Goal: Task Accomplishment & Management: Complete application form

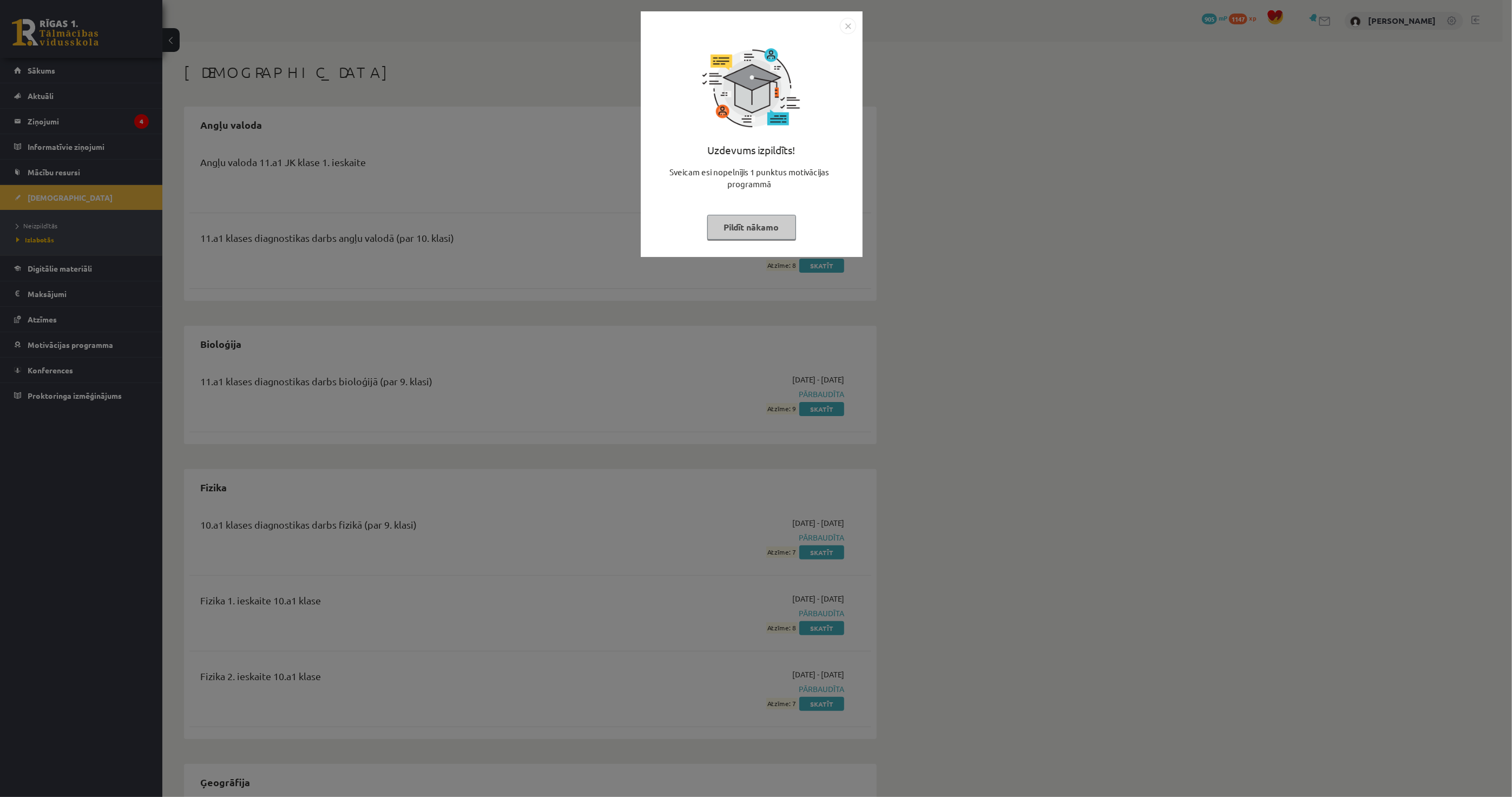
click at [778, 230] on button "Pildīt nākamo" at bounding box center [752, 228] width 89 height 25
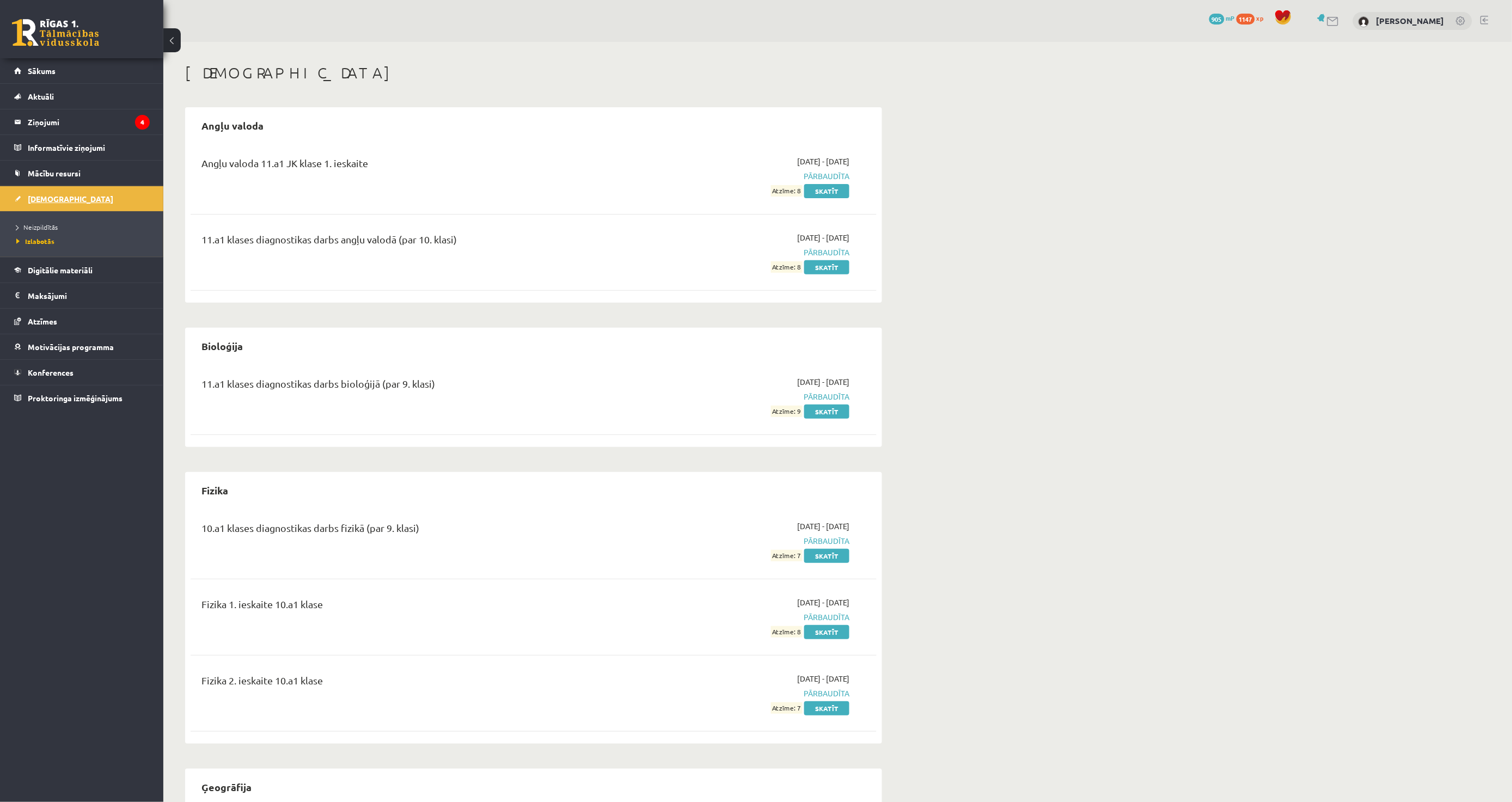
click at [104, 203] on link "[DEMOGRAPHIC_DATA]" at bounding box center [82, 199] width 136 height 25
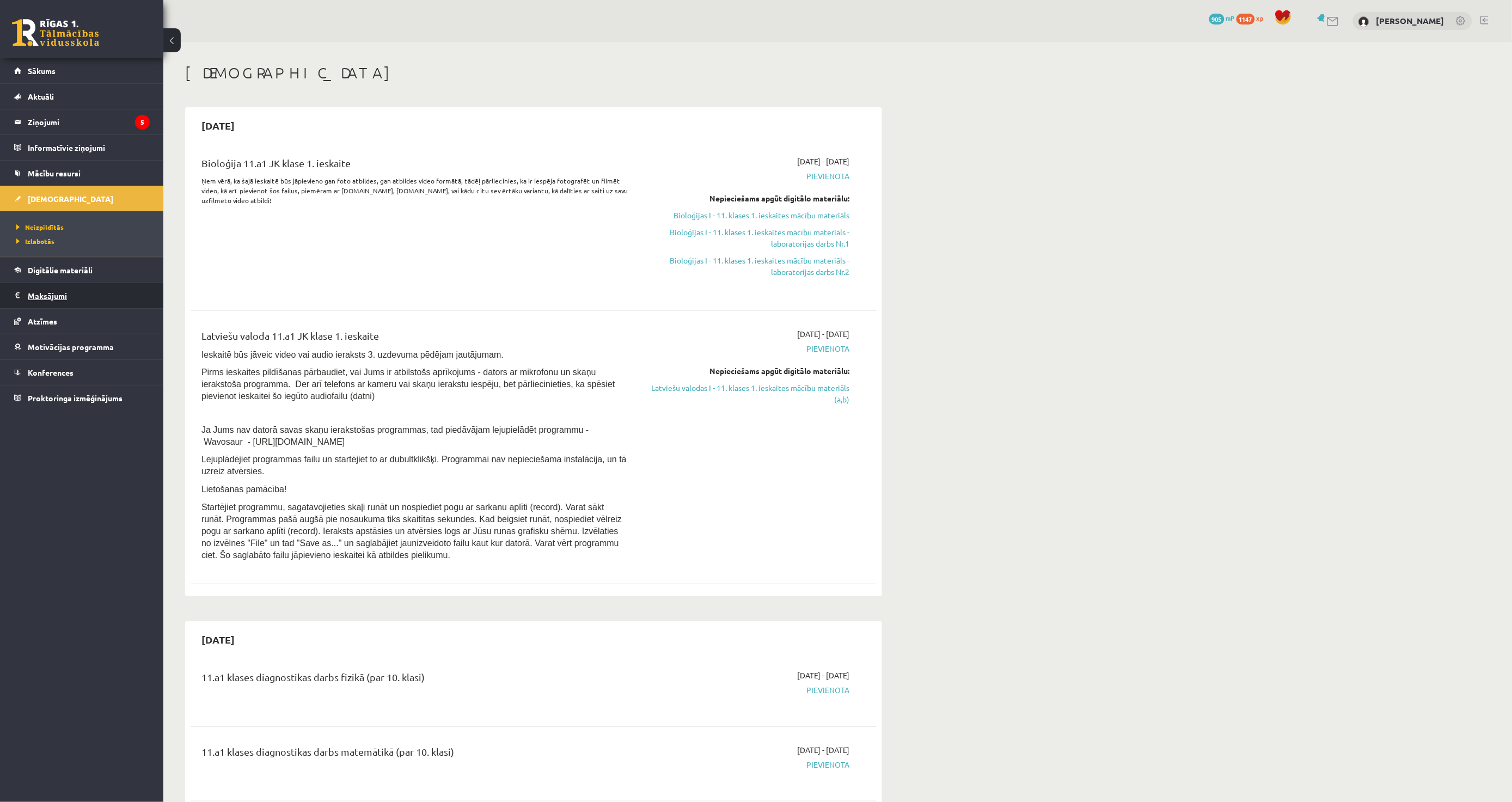
click at [87, 304] on legend "Maksājumi 0" at bounding box center [89, 296] width 122 height 25
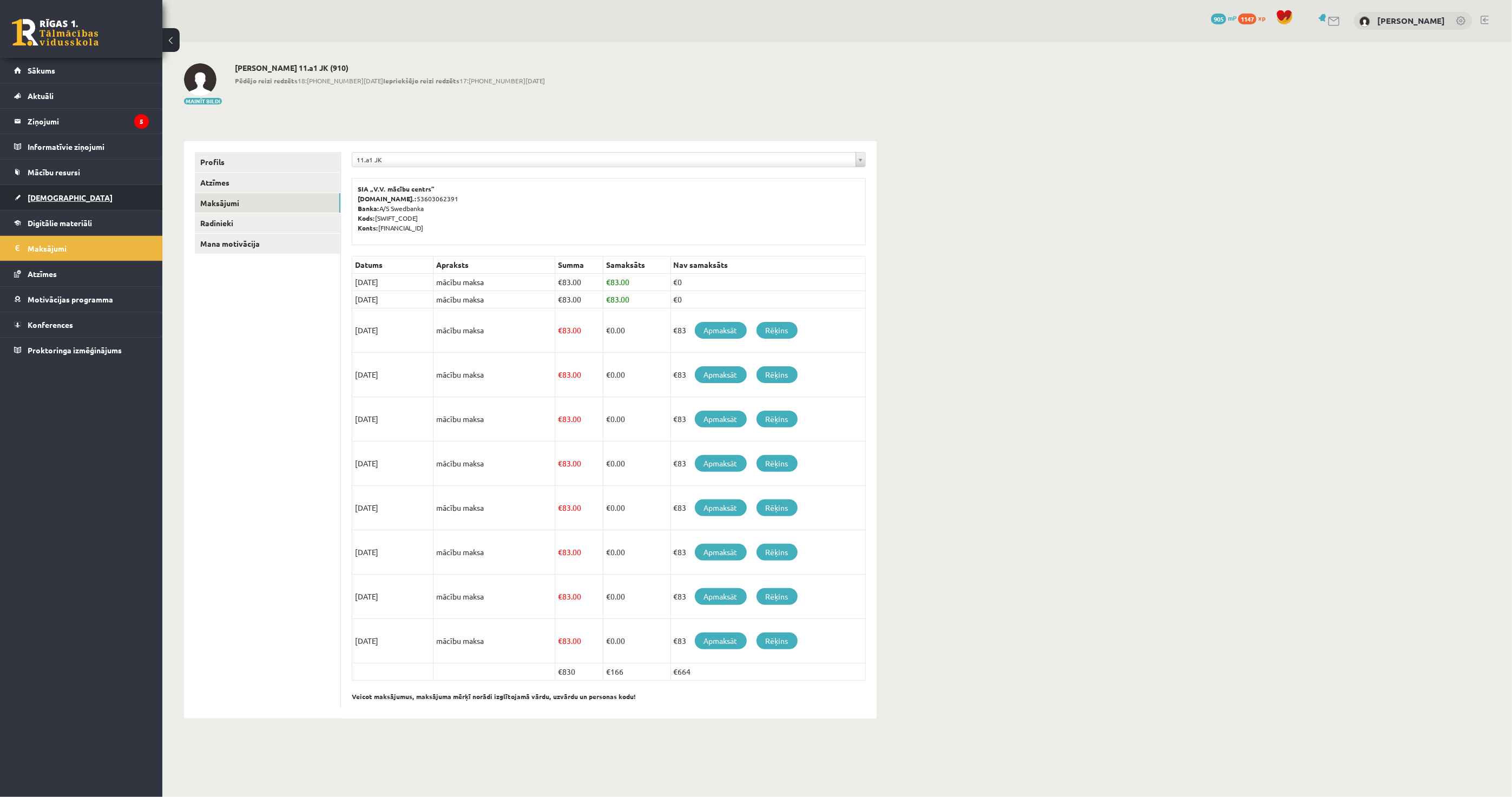
click at [84, 192] on link "[DEMOGRAPHIC_DATA]" at bounding box center [82, 198] width 135 height 25
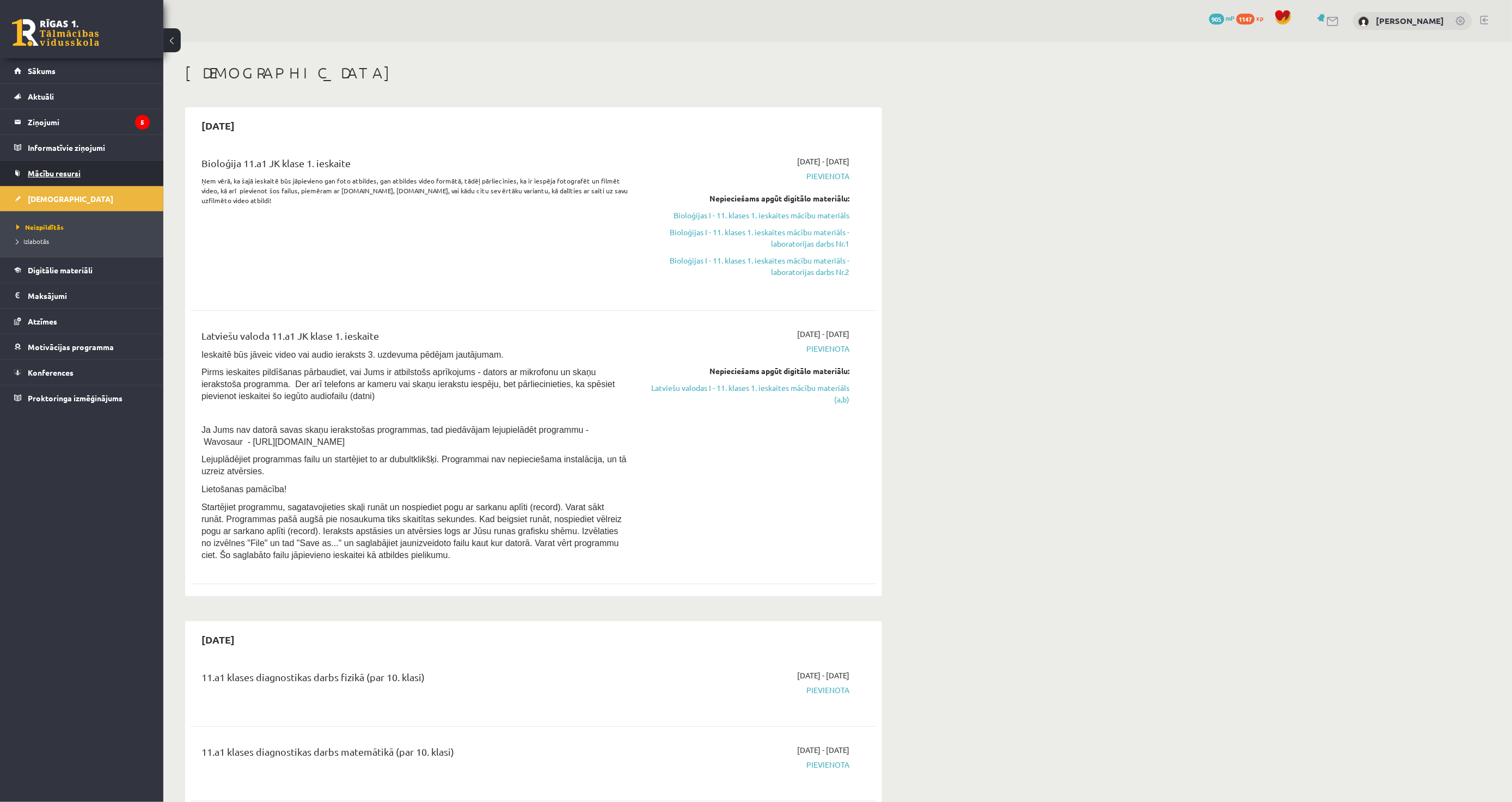
click at [107, 176] on link "Mācību resursi" at bounding box center [82, 173] width 136 height 25
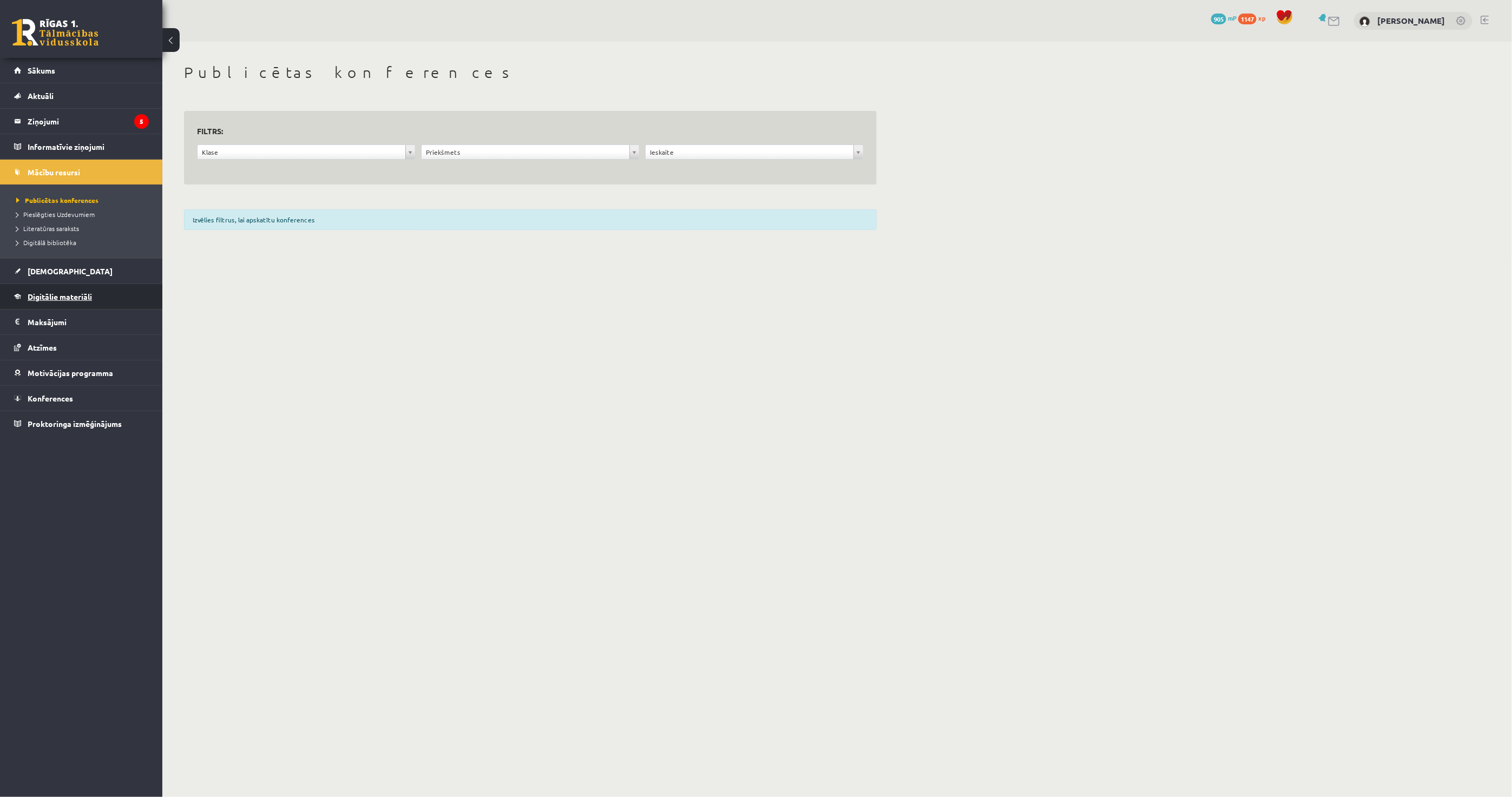
click at [87, 287] on link "Digitālie materiāli" at bounding box center [82, 297] width 135 height 25
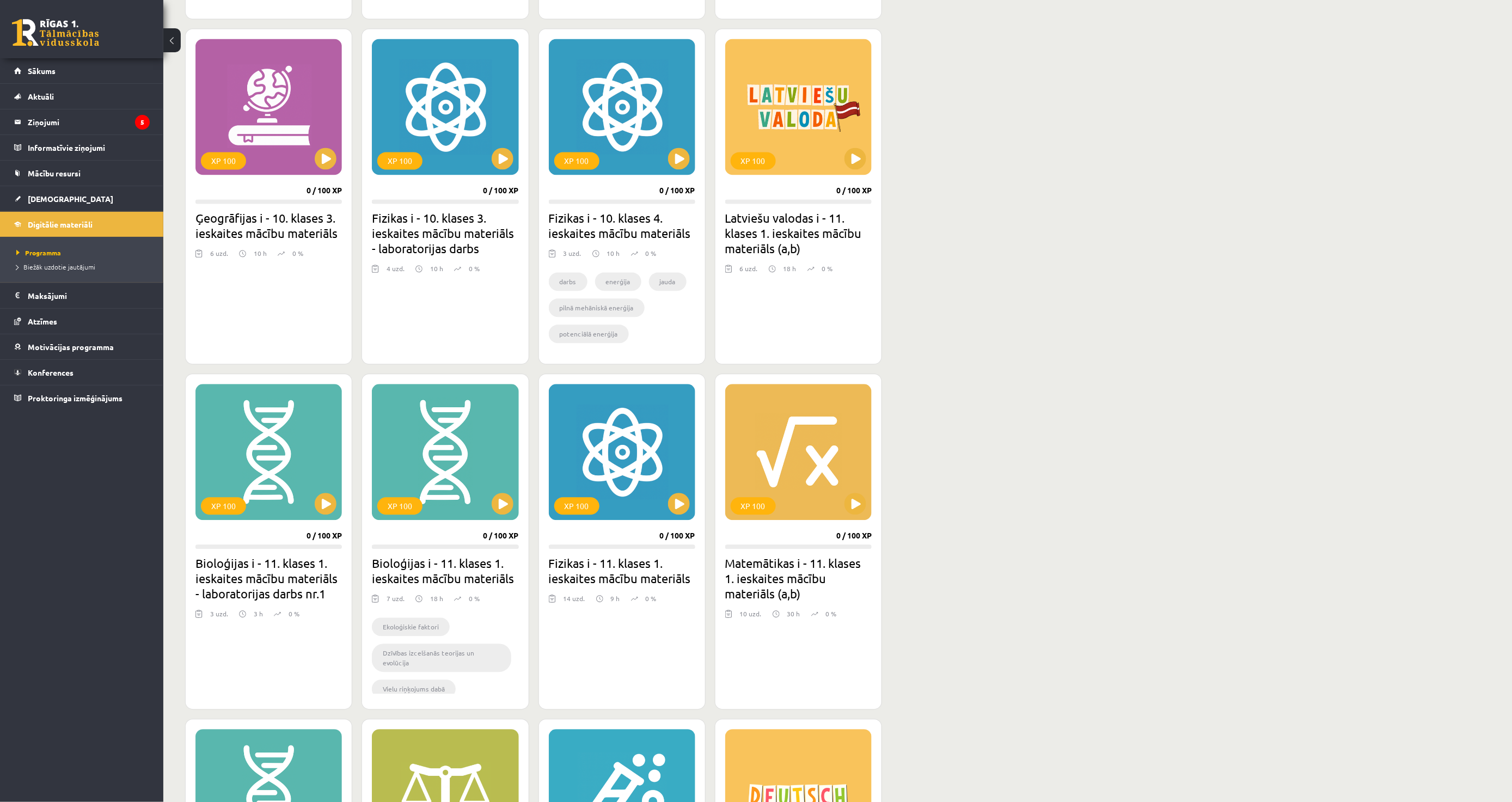
scroll to position [968, 0]
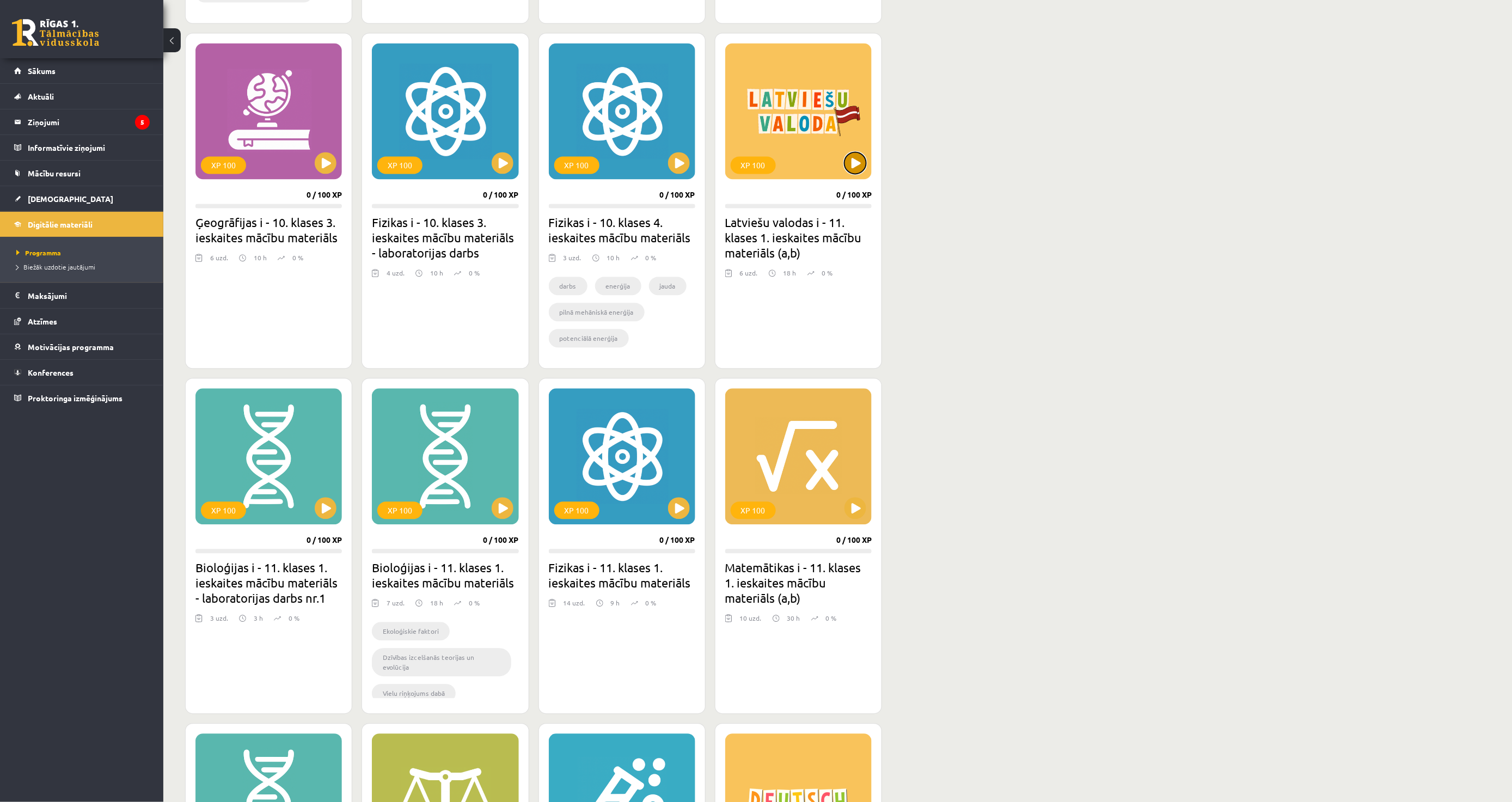
click at [846, 164] on button at bounding box center [856, 163] width 22 height 22
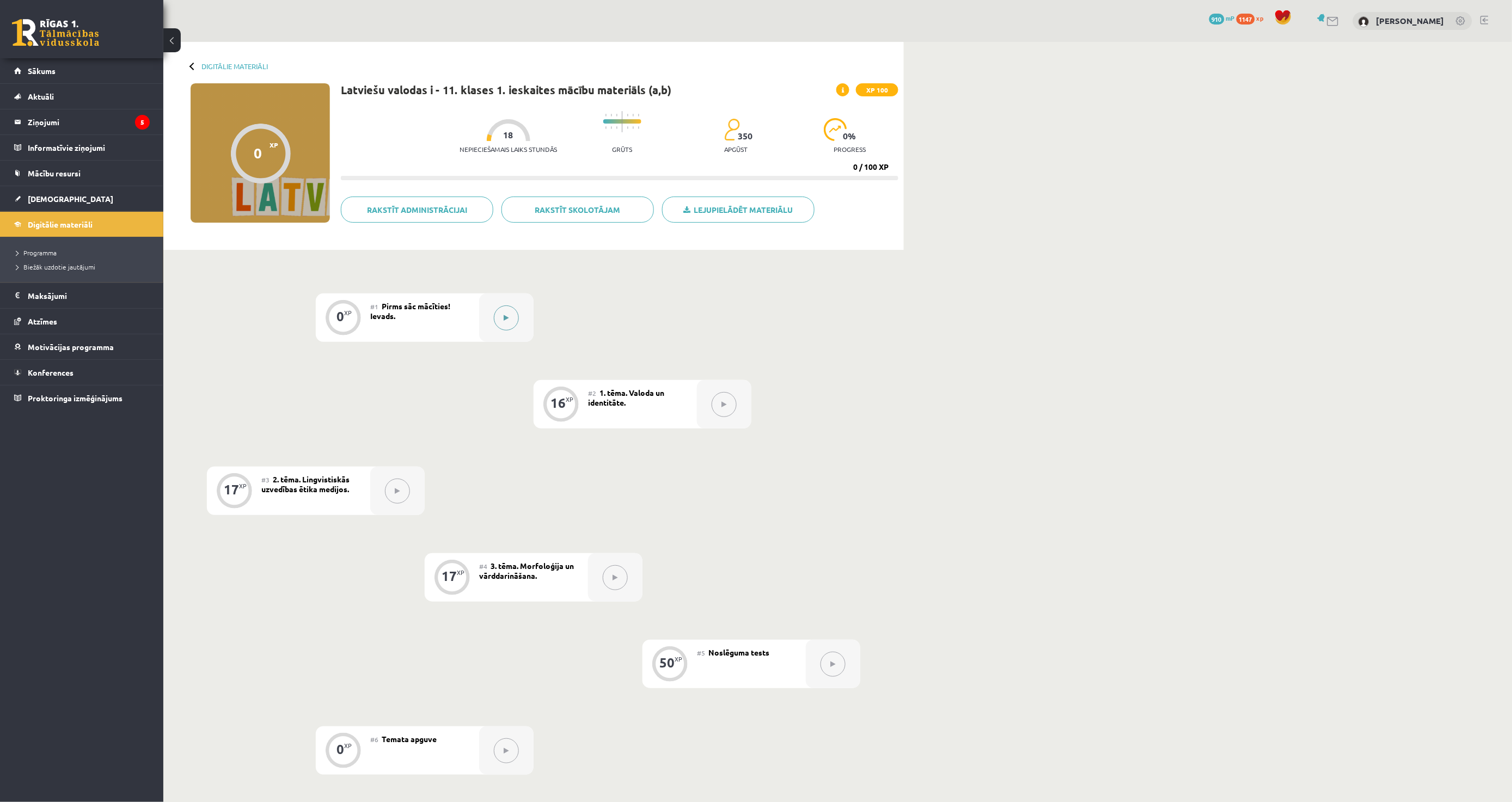
click at [483, 301] on div at bounding box center [506, 318] width 54 height 49
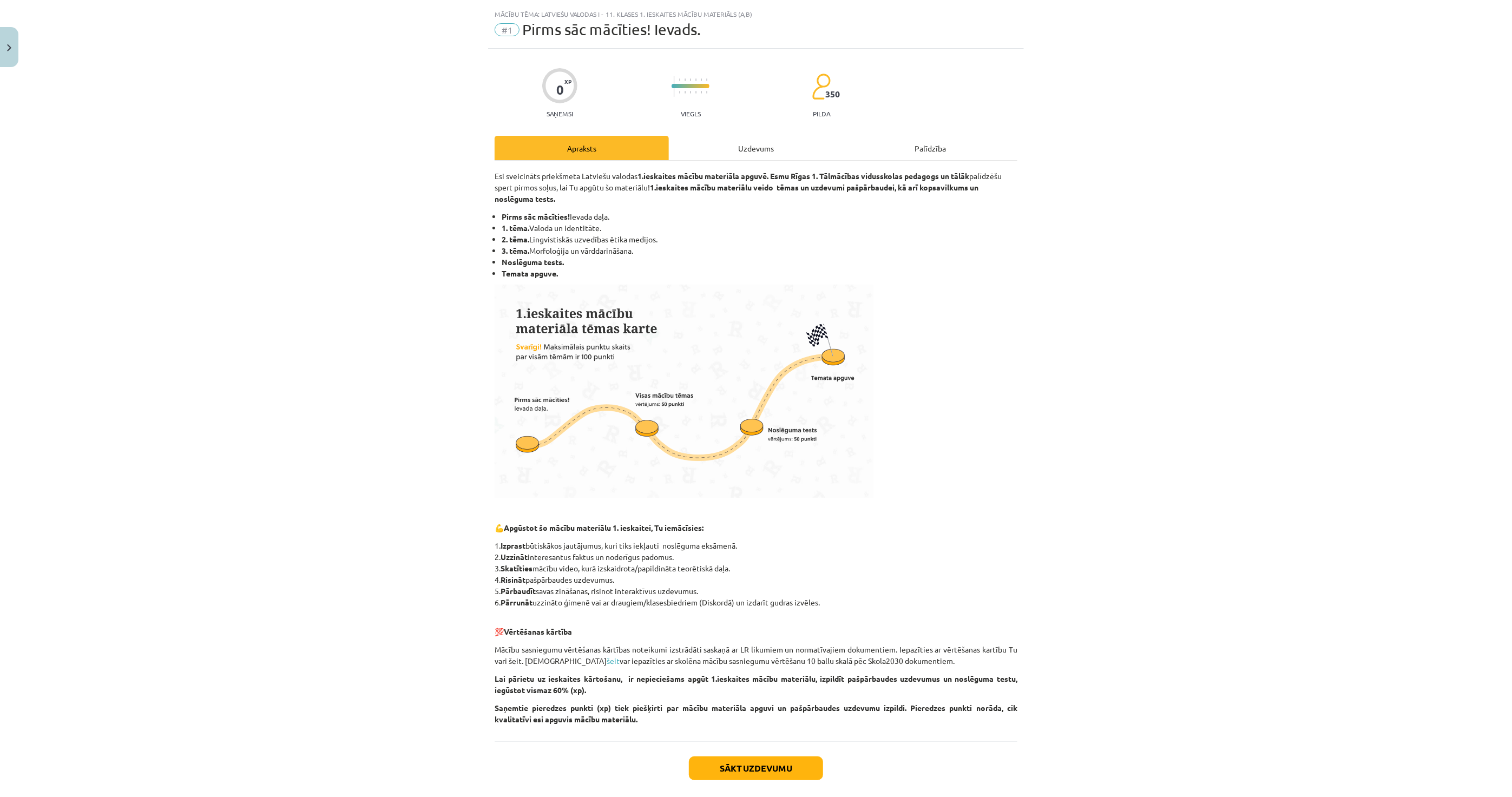
scroll to position [76, 0]
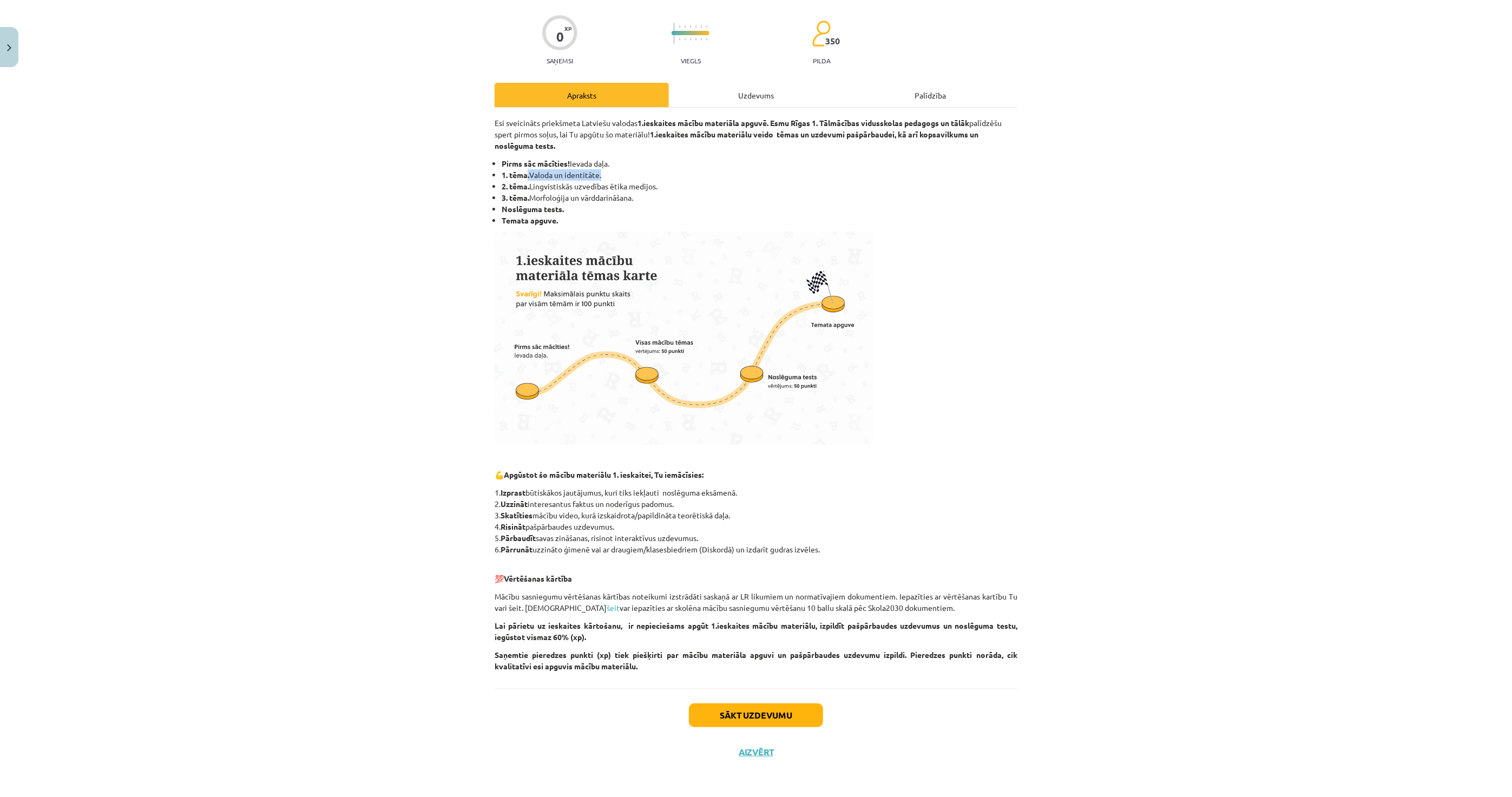
drag, startPoint x: 524, startPoint y: 173, endPoint x: 597, endPoint y: 172, distance: 73.0
click at [597, 172] on li "1. tēma. Valoda un identitāte." at bounding box center [759, 175] width 516 height 12
copy li ". Valoda un identitāte"
drag, startPoint x: 736, startPoint y: 700, endPoint x: 734, endPoint y: 712, distance: 12.2
click at [736, 700] on div "Sākt uzdevumu Aizvērt" at bounding box center [756, 726] width 523 height 76
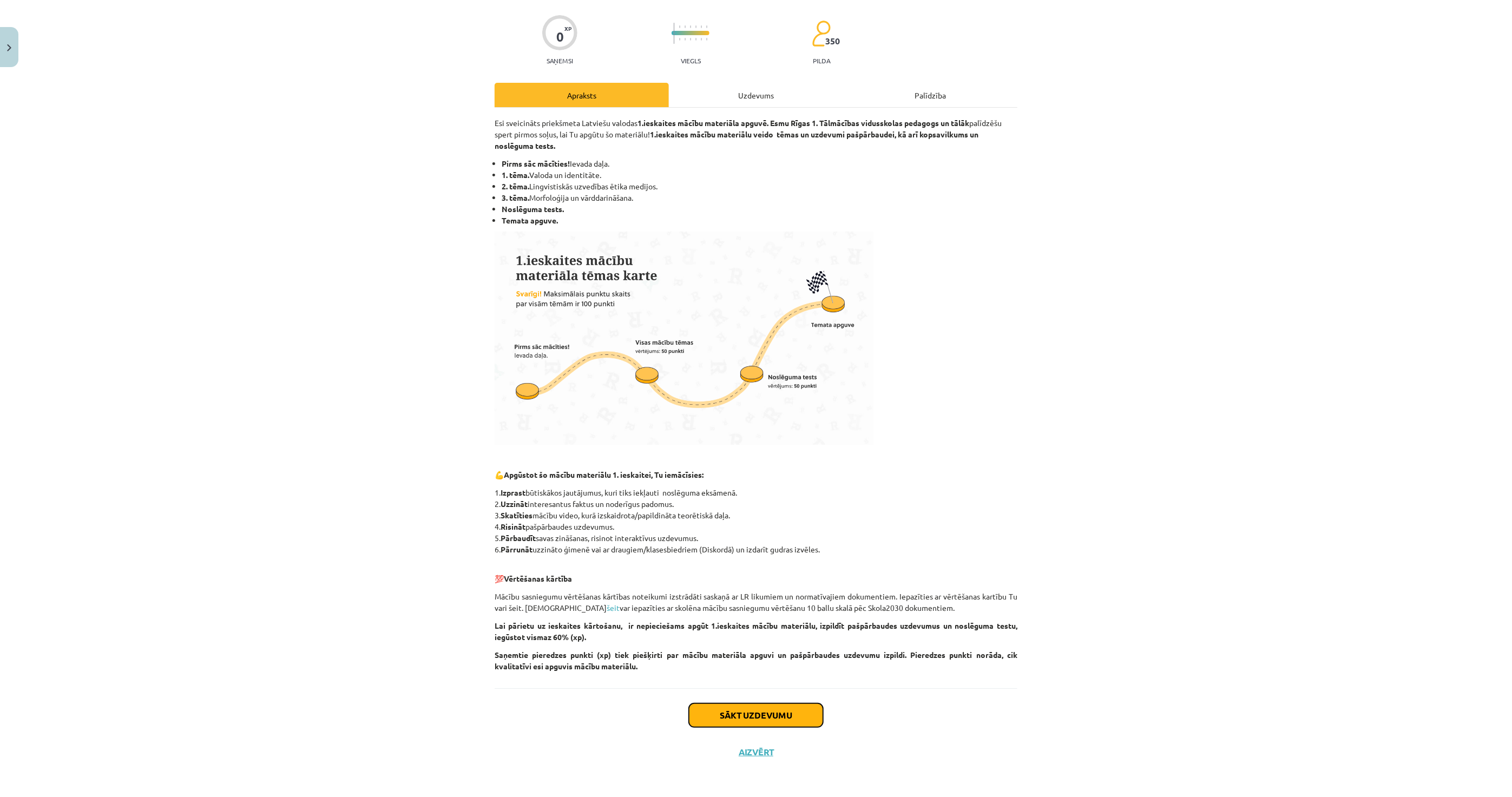
click at [734, 712] on button "Sākt uzdevumu" at bounding box center [756, 715] width 134 height 23
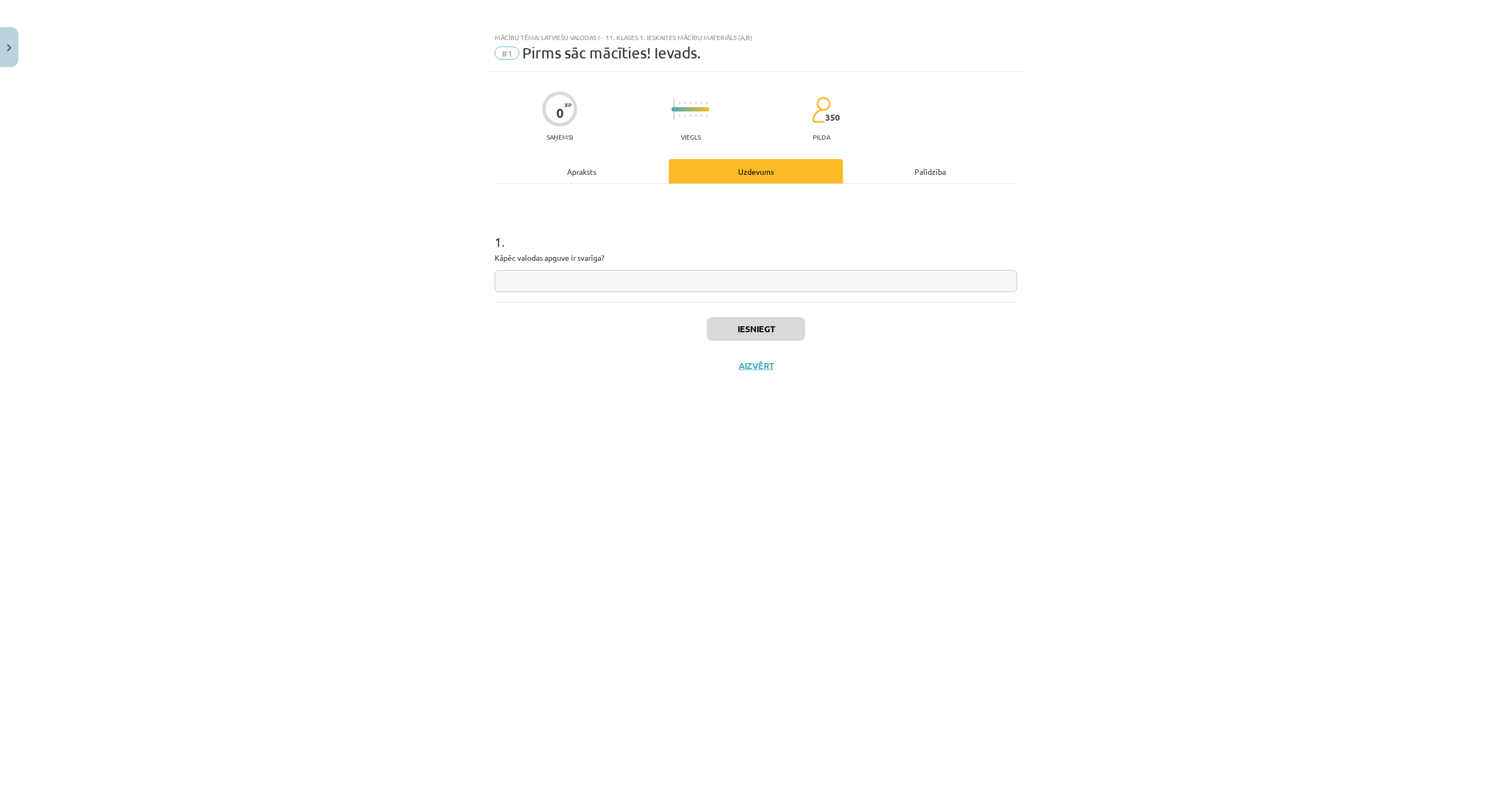
scroll to position [0, 0]
click at [601, 284] on input "text" at bounding box center [756, 281] width 523 height 22
paste input "**********"
type input "**********"
click at [759, 332] on button "Iesniegt" at bounding box center [755, 328] width 98 height 23
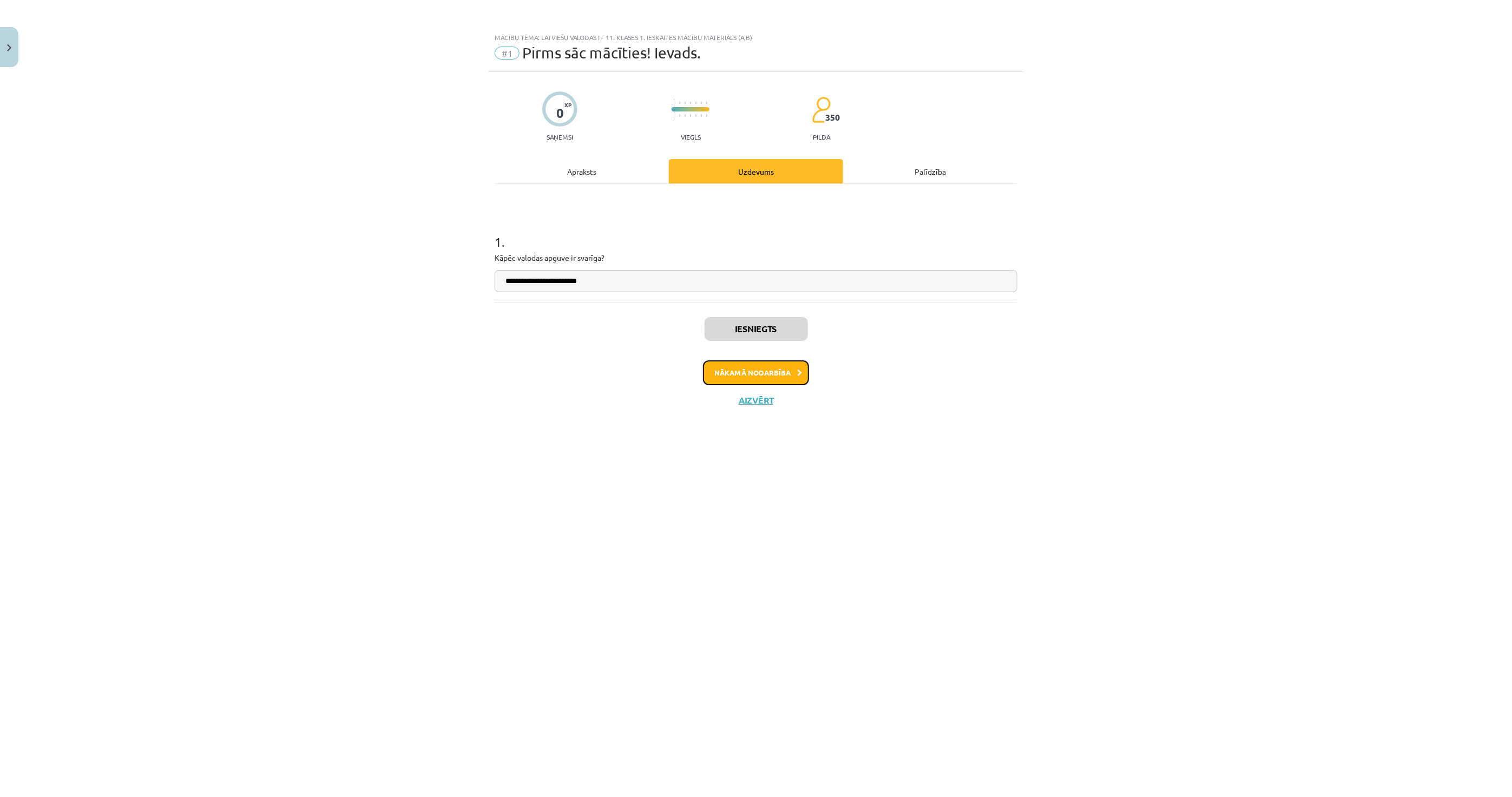
click at [783, 378] on button "Nākamā nodarbība" at bounding box center [756, 373] width 106 height 25
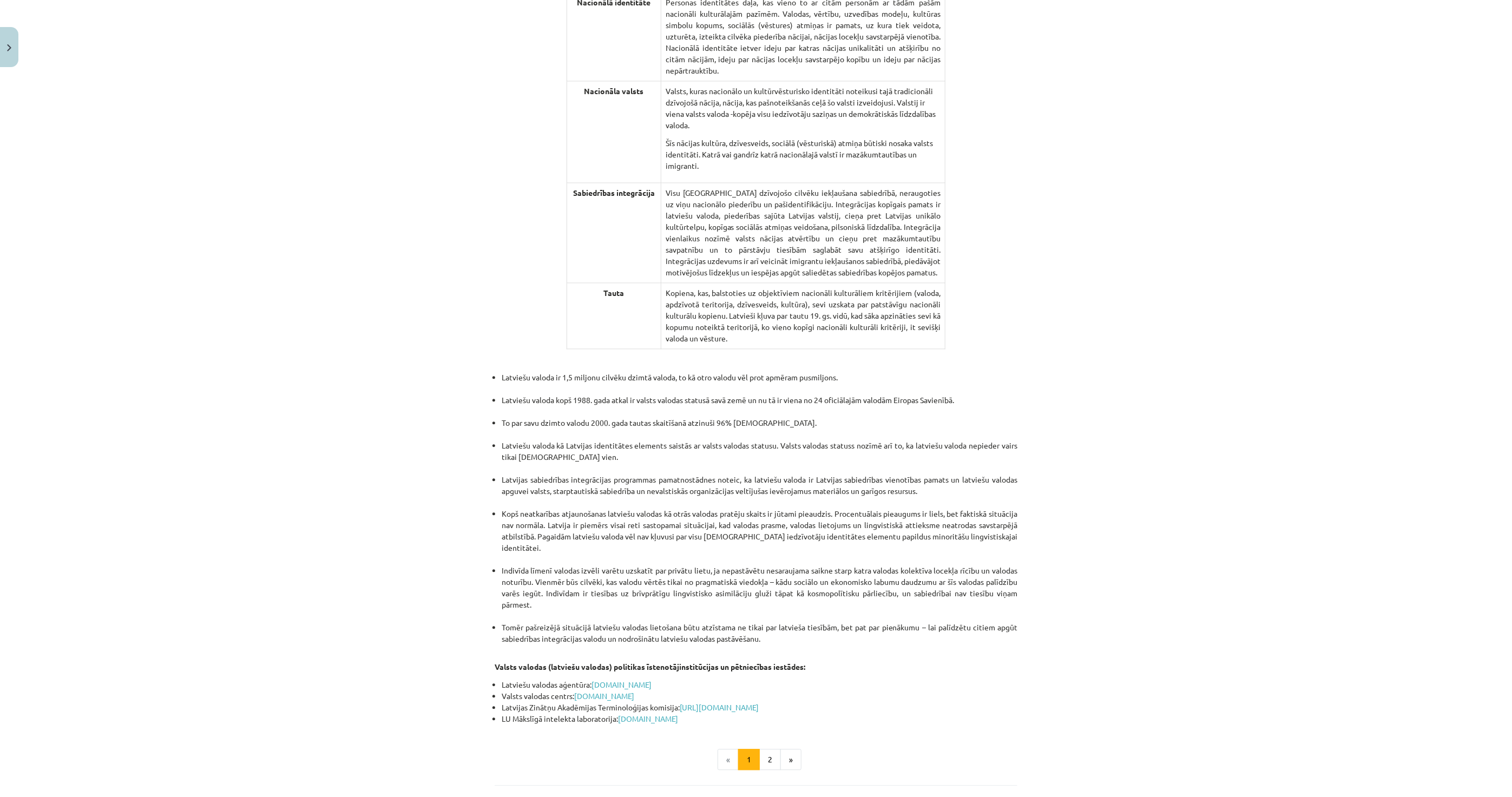
scroll to position [1876, 0]
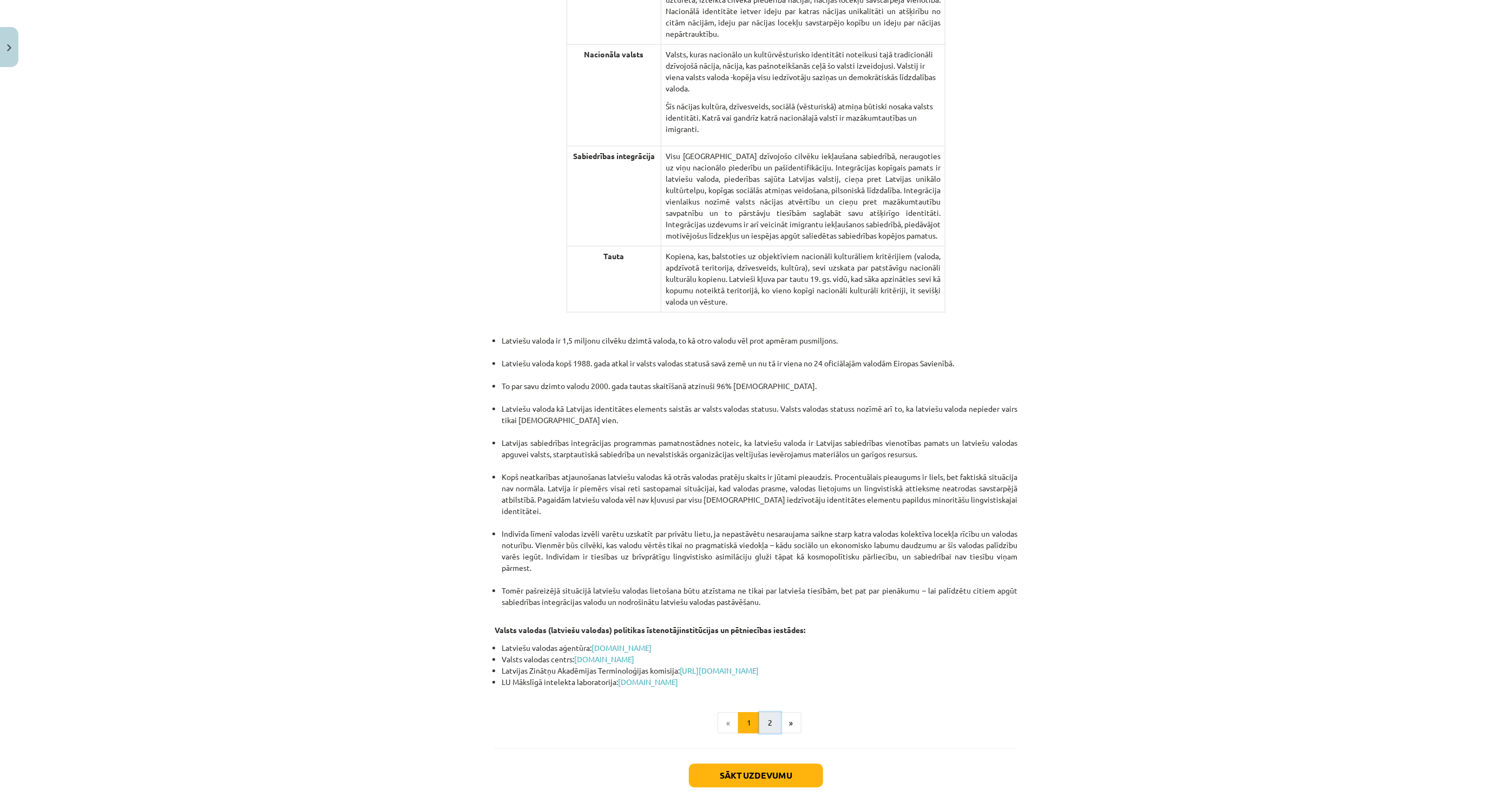
click at [765, 712] on button "2" at bounding box center [770, 722] width 22 height 22
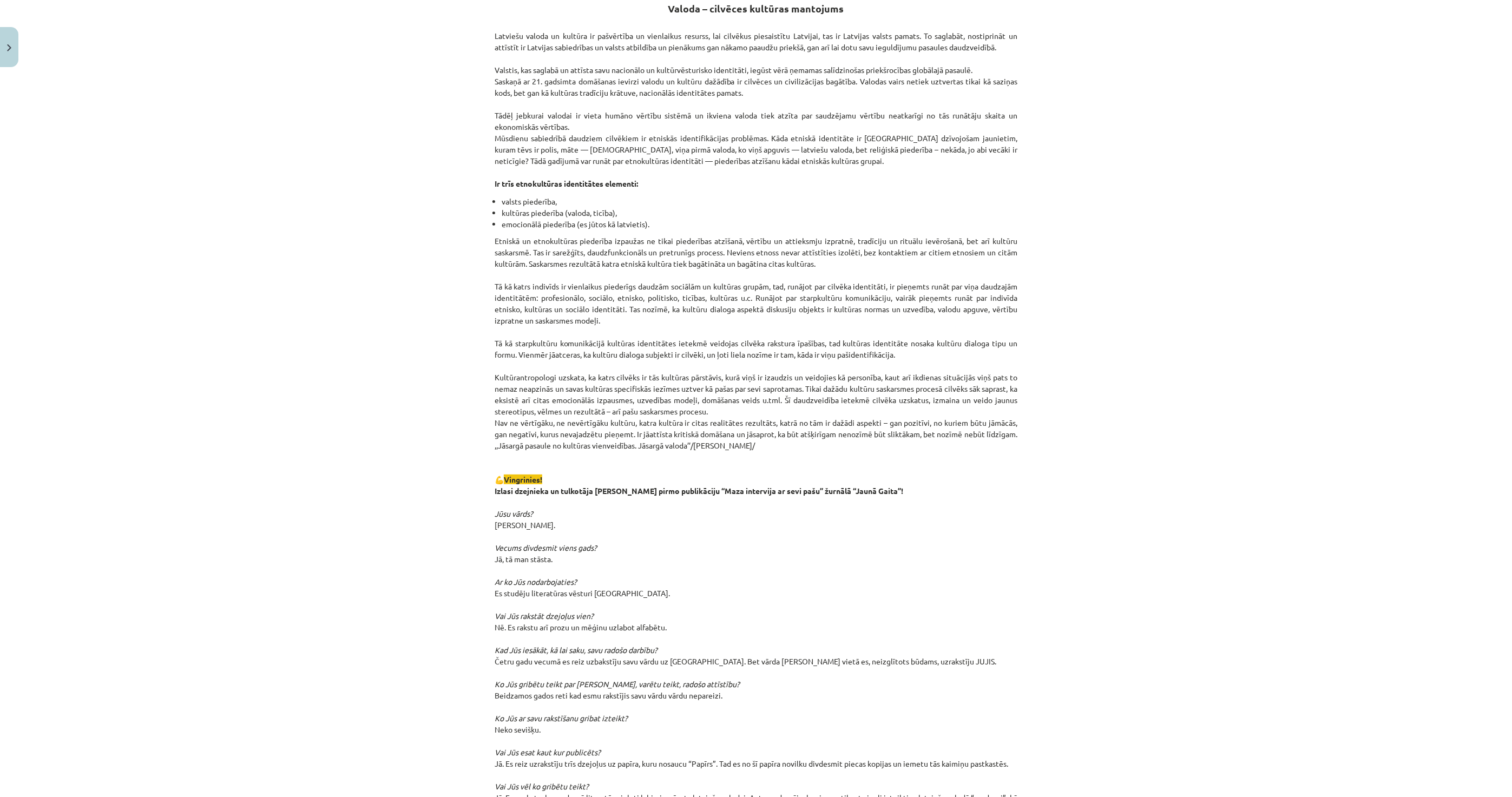
scroll to position [193, 0]
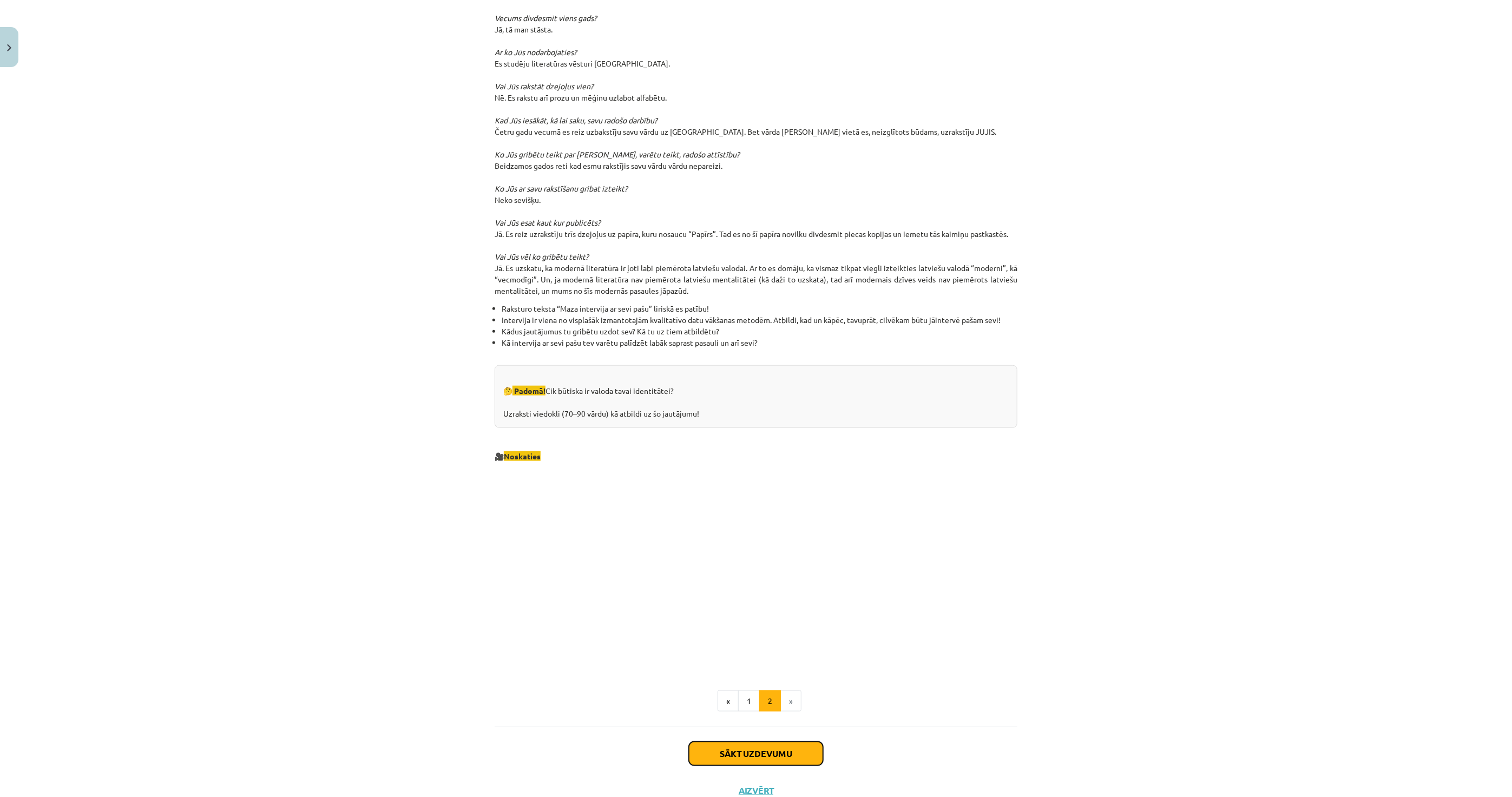
click at [747, 759] on button "Sākt uzdevumu" at bounding box center [756, 754] width 134 height 23
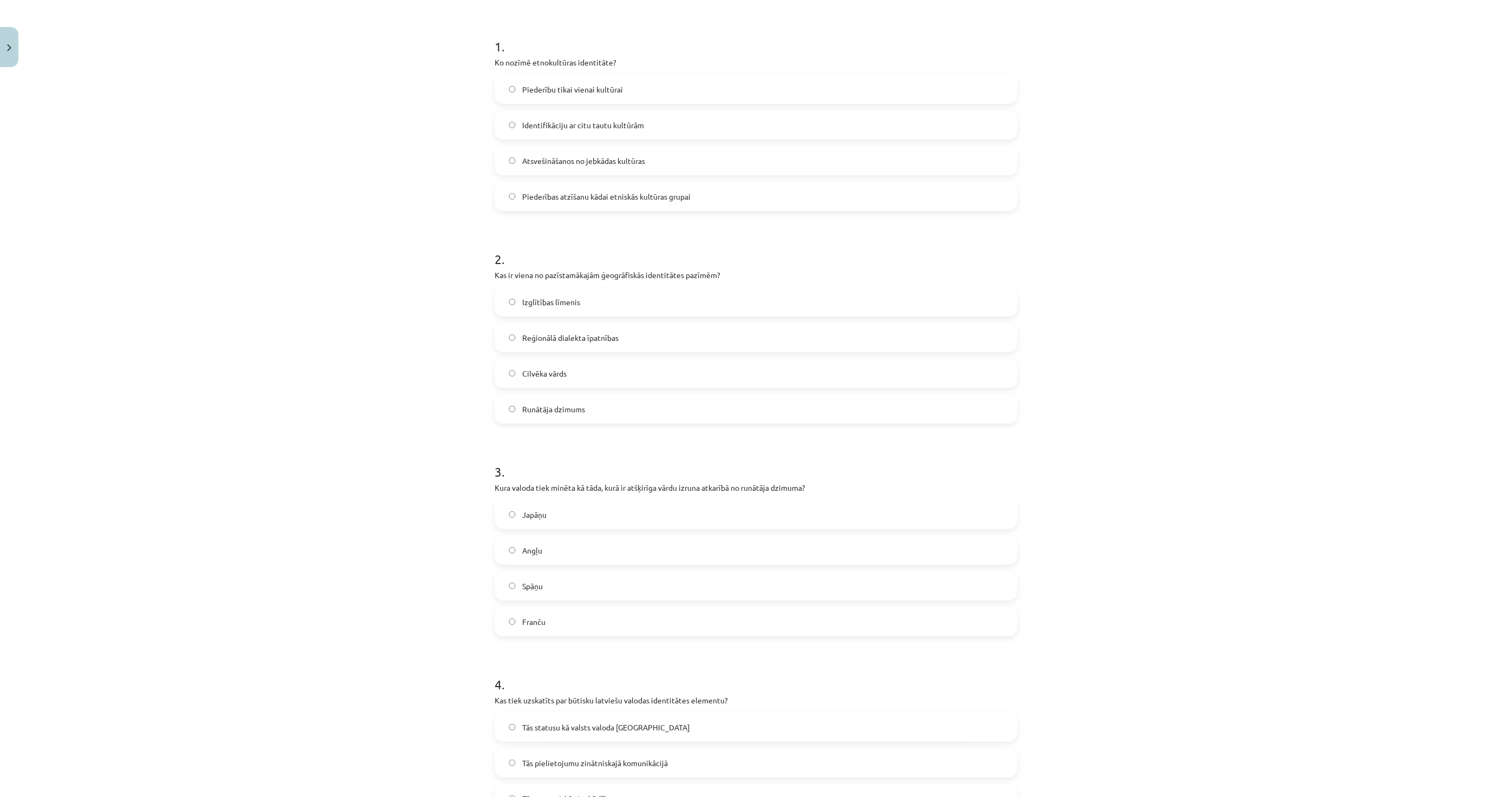
scroll to position [585, 0]
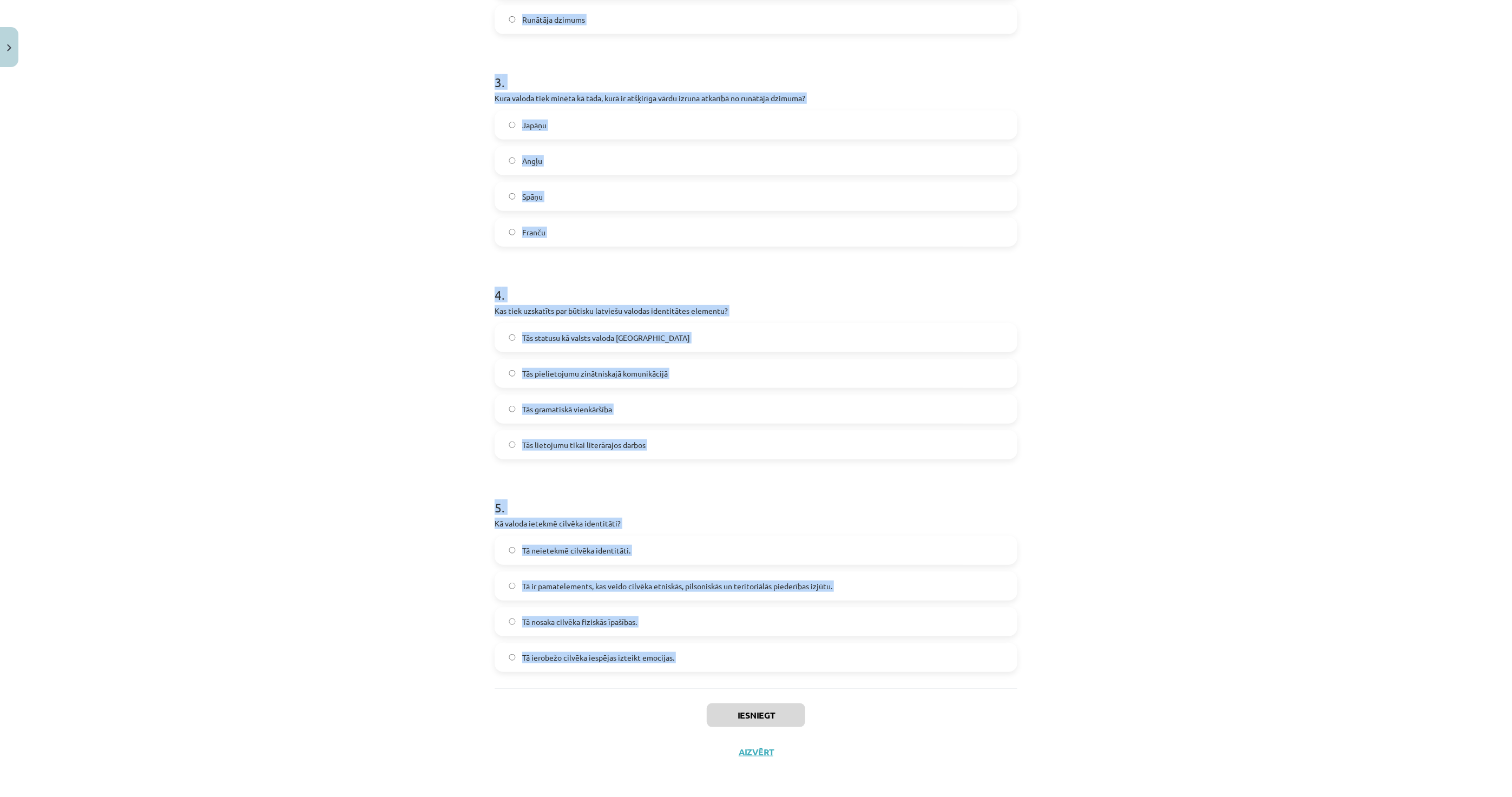
drag, startPoint x: 472, startPoint y: 215, endPoint x: 667, endPoint y: 707, distance: 529.2
click at [667, 707] on div "Mācību tēma: Latviešu valodas i - 11. klases 1. ieskaites mācību materiāls (a,b…" at bounding box center [756, 398] width 1512 height 797
copy form "1 . Ko nozīmē etnokultūras identitāte? Piederību tikai vienai kultūrai Identifi…"
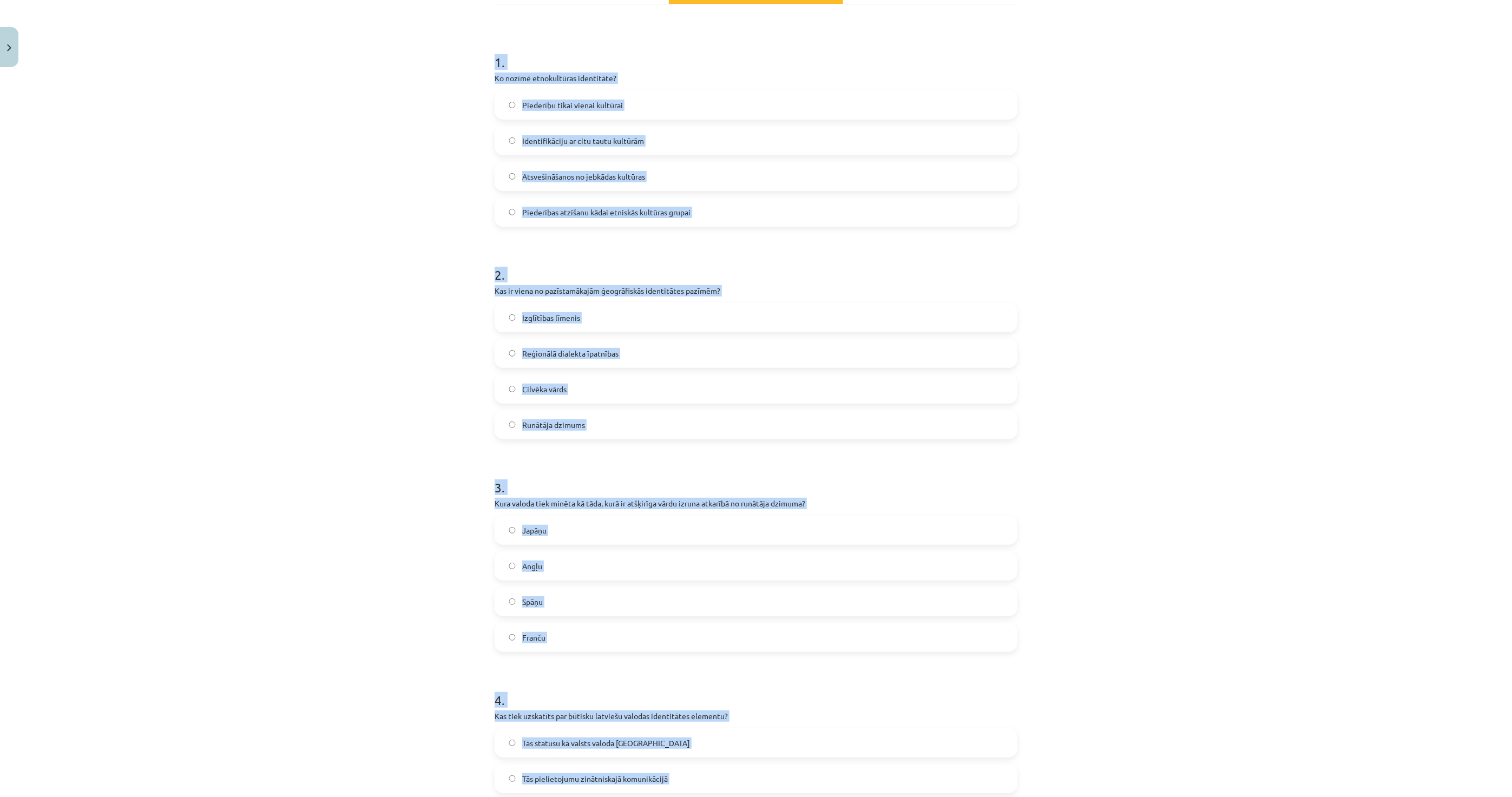
scroll to position [44, 0]
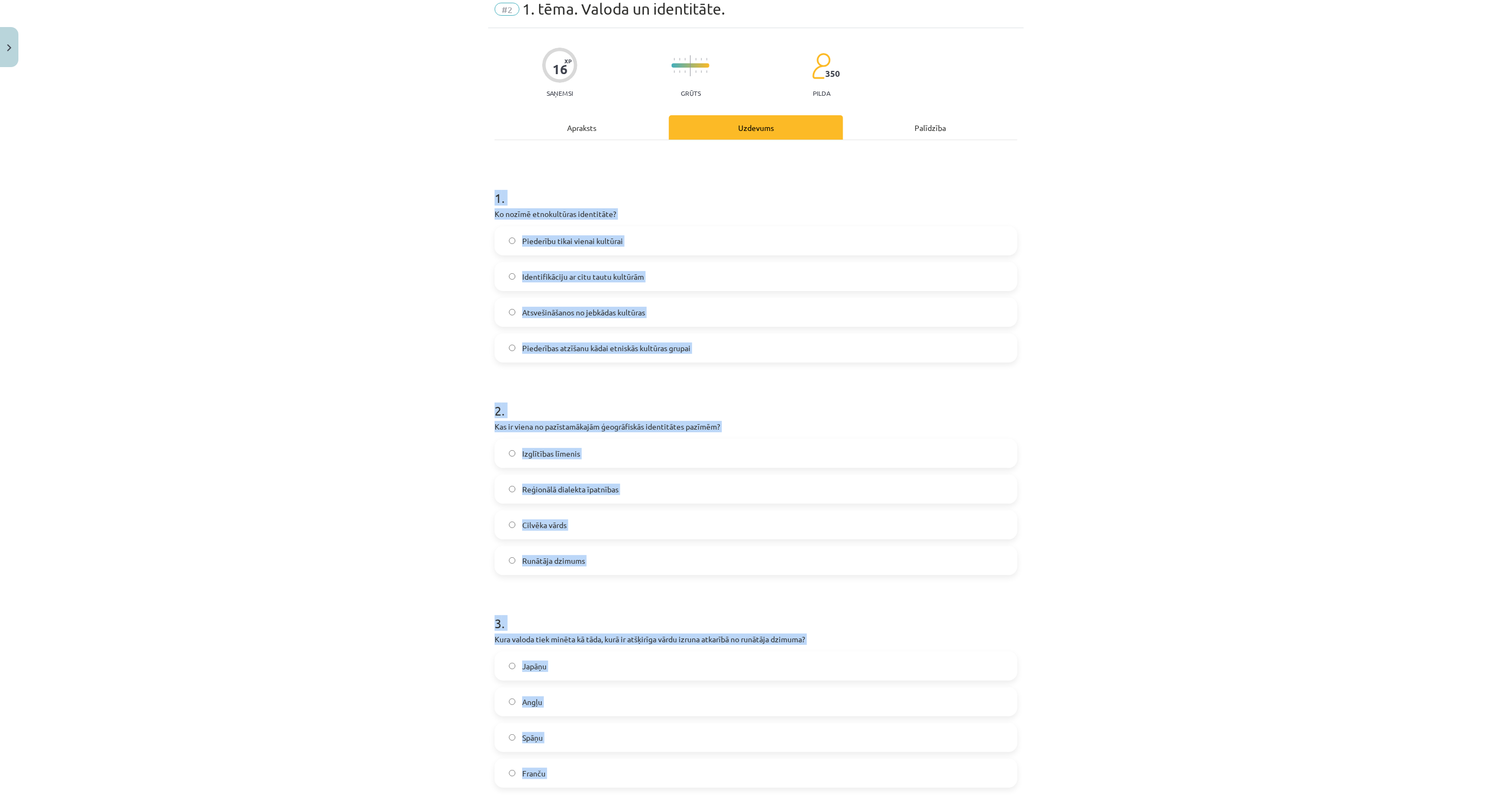
click at [392, 356] on div "Mācību tēma: Latviešu valodas i - 11. klases 1. ieskaites mācību materiāls (a,b…" at bounding box center [756, 398] width 1512 height 797
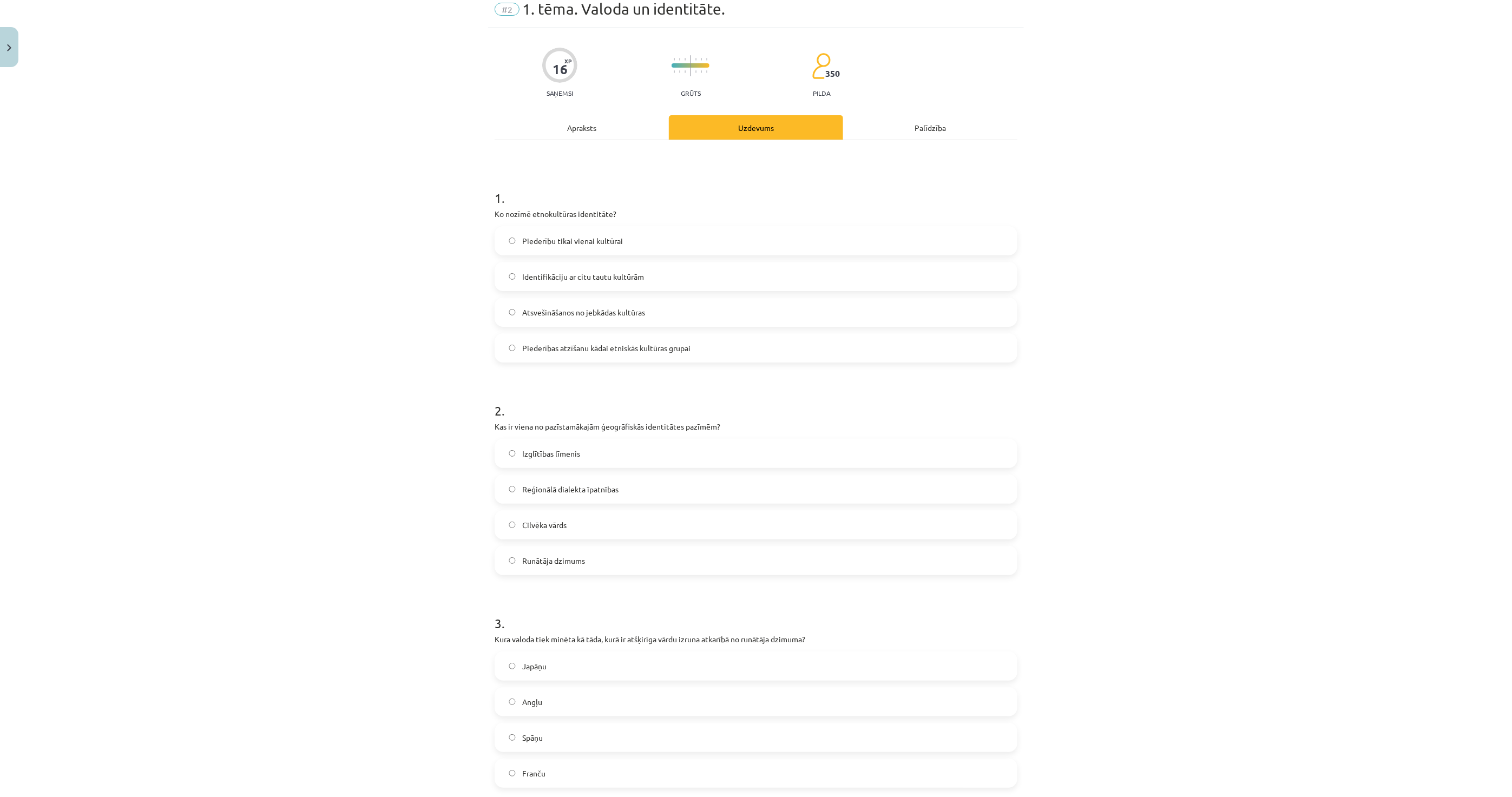
click at [586, 338] on label "Piederības atzīšanu kādai etniskās kultūras grupai" at bounding box center [756, 348] width 521 height 27
click at [537, 486] on span "Reģionālā dialekta īpatnības" at bounding box center [570, 489] width 96 height 12
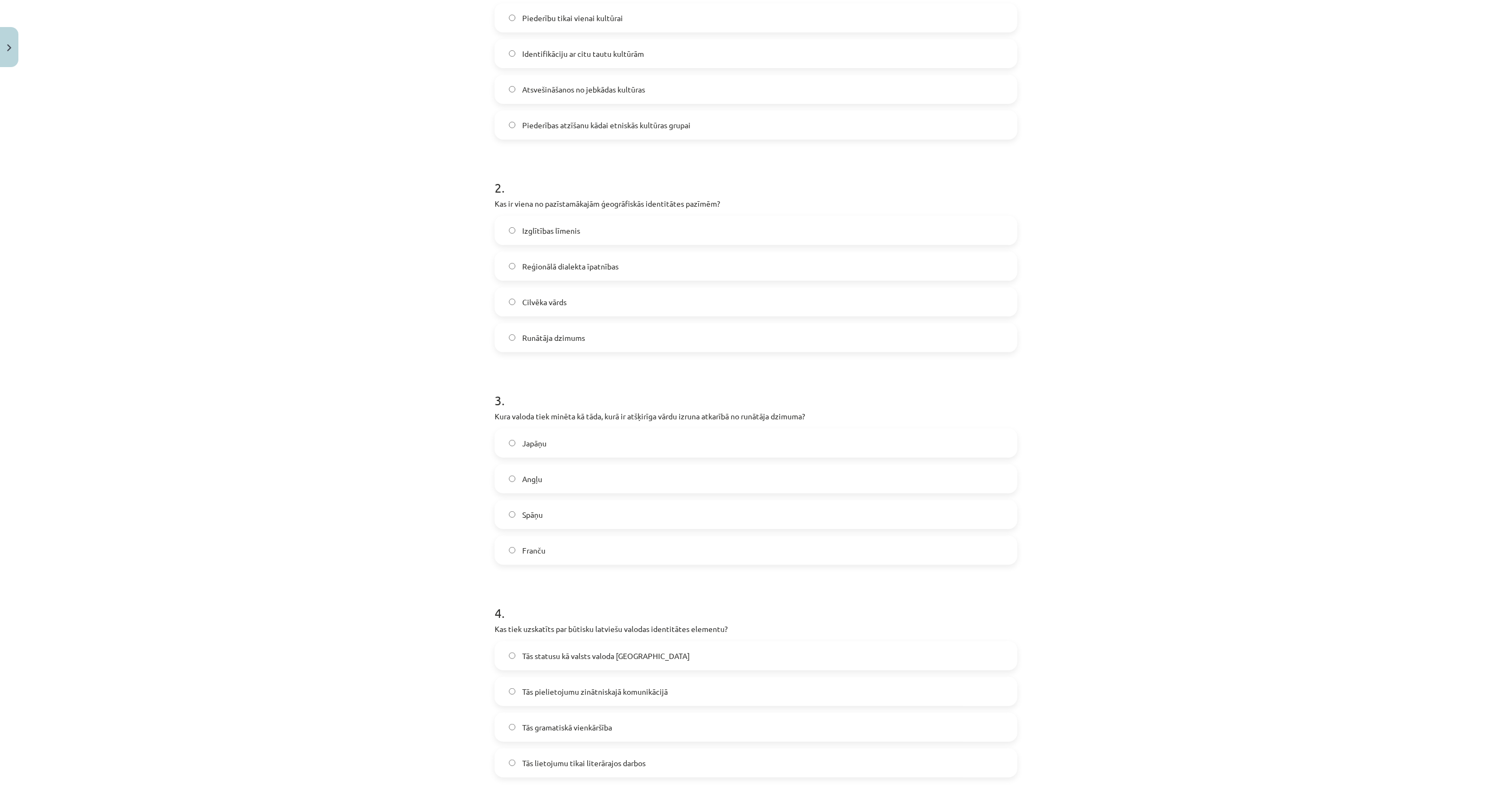
scroll to position [284, 0]
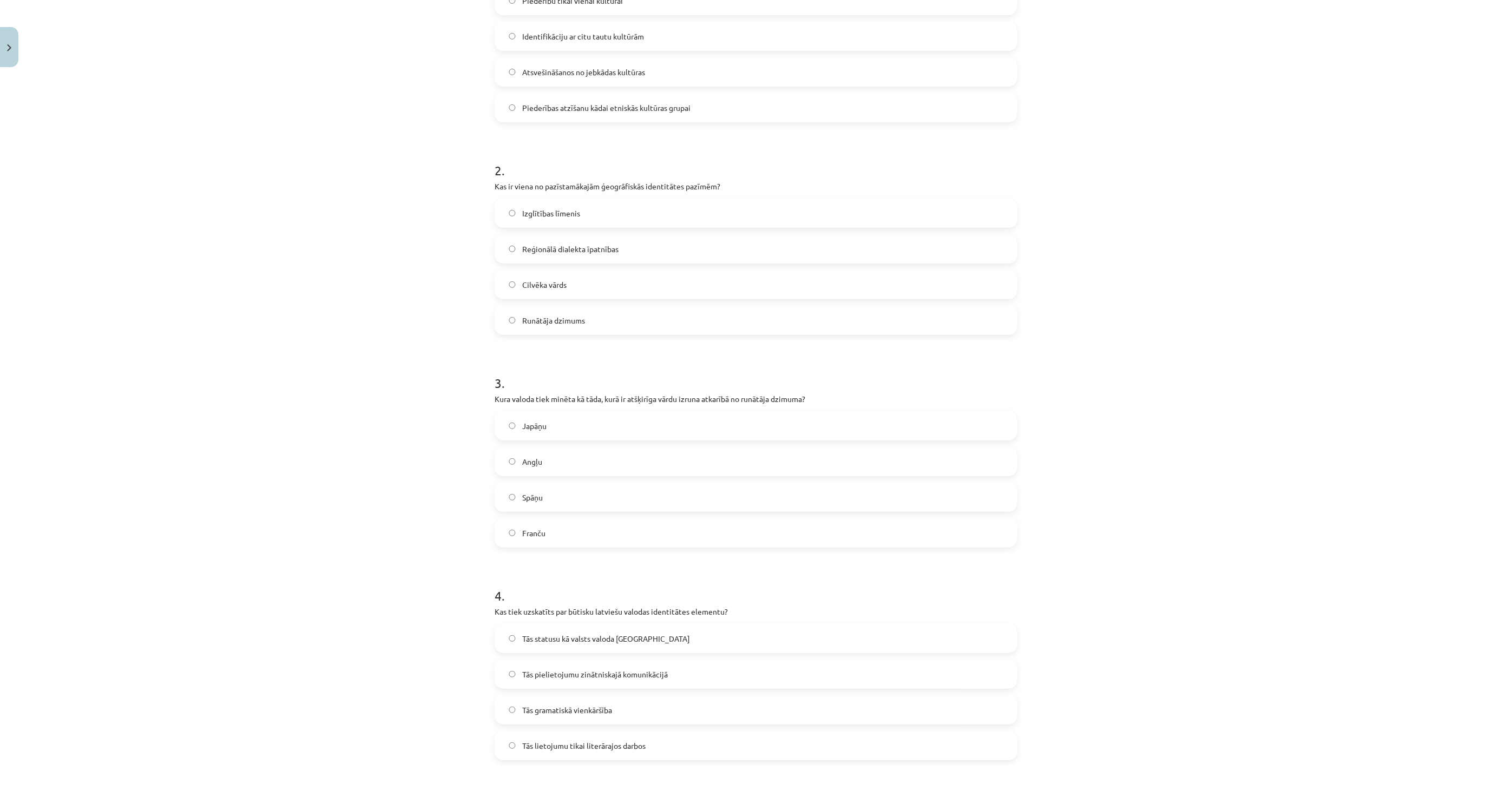
click at [537, 428] on span "Japāņu" at bounding box center [534, 425] width 24 height 12
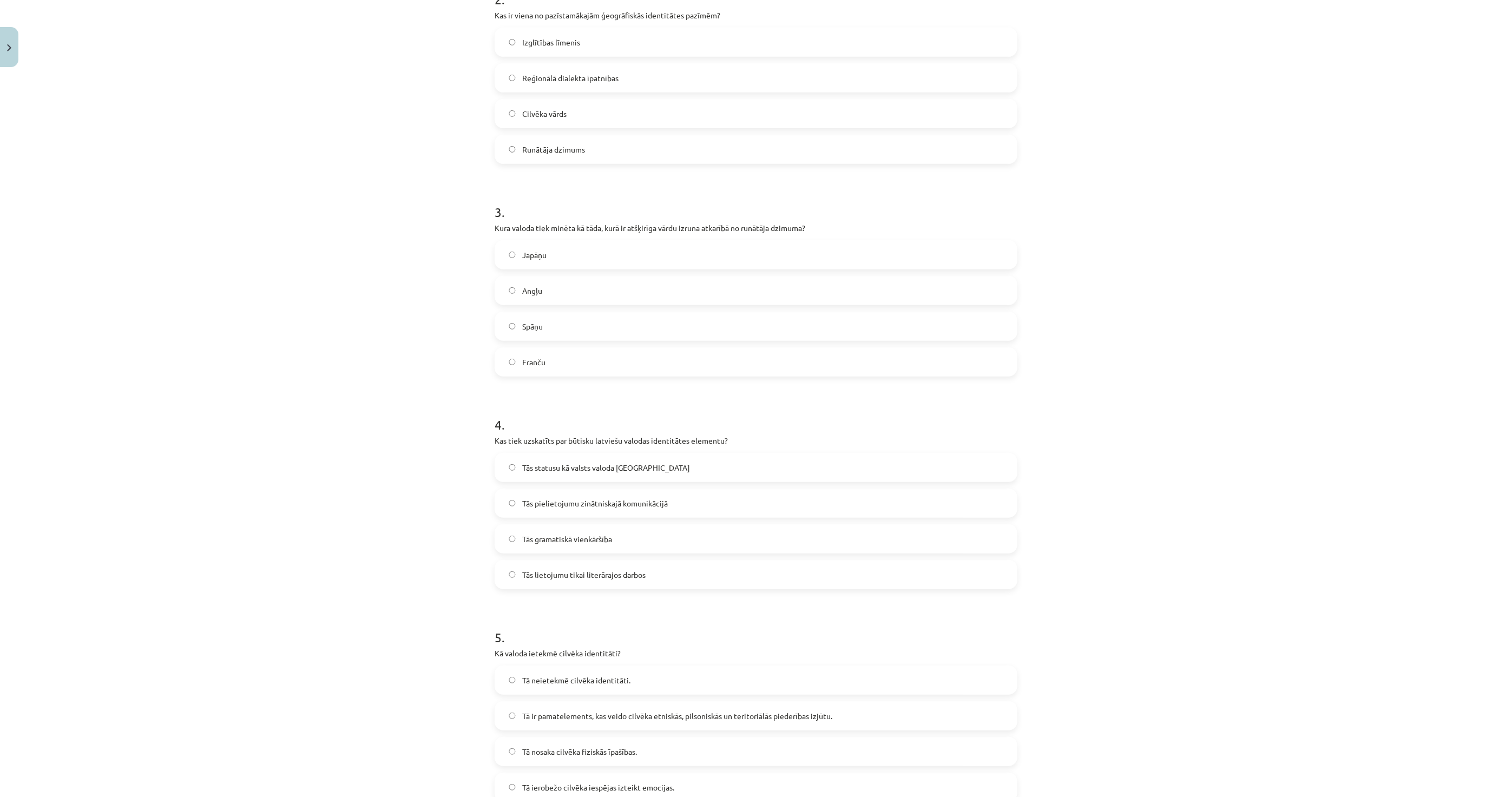
scroll to position [464, 0]
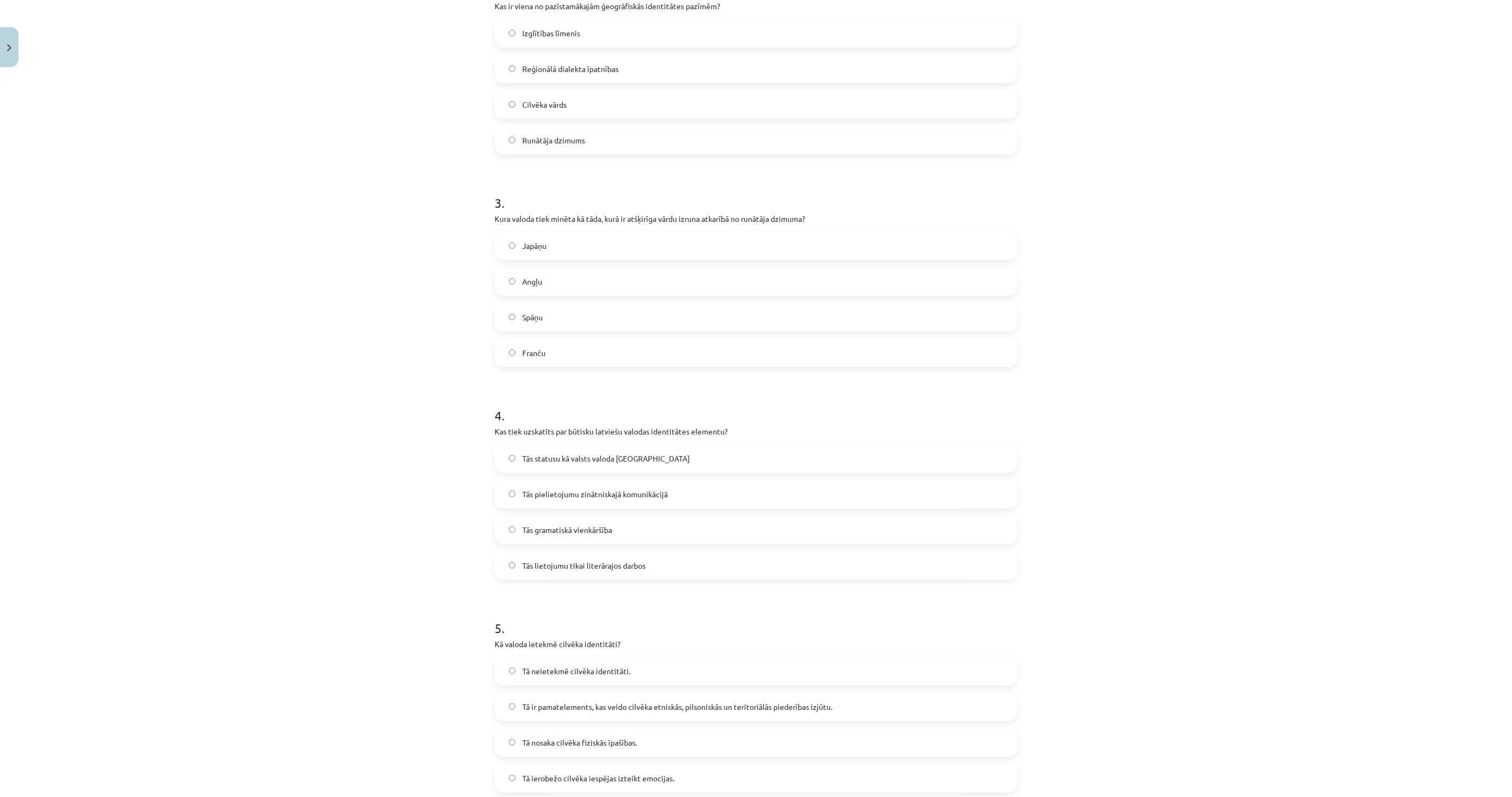
click at [532, 455] on span "Tās statusu kā valsts valoda Latvijā" at bounding box center [606, 458] width 167 height 12
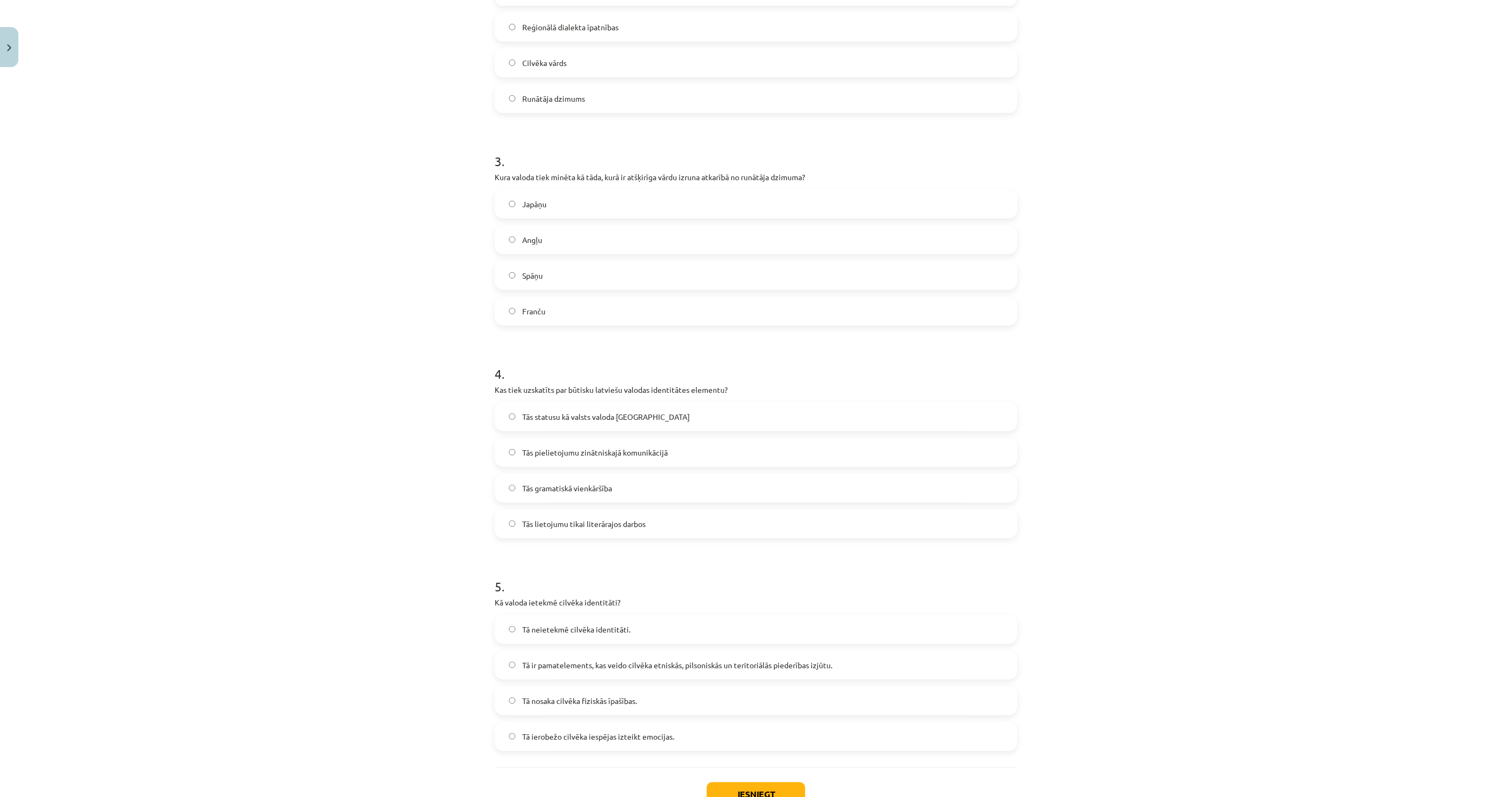
scroll to position [585, 0]
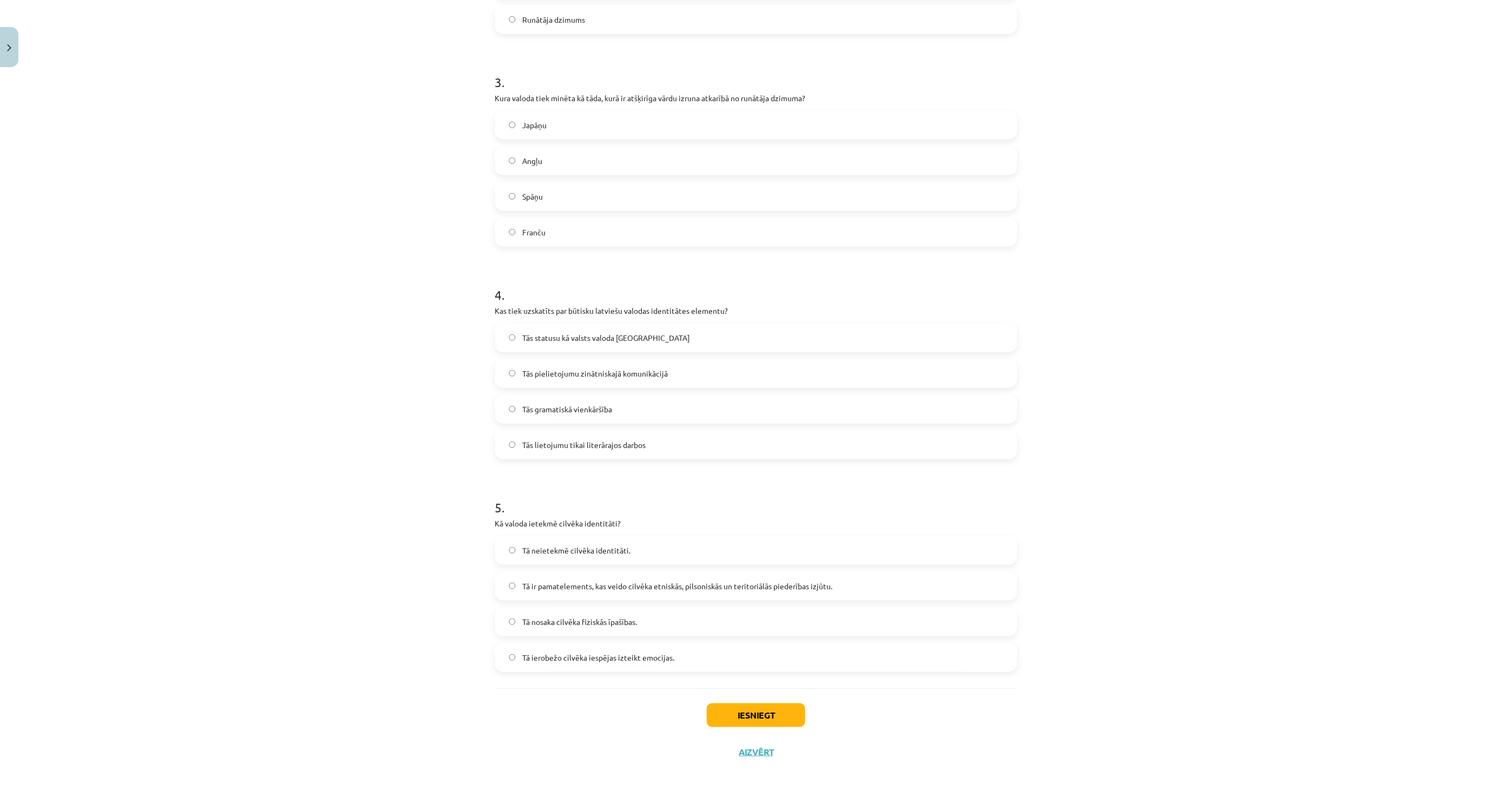
click at [532, 576] on label "Tā ir pamatelements, kas veido cilvēka etniskās, pilsoniskās un teritoriālās pi…" at bounding box center [756, 586] width 521 height 27
click at [770, 718] on button "Iesniegt" at bounding box center [755, 715] width 98 height 23
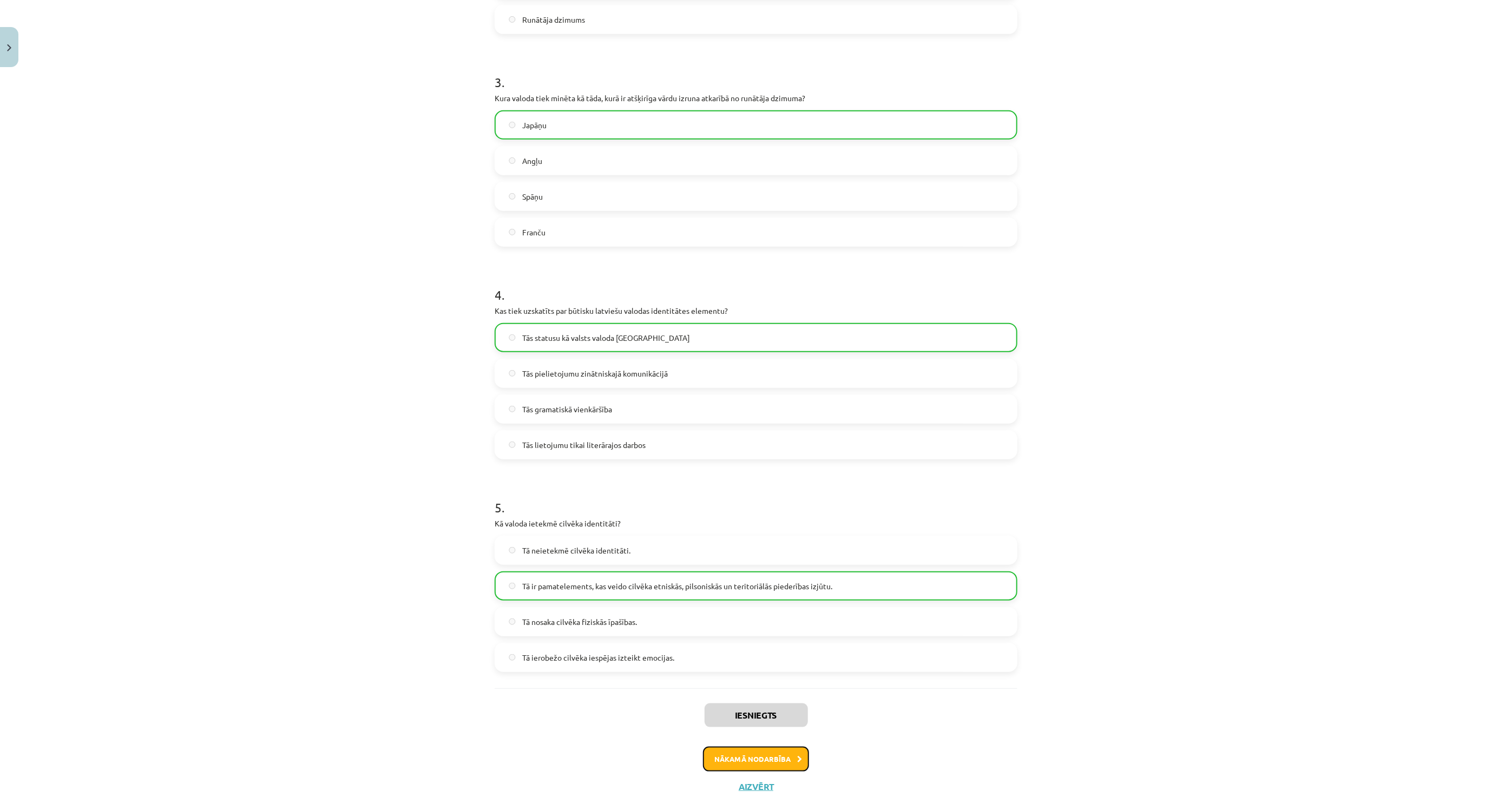
click at [774, 754] on button "Nākamā nodarbība" at bounding box center [756, 759] width 106 height 25
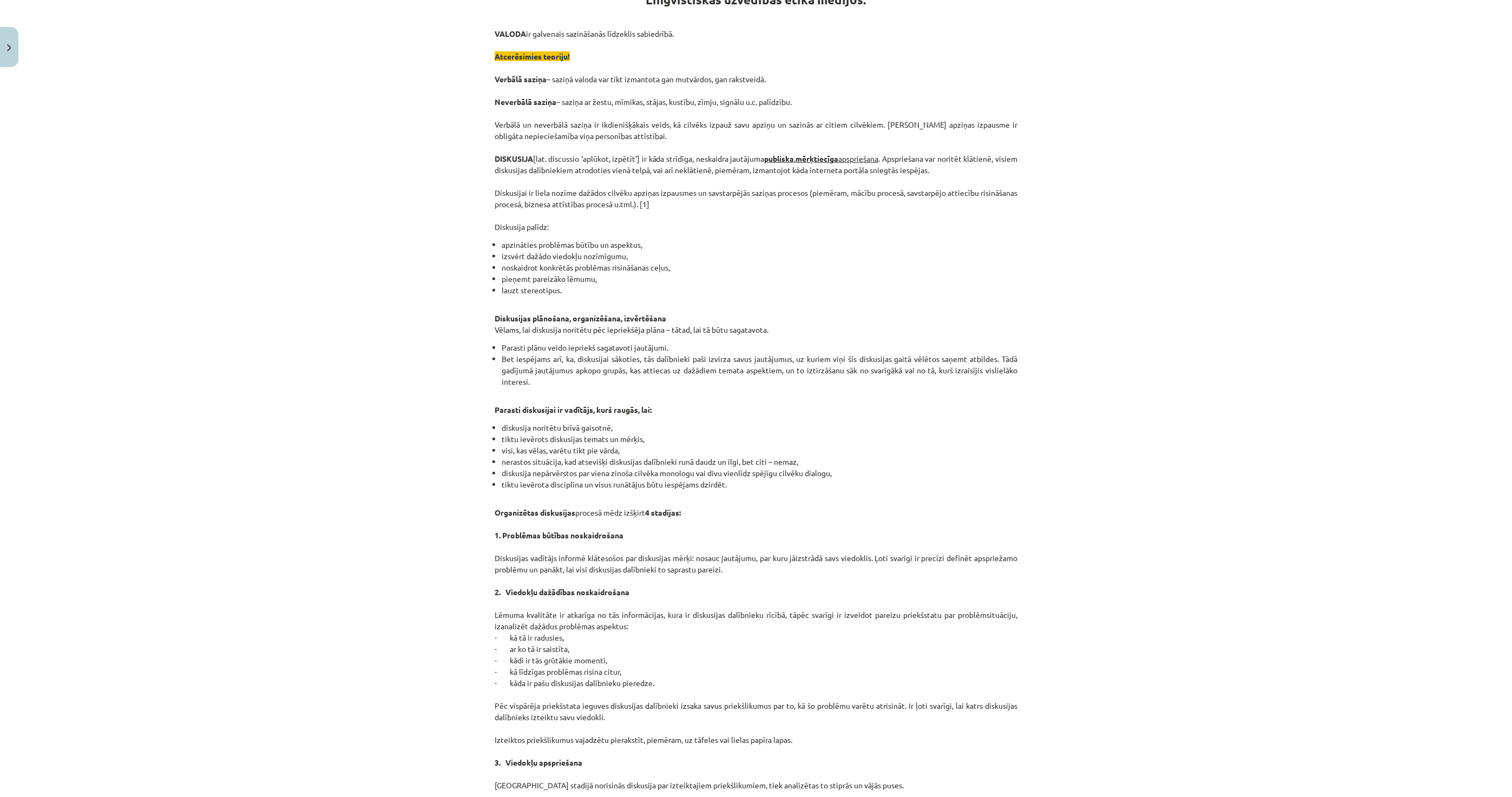
scroll to position [507, 0]
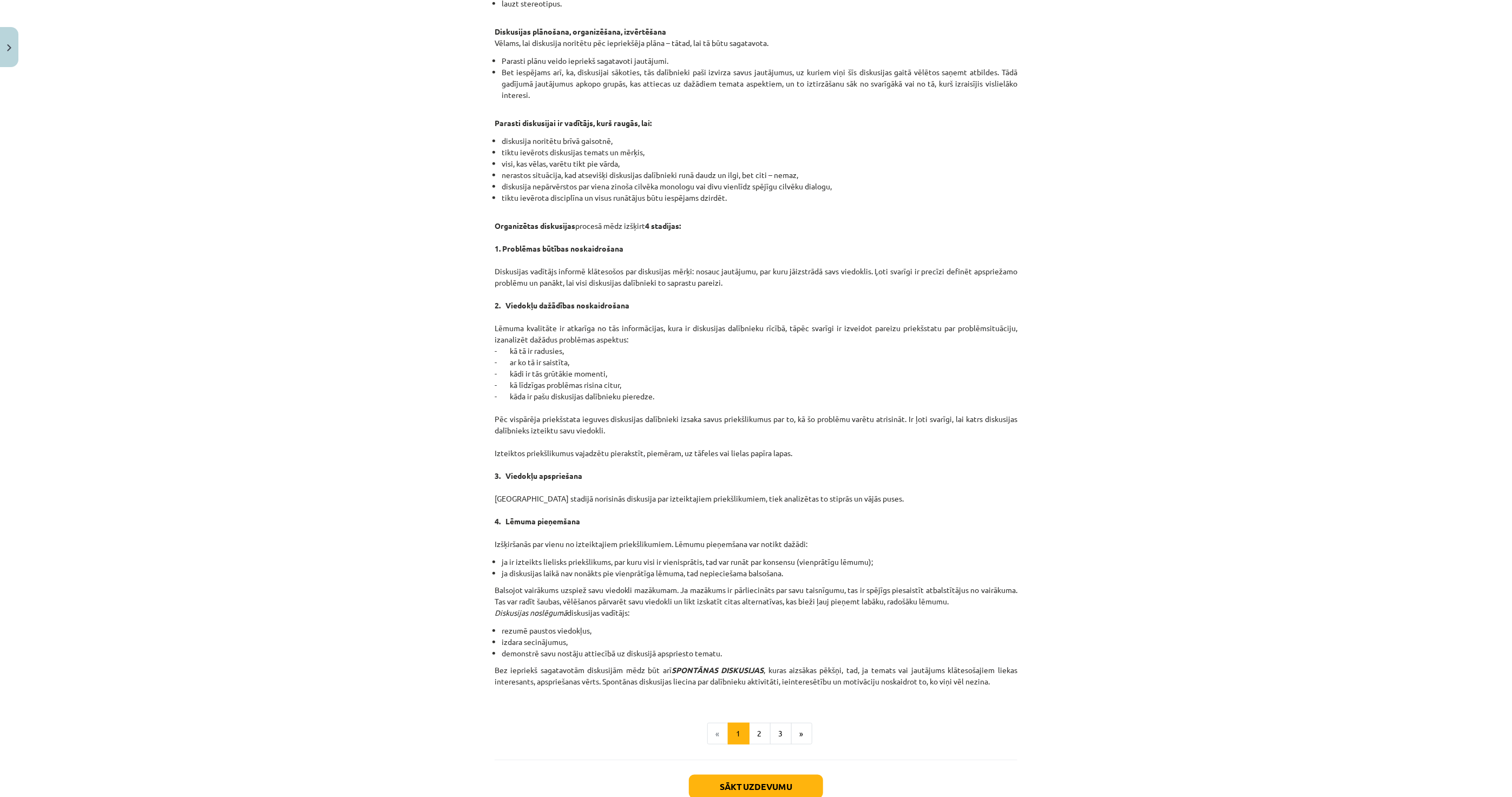
click at [1458, 593] on div "Mācību tēma: Latviešu valodas i - 11. klases 1. ieskaites mācību materiāls (a,b…" at bounding box center [756, 398] width 1512 height 797
click at [1417, 768] on div "Mācību tēma: Latviešu valodas i - 11. klases 1. ieskaites mācību materiāls (a,b…" at bounding box center [756, 398] width 1512 height 797
click at [1459, 685] on div "Mācību tēma: Latviešu valodas i - 11. klases 1. ieskaites mācību materiāls (a,b…" at bounding box center [756, 398] width 1512 height 797
click at [774, 726] on button "3" at bounding box center [781, 733] width 22 height 22
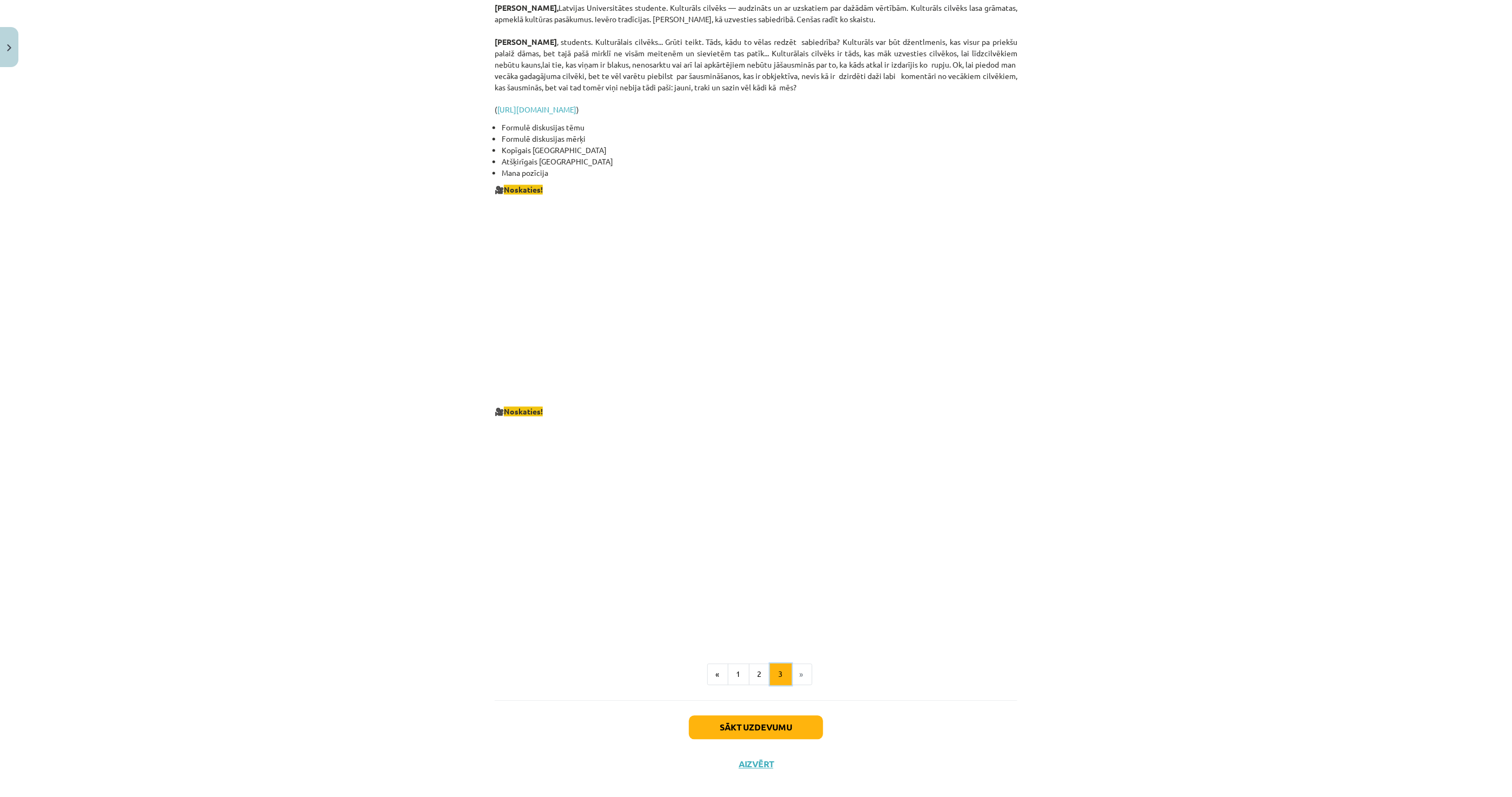
scroll to position [1611, 0]
click at [722, 714] on button "Sākt uzdevumu" at bounding box center [756, 726] width 134 height 23
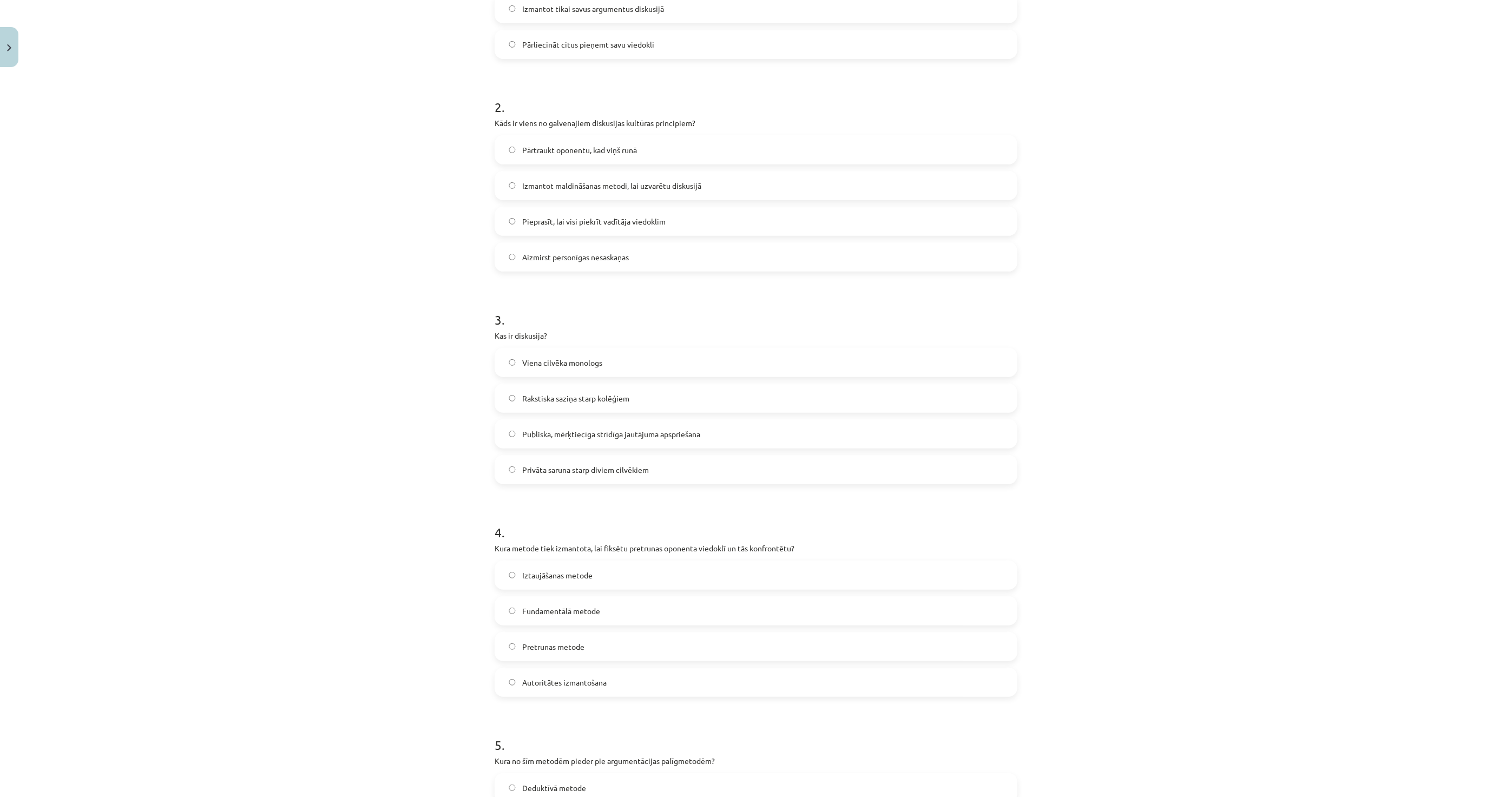
scroll to position [585, 0]
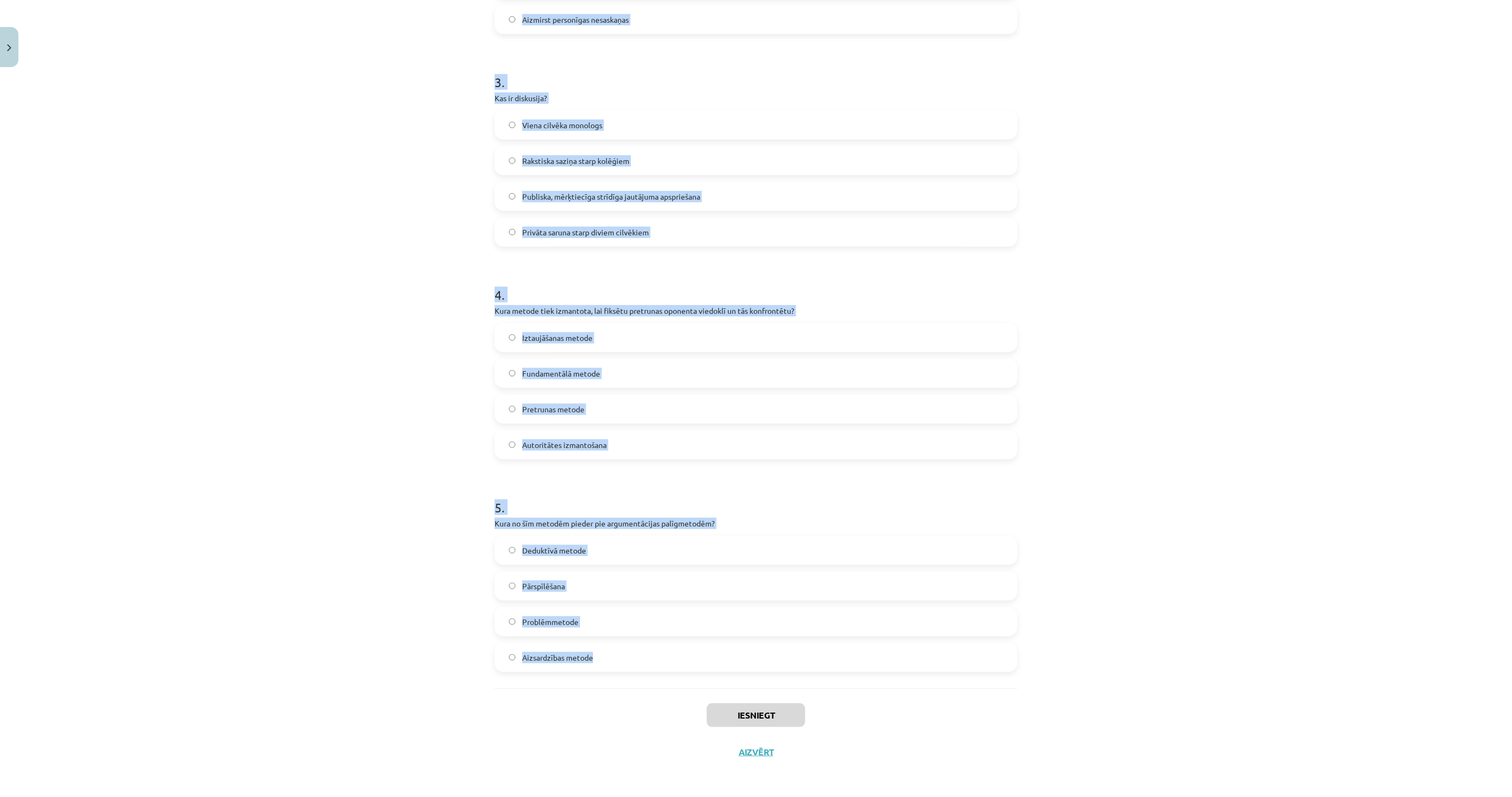
drag, startPoint x: 484, startPoint y: 228, endPoint x: 679, endPoint y: 655, distance: 469.4
click at [679, 655] on div "Mācību tēma: Latviešu valodas i - 11. klases 1. ieskaites mācību materiāls (a,b…" at bounding box center [756, 398] width 1512 height 797
copy form "1 . Kāds ir diskusijas vadītāja uzdevums? Ignorēt dalībniekus, kuri izsaka pret…"
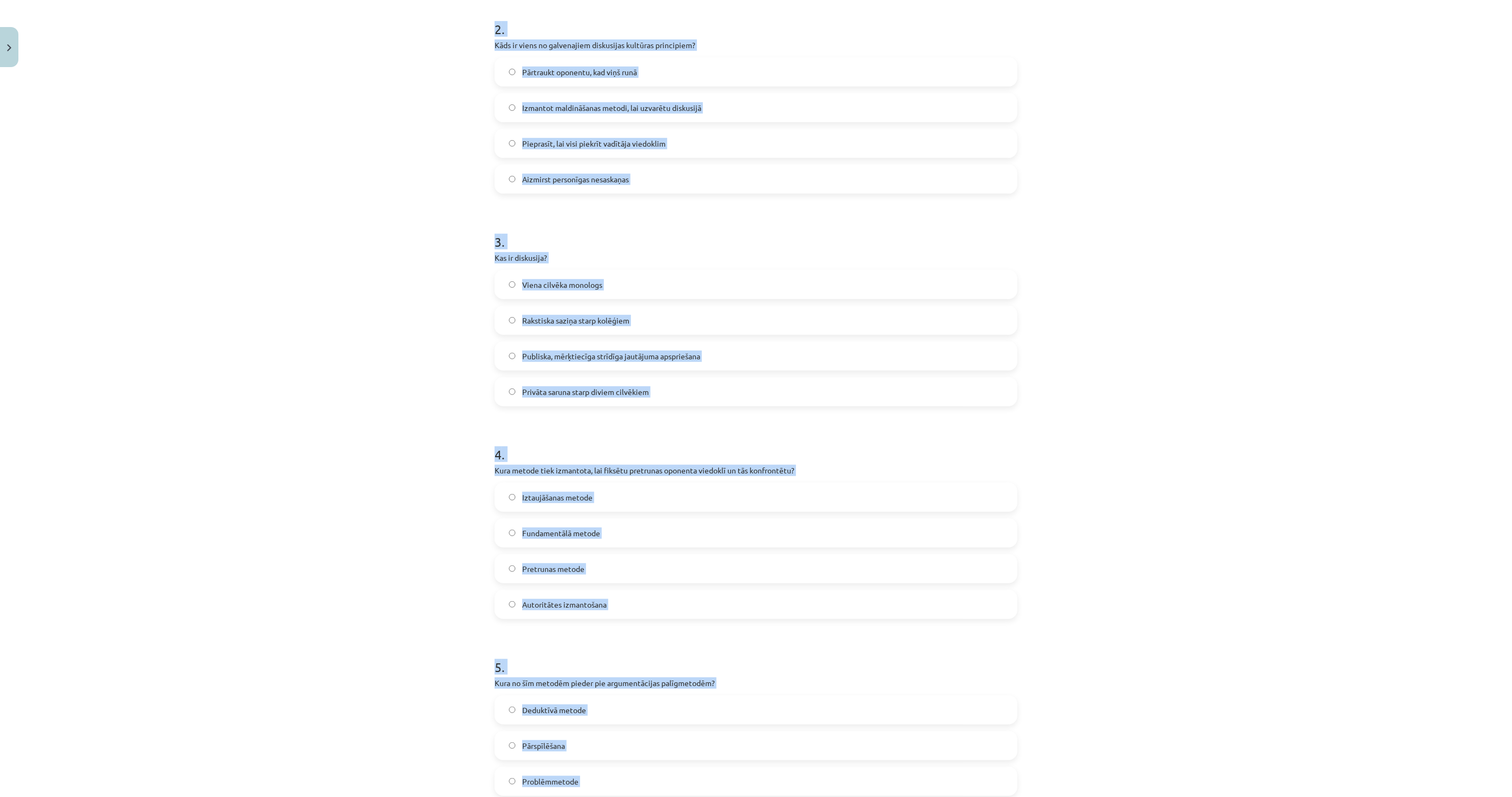
scroll to position [164, 0]
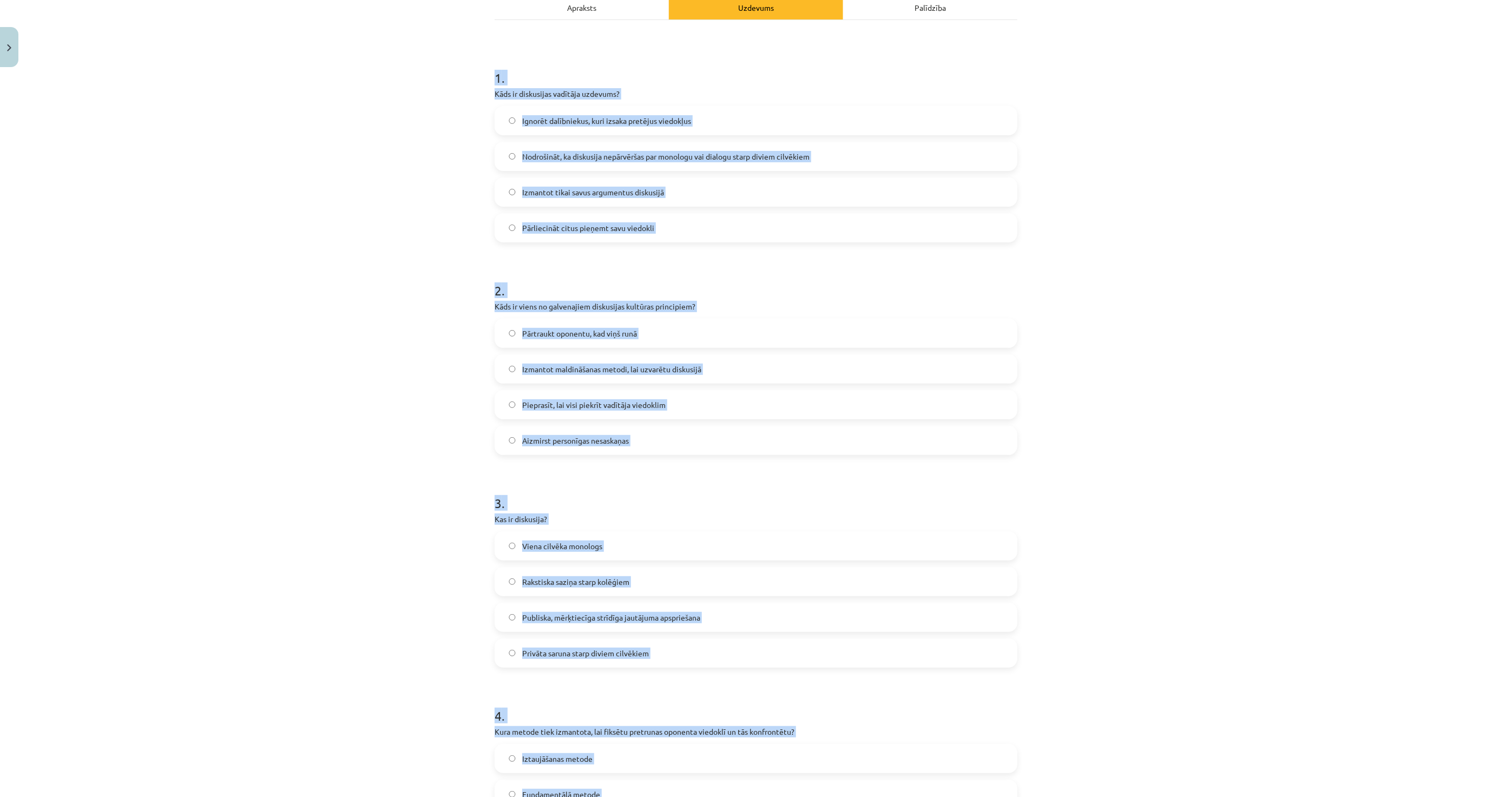
click at [342, 460] on div "Mācību tēma: Latviešu valodas i - 11. klases 1. ieskaites mācību materiāls (a,b…" at bounding box center [756, 398] width 1512 height 797
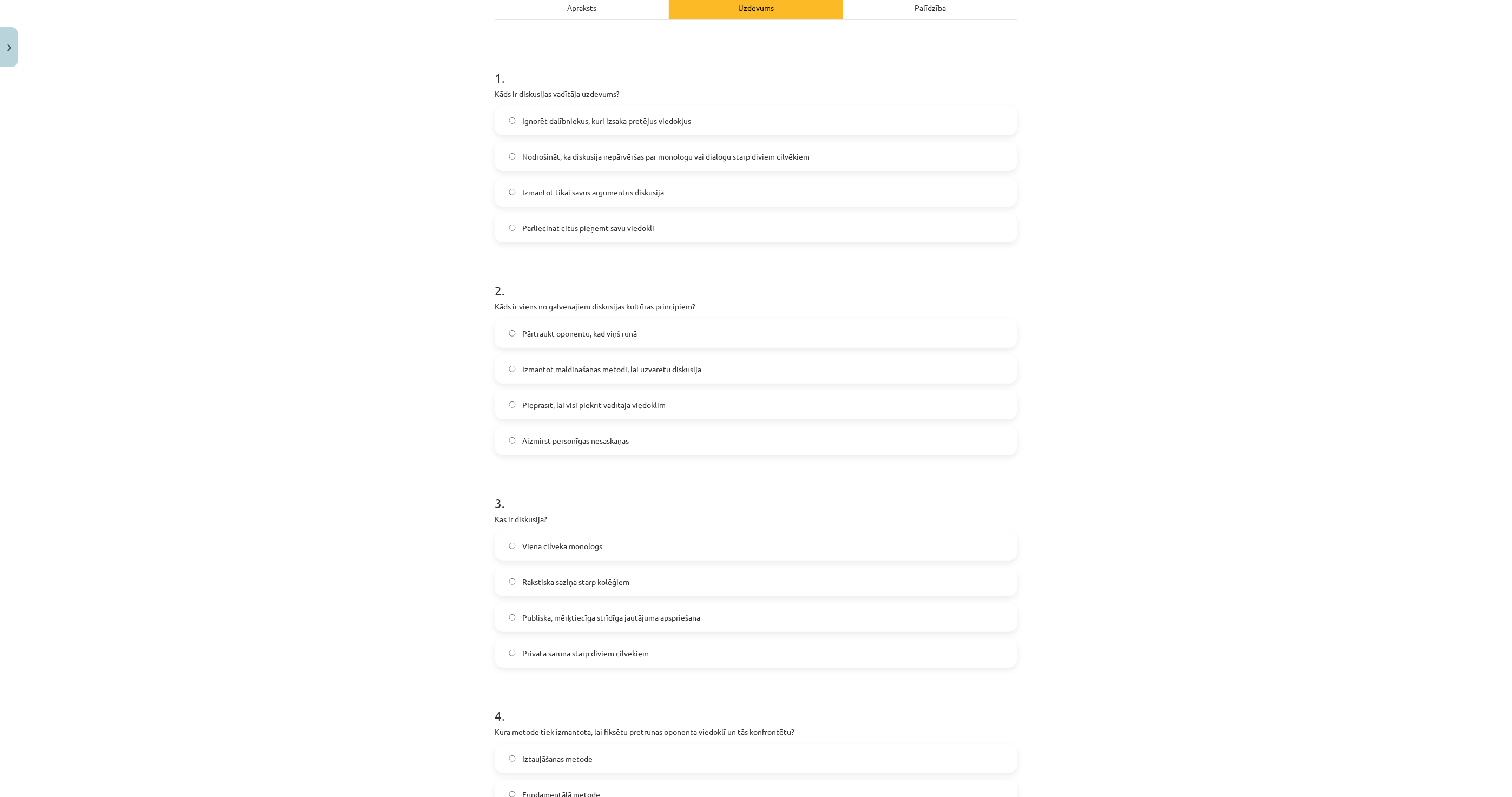
click at [563, 157] on span "Nodrošināt, ka diskusija nepārvēršas par monologu vai dialogu starp diviem cilv…" at bounding box center [665, 157] width 287 height 12
click at [526, 431] on label "Aizmirst personīgas nesaskaņas" at bounding box center [756, 441] width 521 height 27
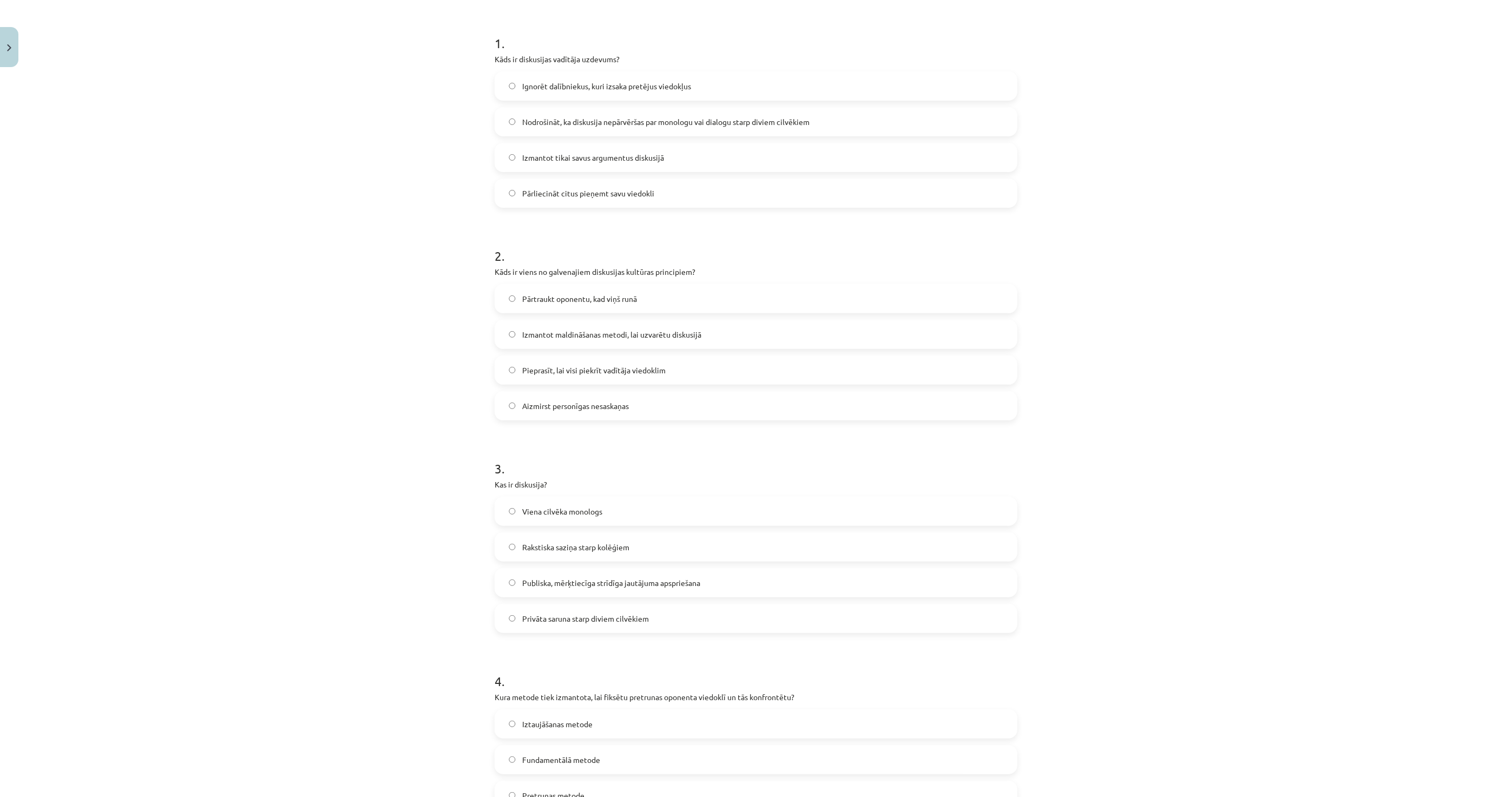
scroll to position [284, 0]
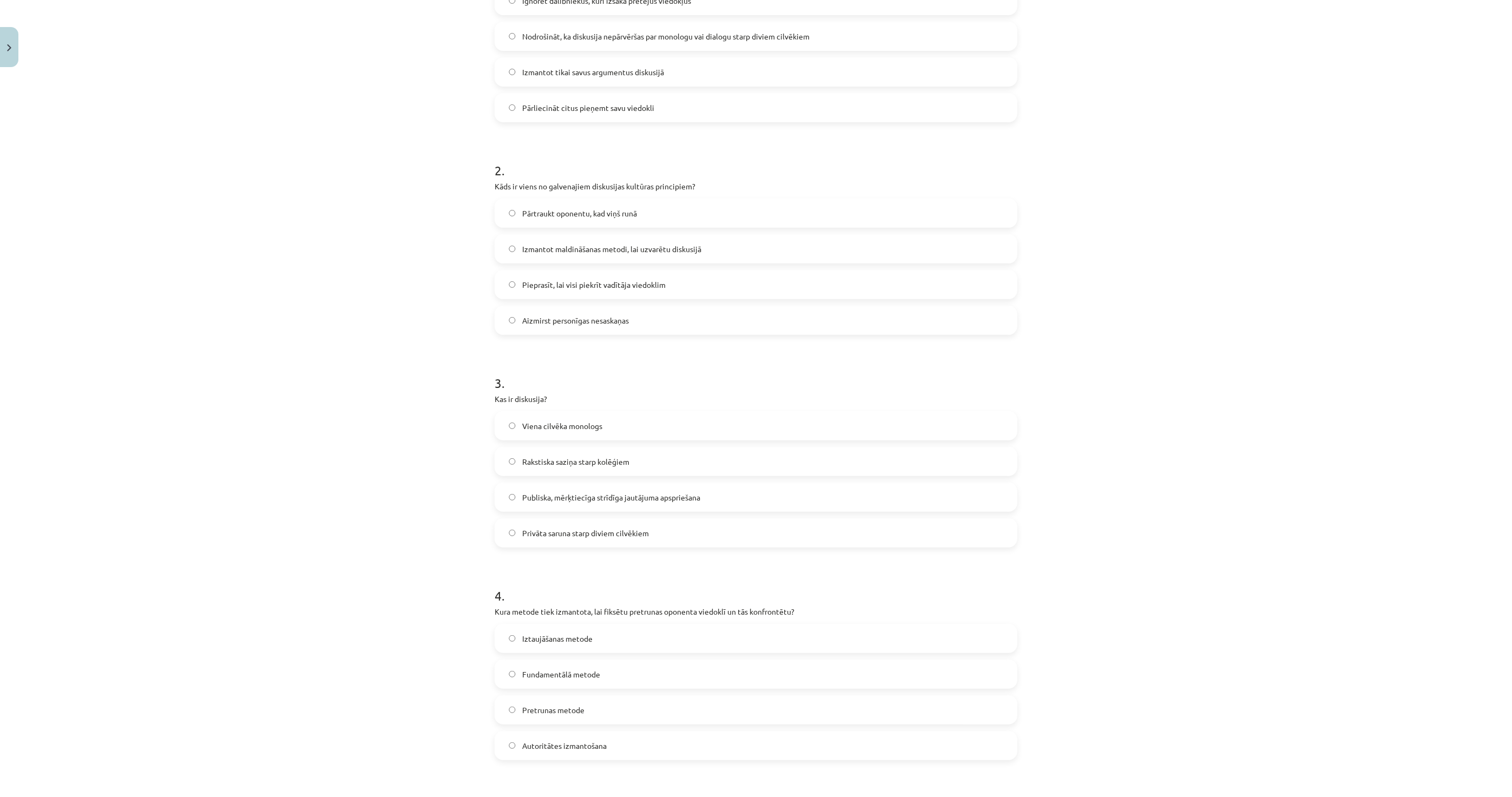
click at [524, 501] on span "Publiska, mērķtiecīga strīdīga jautājuma apspriešana" at bounding box center [611, 497] width 178 height 12
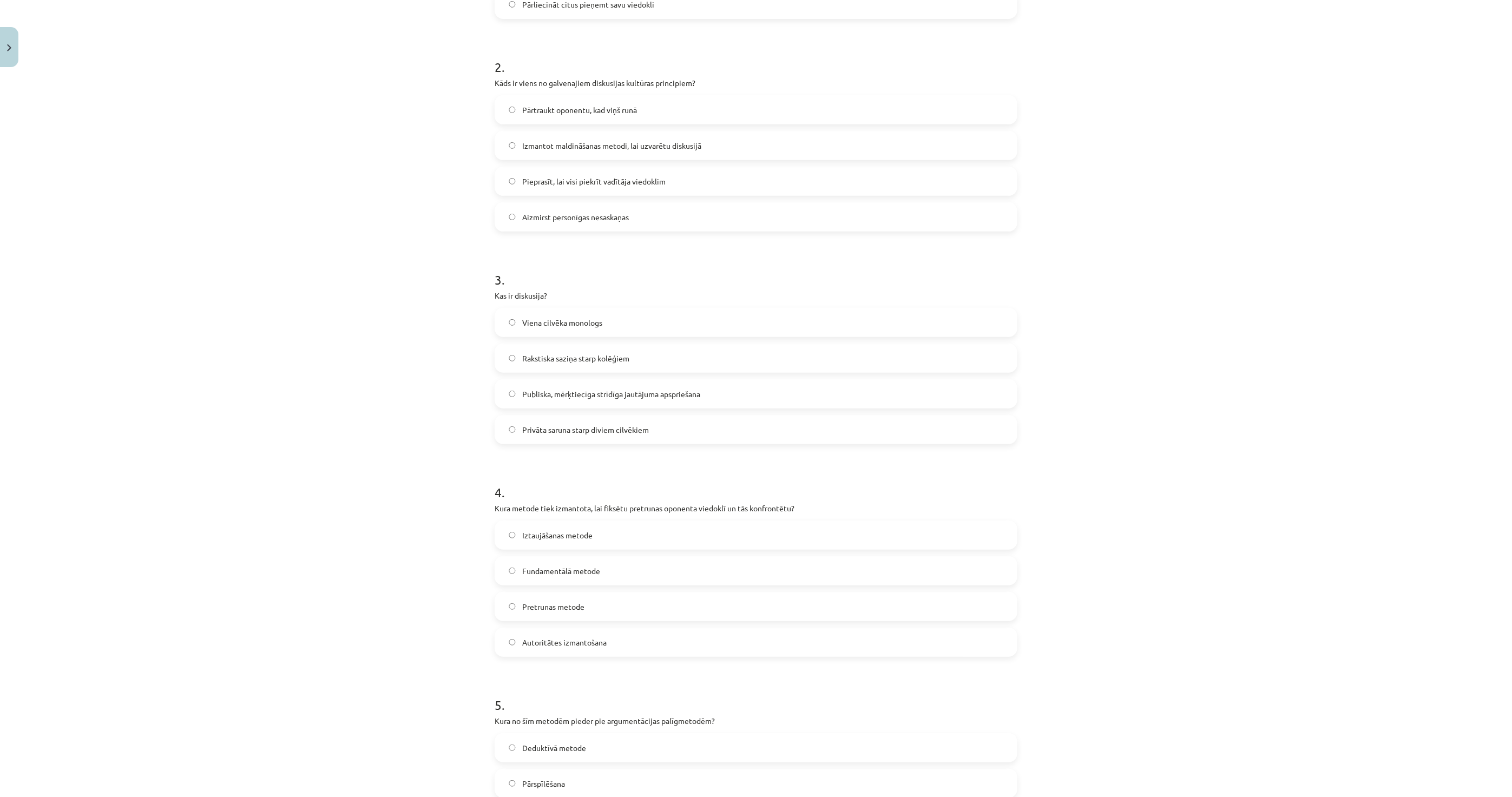
scroll to position [404, 0]
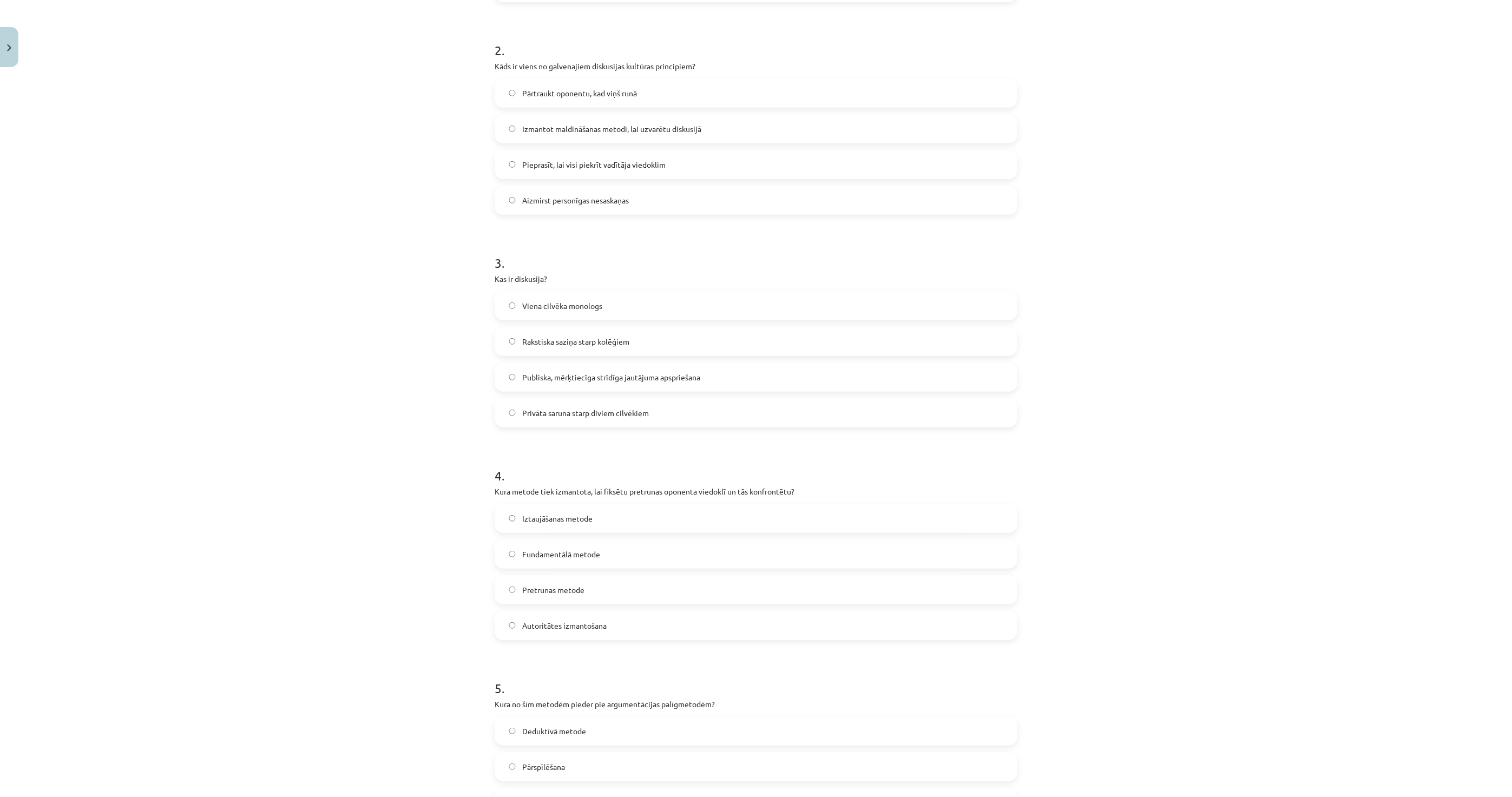
click at [542, 590] on span "Pretrunas metode" at bounding box center [553, 590] width 62 height 12
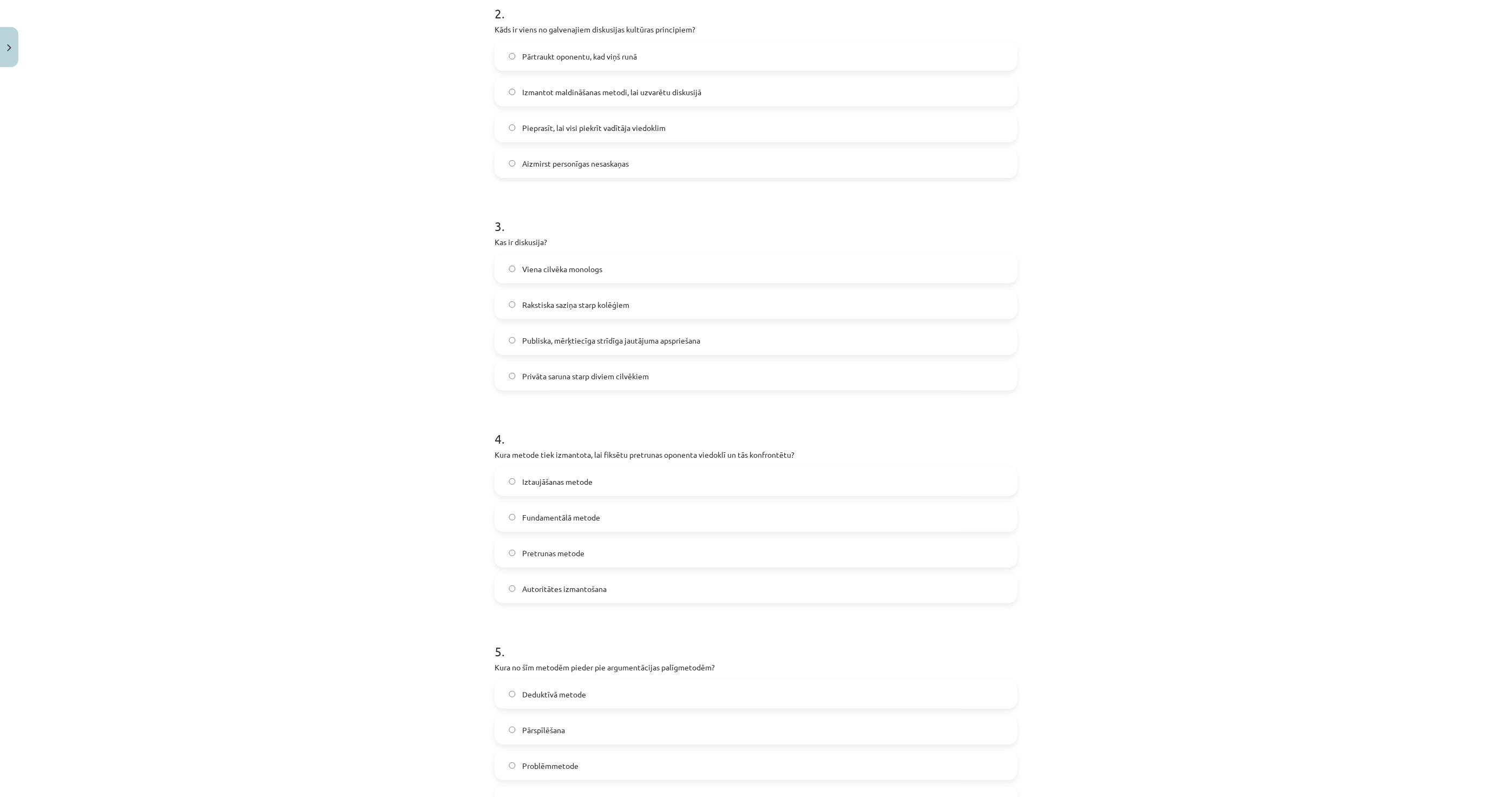
scroll to position [524, 0]
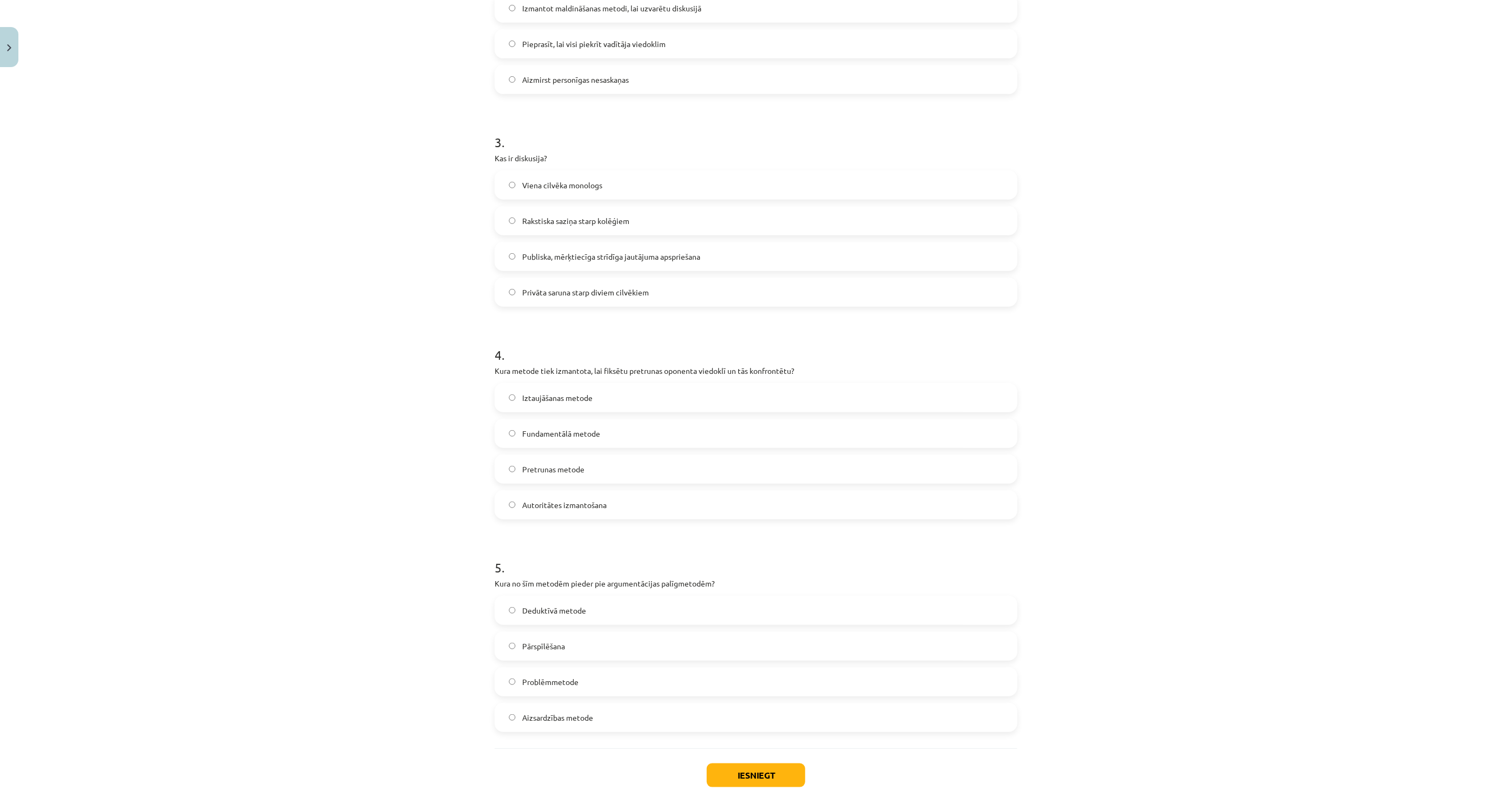
click at [570, 639] on label "Pārspīlēšana" at bounding box center [756, 646] width 521 height 27
click at [731, 770] on button "Iesniegt" at bounding box center [755, 775] width 98 height 23
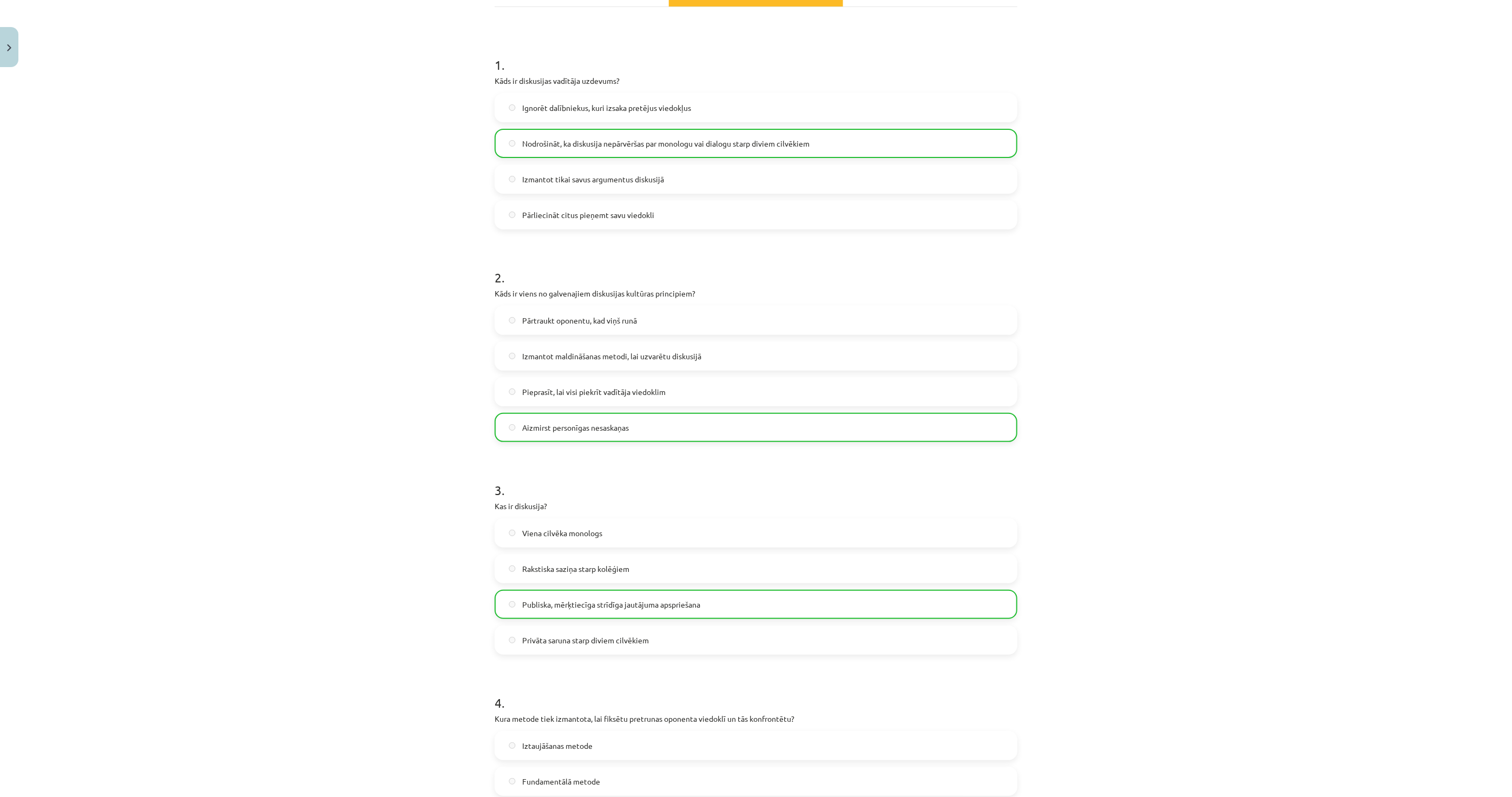
scroll to position [0, 0]
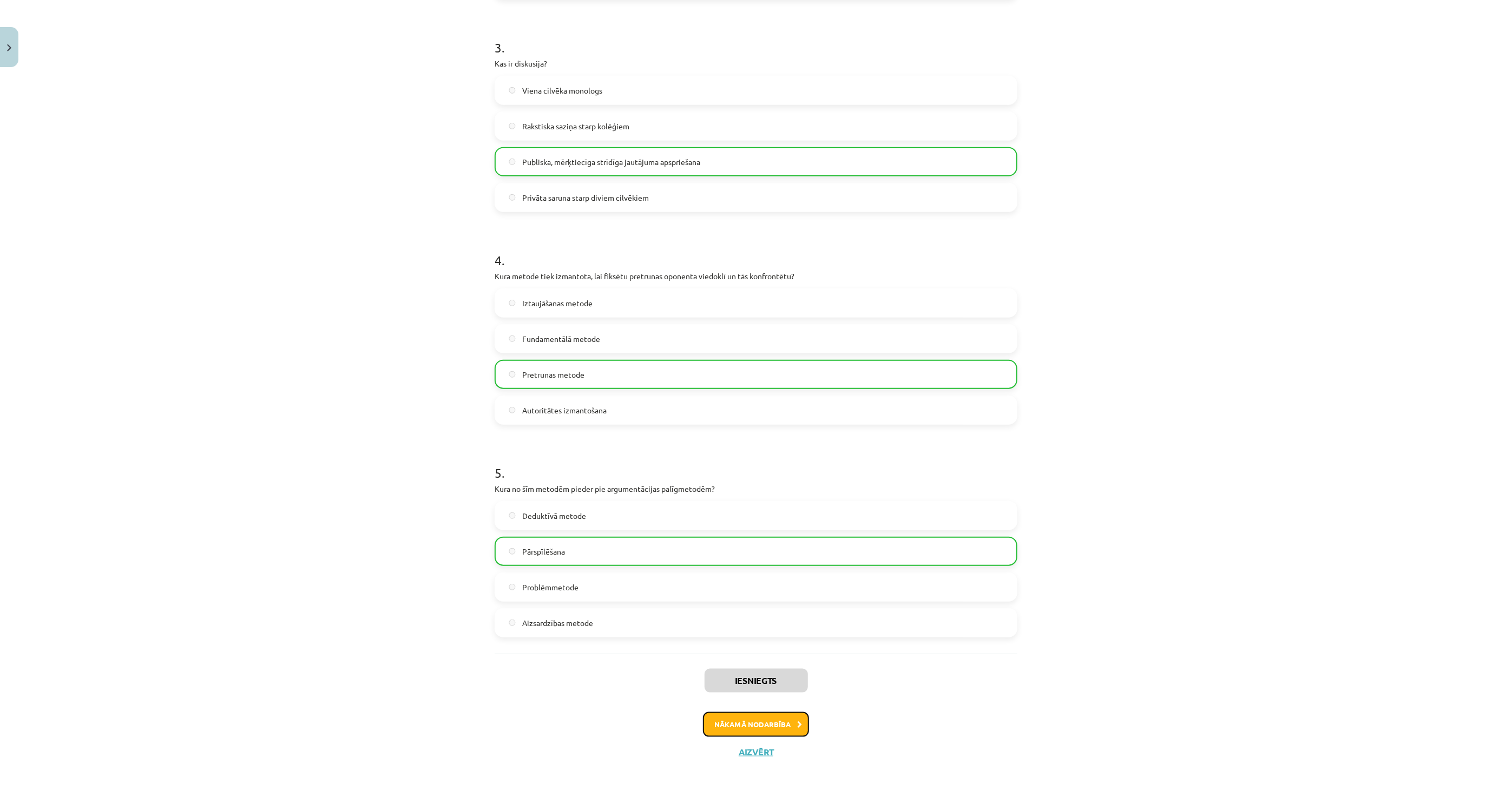
click at [754, 722] on button "Nākamā nodarbība" at bounding box center [756, 724] width 106 height 25
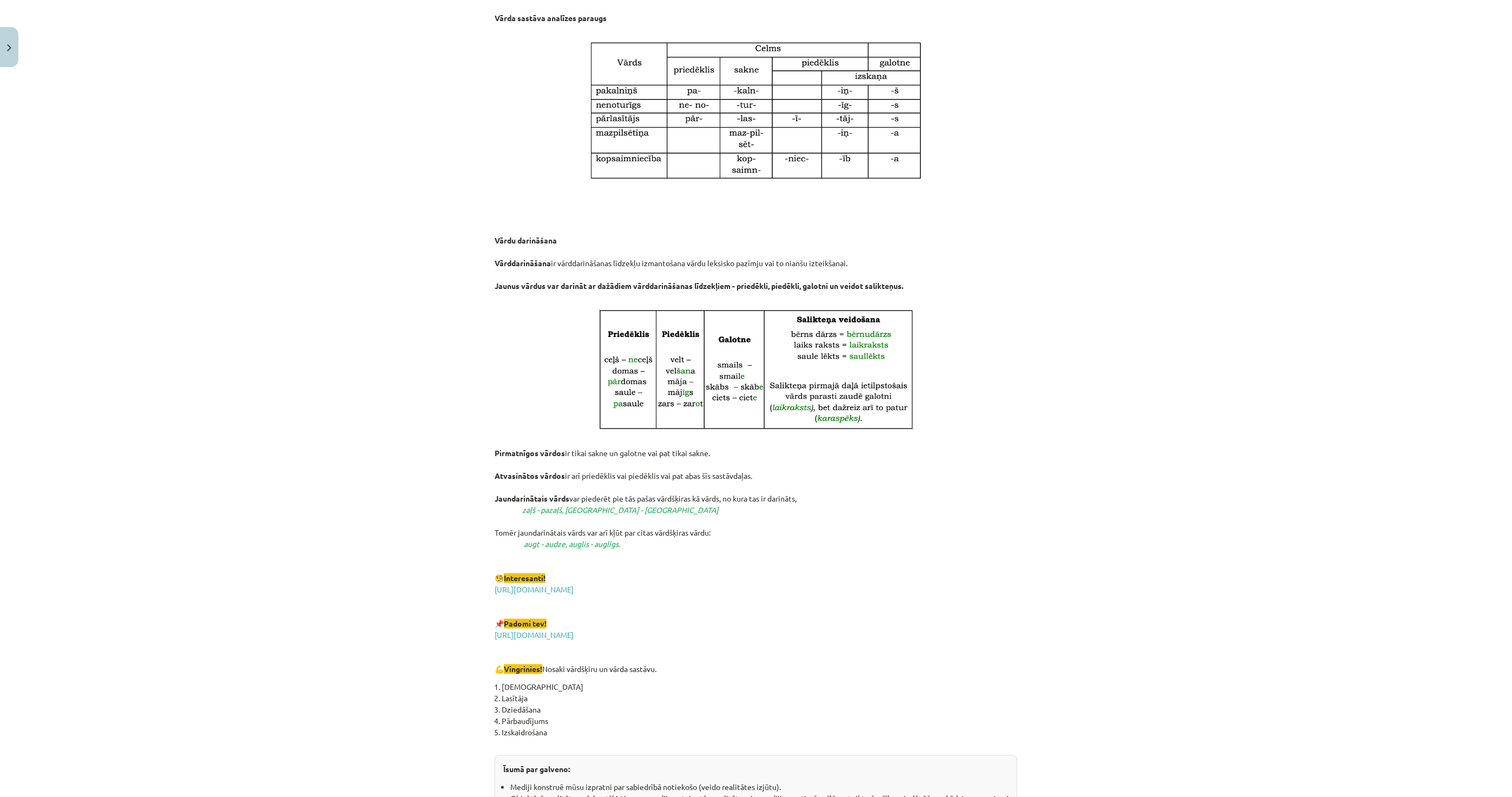
scroll to position [1514, 0]
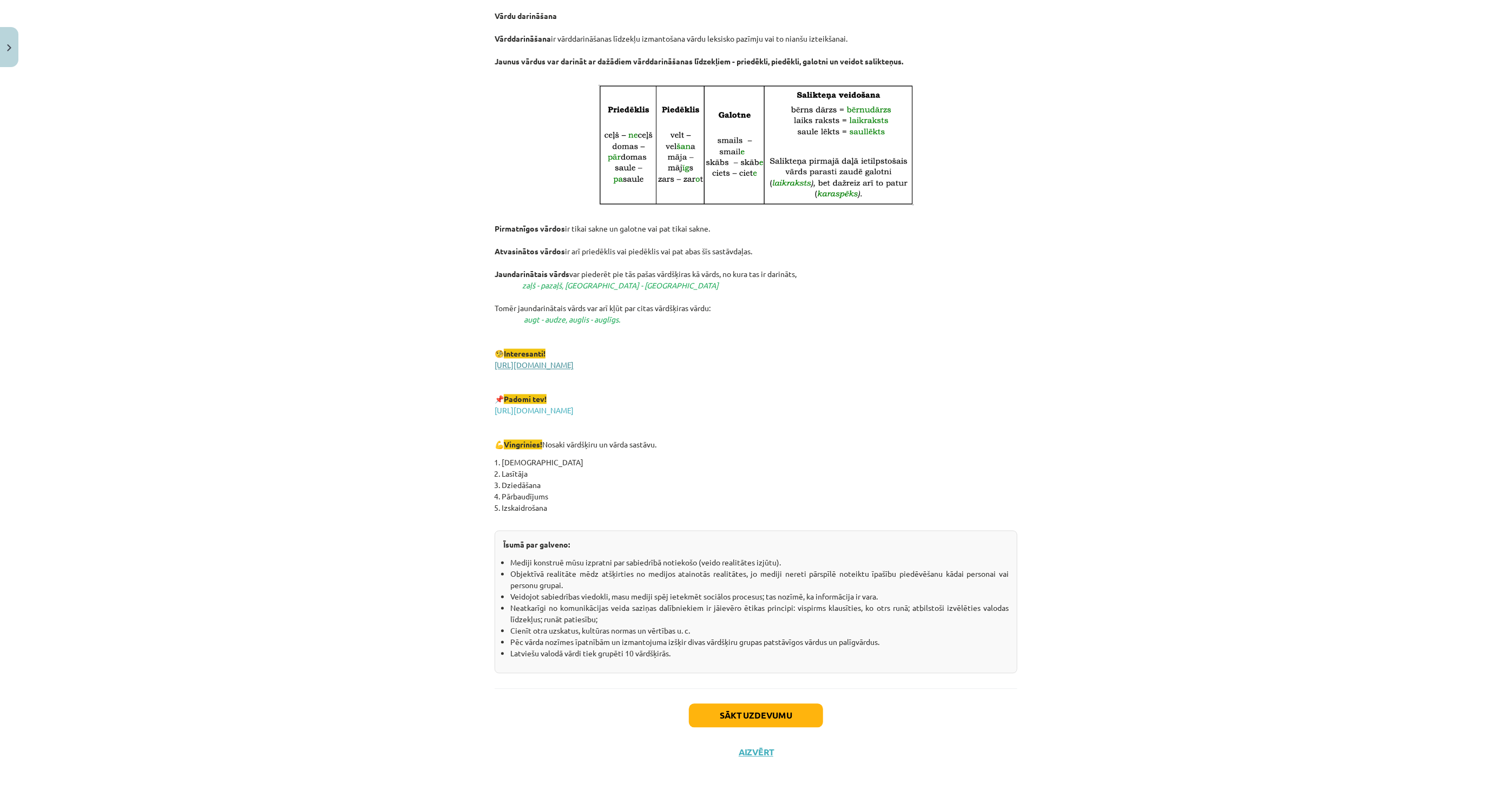
click at [573, 364] on link "https://www.tavaklase.lv/video/teksta-analize-varddarinasanas-stilistiska-nozim…" at bounding box center [535, 365] width 79 height 10
click at [526, 407] on link "http://epupa.valoda.lv/abi/" at bounding box center [535, 410] width 79 height 10
click at [720, 709] on button "Sākt uzdevumu" at bounding box center [756, 715] width 134 height 23
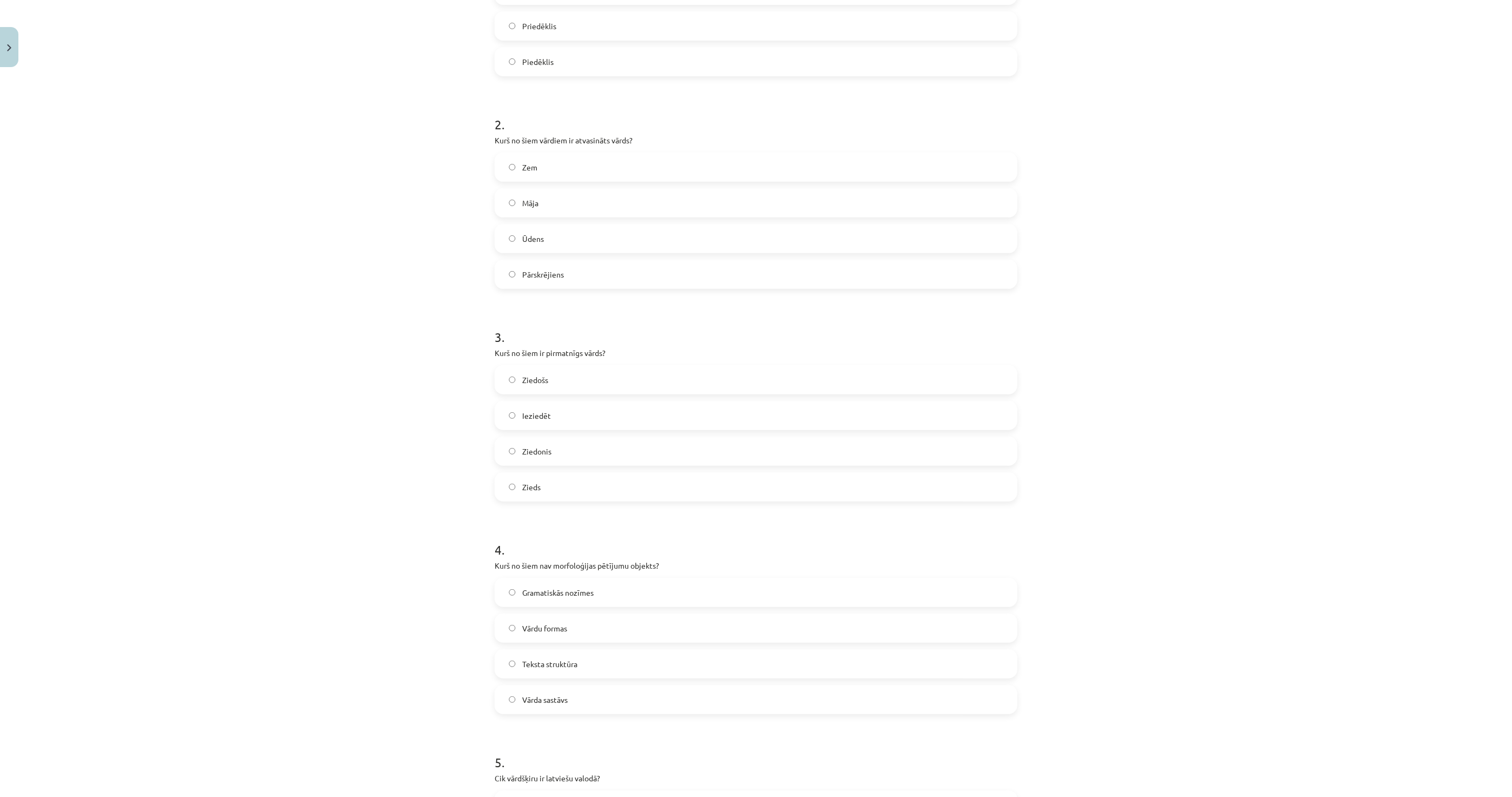
scroll to position [585, 0]
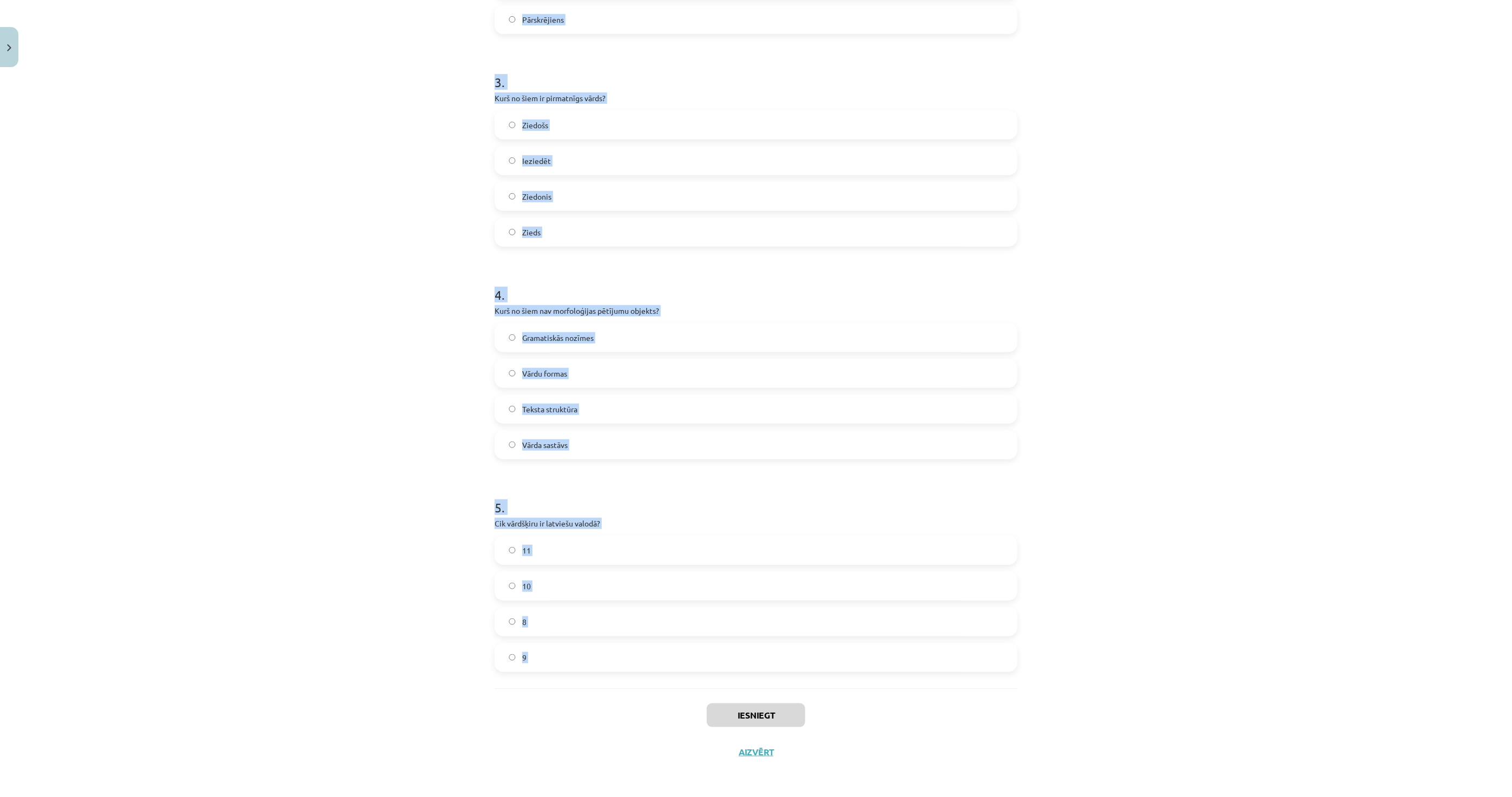
drag, startPoint x: 519, startPoint y: 267, endPoint x: 689, endPoint y: 717, distance: 481.0
click at [689, 717] on div "Mācību tēma: Latviešu valodas i - 11. klases 1. ieskaites mācību materiāls (a,b…" at bounding box center [756, 398] width 1512 height 797
copy form "1 . Kas ir vārddarināšanas līdzeklis, kas pievienojas vārda saknei un veido jau…"
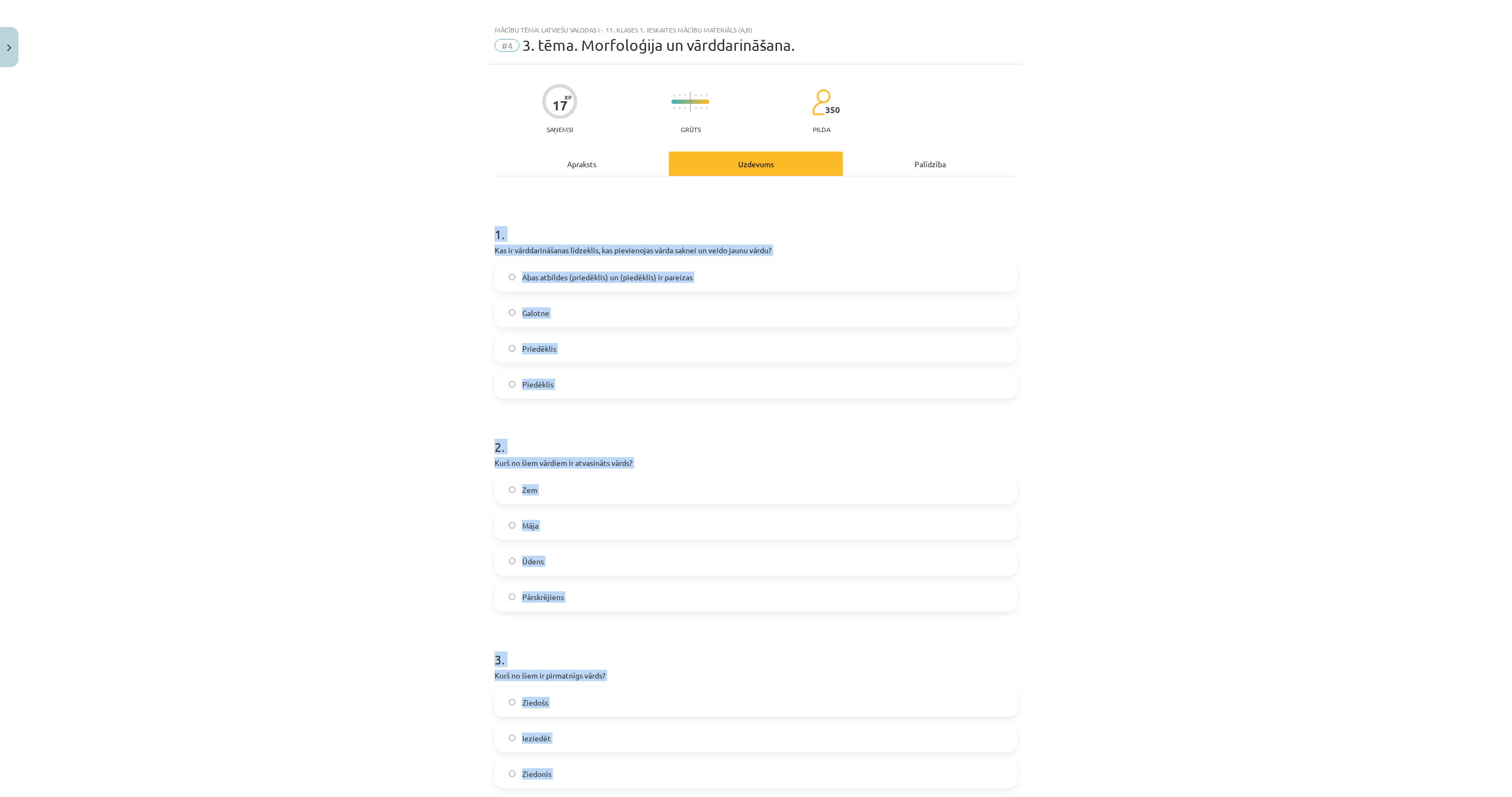
scroll to position [0, 0]
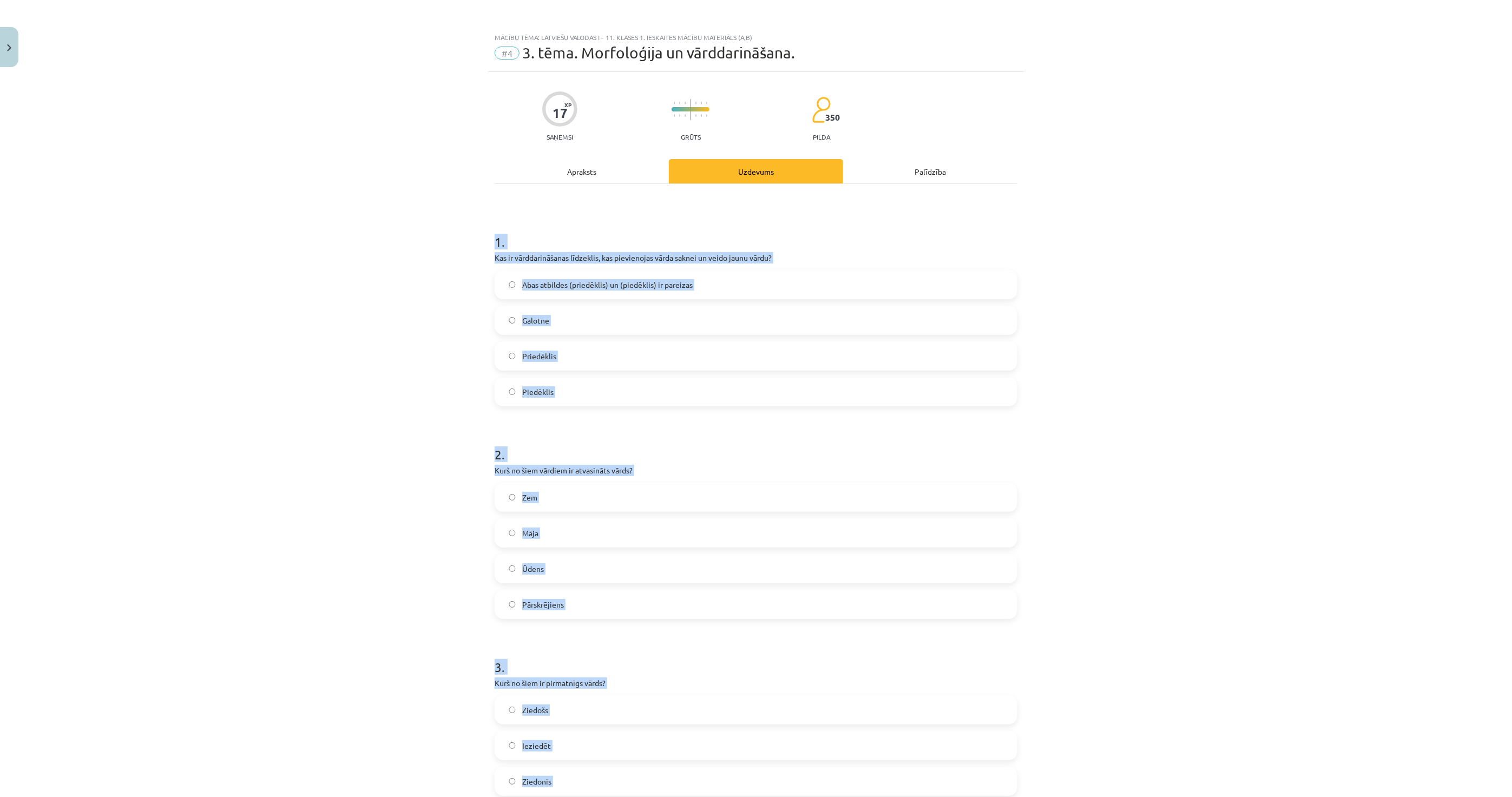
click at [418, 474] on div "Mācību tēma: Latviešu valodas i - 11. klases 1. ieskaites mācību materiāls (a,b…" at bounding box center [756, 398] width 1512 height 797
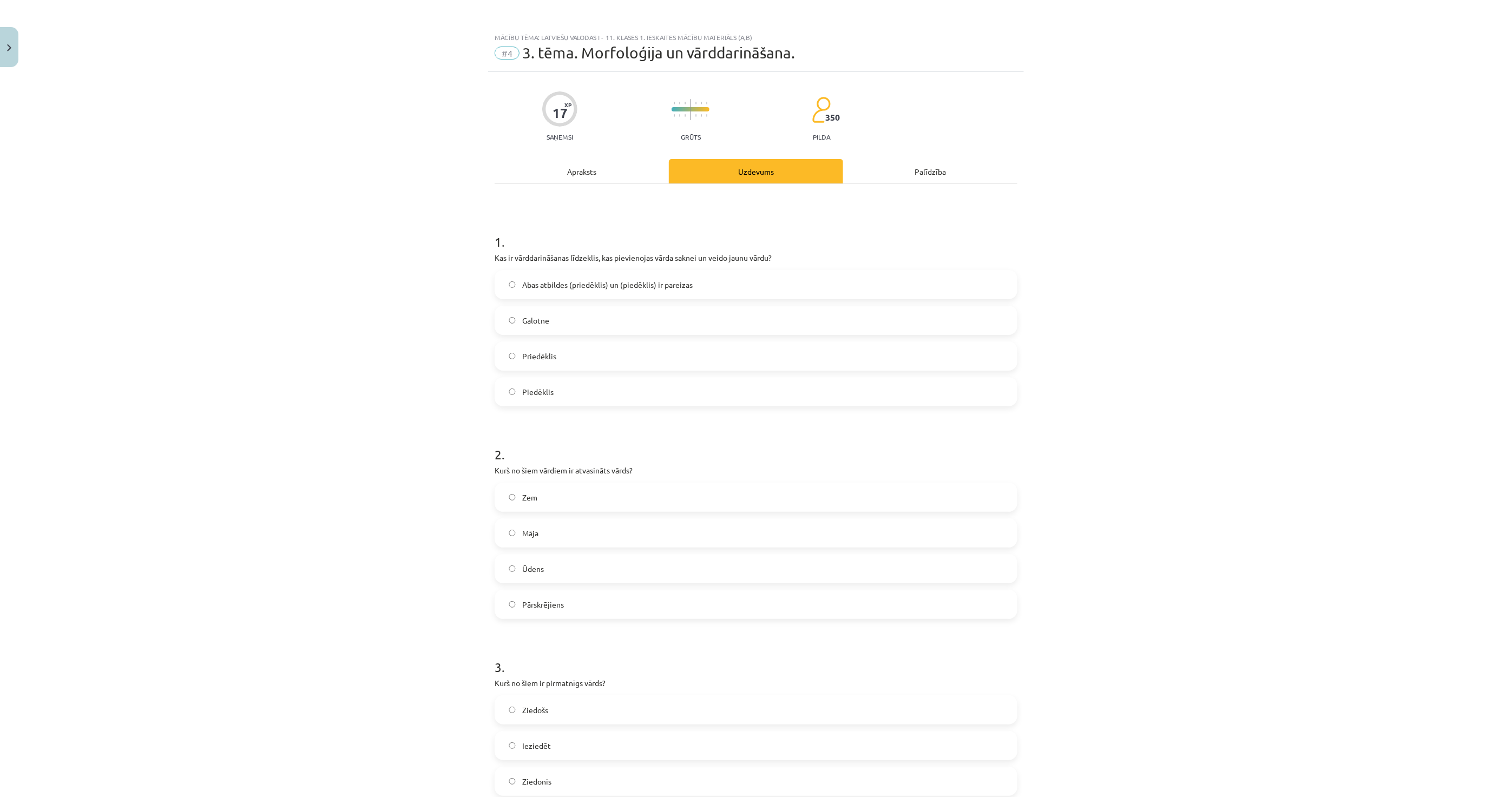
click at [576, 289] on span "Abas atbildes (priedēklis) un (piedēklis) ir pareizas" at bounding box center [607, 284] width 170 height 12
click at [559, 604] on span "Pārskrējiens" at bounding box center [543, 604] width 41 height 12
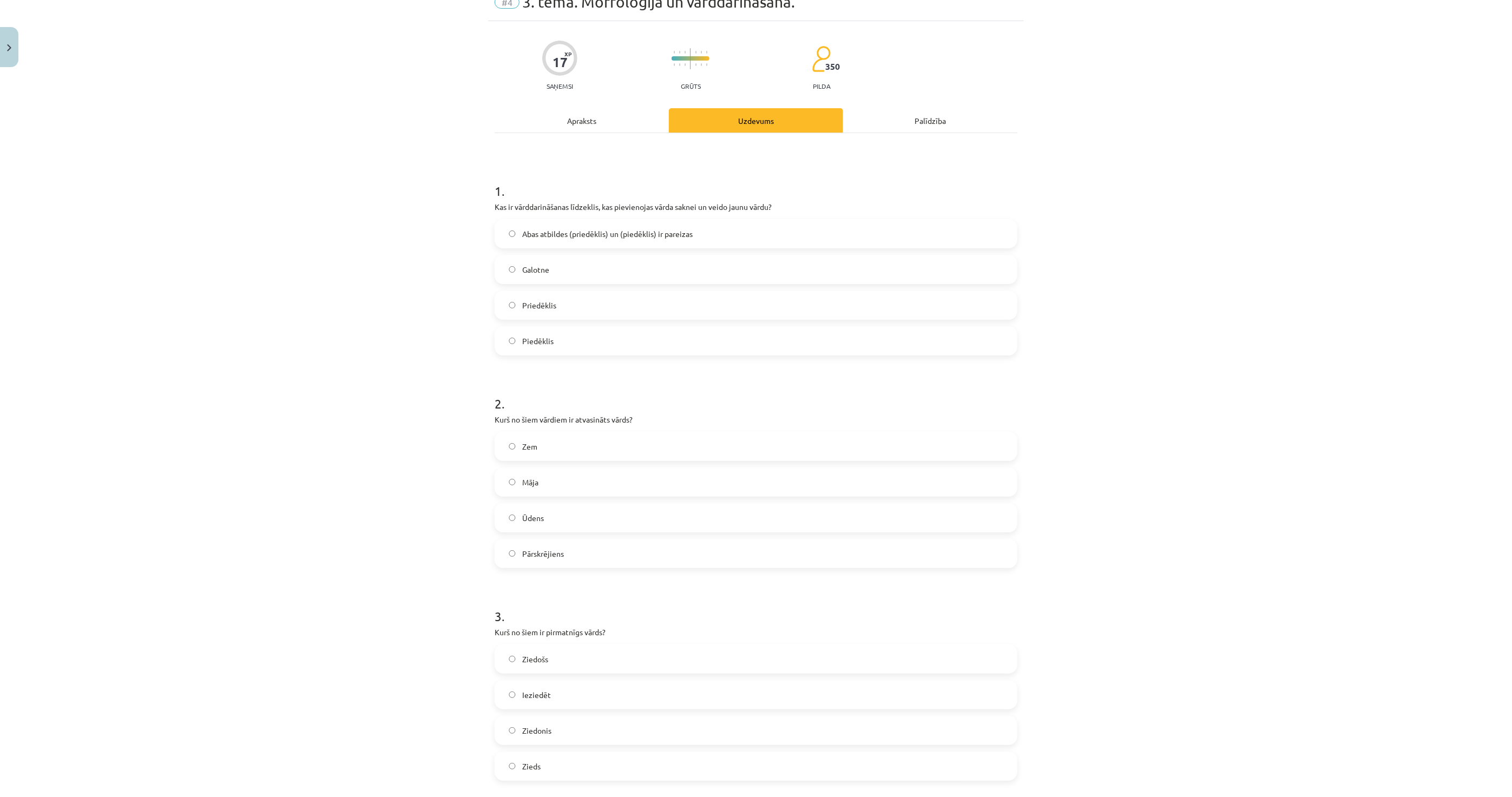
scroll to position [180, 0]
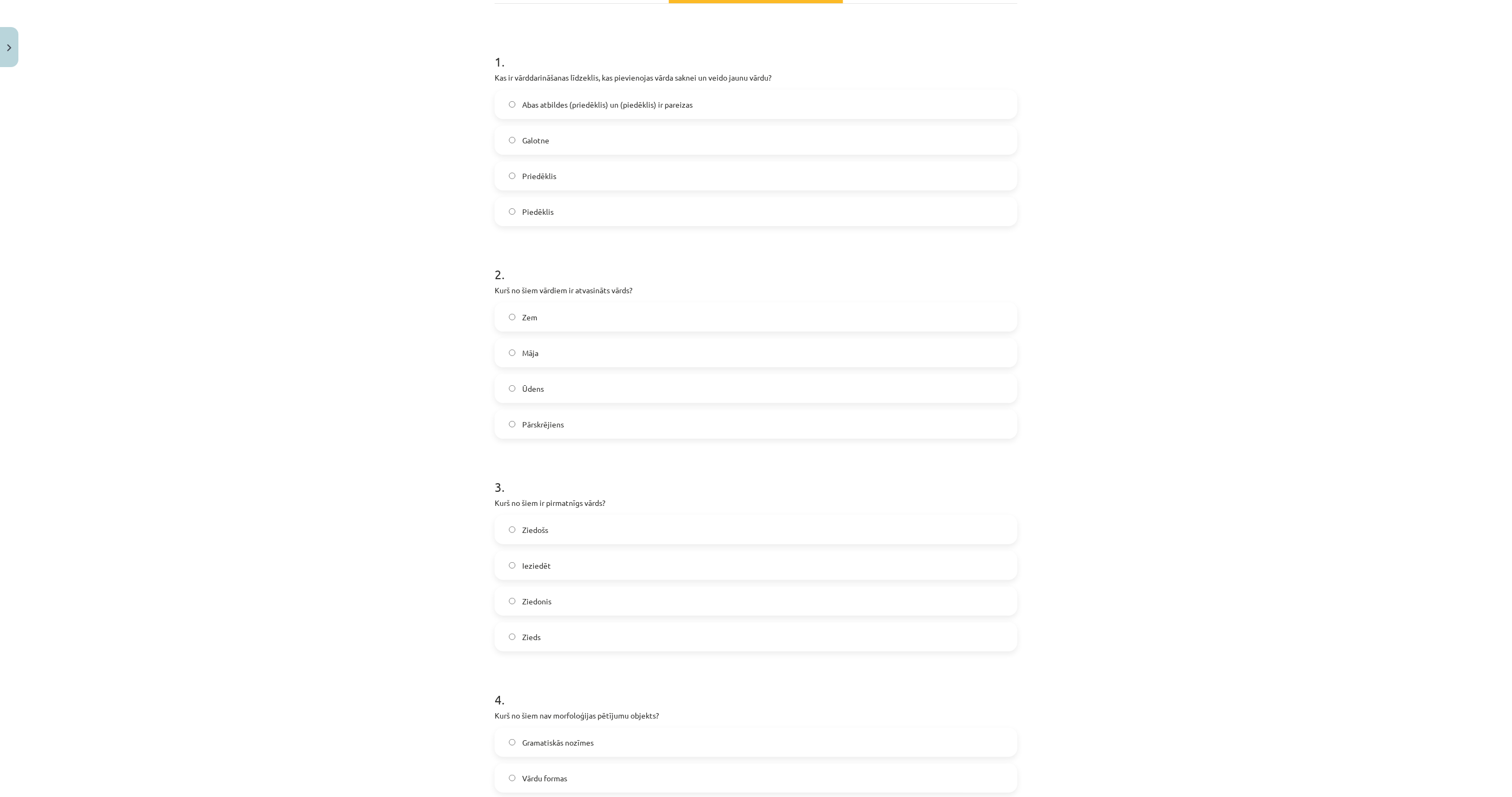
click at [540, 622] on div "Zieds" at bounding box center [756, 637] width 523 height 29
click at [523, 633] on span "Zieds" at bounding box center [531, 637] width 18 height 12
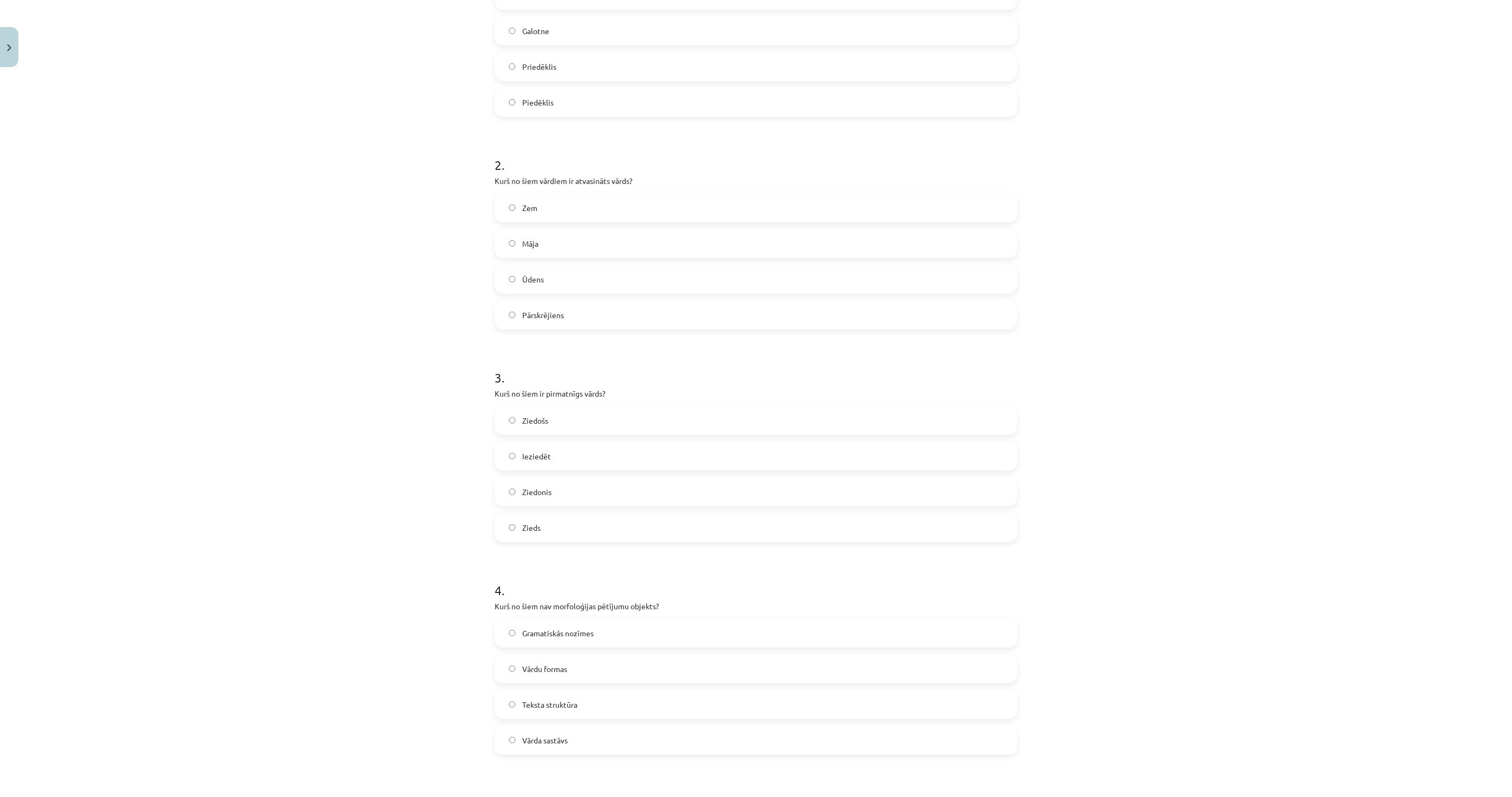
scroll to position [480, 0]
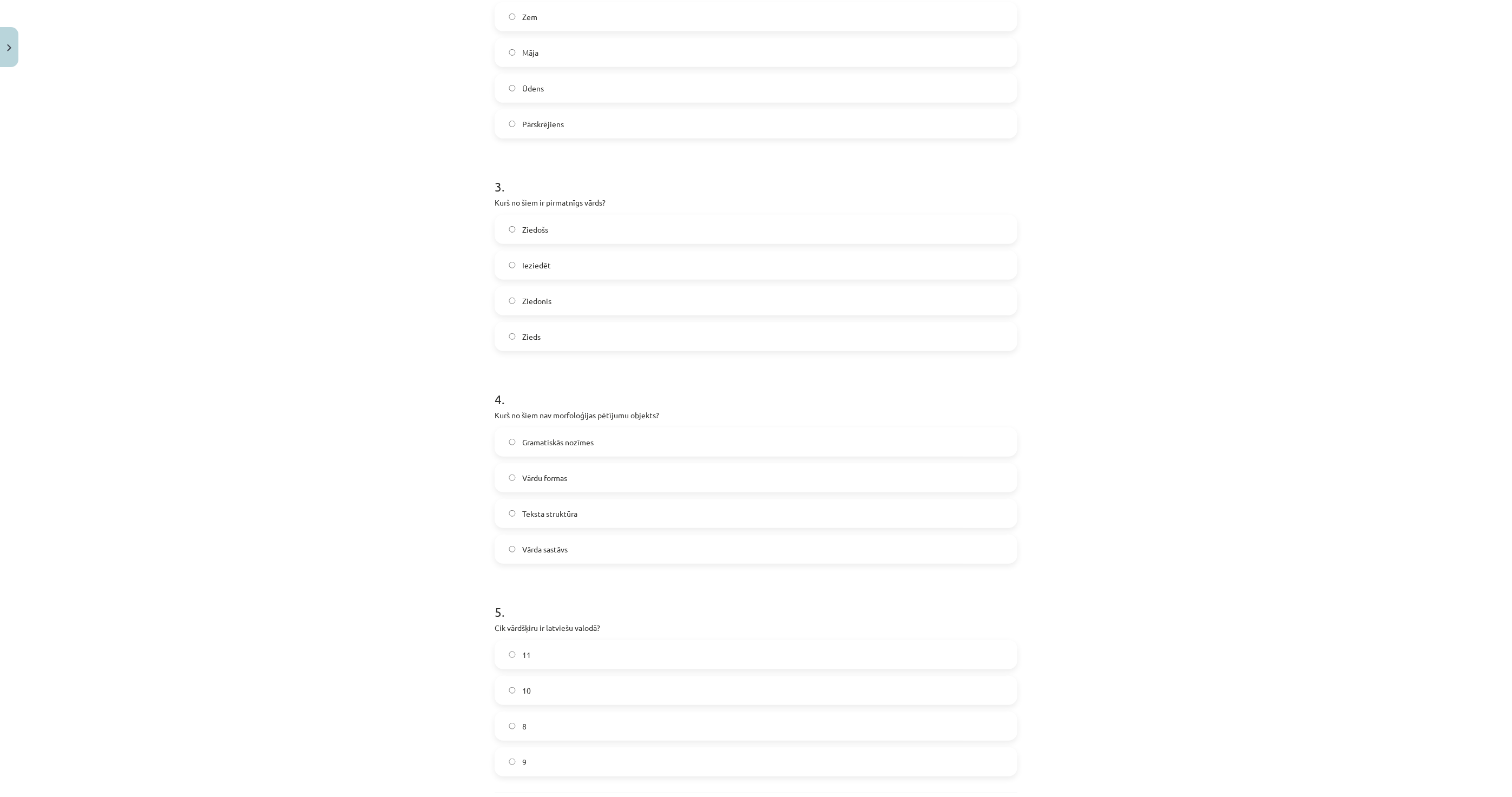
click at [577, 517] on label "Teksta struktūra" at bounding box center [756, 514] width 521 height 27
click at [511, 687] on label "10" at bounding box center [756, 690] width 521 height 27
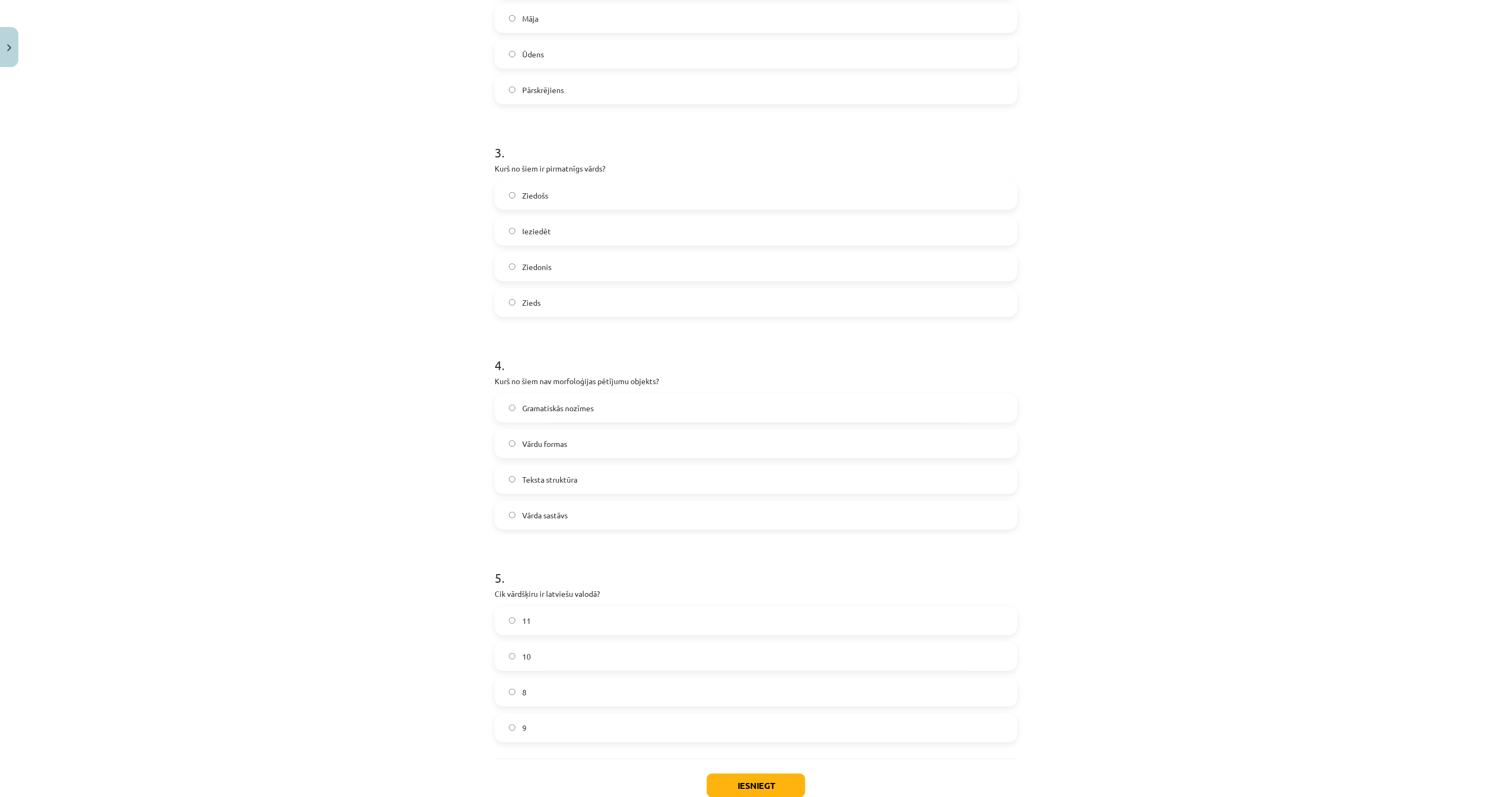
scroll to position [585, 0]
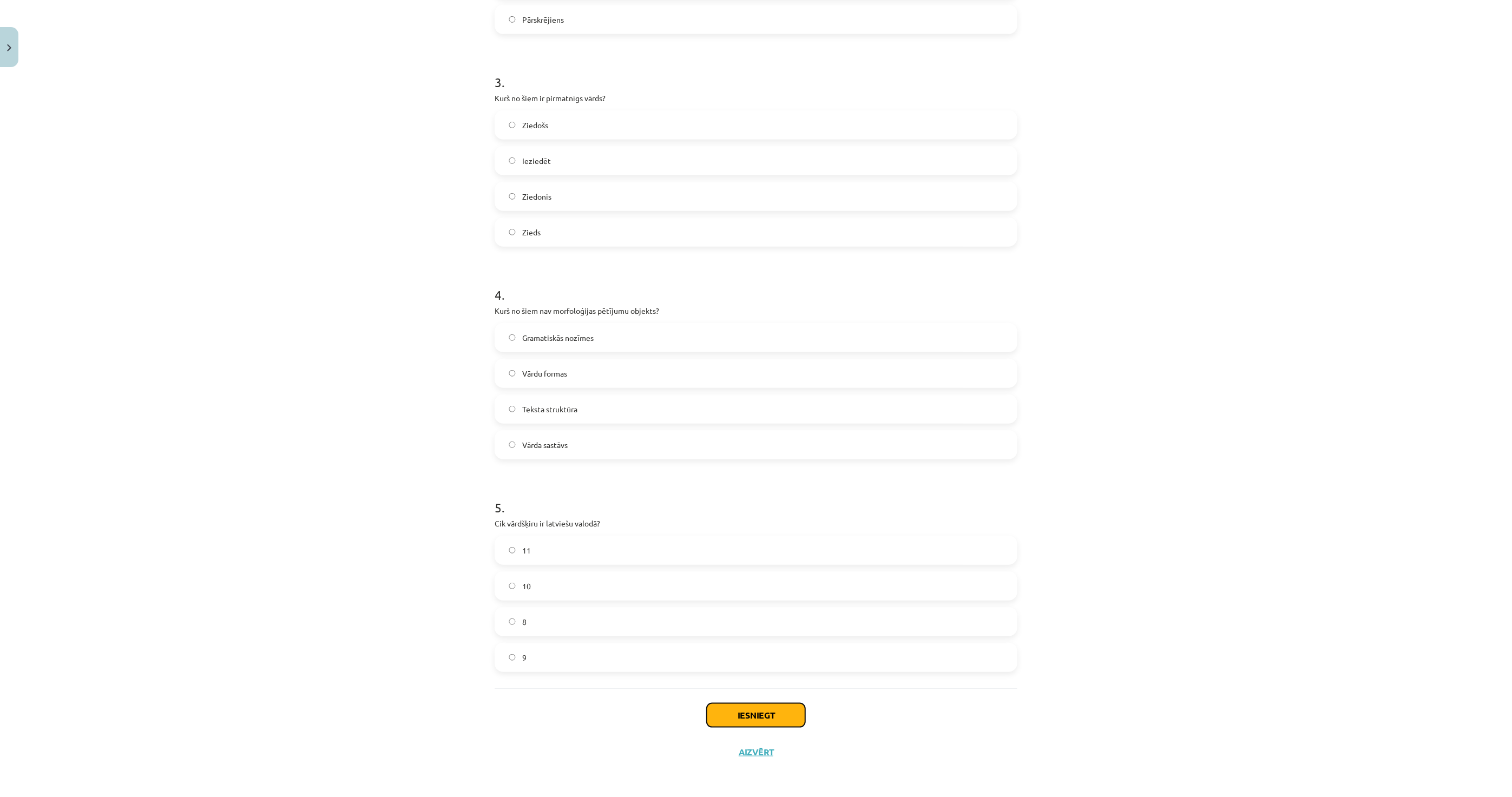
click at [731, 714] on button "Iesniegt" at bounding box center [755, 715] width 98 height 23
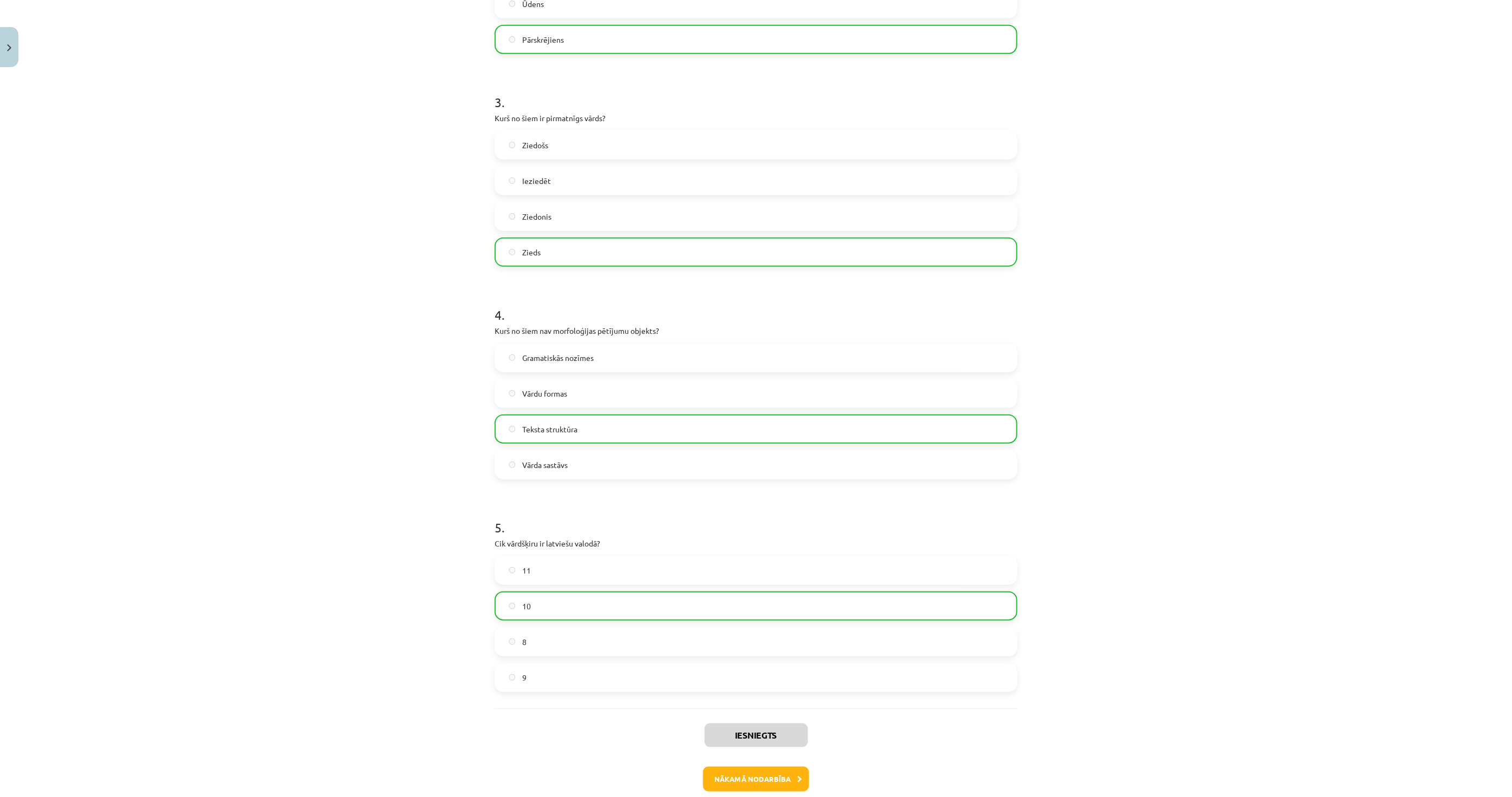
scroll to position [620, 0]
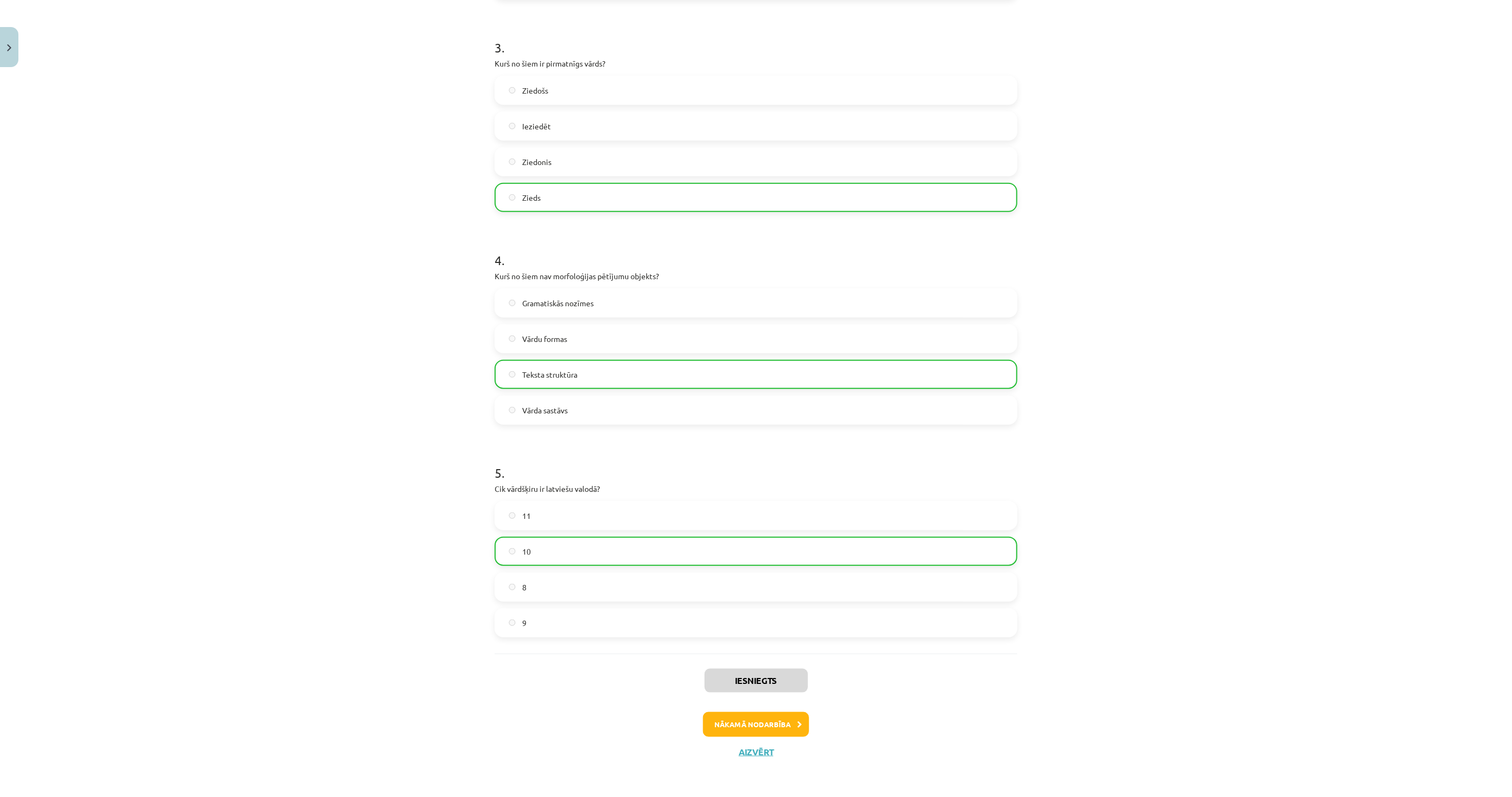
click at [769, 709] on div "Iesniegts Nākamā nodarbība Aizvērt" at bounding box center [756, 708] width 523 height 111
click at [765, 717] on button "Nākamā nodarbība" at bounding box center [756, 724] width 106 height 25
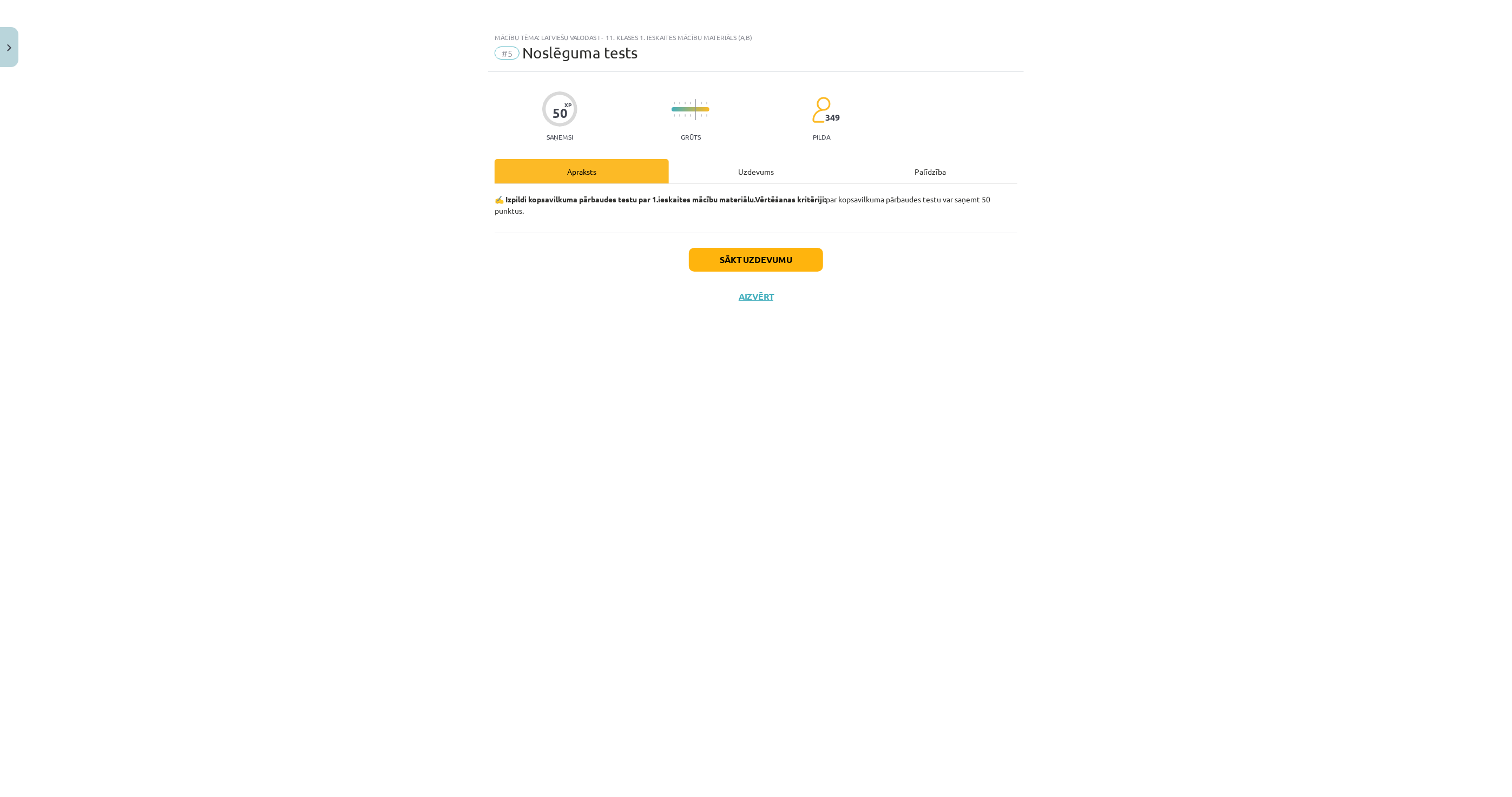
scroll to position [0, 0]
click at [724, 261] on button "Sākt uzdevumu" at bounding box center [756, 259] width 134 height 23
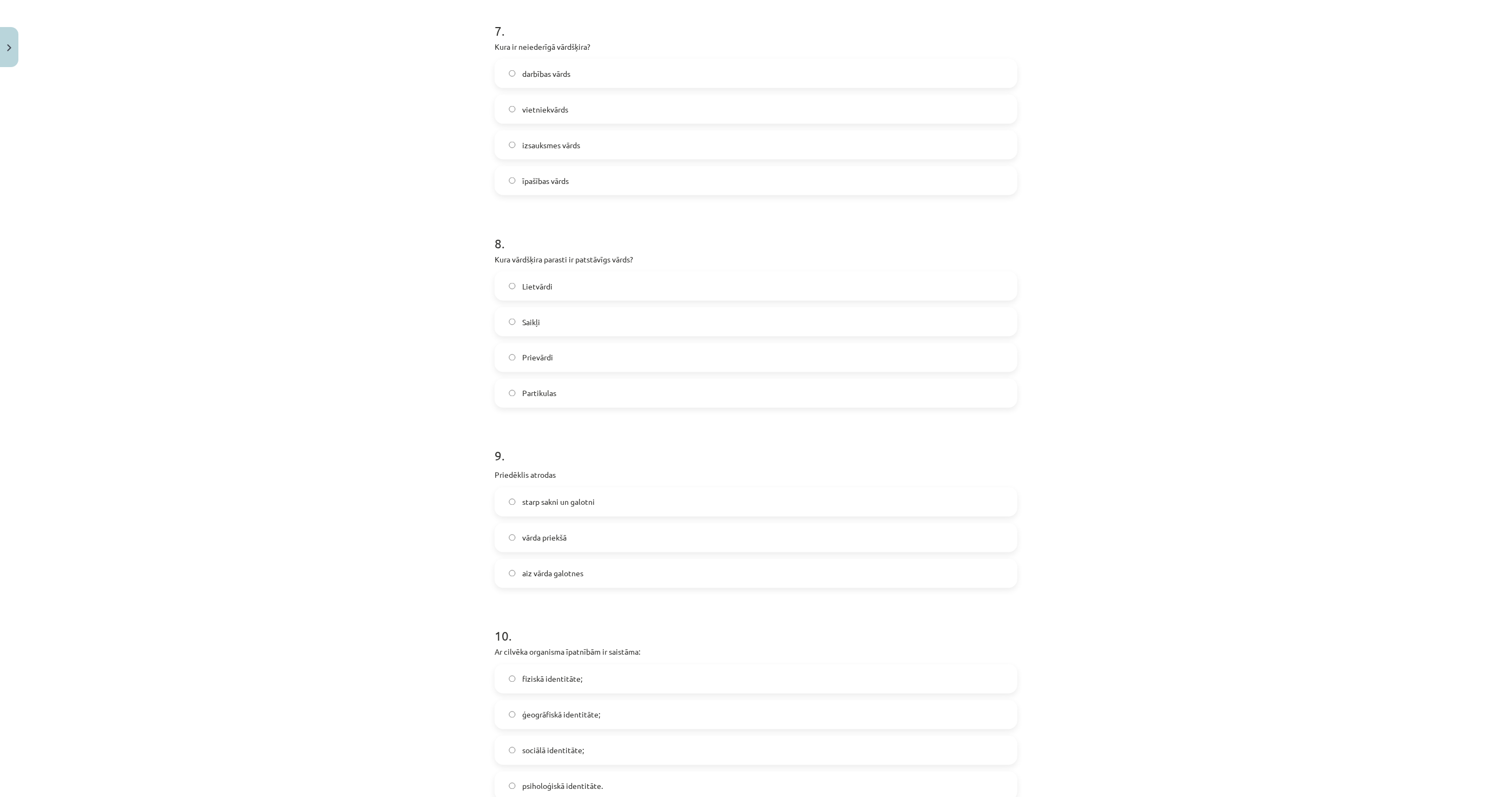
scroll to position [1479, 0]
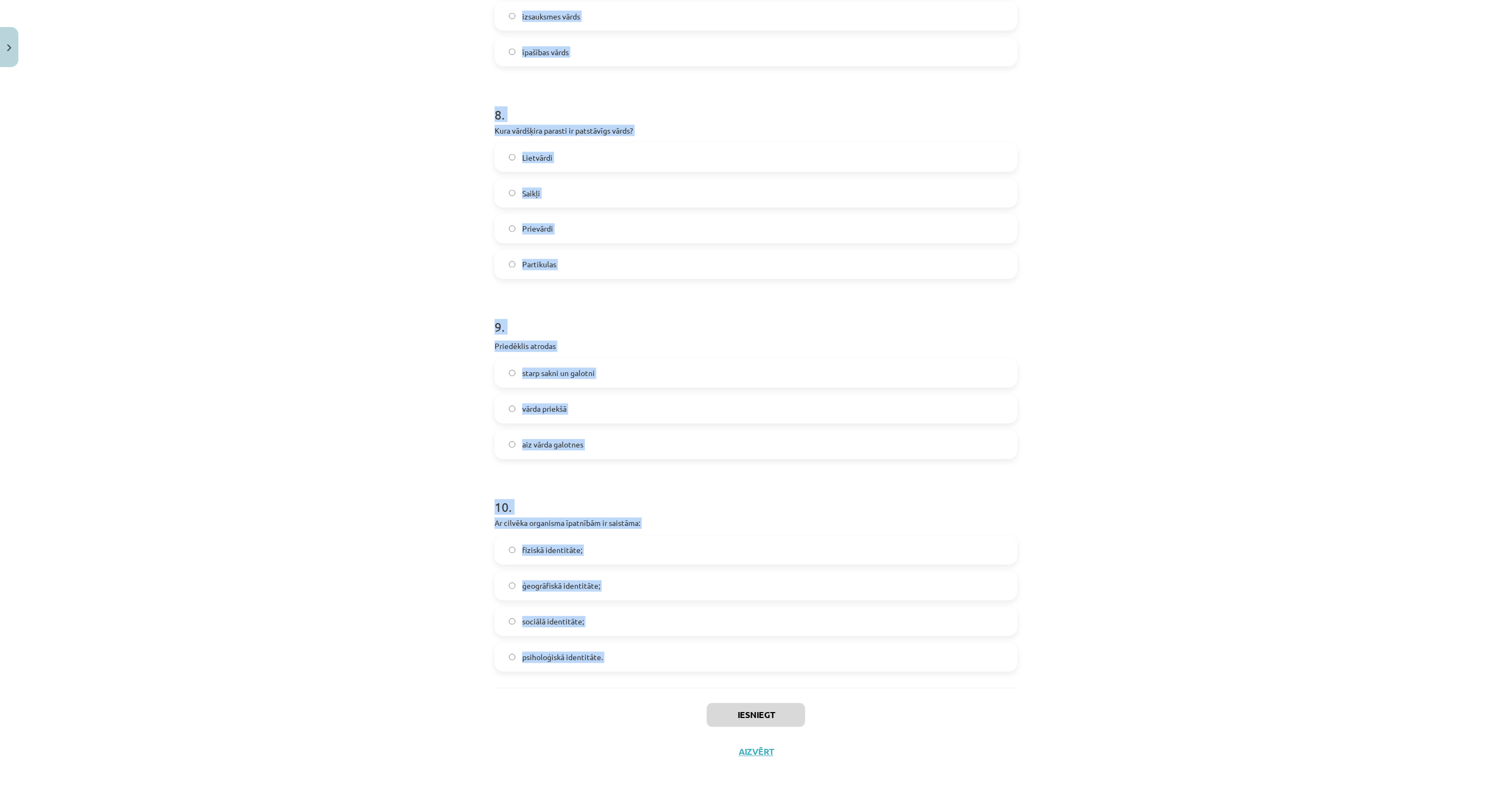
drag, startPoint x: 475, startPoint y: 237, endPoint x: 621, endPoint y: 707, distance: 492.2
click at [621, 707] on div "Mācību tēma: Latviešu valodas i - 11. klases 1. ieskaites mācību materiāls (a,b…" at bounding box center [756, 398] width 1512 height 797
copy form "1 . Latviešu valodā ir 10 vārdšķiras 8 vārdšķiras 5 vārdšķiras 9 vārdšķiras 2 .…"
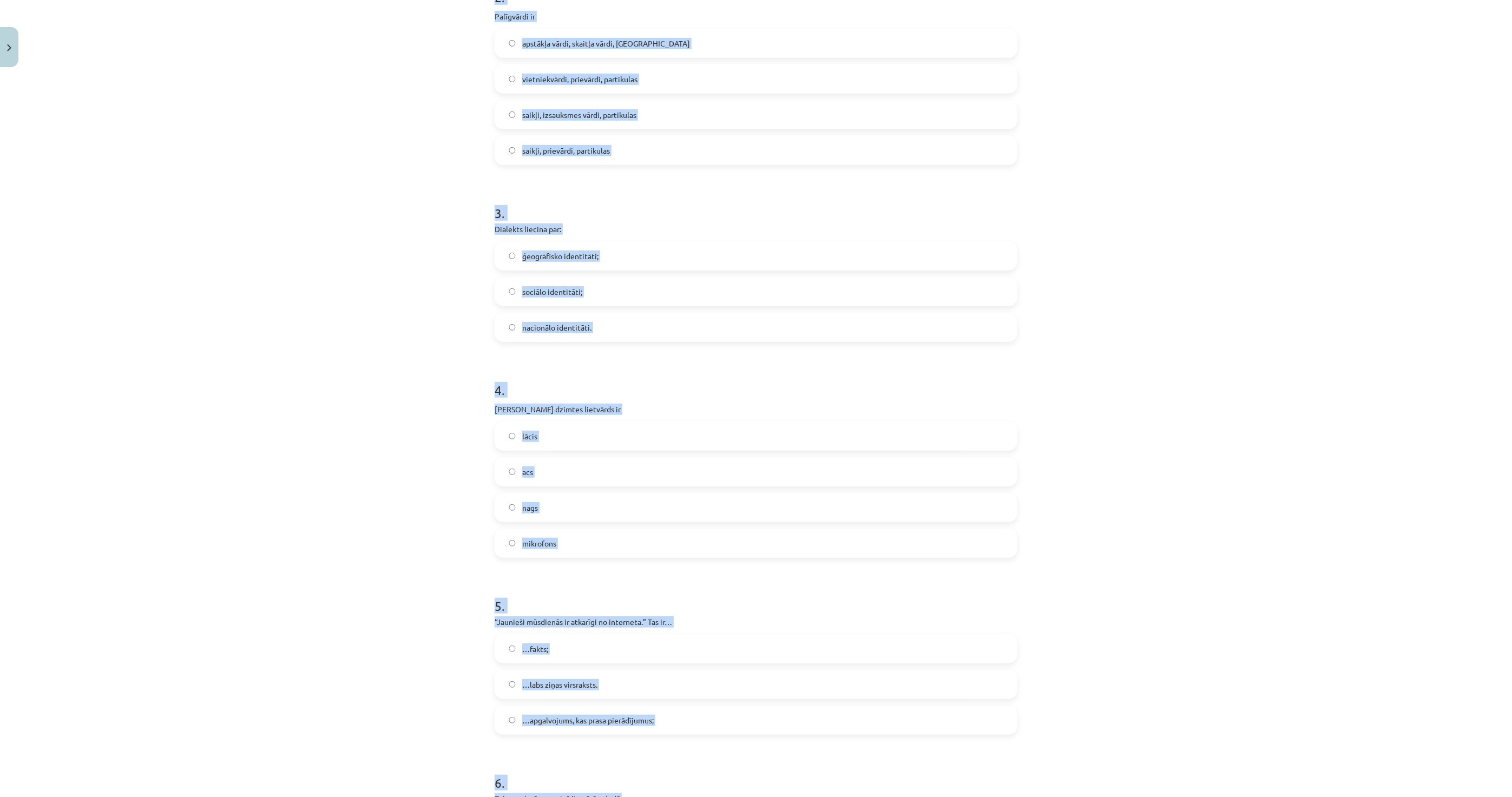
click at [421, 426] on div "Mācību tēma: Latviešu valodas i - 11. klases 1. ieskaites mācību materiāls (a,b…" at bounding box center [756, 398] width 1512 height 797
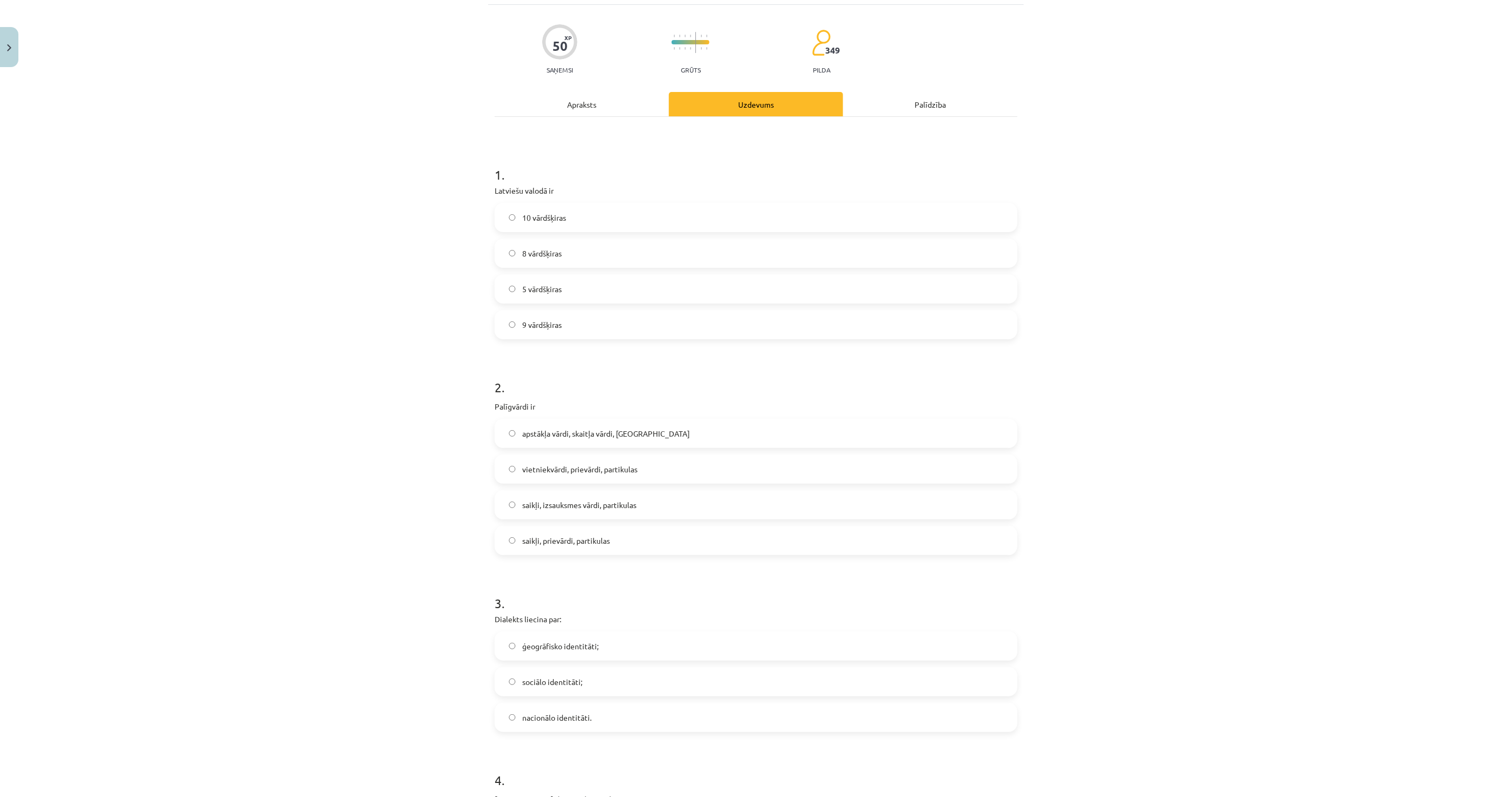
scroll to position [0, 0]
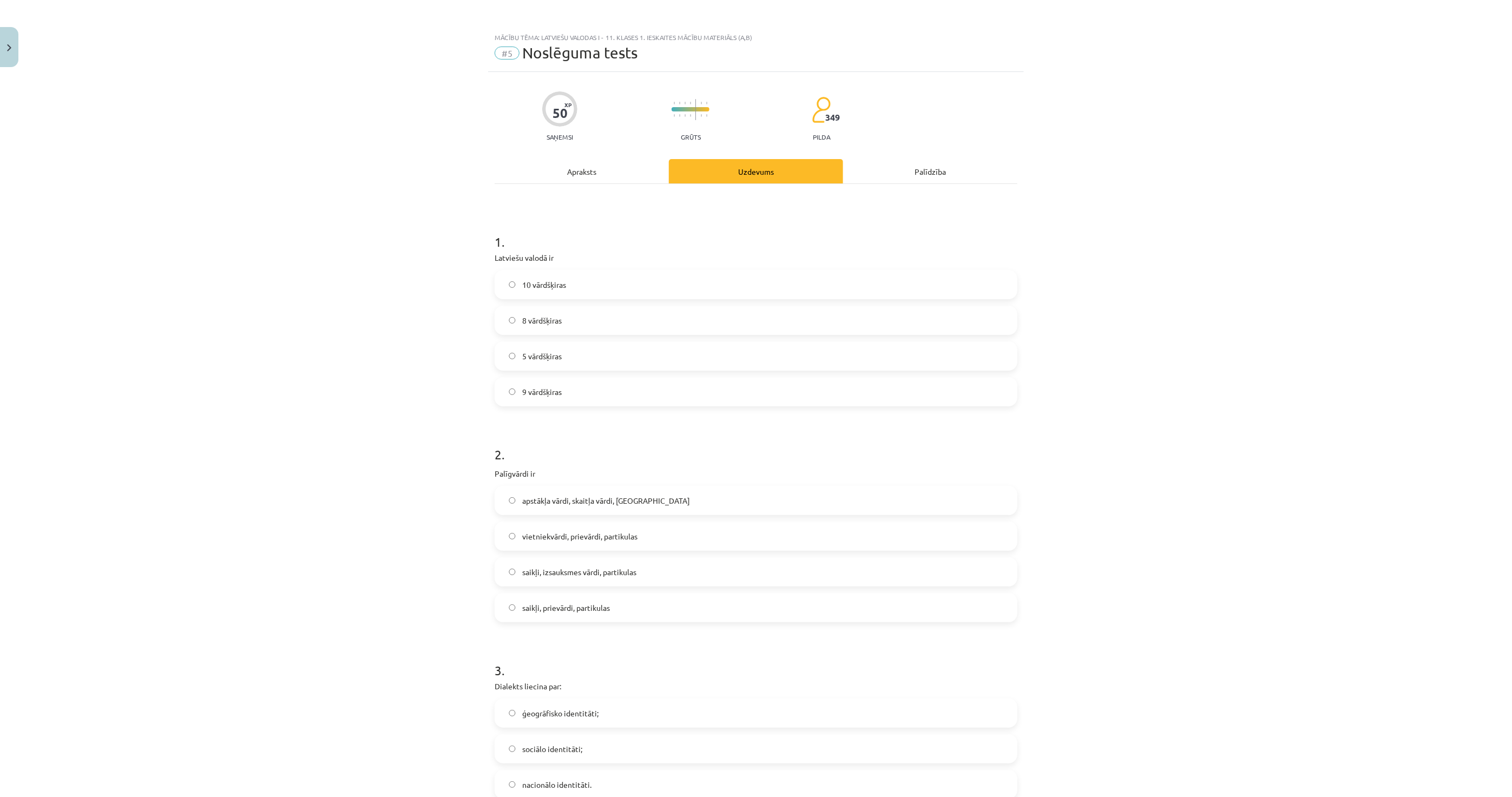
click at [580, 295] on label "10 vārdšķiras" at bounding box center [756, 284] width 521 height 27
click at [620, 567] on span "saikļi, izsauksmes vārdi, partikulas" at bounding box center [579, 572] width 114 height 12
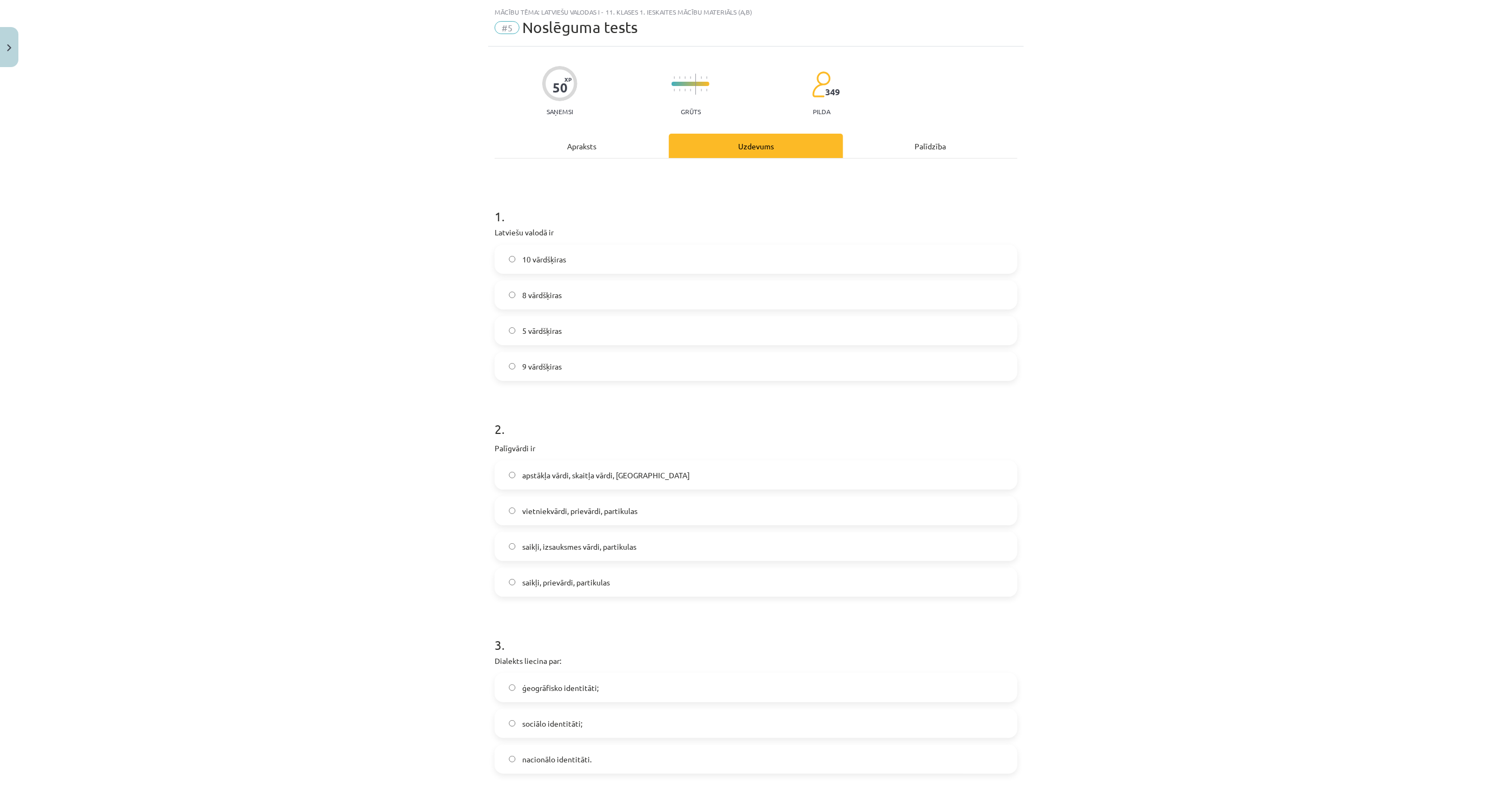
scroll to position [180, 0]
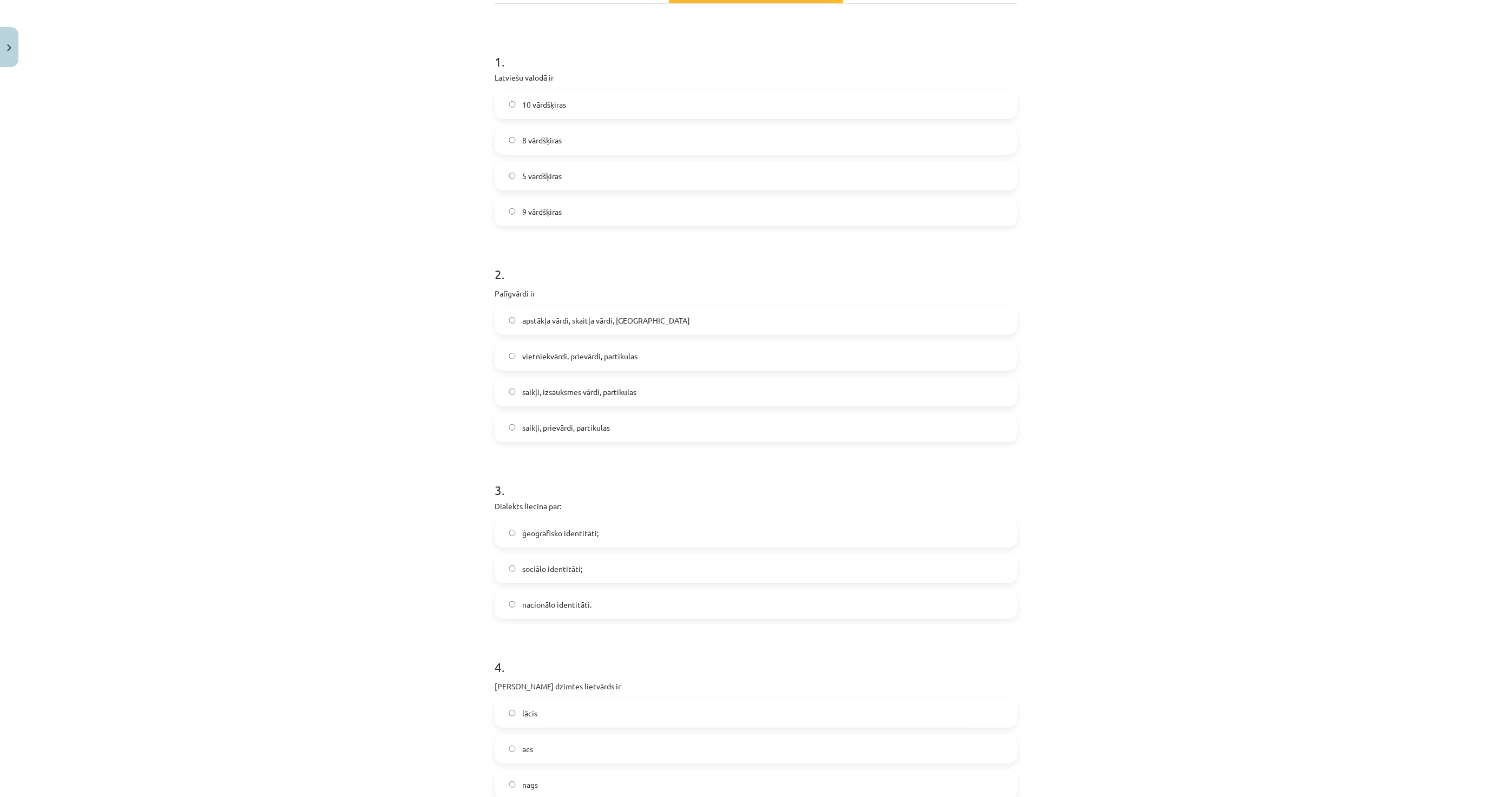
click at [598, 537] on label "ģeogrāfisko identitāti;" at bounding box center [756, 533] width 521 height 27
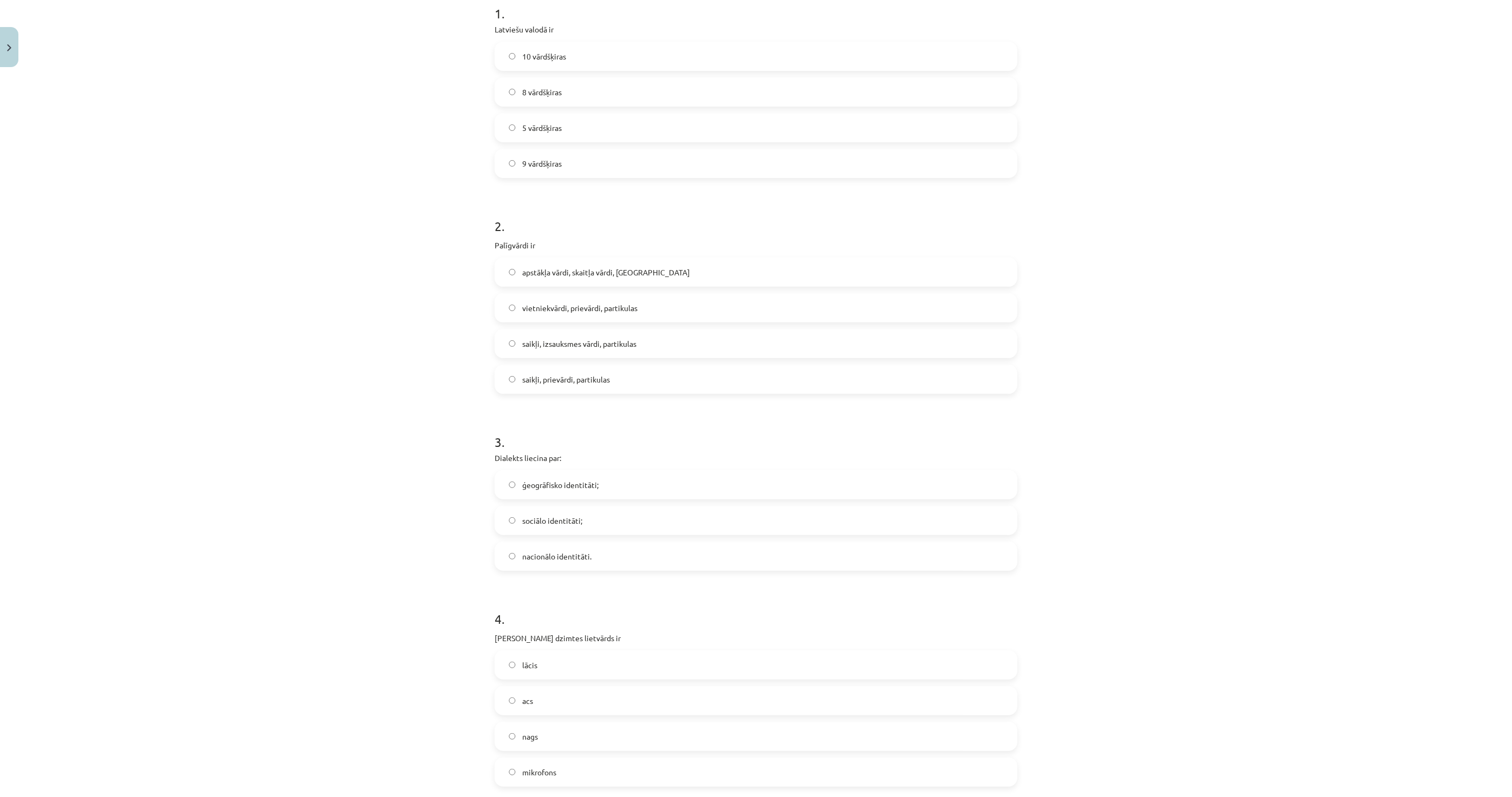
scroll to position [361, 0]
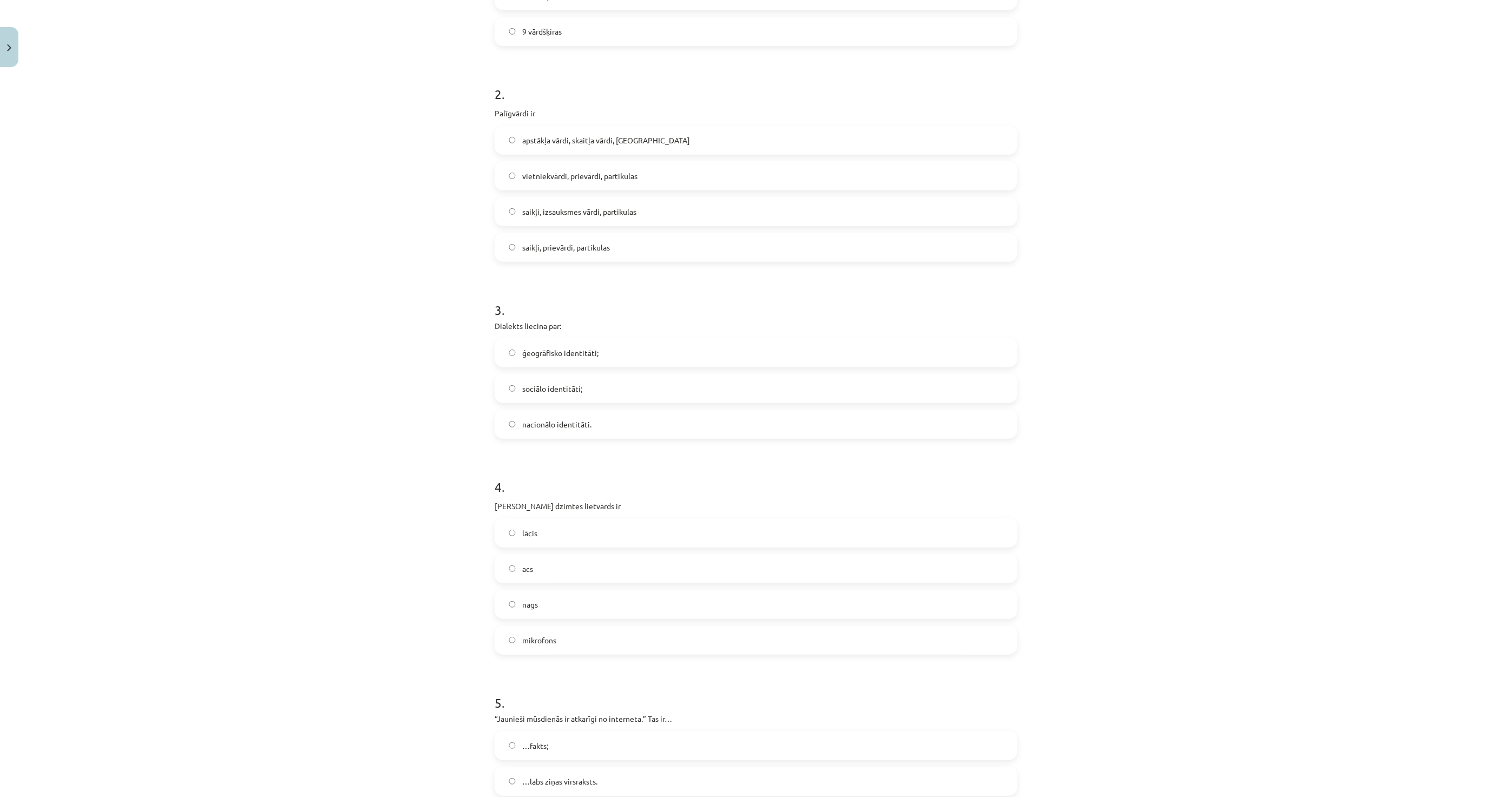
click at [563, 570] on label "acs" at bounding box center [756, 569] width 521 height 27
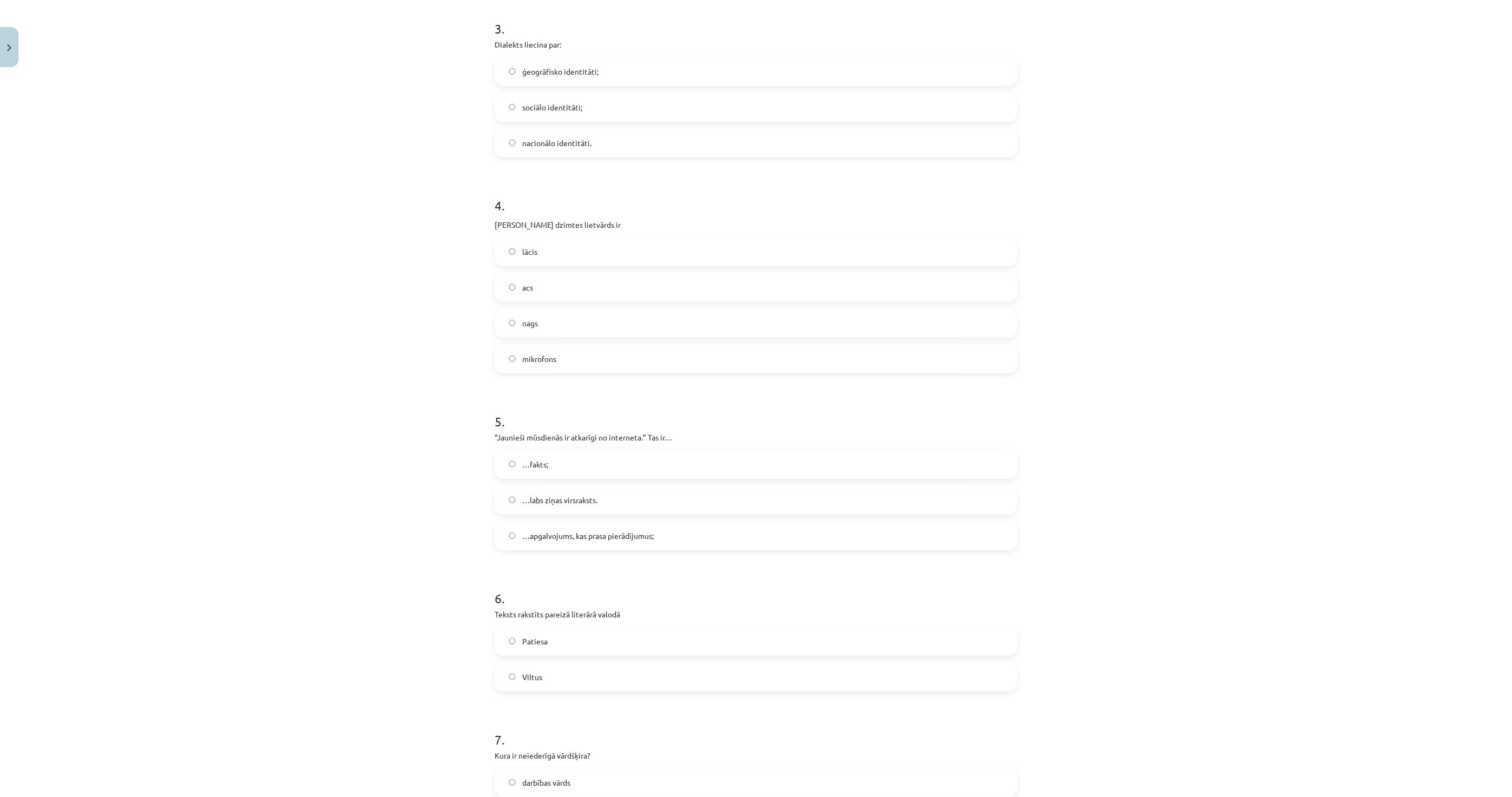
scroll to position [661, 0]
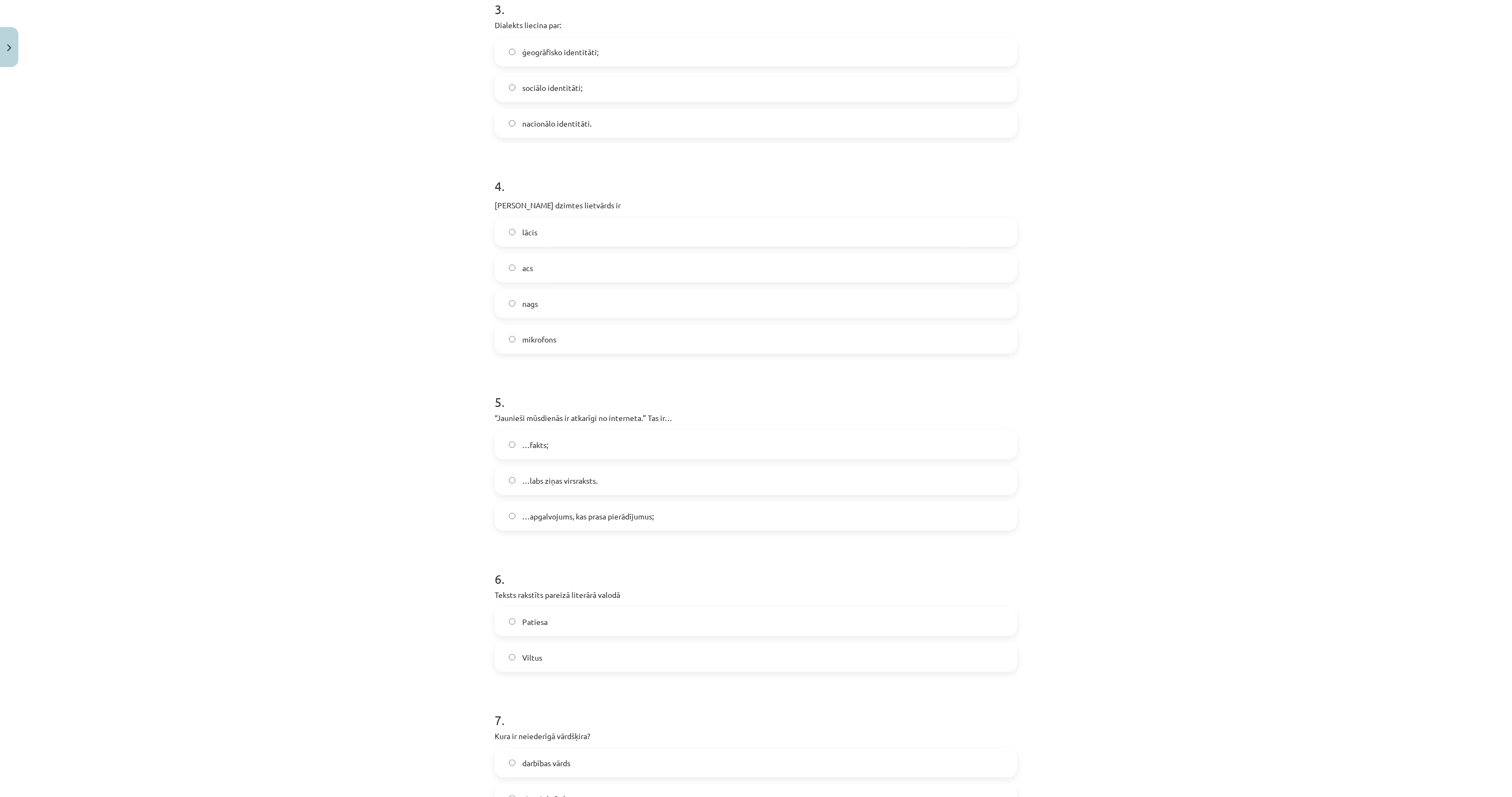
click at [564, 524] on label "…apgalvojums, kas prasa pierādījumus;" at bounding box center [756, 516] width 521 height 27
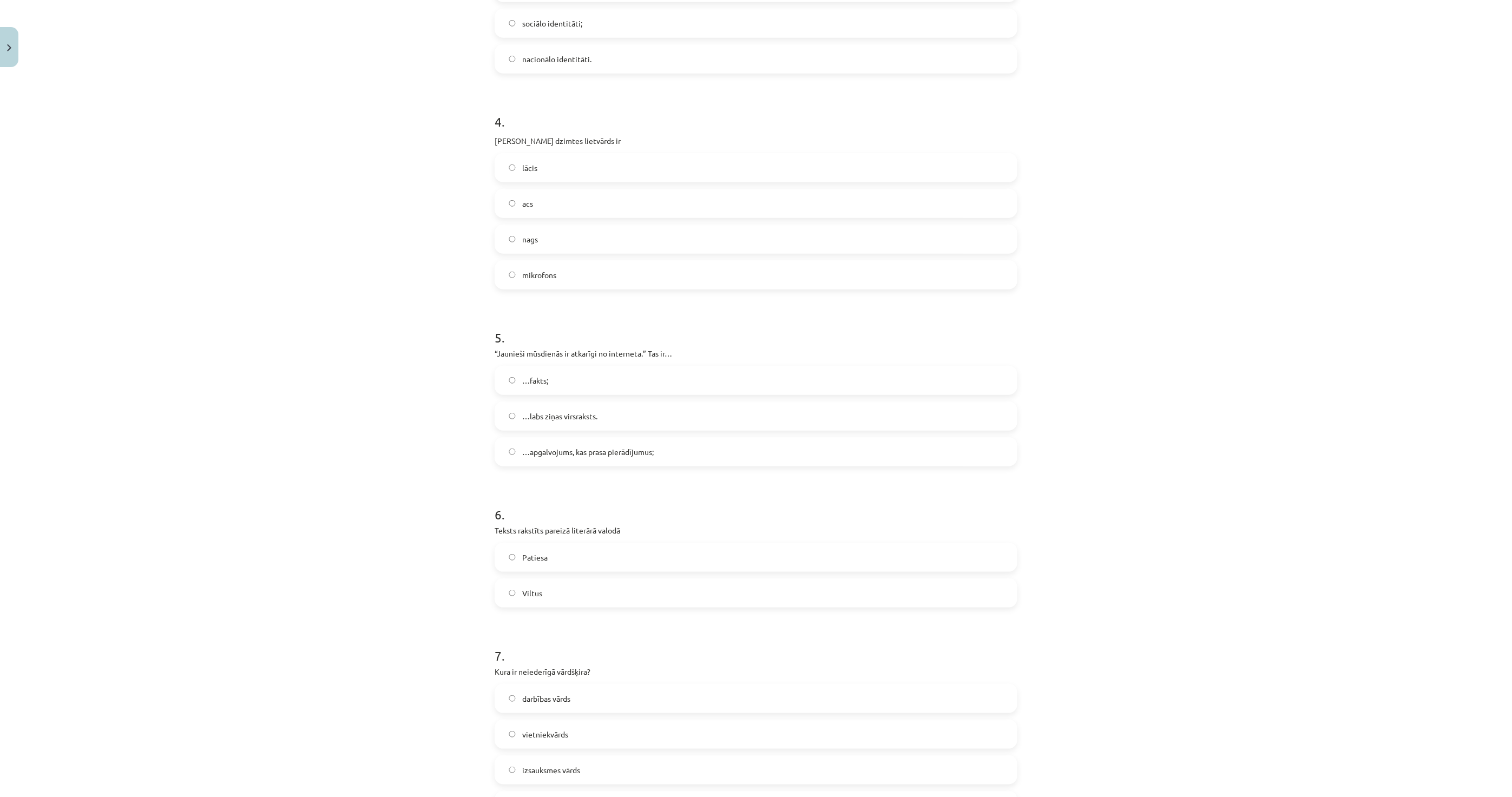
scroll to position [841, 0]
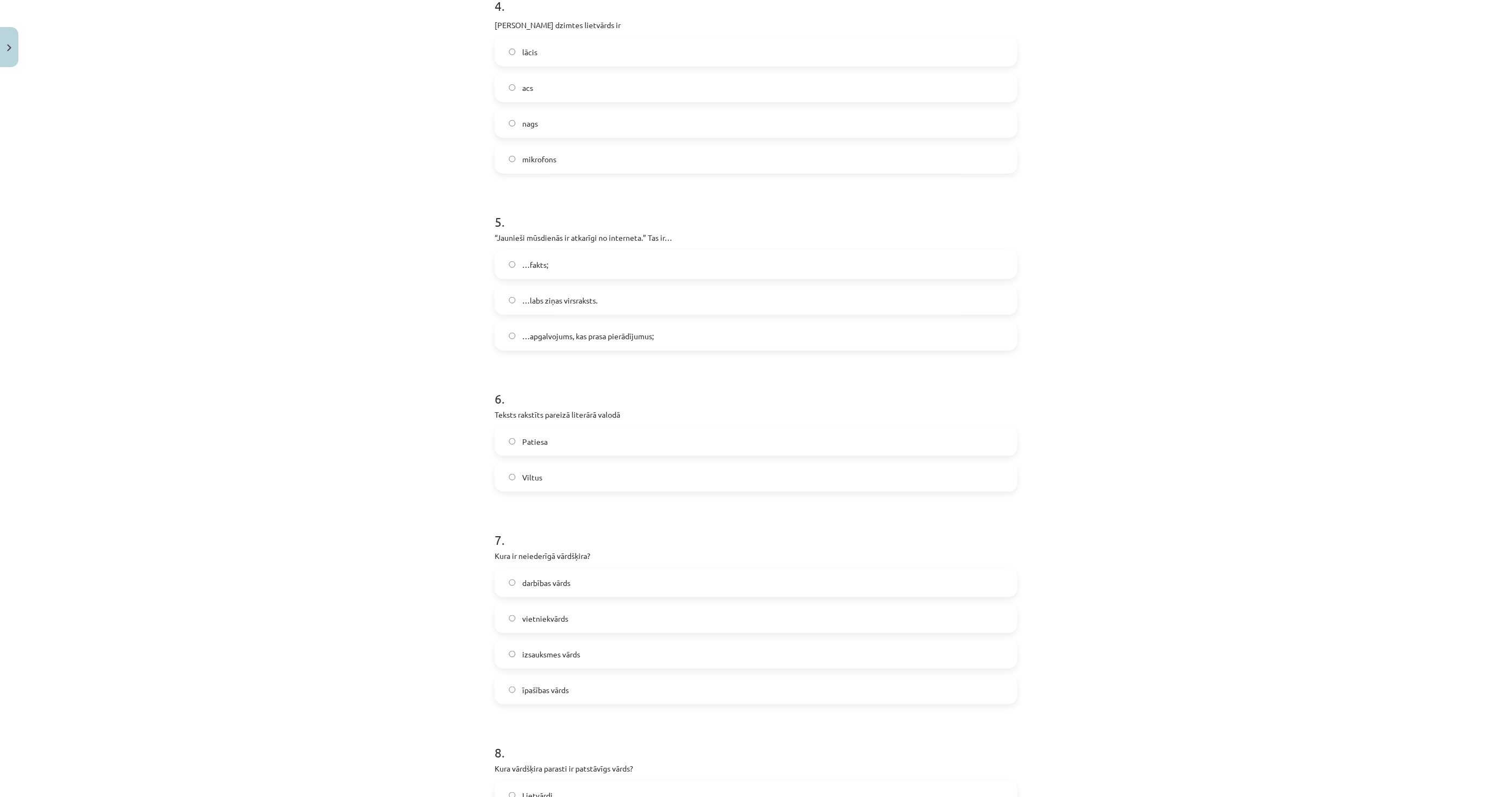
click at [570, 438] on label "Patiesa" at bounding box center [756, 442] width 521 height 27
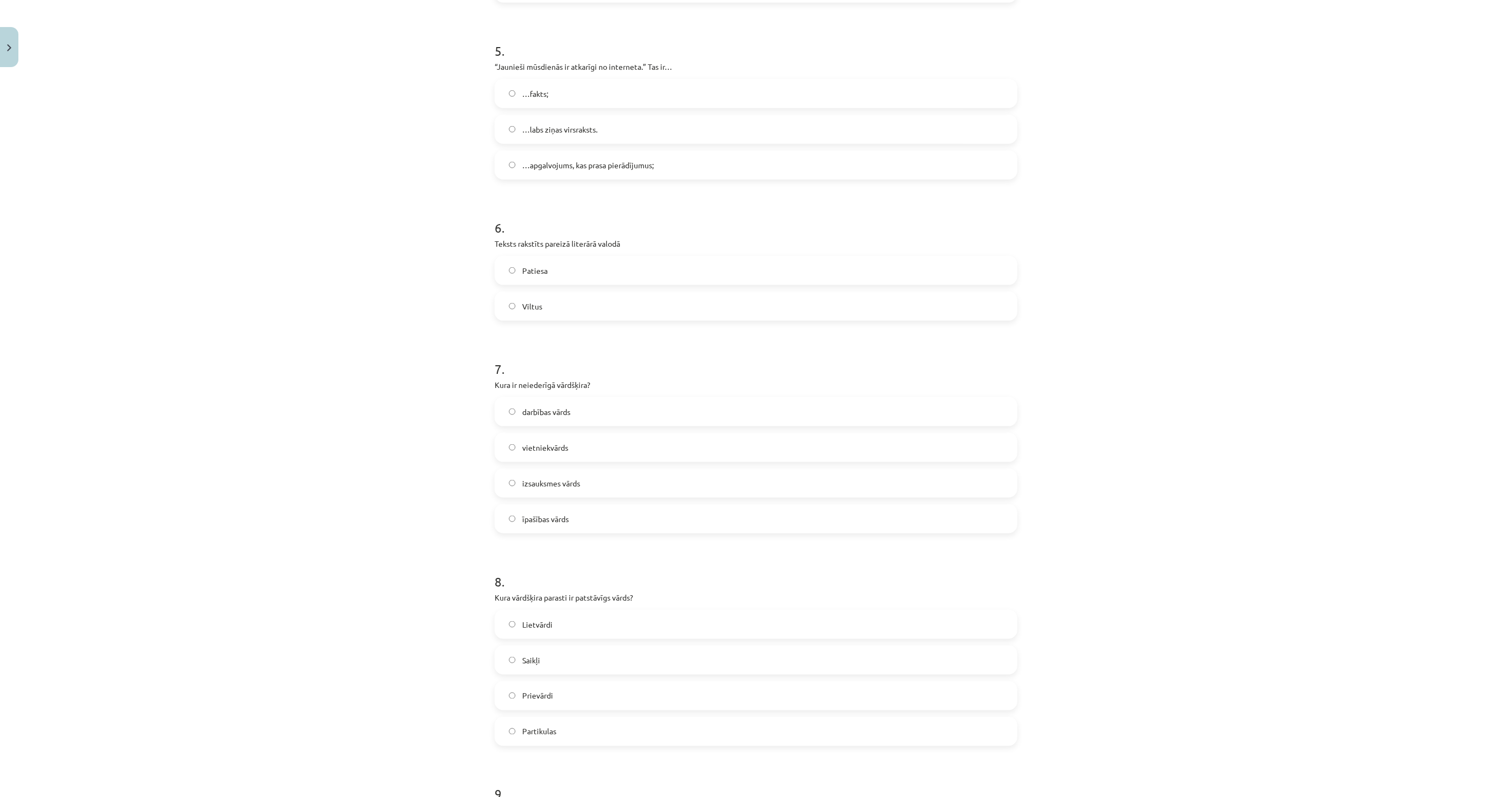
scroll to position [1021, 0]
click at [551, 479] on span "izsauksmes vārds" at bounding box center [551, 474] width 58 height 12
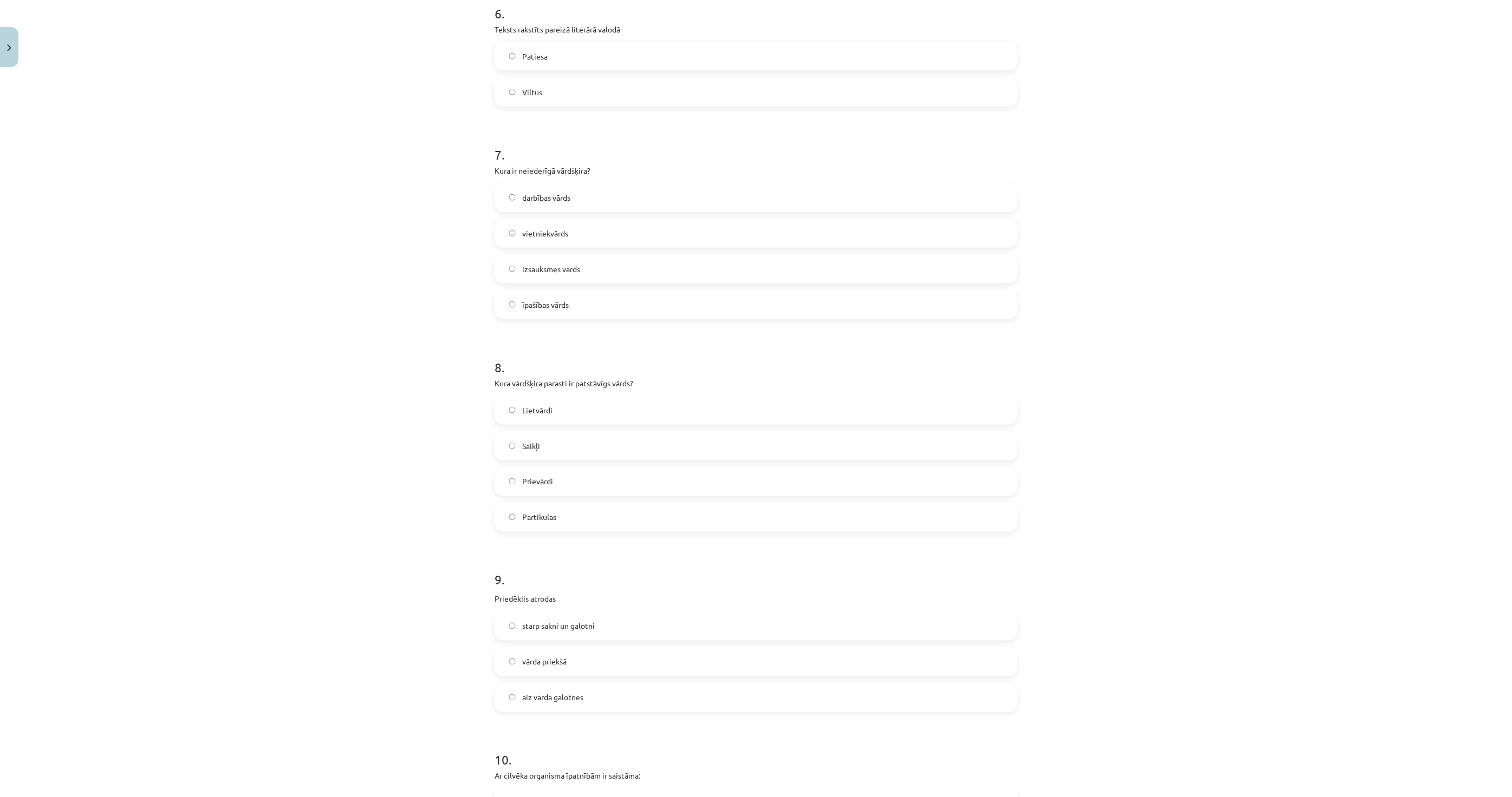
scroll to position [1383, 0]
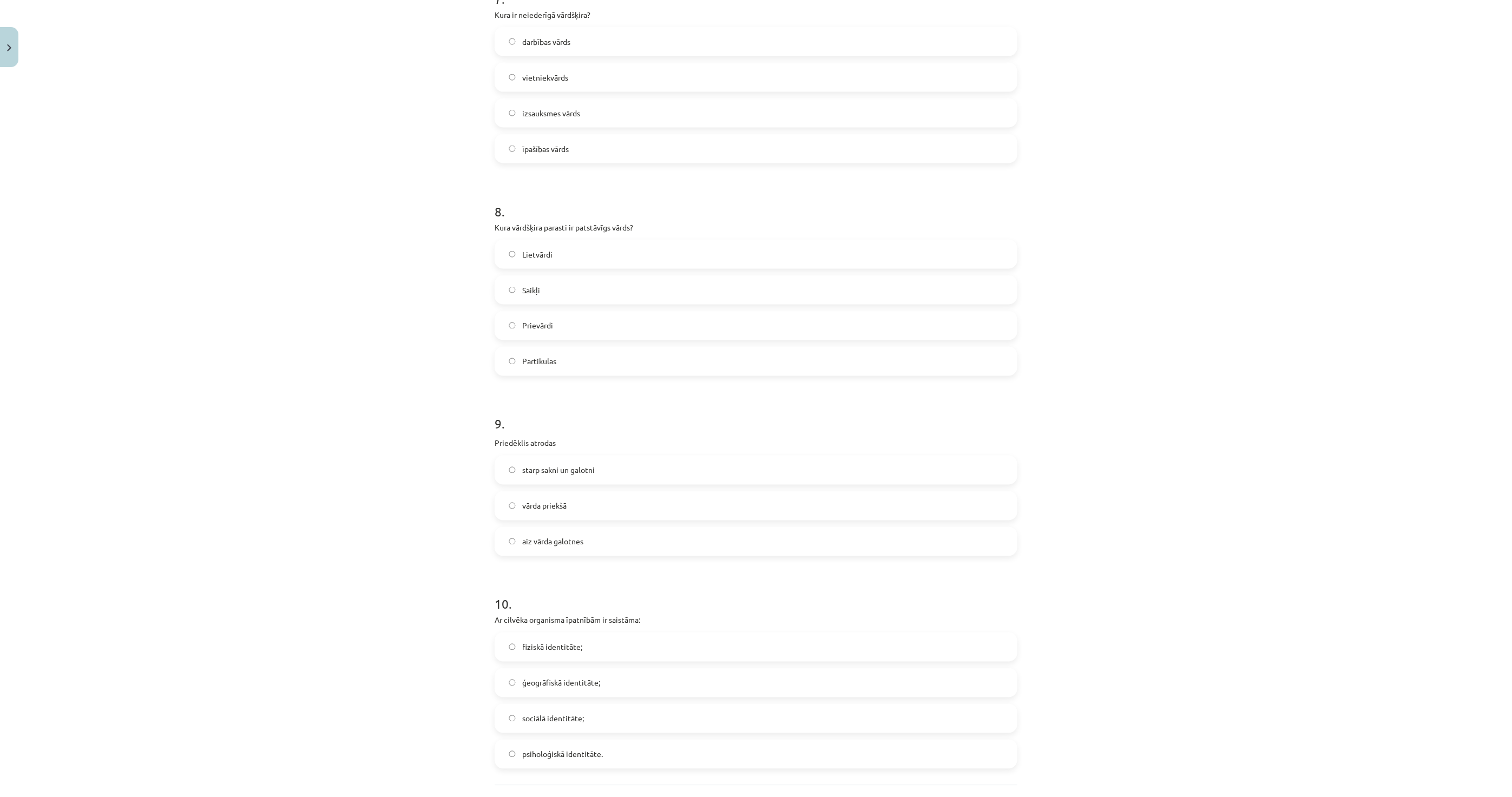
click at [586, 247] on label "Lietvārdi" at bounding box center [756, 255] width 521 height 27
click at [574, 508] on label "vārda priekšā" at bounding box center [756, 506] width 521 height 27
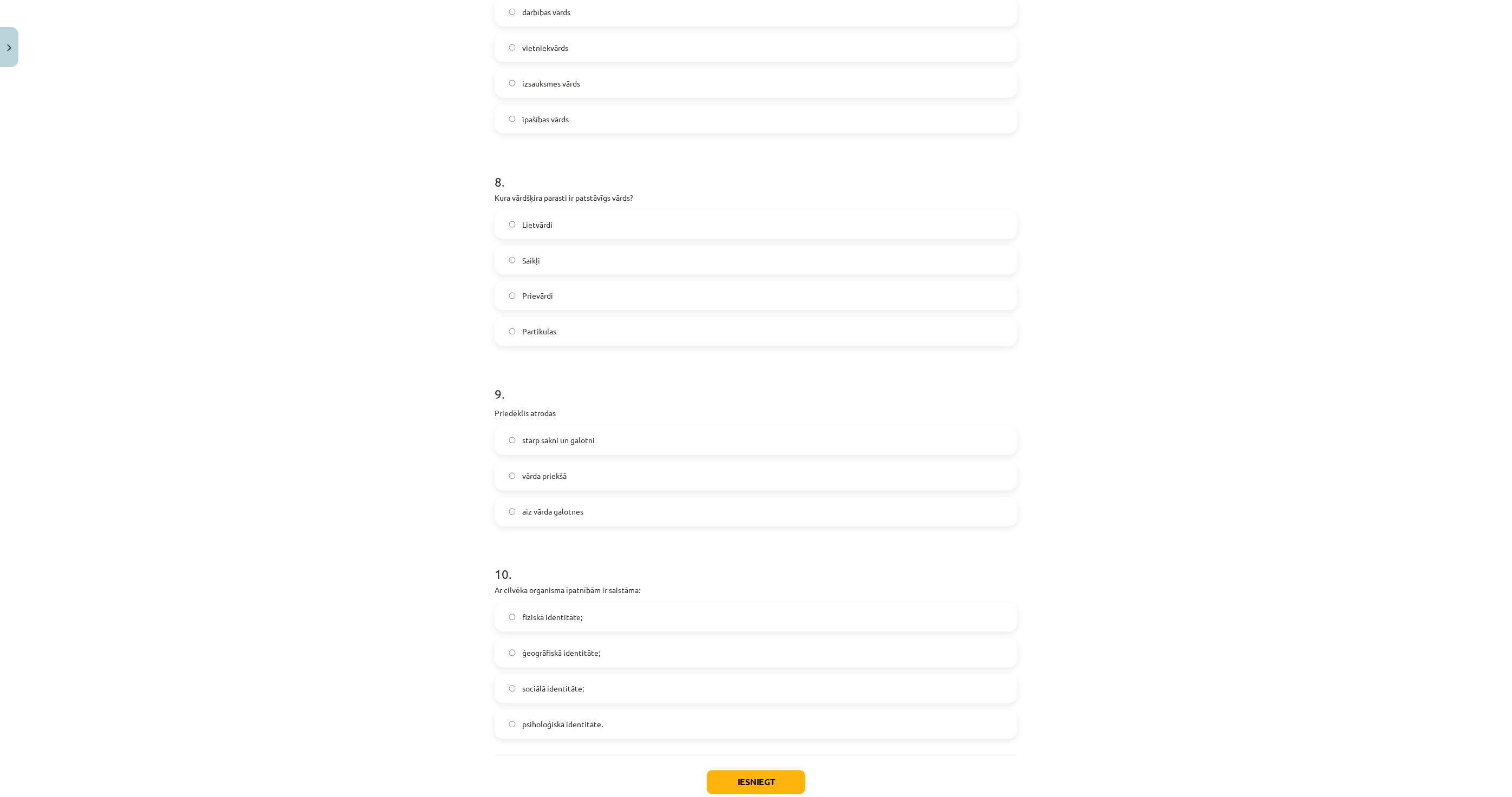
scroll to position [1479, 0]
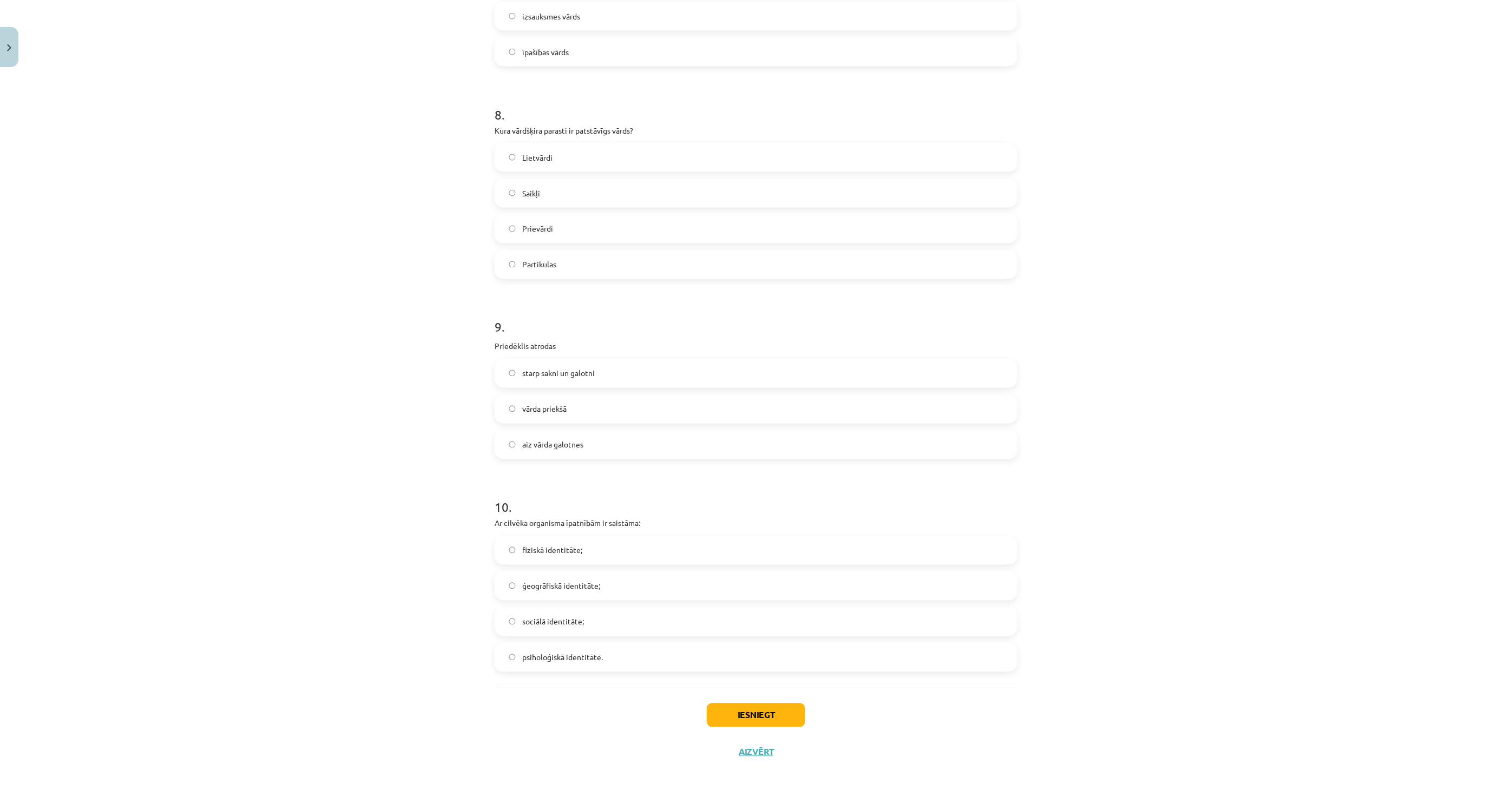
click at [604, 560] on label "fiziskā identitāte;" at bounding box center [756, 551] width 521 height 27
click at [711, 713] on button "Iesniegt" at bounding box center [755, 715] width 98 height 23
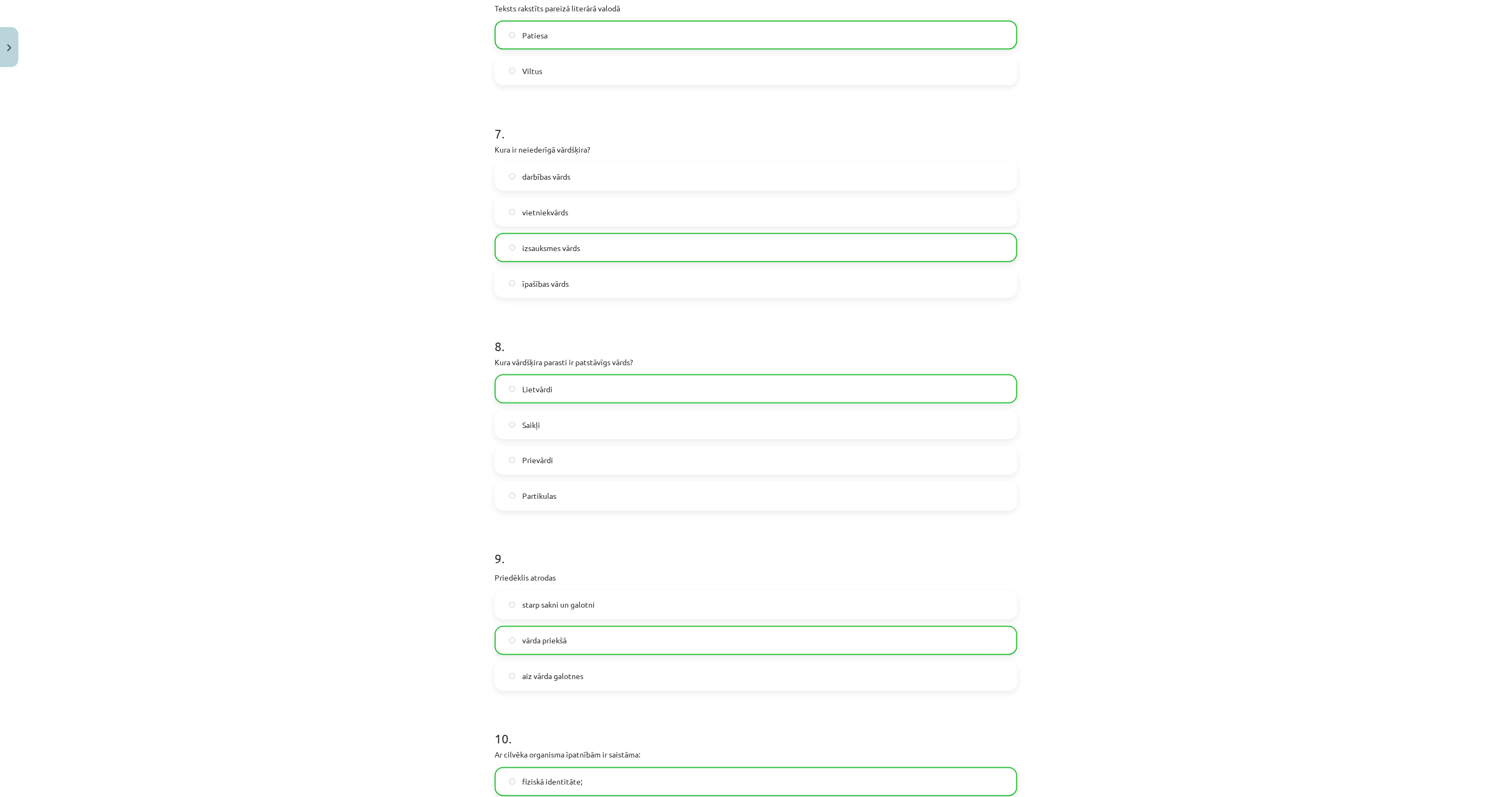
scroll to position [1513, 0]
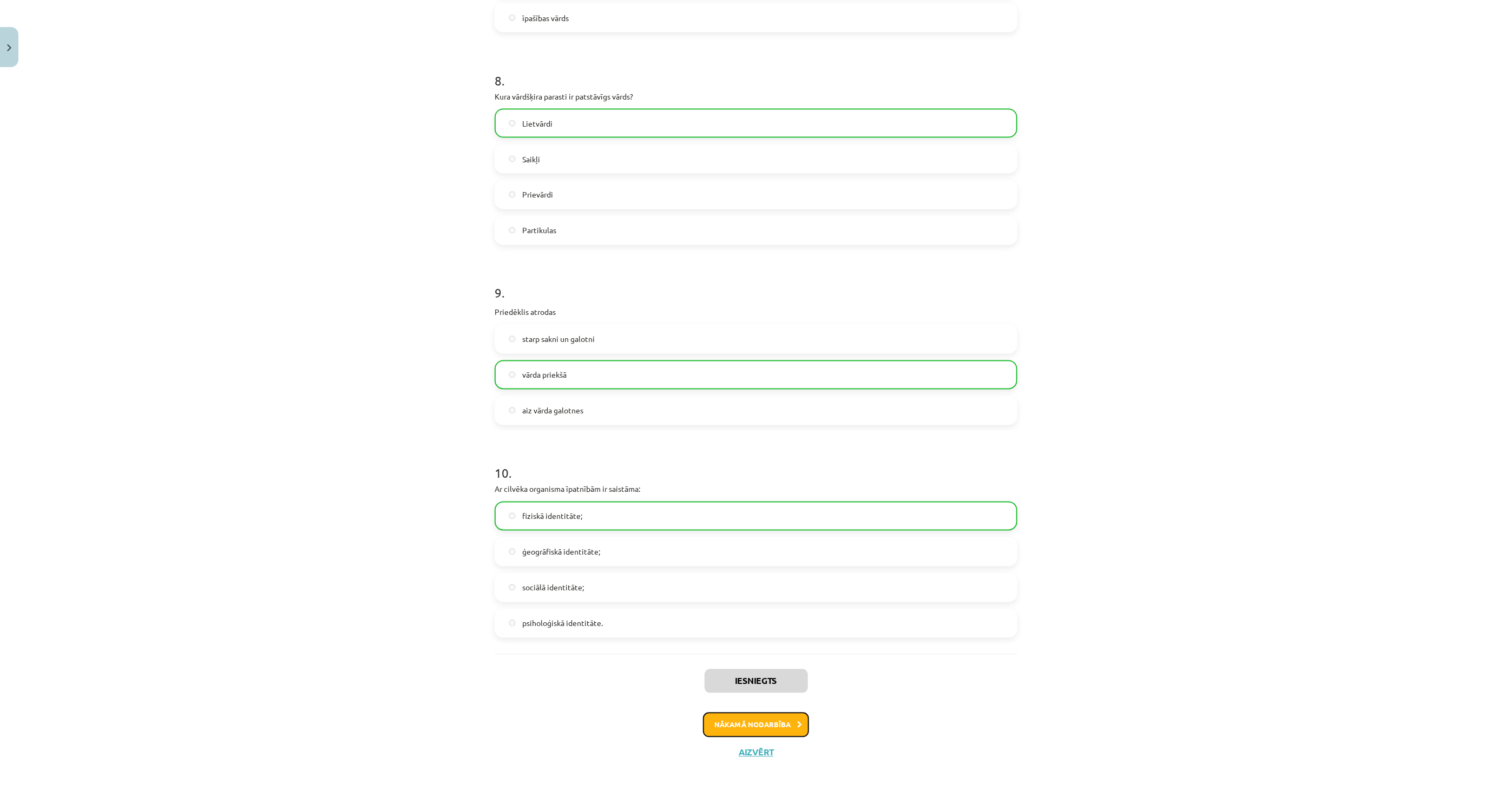
click at [724, 713] on button "Nākamā nodarbība" at bounding box center [756, 725] width 106 height 25
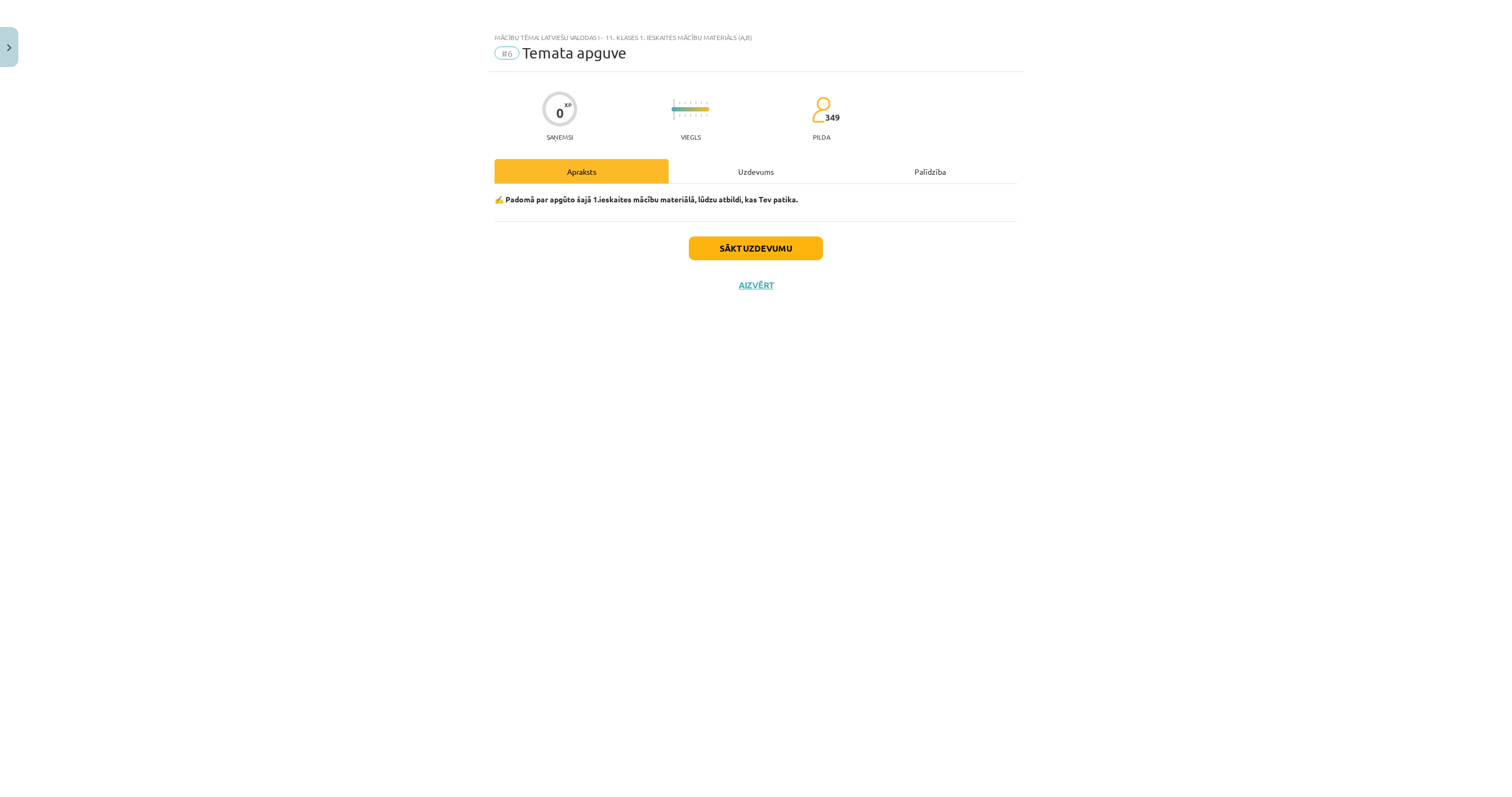
scroll to position [0, 0]
click at [716, 250] on button "Sākt uzdevumu" at bounding box center [756, 248] width 134 height 23
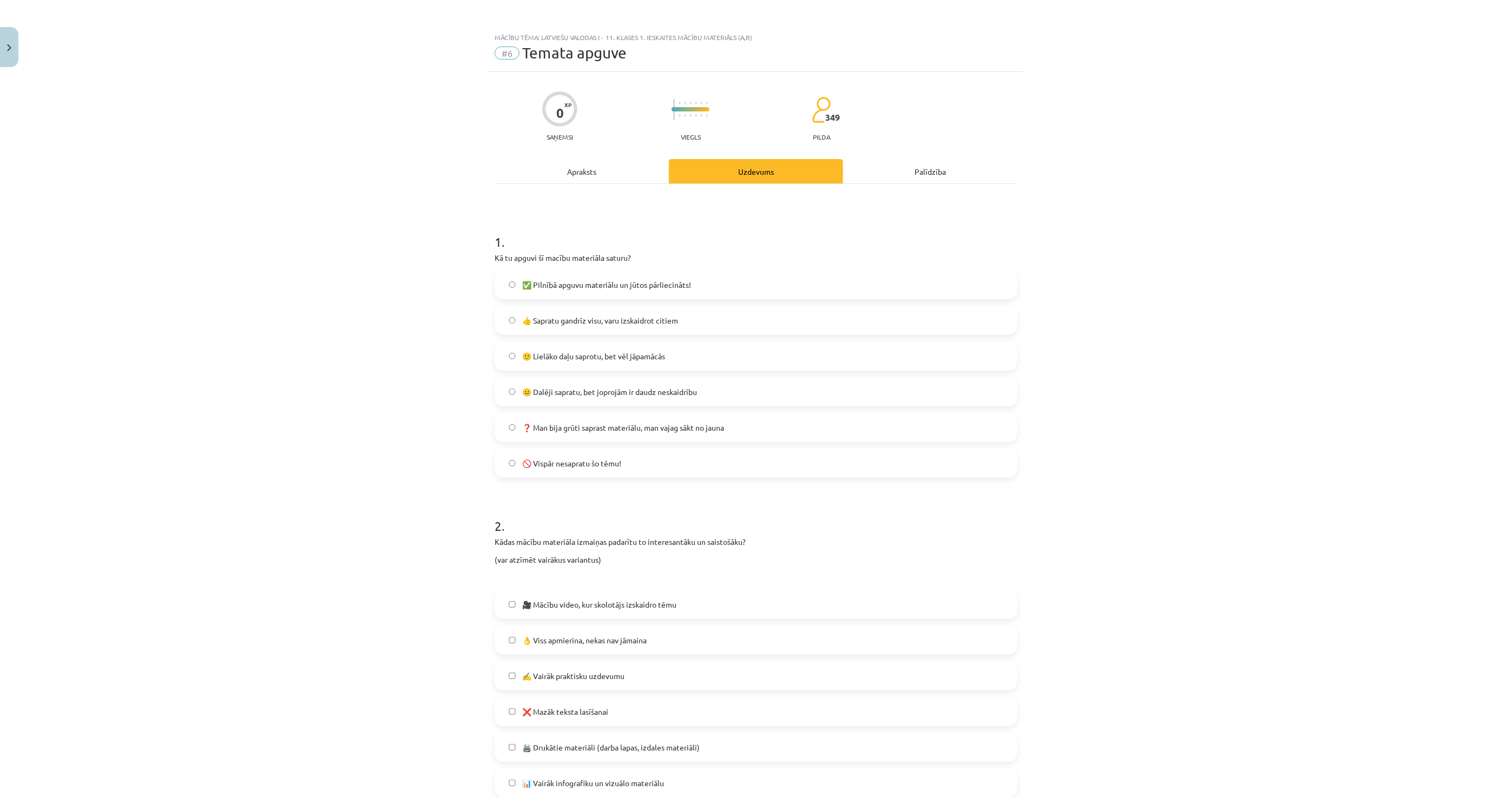
click at [594, 279] on span "✅ Pilnībā apguvu materiālu un jūtos pārliecināts!" at bounding box center [607, 284] width 169 height 12
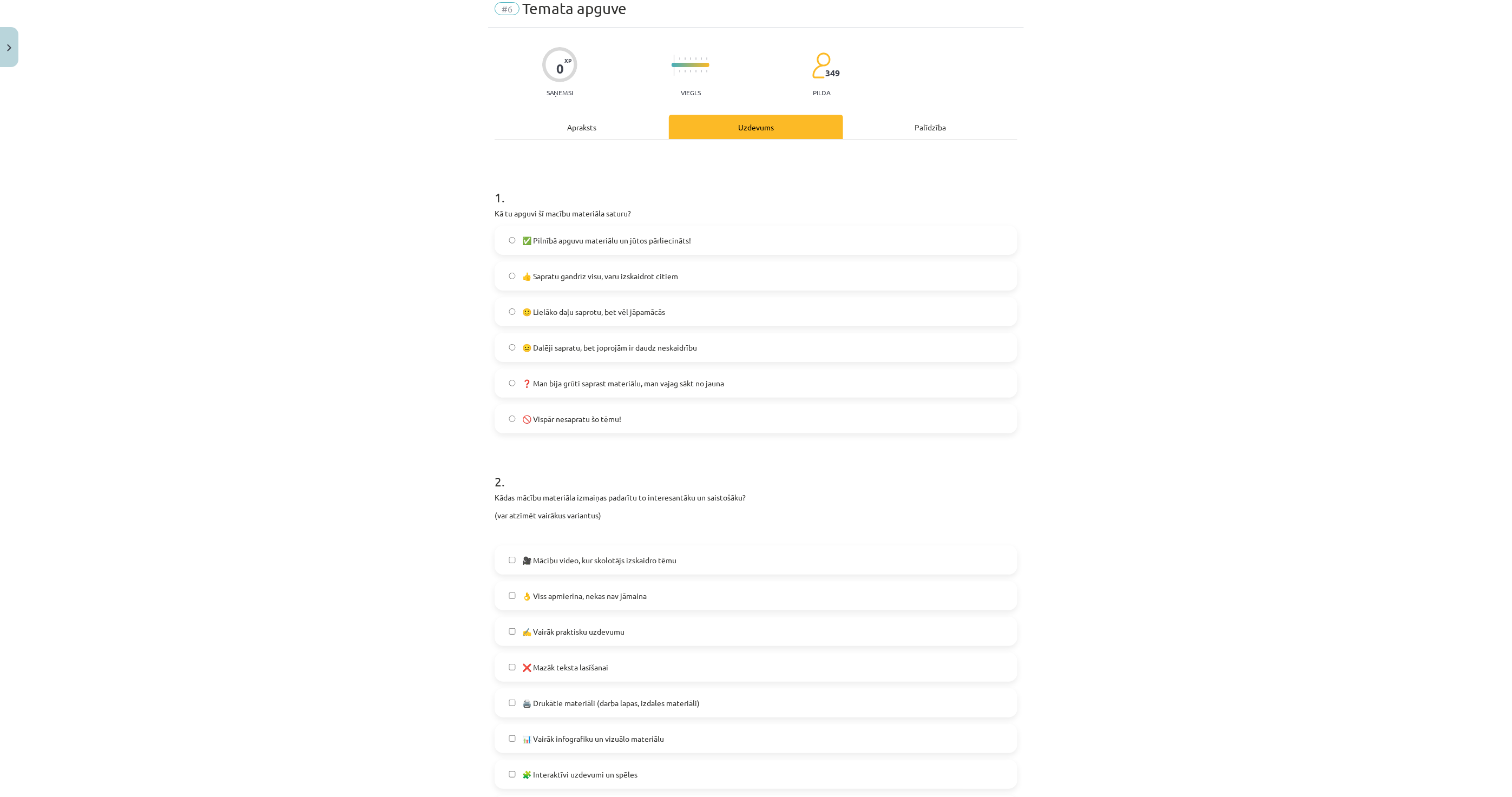
scroll to position [180, 0]
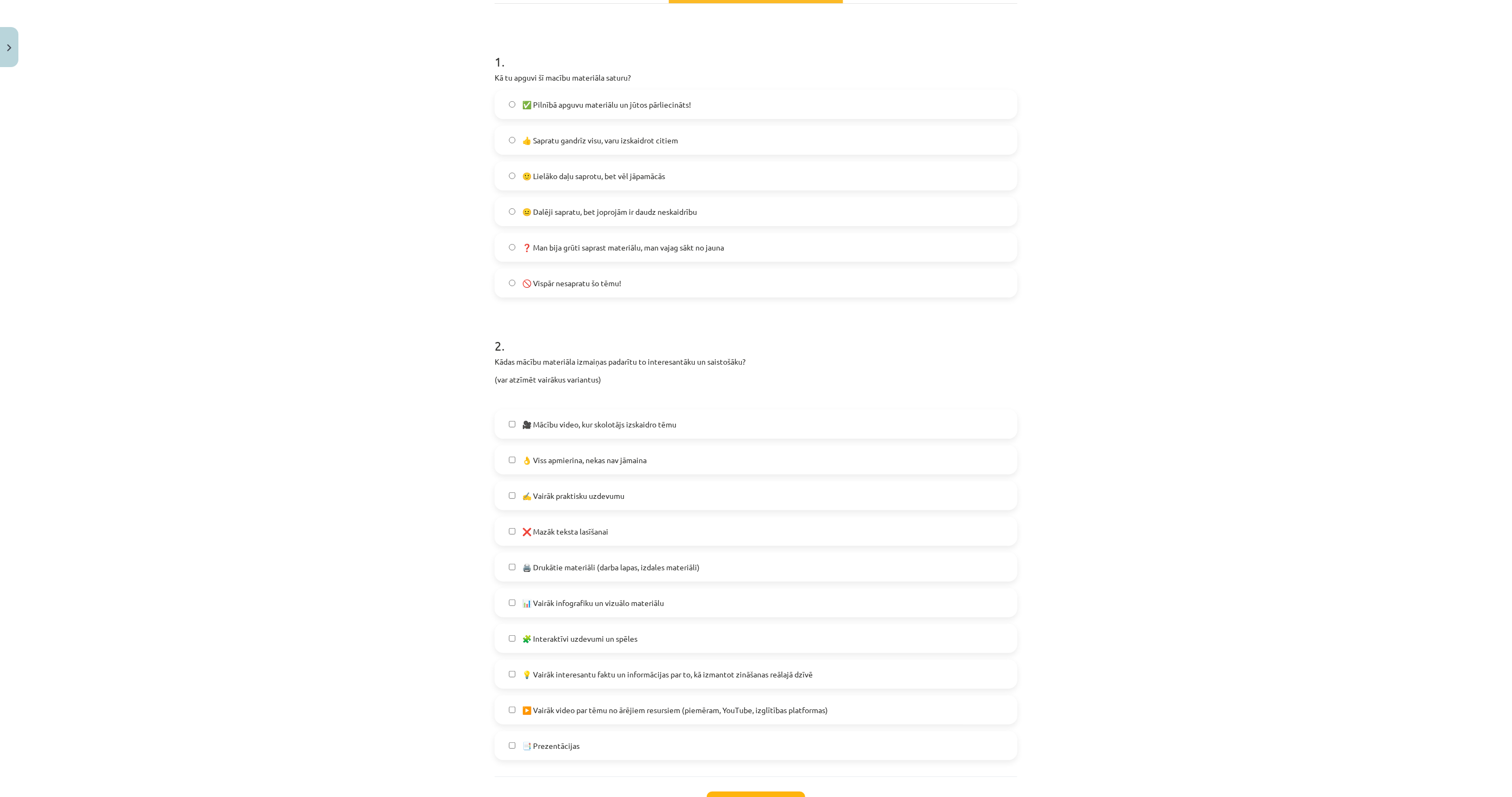
click at [610, 458] on span "👌 Viss apmierina, nekas nav jāmaina" at bounding box center [584, 460] width 124 height 12
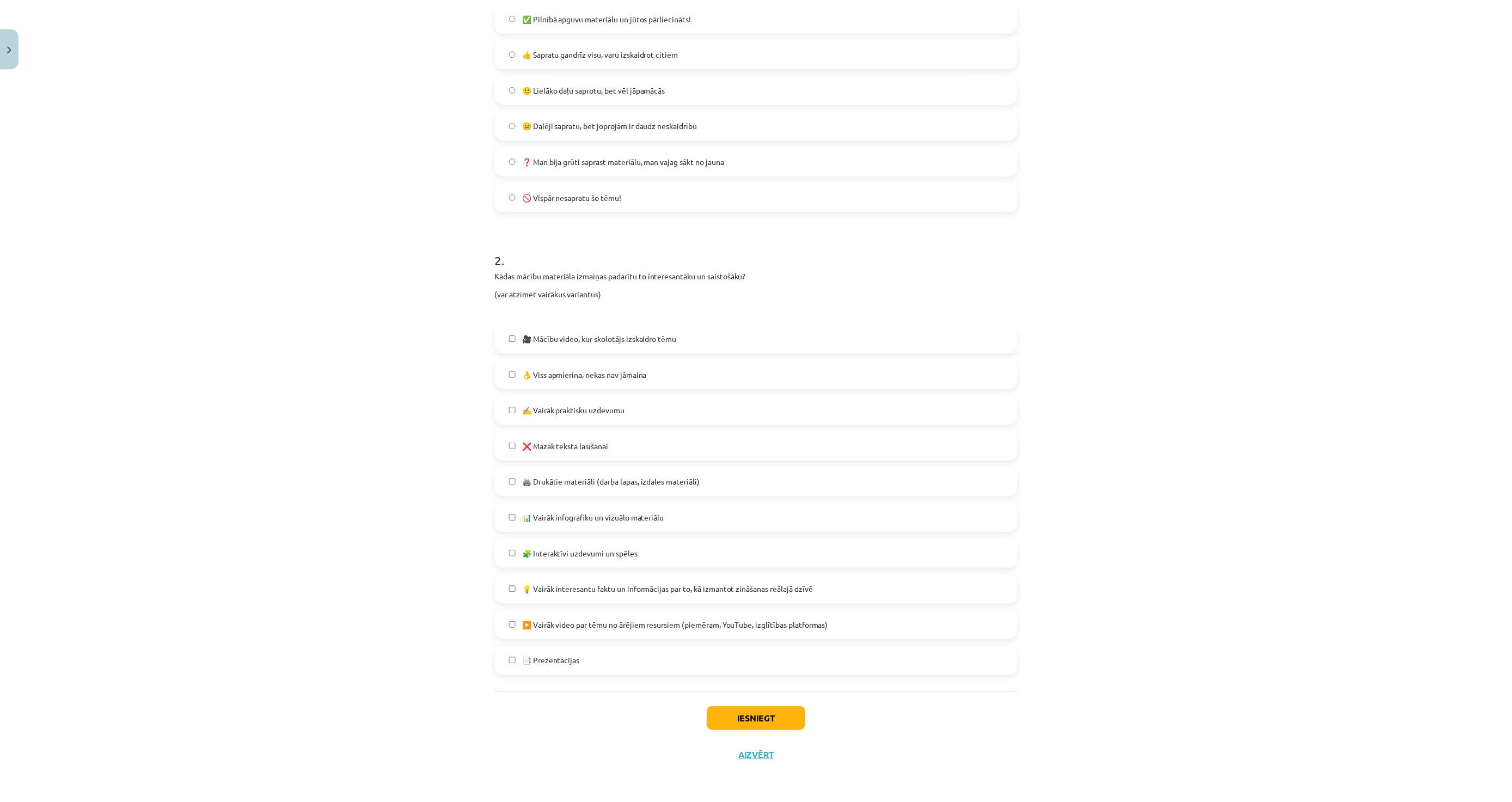
scroll to position [270, 0]
click at [732, 721] on button "Iesniegt" at bounding box center [760, 720] width 99 height 24
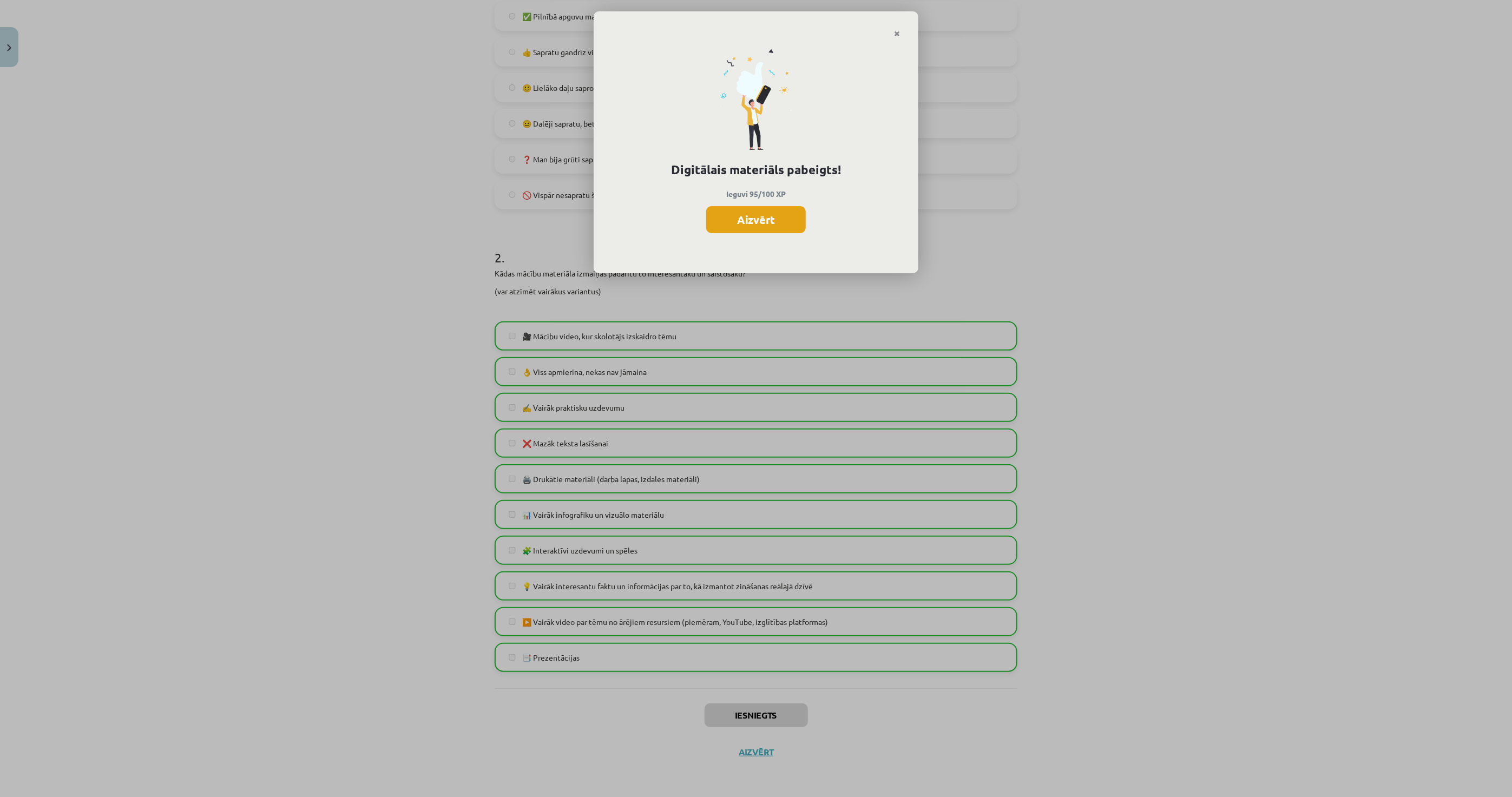
click at [747, 209] on button "Aizvērt" at bounding box center [756, 219] width 100 height 27
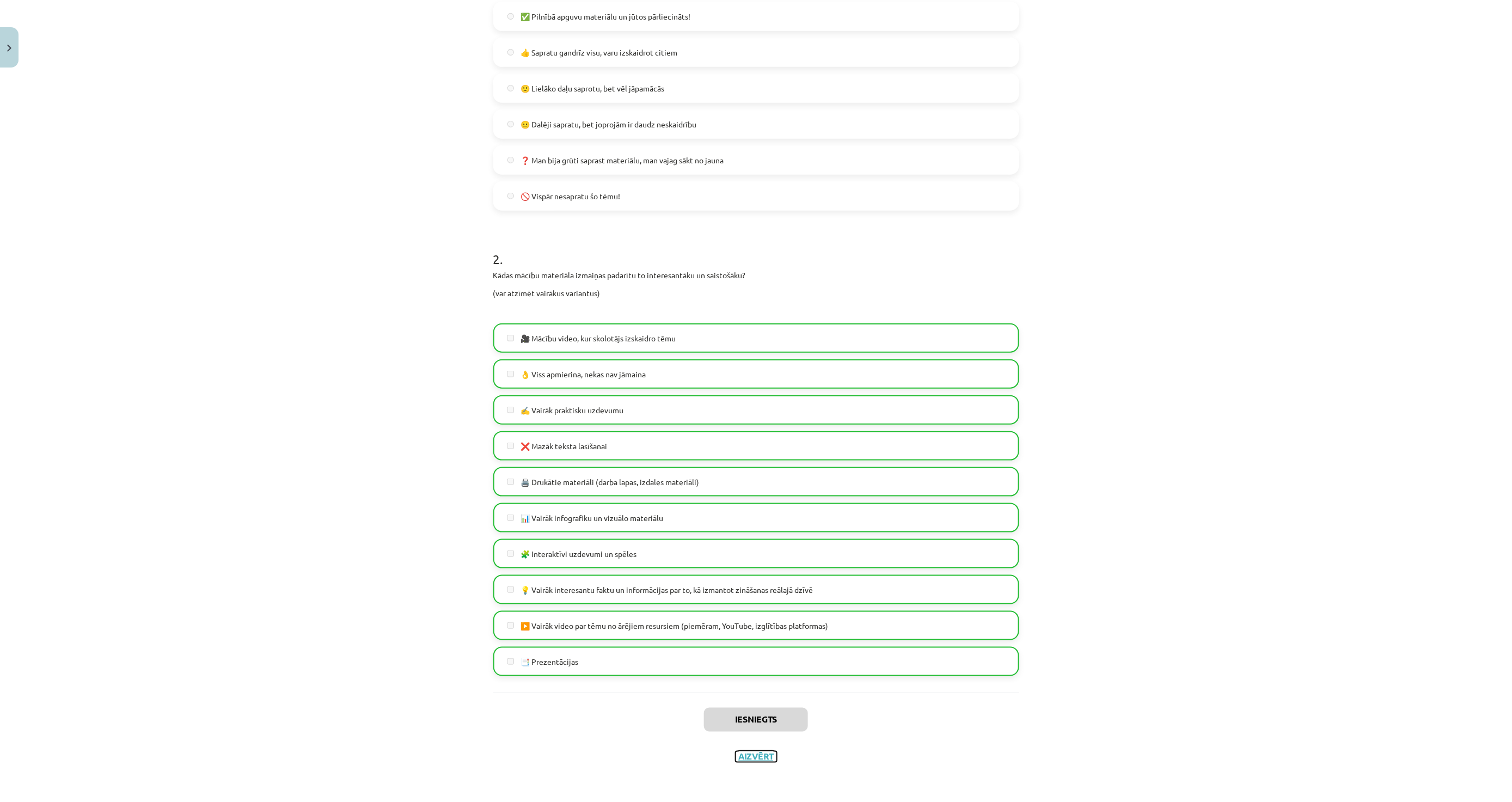
click at [748, 760] on button "Aizvērt" at bounding box center [756, 757] width 42 height 11
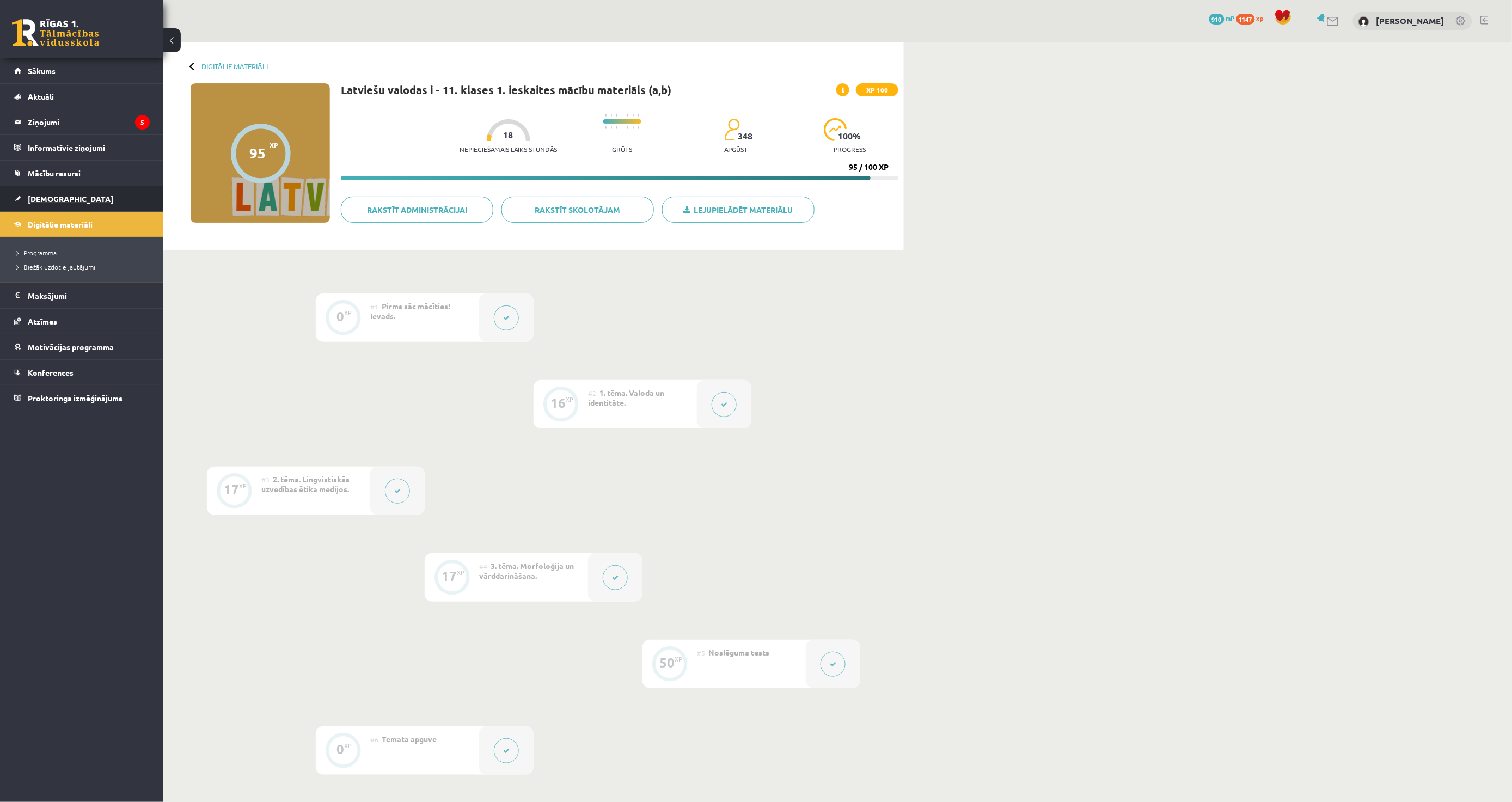
click at [83, 187] on link "[DEMOGRAPHIC_DATA]" at bounding box center [82, 199] width 136 height 25
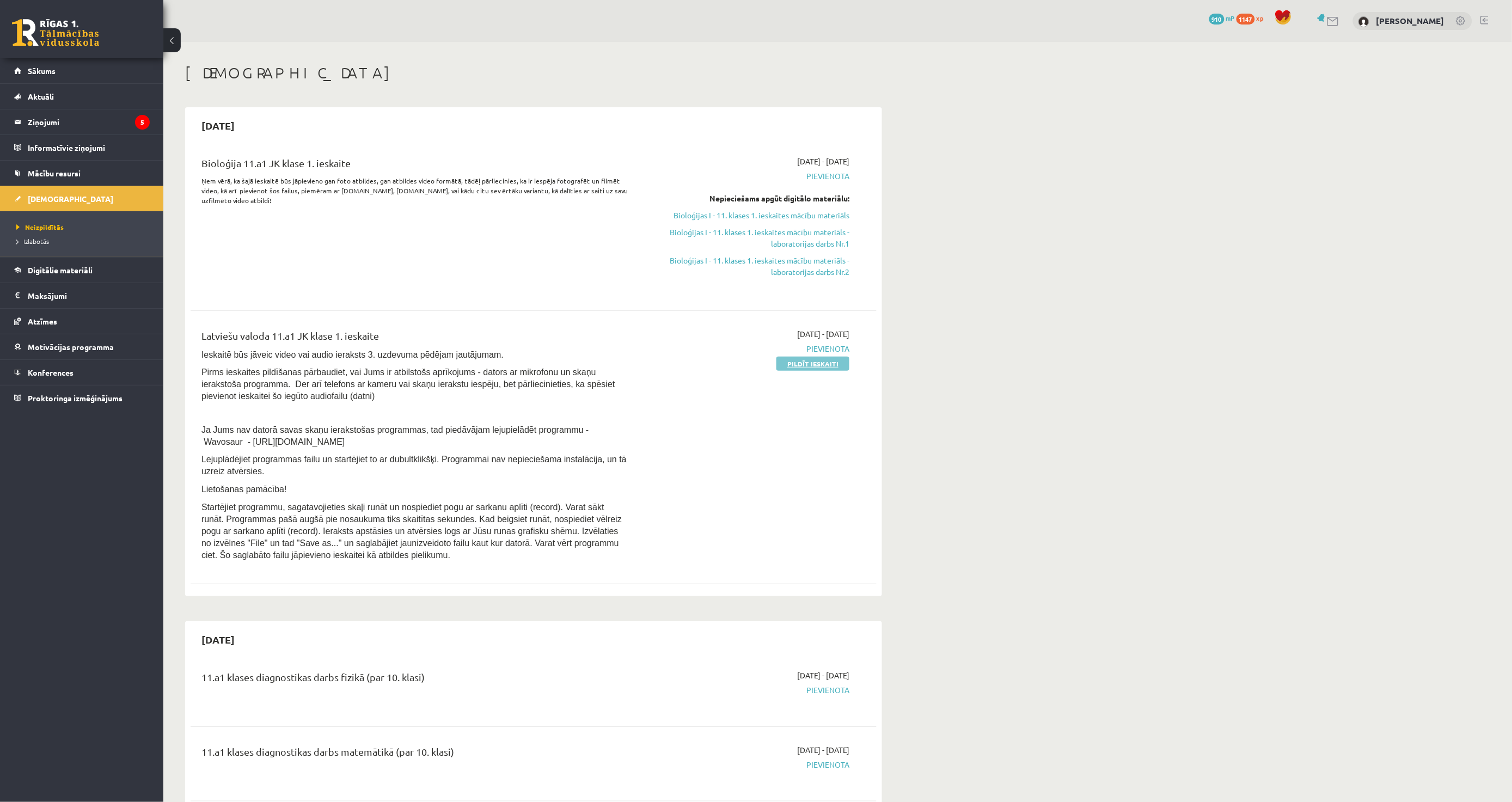
click at [784, 358] on link "Pildīt ieskaiti" at bounding box center [813, 364] width 73 height 14
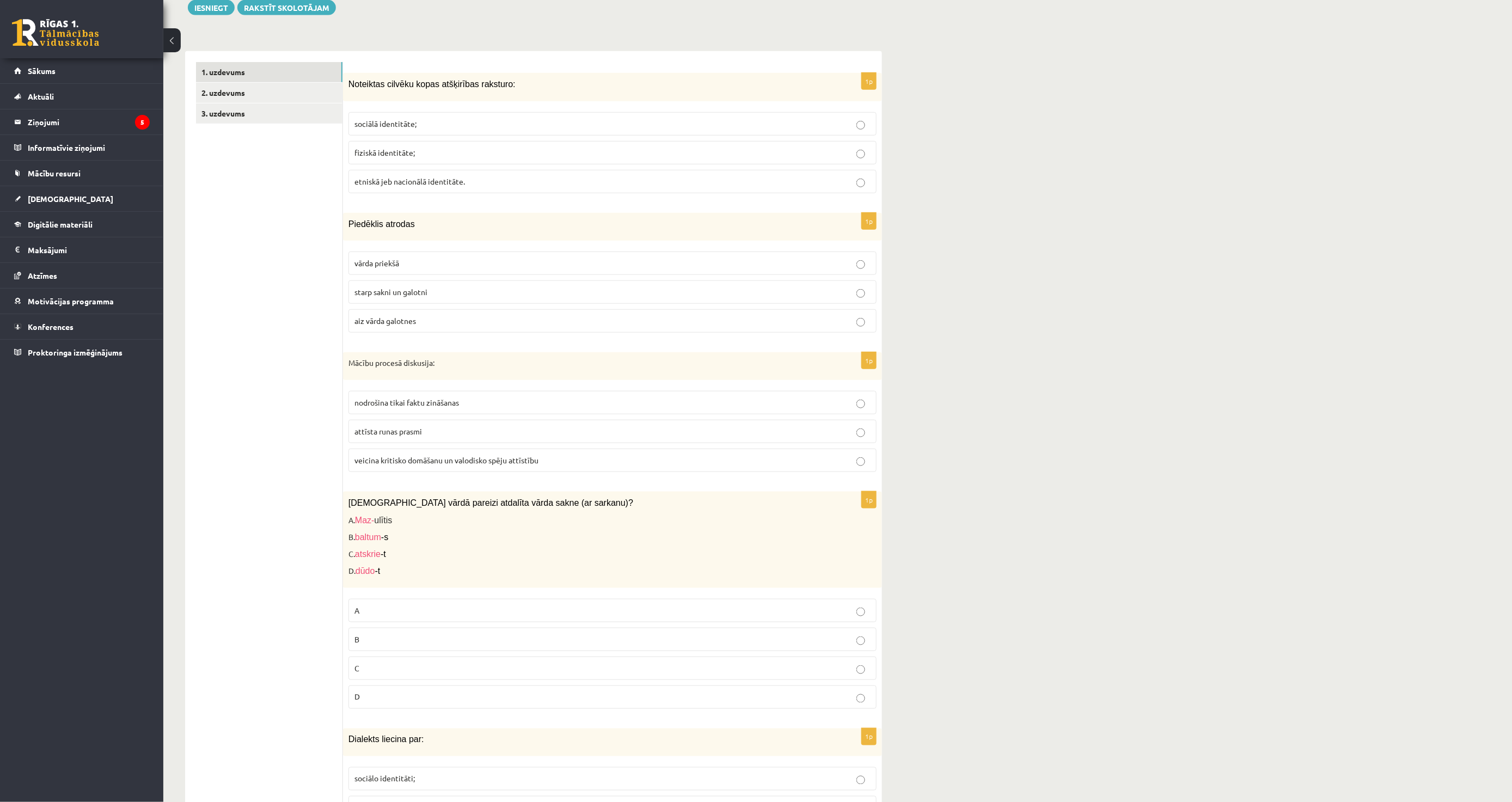
scroll to position [302, 0]
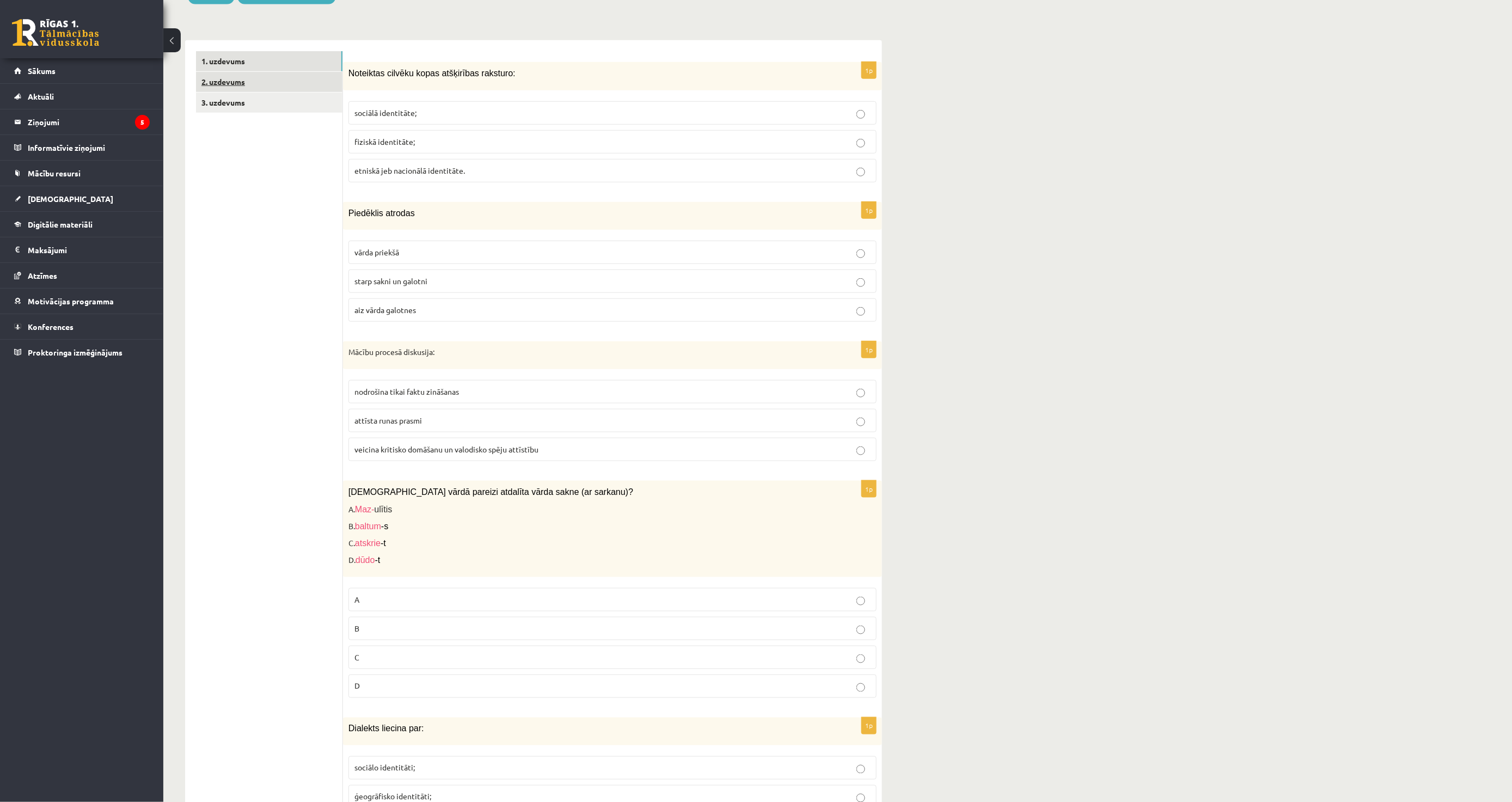
click at [283, 80] on link "2. uzdevums" at bounding box center [270, 81] width 147 height 20
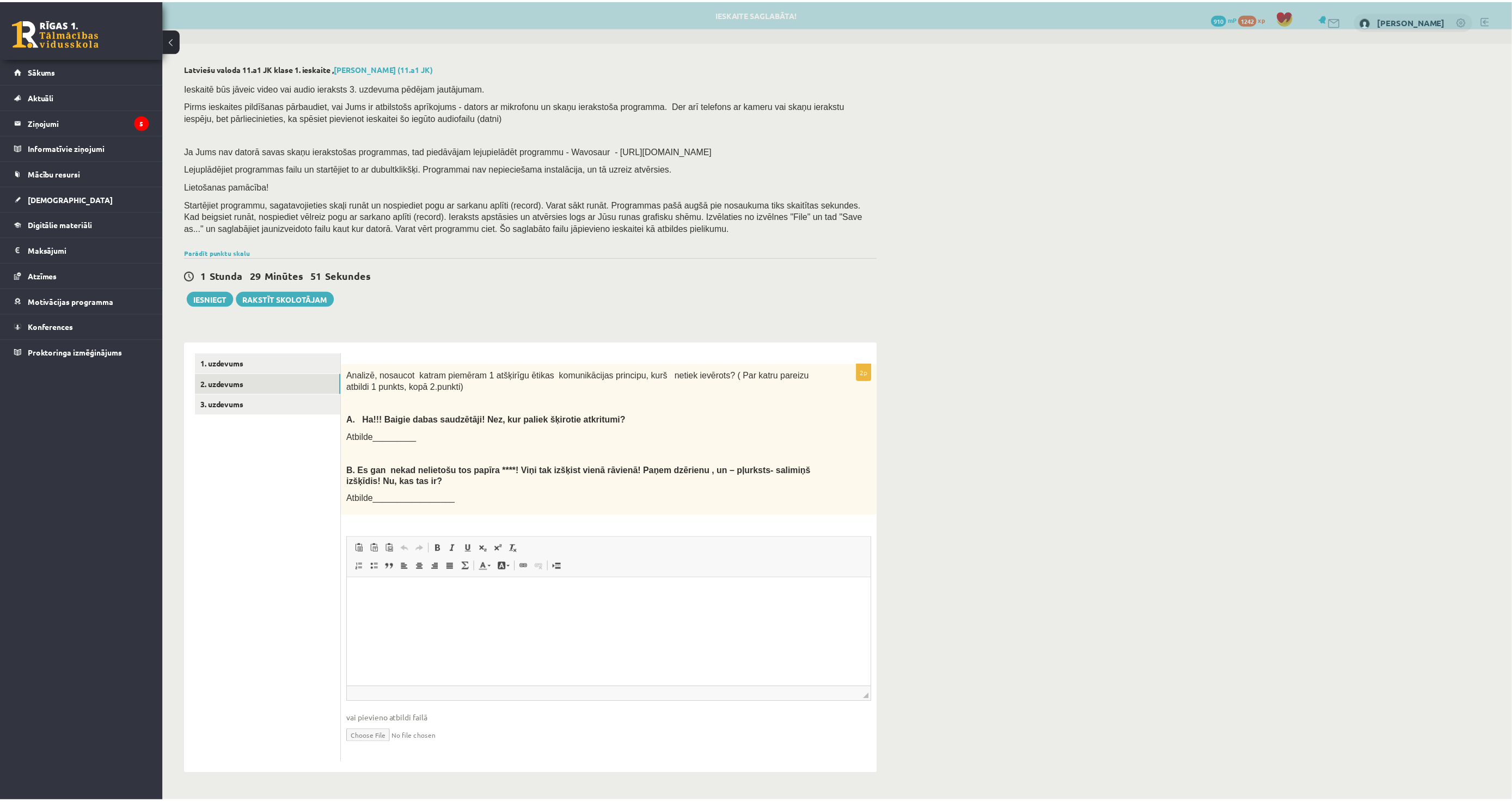
scroll to position [0, 0]
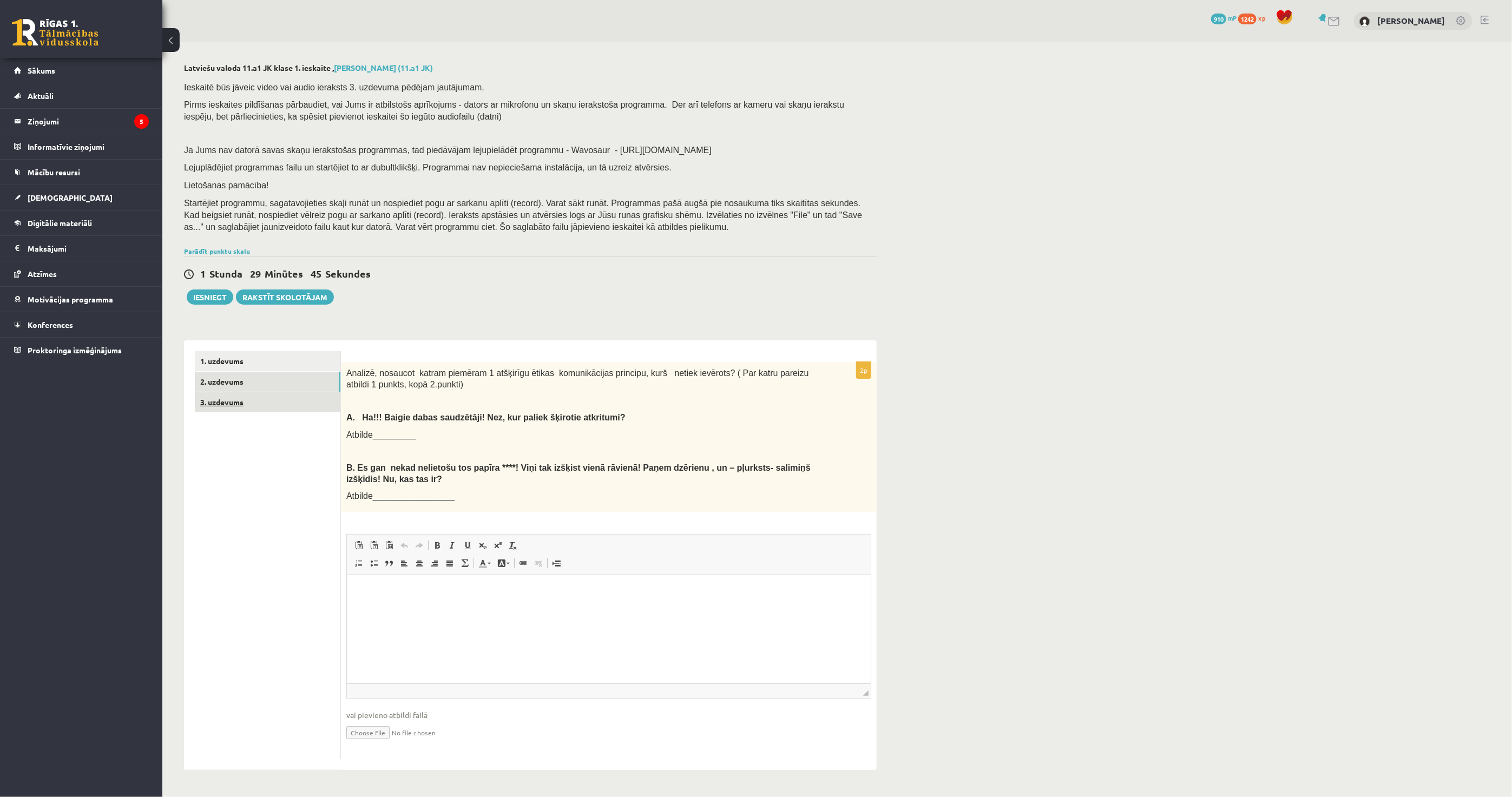
click at [208, 393] on link "3. uzdevums" at bounding box center [268, 402] width 146 height 20
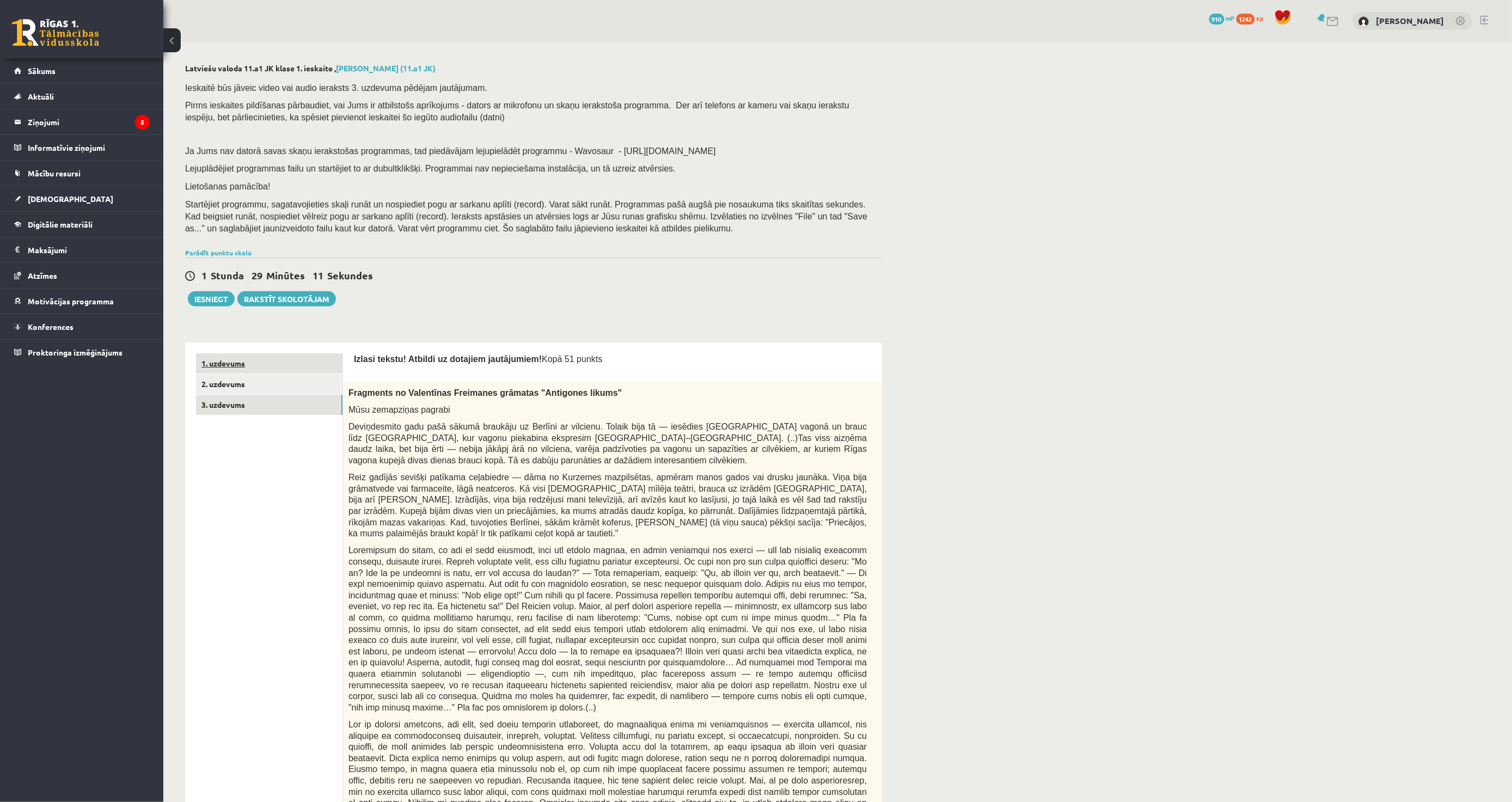
click at [245, 366] on link "1. uzdevums" at bounding box center [270, 363] width 147 height 20
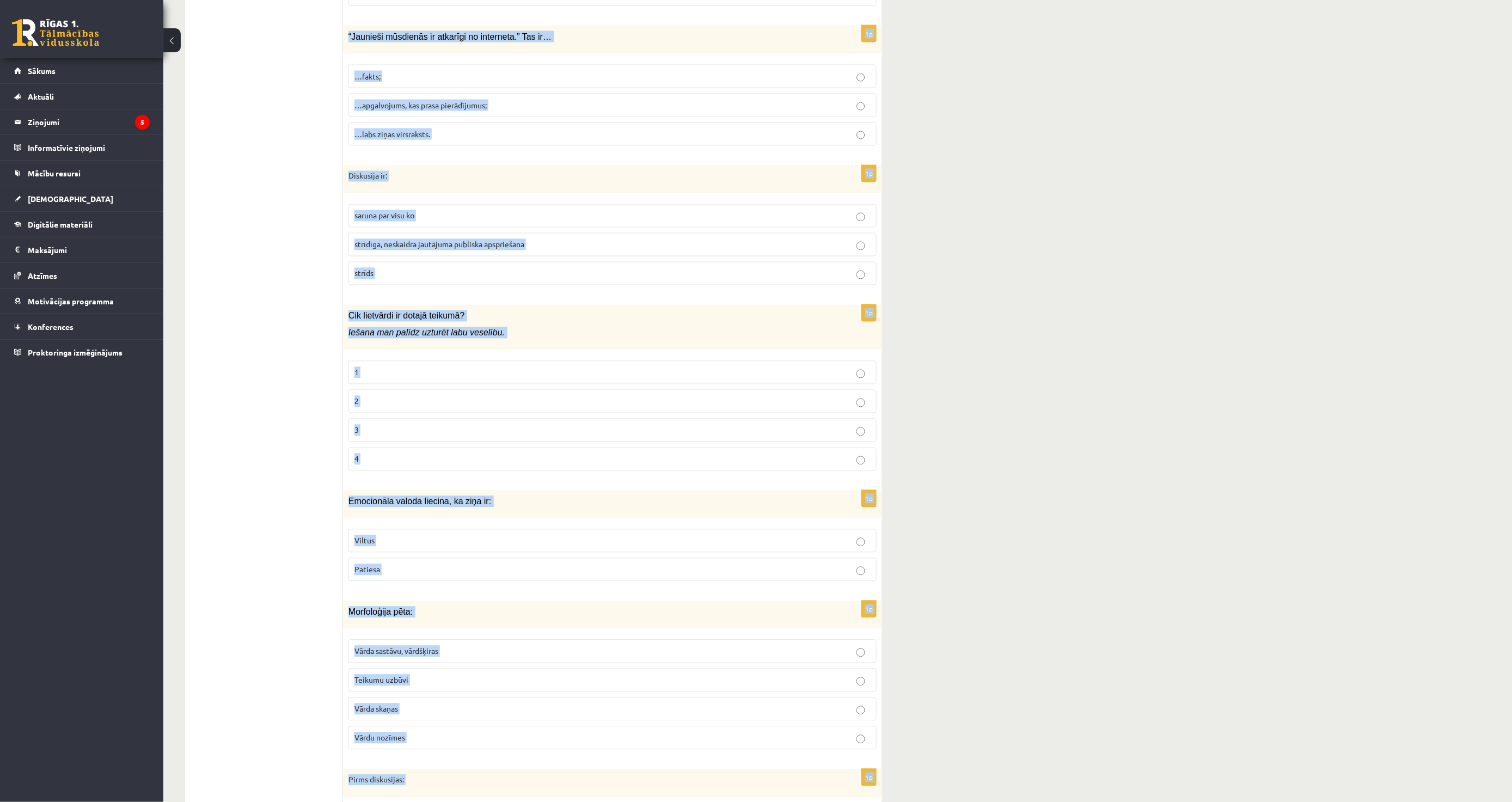
scroll to position [4852, 0]
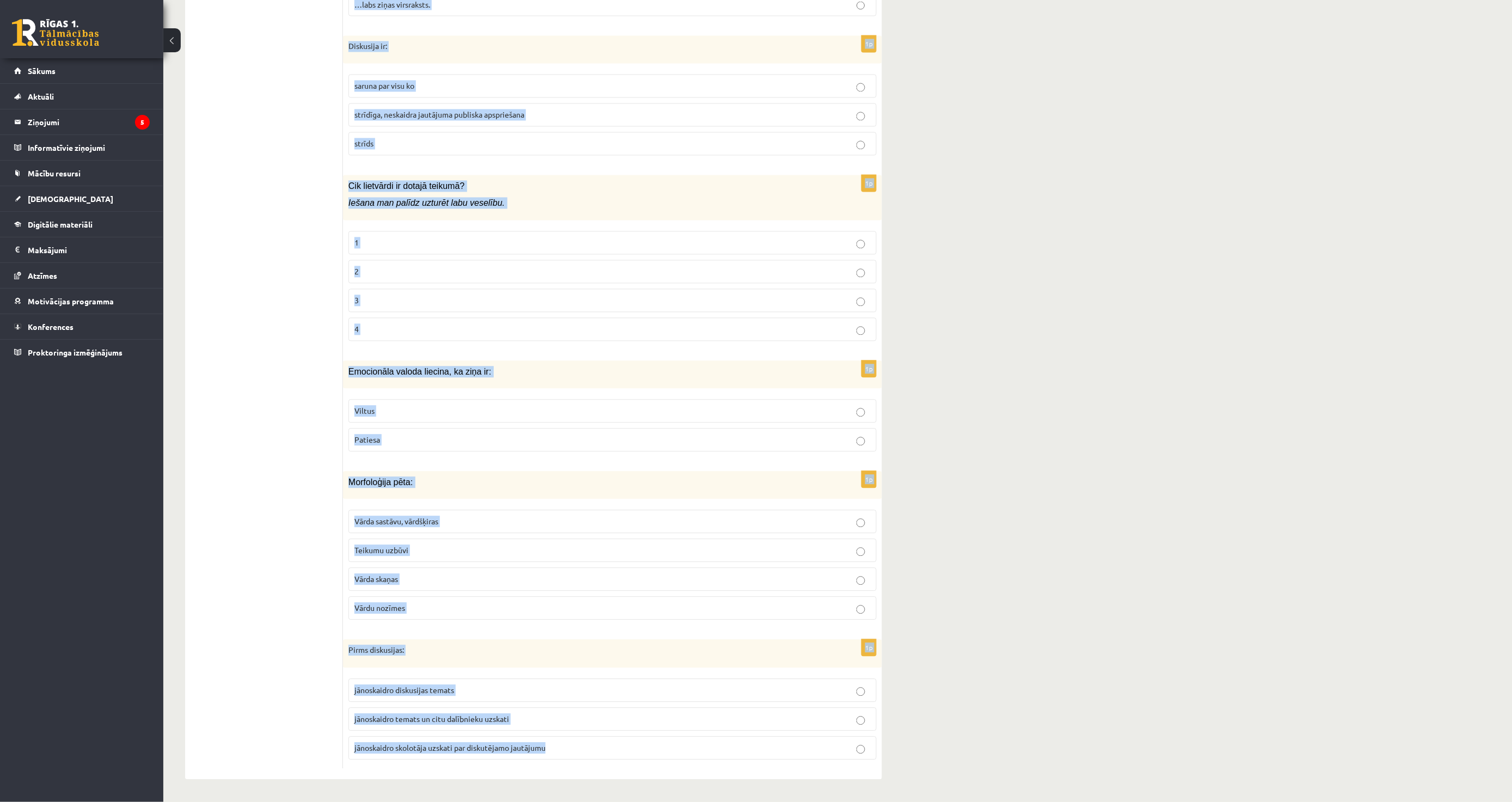
drag, startPoint x: 350, startPoint y: 372, endPoint x: 635, endPoint y: 826, distance: 536.0
copy form "Noteiktas cilvēku kopas atšķirības raksturo: sociālā identitāte; fiziskā identi…"
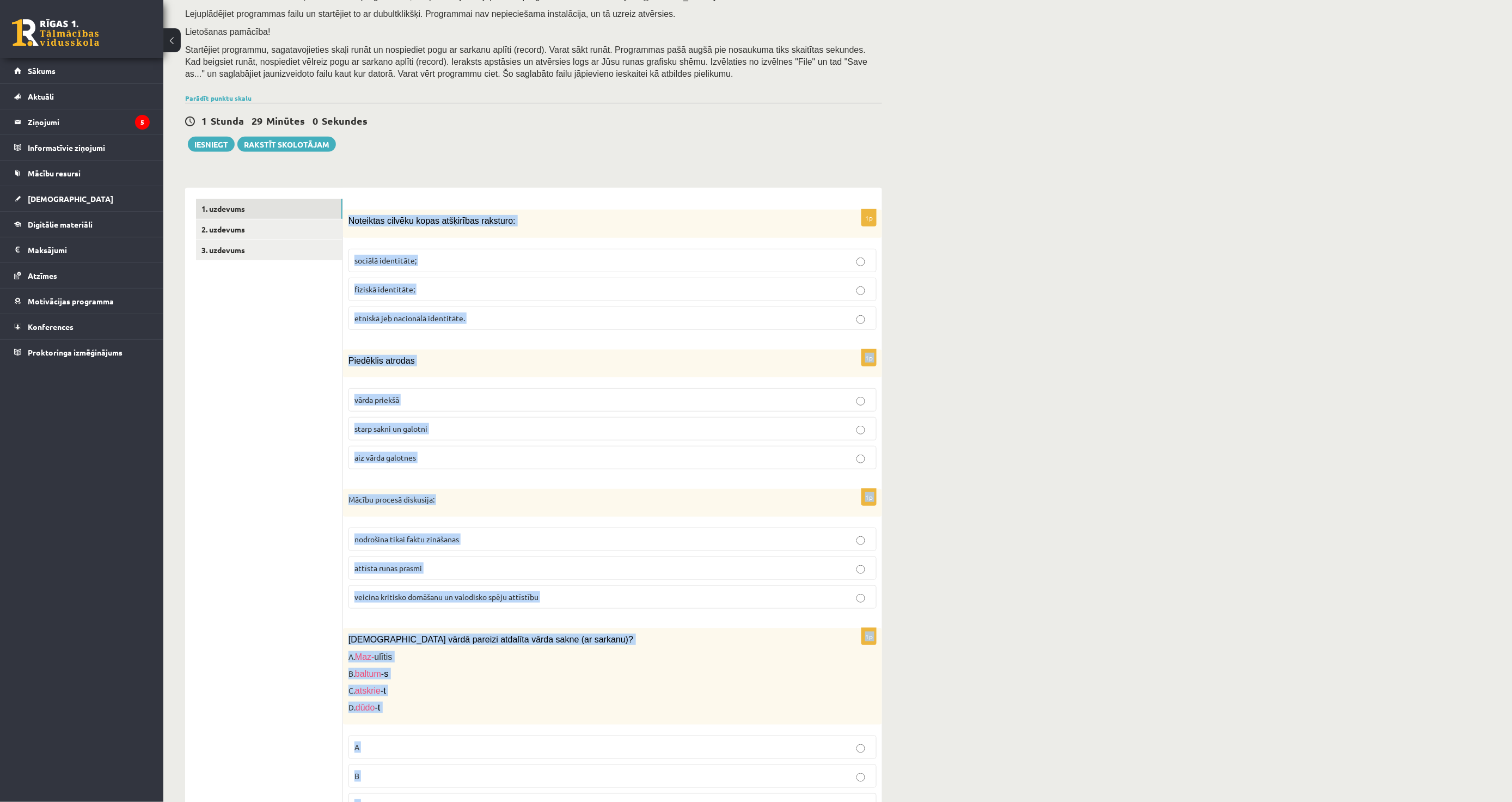
scroll to position [0, 0]
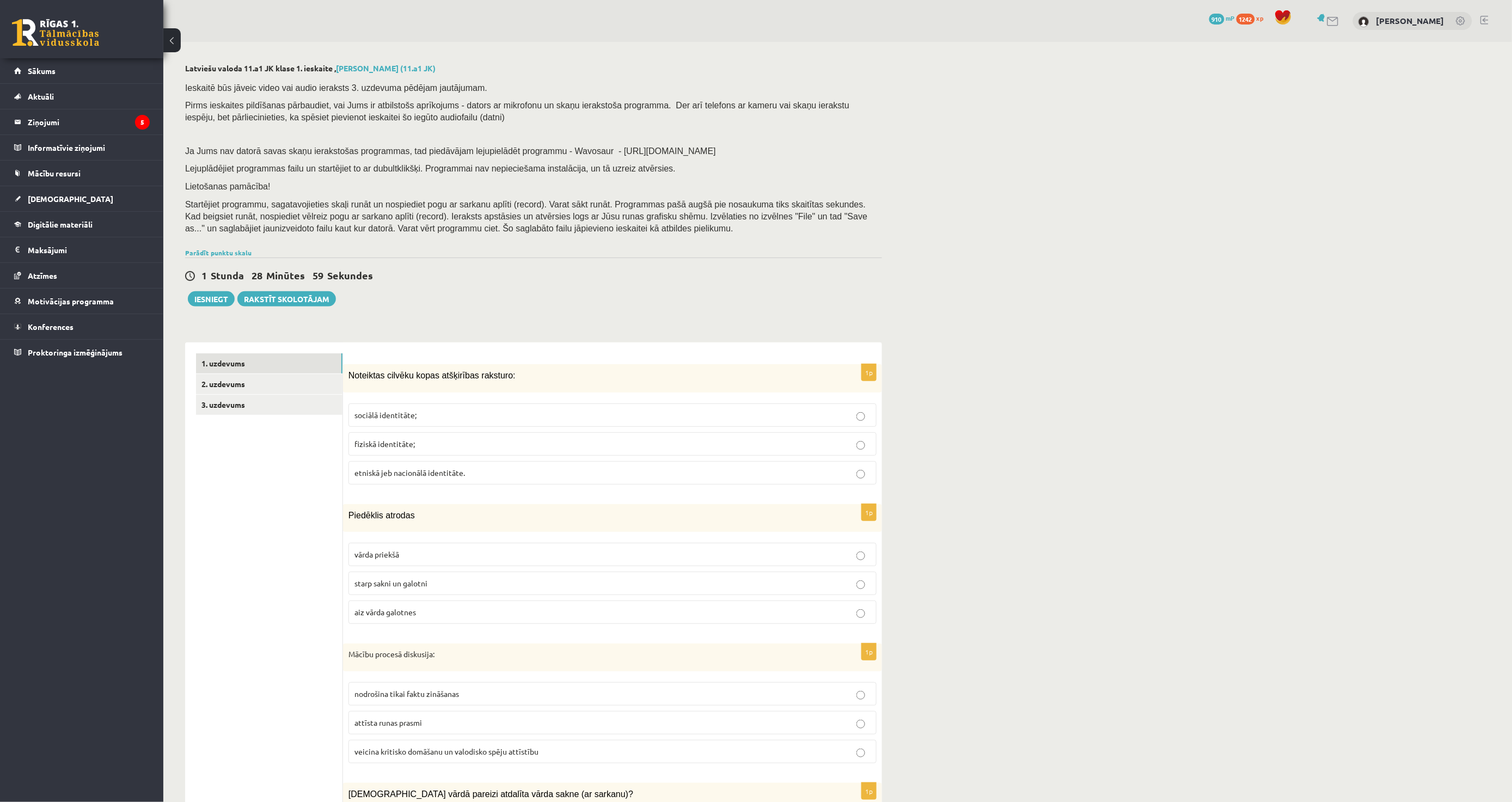
click at [388, 476] on span "etniskā jeb nacionālā identitāte." at bounding box center [410, 473] width 110 height 10
click at [431, 578] on label "starp sakni un galotni" at bounding box center [612, 583] width 528 height 24
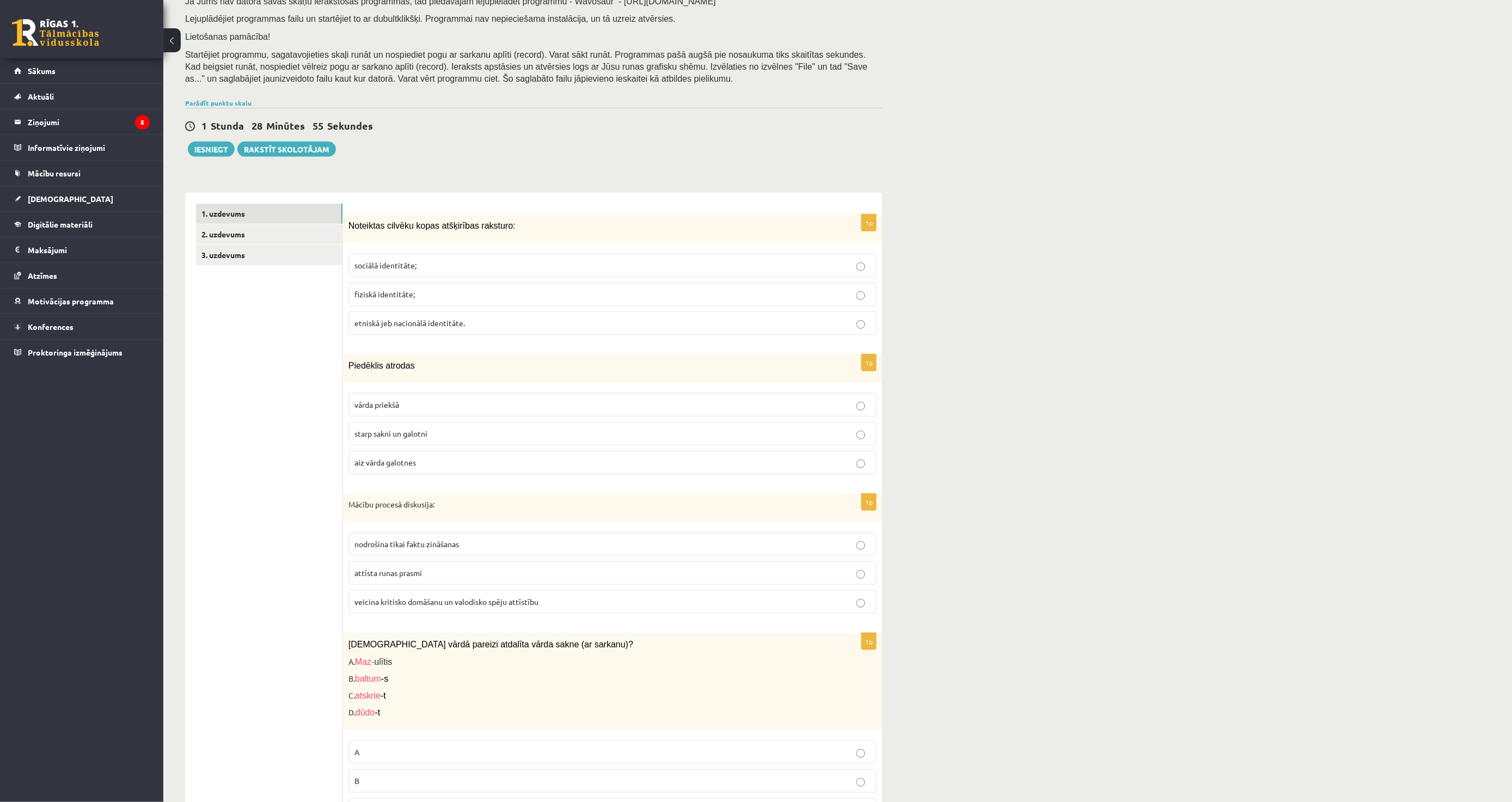
scroll to position [181, 0]
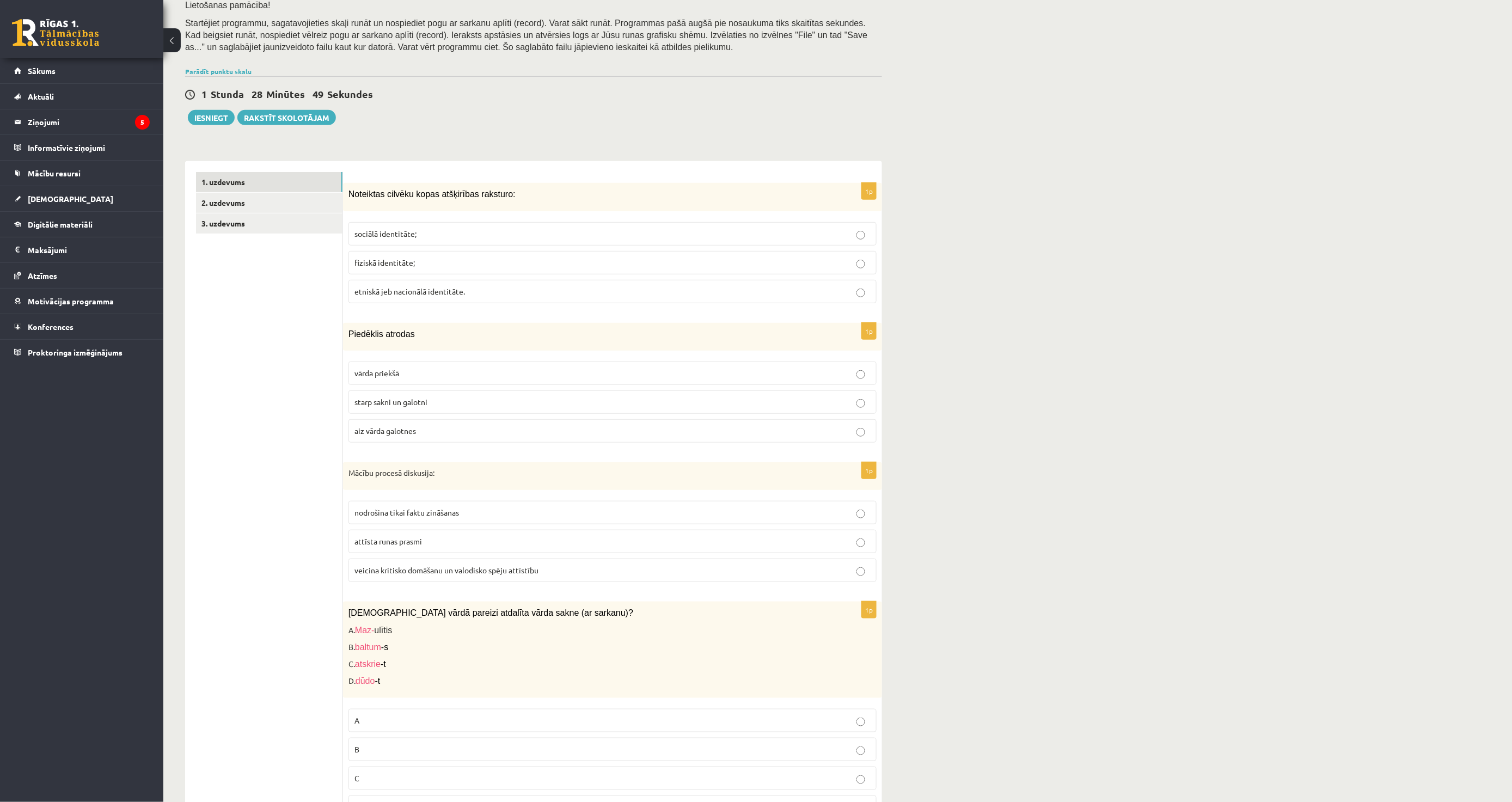
click at [412, 564] on label "veicina kritisko domāšanu un valodisko spēju attīstību" at bounding box center [612, 570] width 528 height 24
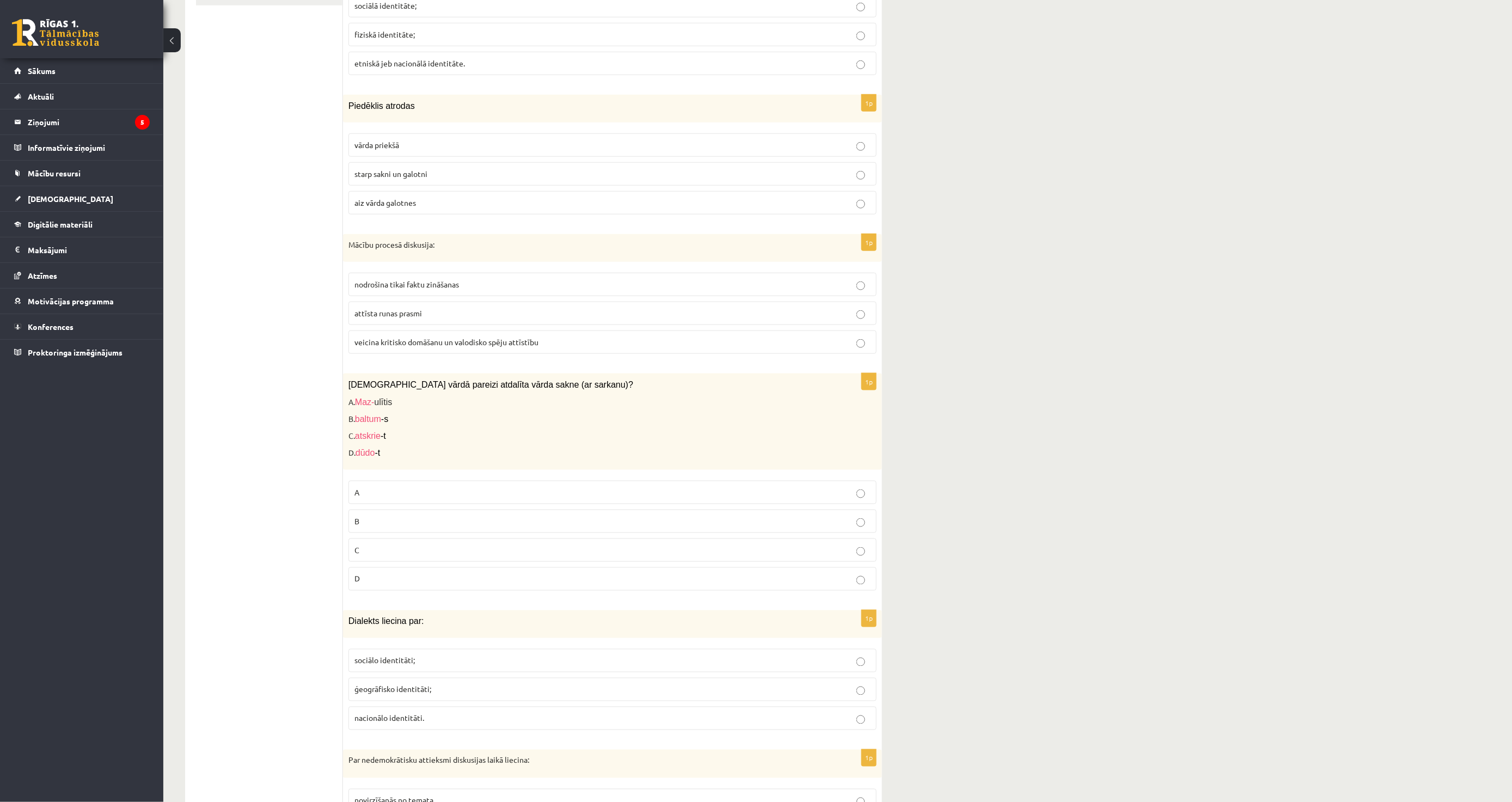
scroll to position [423, 0]
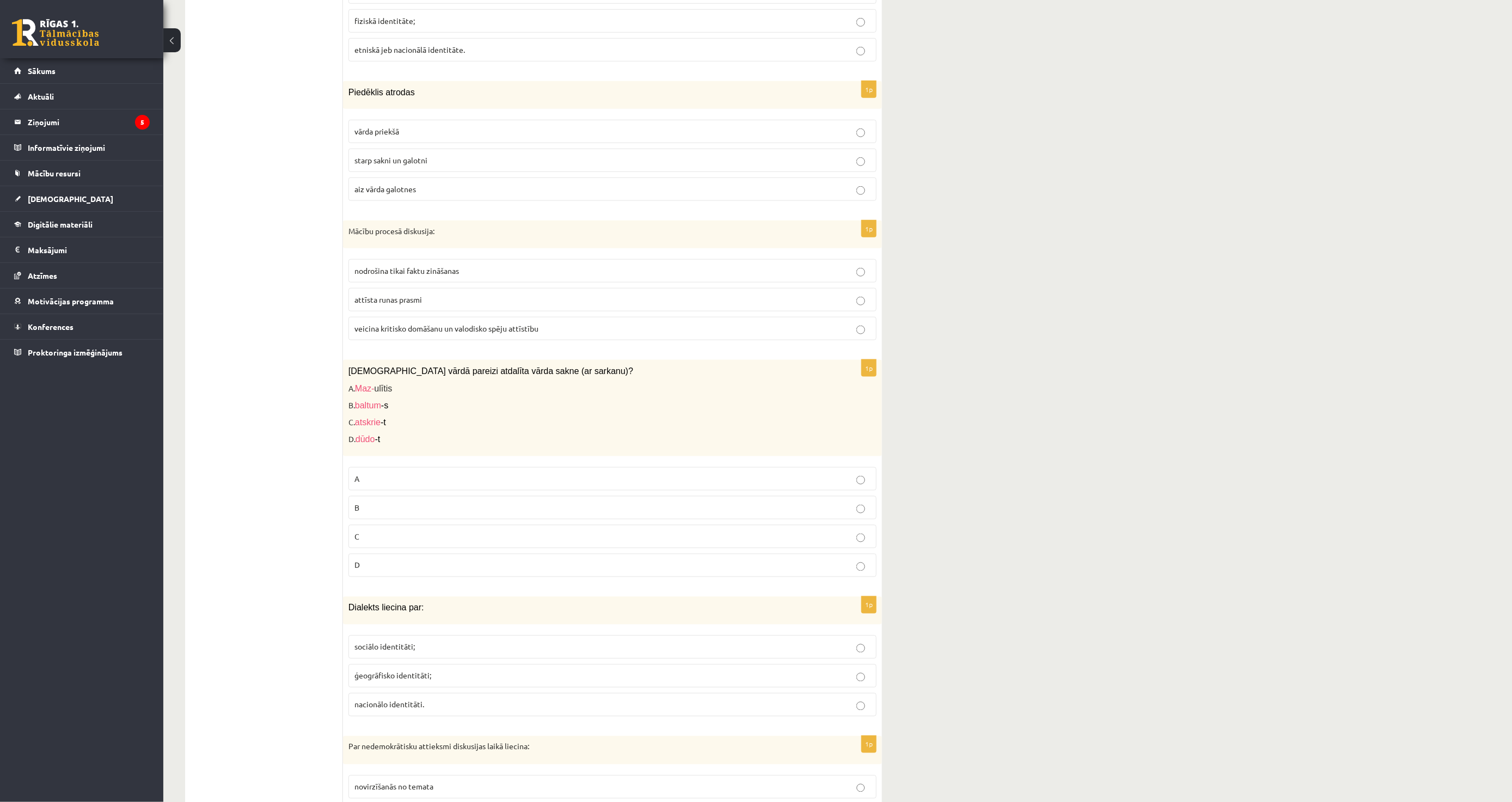
click at [397, 558] on label "D" at bounding box center [612, 566] width 528 height 24
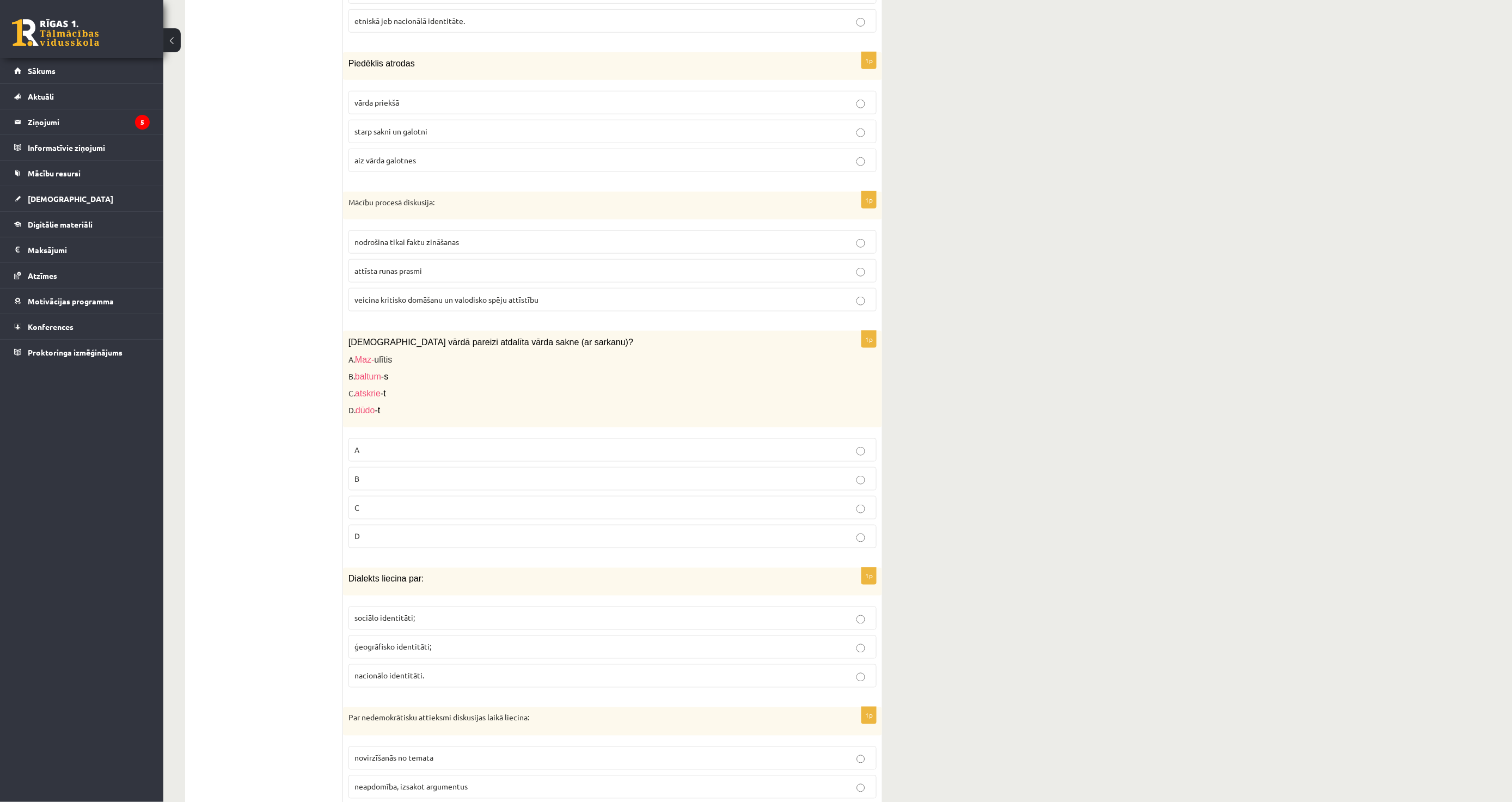
scroll to position [544, 0]
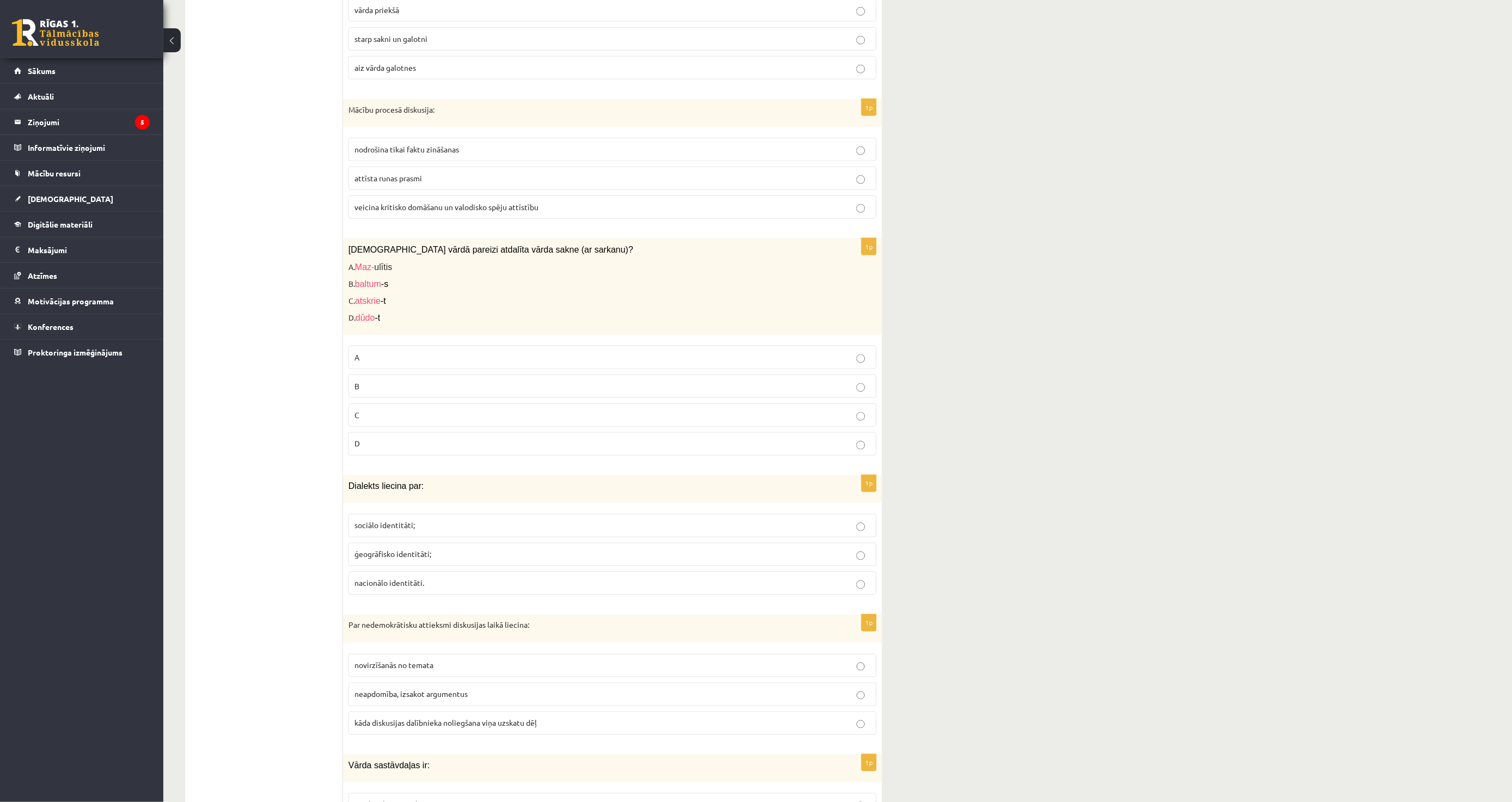
click at [371, 560] on p "ģeogrāfisko identitāti;" at bounding box center [613, 554] width 516 height 12
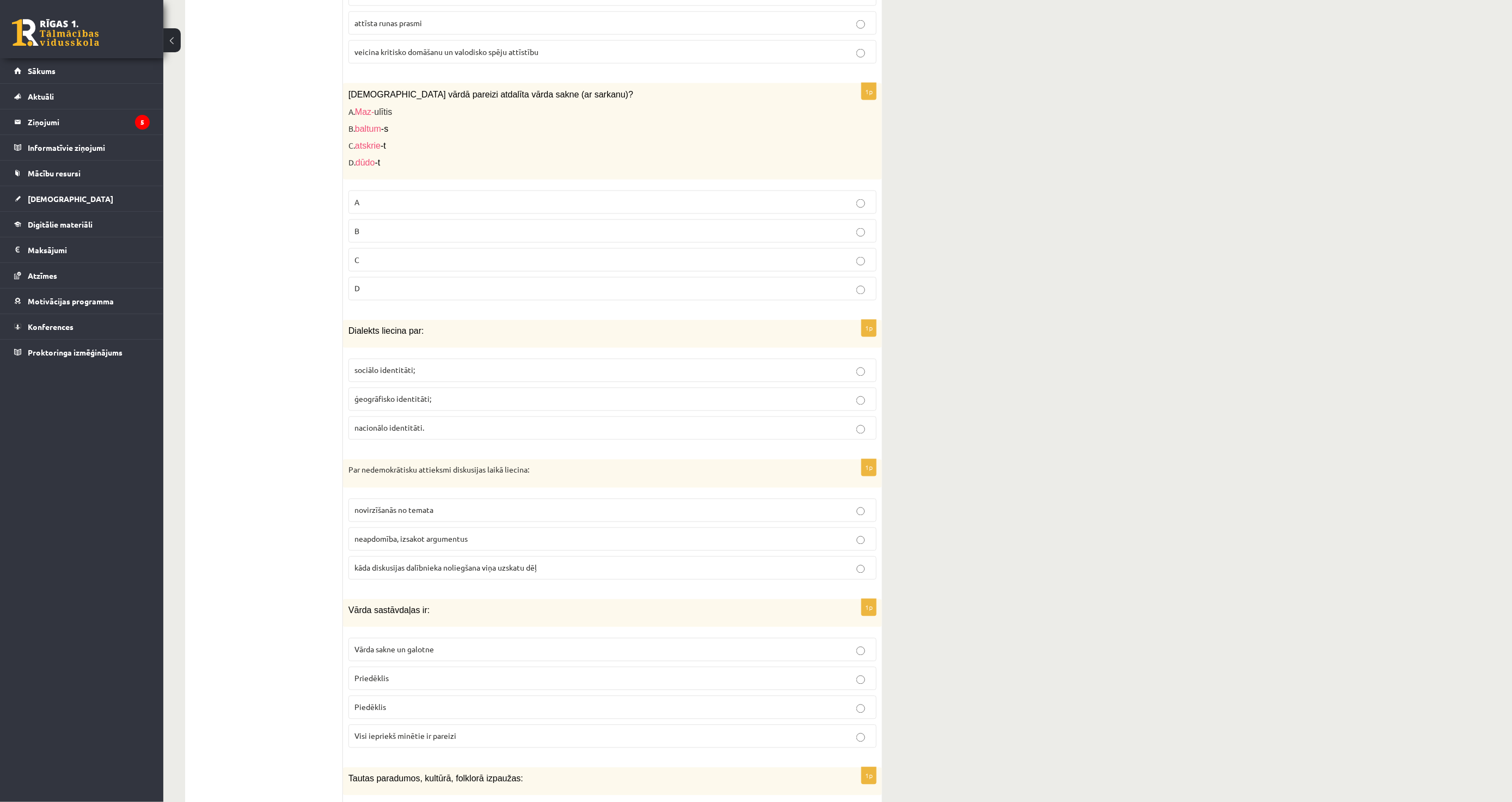
scroll to position [786, 0]
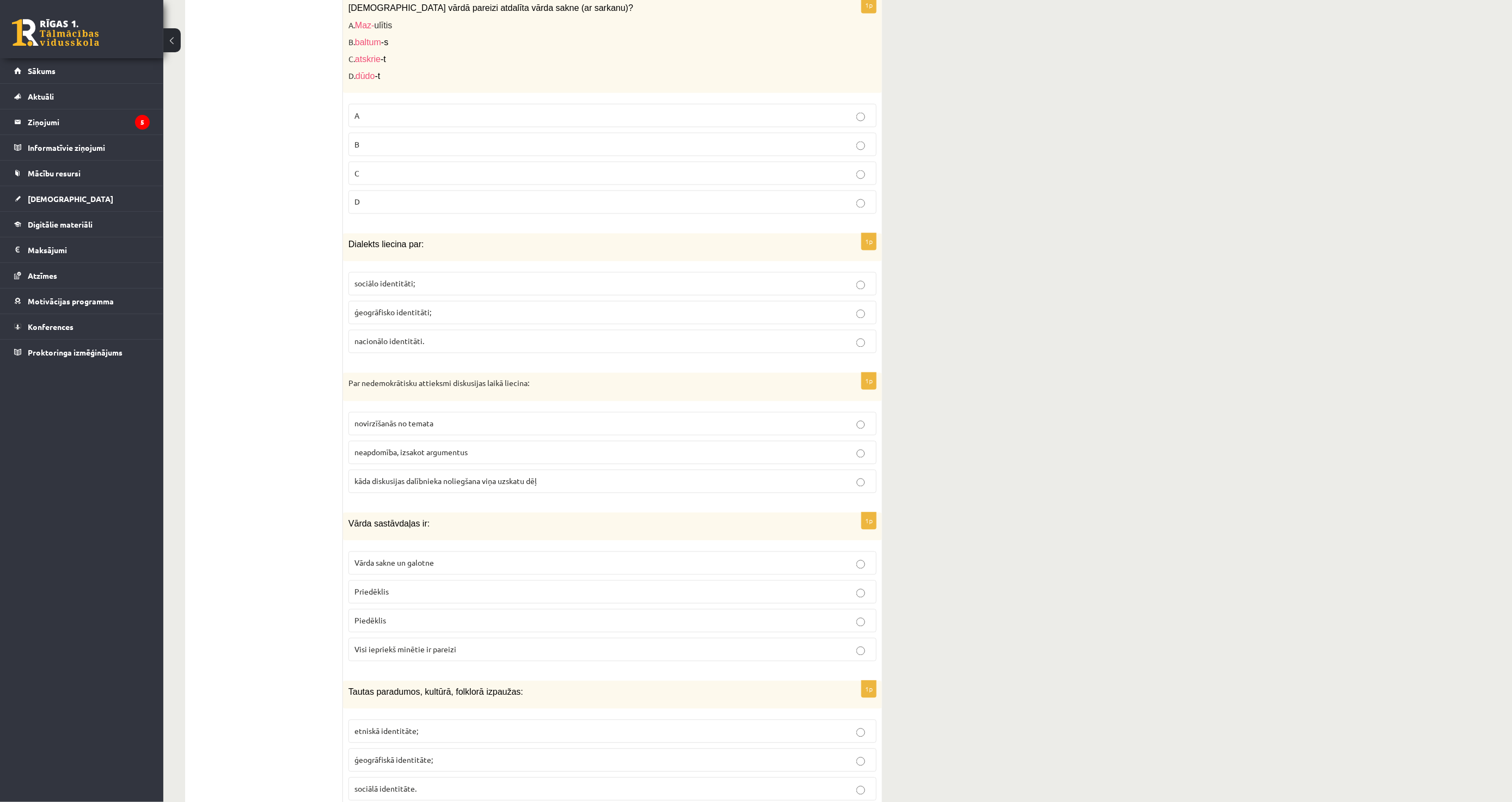
click at [400, 485] on span "kāda diskusijas dalībnieka noliegšana viņa uzskatu dēļ" at bounding box center [445, 481] width 182 height 10
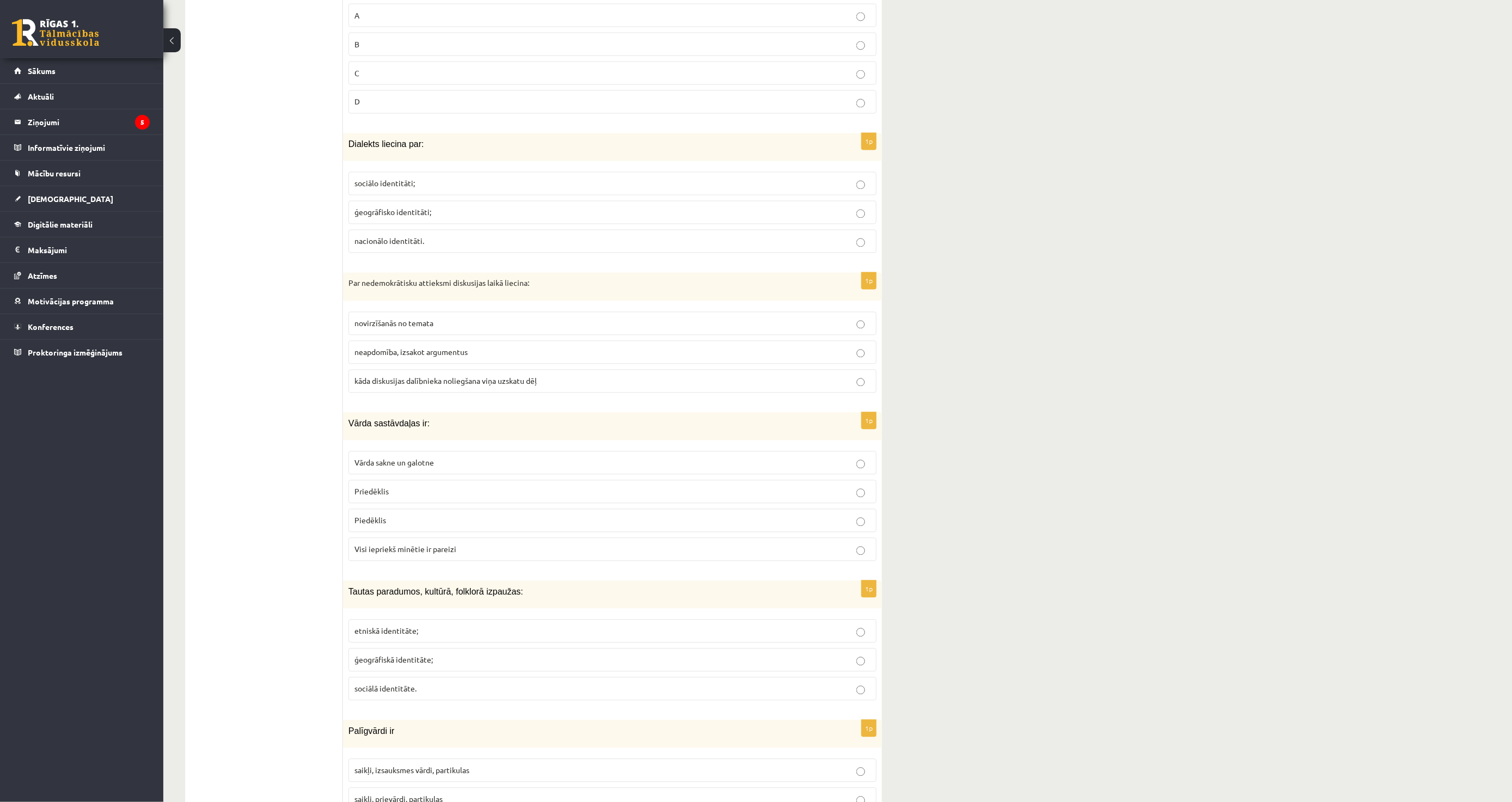
scroll to position [907, 0]
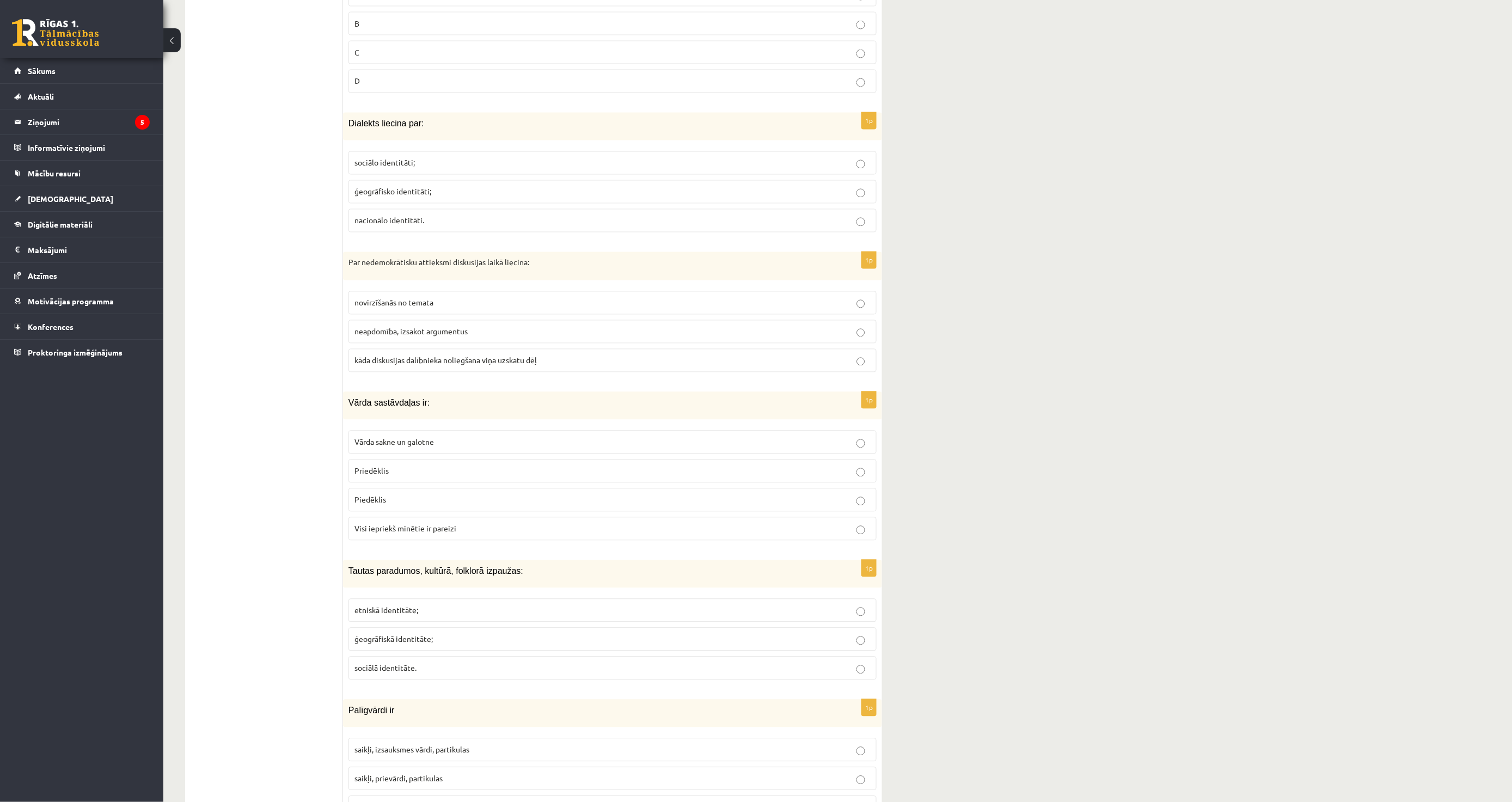
click at [382, 533] on span "Visi iepriekš minētie ir pareizi" at bounding box center [406, 529] width 101 height 10
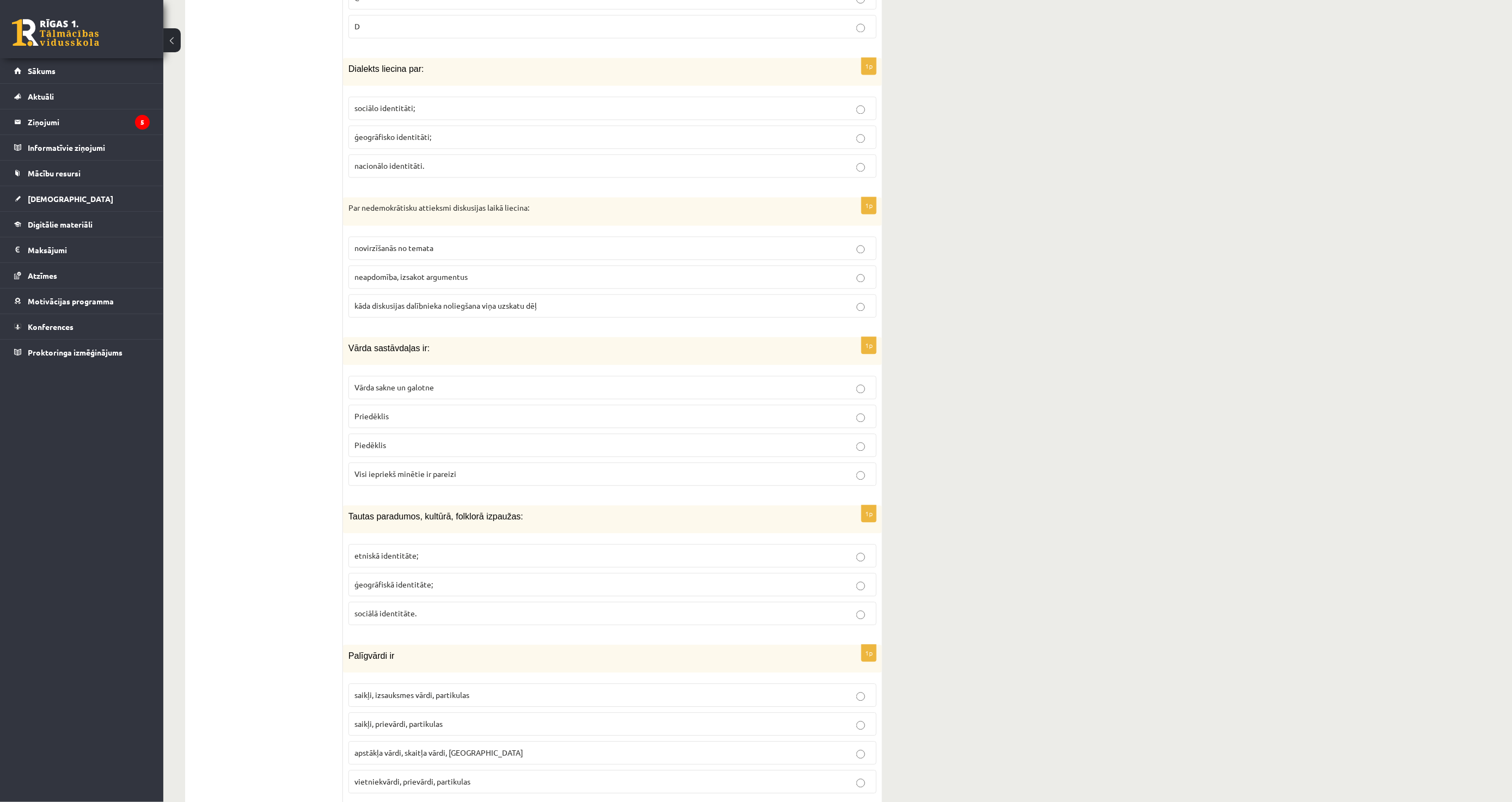
scroll to position [1089, 0]
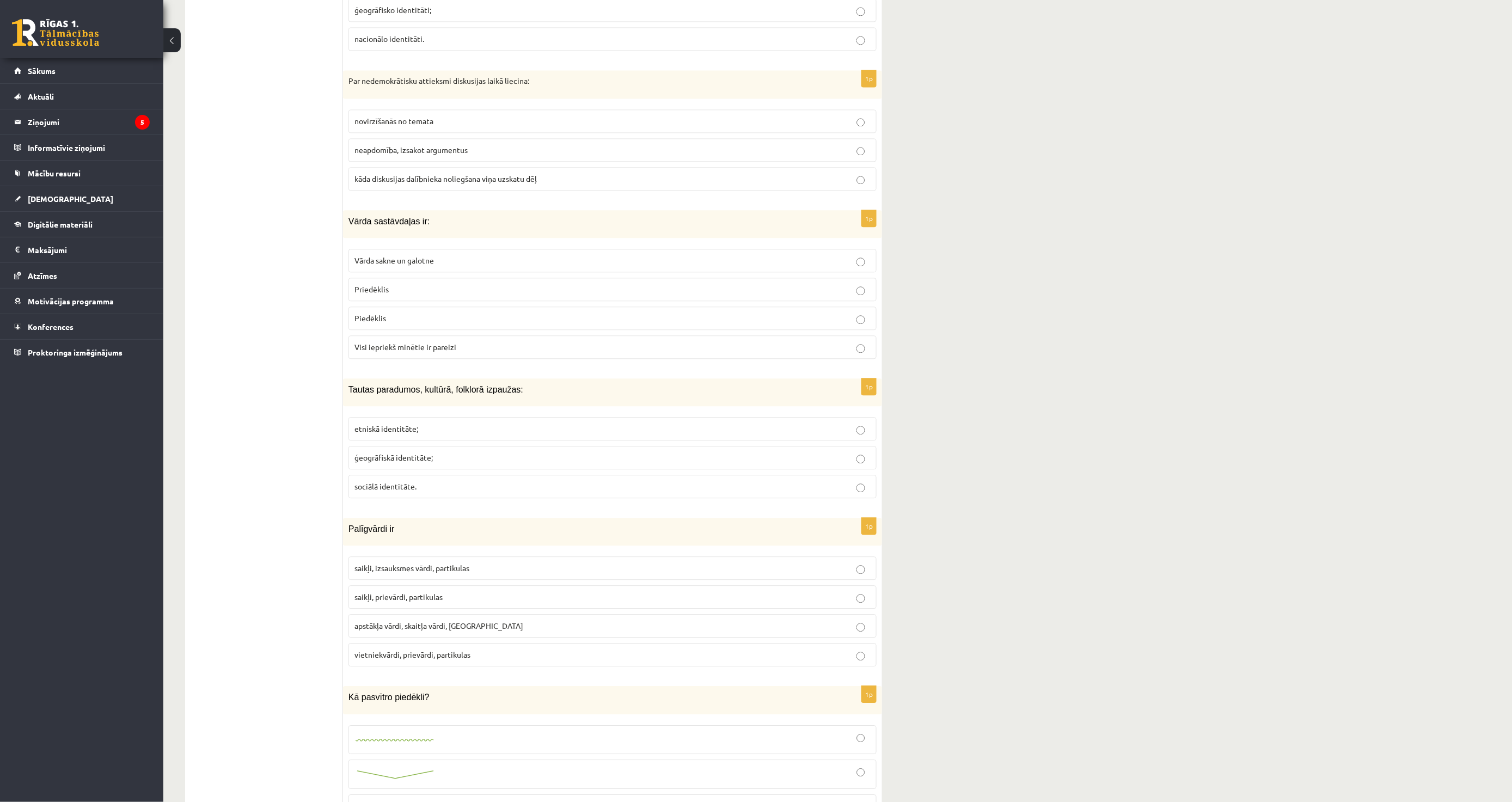
click at [404, 427] on span "etniskā identitāte;" at bounding box center [387, 428] width 63 height 10
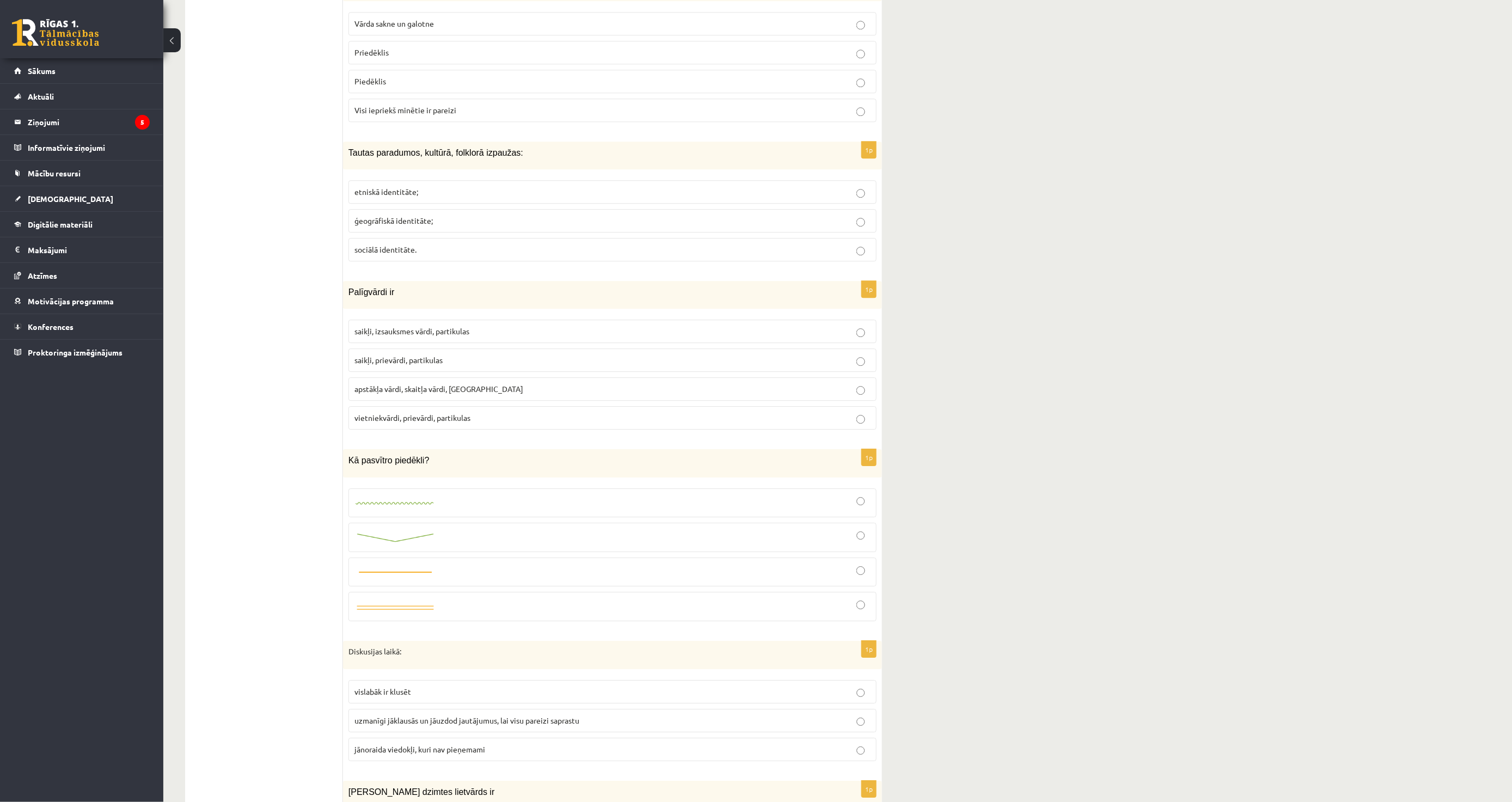
scroll to position [1331, 0]
click at [400, 330] on span "saikļi, izsauksmes vārdi, partikulas" at bounding box center [412, 326] width 115 height 10
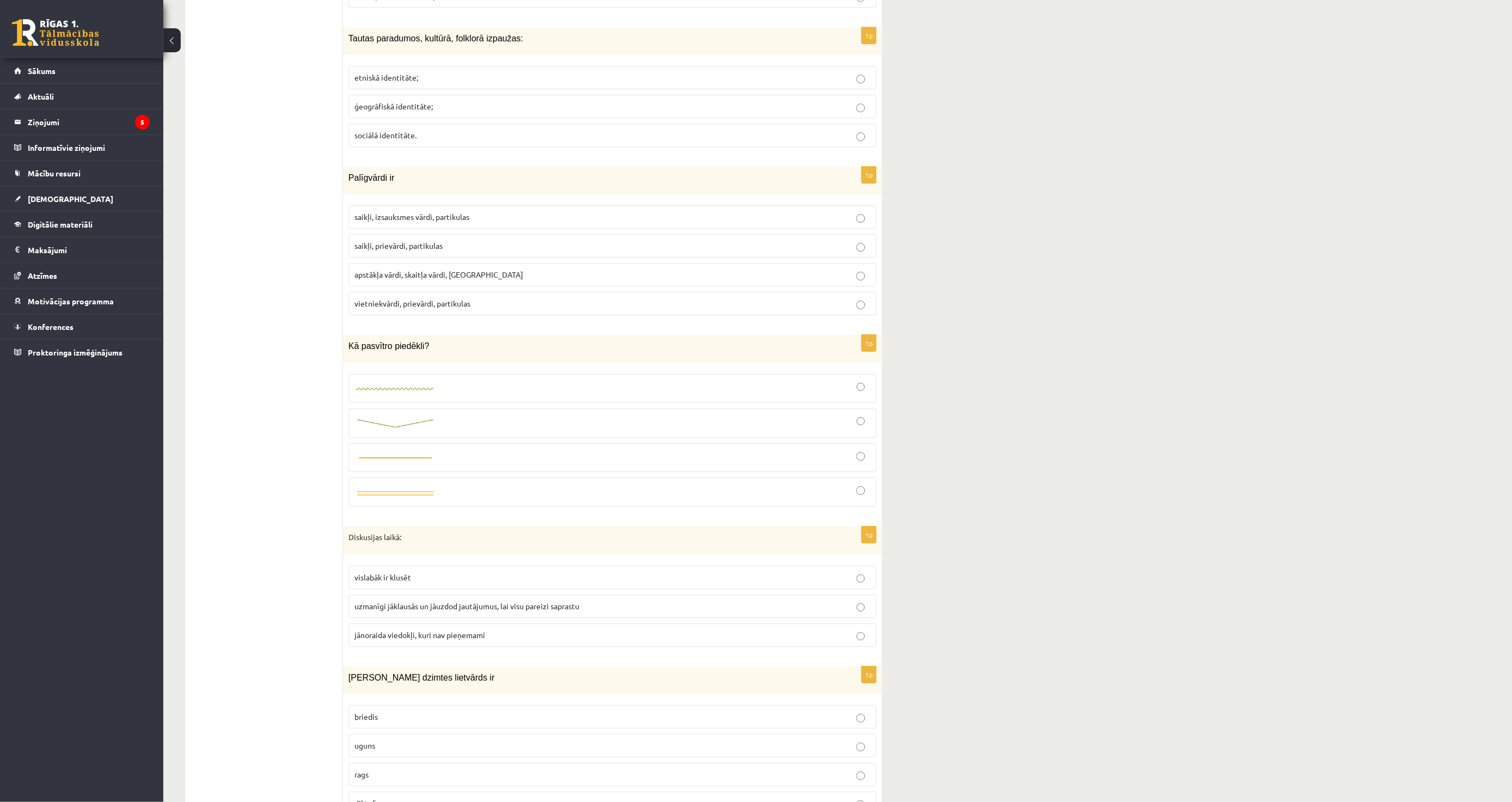
scroll to position [1451, 0]
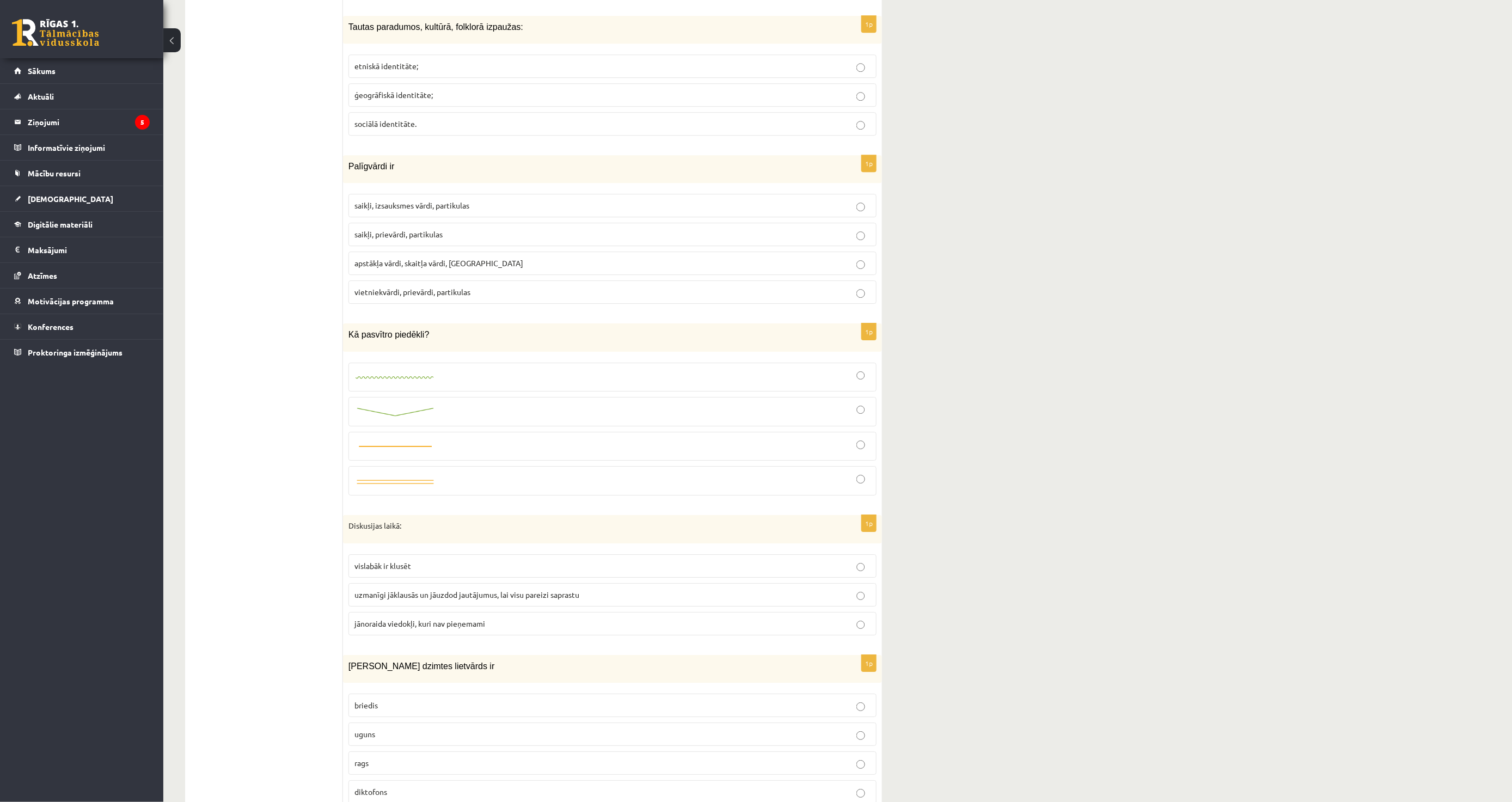
click at [397, 434] on fieldset at bounding box center [612, 428] width 528 height 141
click at [394, 454] on div at bounding box center [613, 446] width 516 height 17
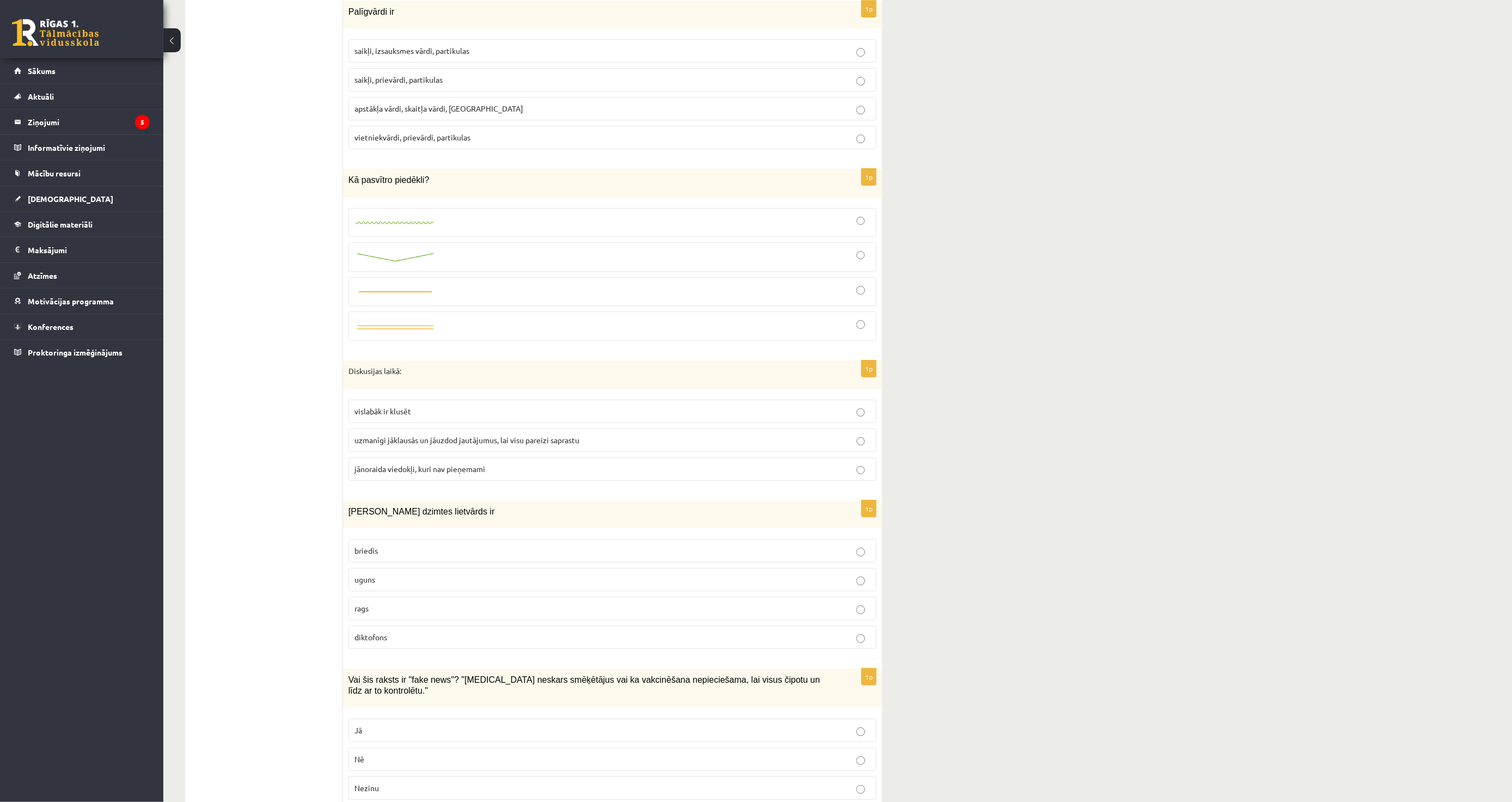
scroll to position [1633, 0]
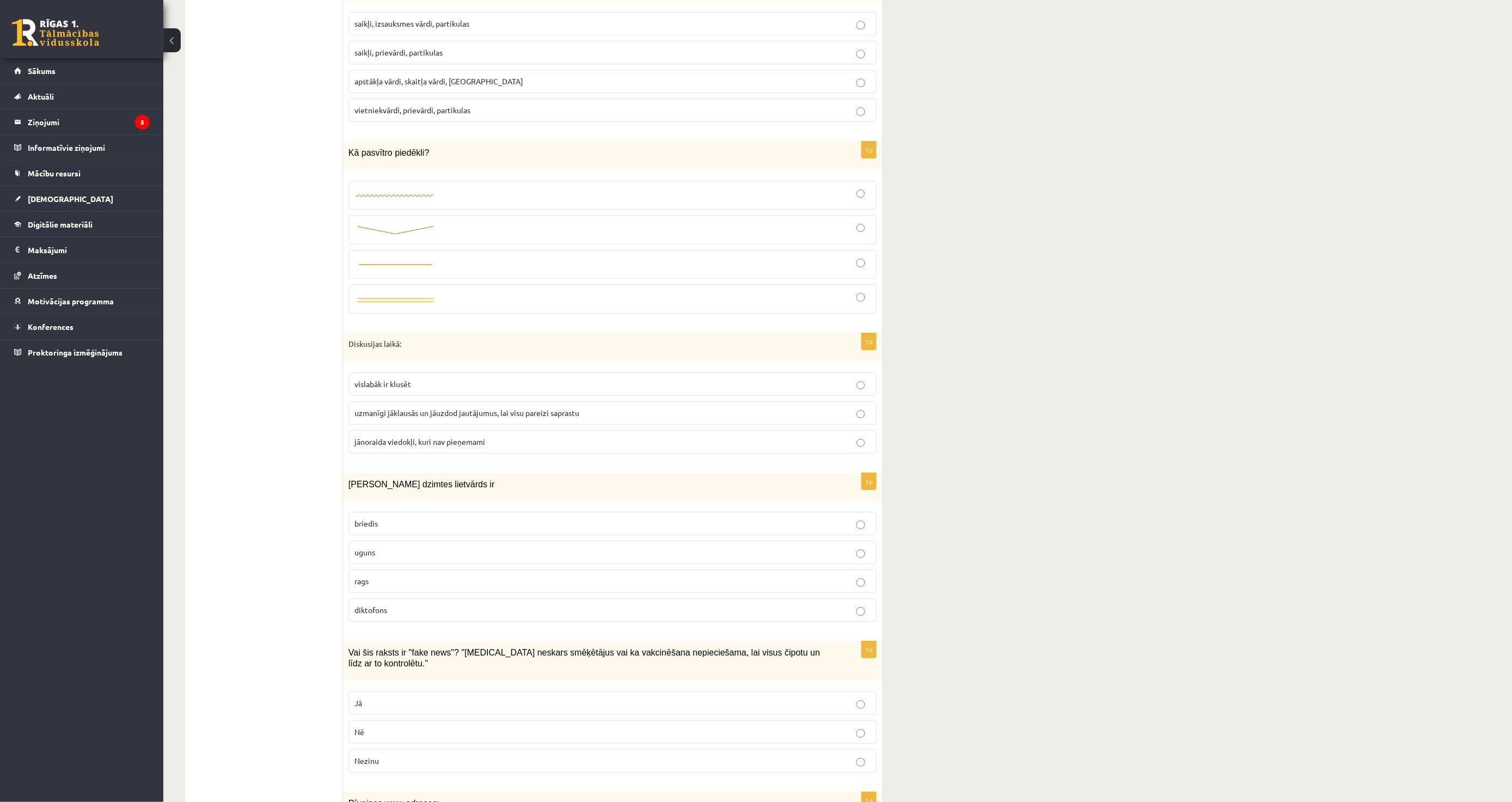
click at [407, 415] on span "uzmanīgi jāklausās un jāuzdod jautājumus, lai visu pareizi saprastu" at bounding box center [467, 412] width 225 height 10
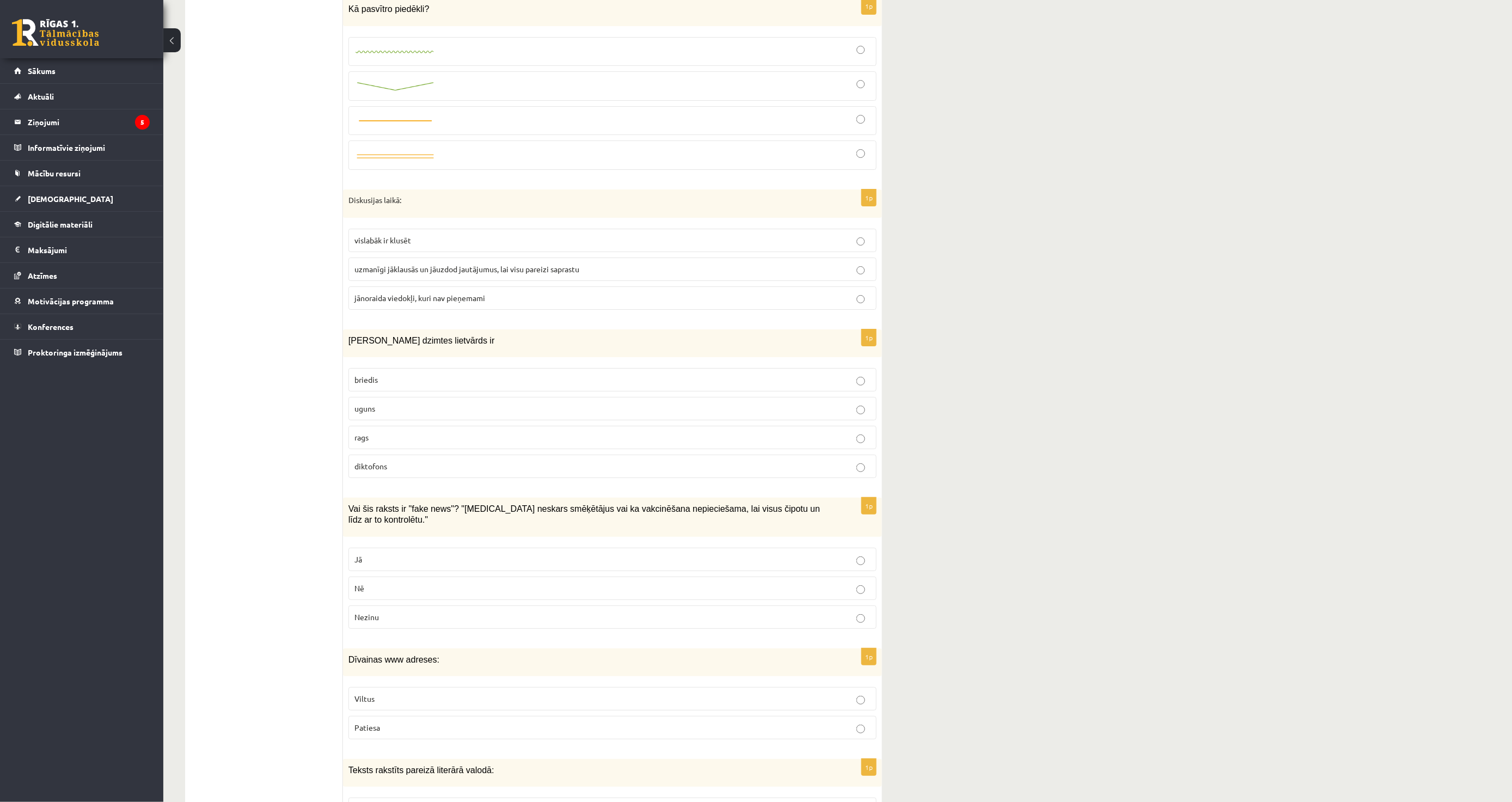
scroll to position [1814, 0]
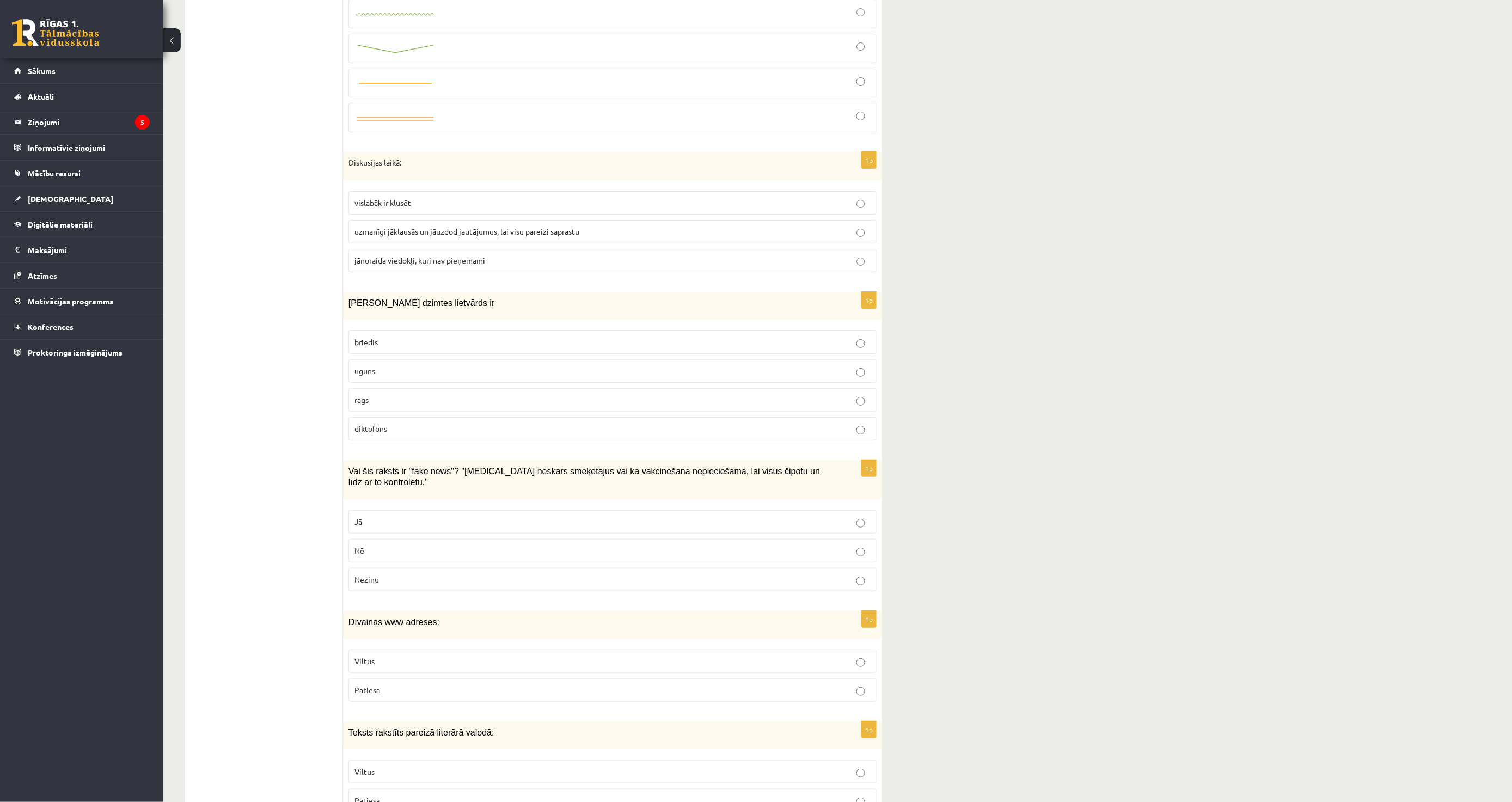
click at [407, 374] on p "uguns" at bounding box center [613, 371] width 516 height 12
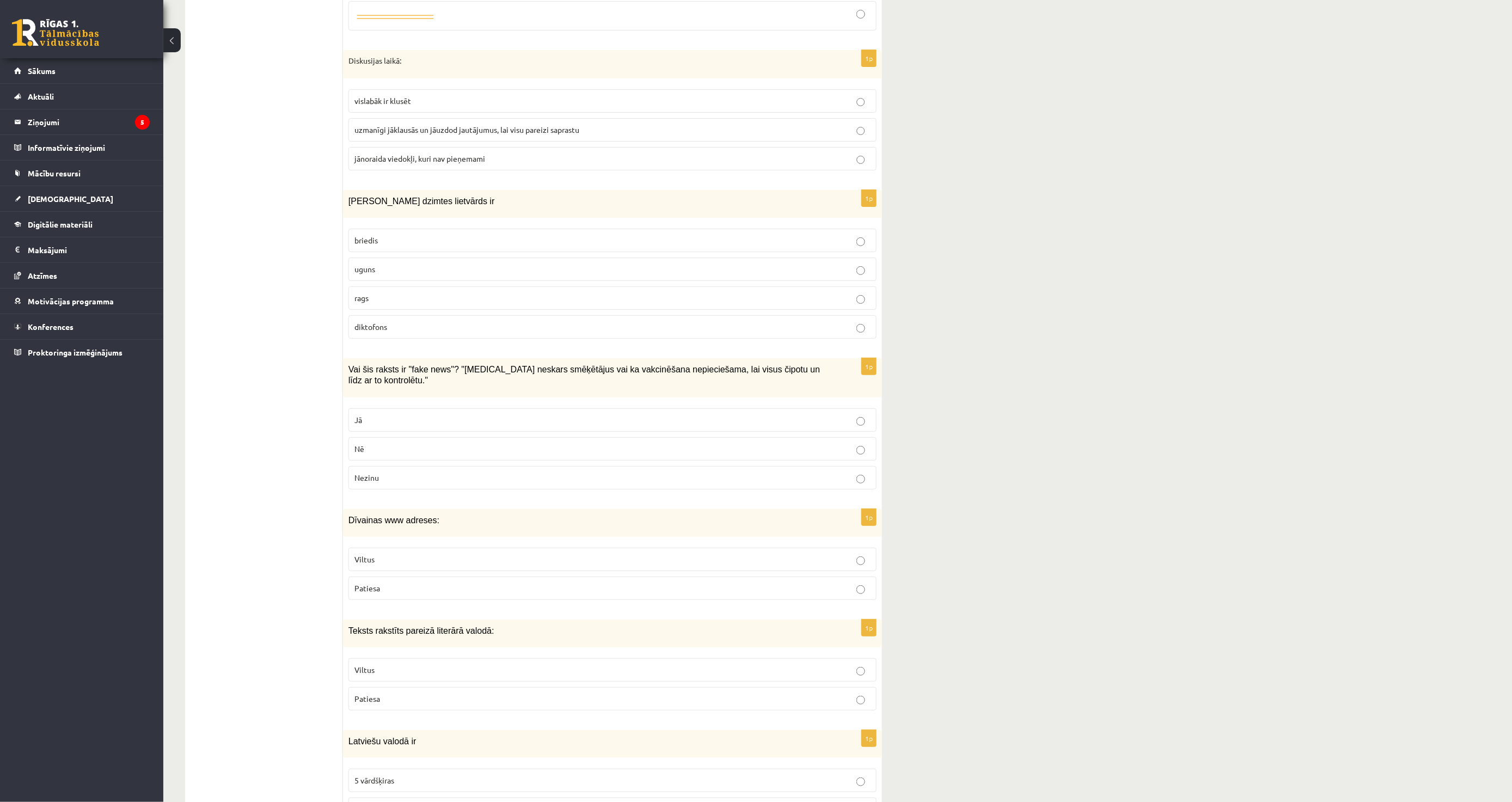
scroll to position [1935, 0]
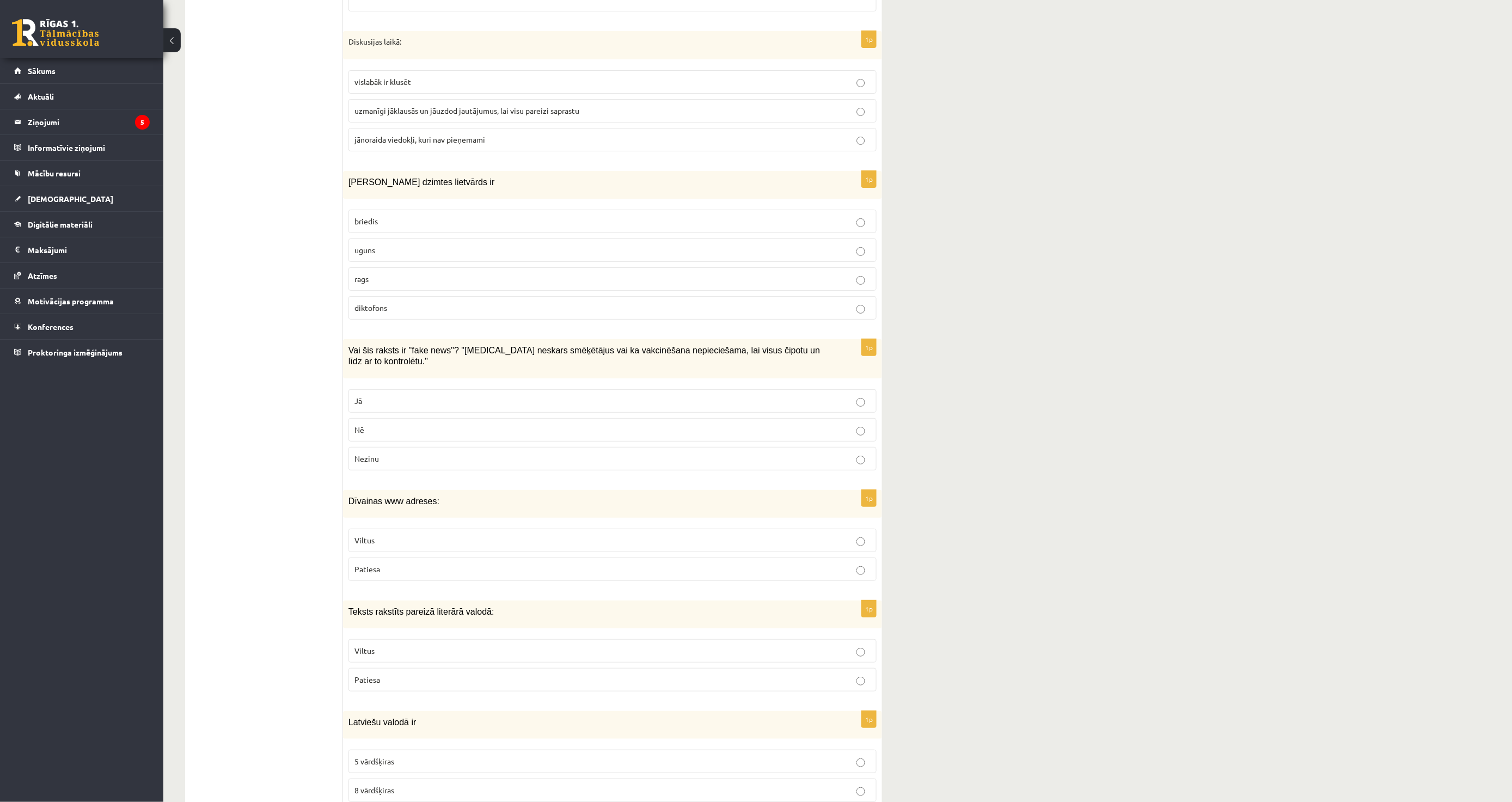
click at [410, 384] on fieldset "Jā Nē Nezinu" at bounding box center [612, 428] width 528 height 90
click at [407, 389] on label "Jā" at bounding box center [612, 401] width 528 height 24
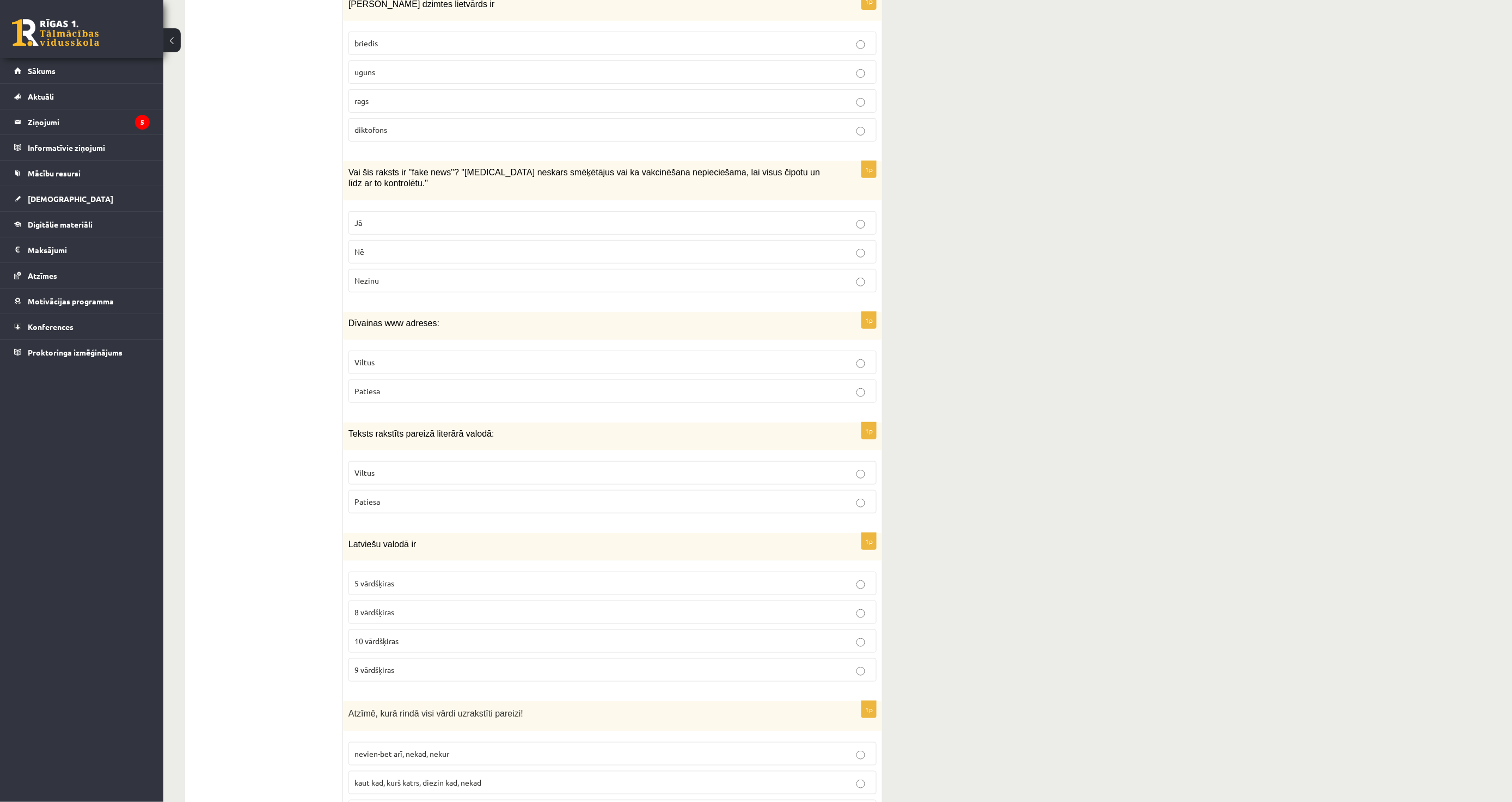
scroll to position [2178, 0]
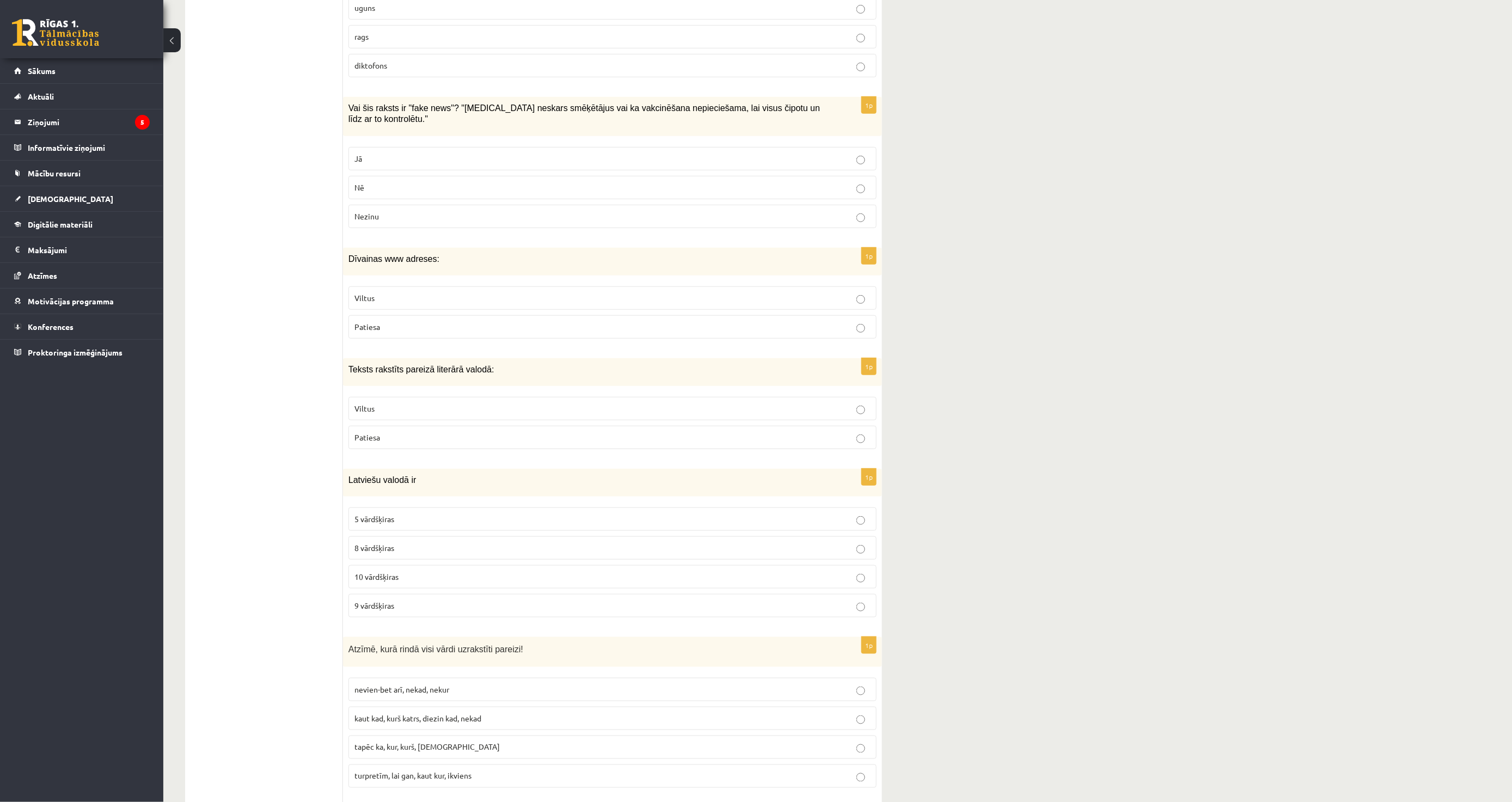
click at [383, 410] on label "Viltus" at bounding box center [612, 408] width 528 height 24
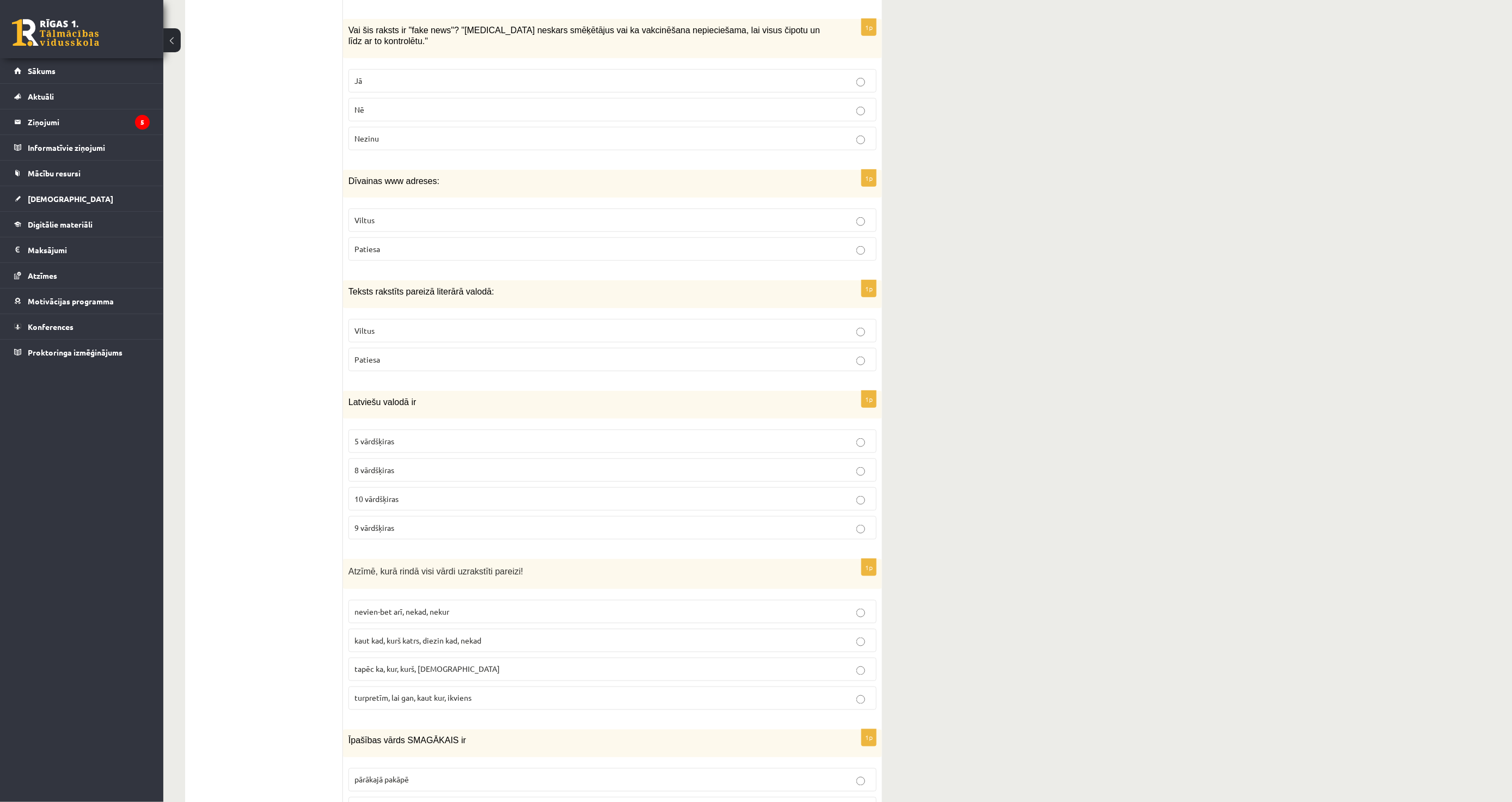
scroll to position [2298, 0]
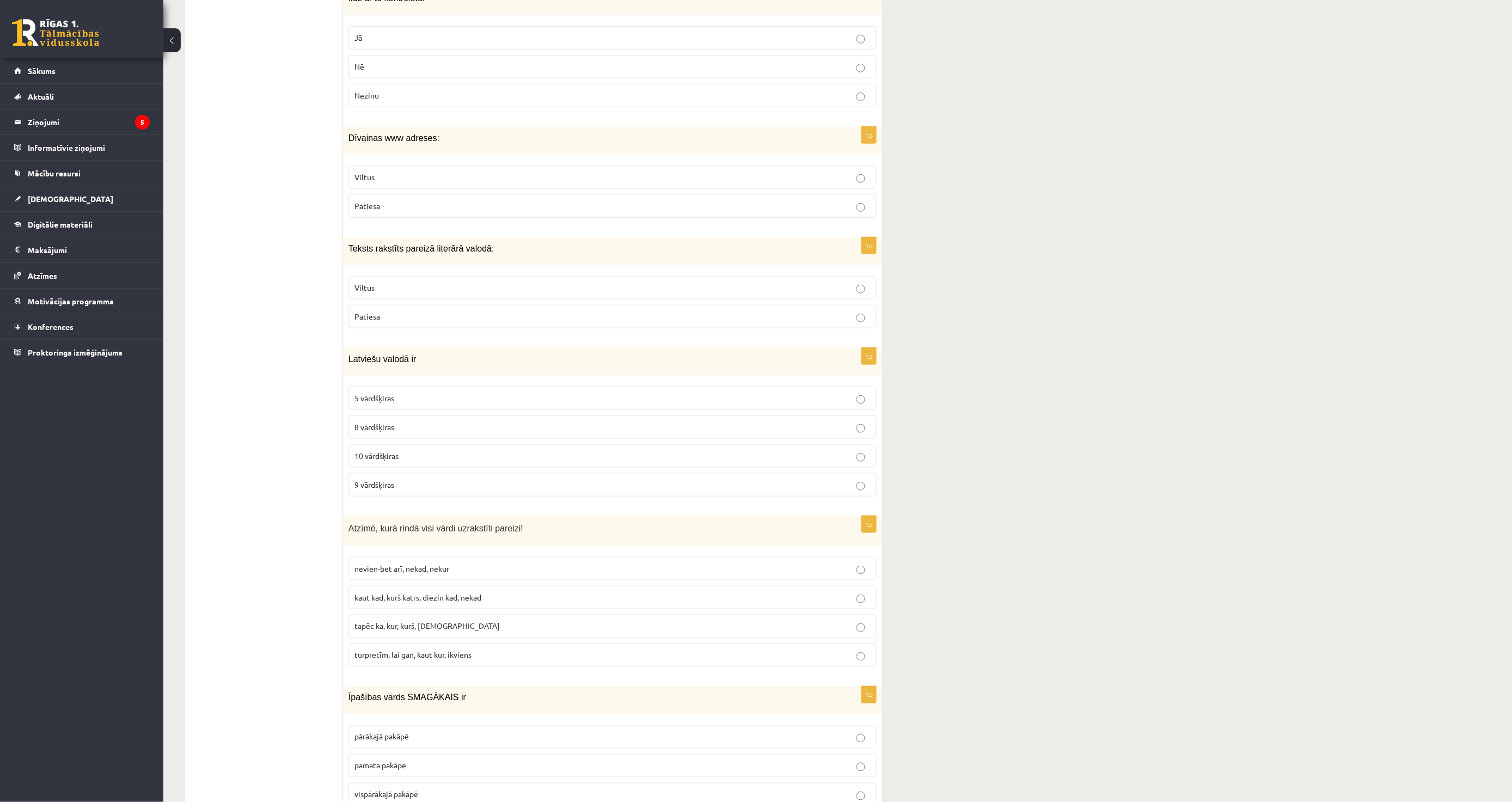
click at [388, 451] on span "10 vārdšķiras" at bounding box center [377, 455] width 44 height 10
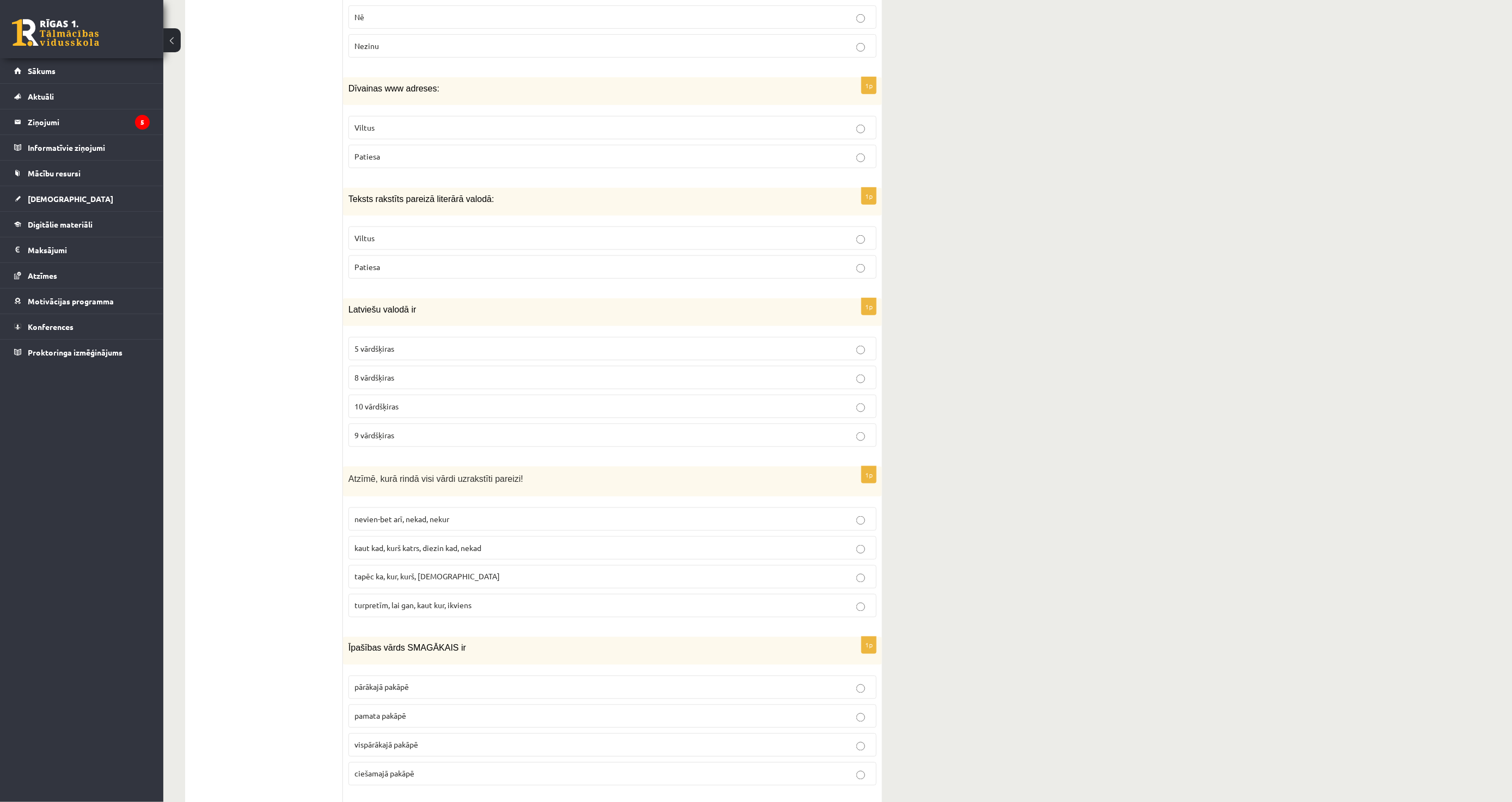
scroll to position [2479, 0]
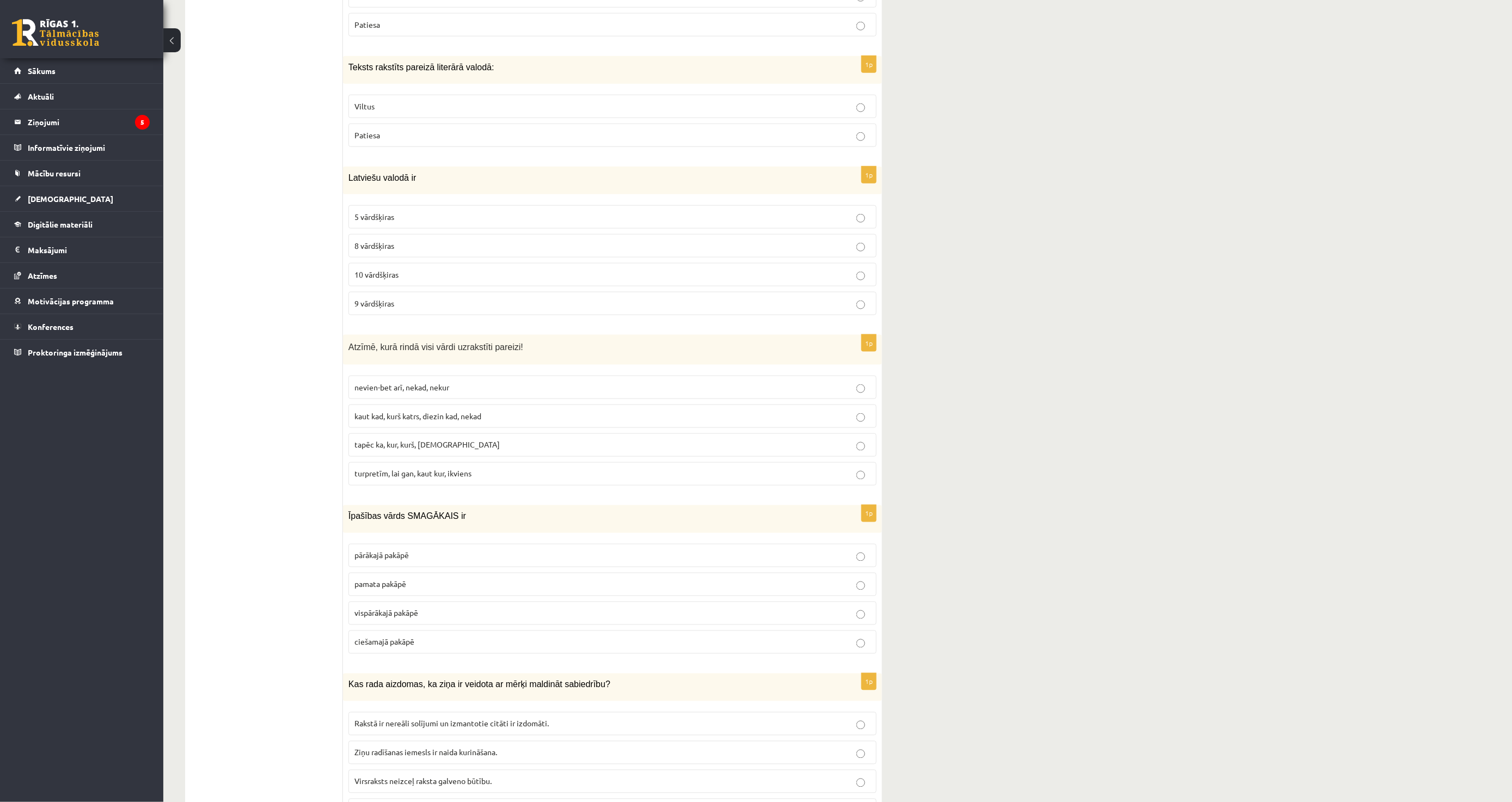
click at [410, 476] on label "turpretīm, lai gan, kaut kur, ikviens" at bounding box center [612, 474] width 528 height 24
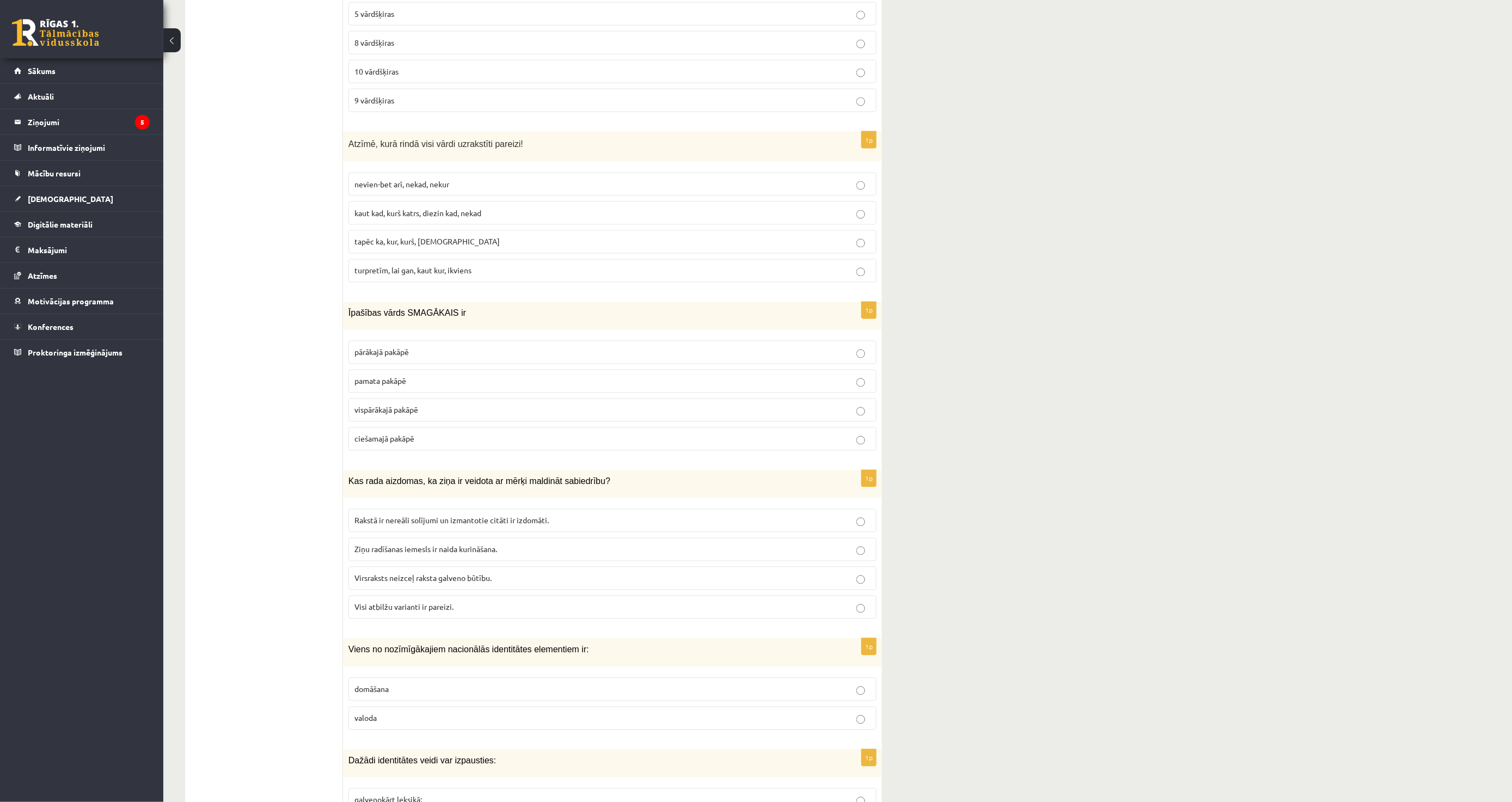
scroll to position [2722, 0]
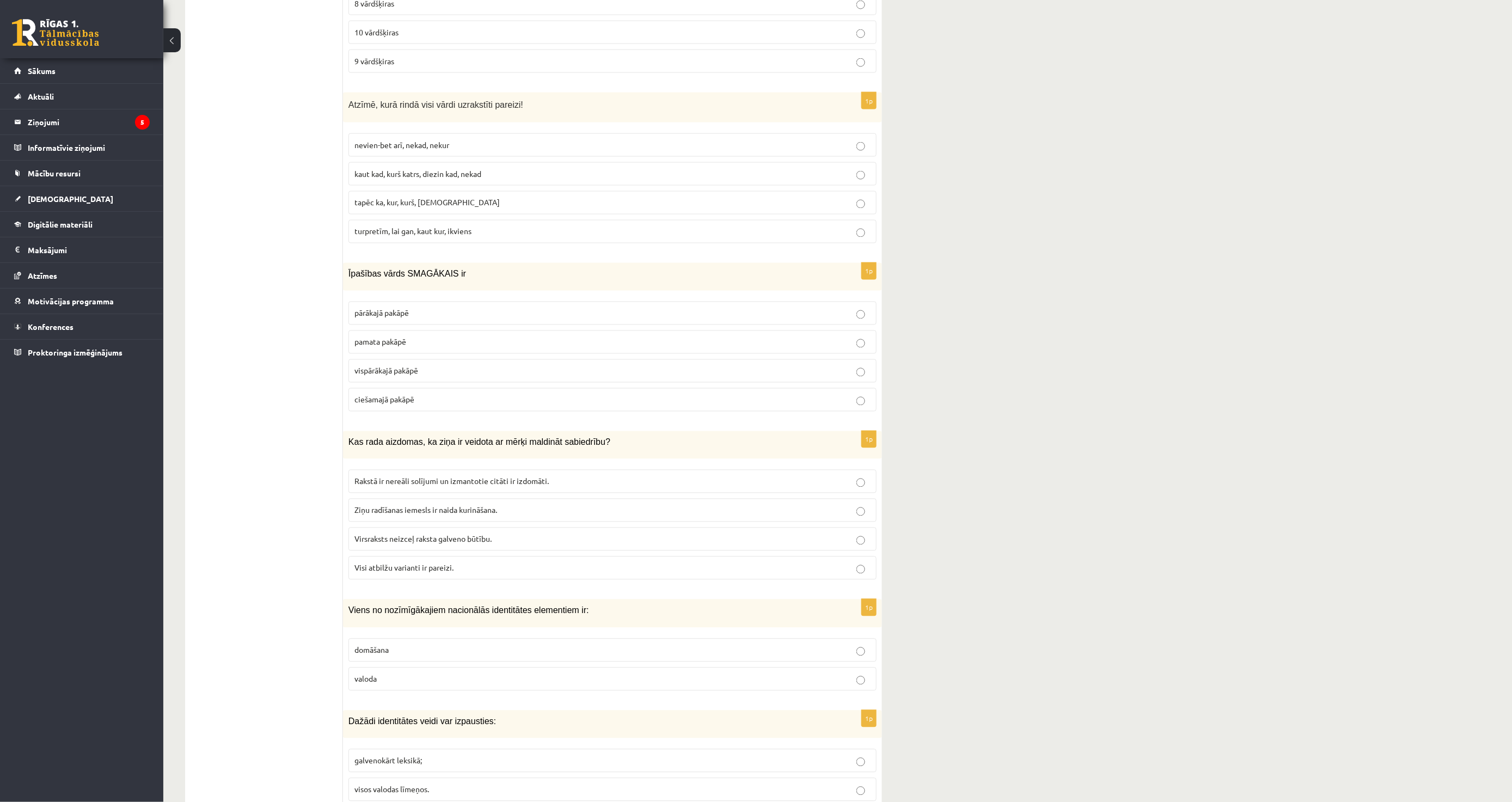
click at [404, 359] on label "vispārākajā pakāpē" at bounding box center [612, 371] width 528 height 24
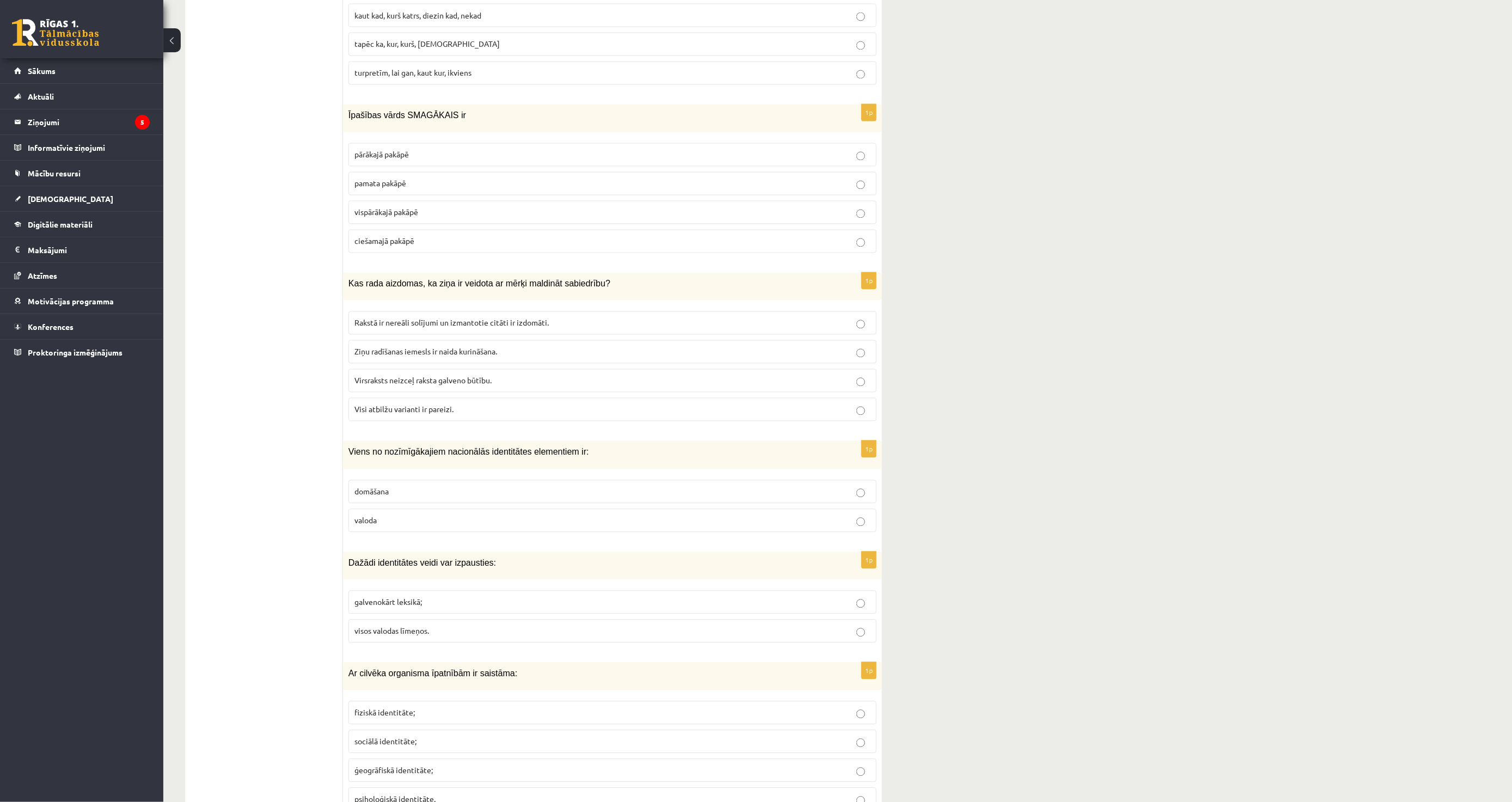
scroll to position [2903, 0]
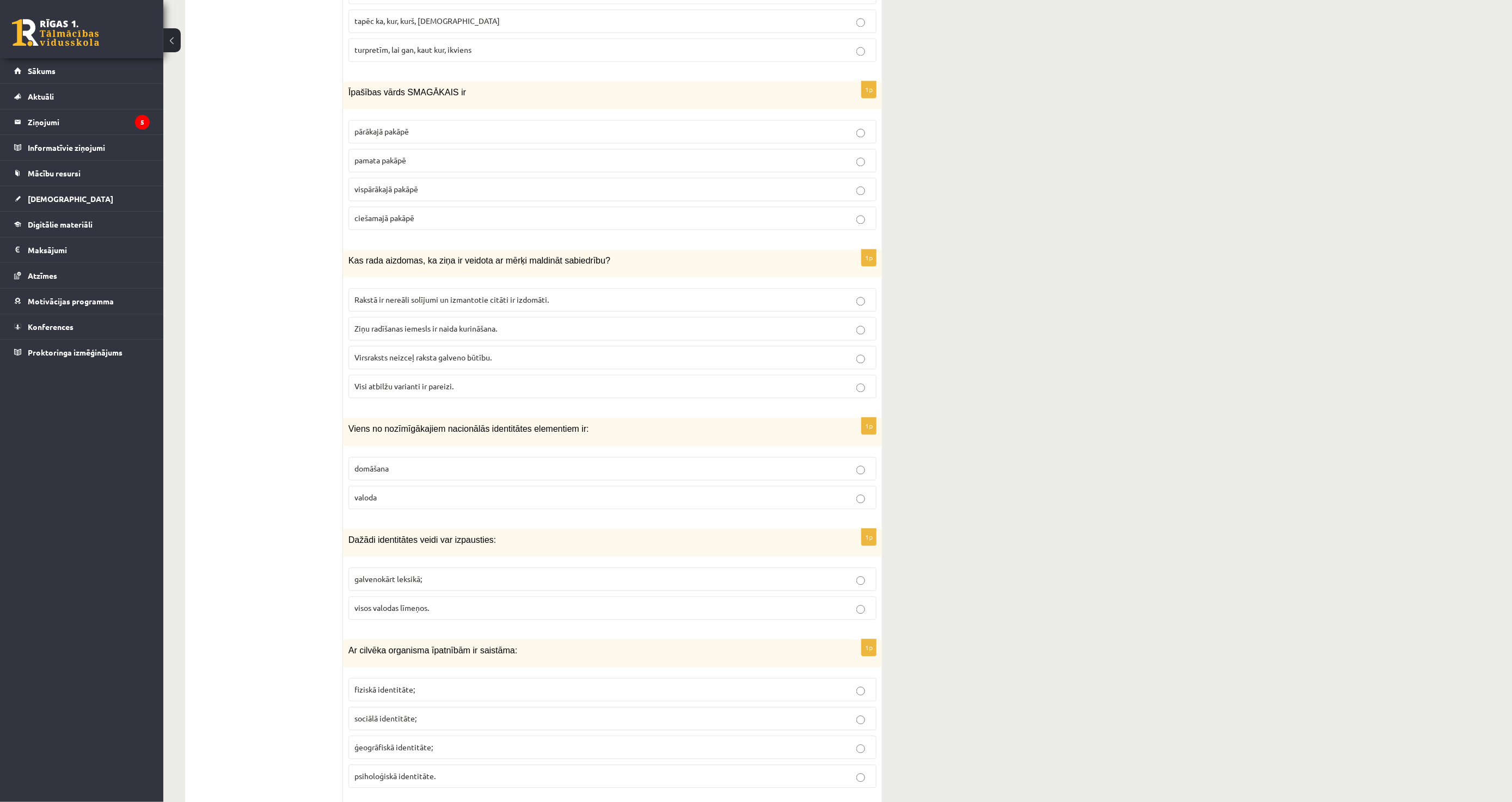
click at [449, 360] on label "Virsraksts neizceļ raksta galveno būtību." at bounding box center [612, 358] width 528 height 24
click at [442, 383] on span "Visi atbilžu varianti ir pareizi." at bounding box center [404, 387] width 99 height 10
click at [385, 507] on fieldset "domāšana valoda" at bounding box center [612, 482] width 528 height 61
click at [388, 495] on p "valoda" at bounding box center [613, 498] width 516 height 12
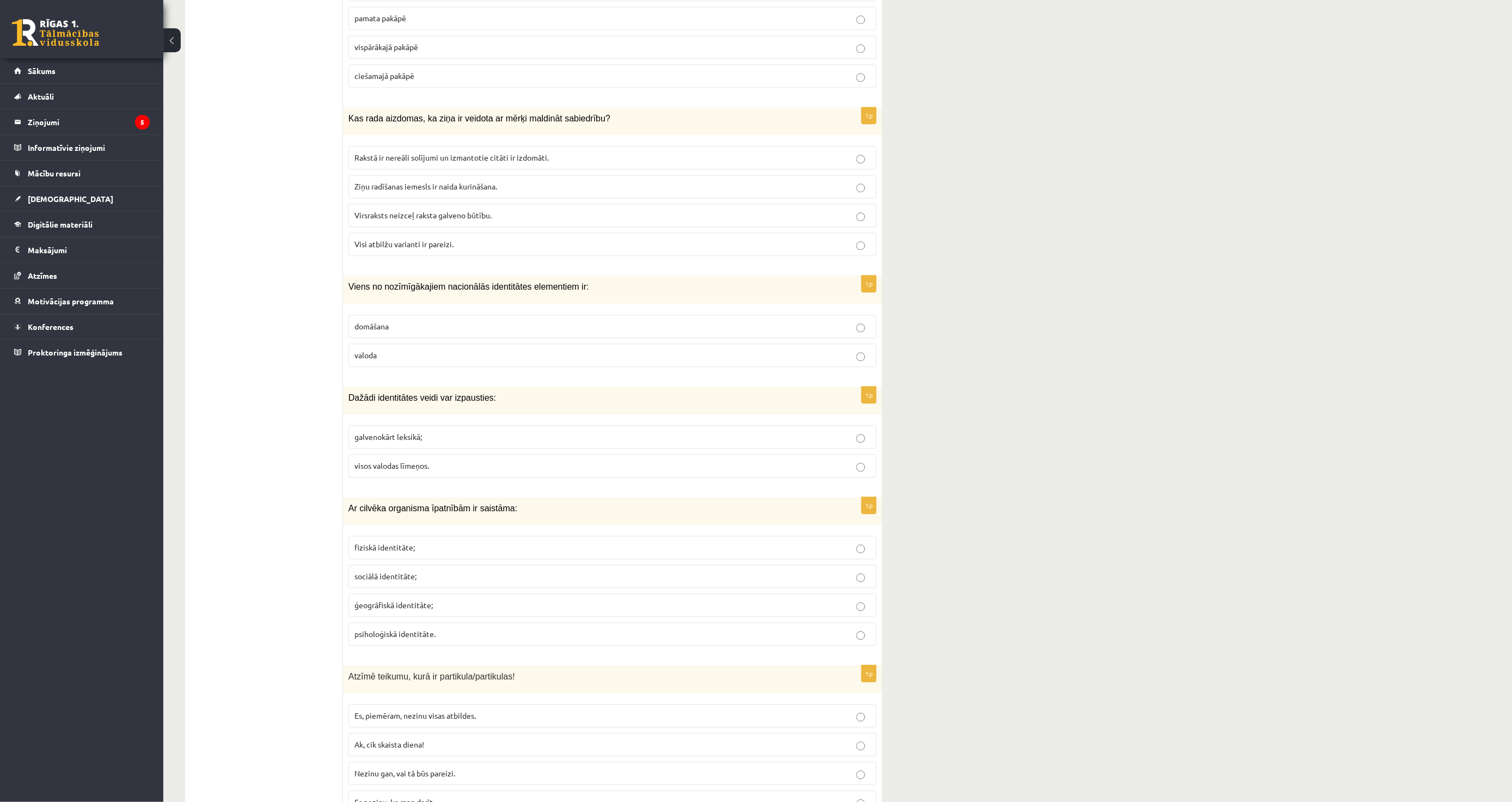
scroll to position [3085, 0]
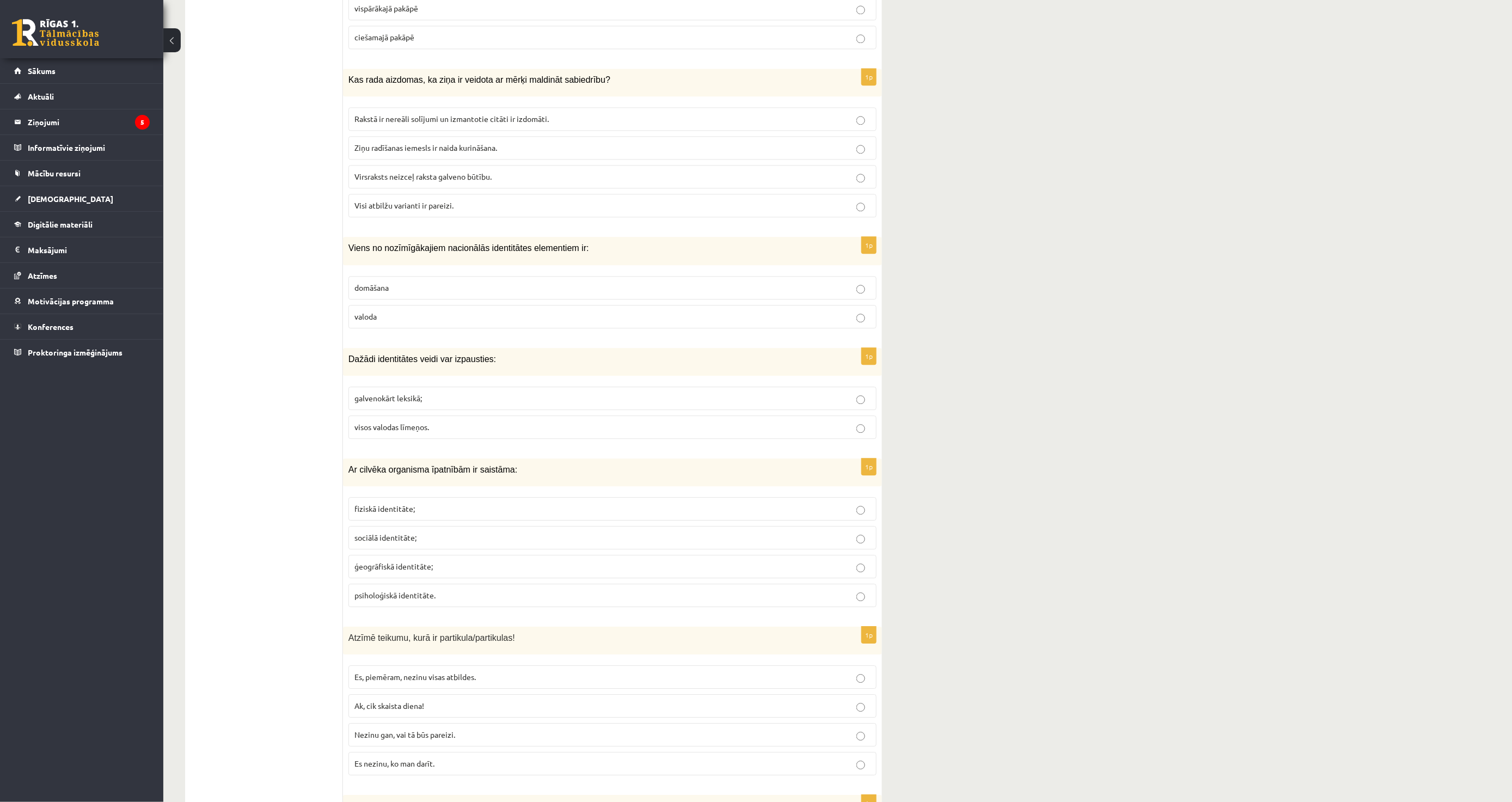
click at [372, 433] on label "visos valodas līmeņos." at bounding box center [612, 427] width 528 height 24
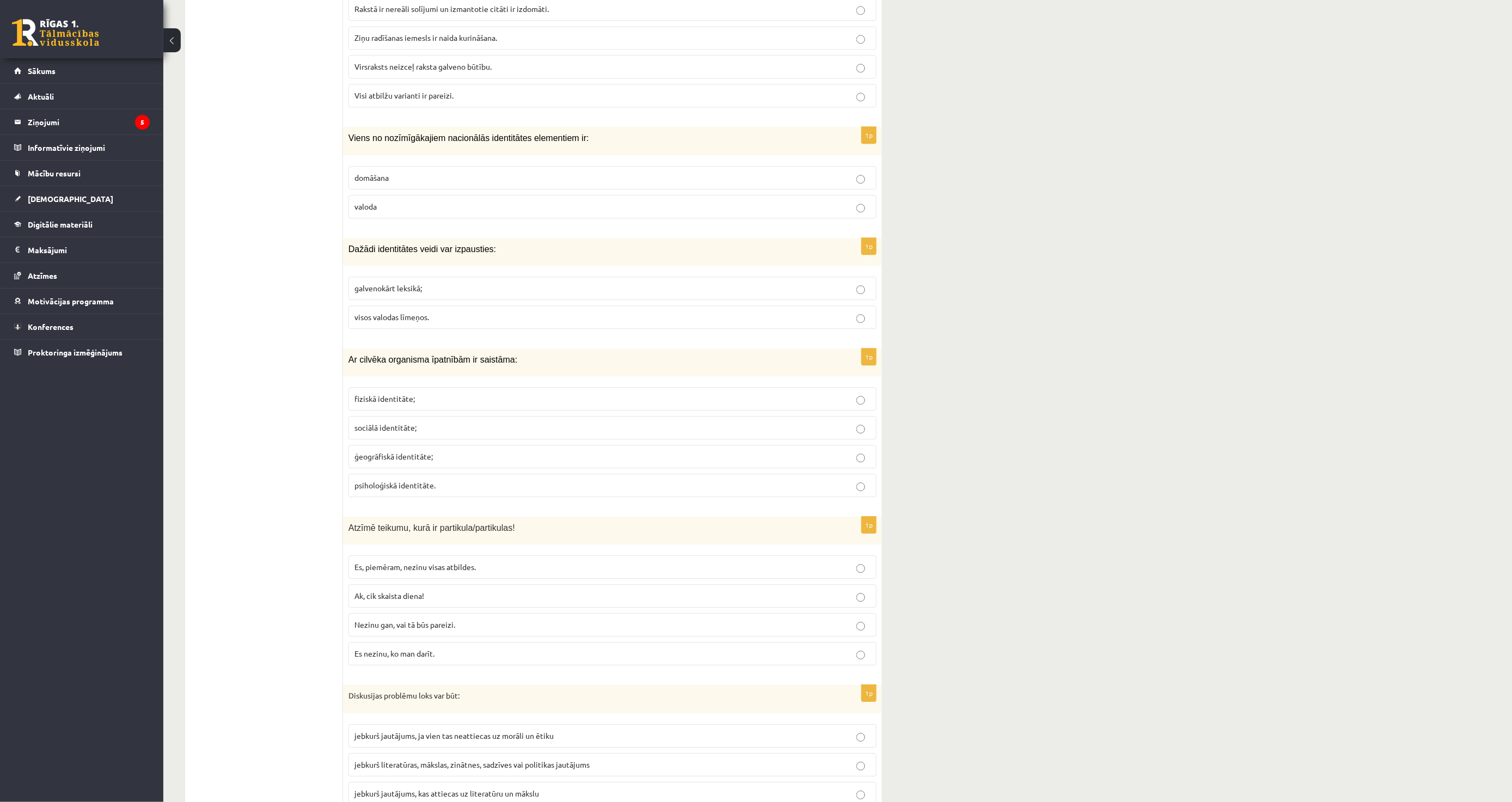
scroll to position [3205, 0]
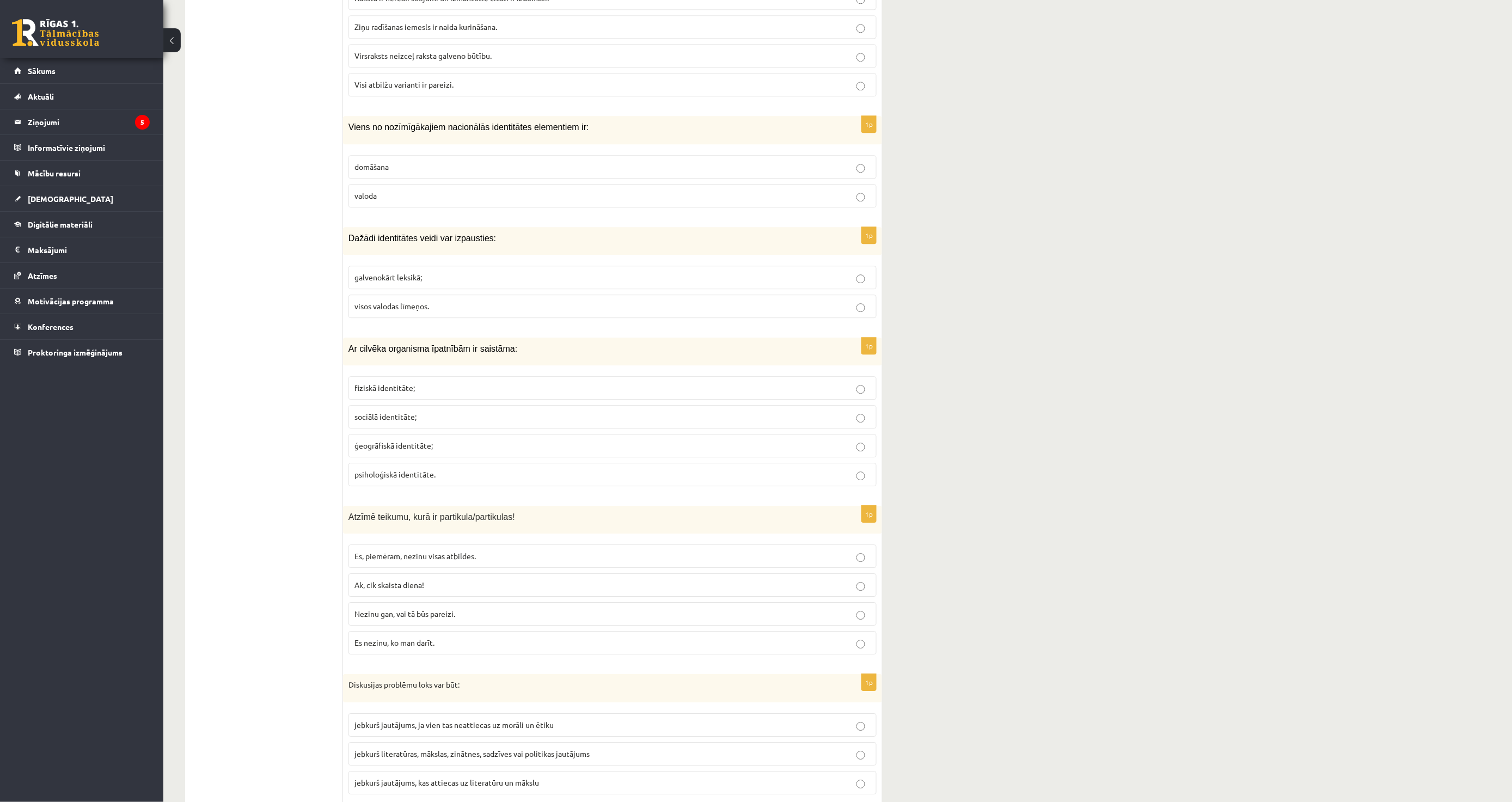
click at [408, 386] on span "fiziskā identitāte;" at bounding box center [385, 387] width 61 height 10
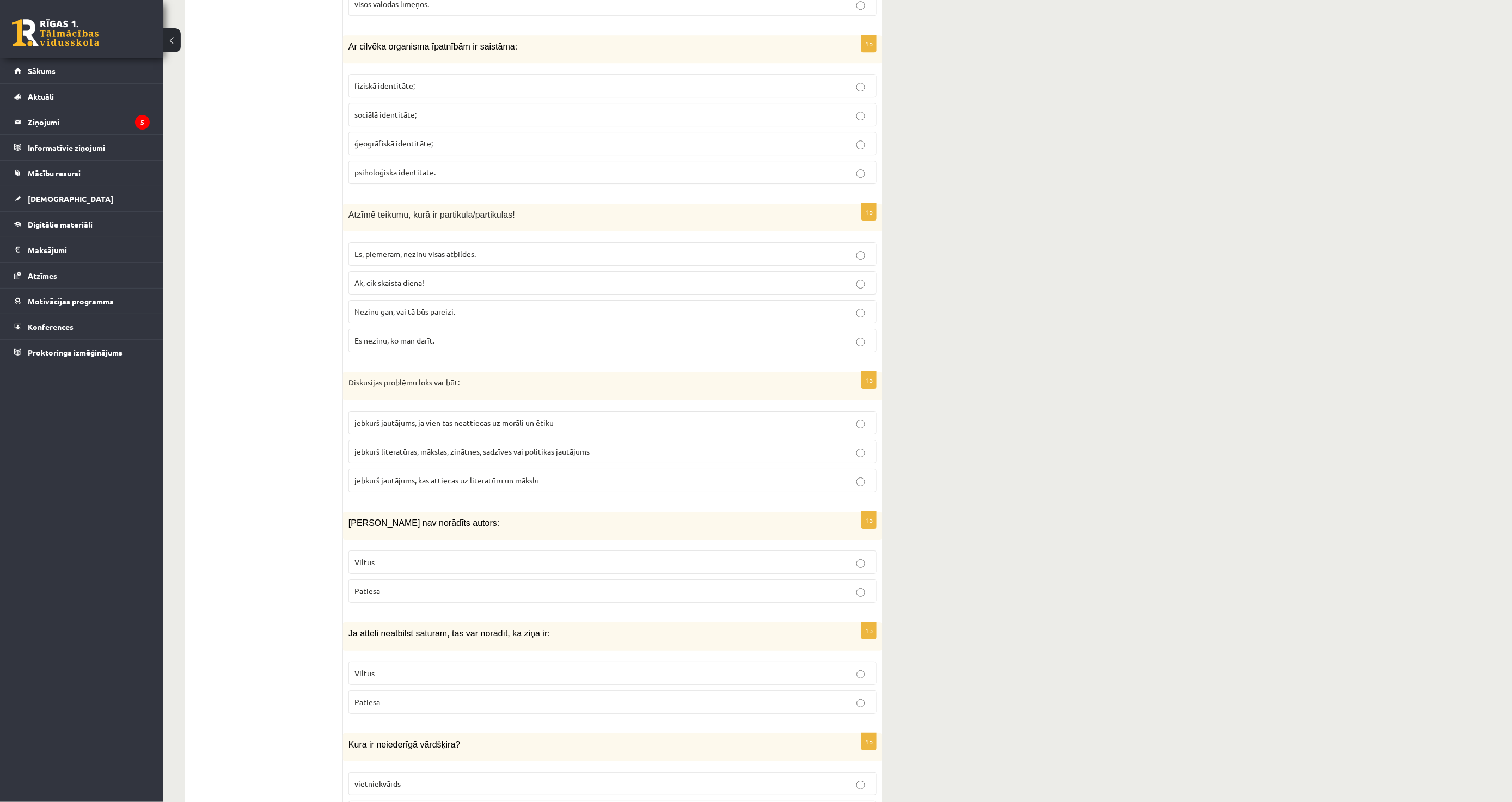
scroll to position [3508, 0]
click at [442, 312] on span "Nezinu gan, vai tā būs pareizi." at bounding box center [405, 310] width 100 height 10
click at [371, 446] on span "jebkurš literatūras, mākslas, zinātnes, sadzīves vai politikas jautājums" at bounding box center [473, 451] width 235 height 10
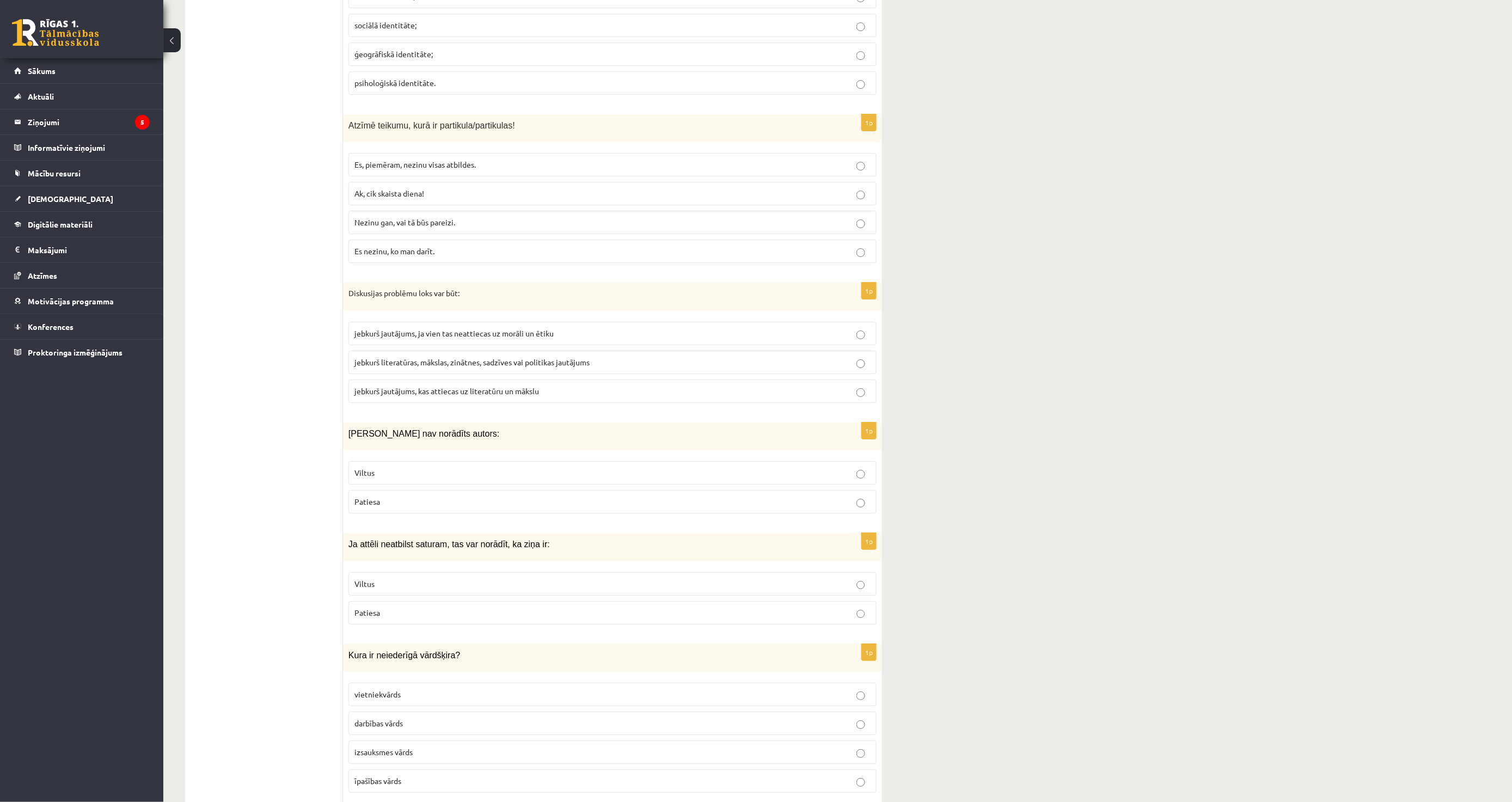
scroll to position [3690, 0]
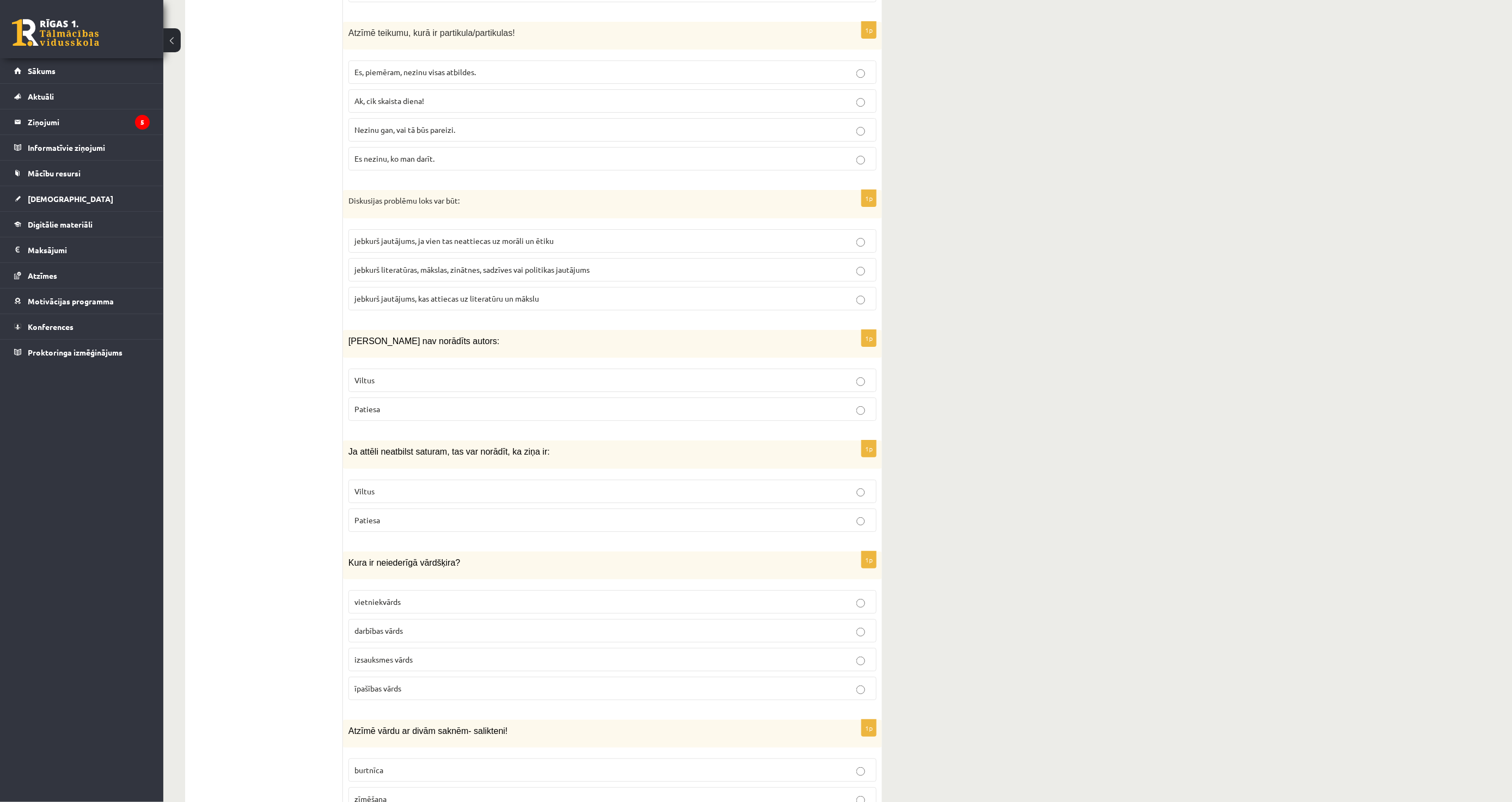
click at [415, 377] on p "Viltus" at bounding box center [613, 380] width 516 height 12
click at [416, 488] on p "Viltus" at bounding box center [613, 491] width 516 height 12
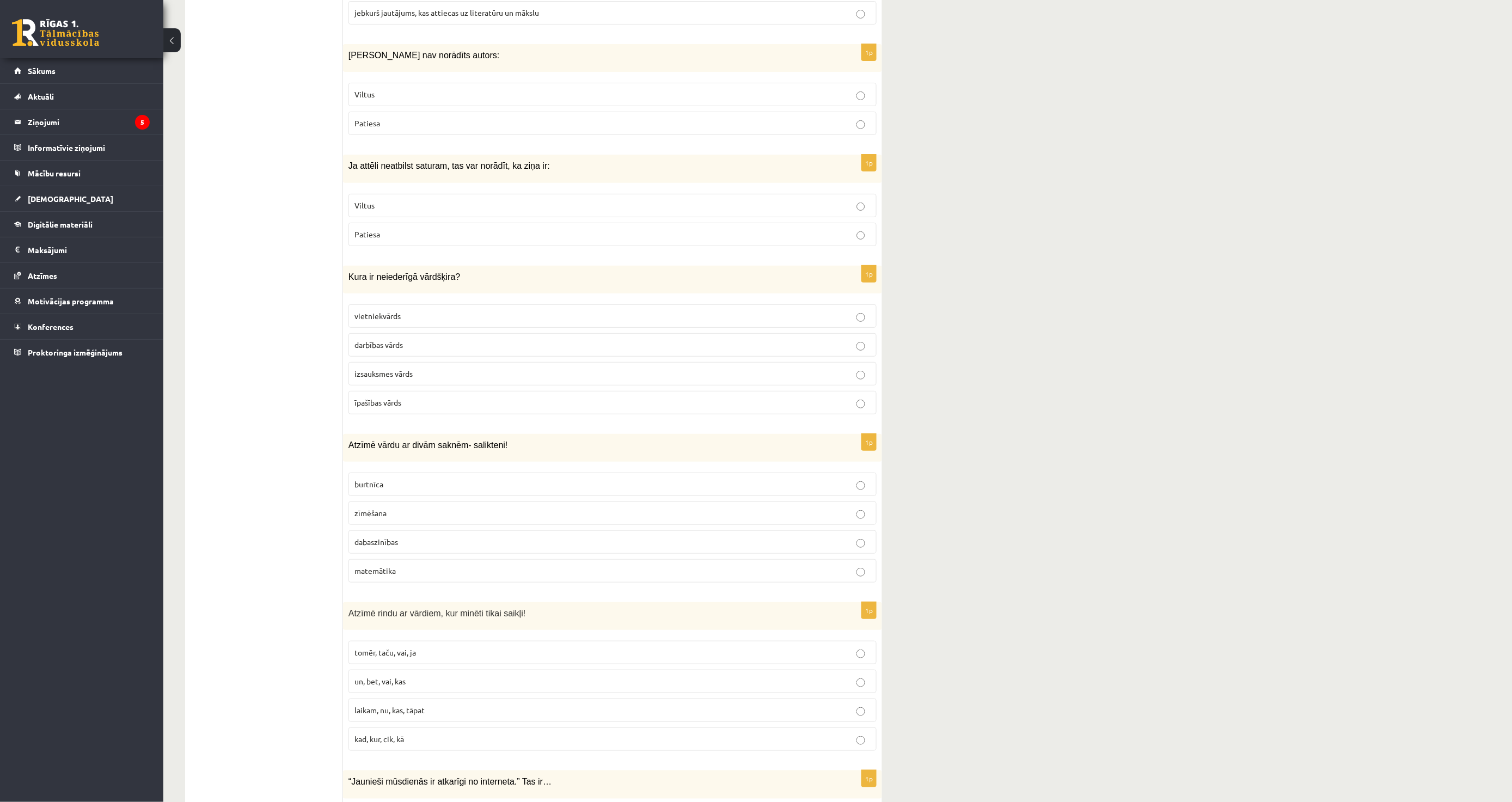
scroll to position [3992, 0]
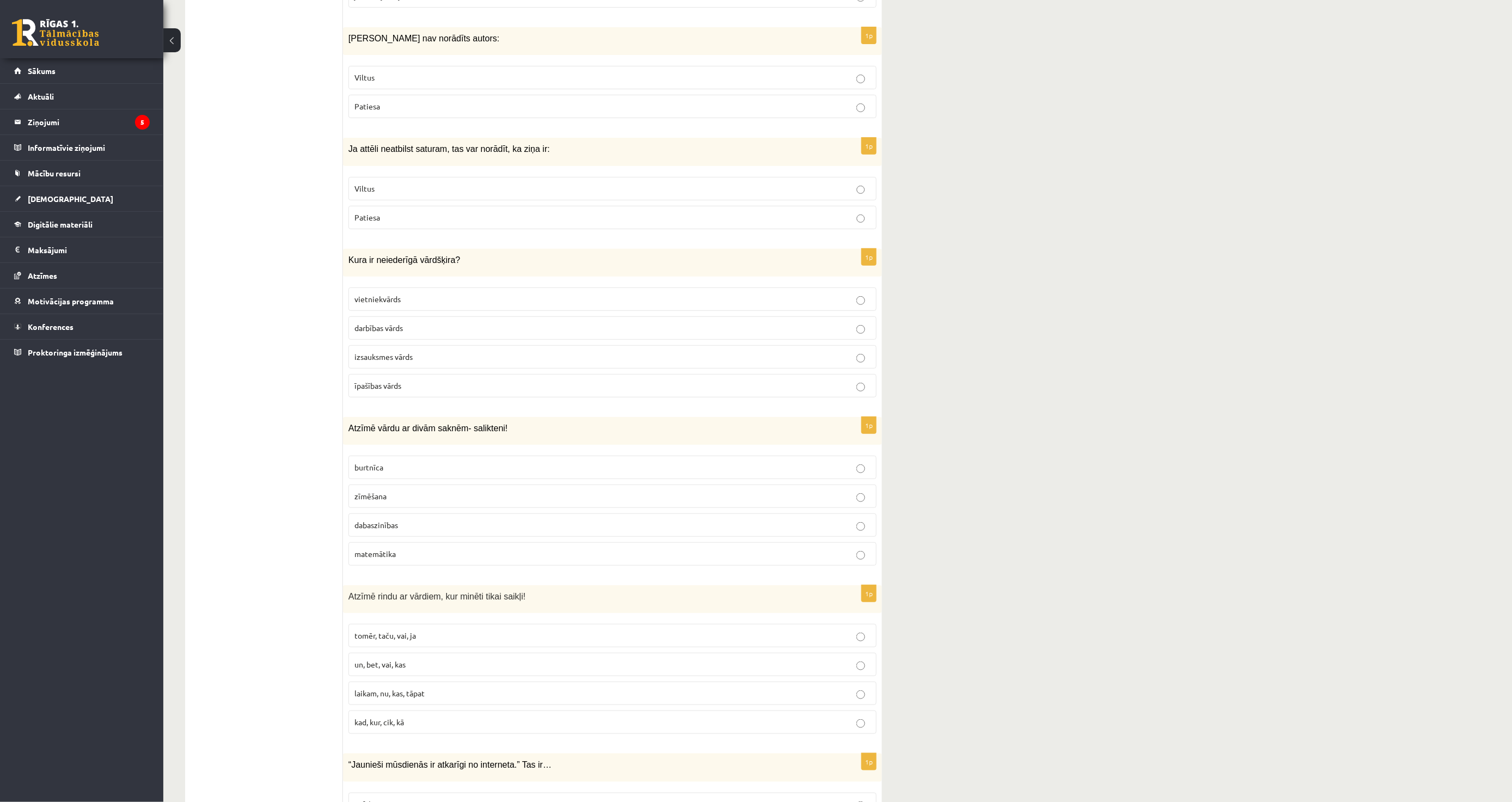
click at [409, 351] on p "izsauksmes vārds" at bounding box center [613, 357] width 516 height 12
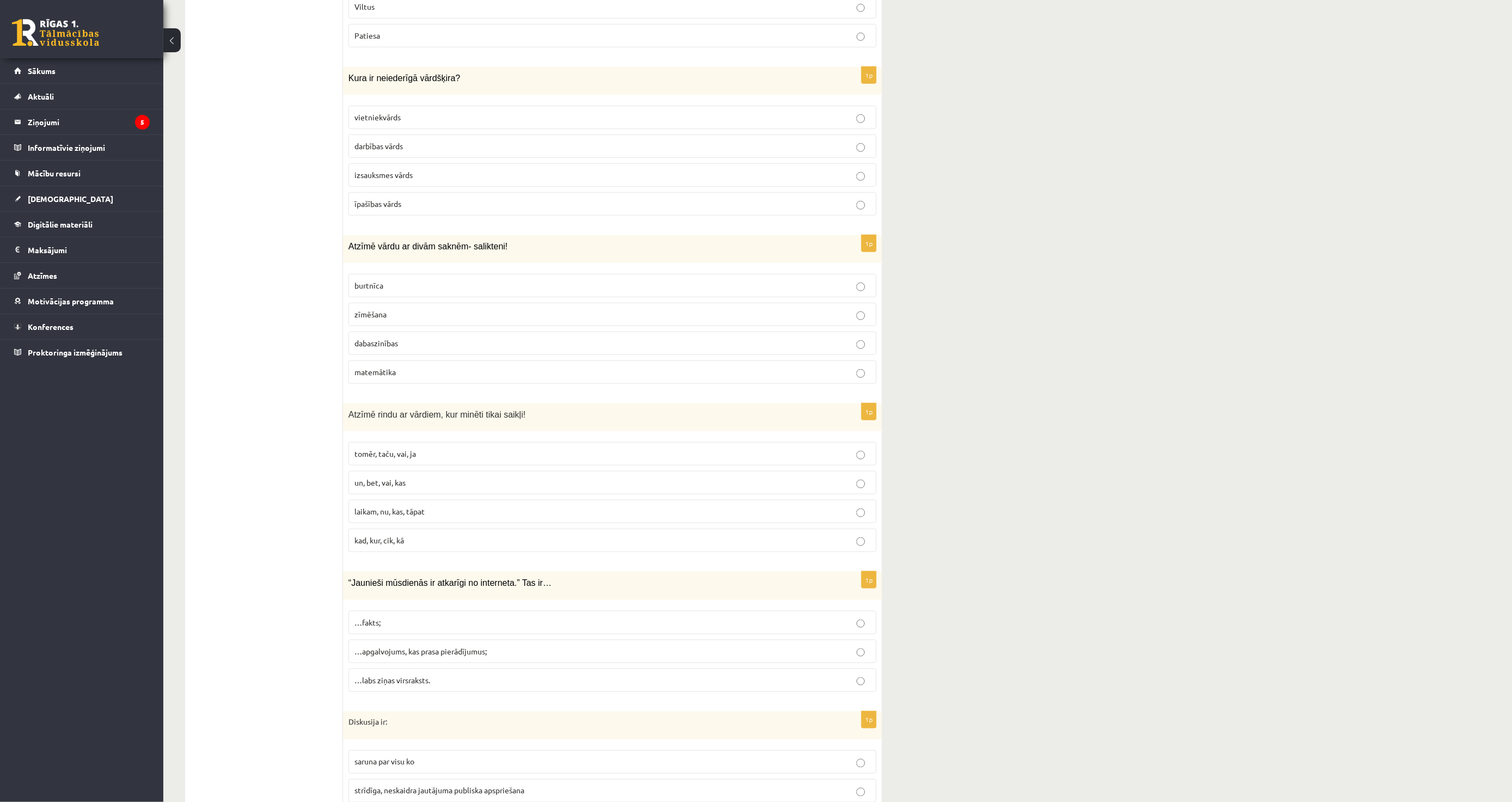
scroll to position [4234, 0]
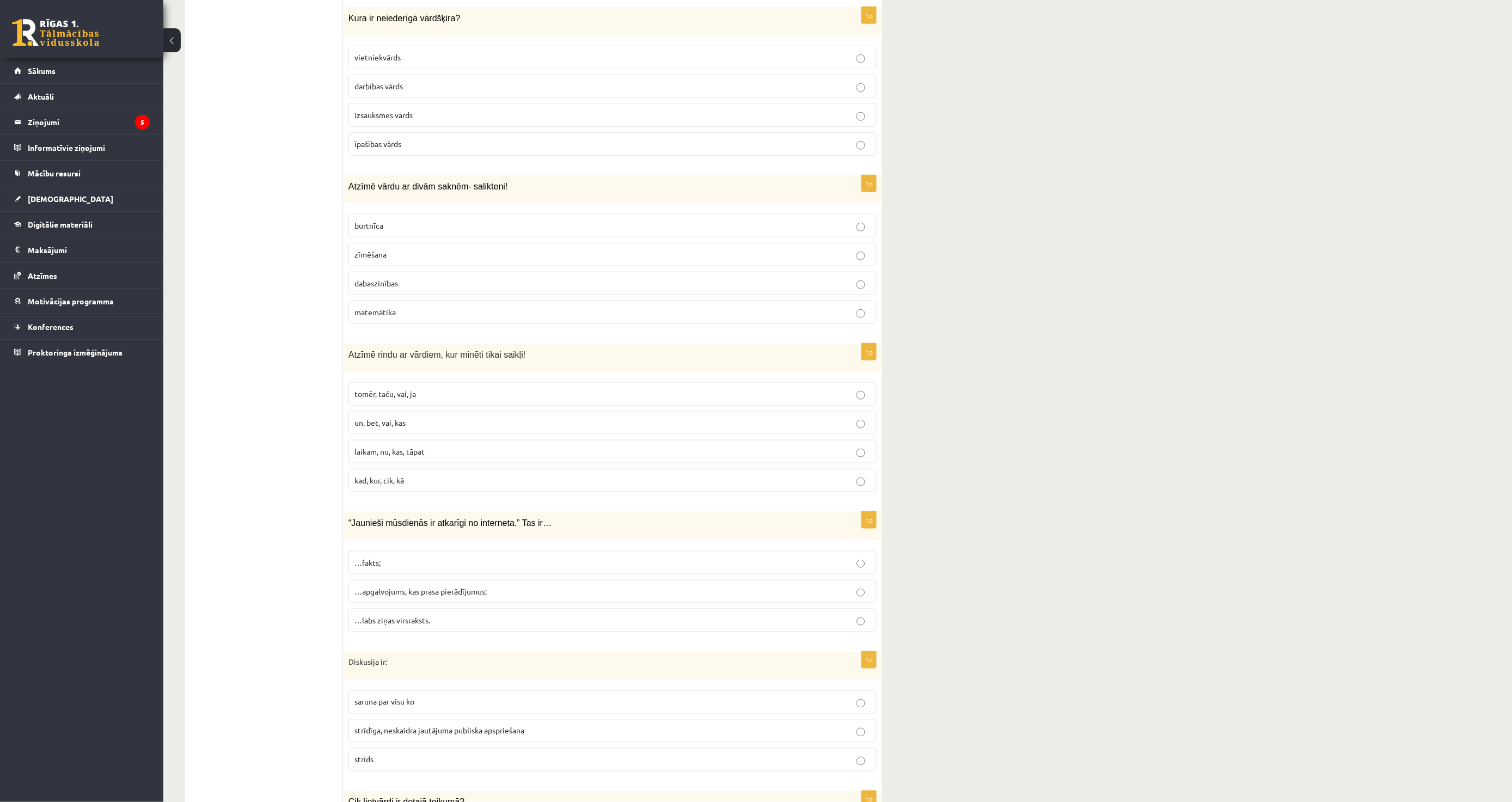
click at [408, 284] on p "dabaszinības" at bounding box center [613, 283] width 516 height 12
click at [456, 387] on label "tomēr, taču, vai, ja" at bounding box center [612, 394] width 528 height 24
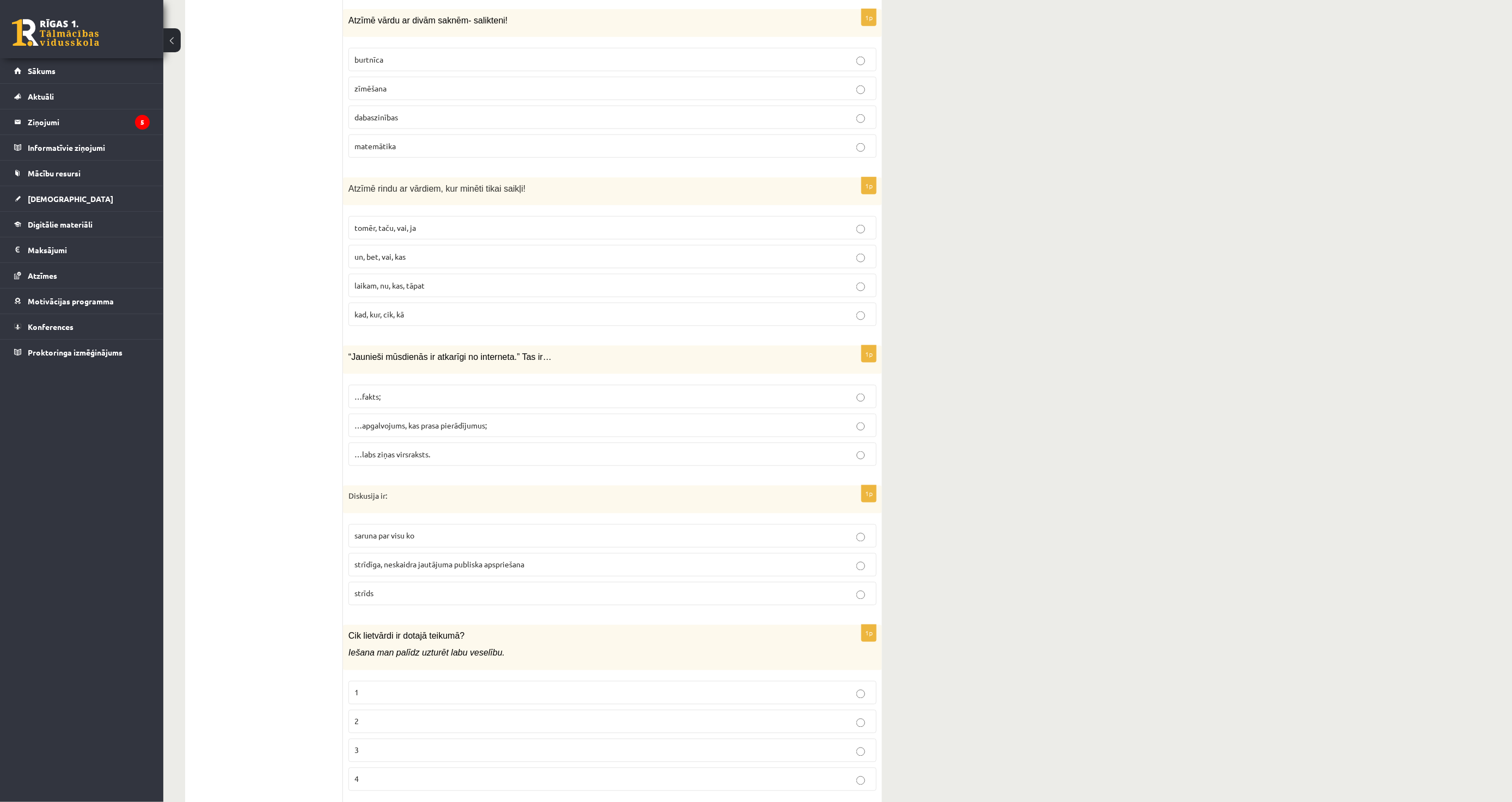
scroll to position [4416, 0]
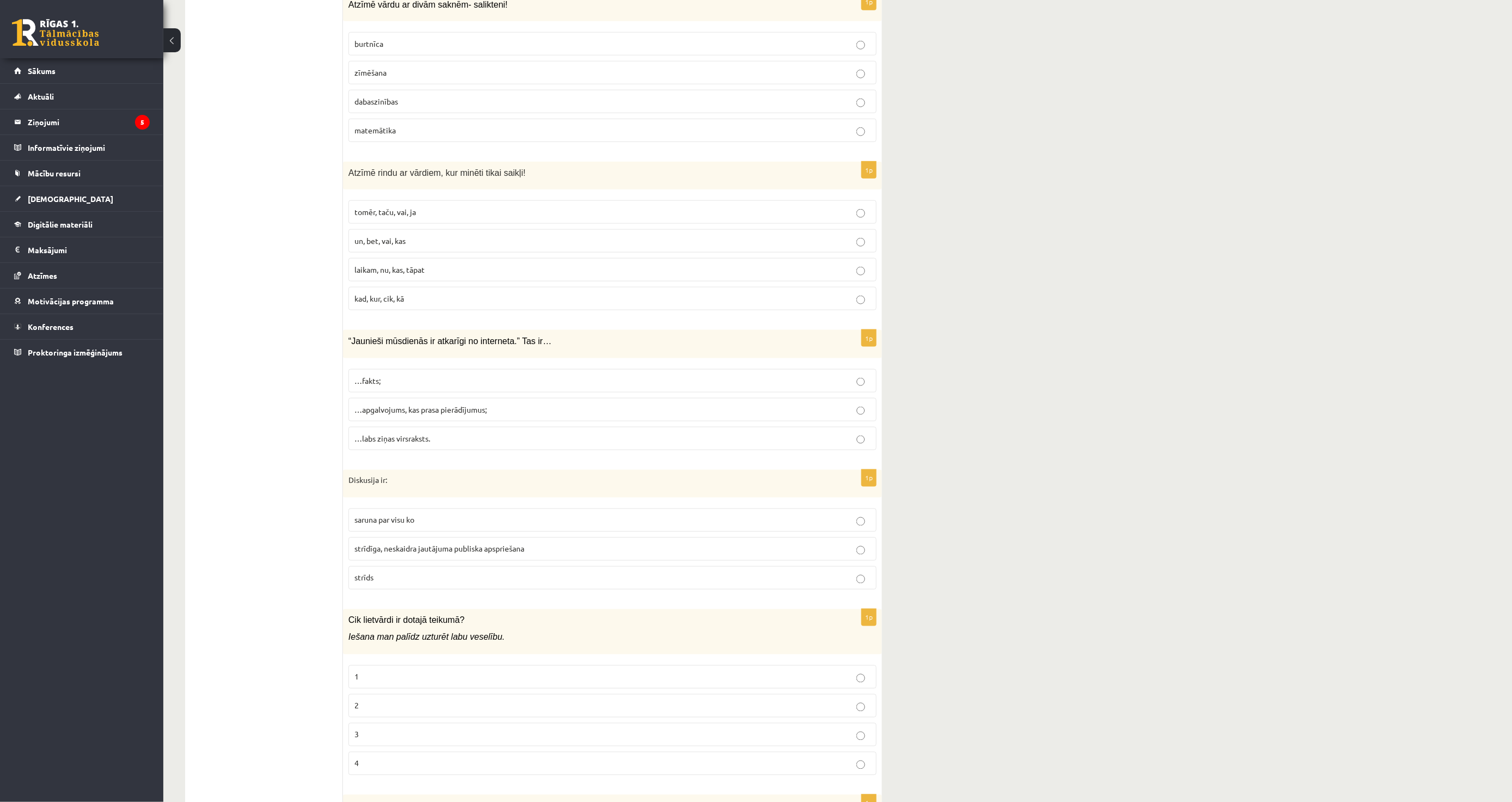
click at [381, 406] on span "…apgalvojums, kas prasa pierādījumus;" at bounding box center [421, 409] width 132 height 10
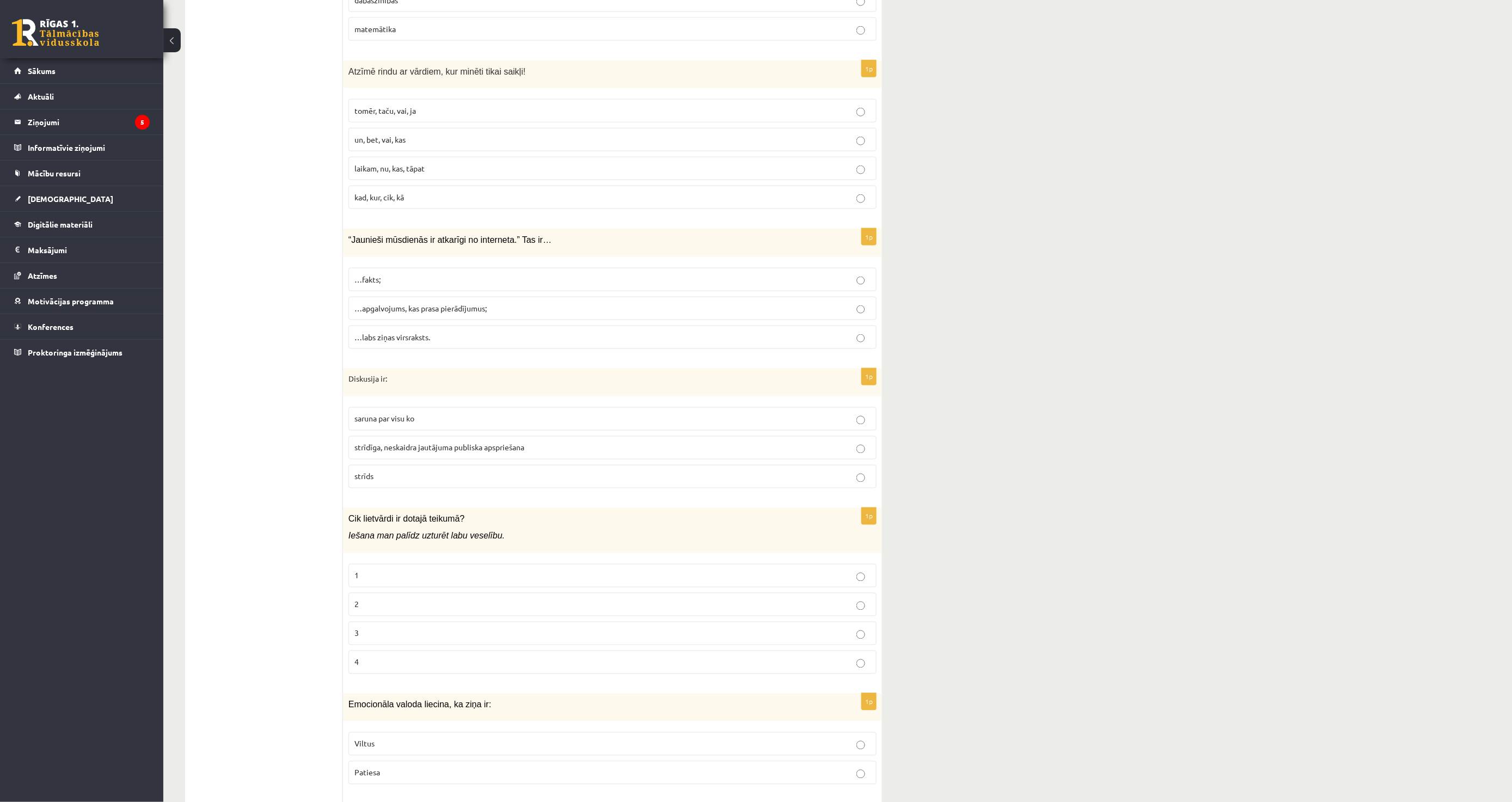
scroll to position [4536, 0]
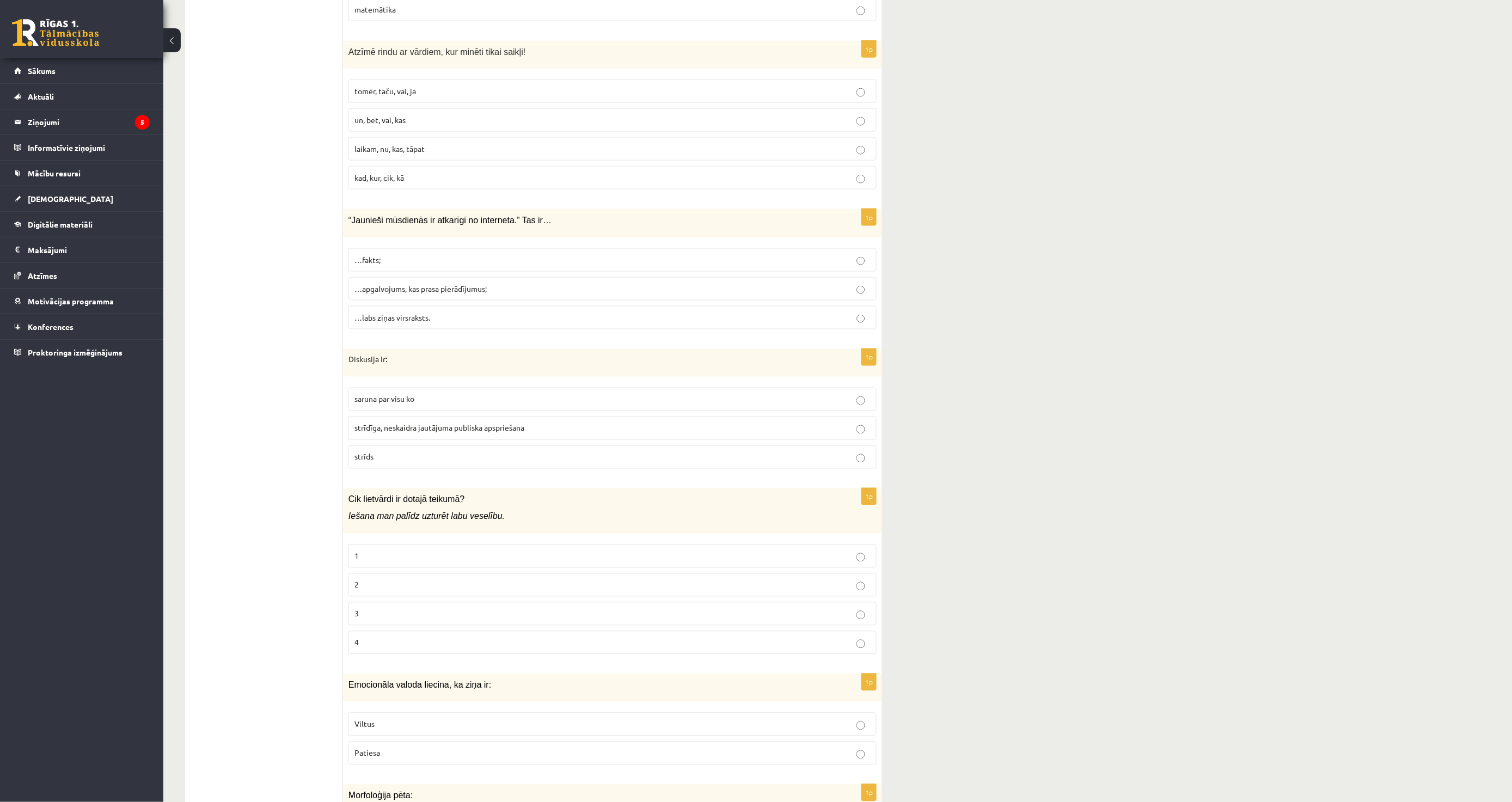
click at [412, 432] on span "strīdīga, neskaidra jautājuma publiska apspriešana" at bounding box center [440, 427] width 170 height 10
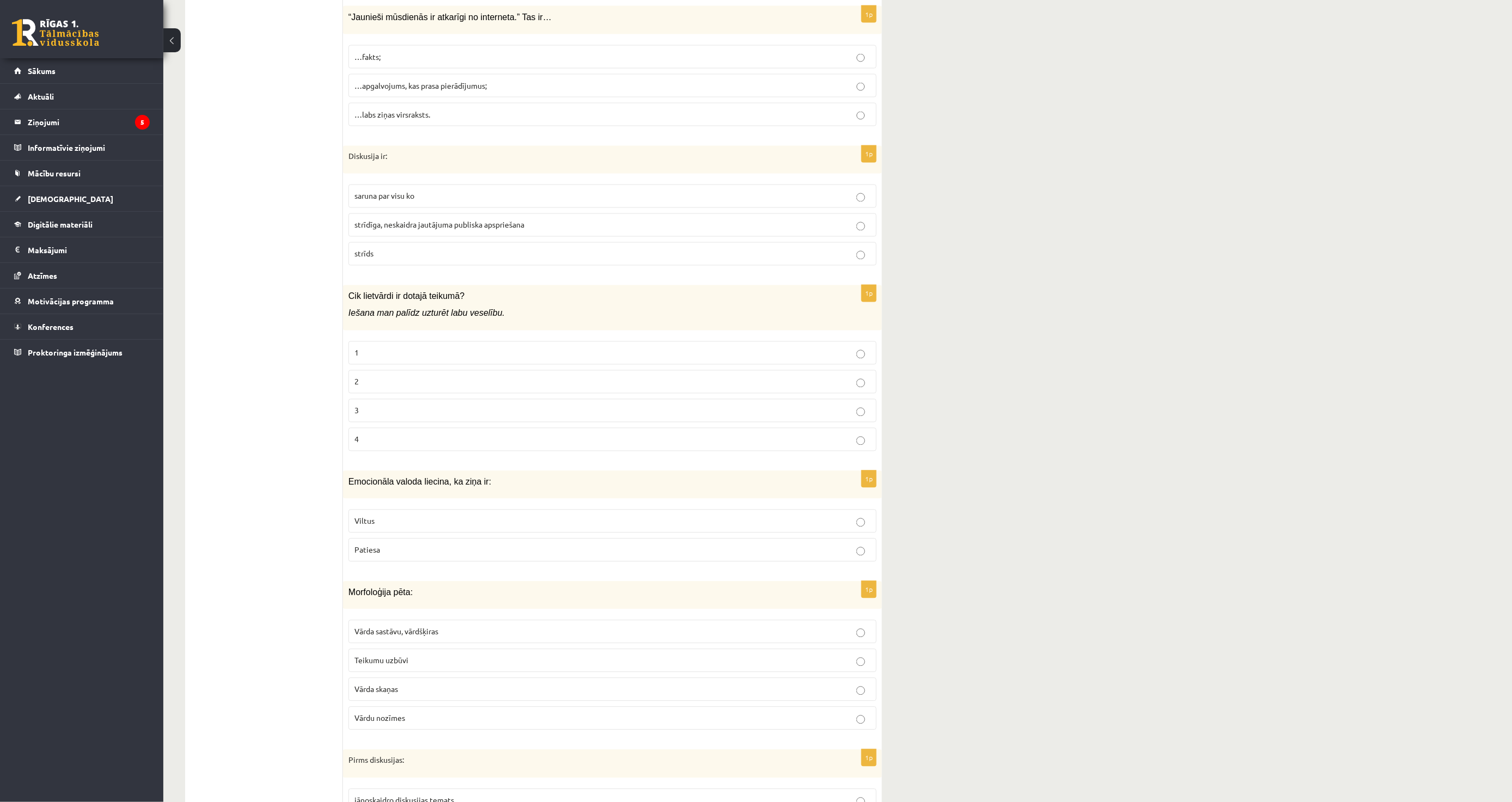
scroll to position [4778, 0]
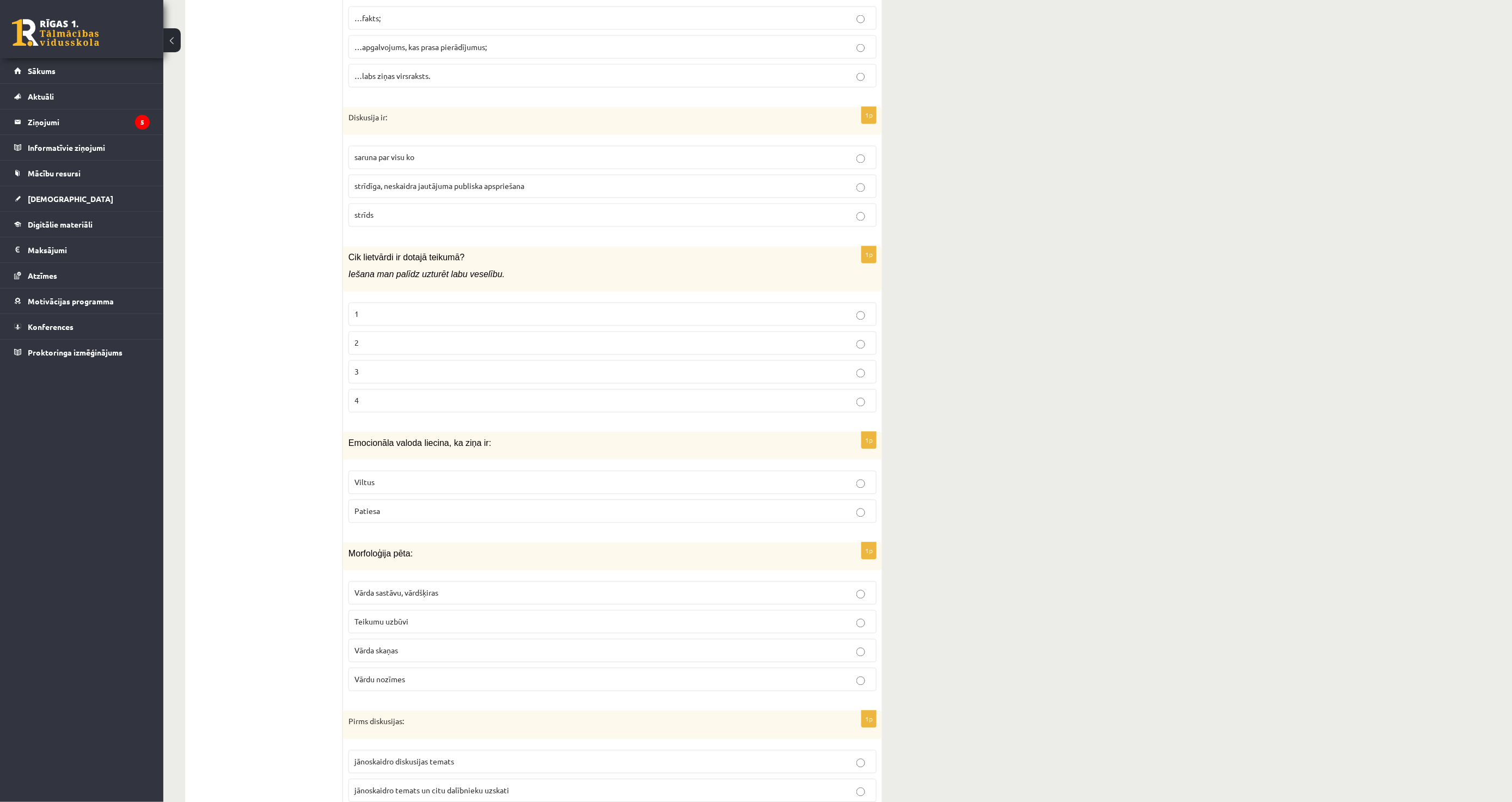
click at [426, 329] on fieldset "1 2 3 4" at bounding box center [612, 356] width 528 height 119
click at [424, 332] on label "2" at bounding box center [612, 343] width 528 height 24
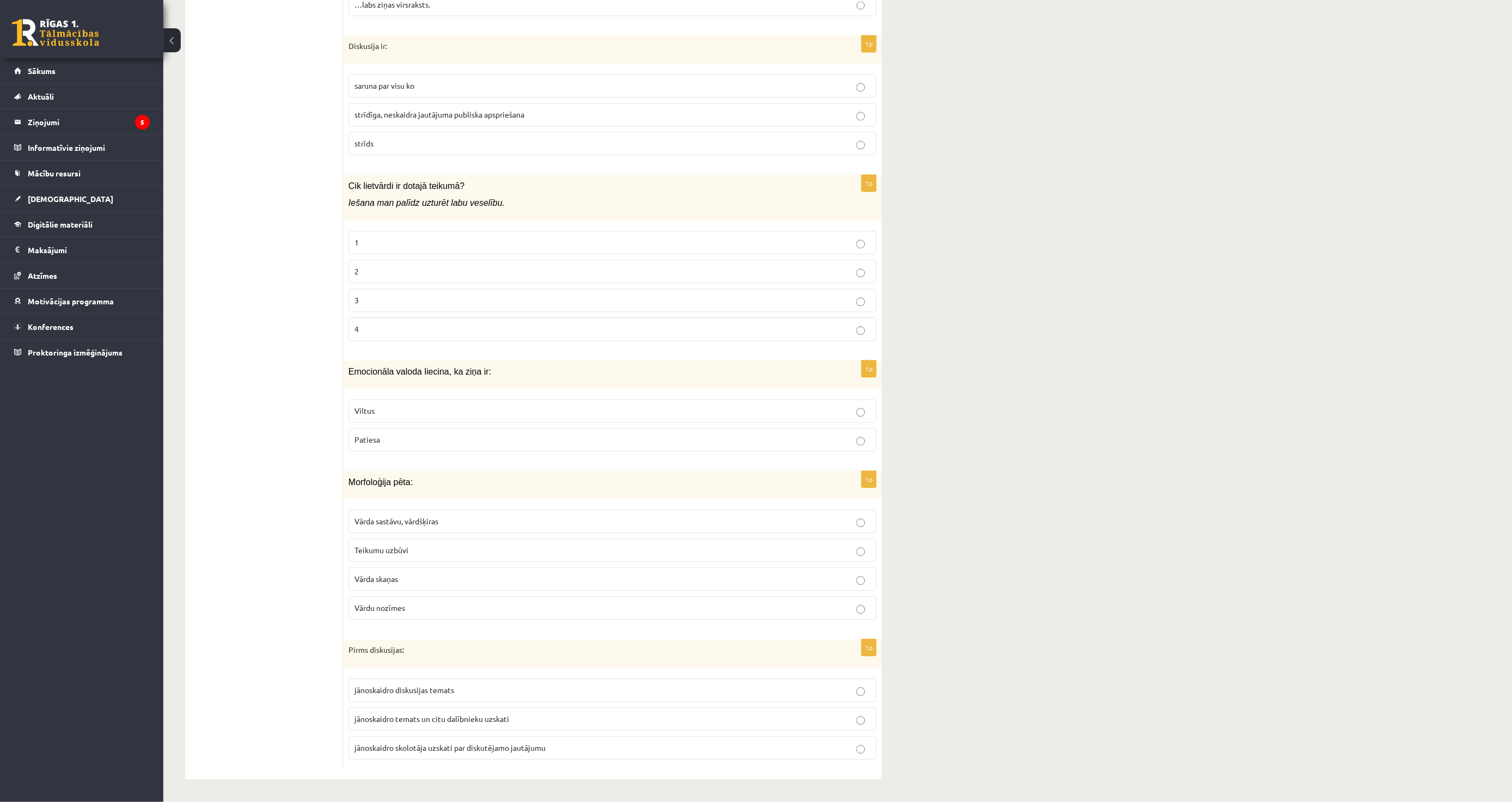
scroll to position [4852, 0]
click at [422, 406] on p "Viltus" at bounding box center [613, 411] width 516 height 12
click at [374, 575] on span "Vārda skaņas" at bounding box center [377, 578] width 43 height 10
click at [426, 516] on p "Vārda sastāvu, vārdšķiras" at bounding box center [613, 521] width 516 height 12
click at [376, 711] on label "jānoskaidro temats un citu dalībnieku uzskati" at bounding box center [612, 720] width 528 height 24
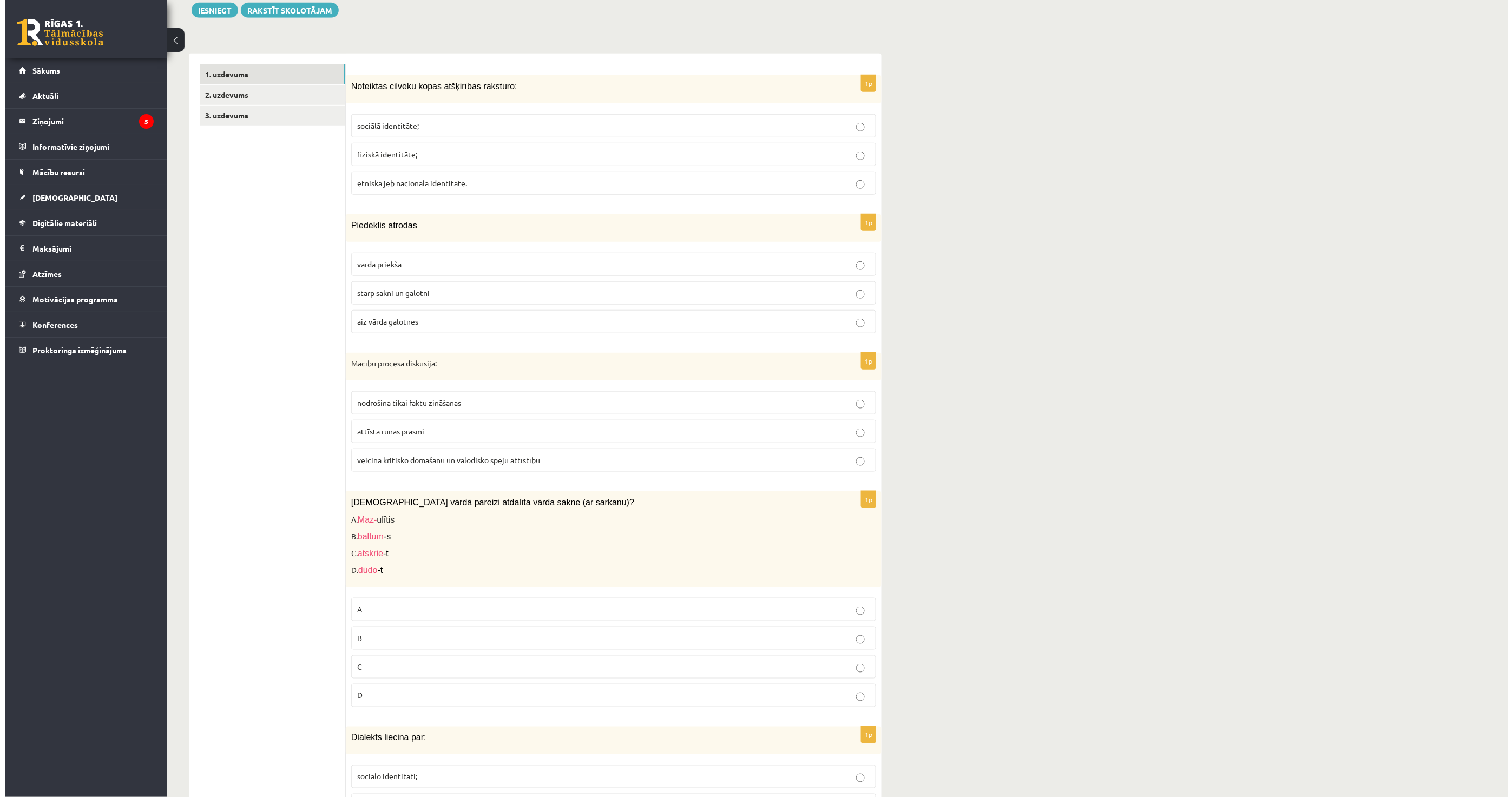
scroll to position [0, 0]
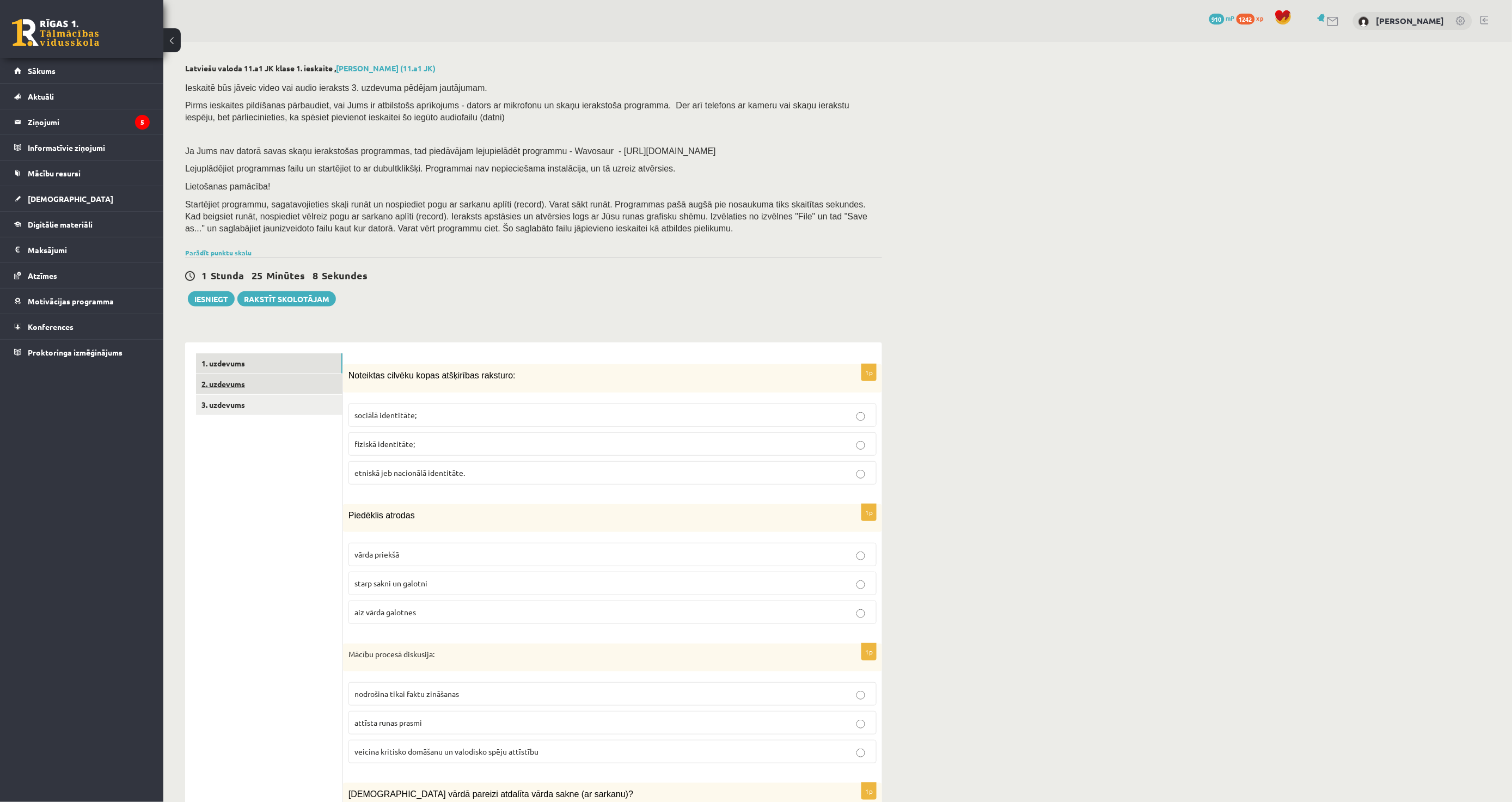
click at [253, 388] on link "2. uzdevums" at bounding box center [270, 384] width 147 height 20
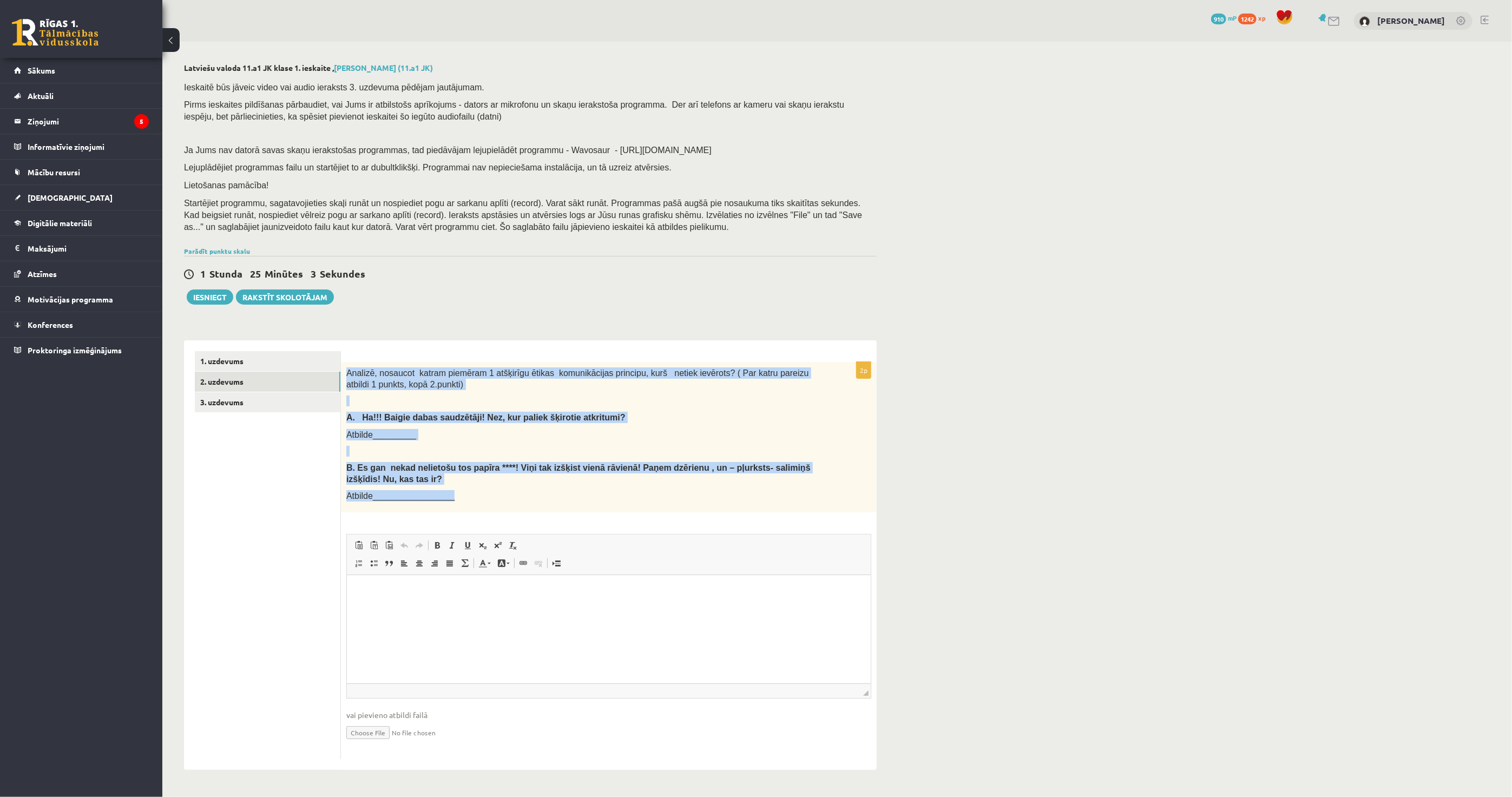
drag, startPoint x: 347, startPoint y: 372, endPoint x: 496, endPoint y: 506, distance: 200.4
click at [496, 506] on div "Analizē, nosaucot katram piemēram 1 atšķirīgu ētikas komunikācijas principu, ku…" at bounding box center [608, 436] width 536 height 150
copy div "Analizē, nosaucot katram piemēram 1 atšķirīgu ētikas komunikācijas principu, ku…"
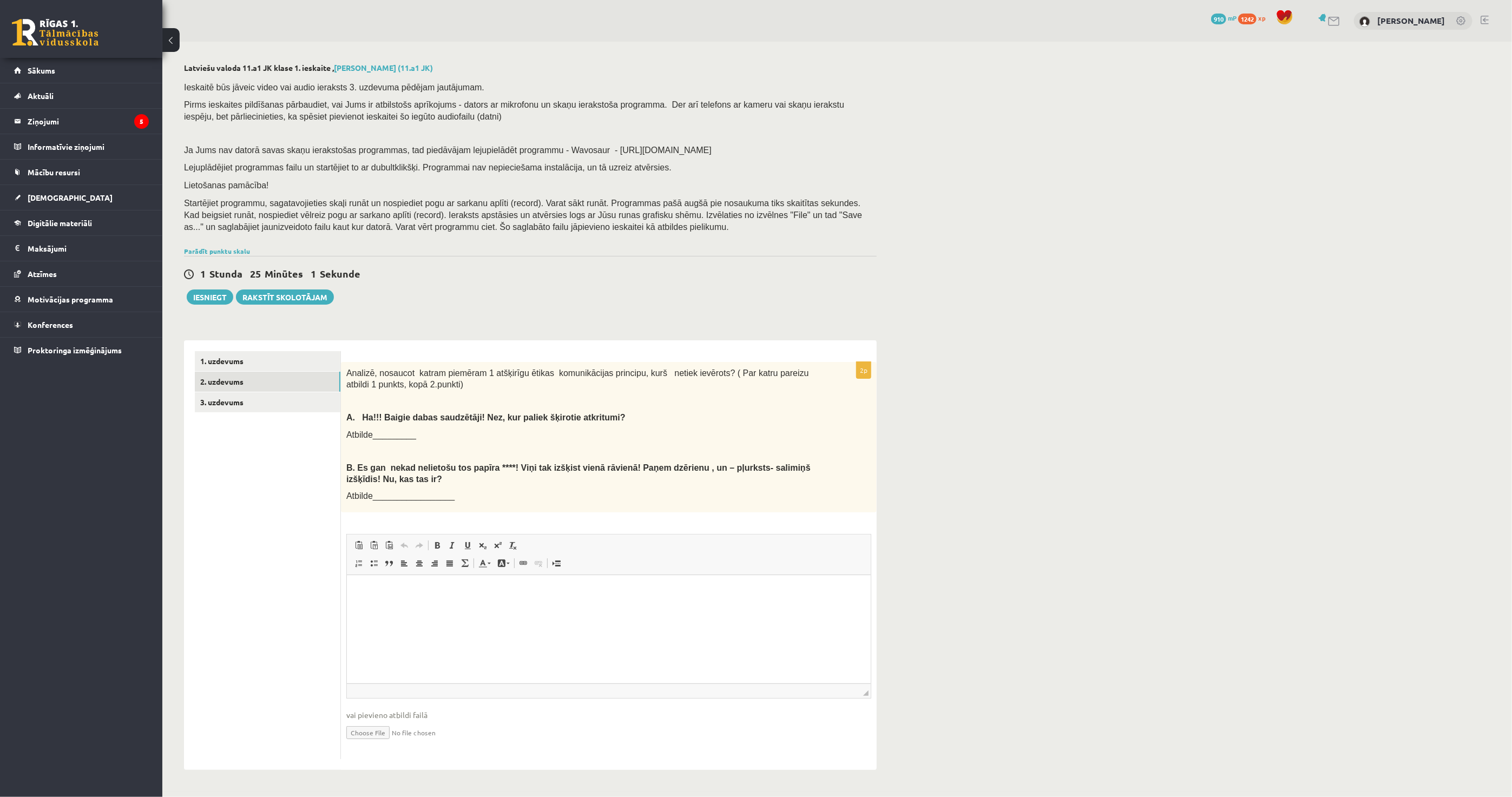
click at [281, 614] on ul "1. uzdevums 2. uzdevums 3. uzdevums" at bounding box center [268, 554] width 146 height 407
click at [415, 608] on html at bounding box center [608, 591] width 524 height 33
drag, startPoint x: 413, startPoint y: 591, endPoint x: 512, endPoint y: 596, distance: 99.1
click at [512, 596] on p "**********" at bounding box center [608, 591] width 502 height 12
copy p "**********"
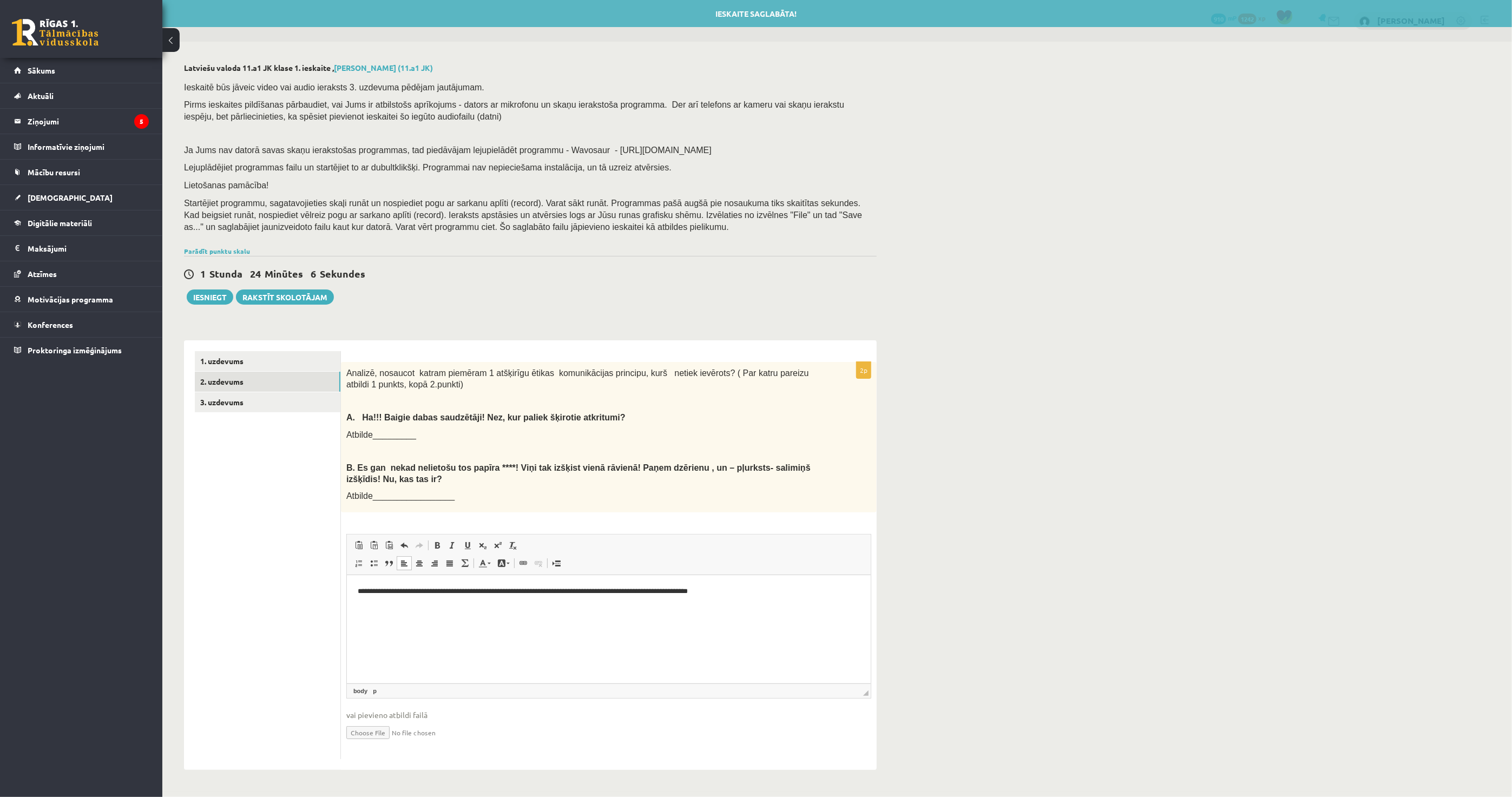
click at [500, 608] on html "**********" at bounding box center [608, 591] width 524 height 33
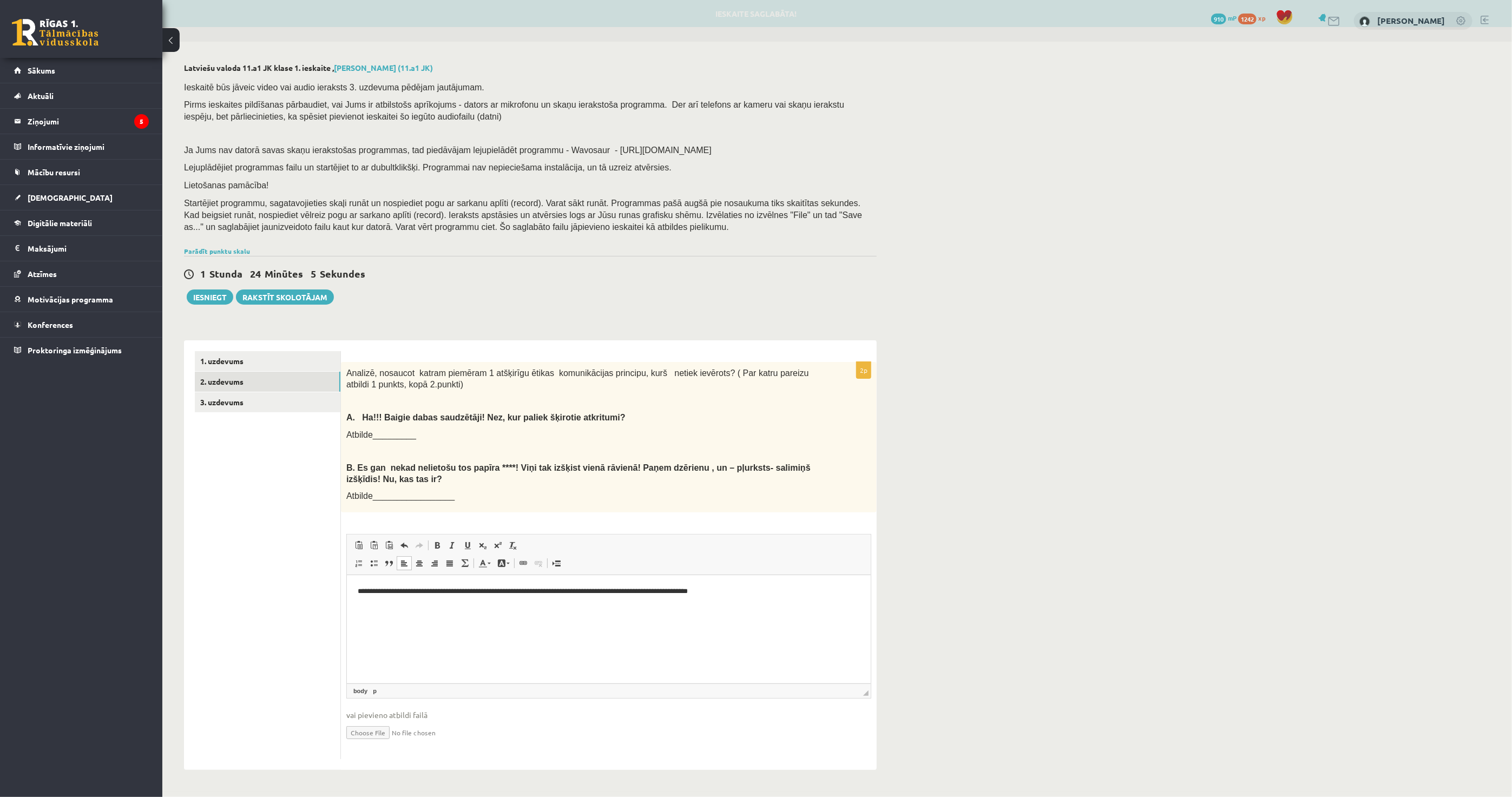
click at [803, 606] on html "**********" at bounding box center [608, 591] width 524 height 33
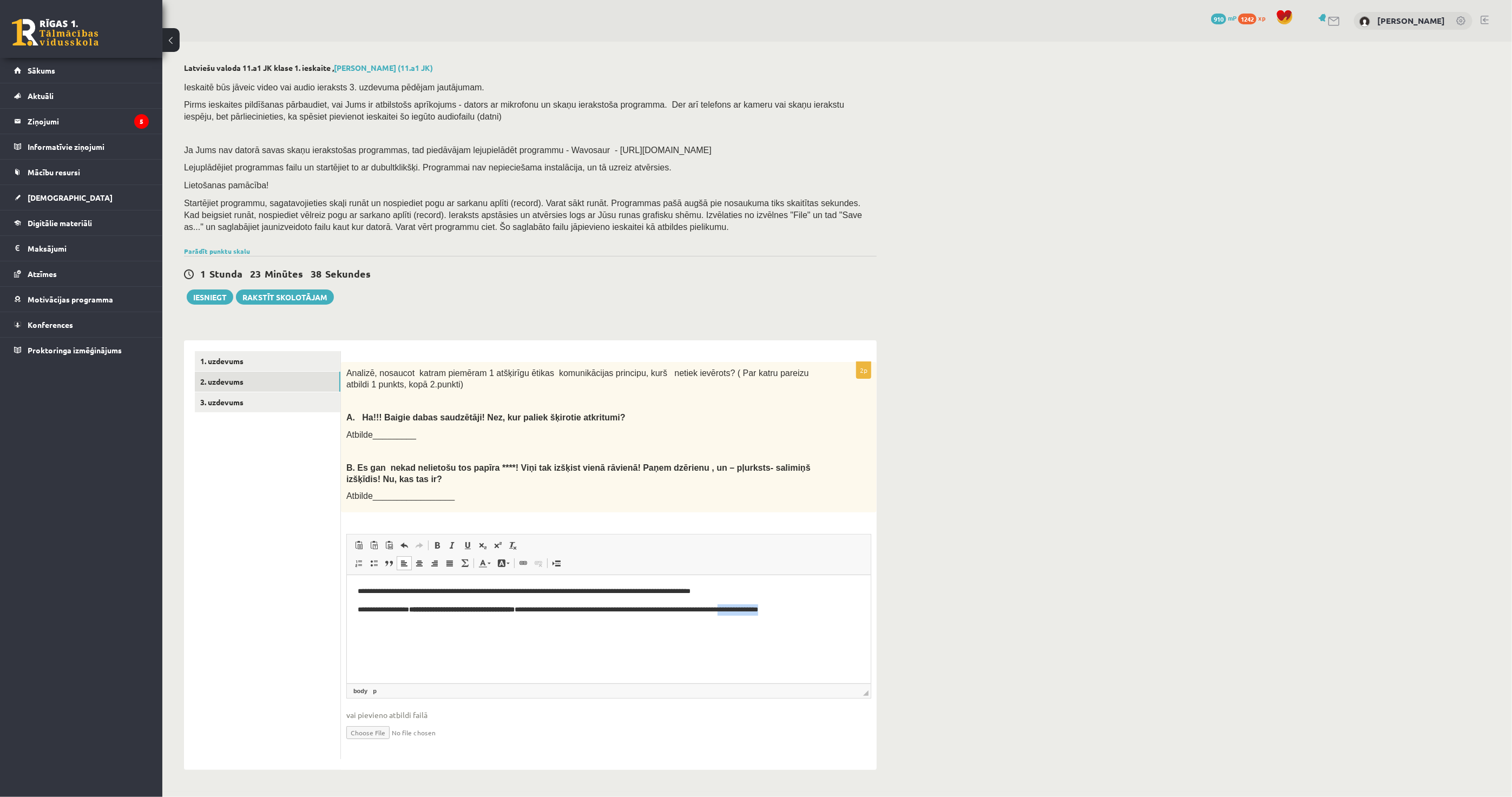
drag, startPoint x: 819, startPoint y: 610, endPoint x: 766, endPoint y: 613, distance: 53.1
click at [766, 613] on p "**********" at bounding box center [608, 610] width 502 height 12
drag, startPoint x: 799, startPoint y: 606, endPoint x: 768, endPoint y: 610, distance: 31.3
click at [768, 610] on p "**********" at bounding box center [608, 610] width 502 height 12
copy p "********"
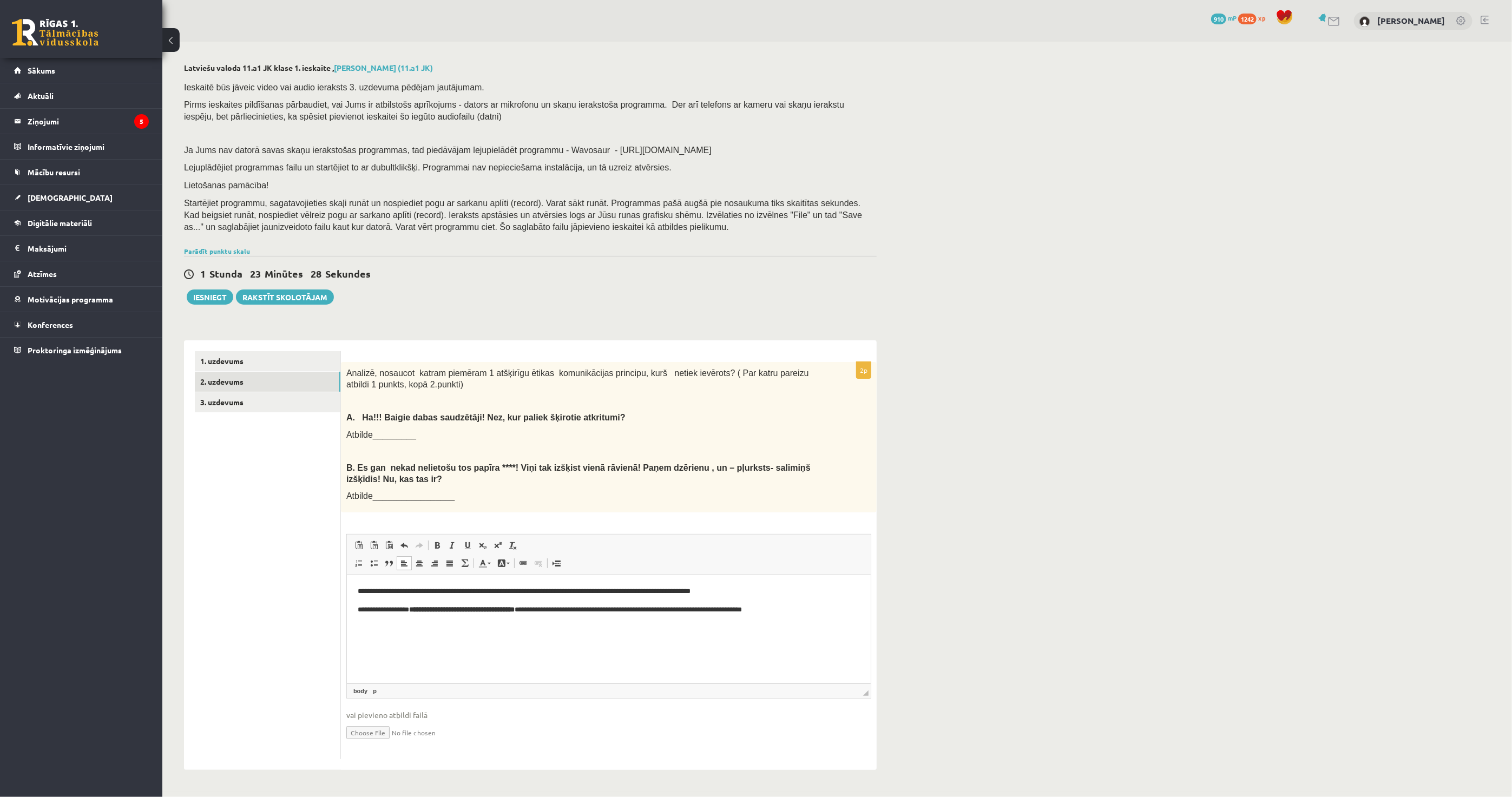
click at [500, 613] on strong "**********" at bounding box center [461, 610] width 105 height 7
drag, startPoint x: 413, startPoint y: 610, endPoint x: 544, endPoint y: 615, distance: 131.1
click at [544, 615] on html "**********" at bounding box center [608, 600] width 524 height 51
copy strong "**********"
drag, startPoint x: 548, startPoint y: 607, endPoint x: 410, endPoint y: 606, distance: 138.0
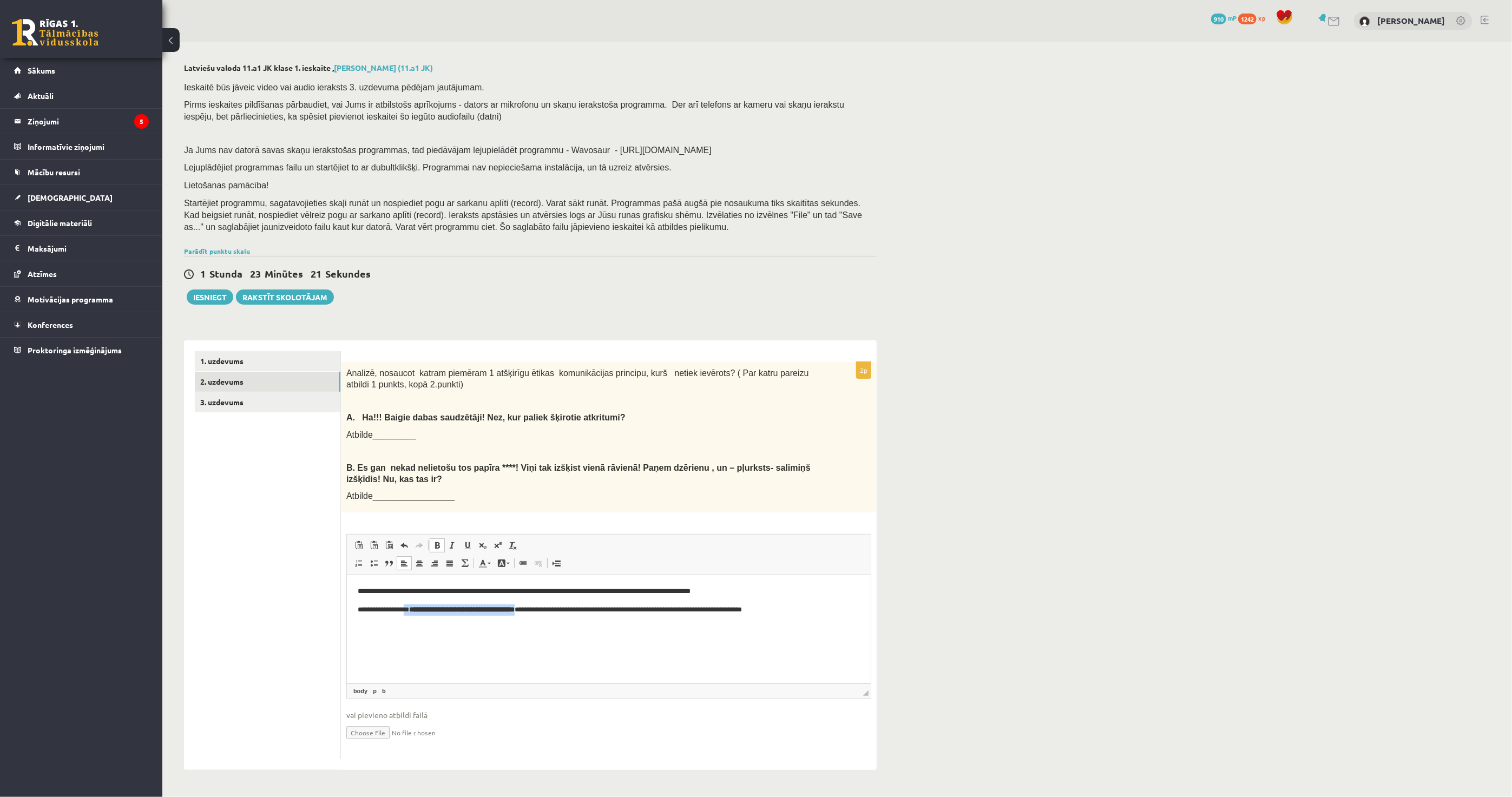
click at [410, 606] on p "**********" at bounding box center [608, 610] width 502 height 12
click at [832, 604] on p "**********" at bounding box center [608, 610] width 502 height 12
click at [295, 403] on link "3. uzdevums" at bounding box center [268, 402] width 146 height 20
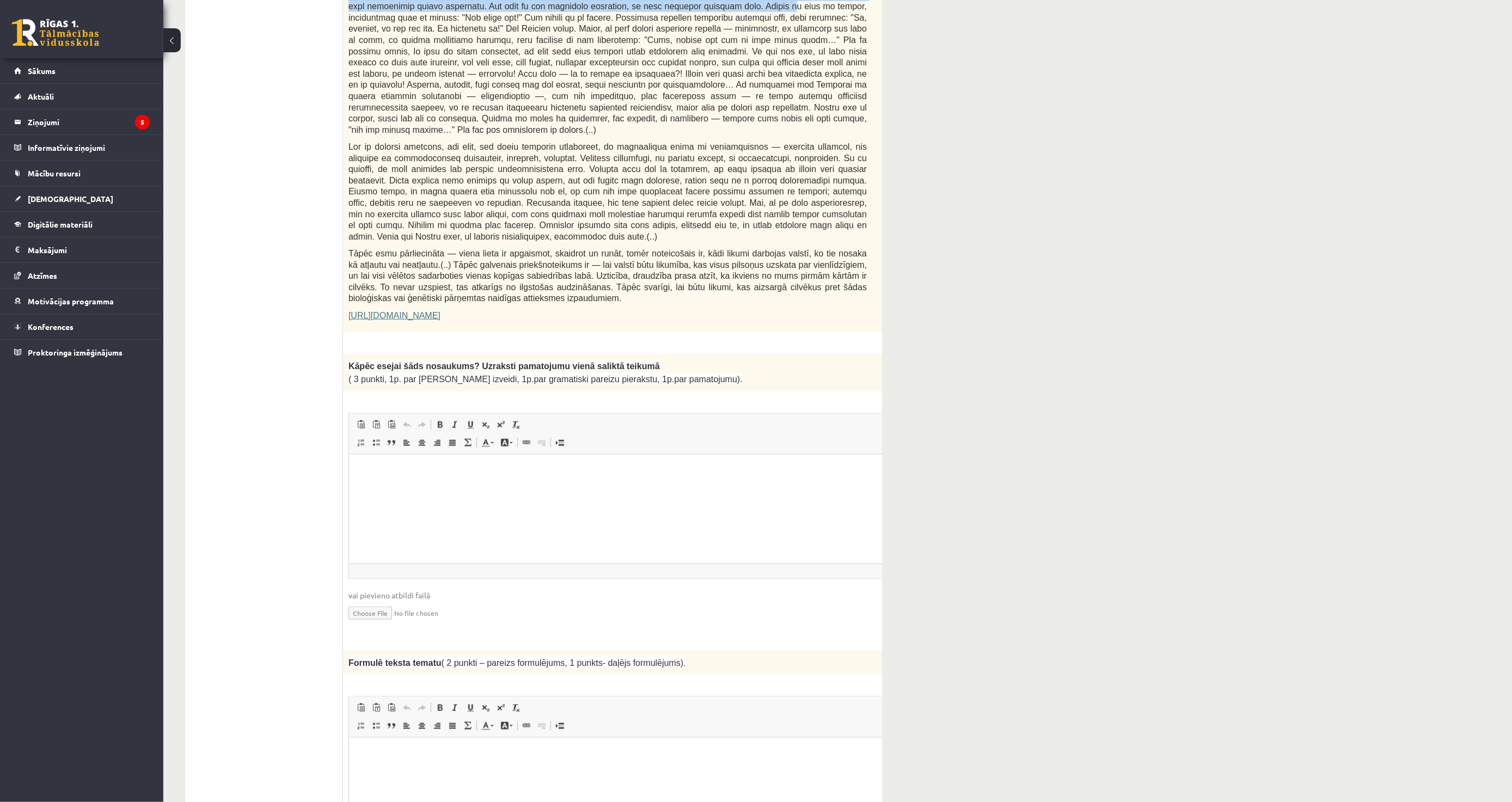
scroll to position [558, 0]
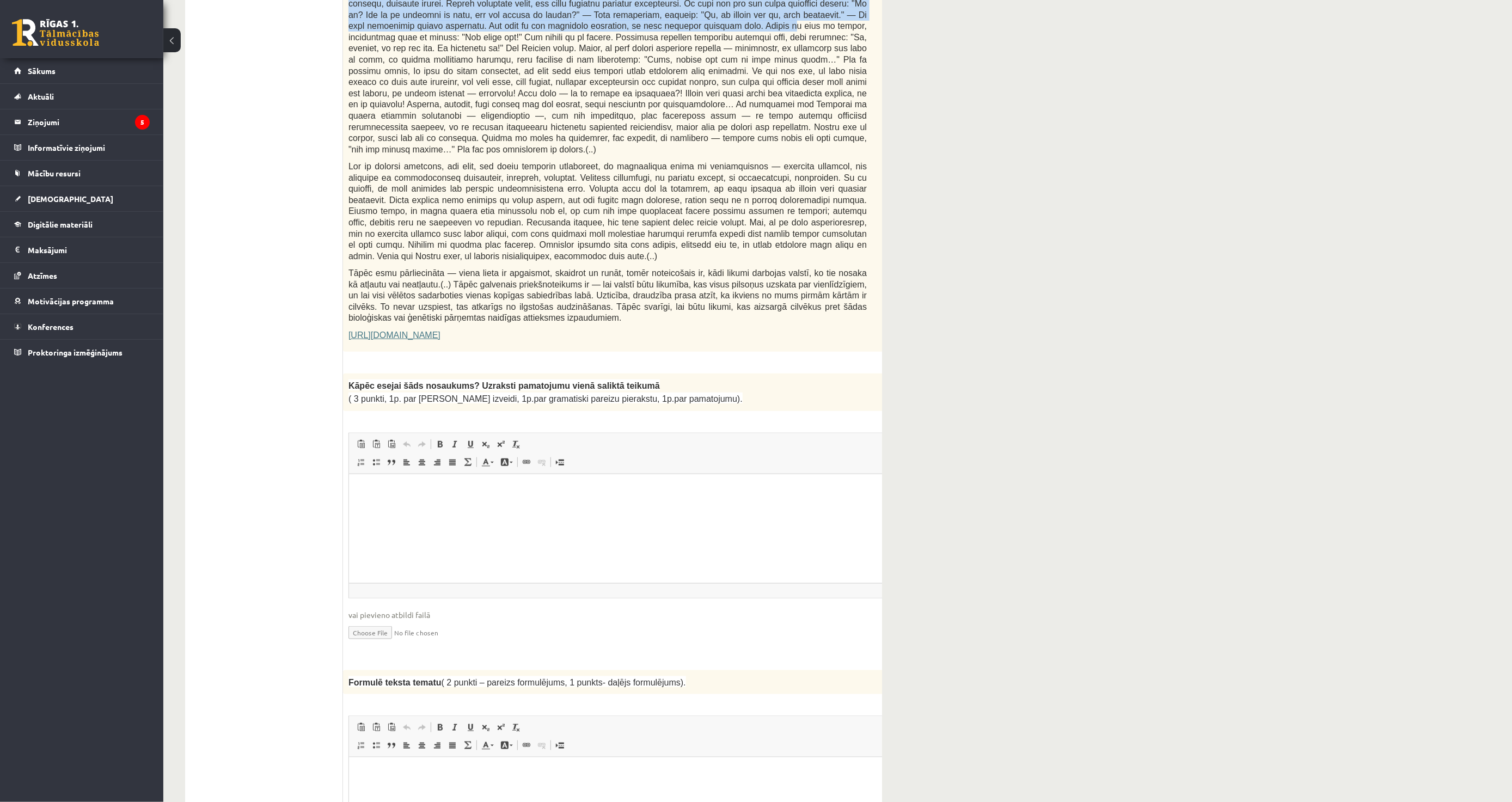
drag, startPoint x: 355, startPoint y: 353, endPoint x: 750, endPoint y: 320, distance: 396.4
copy form "zlasi tekstu! Atbildi uz dotajiem jautājumiem! Kopā 51 punkts 0p Fragments no V…"
drag, startPoint x: 346, startPoint y: 348, endPoint x: 776, endPoint y: 363, distance: 430.3
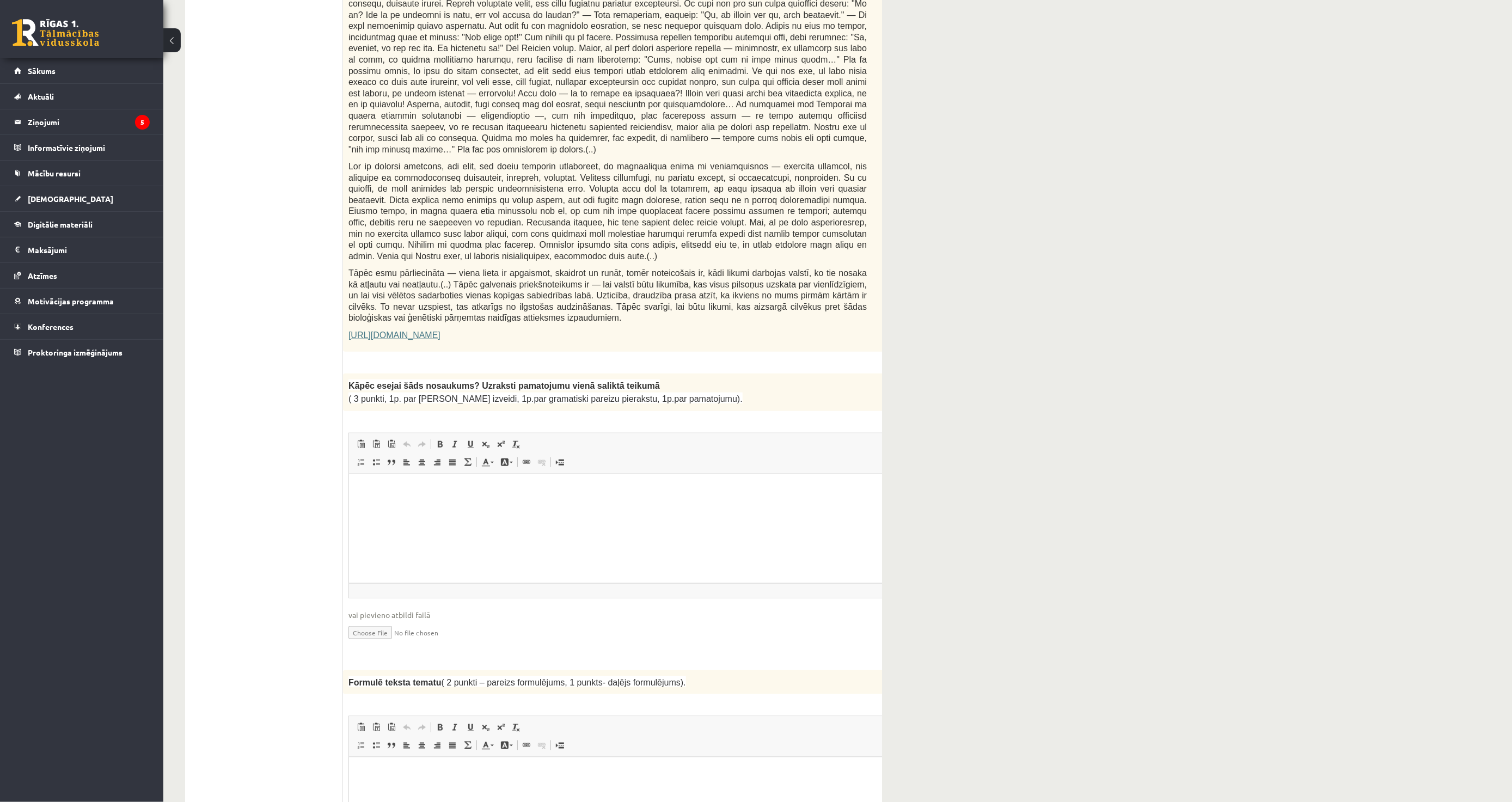
click at [776, 374] on div "Kāpēc esejai šāds nosaukums? Uzraksti pamatojumu vienā saliktā teikumā ( 3 punk…" at bounding box center [635, 392] width 584 height 37
copy div "Kāpēc esejai šāds nosaukums? Uzraksti pamatojumu vienā saliktā teikumā ( 3 punk…"
drag, startPoint x: 378, startPoint y: 429, endPoint x: 381, endPoint y: 436, distance: 7.6
click at [378, 458] on span at bounding box center [377, 463] width 9 height 9
drag, startPoint x: 377, startPoint y: 492, endPoint x: 319, endPoint y: 496, distance: 58.1
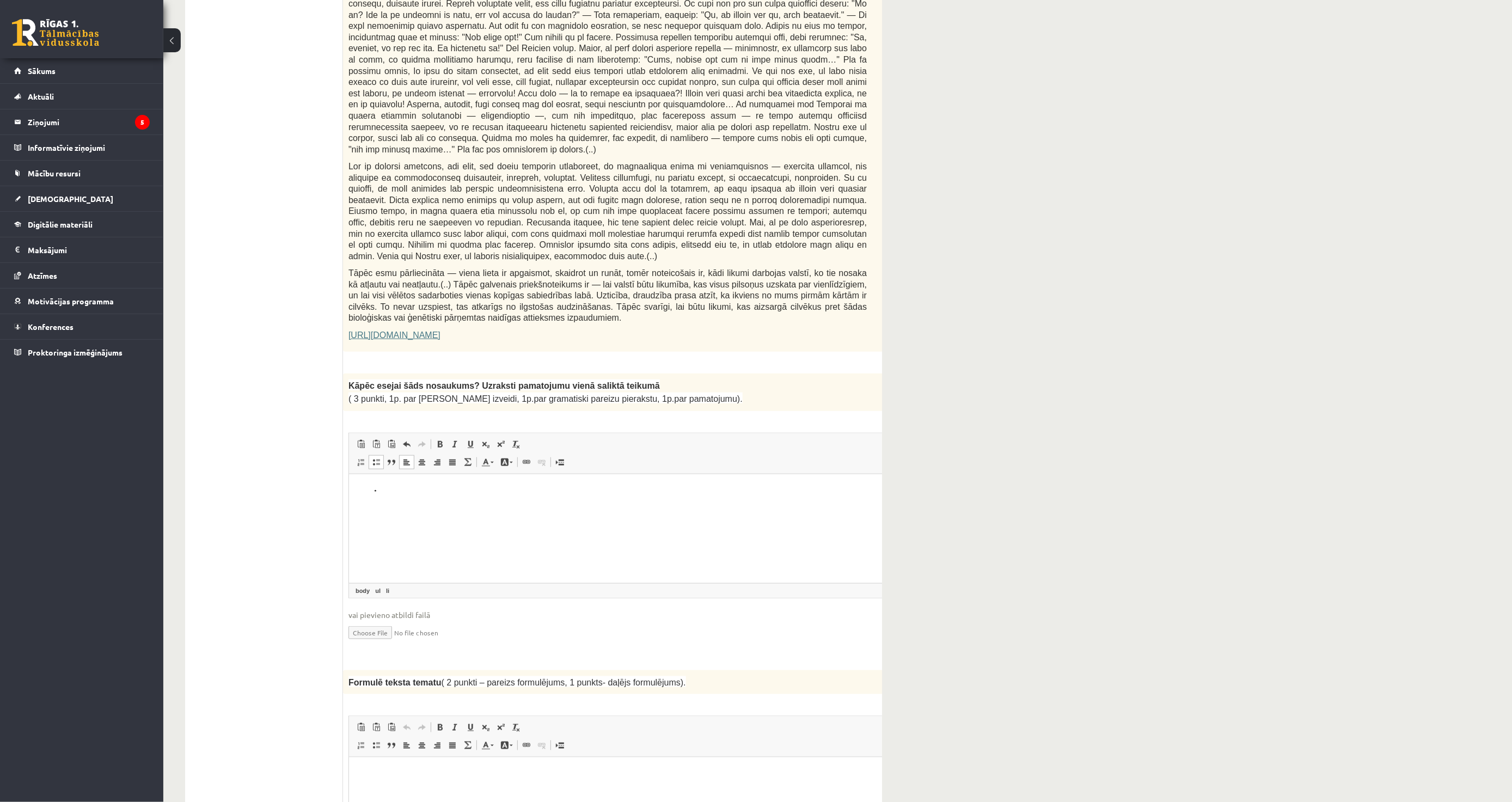
click at [349, 496] on html at bounding box center [634, 490] width 571 height 33
drag, startPoint x: 422, startPoint y: 487, endPoint x: 520, endPoint y: 482, distance: 98.1
click at [520, 482] on html "**********" at bounding box center [634, 495] width 571 height 44
copy p "**********"
click at [502, 519] on html "**********" at bounding box center [634, 495] width 571 height 44
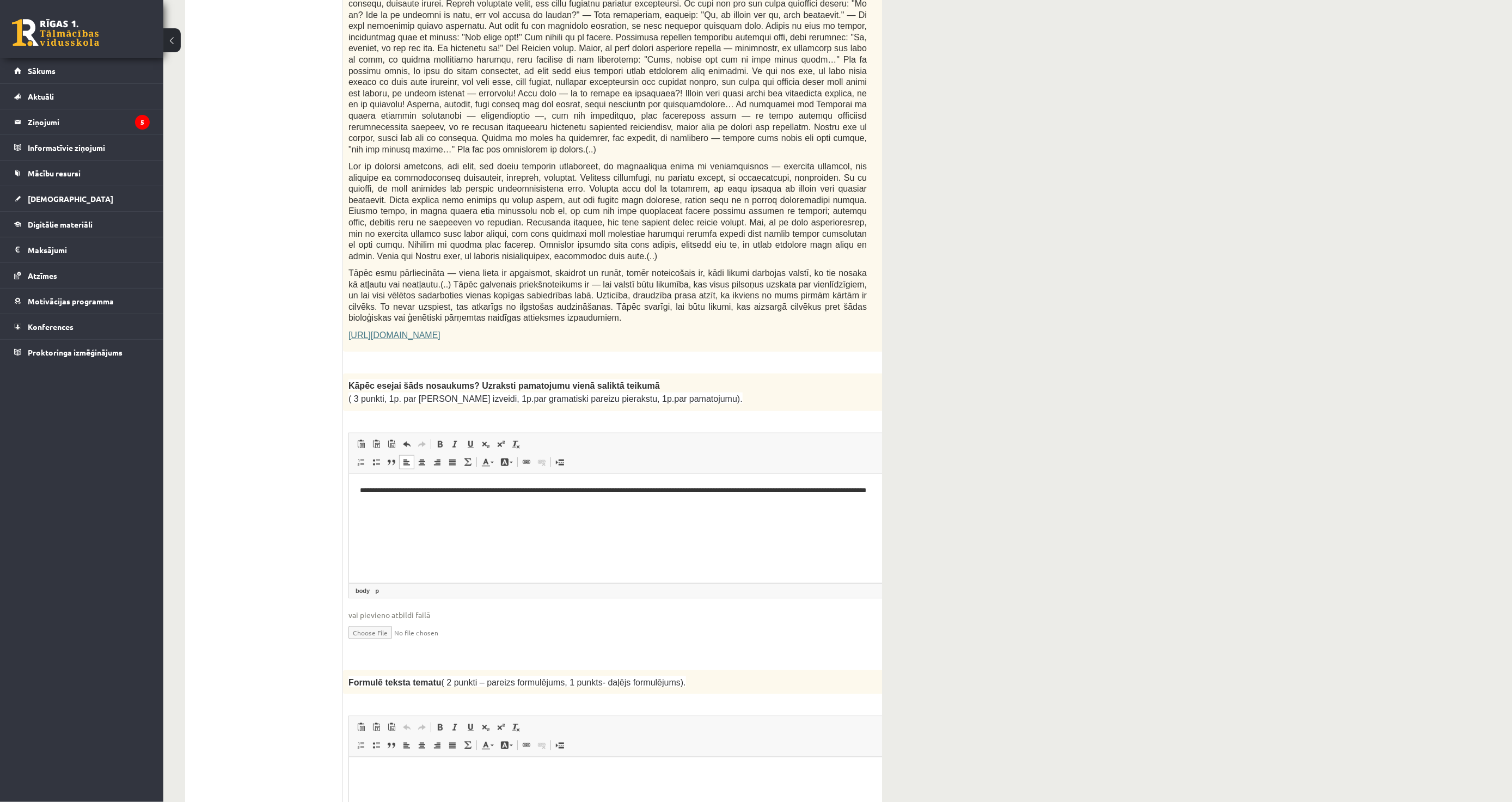
click at [825, 488] on p "**********" at bounding box center [620, 495] width 522 height 23
click at [585, 490] on p "**********" at bounding box center [620, 495] width 522 height 23
click at [724, 519] on html "**********" at bounding box center [634, 495] width 571 height 44
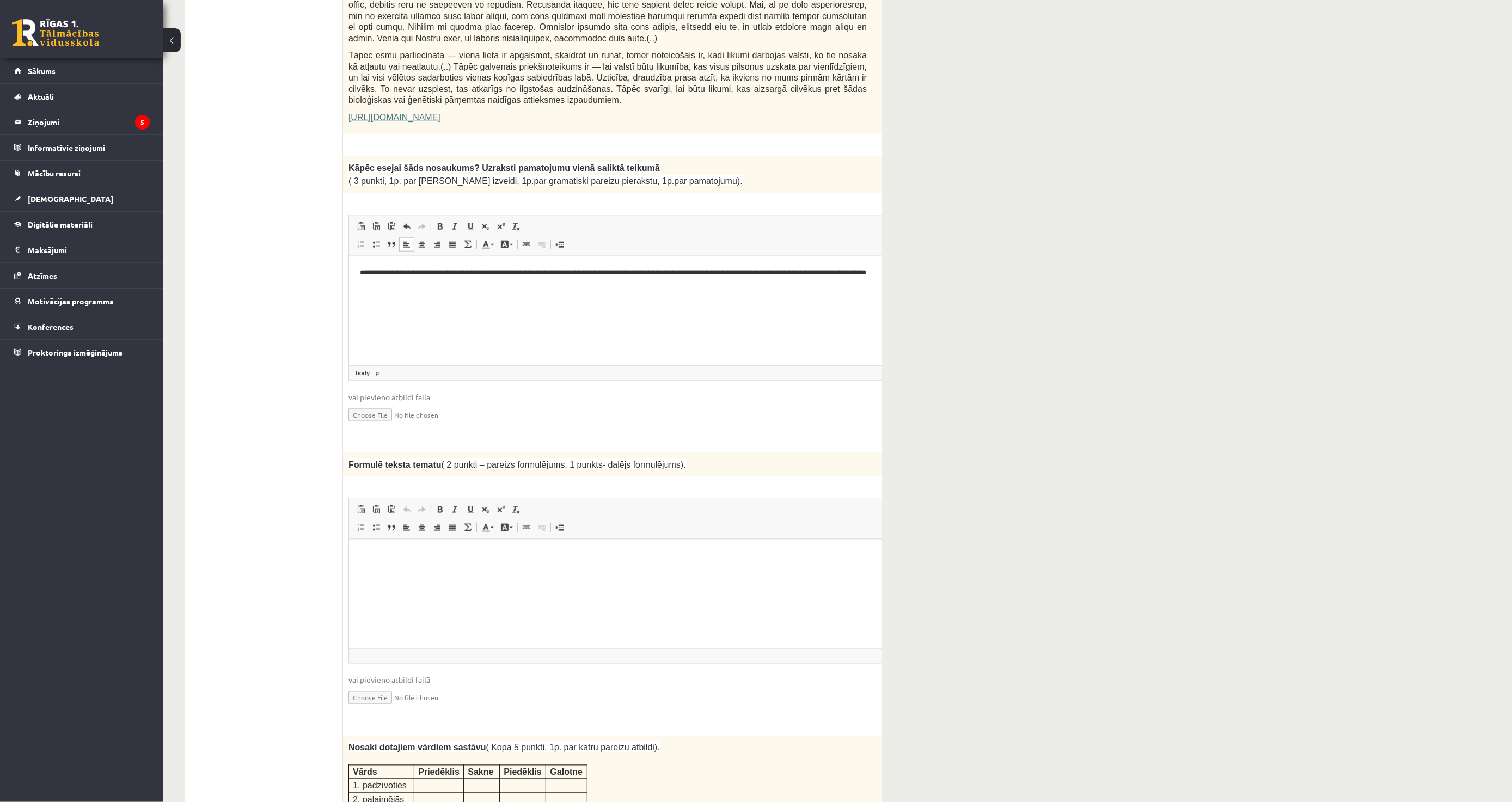
scroll to position [800, 0]
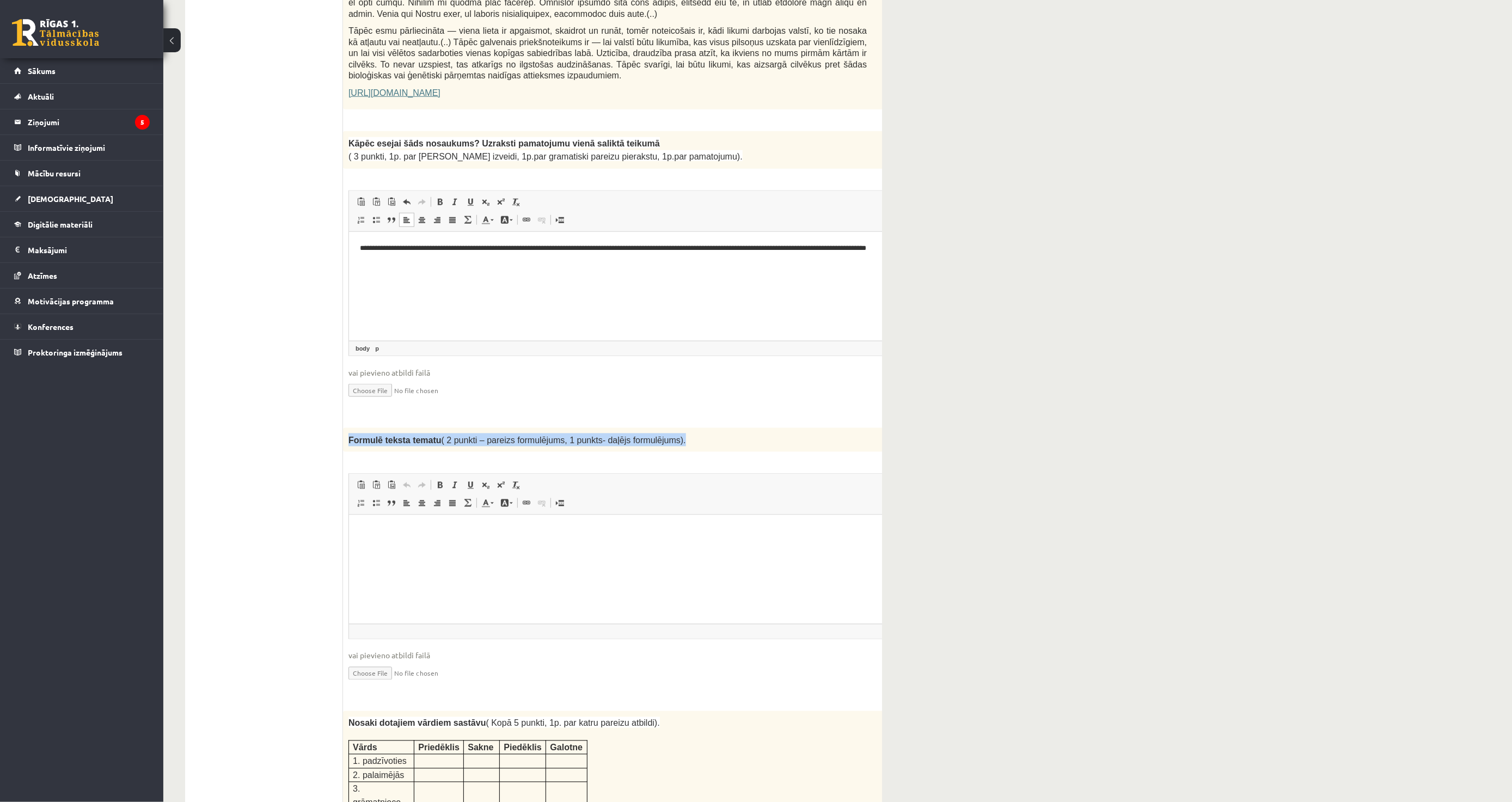
drag, startPoint x: 347, startPoint y: 404, endPoint x: 740, endPoint y: 414, distance: 393.1
click at [740, 428] on div "Formulē teksta tematu ( 2 punkti – pareizs formulējums, 1 punkts- daļējs formul…" at bounding box center [635, 440] width 584 height 24
copy span "Formulē teksta tematu ( 2 punkti – pareizs formulējums, 1 punkts- daļējs formul…"
click at [433, 548] on html at bounding box center [634, 530] width 571 height 33
paste body "Визуальный текстовый редактор, wiswyg-editor-user-answer-47433968274500"
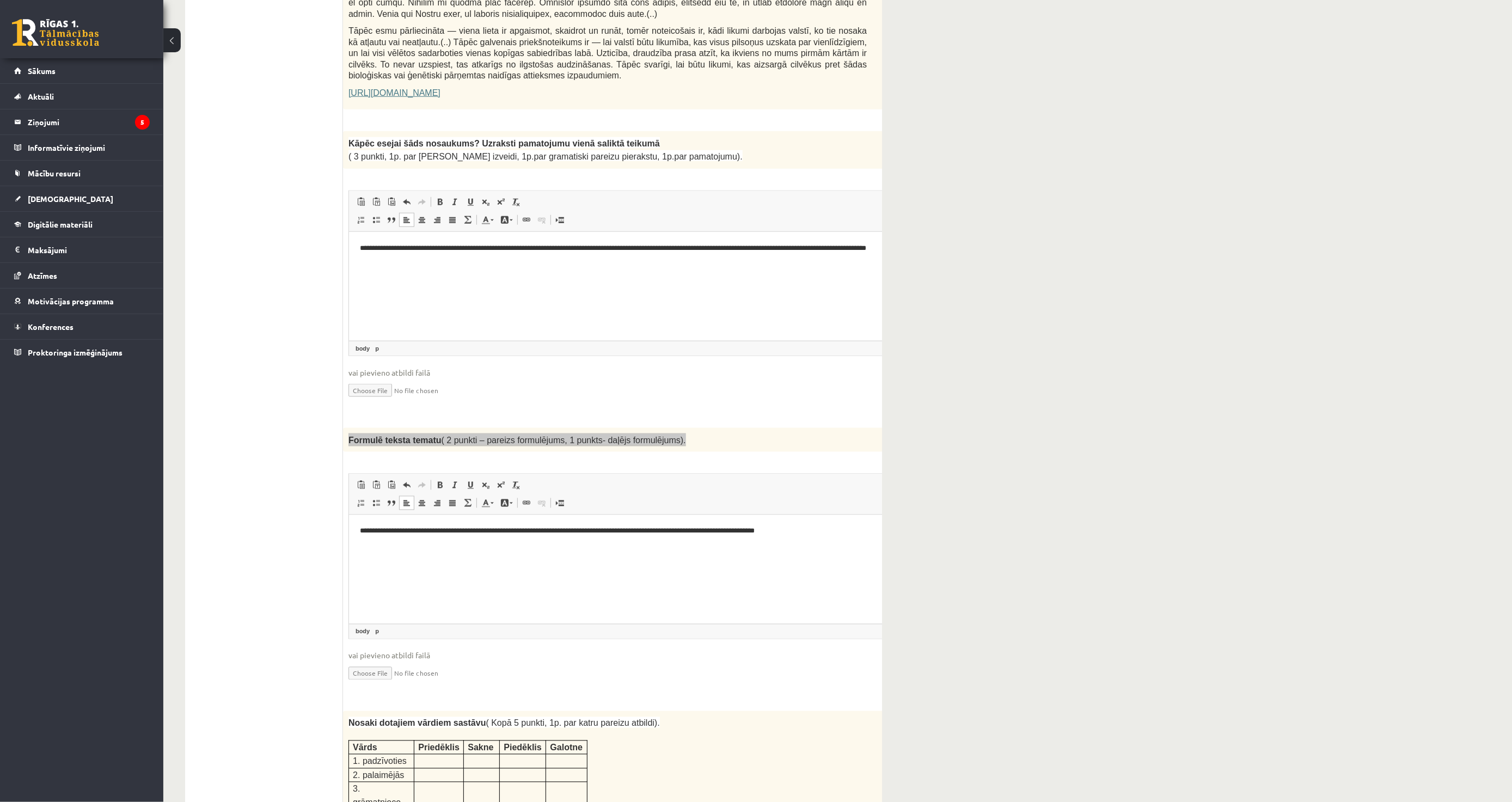
click at [359, 532] on p "**********" at bounding box center [620, 530] width 522 height 12
drag, startPoint x: 608, startPoint y: 531, endPoint x: 598, endPoint y: 536, distance: 11.2
click at [598, 536] on p "**********" at bounding box center [620, 530] width 522 height 12
click at [656, 530] on p "**********" at bounding box center [620, 530] width 522 height 12
click at [656, 532] on p "**********" at bounding box center [620, 530] width 522 height 12
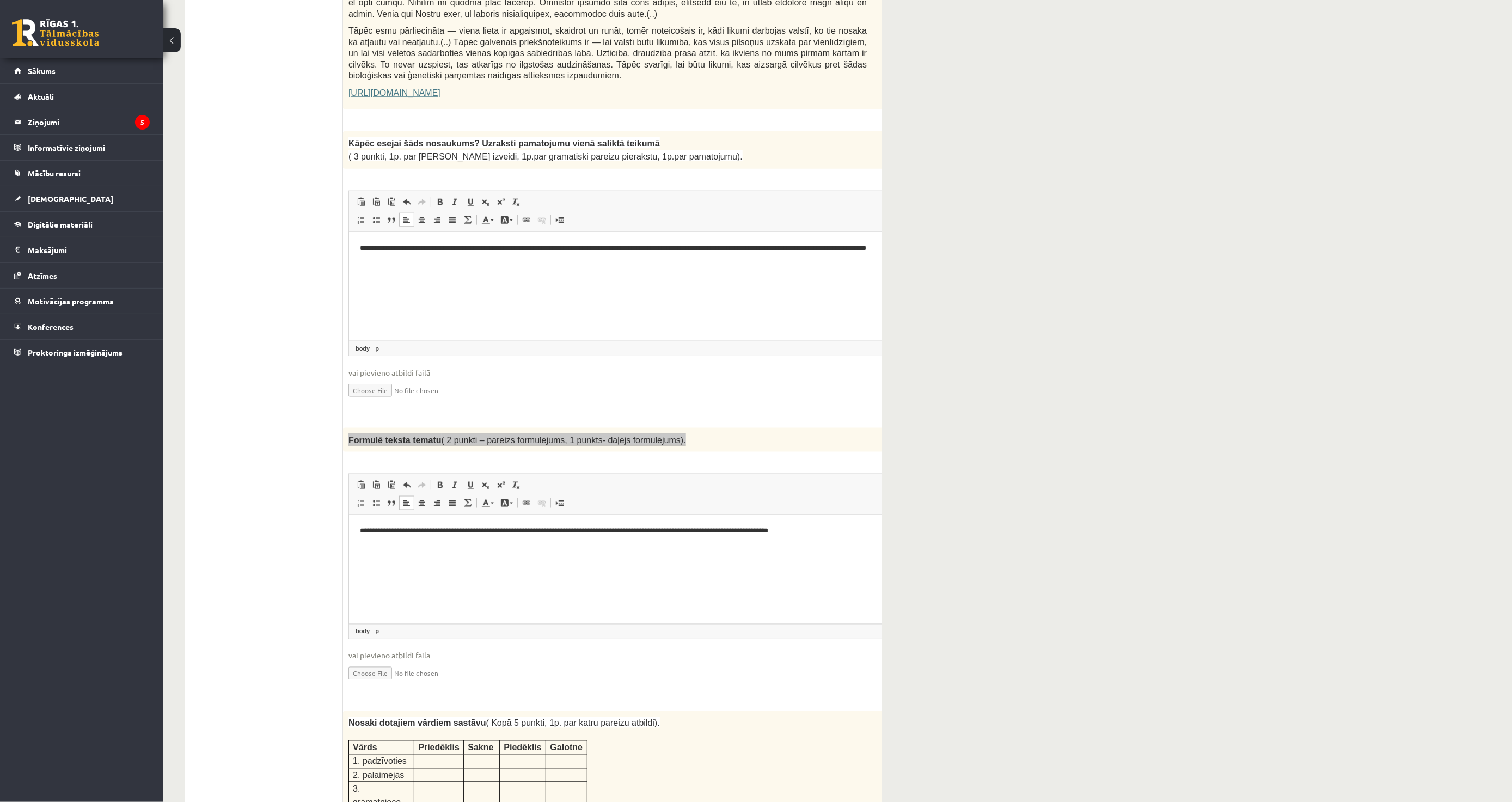
click at [655, 530] on p "**********" at bounding box center [620, 530] width 522 height 12
click at [657, 530] on p "**********" at bounding box center [620, 530] width 522 height 12
click at [655, 530] on p "**********" at bounding box center [620, 530] width 522 height 12
drag, startPoint x: 828, startPoint y: 531, endPoint x: 833, endPoint y: 533, distance: 5.4
click at [828, 531] on p "**********" at bounding box center [620, 530] width 522 height 12
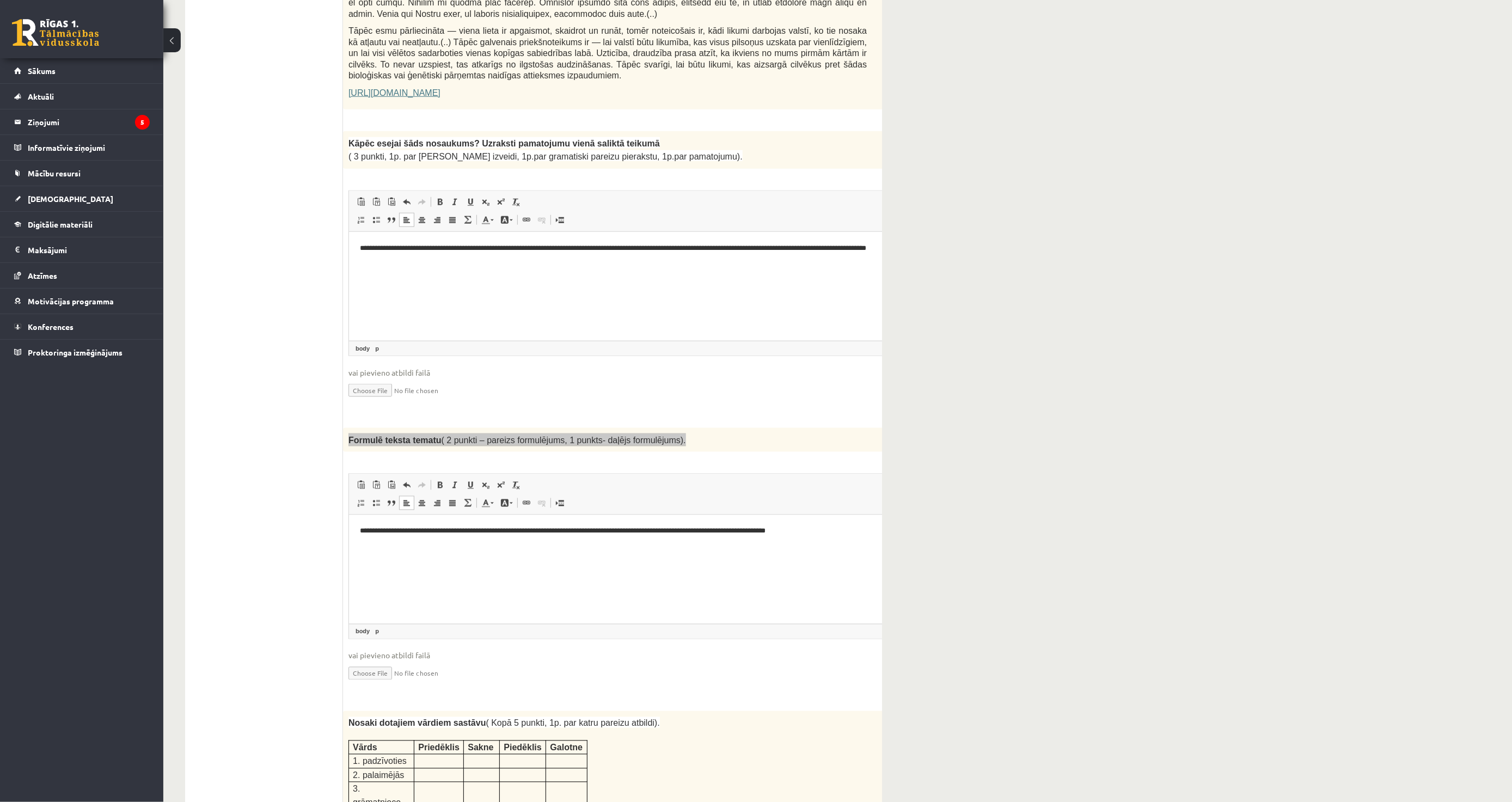
click at [844, 535] on p "**********" at bounding box center [620, 530] width 522 height 12
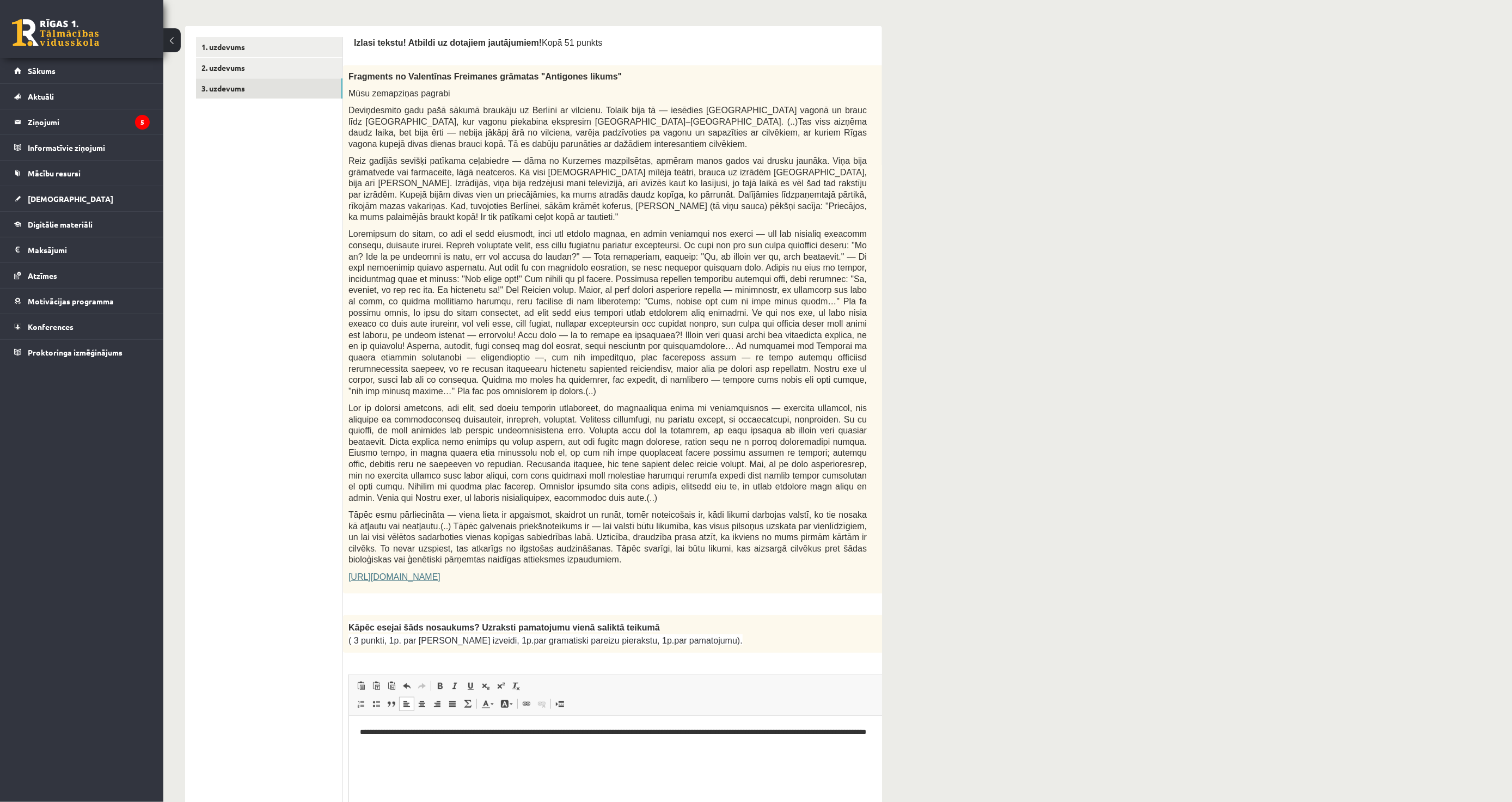
scroll to position [0, 0]
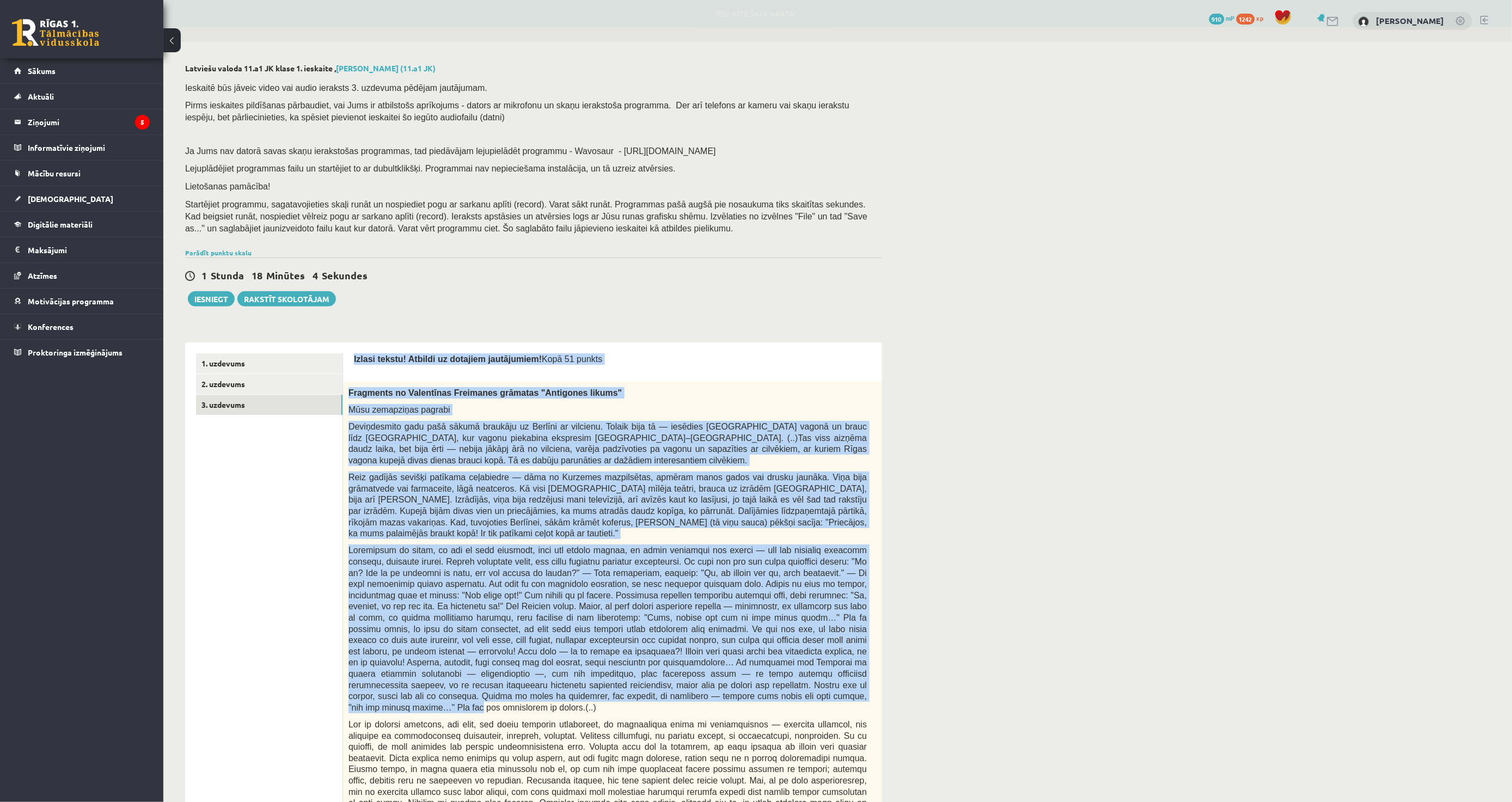
drag, startPoint x: 360, startPoint y: 367, endPoint x: 506, endPoint y: 659, distance: 326.5
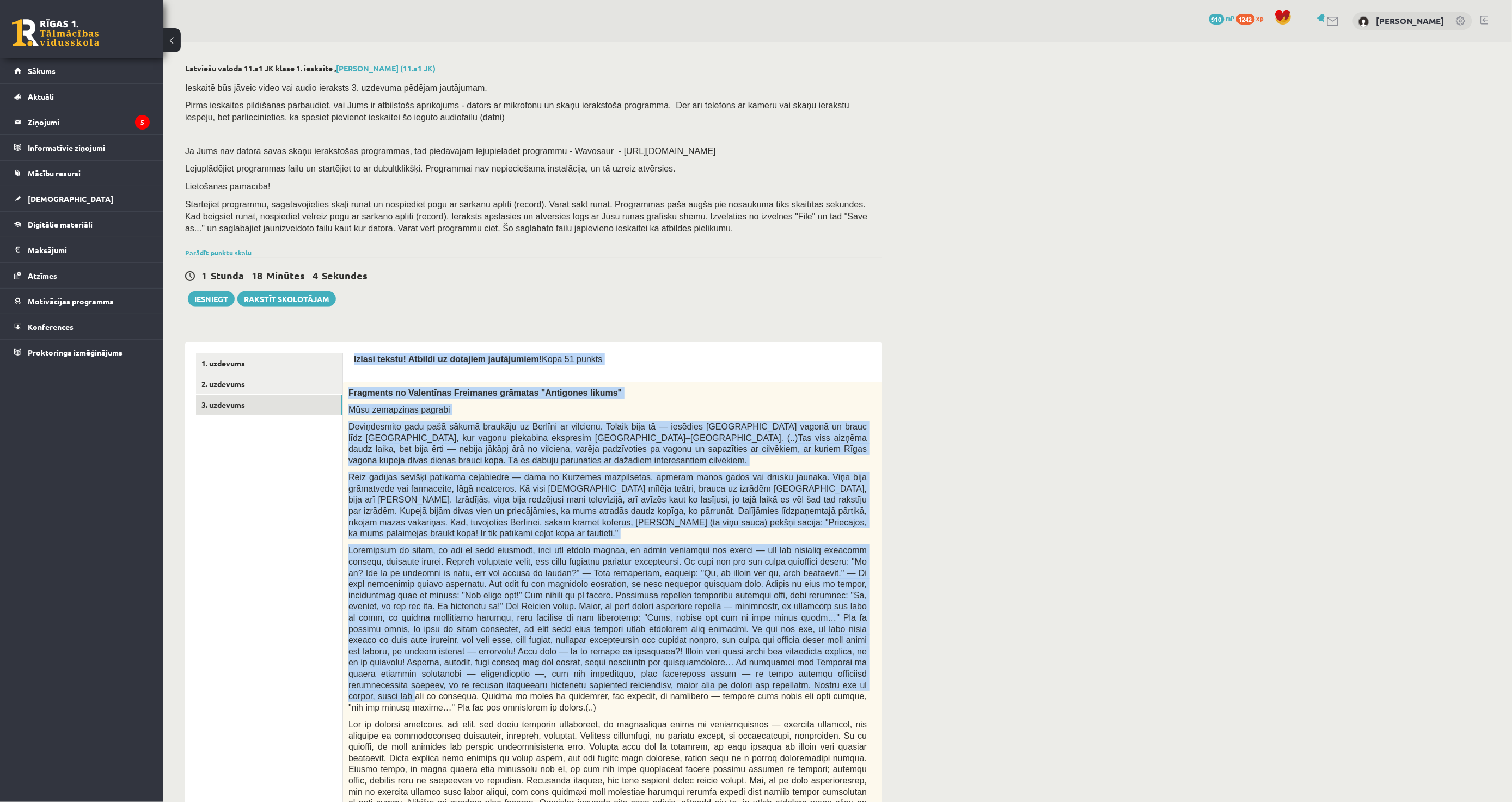
click at [451, 546] on span at bounding box center [608, 628] width 519 height 166
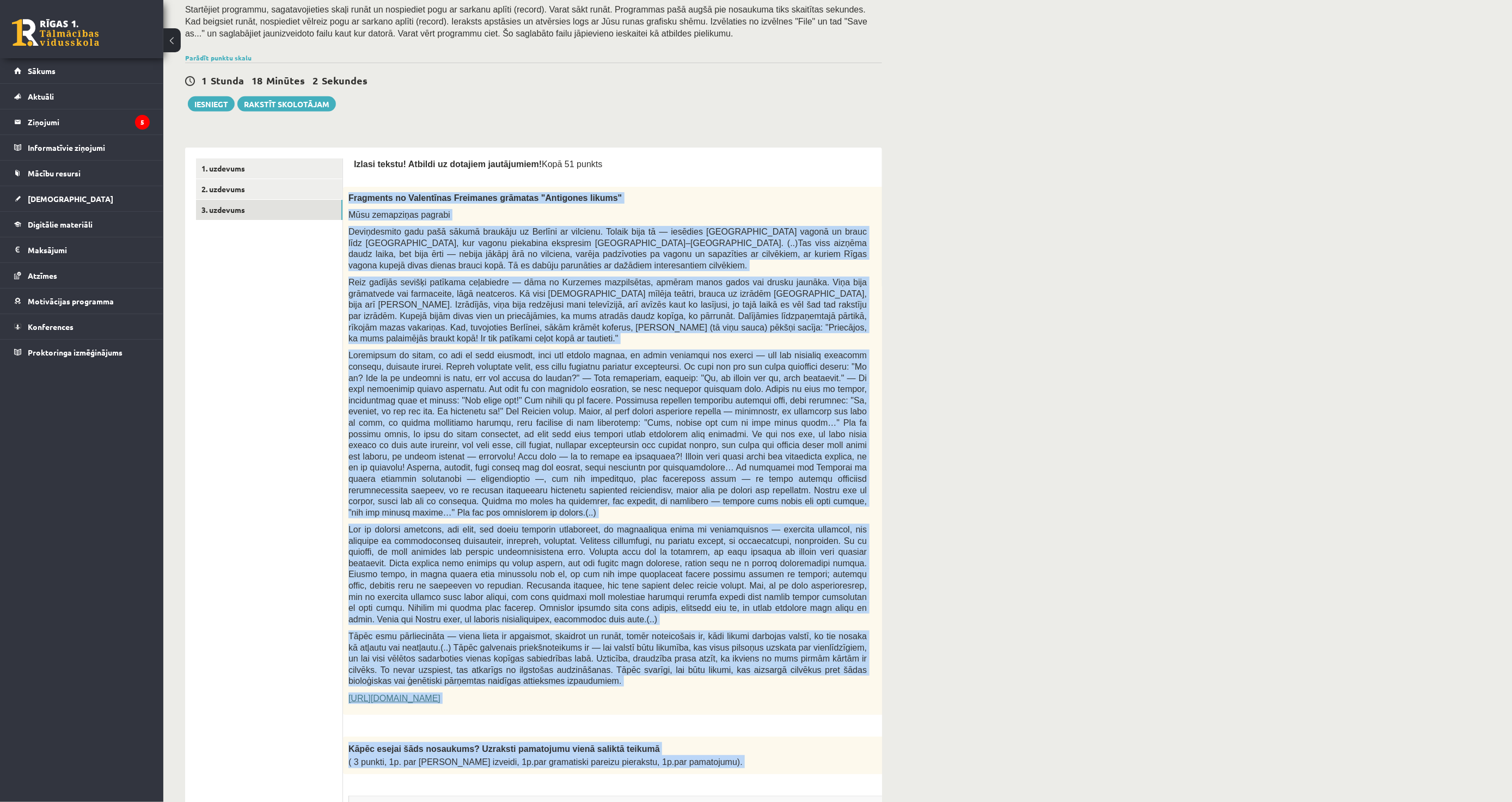
scroll to position [230, 0]
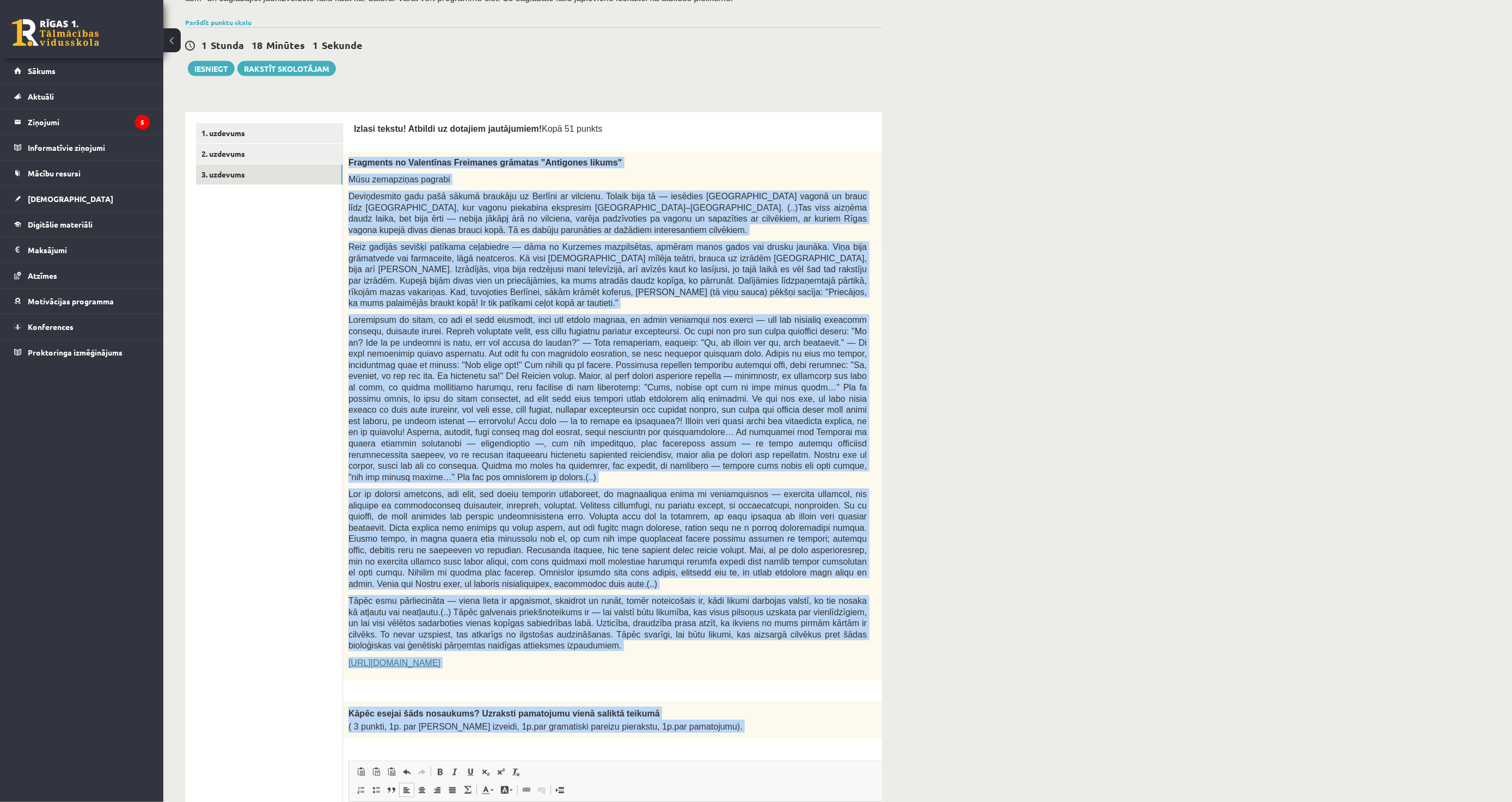
drag, startPoint x: 348, startPoint y: 387, endPoint x: 608, endPoint y: 654, distance: 372.7
click at [608, 654] on div "0p Fragments no Valentīnas Freimanes grāmatas "Antigones likums" Mūsu zemapziņa…" at bounding box center [635, 420] width 584 height 539
copy div "Fragments no Valentīnas Freimanes grāmatas "Antigones likums" Mūsu zemapziņas p…"
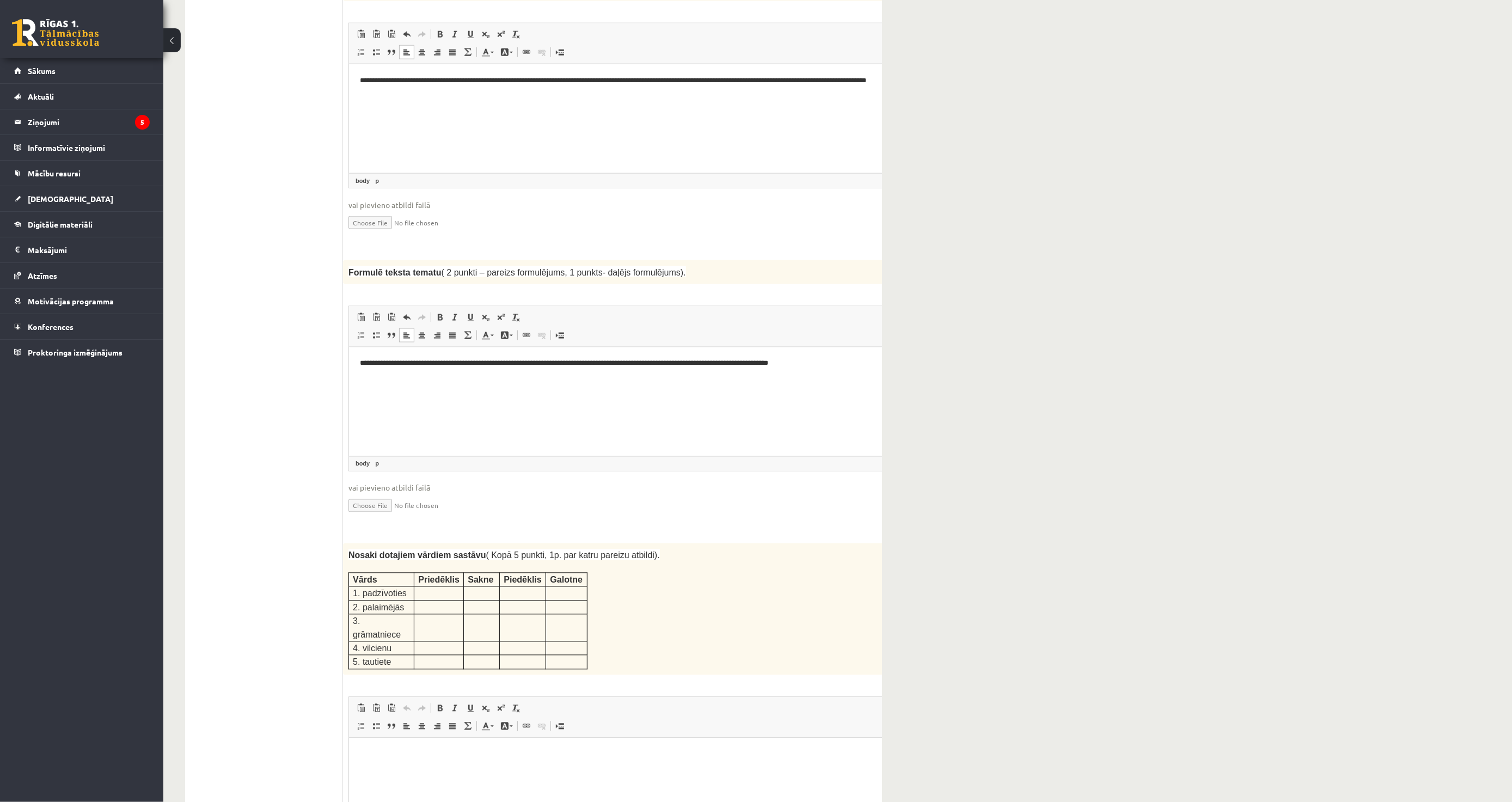
scroll to position [1138, 0]
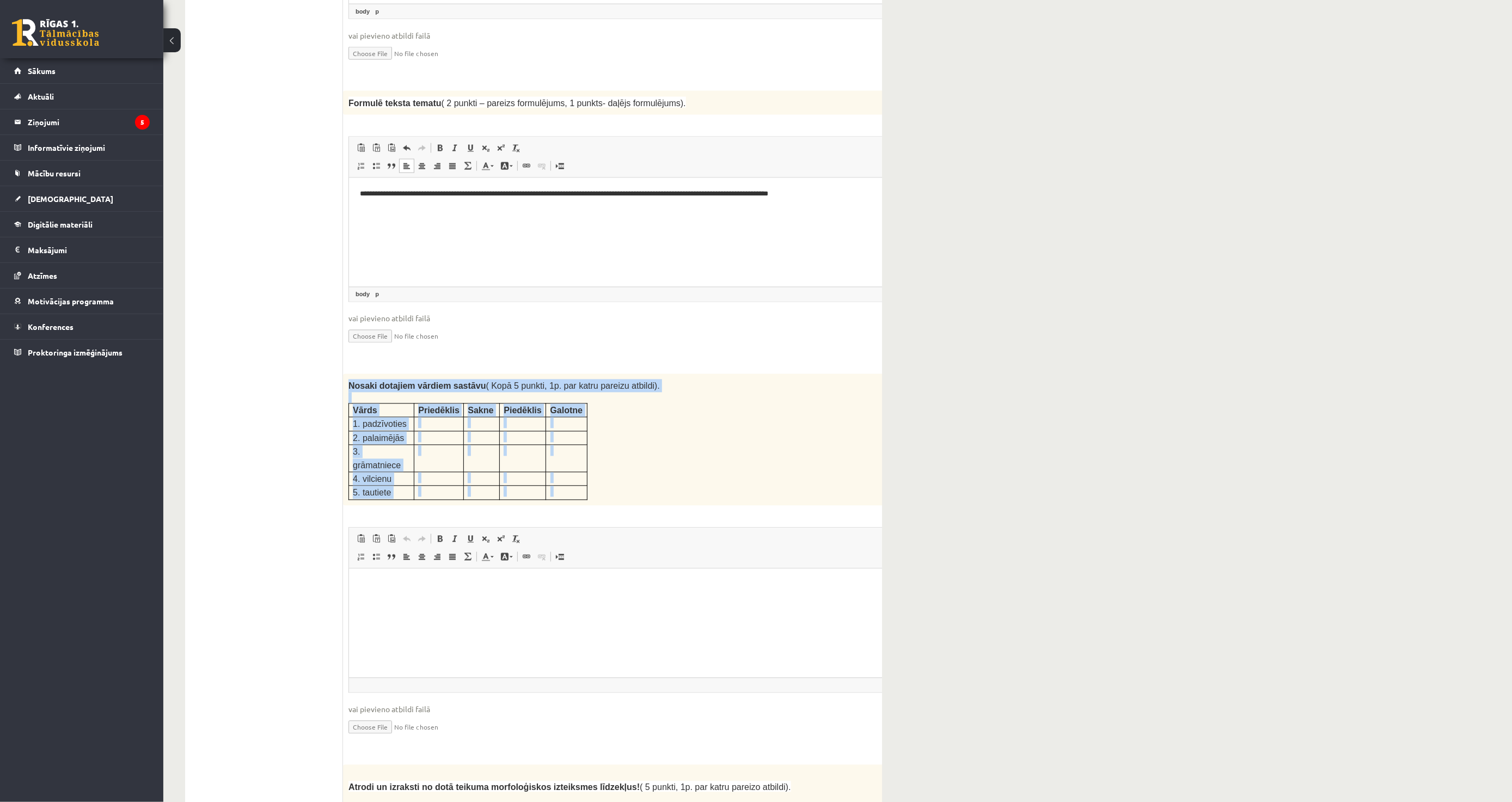
drag, startPoint x: 345, startPoint y: 350, endPoint x: 628, endPoint y: 459, distance: 303.3
click at [628, 459] on div "5p Nosaki dotajiem vārdiem sastāvu ( Kopā 5 punkti, 1p. par katru pareizu atbil…" at bounding box center [635, 564] width 584 height 380
click at [407, 590] on html at bounding box center [634, 584] width 571 height 33
drag, startPoint x: 368, startPoint y: 370, endPoint x: 541, endPoint y: 509, distance: 221.9
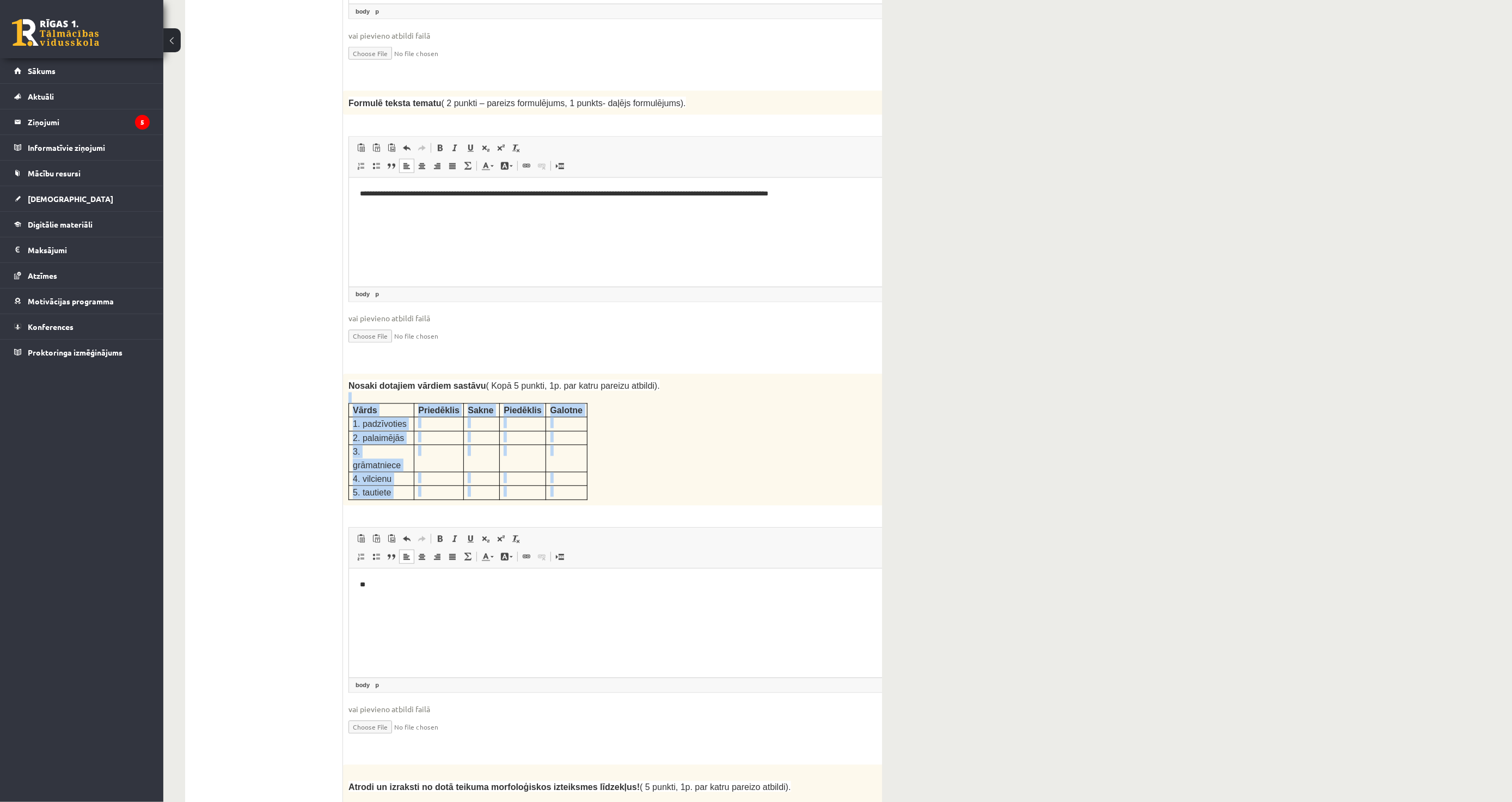
click at [601, 457] on div "5p Nosaki dotajiem vārdiem sastāvu ( Kopā 5 punkti, 1p. par katru pareizu atbil…" at bounding box center [635, 564] width 584 height 380
drag, startPoint x: 324, startPoint y: 582, endPoint x: 299, endPoint y: 580, distance: 25.1
click at [349, 580] on html "**" at bounding box center [634, 584] width 571 height 33
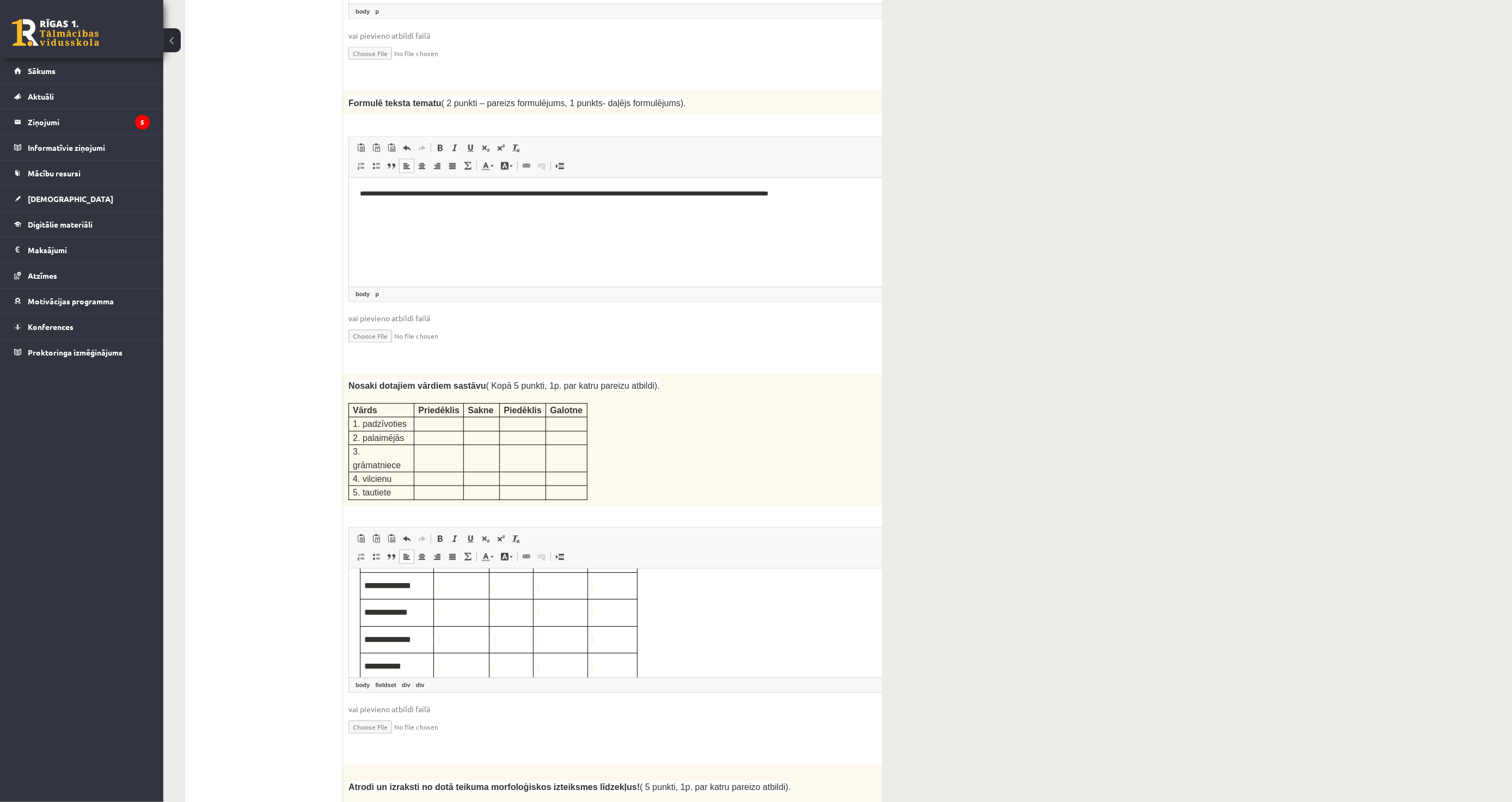
click at [466, 592] on td "Визуальный текстовый редактор, wiswyg-editor-user-answer-47433976226180" at bounding box center [461, 584] width 55 height 26
click at [513, 645] on span "Визуальный текстовый редактор, wiswyg-editor-user-answer-47433976226180" at bounding box center [511, 645] width 36 height 12
click at [556, 651] on span "Визуальный текстовый редактор, wiswyg-editor-user-answer-47433976226180" at bounding box center [560, 645] width 46 height 12
click at [606, 635] on td "Визуальный текстовый редактор, wiswyg-editor-user-answer-47433976226180" at bounding box center [612, 644] width 50 height 26
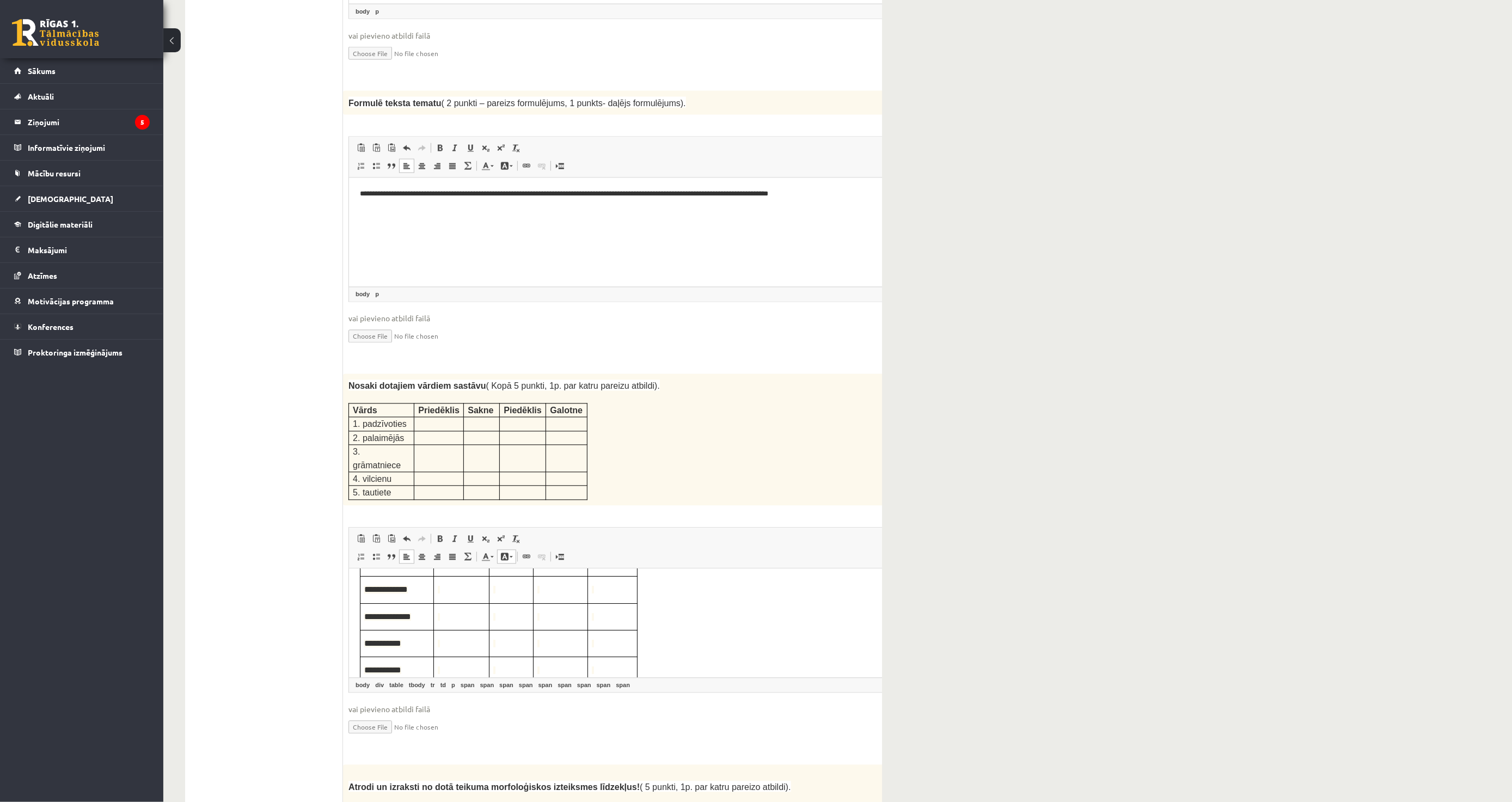
scroll to position [121, 0]
drag, startPoint x: 458, startPoint y: 586, endPoint x: 796, endPoint y: 1054, distance: 577.3
click at [458, 585] on span "Визуальный текстовый редактор, wiswyg-editor-user-answer-47433976226180" at bounding box center [461, 578] width 47 height 12
click at [451, 616] on span "Визуальный текстовый редактор, wiswyg-editor-user-answer-47433976226180" at bounding box center [461, 611] width 47 height 12
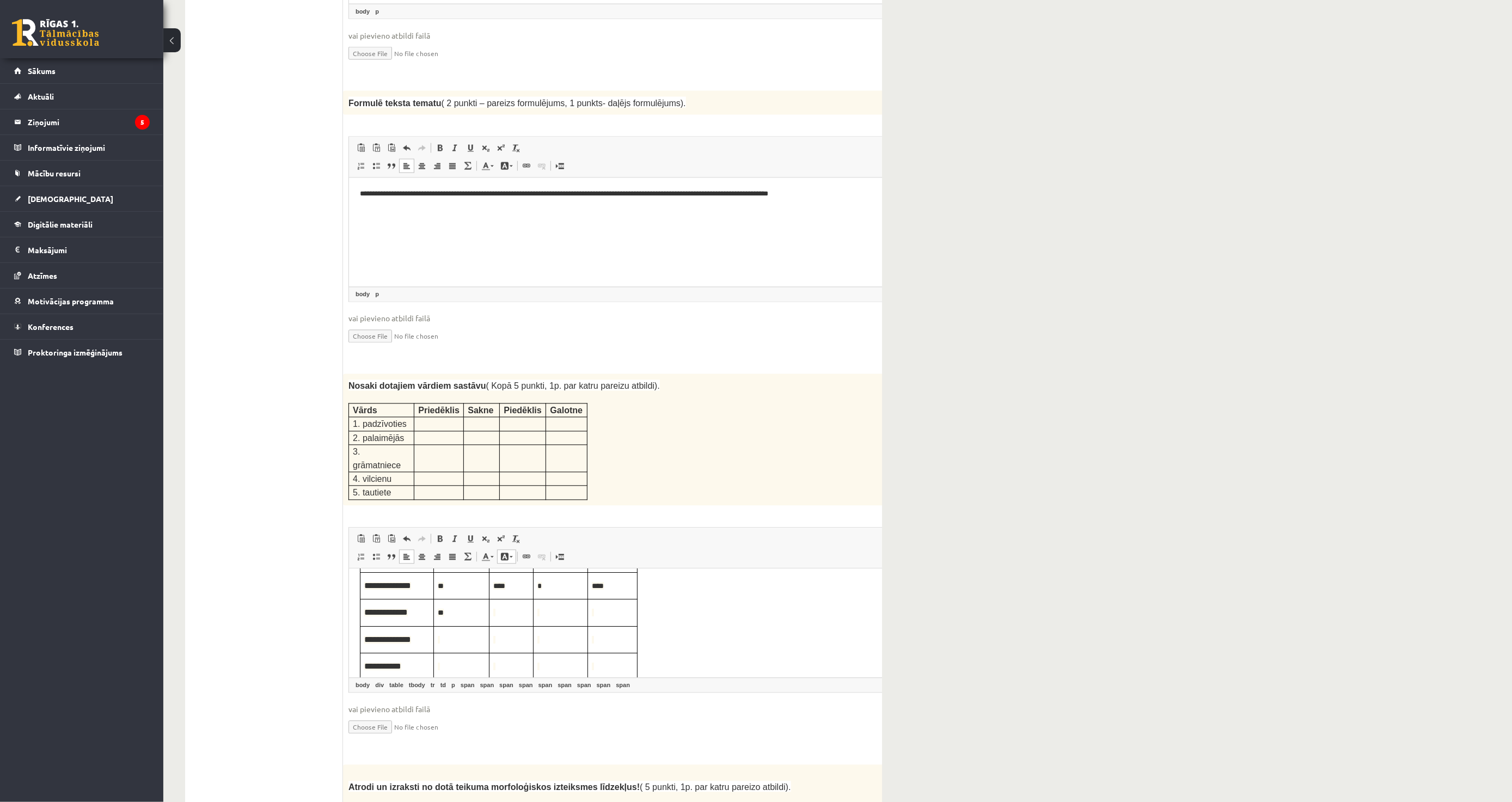
click at [541, 627] on td "Визуальный текстовый редактор, wiswyg-editor-user-answer-47433976226180" at bounding box center [560, 638] width 54 height 26
click at [511, 613] on span "Визуальный текстовый редактор, wiswyg-editor-user-answer-47433976226180" at bounding box center [511, 611] width 36 height 12
click at [544, 615] on span "Визуальный текстовый редактор, wiswyg-editor-user-answer-47433976226180" at bounding box center [560, 611] width 46 height 12
click at [636, 623] on td "Визуальный текстовый редактор, wiswyg-editor-user-answer-47433976226180" at bounding box center [612, 612] width 50 height 26
drag, startPoint x: 404, startPoint y: 643, endPoint x: 438, endPoint y: 646, distance: 34.1
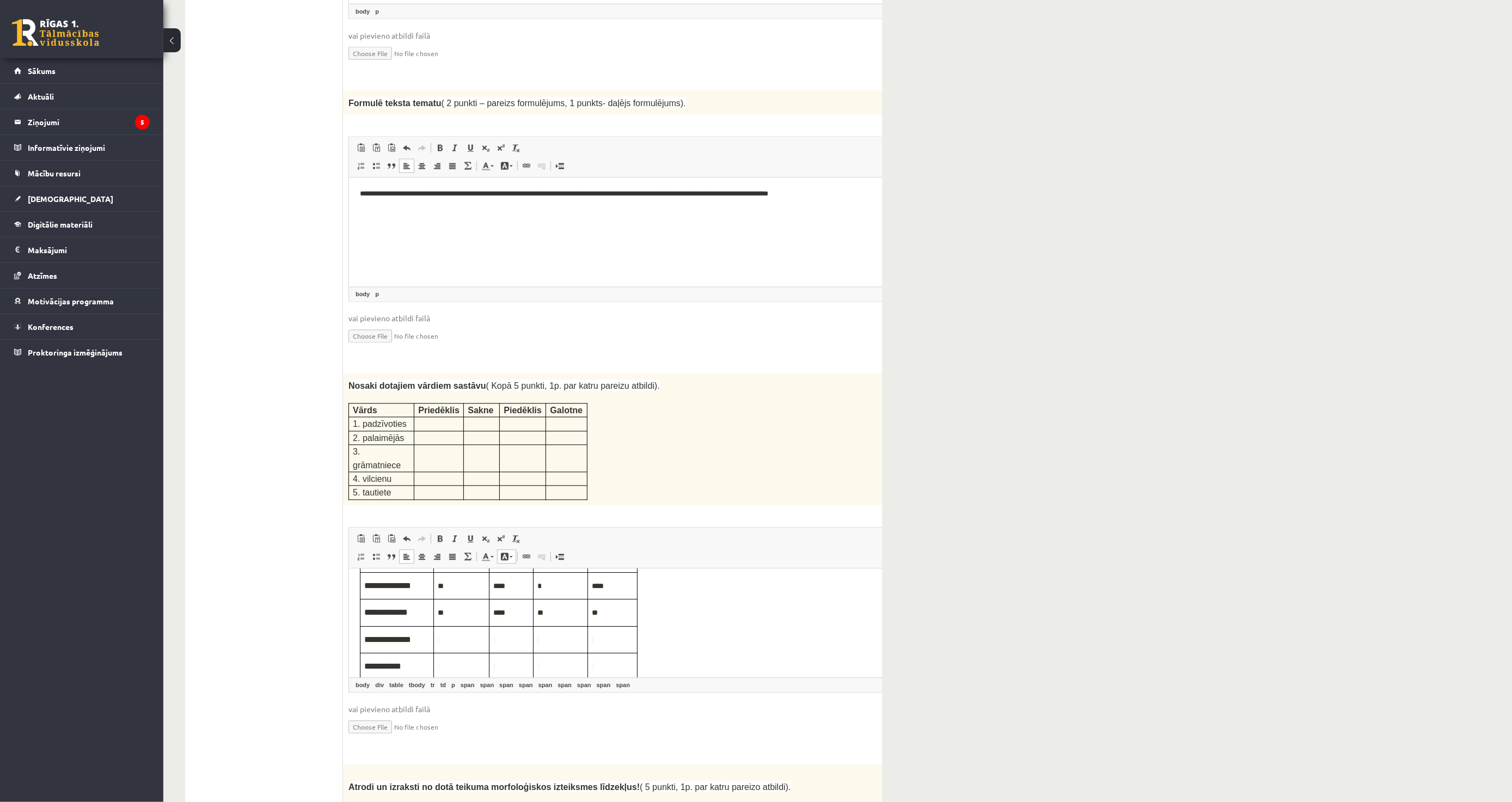
click at [407, 645] on span "**********" at bounding box center [397, 638] width 65 height 12
click at [442, 641] on span "Визуальный текстовый редактор, wiswyg-editor-user-answer-47433976226180" at bounding box center [461, 638] width 47 height 12
drag, startPoint x: 611, startPoint y: 612, endPoint x: 601, endPoint y: 616, distance: 10.8
click at [601, 616] on span "**" at bounding box center [612, 611] width 42 height 12
click at [623, 613] on span "**" at bounding box center [612, 611] width 42 height 12
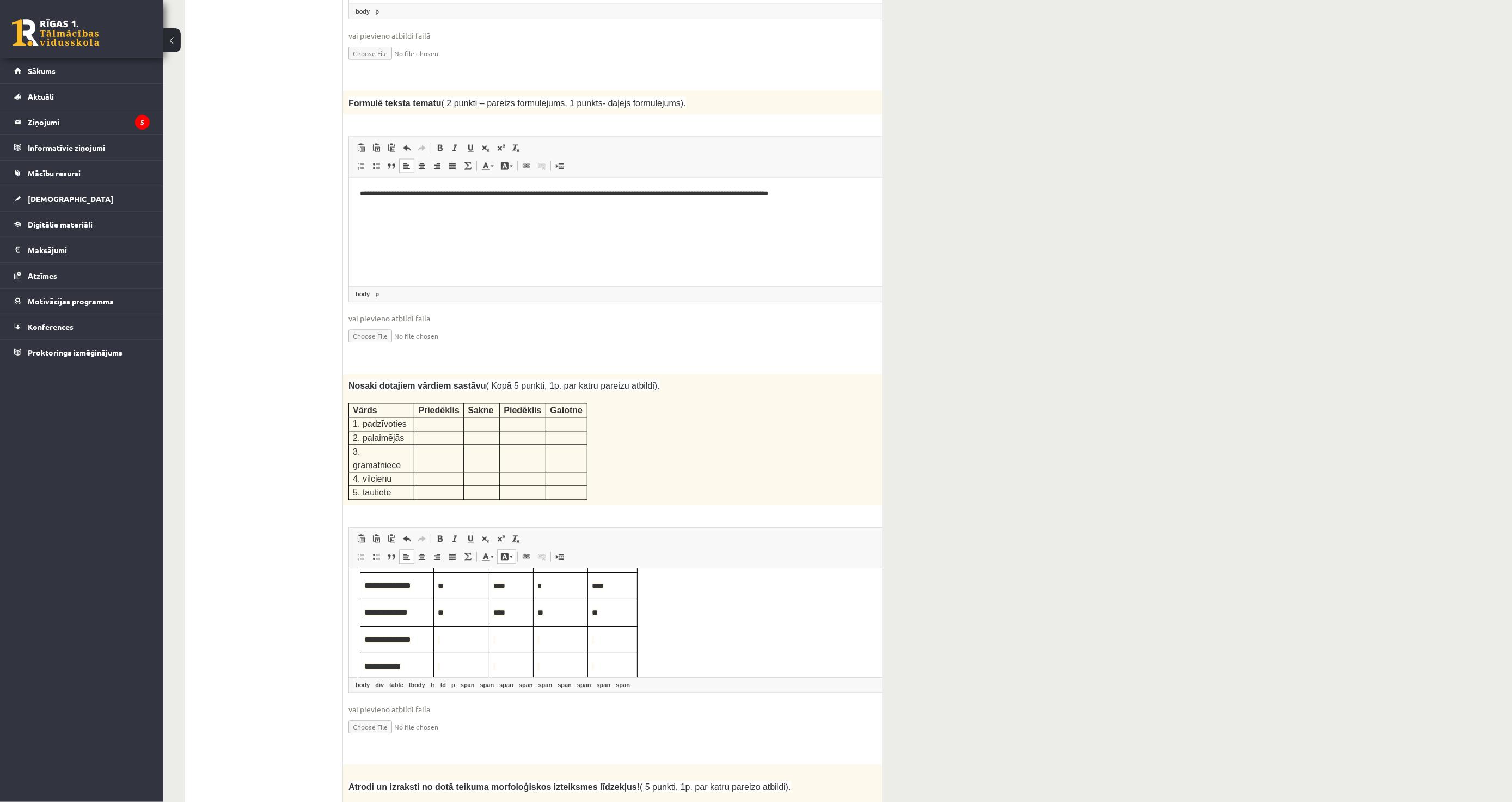
click at [445, 652] on td "Визуальный текстовый редактор, wiswyg-editor-user-answer-47433976226180" at bounding box center [461, 638] width 55 height 26
click at [514, 641] on span "Визуальный текстовый редактор, wiswyg-editor-user-answer-47433976226180" at bounding box center [511, 638] width 36 height 12
click at [554, 645] on span "Визуальный текстовый редактор, wiswyg-editor-user-answer-47433976226180" at bounding box center [560, 638] width 46 height 12
click at [625, 636] on span "Визуальный текстовый редактор, wiswyg-editor-user-answer-47433976226180" at bounding box center [612, 638] width 42 height 12
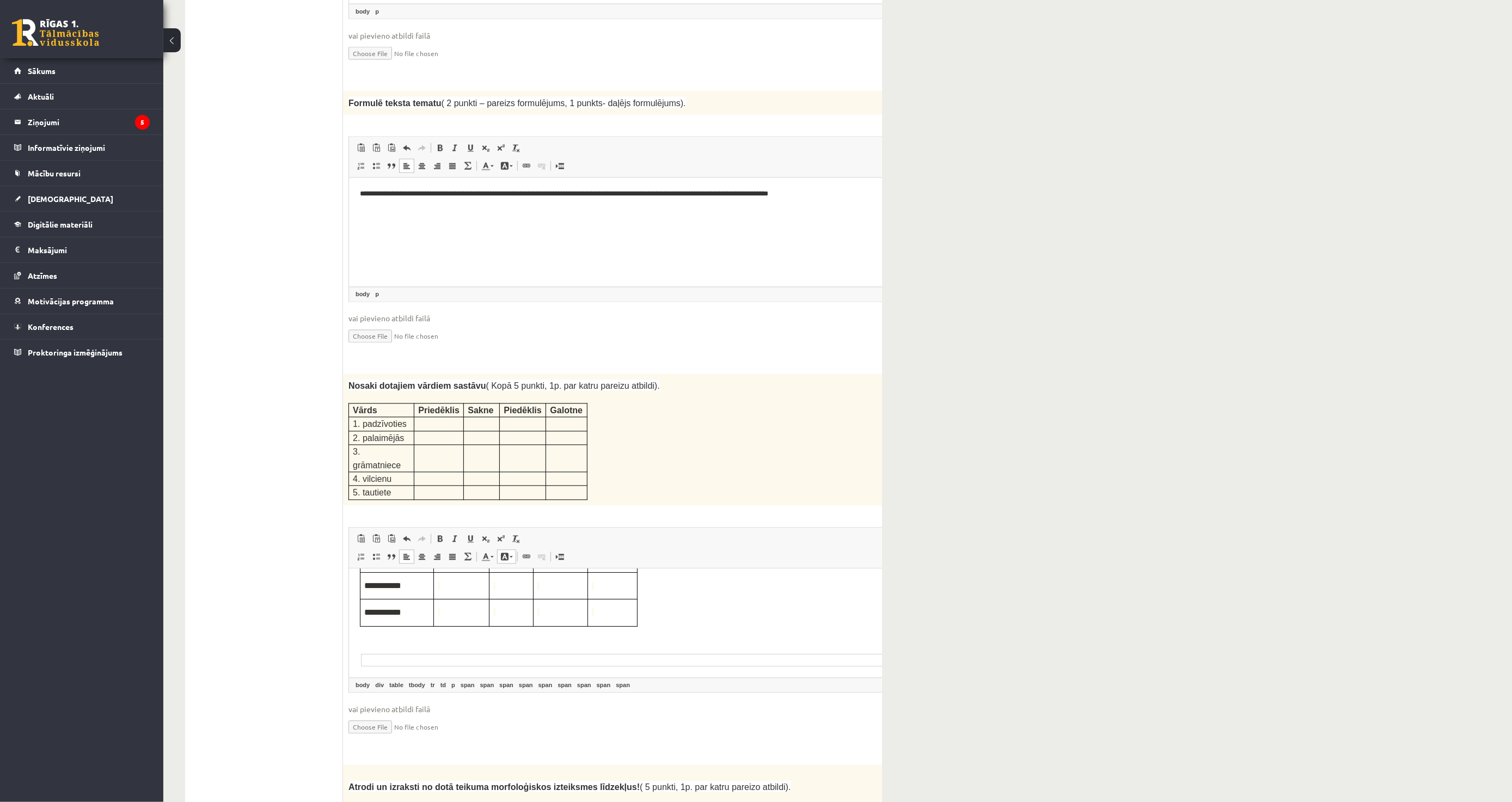
click at [460, 584] on span "Визуальный текстовый редактор, wiswyg-editor-user-answer-47433976226180" at bounding box center [461, 585] width 47 height 12
click at [516, 583] on span "Визуальный текстовый редактор, wiswyg-editor-user-answer-47433976226180" at bounding box center [511, 585] width 36 height 12
click at [563, 572] on td "Визуальный текстовый редактор, wiswyg-editor-user-answer-47433976226180" at bounding box center [560, 584] width 54 height 26
click at [622, 591] on td "Визуальный текстовый редактор, wiswyg-editor-user-answer-47433976226180" at bounding box center [612, 584] width 50 height 26
click at [447, 616] on span "Визуальный текстовый редактор, wiswyg-editor-user-answer-47433976226180" at bounding box center [461, 611] width 47 height 12
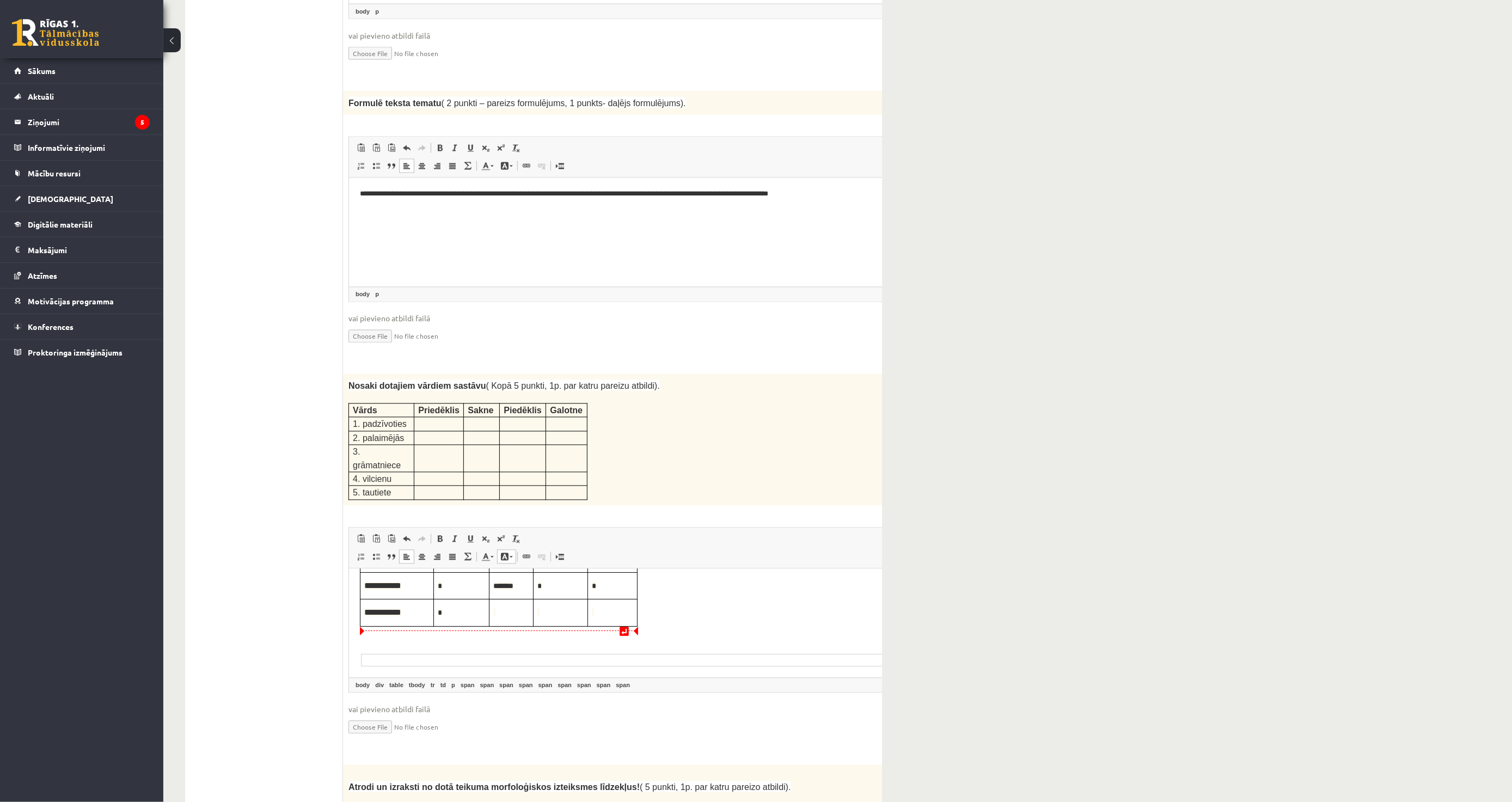
click at [502, 614] on span "Визуальный текстовый редактор, wiswyg-editor-user-answer-47433976226180" at bounding box center [511, 611] width 36 height 12
click at [558, 619] on td "Визуальный текстовый редактор, wiswyg-editor-user-answer-47433976226180" at bounding box center [560, 612] width 54 height 26
click at [606, 607] on span "Визуальный текстовый редактор, wiswyg-editor-user-answer-47433976226180" at bounding box center [612, 611] width 42 height 12
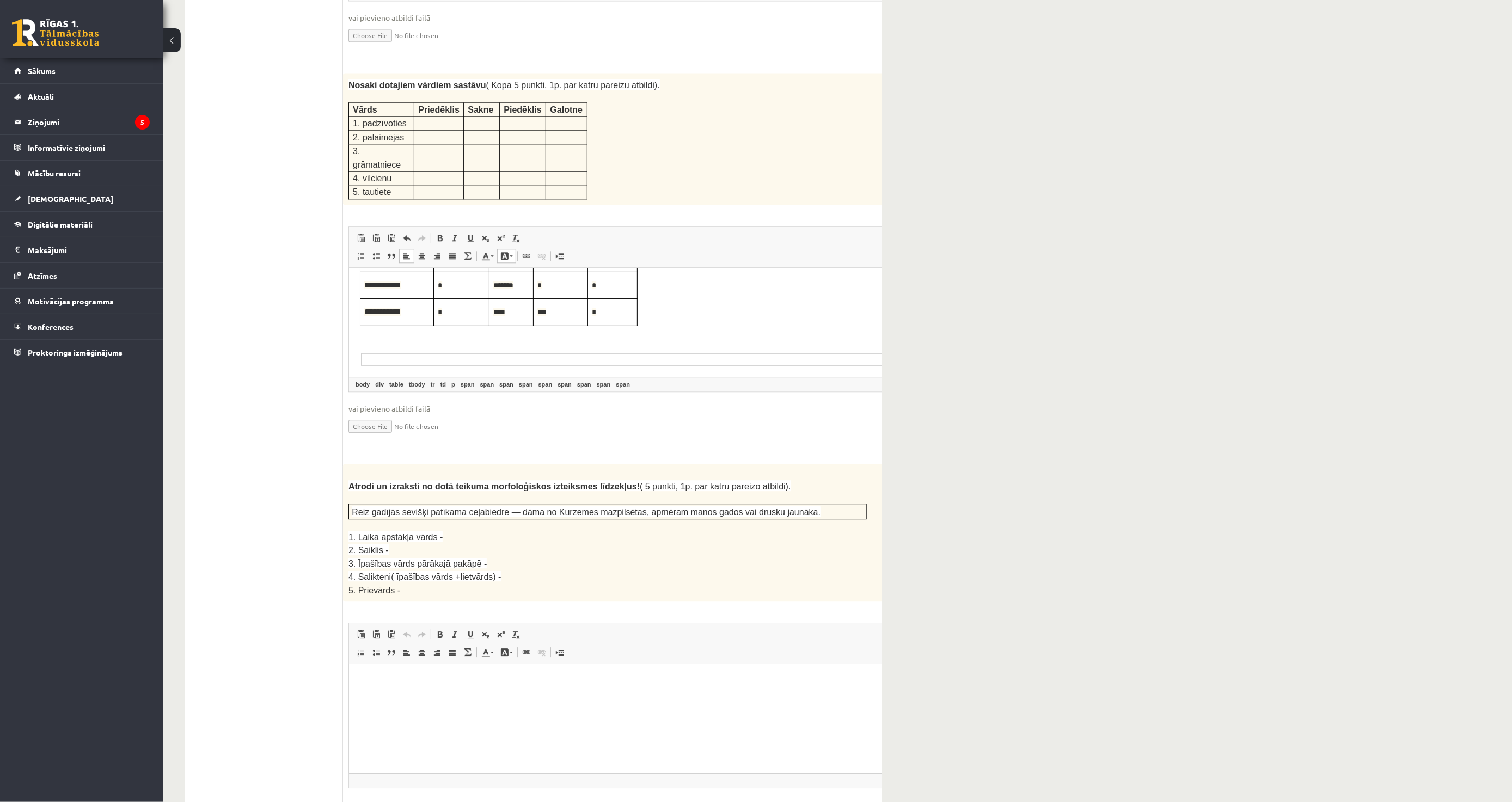
scroll to position [1500, 0]
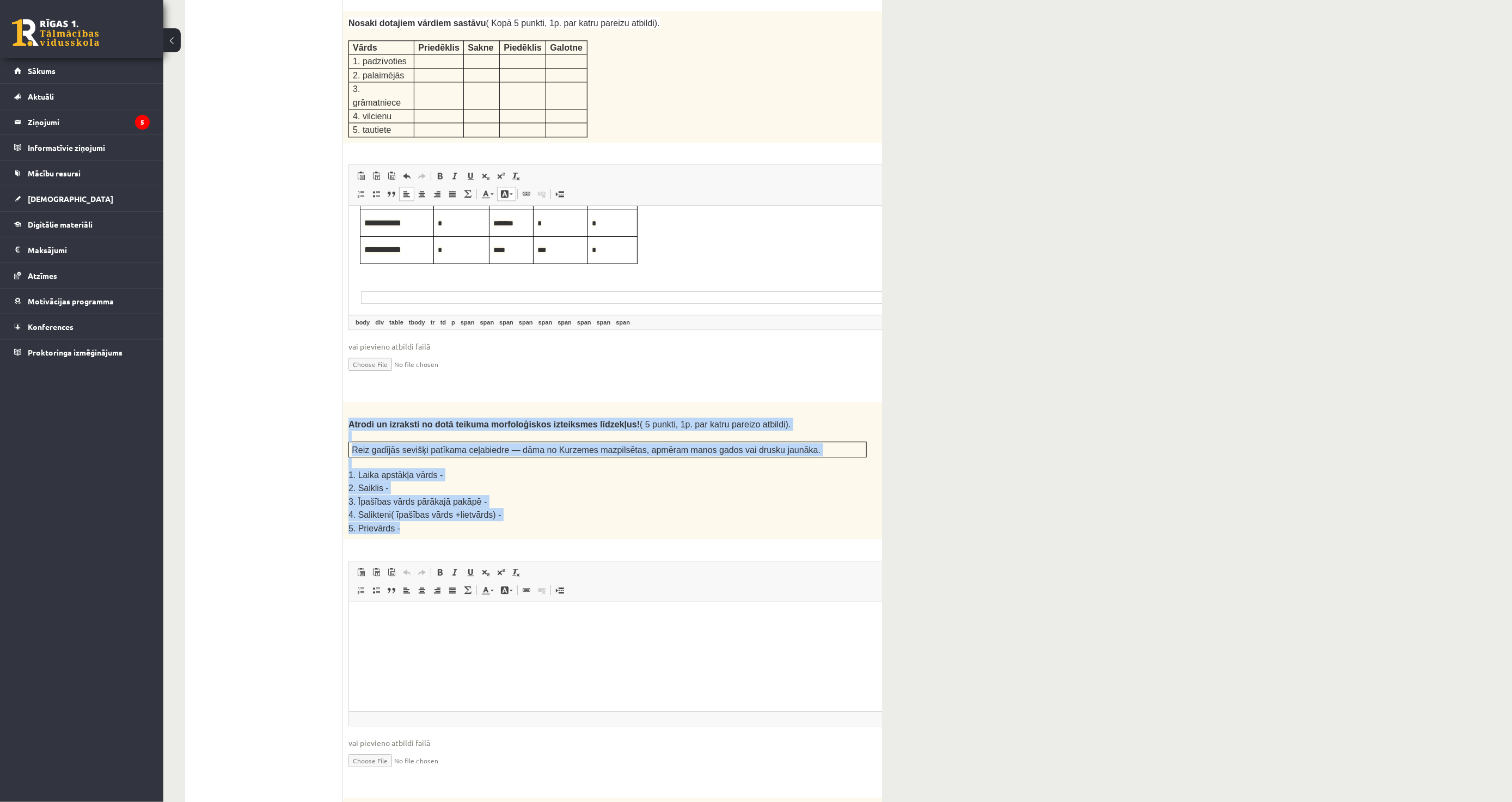
drag, startPoint x: 350, startPoint y: 361, endPoint x: 535, endPoint y: 460, distance: 209.8
click at [535, 460] on div "Atrodi un izraksti no dotā teikuma morfoloģiskos izteiksmes līdzekļus! ( 5 punk…" at bounding box center [635, 471] width 584 height 138
click at [535, 521] on p "5. Prievārds -" at bounding box center [608, 528] width 519 height 13
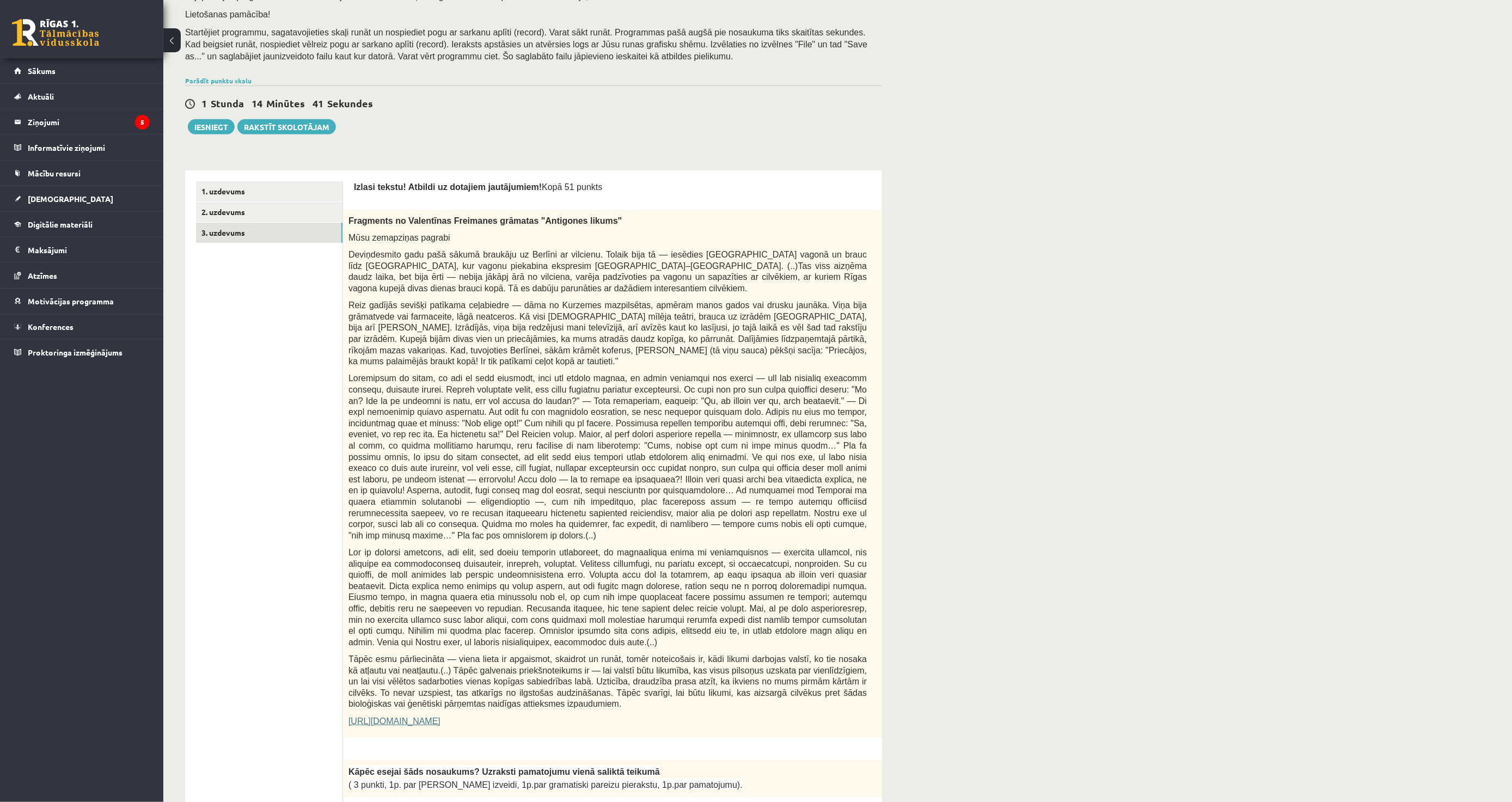
scroll to position [0, 0]
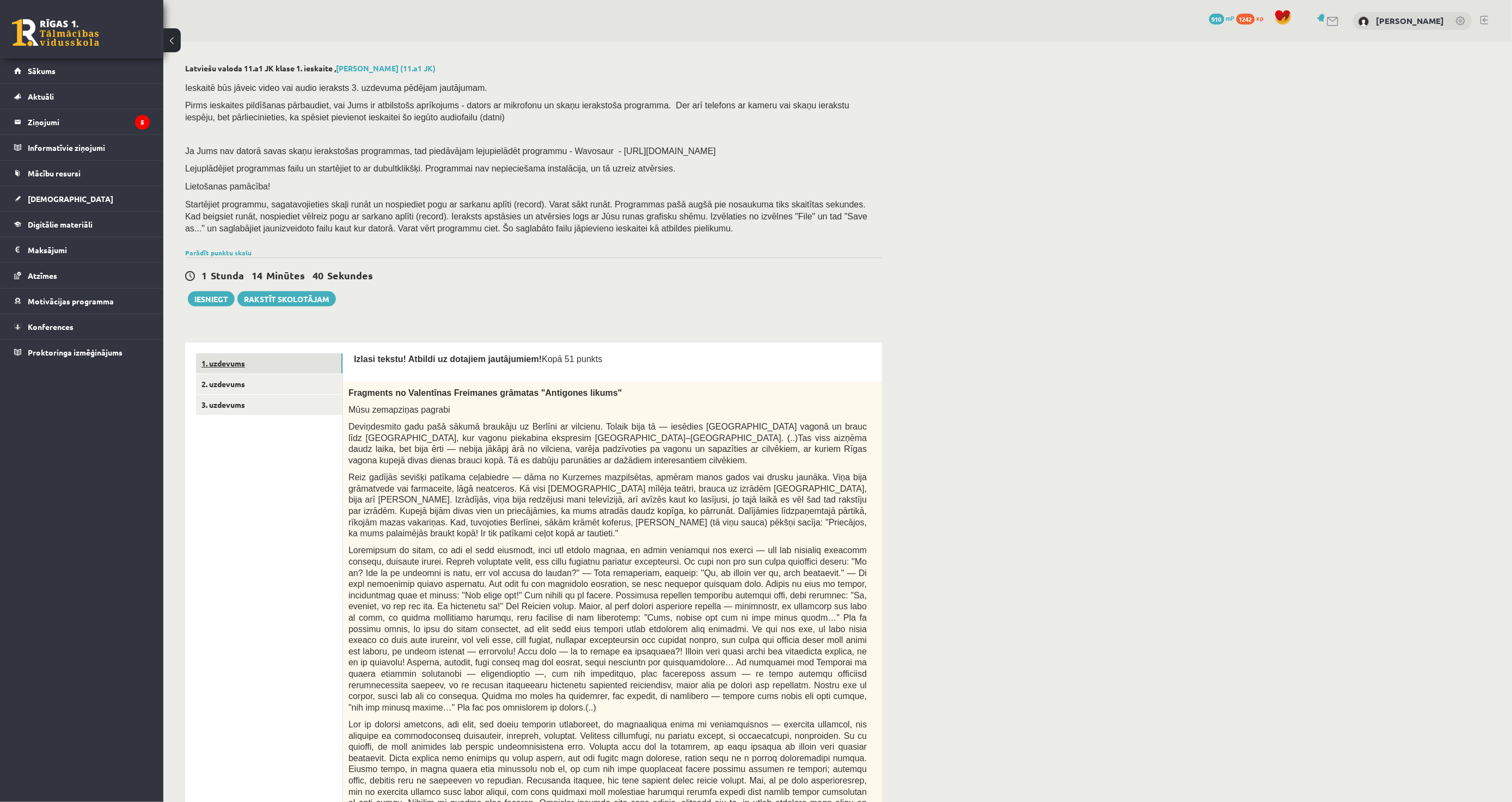
click at [252, 366] on link "1. uzdevums" at bounding box center [270, 363] width 147 height 20
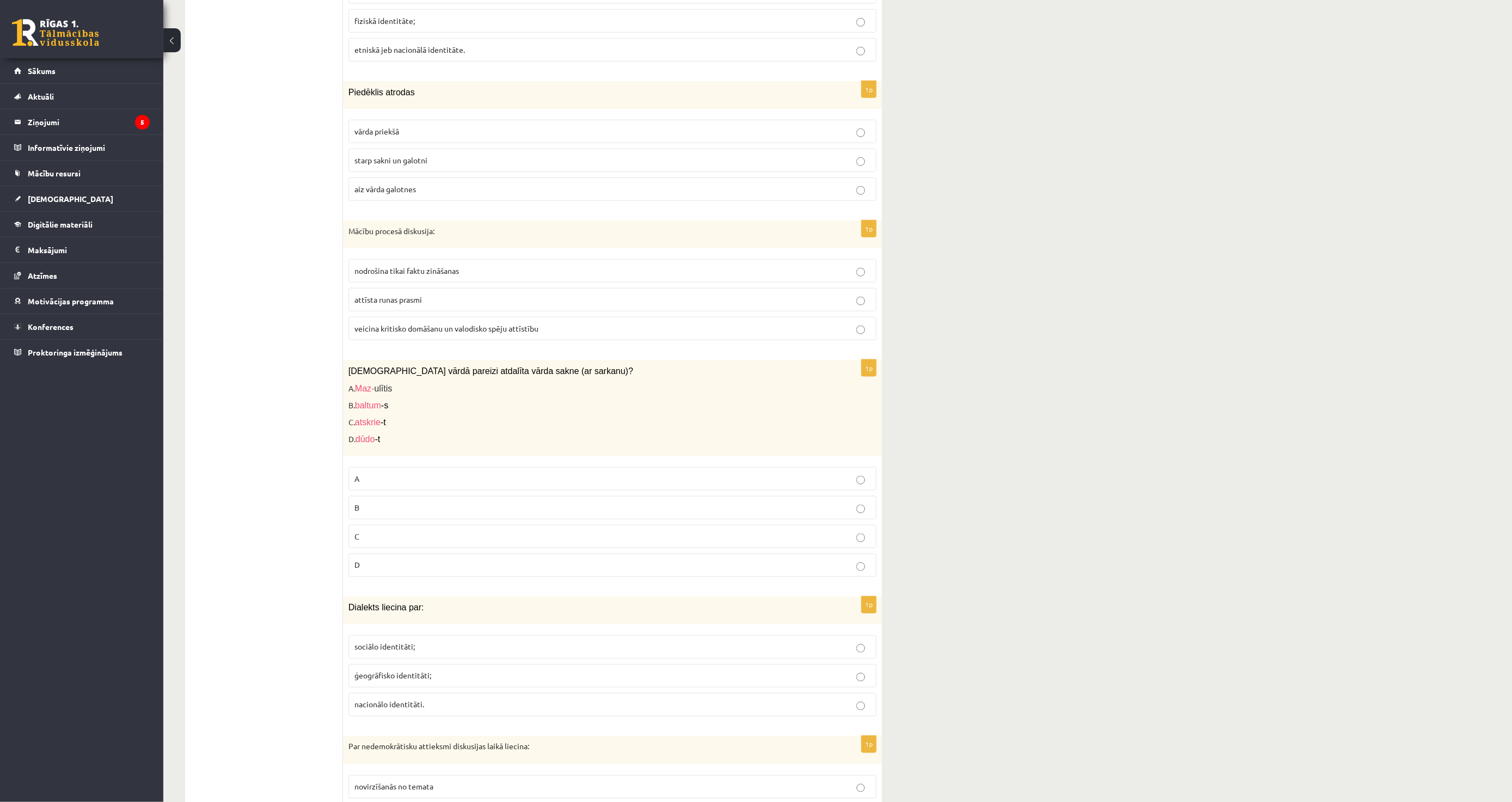
scroll to position [907, 0]
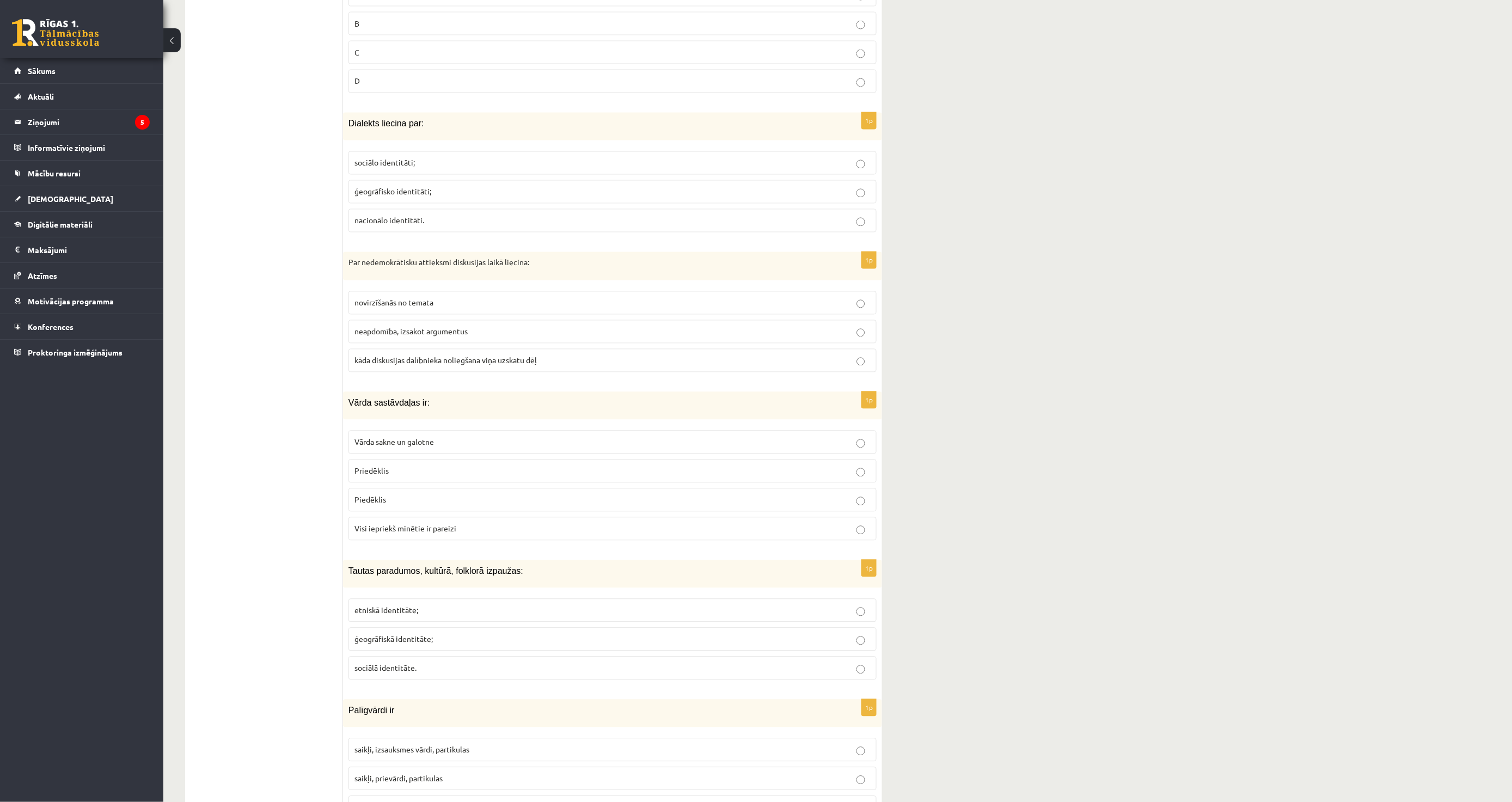
click at [508, 460] on fieldset "Vārda sakne un galotne Priedēklis Piedēklis Visi iepriekš minētie ir pareizi" at bounding box center [612, 484] width 528 height 119
click at [496, 439] on p "Vārda sakne un galotne" at bounding box center [613, 442] width 516 height 12
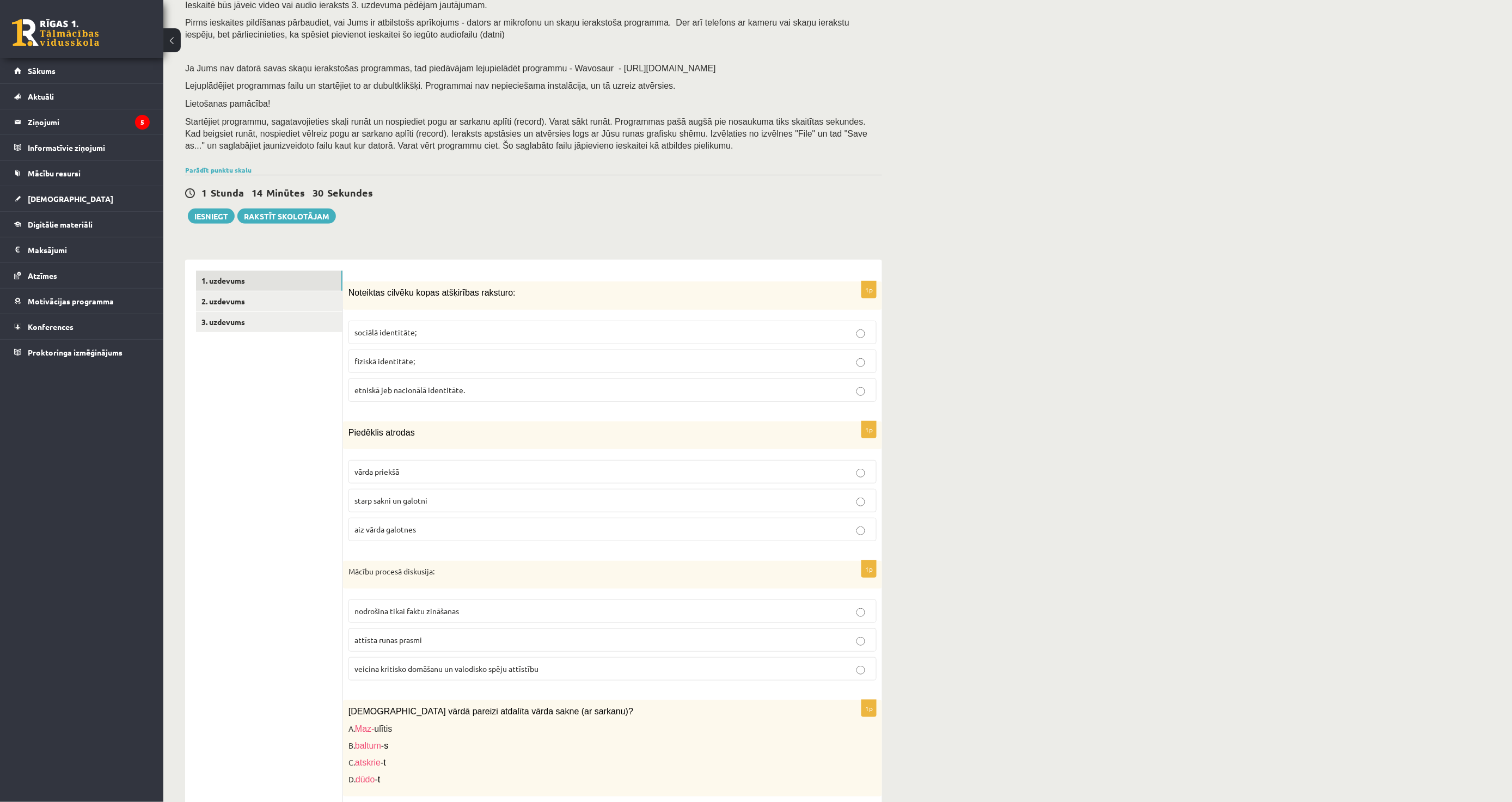
scroll to position [0, 0]
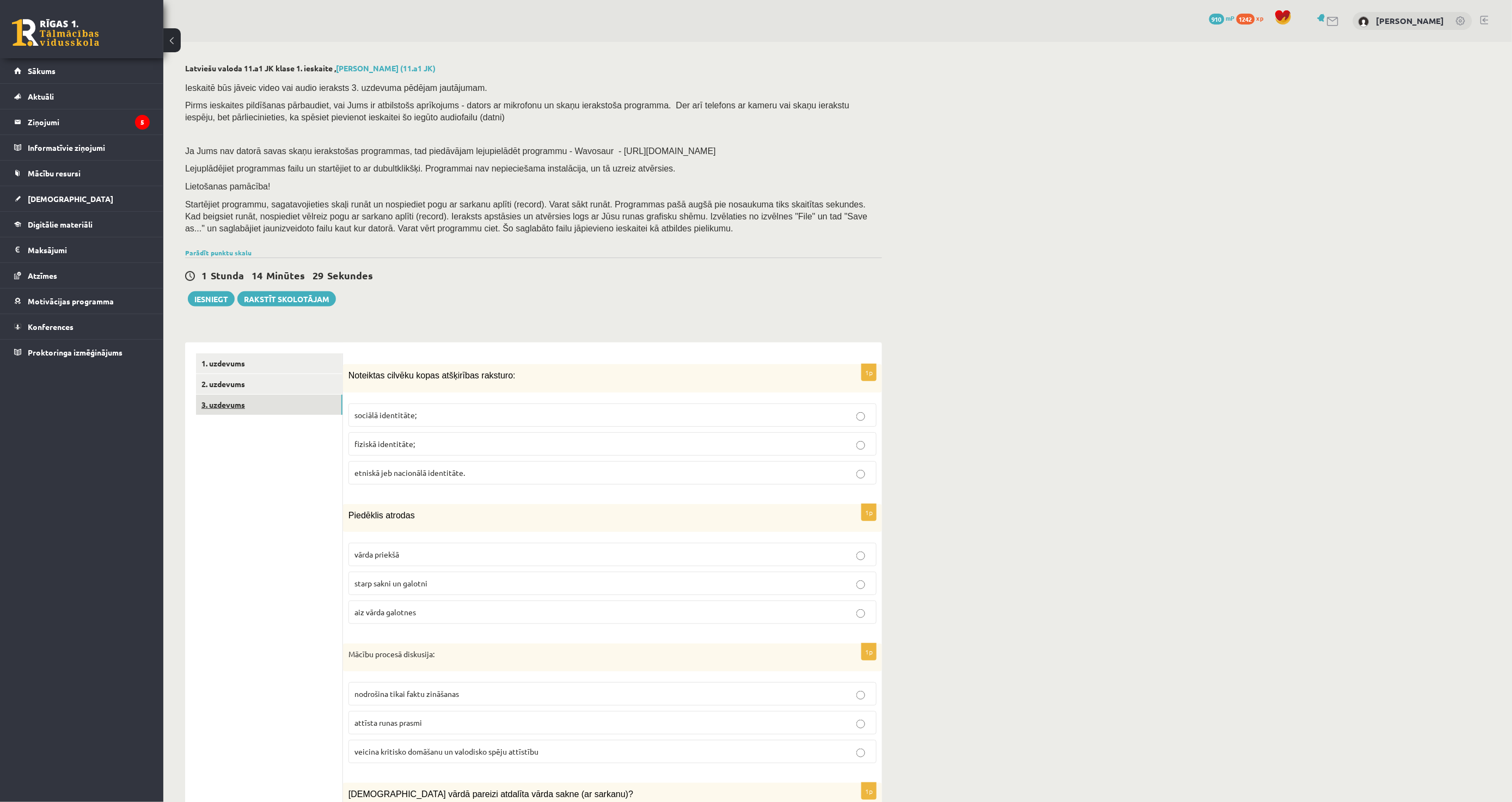
click at [263, 401] on link "3. uzdevums" at bounding box center [270, 405] width 147 height 20
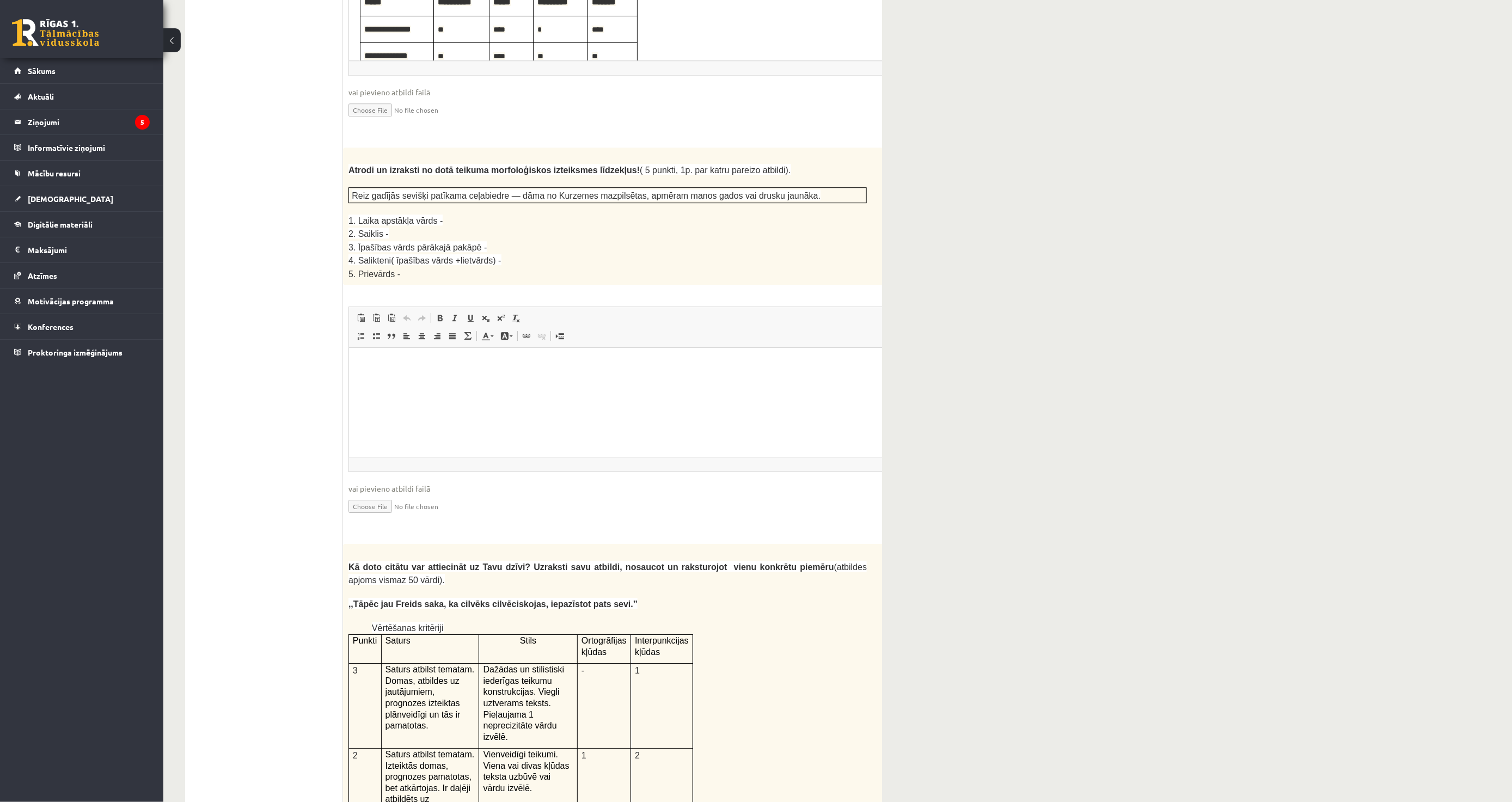
scroll to position [1743, 0]
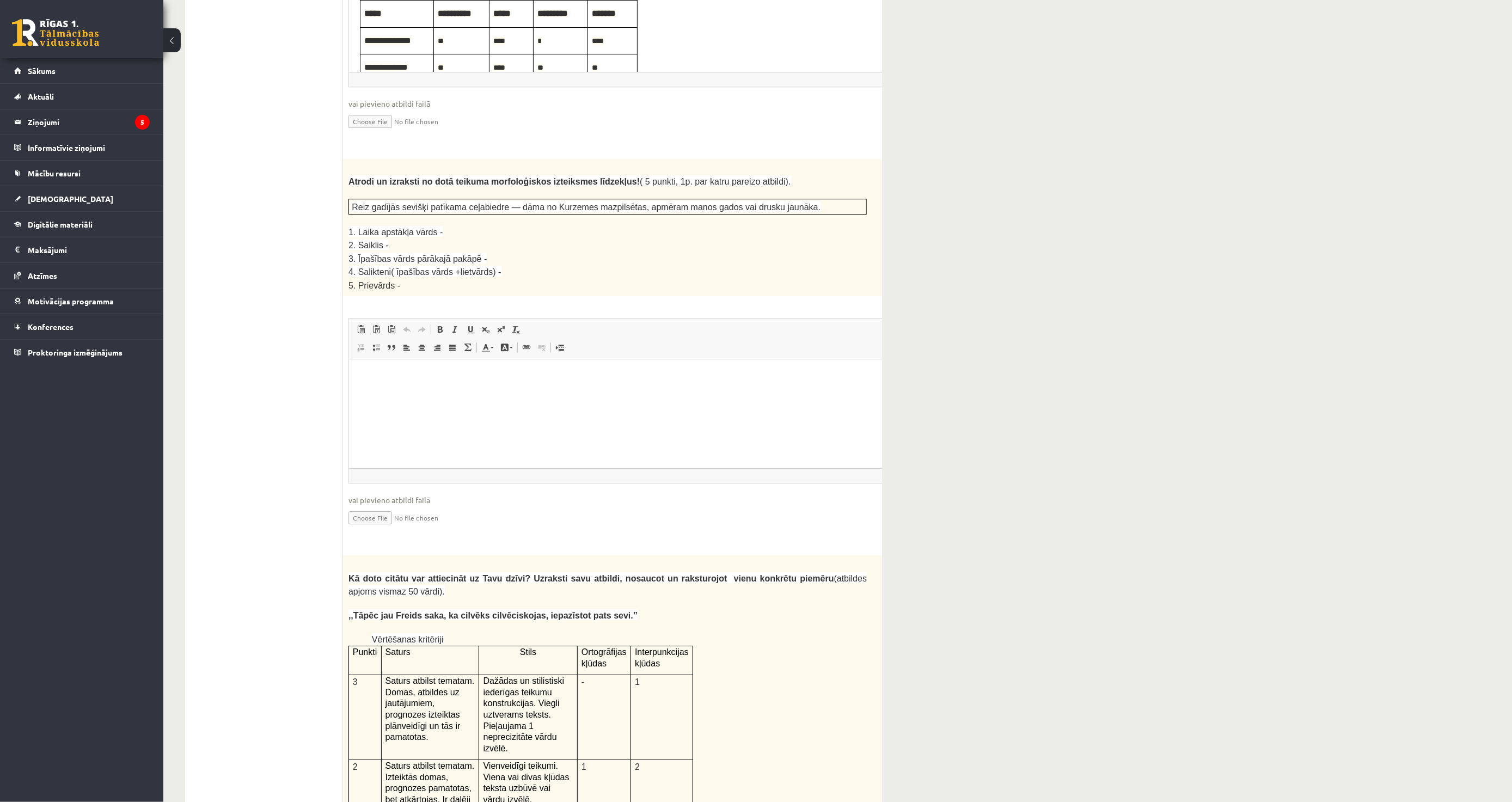
click at [446, 392] on html at bounding box center [634, 375] width 571 height 33
drag, startPoint x: 345, startPoint y: 167, endPoint x: 407, endPoint y: 224, distance: 84.2
click at [407, 224] on div "Atrodi un izraksti no dotā teikuma morfoloģiskos izteiksmes līdzekļus! ( 5 punk…" at bounding box center [635, 228] width 584 height 138
drag, startPoint x: 388, startPoint y: 386, endPoint x: 325, endPoint y: 377, distance: 63.6
click at [349, 377] on html "*" at bounding box center [634, 375] width 571 height 33
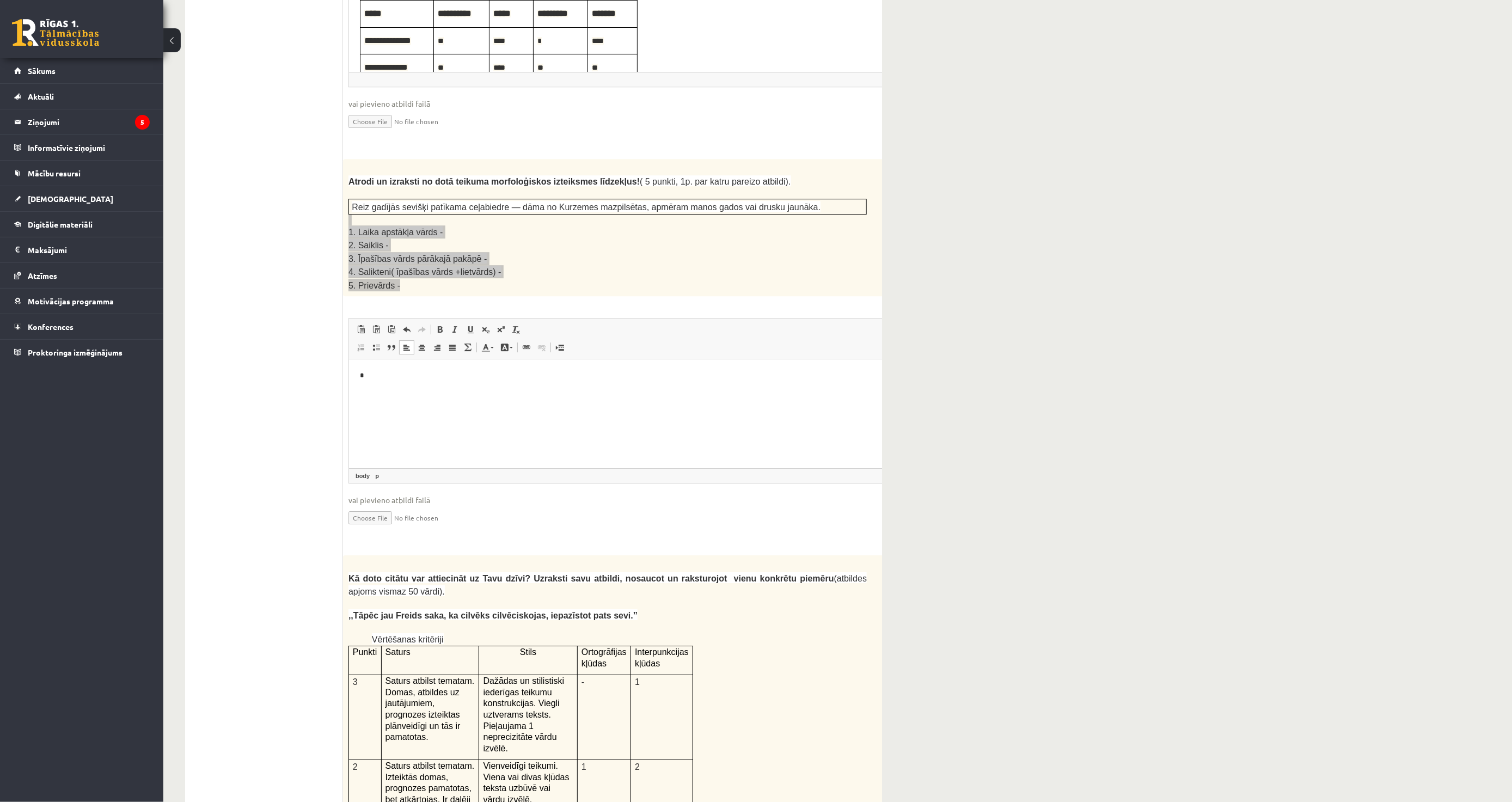
scroll to position [3, 0]
click at [358, 389] on html "**********" at bounding box center [634, 418] width 571 height 125
click at [460, 378] on p "**********" at bounding box center [620, 375] width 522 height 12
click at [408, 394] on p "**********" at bounding box center [620, 394] width 522 height 12
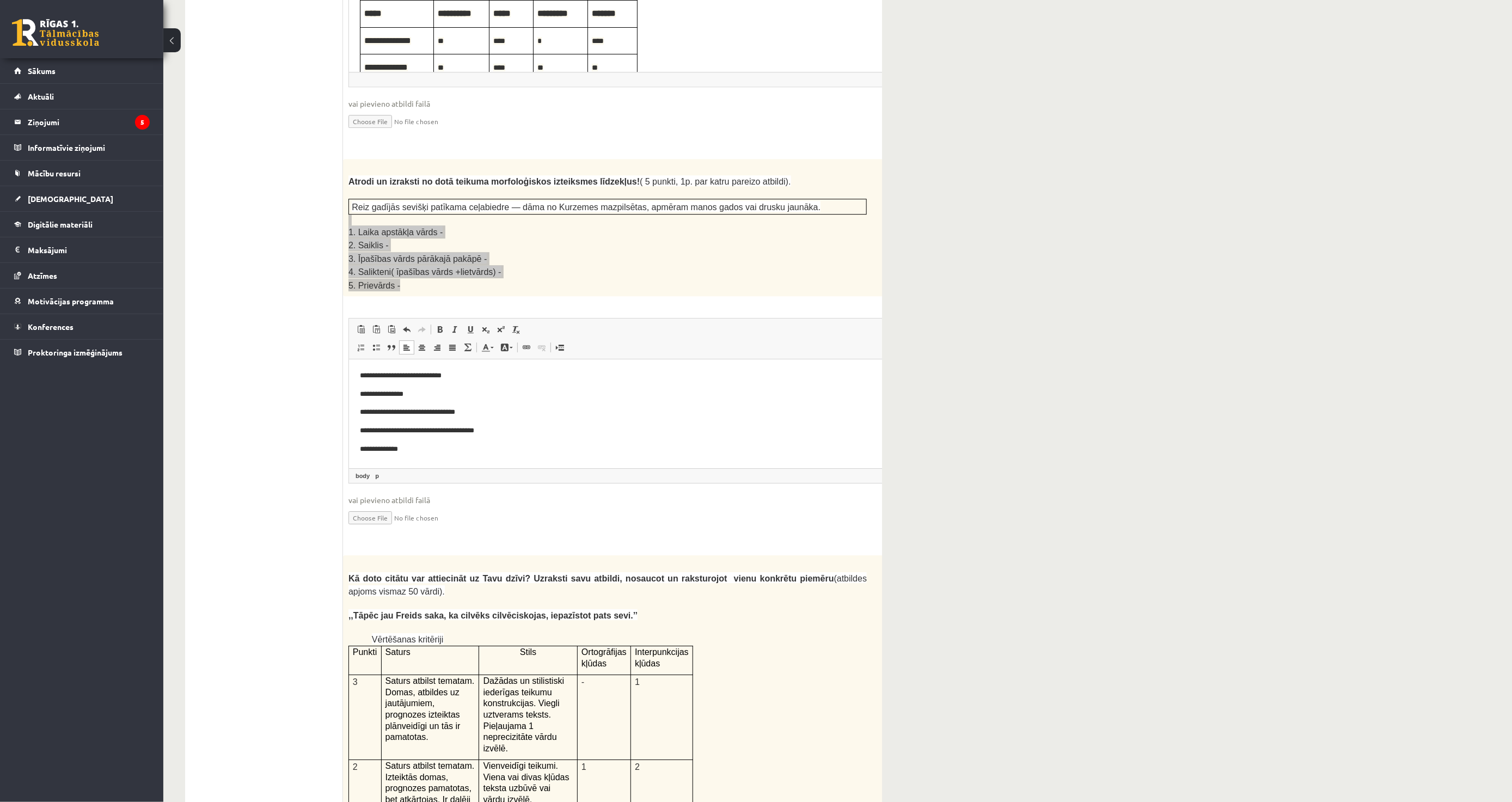
drag, startPoint x: 499, startPoint y: 425, endPoint x: 508, endPoint y: 414, distance: 14.2
click at [499, 424] on body "**********" at bounding box center [634, 411] width 550 height 84
click at [506, 409] on p "**********" at bounding box center [620, 412] width 522 height 12
click at [534, 436] on body "**********" at bounding box center [634, 411] width 550 height 84
click at [534, 418] on body "**********" at bounding box center [634, 411] width 550 height 84
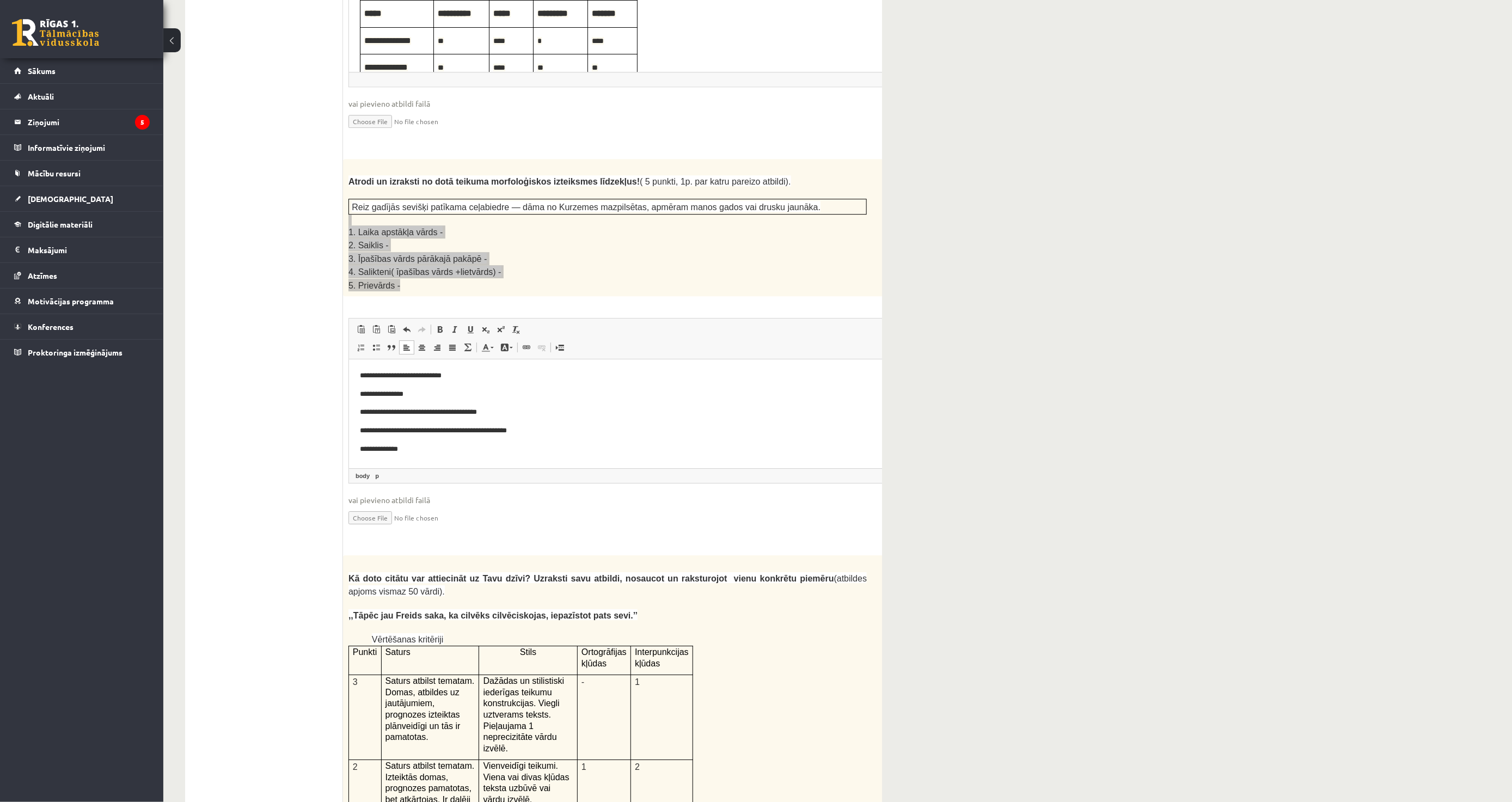
click at [417, 441] on body "**********" at bounding box center [634, 411] width 550 height 84
click at [759, 506] on input "file" at bounding box center [635, 517] width 573 height 23
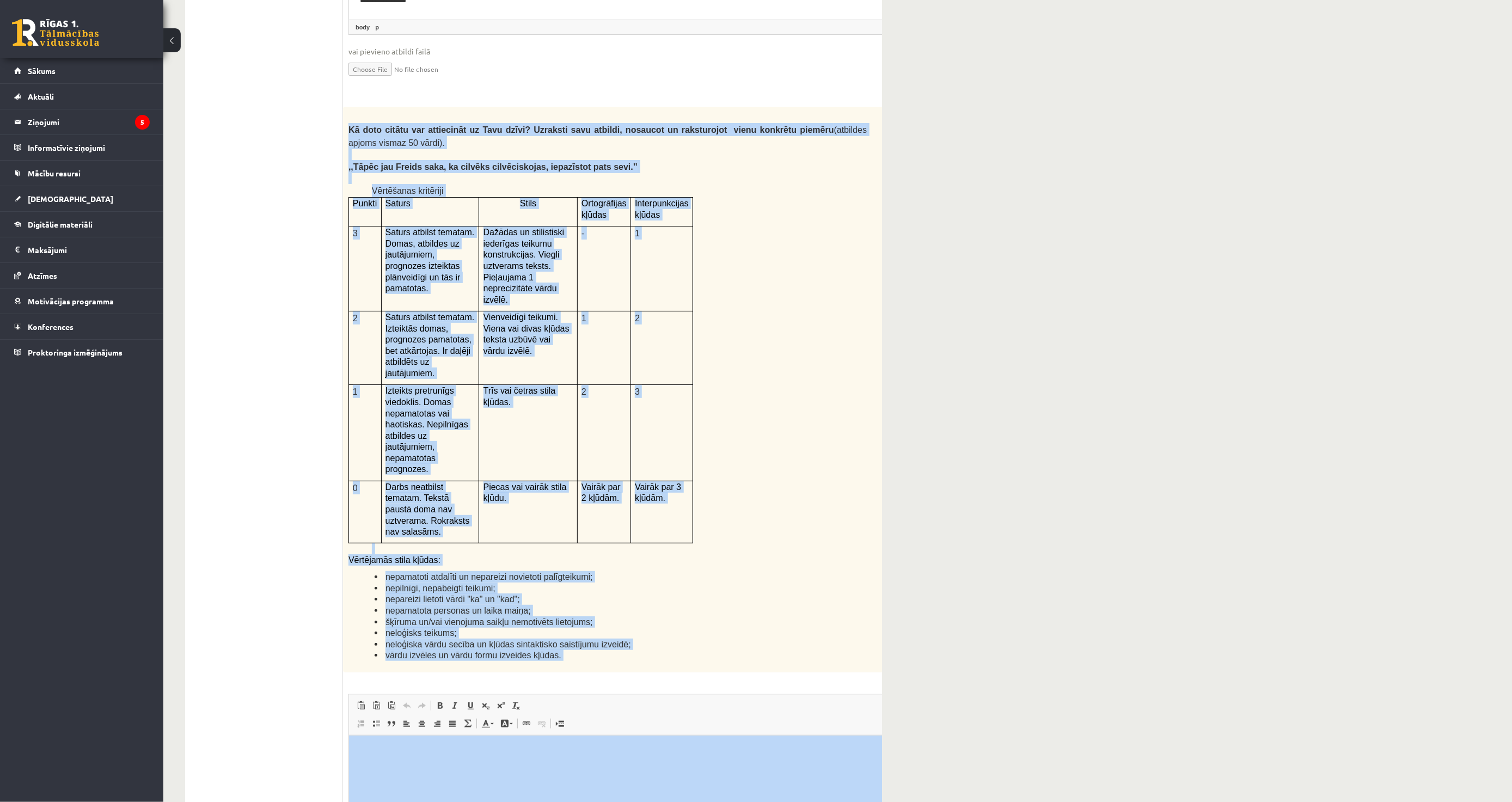
scroll to position [2668, 0]
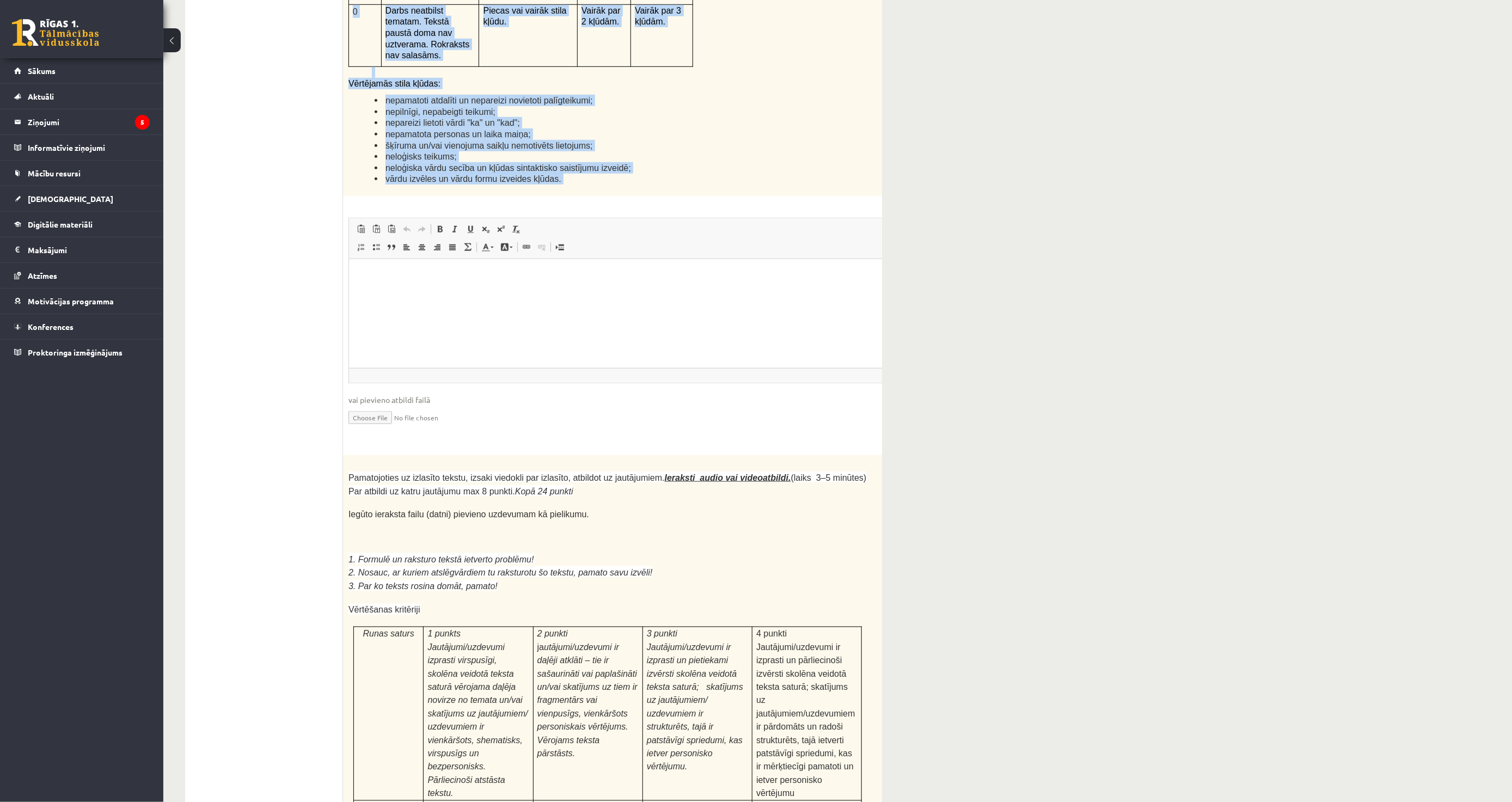
drag, startPoint x: 345, startPoint y: 326, endPoint x: 654, endPoint y: 83, distance: 393.1
click at [654, 83] on div "12p Kā doto citātu var attiecināt uz Tavu dzīvi? Uzraksti savu atbildi, nosauco…" at bounding box center [635, 37] width 584 height 814
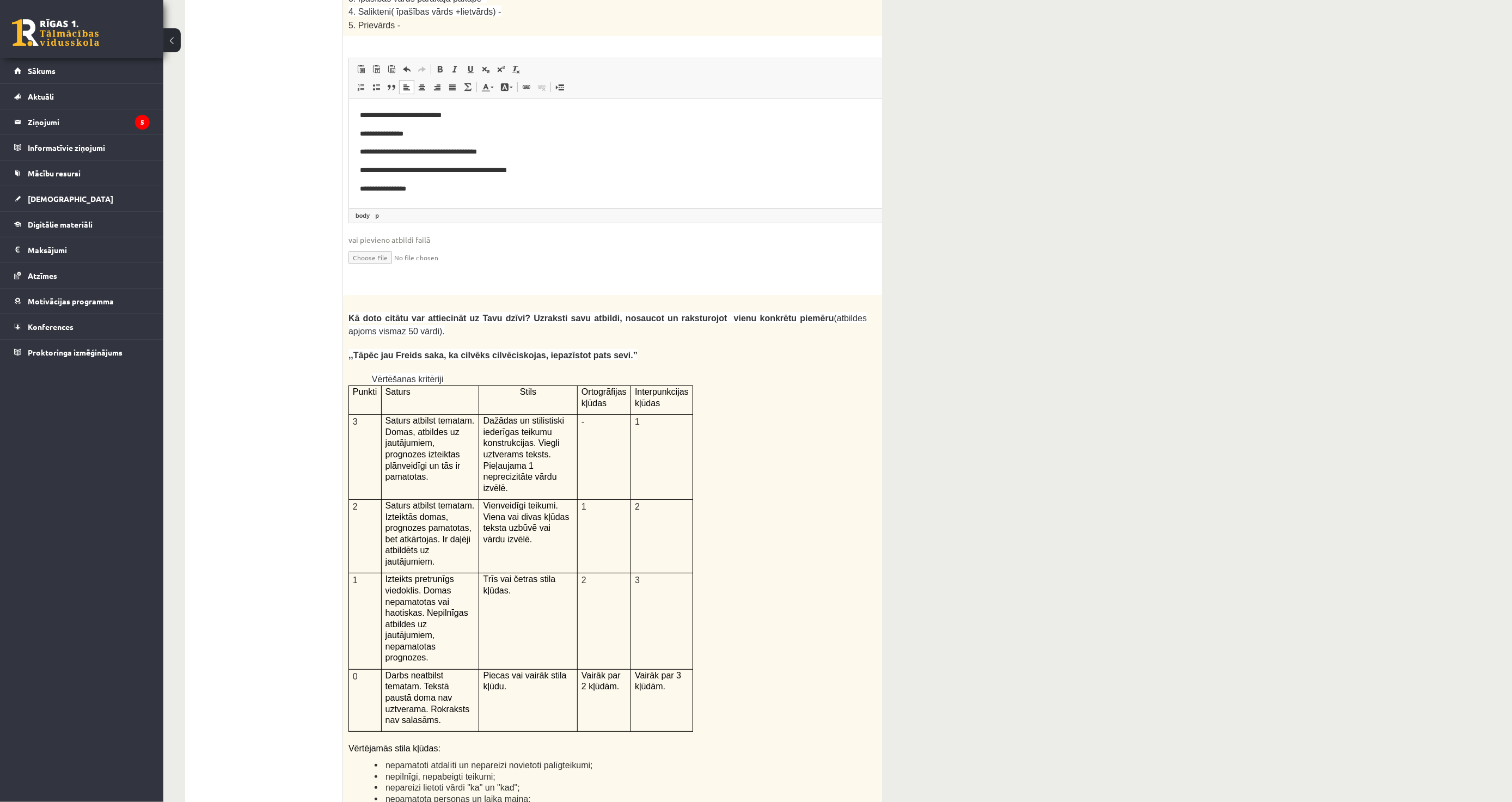
scroll to position [2002, 0]
drag, startPoint x: 895, startPoint y: 243, endPoint x: 879, endPoint y: 240, distance: 16.3
click at [889, 237] on div "Latviešu valoda 11.a1 JK klase 1. ieskaite , Emīls Čeksters (11.a1 JK) Ieskaitē…" at bounding box center [533, 15] width 741 height 3953
click at [903, 296] on p "12p" at bounding box center [912, 304] width 19 height 17
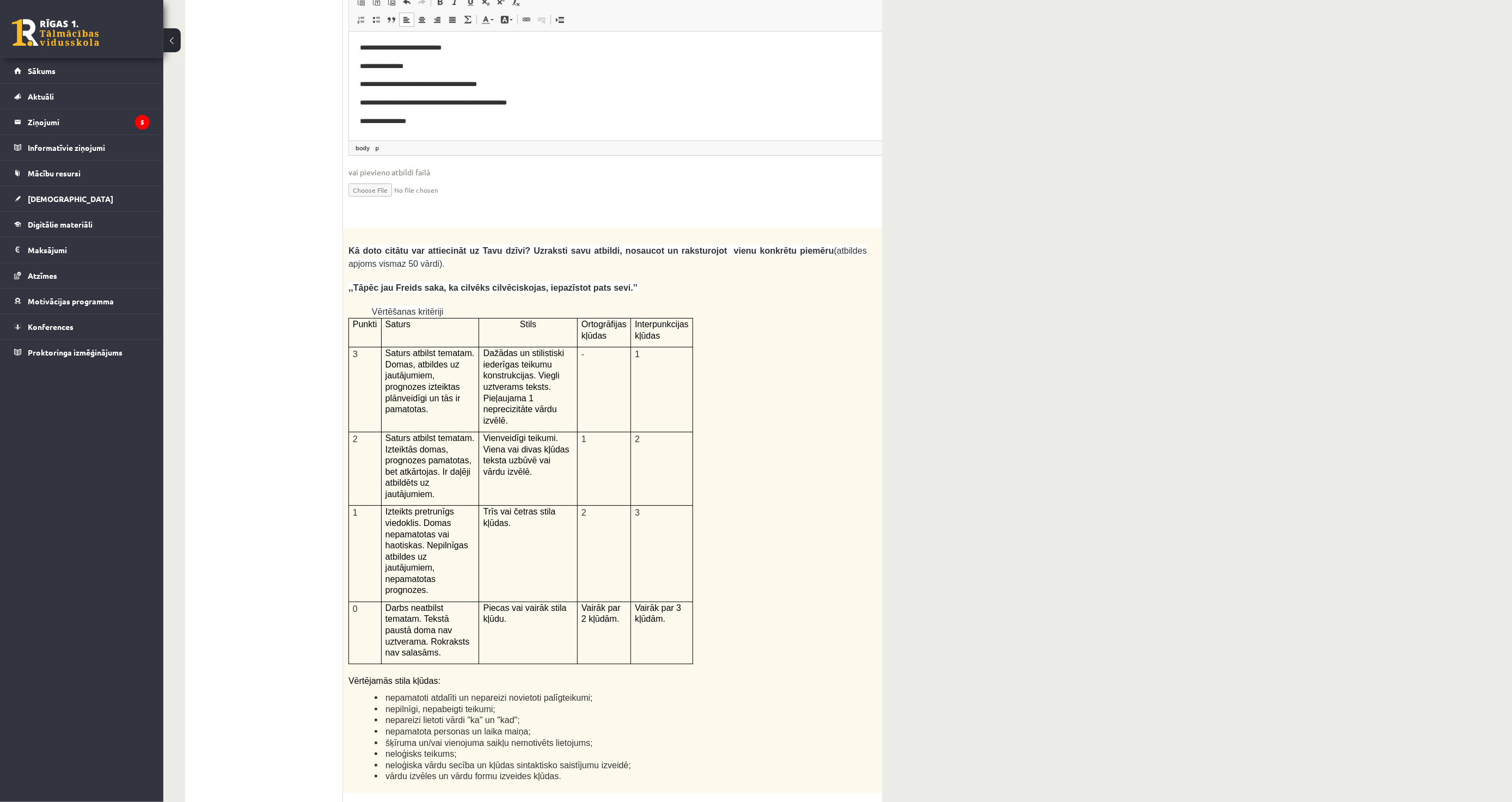
scroll to position [2245, 0]
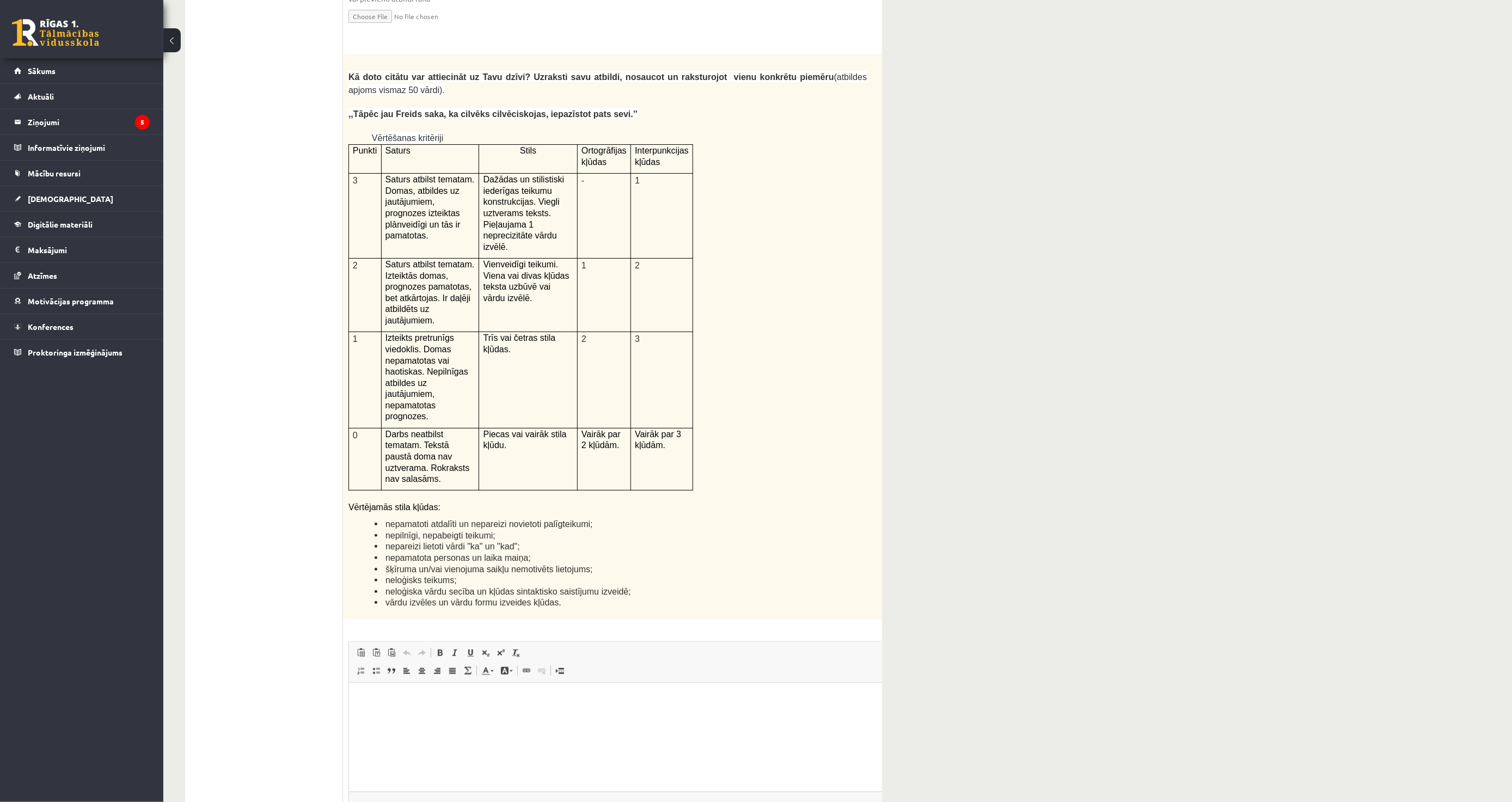
click at [424, 715] on html at bounding box center [634, 699] width 571 height 33
paste body "Визуальный текстовый редактор, wiswyg-editor-user-answer-47433971590080"
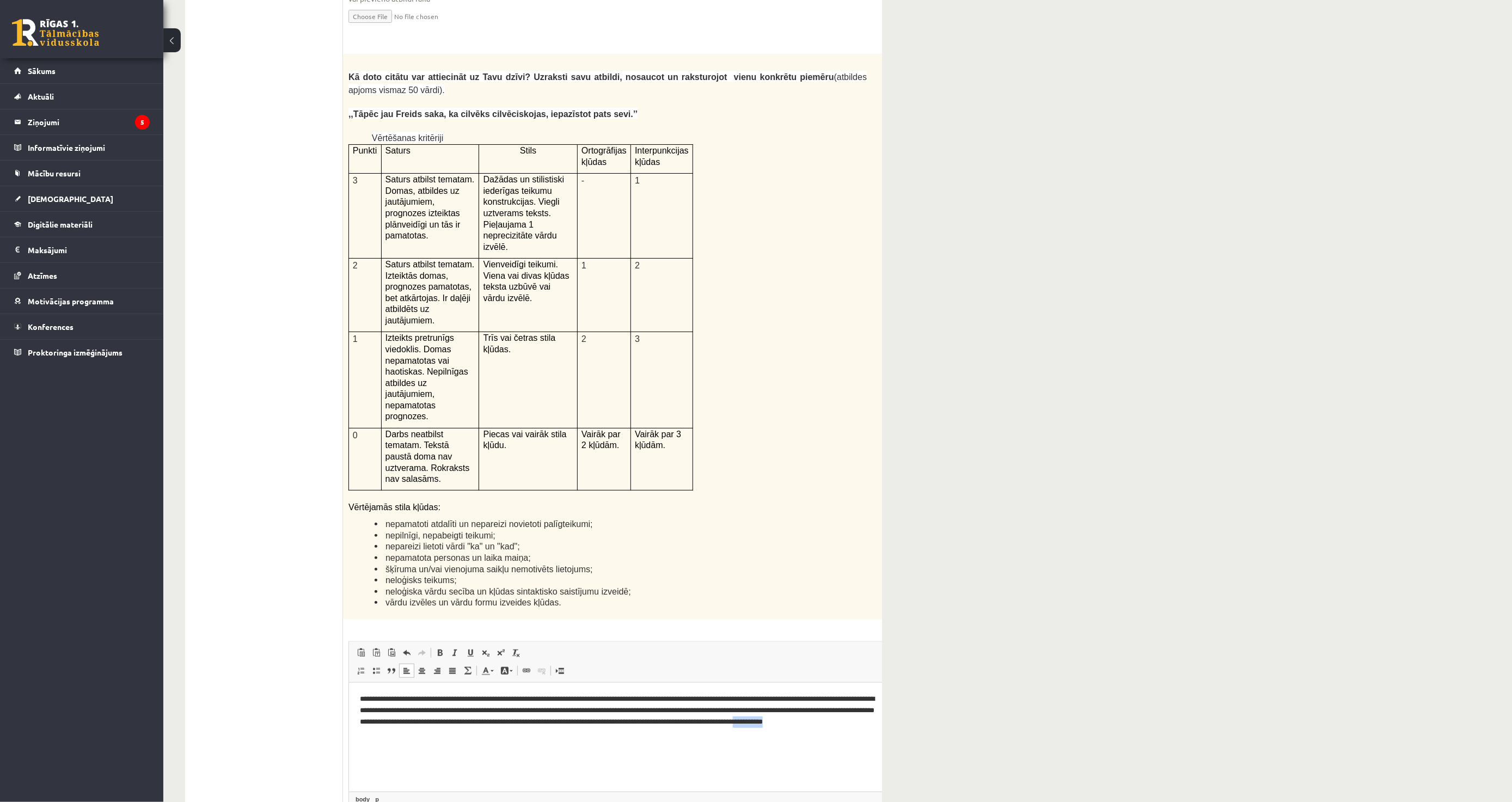
drag, startPoint x: 426, startPoint y: 733, endPoint x: 391, endPoint y: 737, distance: 35.2
click at [391, 737] on p "**********" at bounding box center [620, 716] width 522 height 45
click at [526, 711] on p "**********" at bounding box center [620, 716] width 522 height 45
click at [659, 710] on p "**********" at bounding box center [620, 716] width 522 height 45
click at [664, 731] on p "**********" at bounding box center [620, 716] width 522 height 45
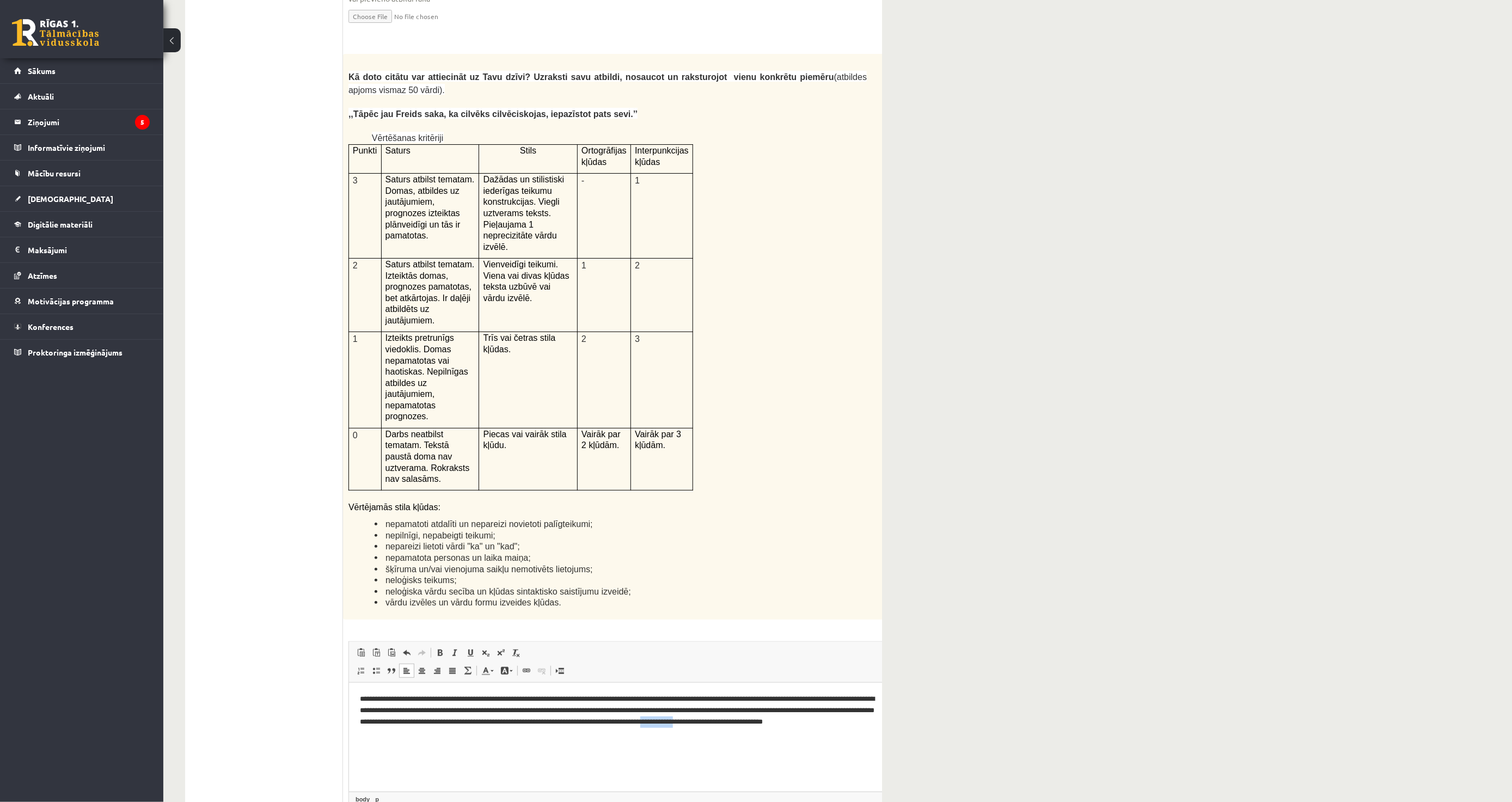
drag, startPoint x: 841, startPoint y: 721, endPoint x: 805, endPoint y: 722, distance: 36.0
click at [805, 722] on p "**********" at bounding box center [620, 716] width 522 height 45
click at [808, 721] on p "**********" at bounding box center [620, 716] width 522 height 45
click at [477, 727] on p "**********" at bounding box center [620, 716] width 522 height 45
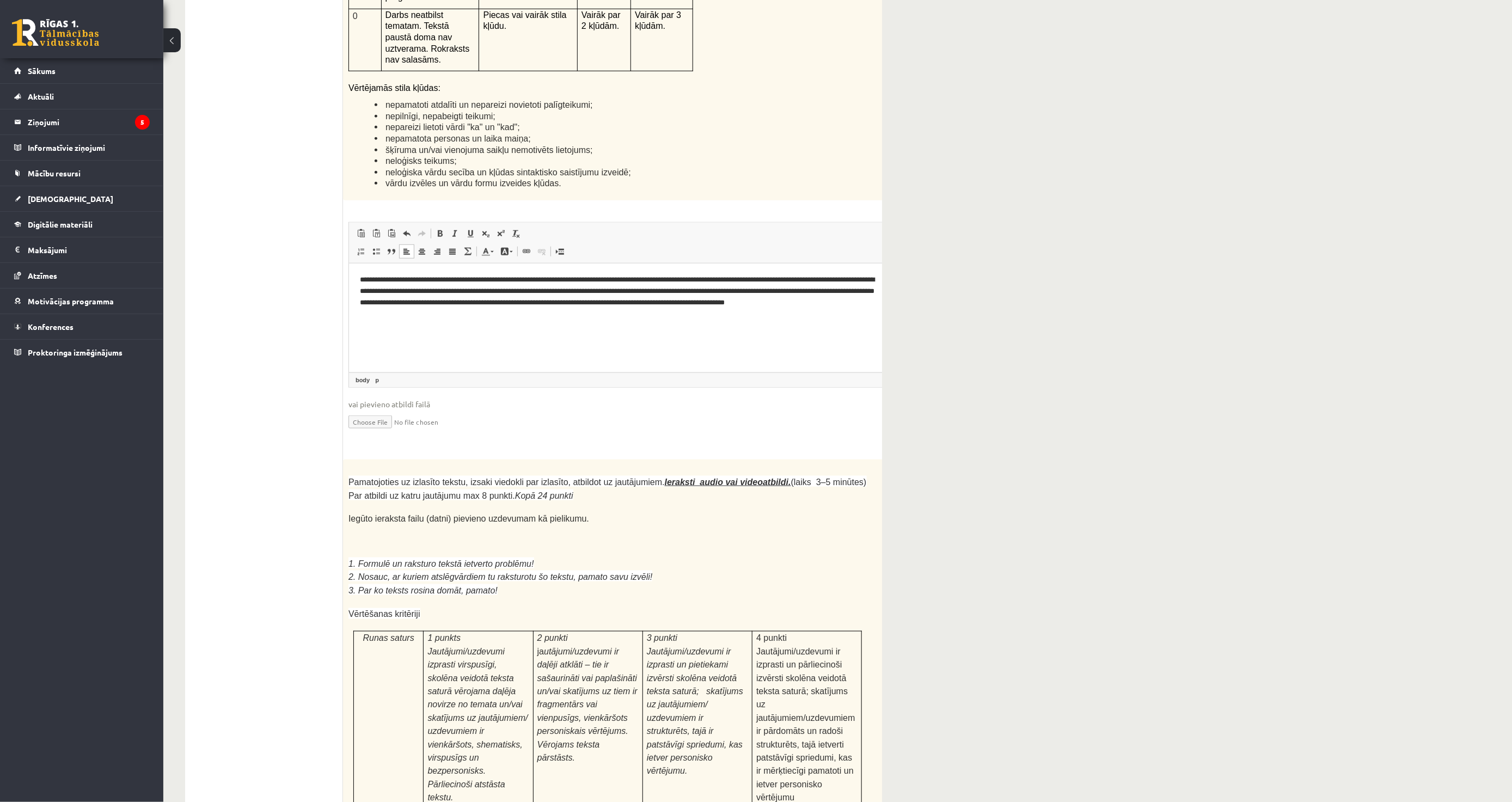
scroll to position [2668, 0]
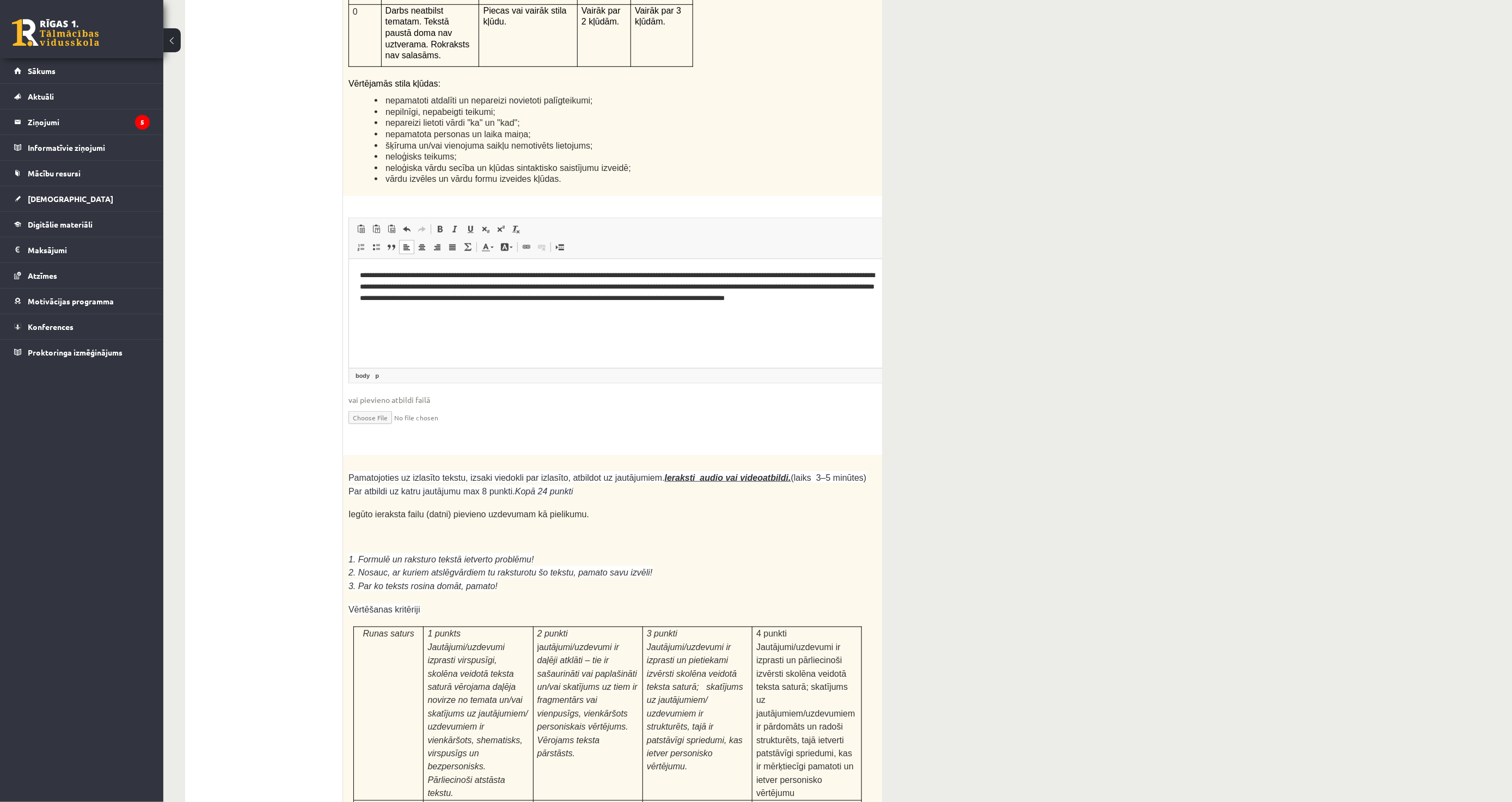
drag, startPoint x: 340, startPoint y: 354, endPoint x: 537, endPoint y: 538, distance: 269.6
click at [538, 643] on span "utājumi/uzdevumi ir daļēji atklāti – tie ir sašaurināti vai paplašināti un/vai …" at bounding box center [588, 700] width 100 height 115
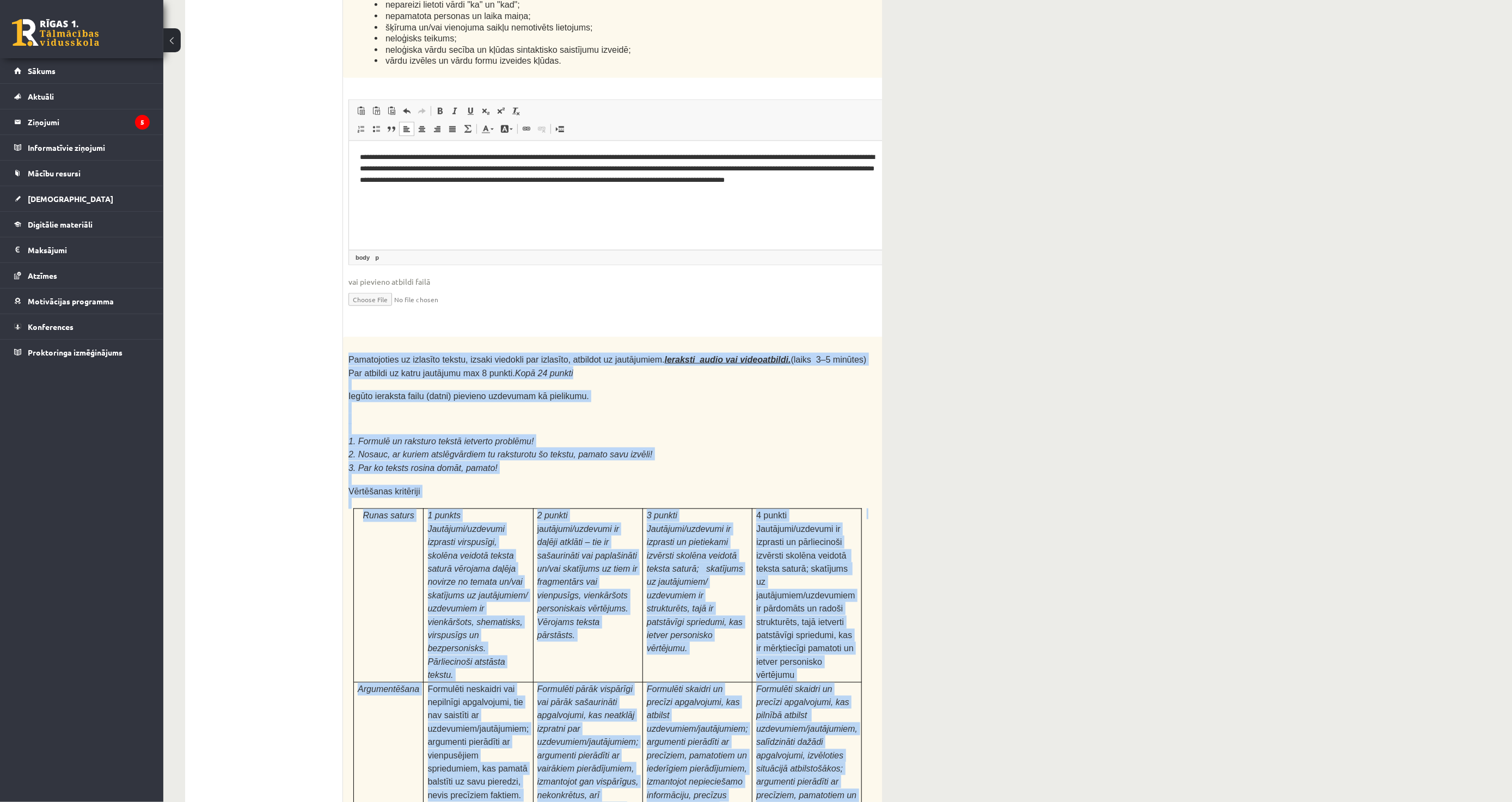
scroll to position [3013, 0]
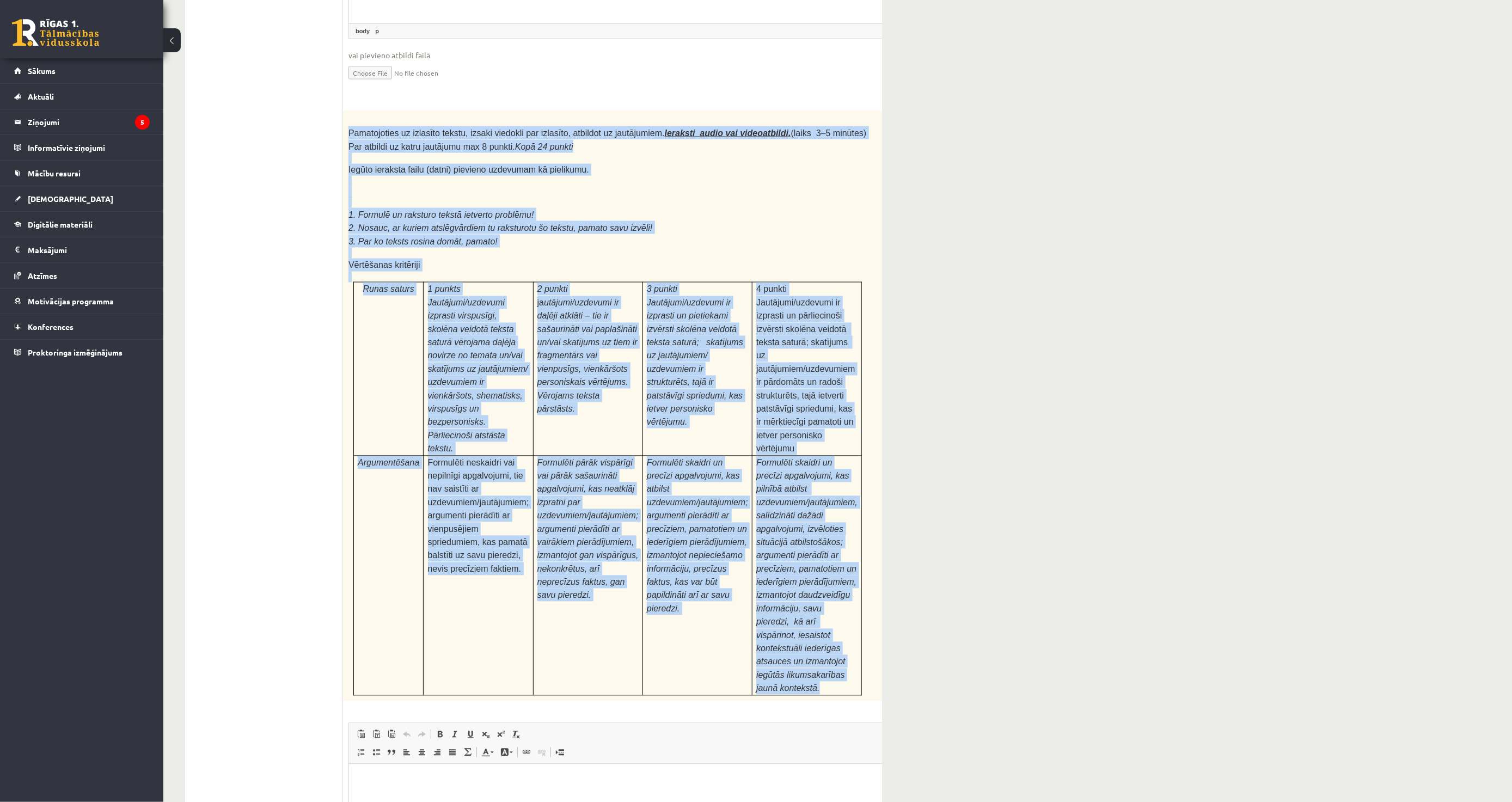
drag, startPoint x: 349, startPoint y: 351, endPoint x: 817, endPoint y: 499, distance: 490.8
click at [817, 499] on div "Pamatojoties uz izlasīto tekstu, izsaki viedokli par izlasīto, atbildot uz jaut…" at bounding box center [635, 405] width 584 height 591
click at [440, 458] on span "Formulēti neskaidri vai nepilnīgi apgalvojumi, tie nav saistīti ar uzdevumiem/j…" at bounding box center [479, 515] width 101 height 115
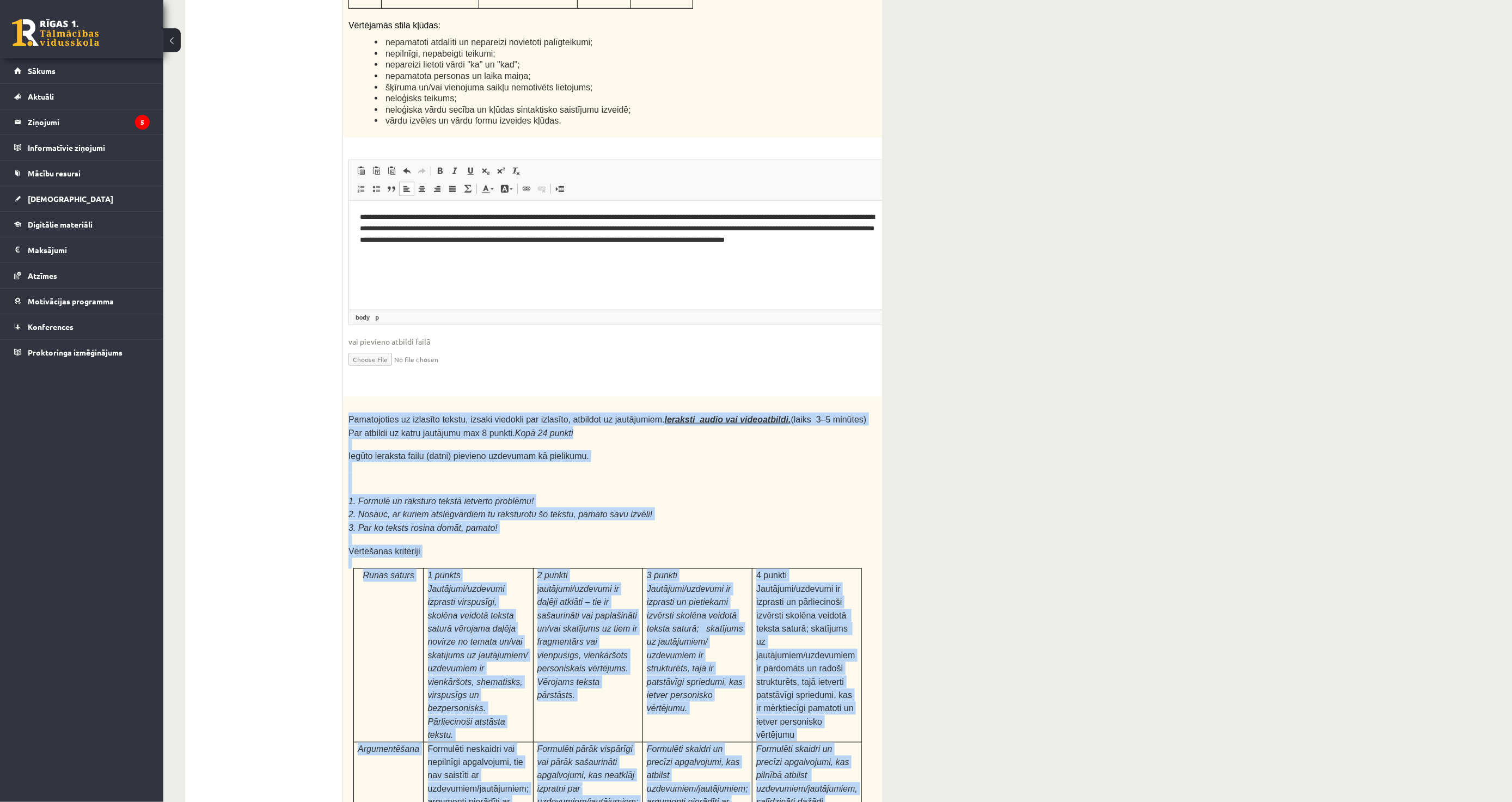
scroll to position [2711, 0]
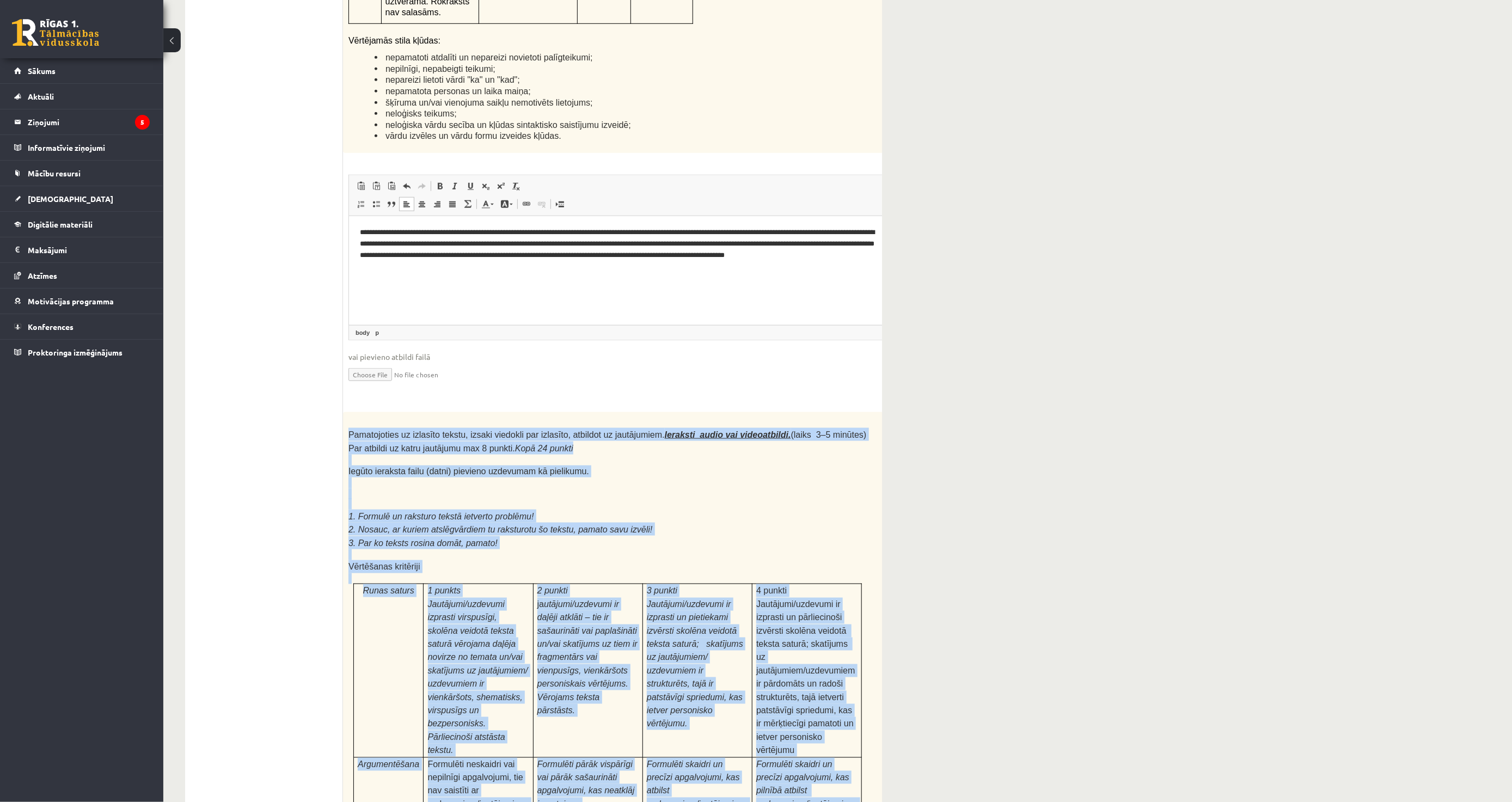
click at [576, 525] on span "2. Nosauc, ar kuriem atslēgvārdiem tu raksturotu šo tekstu, pamato savu izvēli!" at bounding box center [501, 530] width 304 height 9
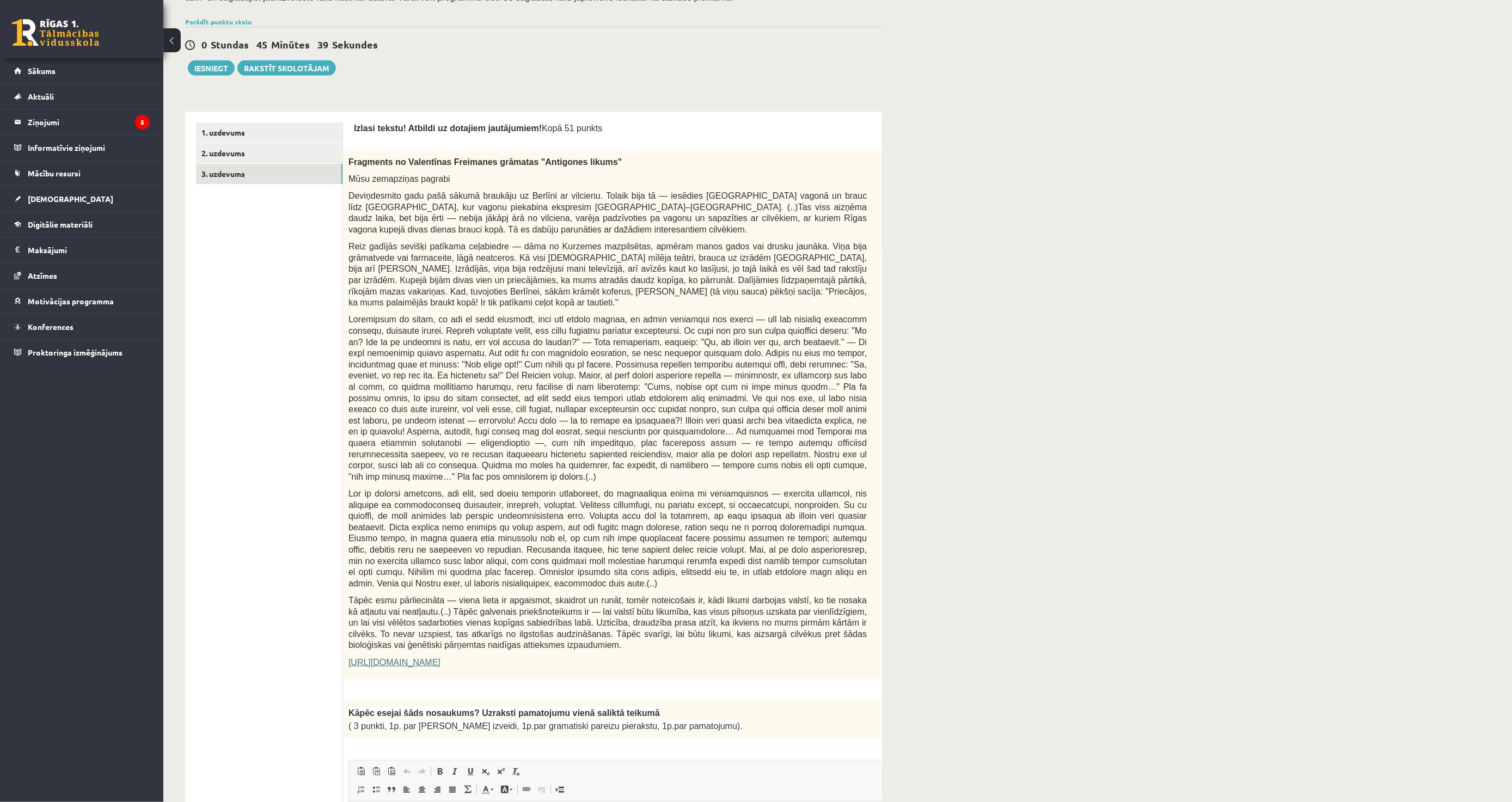
scroll to position [0, 0]
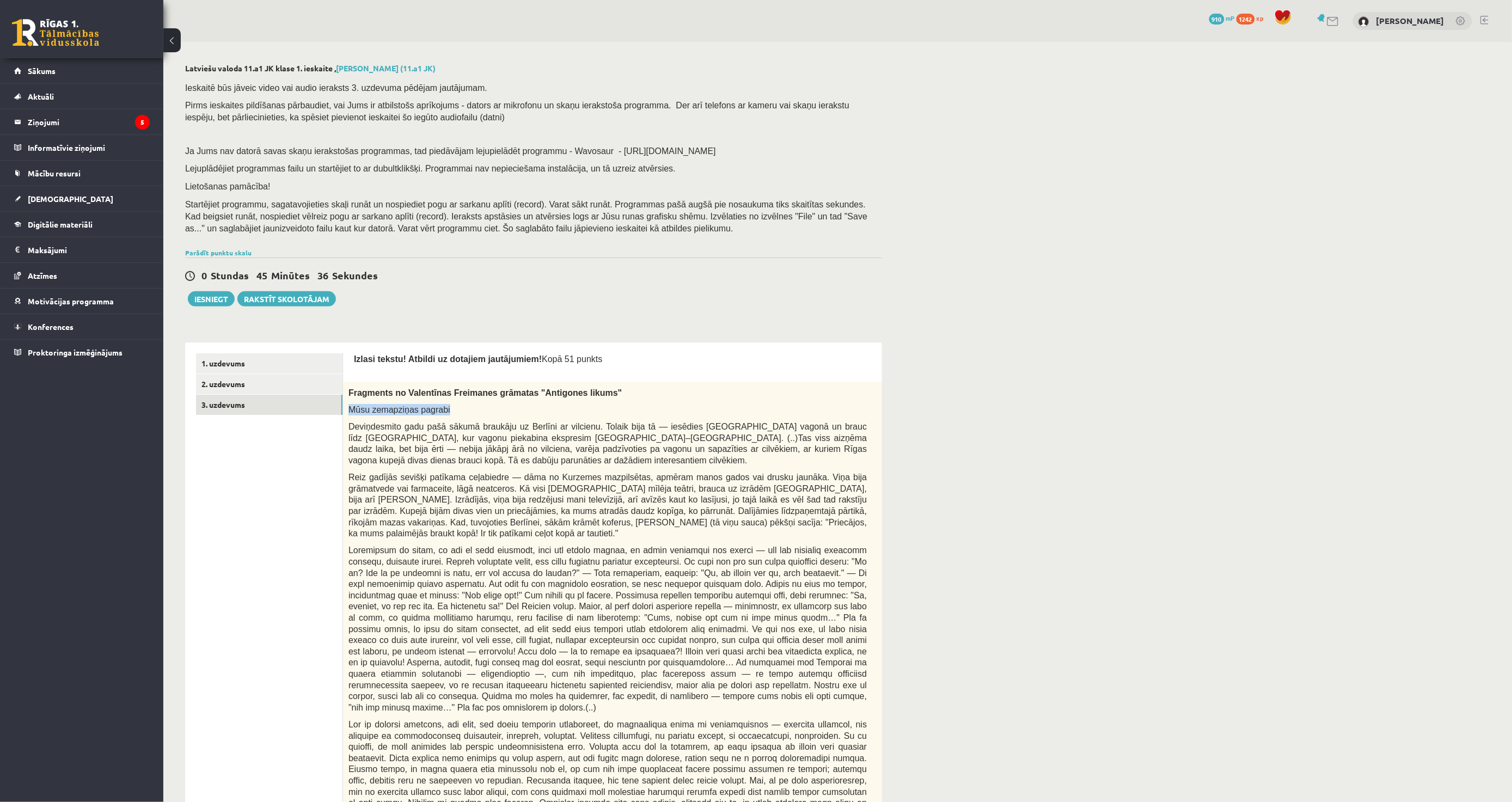
drag, startPoint x: 348, startPoint y: 406, endPoint x: 464, endPoint y: 409, distance: 116.0
click at [464, 409] on div "Fragments no Valentīnas Freimanes grāmatas "Antigones likums" Mūsu zemapziņas p…" at bounding box center [635, 645] width 584 height 528
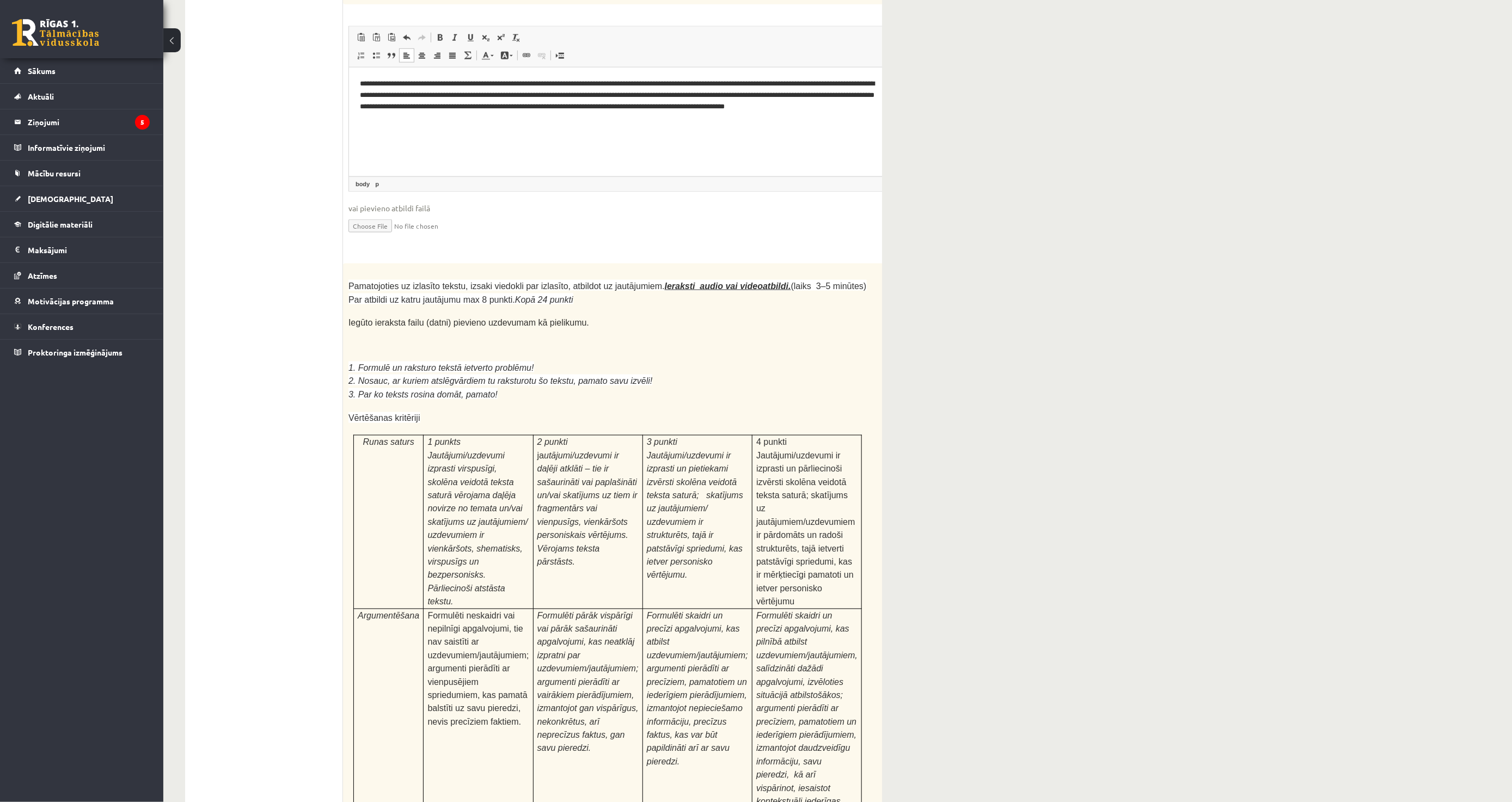
scroll to position [3013, 0]
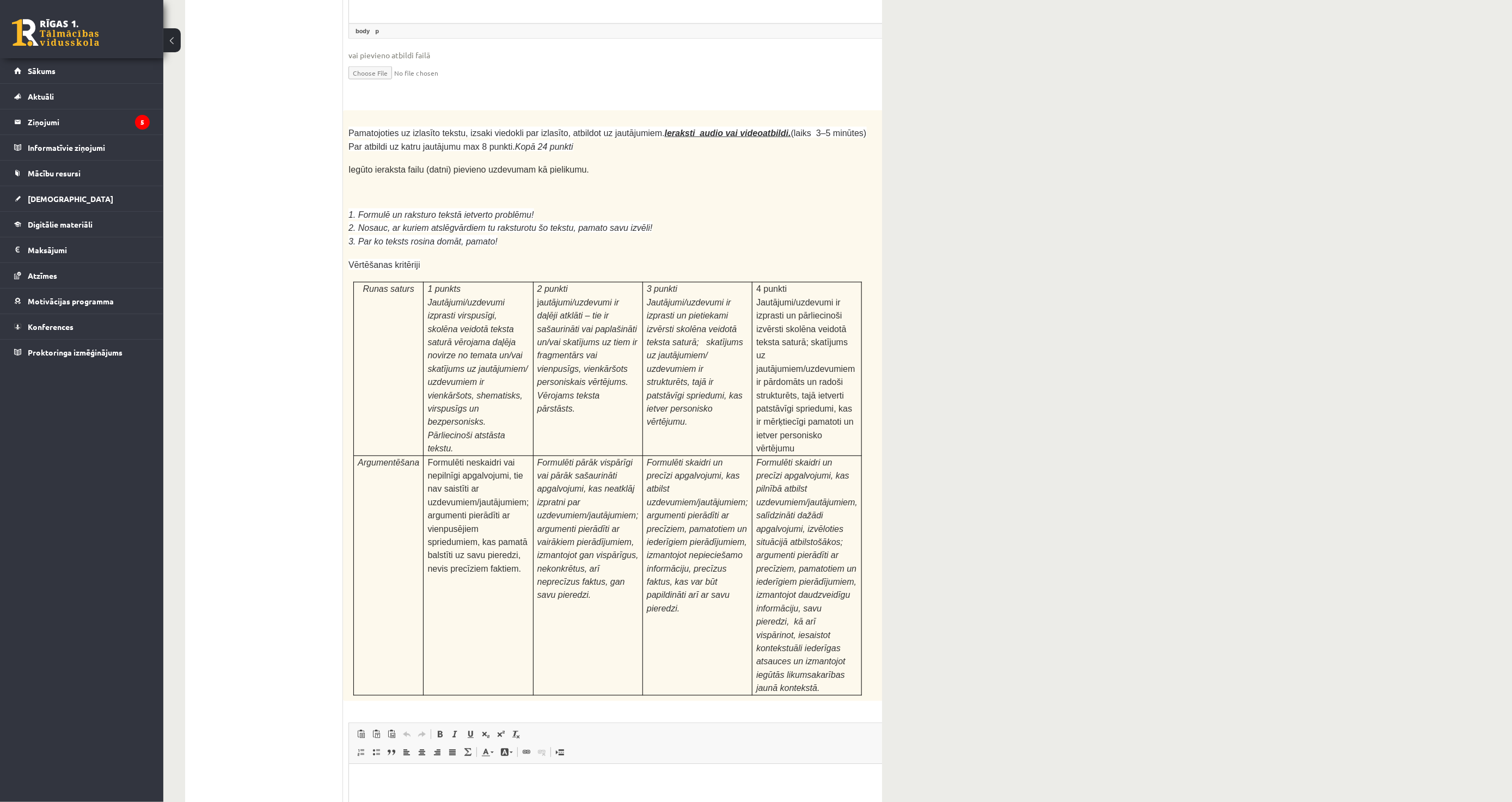
type input "**********"
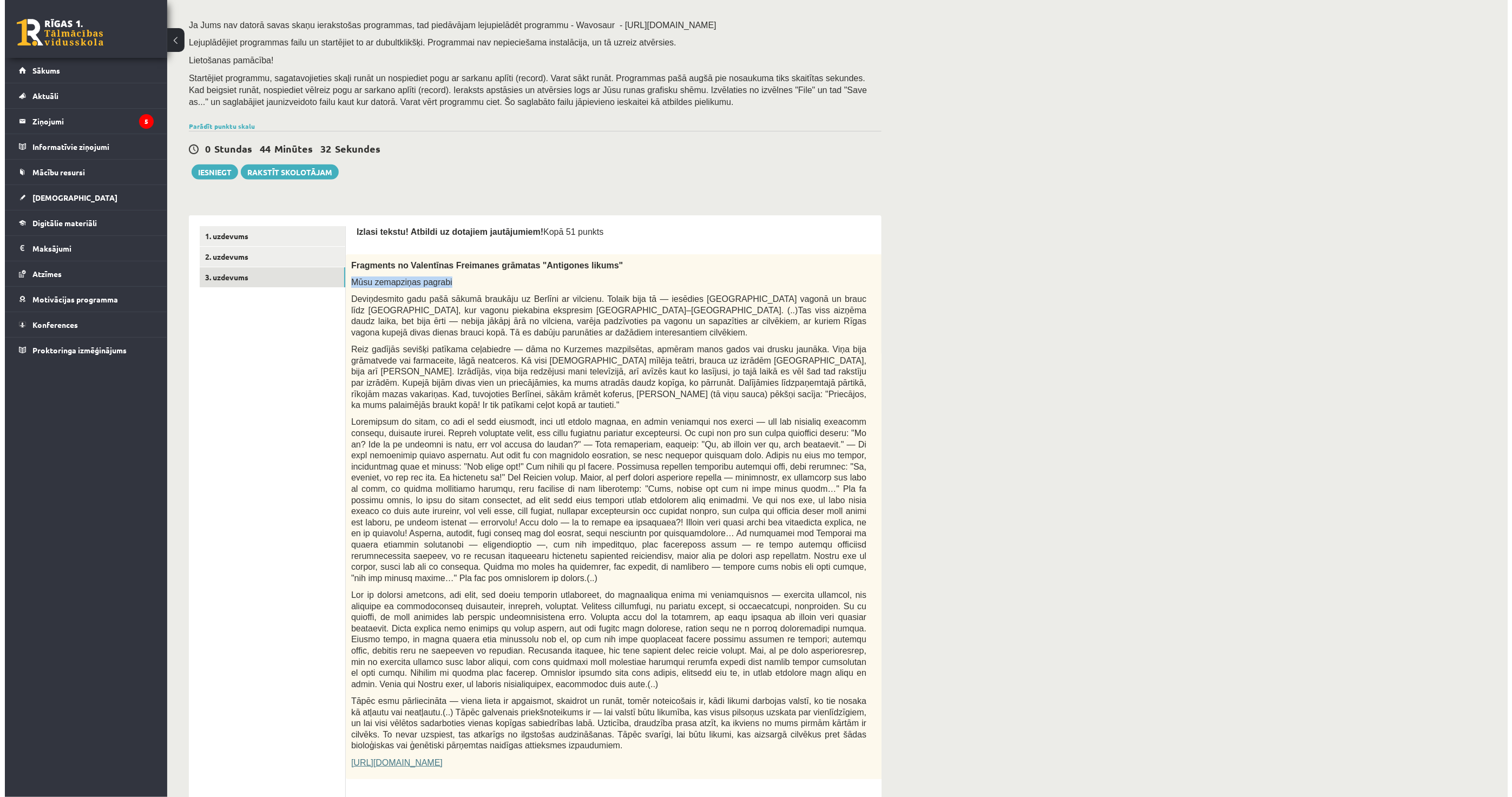
scroll to position [0, 0]
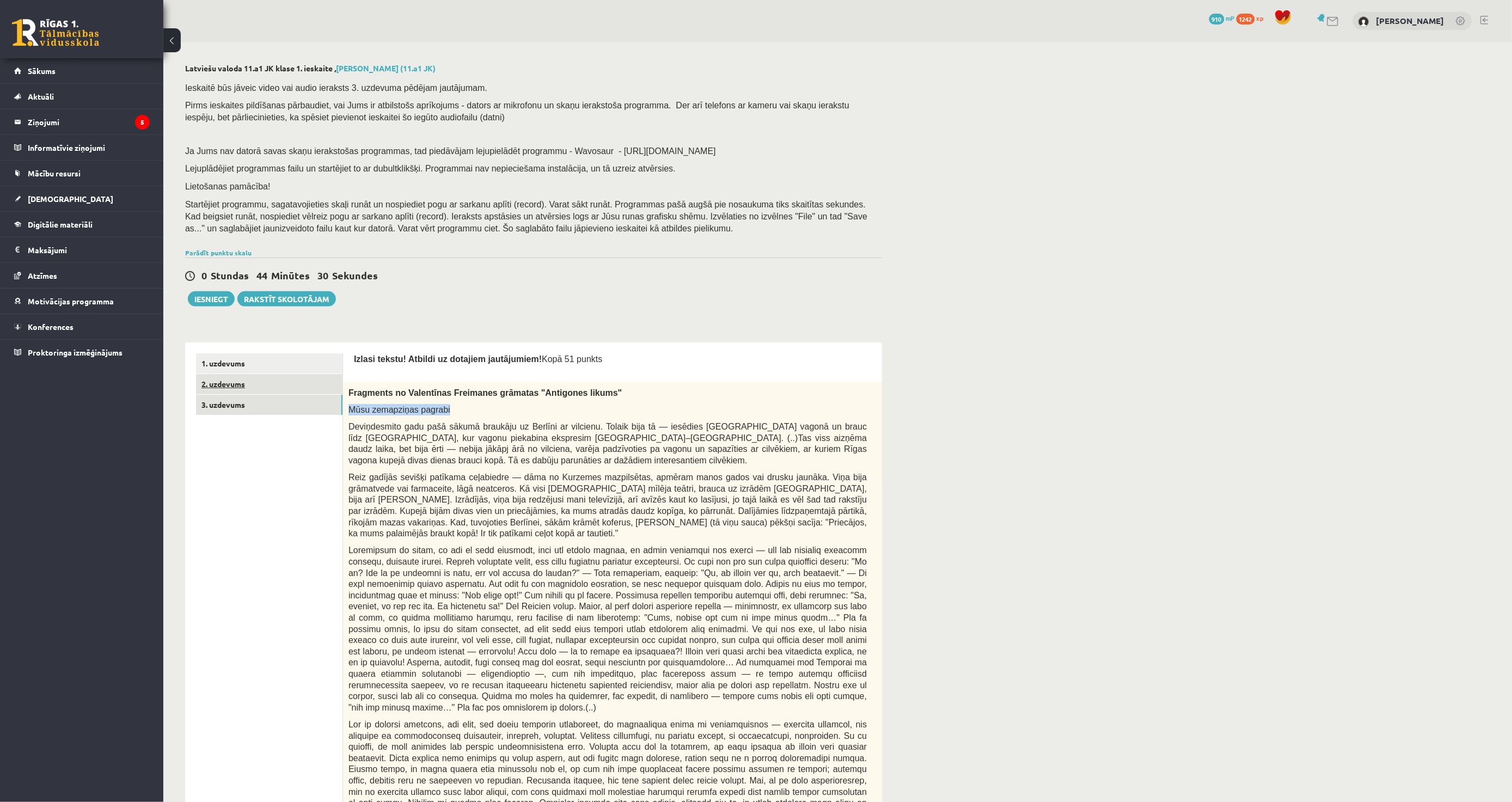
click at [257, 393] on link "2. uzdevums" at bounding box center [270, 384] width 147 height 20
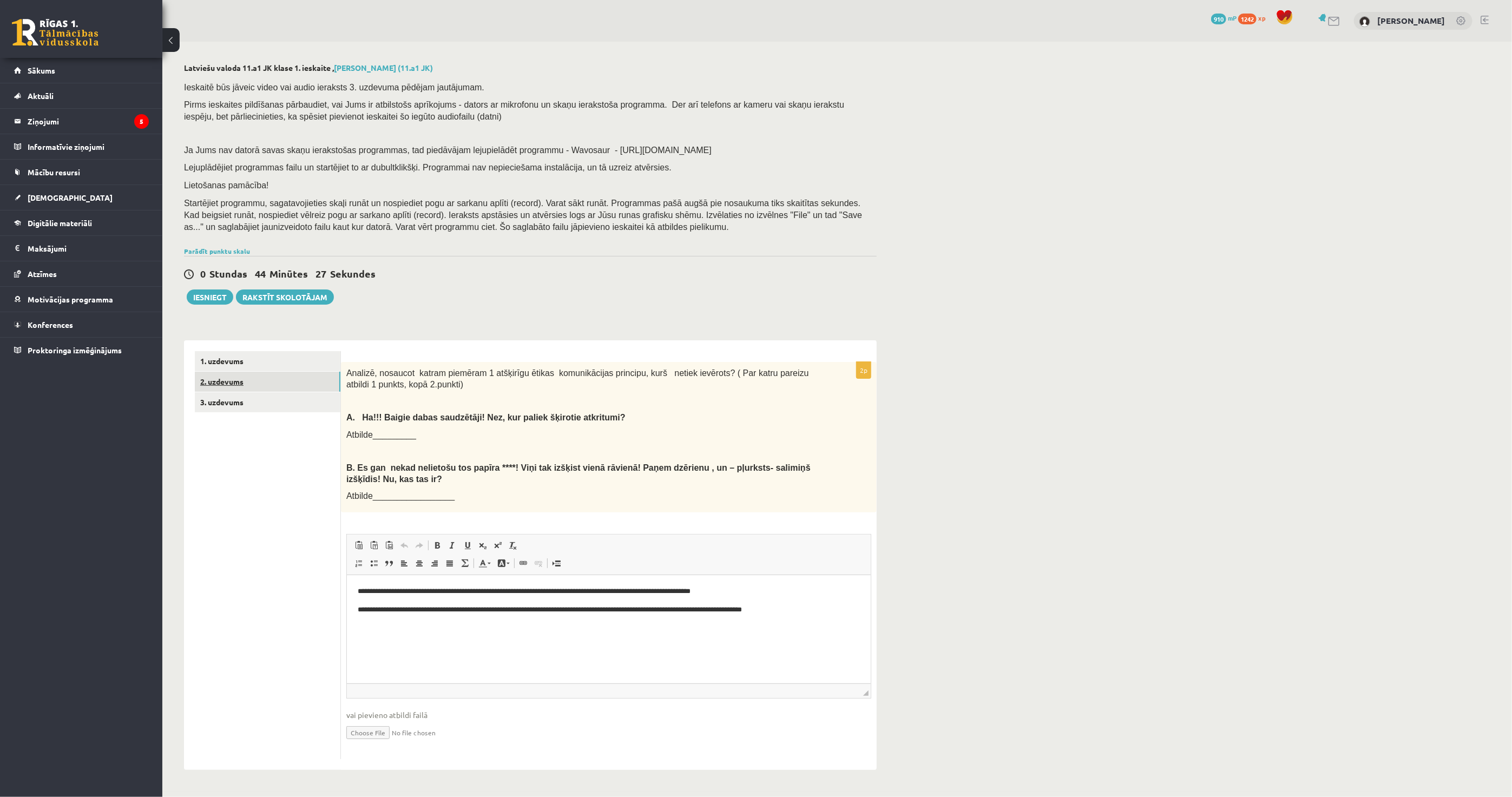
click at [268, 373] on link "2. uzdevums" at bounding box center [268, 381] width 146 height 20
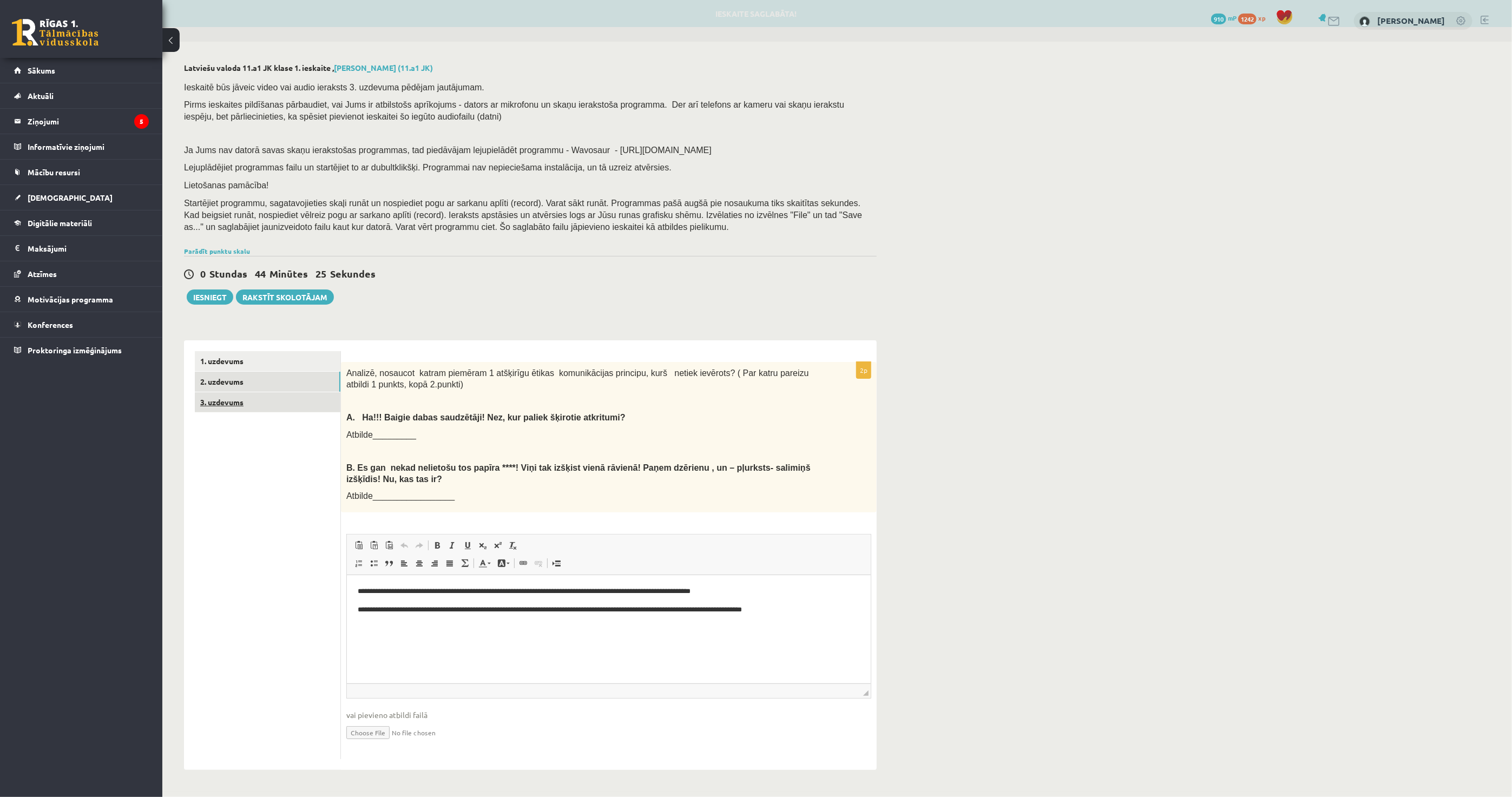
click at [287, 406] on link "3. uzdevums" at bounding box center [268, 402] width 146 height 20
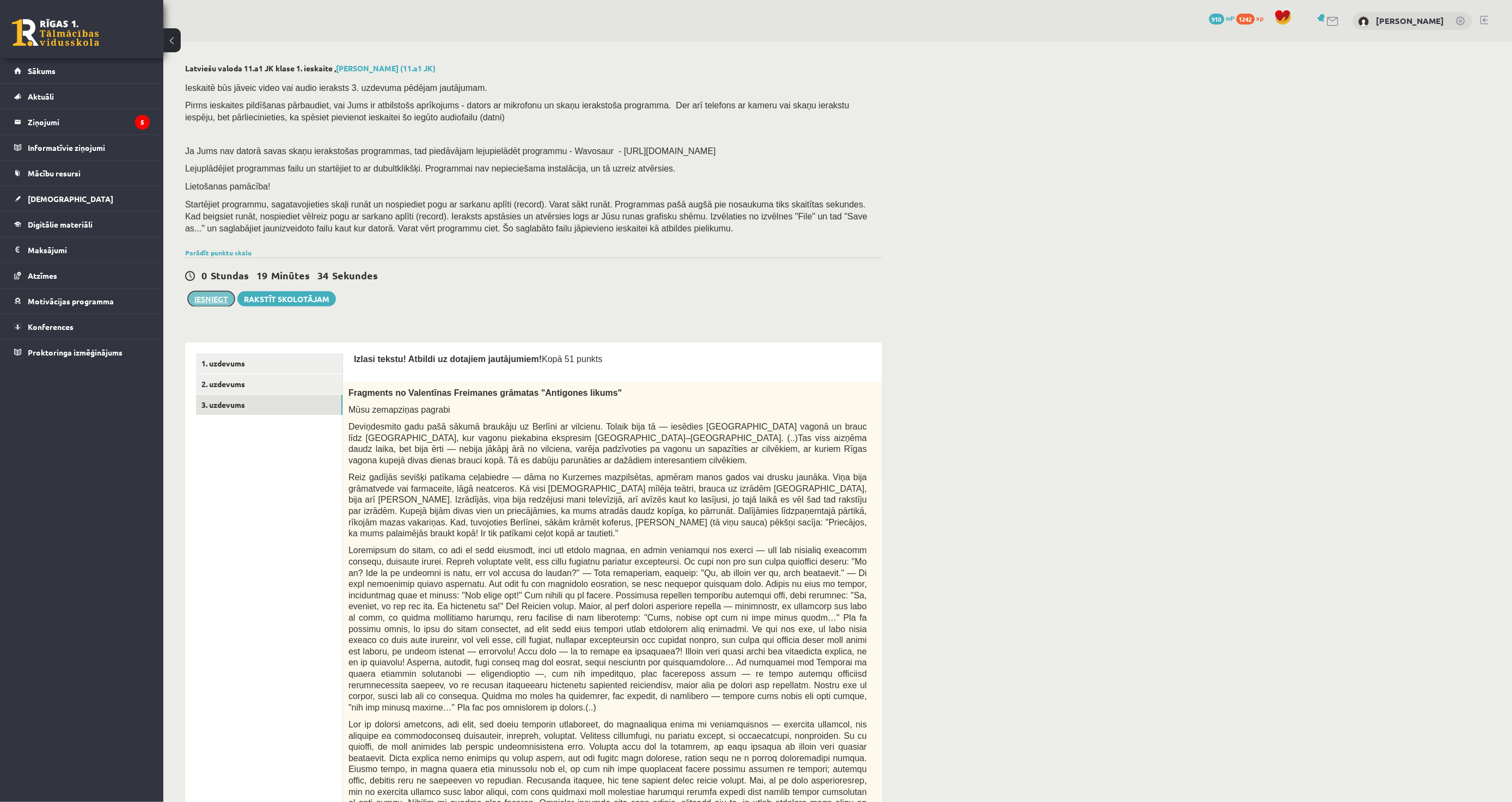
click at [219, 301] on button "Iesniegt" at bounding box center [211, 299] width 47 height 15
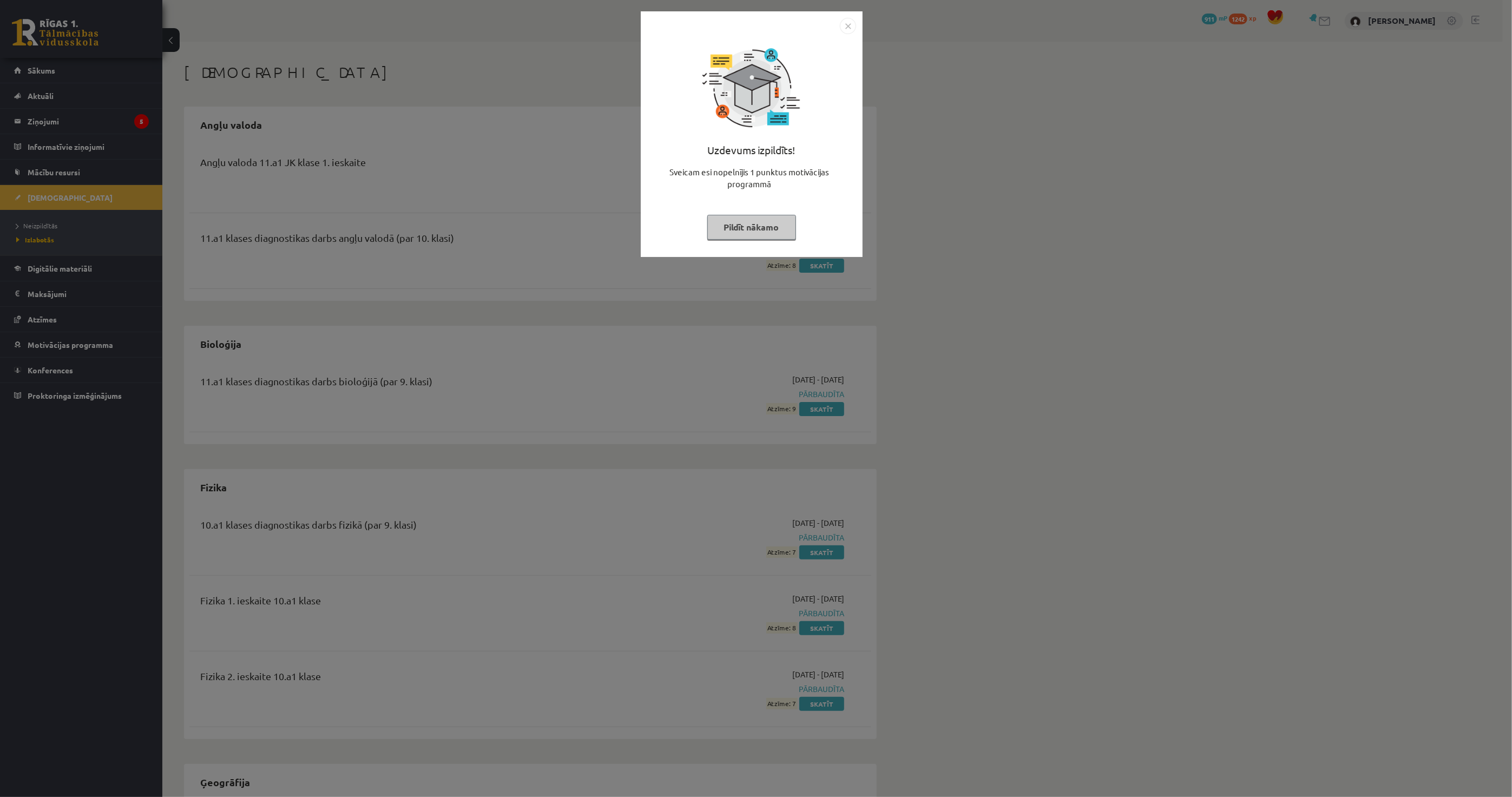
click at [764, 237] on button "Pildīt nākamo" at bounding box center [752, 228] width 89 height 25
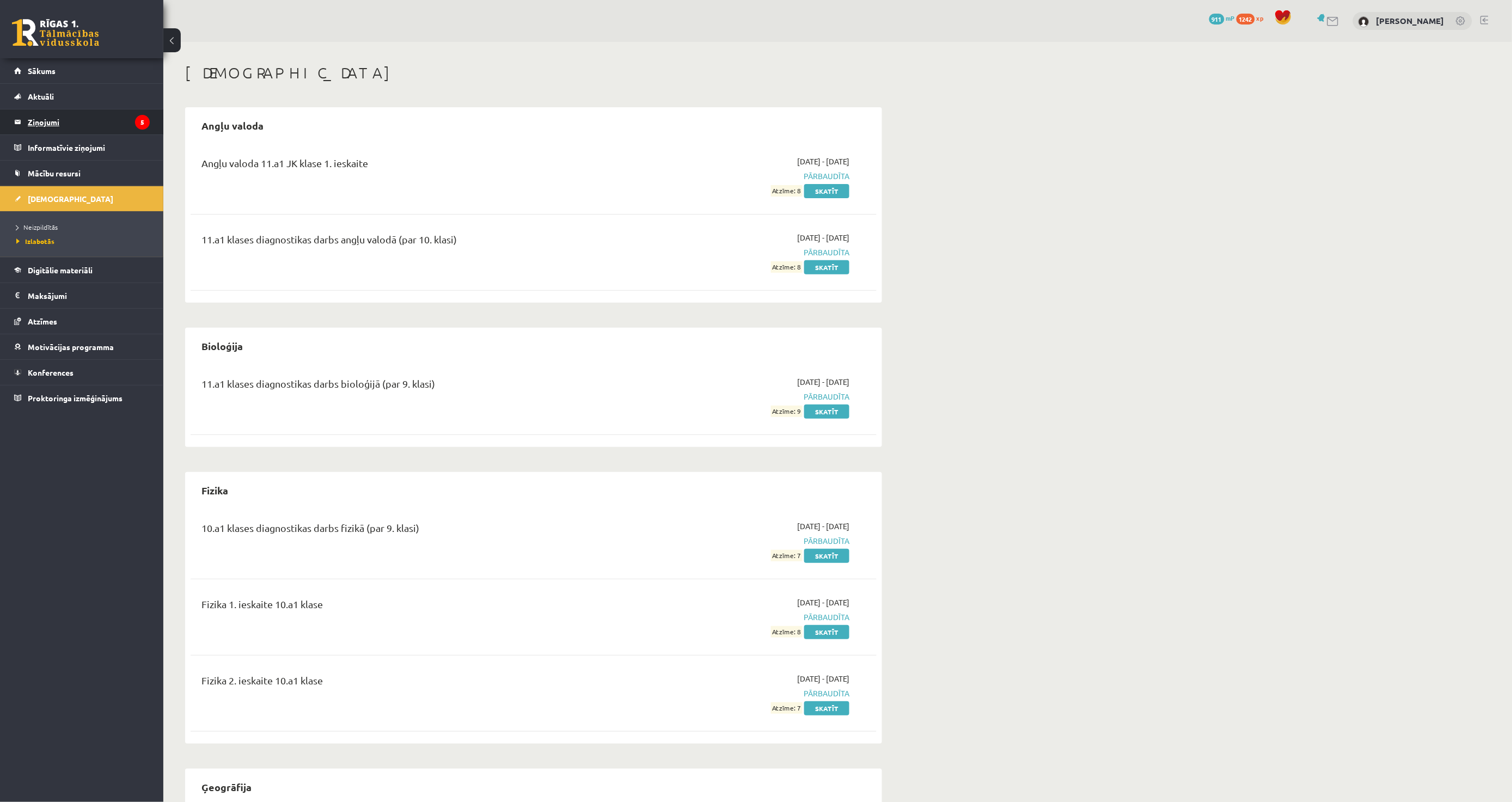
click at [63, 119] on legend "Ziņojumi 5" at bounding box center [89, 122] width 122 height 25
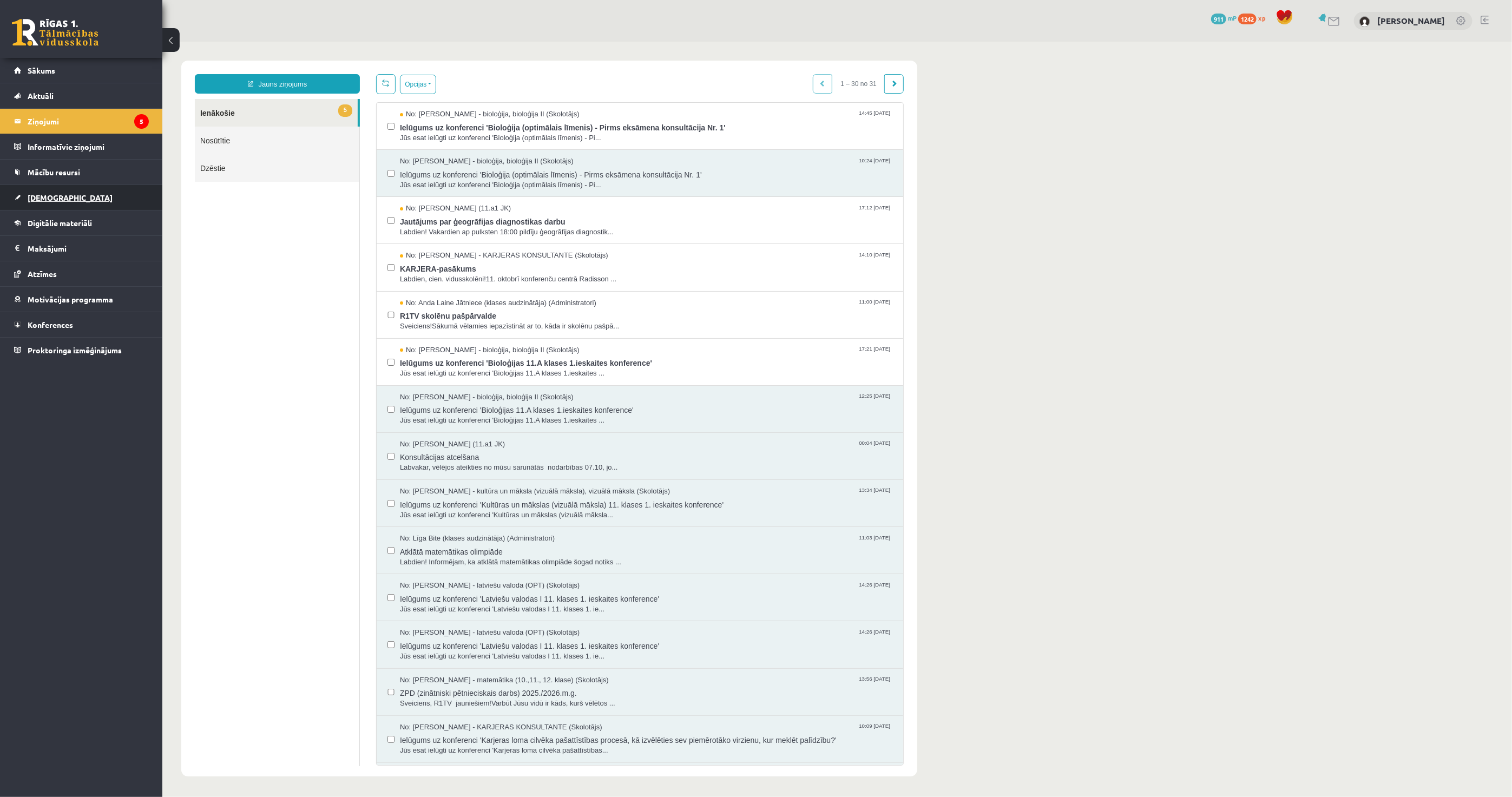
click at [93, 196] on link "[DEMOGRAPHIC_DATA]" at bounding box center [82, 198] width 135 height 25
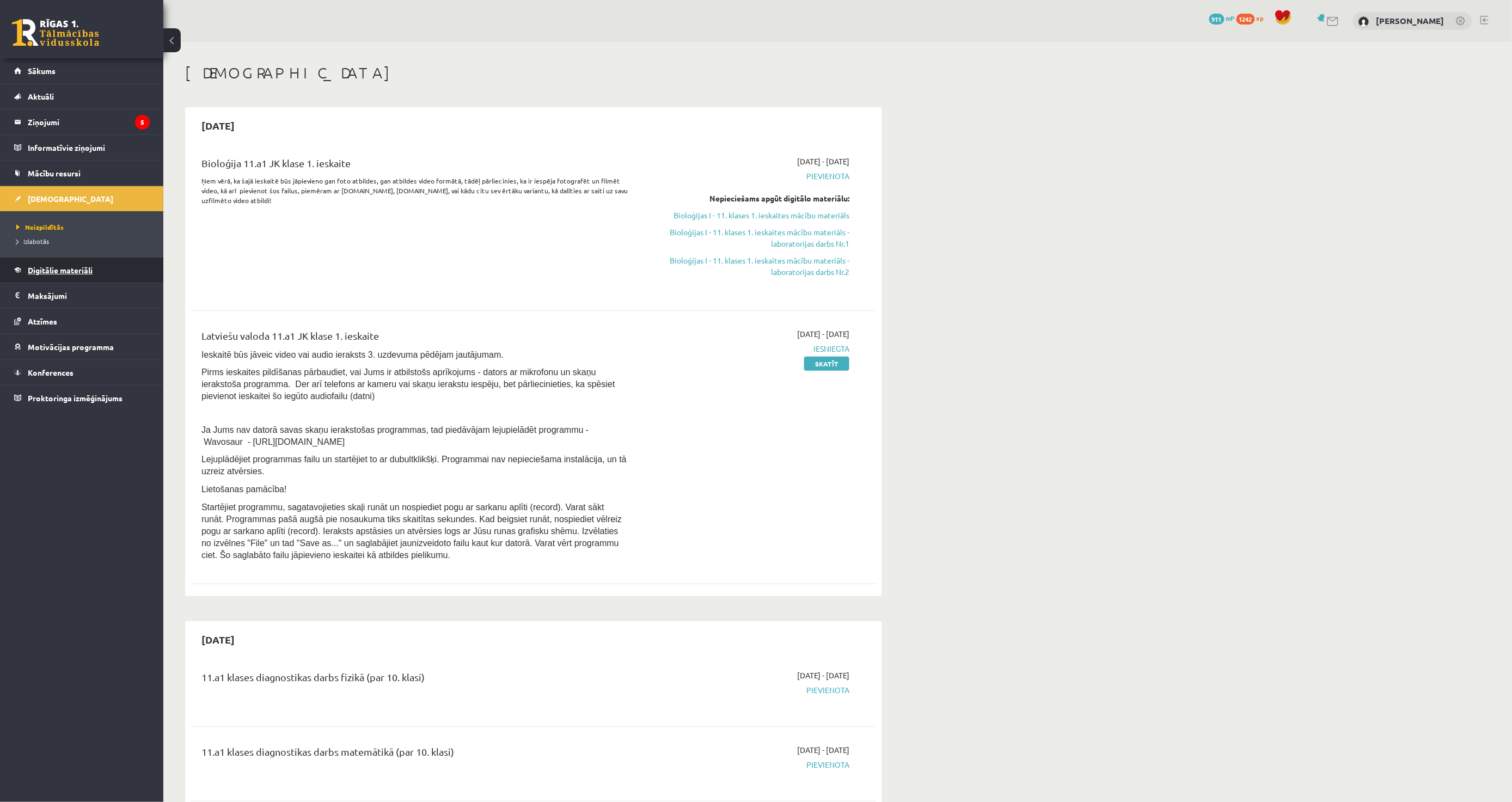
click at [86, 270] on span "Digitālie materiāli" at bounding box center [61, 270] width 65 height 10
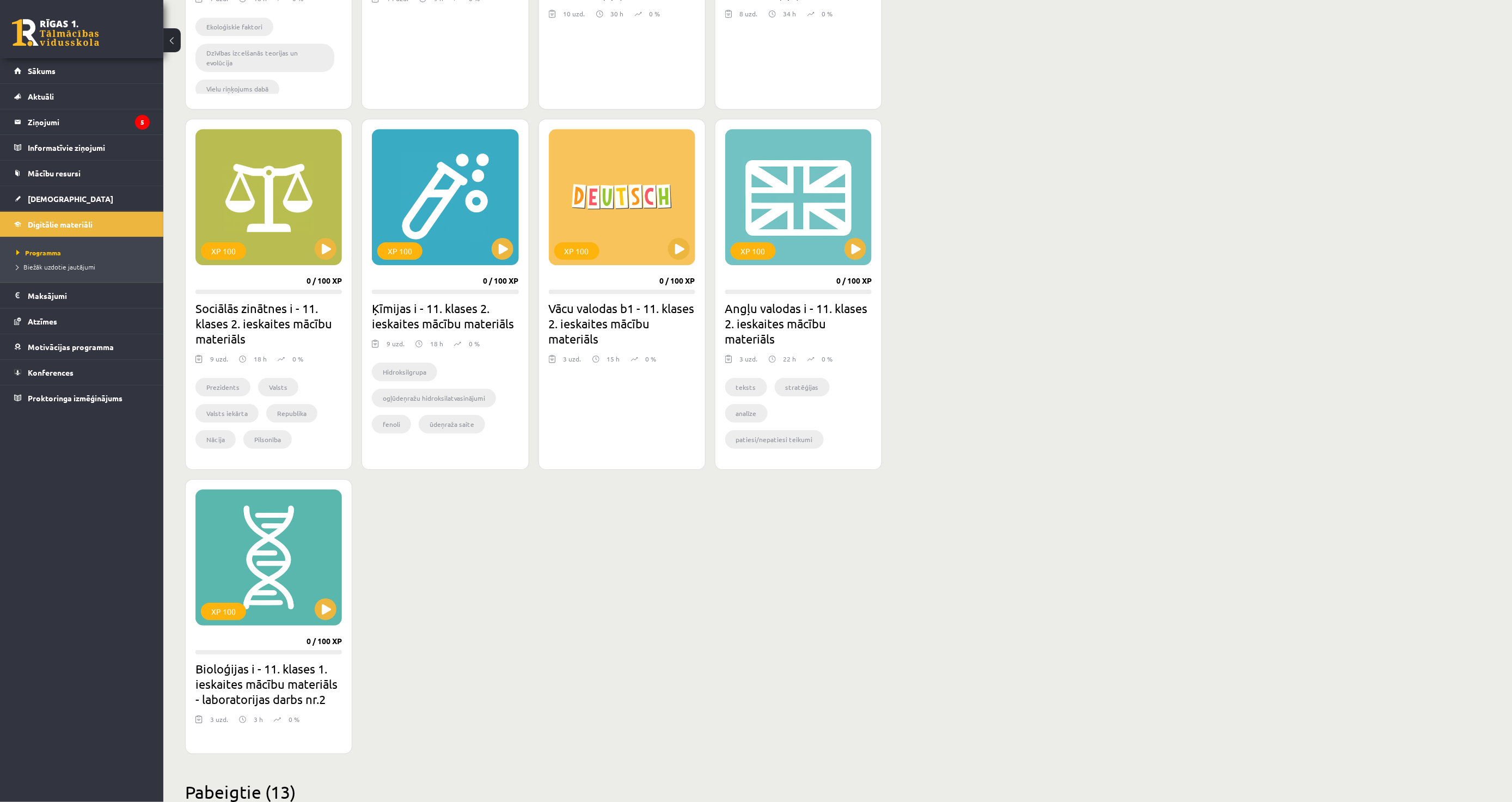
scroll to position [1209, 0]
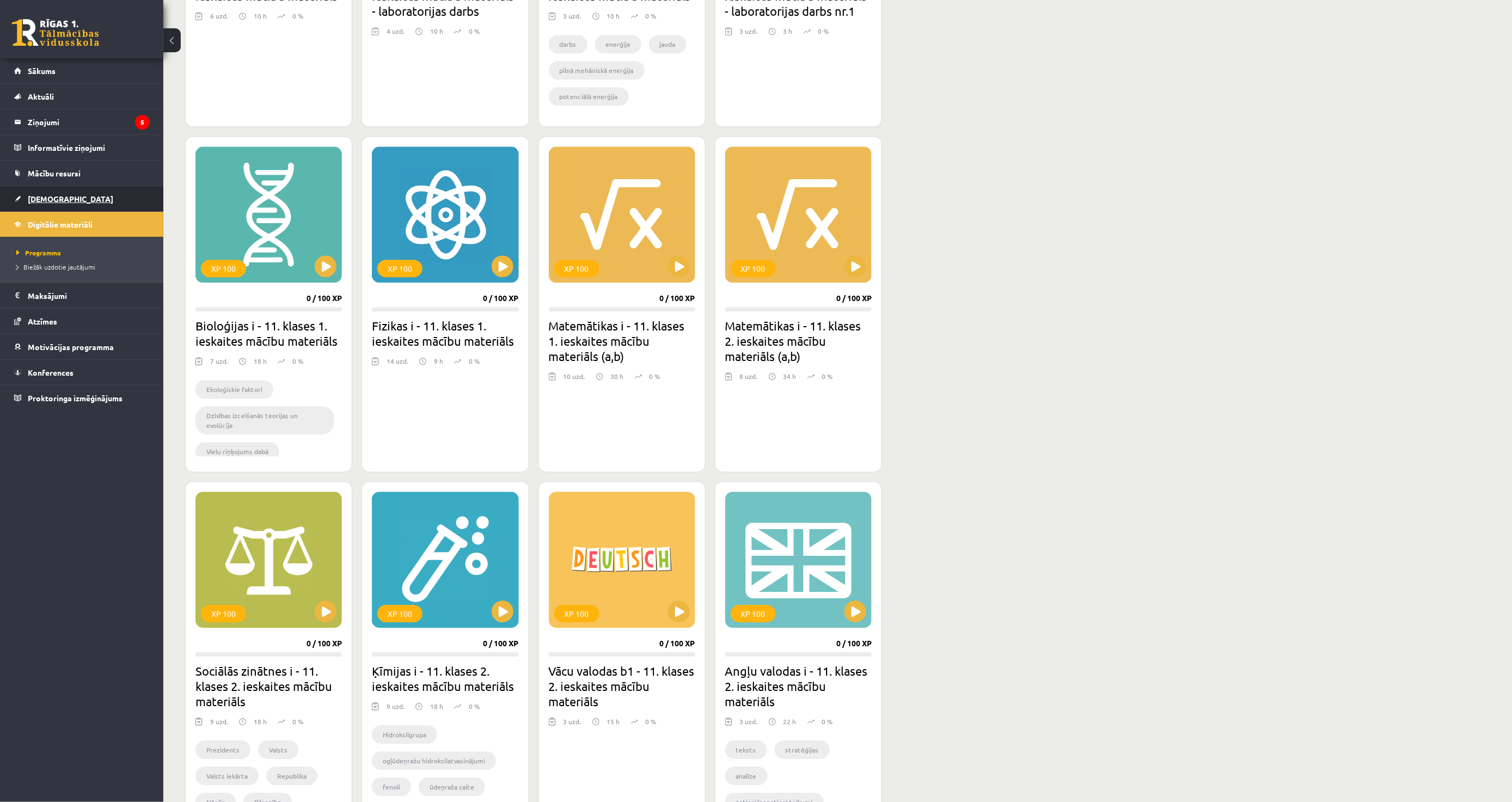
click at [112, 195] on link "[DEMOGRAPHIC_DATA]" at bounding box center [82, 199] width 136 height 25
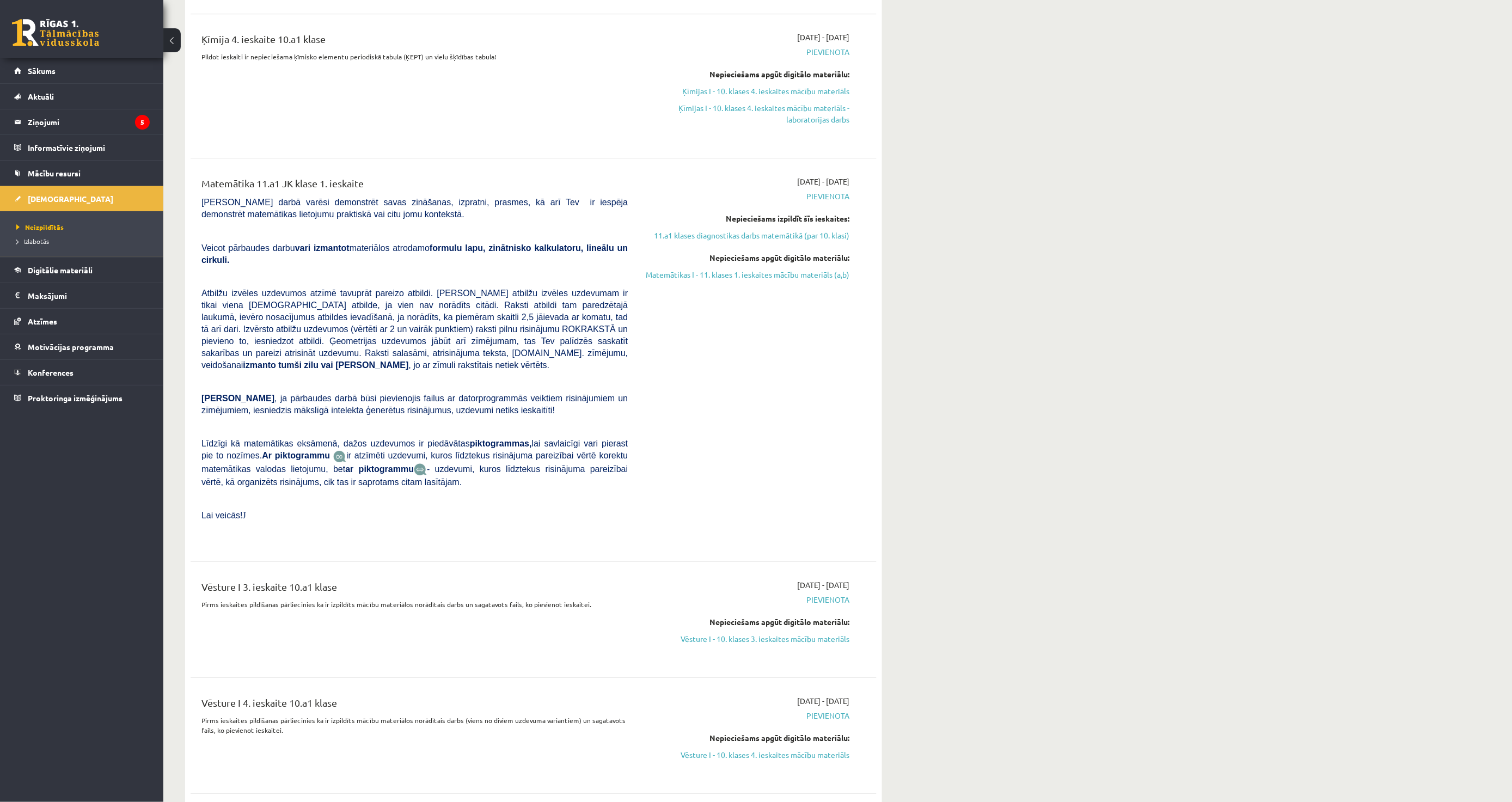
scroll to position [1694, 0]
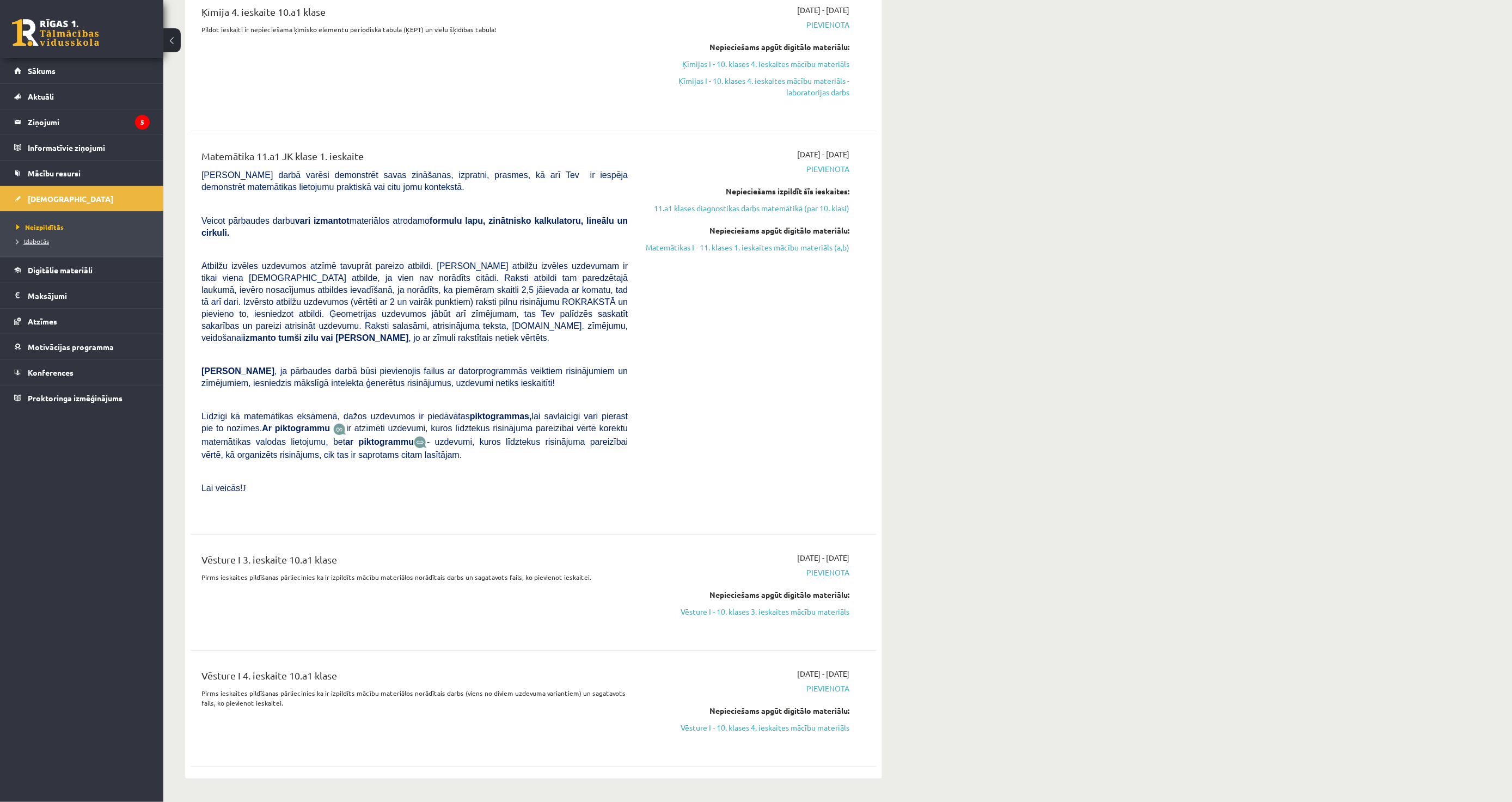
click at [44, 241] on span "Izlabotās" at bounding box center [33, 242] width 33 height 9
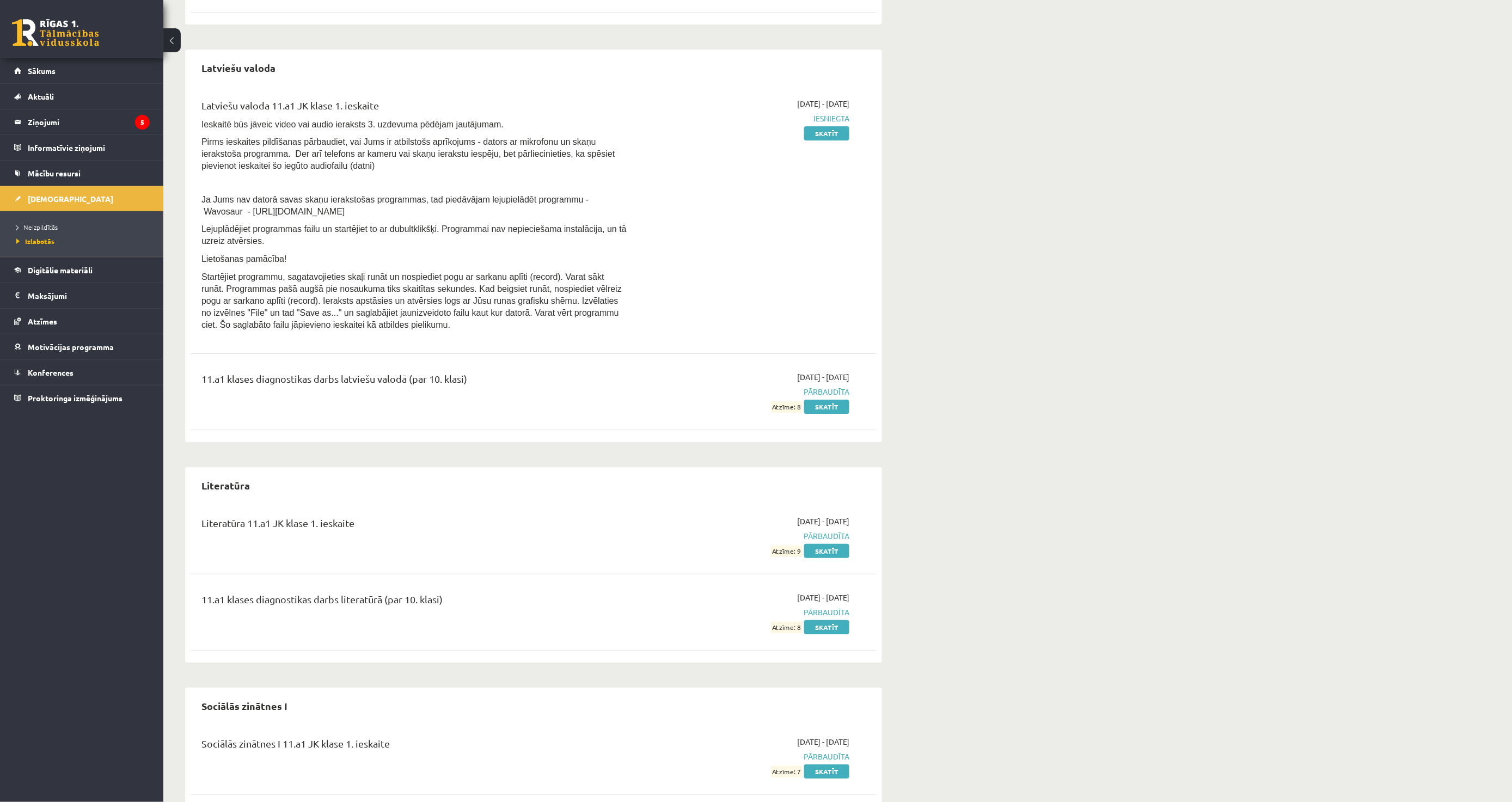
scroll to position [1754, 0]
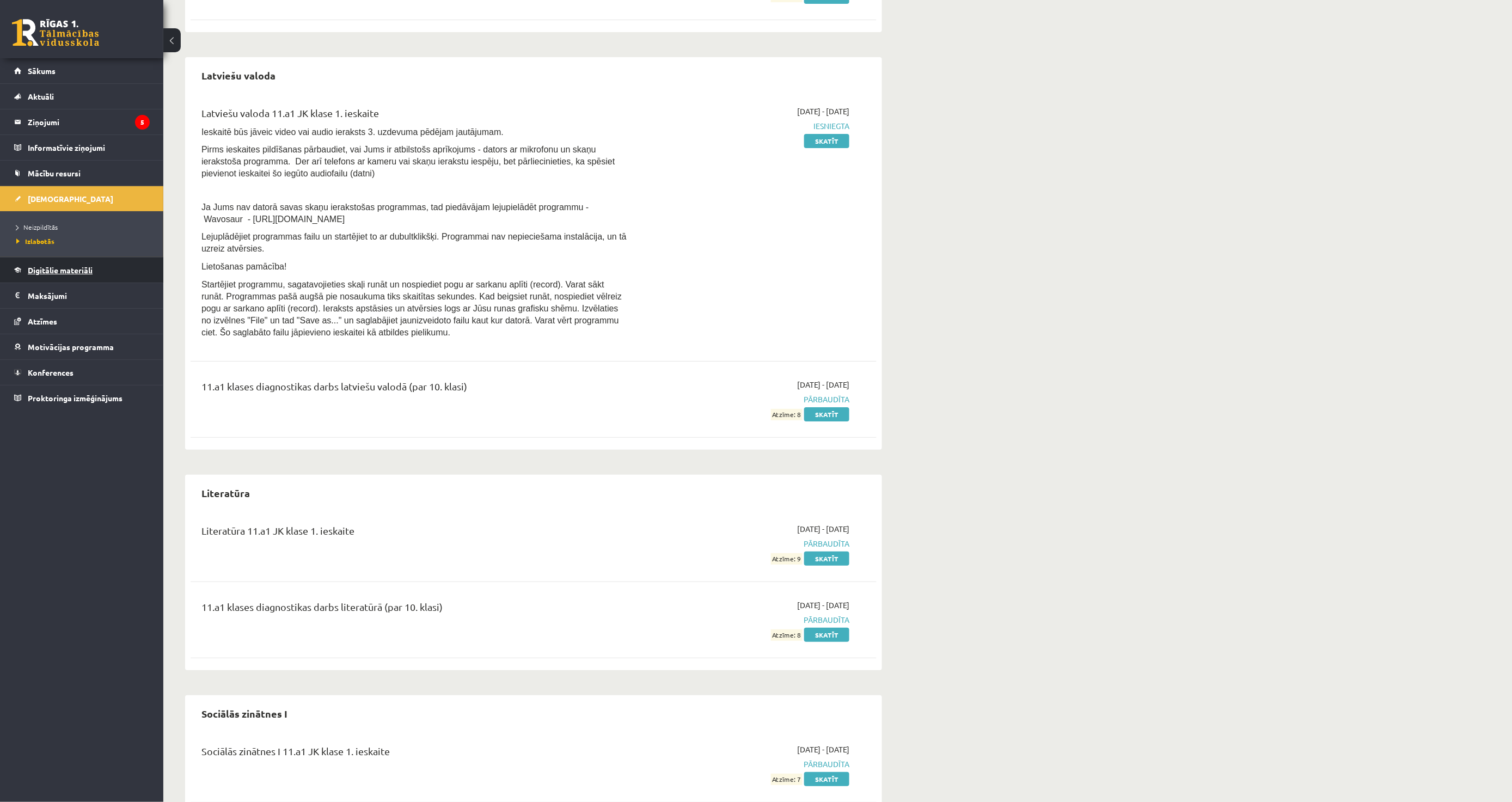
click at [79, 264] on link "Digitālie materiāli" at bounding box center [82, 270] width 136 height 25
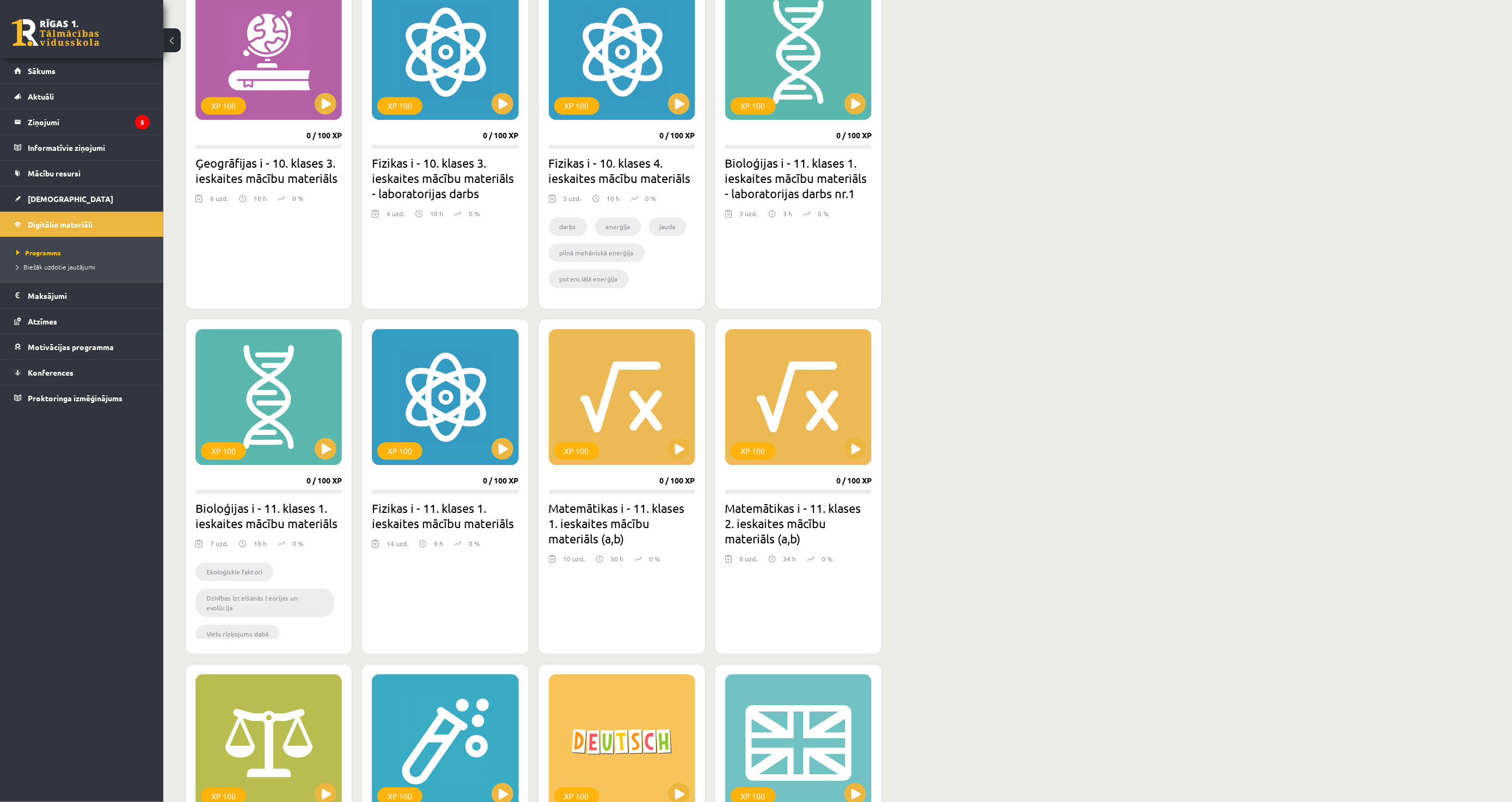
scroll to position [846, 0]
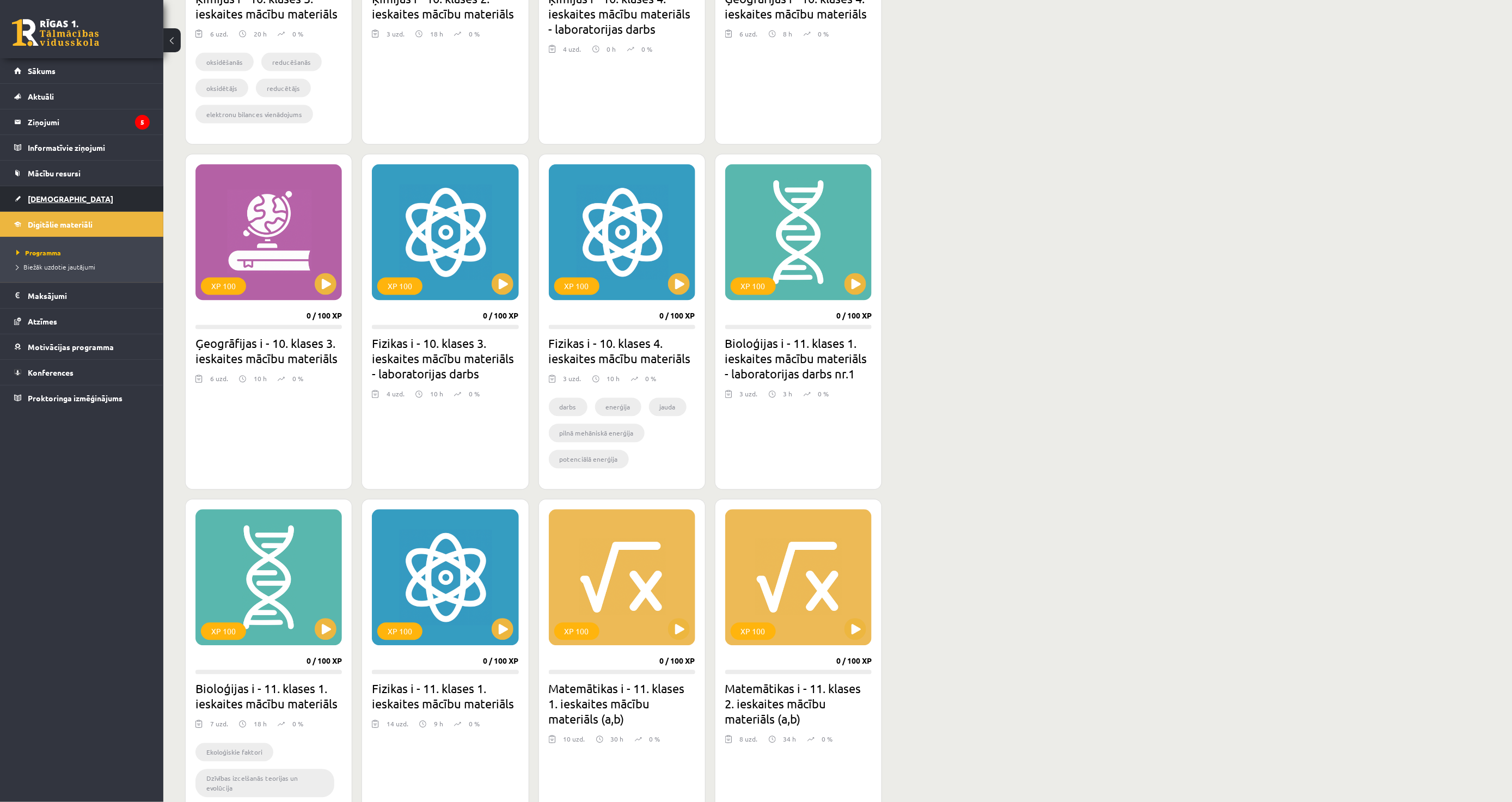
click at [91, 200] on link "[DEMOGRAPHIC_DATA]" at bounding box center [82, 199] width 136 height 25
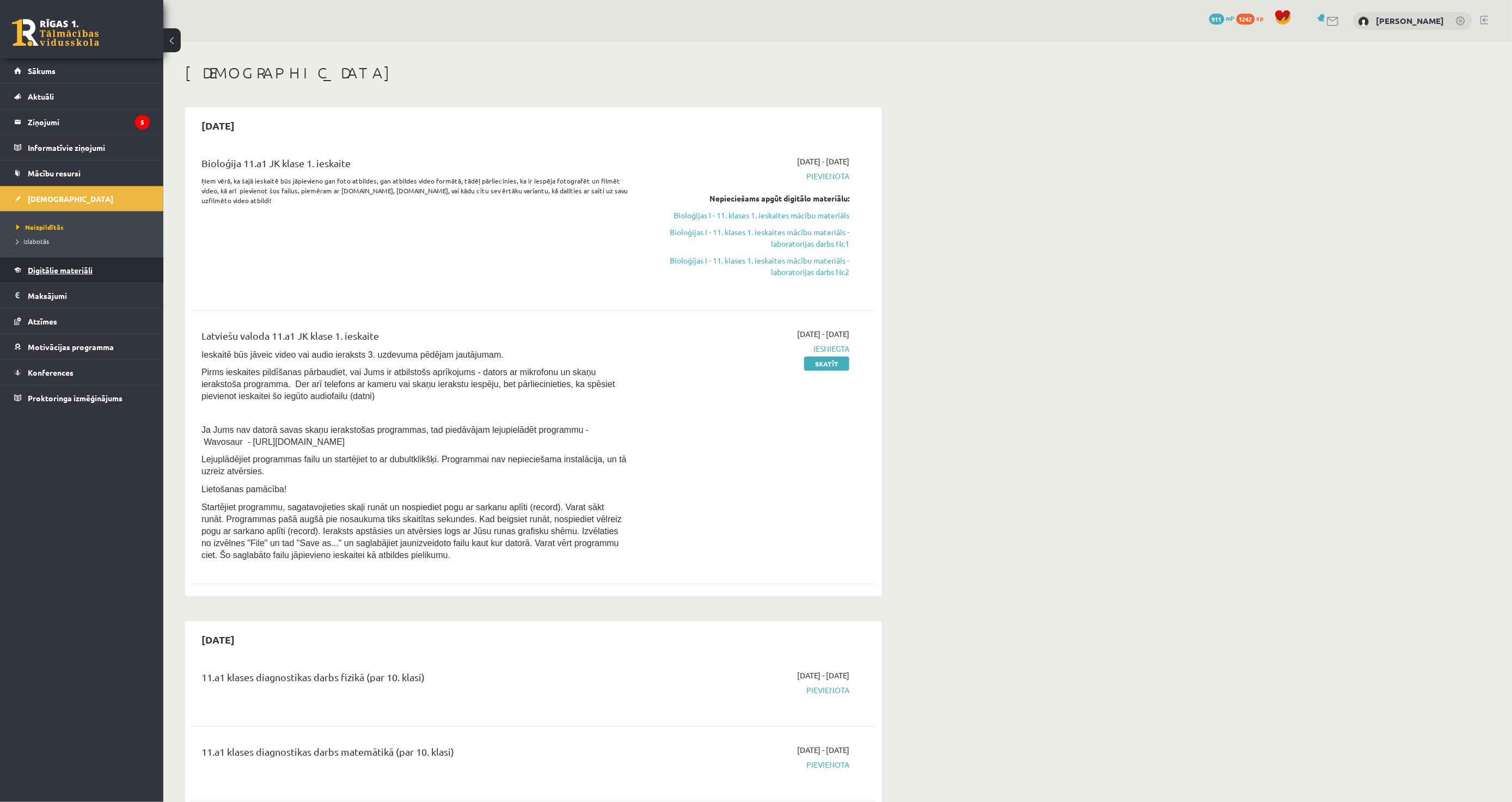
click at [88, 273] on span "Digitālie materiāli" at bounding box center [61, 270] width 65 height 10
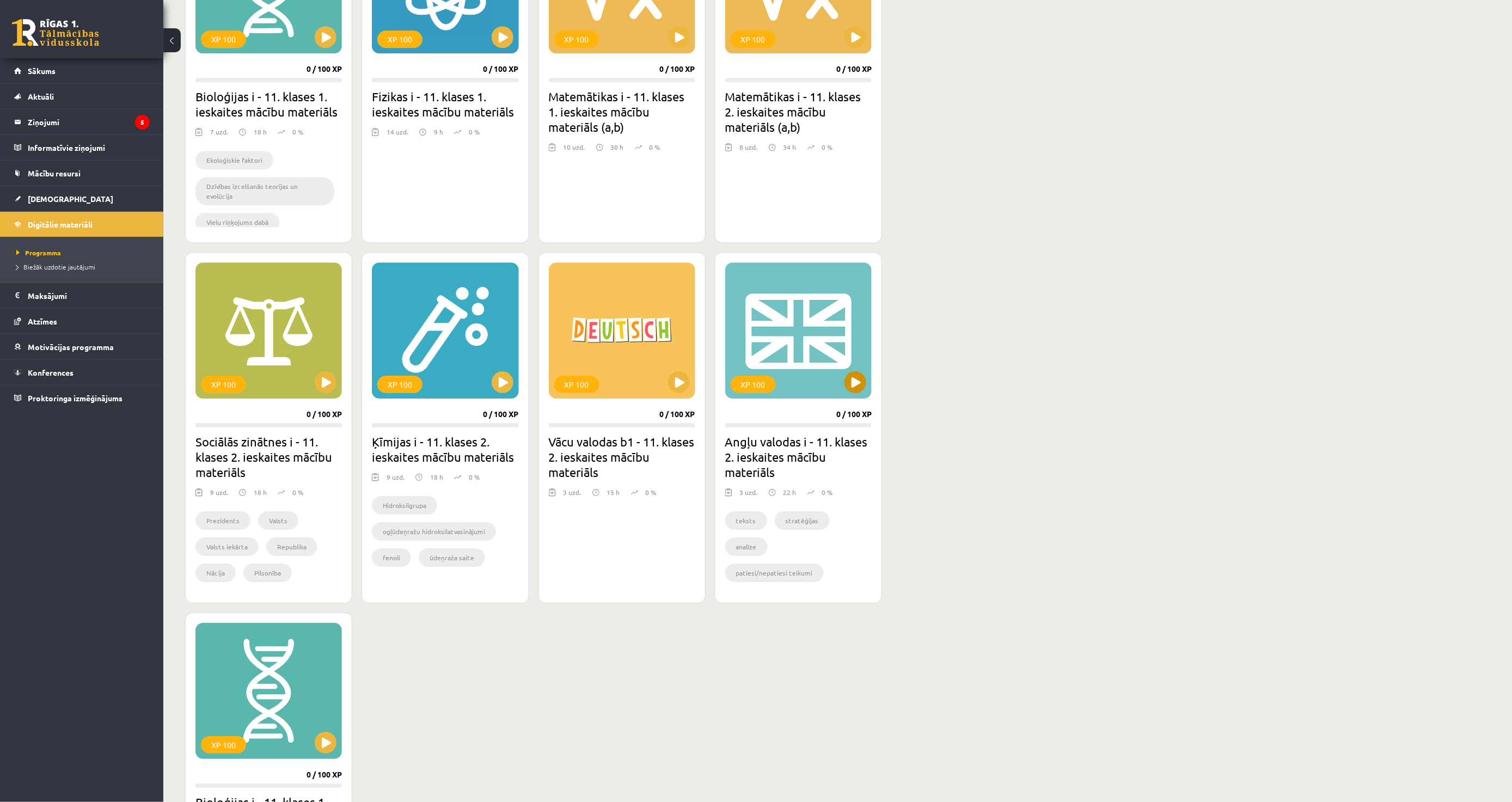
scroll to position [1209, 0]
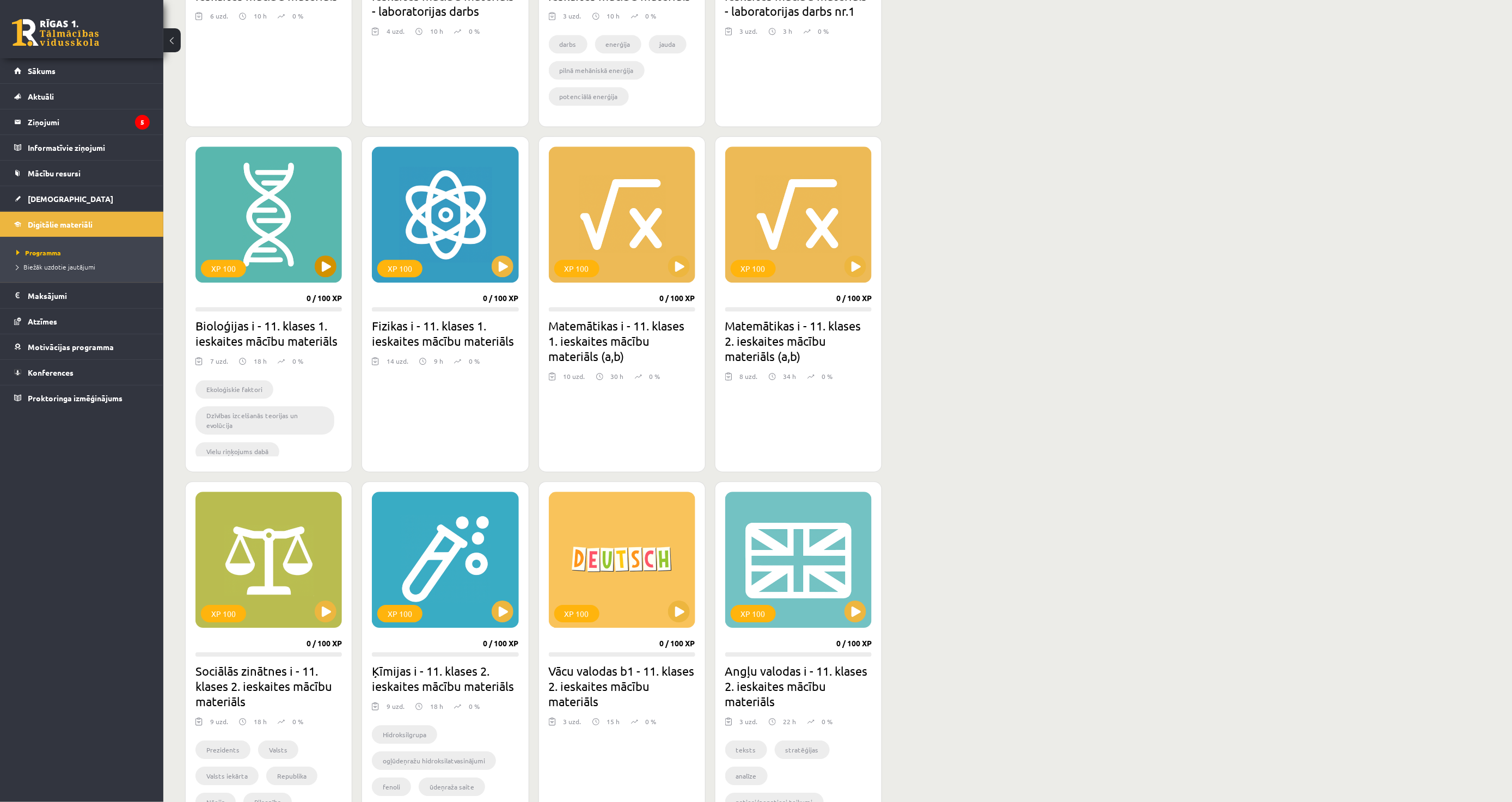
click at [310, 270] on div "XP 100" at bounding box center [269, 215] width 147 height 136
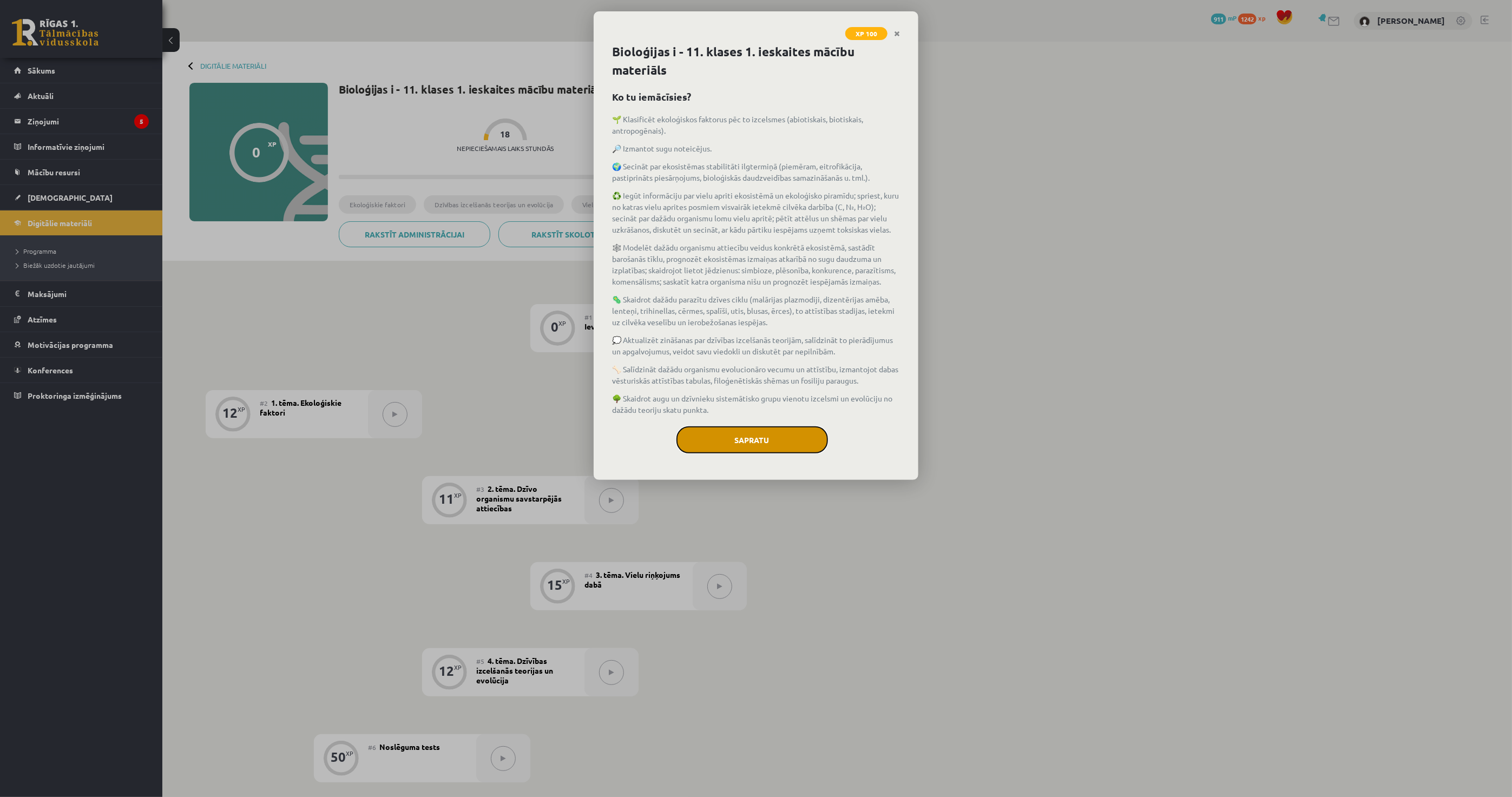
click at [730, 434] on button "Sapratu" at bounding box center [752, 440] width 151 height 27
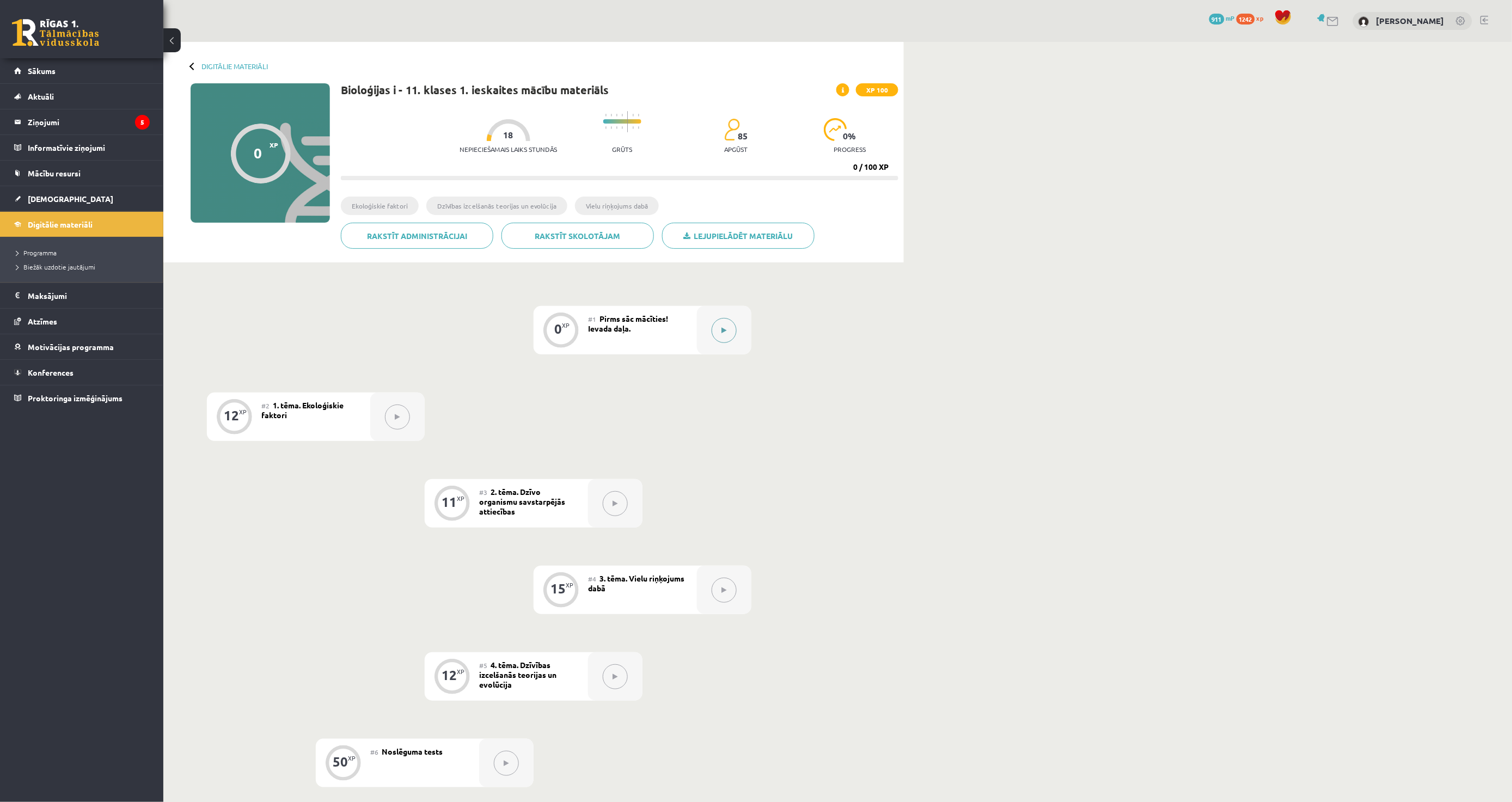
click at [730, 320] on div at bounding box center [724, 330] width 54 height 49
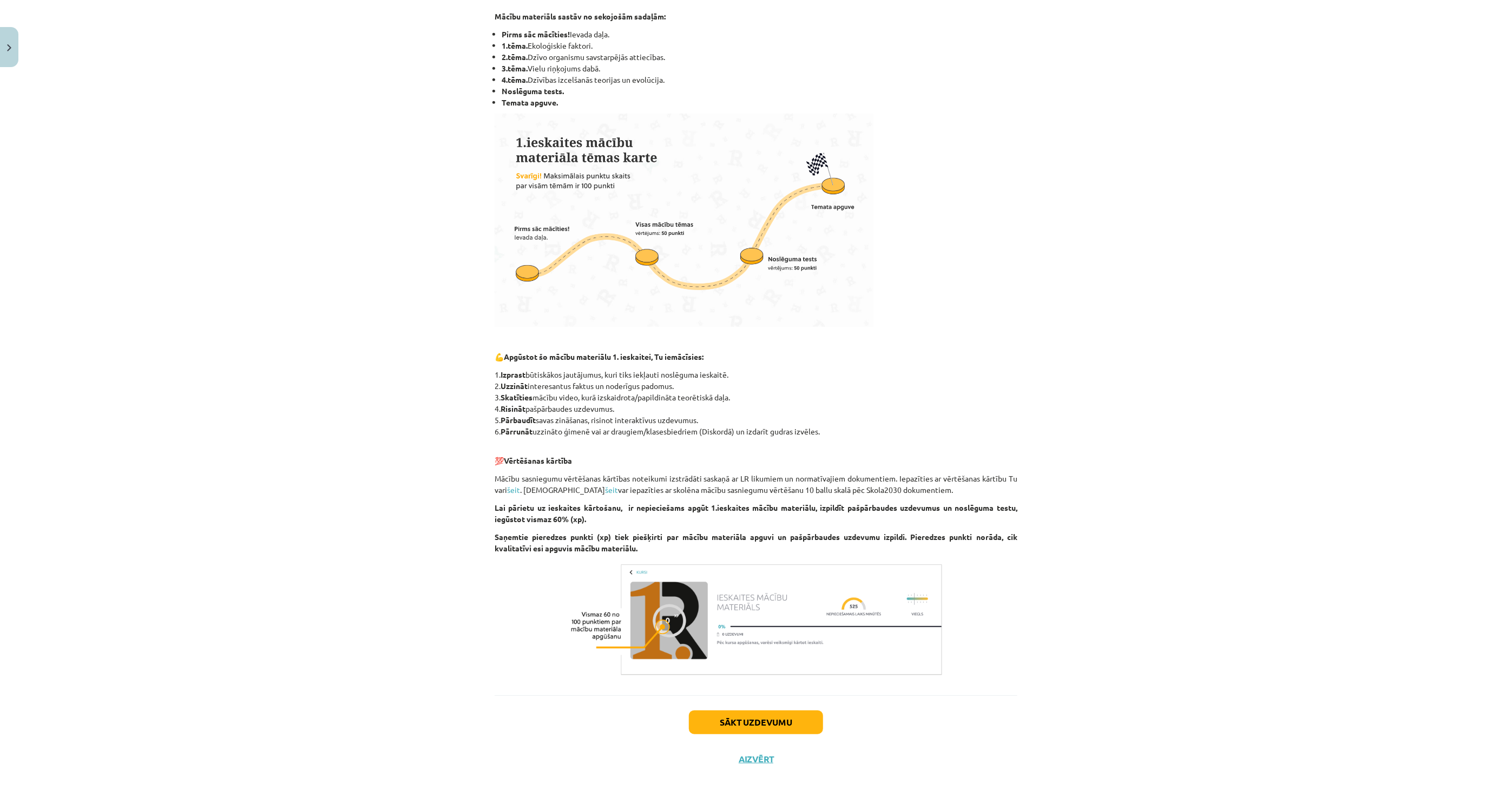
scroll to position [452, 0]
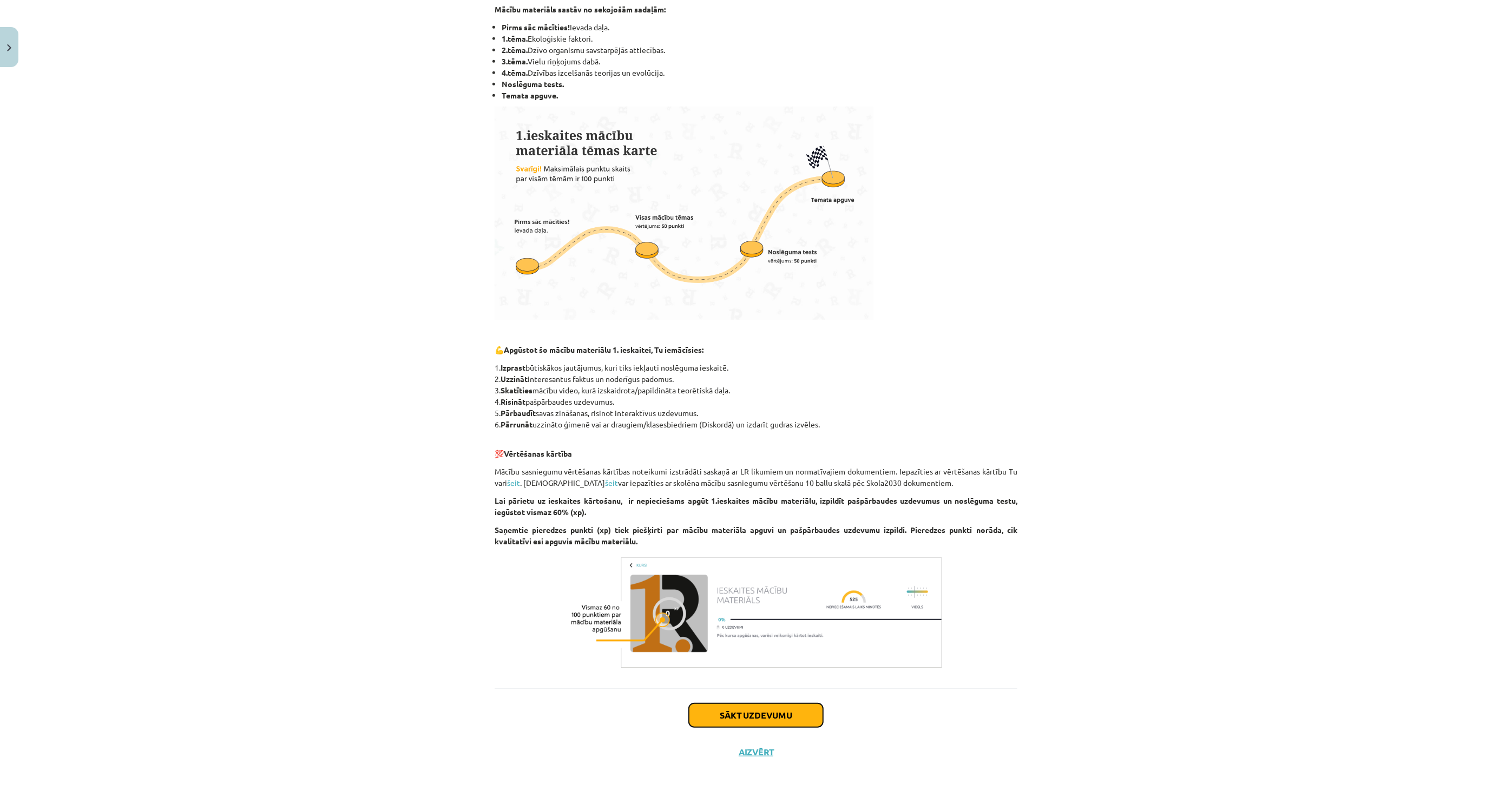
click at [722, 719] on button "Sākt uzdevumu" at bounding box center [756, 715] width 134 height 23
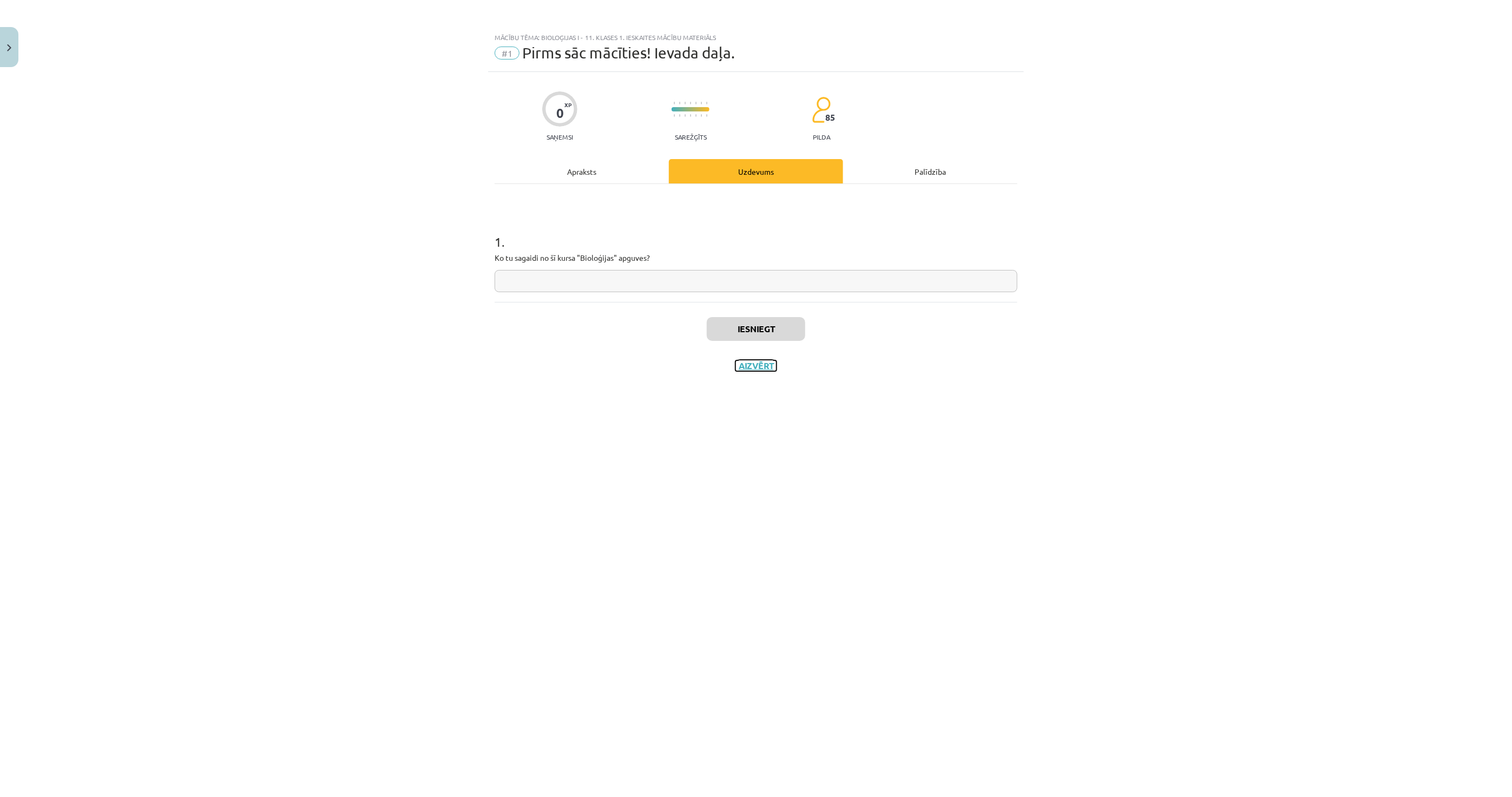
click at [753, 361] on button "Aizvērt" at bounding box center [756, 366] width 41 height 11
click at [728, 341] on div "Mācību tēma: Bioloģijas i - 11. klases 1. ieskaites mācību materiāls #1 Pirms s…" at bounding box center [756, 398] width 1512 height 797
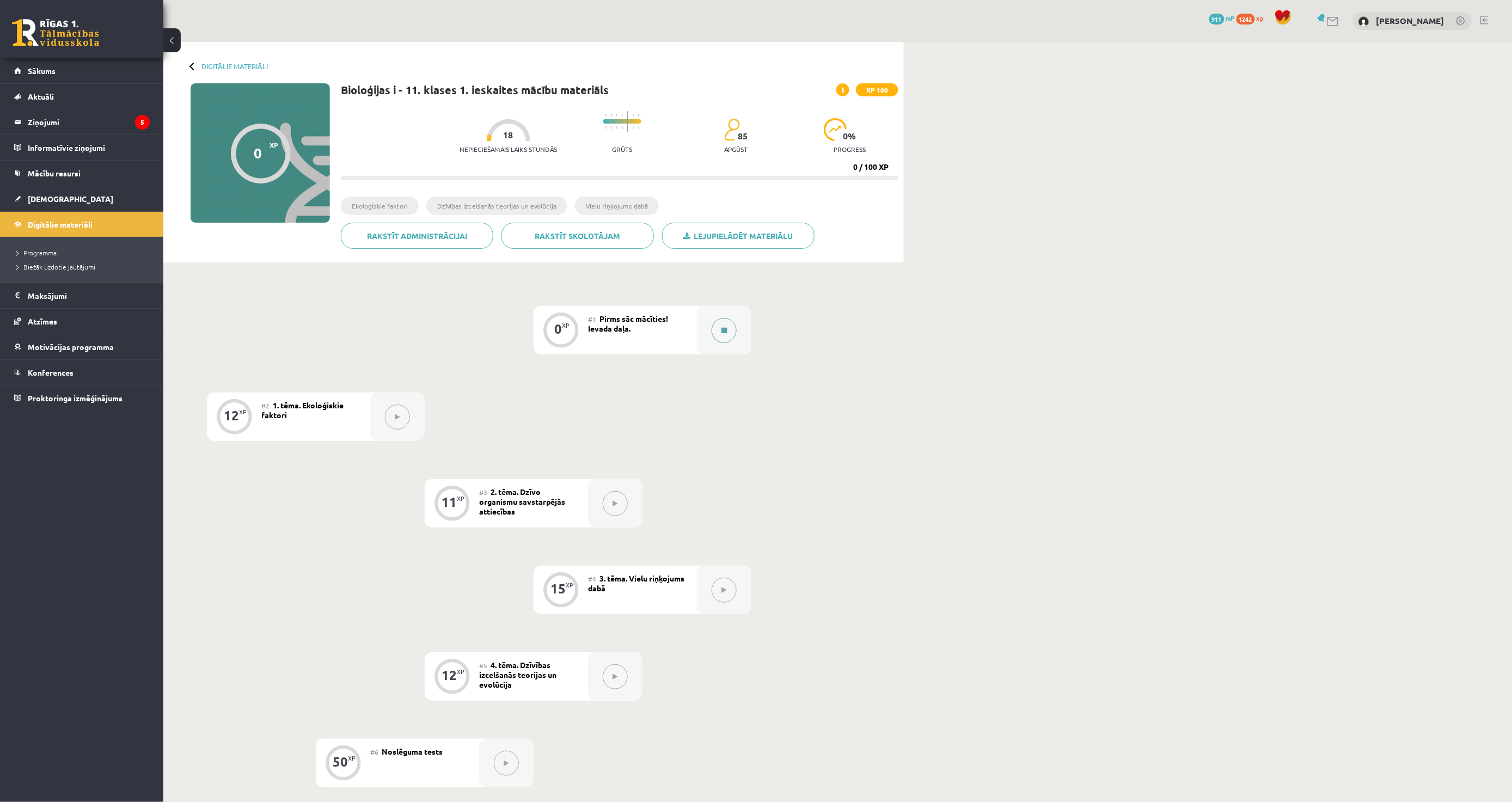
click at [724, 325] on button at bounding box center [724, 330] width 25 height 25
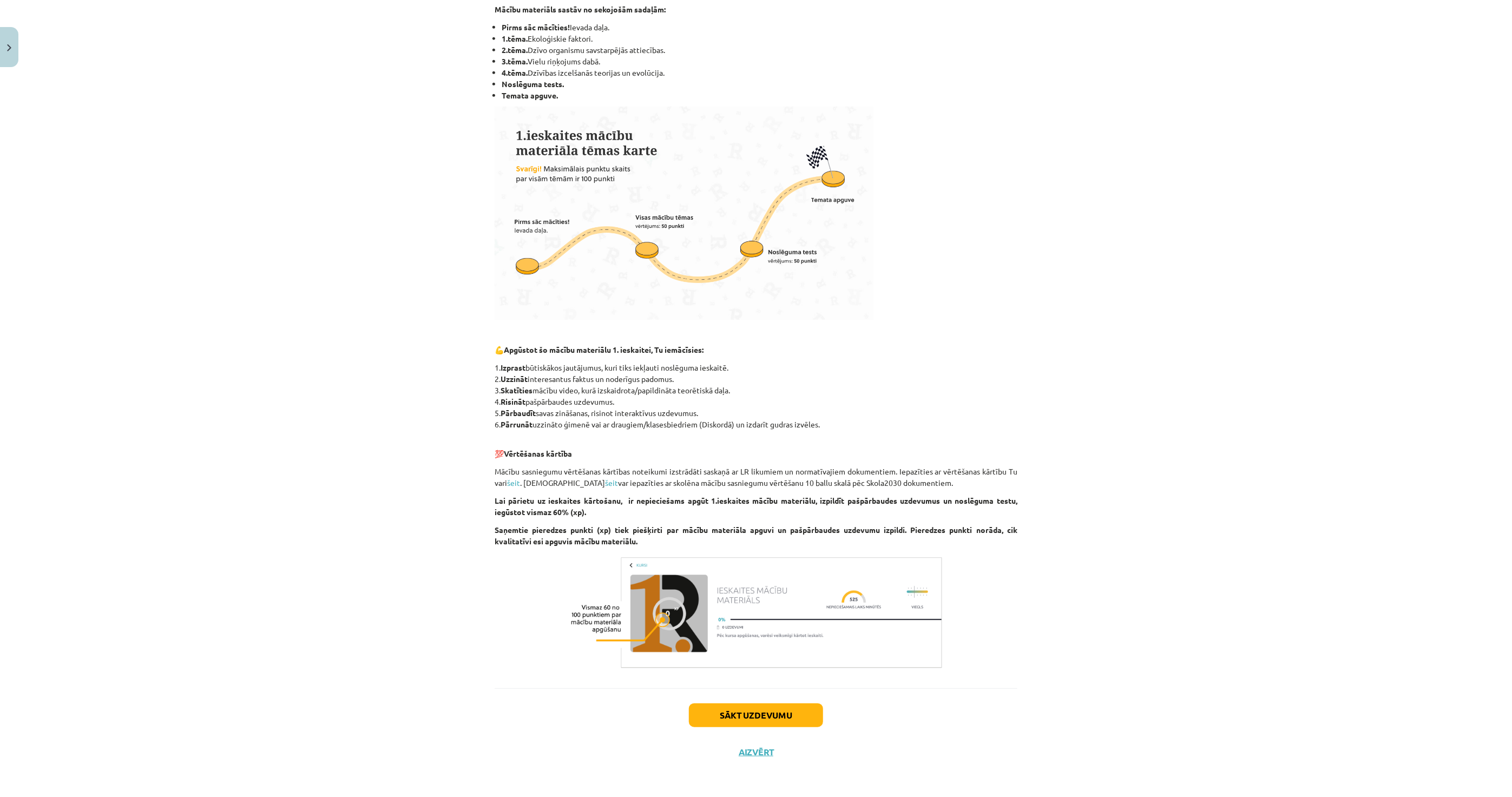
scroll to position [212, 0]
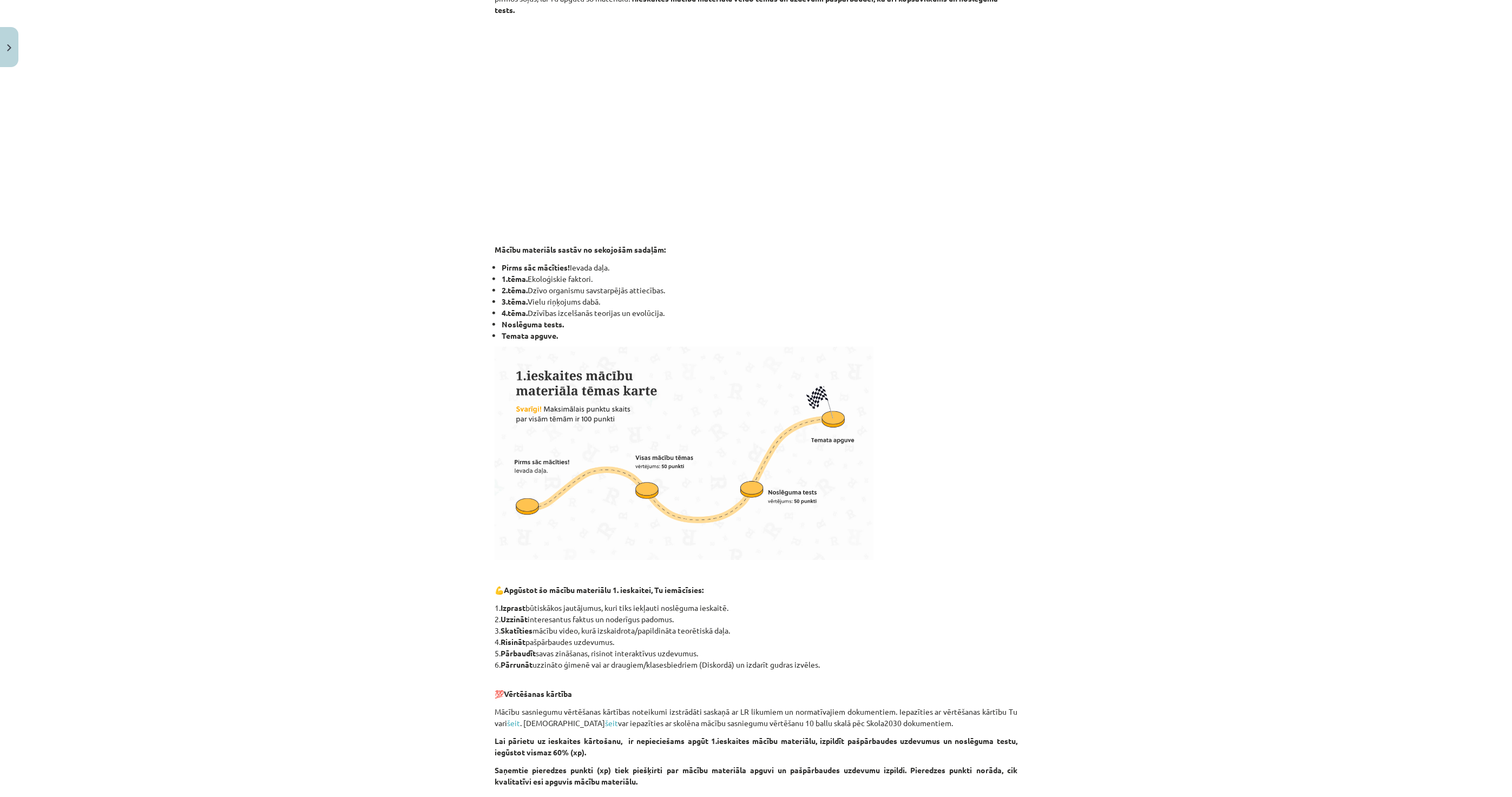
drag, startPoint x: 523, startPoint y: 290, endPoint x: 672, endPoint y: 292, distance: 149.0
click at [672, 292] on li "2.tēma. Dzīvo organismu savstarpējās attiecības." at bounding box center [759, 290] width 516 height 12
copy li "Dzīvo organismu savstarpējās attiecības."
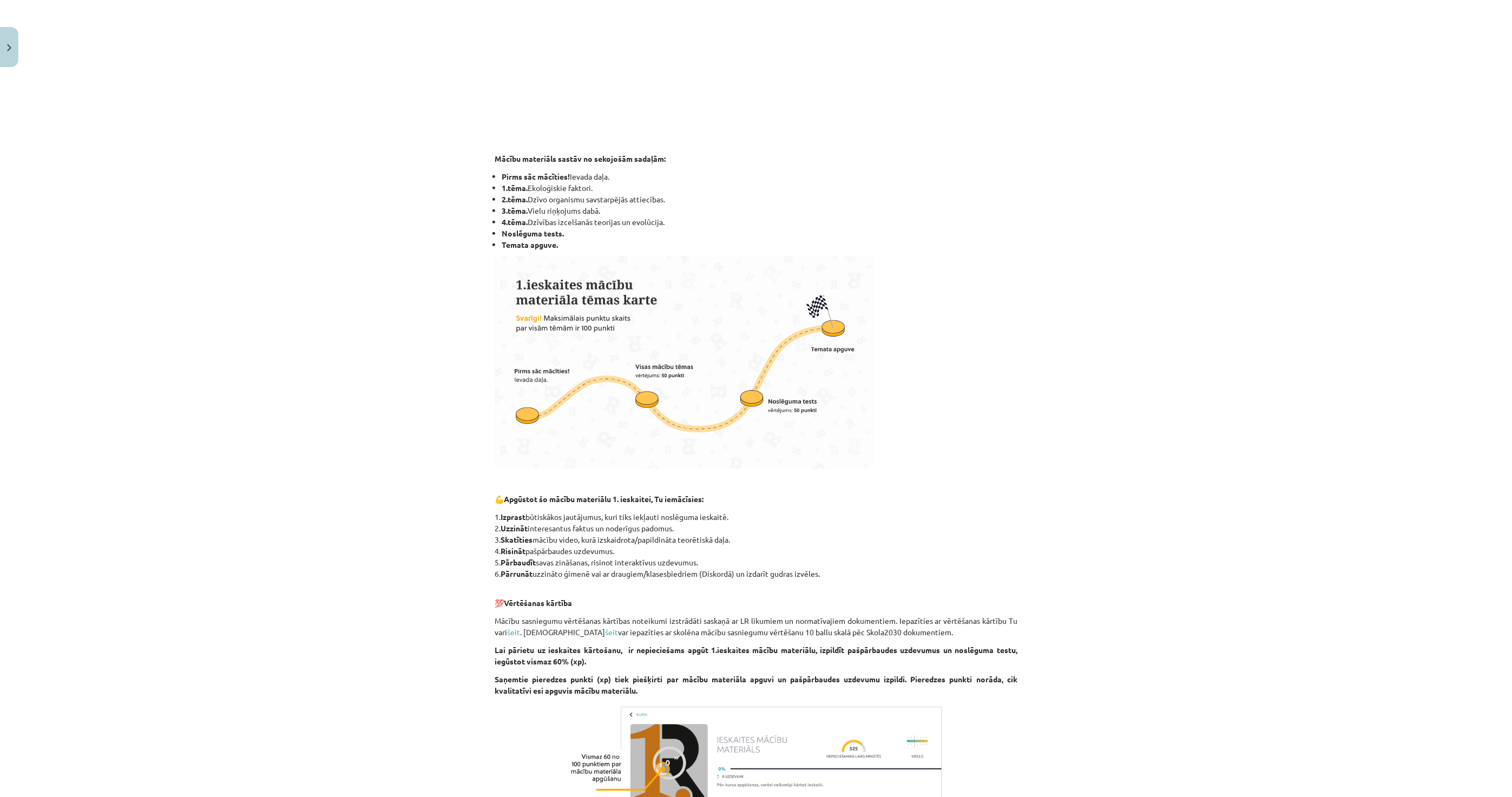
scroll to position [452, 0]
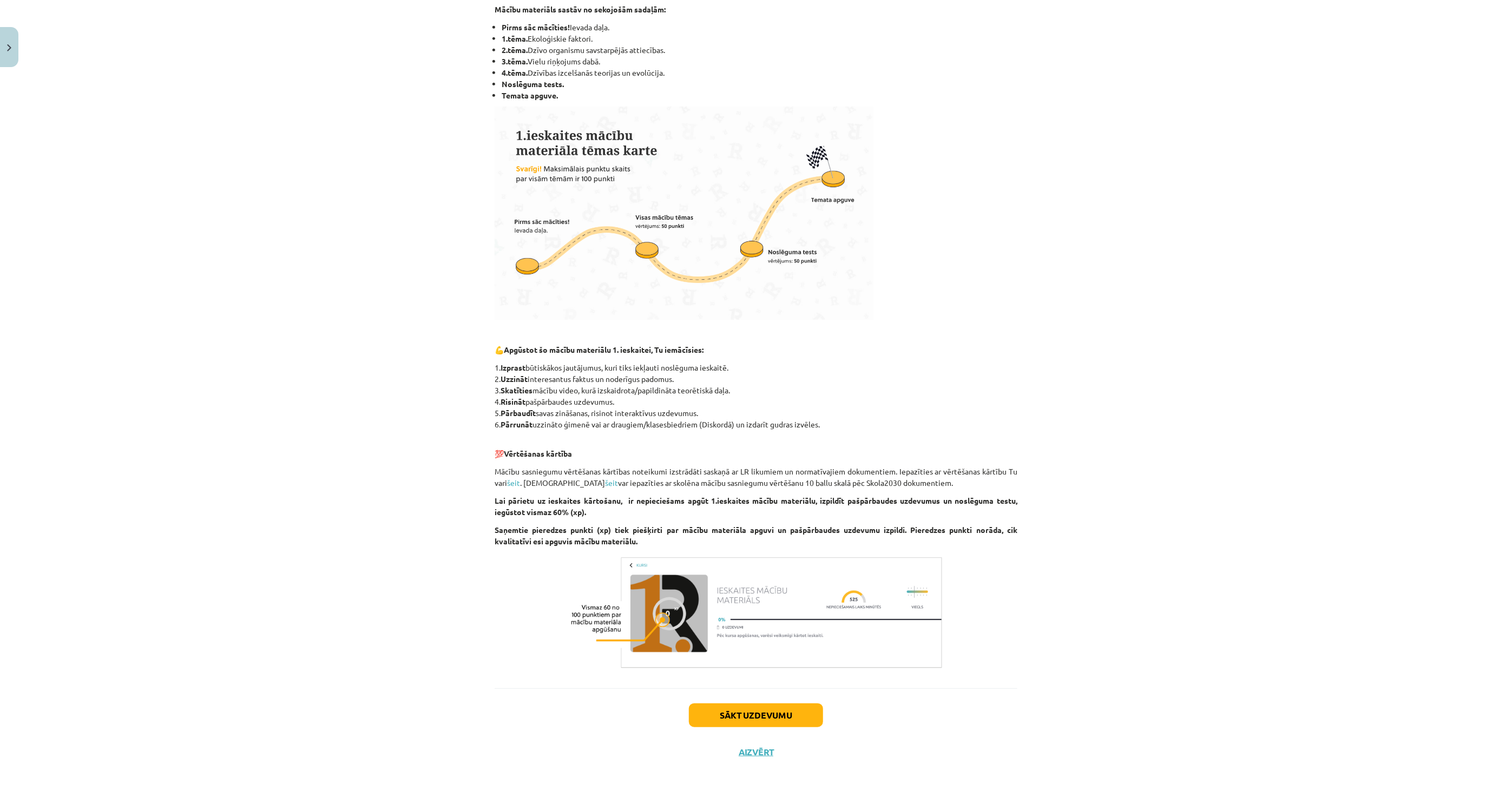
drag, startPoint x: 744, startPoint y: 691, endPoint x: 741, endPoint y: 700, distance: 9.5
click at [744, 693] on div "Sākt uzdevumu Aizvērt" at bounding box center [756, 726] width 523 height 76
drag, startPoint x: 740, startPoint y: 714, endPoint x: 734, endPoint y: 689, distance: 25.7
click at [740, 714] on button "Sākt uzdevumu" at bounding box center [756, 715] width 134 height 23
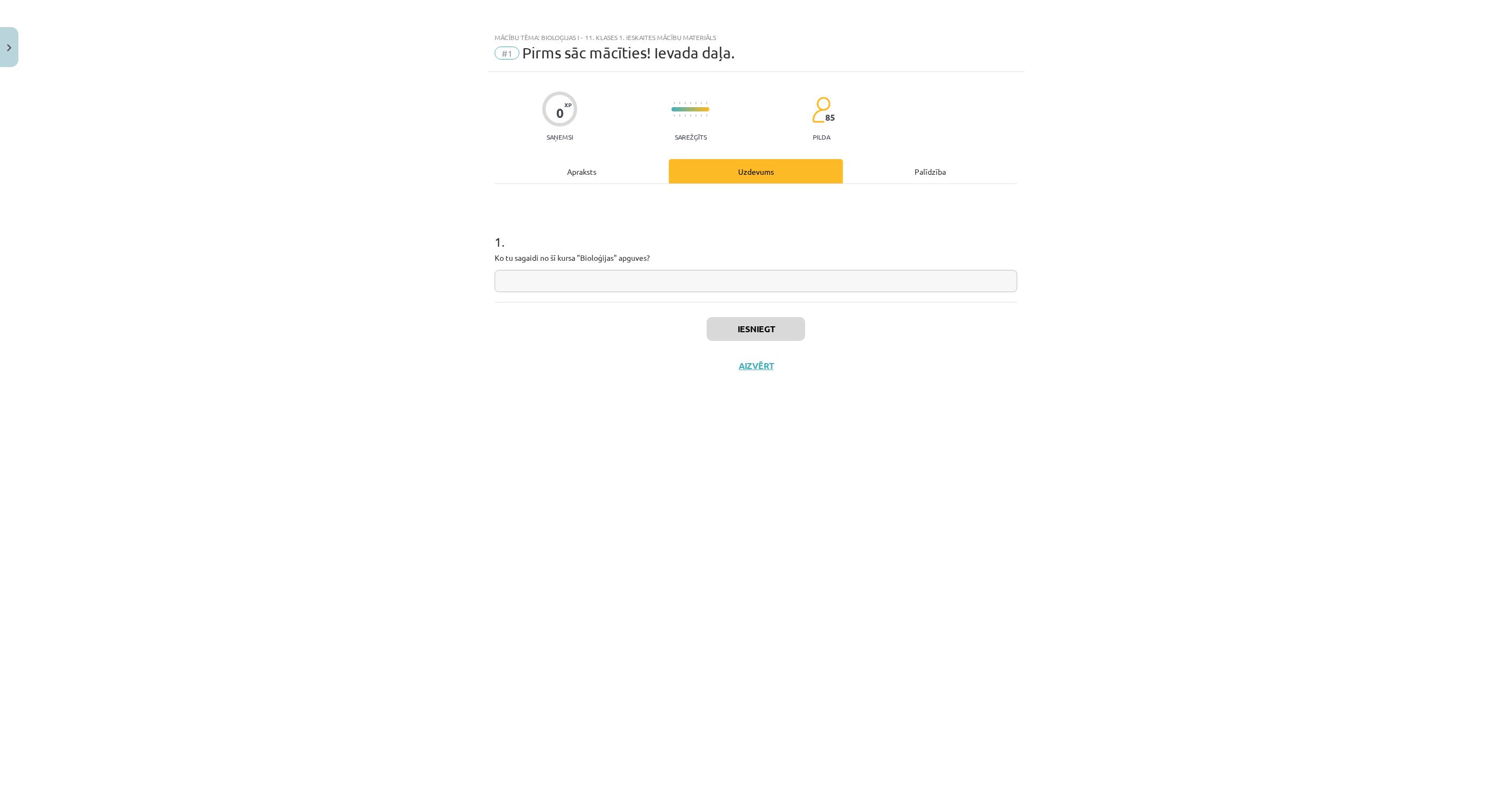
click at [626, 286] on input "text" at bounding box center [756, 281] width 523 height 22
paste input "**********"
type input "**********"
click at [758, 331] on button "Iesniegt" at bounding box center [755, 328] width 98 height 23
click at [731, 368] on button "Nākamā nodarbība" at bounding box center [756, 373] width 106 height 25
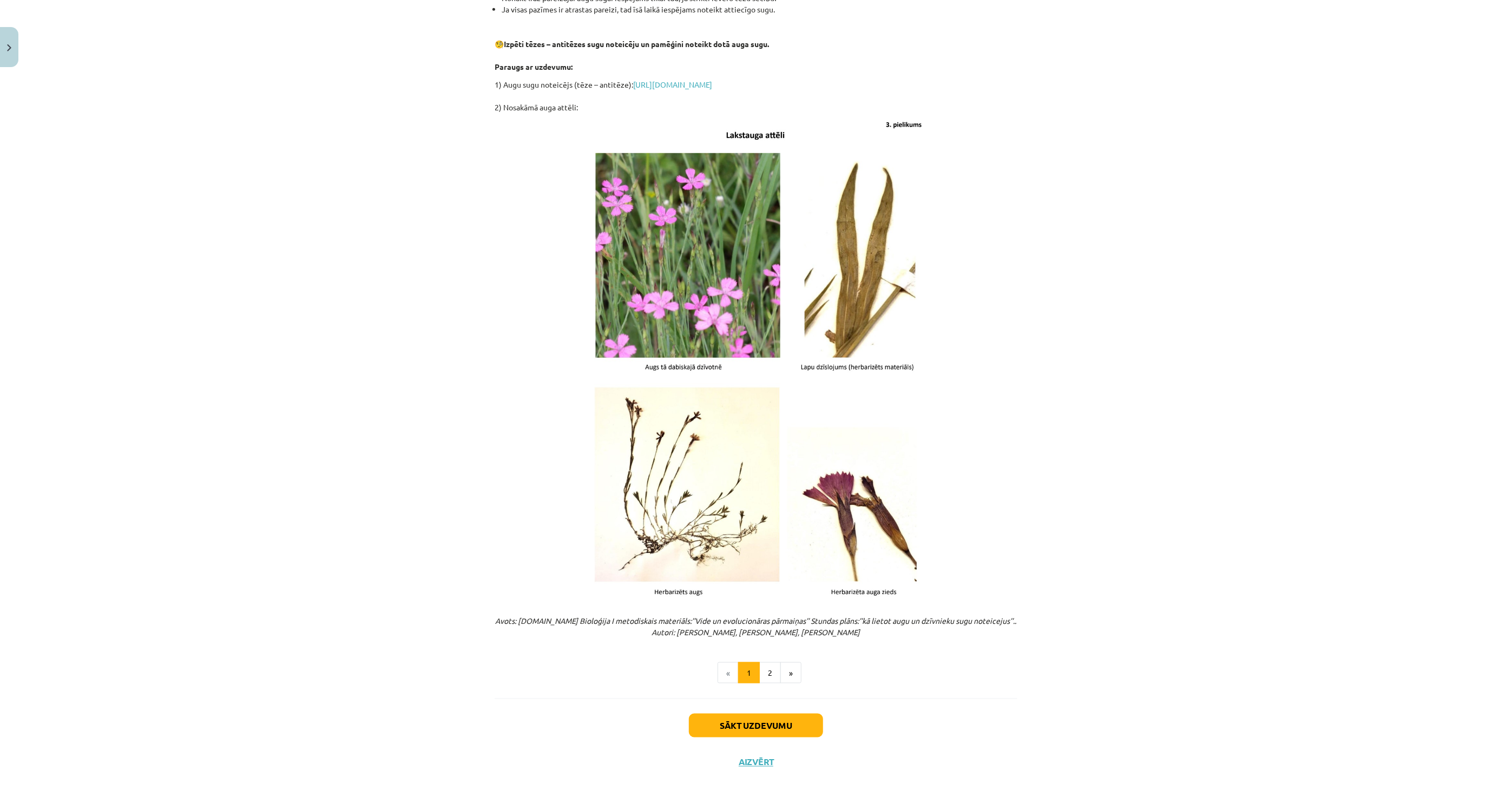
scroll to position [969, 0]
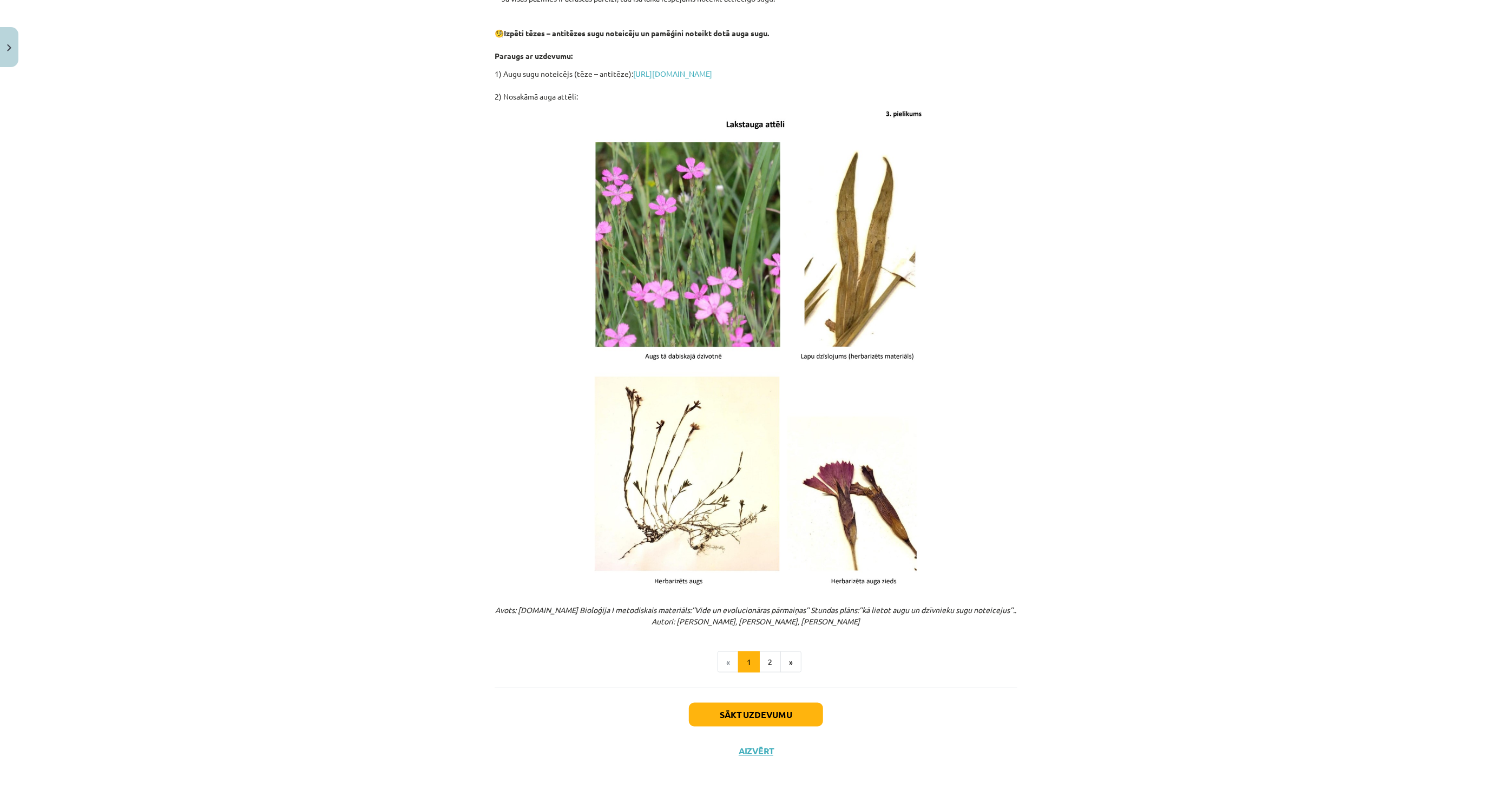
click at [773, 702] on div "Sākt uzdevumu Aizvērt" at bounding box center [756, 725] width 523 height 76
click at [774, 703] on button "Sākt uzdevumu" at bounding box center [756, 714] width 134 height 23
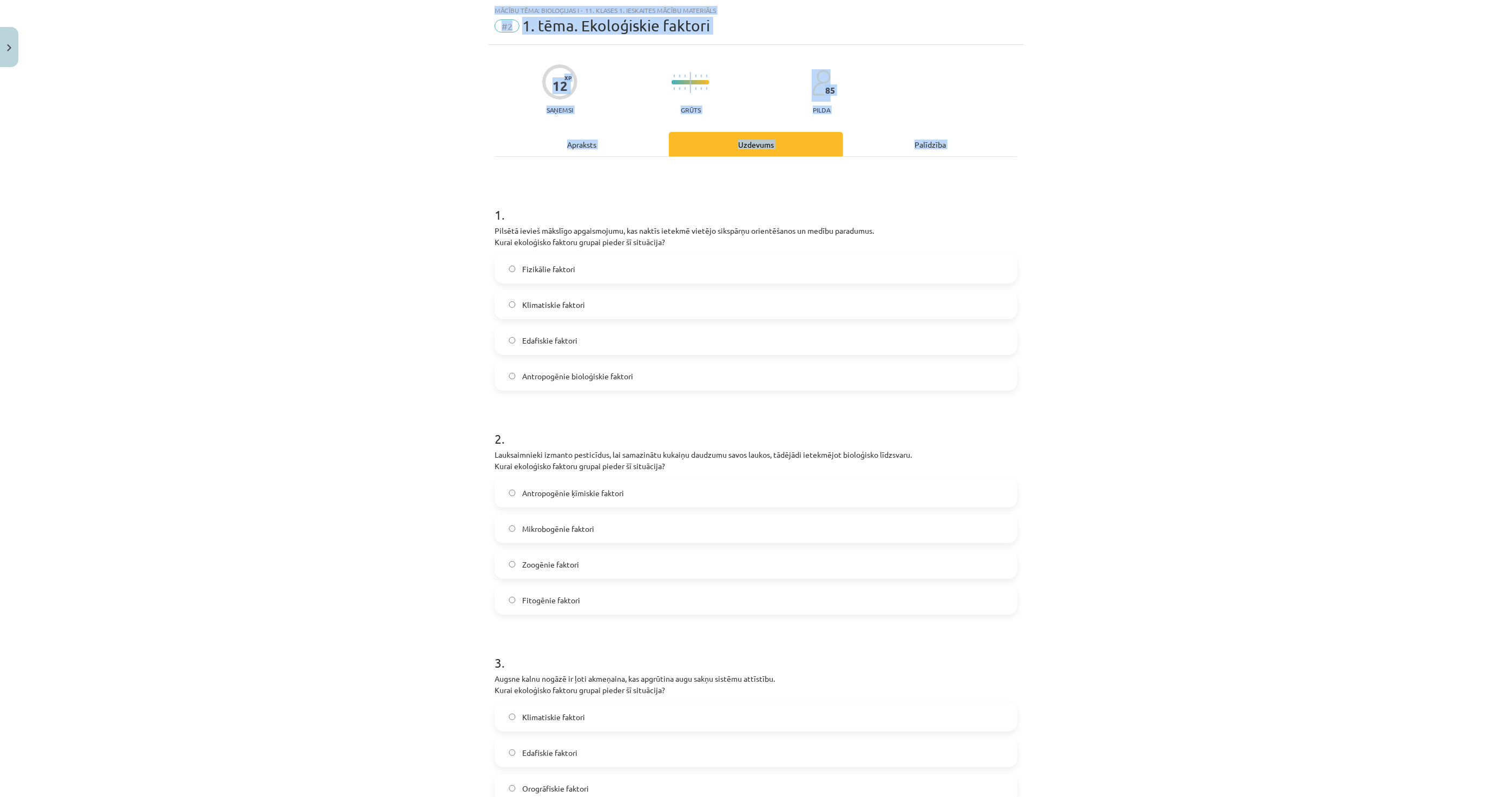
scroll to position [417, 0]
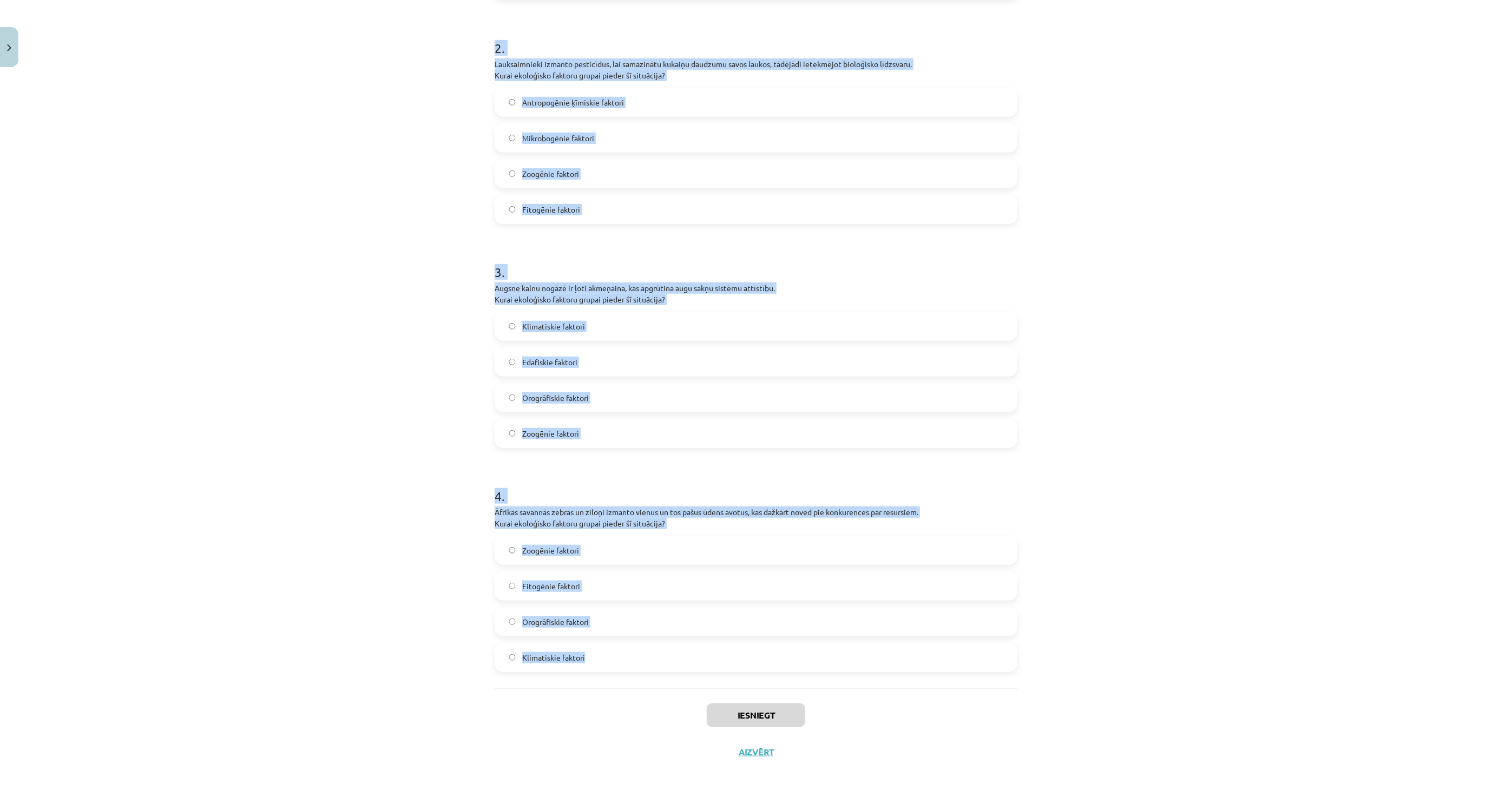
drag, startPoint x: 474, startPoint y: 201, endPoint x: 655, endPoint y: 673, distance: 505.5
click at [655, 673] on div "Mācību tēma: Bioloģijas i - 11. klases 1. ieskaites mācību materiāls #2 1. tēma…" at bounding box center [756, 398] width 1512 height 797
copy form "1 . Loremip dolors ametcons adipiscingel, sed doeius tempori utlabor etdolorem …"
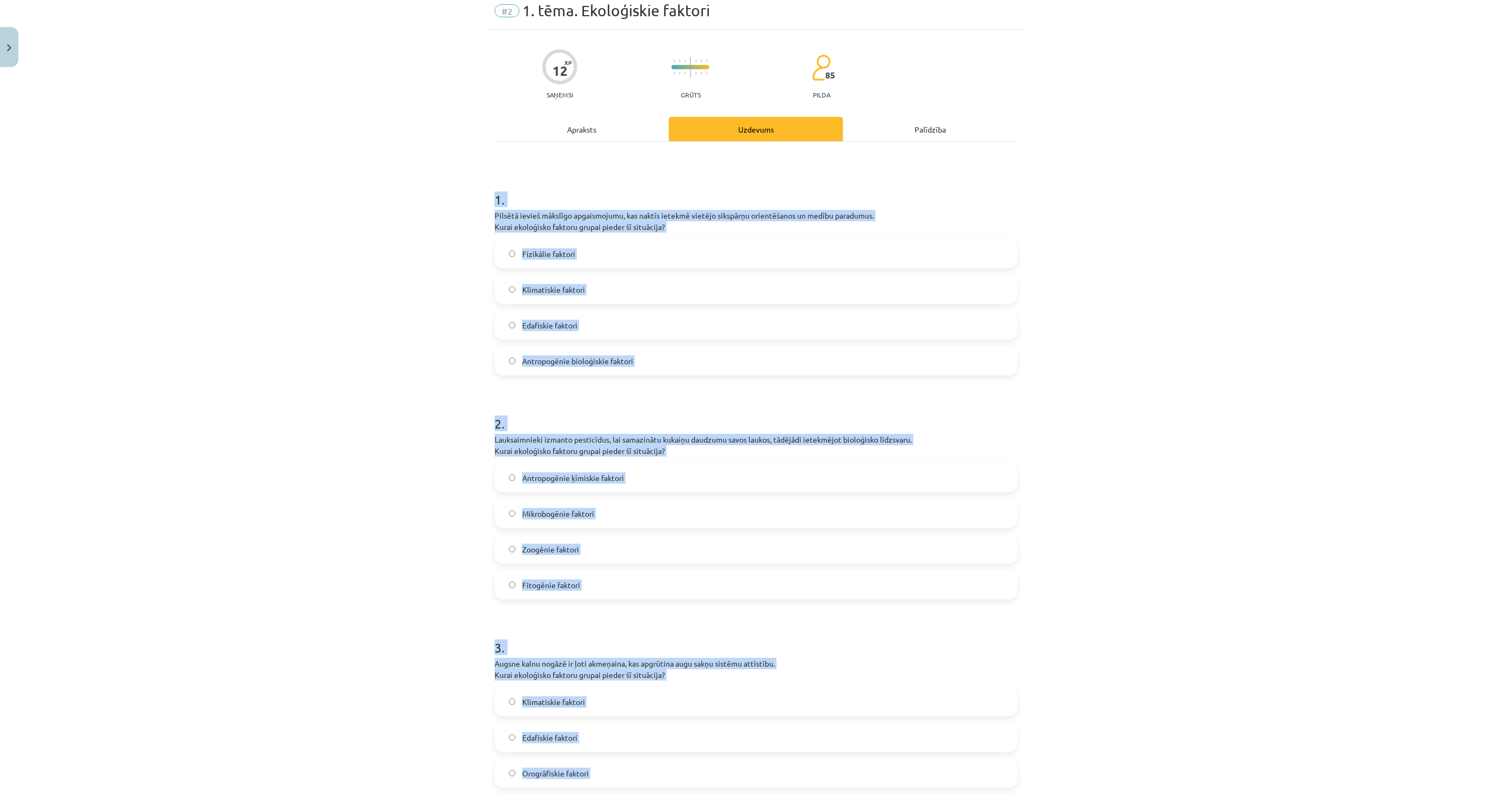
scroll to position [0, 0]
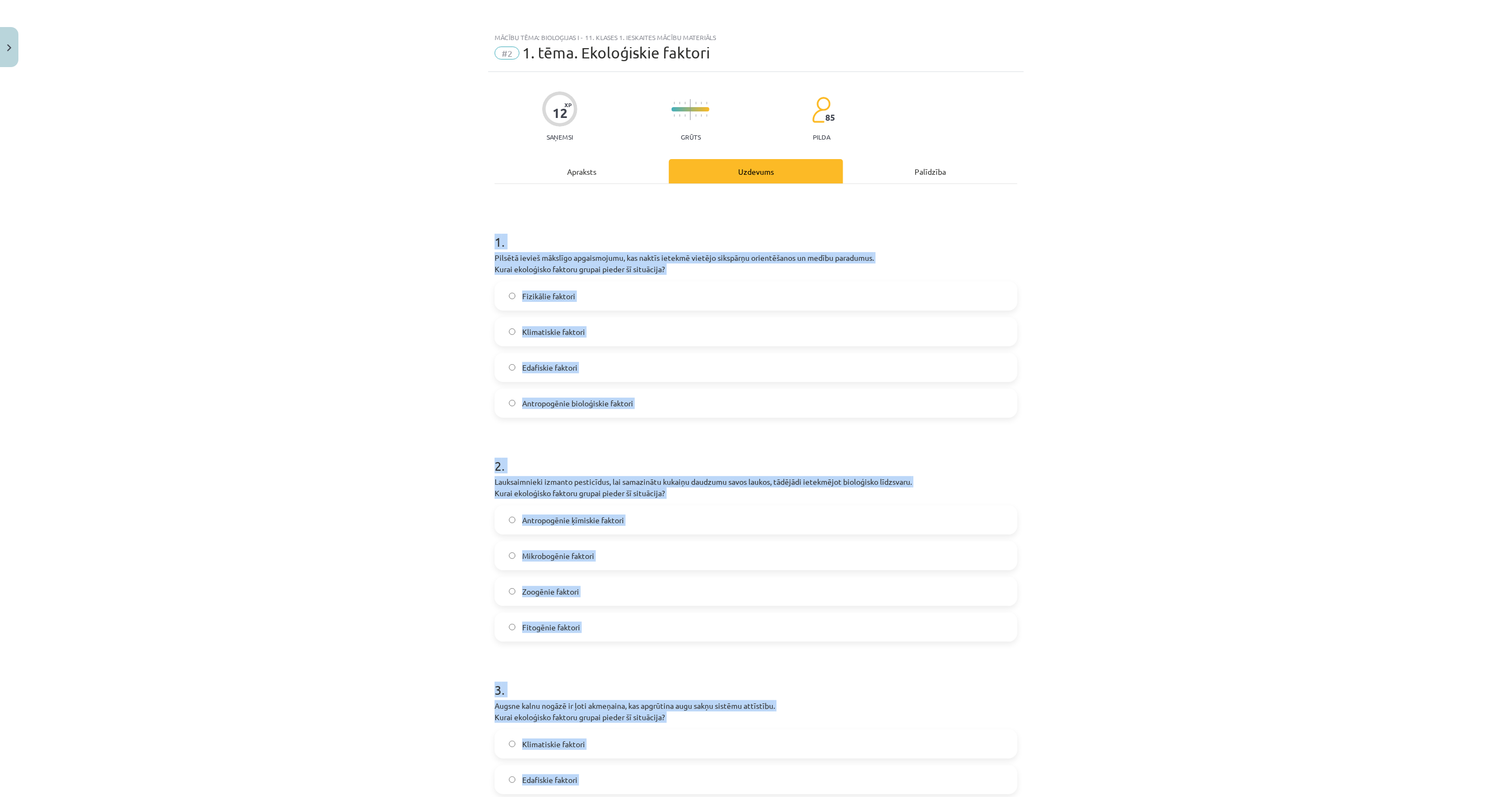
click at [390, 411] on div "Mācību tēma: Bioloģijas i - 11. klases 1. ieskaites mācību materiāls #2 1. tēma…" at bounding box center [756, 398] width 1512 height 797
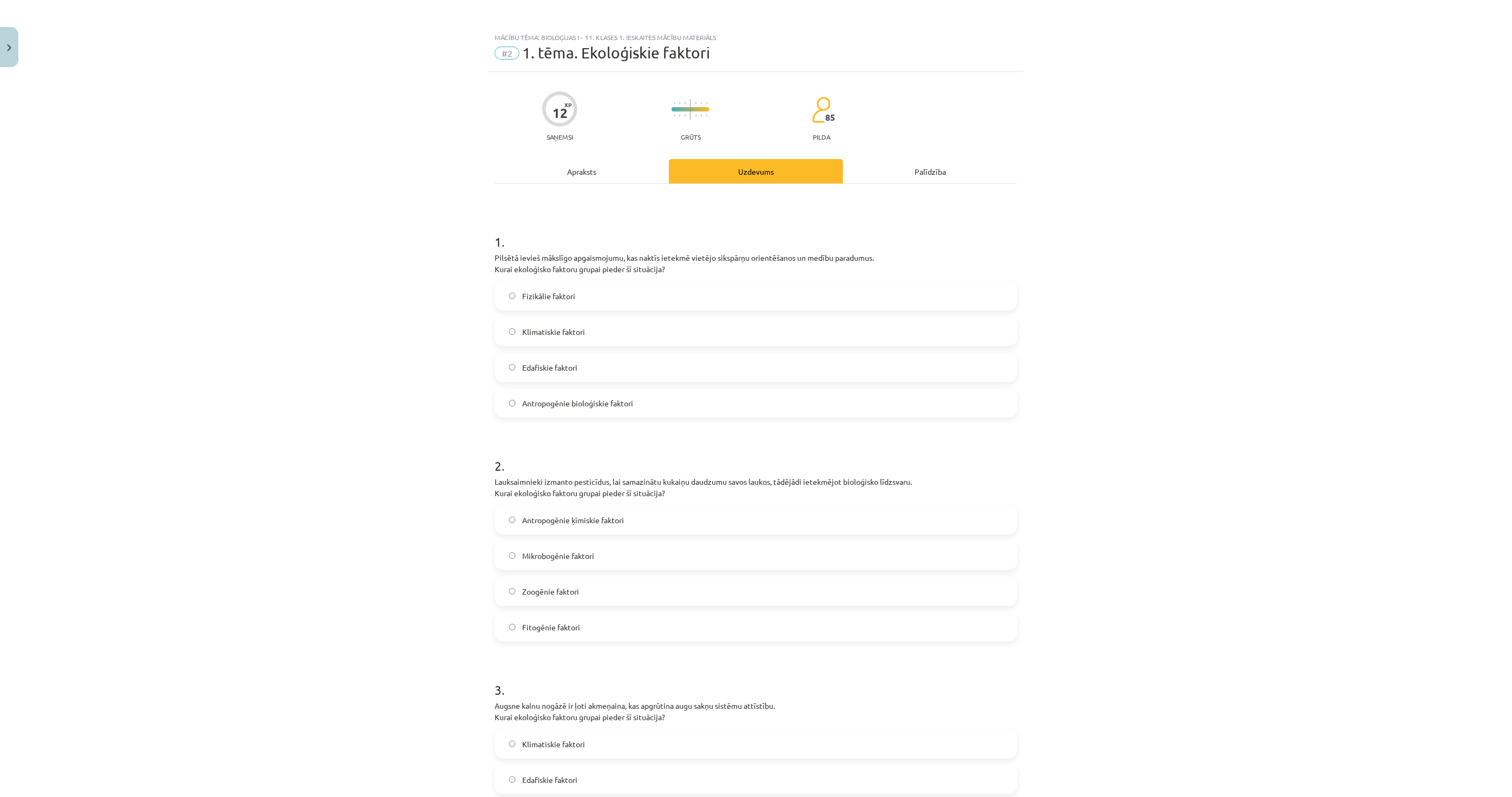
click at [557, 418] on form "1 . Pilsētā ievieš mākslīgo apgaismojumu, kas naktīs ietekmē vietējo sikspārņu …" at bounding box center [756, 652] width 523 height 874
click at [559, 415] on label "Antropogēnie bioloģiskie faktori" at bounding box center [756, 403] width 521 height 27
click at [507, 513] on label "Antropogēnie ķīmiskie faktori" at bounding box center [756, 520] width 521 height 27
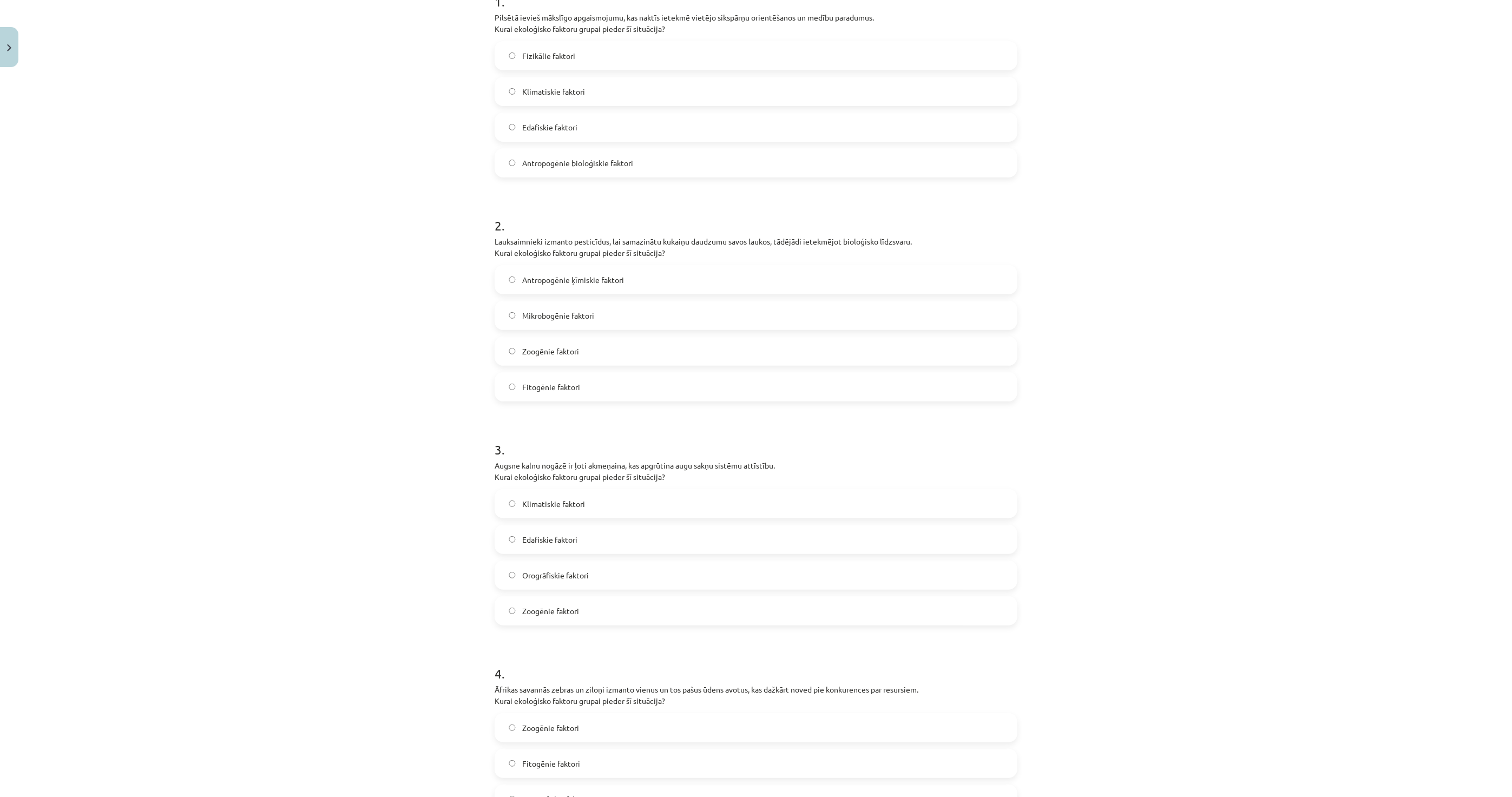
click at [516, 533] on label "Edafiskie faktori" at bounding box center [756, 540] width 521 height 27
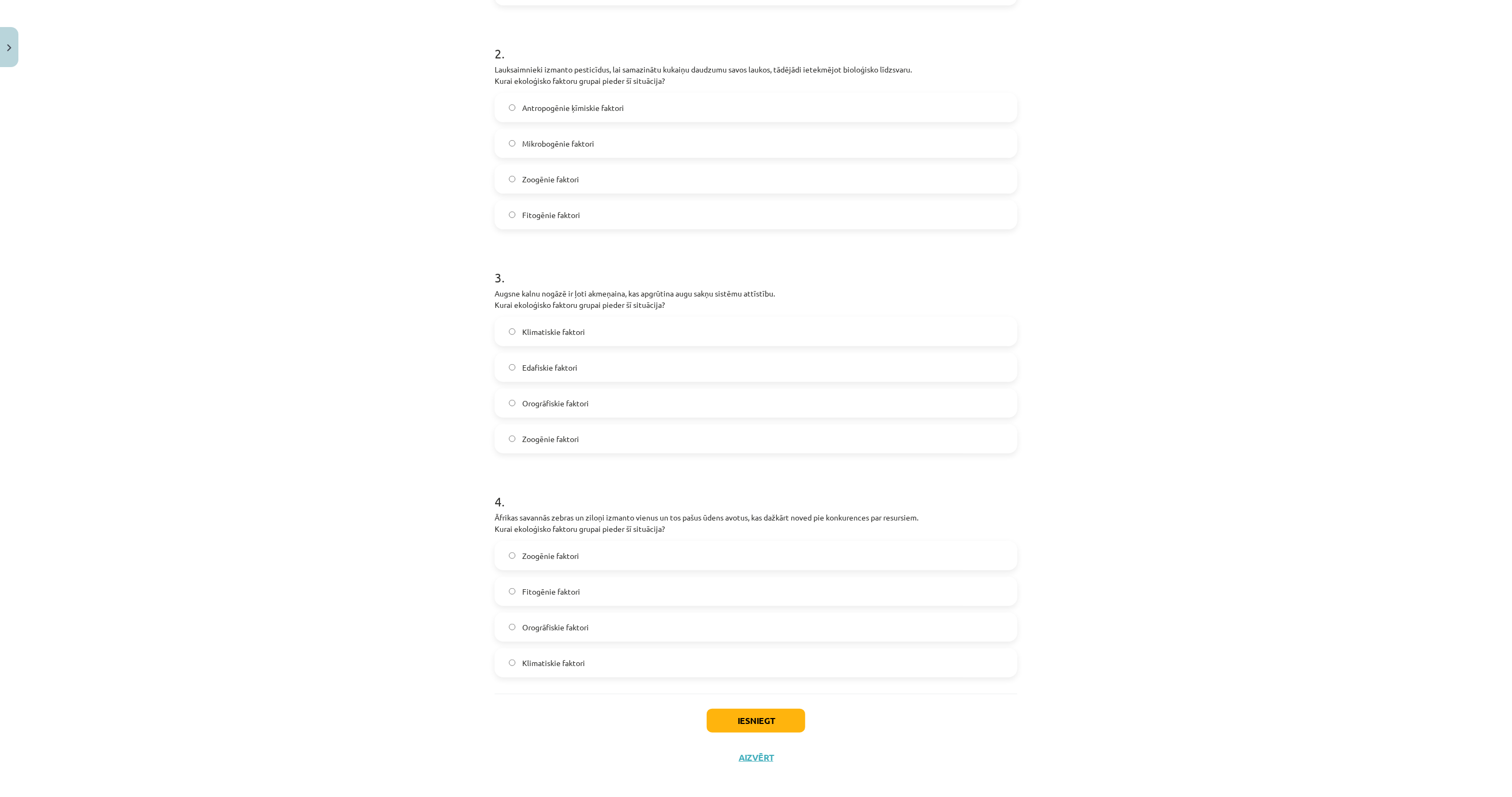
scroll to position [417, 0]
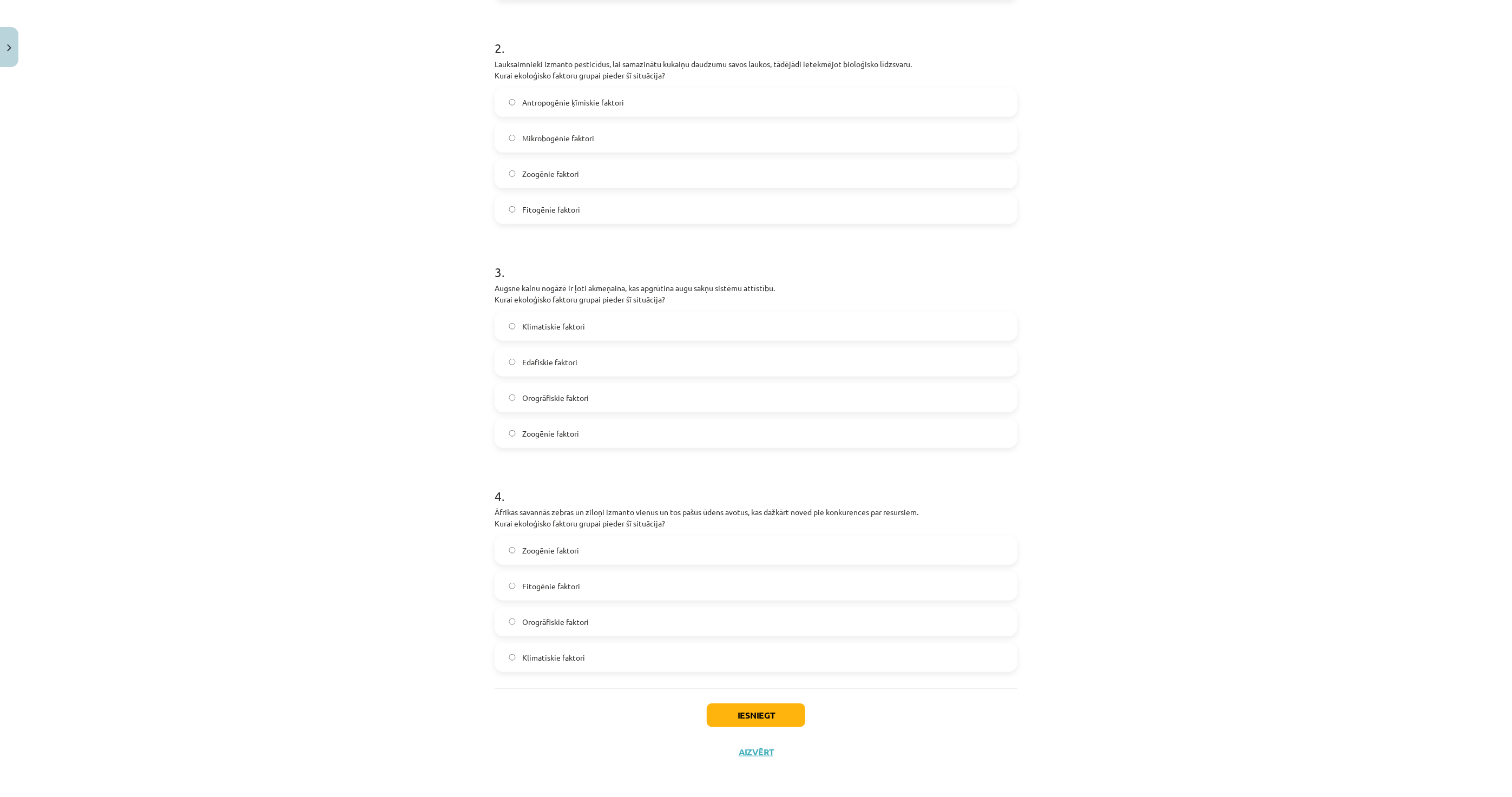
click at [565, 556] on label "Zoogēnie faktori" at bounding box center [756, 551] width 521 height 27
click at [770, 720] on button "Iesniegt" at bounding box center [755, 715] width 98 height 23
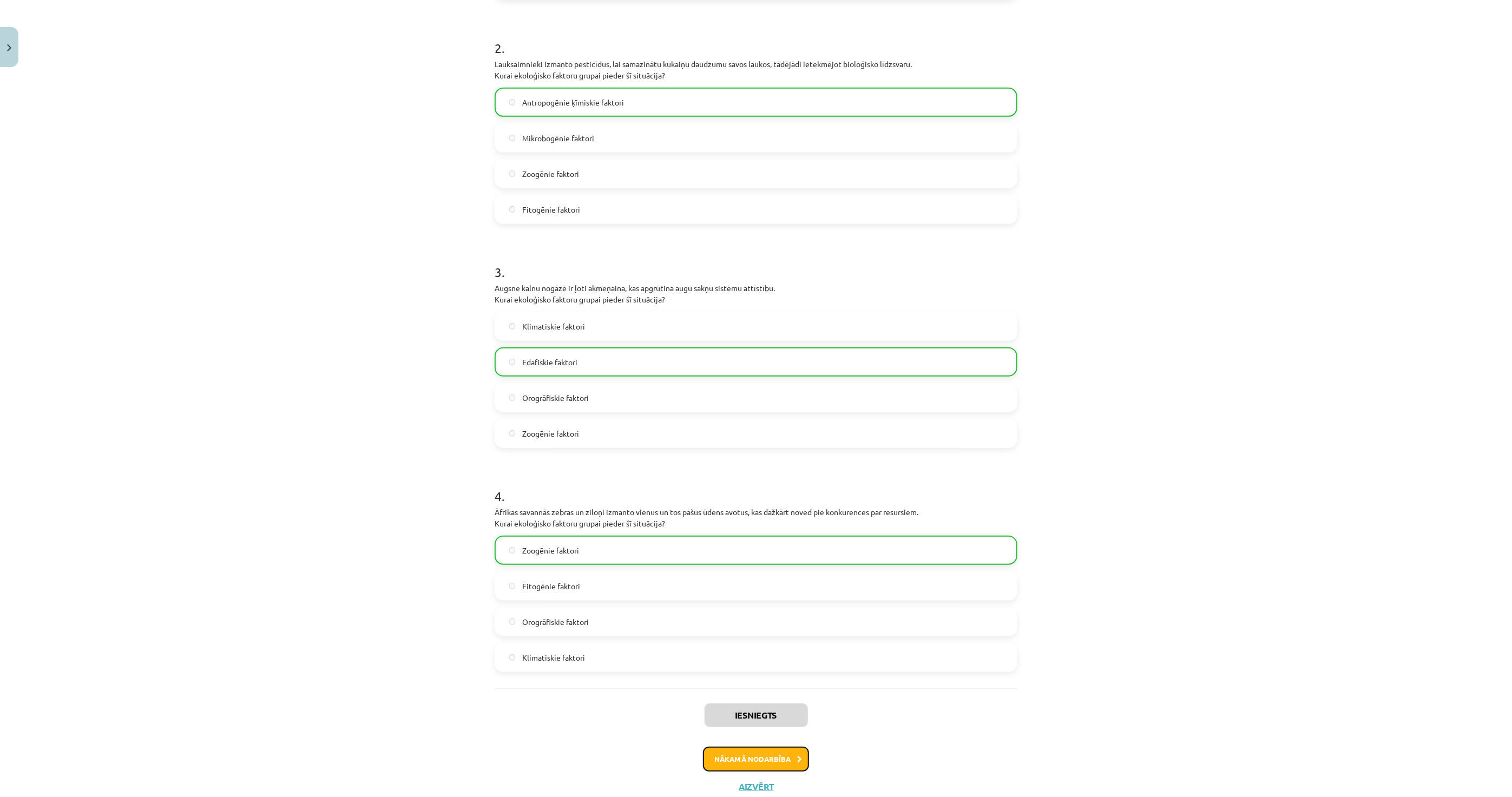
click at [744, 761] on button "Nākamā nodarbība" at bounding box center [756, 759] width 106 height 25
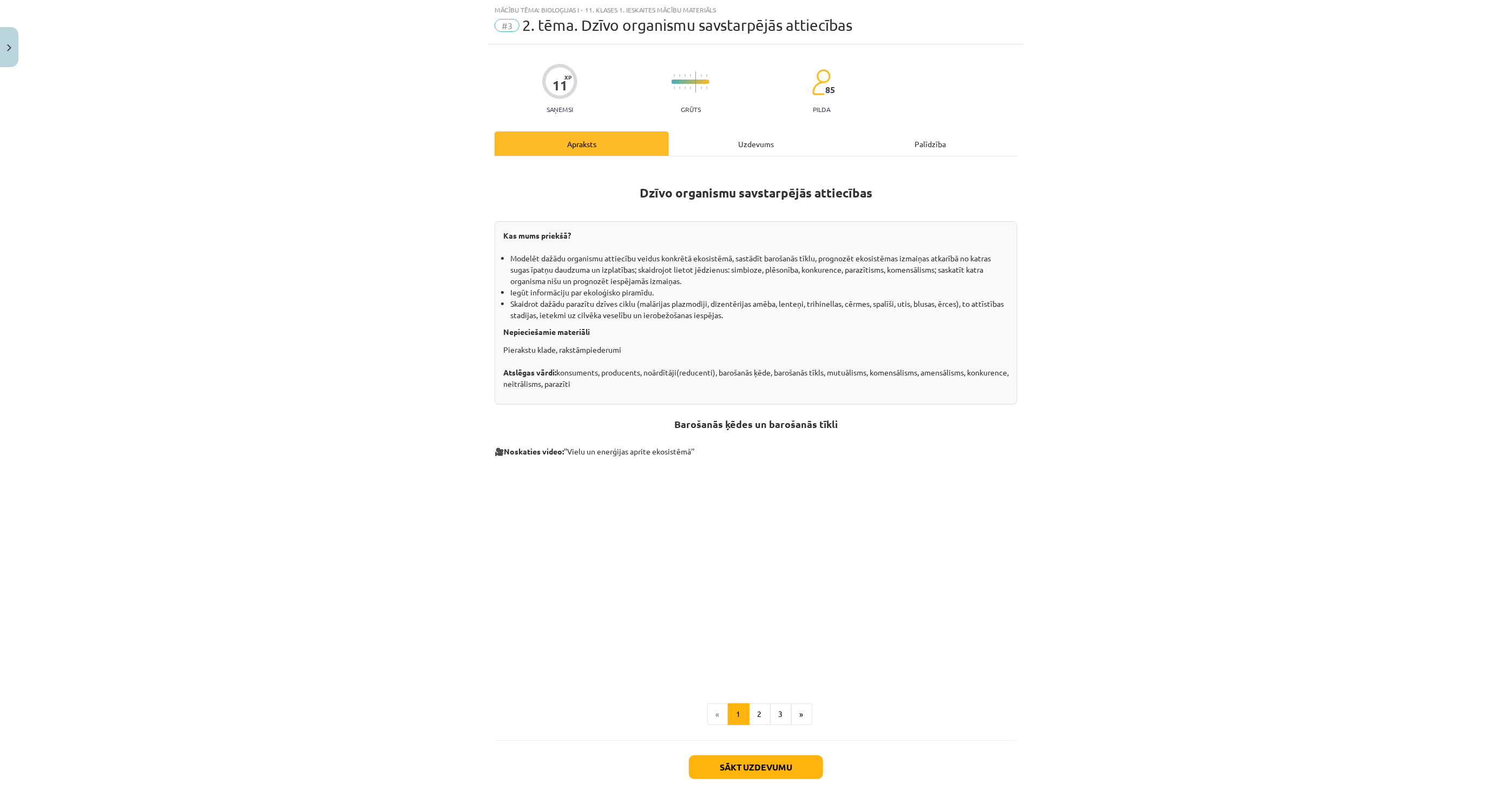
scroll to position [27, 0]
click at [752, 770] on button "Sākt uzdevumu" at bounding box center [756, 767] width 134 height 23
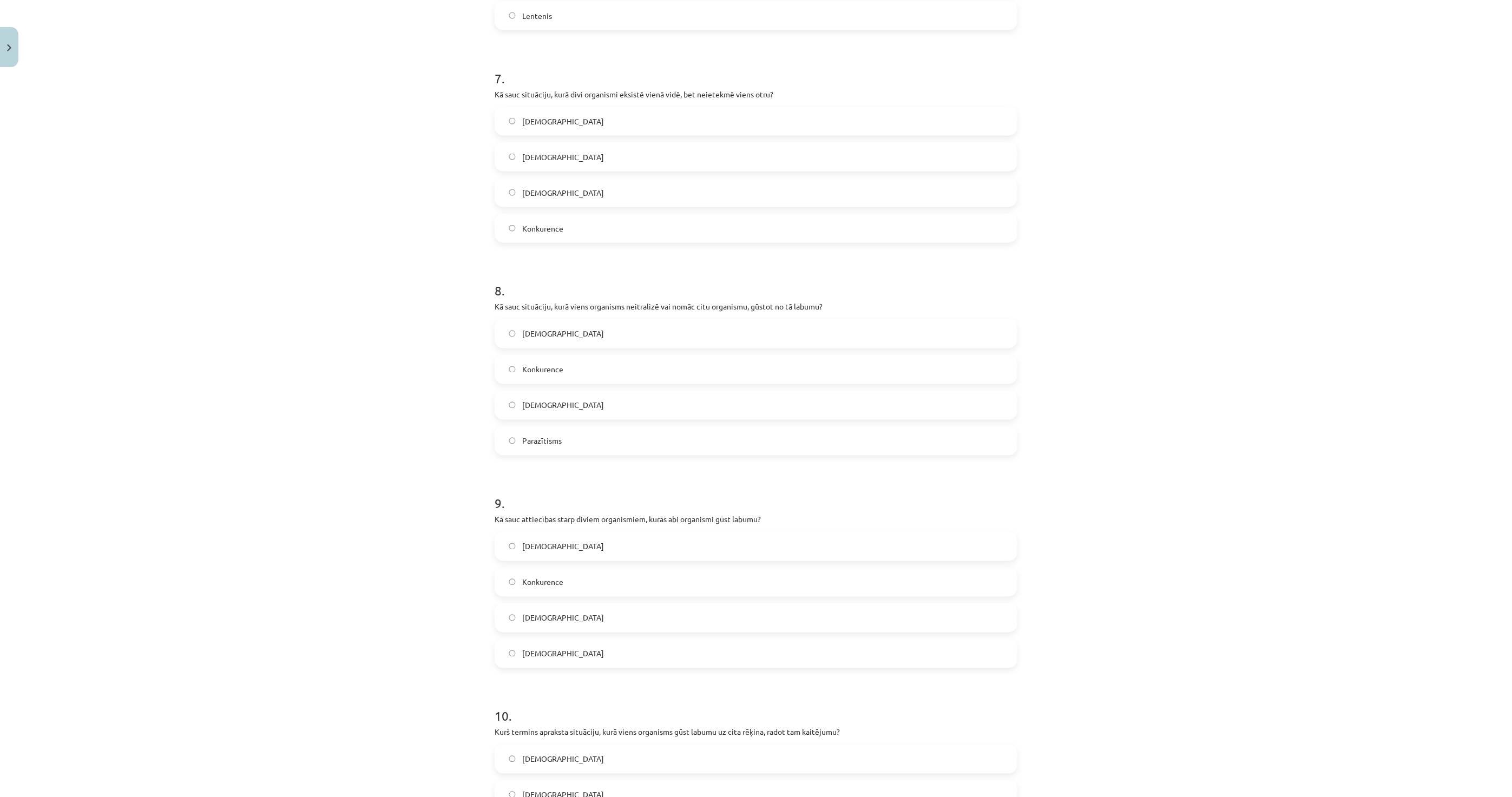
scroll to position [1648, 0]
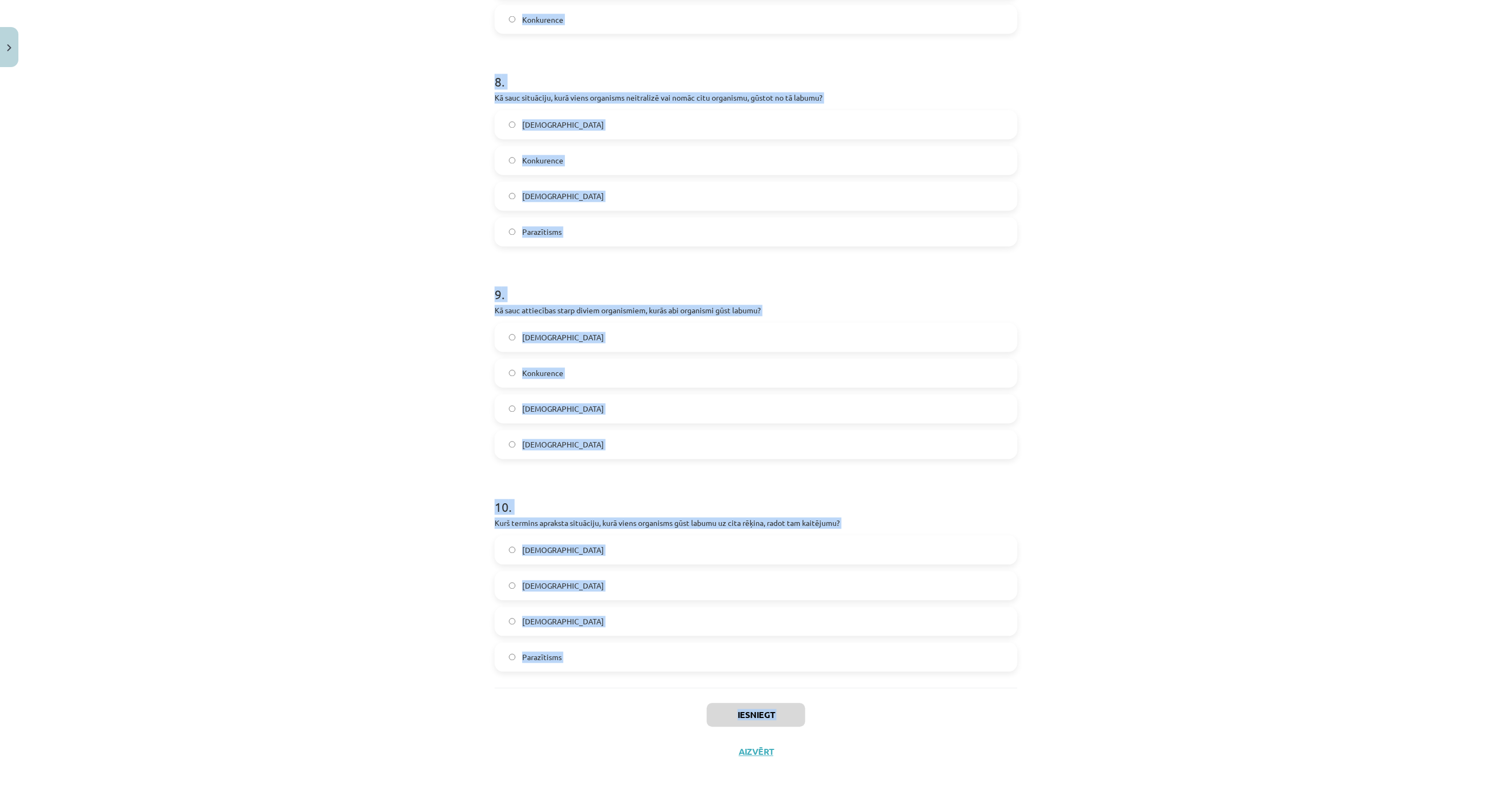
drag, startPoint x: 508, startPoint y: 272, endPoint x: 716, endPoint y: 738, distance: 510.3
click at [716, 738] on div "Mācību tēma: Bioloģijas i - 11. klases 1. ieskaites mācību materiāls #3 2. tēma…" at bounding box center [756, 398] width 1512 height 797
copy div "1 . Kādu attiecību veidu raksturo situācija, kurā viens organisms gūst labumu, …"
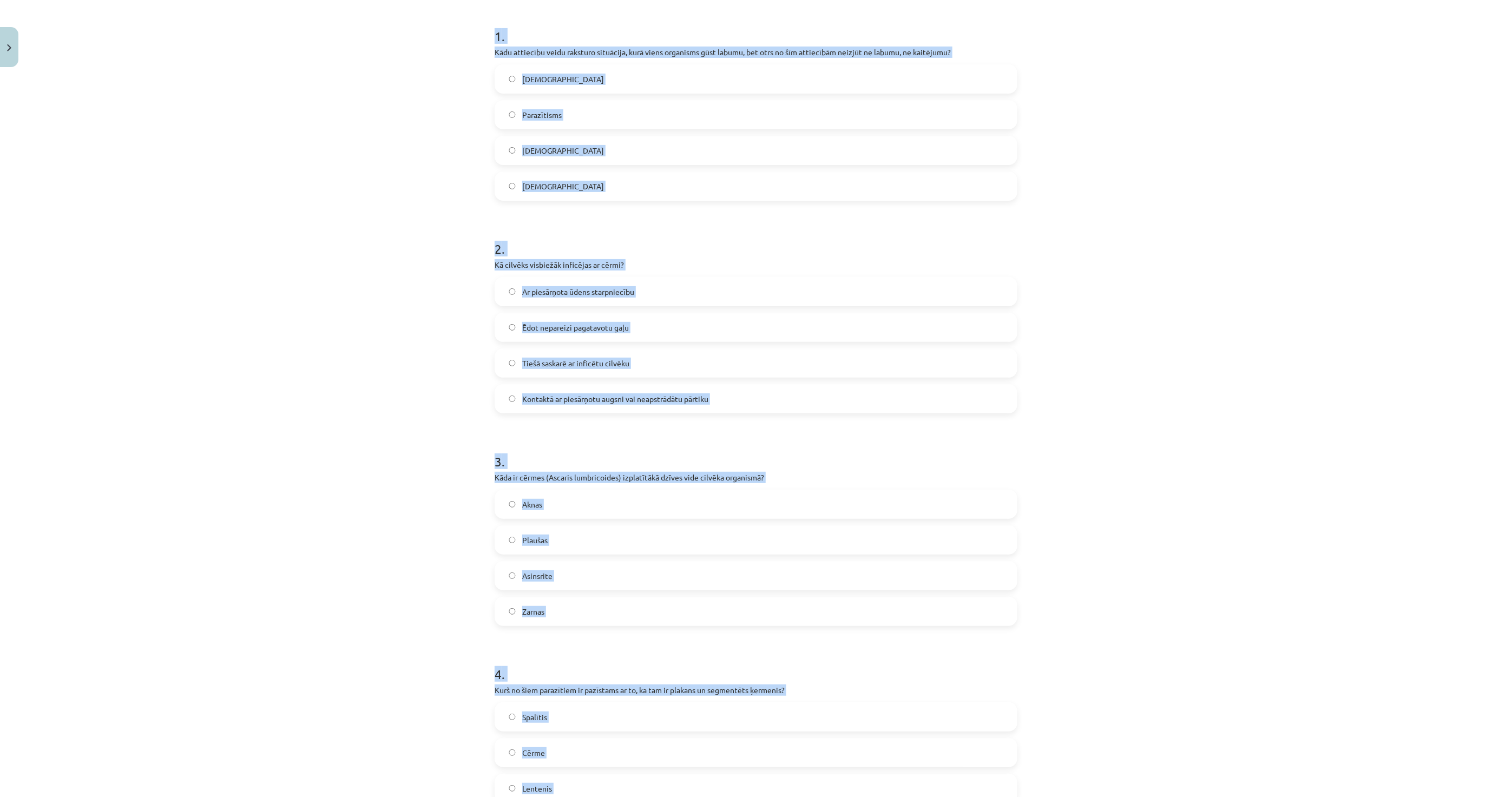
click at [410, 469] on div "Mācību tēma: Bioloģijas i - 11. klases 1. ieskaites mācību materiāls #3 2. tēma…" at bounding box center [756, 398] width 1512 height 797
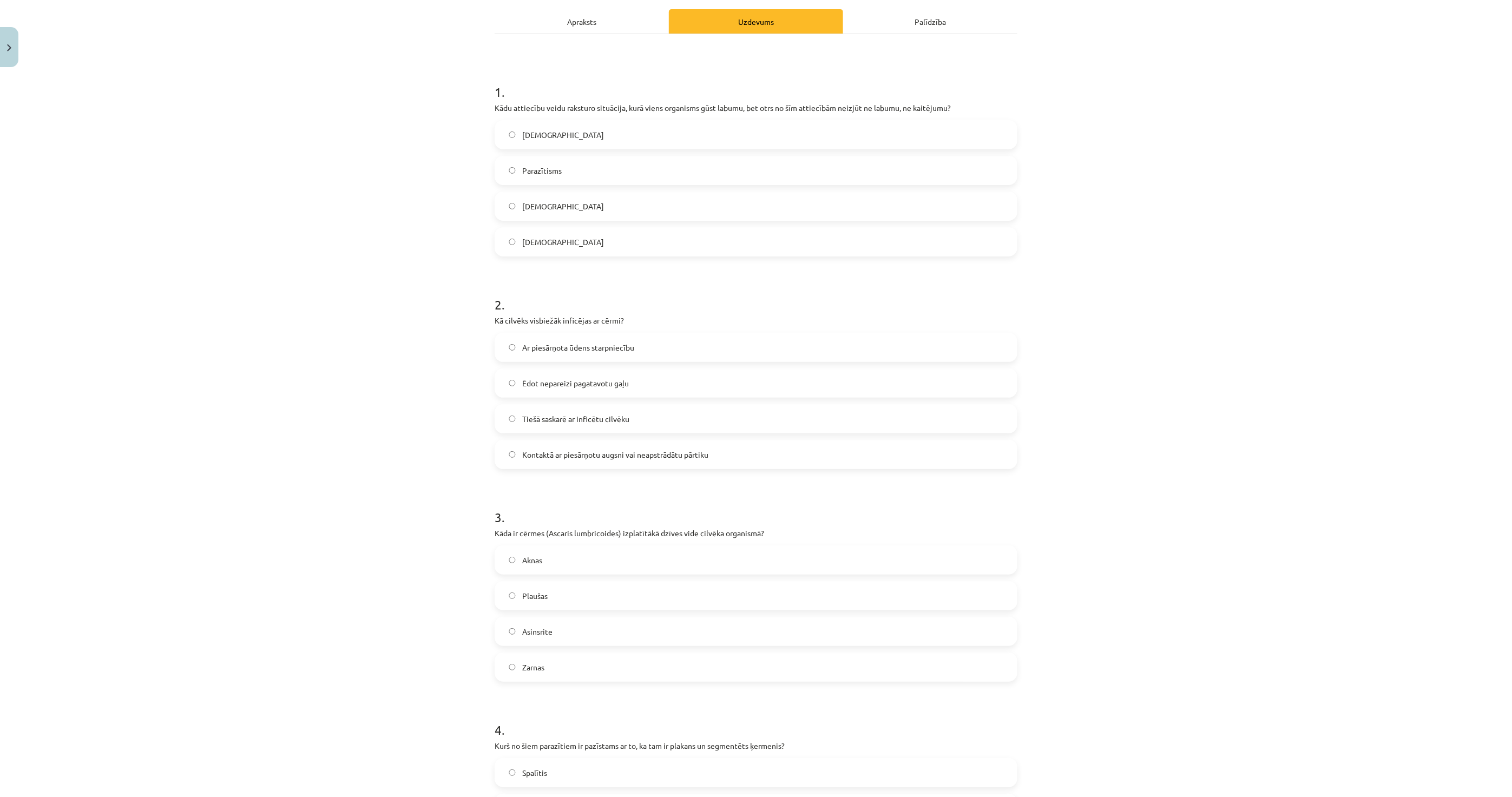
scroll to position [145, 0]
click at [528, 209] on span "Komensālisms" at bounding box center [562, 211] width 82 height 12
click at [542, 447] on label "Kontaktā ar piesārņotu augsni vai neapstrādātu pārtiku" at bounding box center [756, 460] width 521 height 27
click at [527, 681] on label "Zarnas" at bounding box center [756, 672] width 521 height 27
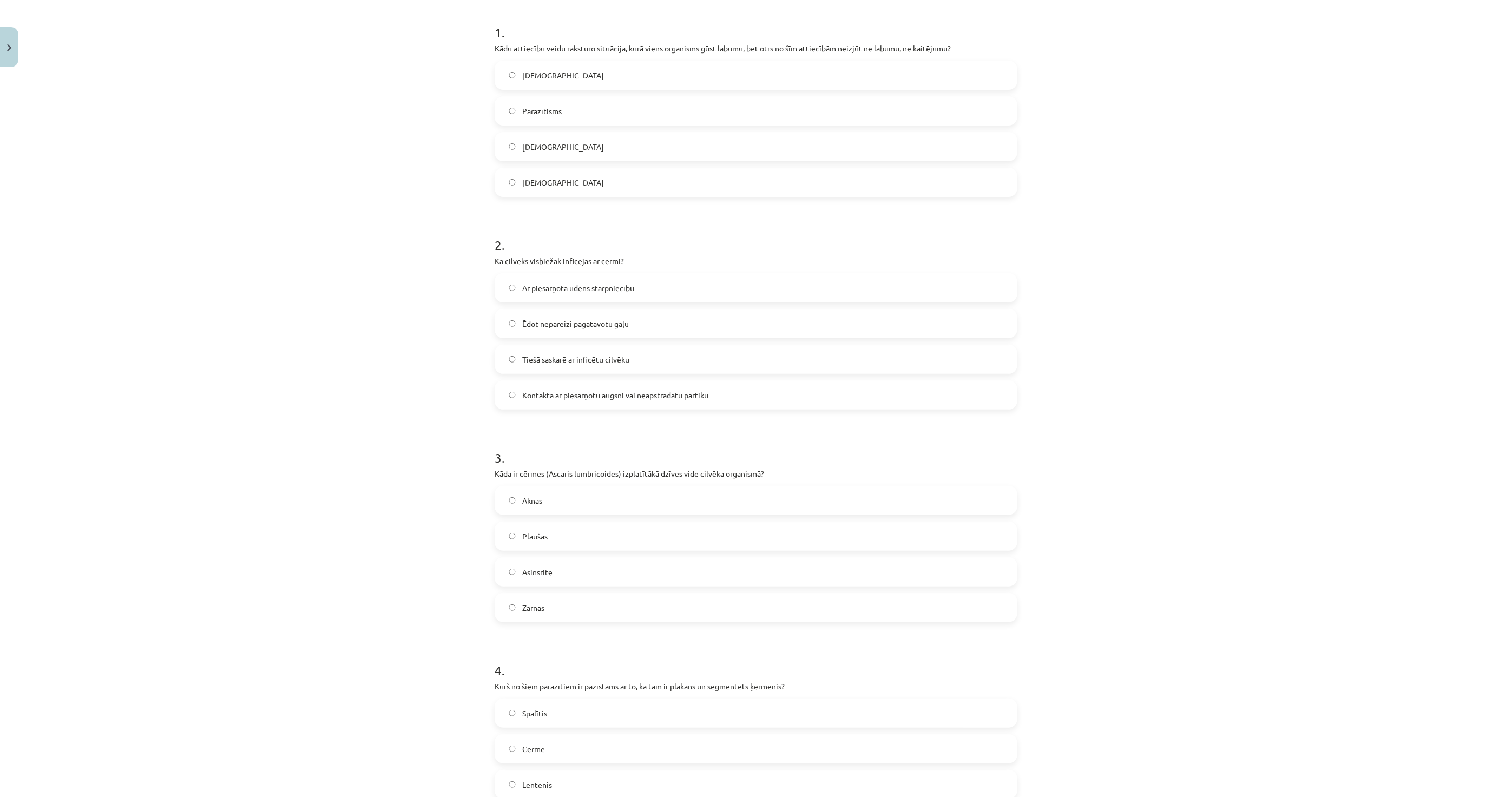
scroll to position [326, 0]
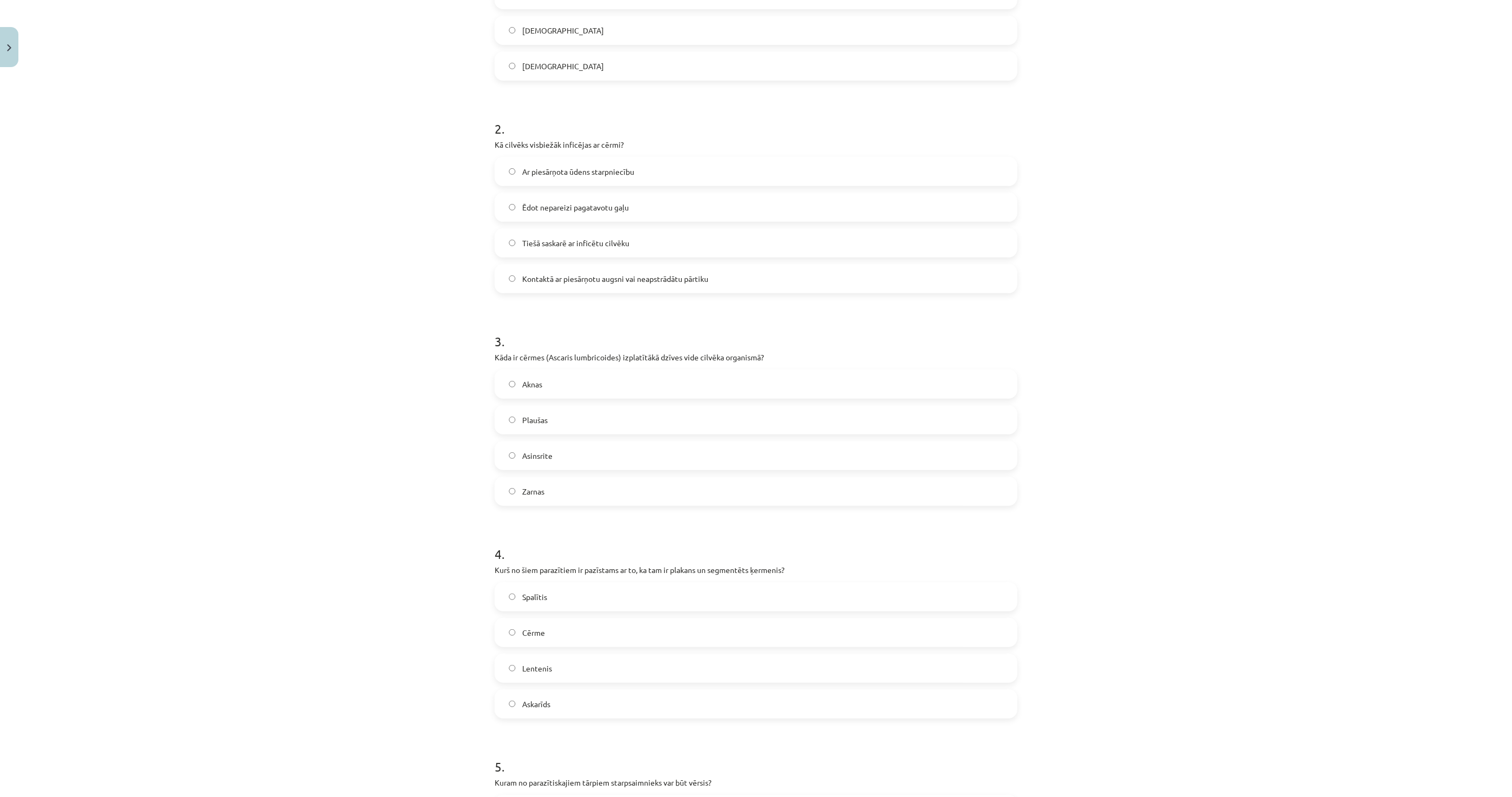
click at [598, 677] on label "Lentenis" at bounding box center [756, 668] width 521 height 27
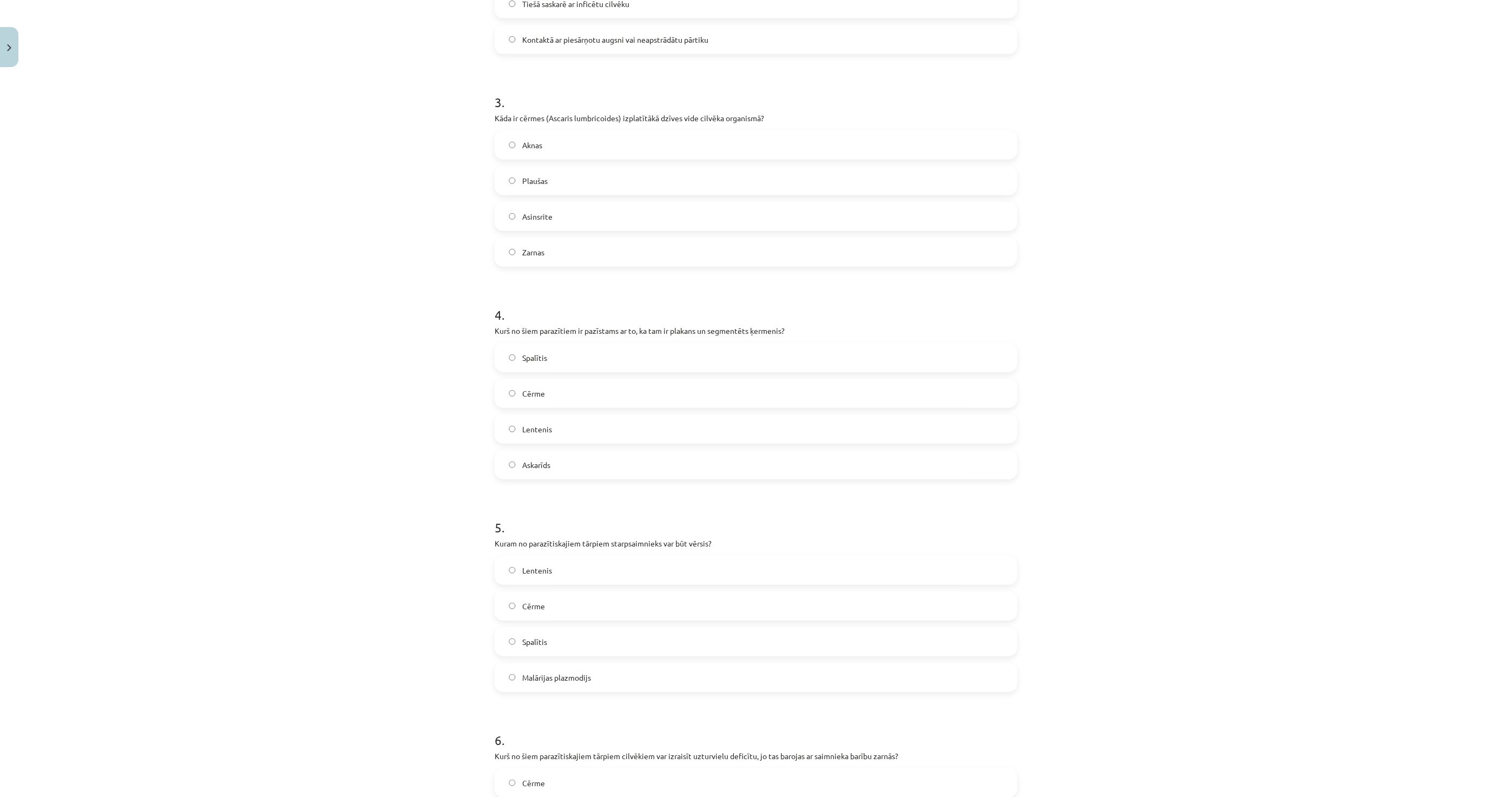
scroll to position [566, 0]
click at [598, 569] on label "Lentenis" at bounding box center [756, 569] width 521 height 27
click at [589, 606] on label "Cērme" at bounding box center [756, 604] width 521 height 27
click at [583, 658] on div "Lentenis Cērme Spalītis Malārijas plazmodijs" at bounding box center [756, 622] width 523 height 137
click at [580, 575] on label "Lentenis" at bounding box center [756, 569] width 521 height 27
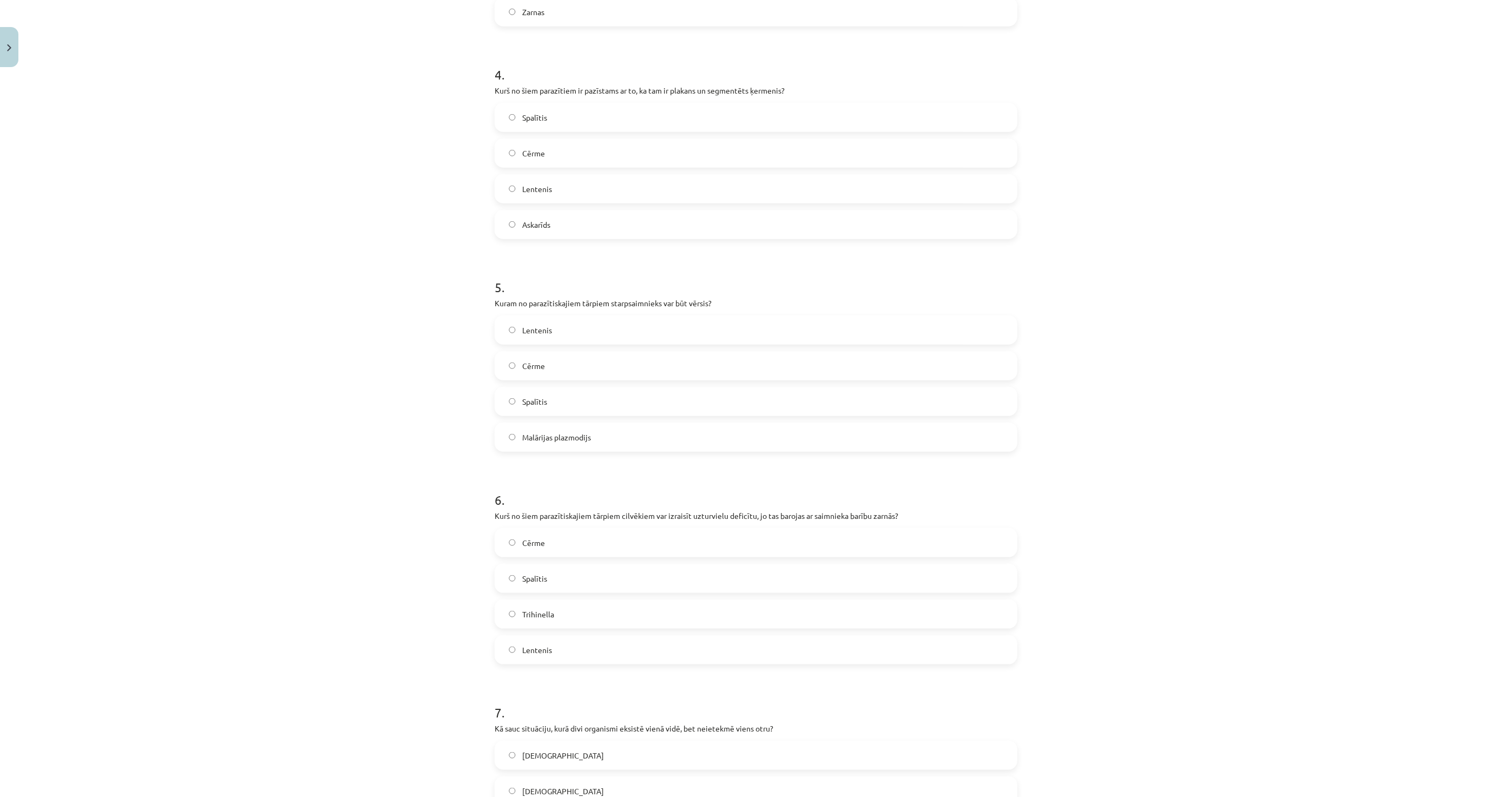
scroll to position [807, 0]
click at [589, 547] on label "Cērme" at bounding box center [756, 541] width 521 height 27
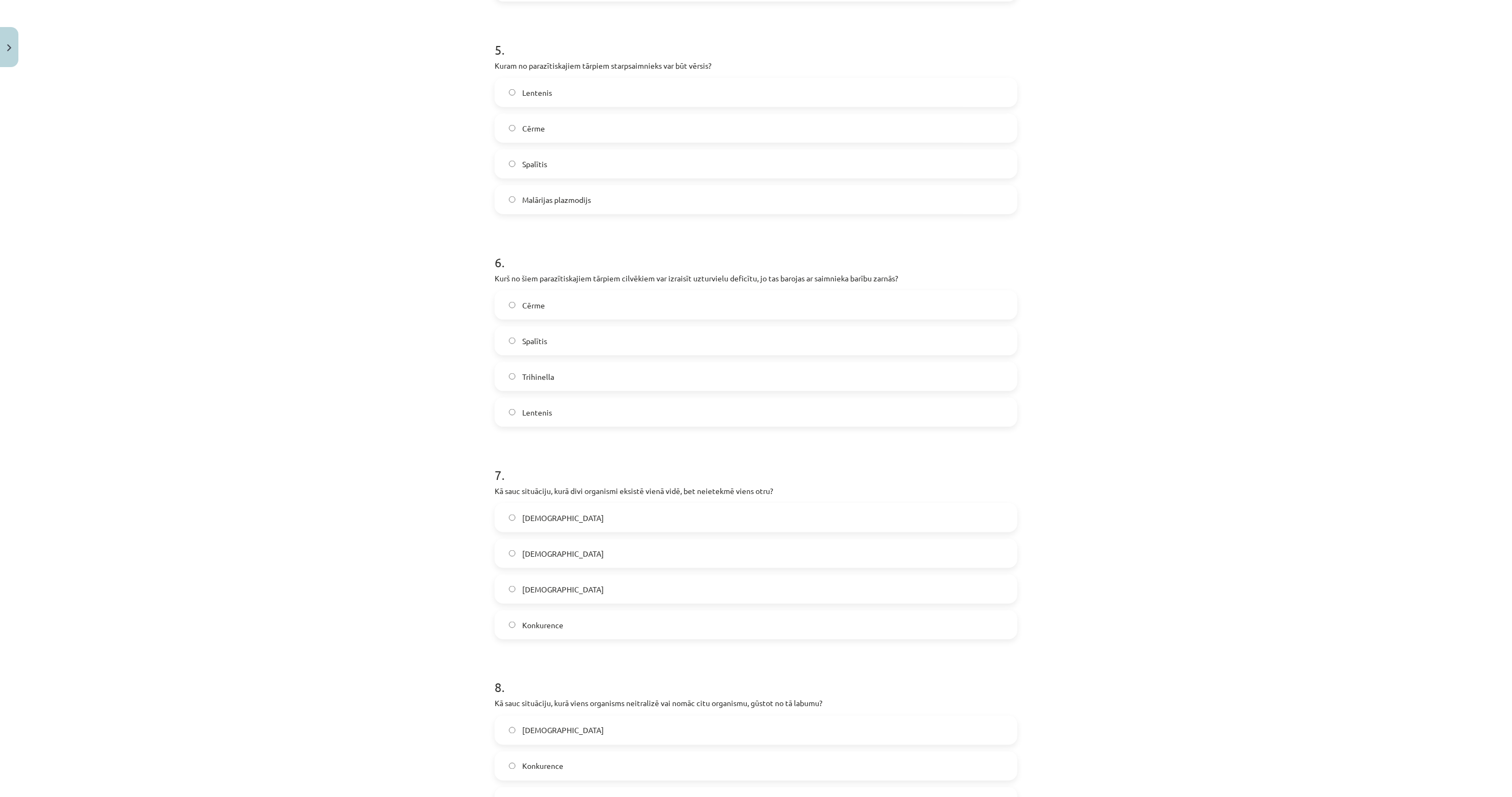
scroll to position [1047, 0]
click at [588, 585] on label "Neitrālisms" at bounding box center [756, 585] width 521 height 27
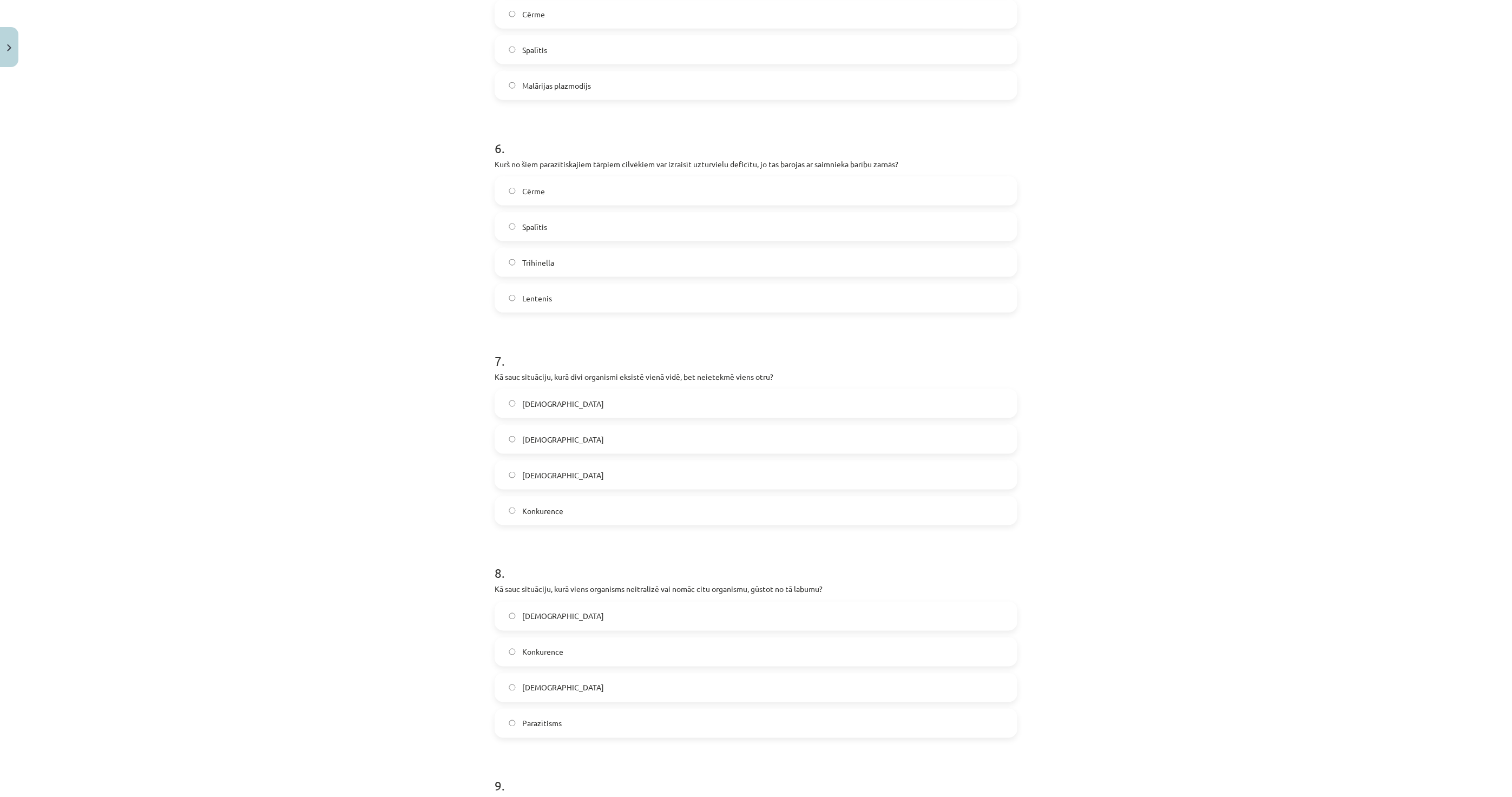
scroll to position [1348, 0]
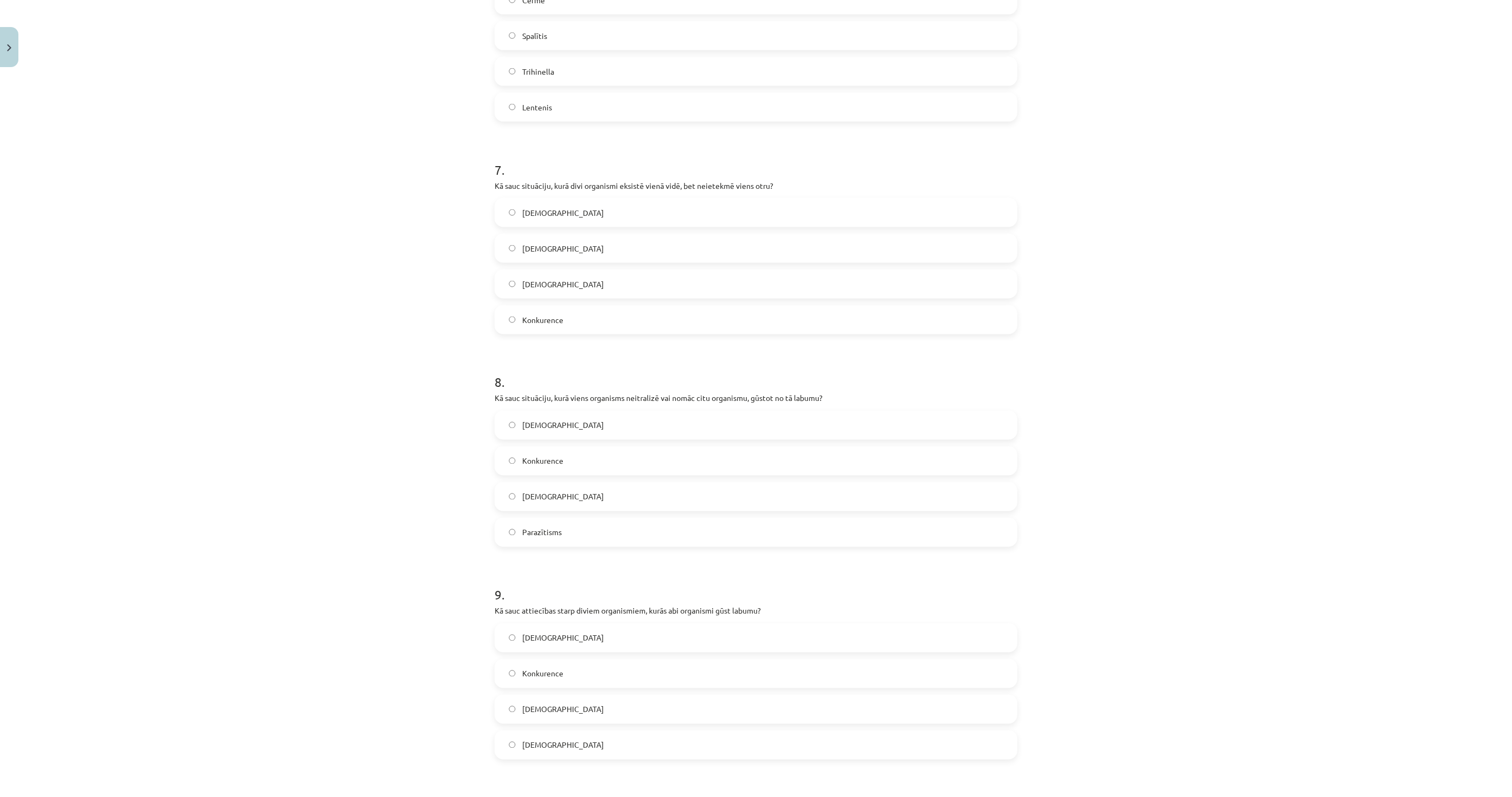
click at [590, 537] on label "Parazītisms" at bounding box center [756, 533] width 521 height 27
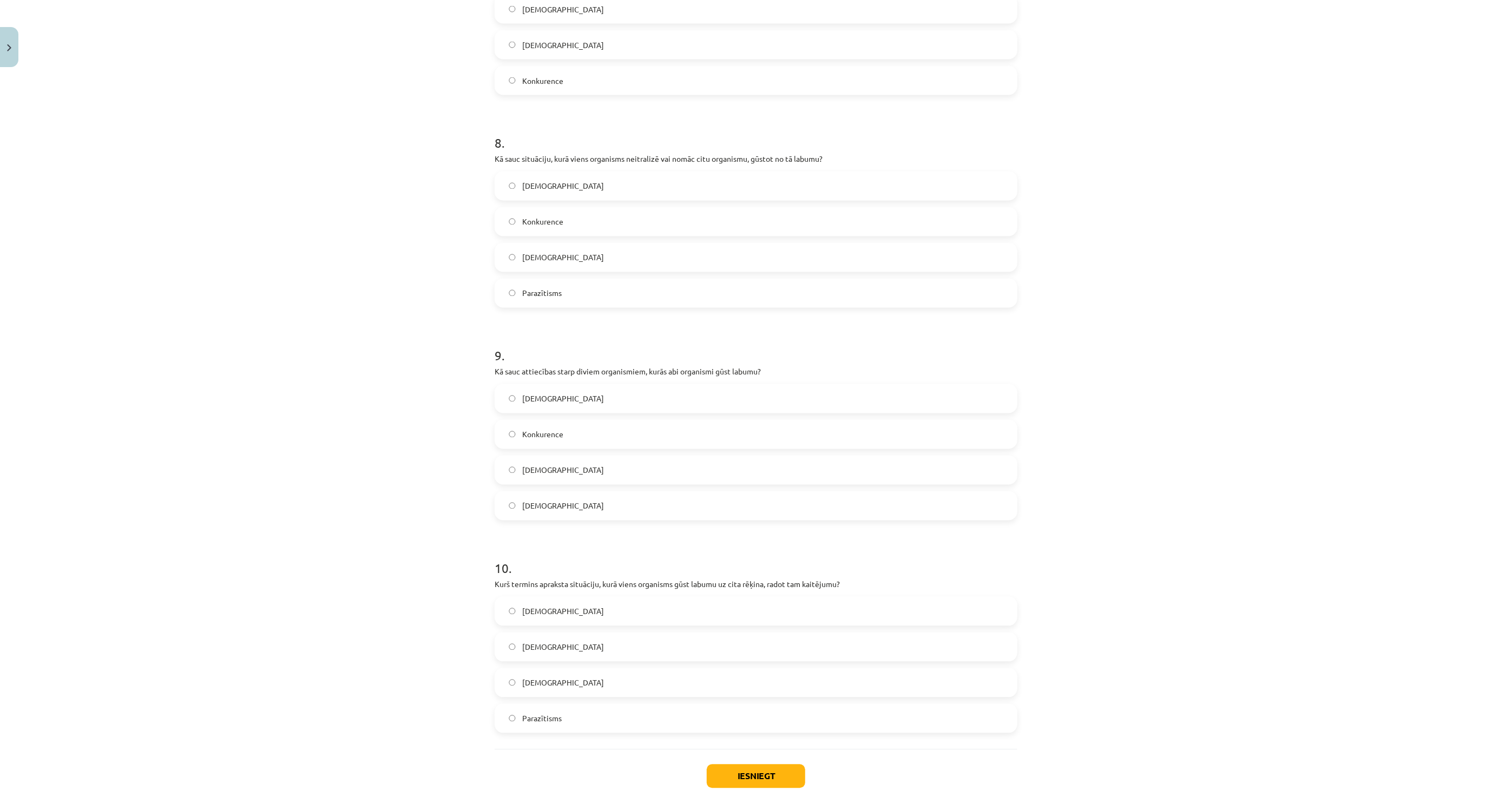
scroll to position [1588, 0]
click at [586, 475] on label "Mutuālisms" at bounding box center [756, 469] width 521 height 27
click at [612, 712] on label "Parazītisms" at bounding box center [756, 717] width 521 height 27
click at [787, 794] on div "Iesniegt Aizvērt" at bounding box center [756, 786] width 523 height 76
click at [763, 777] on button "Iesniegt" at bounding box center [755, 775] width 98 height 23
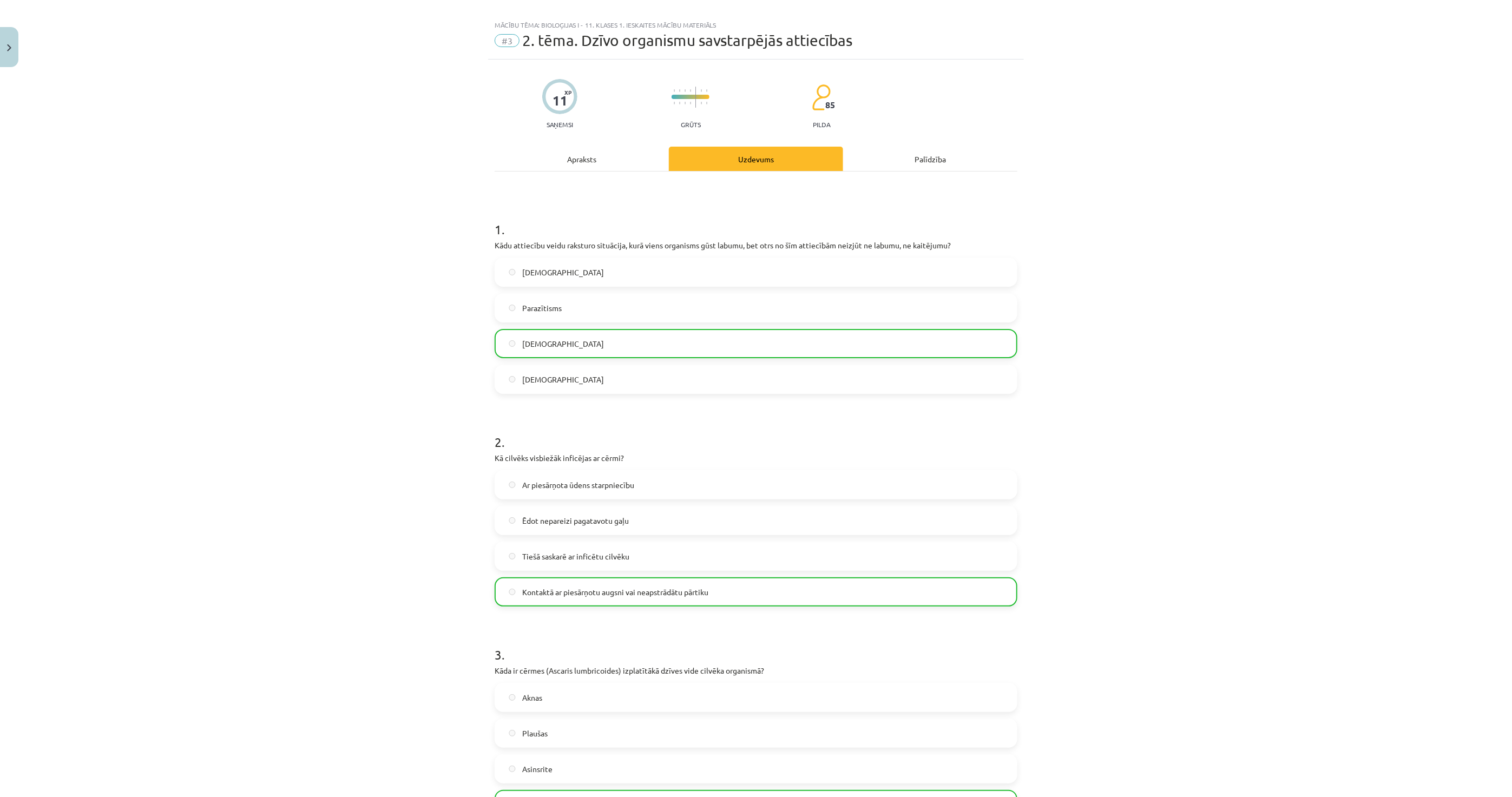
scroll to position [0, 0]
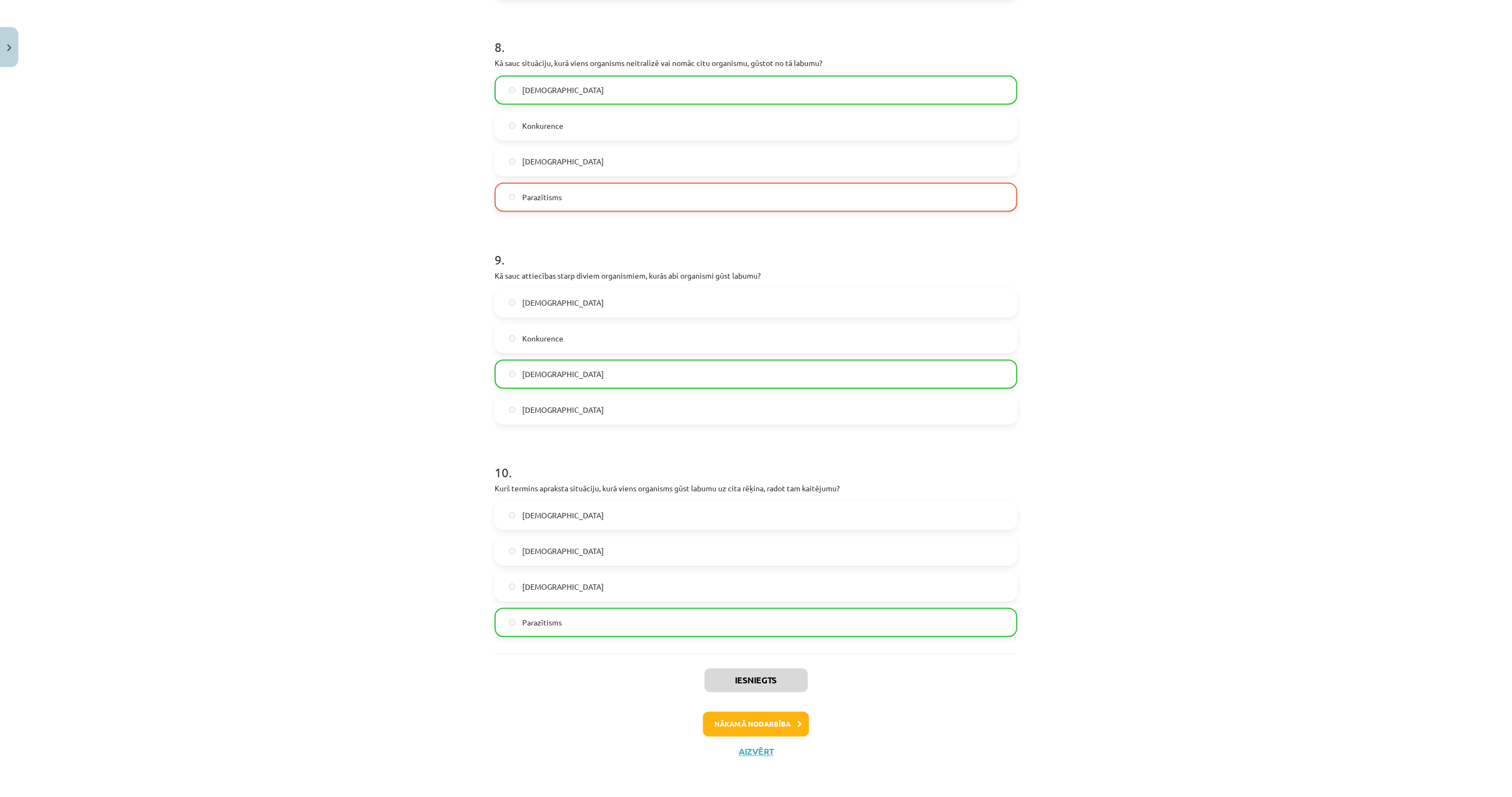
click at [770, 703] on div "Iesniegts Nākamā nodarbība Aizvērt" at bounding box center [756, 708] width 523 height 111
click at [769, 721] on button "Nākamā nodarbība" at bounding box center [756, 724] width 106 height 25
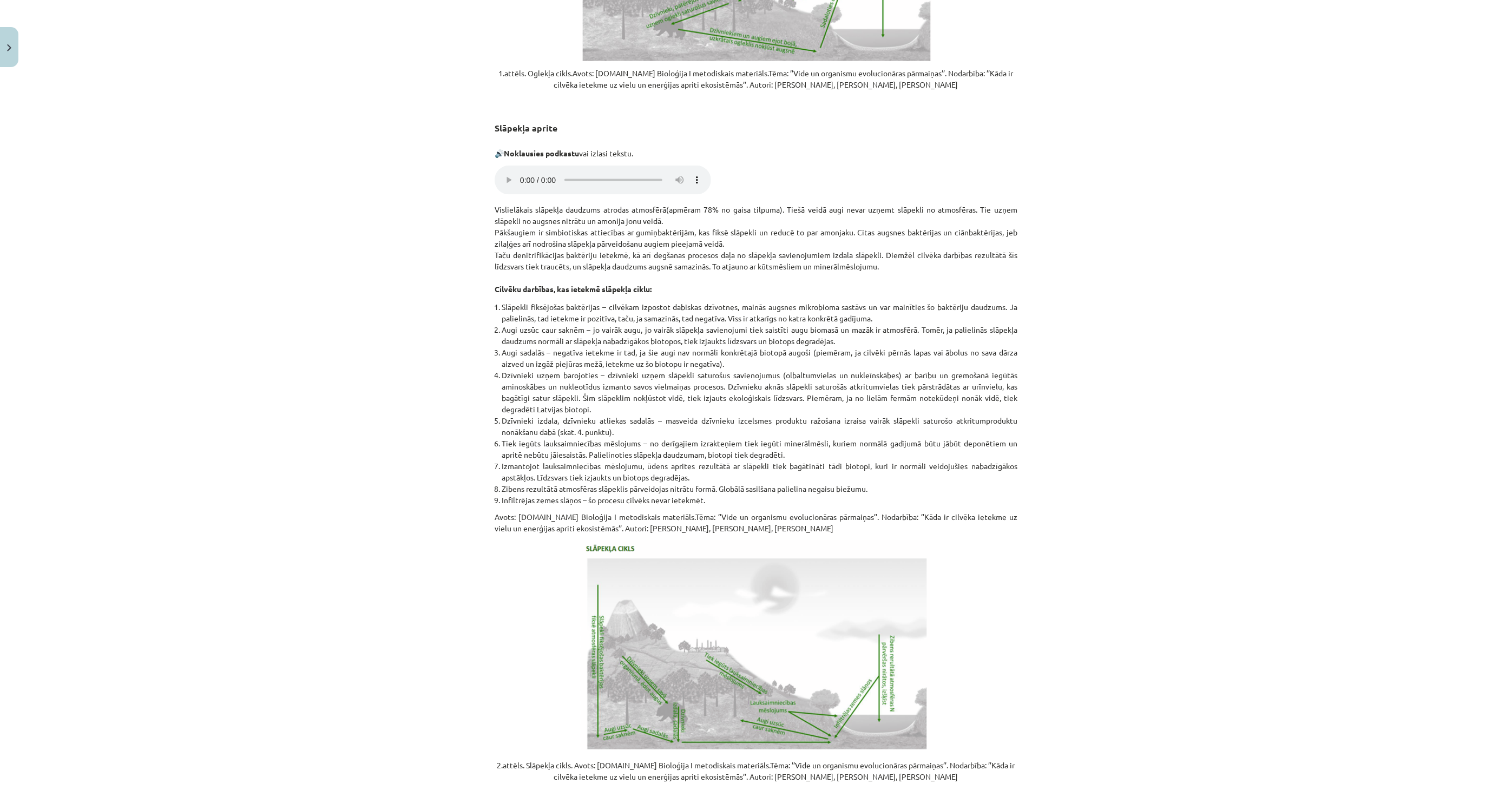
scroll to position [1169, 0]
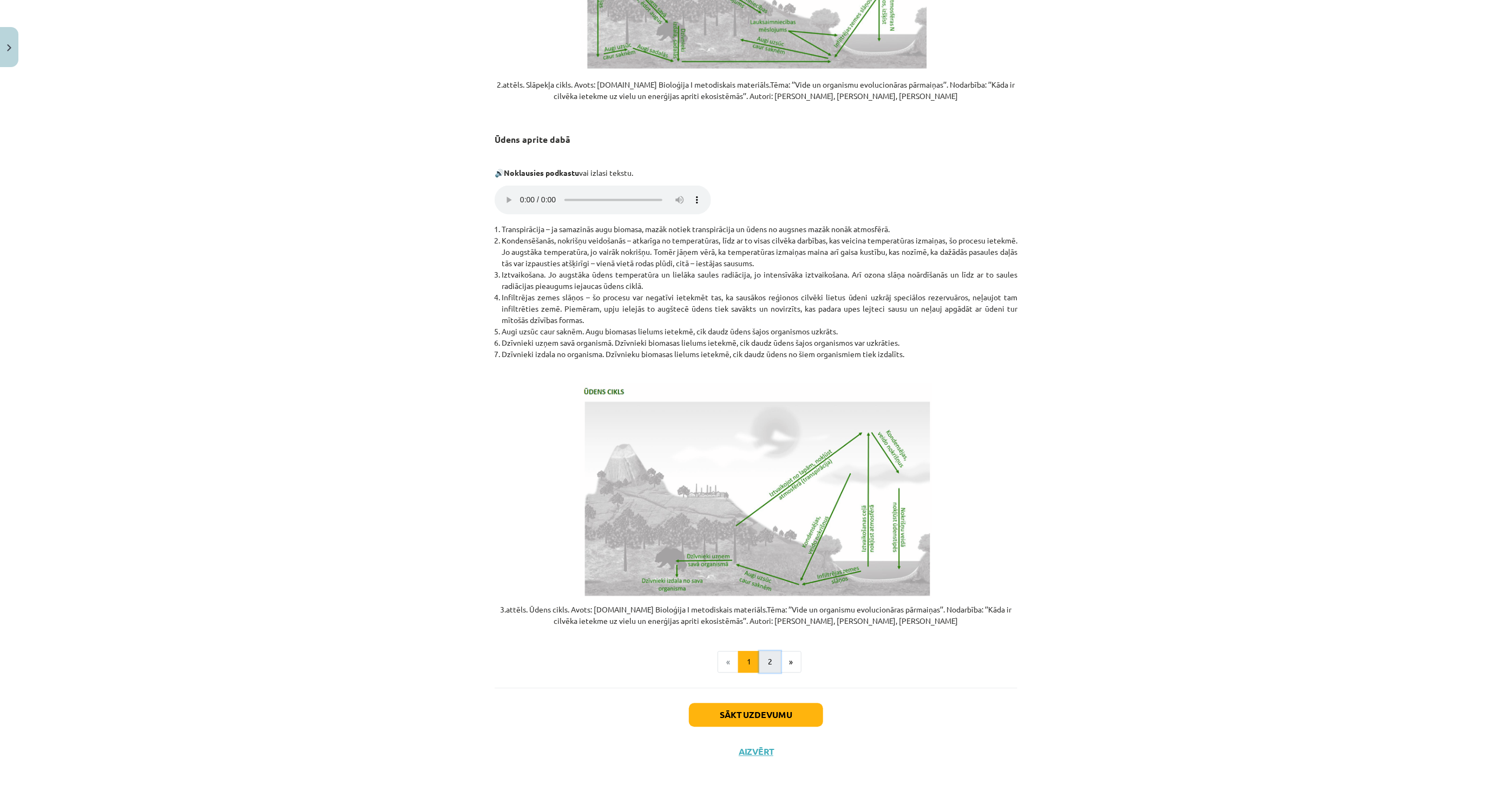
click at [761, 658] on button "2" at bounding box center [770, 661] width 22 height 22
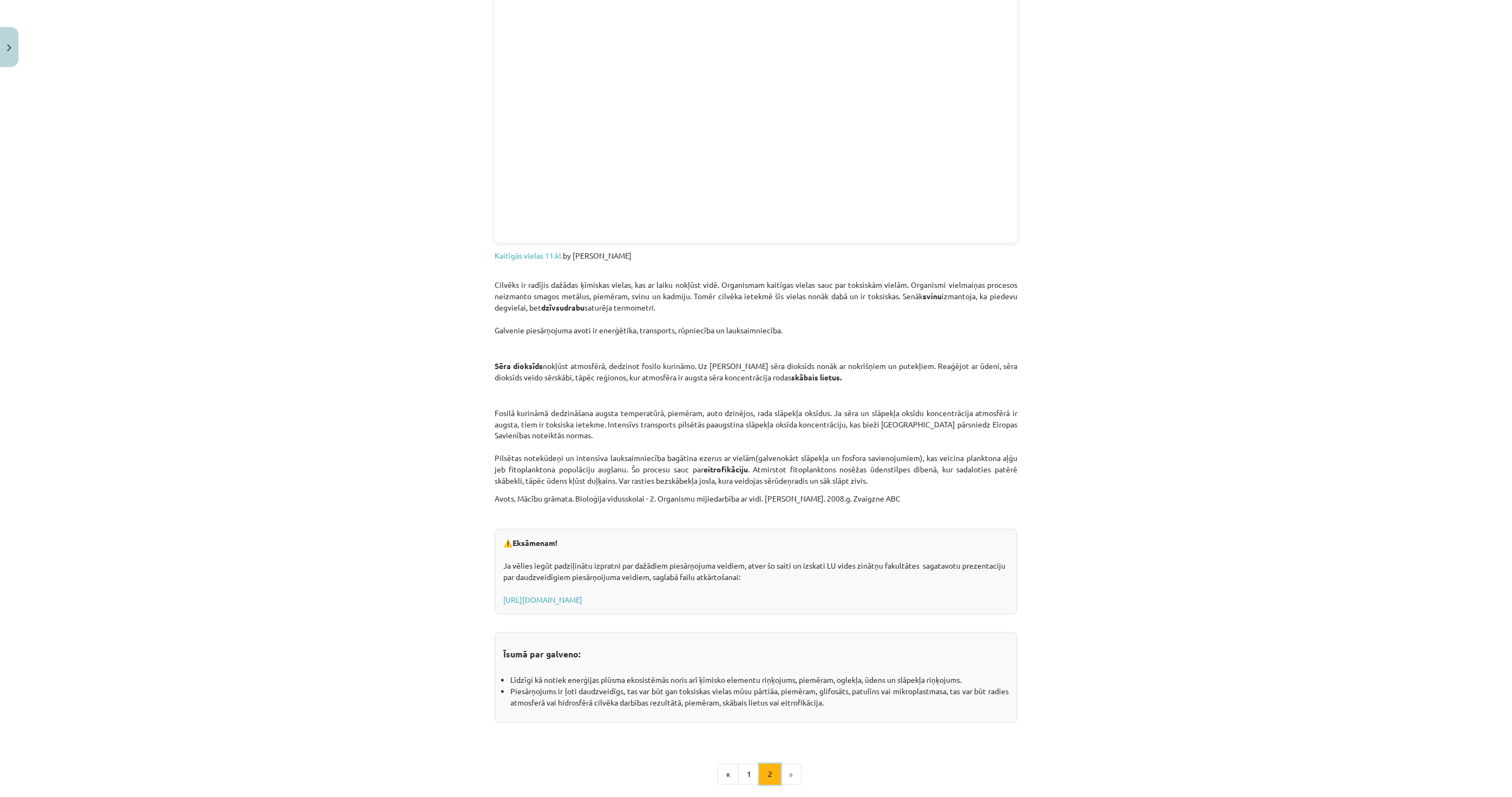
scroll to position [1275, 0]
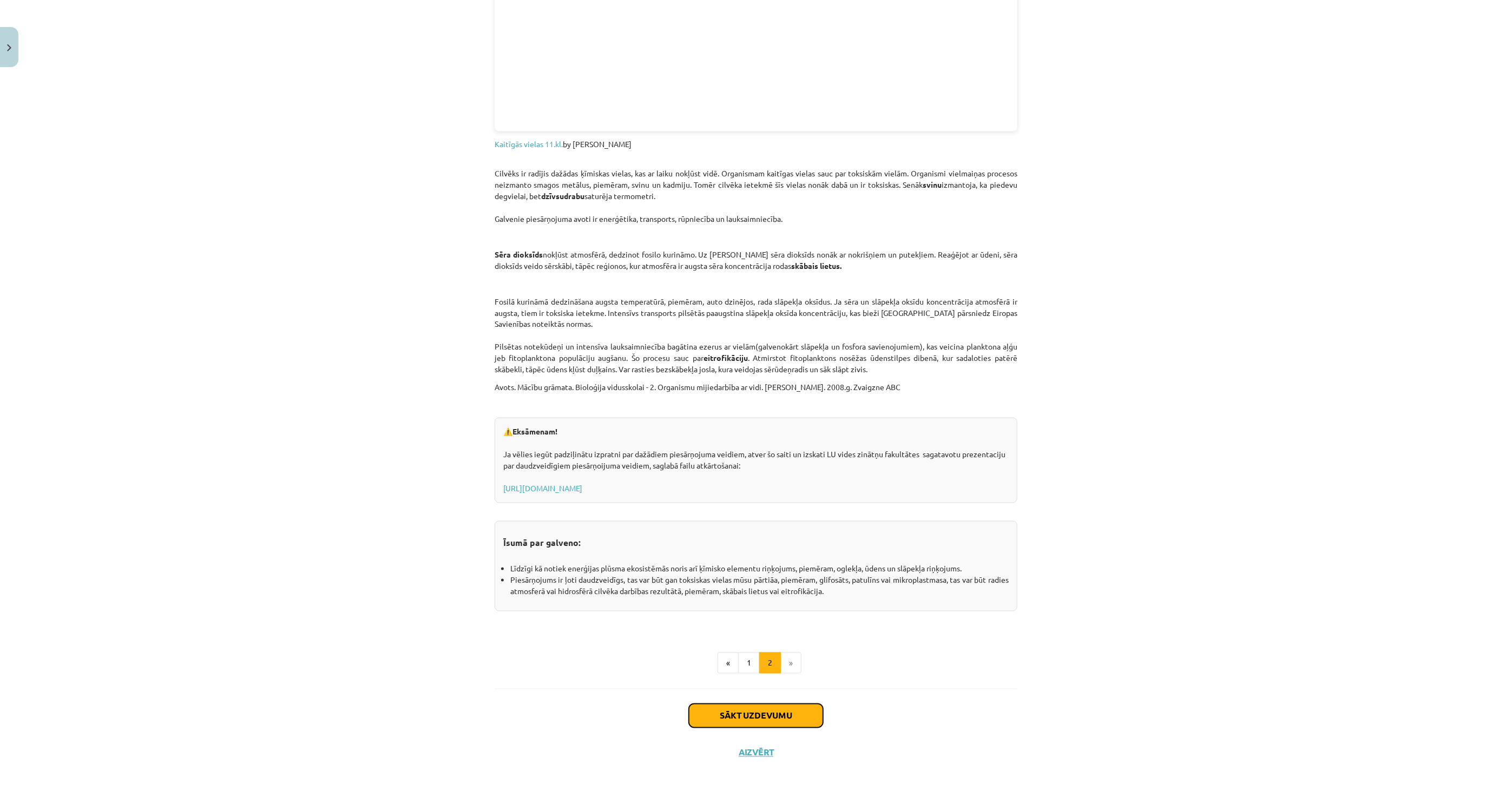
click at [724, 725] on button "Sākt uzdevumu" at bounding box center [756, 715] width 134 height 23
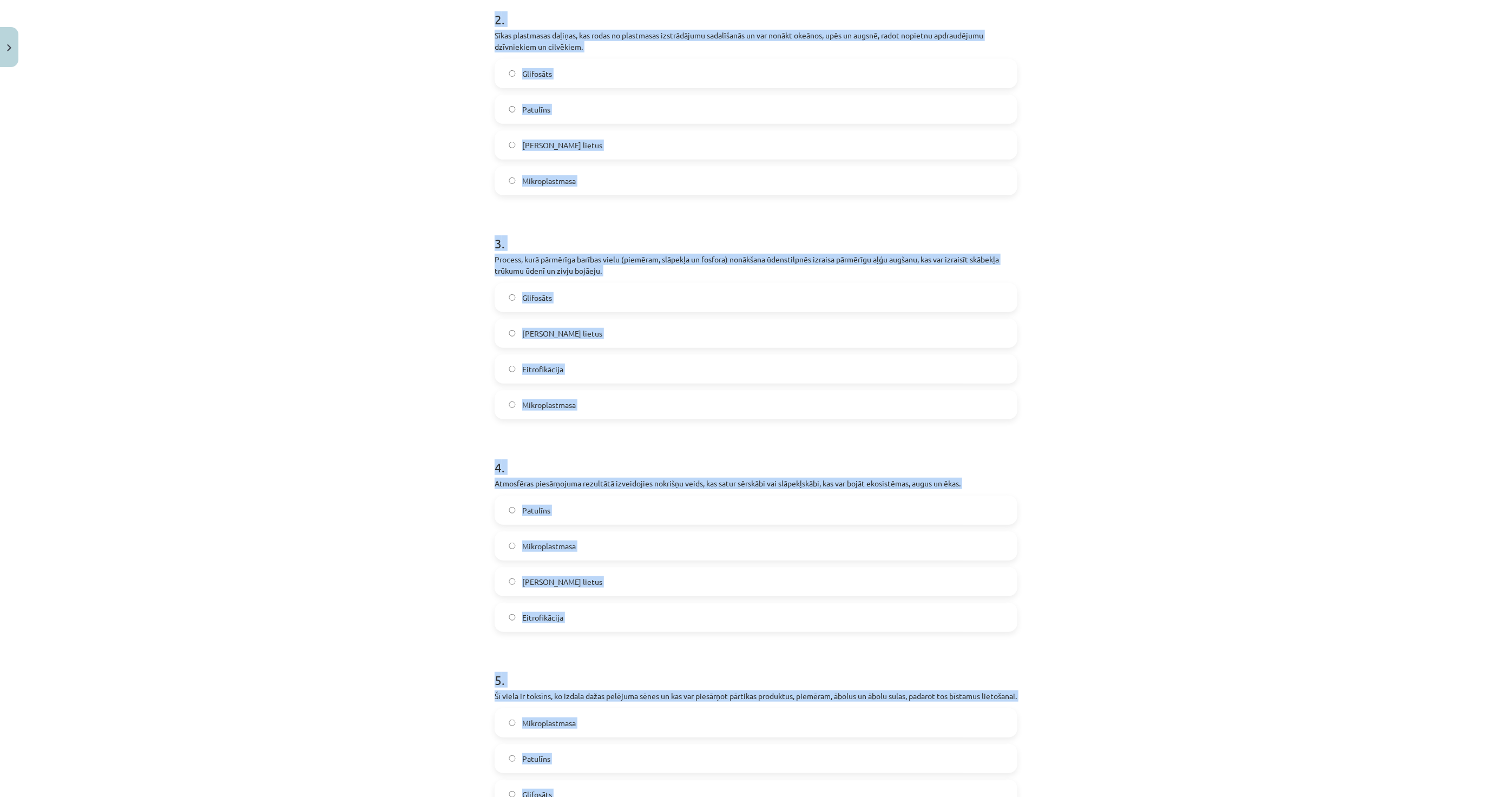
scroll to position [631, 0]
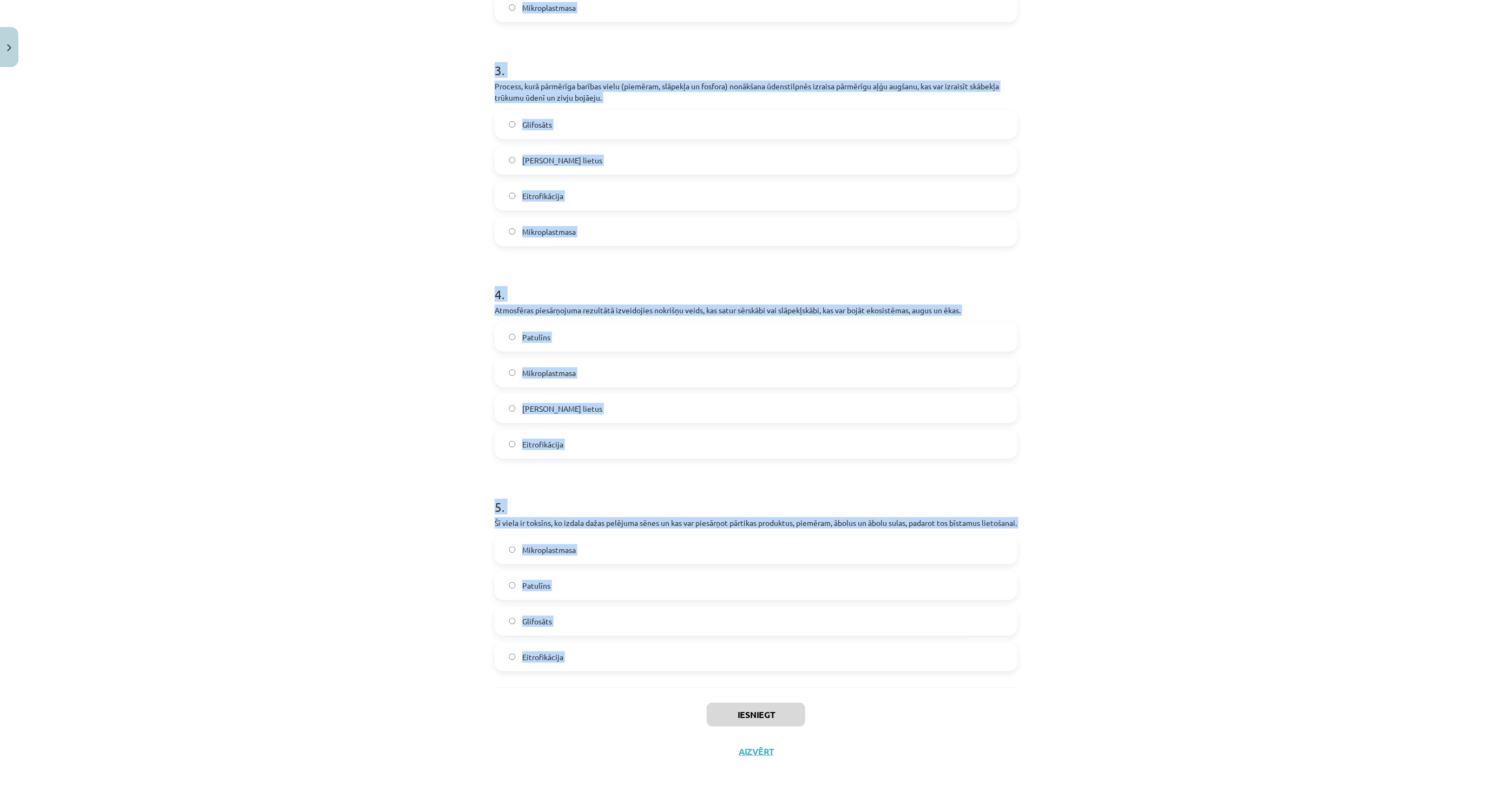
drag, startPoint x: 480, startPoint y: 211, endPoint x: 657, endPoint y: 711, distance: 530.4
click at [657, 711] on div "Mācību tēma: Bioloģijas i - 11. klases 1. ieskaites mācību materiāls #4 3. tēma…" at bounding box center [756, 398] width 1512 height 797
copy form "1 . Tas ir lauksaimniecībā bieži lietots herbicīds, kas tiek izmantots nezāļu a…"
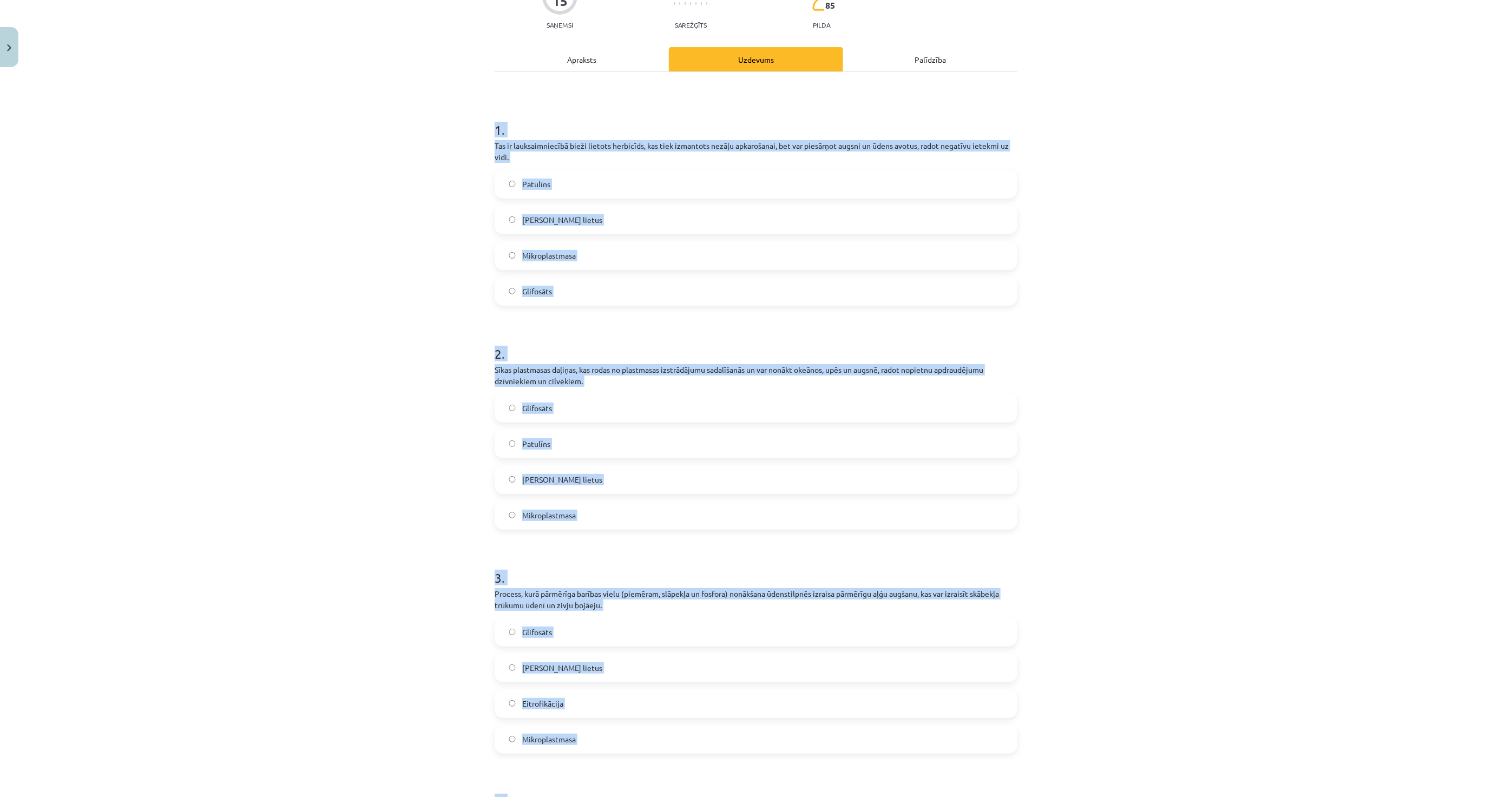
scroll to position [0, 0]
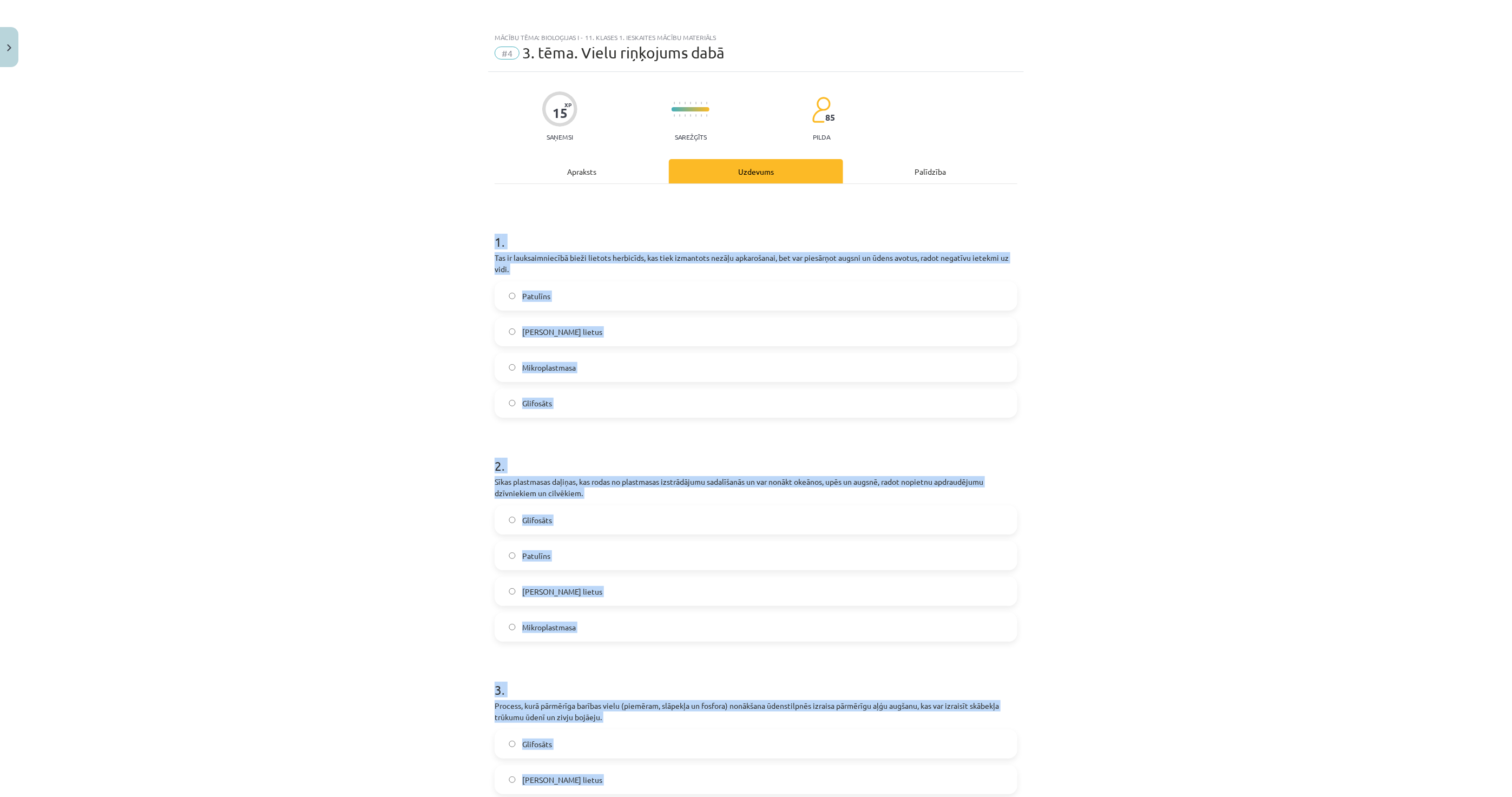
click at [418, 378] on div "Mācību tēma: Bioloģijas i - 11. klases 1. ieskaites mācību materiāls #4 3. tēma…" at bounding box center [756, 398] width 1512 height 797
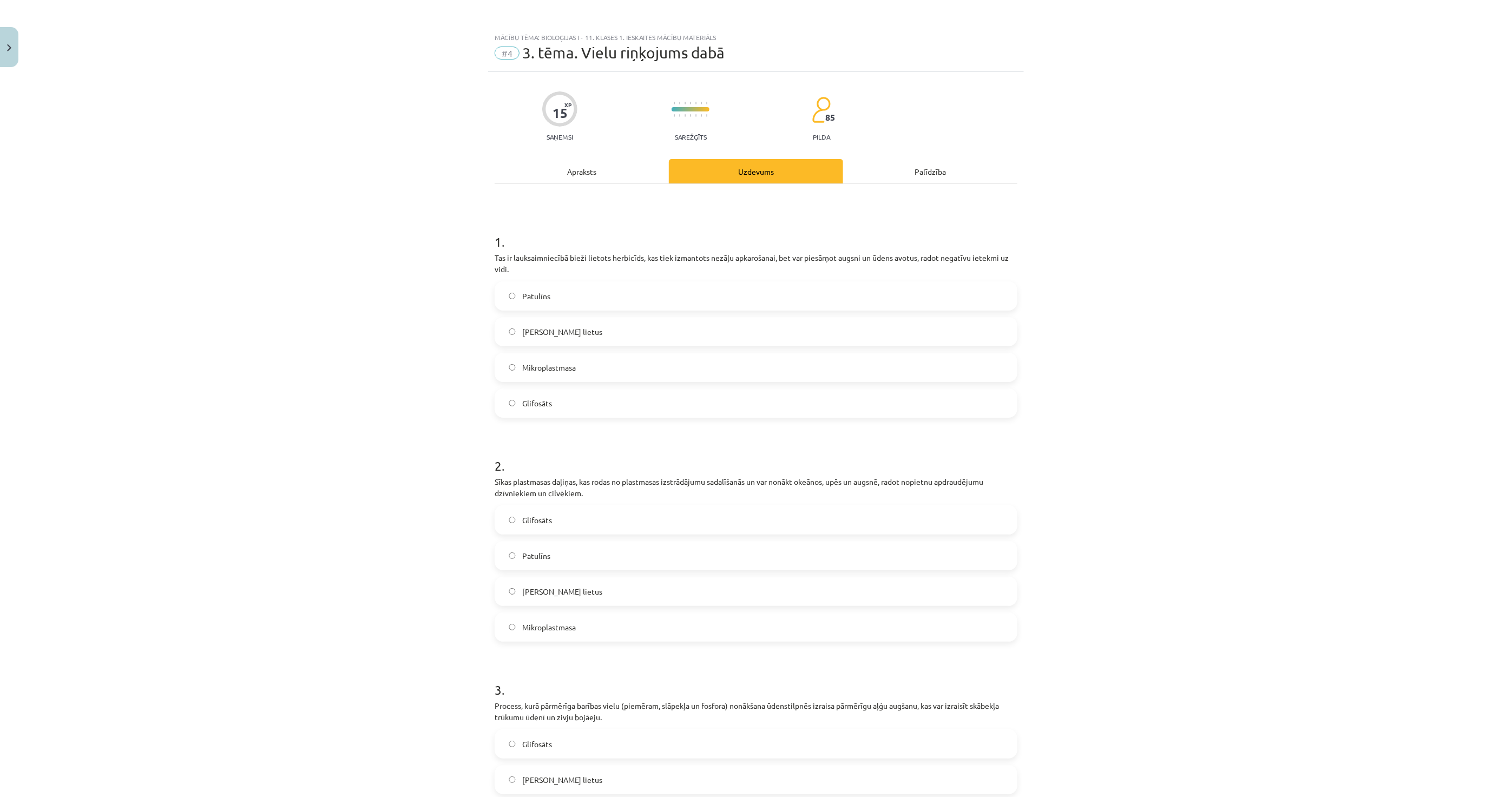
click at [560, 395] on label "Glifosāts" at bounding box center [756, 403] width 521 height 27
click at [589, 614] on label "Mikroplastmasa" at bounding box center [756, 627] width 521 height 27
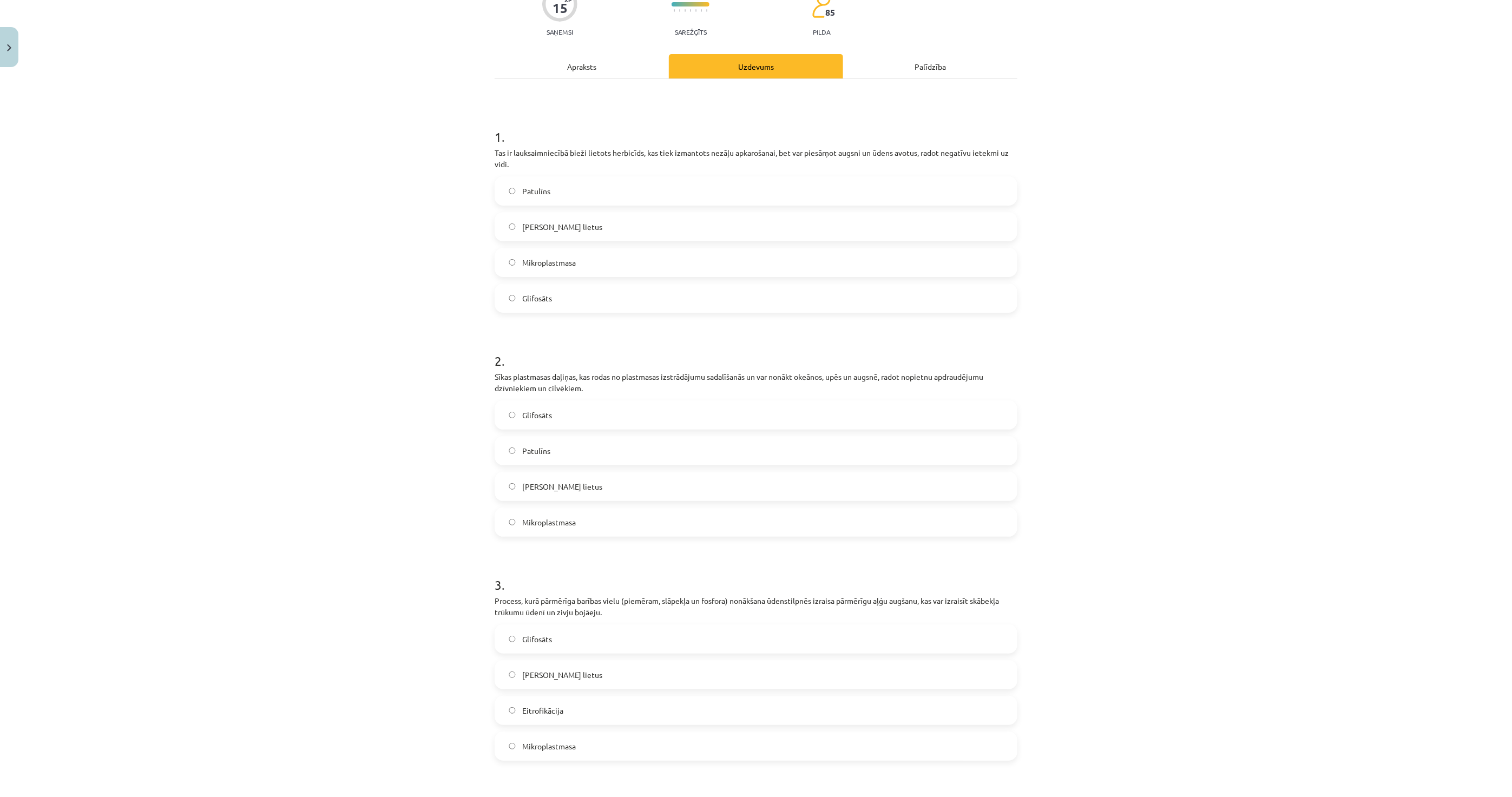
scroll to position [300, 0]
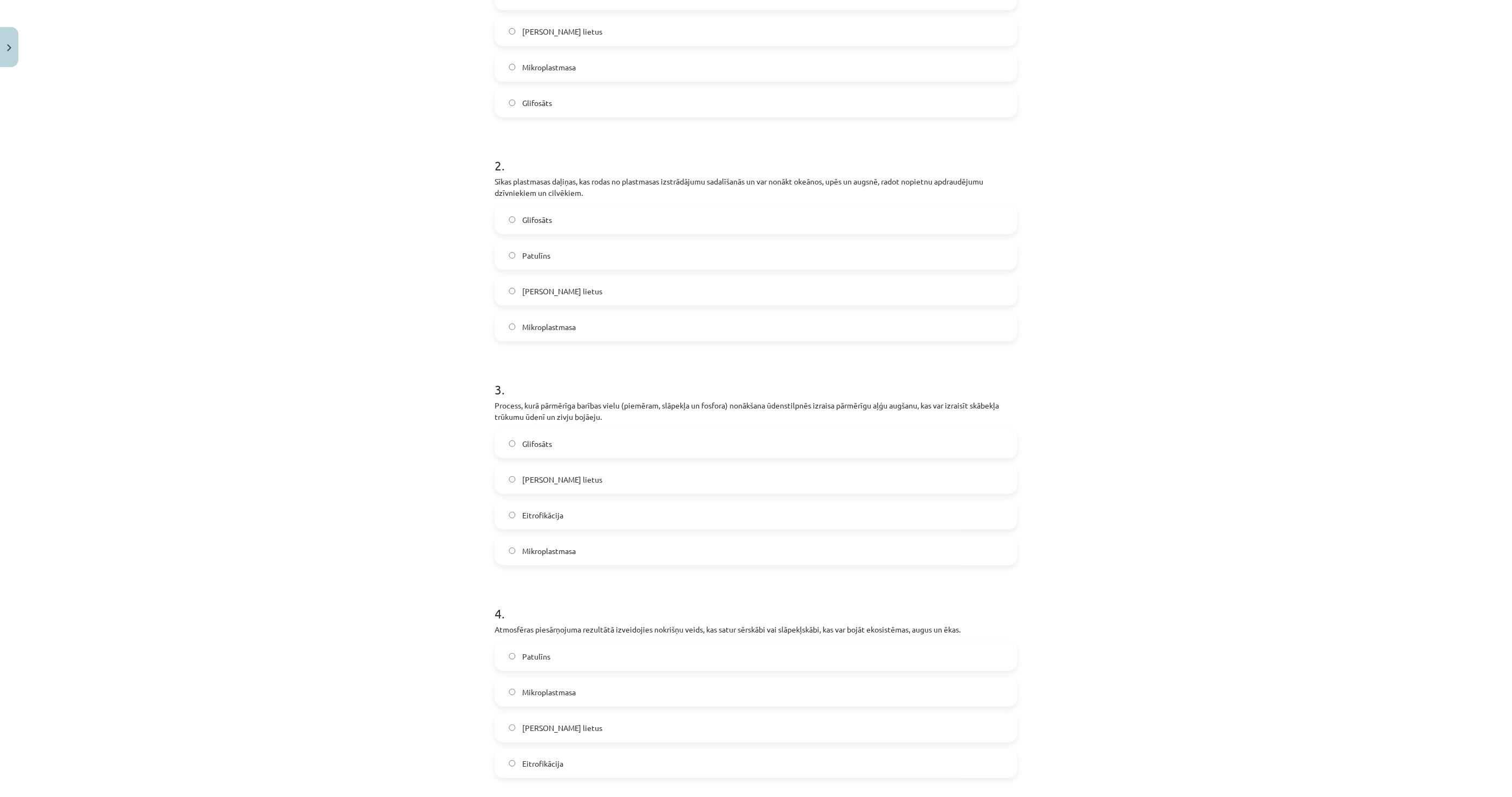
click at [574, 505] on label "Eitrofikācija" at bounding box center [756, 515] width 521 height 27
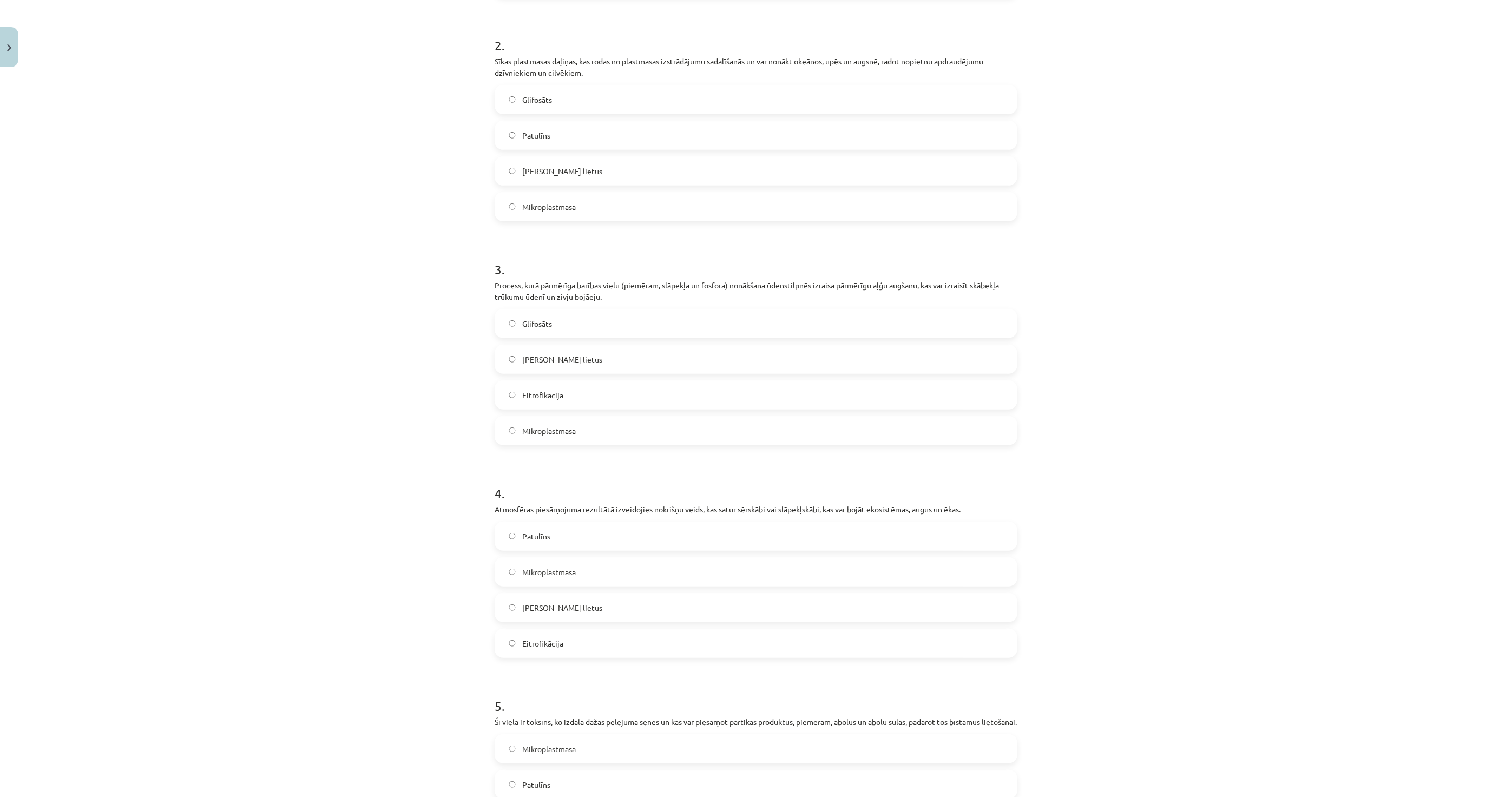
click at [540, 613] on label "Skābais lietus" at bounding box center [756, 607] width 521 height 27
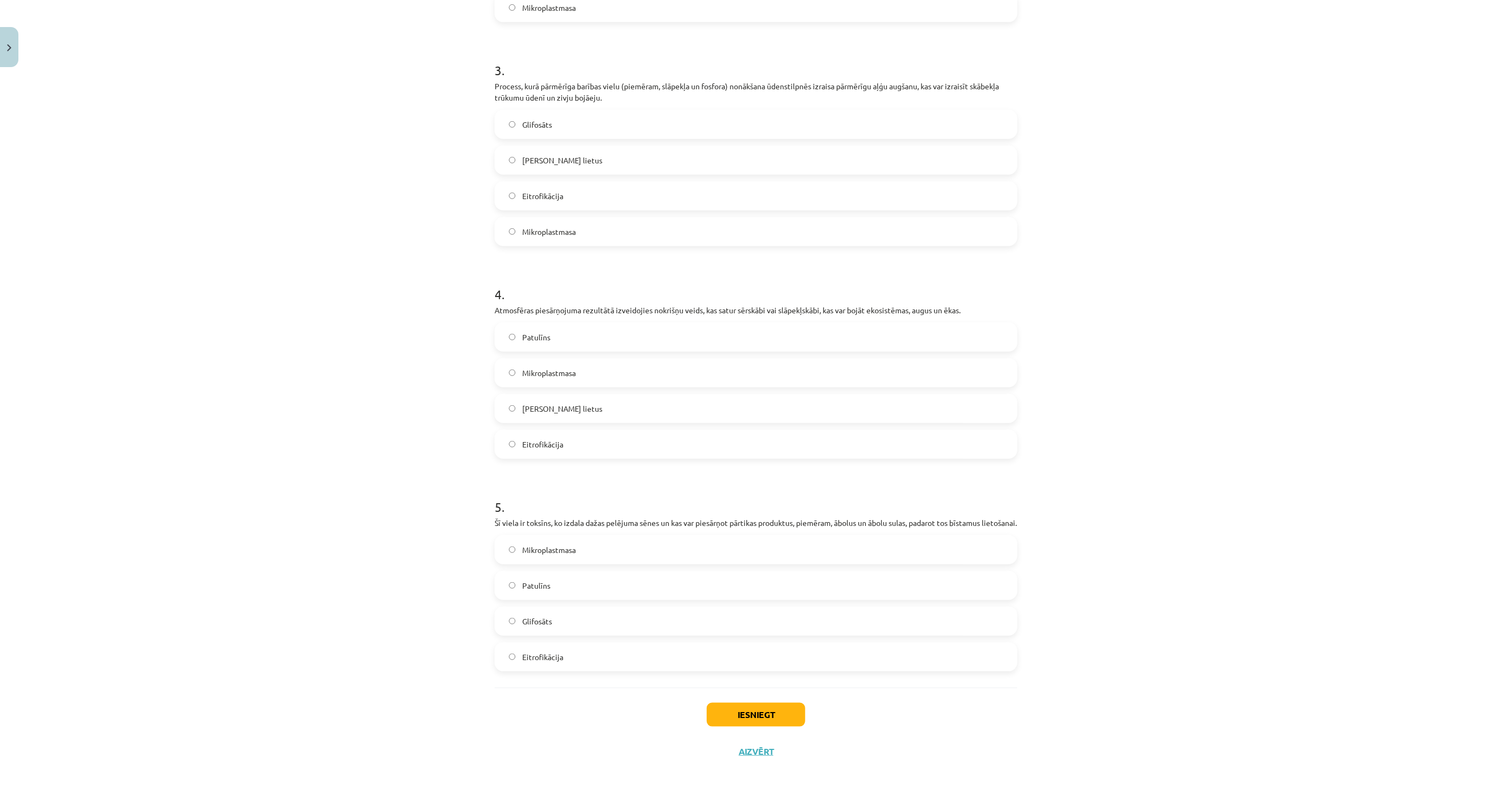
scroll to position [631, 0]
click at [580, 586] on label "Patulīns" at bounding box center [756, 586] width 521 height 27
click at [774, 714] on button "Iesniegt" at bounding box center [755, 714] width 98 height 23
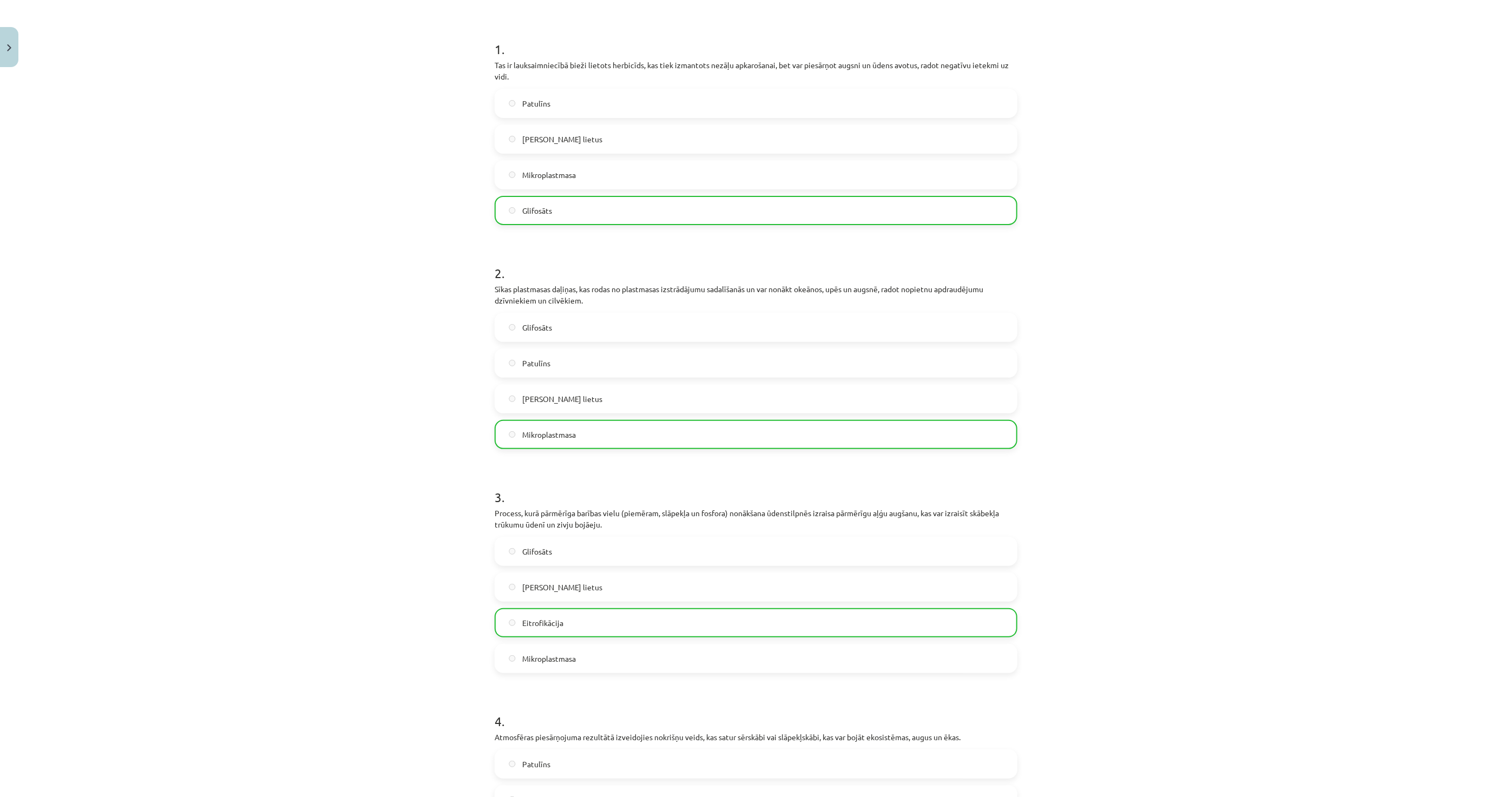
scroll to position [0, 0]
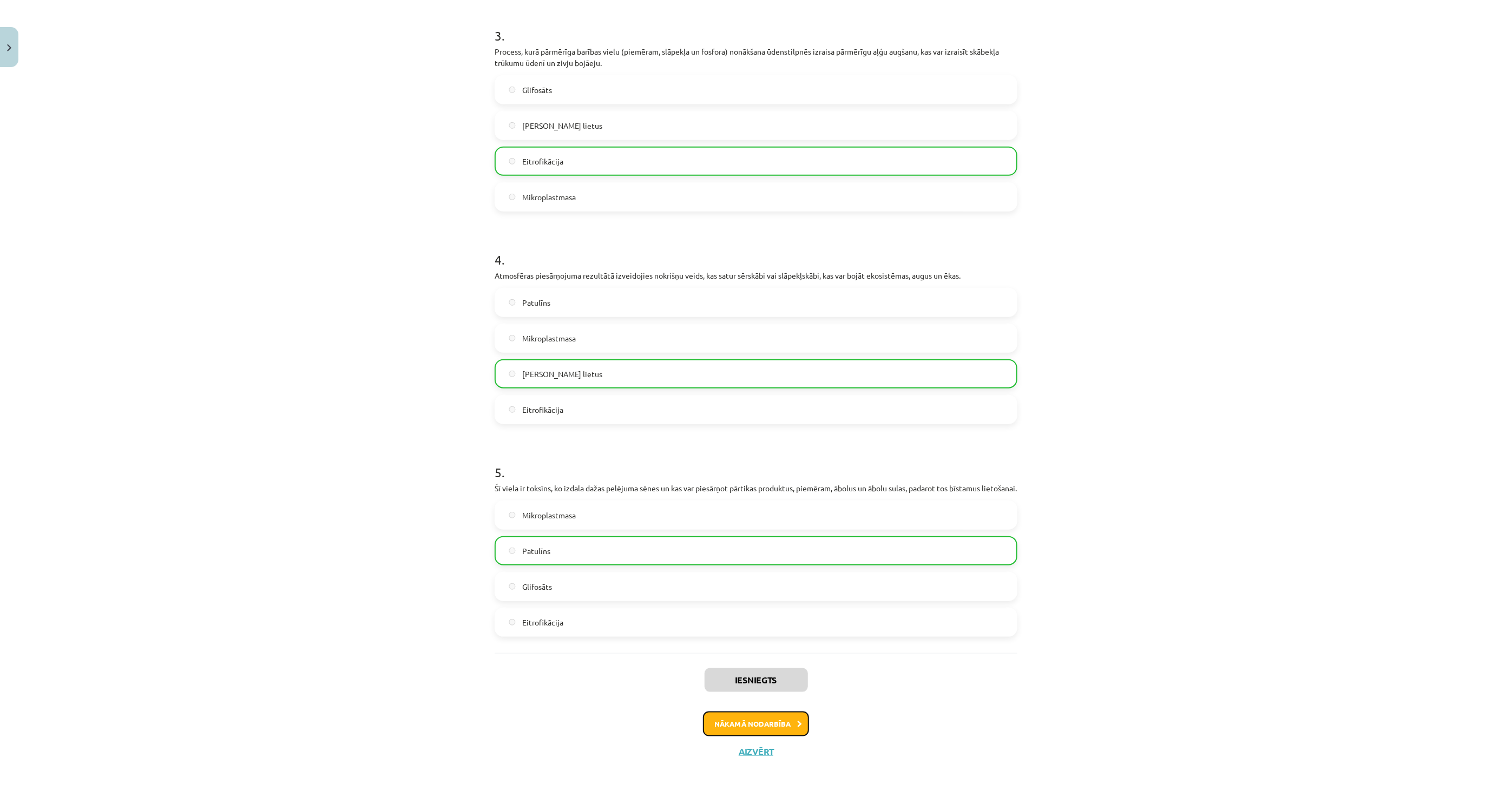
click at [781, 730] on button "Nākamā nodarbība" at bounding box center [756, 724] width 106 height 25
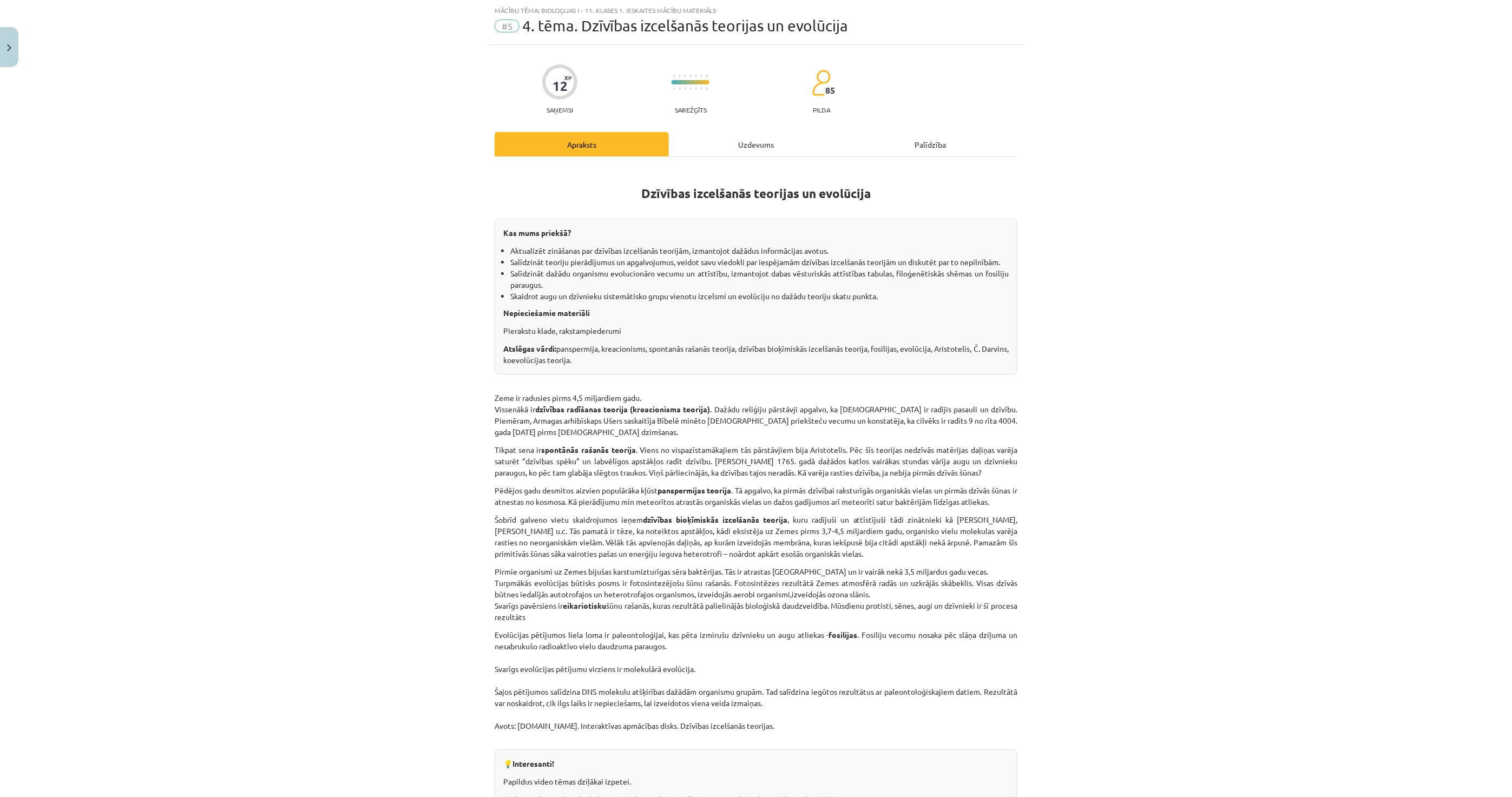
scroll to position [397, 0]
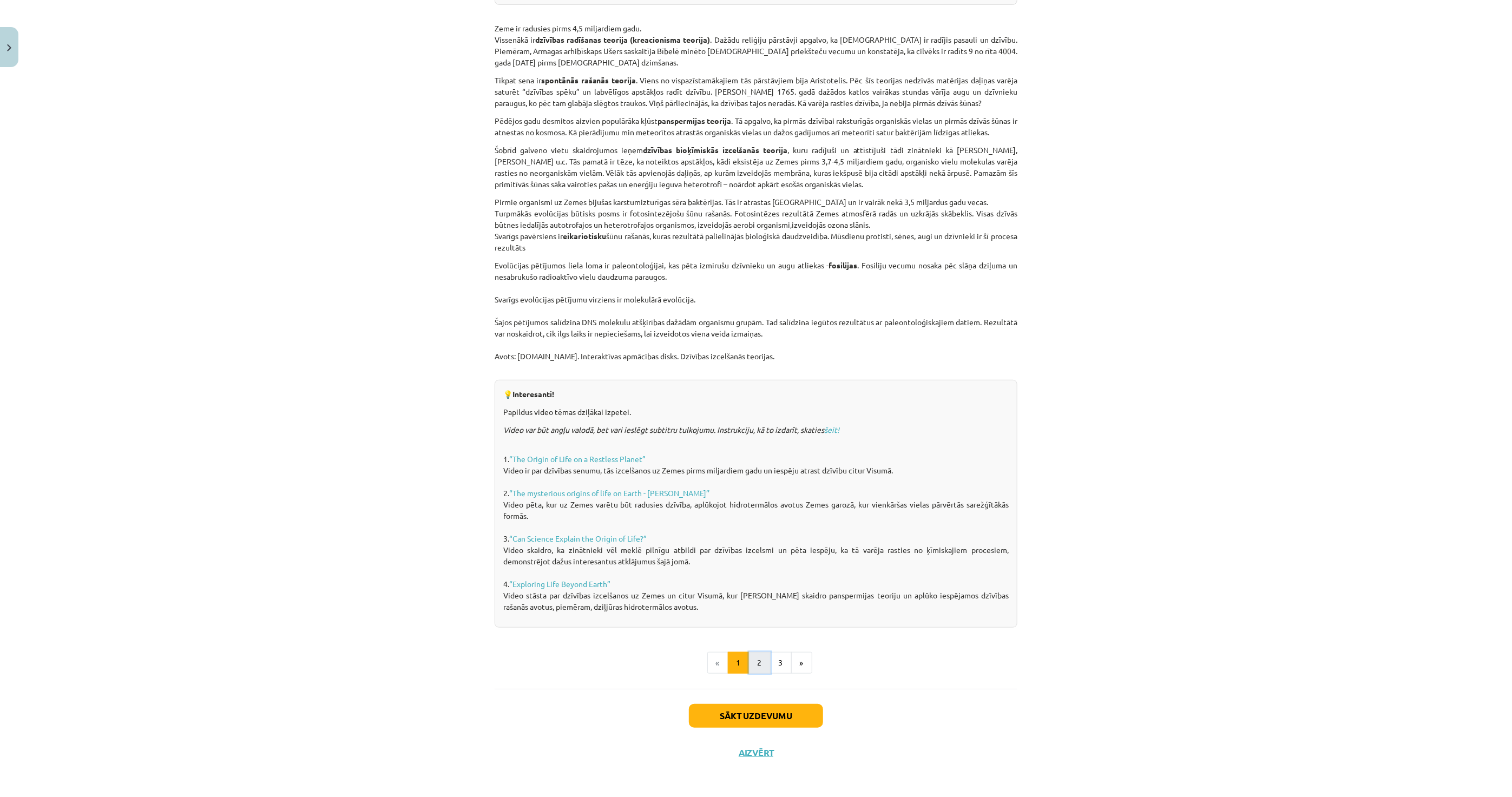
click at [759, 660] on button "2" at bounding box center [760, 663] width 22 height 22
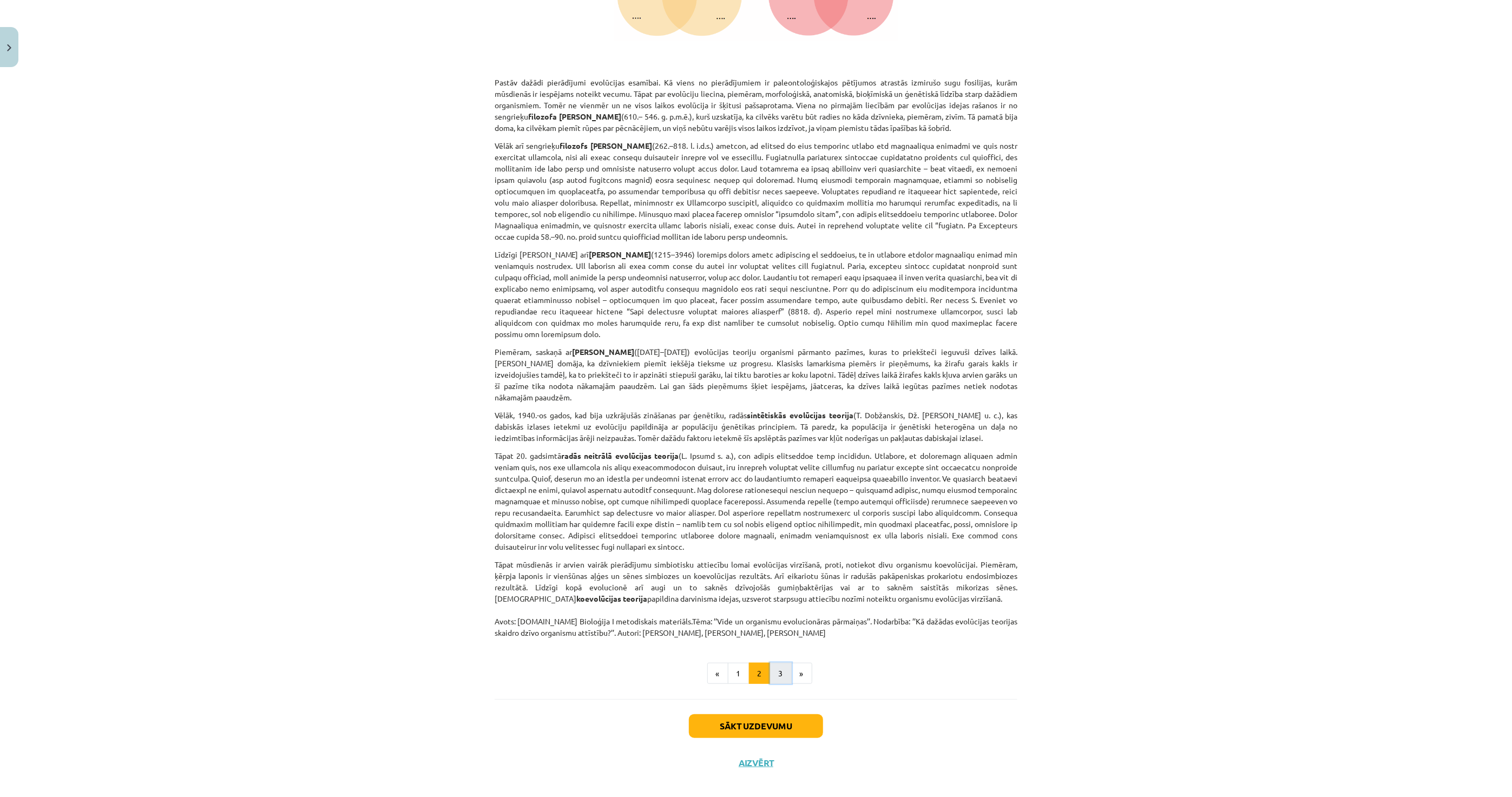
click at [781, 667] on button "3" at bounding box center [781, 674] width 22 height 22
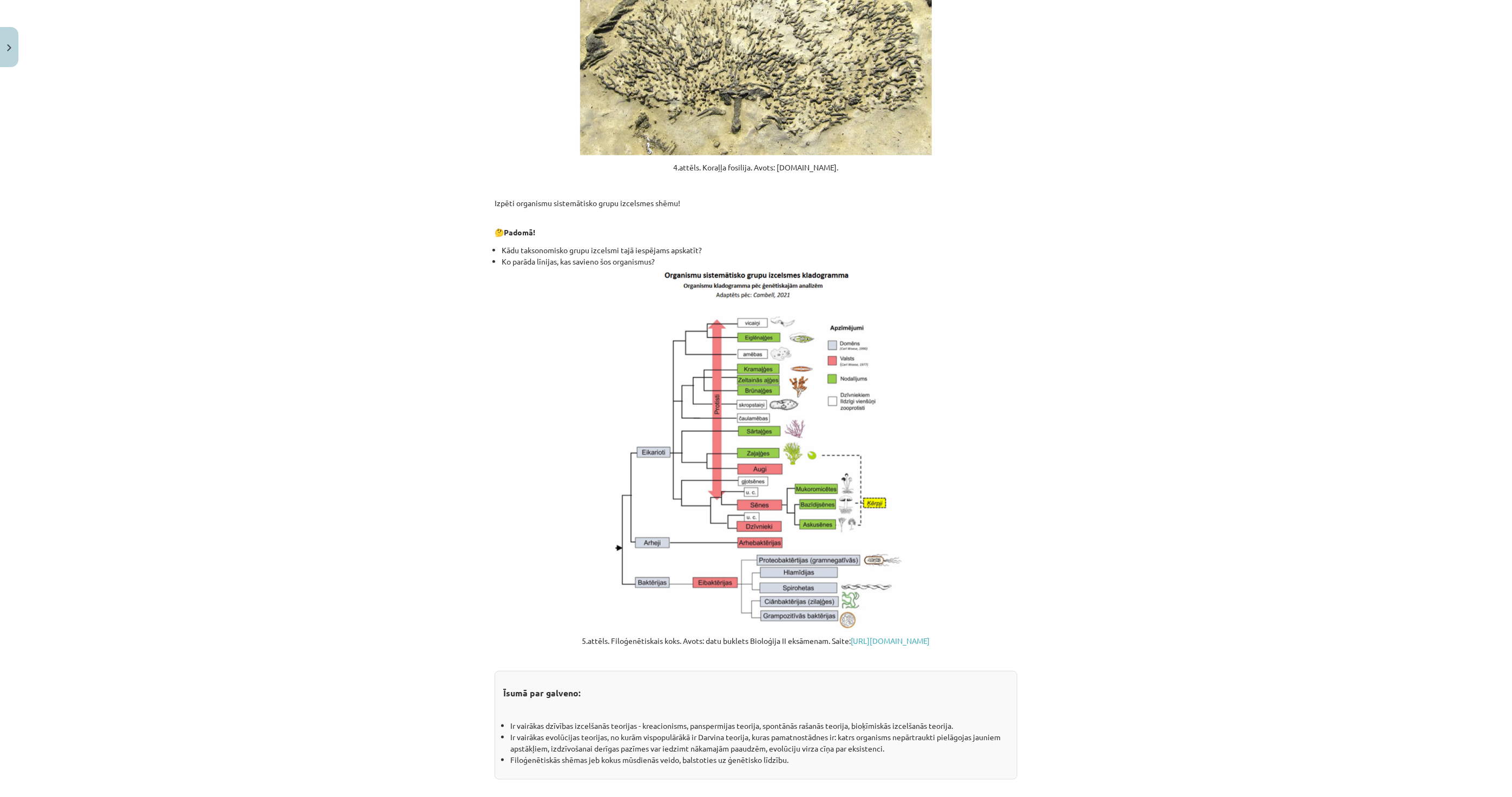
scroll to position [856, 0]
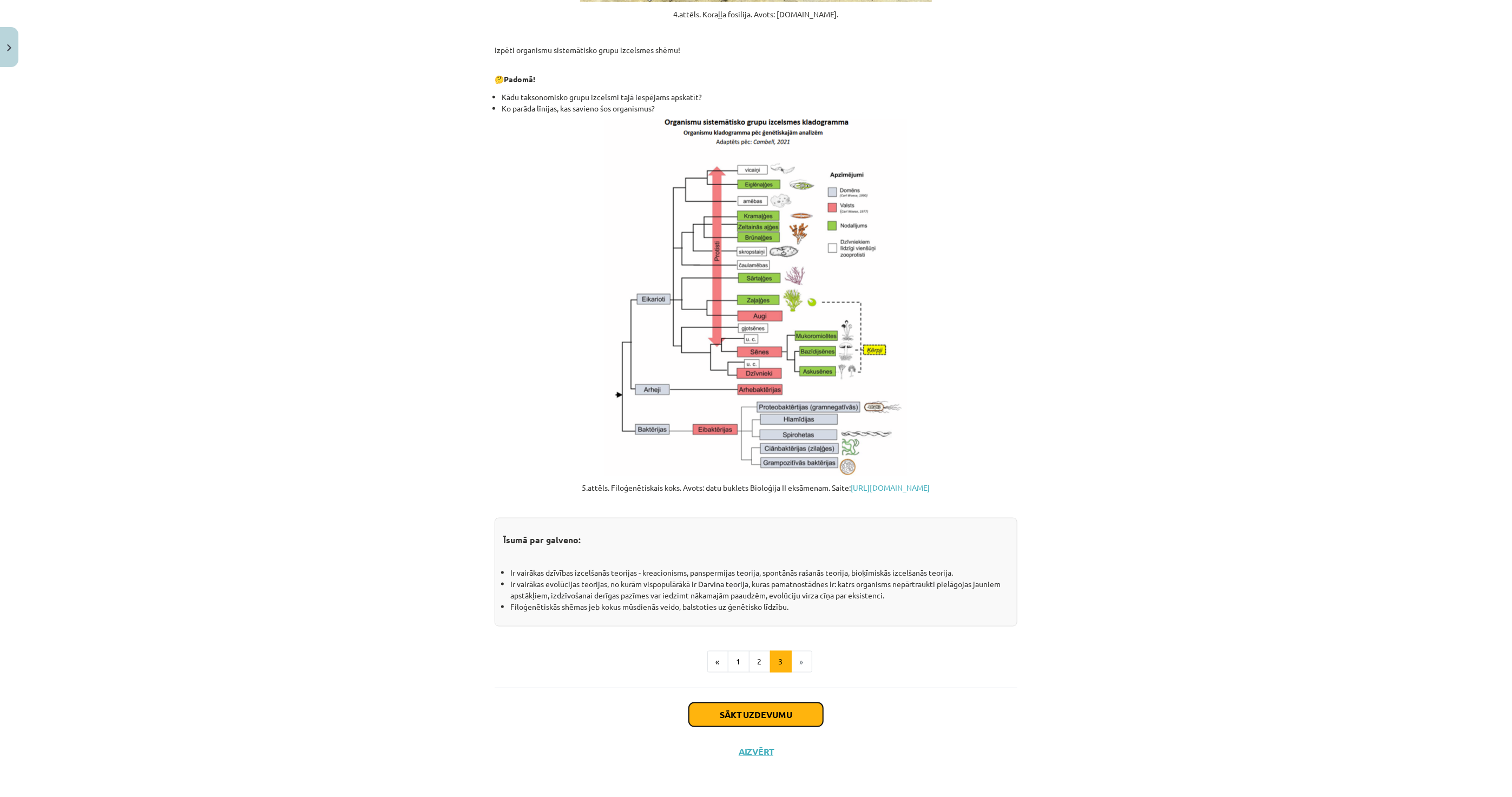
click at [738, 722] on button "Sākt uzdevumu" at bounding box center [756, 714] width 134 height 23
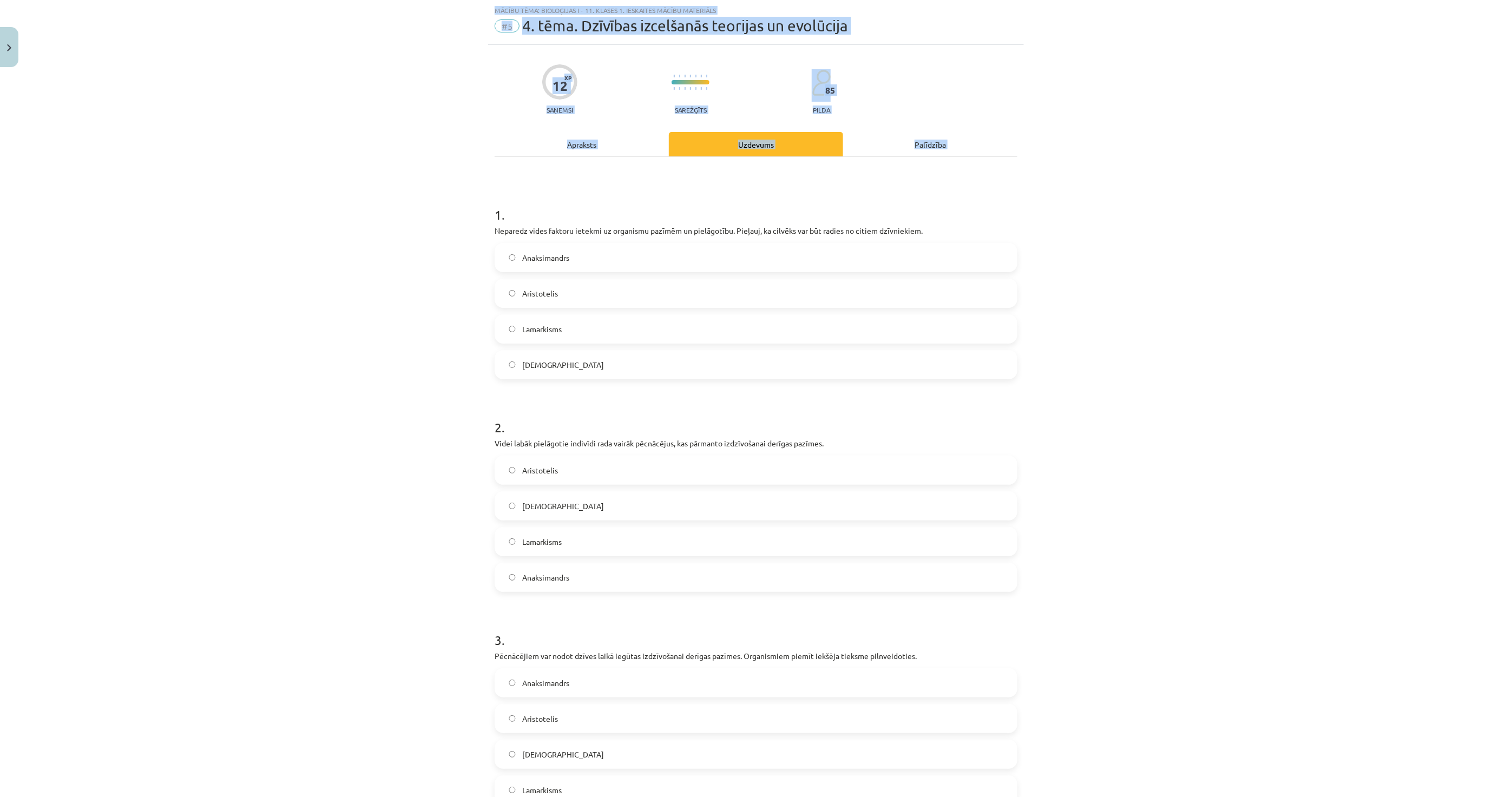
scroll to position [159, 0]
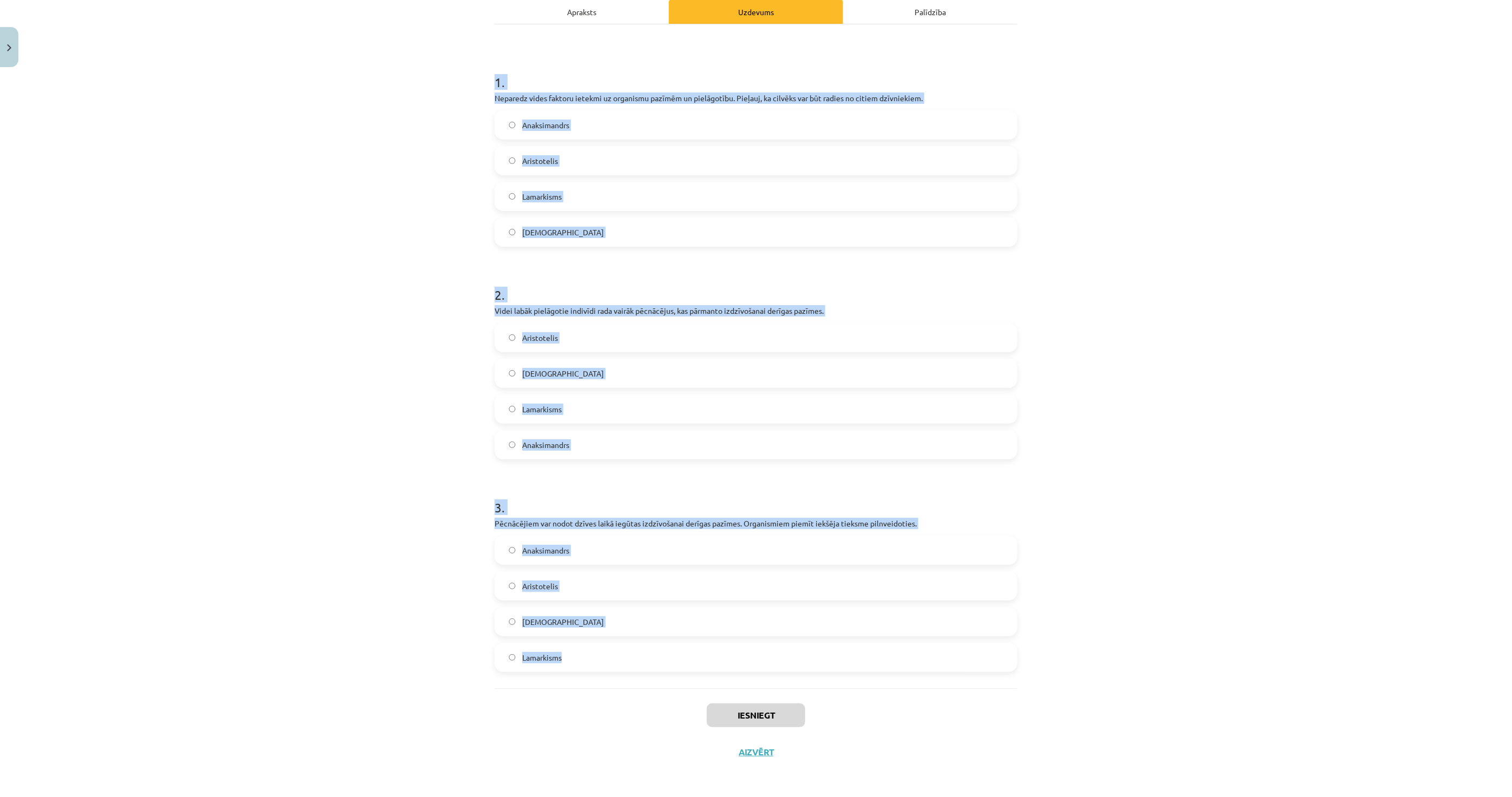
drag, startPoint x: 598, startPoint y: 381, endPoint x: 634, endPoint y: 666, distance: 287.3
click at [634, 666] on div "Mācību tēma: Bioloģijas i - 11. klases 1. ieskaites mācību materiāls #5 4. tēma…" at bounding box center [756, 398] width 1512 height 797
copy form "1 . Neparedz vides faktoru ietekmi uz organismu pazīmēm un pielāgotību. Pieļauj…"
click at [436, 279] on div "Mācību tēma: Bioloģijas i - 11. klases 1. ieskaites mācību materiāls #5 4. tēma…" at bounding box center [756, 398] width 1512 height 797
click at [501, 124] on label "Anaksimandrs" at bounding box center [756, 125] width 521 height 27
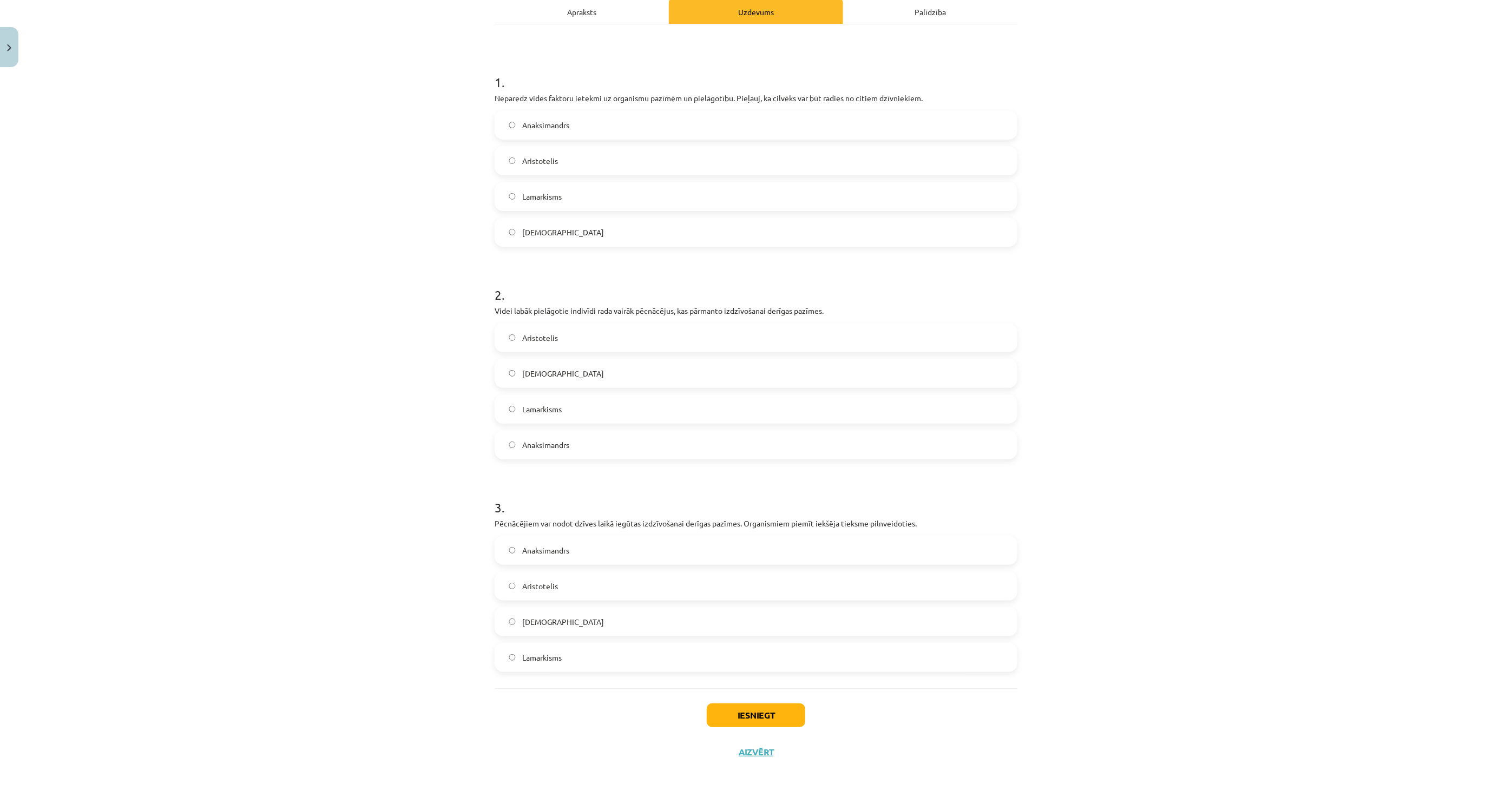
click at [541, 372] on span "Darvinisms" at bounding box center [562, 373] width 82 height 12
click at [549, 673] on div "1 . Neparedz vides faktoru ietekmi uz organismu pazīmēm un pielāgotību. Pieļauj…" at bounding box center [756, 356] width 523 height 664
click at [556, 658] on span "Lamarkisms" at bounding box center [542, 658] width 40 height 12
click at [728, 713] on button "Iesniegt" at bounding box center [755, 715] width 98 height 23
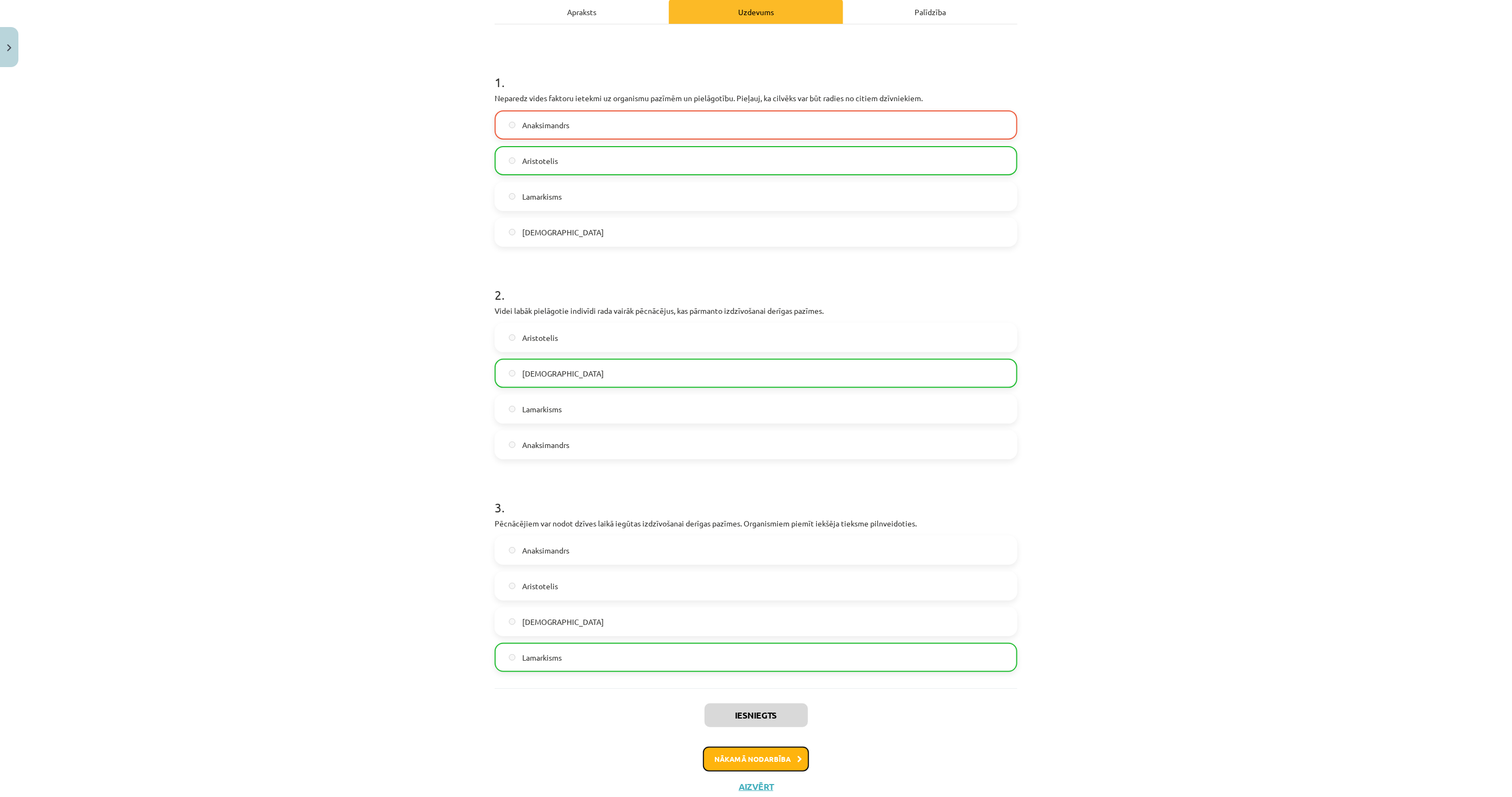
click at [733, 756] on button "Nākamā nodarbība" at bounding box center [756, 759] width 106 height 25
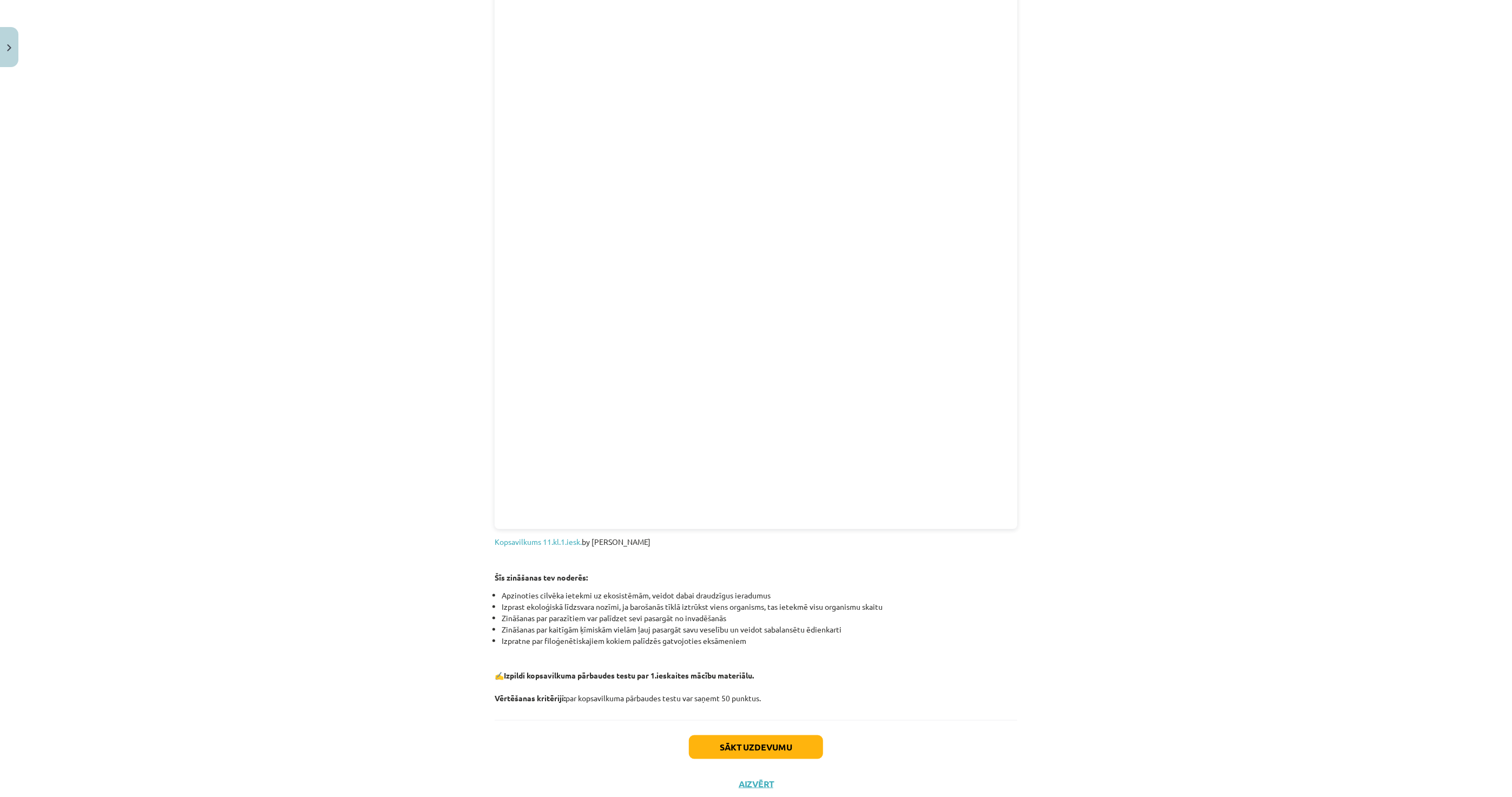
scroll to position [882, 0]
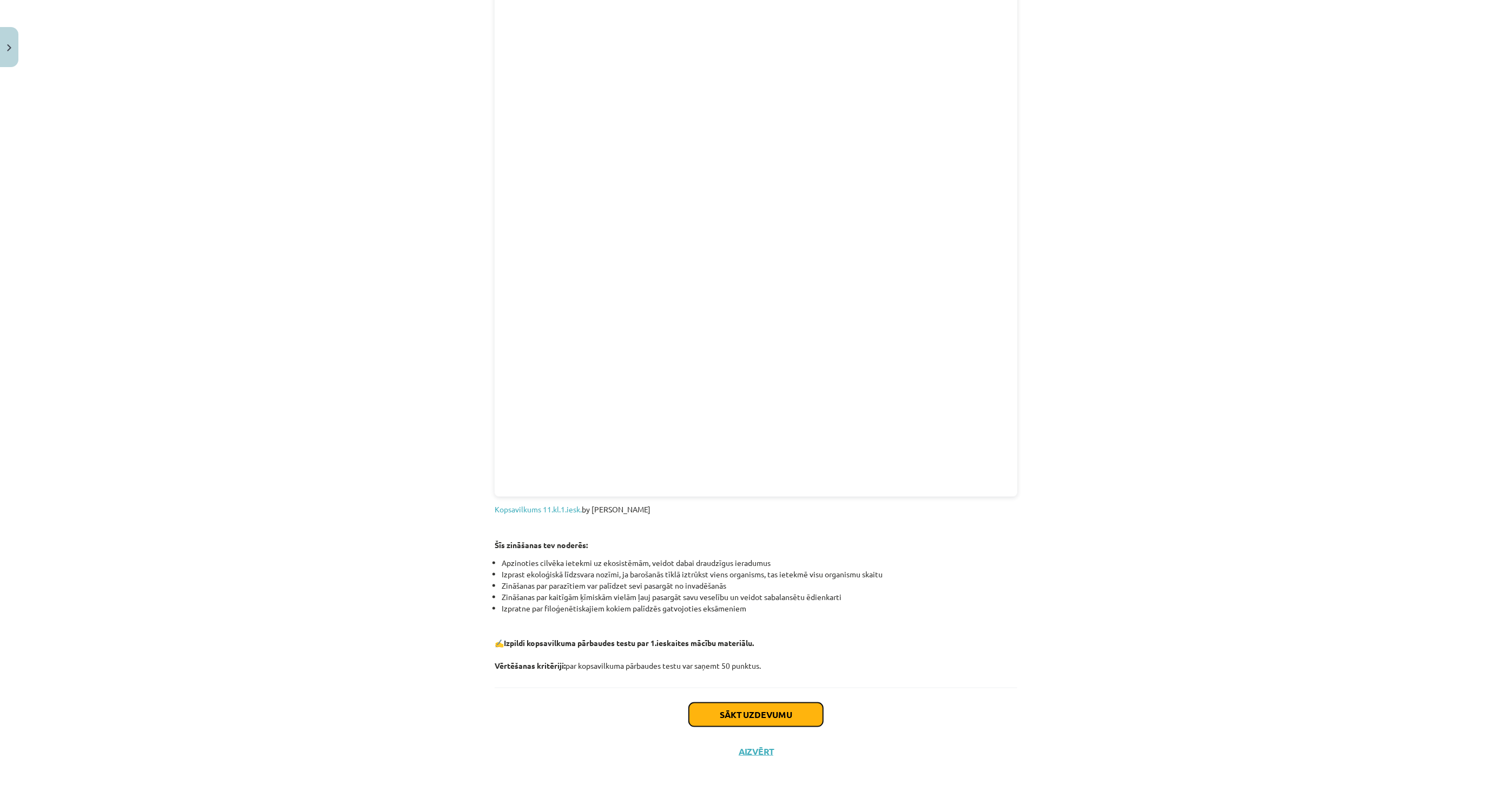
click at [770, 717] on button "Sākt uzdevumu" at bounding box center [756, 714] width 134 height 23
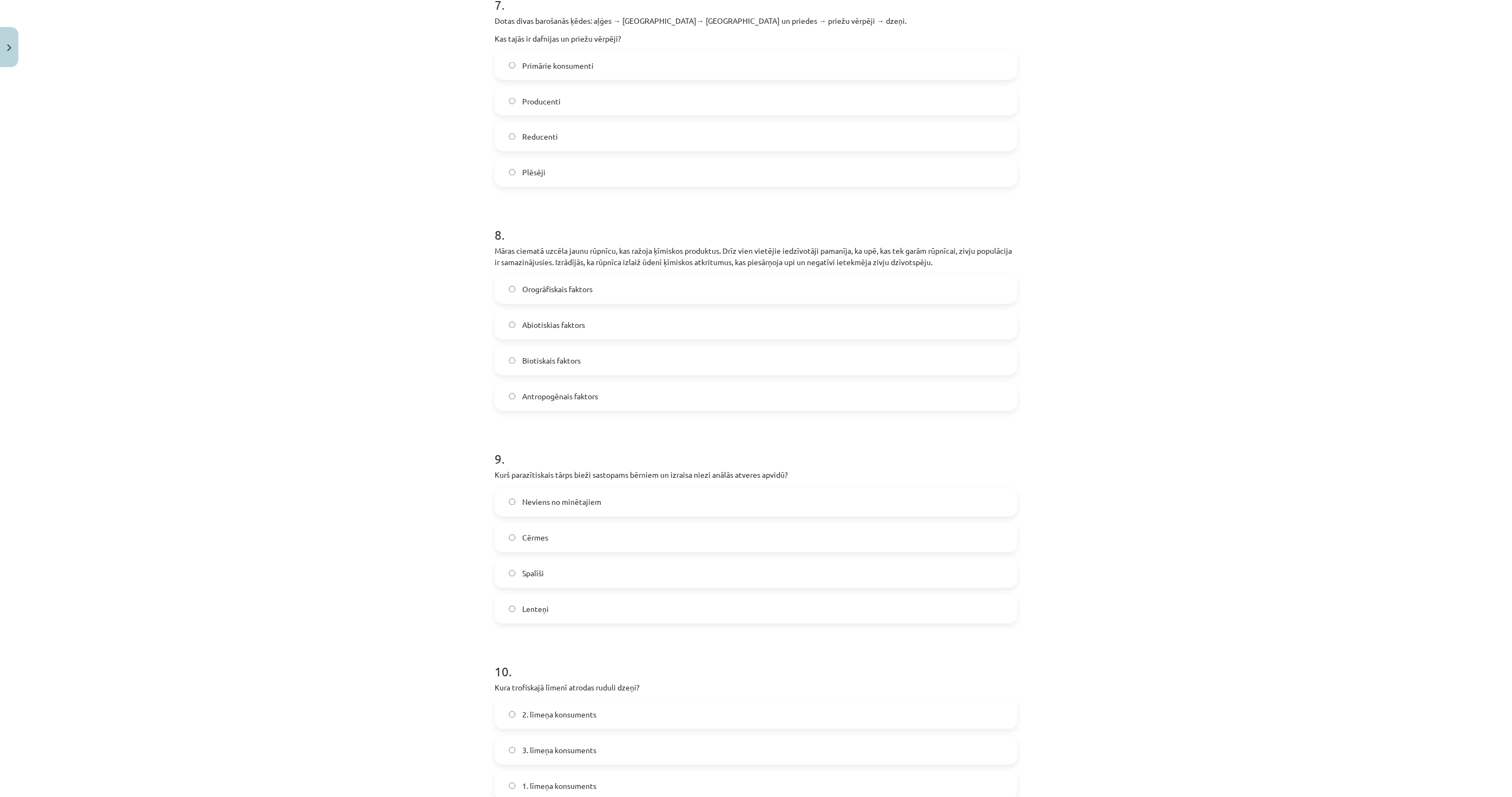
scroll to position [1745, 0]
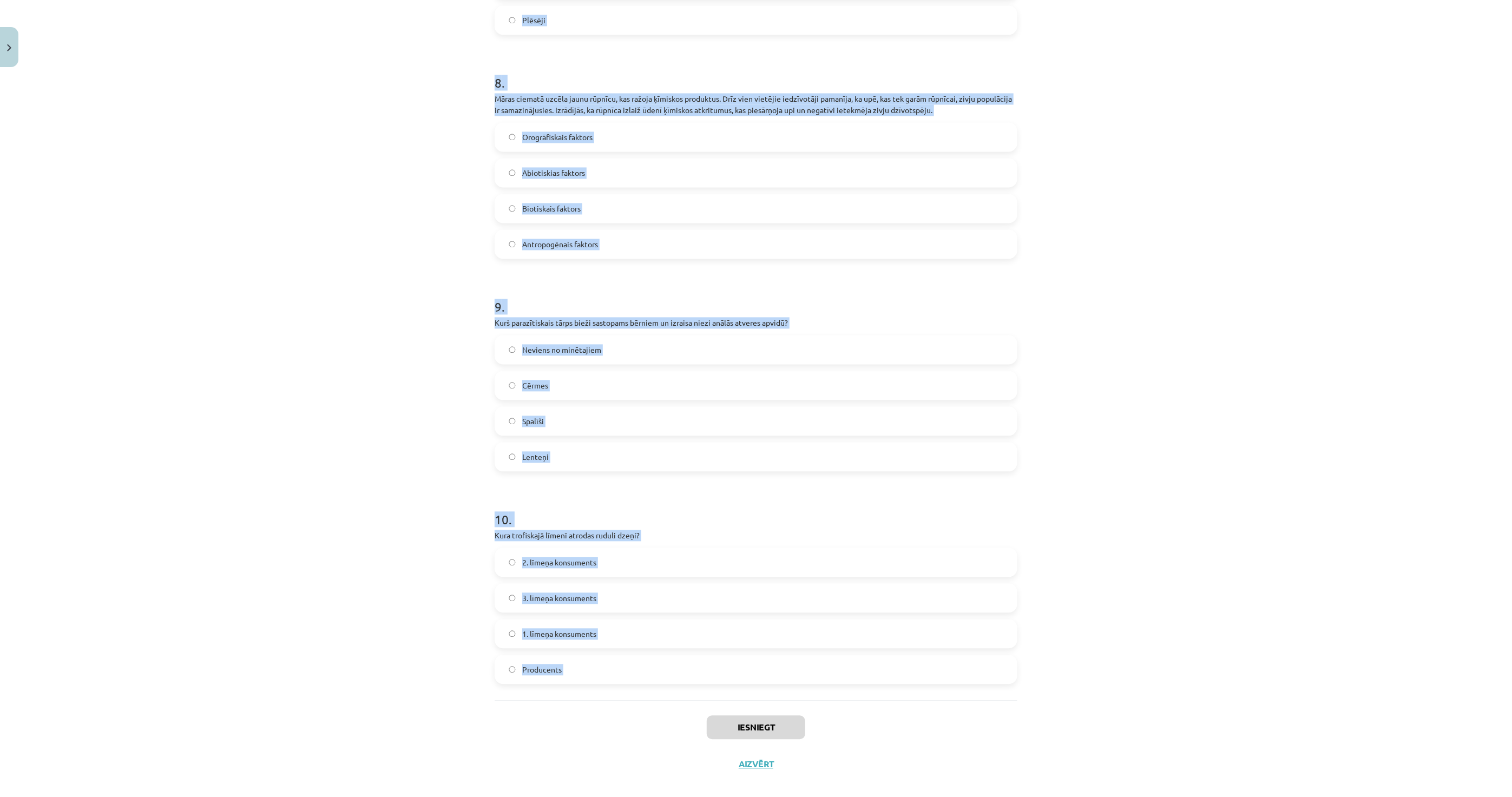
drag, startPoint x: 456, startPoint y: 185, endPoint x: 624, endPoint y: 690, distance: 532.2
click at [624, 690] on div "Mācību tēma: Bioloģijas i - 11. klases 1. ieskaites mācību materiāls #6 Noslēgu…" at bounding box center [756, 398] width 1512 height 797
copy form "1 . Kura parazītiskā tārpa kāpuri cilvēka organismā nokļūst pēc inficētas gaļas…"
click at [321, 318] on div "Mācību tēma: Bioloģijas i - 11. klases 1. ieskaites mācību materiāls #6 Noslēgu…" at bounding box center [756, 398] width 1512 height 797
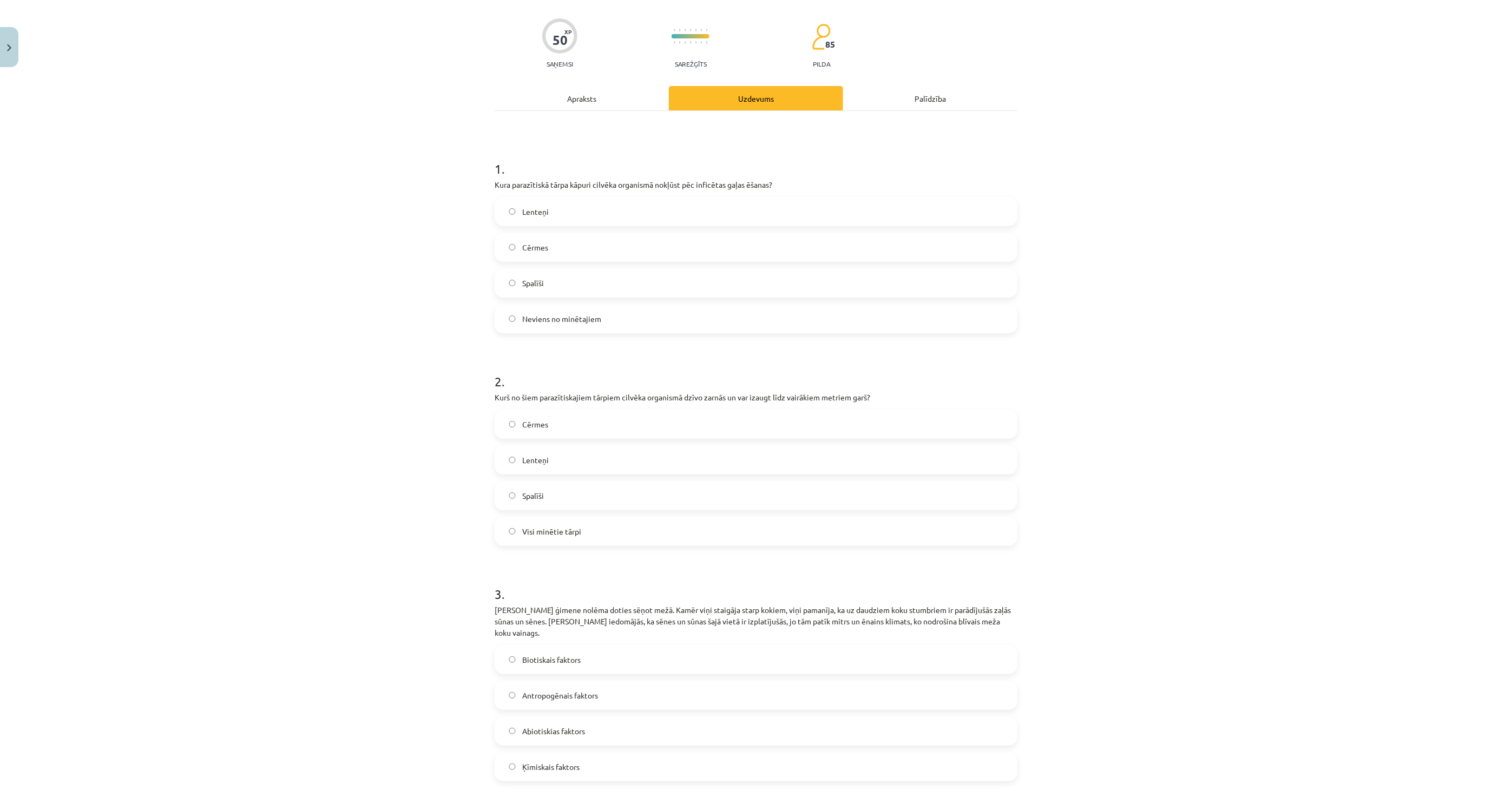
scroll to position [62, 0]
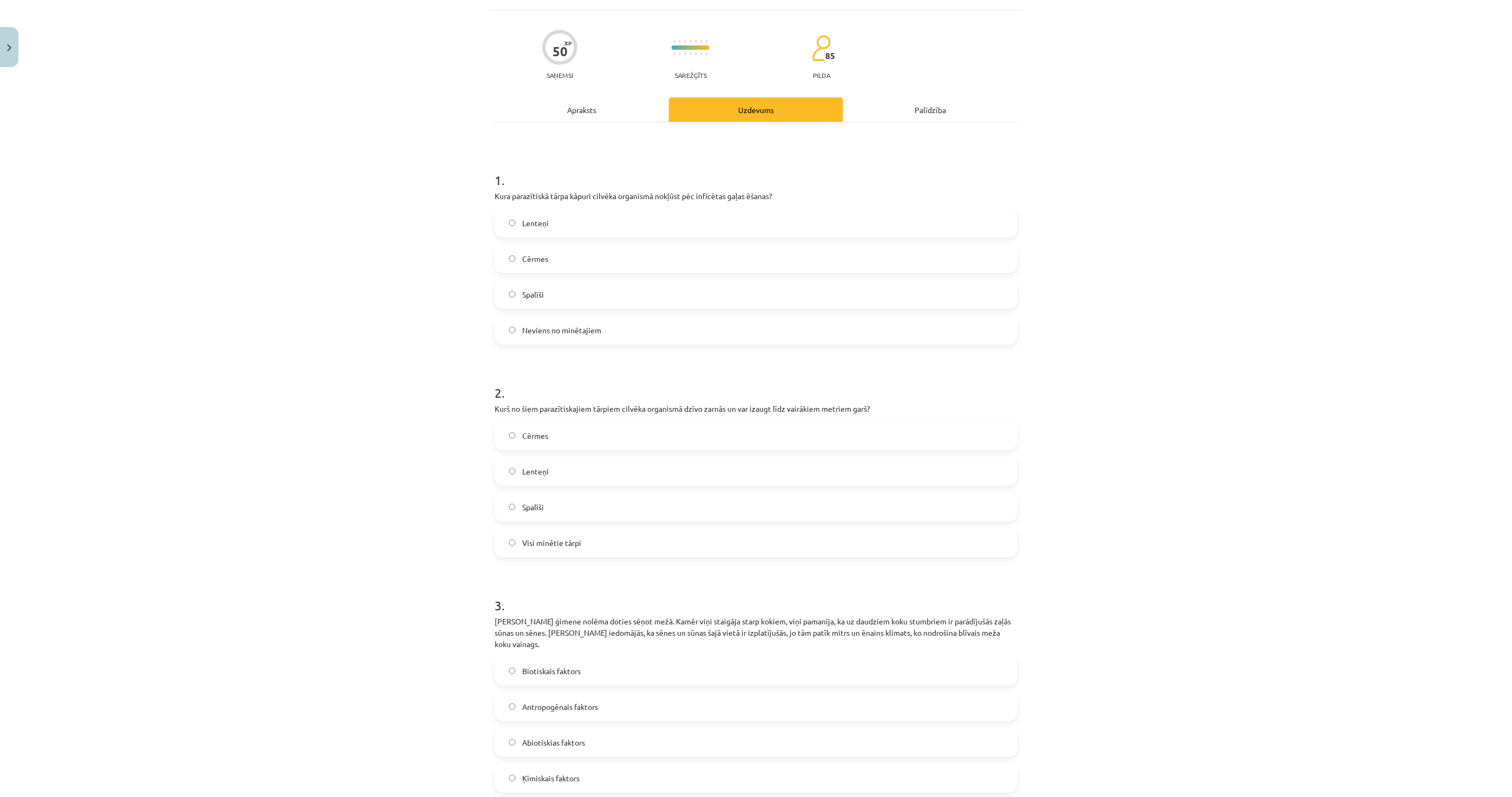
click at [550, 224] on label "Lenteņi" at bounding box center [756, 223] width 521 height 27
click at [560, 465] on label "Lenteņi" at bounding box center [756, 471] width 521 height 27
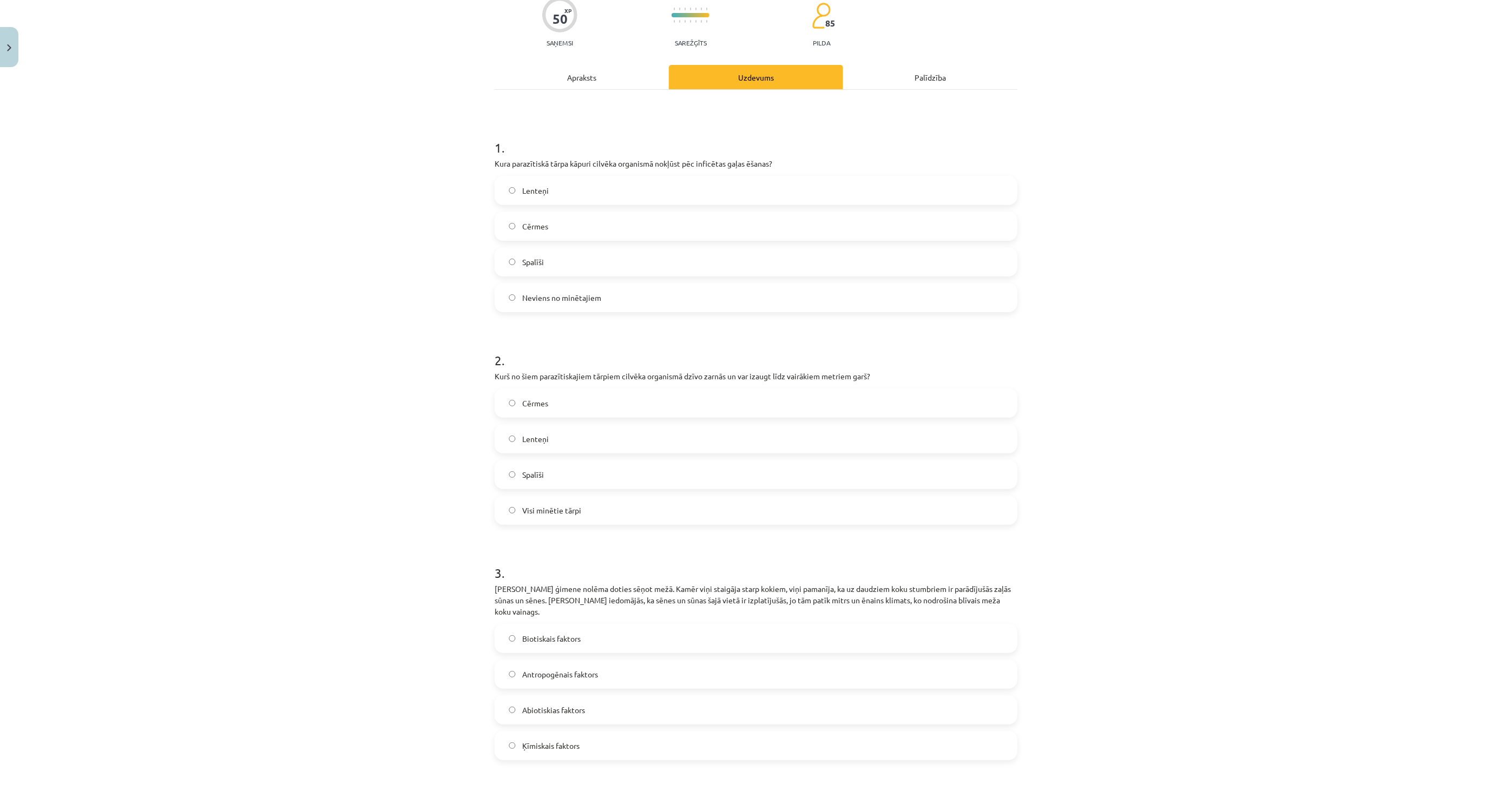
scroll to position [242, 0]
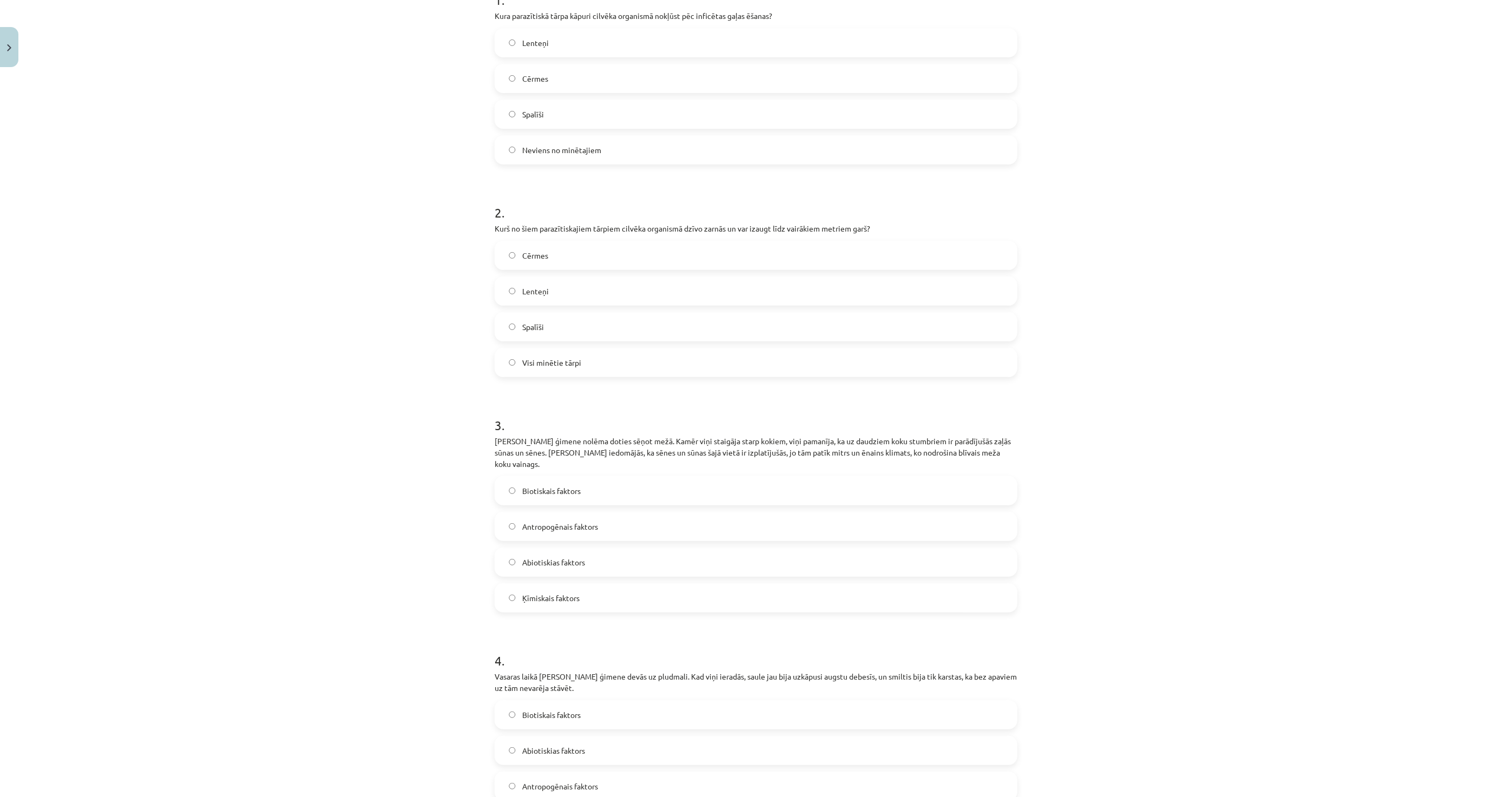
click at [562, 557] on span "Abiotiskias faktors" at bounding box center [554, 562] width 63 height 12
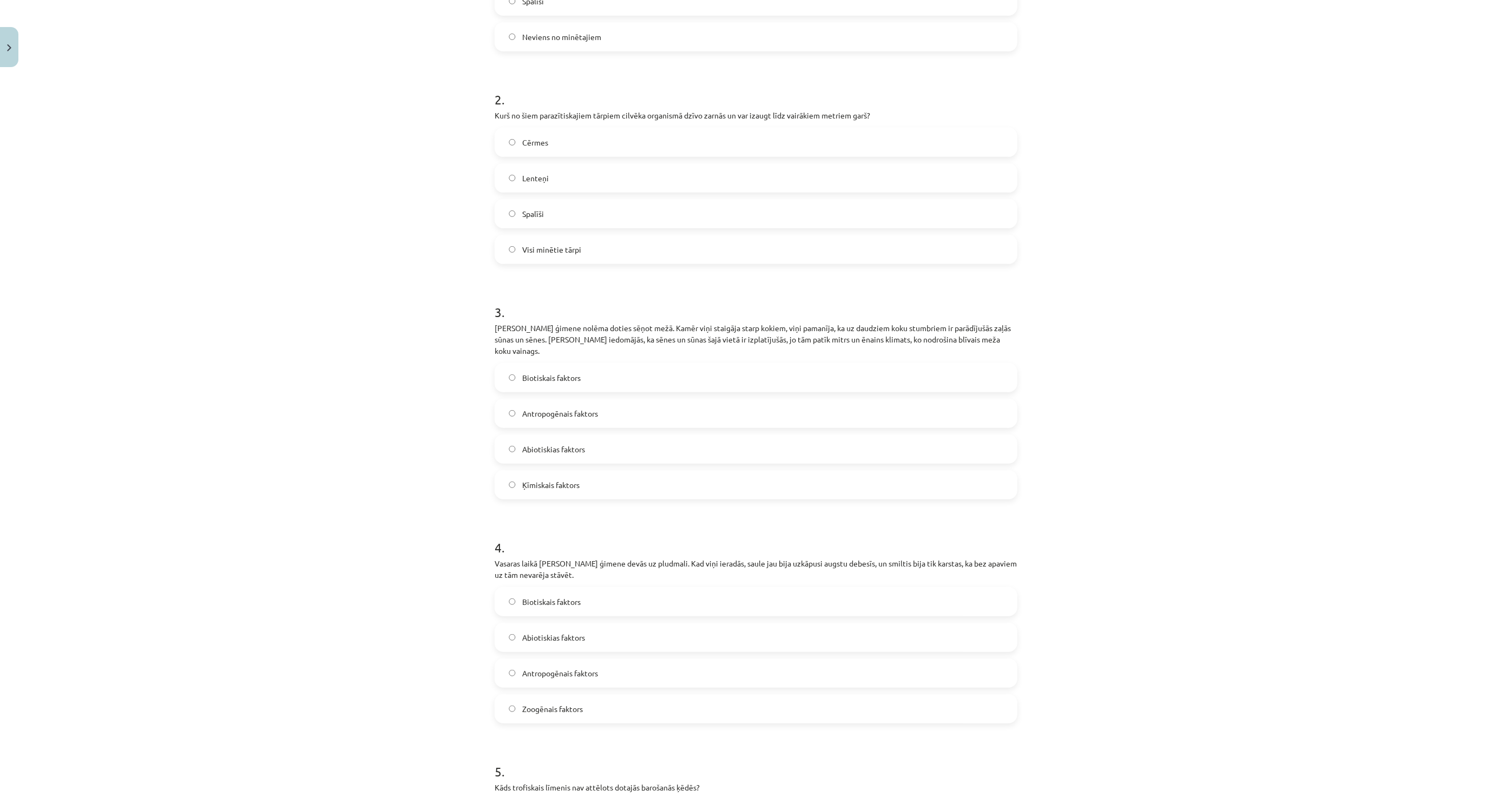
scroll to position [363, 0]
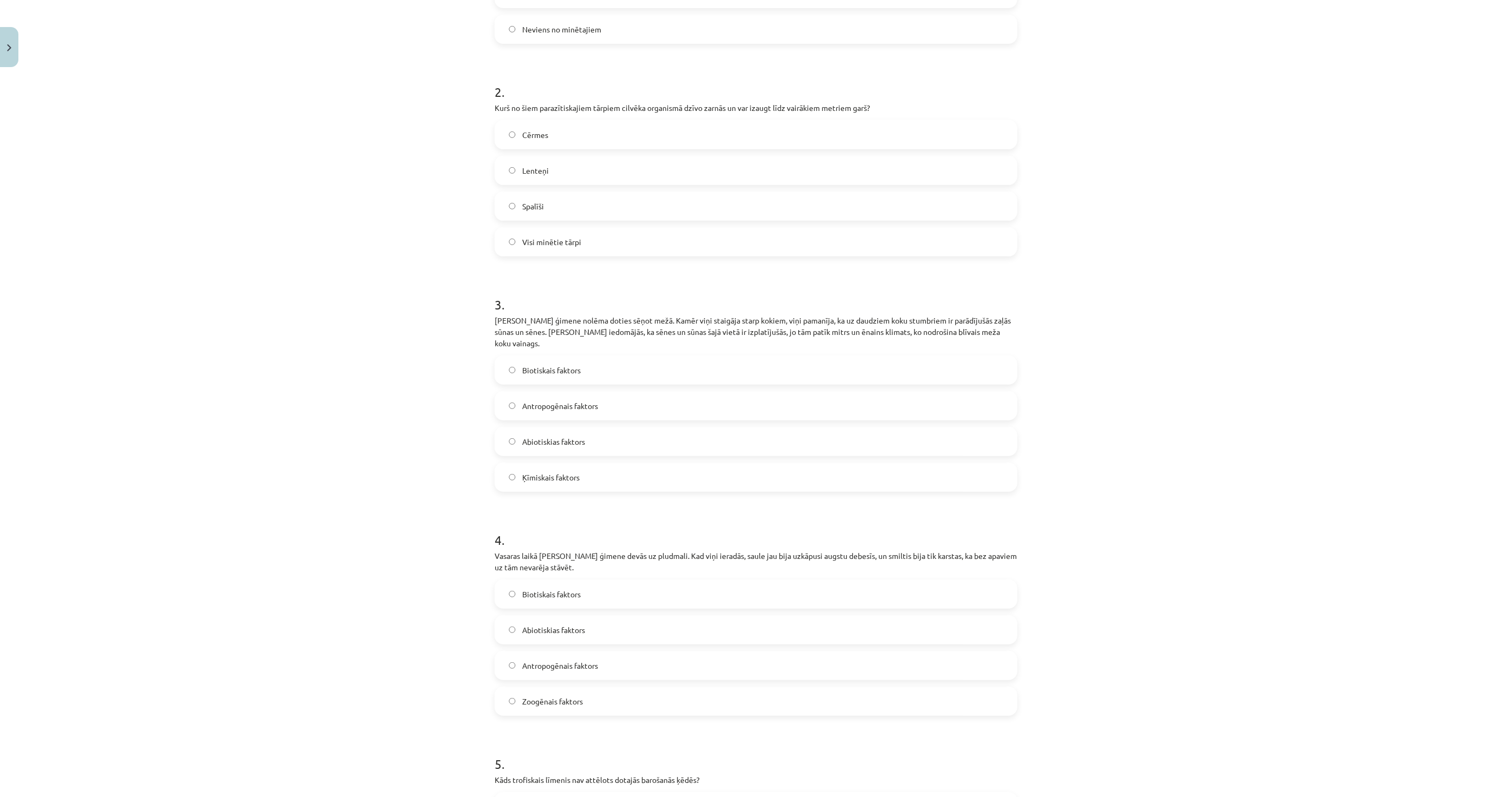
click at [572, 624] on label "Abiotiskias faktors" at bounding box center [756, 630] width 521 height 27
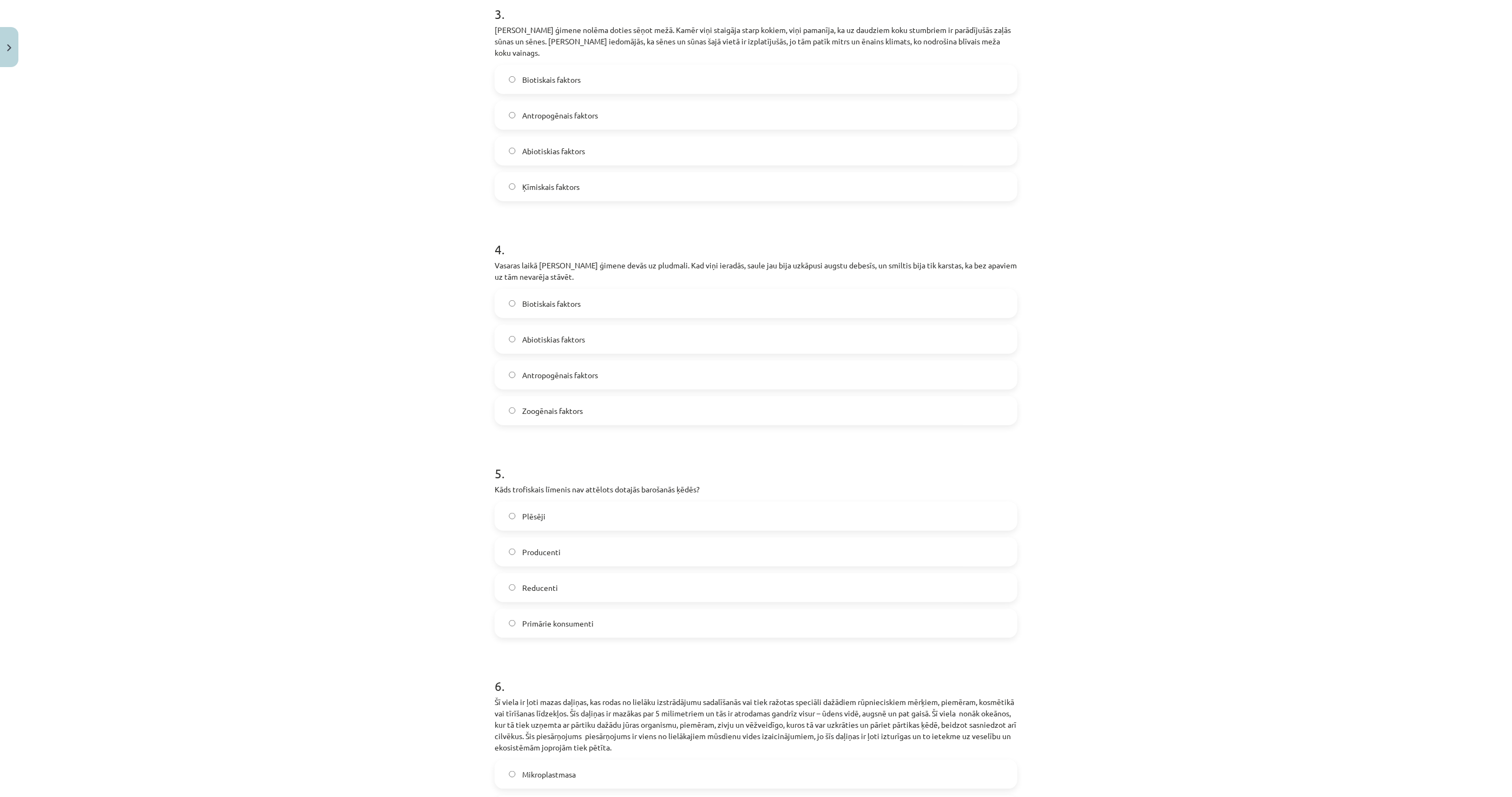
scroll to position [663, 0]
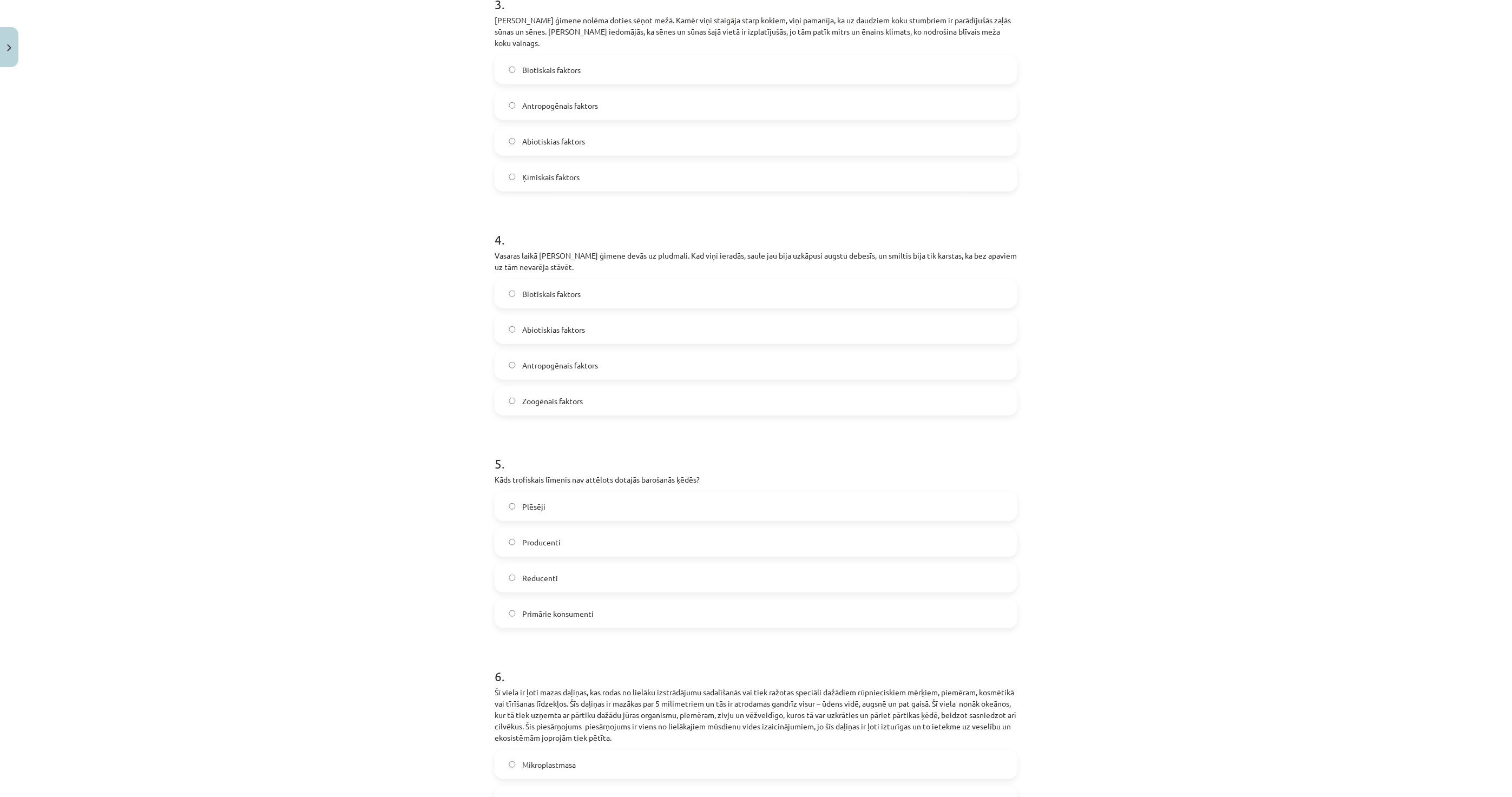
click at [593, 572] on label "Reducenti" at bounding box center [756, 578] width 521 height 27
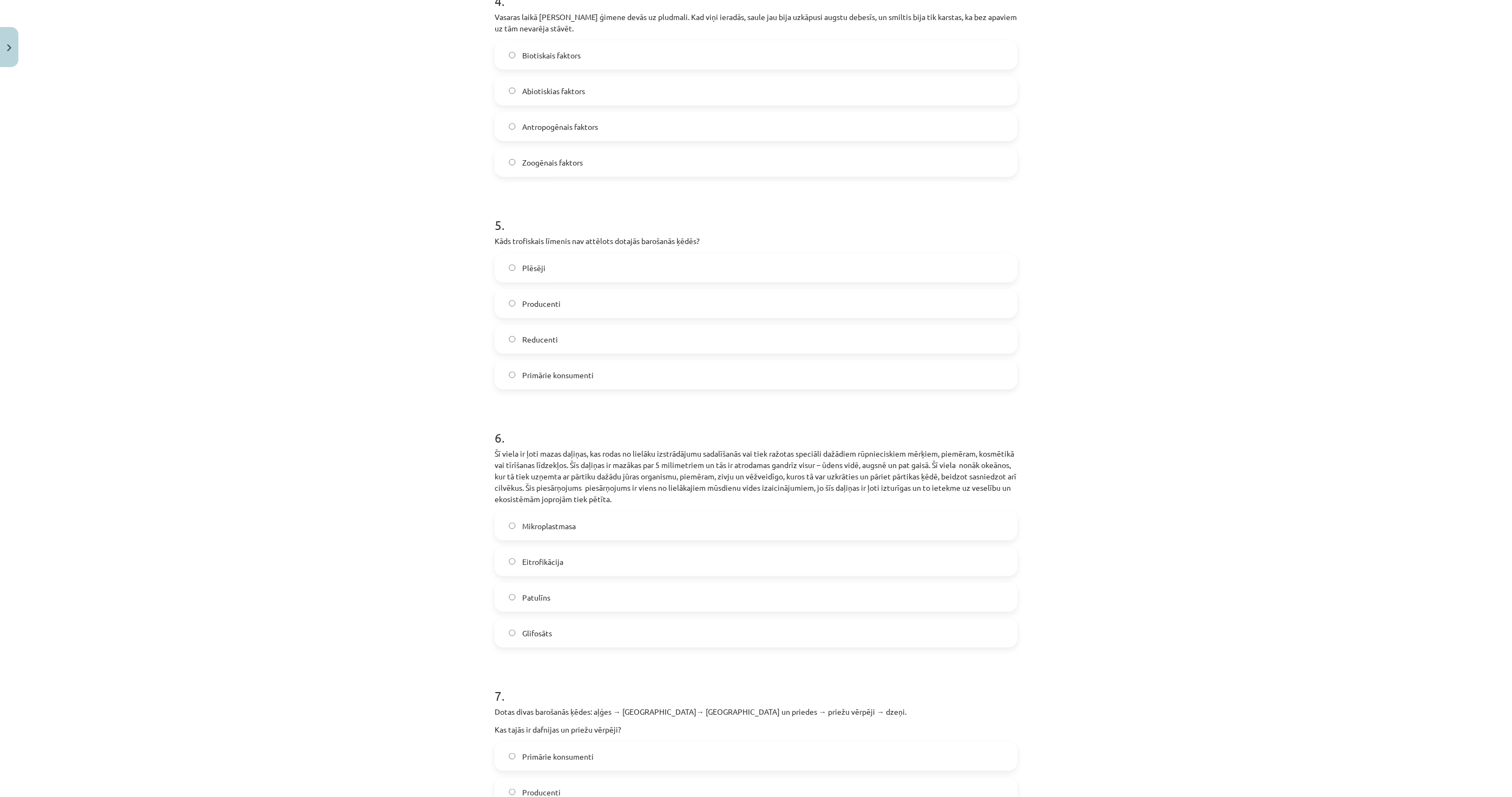
scroll to position [903, 0]
click at [554, 518] on span "Mikroplastmasa" at bounding box center [549, 524] width 54 height 12
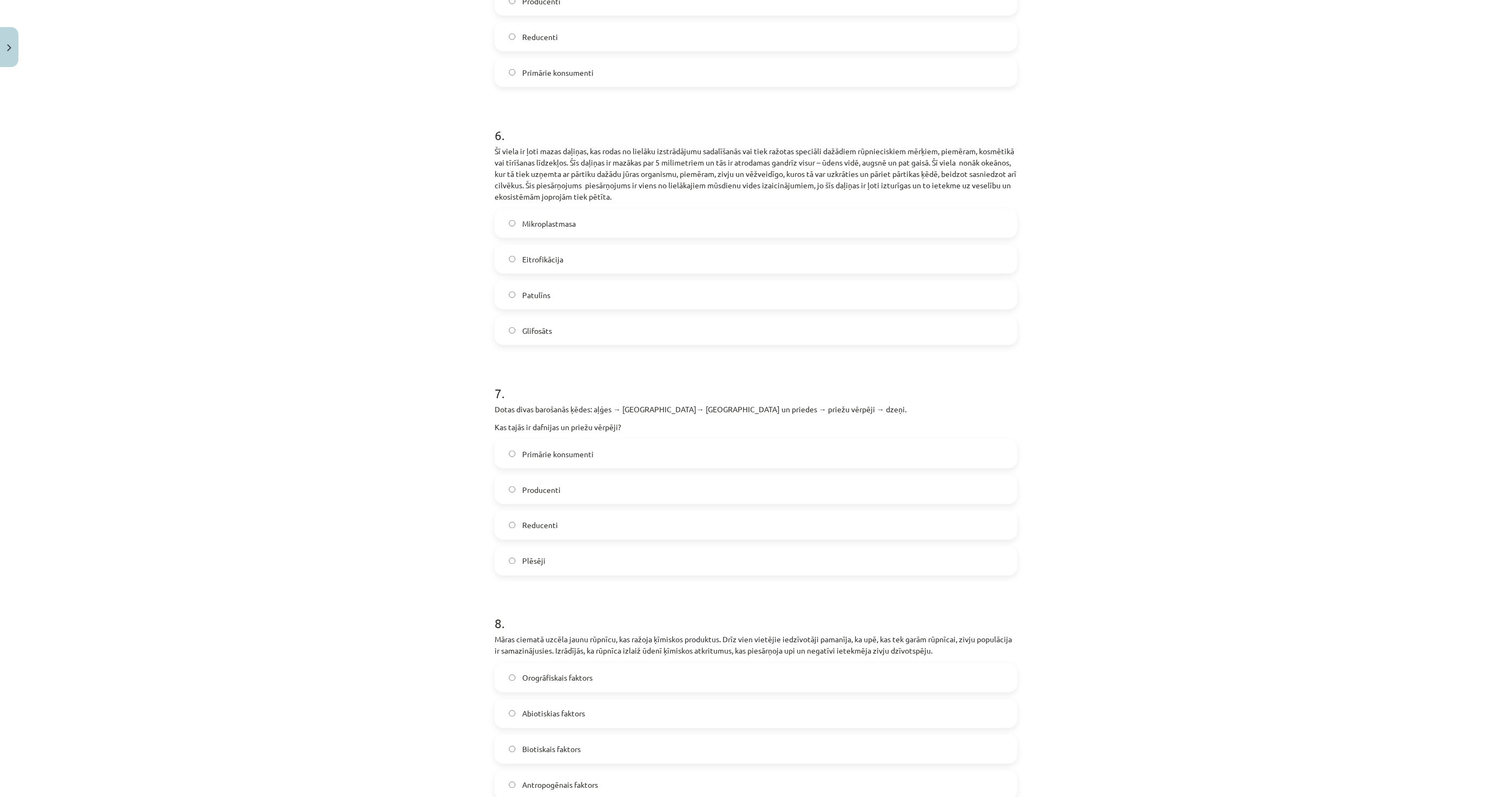
click at [564, 449] on span "Primārie konsumenti" at bounding box center [557, 454] width 71 height 12
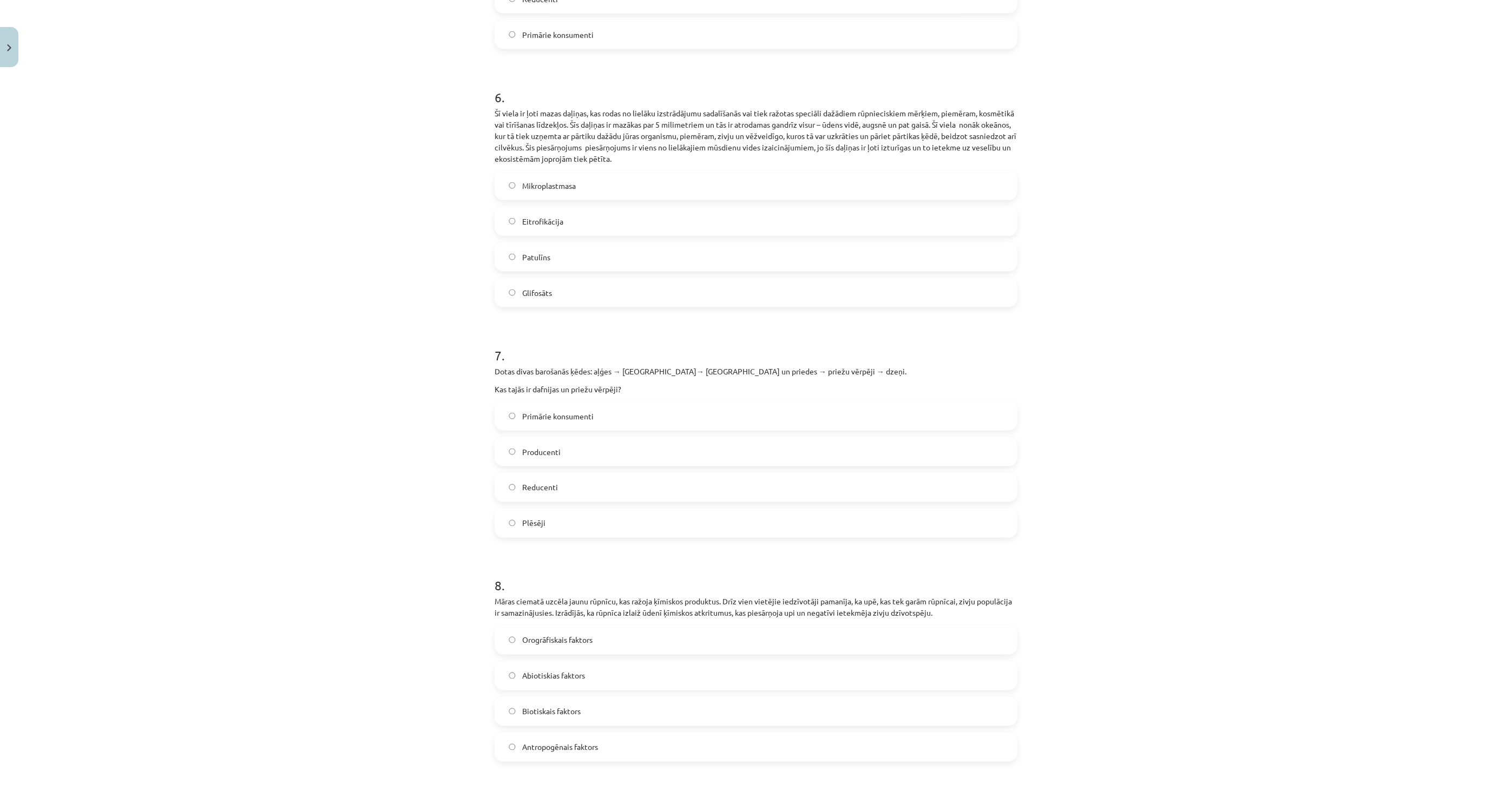
scroll to position [1384, 0]
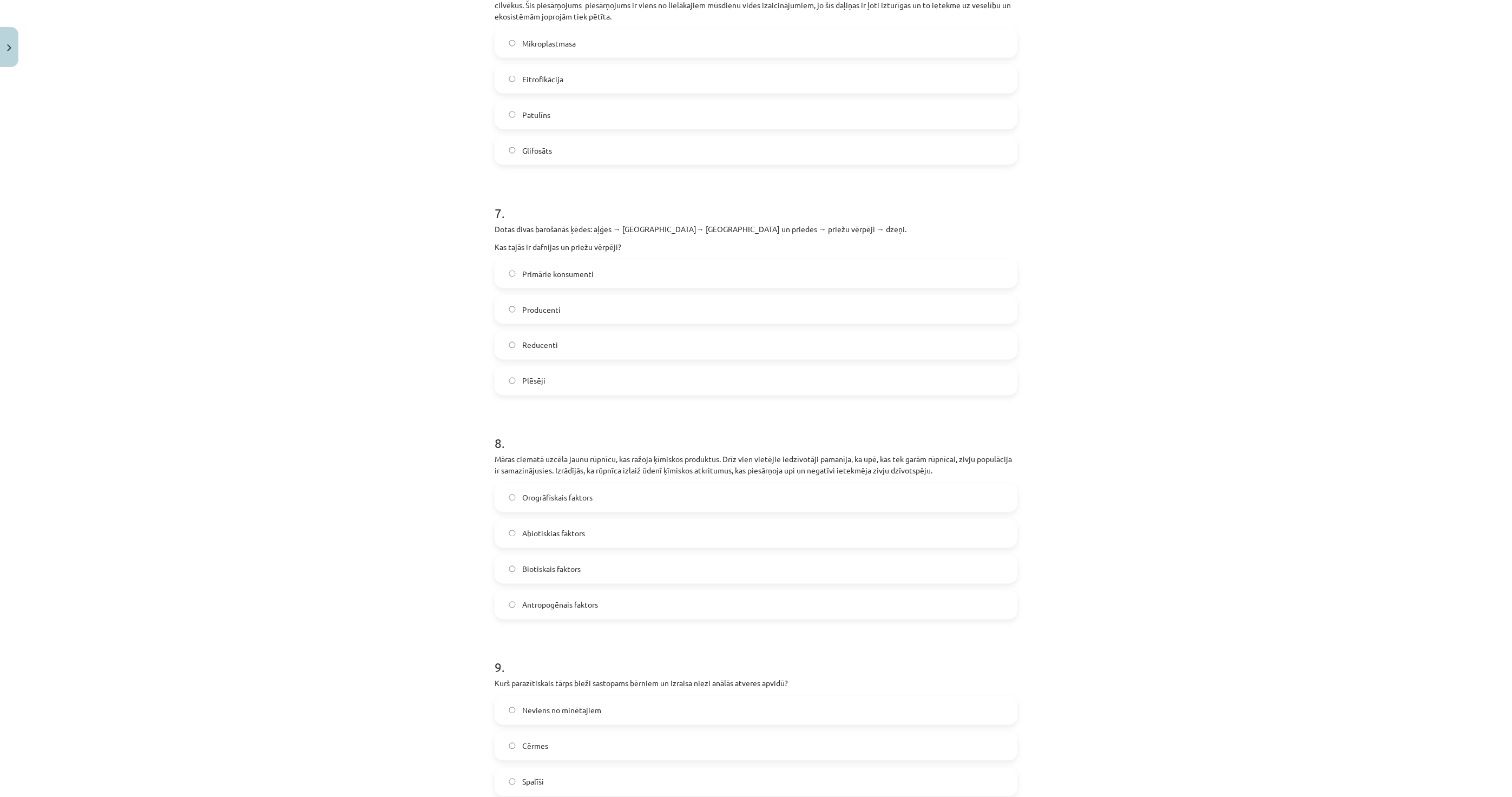
click at [594, 593] on label "Antropogēnais faktors" at bounding box center [756, 604] width 521 height 27
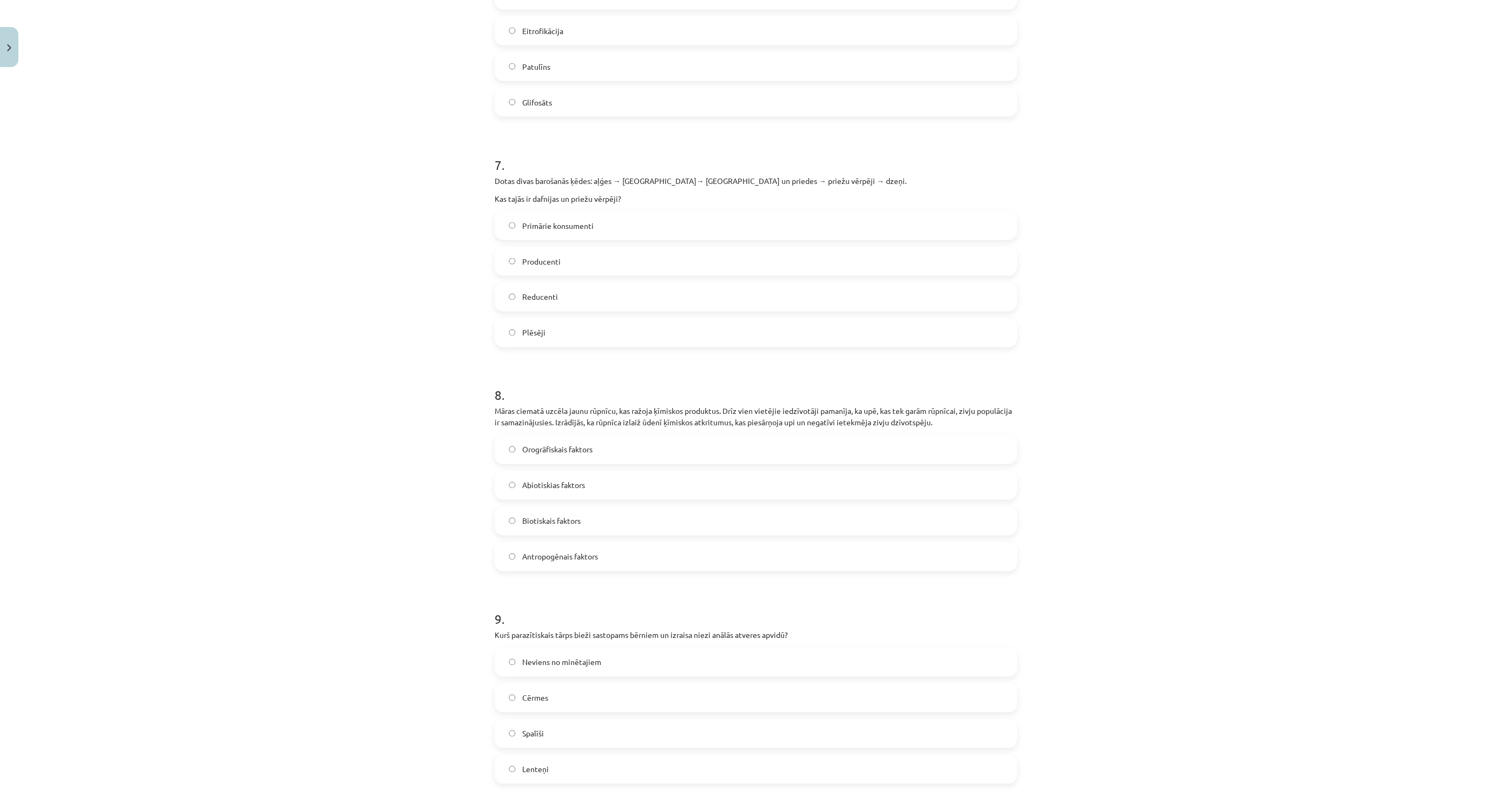
scroll to position [1564, 0]
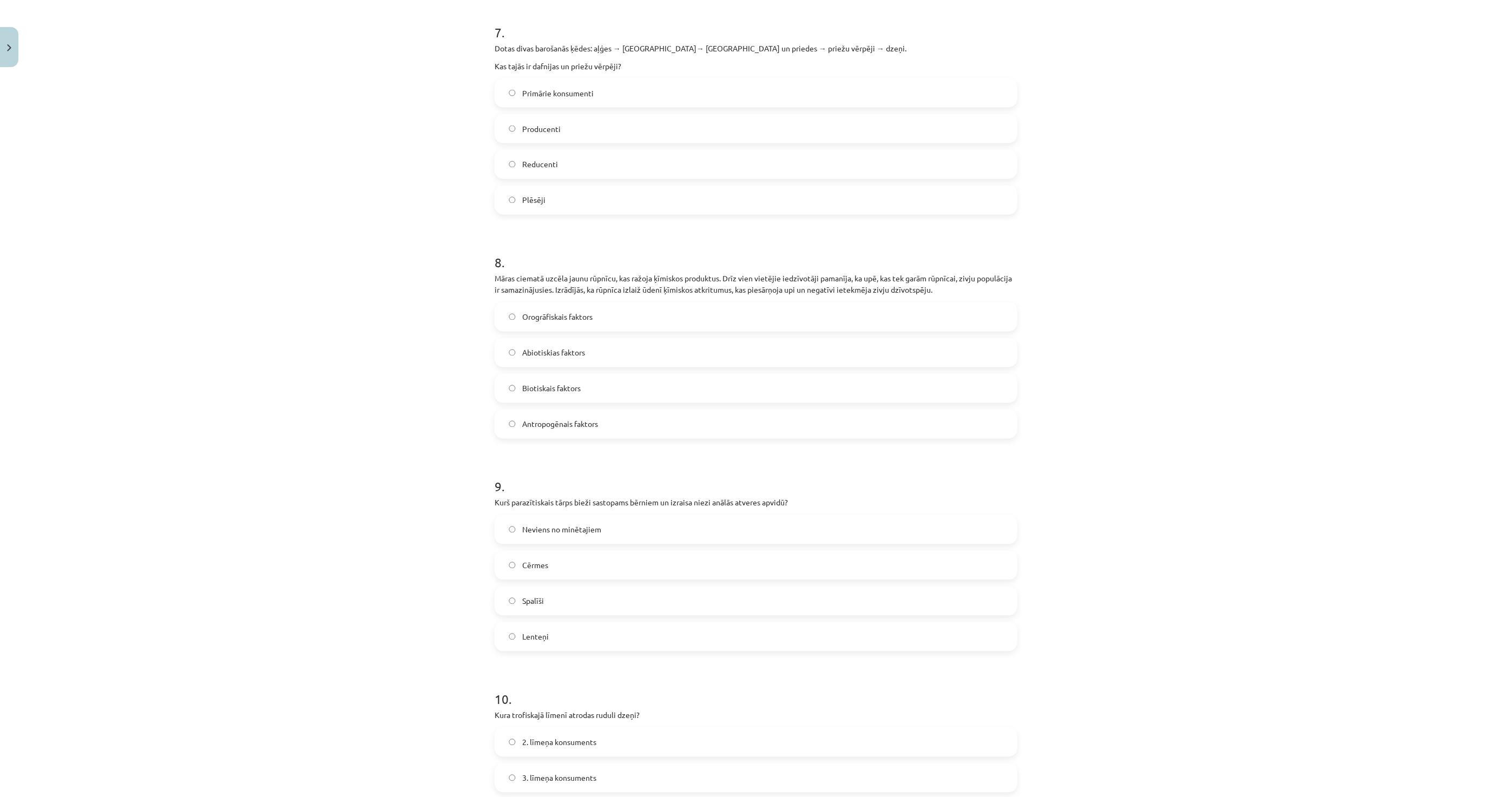
click at [597, 587] on label "Spalīši" at bounding box center [756, 601] width 521 height 27
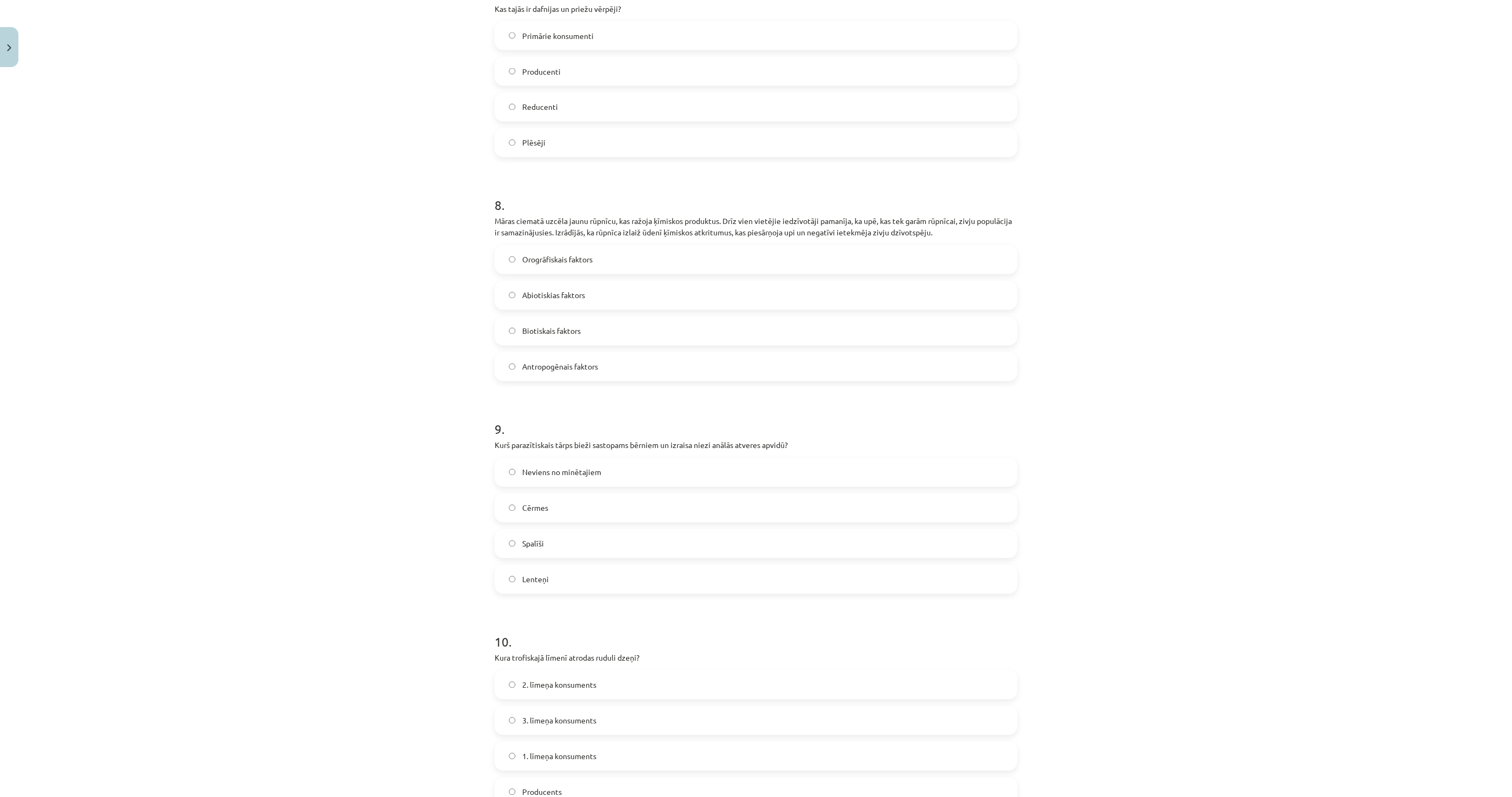
scroll to position [1745, 0]
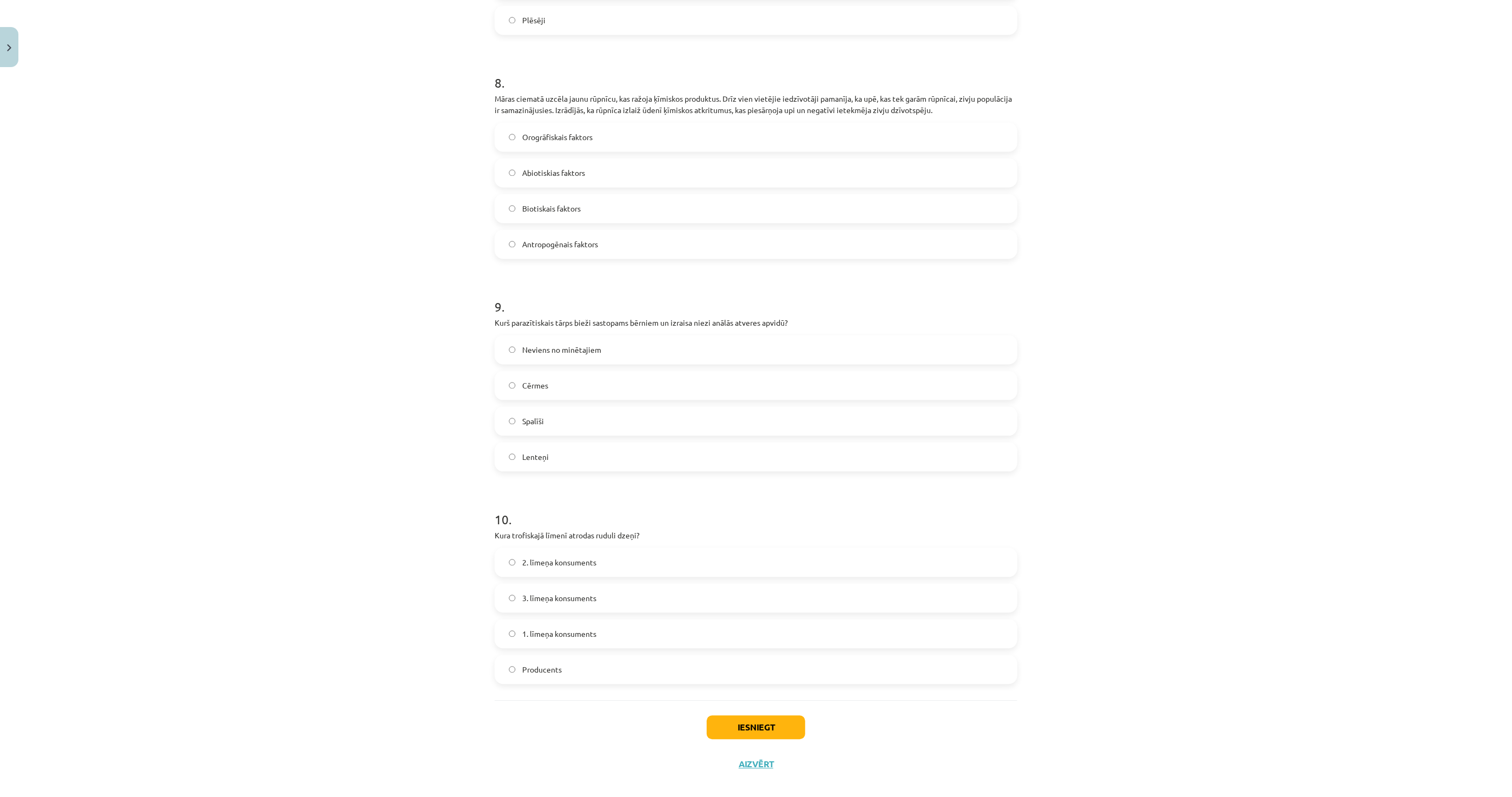
click at [586, 560] on label "2. līmeņa konsuments" at bounding box center [756, 562] width 521 height 27
click at [733, 720] on button "Iesniegt" at bounding box center [755, 727] width 98 height 23
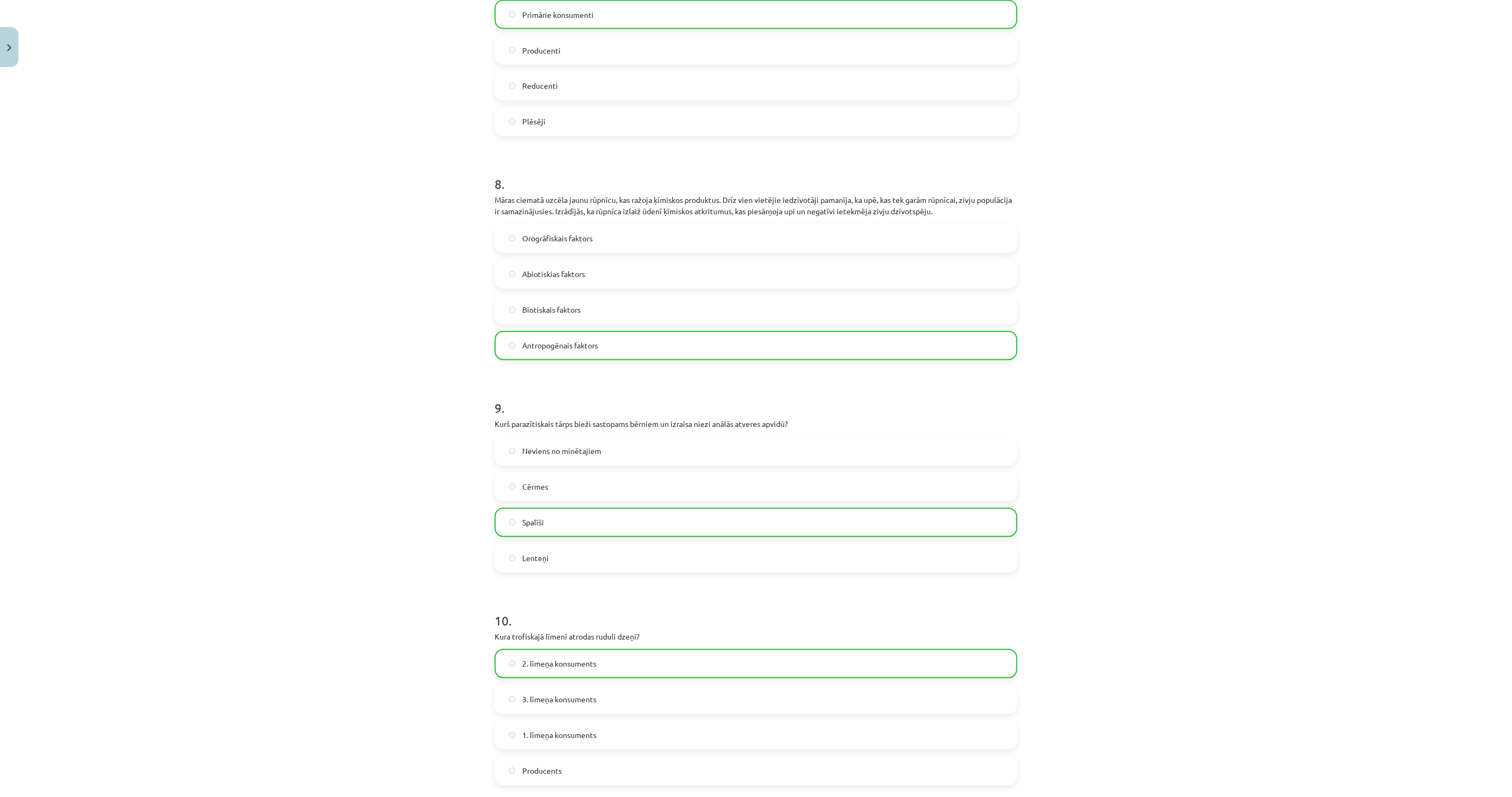
scroll to position [1780, 0]
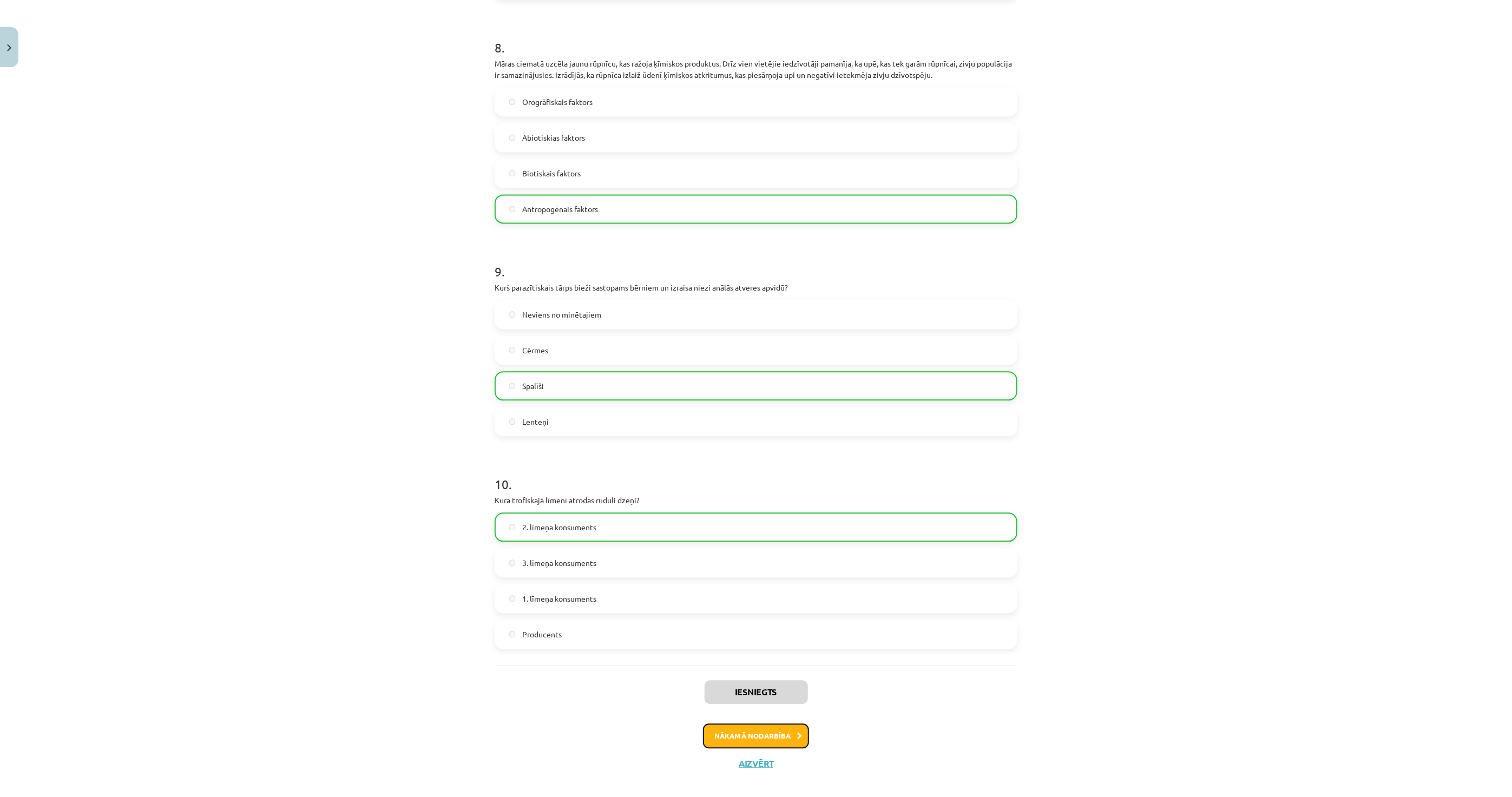
click at [761, 732] on button "Nākamā nodarbība" at bounding box center [756, 736] width 106 height 25
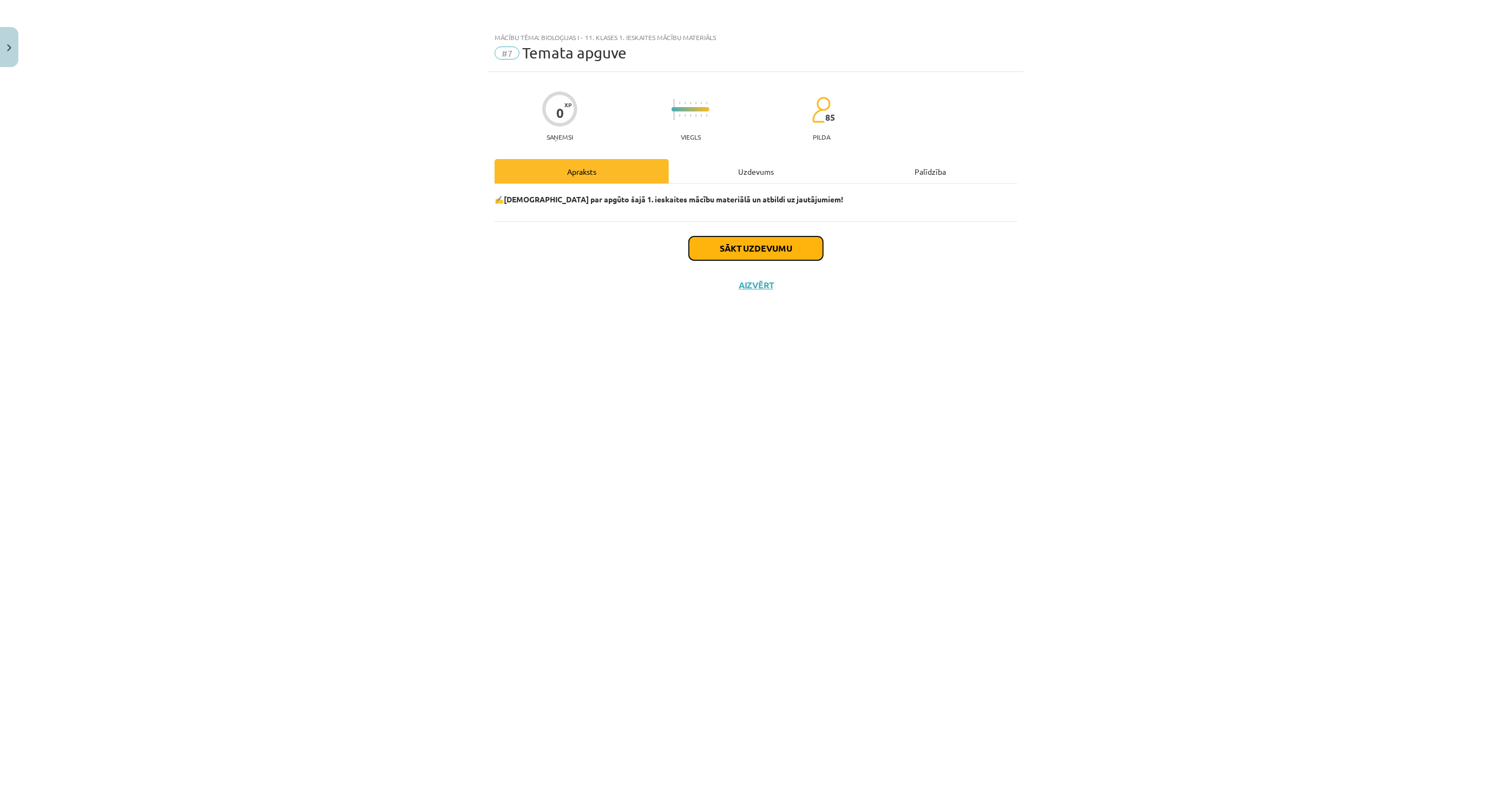
click at [725, 258] on button "Sākt uzdevumu" at bounding box center [756, 248] width 134 height 23
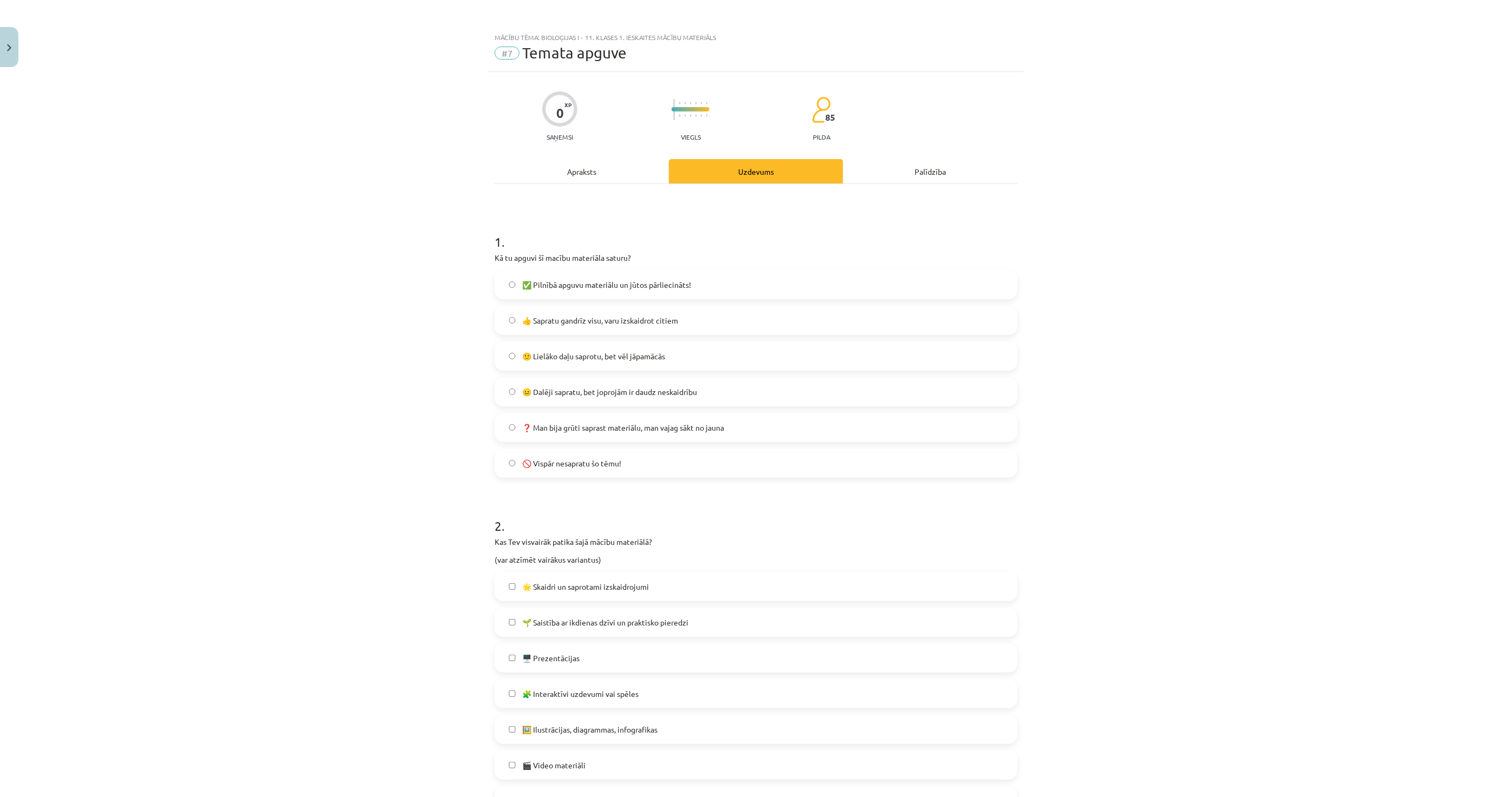
click at [551, 289] on span "✅ Pilnībā apguvu materiālu un jūtos pārliecināts!" at bounding box center [607, 284] width 169 height 12
click at [538, 319] on span "👍 Sapratu gandrīz visu, varu izskaidrot citiem" at bounding box center [599, 320] width 156 height 12
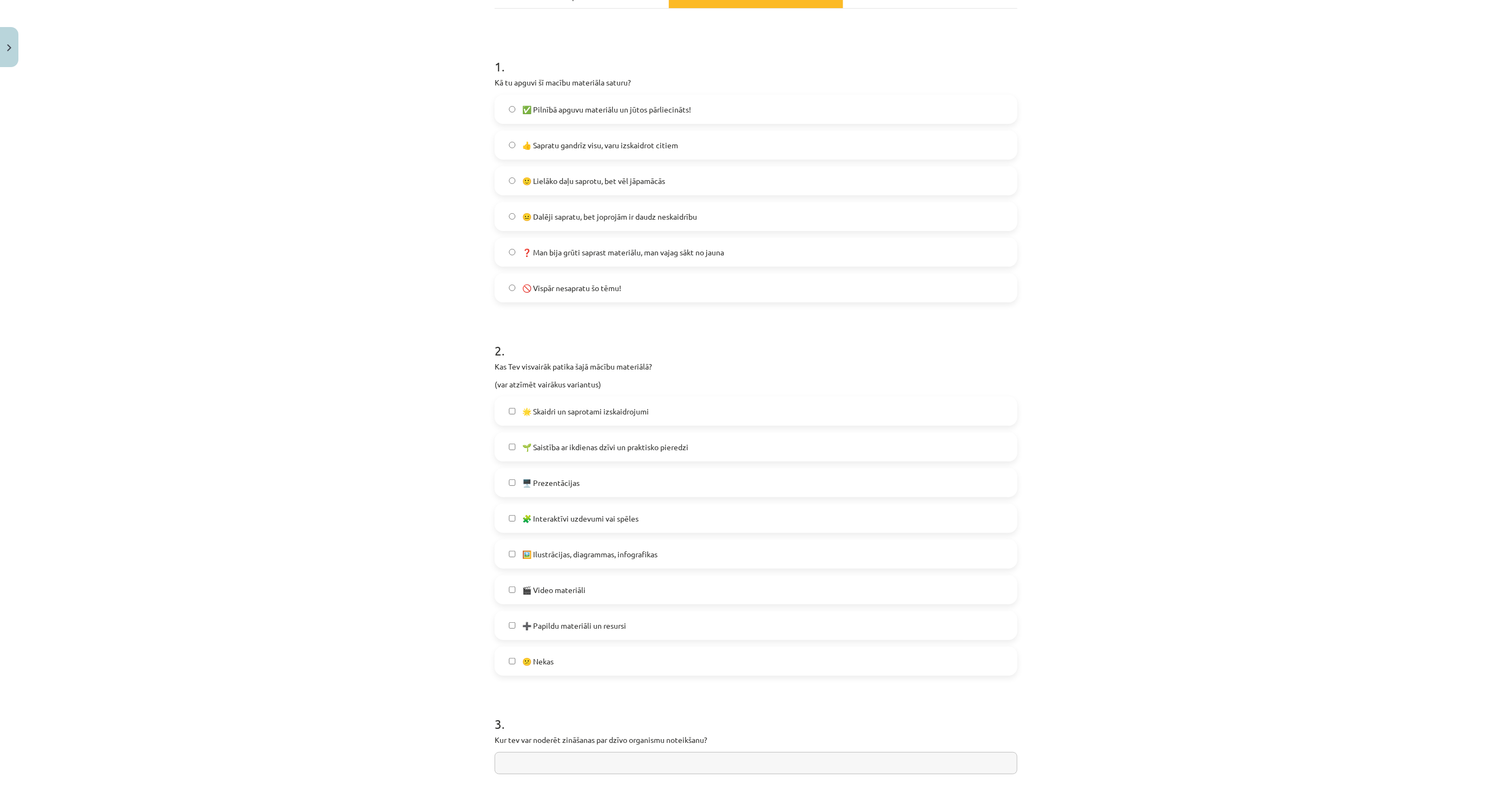
scroll to position [180, 0]
click at [594, 481] on label "🖥️ Prezentācijas" at bounding box center [756, 478] width 521 height 27
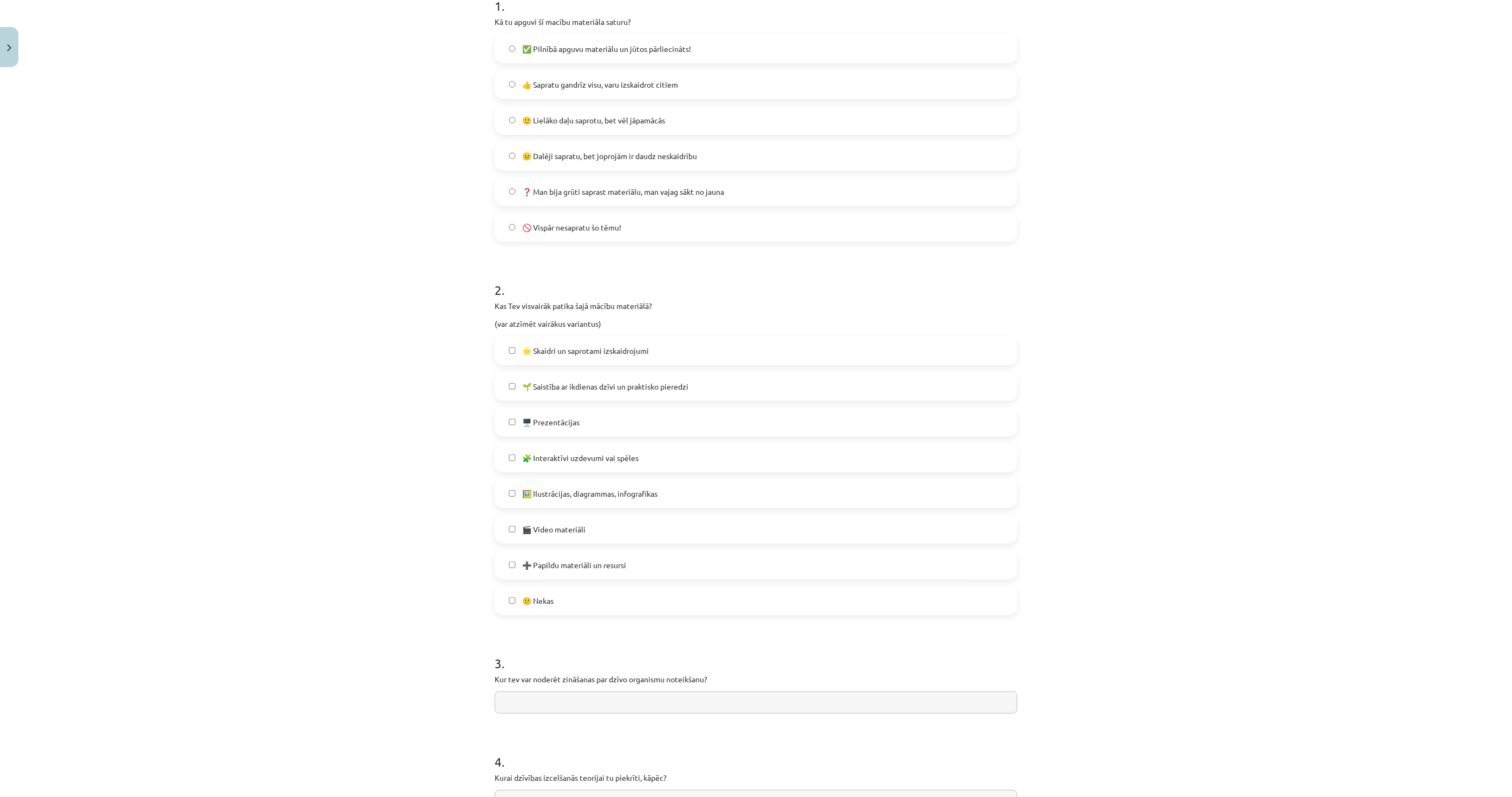
scroll to position [240, 0]
click at [544, 421] on span "🖥️ Prezentācijas" at bounding box center [551, 417] width 58 height 12
click at [562, 452] on span "🧩 Interaktīvi uzdevumi vai spēles" at bounding box center [580, 453] width 116 height 12
click at [590, 445] on label "🧩 Interaktīvi uzdevumi vai spēles" at bounding box center [756, 453] width 521 height 27
click at [582, 381] on span "🌱 Saistība ar ikdienas dzīvi un praktisko pieredzi" at bounding box center [605, 382] width 166 height 12
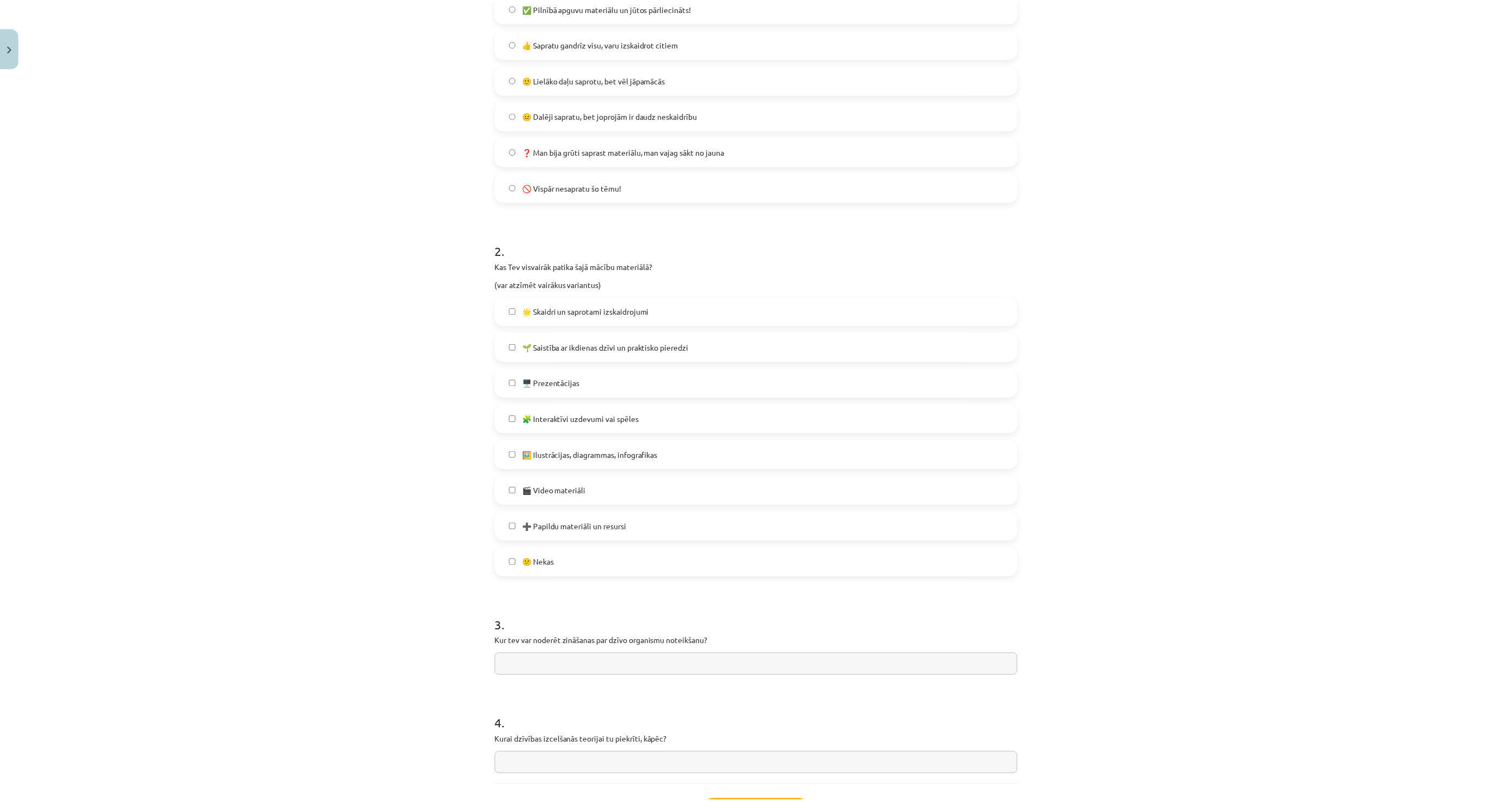
scroll to position [372, 0]
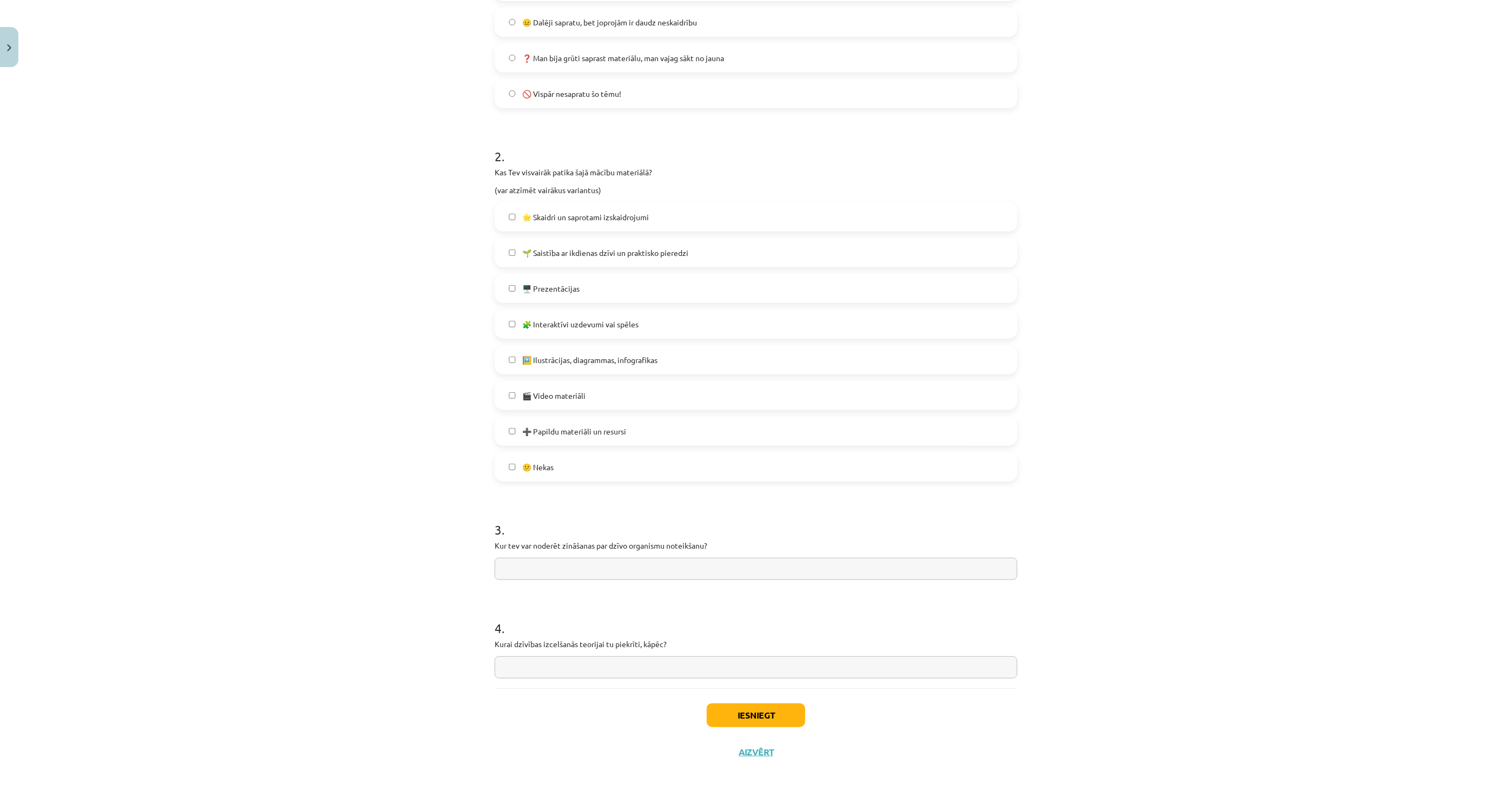
drag, startPoint x: 488, startPoint y: 542, endPoint x: 742, endPoint y: 558, distance: 254.5
click at [742, 558] on div "0 XP Saņemsi Viegls 85 pilda Apraksts Uzdevums Palīdzība 1 . Kā tu apguvi šī ma…" at bounding box center [755, 236] width 536 height 1068
copy p
drag, startPoint x: 466, startPoint y: 637, endPoint x: 722, endPoint y: 633, distance: 256.0
click at [722, 633] on div "Mācību tēma: Bioloģijas i - 11. klases 1. ieskaites mācību materiāls #7 Temata …" at bounding box center [756, 398] width 1512 height 797
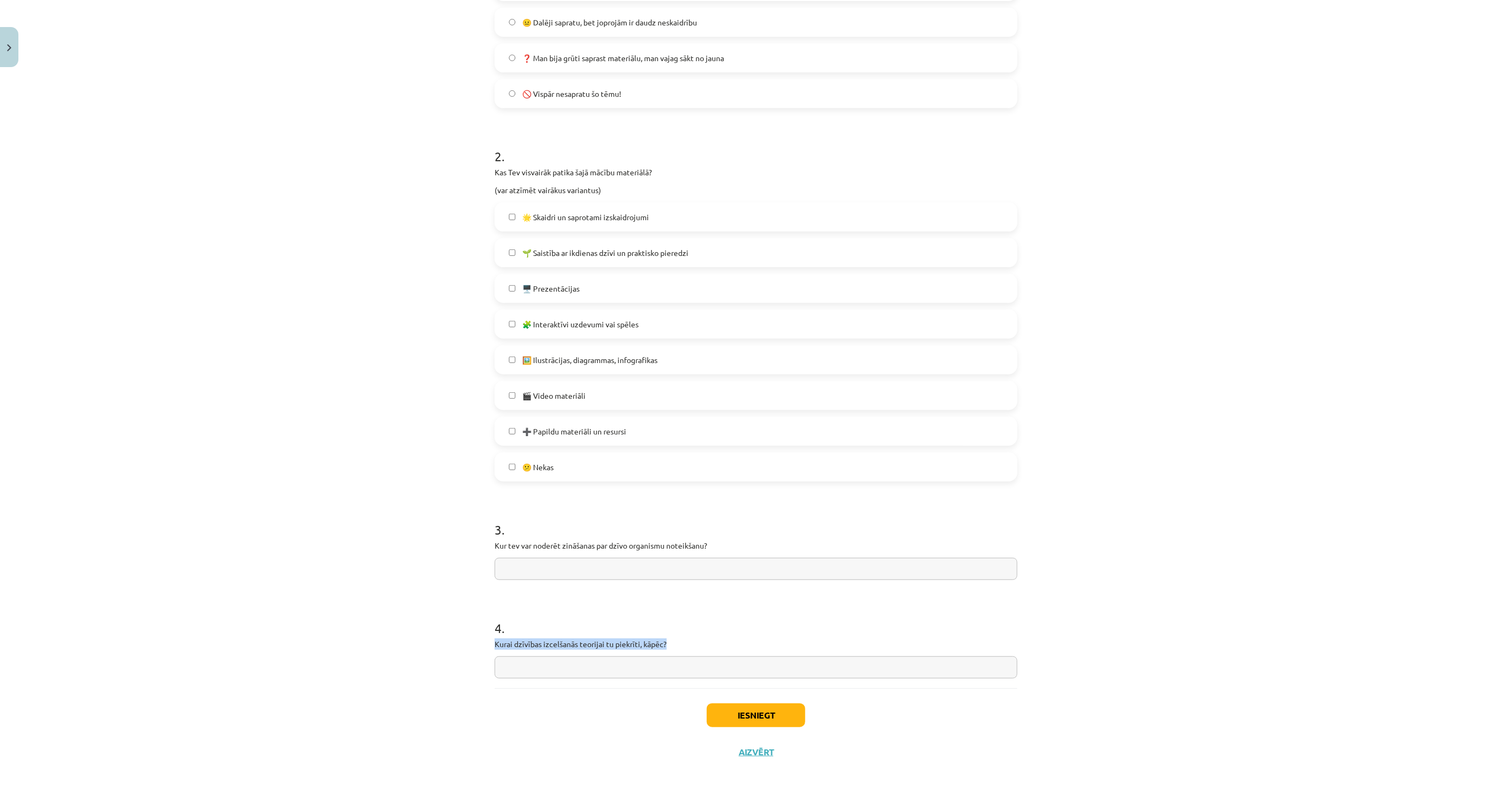
drag, startPoint x: 689, startPoint y: 649, endPoint x: 504, endPoint y: 620, distance: 187.3
click at [504, 620] on div "4 . Kurai dzīvības izcelšanās teorijai tu piekrīti, kāpēc?" at bounding box center [756, 640] width 523 height 76
copy div "Kurai dzīvības izcelšanās teorijai tu piekrīti, kāpēc?"
click at [524, 564] on input "text" at bounding box center [756, 569] width 523 height 22
paste input "**********"
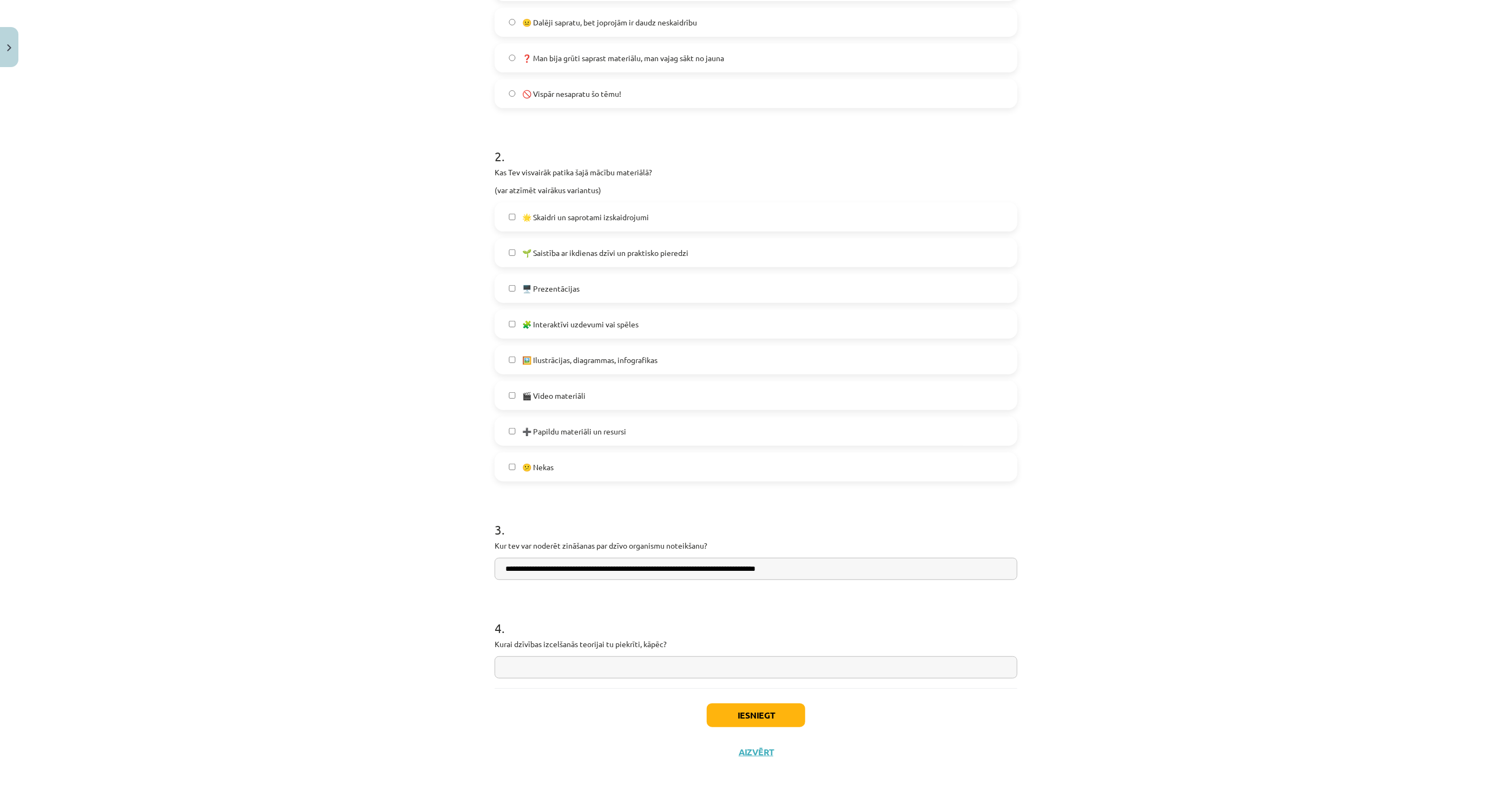
click at [501, 565] on input "**********" at bounding box center [756, 569] width 523 height 22
click at [504, 565] on input "**********" at bounding box center [756, 569] width 523 height 22
type input "**********"
click at [598, 661] on input "text" at bounding box center [756, 667] width 523 height 22
paste input "**********"
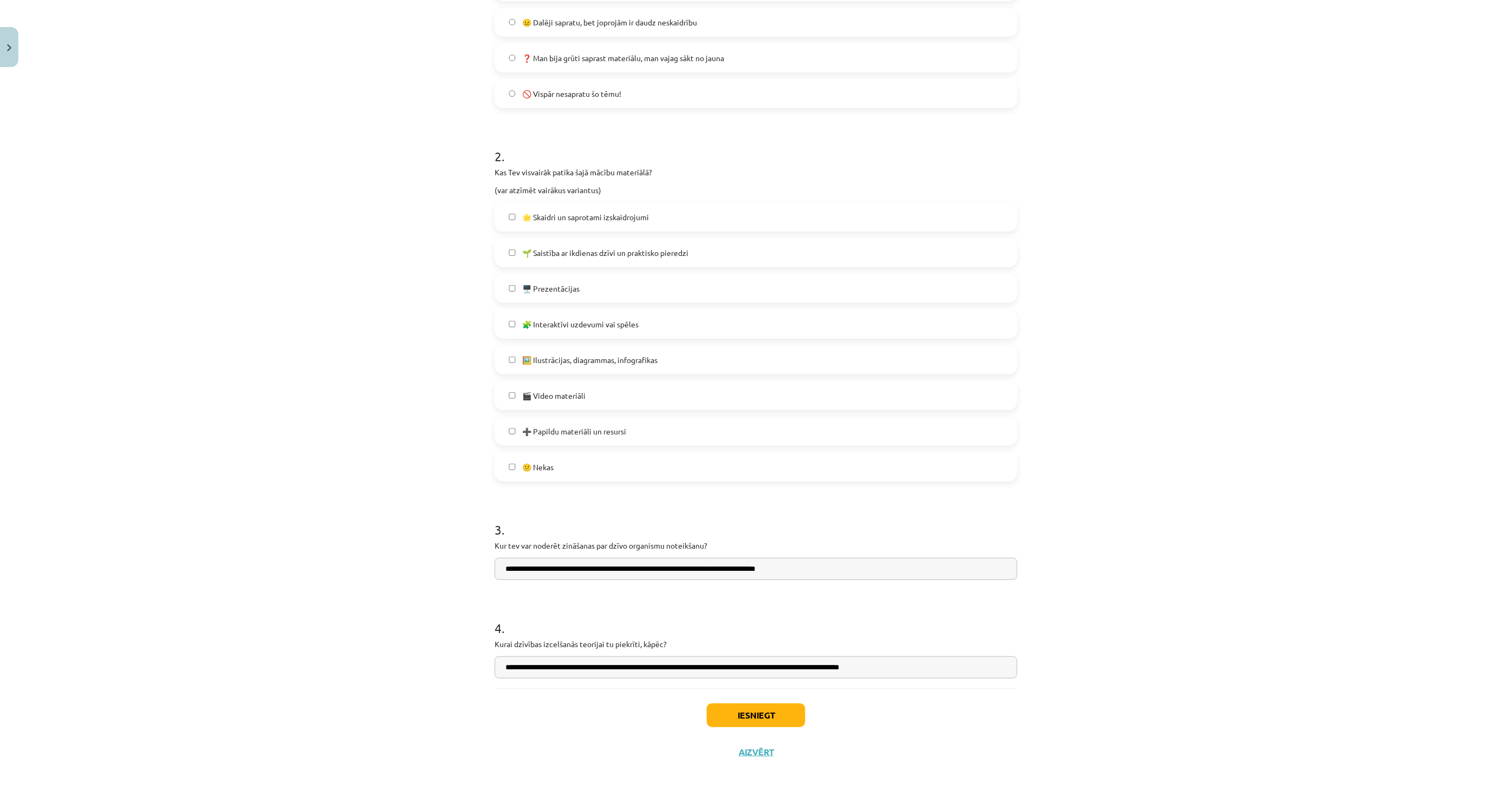
type input "**********"
click at [796, 720] on button "Iesniegt" at bounding box center [755, 715] width 98 height 23
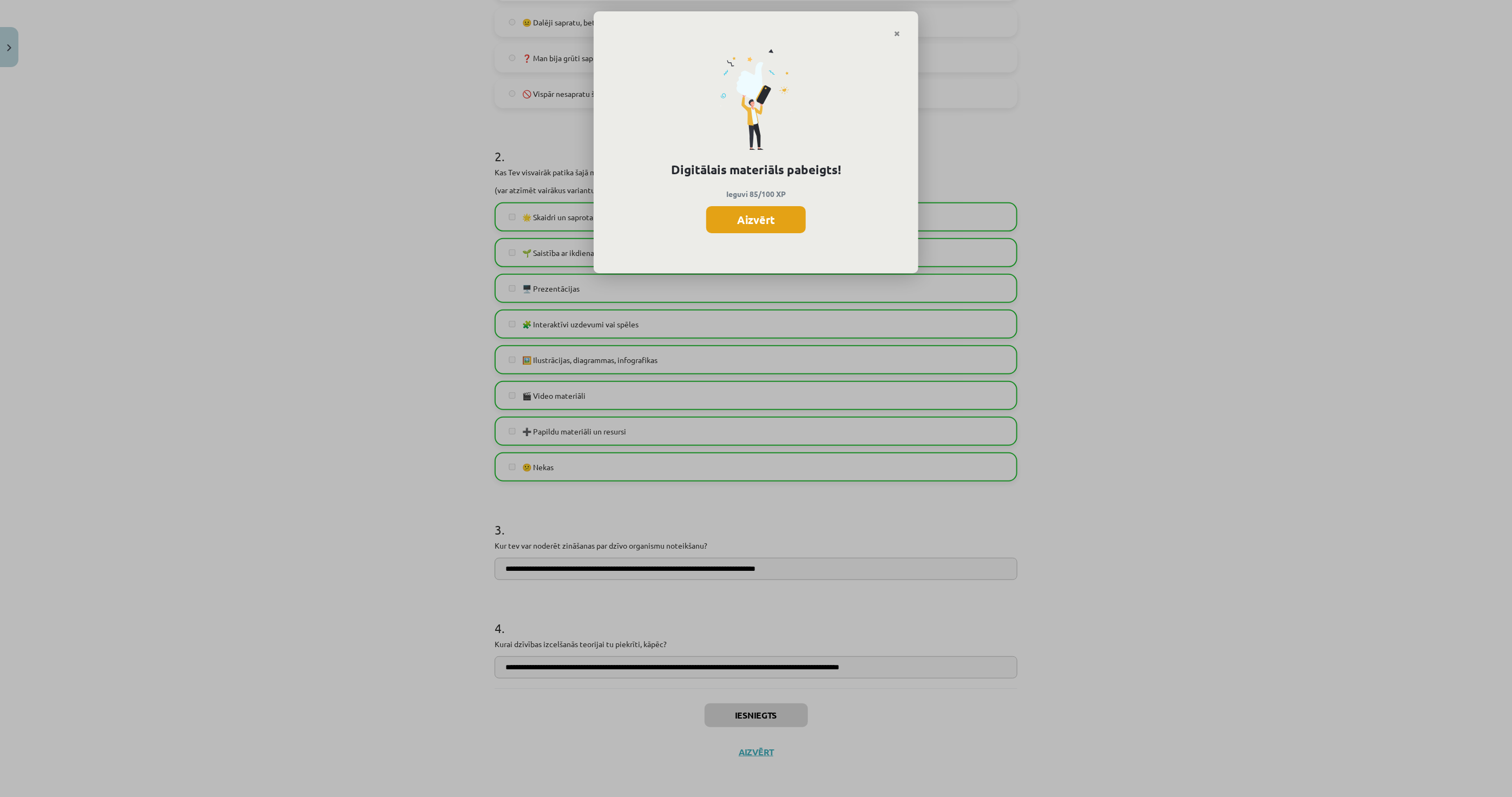
click at [753, 219] on button "Aizvērt" at bounding box center [756, 219] width 100 height 27
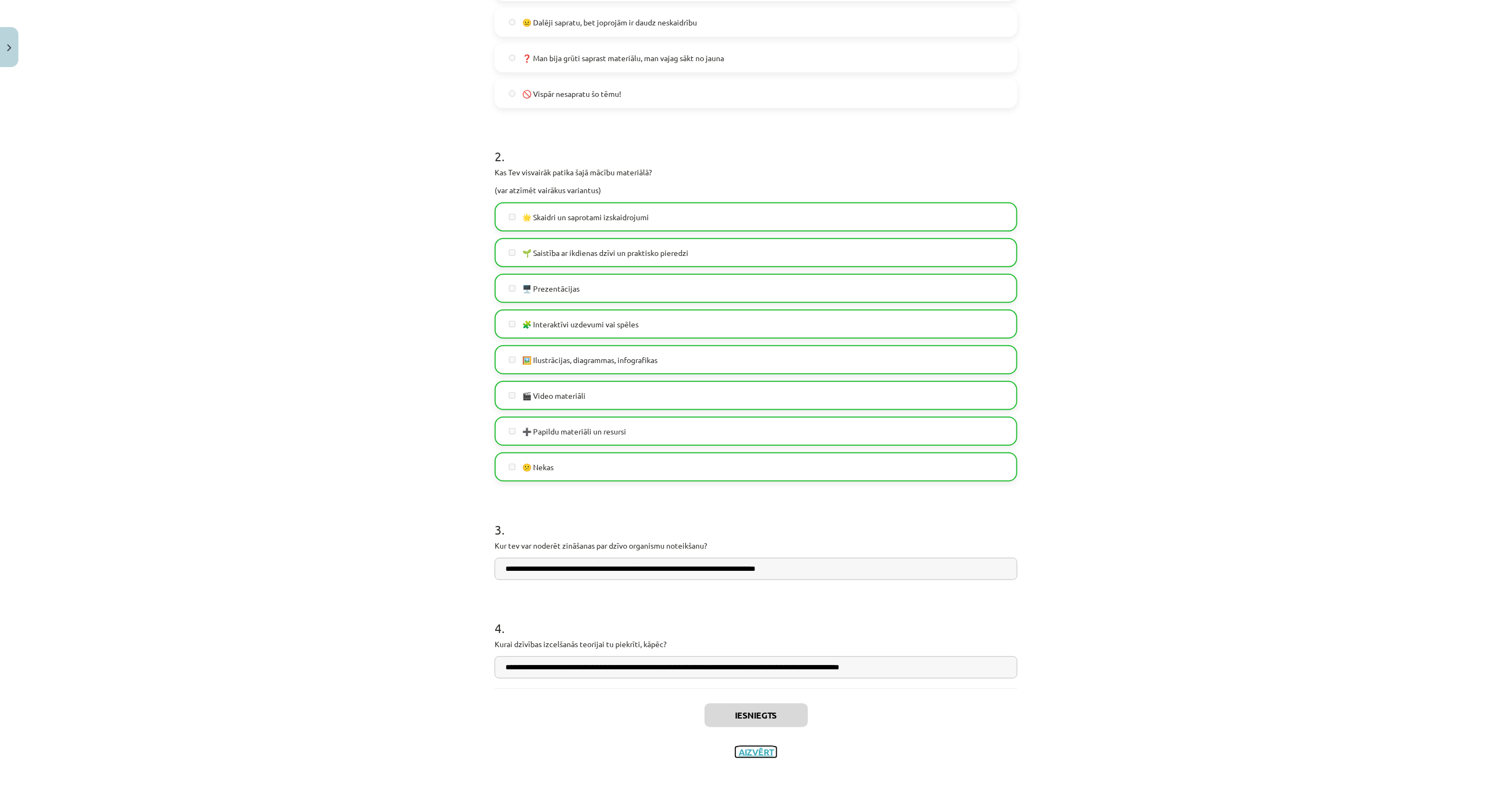
click at [742, 754] on button "Aizvērt" at bounding box center [756, 752] width 41 height 11
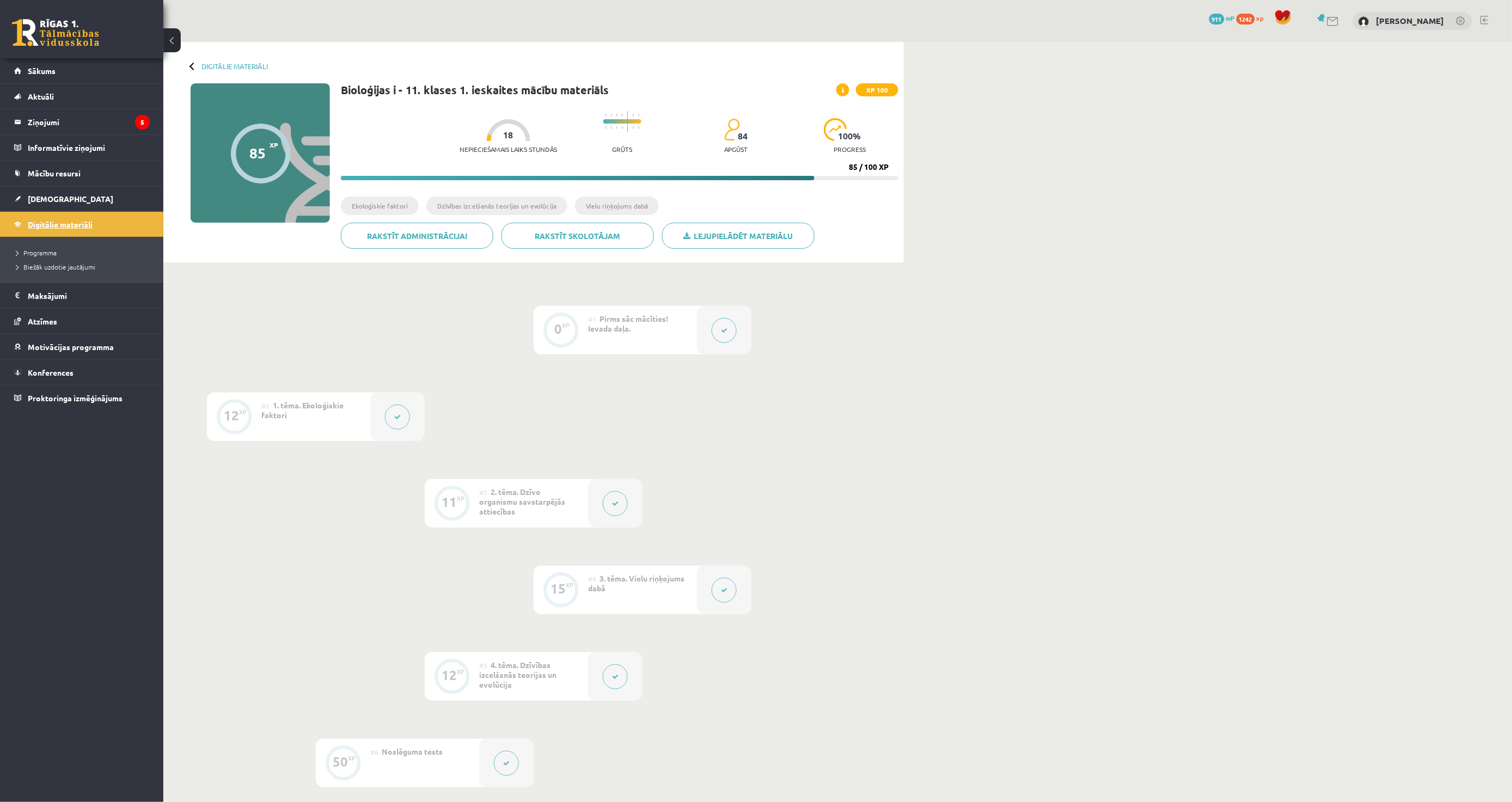
click at [46, 226] on span "Digitālie materiāli" at bounding box center [61, 224] width 65 height 10
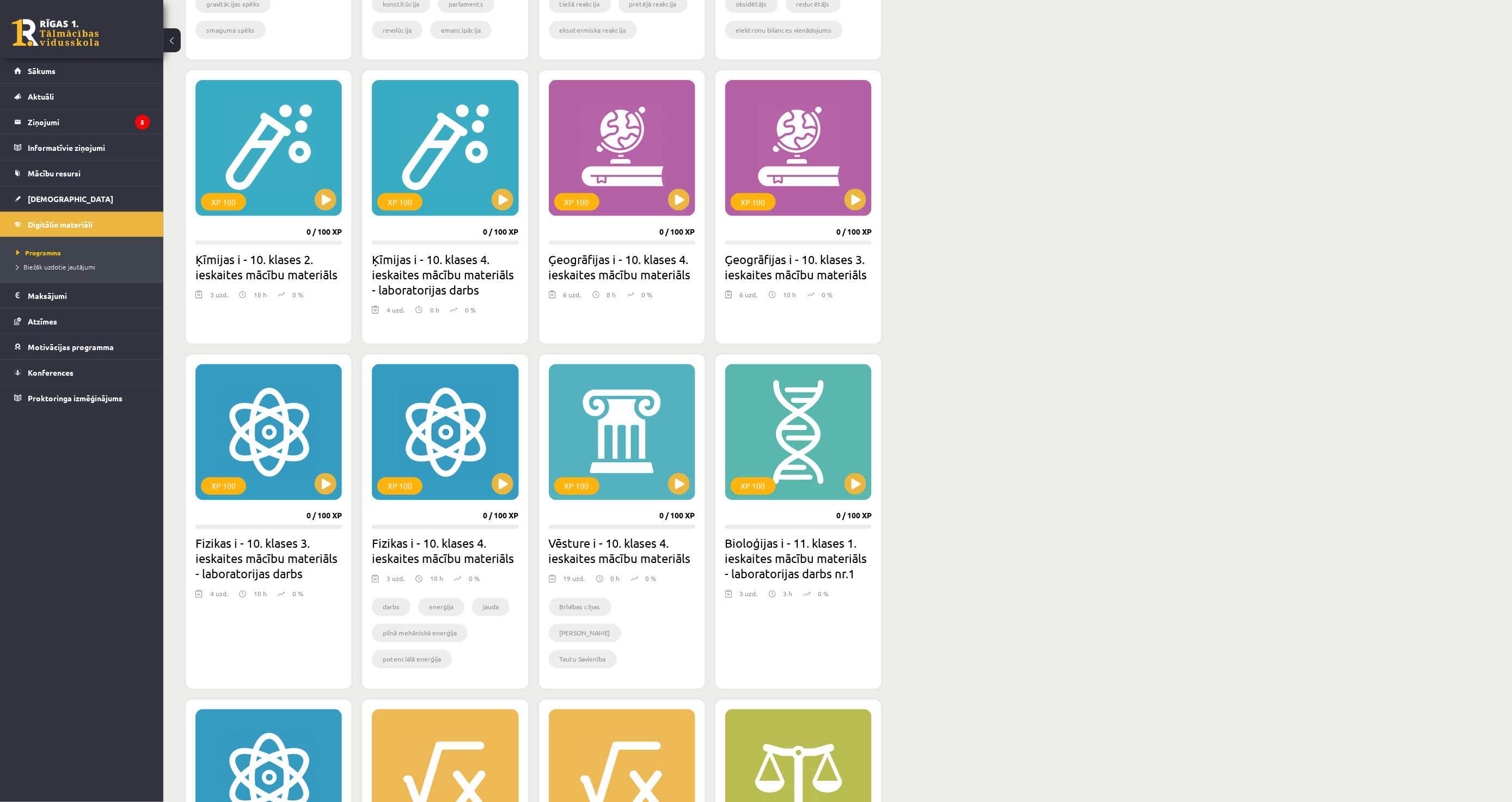
scroll to position [907, 0]
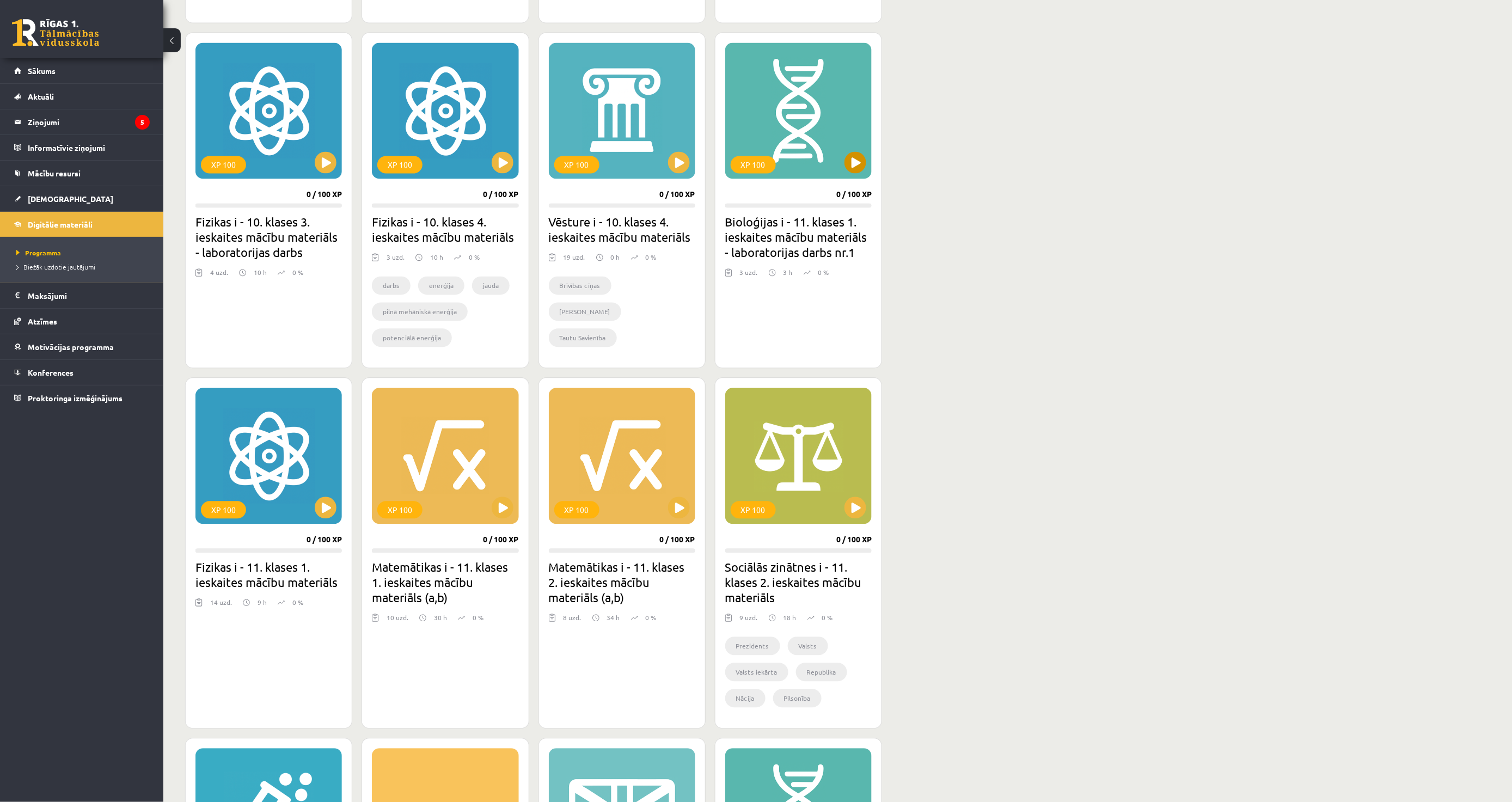
click at [839, 168] on div "XP 100" at bounding box center [799, 111] width 147 height 136
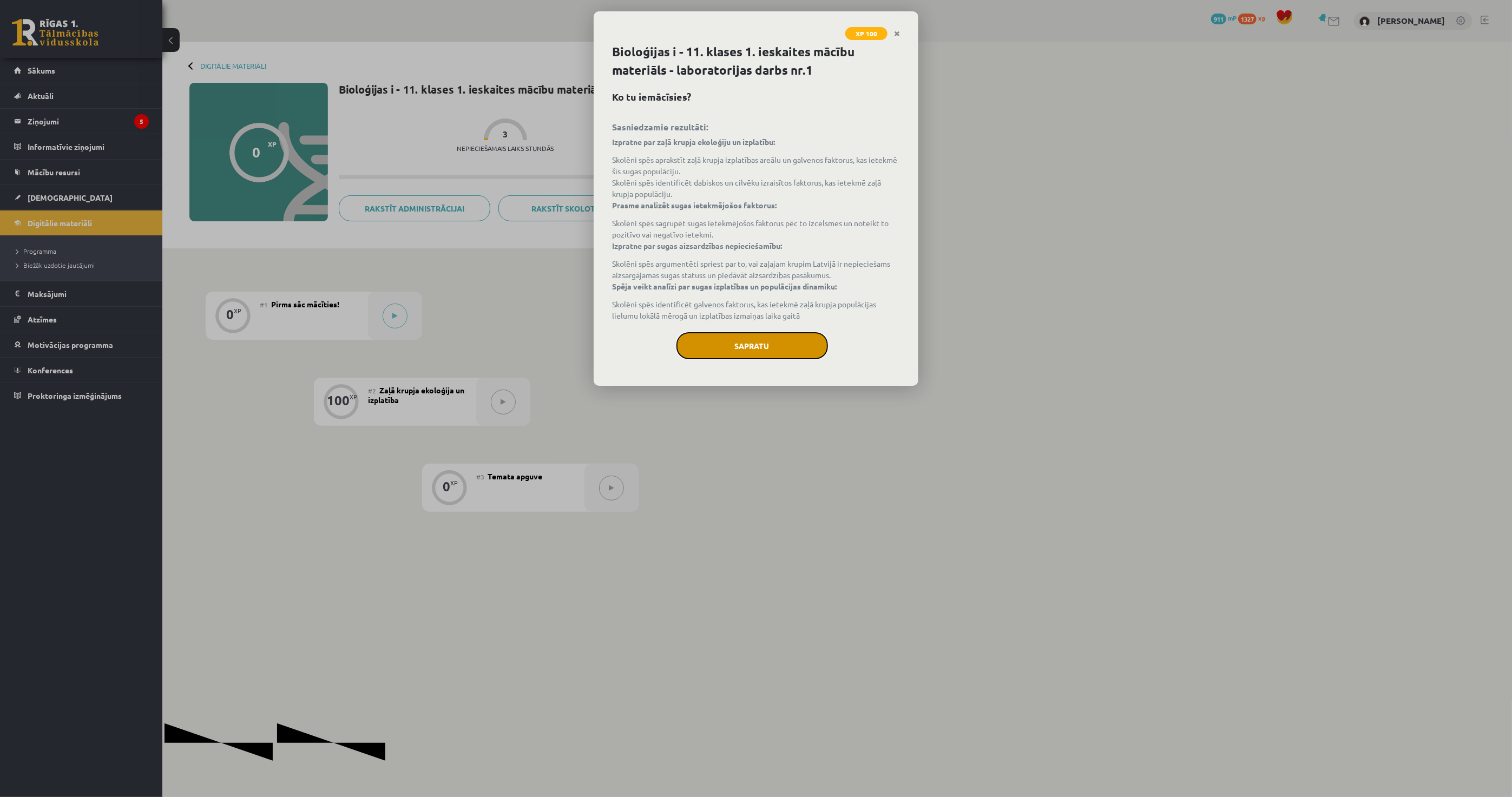
click at [726, 355] on button "Sapratu" at bounding box center [752, 345] width 151 height 27
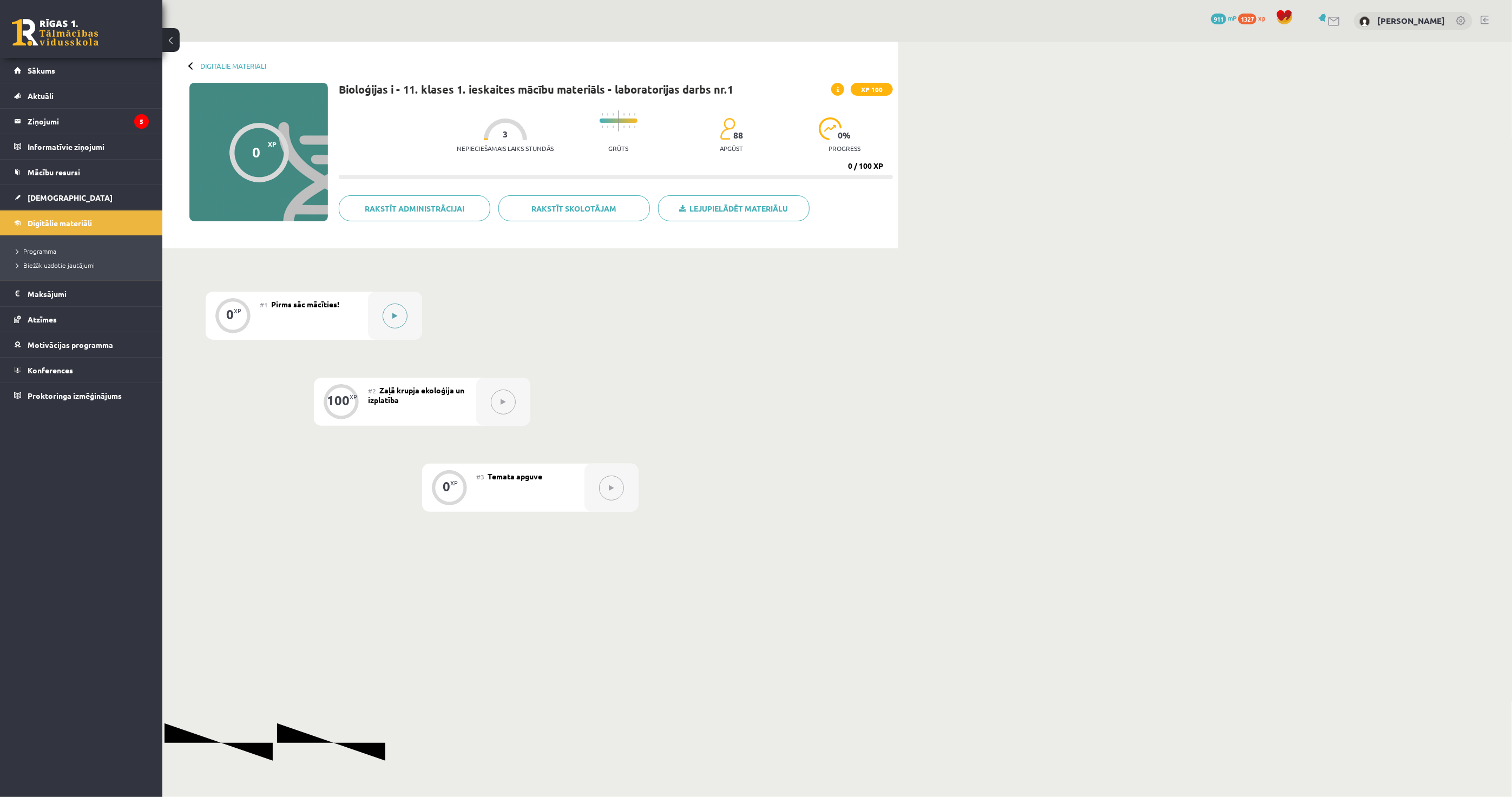
click at [407, 319] on div at bounding box center [395, 316] width 54 height 49
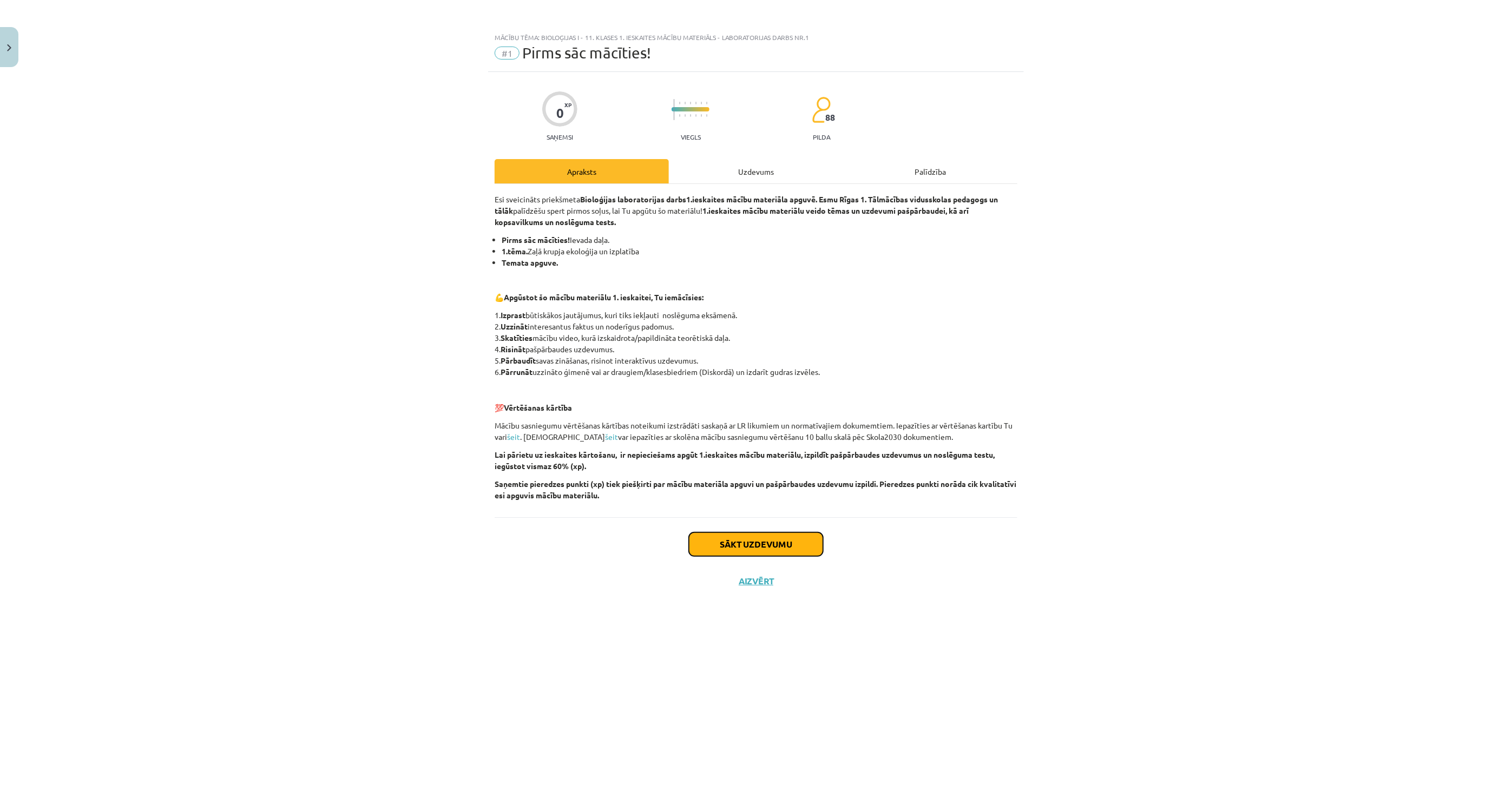
click at [706, 540] on button "Sākt uzdevumu" at bounding box center [756, 544] width 134 height 23
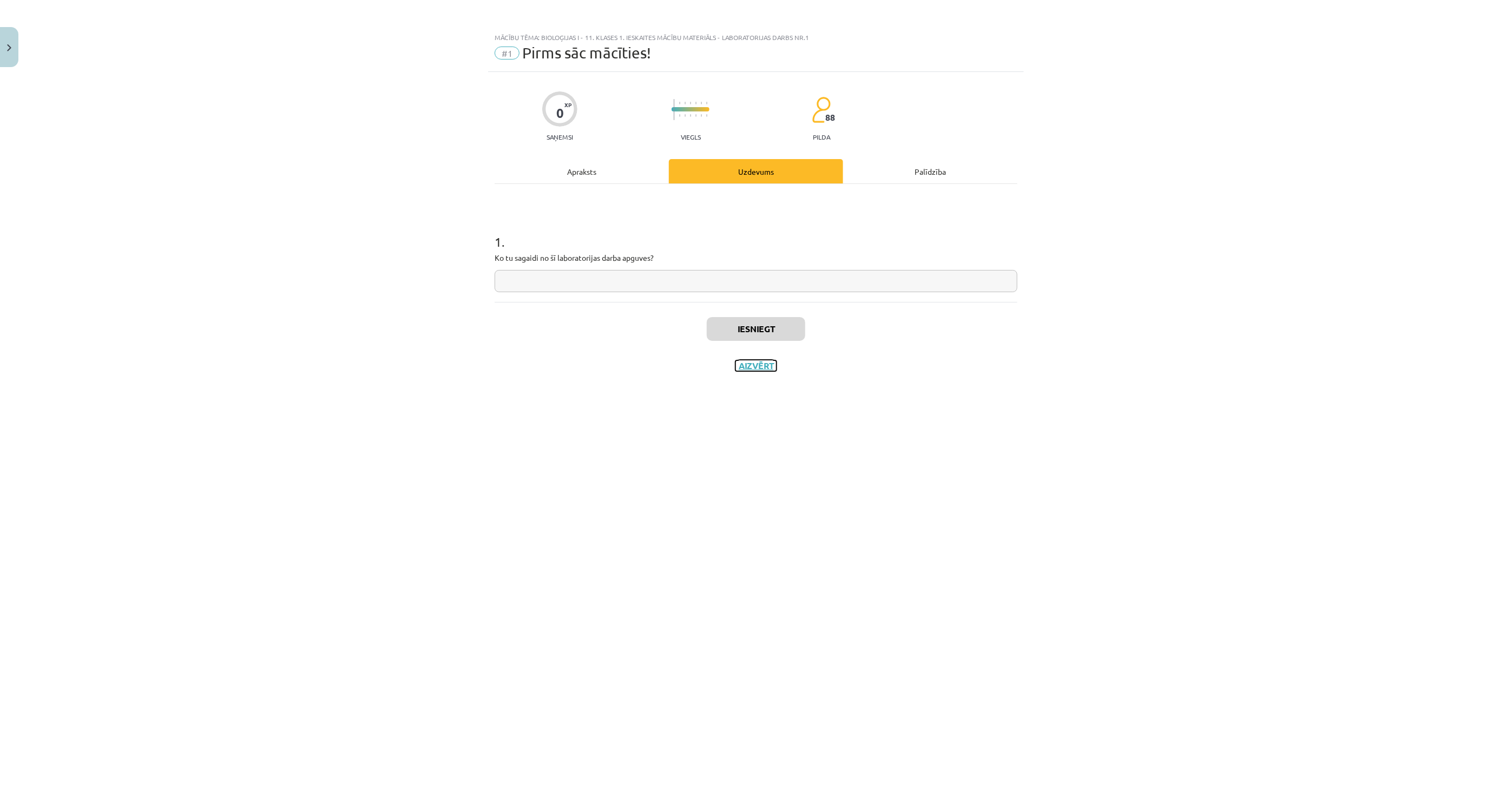
click at [767, 363] on button "Aizvērt" at bounding box center [756, 366] width 41 height 11
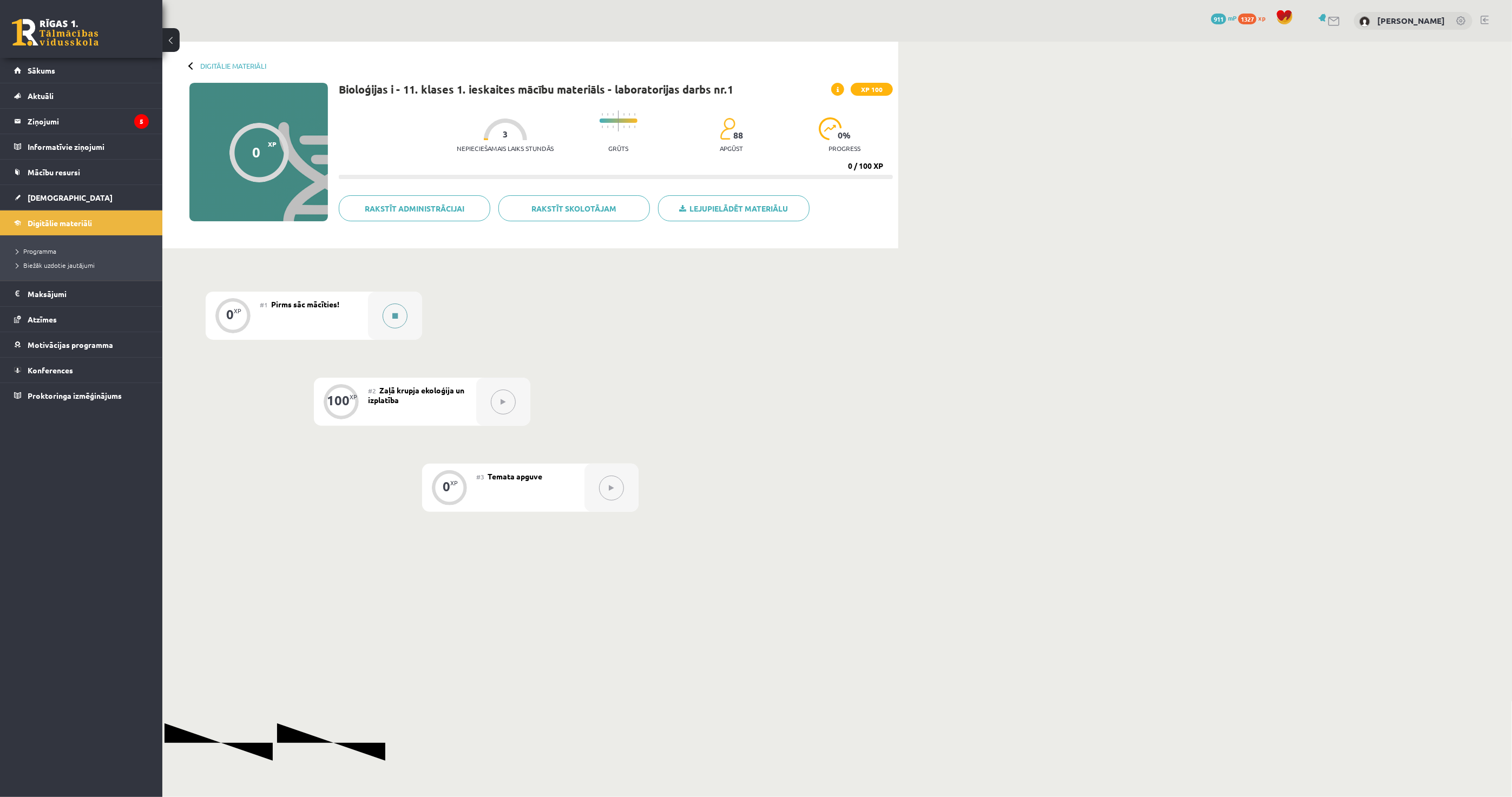
click at [406, 315] on button at bounding box center [395, 316] width 25 height 25
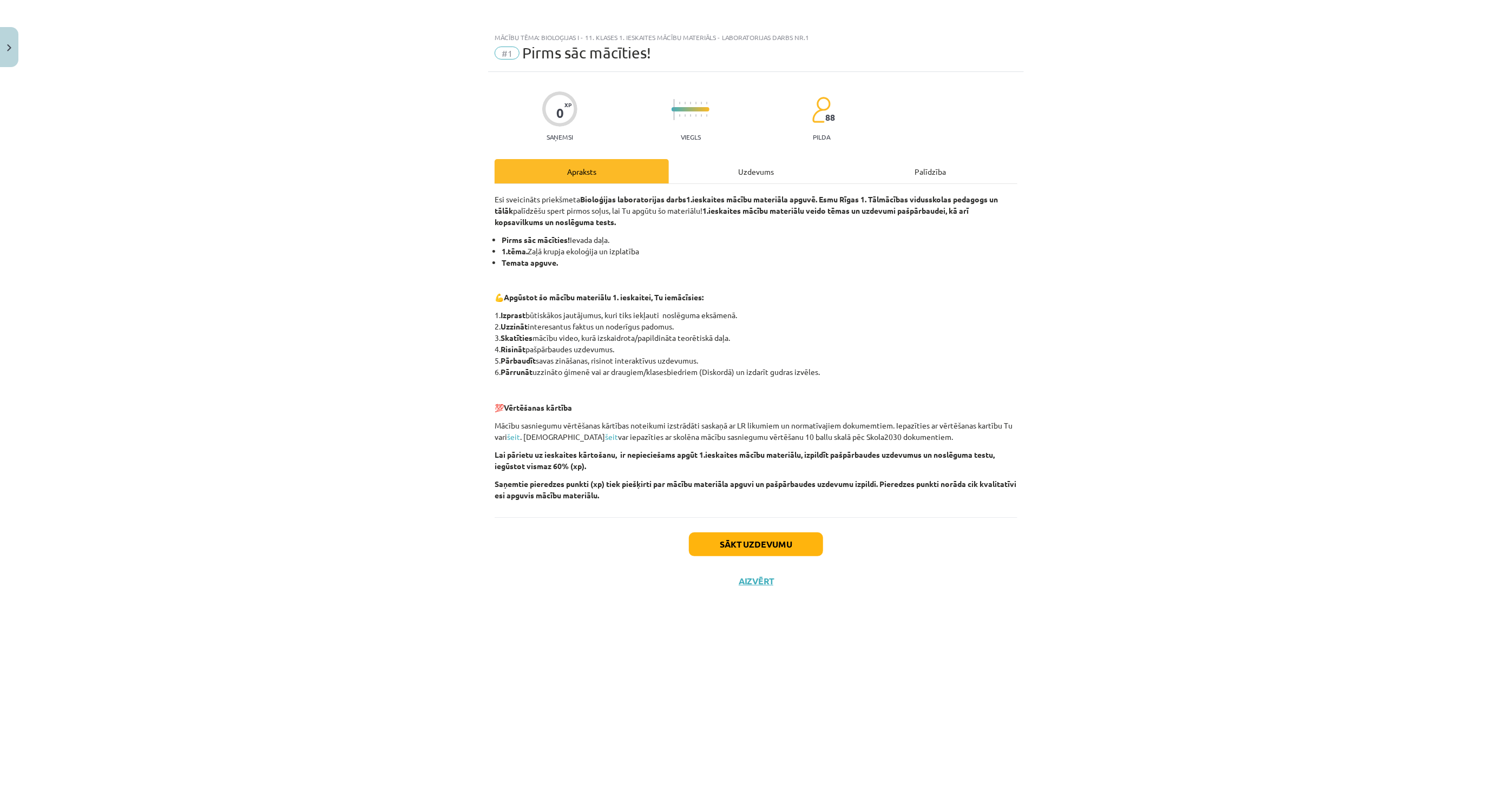
click at [776, 531] on div "Sākt uzdevumu Aizvērt" at bounding box center [756, 555] width 523 height 76
click at [723, 564] on div "Sākt uzdevumu Aizvērt" at bounding box center [756, 555] width 523 height 76
drag, startPoint x: 731, startPoint y: 549, endPoint x: 711, endPoint y: 511, distance: 42.9
click at [731, 552] on button "Sākt uzdevumu" at bounding box center [756, 544] width 134 height 23
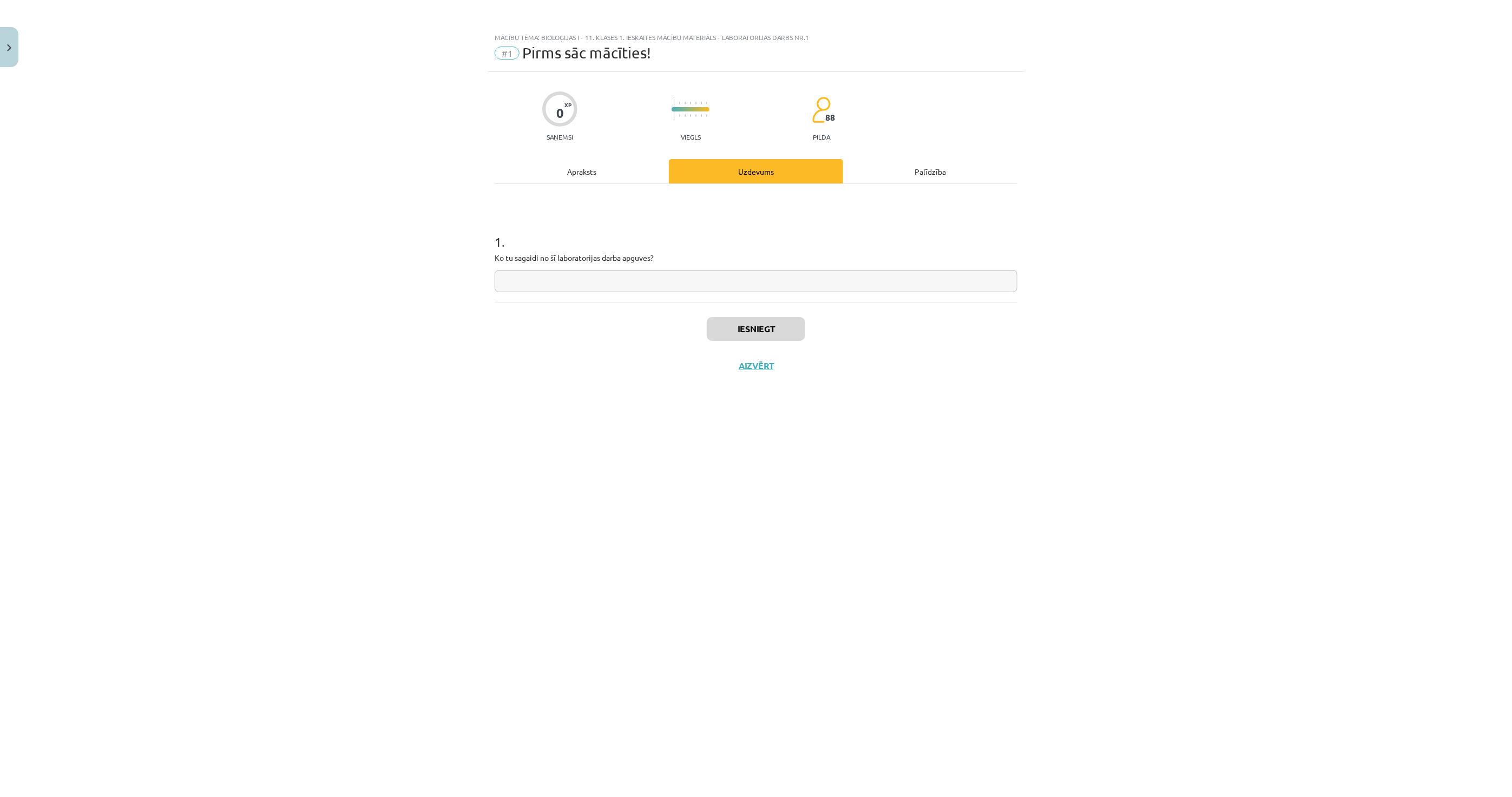
click at [698, 282] on input "text" at bounding box center [756, 281] width 523 height 22
type input "**********"
click at [733, 337] on button "Iesniegt" at bounding box center [755, 328] width 98 height 23
click at [760, 361] on button "Nākamā nodarbība" at bounding box center [756, 373] width 106 height 25
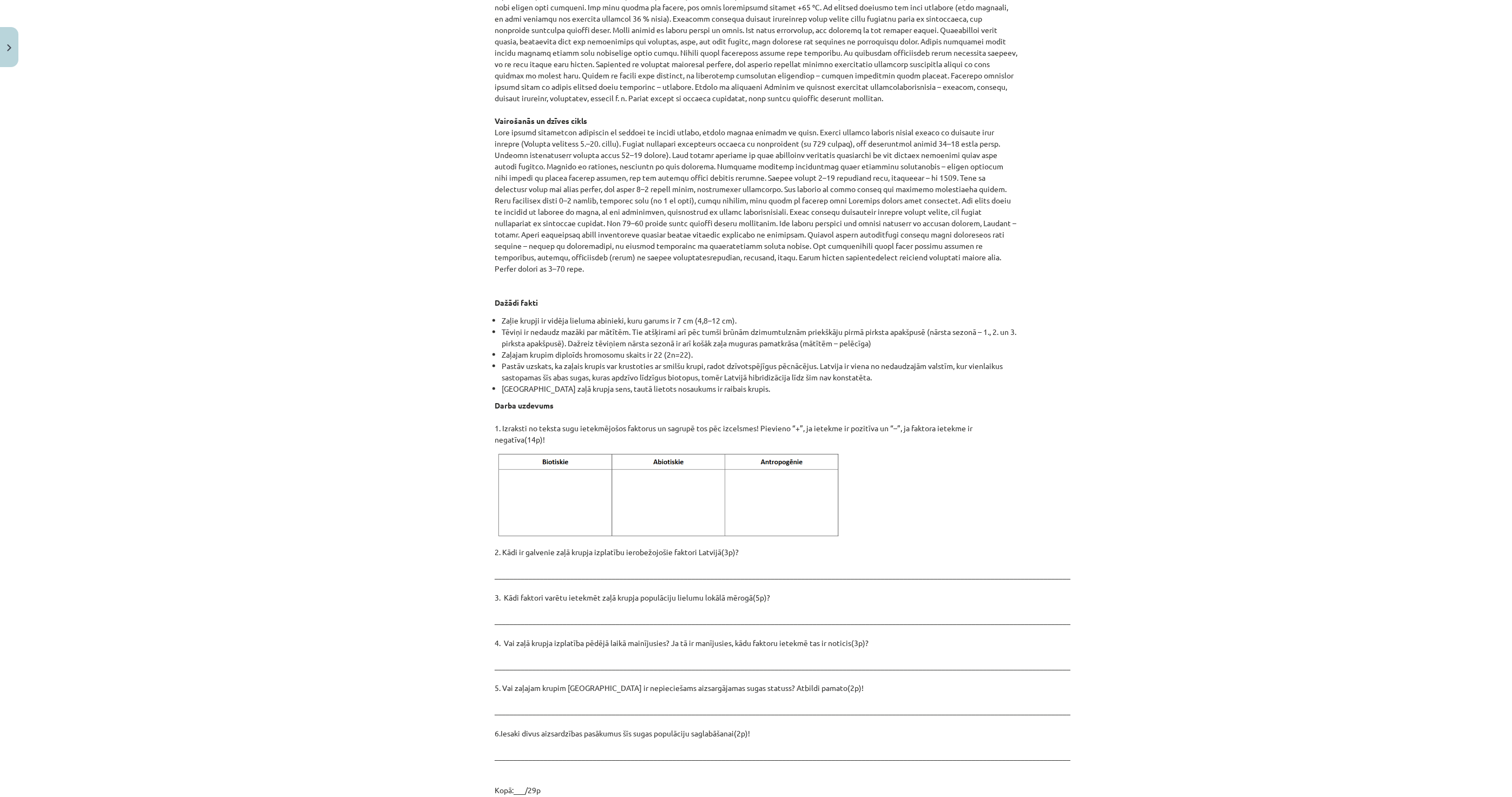
scroll to position [1021, 0]
drag, startPoint x: 511, startPoint y: 537, endPoint x: 562, endPoint y: 550, distance: 52.6
click at [562, 550] on p "2. Kādi ir galvenie zaļā krupja izplatību ierobežojošie faktori Latvijā(3p)? __…" at bounding box center [756, 667] width 523 height 250
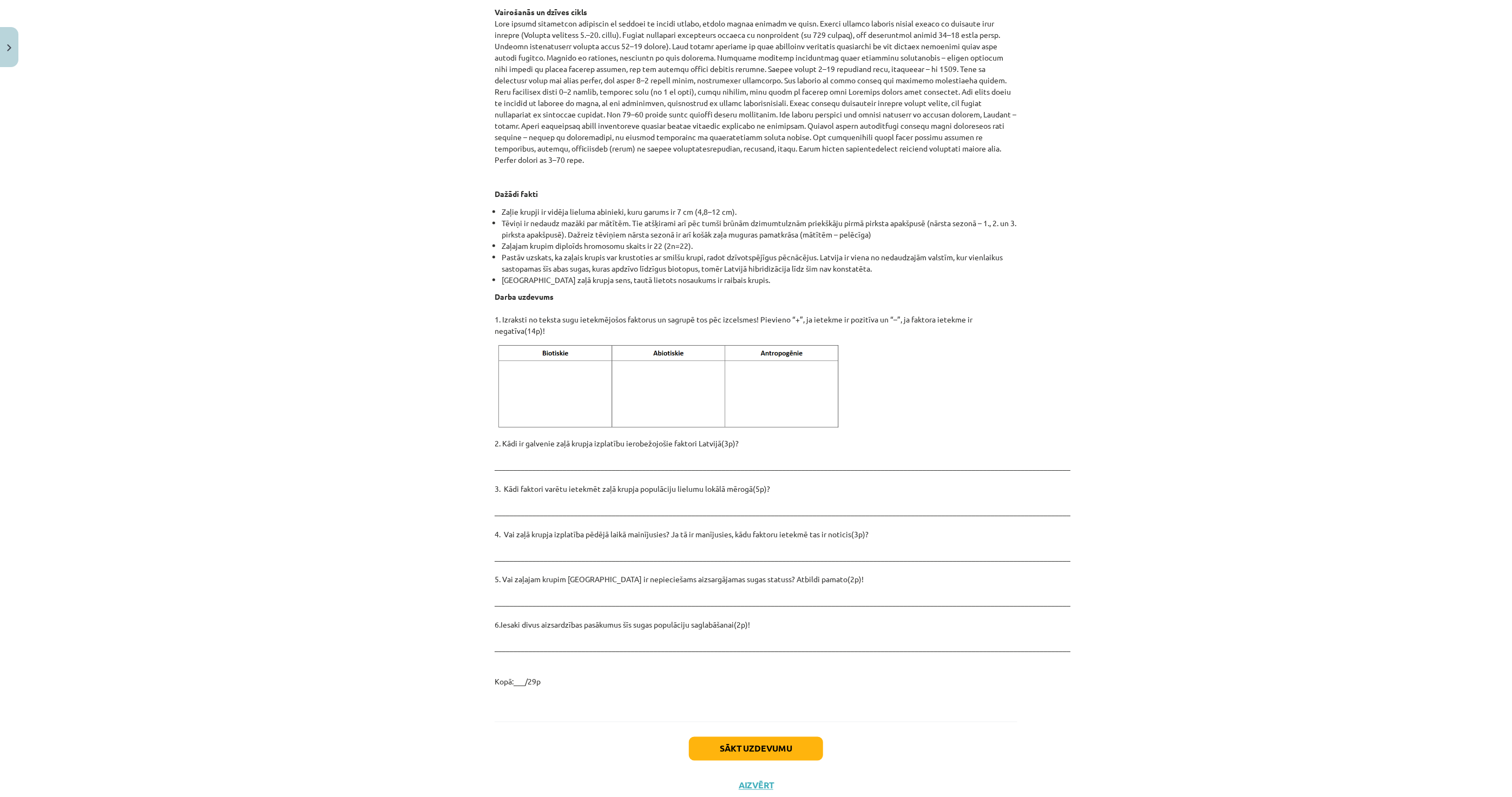
scroll to position [1137, 0]
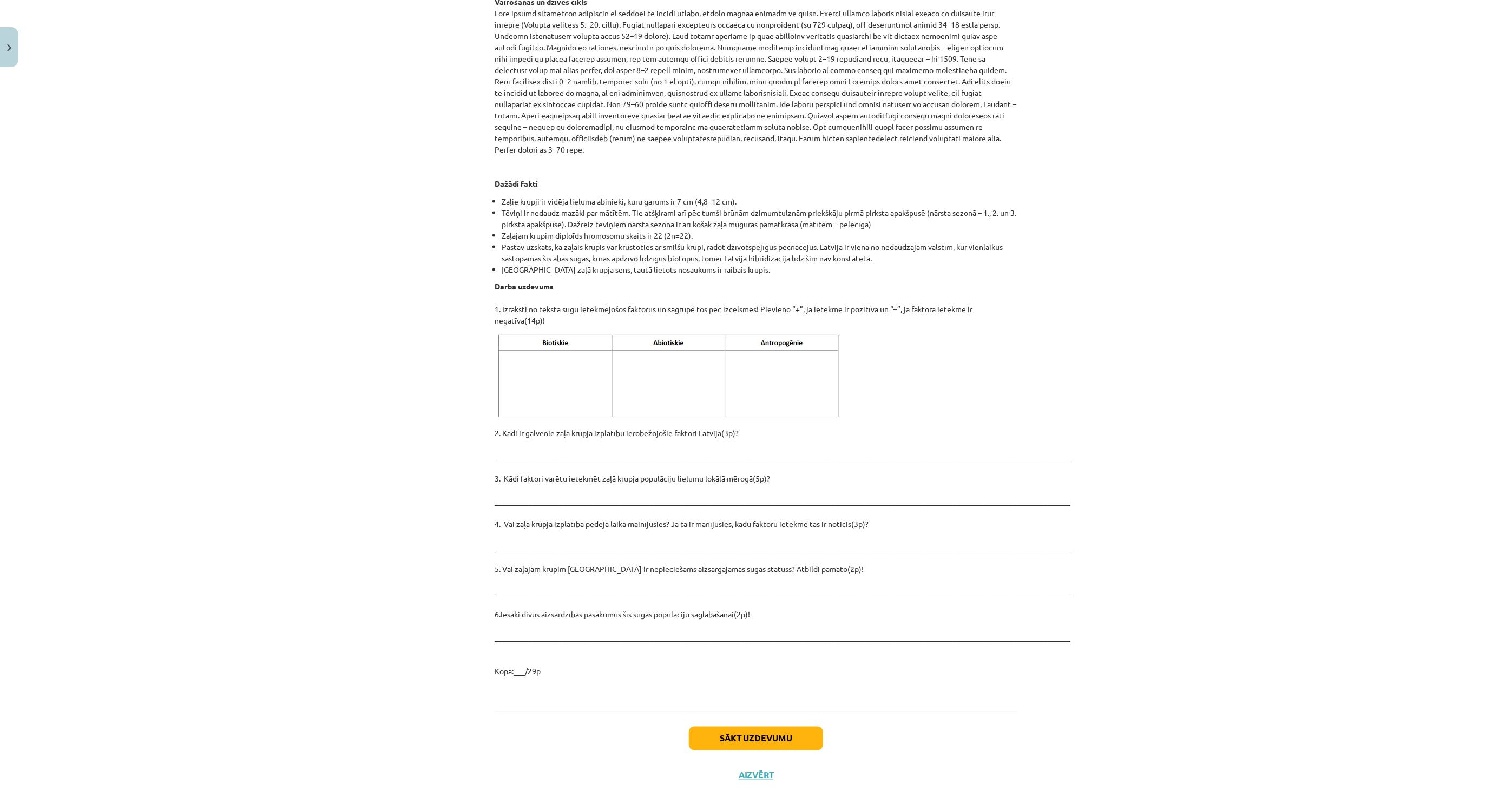
drag, startPoint x: 458, startPoint y: 177, endPoint x: 720, endPoint y: 645, distance: 536.3
click at [720, 645] on div "Mācību tēma: Bioloģijas i - 11. klases 1. ieskaites mācību materiāls - laborato…" at bounding box center [756, 398] width 1512 height 797
copy div "Loremips Dolorsit Ametconse Adipis elitse Doeiusmodte in utlabo etd magn aliqu!…"
click at [374, 613] on div "Mācību tēma: Bioloģijas i - 11. klases 1. ieskaites mācību materiāls - laborato…" at bounding box center [756, 398] width 1512 height 797
click at [743, 727] on button "Sākt uzdevumu" at bounding box center [756, 739] width 134 height 23
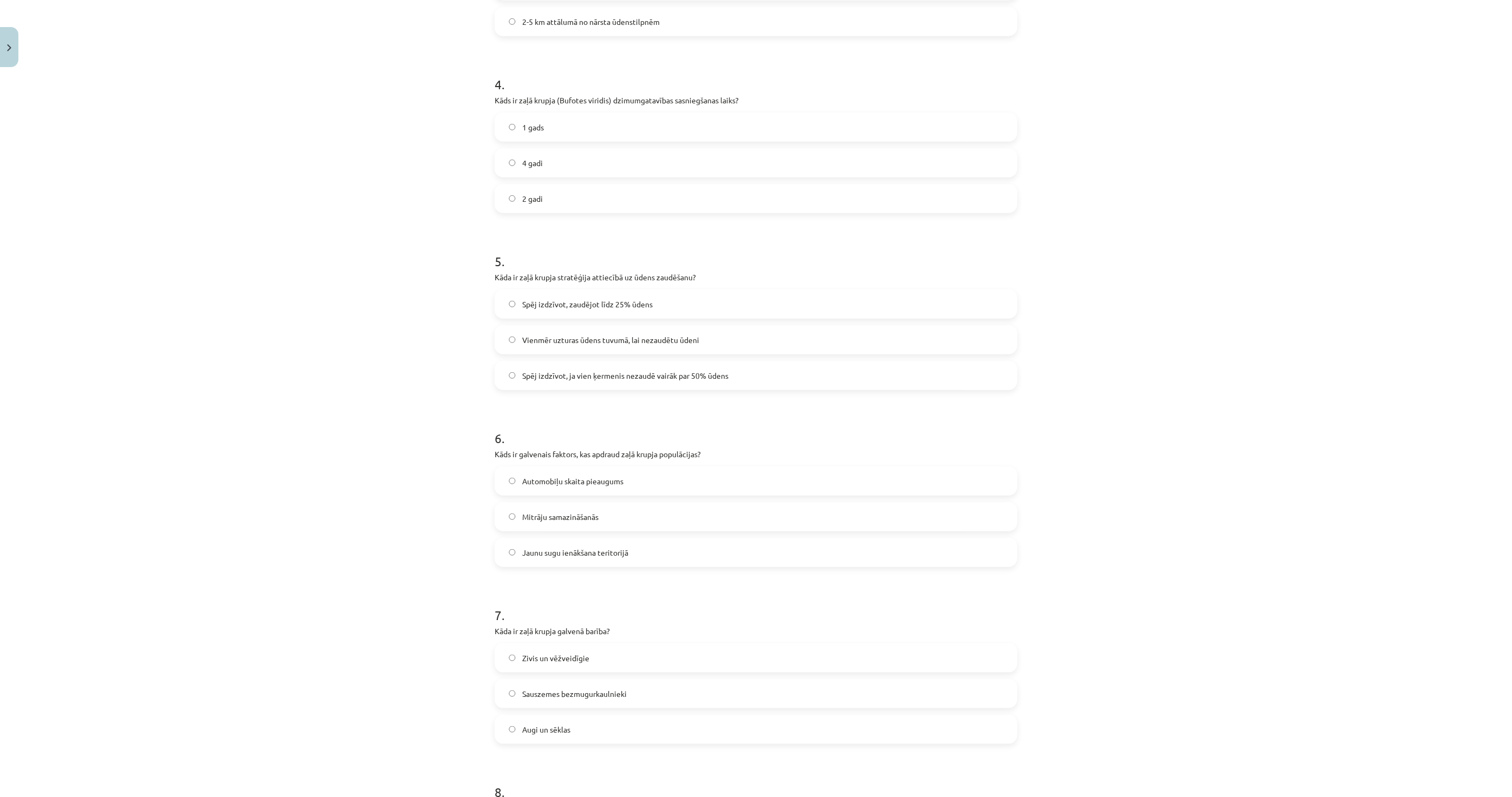
scroll to position [1291, 0]
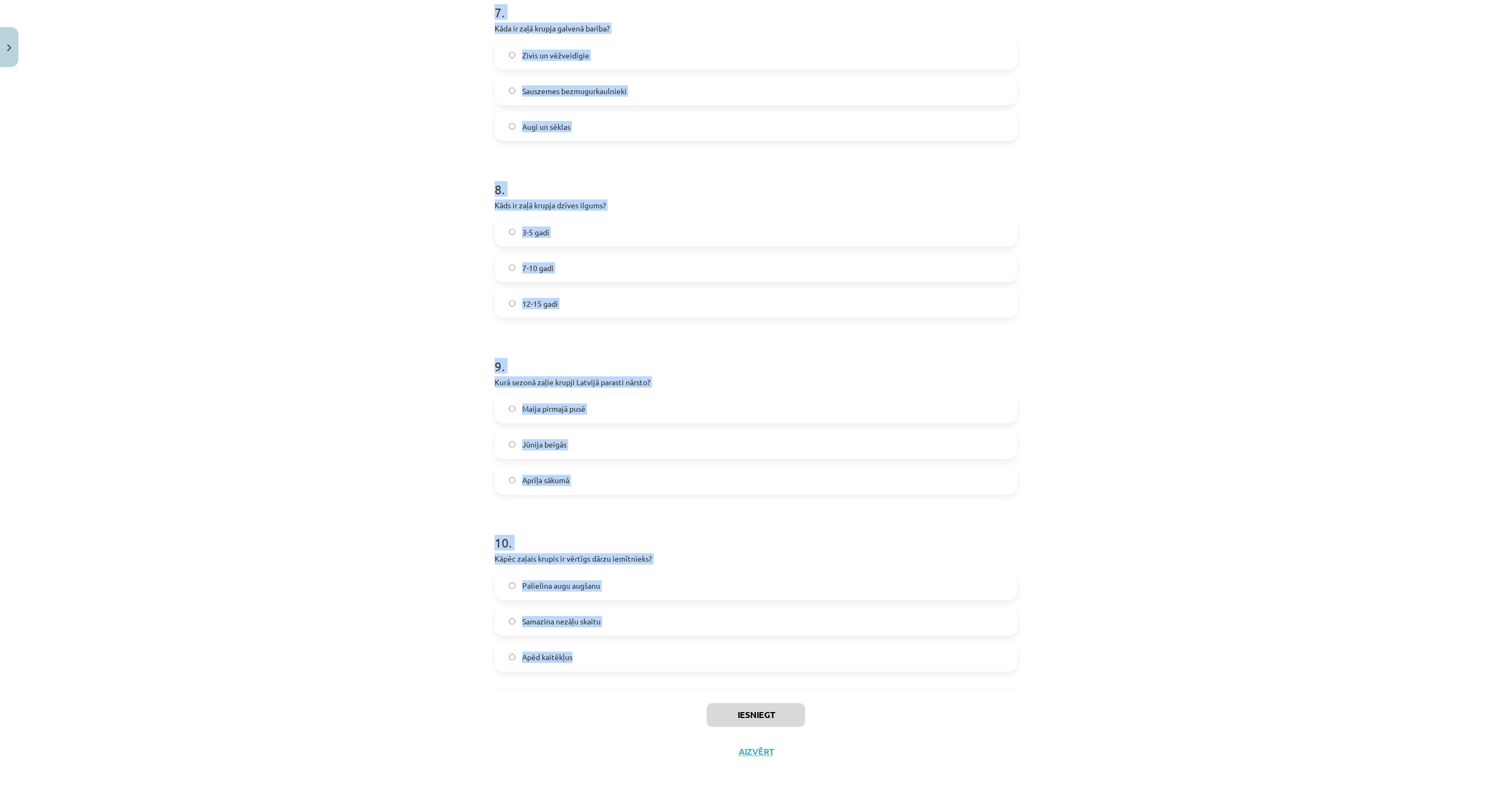
drag, startPoint x: 486, startPoint y: 203, endPoint x: 624, endPoint y: 681, distance: 497.5
copy form "9 . Lorem ipsumdolorsi ametco adipis elitseddo eiusmo? Temporinc ut laboreetdo …"
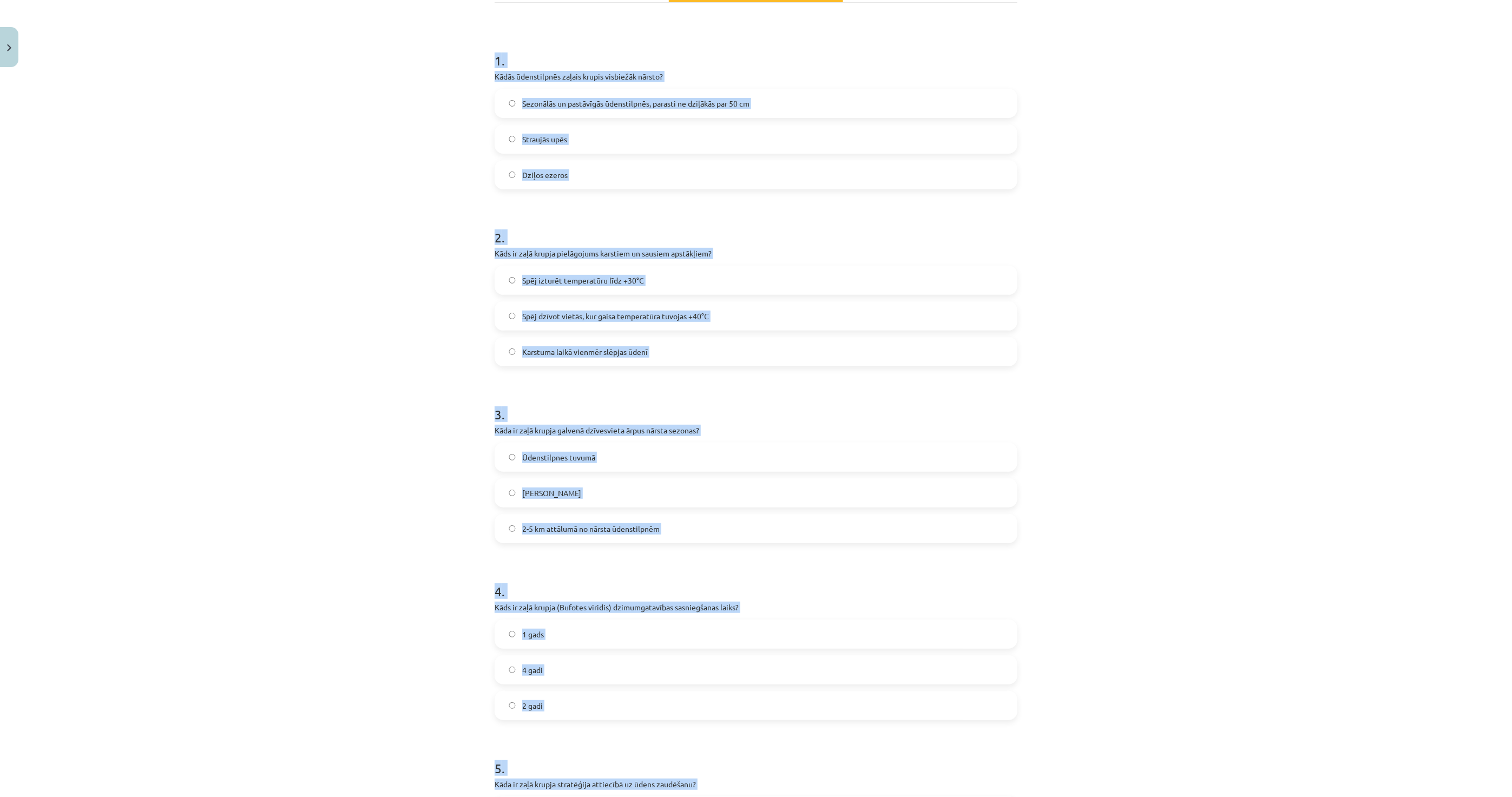
scroll to position [0, 0]
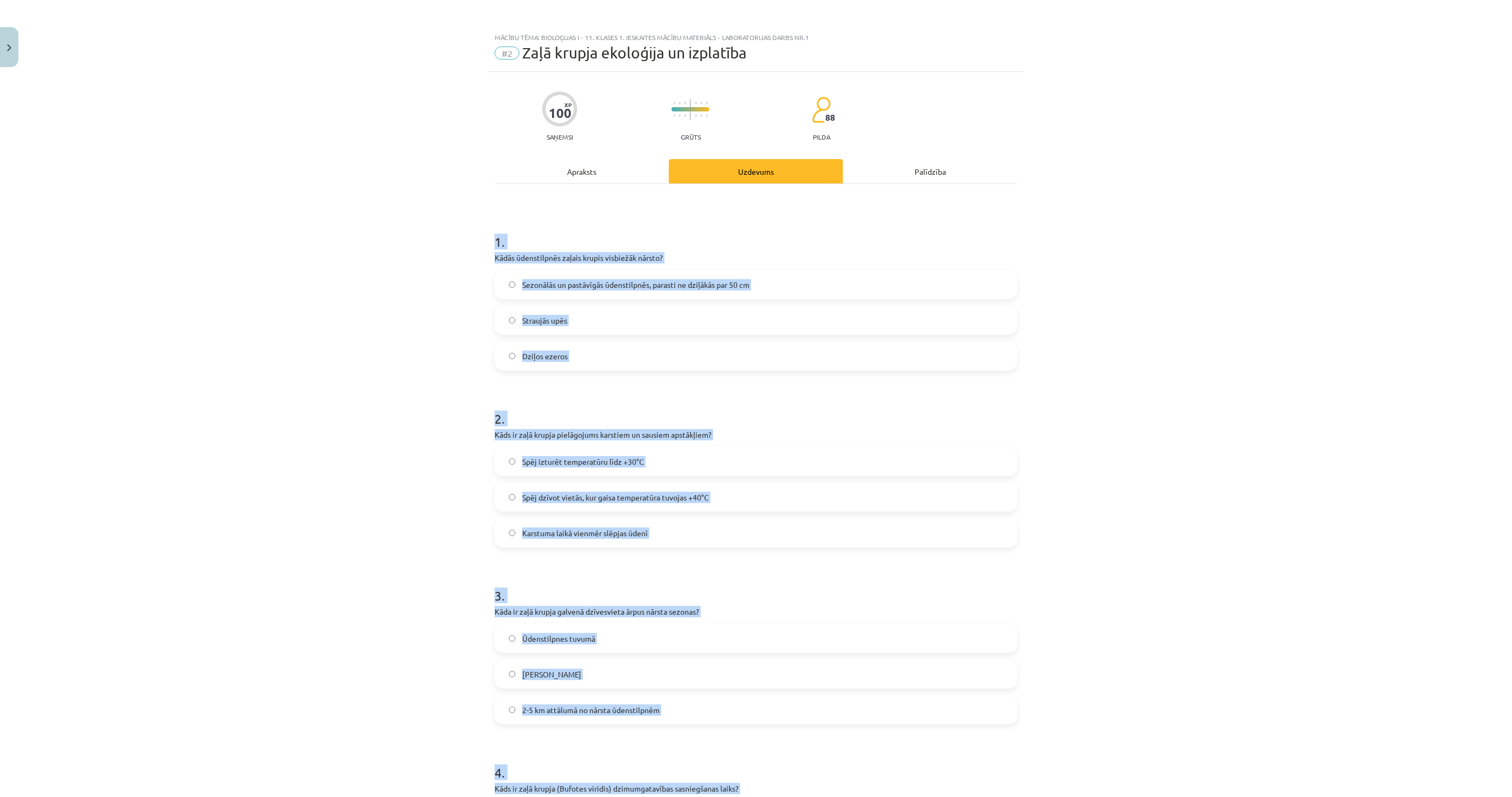
click at [377, 382] on div "Mācību tēma: Bioloģijas i - 11. klases 1. ieskaites mācību materiāls - laborato…" at bounding box center [756, 398] width 1512 height 797
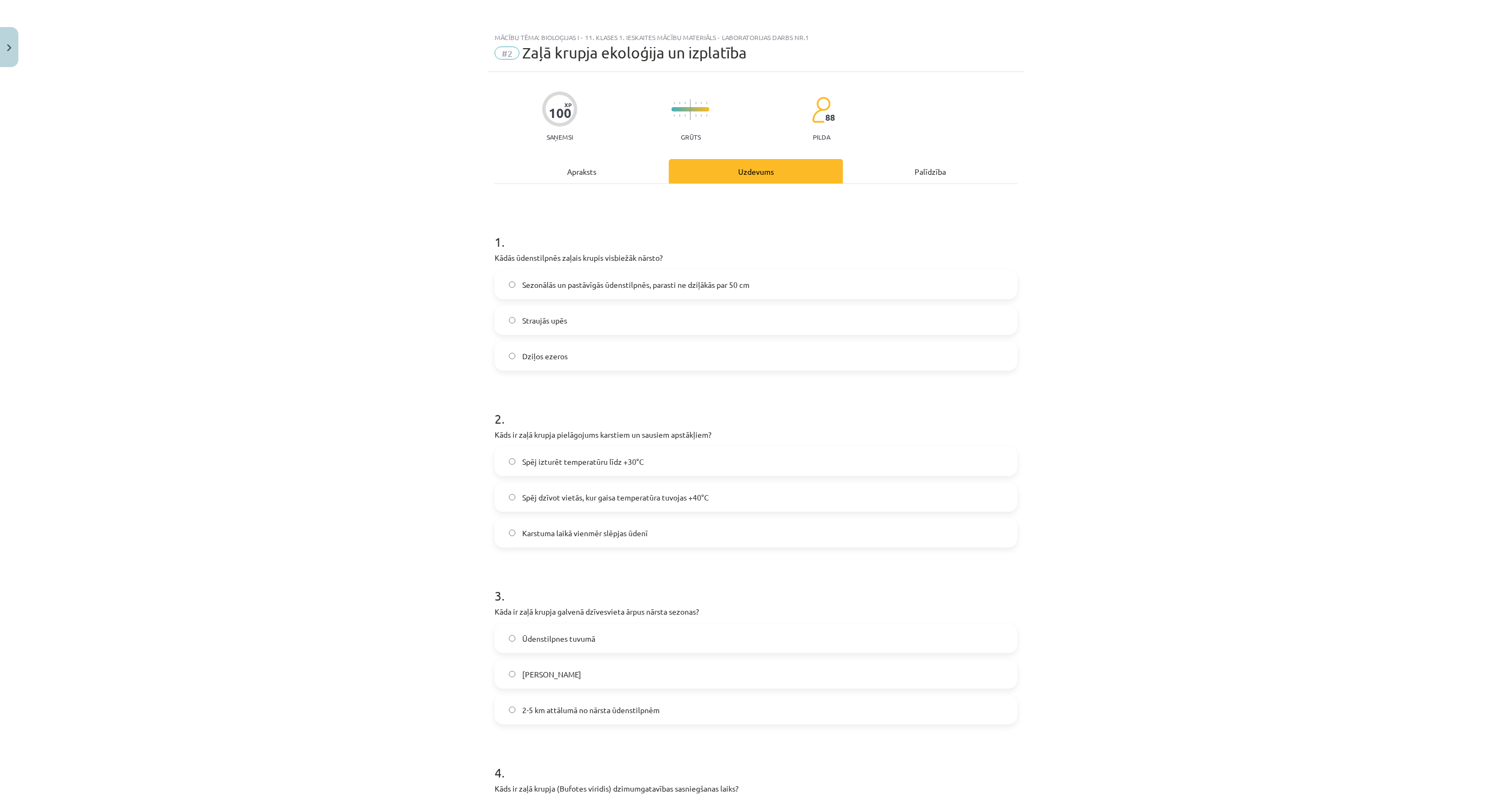
click at [585, 279] on span "Sezonālās un pastāvīgās ūdenstilpnēs, parasti ne dziļākās par 50 cm" at bounding box center [635, 284] width 228 height 12
click at [636, 489] on label "Spēj dzīvot vietās, kur gaisa temperatūra tuvojas +40°C" at bounding box center [756, 497] width 521 height 27
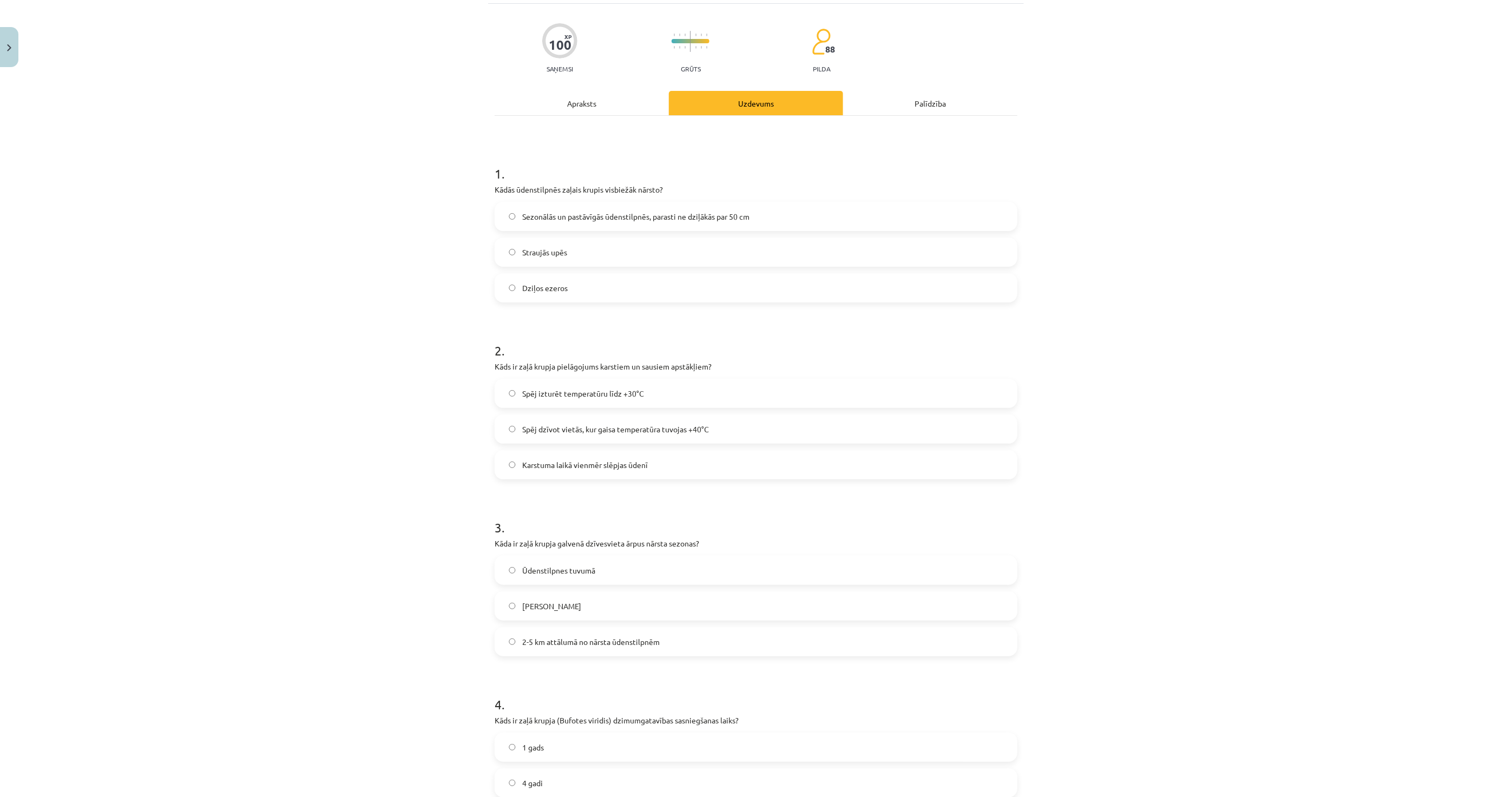
scroll to position [240, 0]
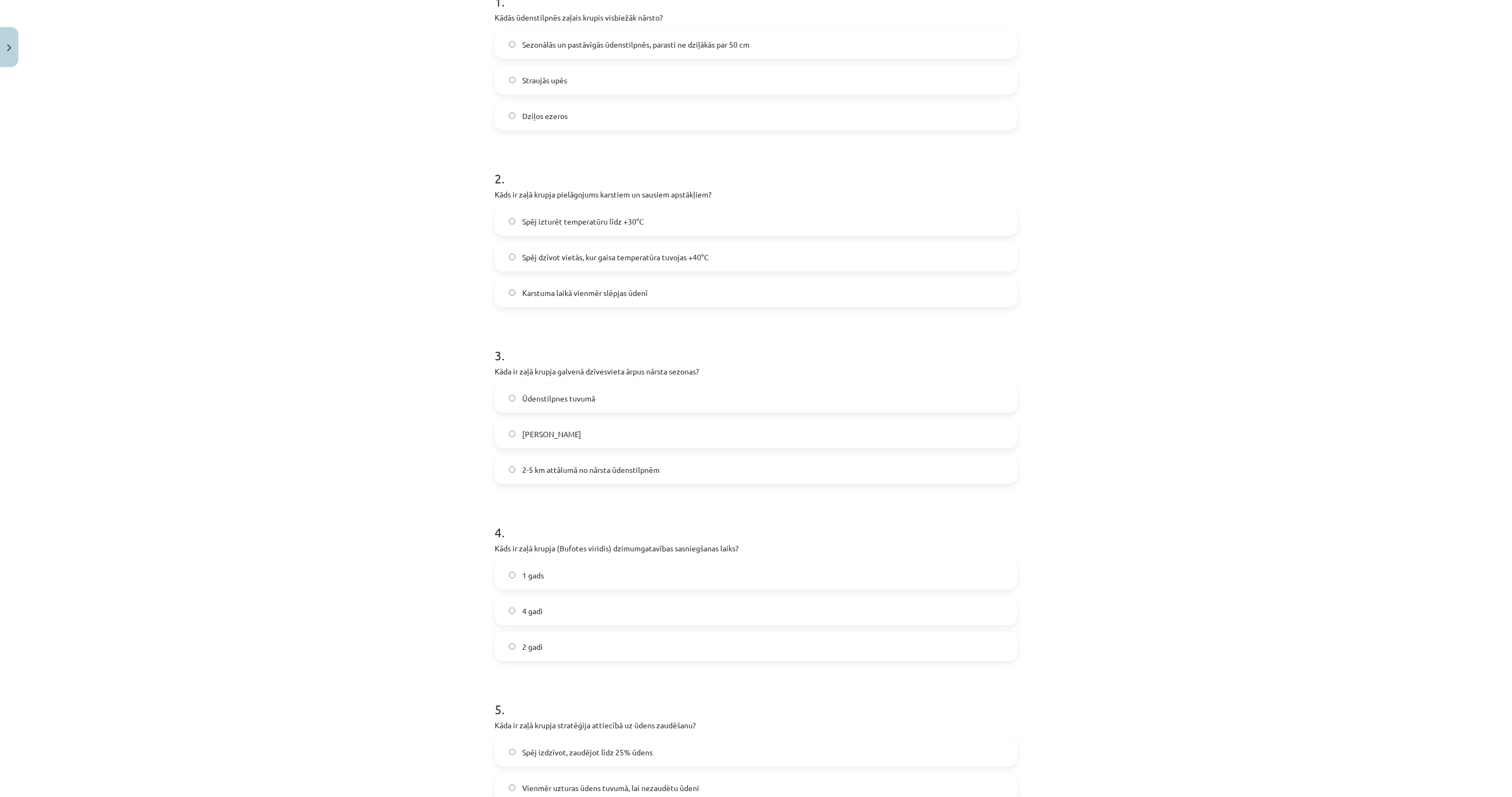
click at [564, 472] on span "2-5 km attālumā no nārsta ūdenstilpnēm" at bounding box center [590, 470] width 138 height 12
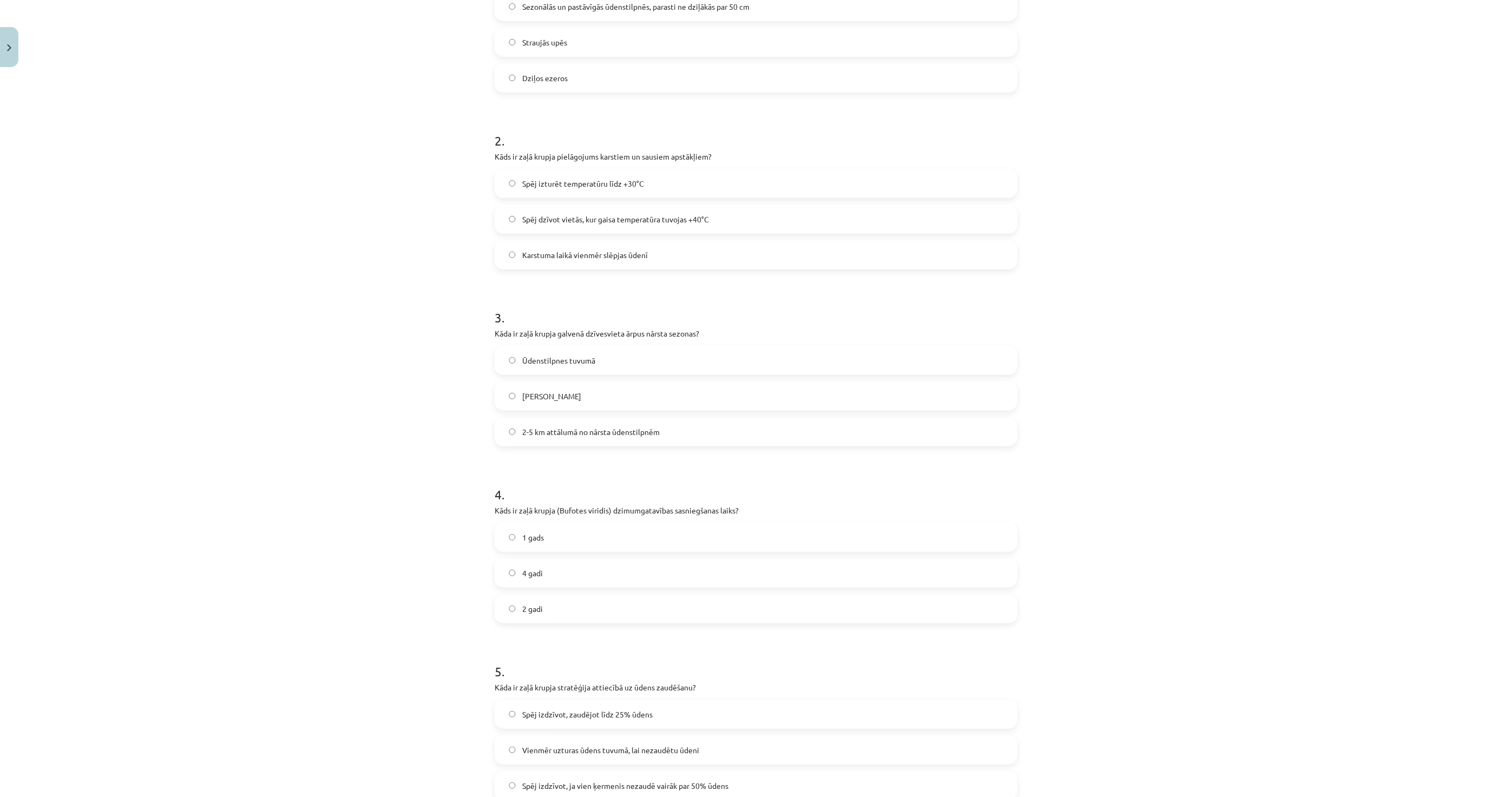
scroll to position [361, 0]
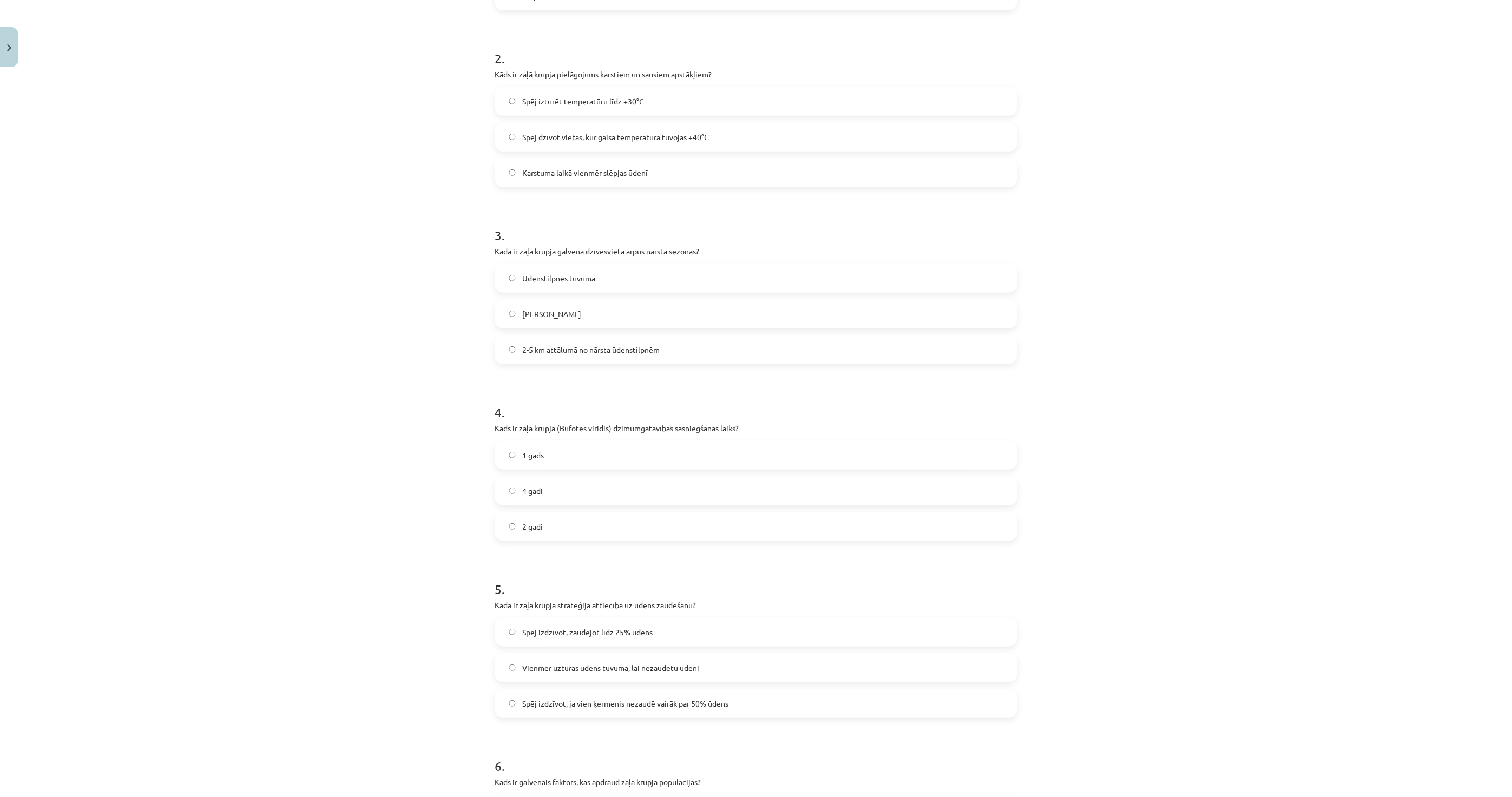
click at [545, 498] on label "4 gadi" at bounding box center [756, 490] width 521 height 27
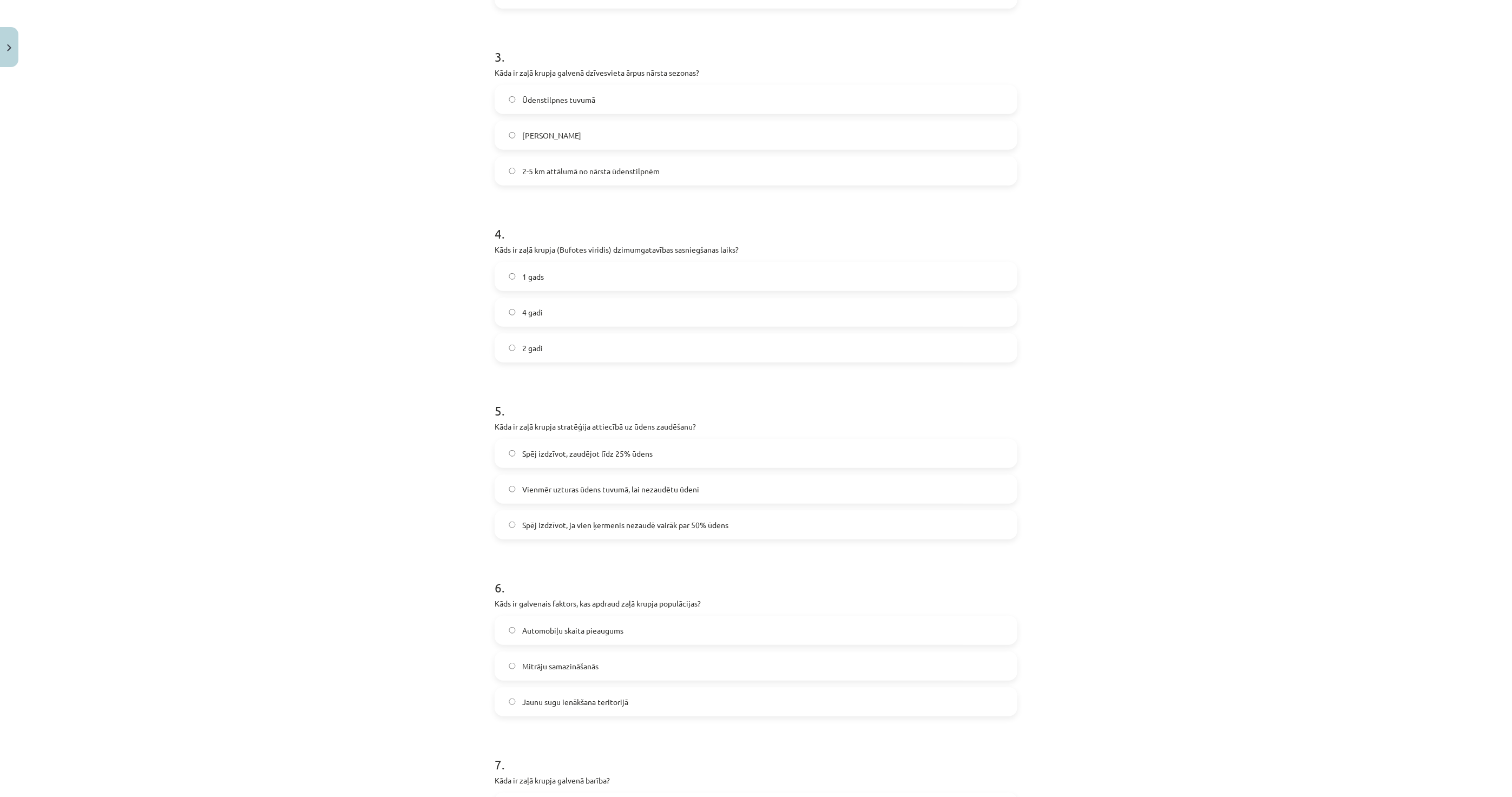
scroll to position [541, 0]
click at [609, 521] on span "Spēj izdzīvot, ja vien ķermenis nezaudē vairāk par 50% ūdens" at bounding box center [625, 523] width 206 height 12
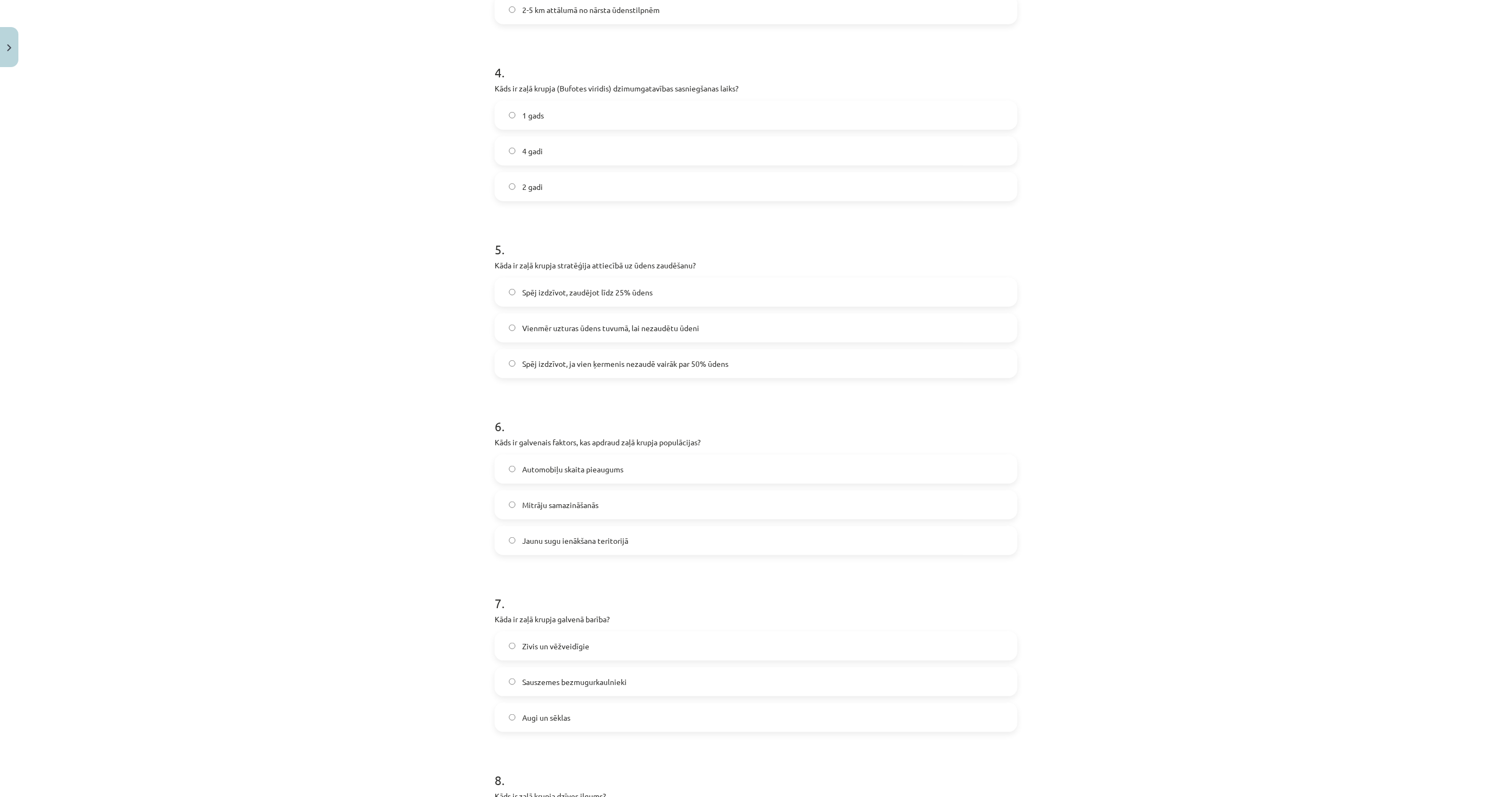
scroll to position [721, 0]
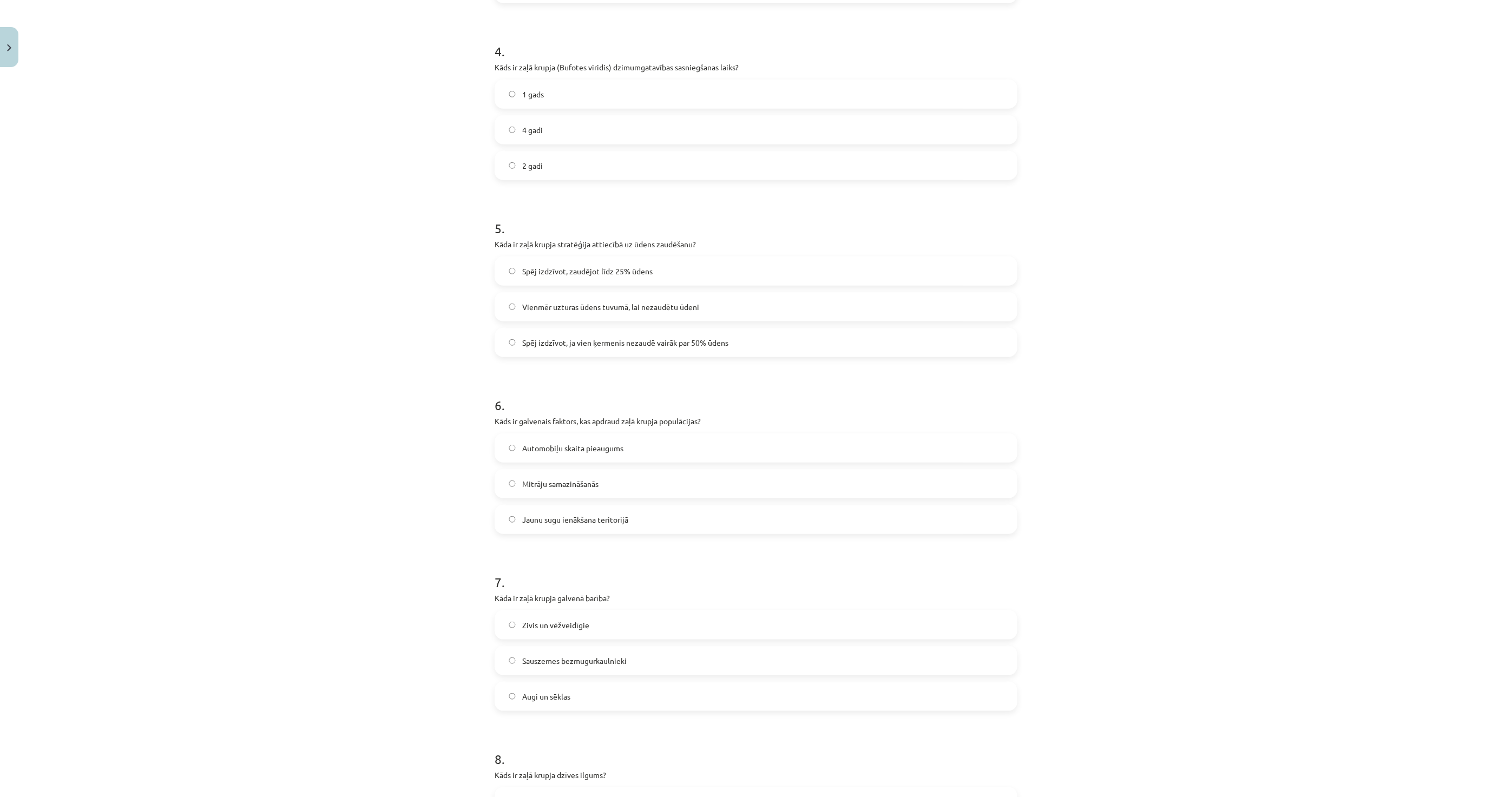
drag, startPoint x: 526, startPoint y: 495, endPoint x: 516, endPoint y: 478, distance: 19.7
click at [526, 498] on div "Automobiļu skaita pieaugums Mitrāju samazināšanās Jaunu sugu ienākšana teritori…" at bounding box center [756, 484] width 523 height 101
click at [574, 479] on span "Mitrāju samazināšanās" at bounding box center [560, 484] width 76 height 12
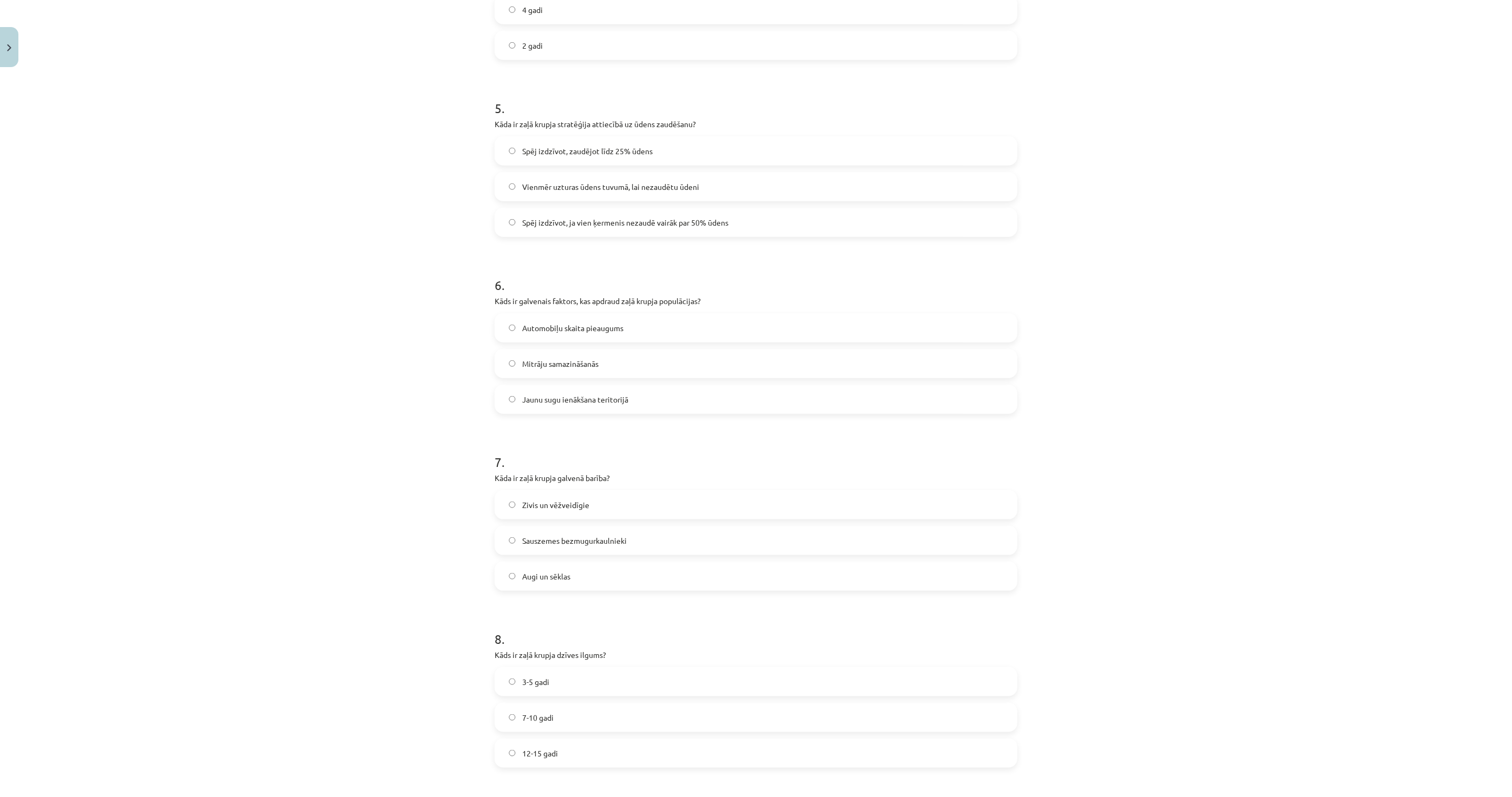
click at [560, 537] on span "Sauszemes bezmugurkaulnieki" at bounding box center [574, 541] width 104 height 12
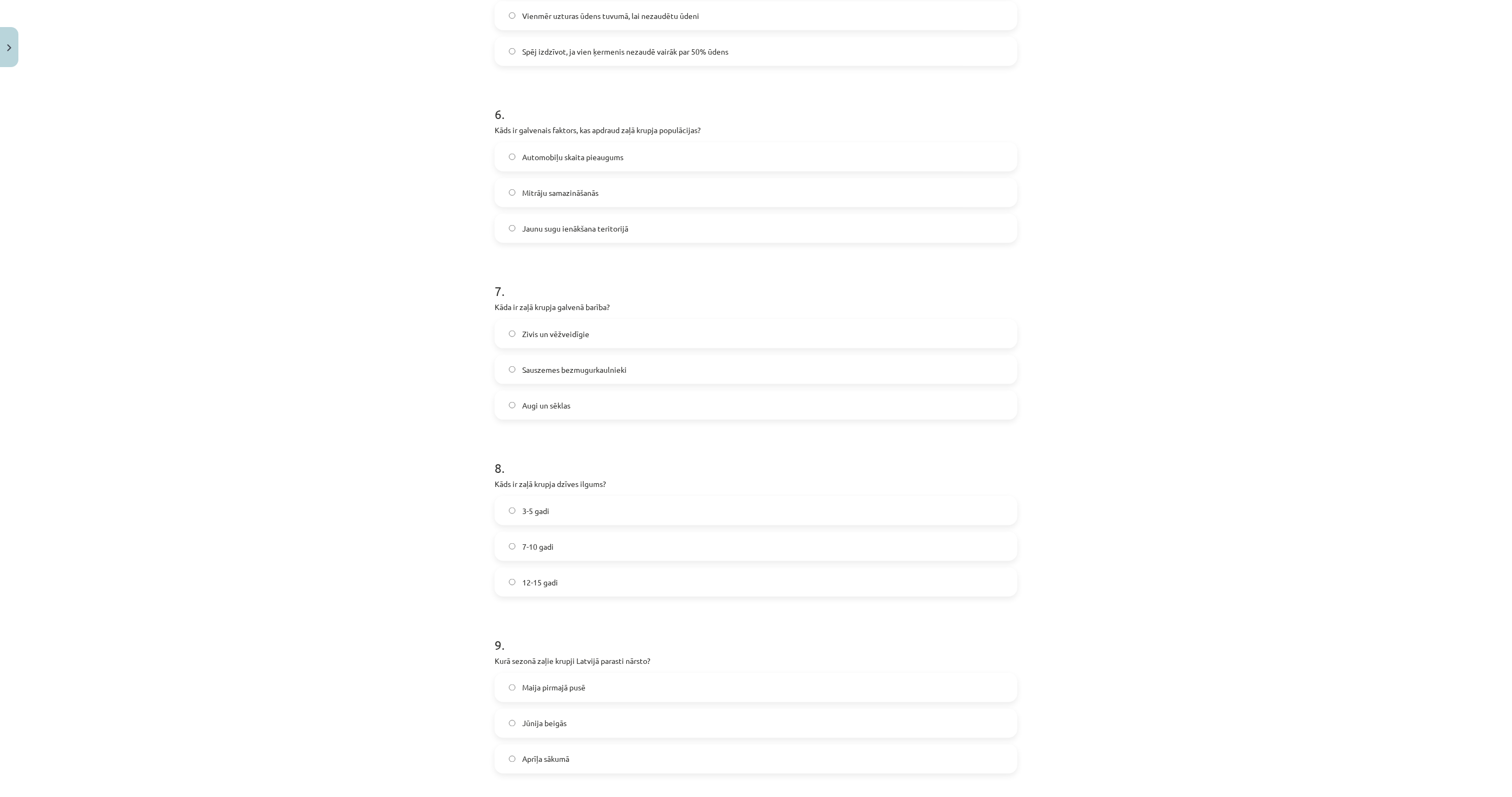
scroll to position [1021, 0]
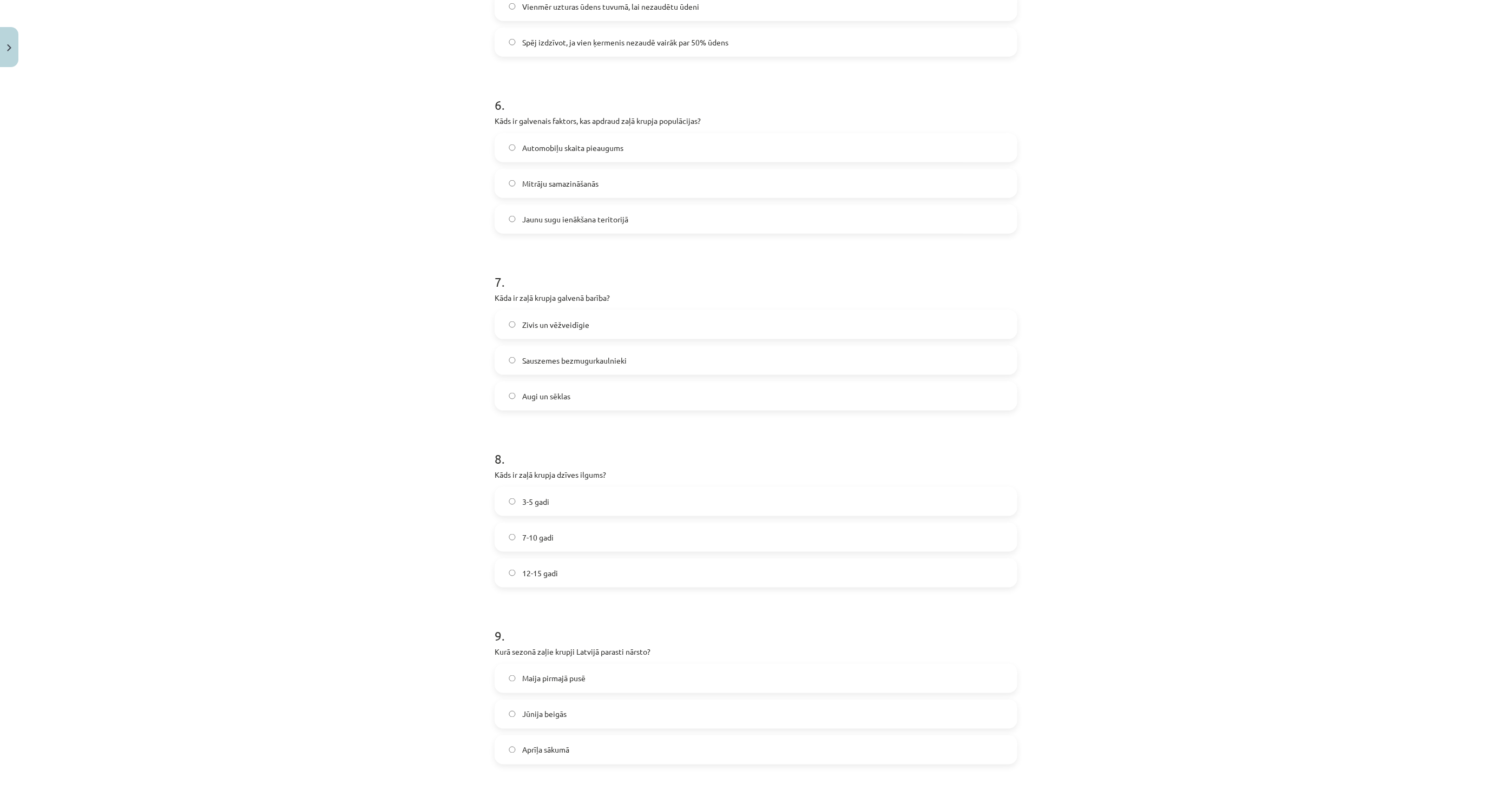
drag, startPoint x: 523, startPoint y: 531, endPoint x: 482, endPoint y: 510, distance: 46.1
click at [526, 537] on span "7-10 gadi" at bounding box center [537, 537] width 32 height 12
click at [549, 503] on label "Maija pirmajā pusē" at bounding box center [756, 497] width 521 height 27
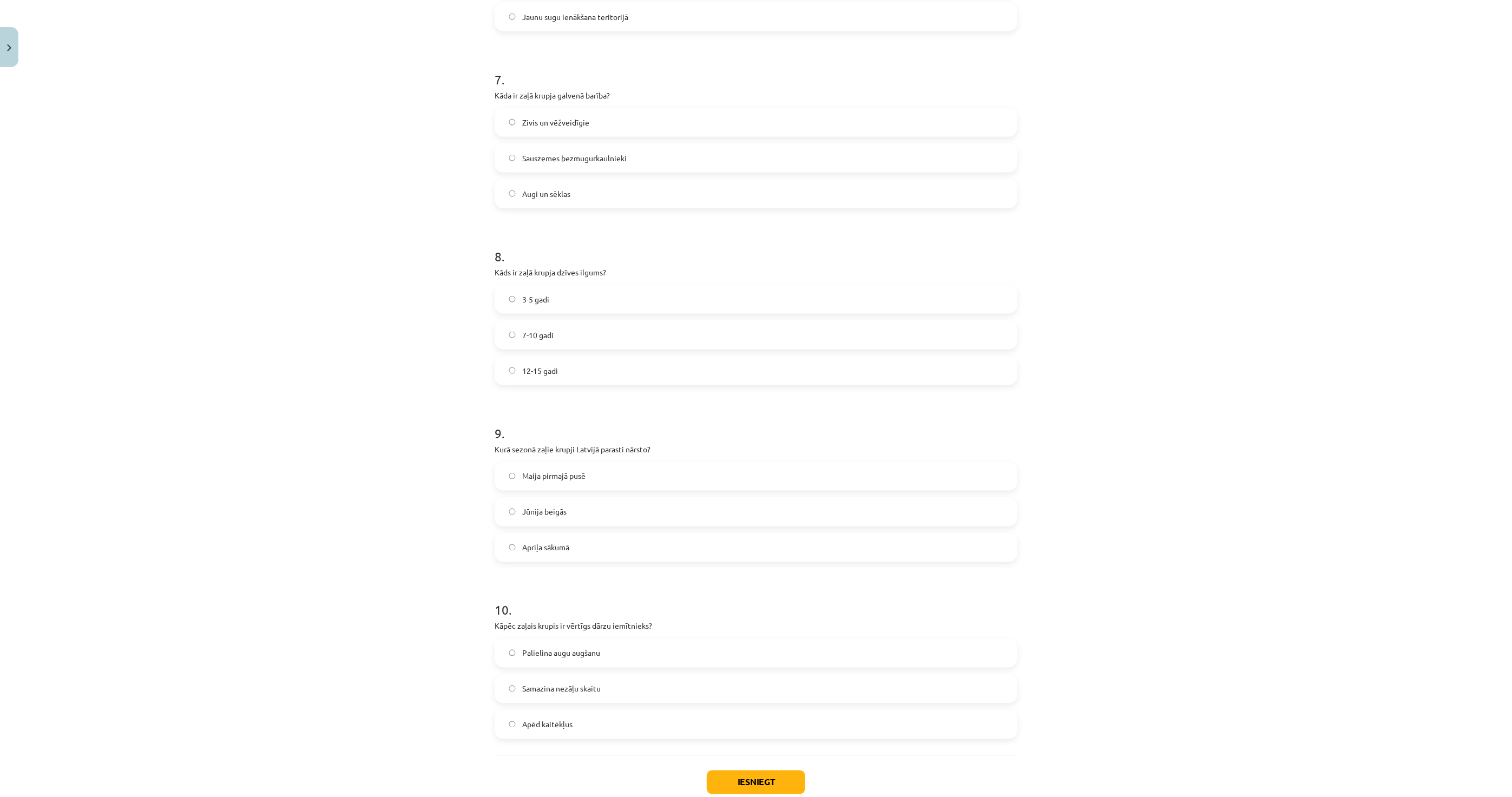
scroll to position [1262, 0]
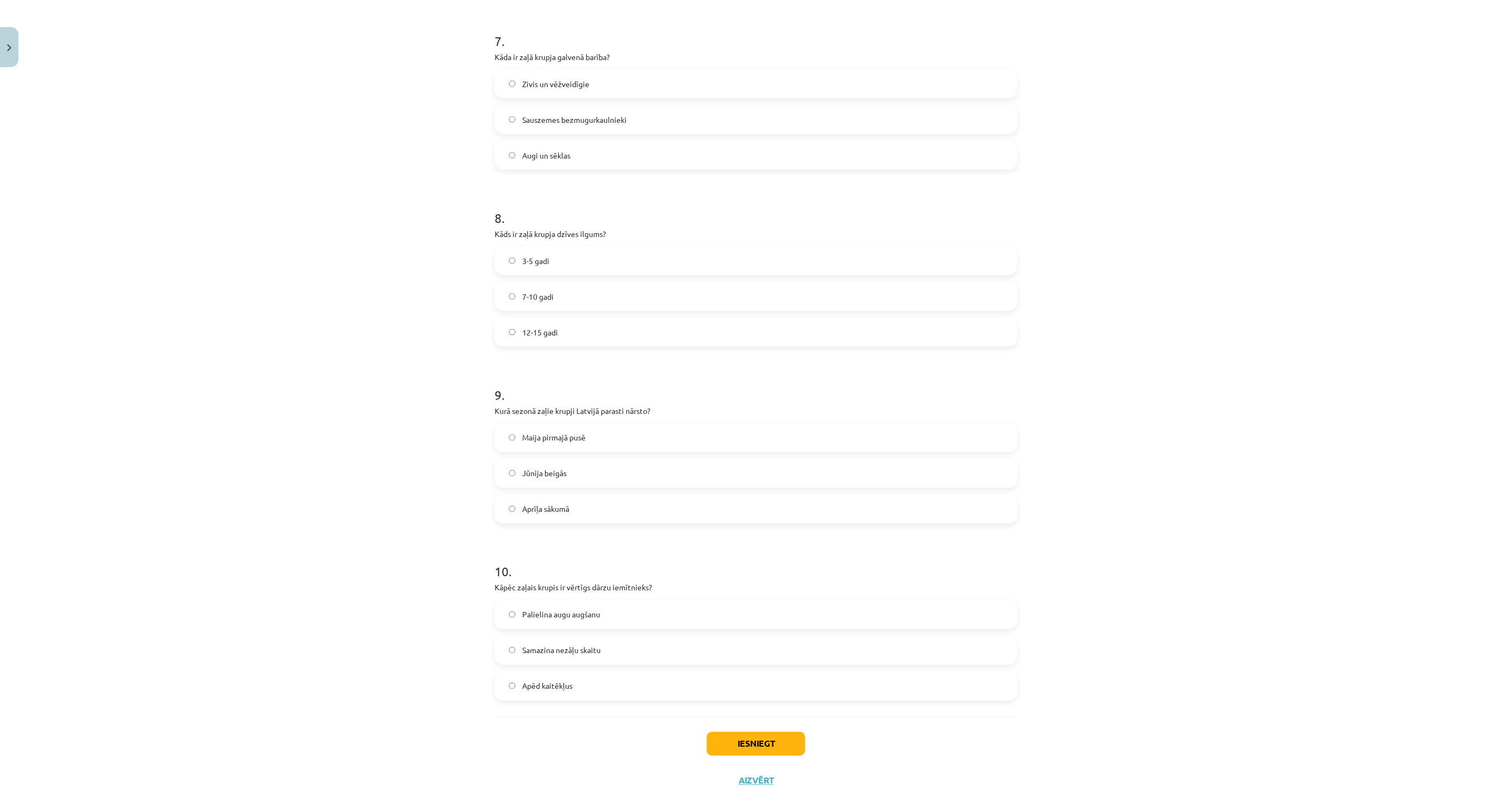
click at [623, 684] on label "Apēd kaitēkļus" at bounding box center [756, 686] width 521 height 27
click at [731, 747] on button "Iesniegt" at bounding box center [755, 744] width 98 height 23
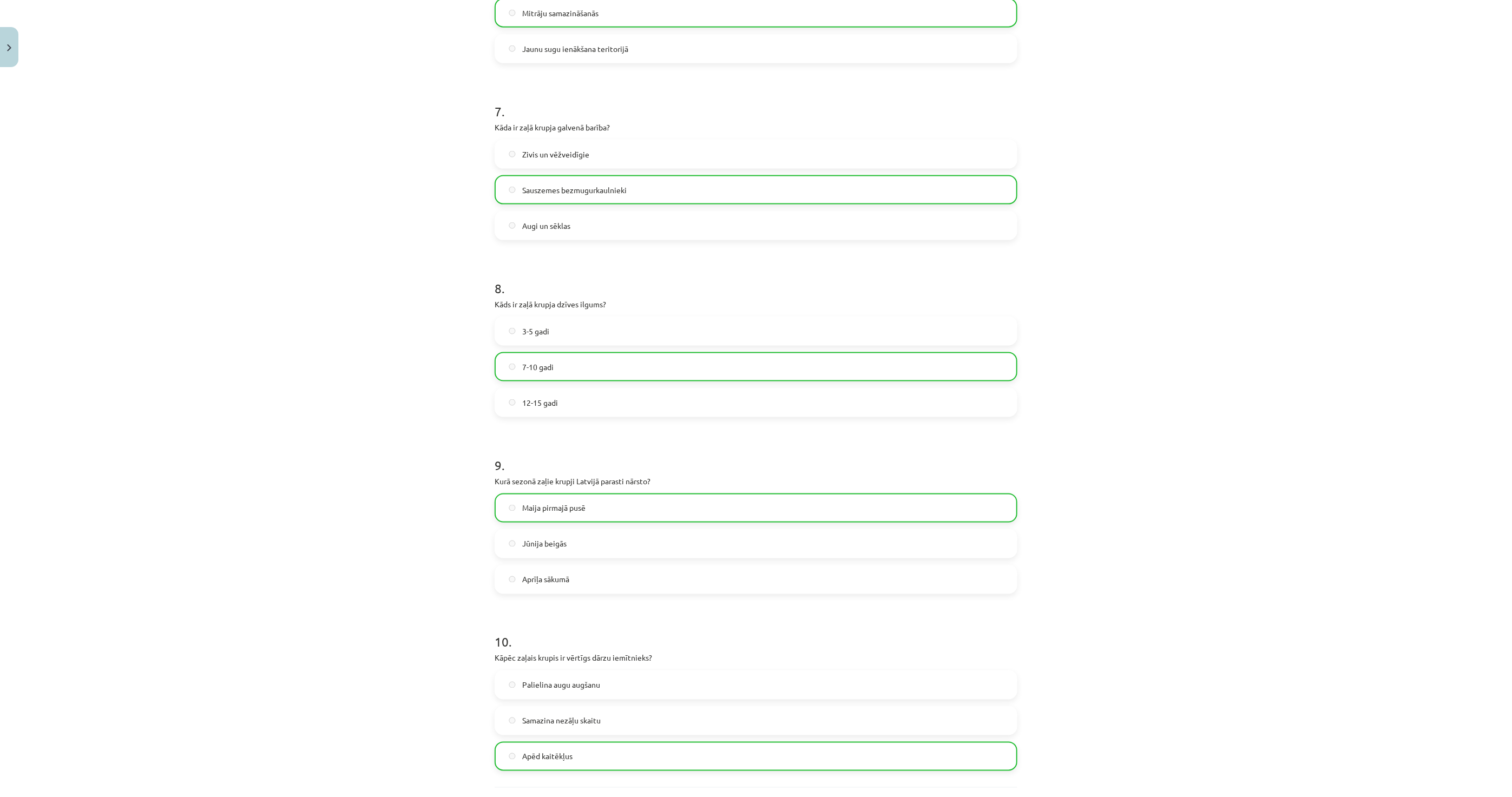
scroll to position [1325, 0]
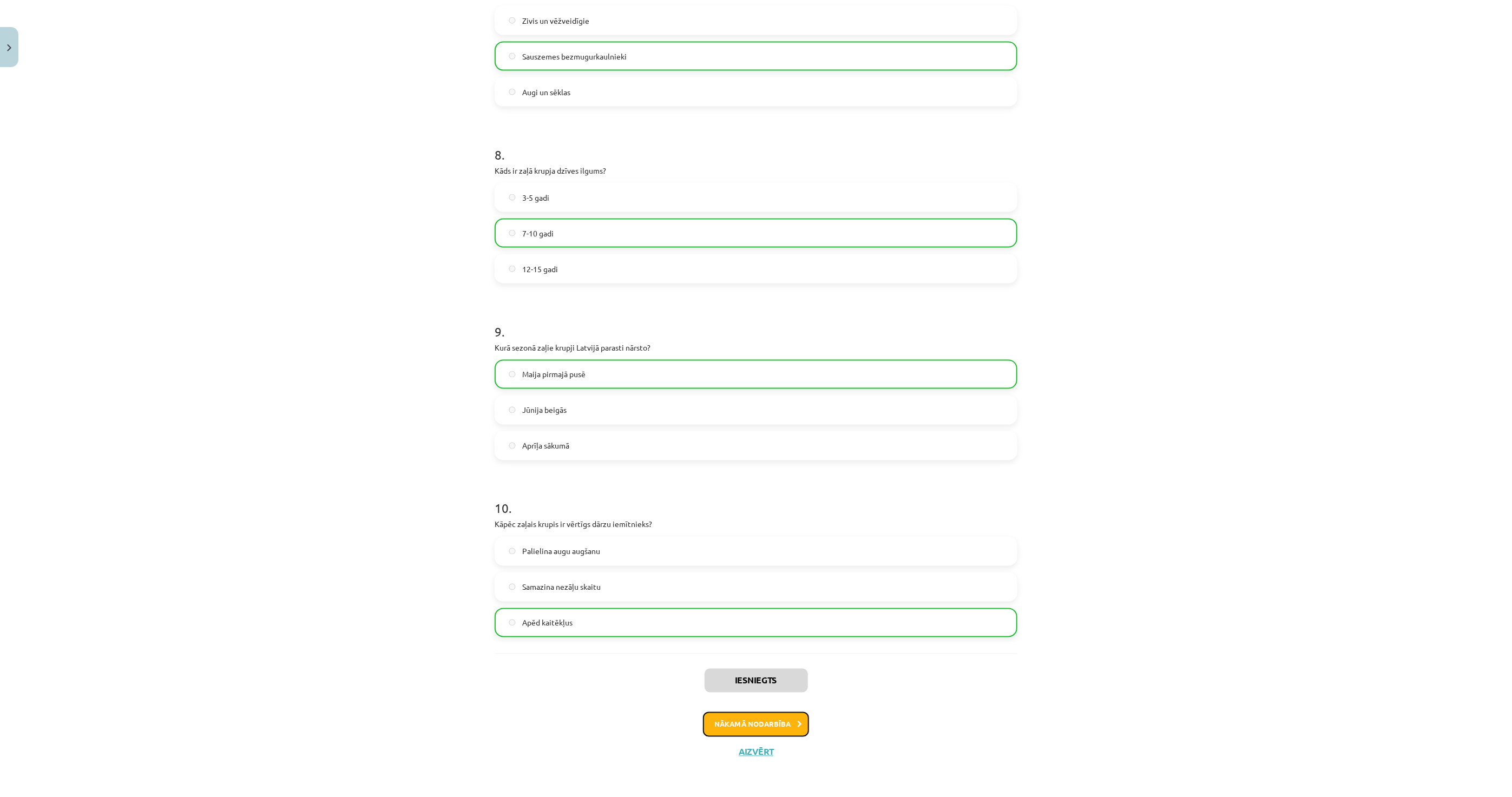
click at [738, 726] on button "Nākamā nodarbība" at bounding box center [756, 724] width 106 height 25
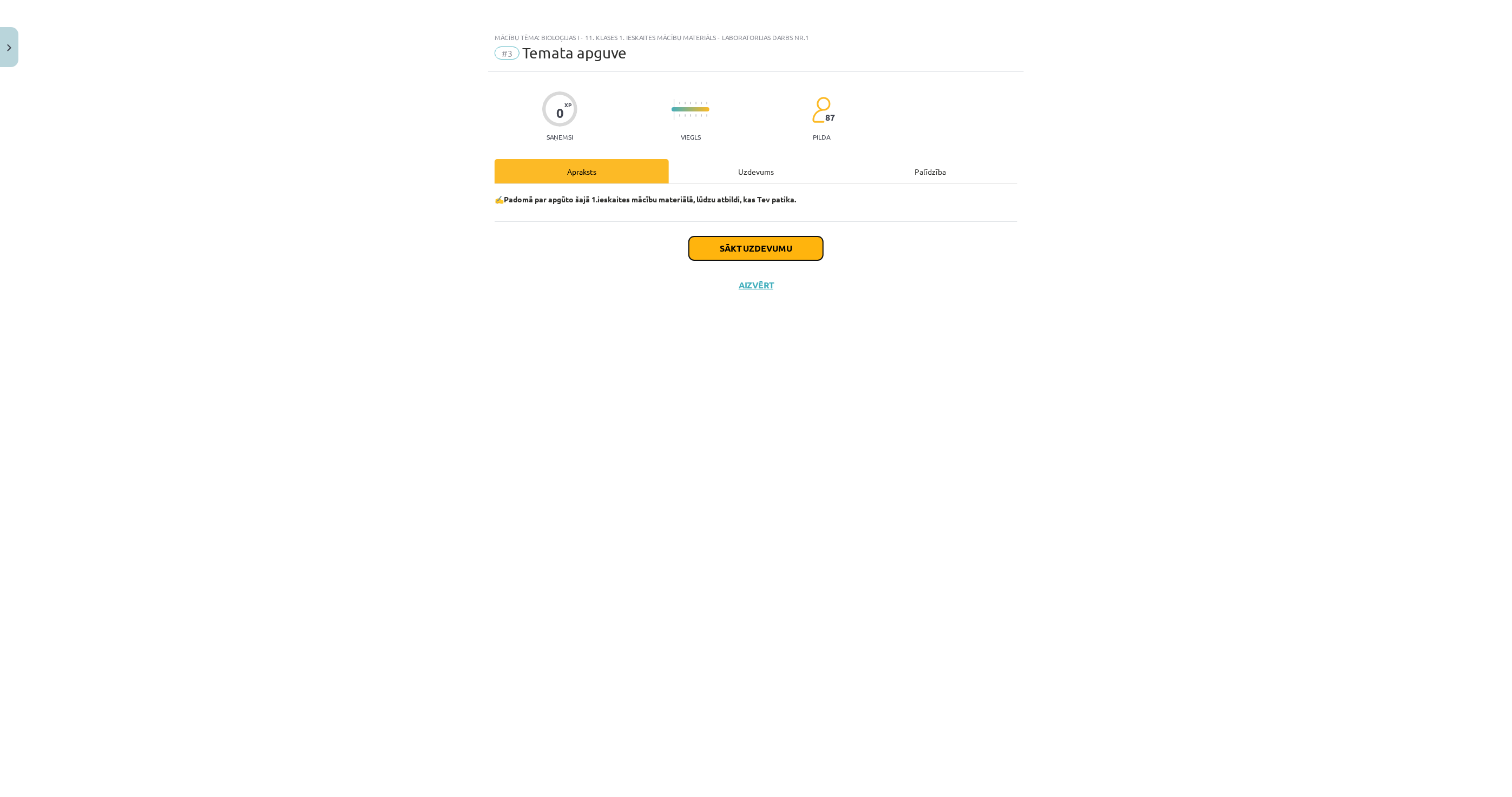
click at [718, 238] on button "Sākt uzdevumu" at bounding box center [756, 248] width 134 height 23
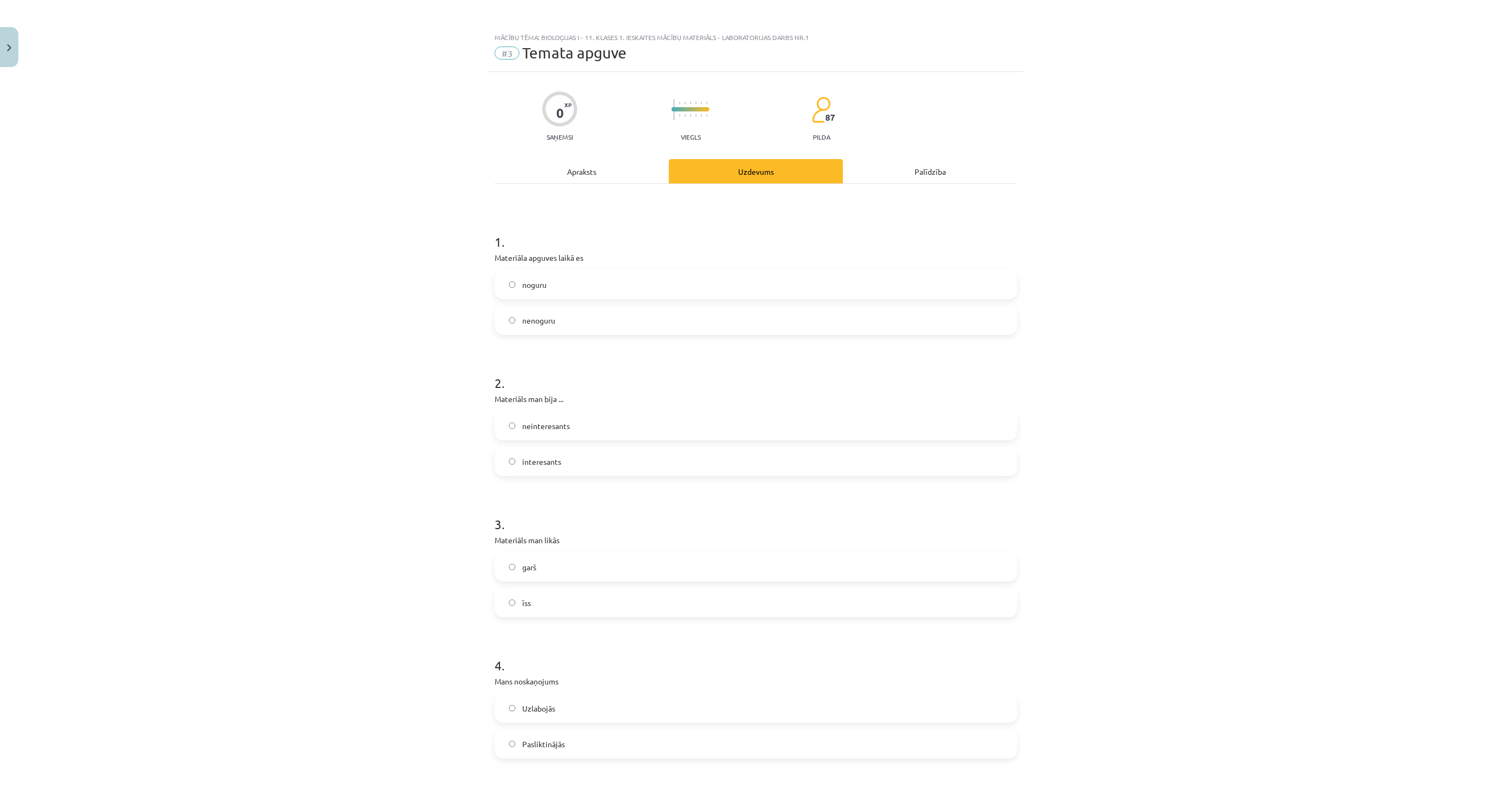
click at [592, 320] on label "nenoguru" at bounding box center [756, 320] width 521 height 27
click at [561, 460] on label "interesants" at bounding box center [756, 461] width 521 height 27
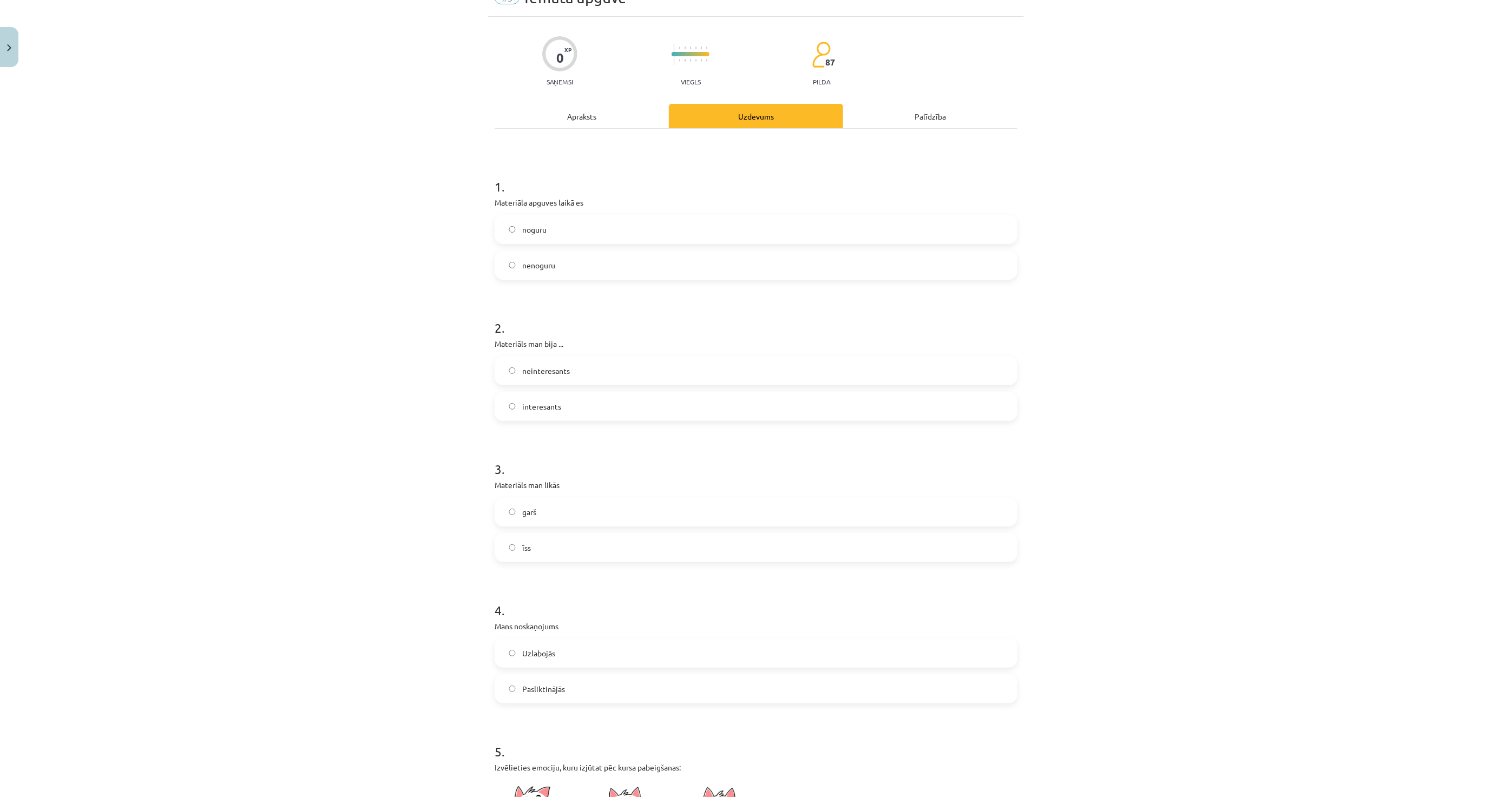
scroll to position [60, 0]
click at [602, 542] on label "īss" at bounding box center [756, 542] width 521 height 27
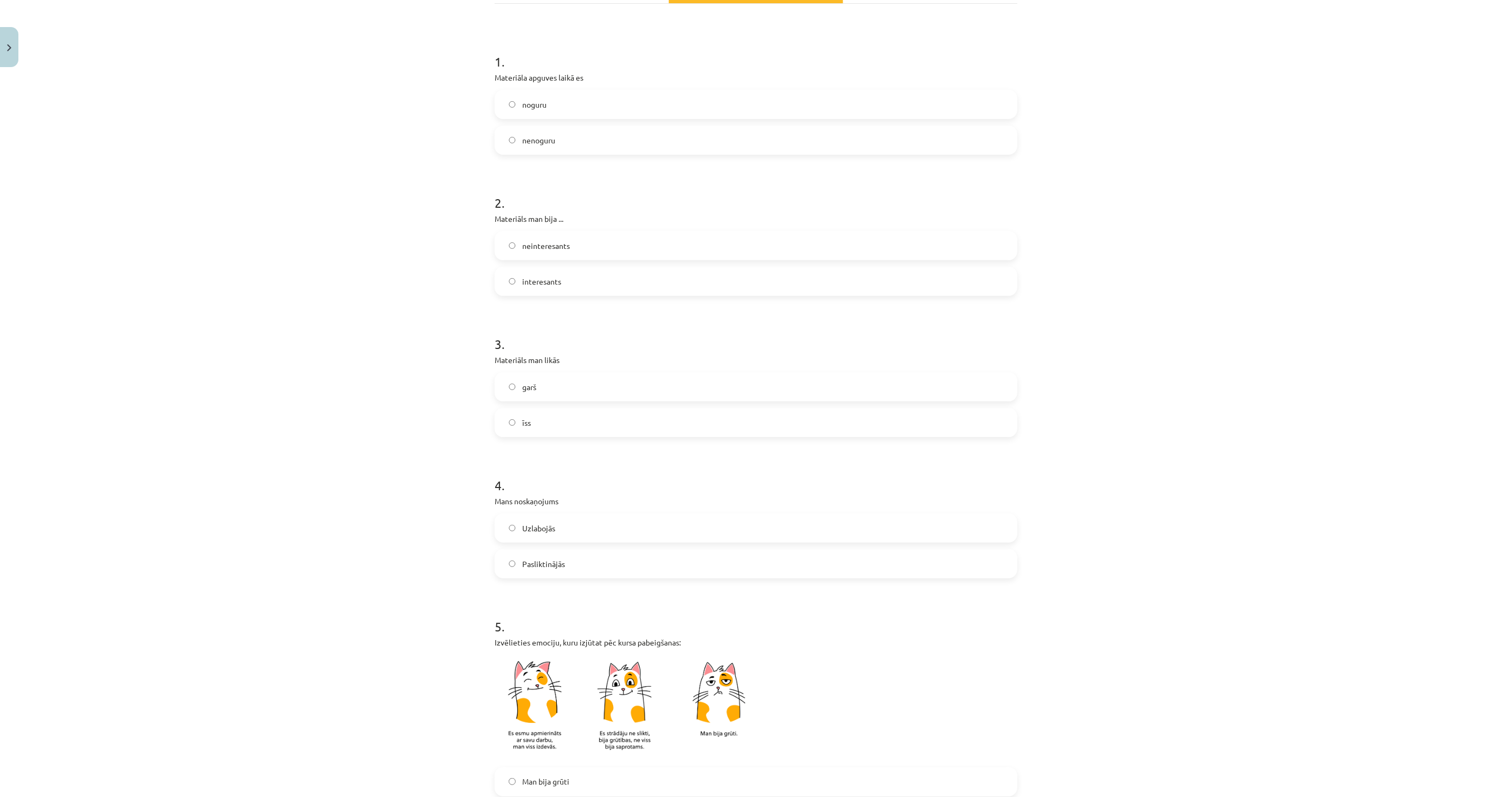
click at [602, 533] on label "Uzlabojās" at bounding box center [756, 528] width 521 height 27
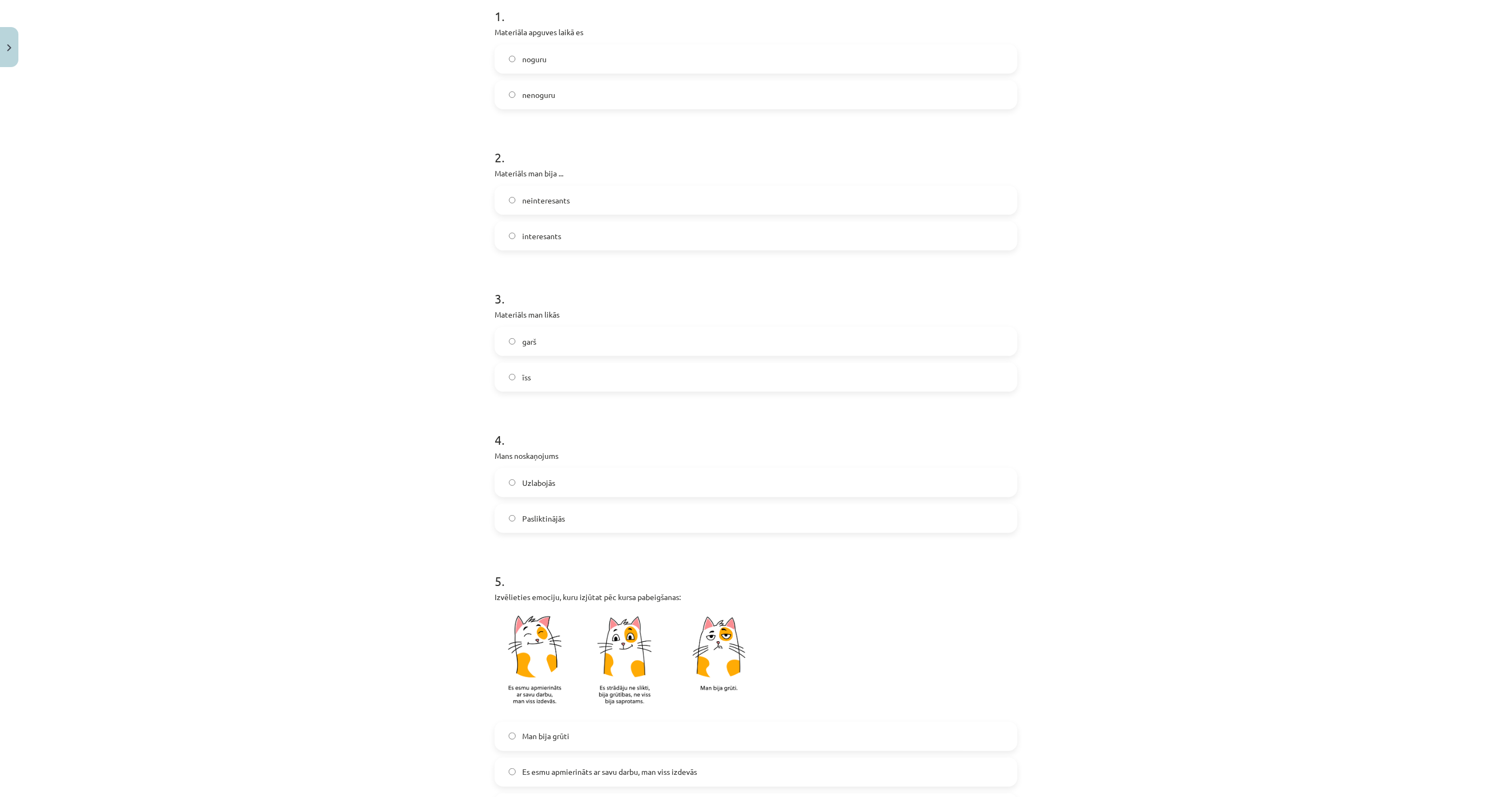
scroll to position [361, 0]
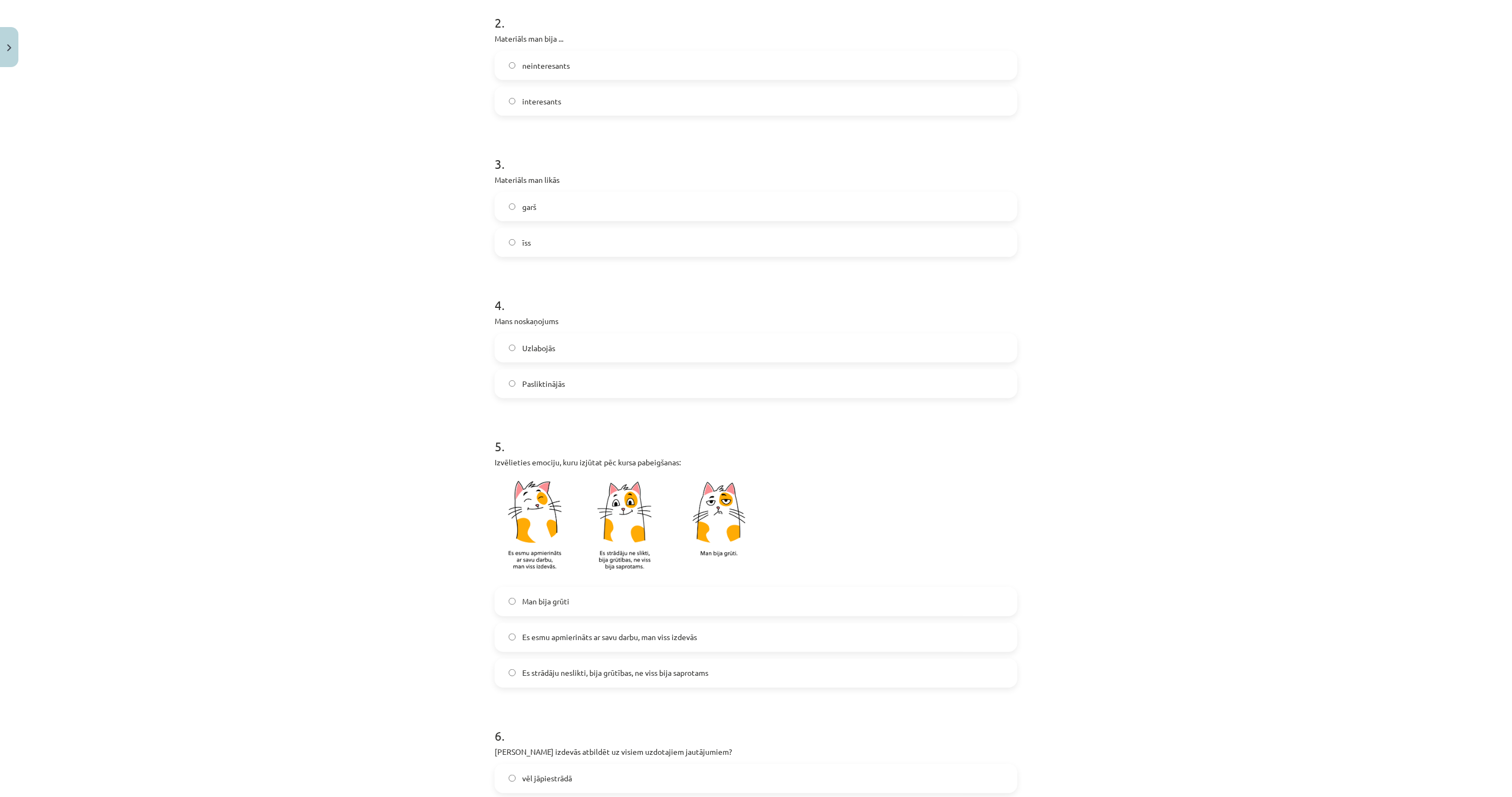
click at [610, 640] on span "Es esmu apmierināts ar savu darbu, man viss izdevās" at bounding box center [609, 637] width 175 height 12
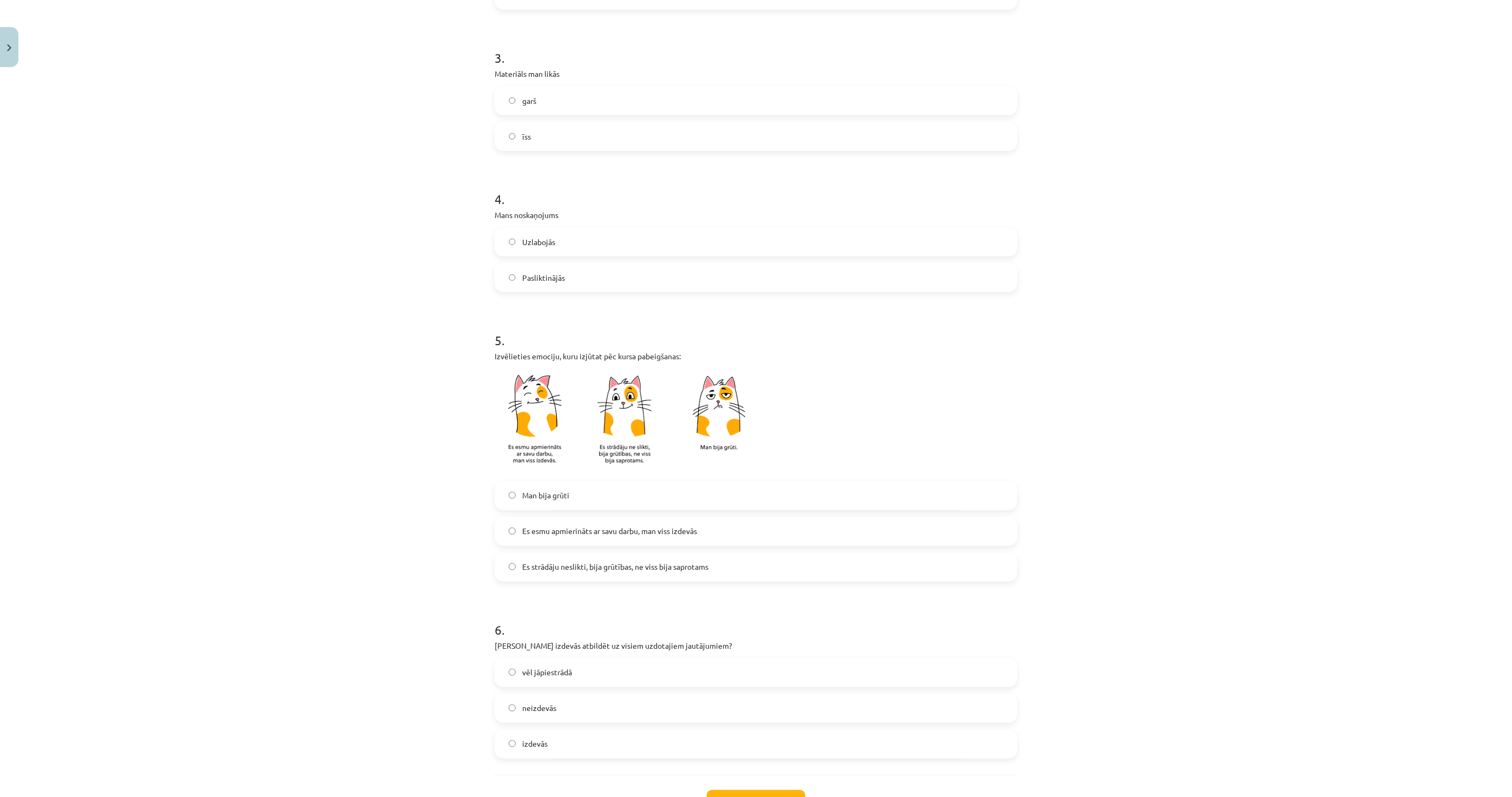
scroll to position [480, 0]
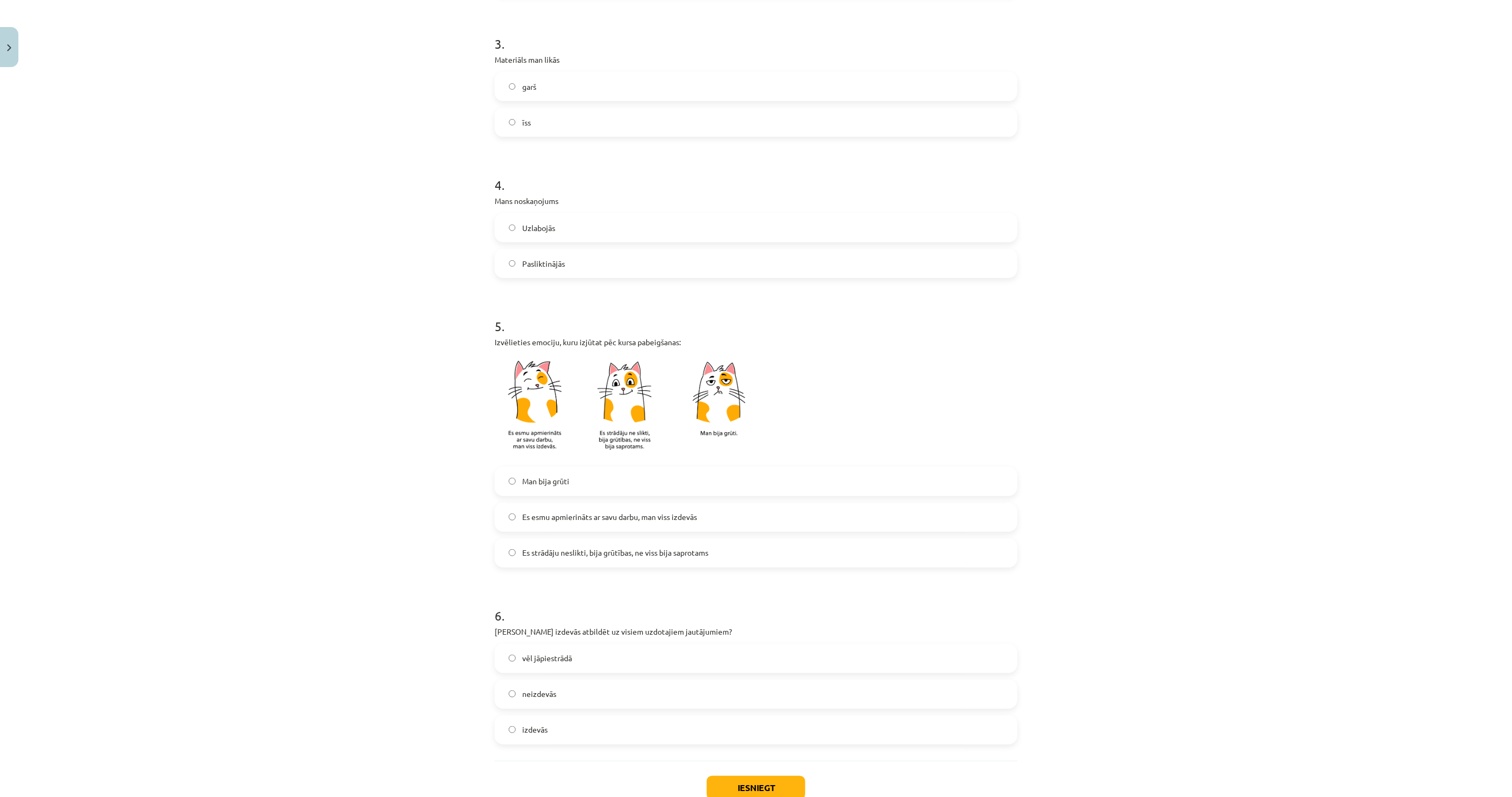
click at [592, 729] on label "izdevās" at bounding box center [756, 730] width 521 height 27
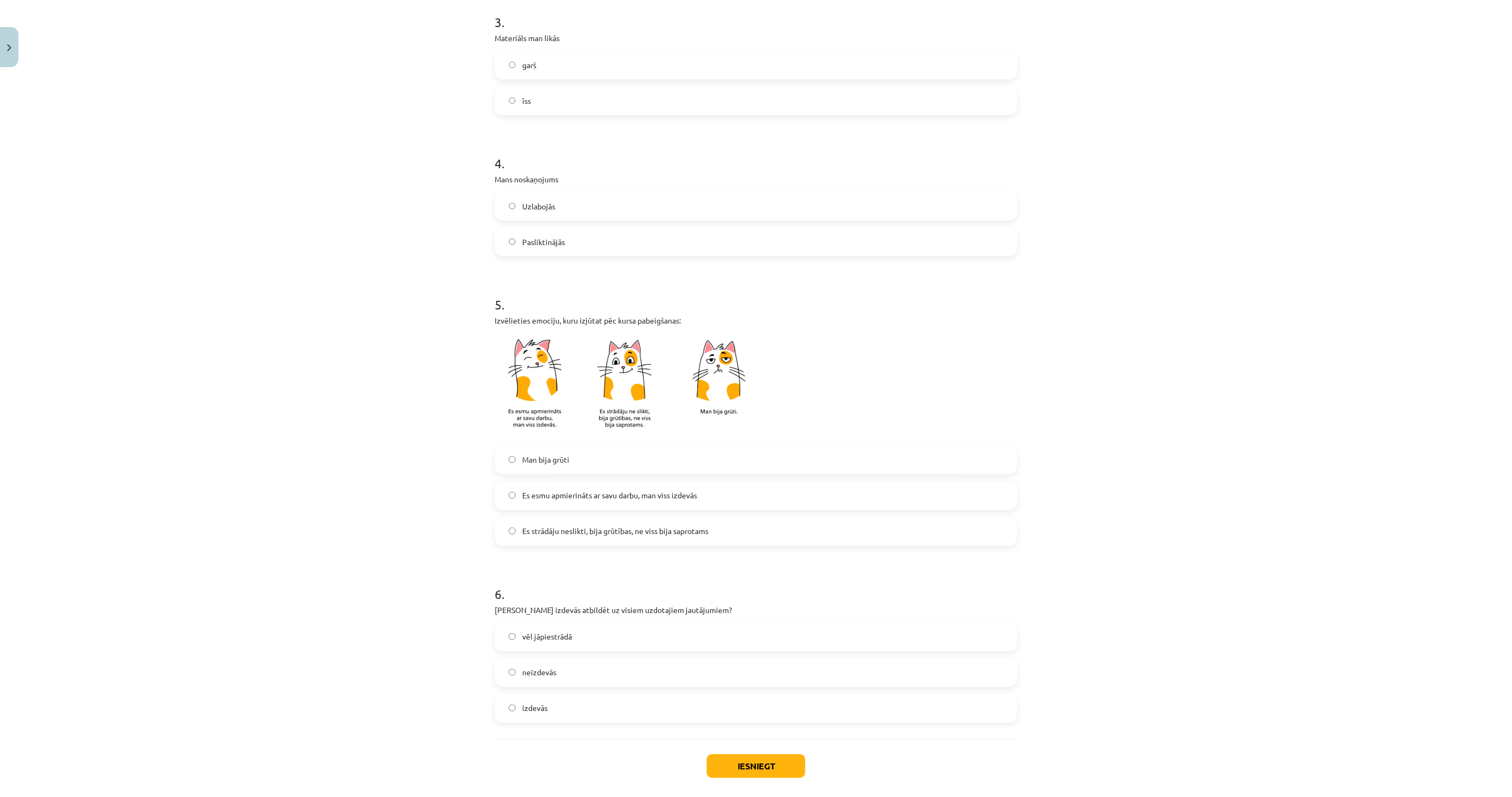
scroll to position [541, 0]
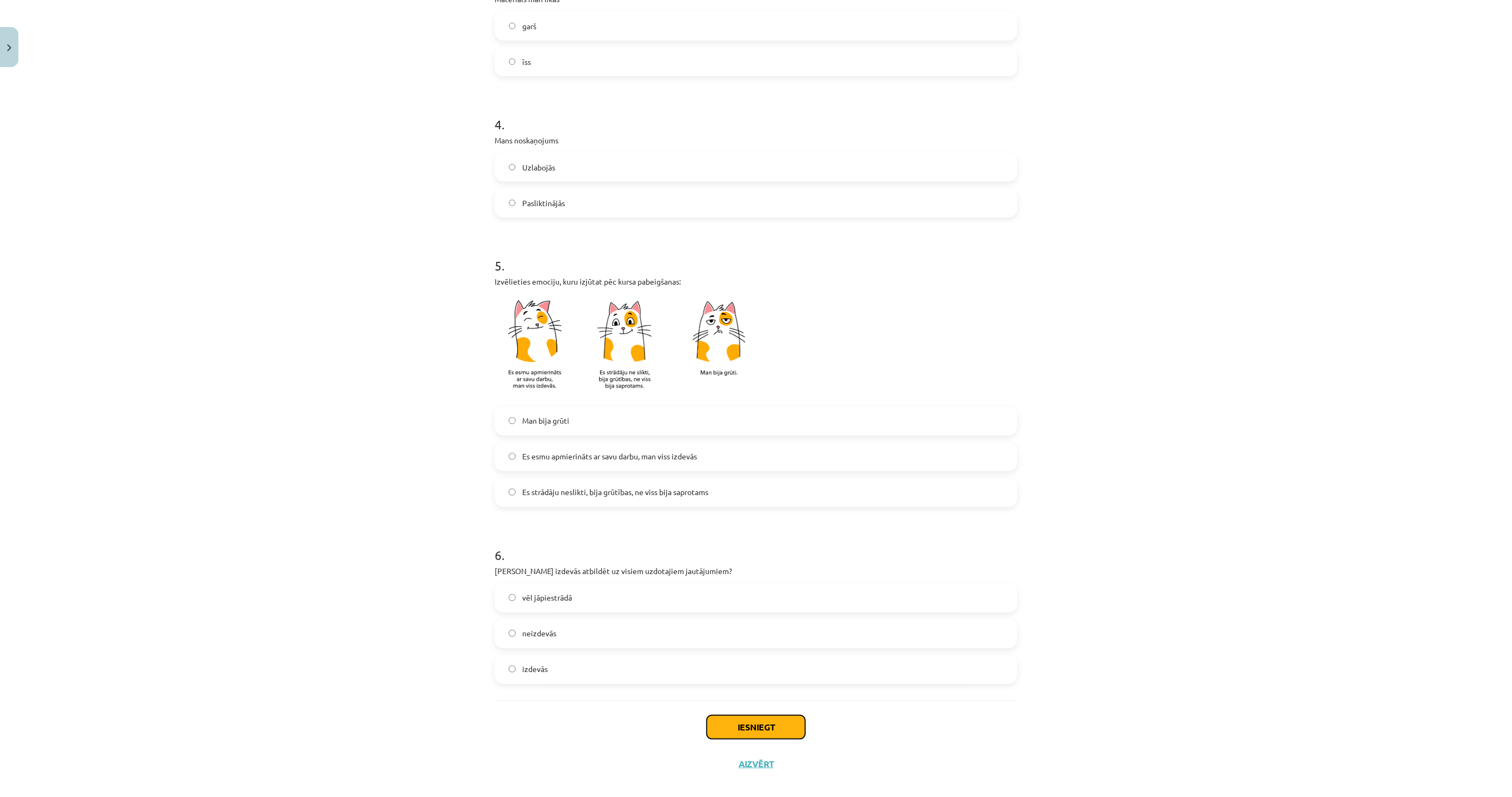
click at [727, 720] on button "Iesniegt" at bounding box center [755, 727] width 98 height 23
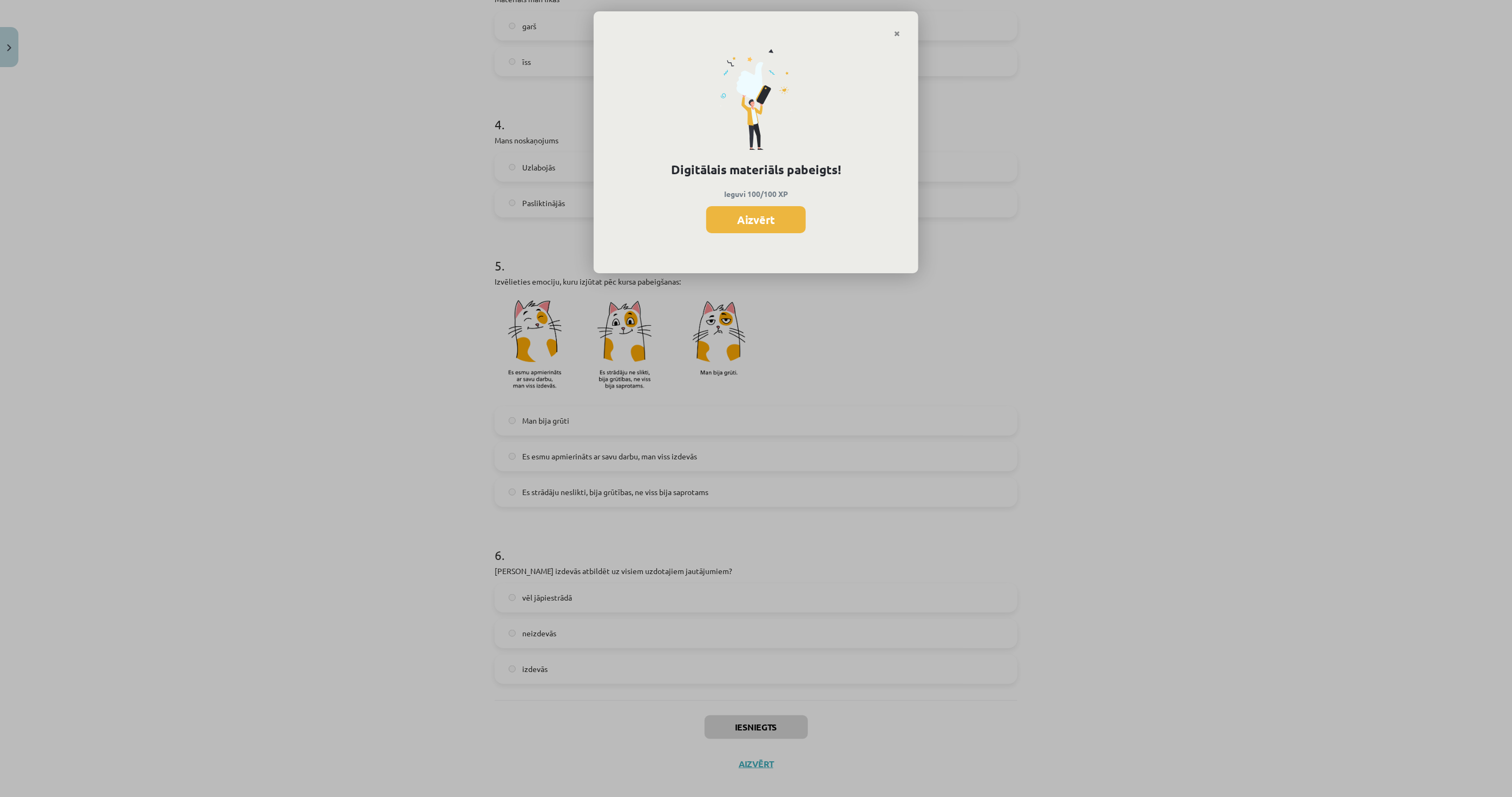
click at [749, 218] on button "Aizvērt" at bounding box center [756, 219] width 100 height 27
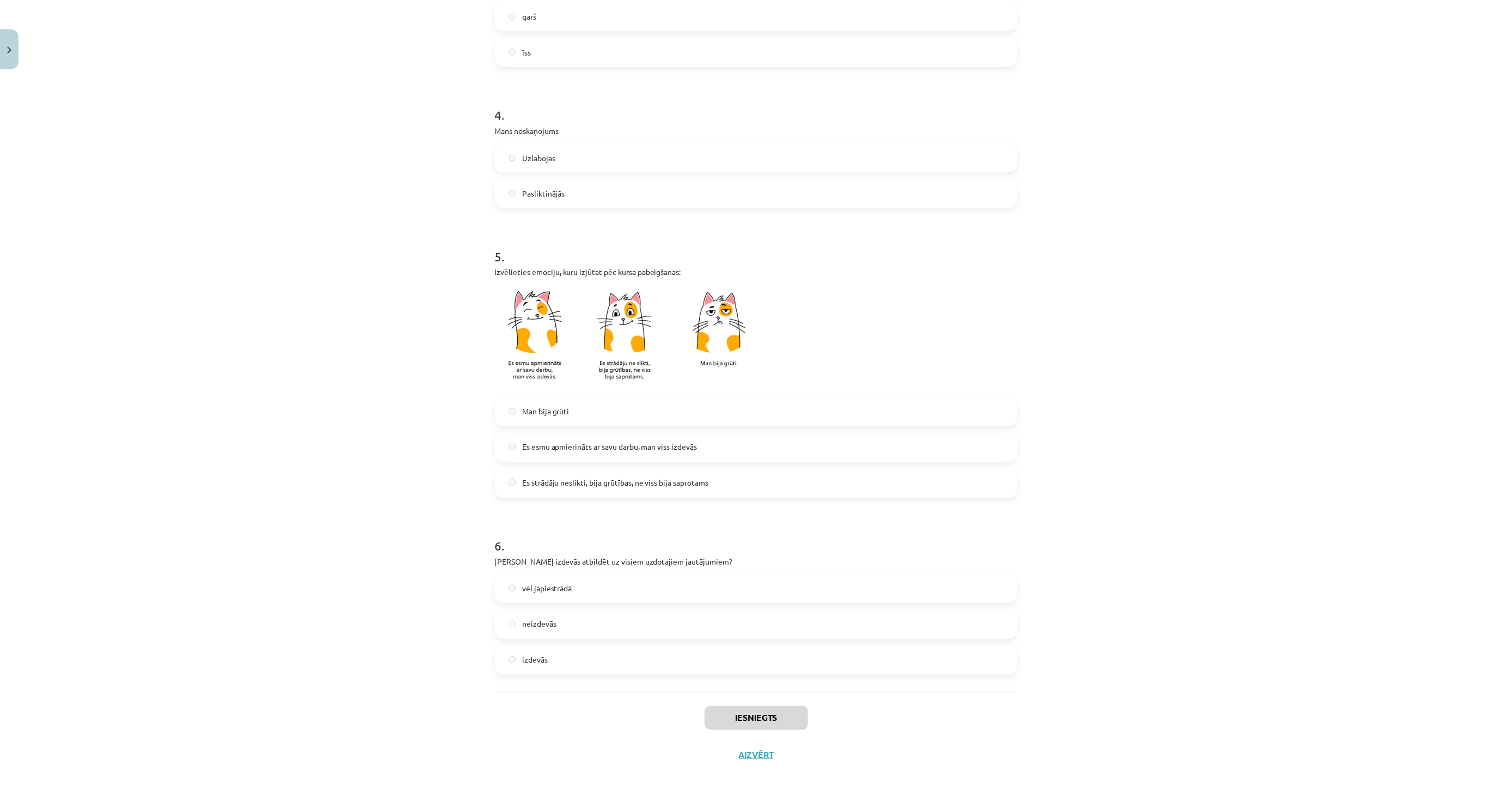
scroll to position [557, 0]
click at [755, 748] on div "Iesniegts Aizvērt" at bounding box center [761, 730] width 526 height 76
click at [753, 749] on div "Iesniegts Aizvērt" at bounding box center [761, 730] width 526 height 76
click at [750, 756] on button "Aizvērt" at bounding box center [761, 757] width 42 height 11
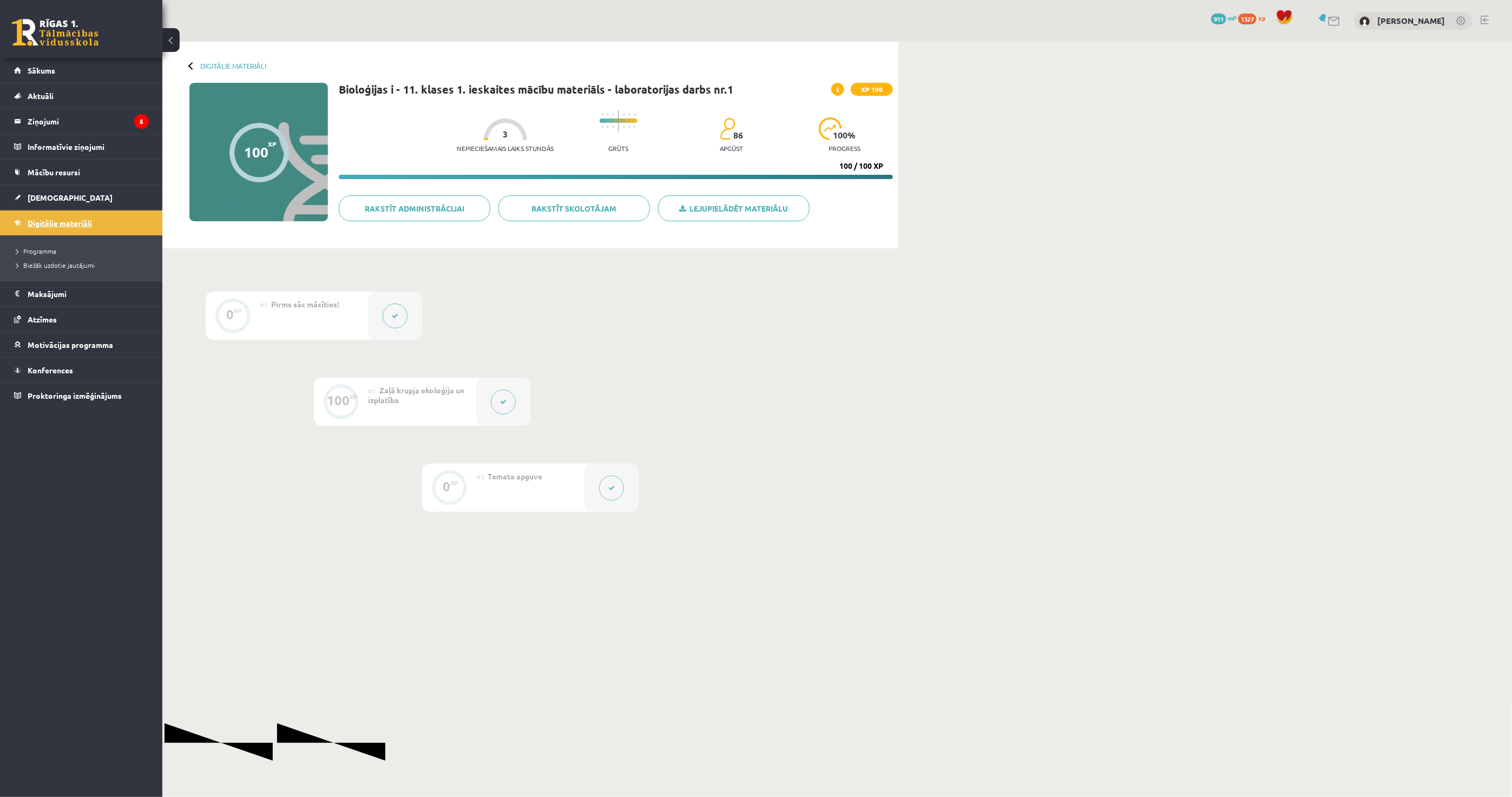
click at [91, 226] on span "Digitālie materiāli" at bounding box center [60, 222] width 65 height 10
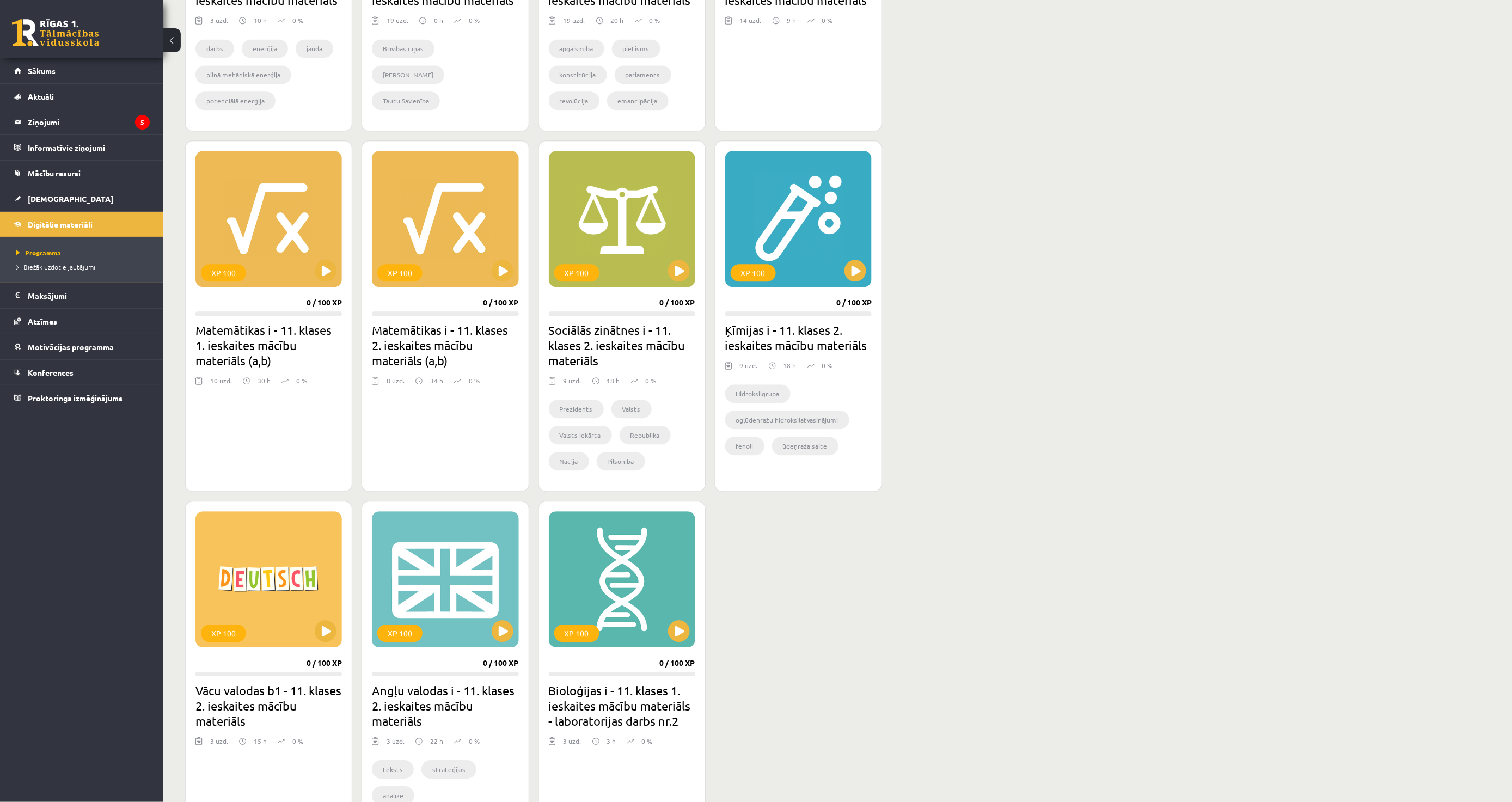
scroll to position [1150, 0]
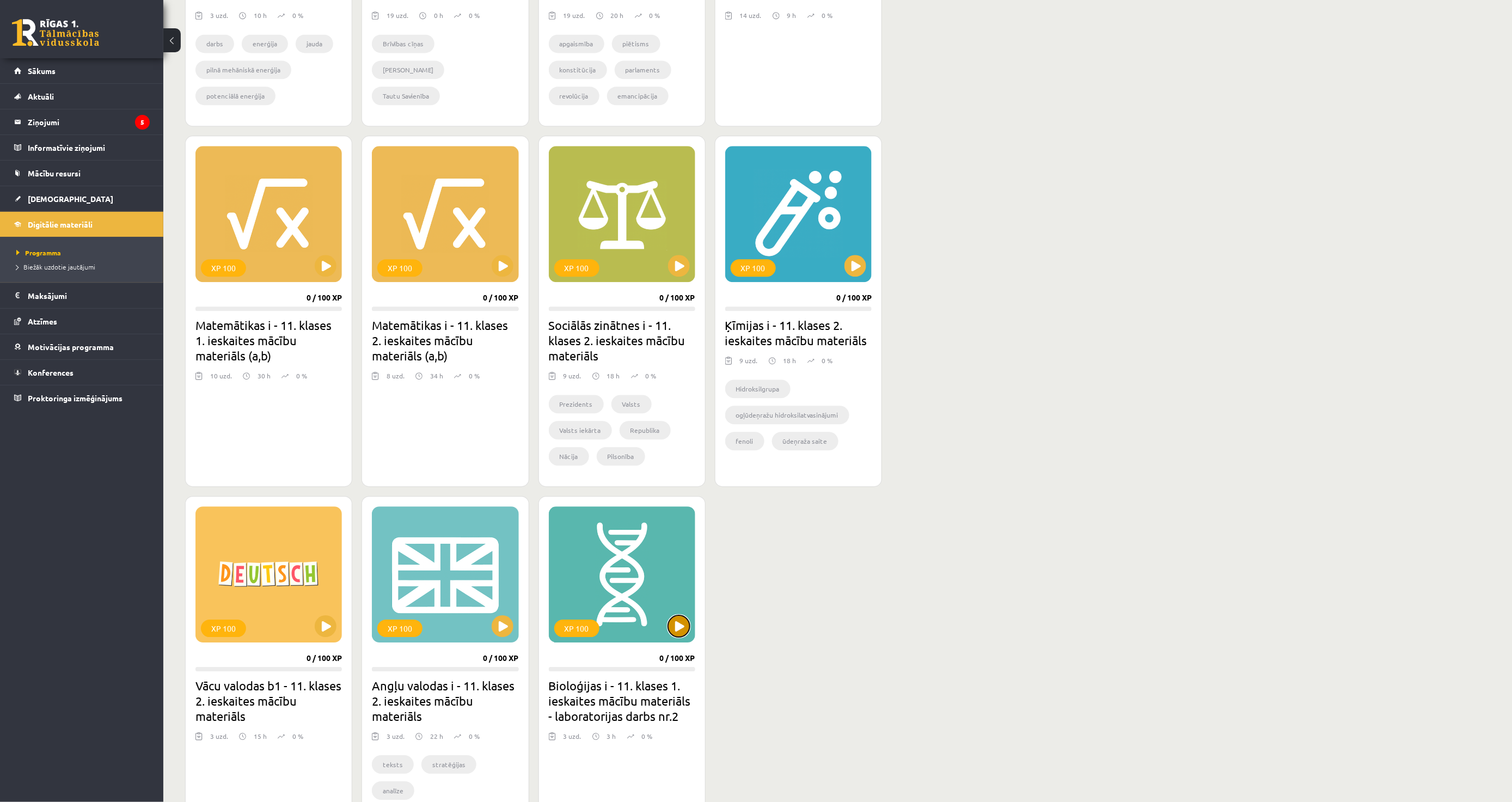
click at [678, 624] on button at bounding box center [679, 626] width 22 height 22
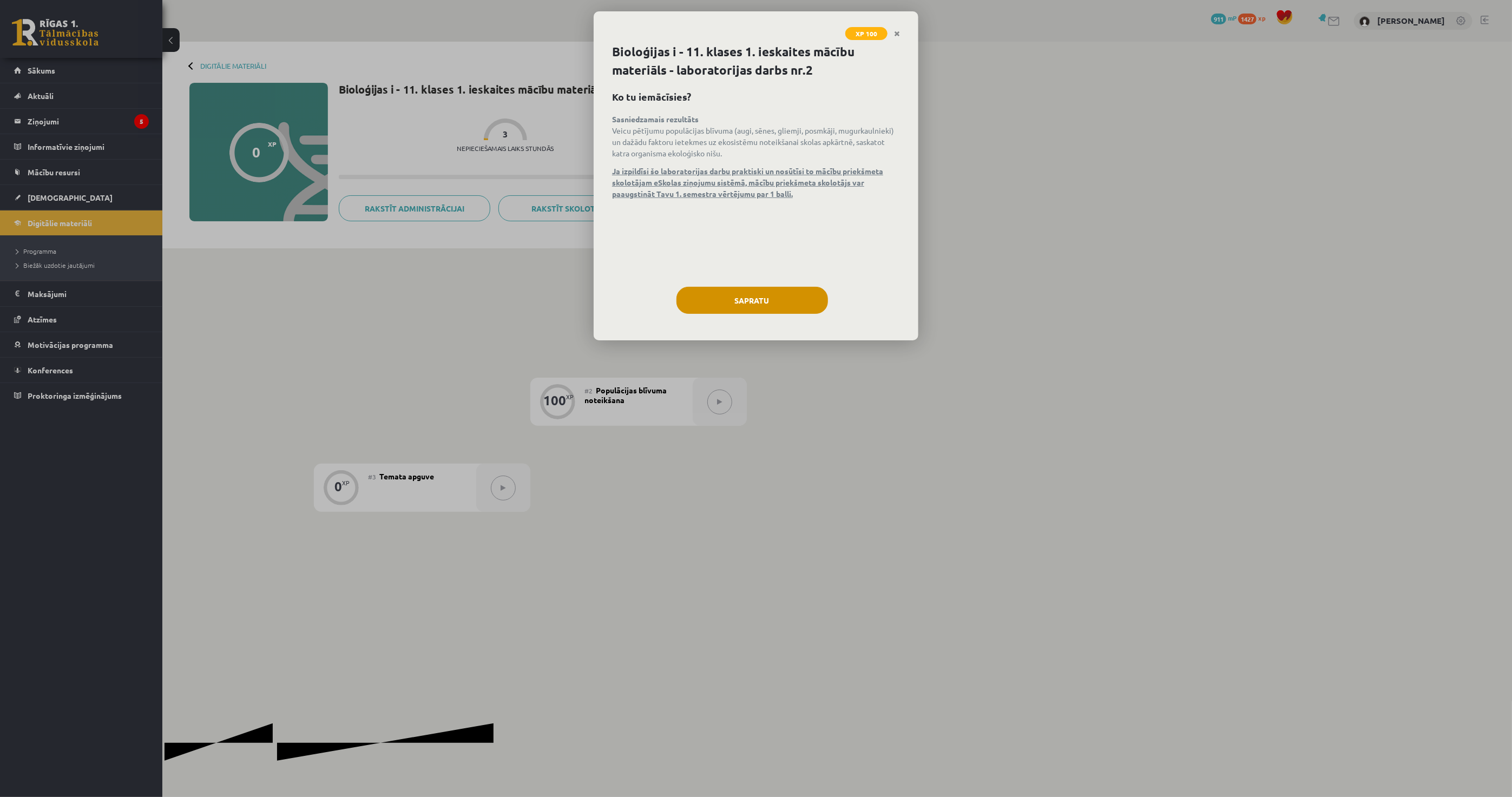
drag, startPoint x: 738, startPoint y: 264, endPoint x: 742, endPoint y: 291, distance: 27.3
click at [739, 276] on div "Bioloģijas i - 11. klases 1. ieskaites mācību materiāls - laboratorijas darbs n…" at bounding box center [756, 192] width 325 height 298
click at [744, 298] on button "Sapratu" at bounding box center [752, 300] width 151 height 27
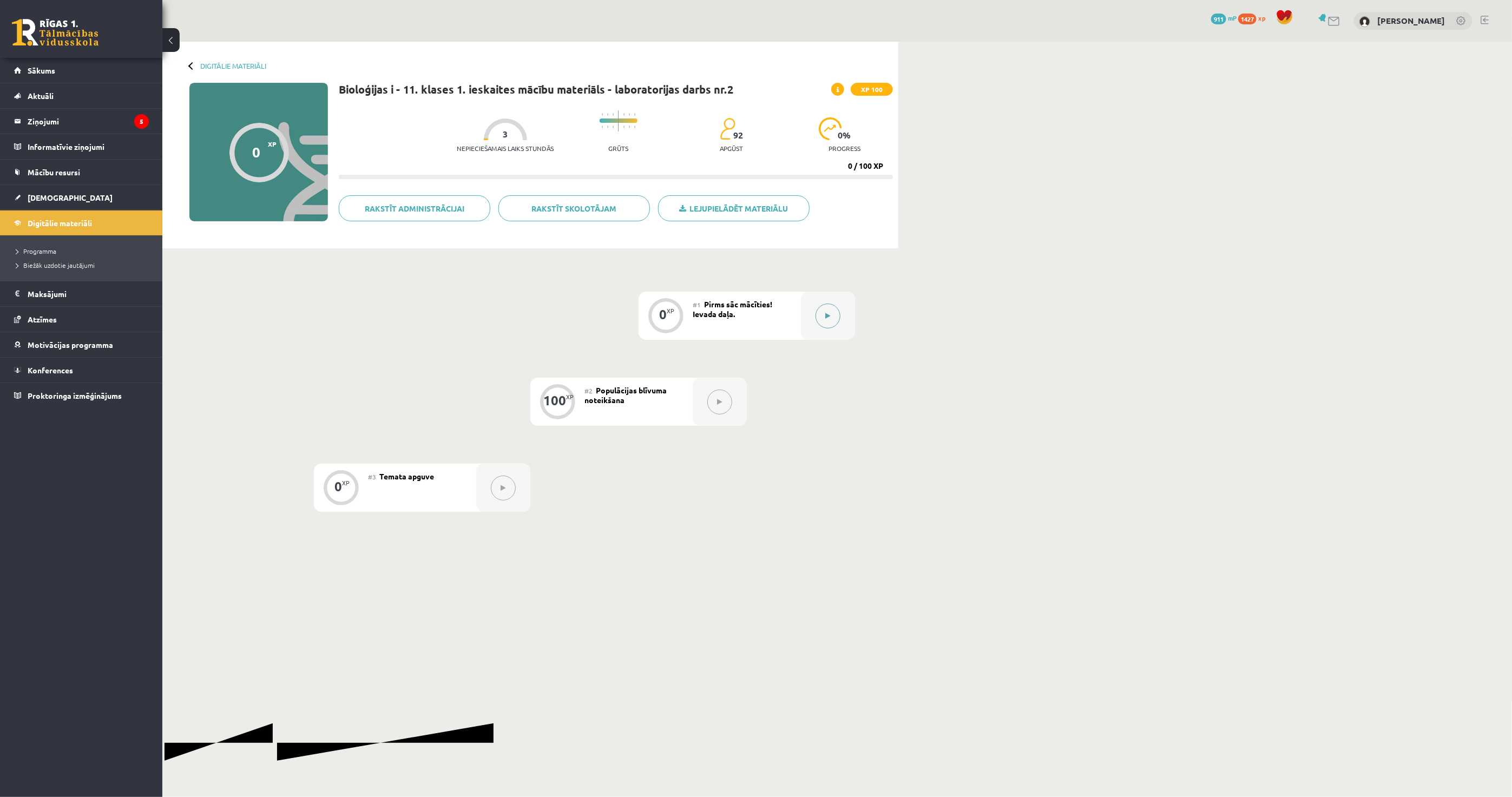
click at [833, 322] on button at bounding box center [828, 316] width 25 height 25
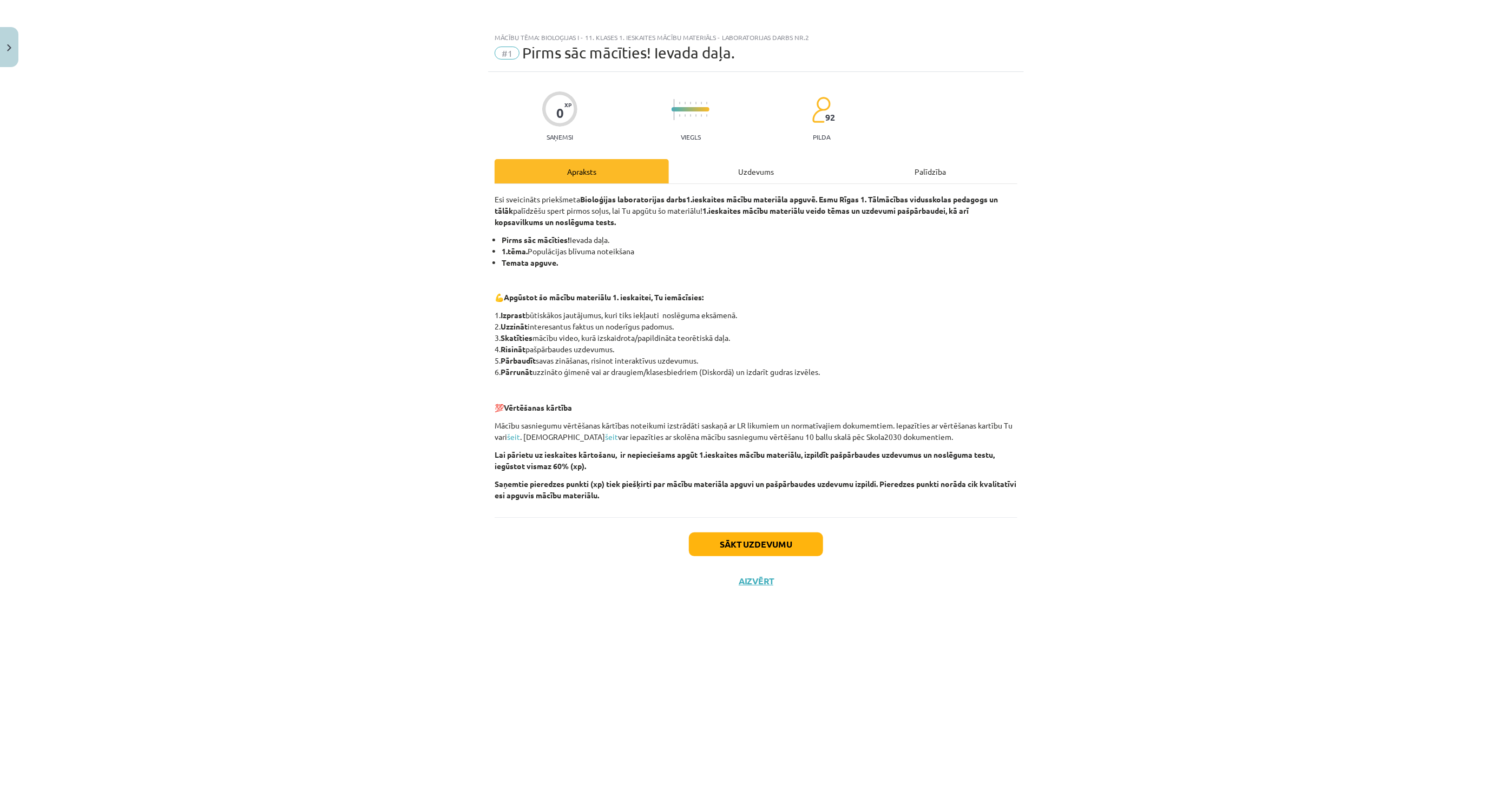
drag, startPoint x: 501, startPoint y: 327, endPoint x: 713, endPoint y: 323, distance: 212.0
click at [713, 323] on p "1. Izprast būtiskākos jautājumus, kuri tiks iekļauti noslēguma eksāmenā. 2. Uzz…" at bounding box center [756, 344] width 523 height 68
copy p "Uzzināt interesantus faktus un noderīgus padomus."
click at [723, 538] on button "Sākt uzdevumu" at bounding box center [756, 544] width 134 height 23
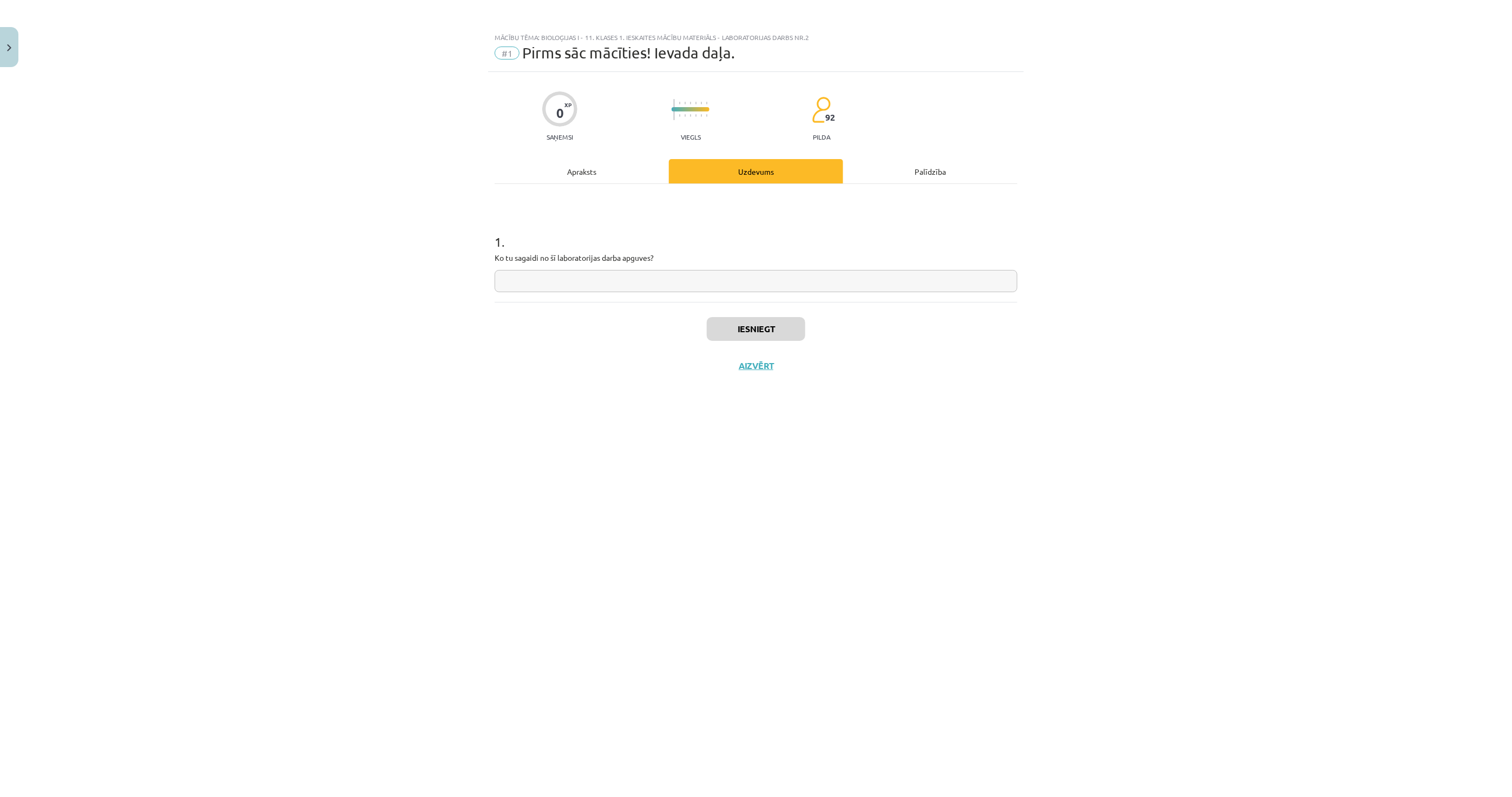
click at [631, 290] on input "text" at bounding box center [756, 281] width 523 height 22
paste input "**********"
type input "**********"
click at [760, 324] on button "Iesniegt" at bounding box center [755, 328] width 98 height 23
click at [748, 372] on button "Nākamā nodarbība" at bounding box center [756, 373] width 106 height 25
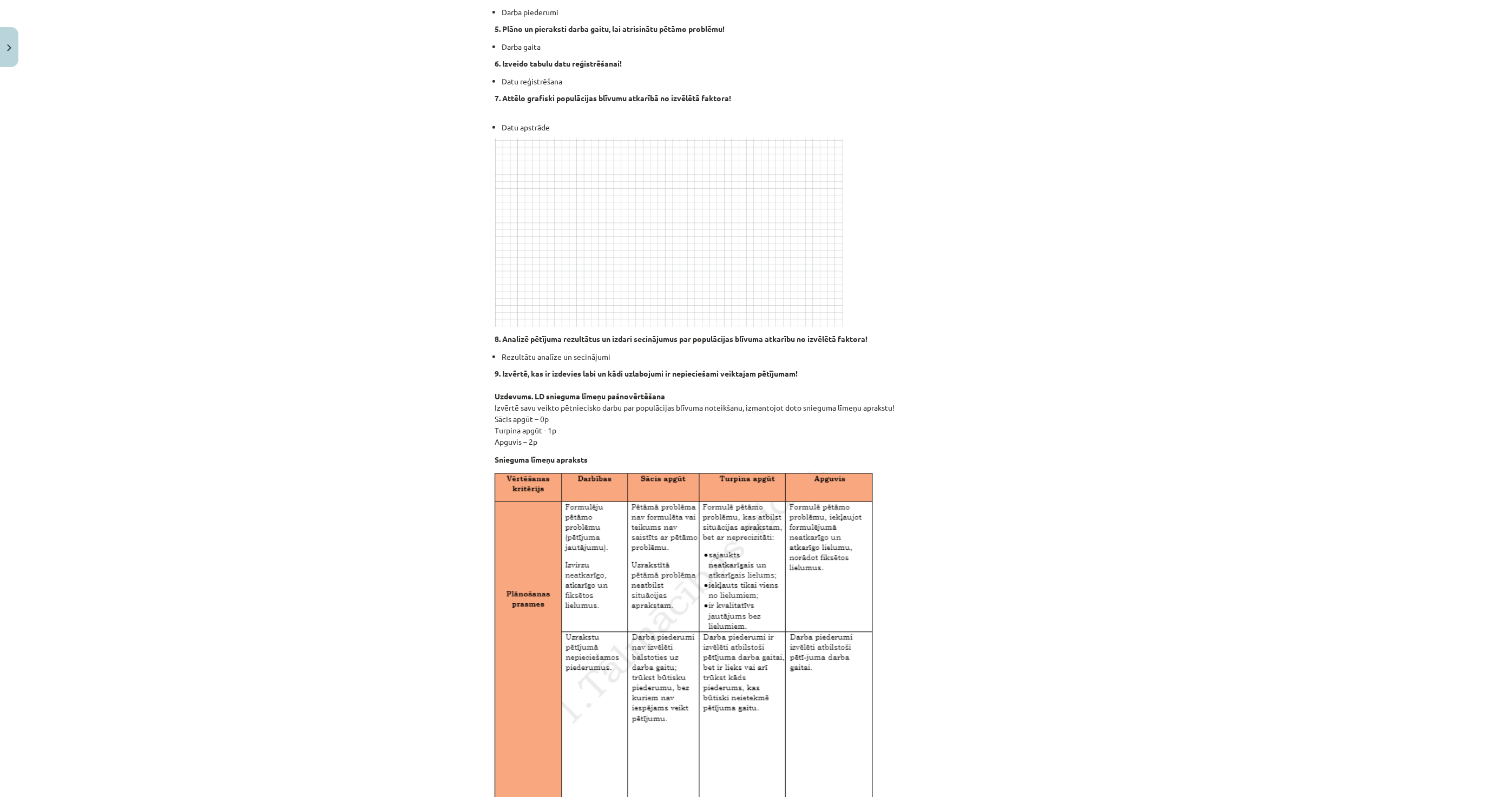
scroll to position [565, 0]
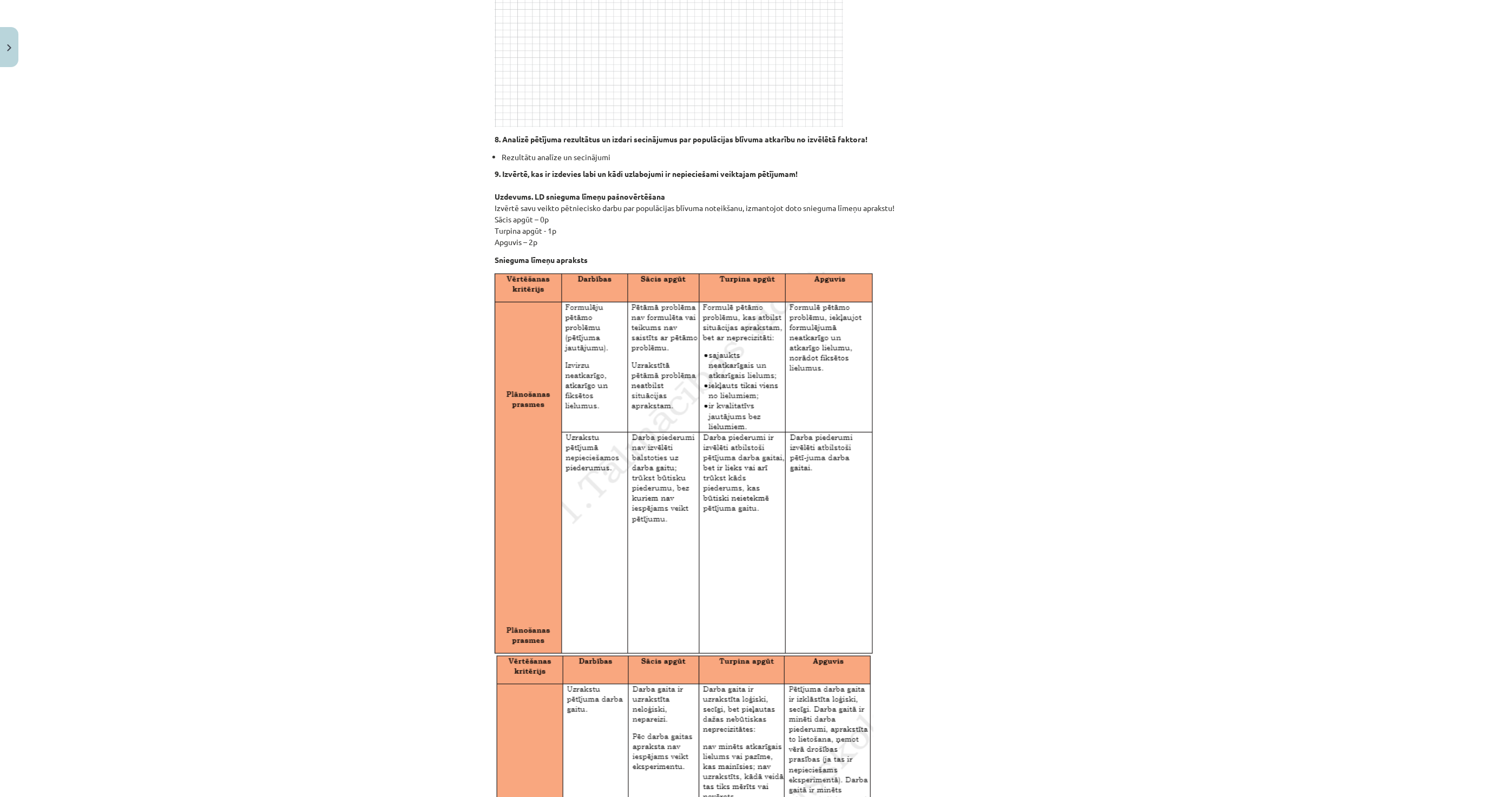
drag, startPoint x: 535, startPoint y: 249, endPoint x: 700, endPoint y: 241, distance: 165.2
click at [700, 241] on div "Mācību tēma: Bioloģijas i - 11. klases 1. ieskaites mācību materiāls - laborato…" at bounding box center [756, 398] width 1512 height 797
copy div "Loremipsum dolorsit Ametco adipiscingel seddoe, tempori, utlabor etdolo. Magna …"
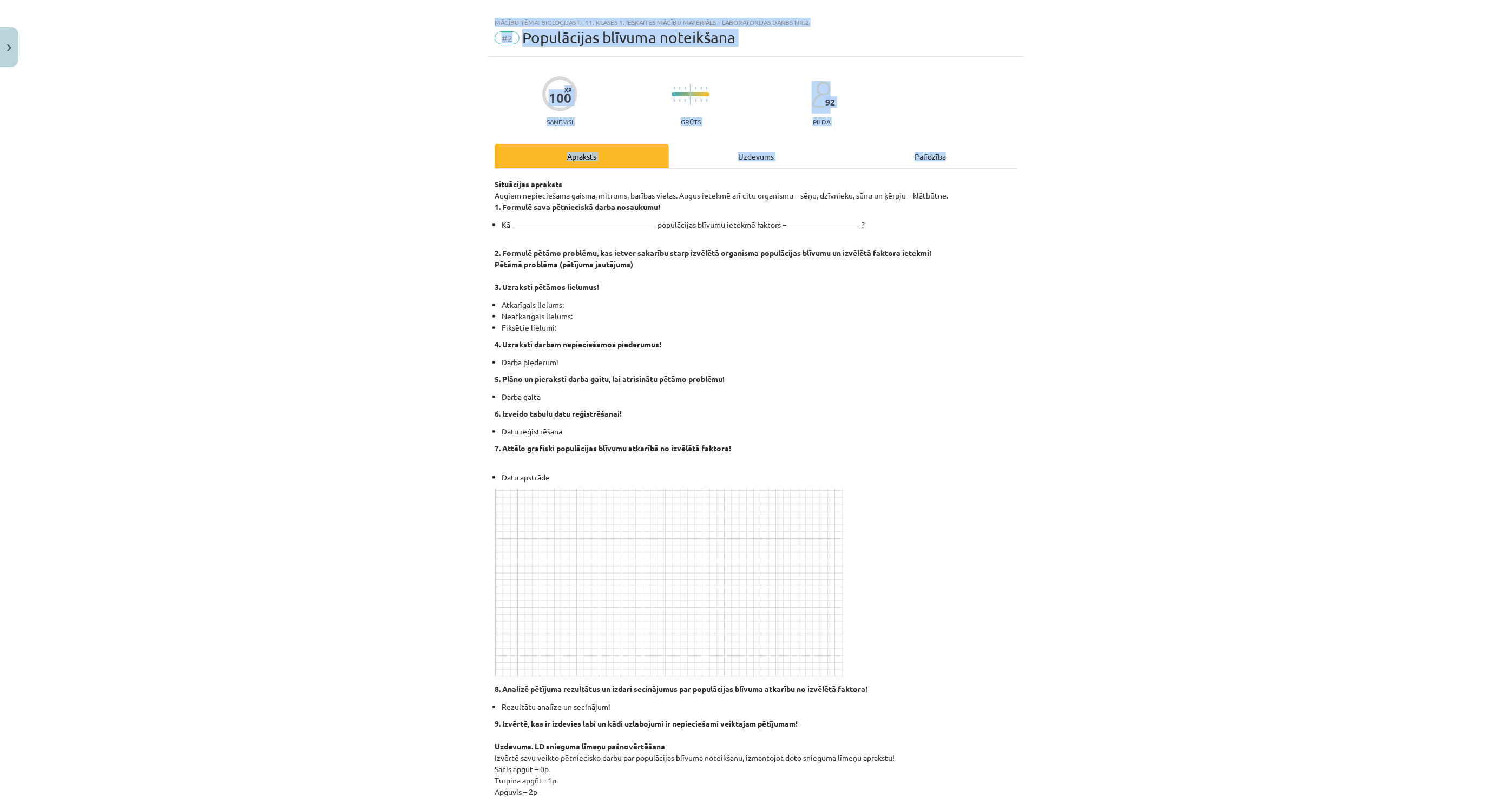
scroll to position [0, 0]
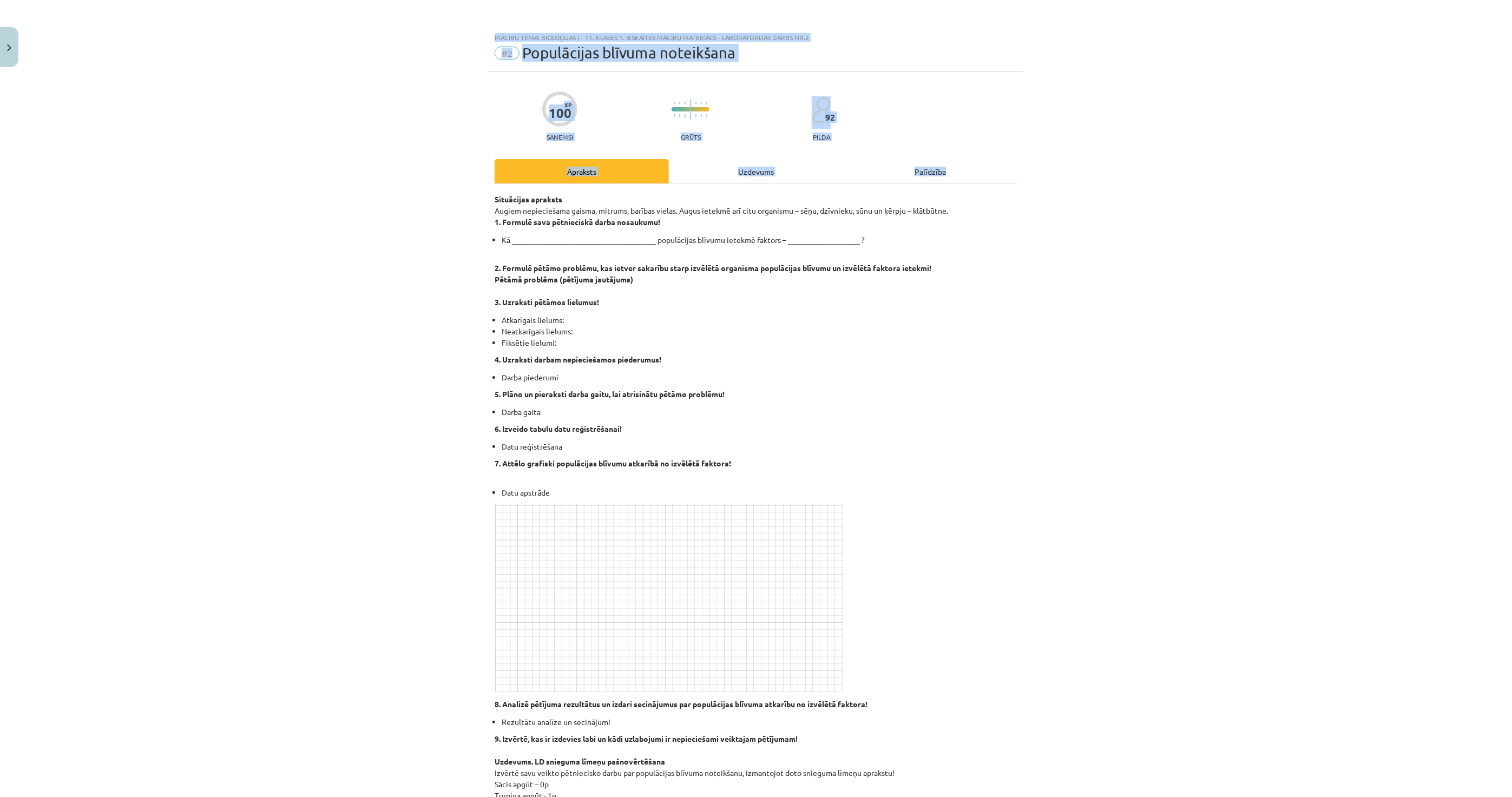
click at [460, 345] on div "Mācību tēma: Bioloģijas i - 11. klases 1. ieskaites mācību materiāls - laborato…" at bounding box center [756, 398] width 1512 height 797
drag, startPoint x: 544, startPoint y: 223, endPoint x: 613, endPoint y: 223, distance: 69.0
click at [613, 223] on strong "1. Formulē sava pētnieciskā darba nosaukumu!" at bounding box center [578, 221] width 166 height 10
copy strong "pētnieciskā darba"
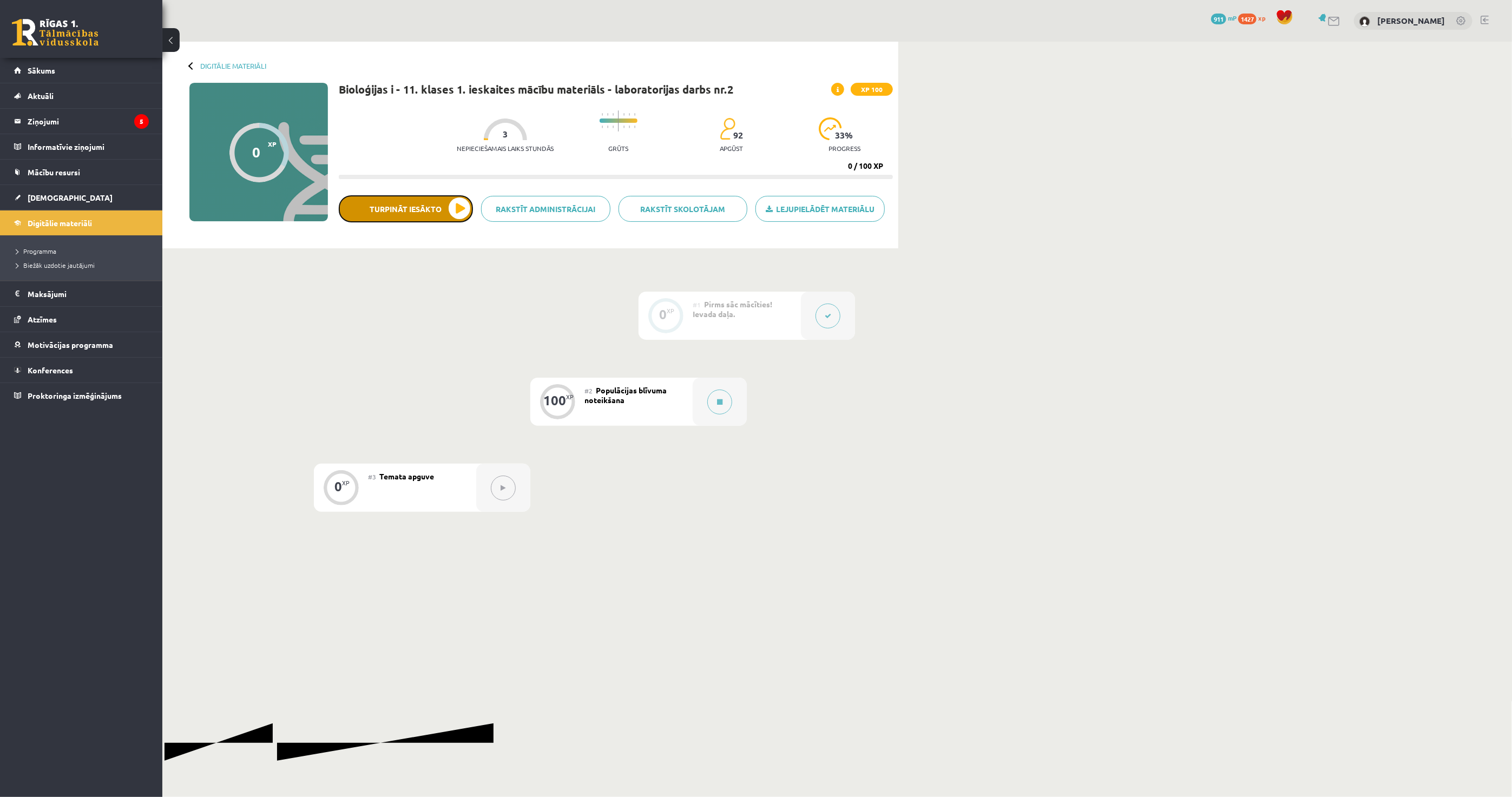
click at [452, 202] on button "Turpināt iesākto" at bounding box center [405, 209] width 134 height 27
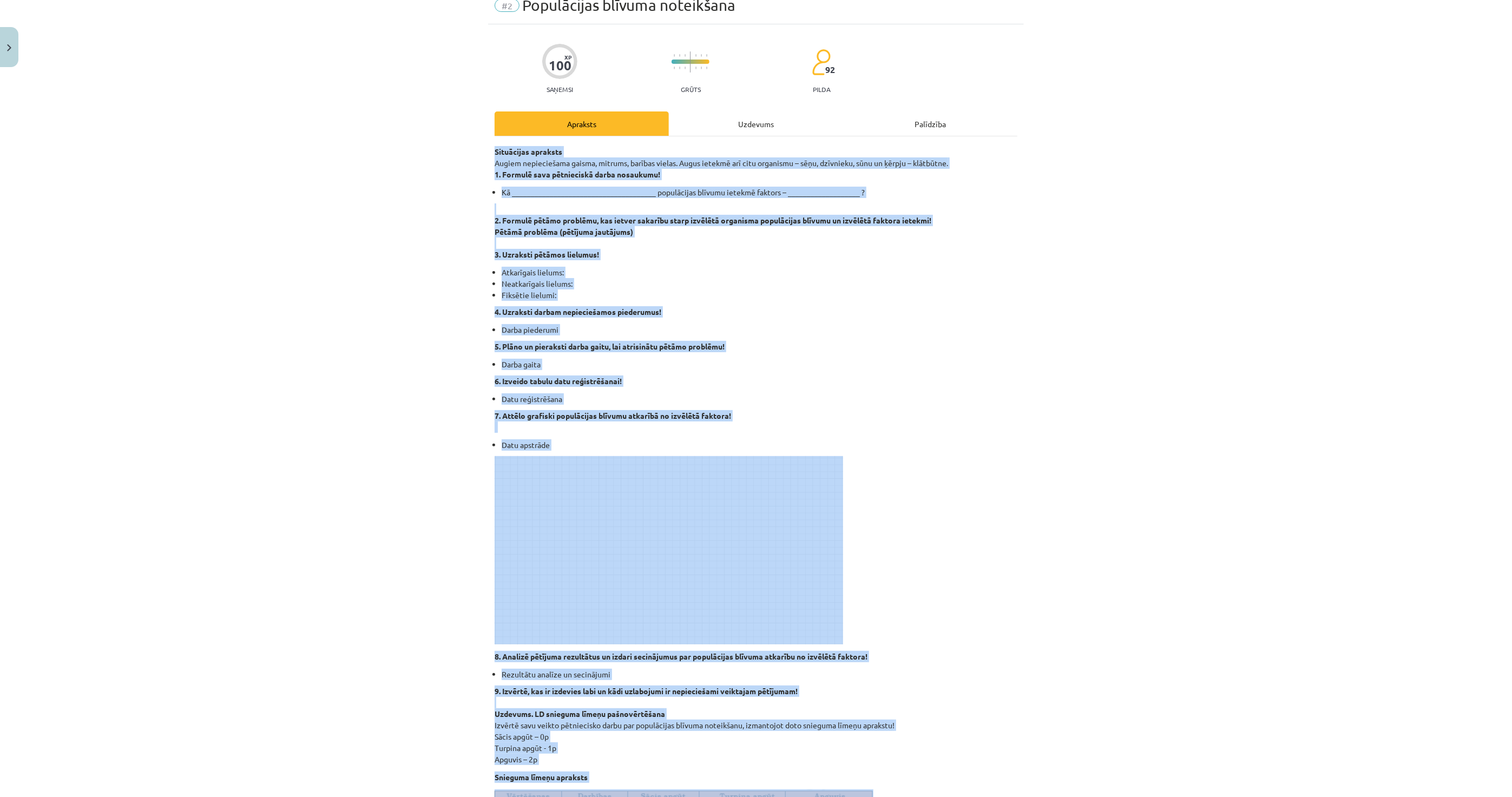
scroll to position [90, 0]
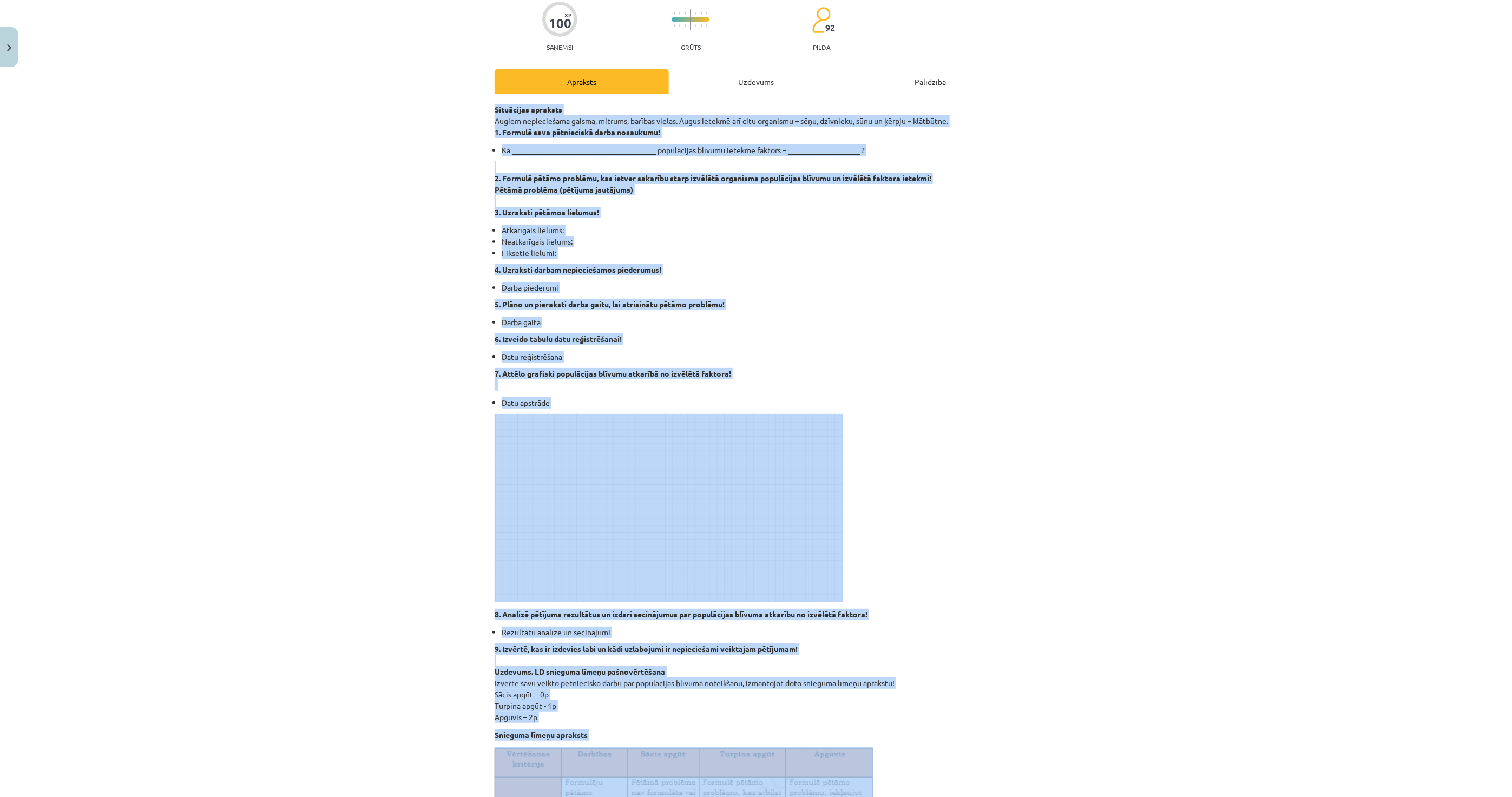
drag, startPoint x: 488, startPoint y: 192, endPoint x: 716, endPoint y: 712, distance: 567.8
copy div "Situācijas apraksts Augiem nepieciešama gaisma, mitrums, barības vielas. Augus …"
click at [315, 452] on div "Mācību tēma: Bioloģijas i - 11. klases 1. ieskaites mācību materiāls - laborato…" at bounding box center [756, 398] width 1512 height 797
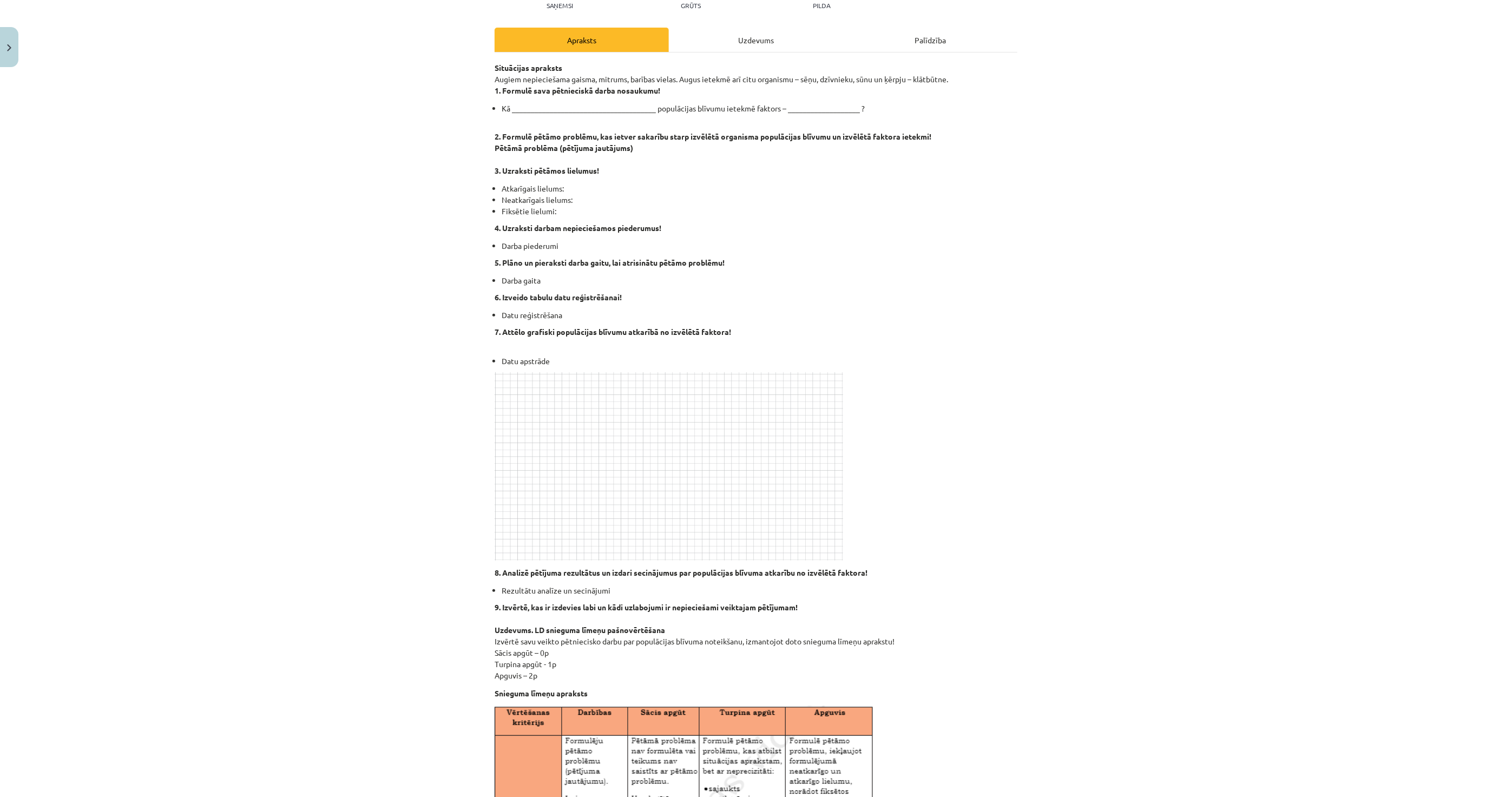
scroll to position [390, 0]
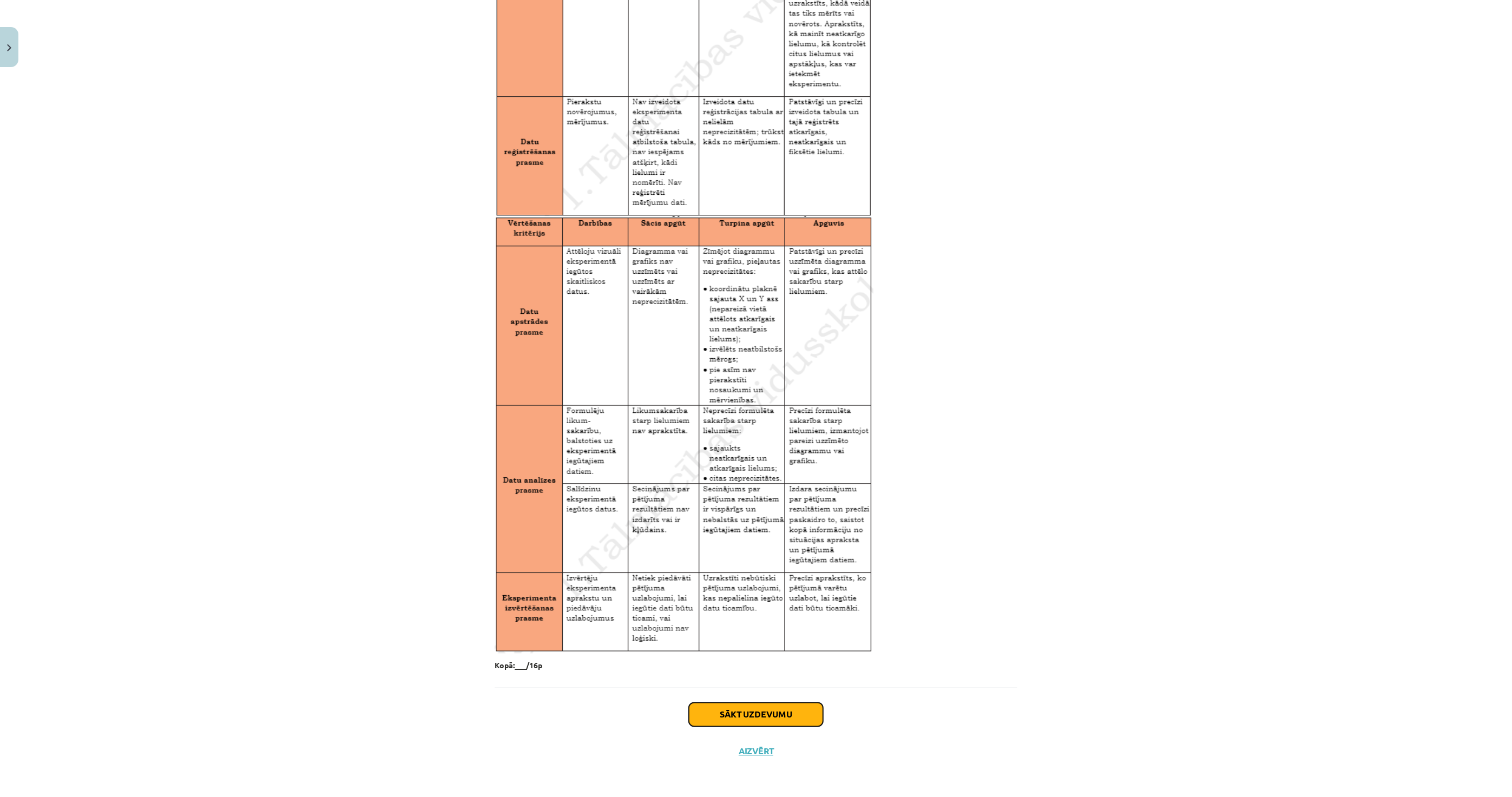
click at [751, 715] on button "Sākt uzdevumu" at bounding box center [756, 714] width 134 height 23
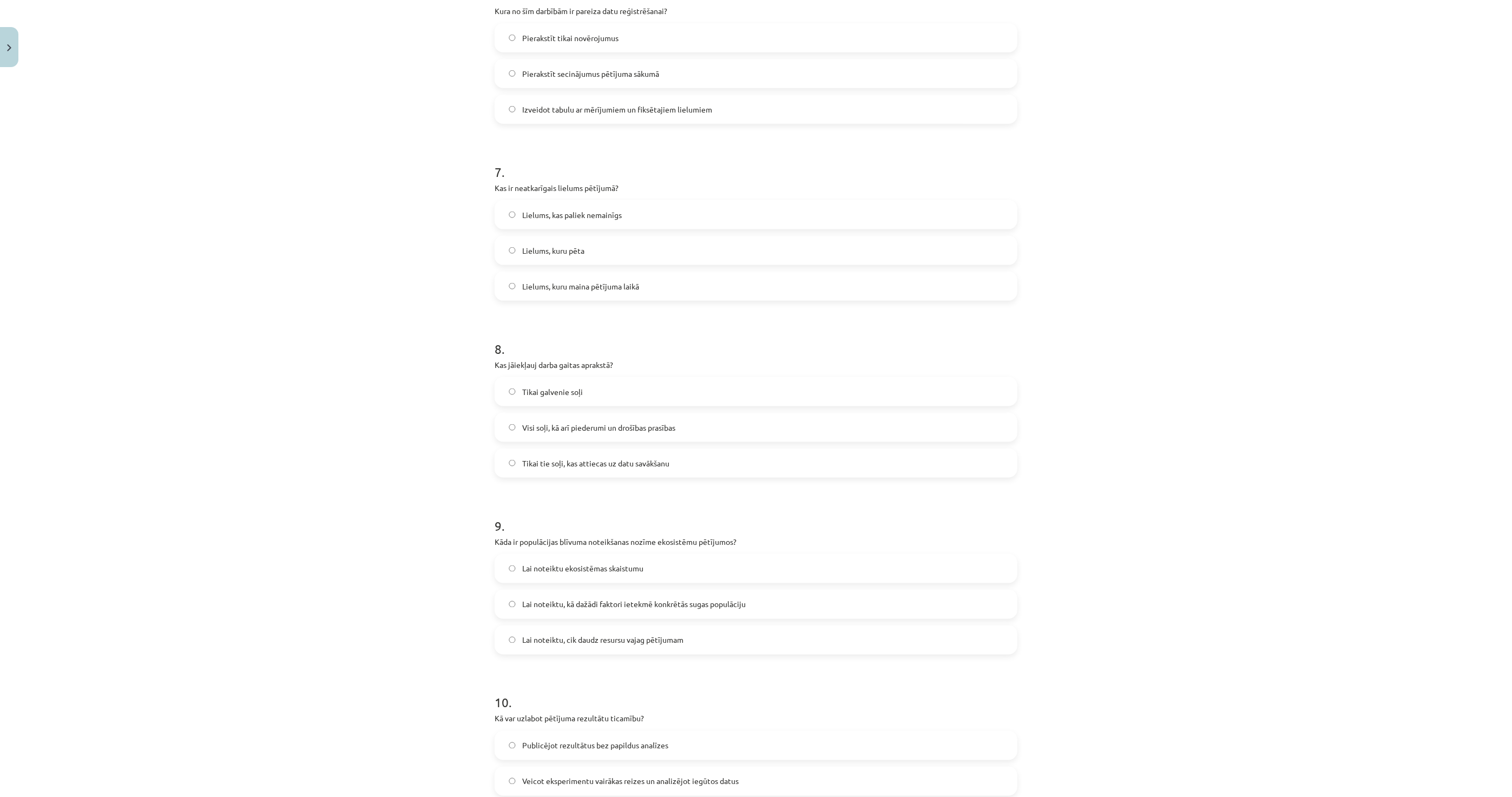
scroll to position [1291, 0]
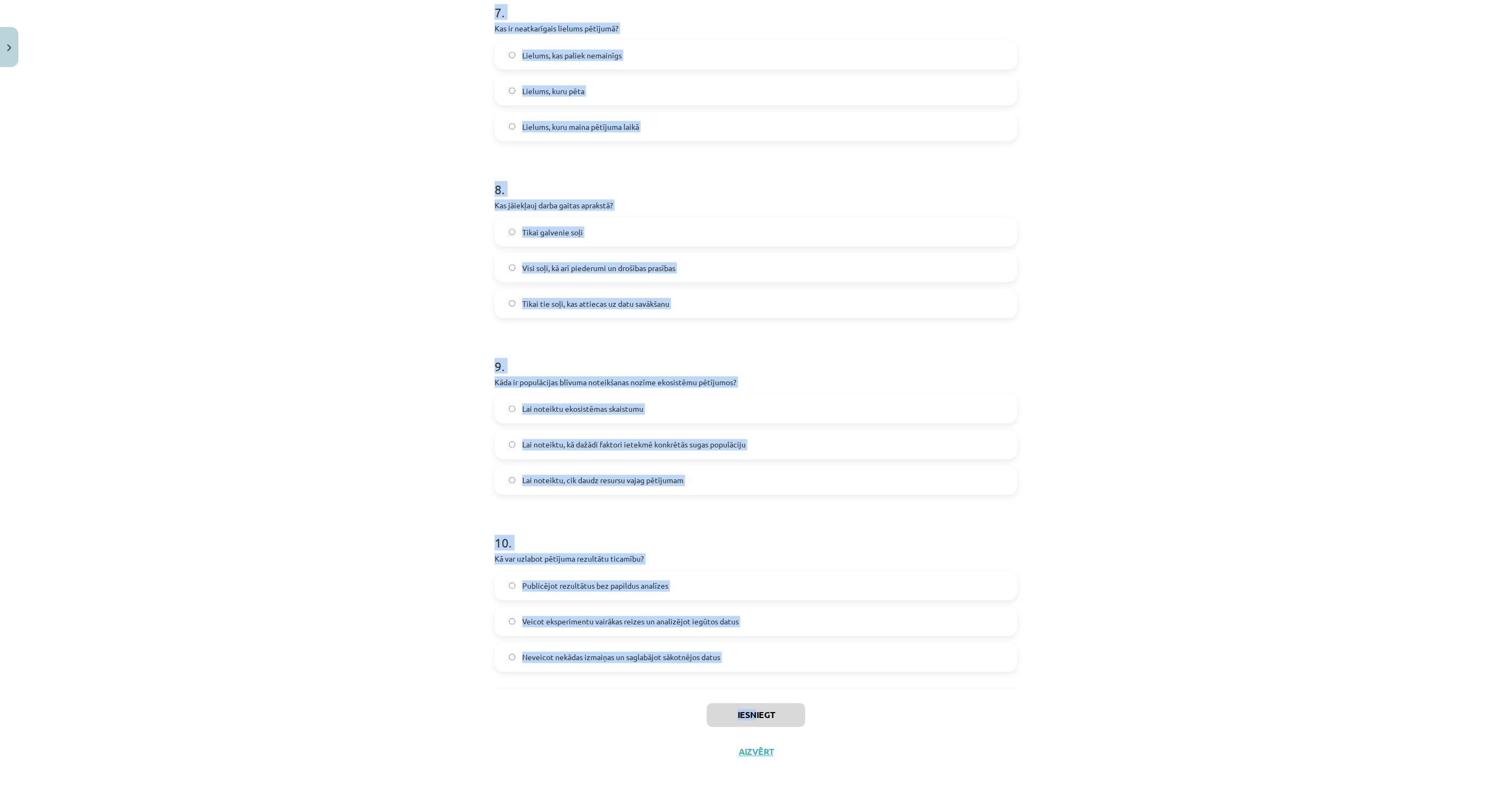
click at [751, 713] on div "Mācību tēma: Bioloģijas i - 11. klases 1. ieskaites mācību materiāls - laborato…" at bounding box center [756, 398] width 1512 height 797
copy div "1 . Kas jādara pēc datu savākšanas pētījumā? Nekavējoties iesniedz pētījuma rez…"
click at [323, 441] on div "Mācību tēma: Bioloģijas i - 11. klases 1. ieskaites mācību materiāls - laborato…" at bounding box center [756, 398] width 1512 height 797
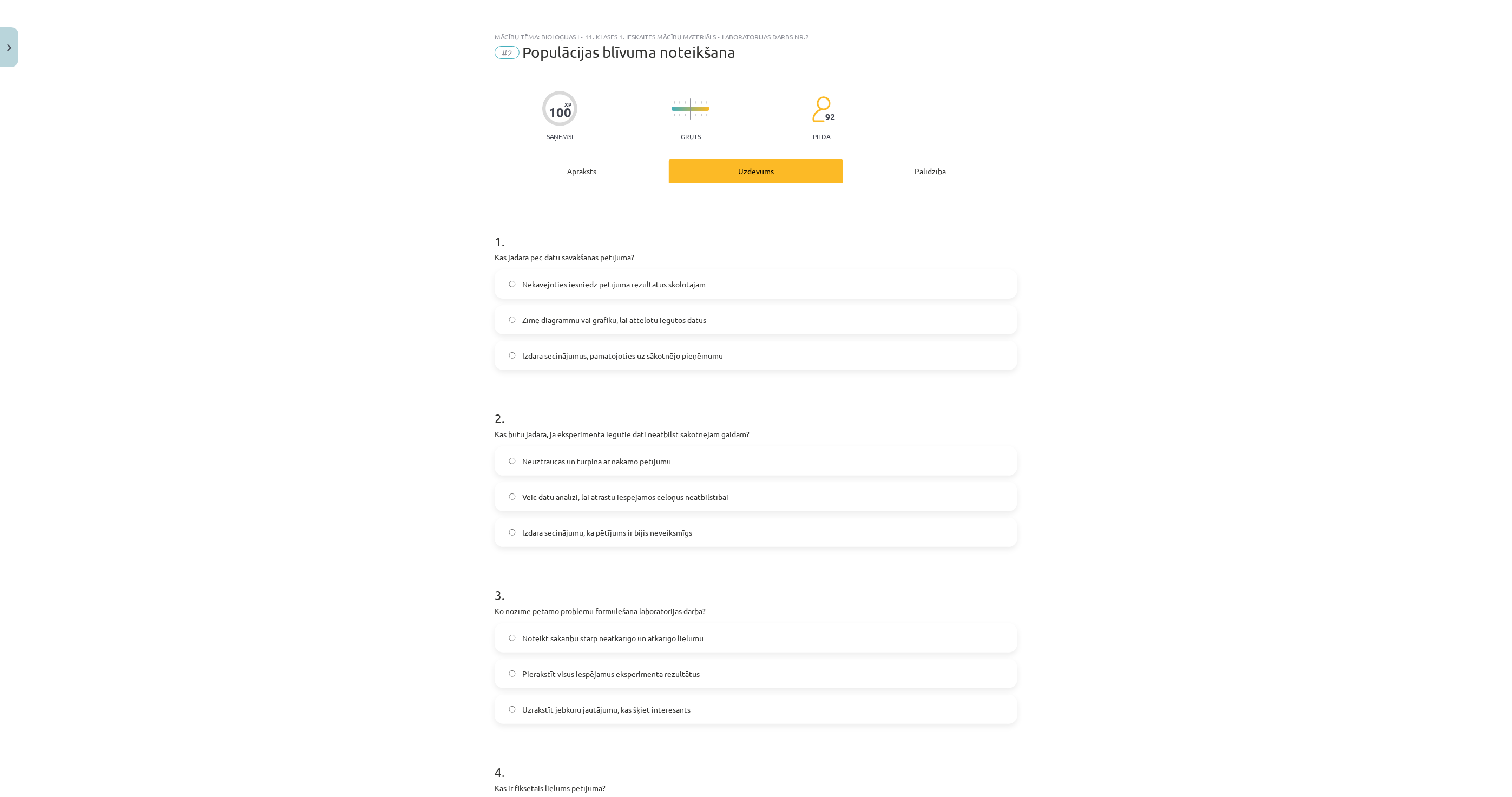
scroll to position [0, 0]
click at [536, 327] on label "Zīmē diagrammu vai grafiku, lai attēlotu iegūtos datus" at bounding box center [756, 320] width 521 height 27
click at [573, 503] on label "Veic datu analīzi, lai atrastu iespējamos cēloņus neatbilstībai" at bounding box center [756, 497] width 521 height 27
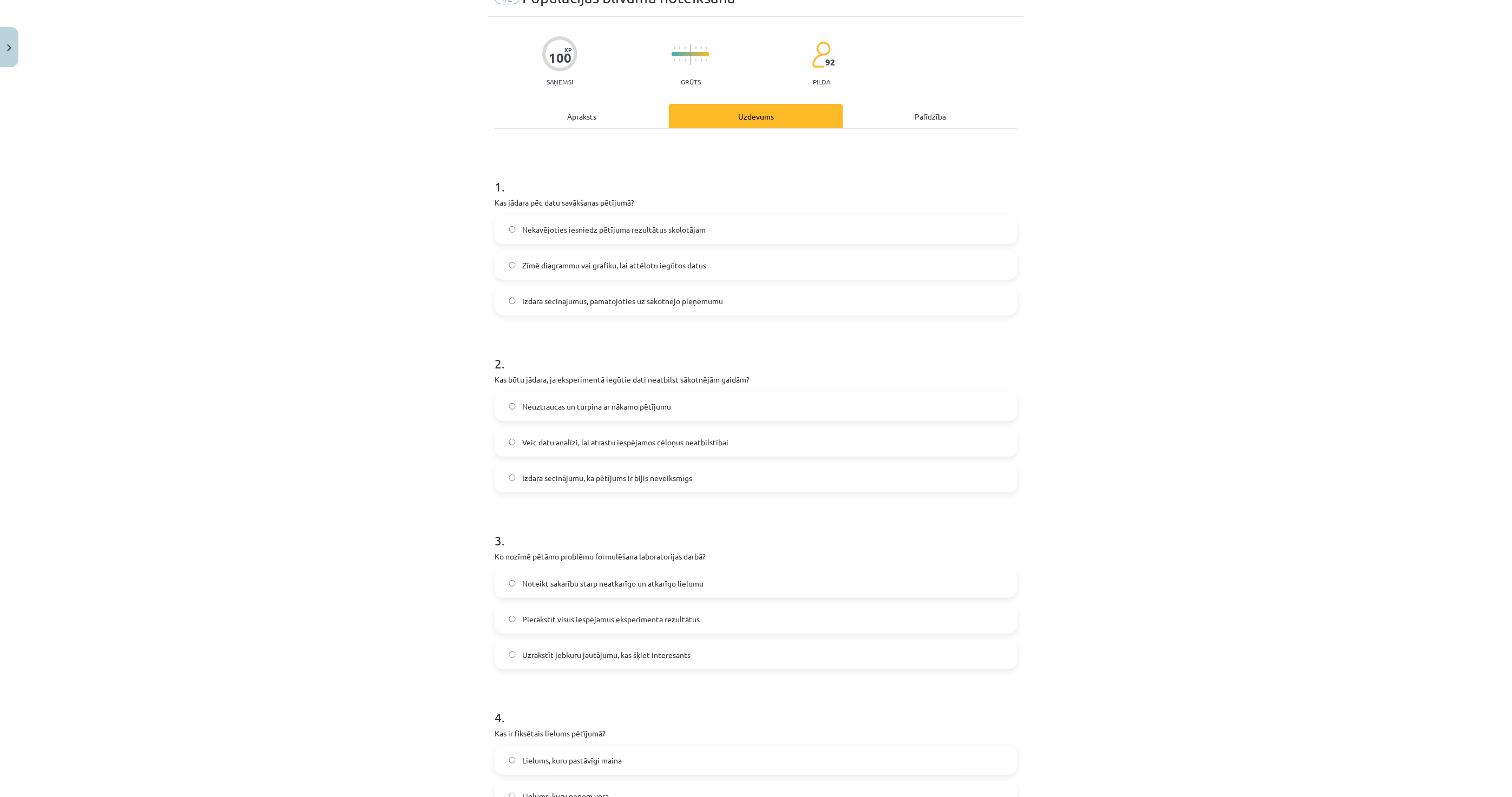
scroll to position [60, 0]
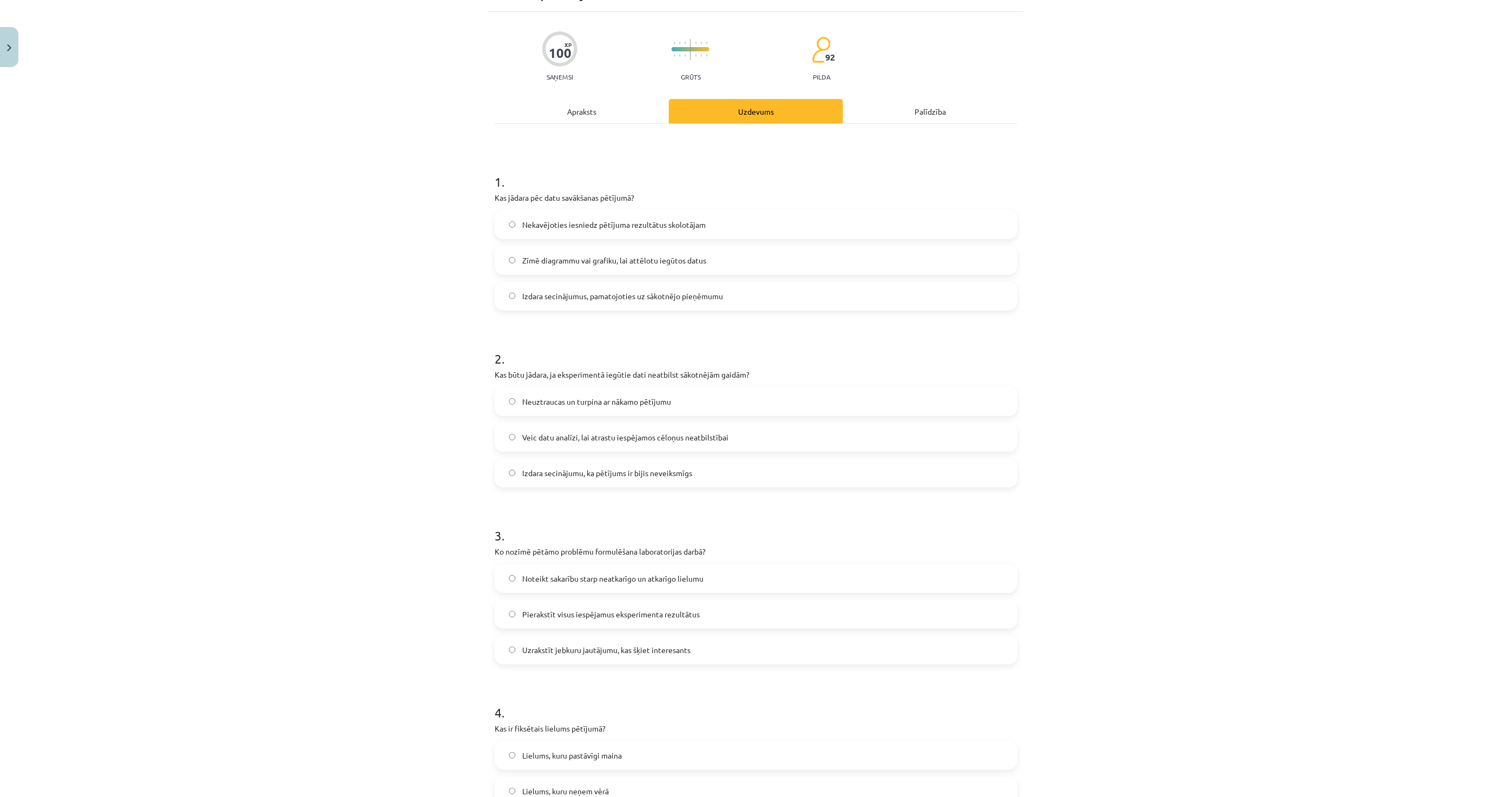
click at [592, 578] on span "Noteikt sakarību starp neatkarīgo un atkarīgo lielumu" at bounding box center [612, 578] width 181 height 12
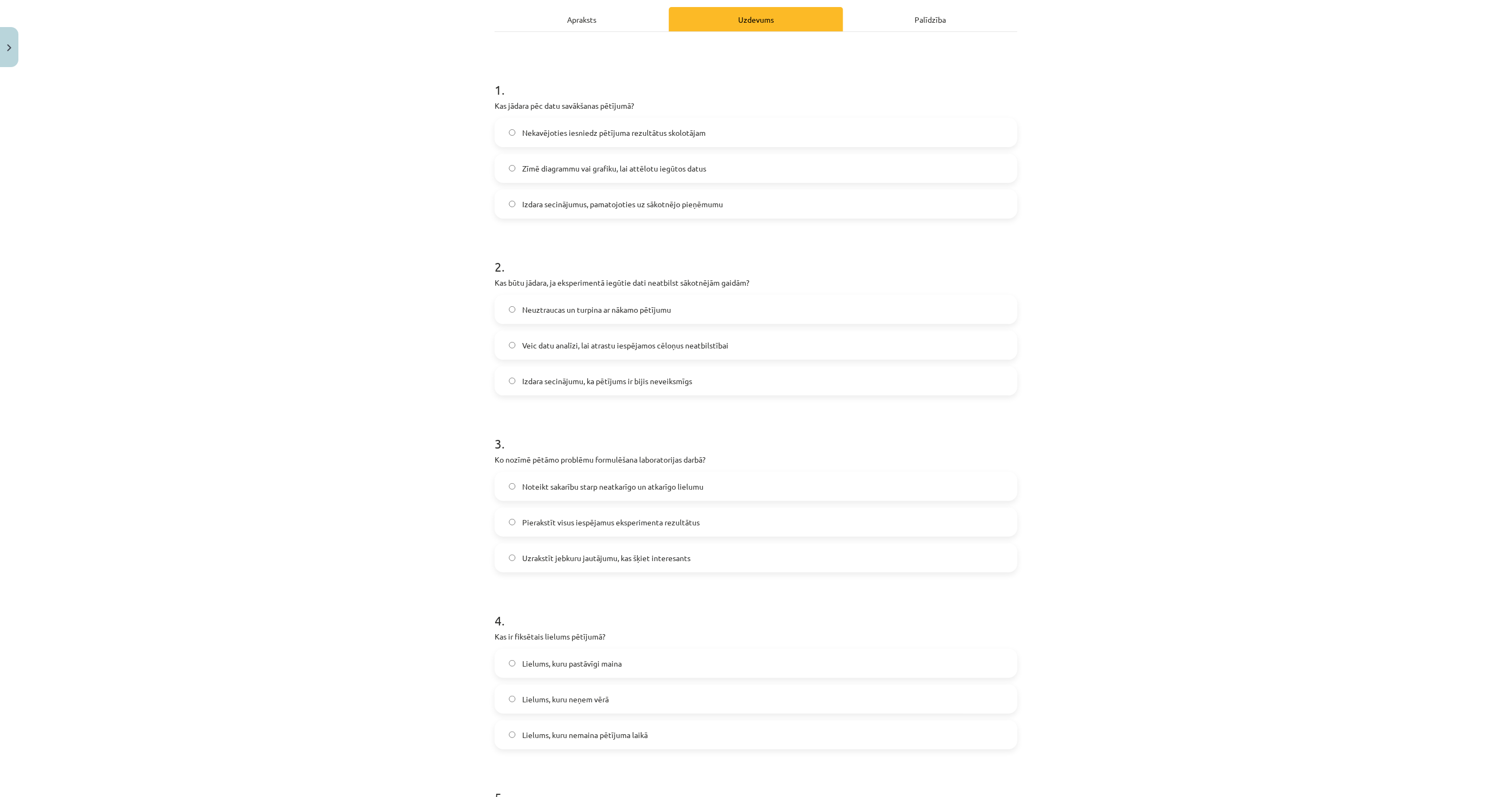
scroll to position [180, 0]
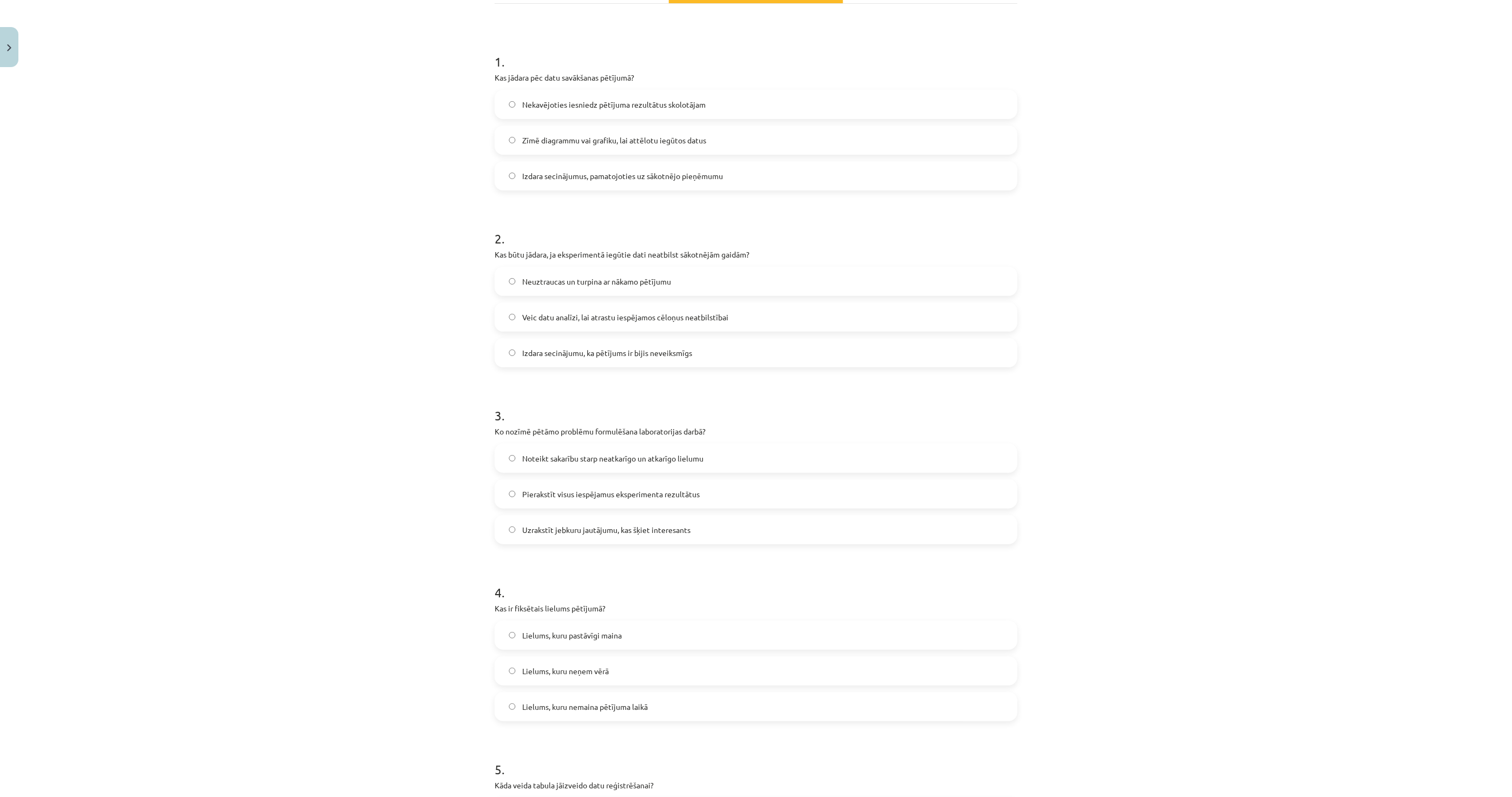
click at [560, 702] on span "Lielums, kuru nemaina pētījuma laikā" at bounding box center [585, 706] width 126 height 12
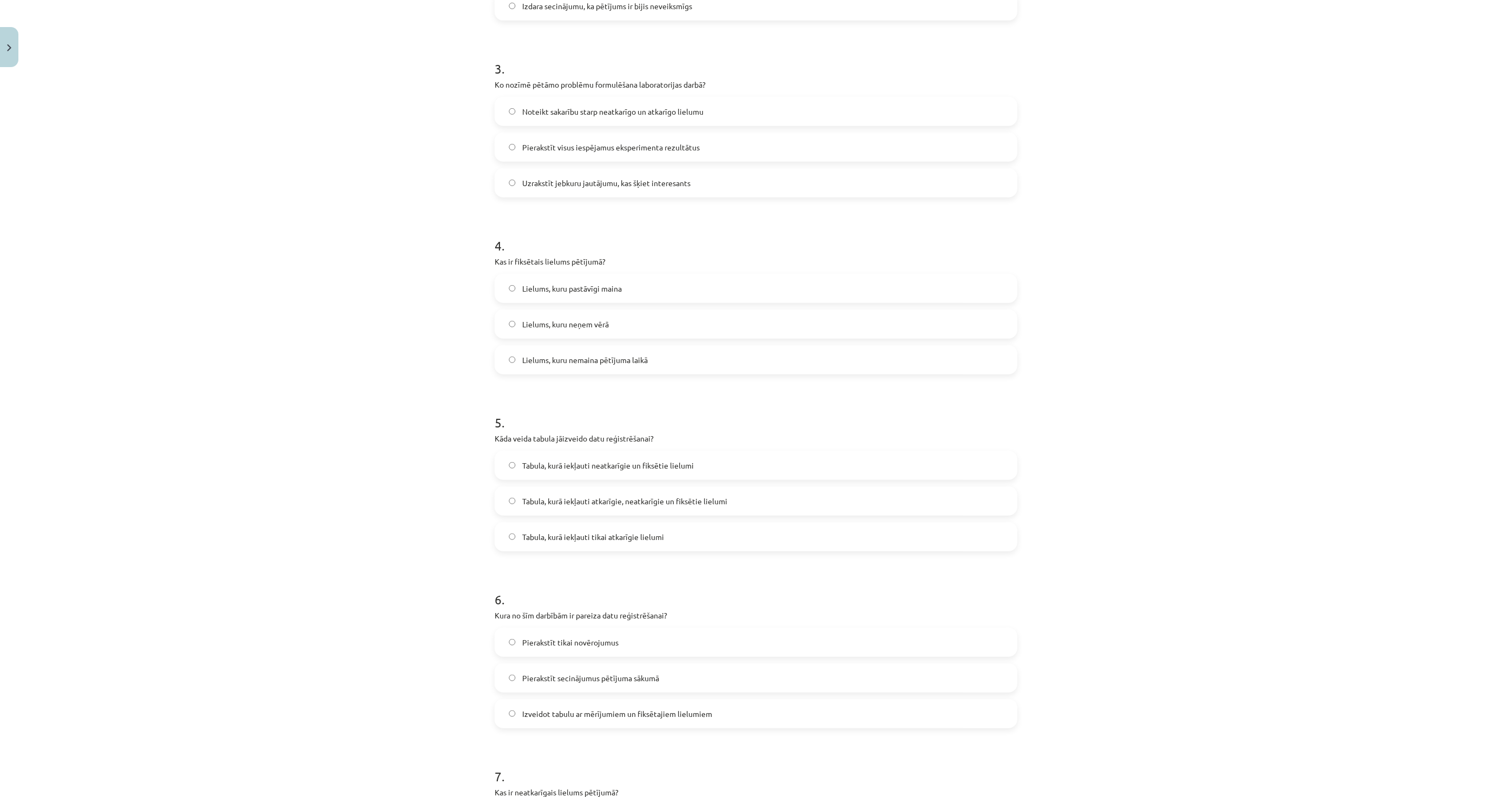
scroll to position [541, 0]
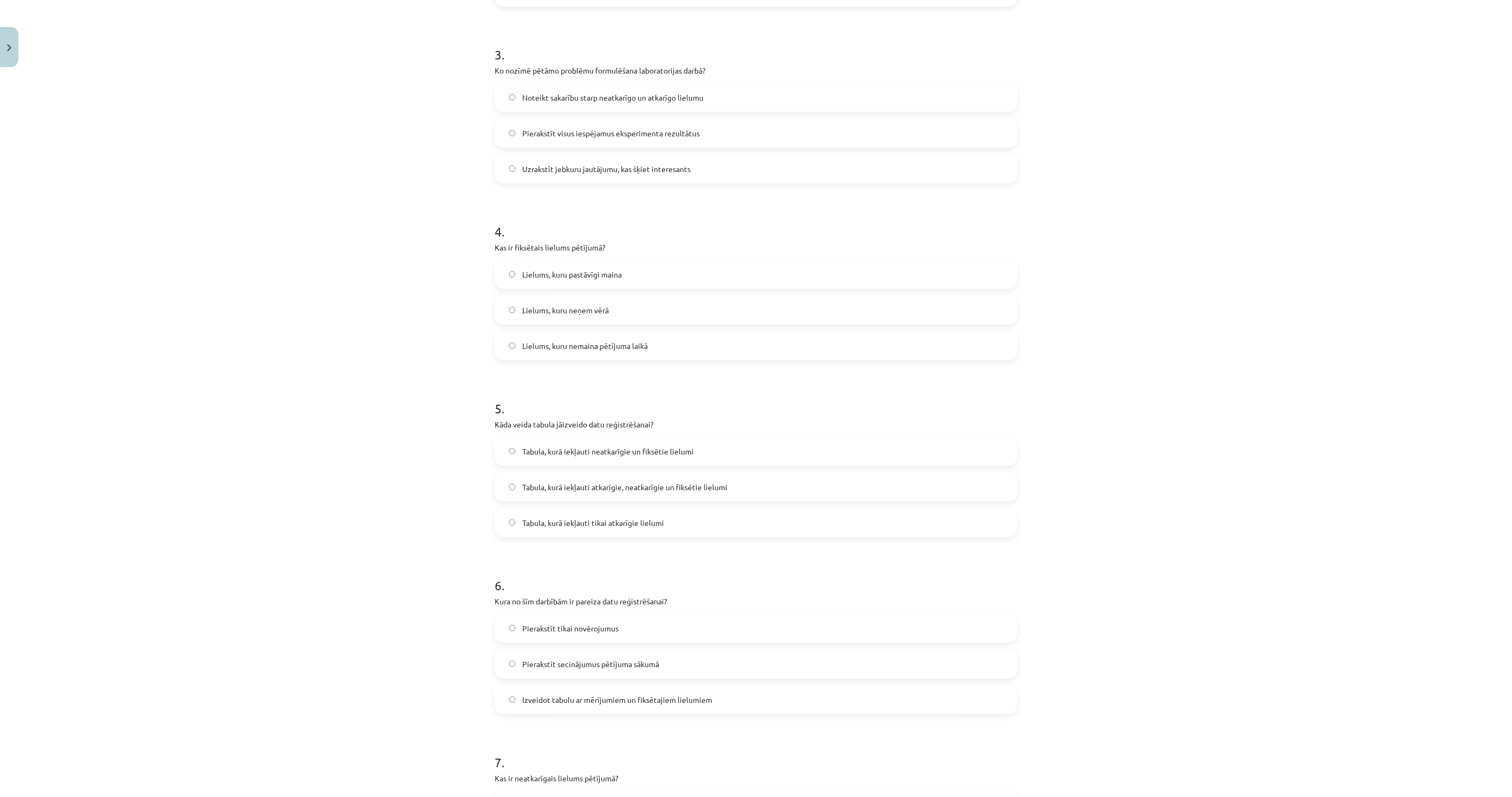
click at [544, 488] on span "Tabula, kurā iekļauti atkarīgie, neatkarīgie un fiksētie lielumi" at bounding box center [625, 487] width 205 height 12
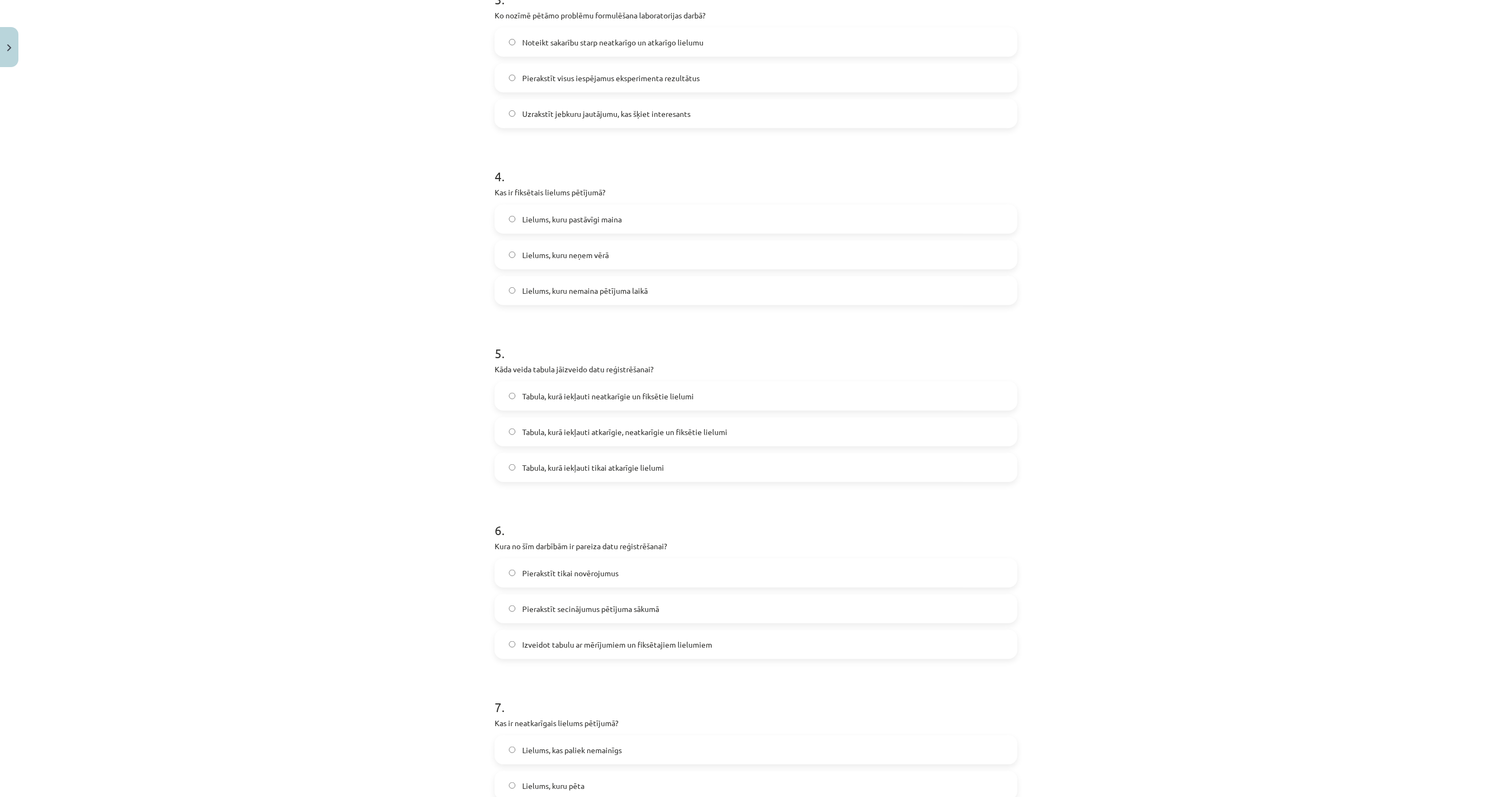
scroll to position [601, 0]
click at [538, 639] on span "Izveidot tabulu ar mērījumiem un fiksētajiem lielumiem" at bounding box center [616, 640] width 190 height 12
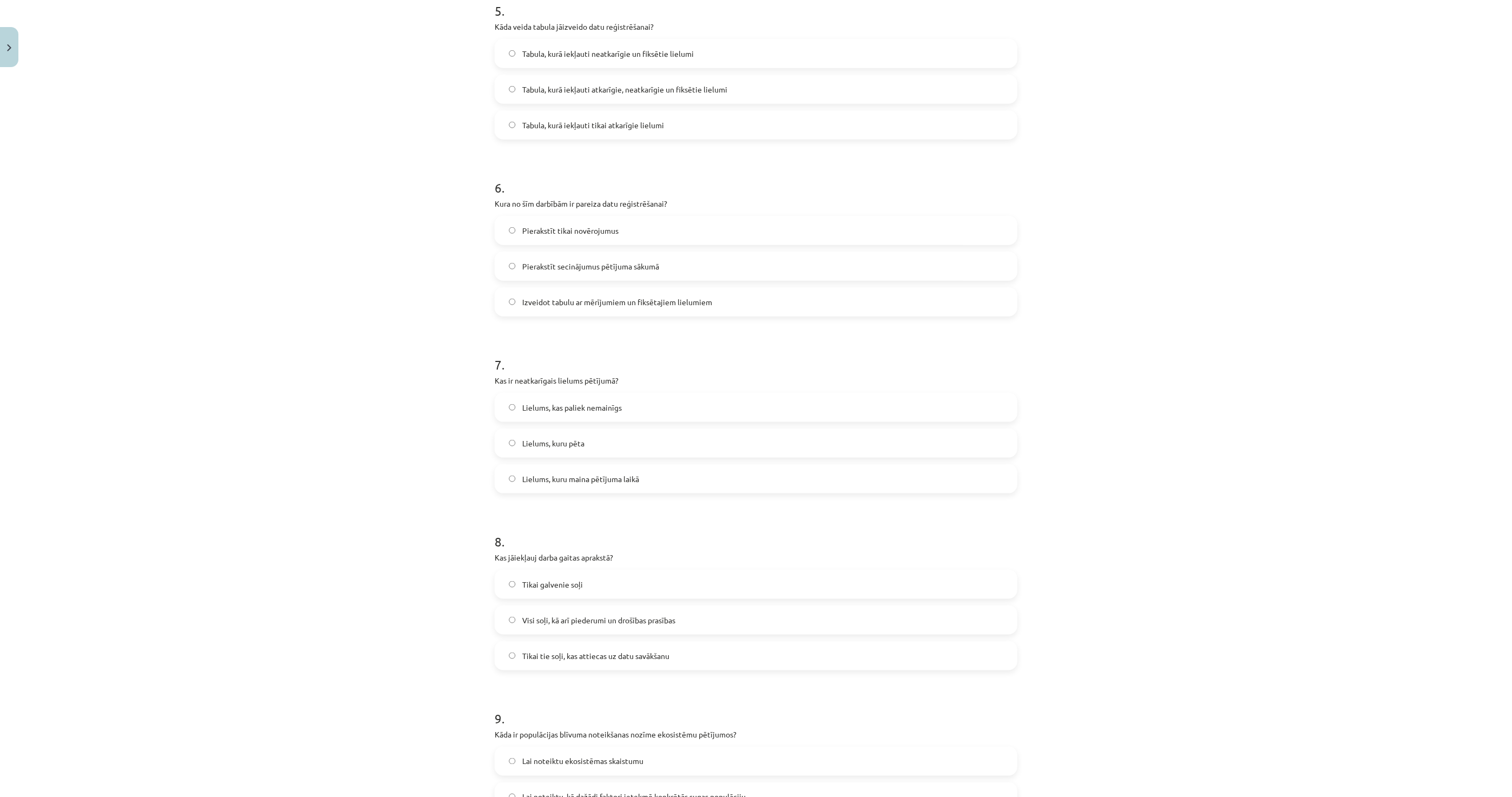
scroll to position [962, 0]
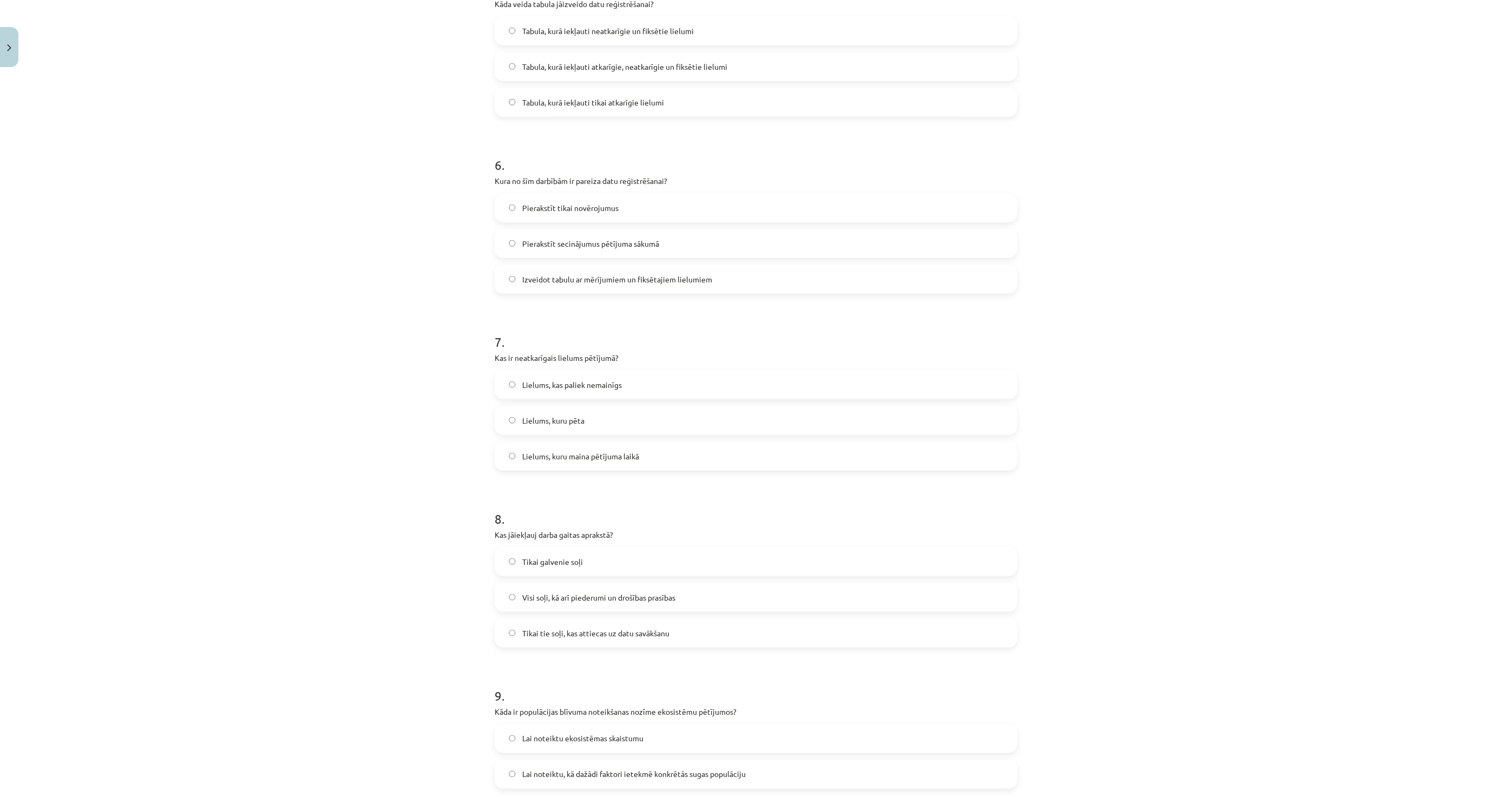
click at [531, 462] on label "Lielums, kuru maina pētījuma laikā" at bounding box center [756, 456] width 521 height 27
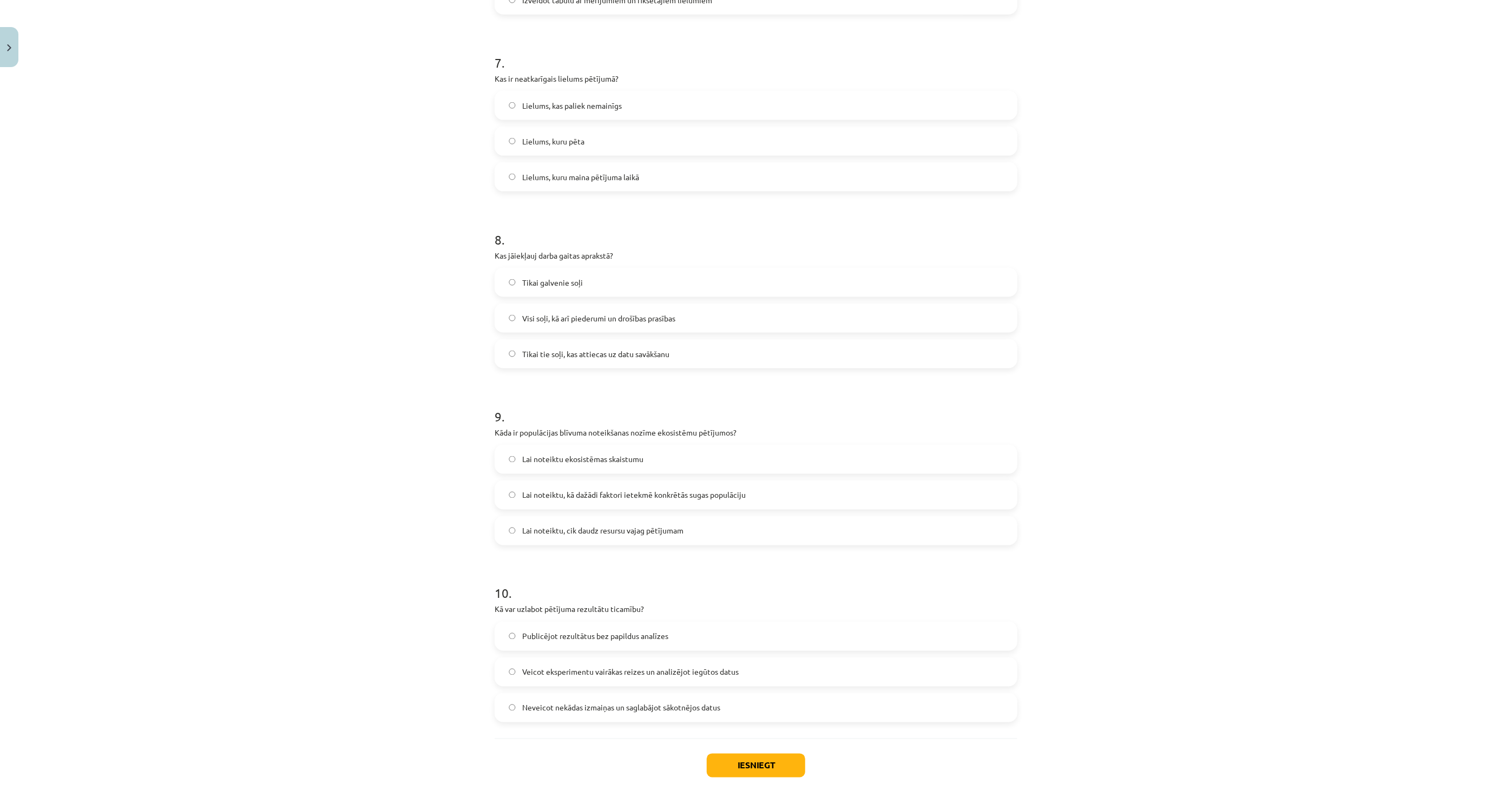
scroll to position [1262, 0]
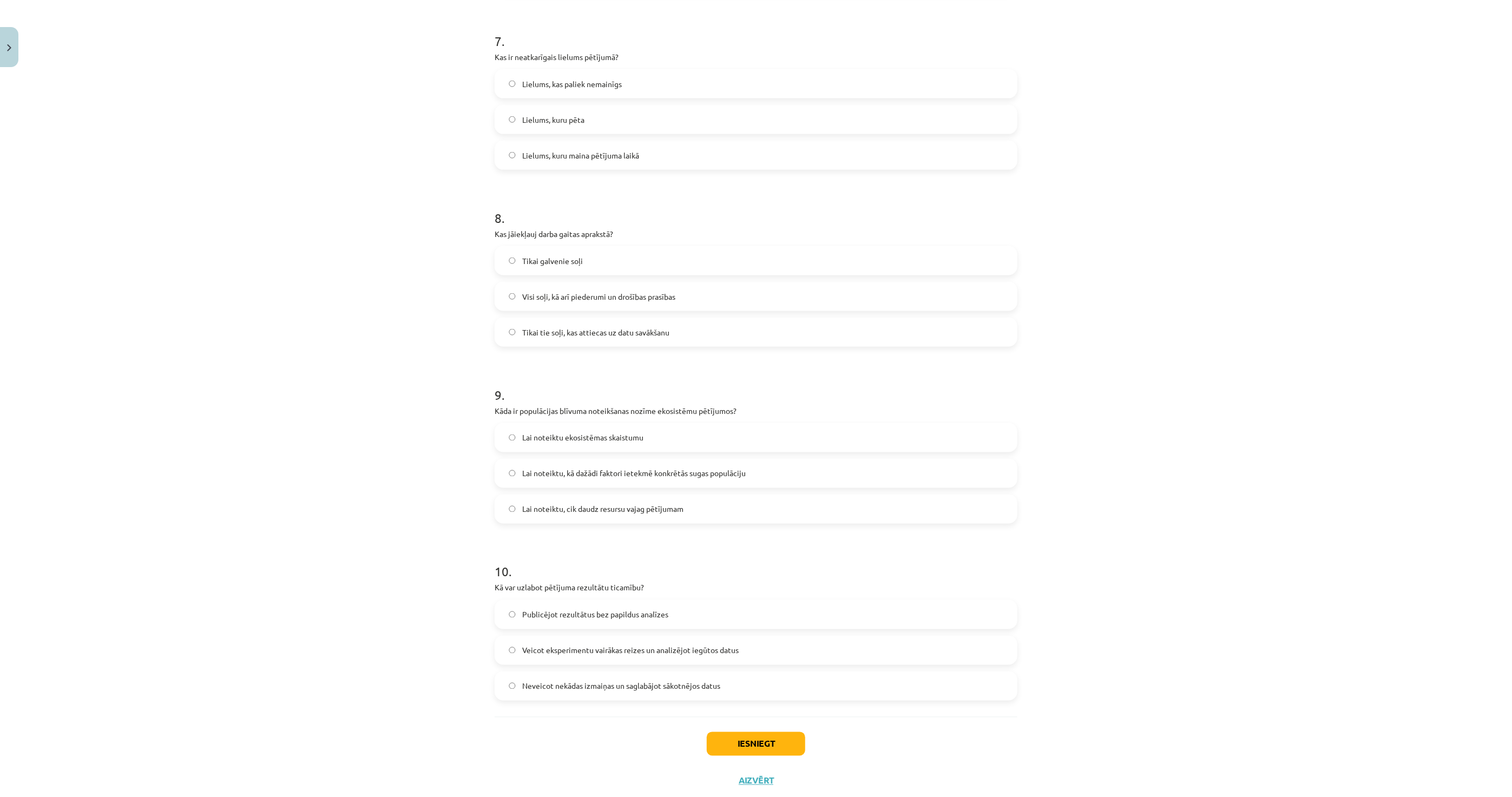
click at [612, 300] on span "Visi soļi, kā arī piederumi un drošības prasības" at bounding box center [598, 297] width 153 height 12
click at [558, 468] on span "Lai noteiktu, kā dažādi faktori ietekmē konkrētās sugas populāciju" at bounding box center [634, 473] width 223 height 12
drag, startPoint x: 517, startPoint y: 652, endPoint x: 490, endPoint y: 655, distance: 27.2
click at [522, 652] on span "Veicot eksperimentu vairākas reizes un analizējot iegūtos datus" at bounding box center [630, 650] width 217 height 12
click at [707, 748] on button "Iesniegt" at bounding box center [755, 744] width 98 height 23
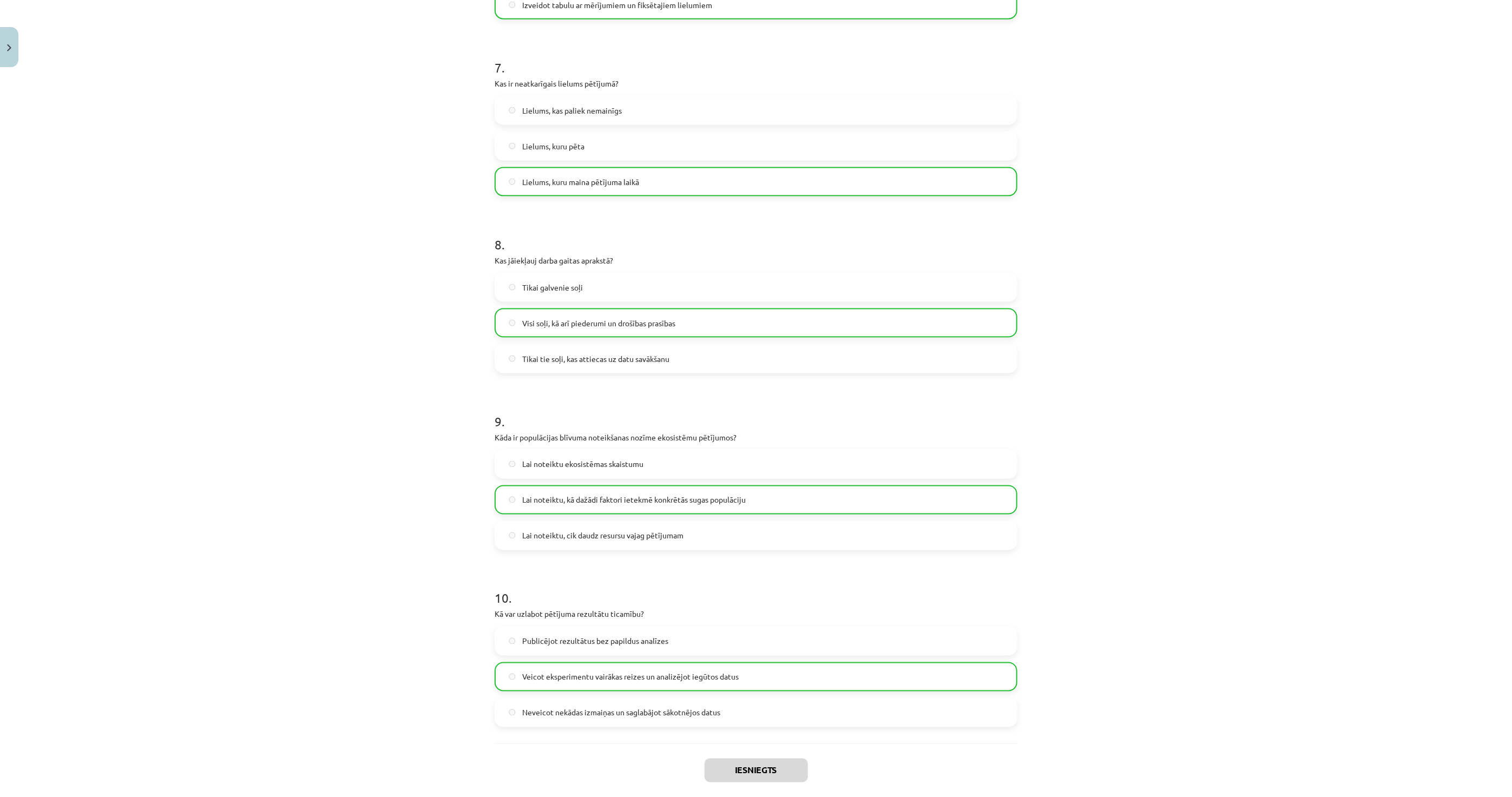
scroll to position [1325, 0]
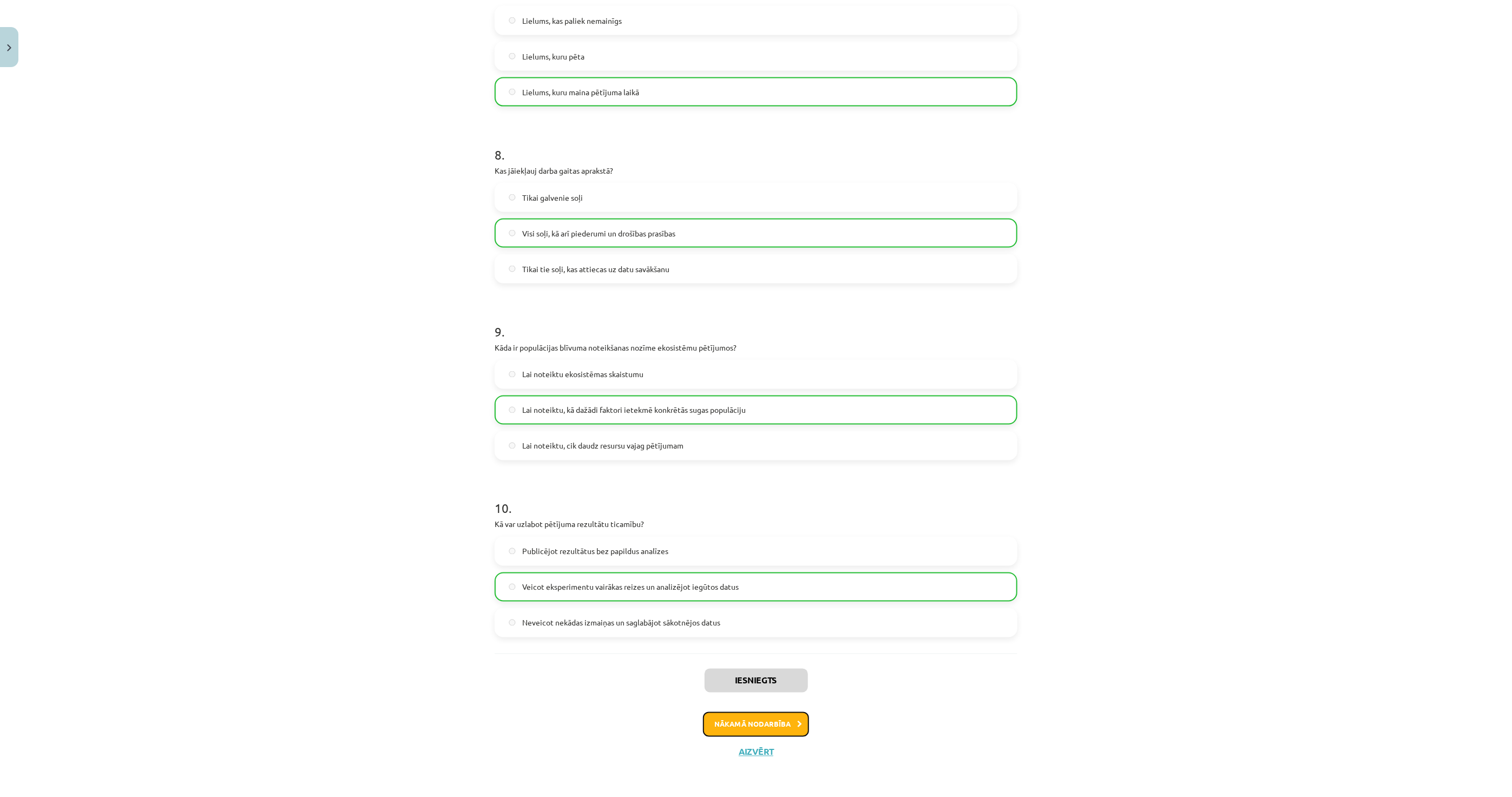
click at [759, 727] on button "Nākamā nodarbība" at bounding box center [756, 724] width 106 height 25
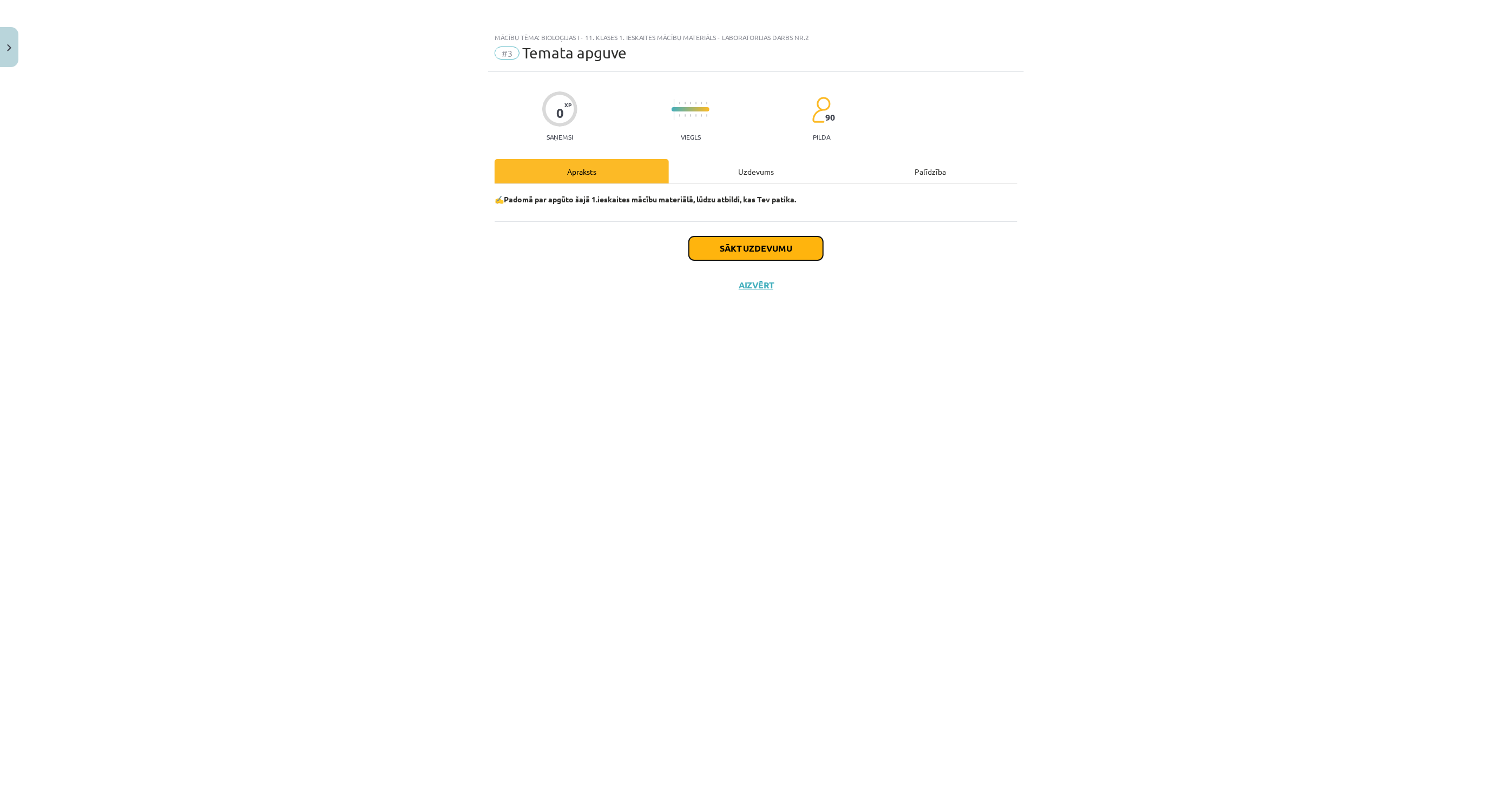
click at [731, 249] on button "Sākt uzdevumu" at bounding box center [756, 248] width 134 height 23
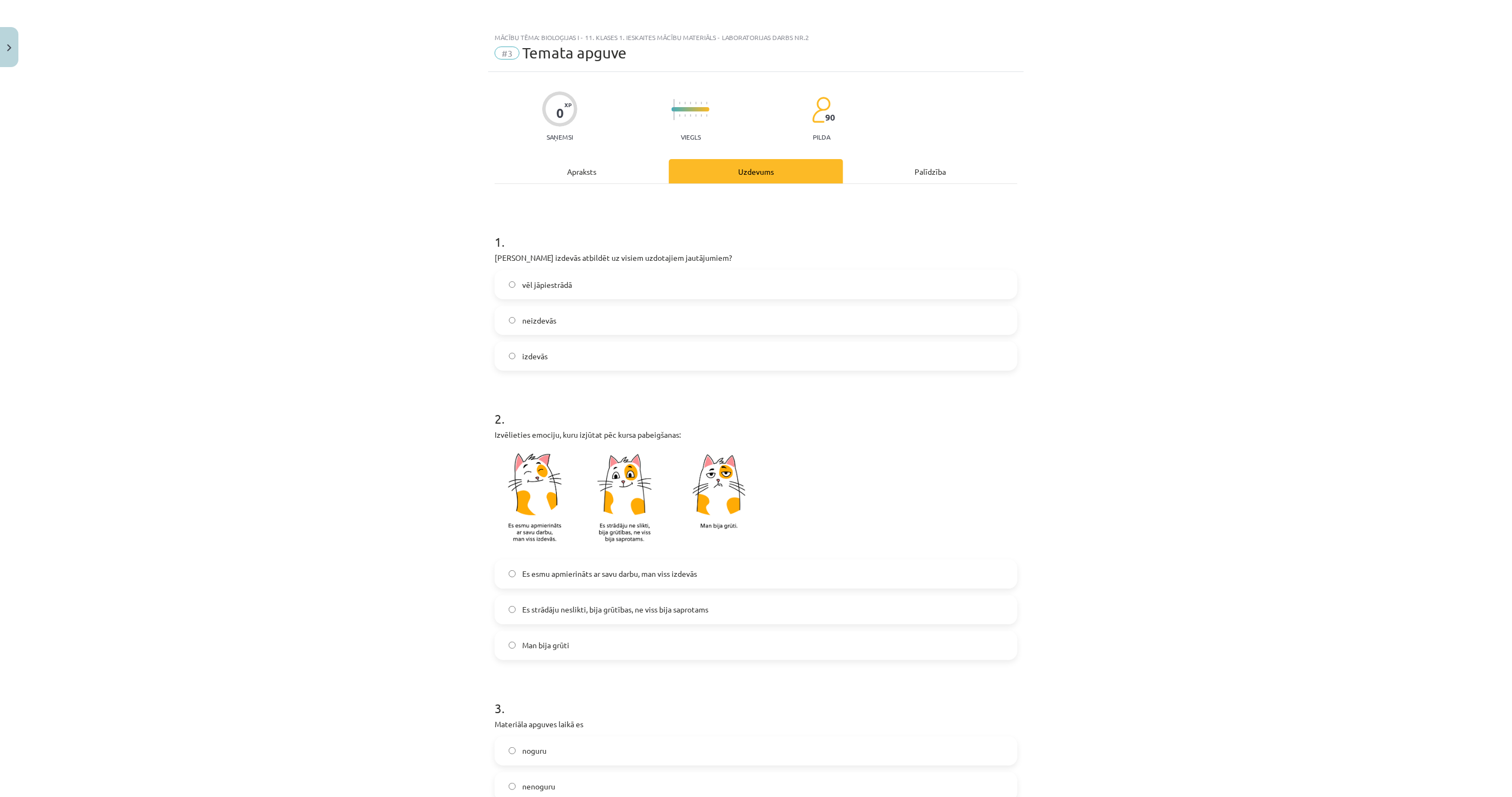
click at [573, 361] on label "izdevās" at bounding box center [756, 356] width 521 height 27
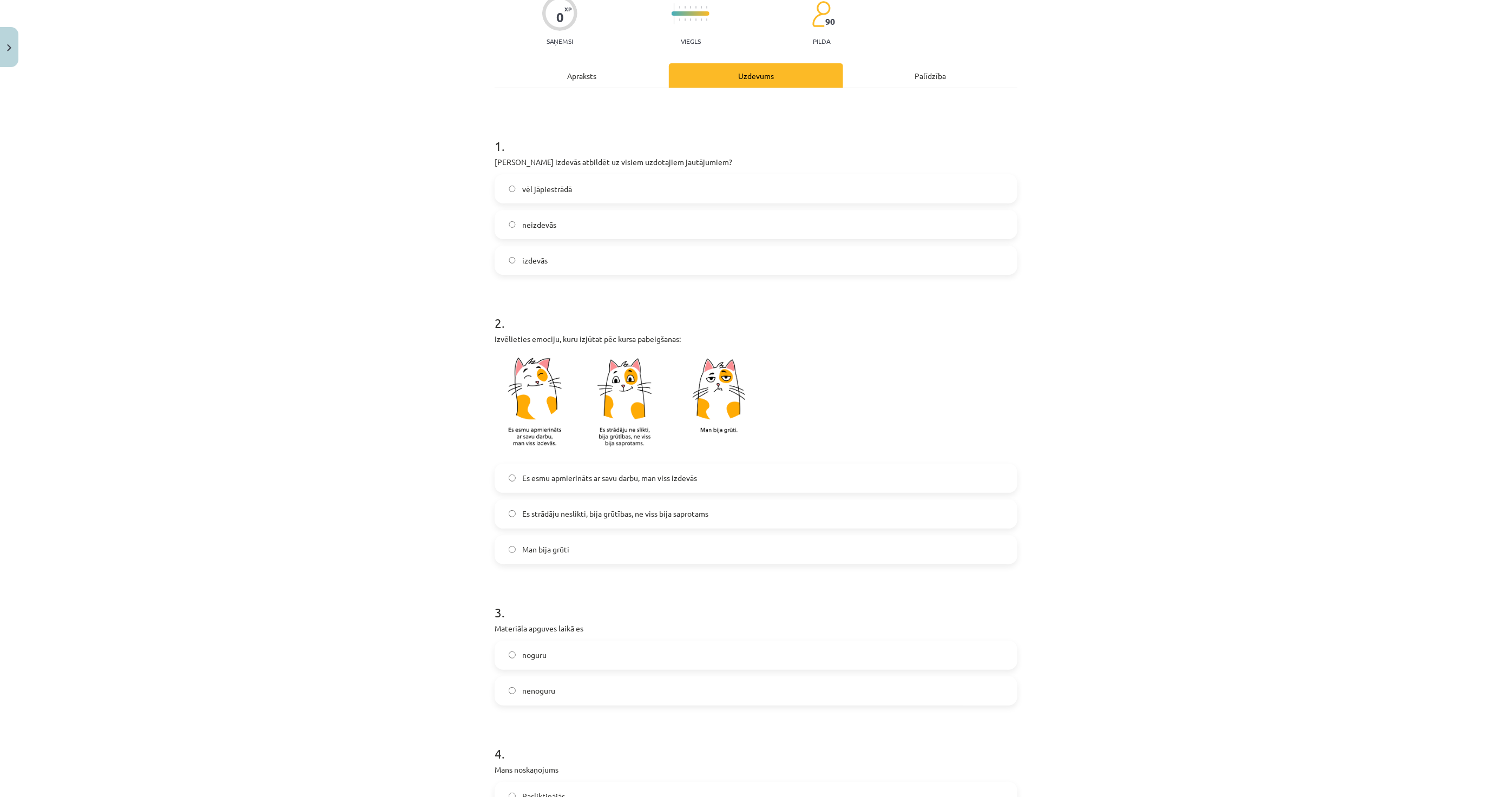
scroll to position [121, 0]
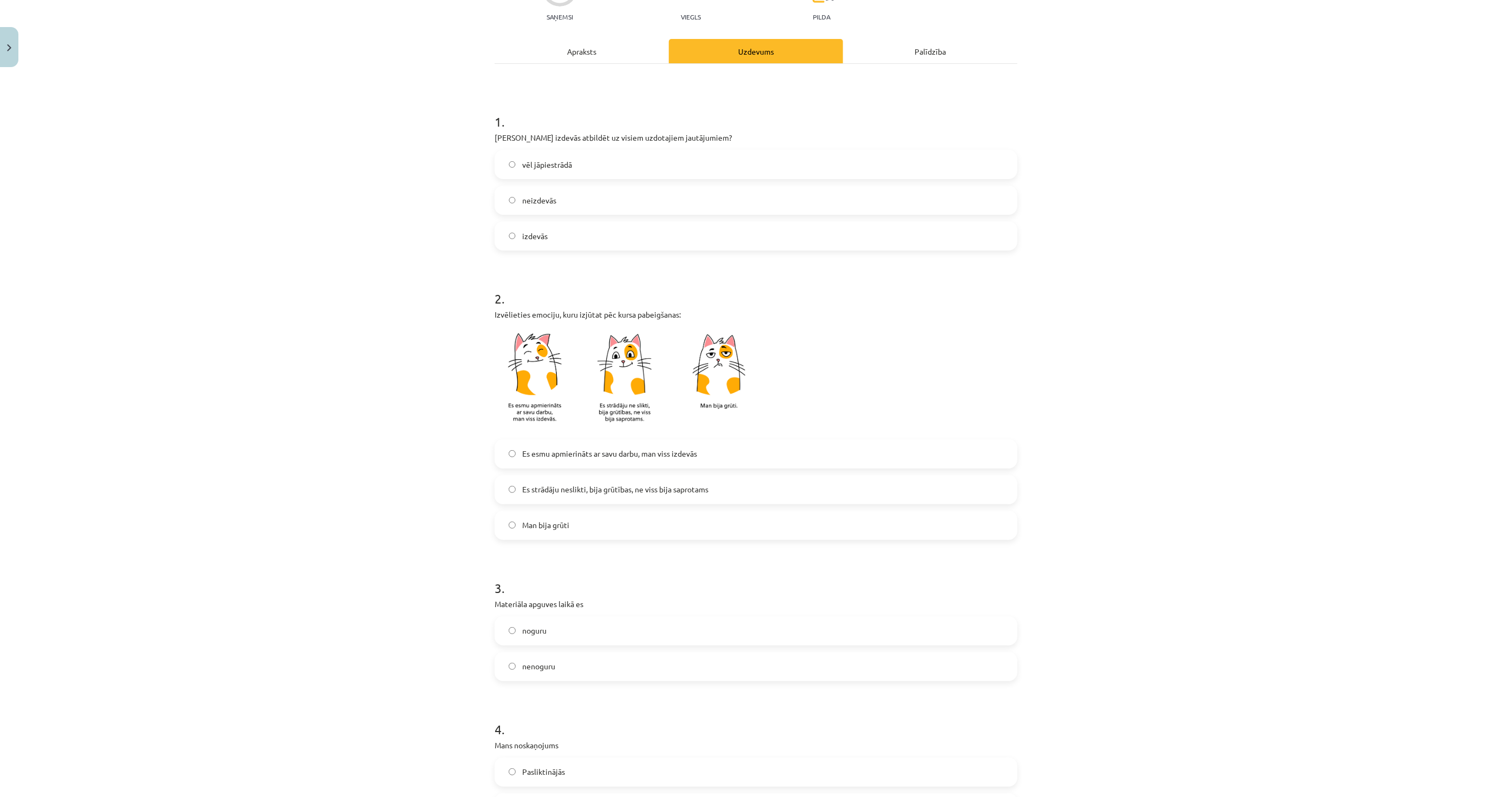
click at [655, 493] on span "Es strādāju neslikti, bija grūtības, ne viss bija saprotams" at bounding box center [615, 489] width 186 height 12
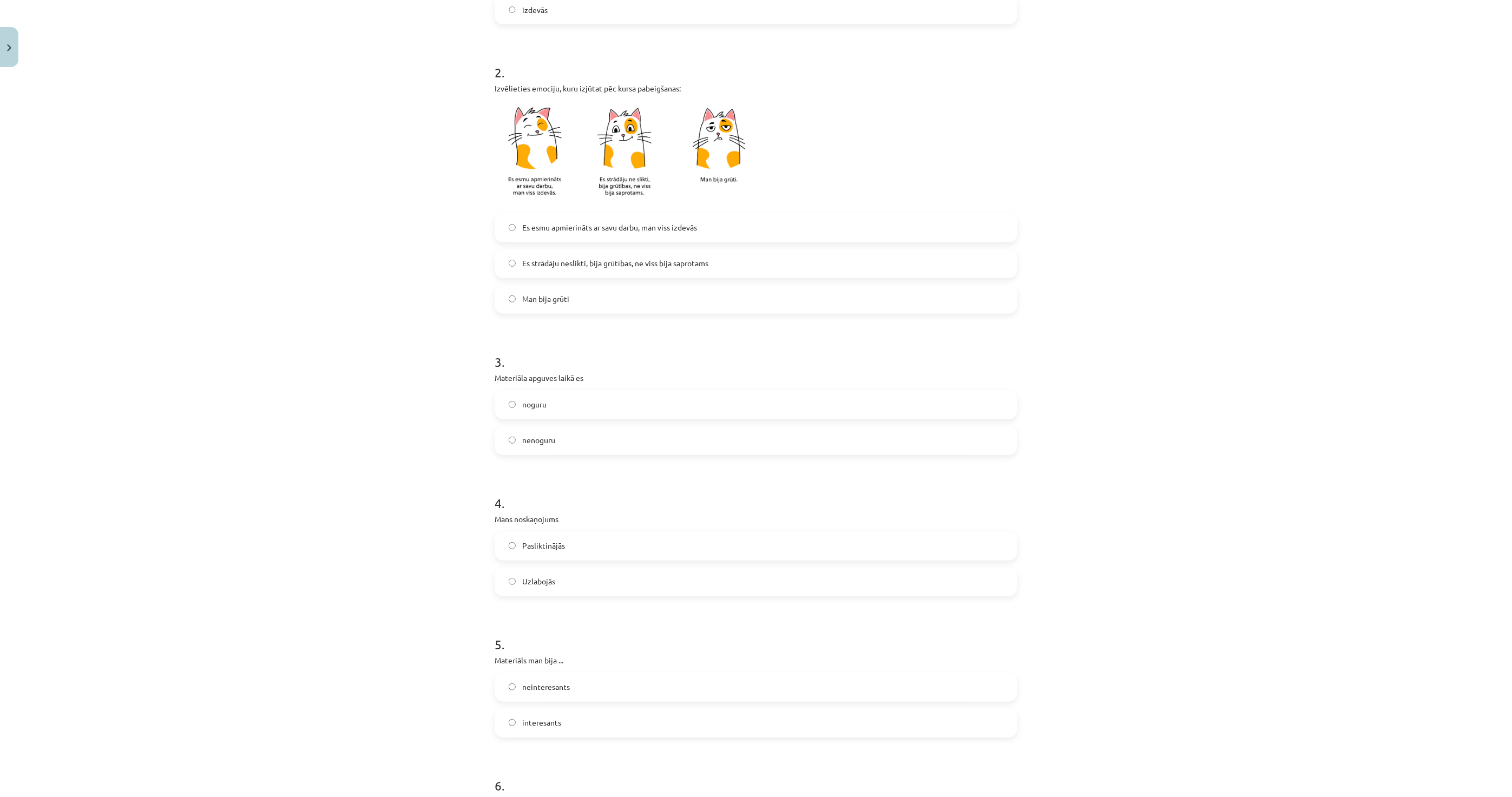
scroll to position [361, 0]
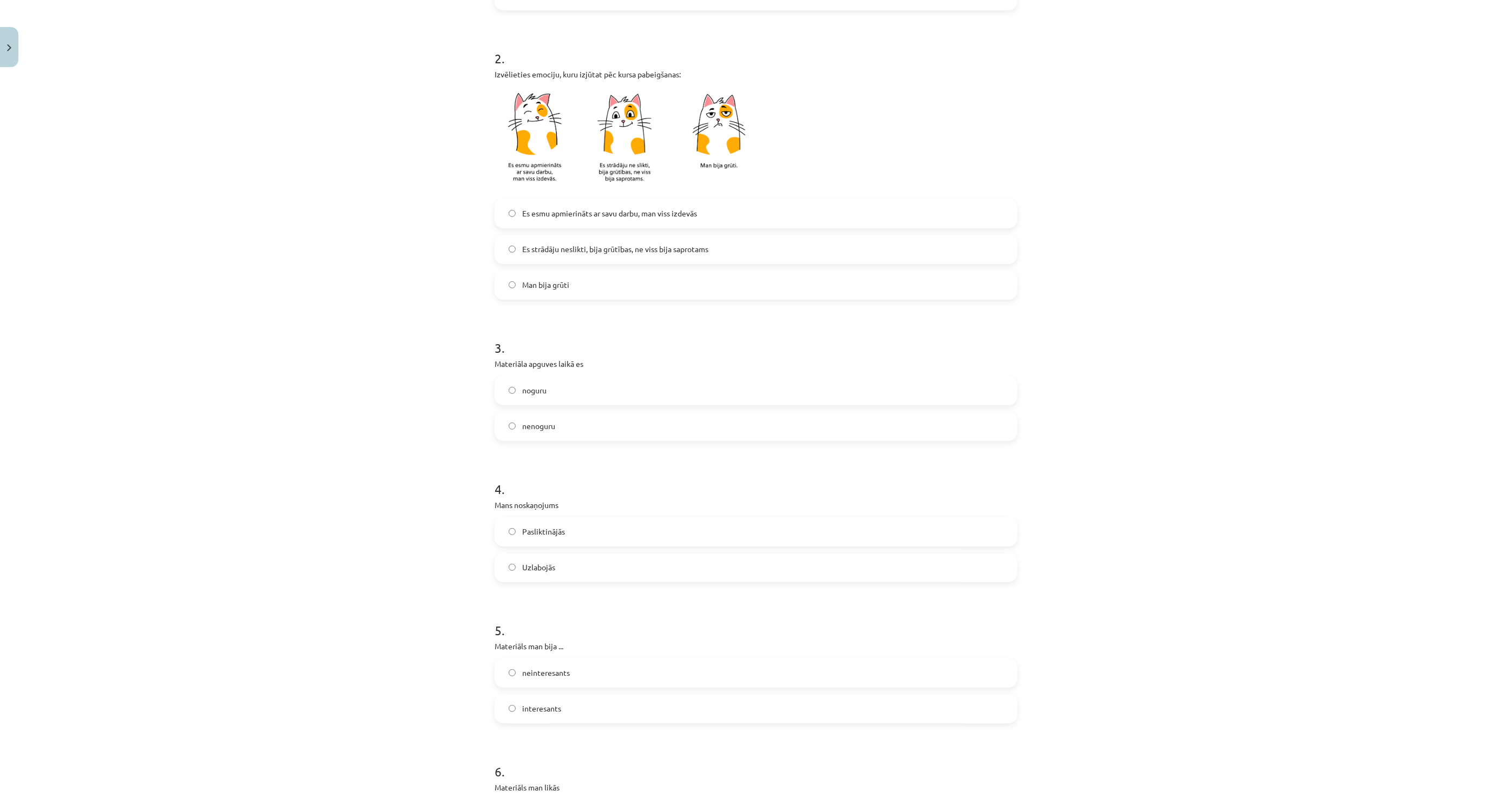
click at [594, 385] on label "noguru" at bounding box center [756, 390] width 521 height 27
click at [553, 559] on label "Uzlabojās" at bounding box center [756, 568] width 521 height 27
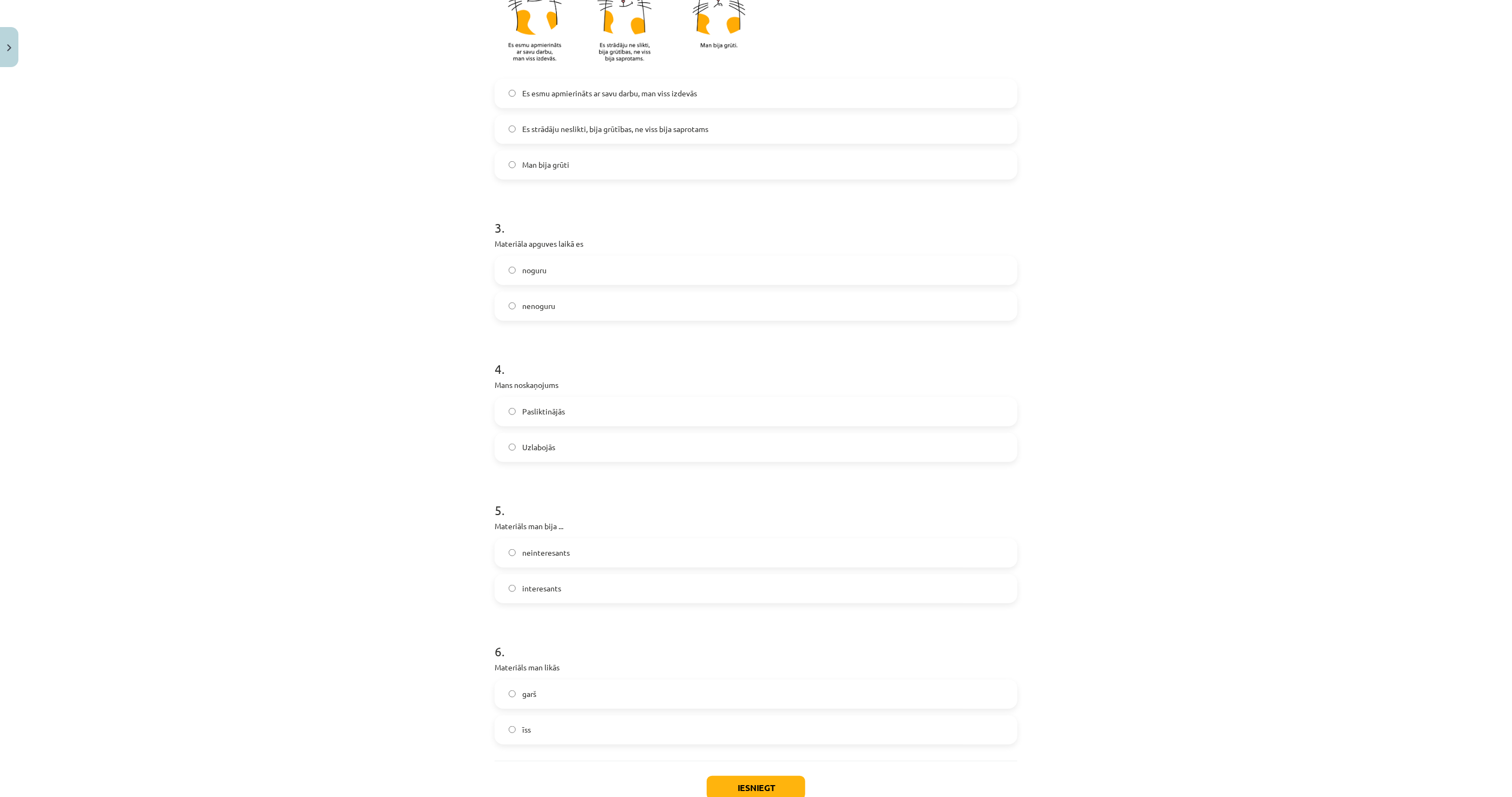
click at [570, 583] on label "interesants" at bounding box center [756, 588] width 521 height 27
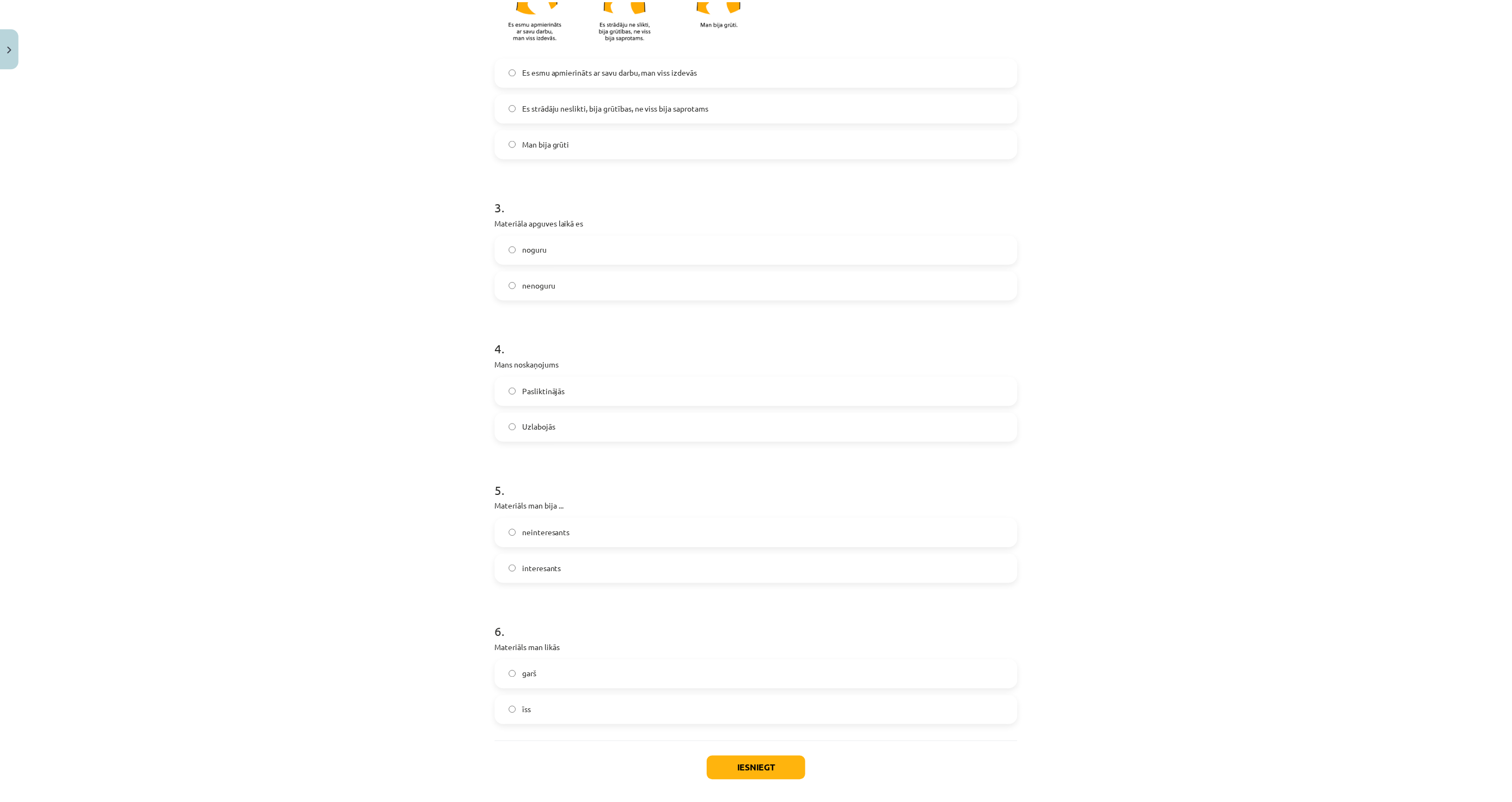
scroll to position [557, 0]
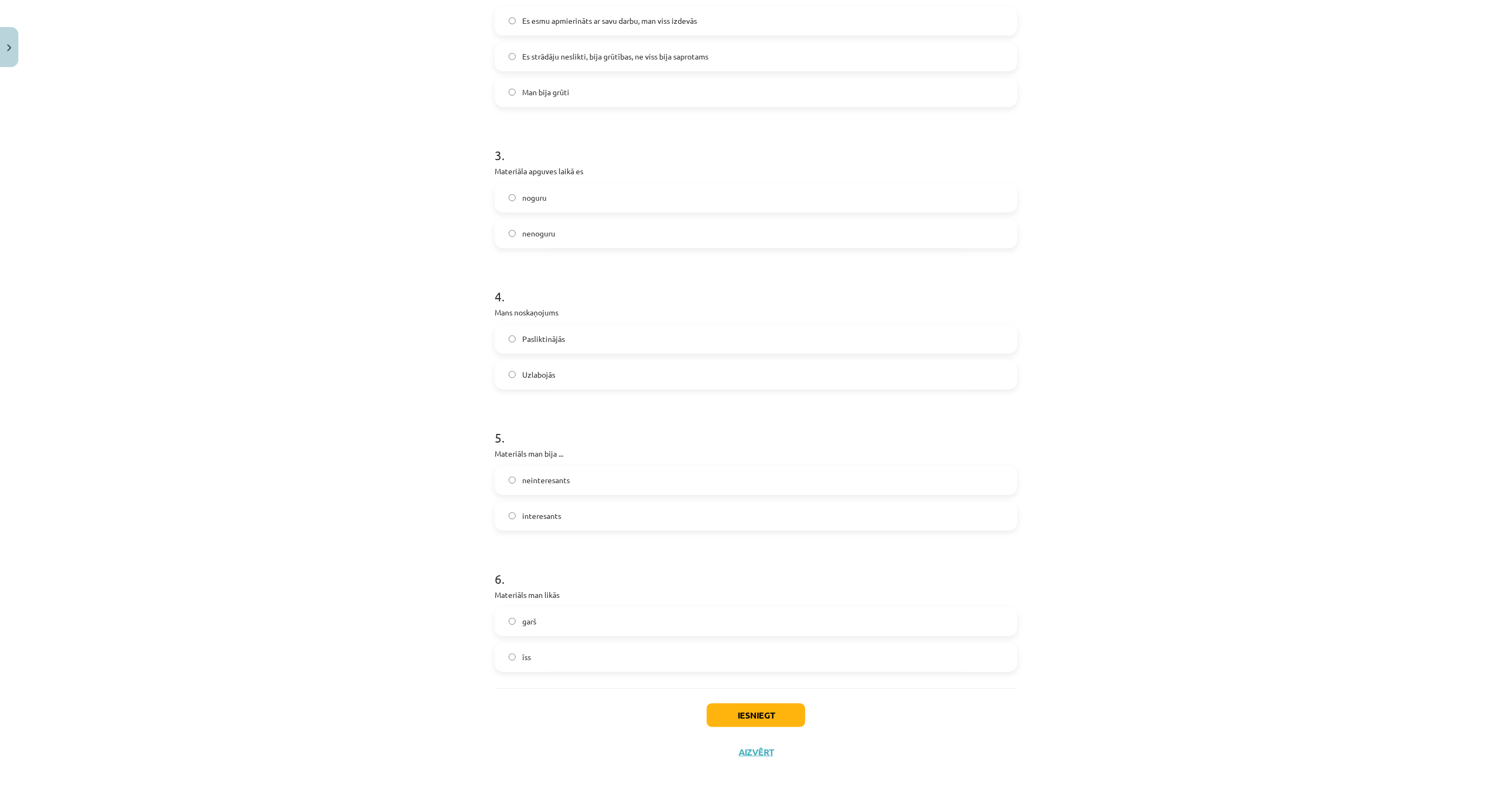
click at [559, 604] on div "6 . Materiāls man likās garš īss" at bounding box center [756, 612] width 523 height 120
click at [554, 614] on label "garš" at bounding box center [756, 622] width 521 height 27
click at [748, 717] on button "Iesniegt" at bounding box center [755, 715] width 98 height 23
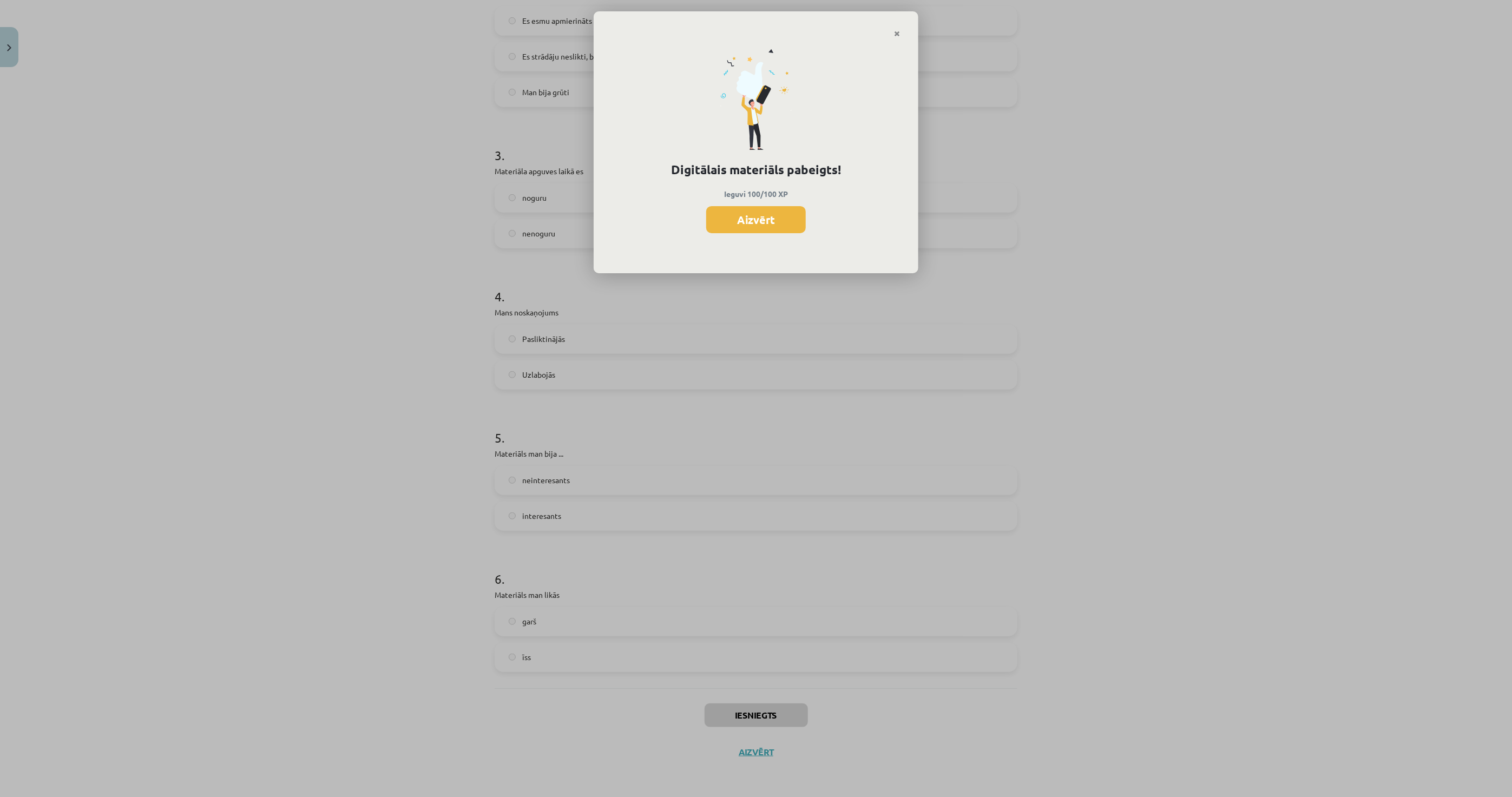
click at [739, 209] on button "Aizvērt" at bounding box center [756, 219] width 100 height 27
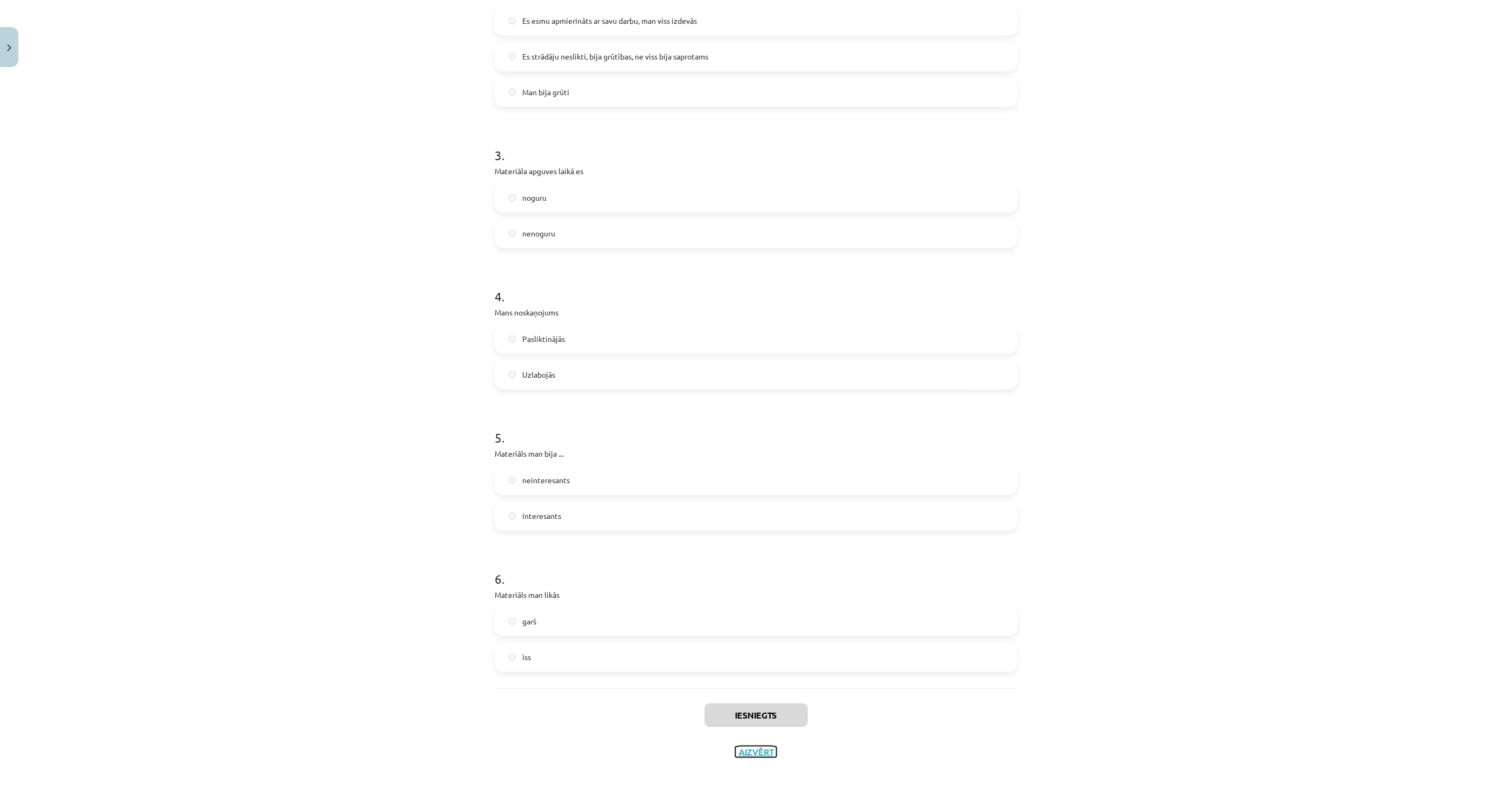
click at [736, 753] on button "Aizvērt" at bounding box center [756, 752] width 41 height 11
click at [71, 195] on link "[DEMOGRAPHIC_DATA]" at bounding box center [82, 198] width 135 height 25
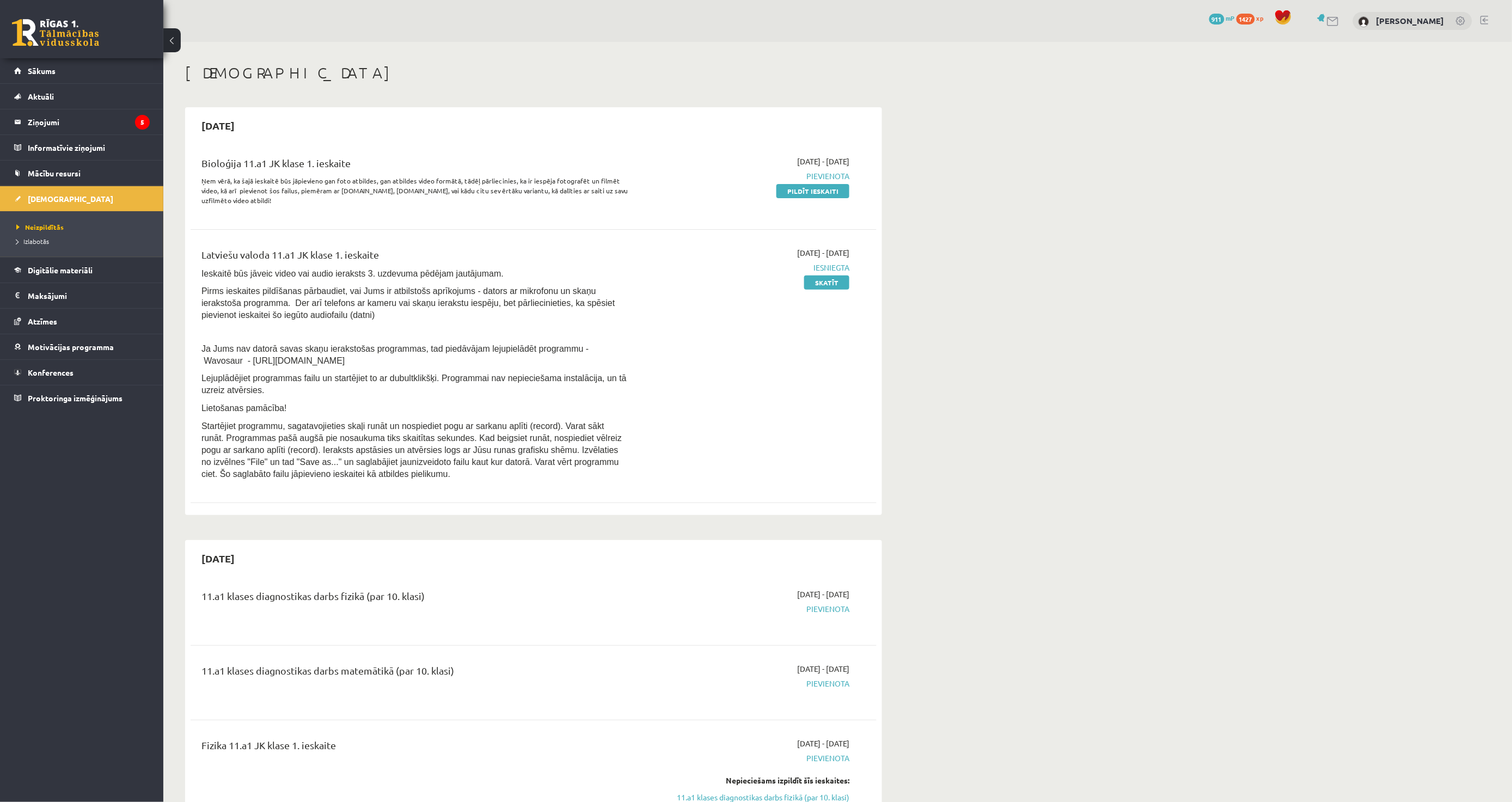
click at [804, 200] on div "2025-10-01 - 2025-10-15 Pievienota Pildīt ieskaiti" at bounding box center [746, 184] width 222 height 56
click at [807, 192] on link "Pildīt ieskaiti" at bounding box center [813, 191] width 73 height 14
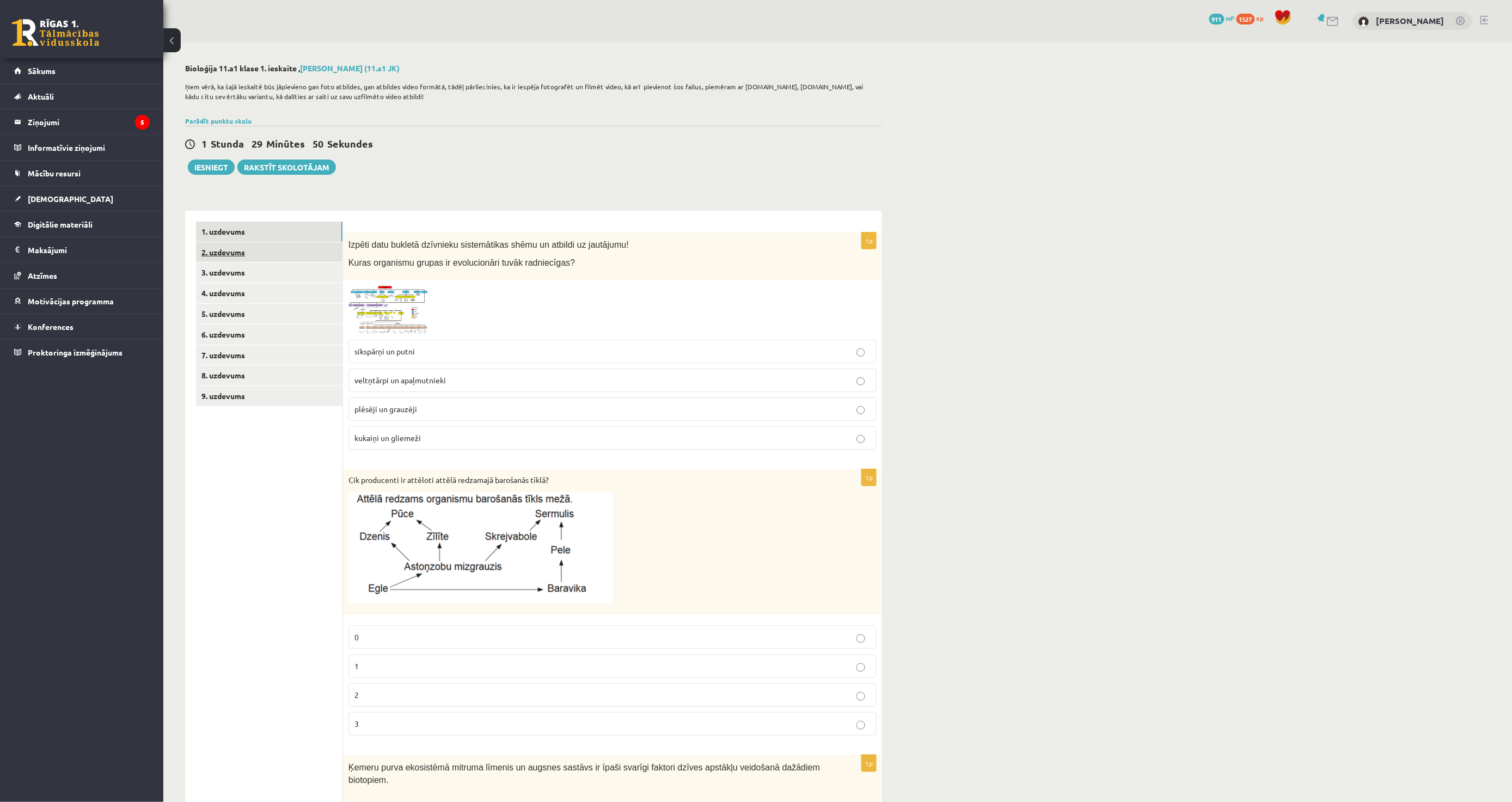
click at [280, 253] on link "2. uzdevums" at bounding box center [270, 253] width 147 height 20
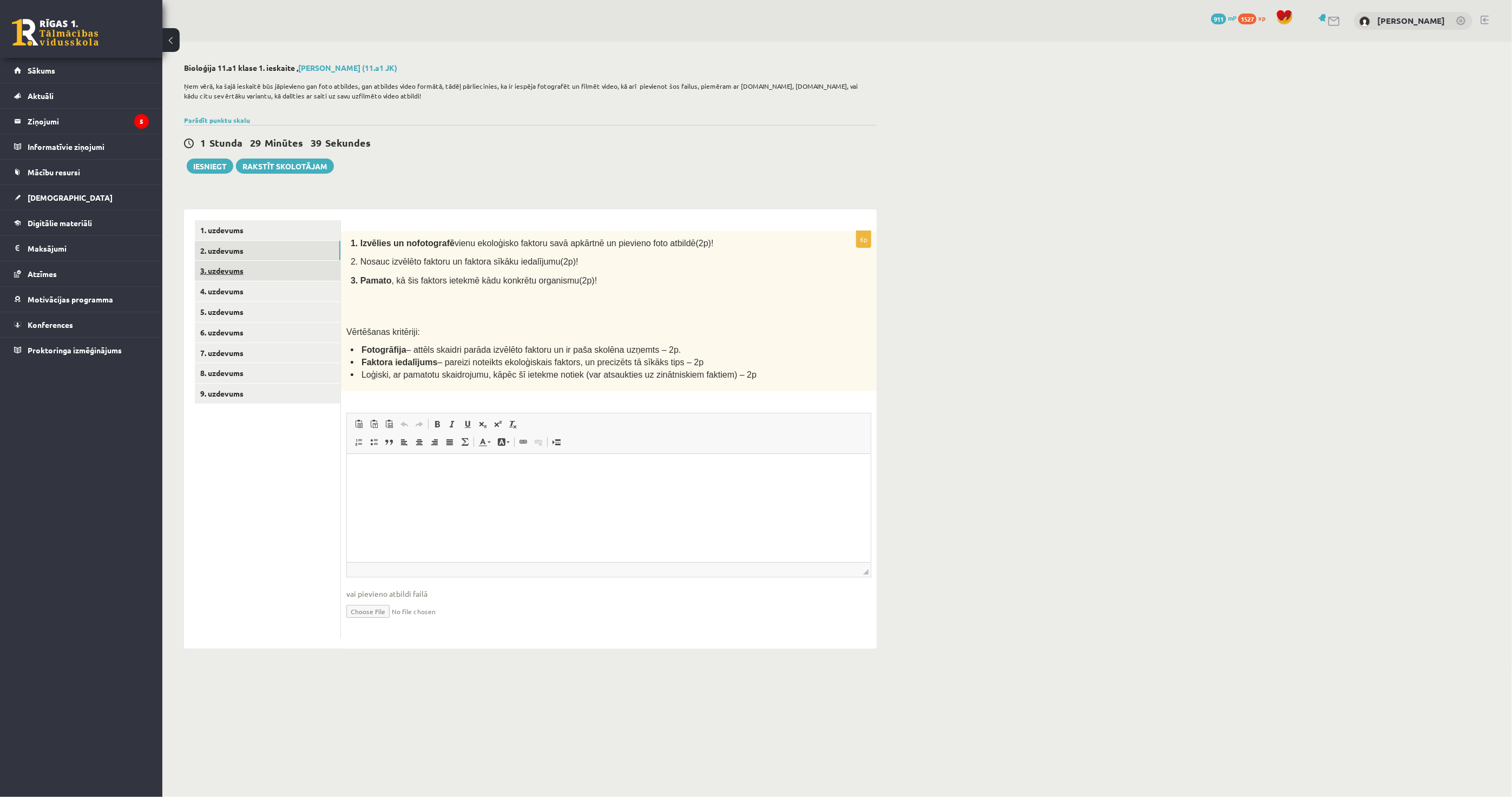
click at [274, 273] on link "3. uzdevums" at bounding box center [268, 271] width 146 height 20
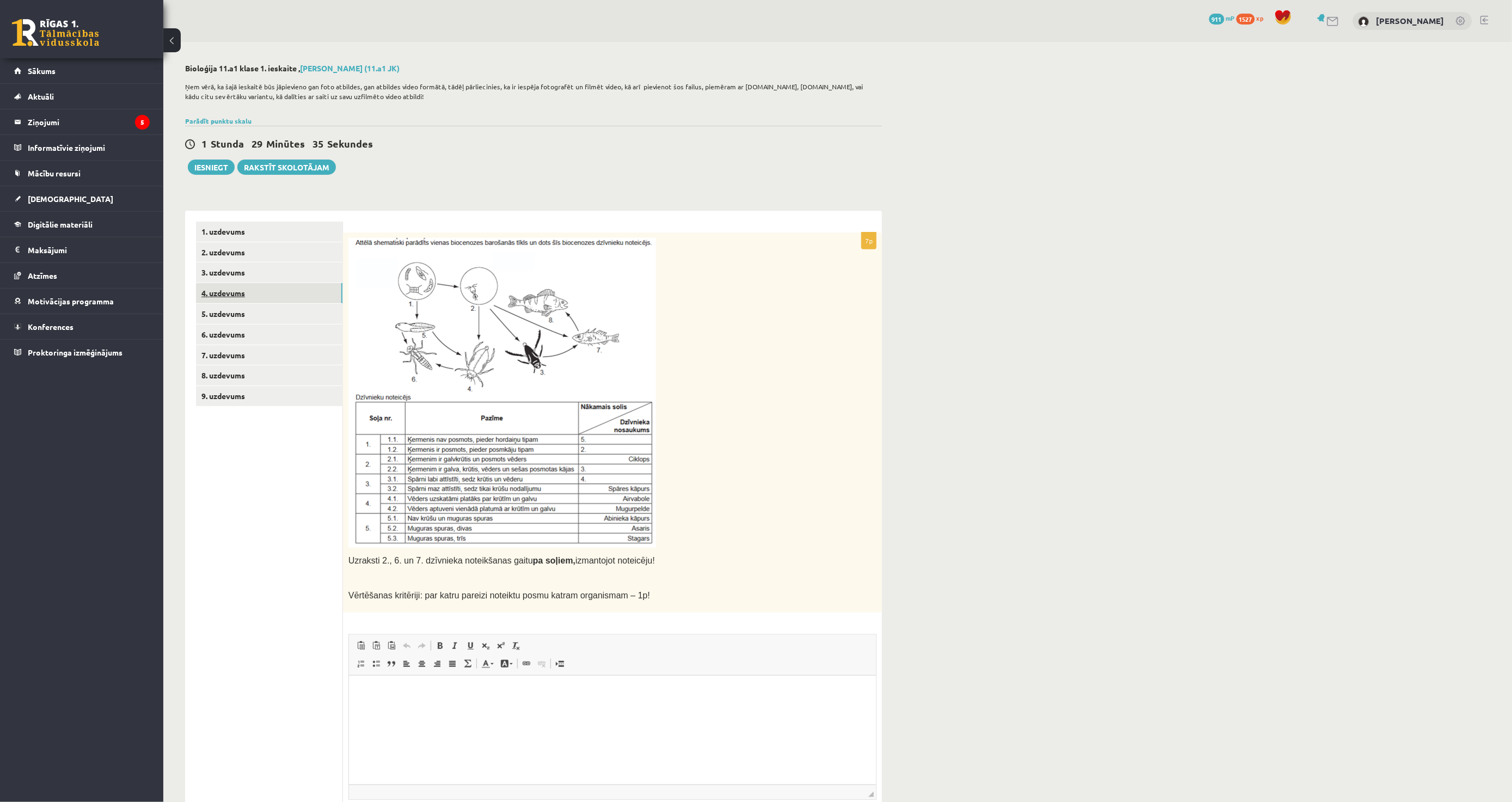
click at [267, 289] on link "4. uzdevums" at bounding box center [270, 293] width 147 height 20
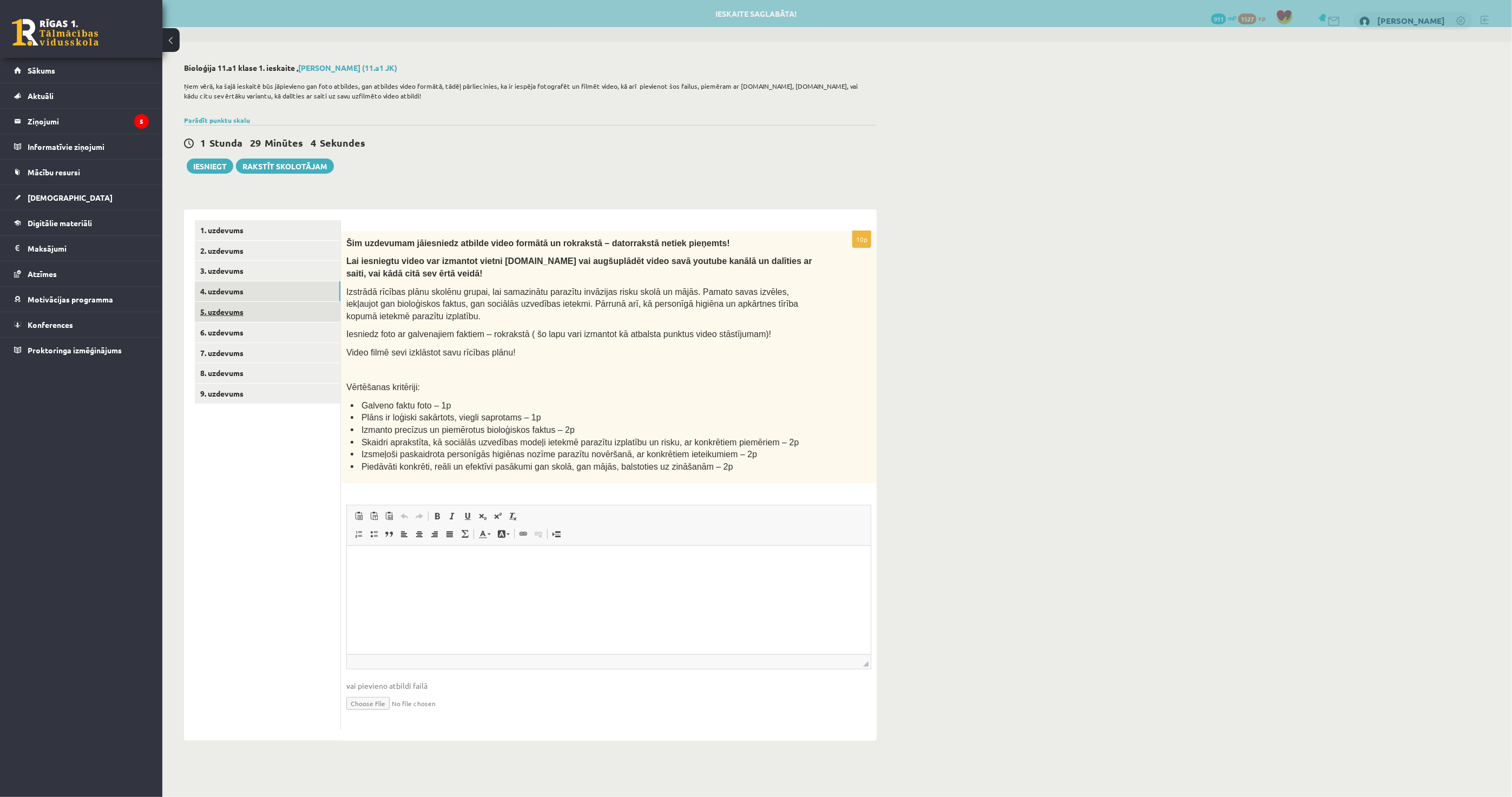
click at [258, 316] on link "5. uzdevums" at bounding box center [268, 312] width 146 height 20
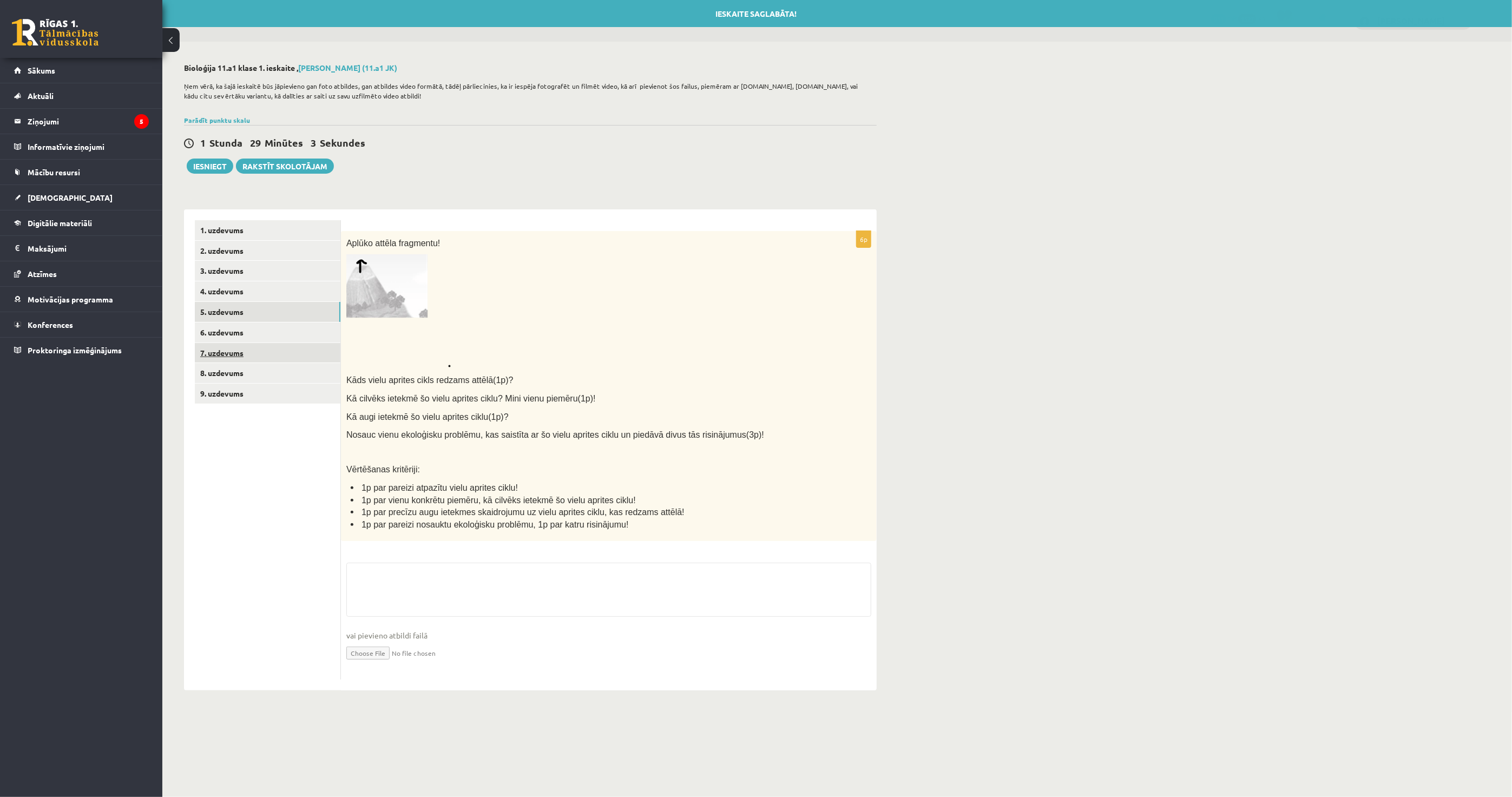
click at [260, 352] on link "7. uzdevums" at bounding box center [268, 353] width 146 height 20
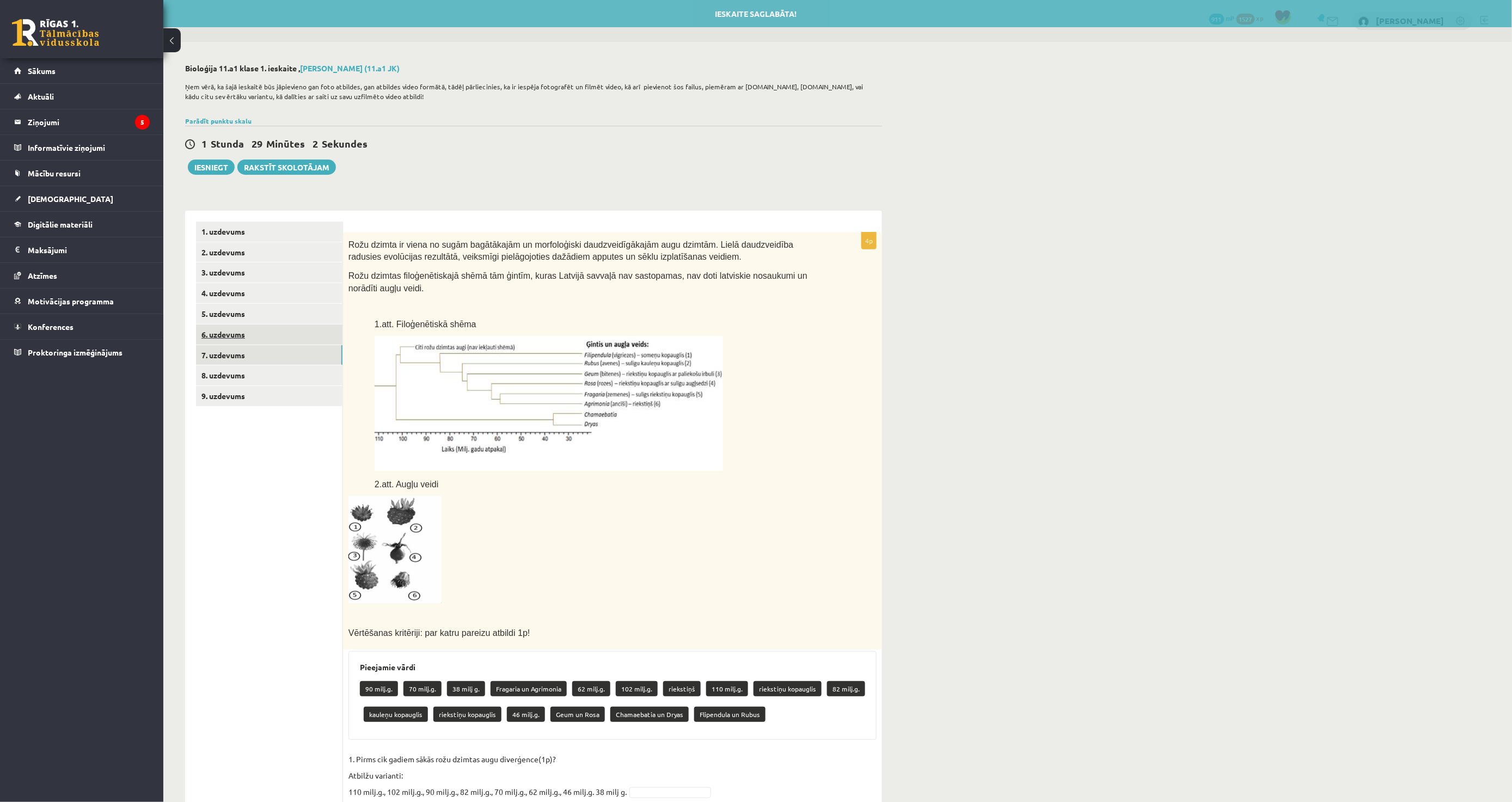
click at [265, 335] on link "6. uzdevums" at bounding box center [270, 334] width 147 height 20
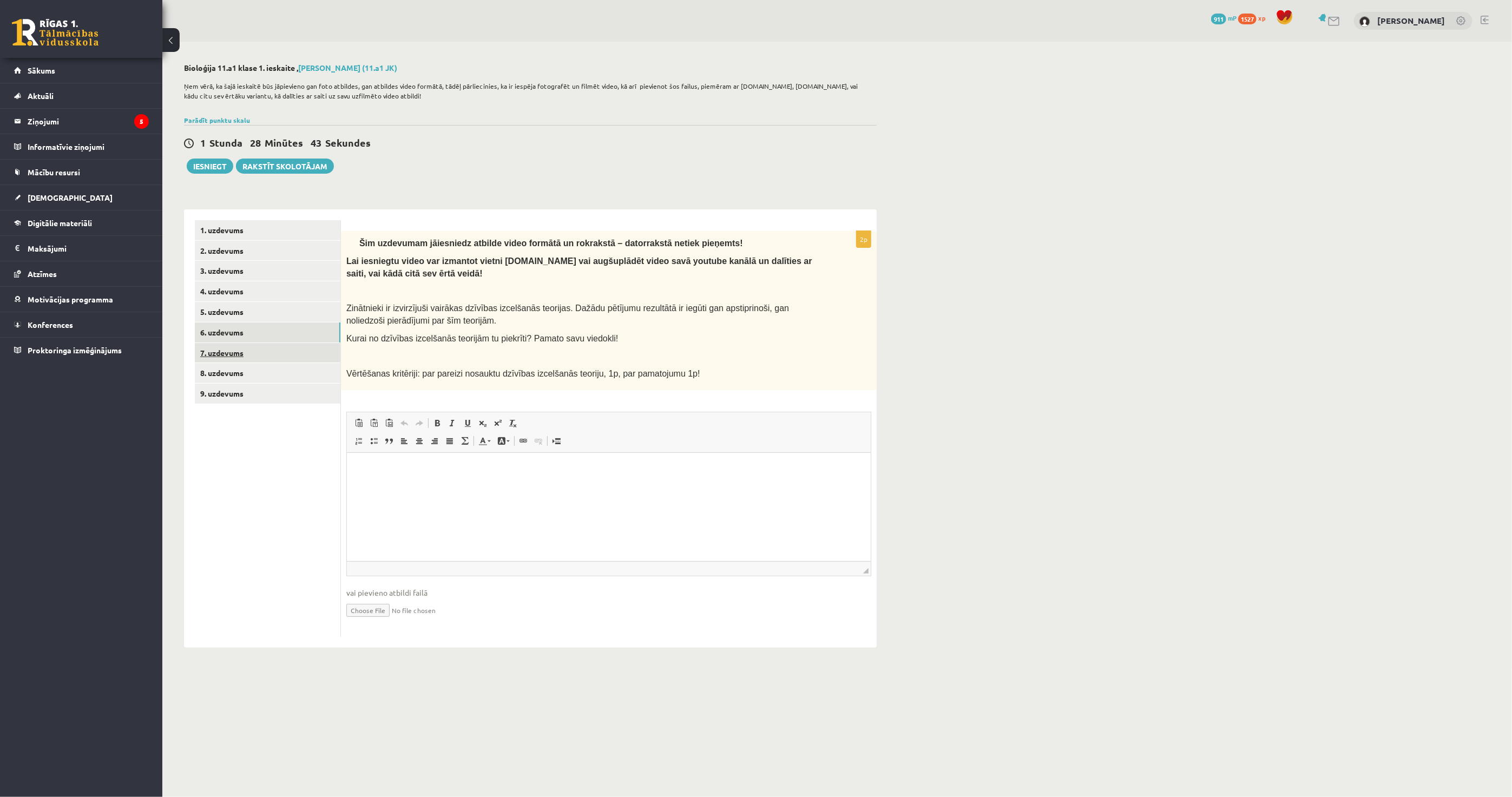
click at [245, 352] on link "7. uzdevums" at bounding box center [268, 353] width 146 height 20
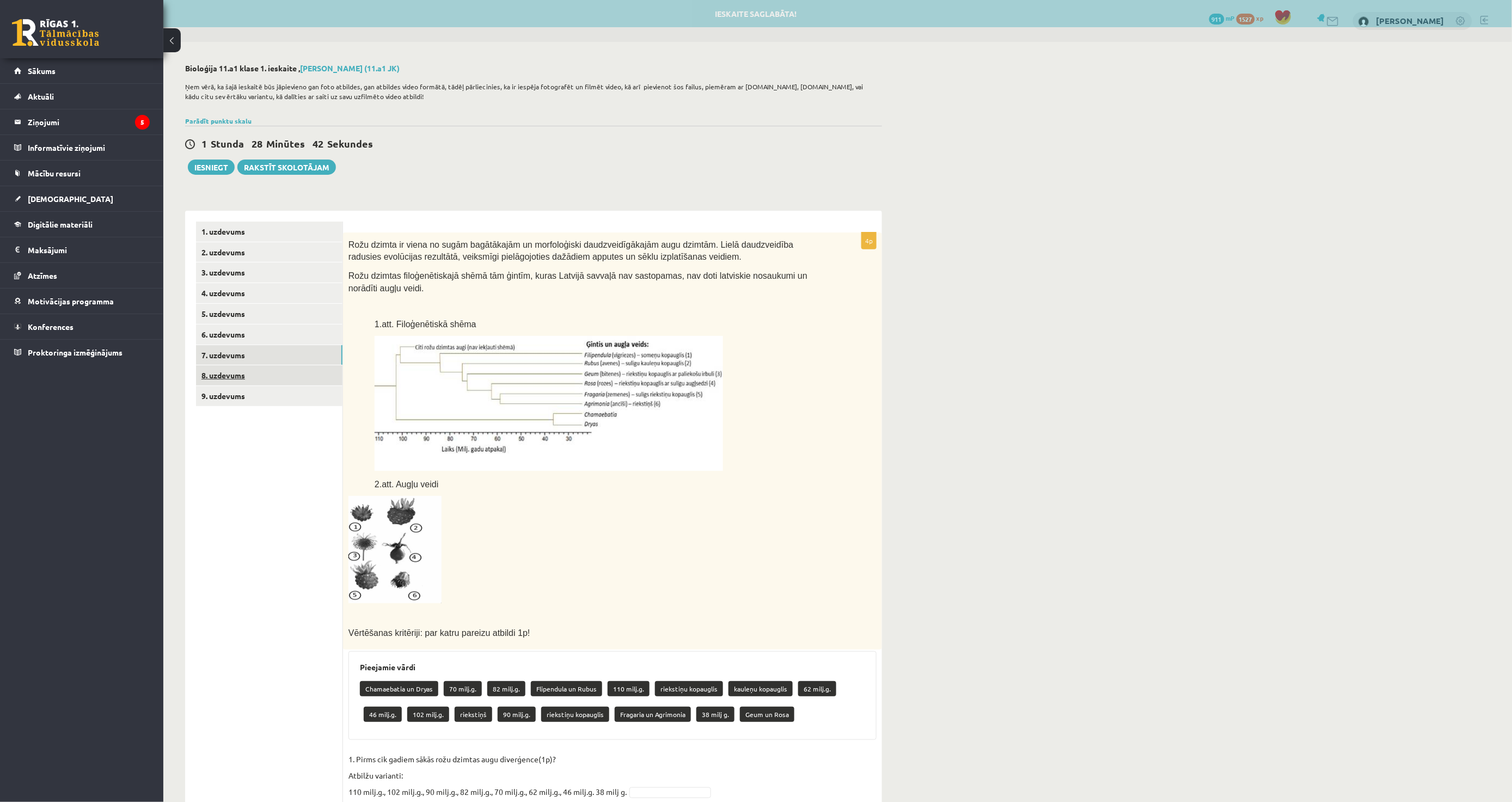
click at [241, 372] on link "8. uzdevums" at bounding box center [270, 376] width 147 height 20
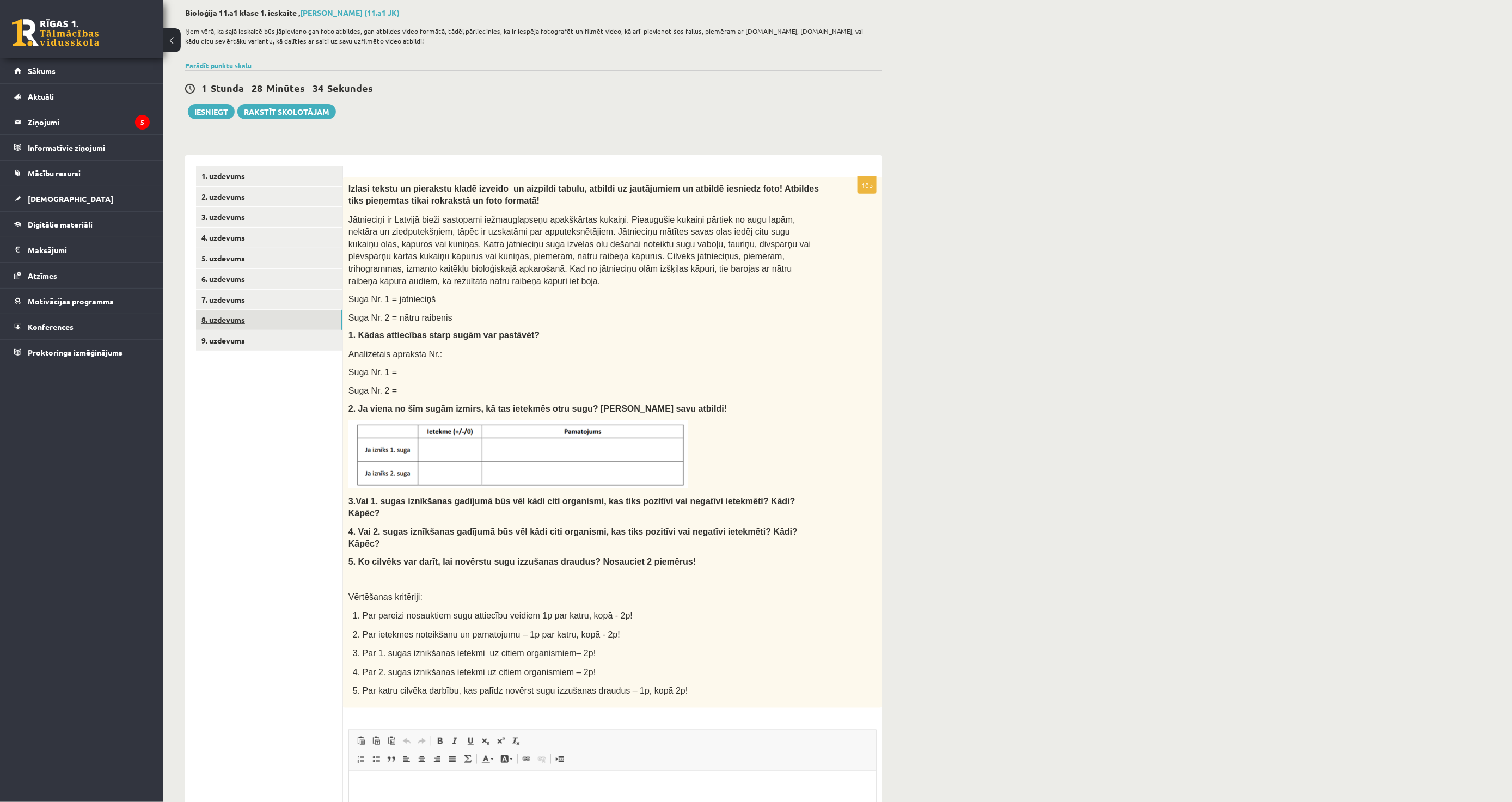
scroll to position [61, 0]
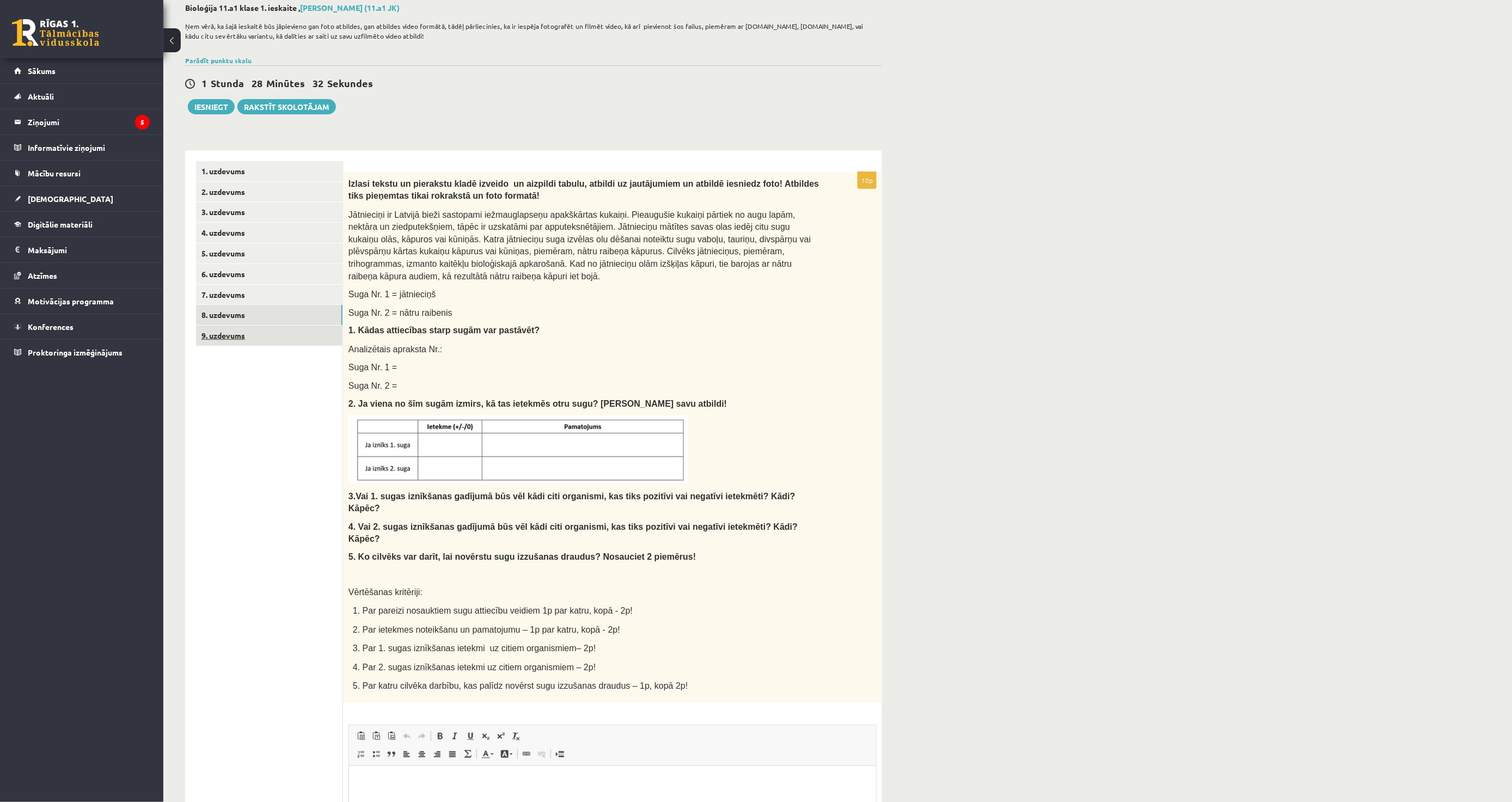
click at [246, 338] on link "9. uzdevums" at bounding box center [270, 336] width 147 height 20
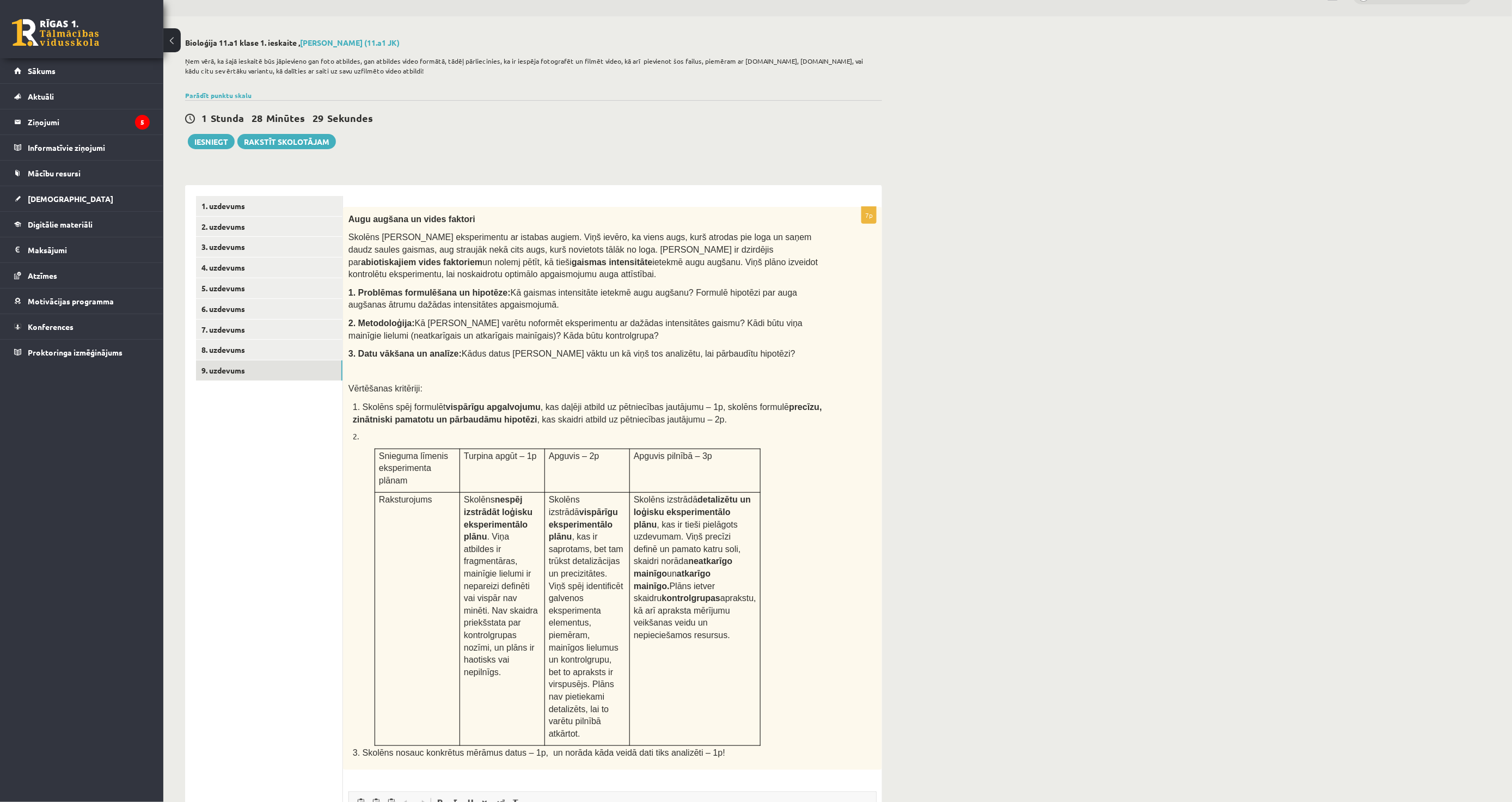
scroll to position [0, 0]
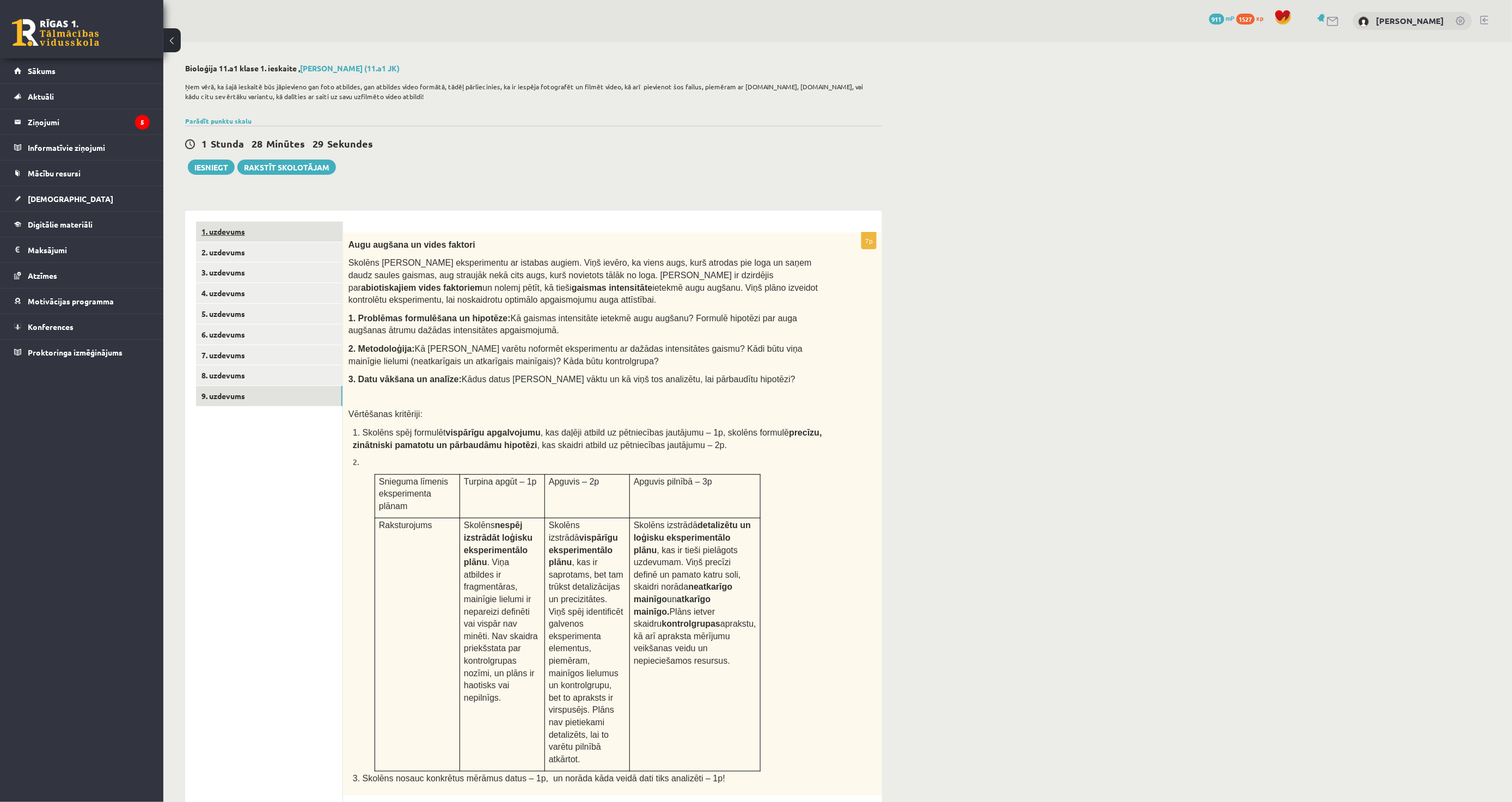
click at [232, 230] on link "1. uzdevums" at bounding box center [270, 232] width 147 height 20
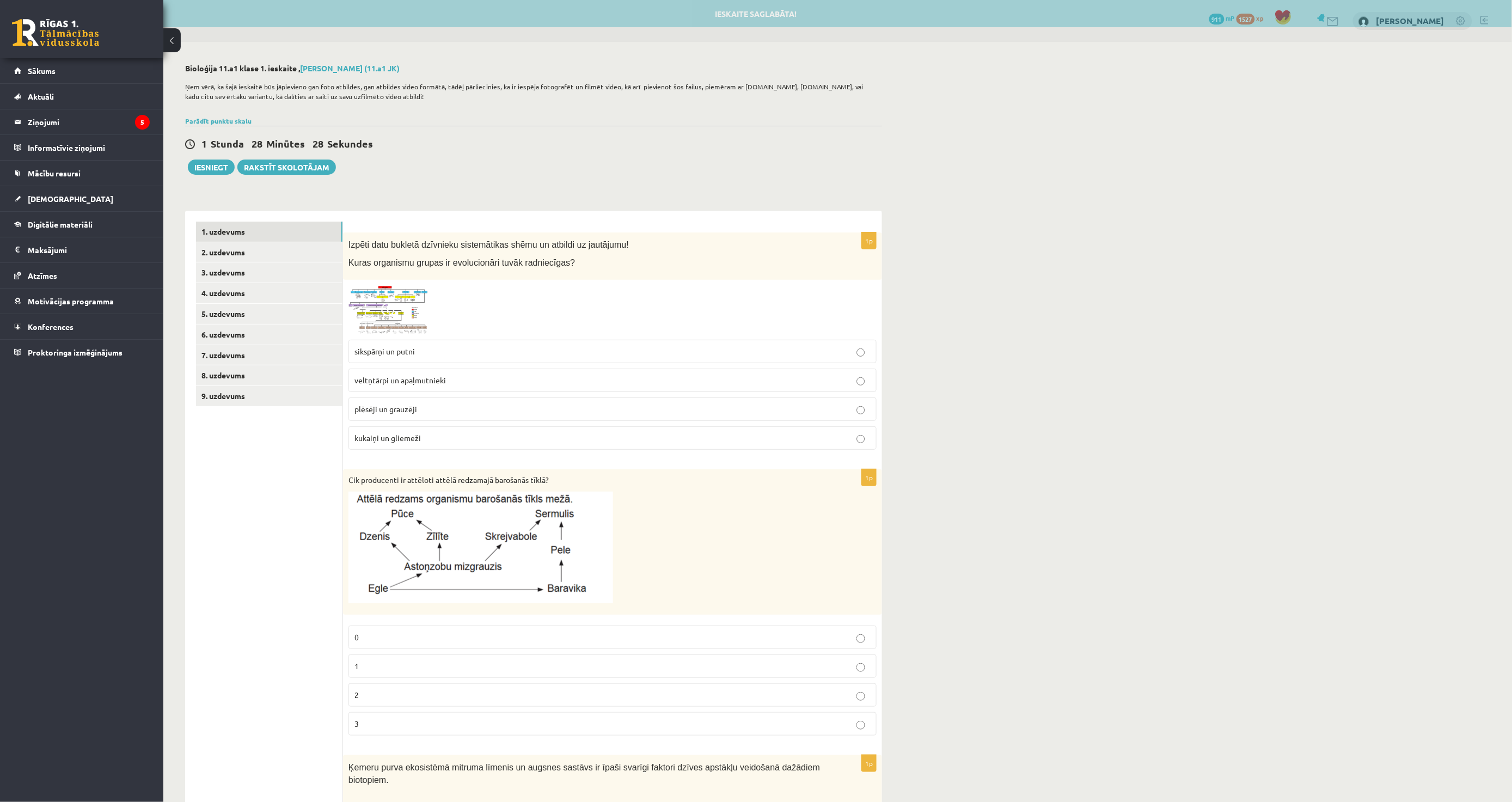
click at [377, 300] on img at bounding box center [389, 310] width 81 height 49
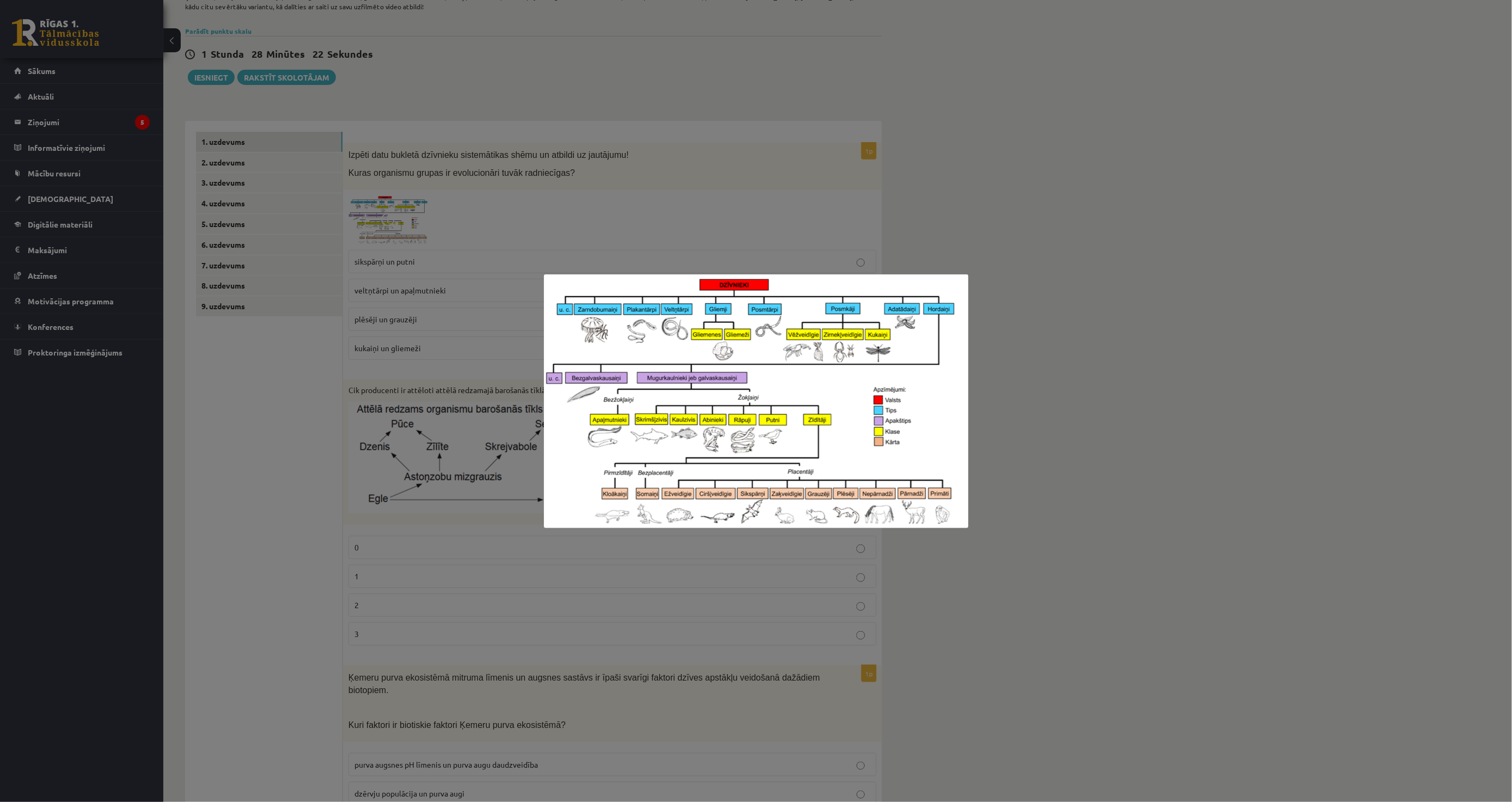
scroll to position [302, 0]
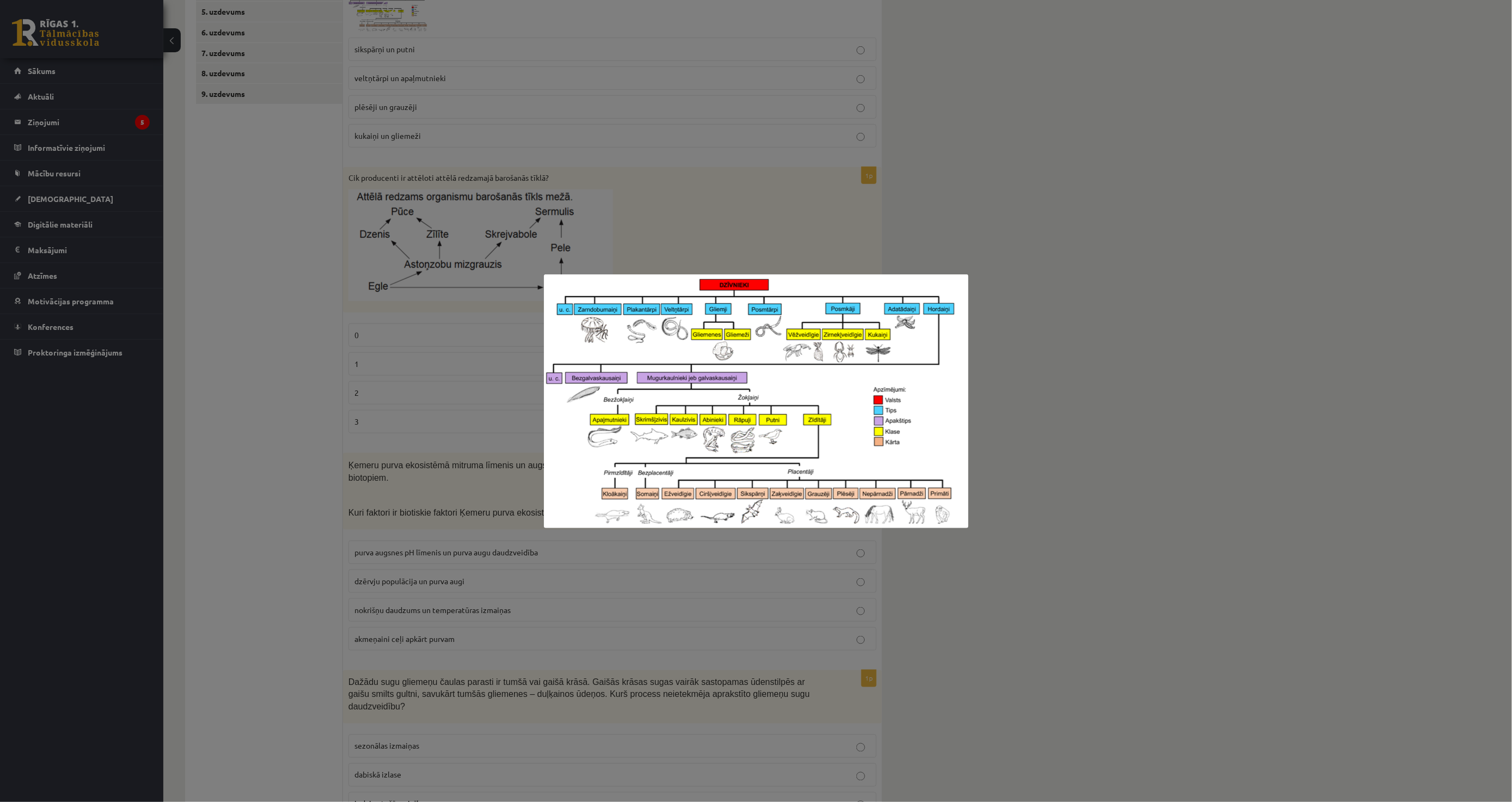
drag, startPoint x: 381, startPoint y: 346, endPoint x: 398, endPoint y: 237, distance: 110.3
click at [382, 346] on div at bounding box center [756, 401] width 1512 height 802
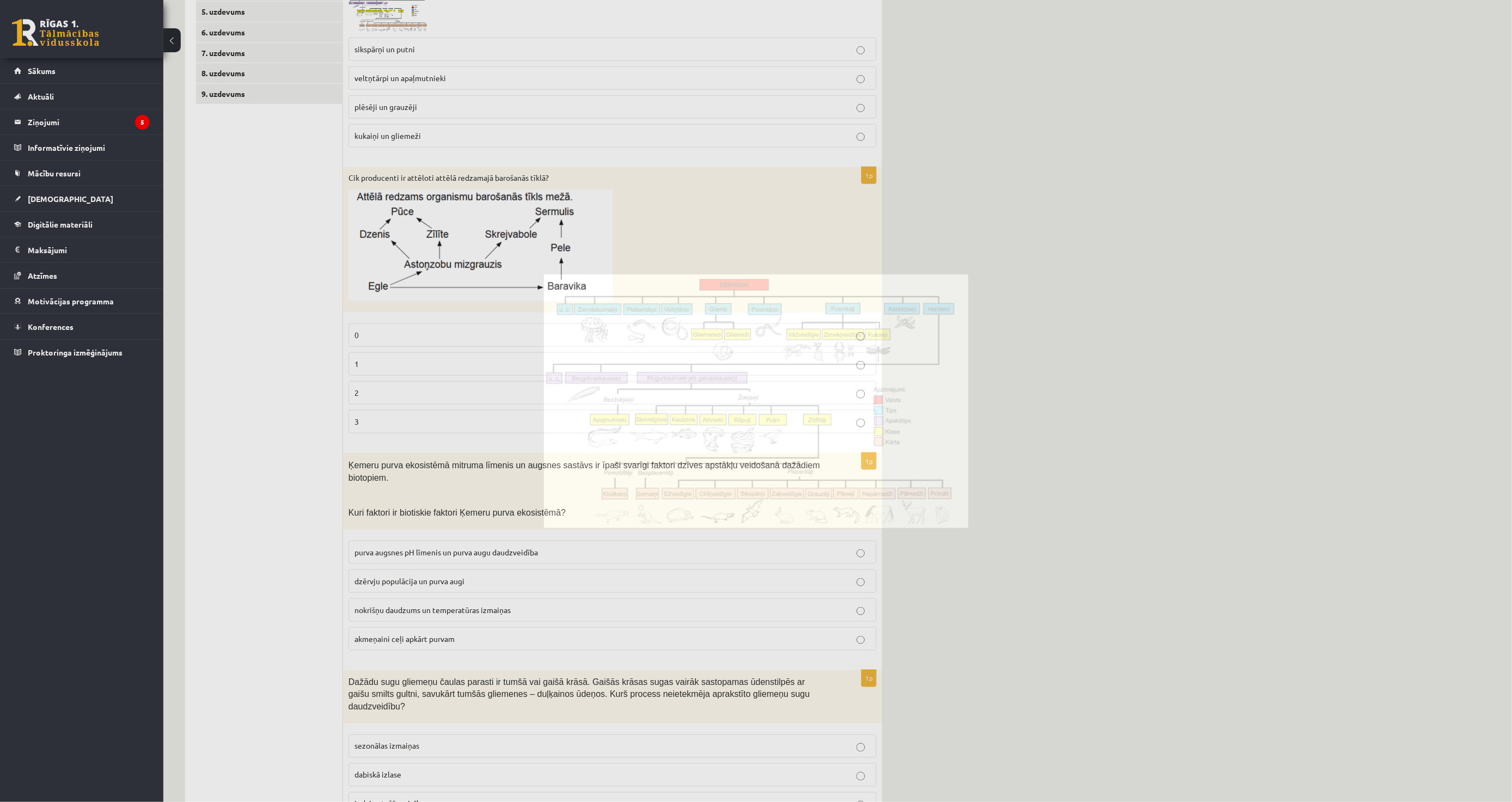
click at [401, 232] on img at bounding box center [481, 244] width 264 height 111
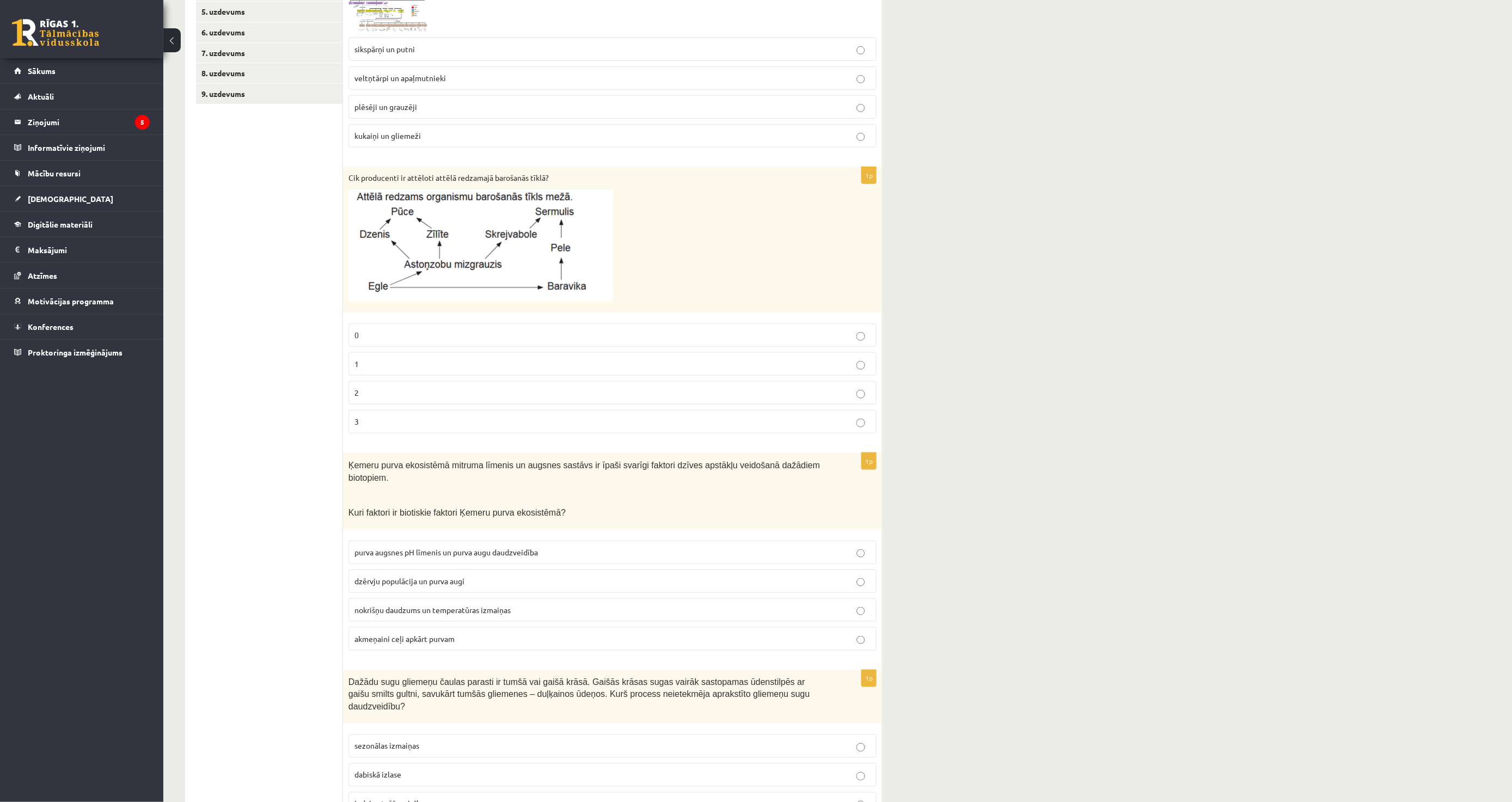
click at [401, 232] on img at bounding box center [481, 244] width 264 height 111
click at [454, 236] on img at bounding box center [481, 244] width 264 height 111
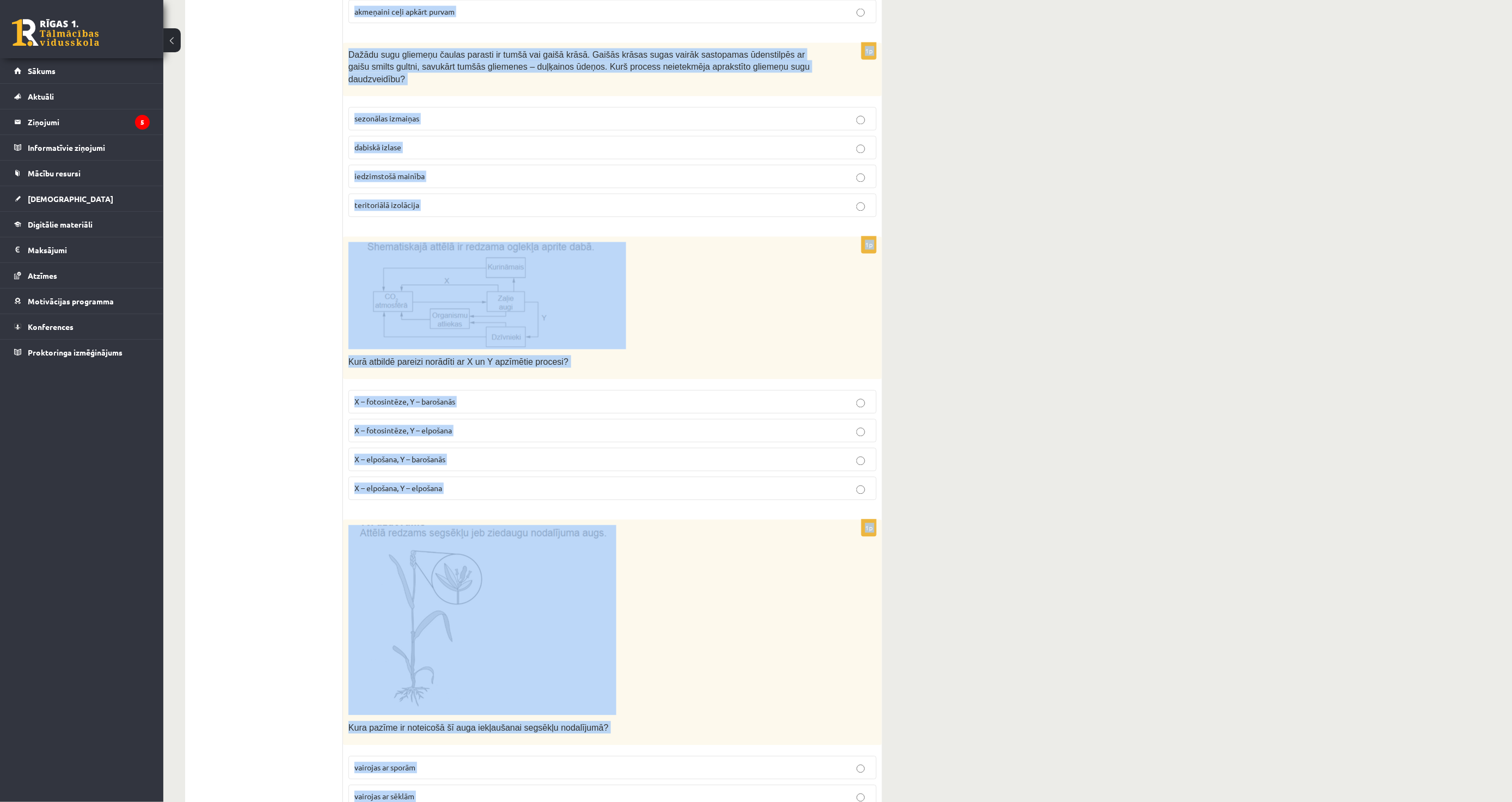
scroll to position [1182, 0]
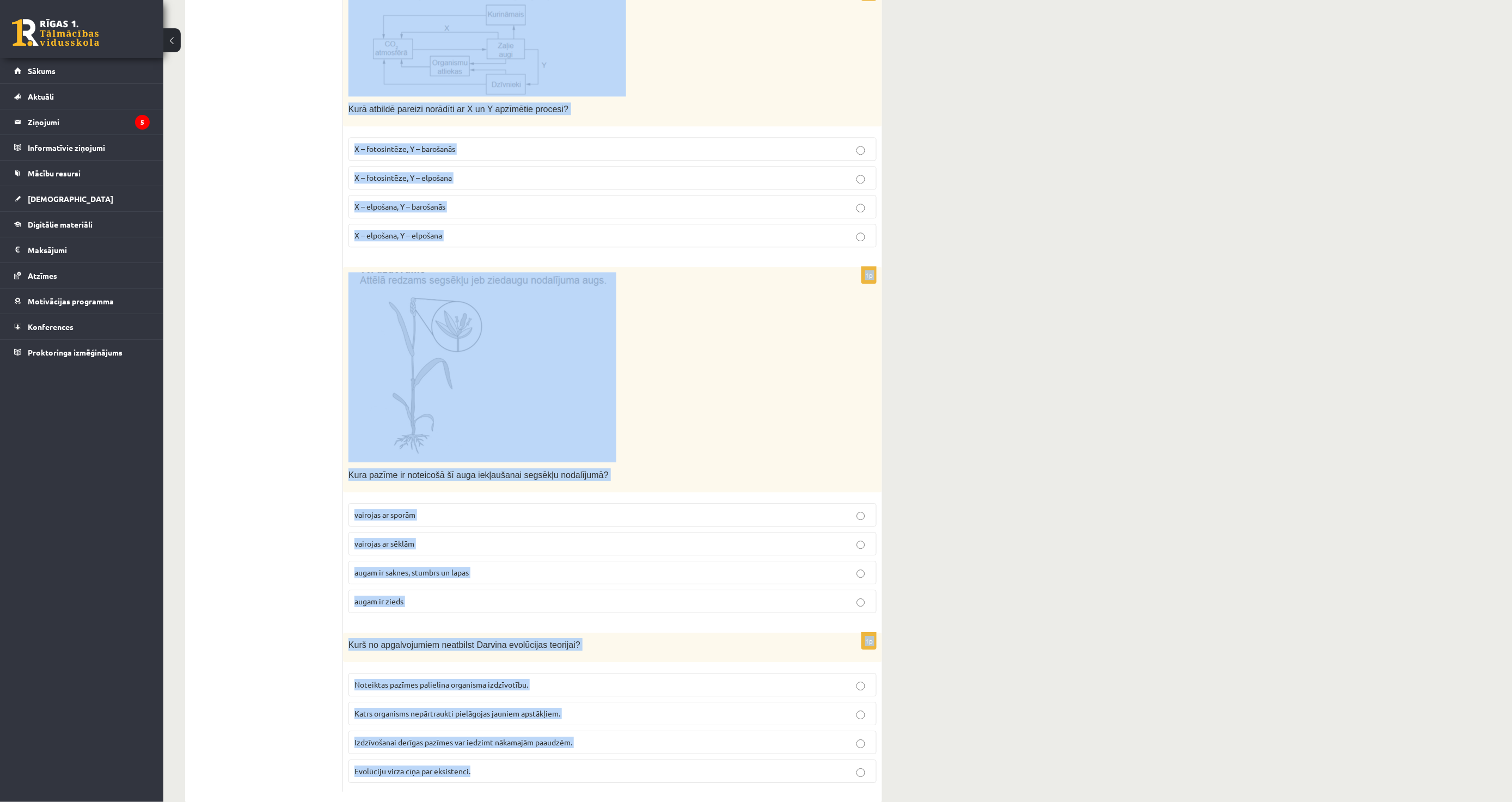
drag, startPoint x: 346, startPoint y: 242, endPoint x: 573, endPoint y: 818, distance: 619.1
copy form "Loremi dolo sitamet consectet adipiscingel seddo ei tempori ut laboreetd! Magna…"
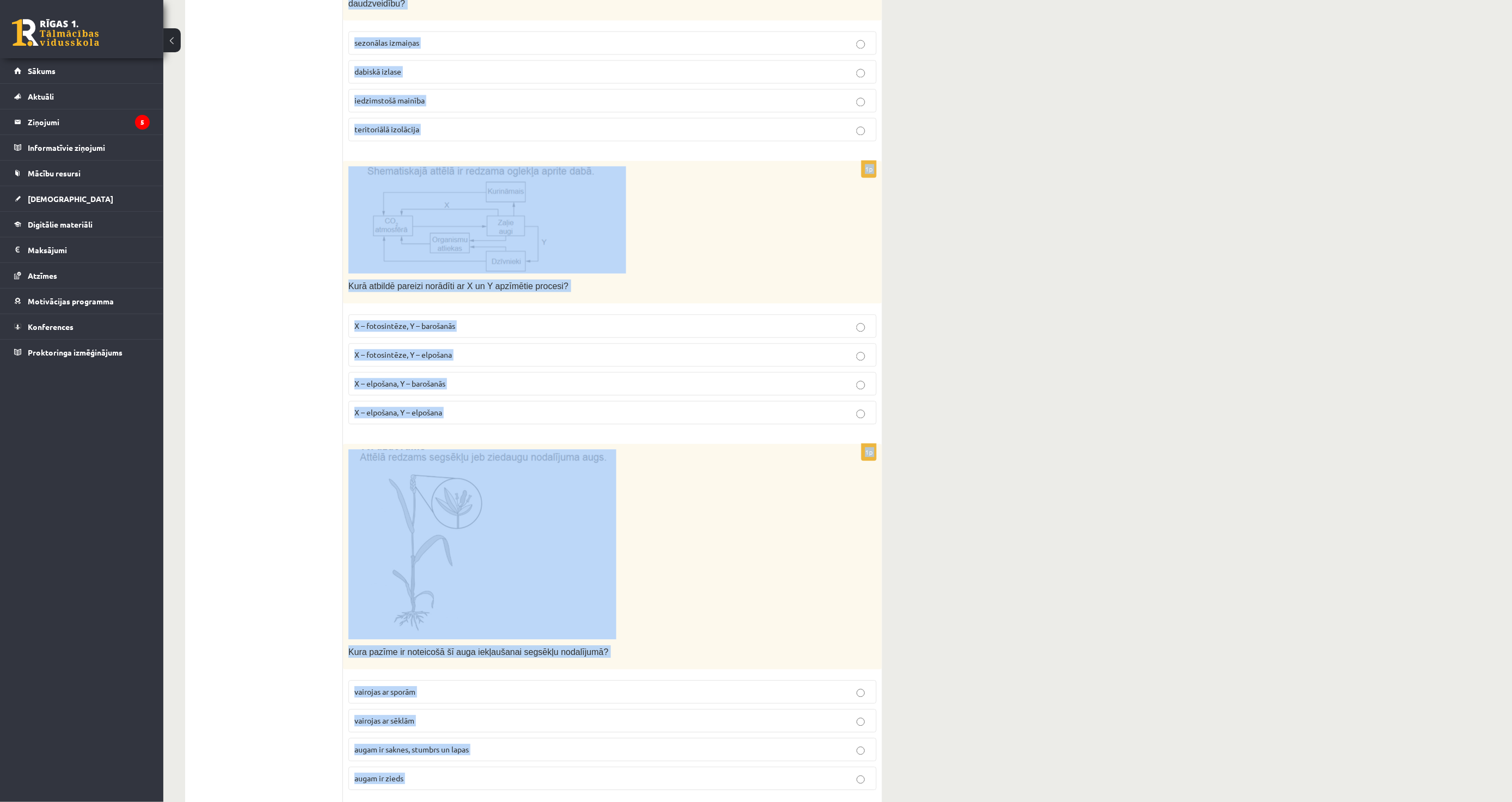
scroll to position [1000, 0]
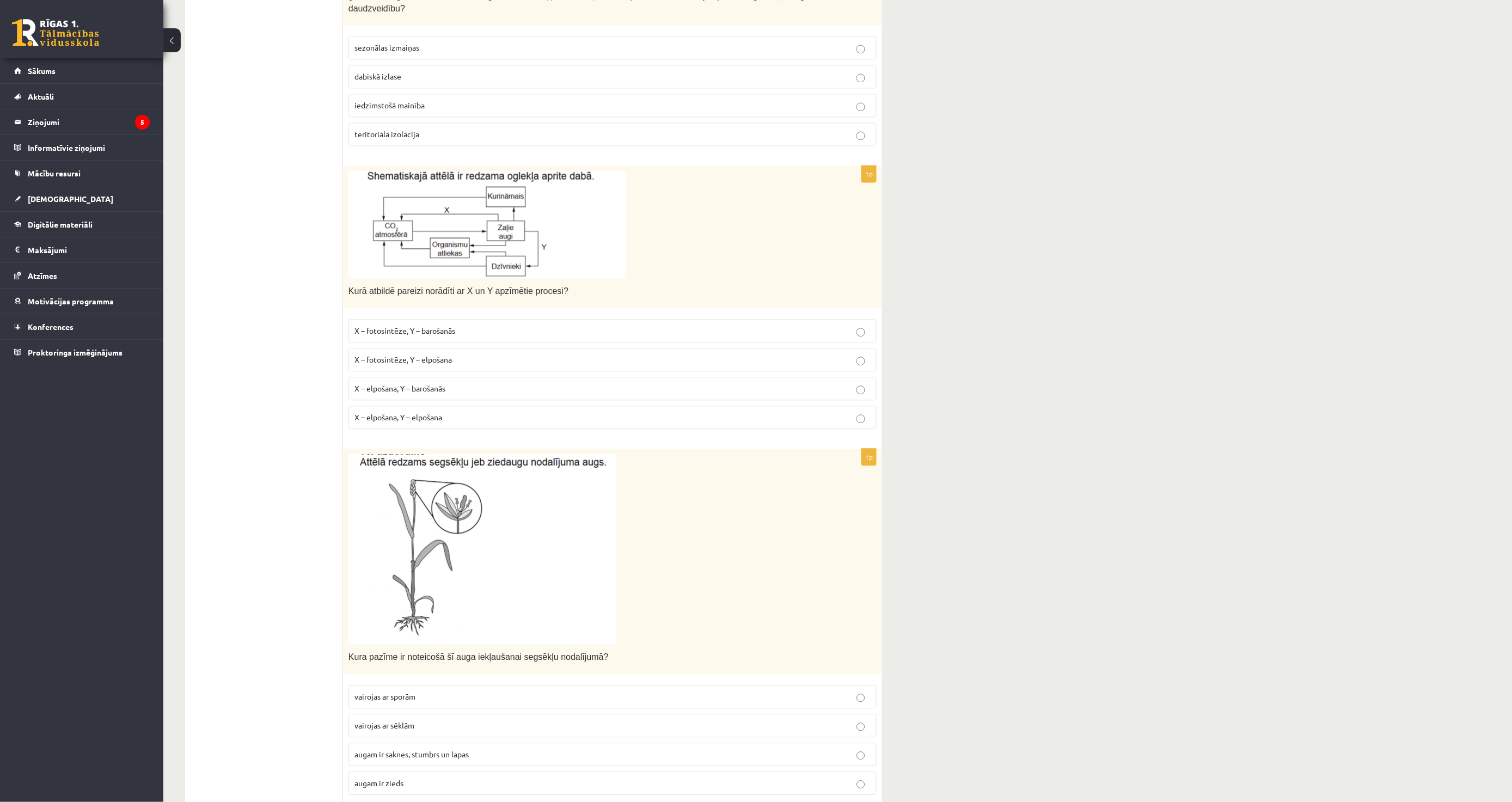
click at [304, 291] on ul "1. uzdevums 2. uzdevums 3. uzdevums 4. uzdevums 5. uzdevums 6. uzdevums 7. uzde…" at bounding box center [270, 97] width 147 height 1752
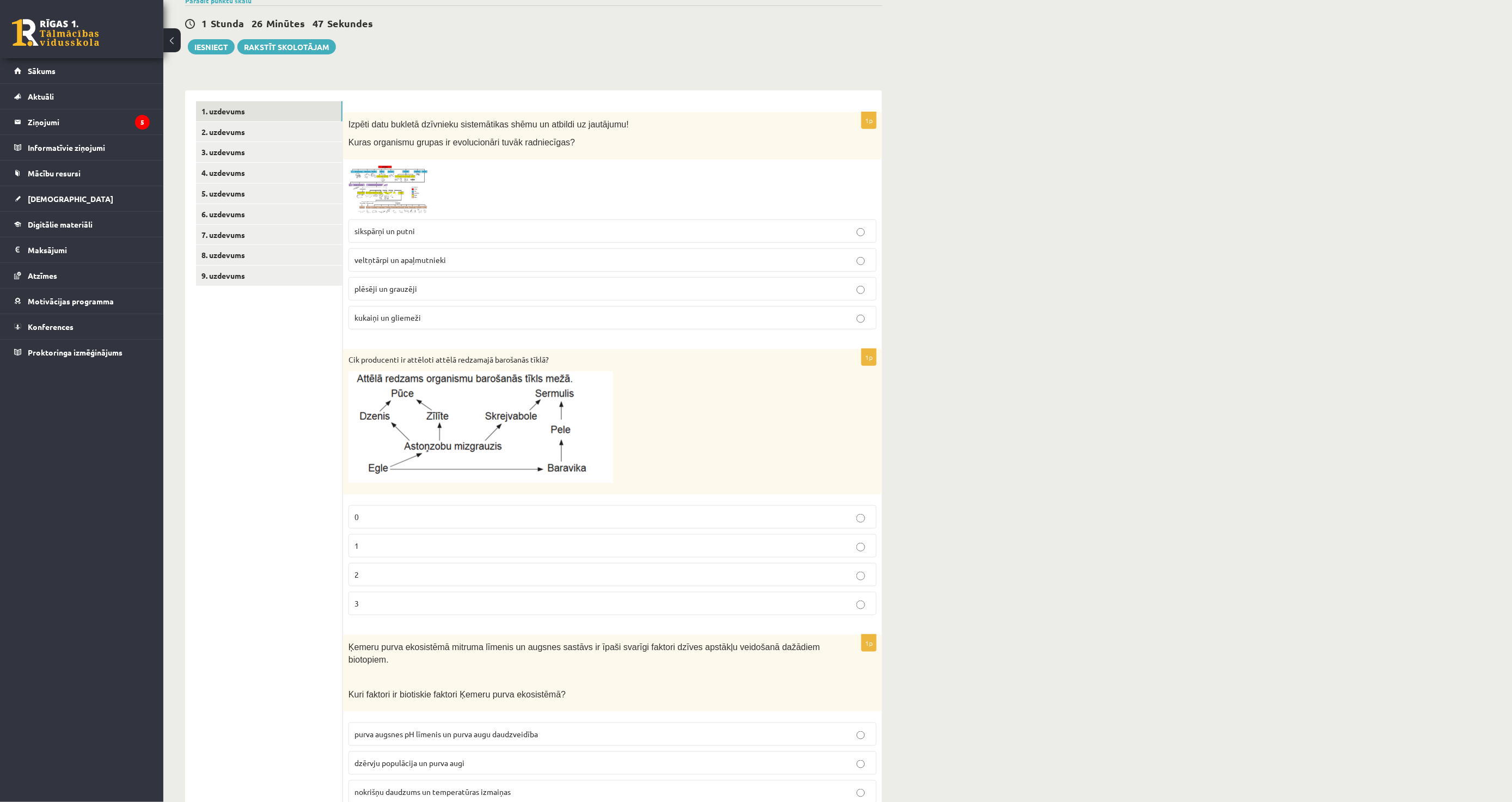
scroll to position [0, 0]
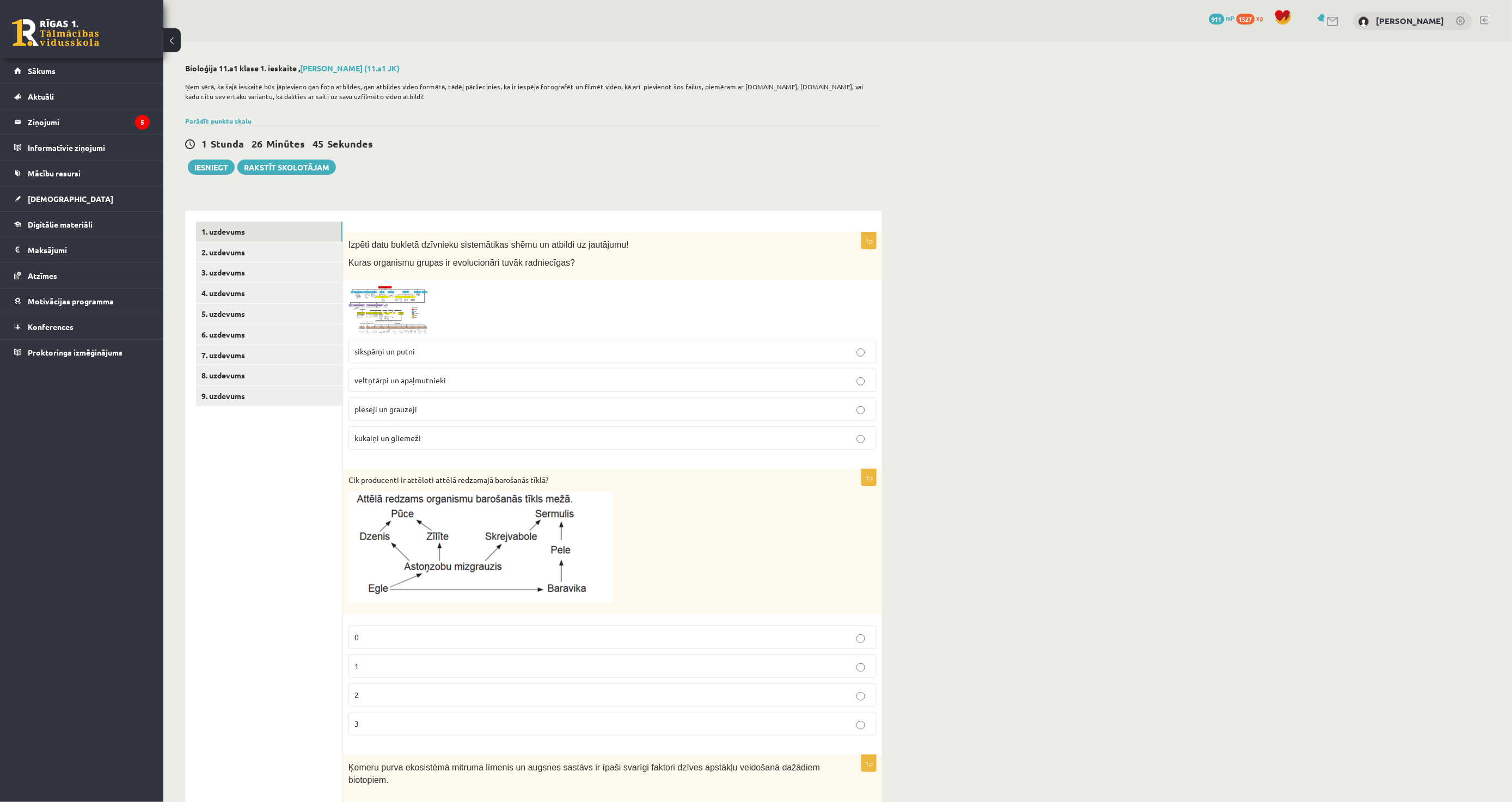
click at [426, 409] on p "plēsēji un grauzēji" at bounding box center [613, 409] width 516 height 12
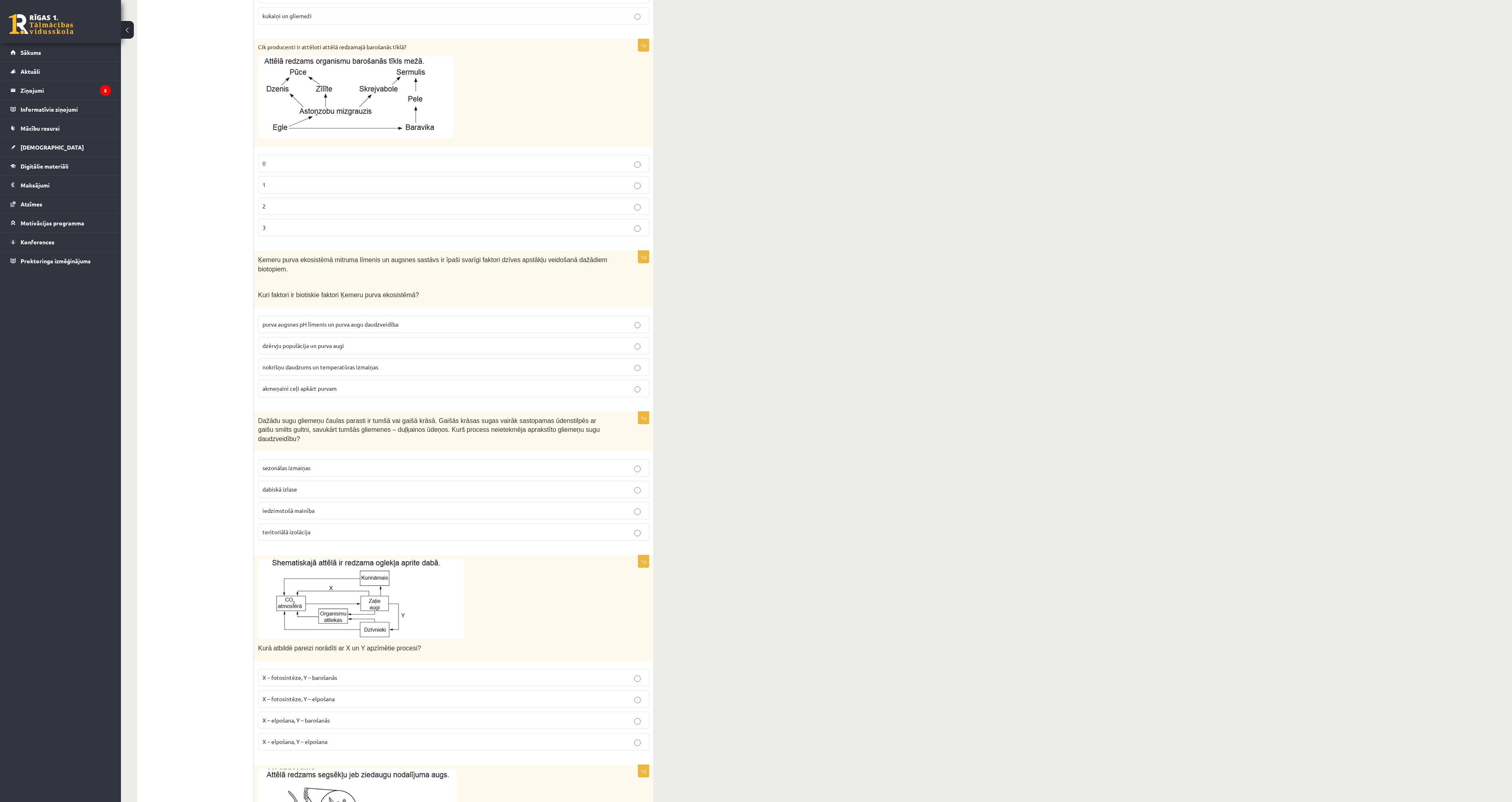
scroll to position [11, 0]
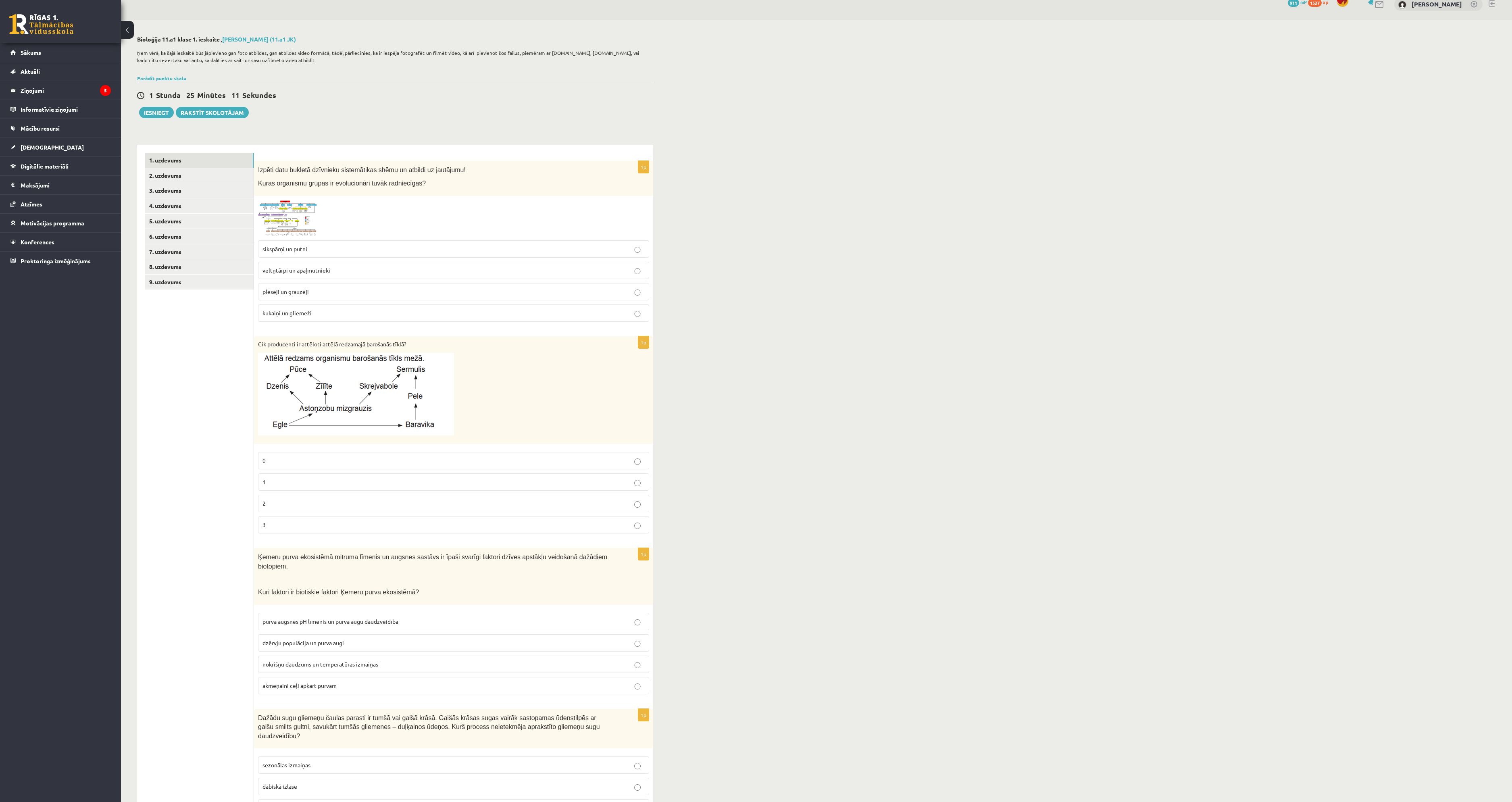
click at [431, 504] on p "2" at bounding box center [454, 504] width 382 height 9
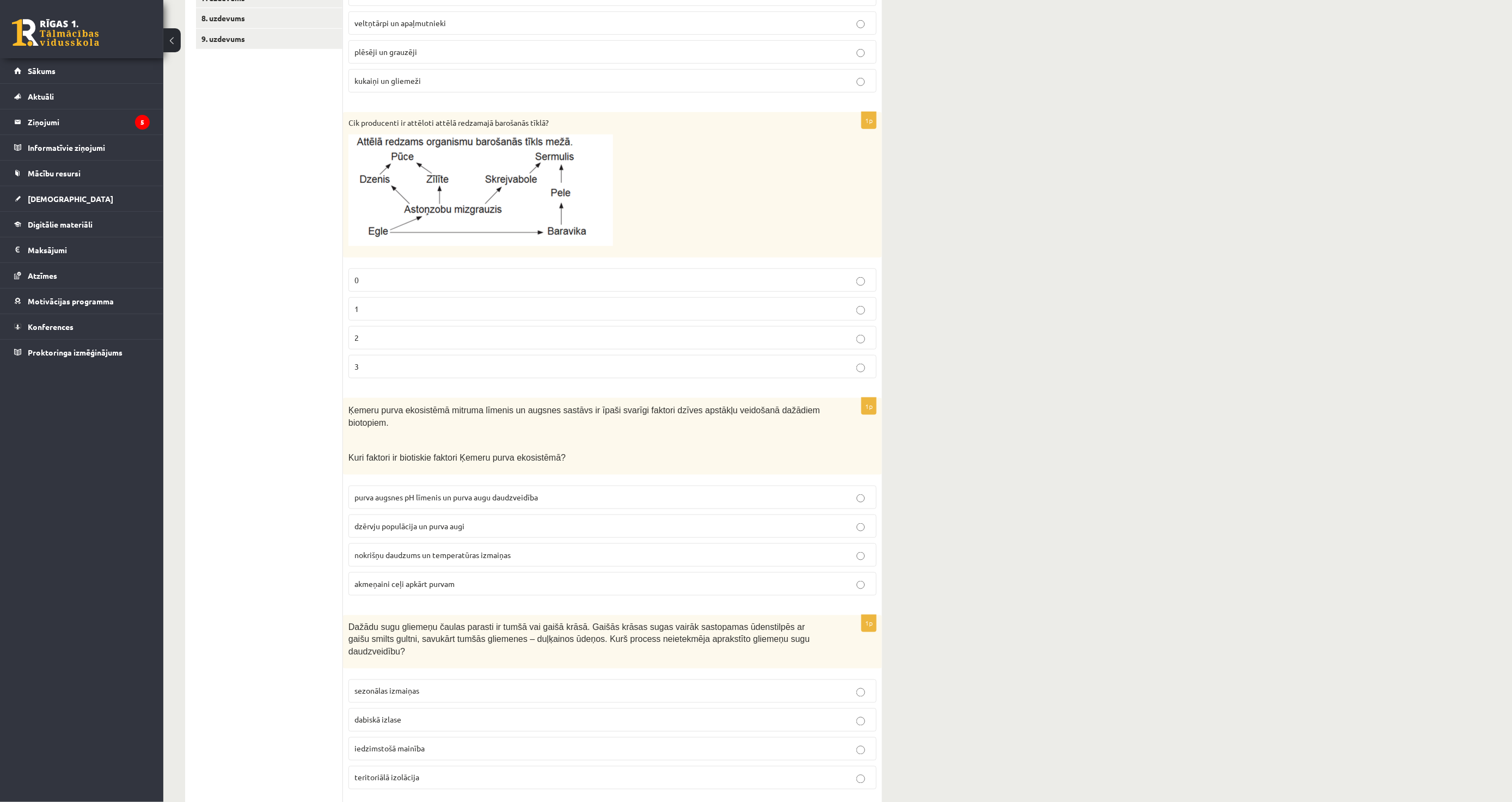
scroll to position [360, 0]
click at [471, 518] on p "dzērvju populācija un purva augi" at bounding box center [613, 523] width 516 height 12
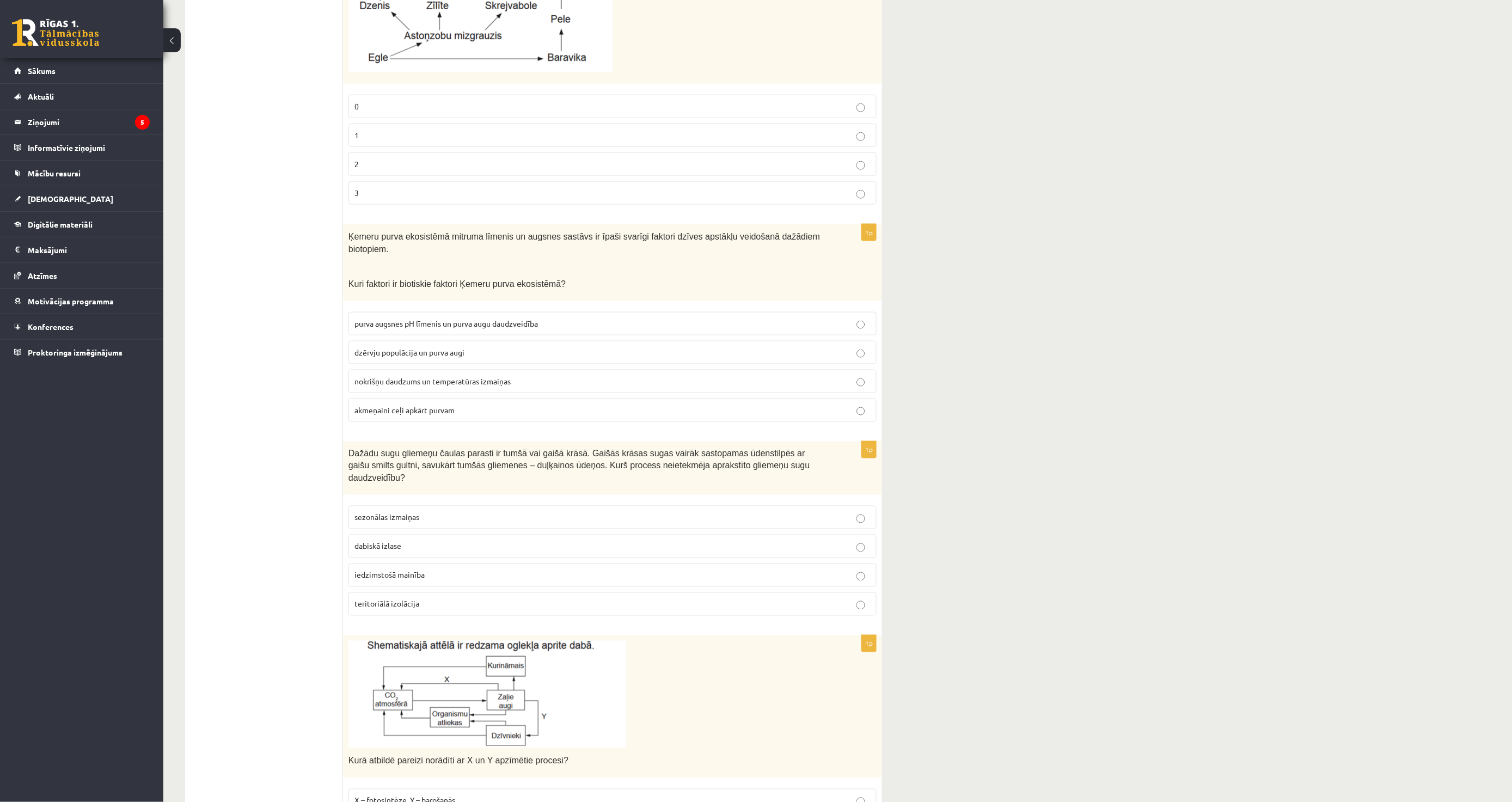
scroll to position [541, 0]
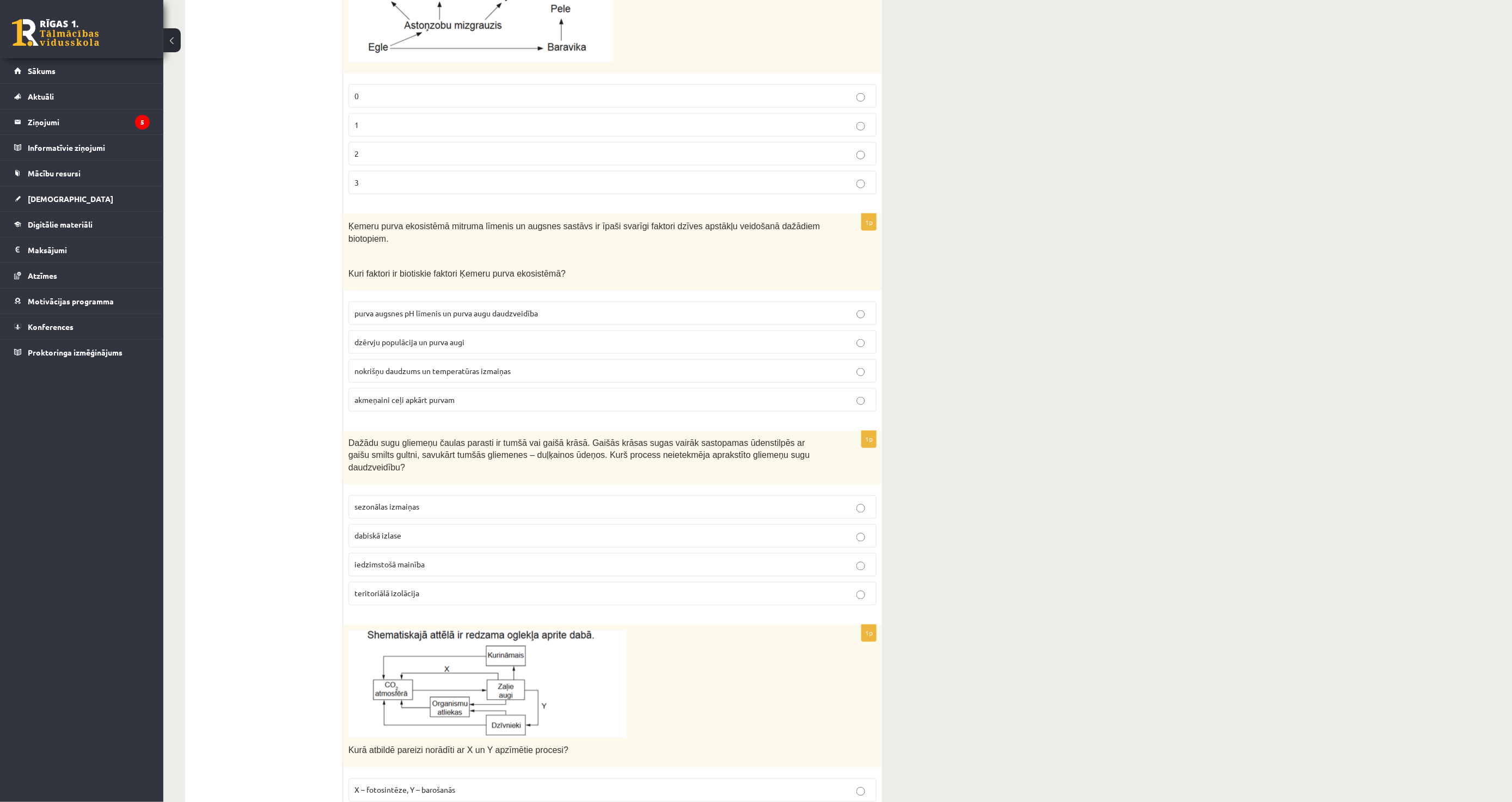
click at [471, 559] on p "iedzimstošā mainība" at bounding box center [613, 565] width 516 height 12
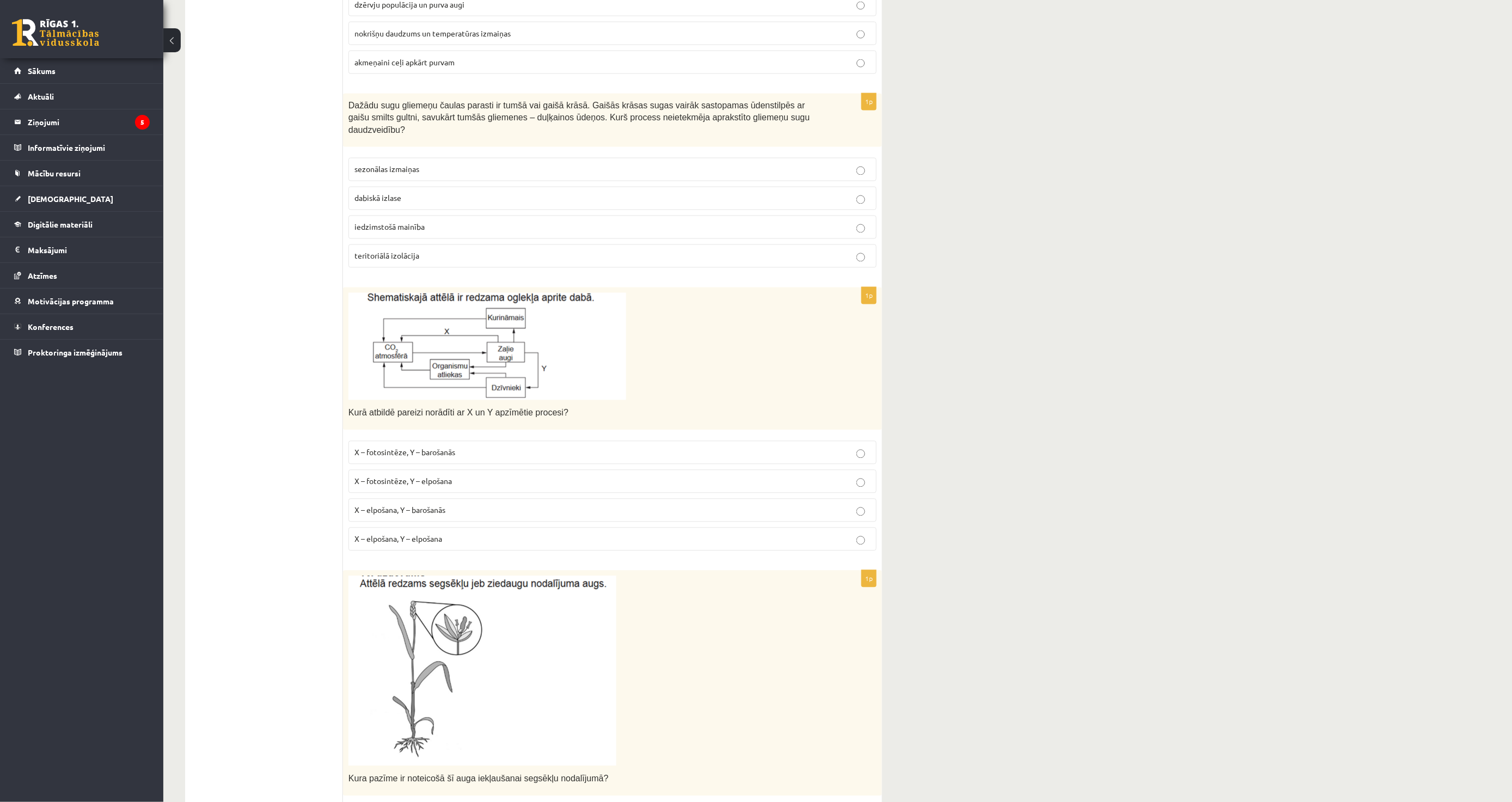
scroll to position [904, 0]
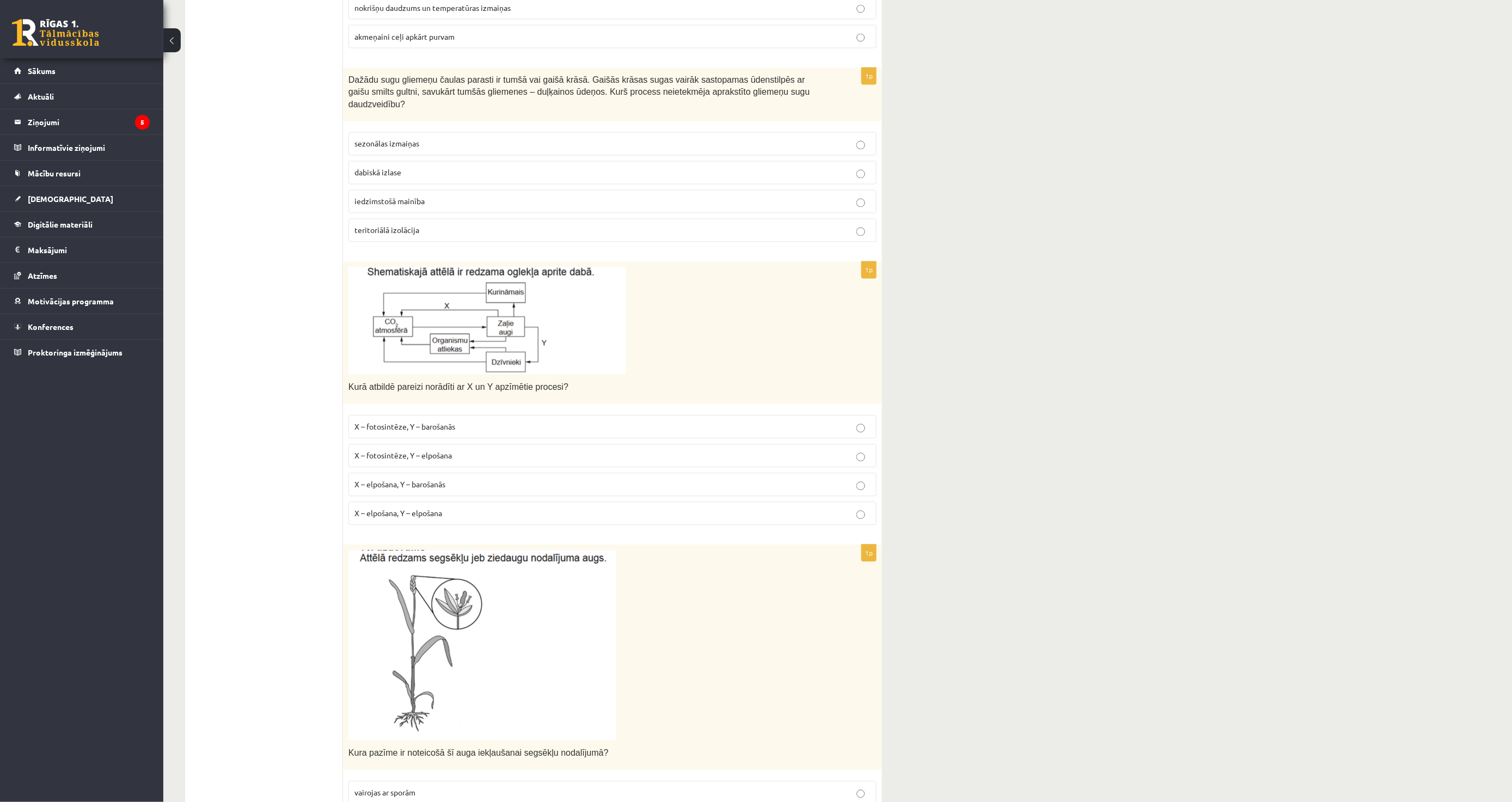
click at [439, 451] on span "X – fotosintēze, Y – elpošana" at bounding box center [404, 455] width 98 height 10
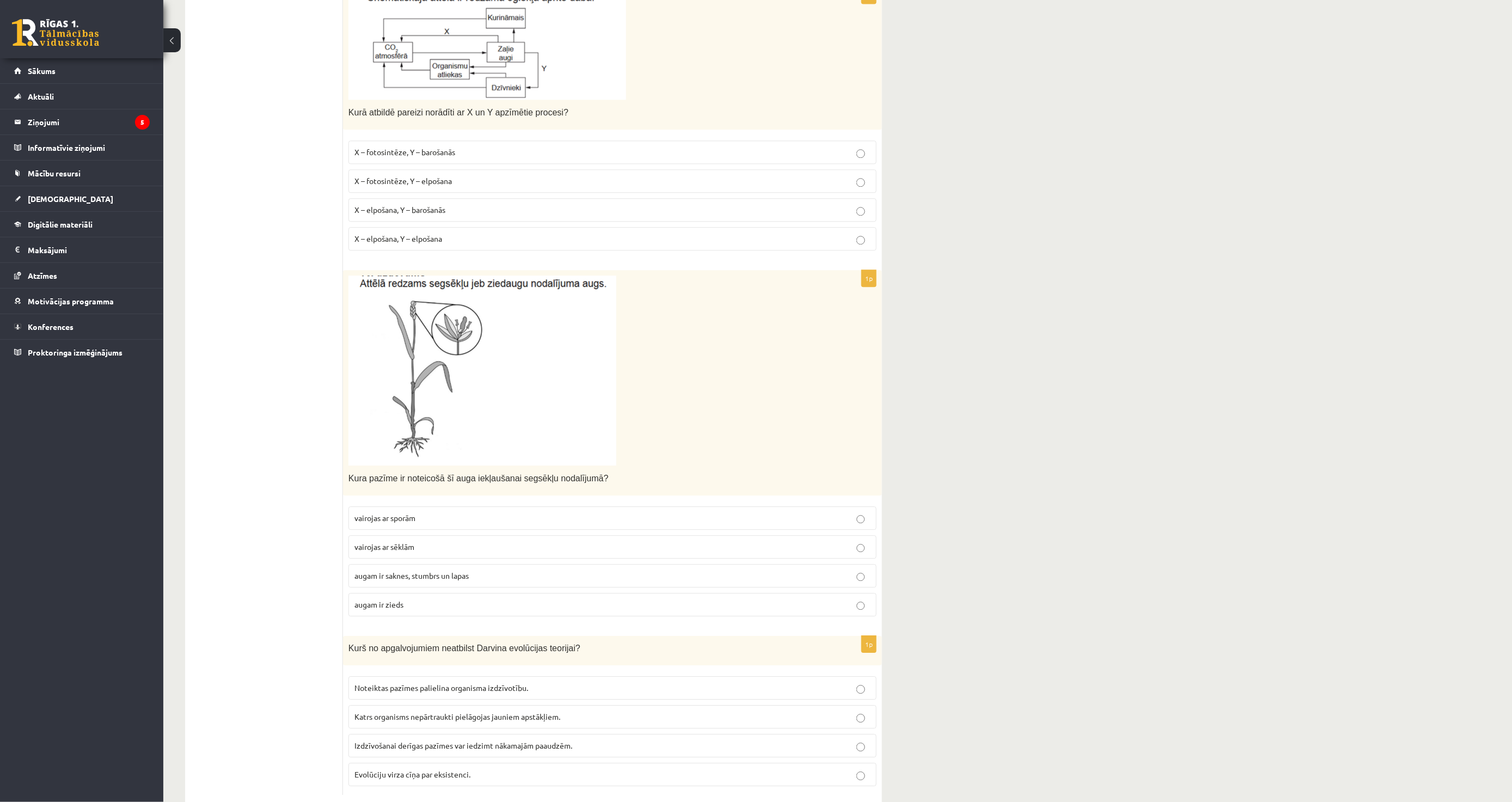
scroll to position [1182, 0]
click at [458, 596] on p "augam ir zieds" at bounding box center [613, 601] width 516 height 12
click at [522, 708] on p "Katrs organisms nepārtraukti pielāgojas jauniem apstākļiem." at bounding box center [613, 713] width 516 height 12
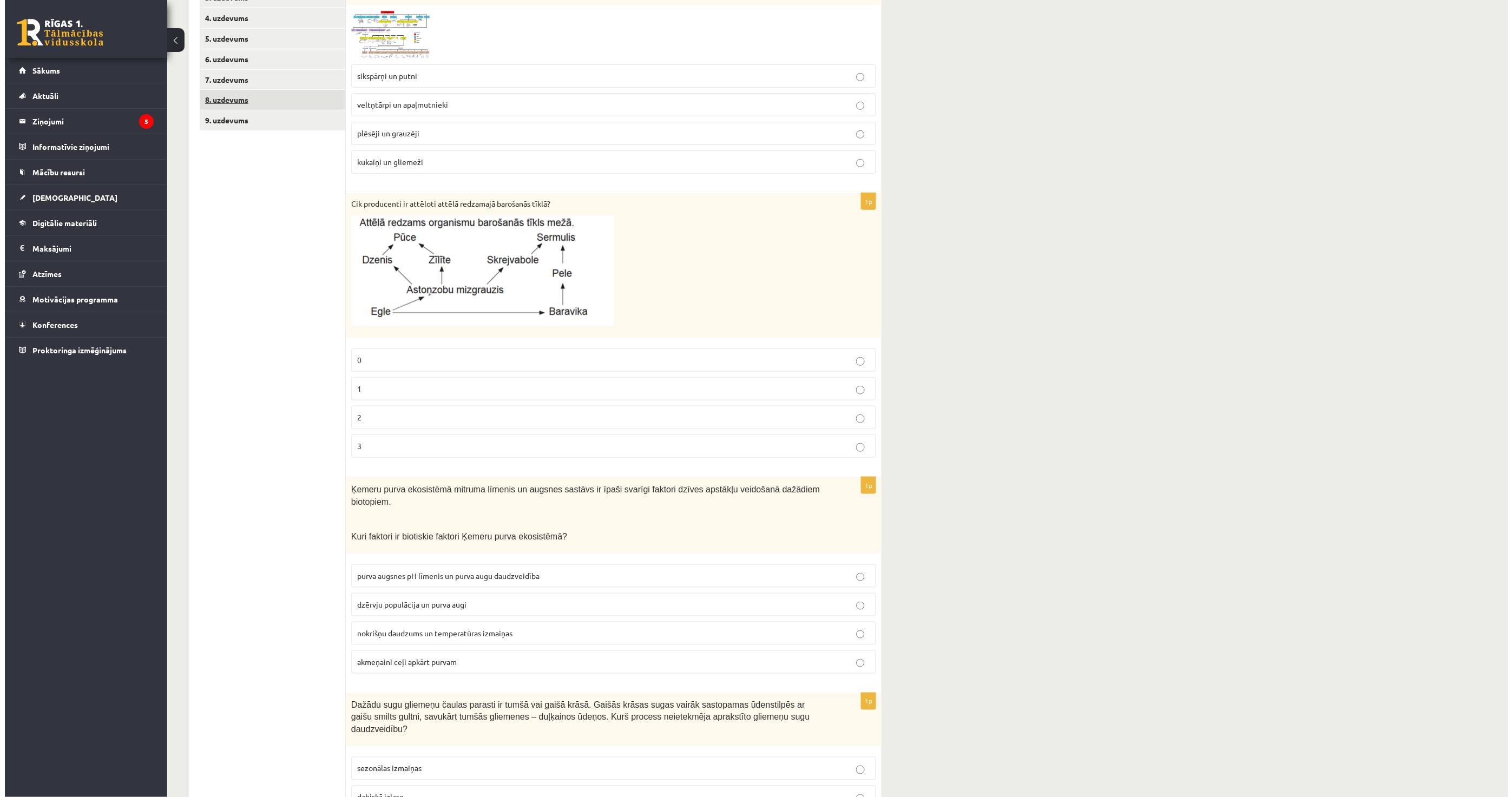
scroll to position [0, 0]
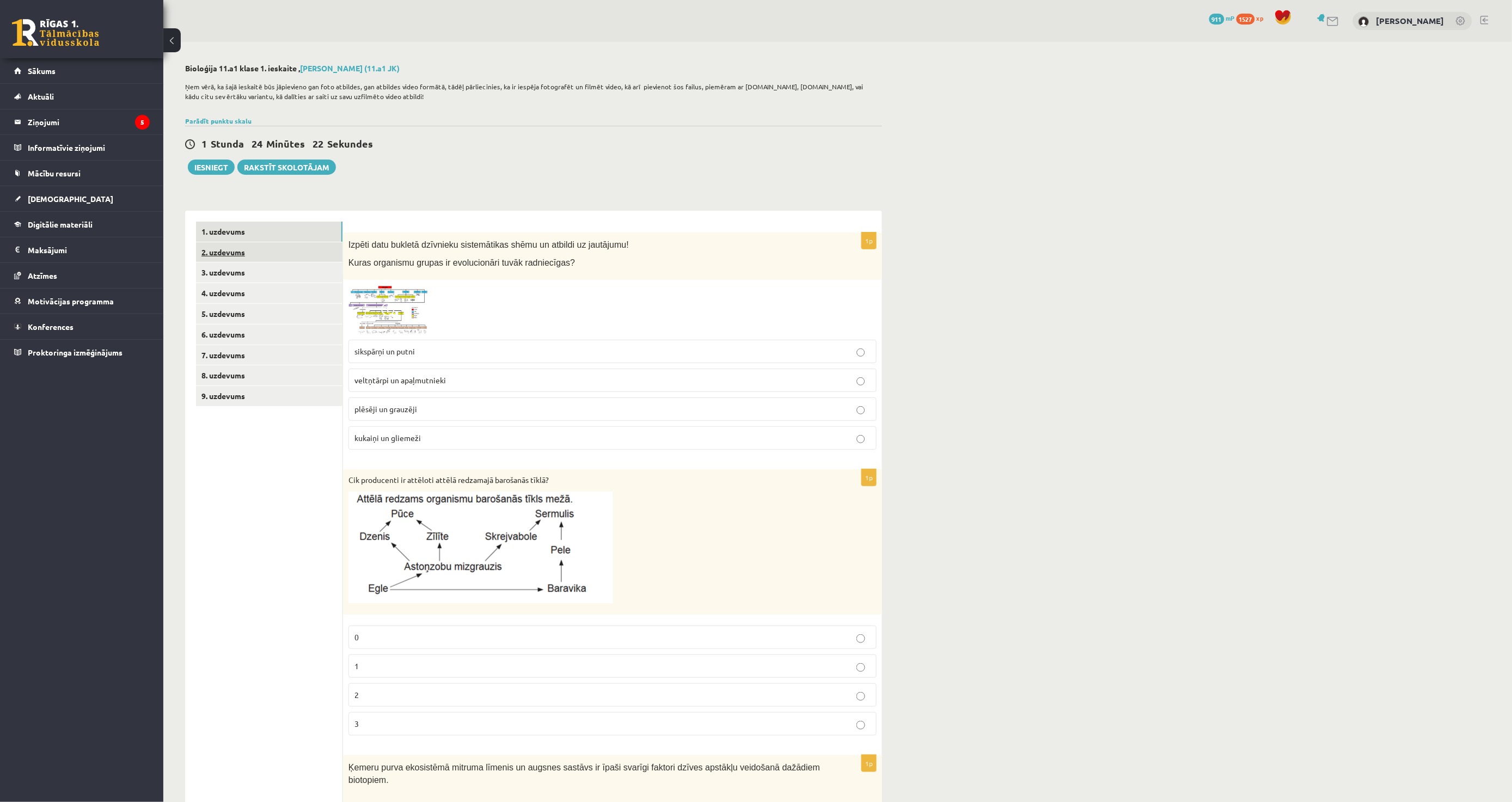
click at [273, 253] on link "2. uzdevums" at bounding box center [270, 253] width 147 height 20
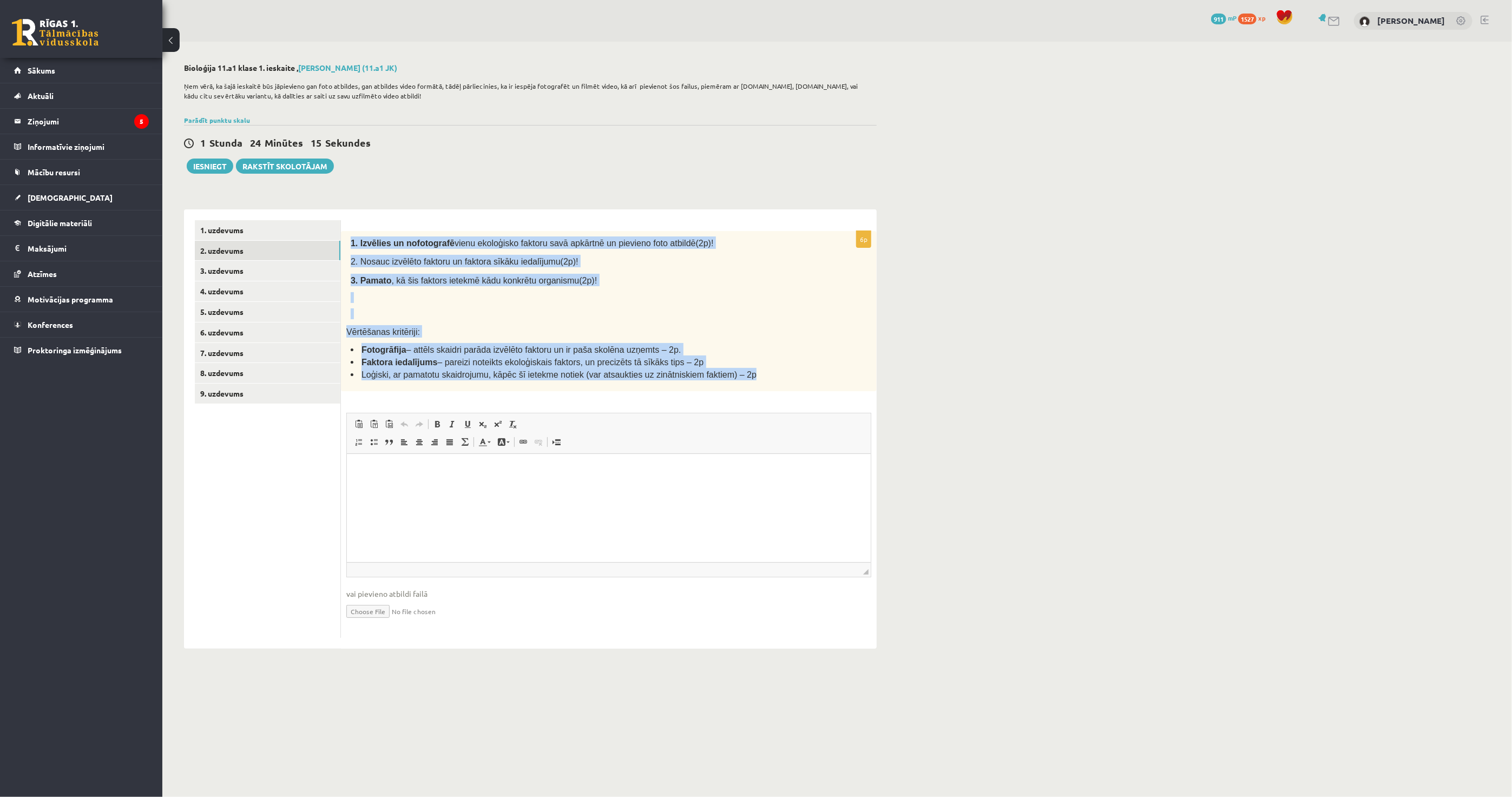
drag, startPoint x: 353, startPoint y: 242, endPoint x: 778, endPoint y: 379, distance: 446.5
click at [778, 379] on div "1. Izvēlies un nofotografē vienu ekoloģisko faktoru savā apkārtnē un pievieno f…" at bounding box center [608, 311] width 536 height 160
copy div "1. Izvēlies un nofotografē vienu ekoloģisko faktoru savā apkārtnē un pievieno f…"
click at [778, 380] on div "1. Izvēlies un nofotografē vienu ekoloģisko faktoru savā apkārtnē un pievieno f…" at bounding box center [608, 311] width 536 height 160
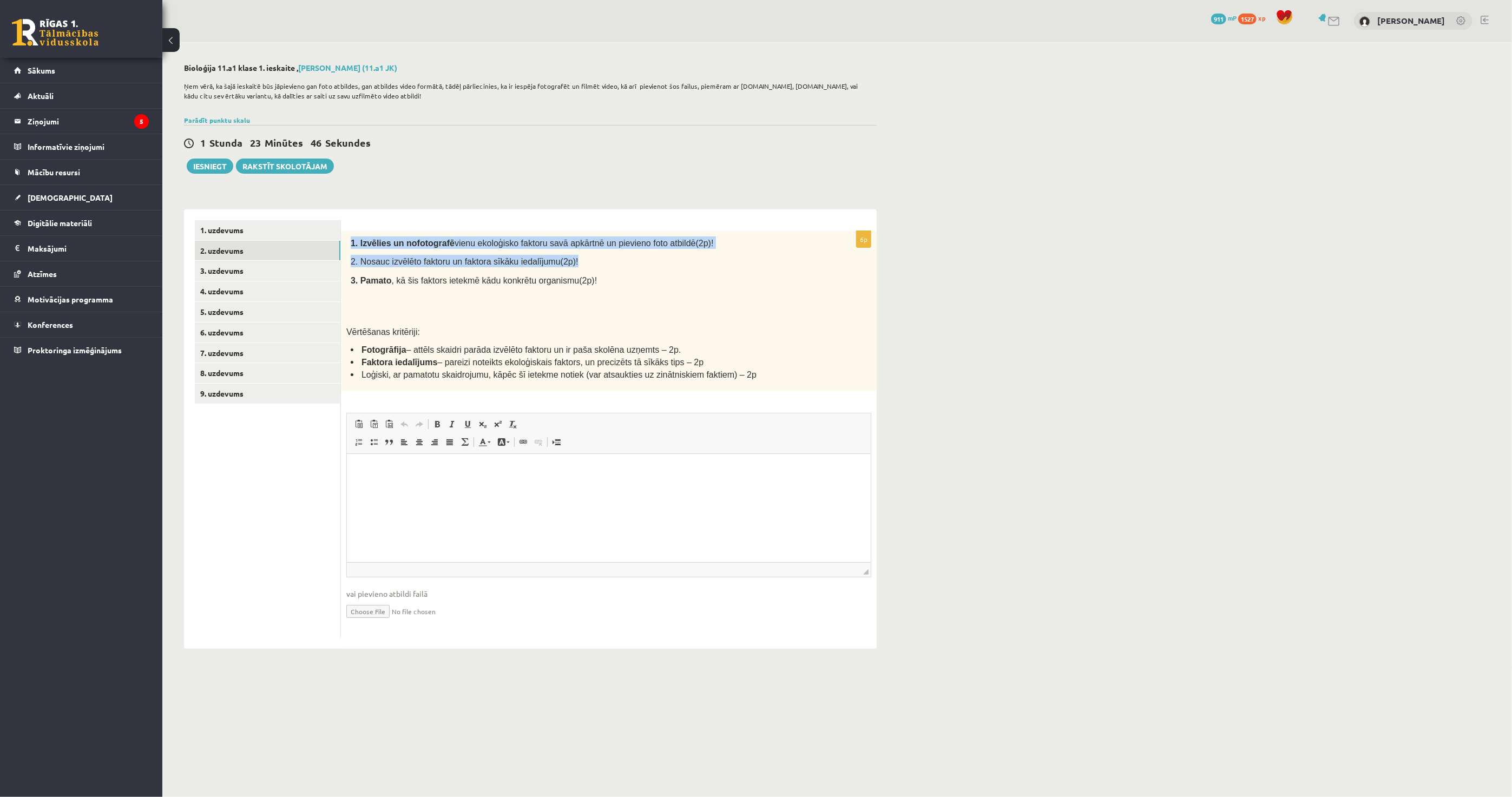
drag, startPoint x: 346, startPoint y: 244, endPoint x: 798, endPoint y: 249, distance: 452.0
click at [798, 249] on div "1. Izvēlies un nofotografē vienu ekoloģisko faktoru savā apkārtnē un pievieno f…" at bounding box center [608, 311] width 536 height 160
click at [761, 252] on div "1. Izvēlies un nofotografē vienu ekoloģisko faktoru savā apkārtnē un pievieno f…" at bounding box center [608, 311] width 536 height 160
drag, startPoint x: 711, startPoint y: 246, endPoint x: 340, endPoint y: 241, distance: 371.0
click at [340, 241] on div "**********" at bounding box center [530, 429] width 693 height 439
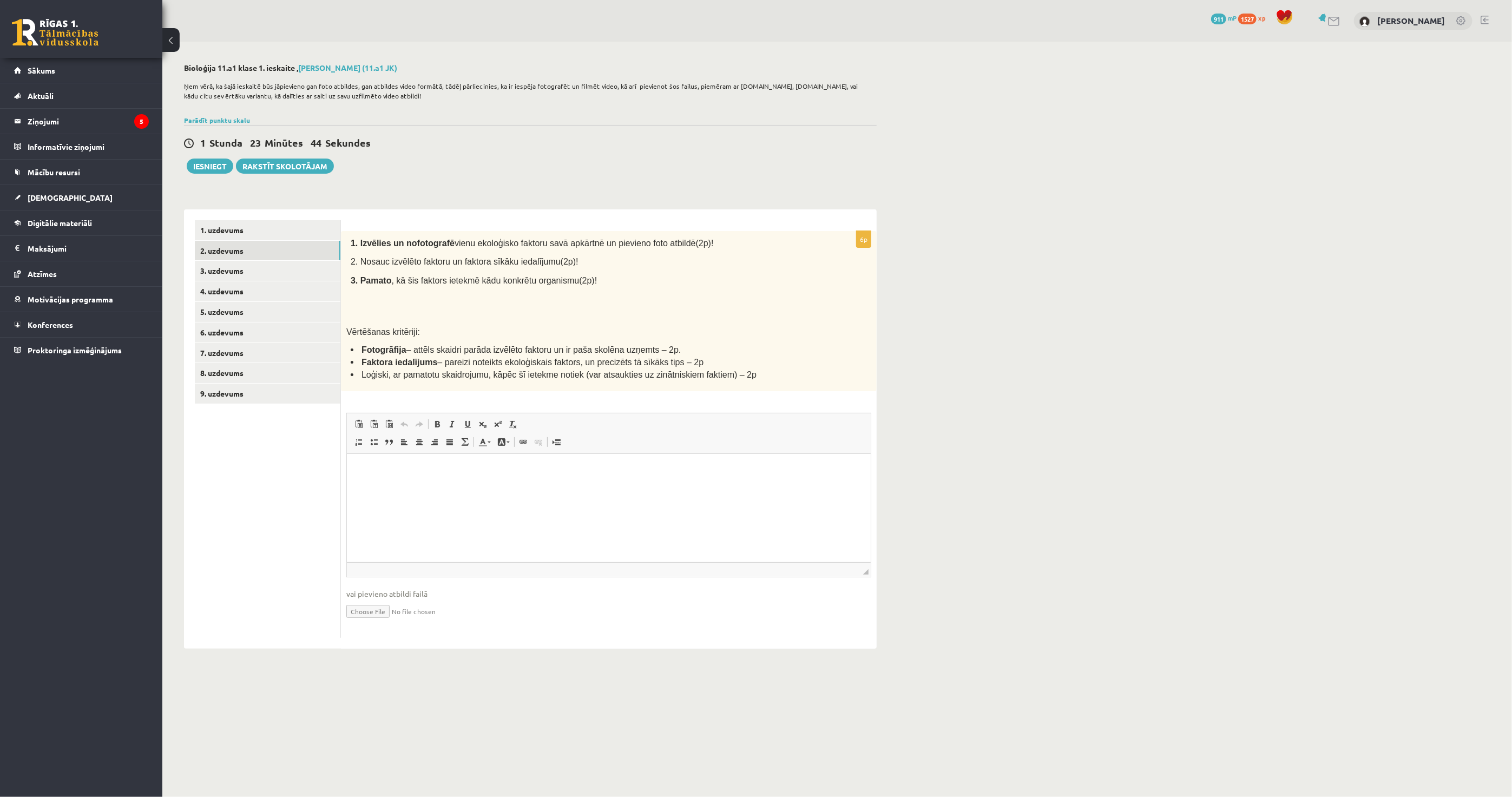
click at [472, 279] on span ", kā šis faktors ietekmē kādu konkrētu organismu(2p)!" at bounding box center [494, 281] width 206 height 9
drag, startPoint x: 344, startPoint y: 239, endPoint x: 711, endPoint y: 239, distance: 367.0
click at [711, 239] on div "1. Izvēlies un nofotografē vienu ekoloģisko faktoru savā apkārtnē un pievieno f…" at bounding box center [608, 311] width 536 height 160
click at [470, 331] on p "Vērtēšanas kritēriji:" at bounding box center [581, 331] width 471 height 13
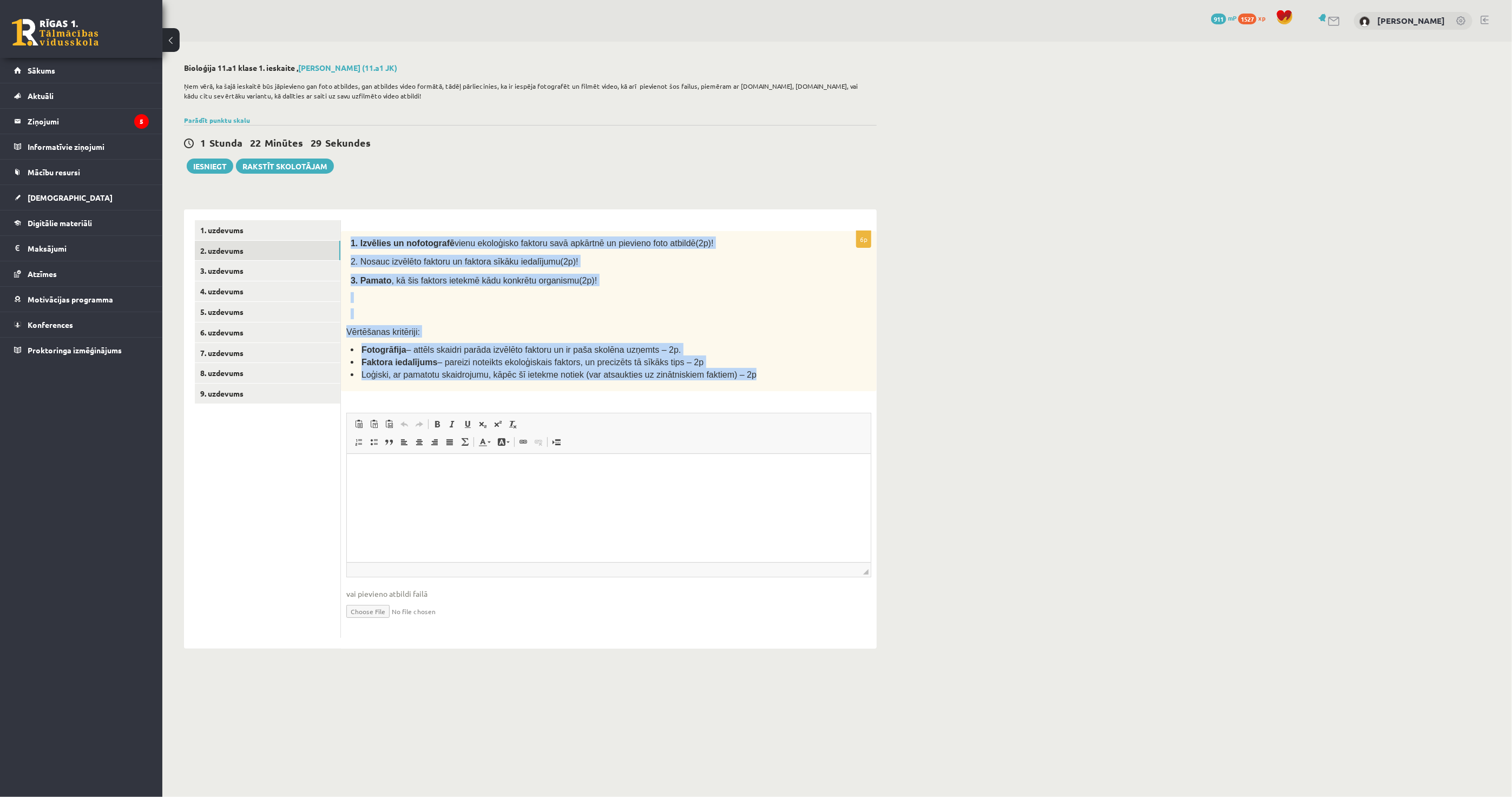
drag, startPoint x: 364, startPoint y: 247, endPoint x: 820, endPoint y: 373, distance: 473.1
click at [820, 373] on div "1. Izvēlies un nofotografē vienu ekoloģisko faktoru savā apkārtnē un pievieno f…" at bounding box center [608, 311] width 536 height 160
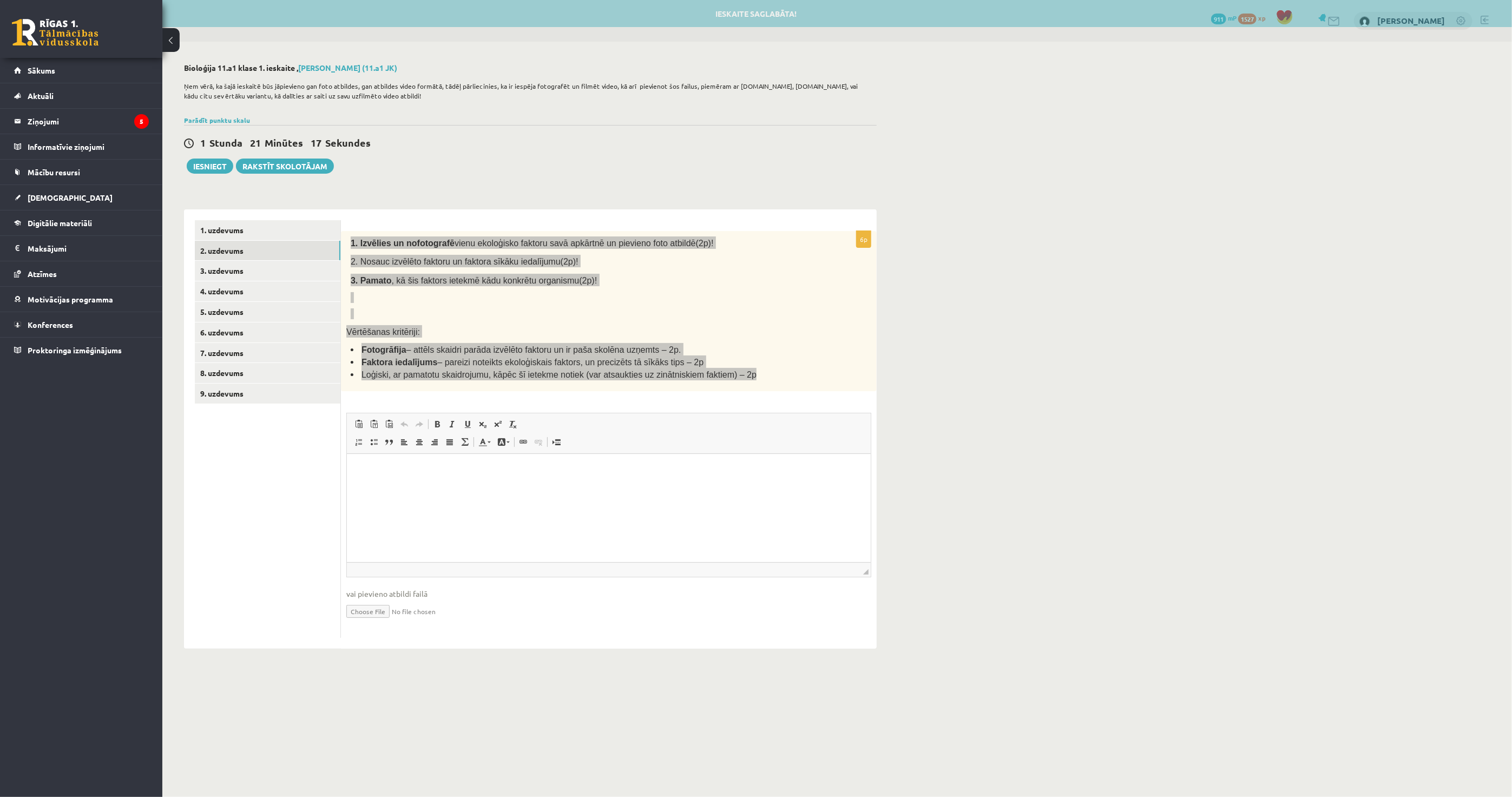
click at [442, 487] on html at bounding box center [608, 470] width 524 height 33
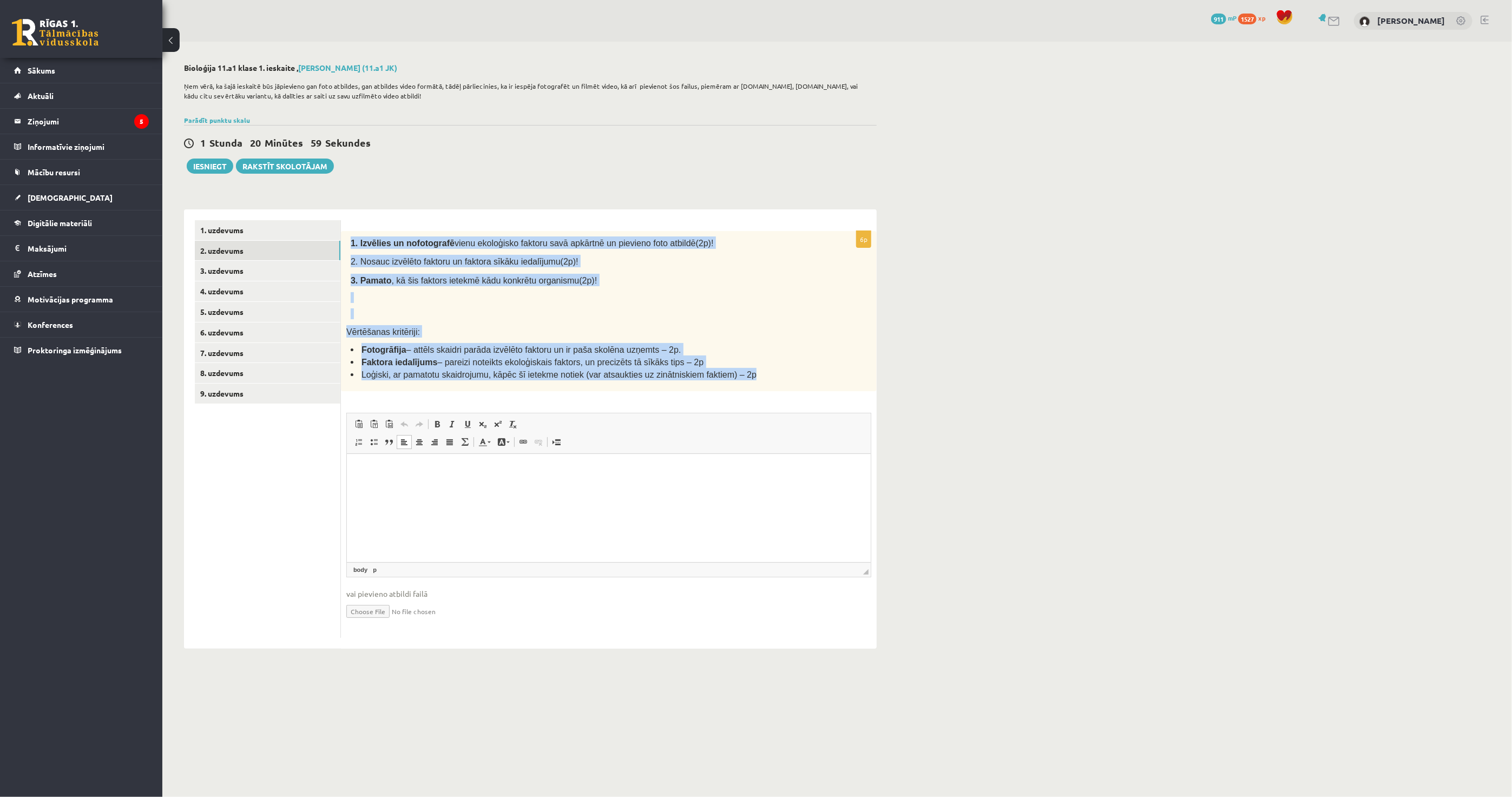
click at [367, 606] on input "file" at bounding box center [608, 610] width 525 height 22
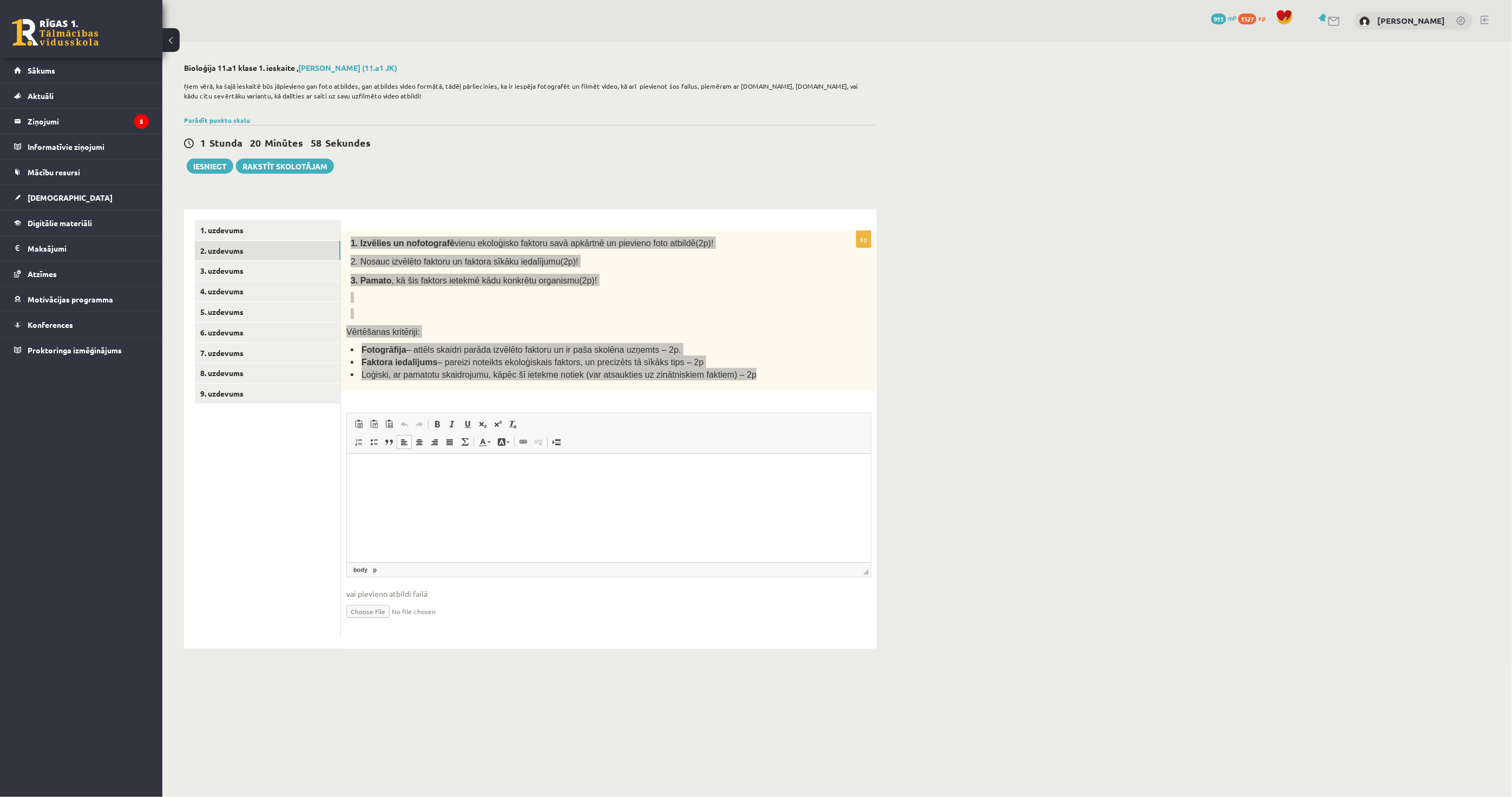
type input "**********"
click at [415, 487] on html at bounding box center [608, 470] width 524 height 33
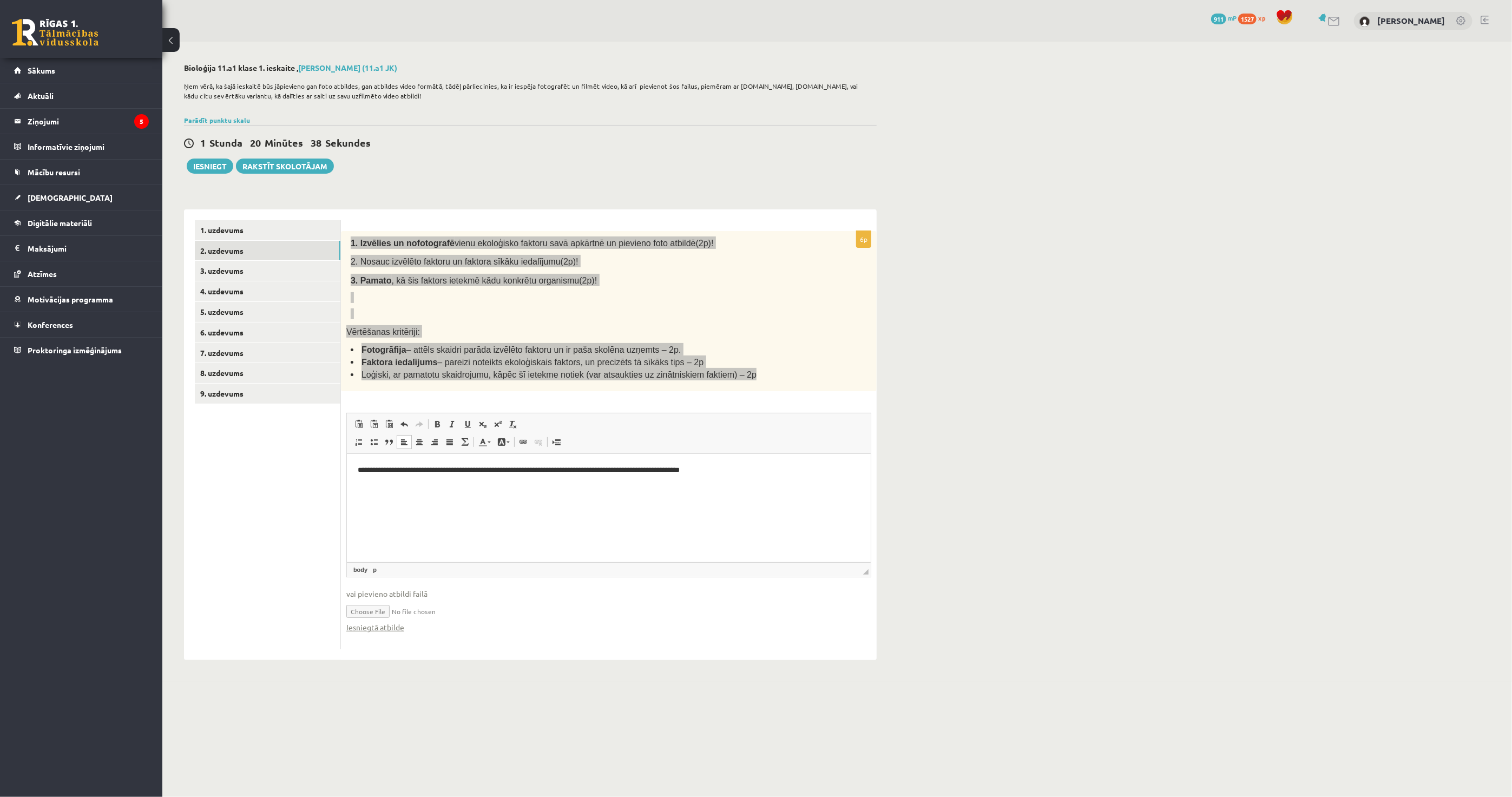
click at [488, 468] on p "**********" at bounding box center [608, 470] width 502 height 12
click at [493, 469] on p "**********" at bounding box center [608, 470] width 502 height 12
click at [490, 469] on p "**********" at bounding box center [608, 470] width 502 height 12
click at [490, 469] on p "**********" at bounding box center [608, 470] width 502 height 12
click at [658, 489] on p "**********" at bounding box center [608, 488] width 502 height 12
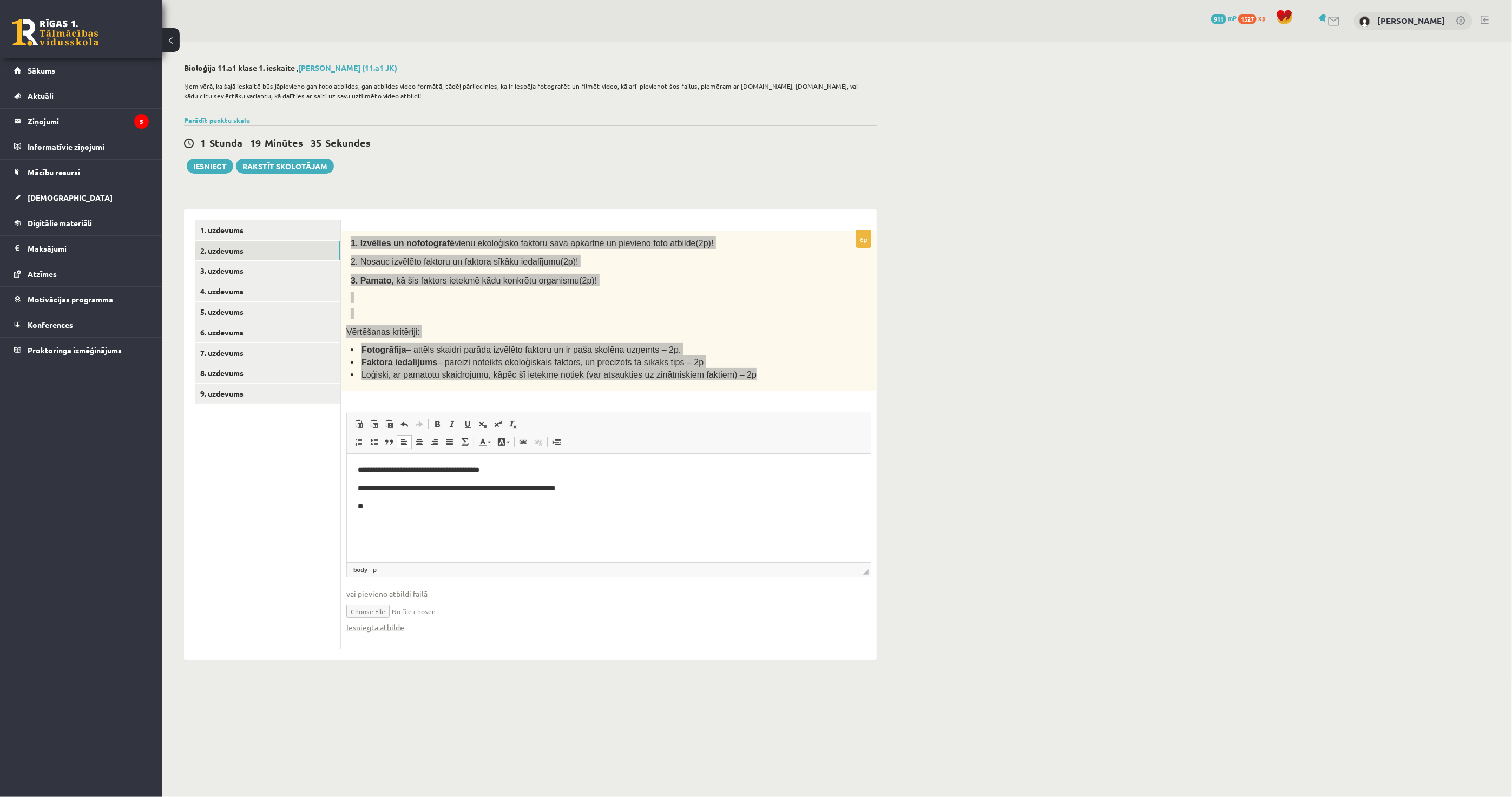
click at [501, 524] on html "**********" at bounding box center [608, 488] width 524 height 69
click at [452, 522] on html "**********" at bounding box center [608, 488] width 524 height 69
drag, startPoint x: 375, startPoint y: 524, endPoint x: 689, endPoint y: 970, distance: 545.4
click at [346, 516] on html "**********" at bounding box center [608, 497] width 524 height 87
click at [756, 513] on html "**********" at bounding box center [608, 488] width 524 height 69
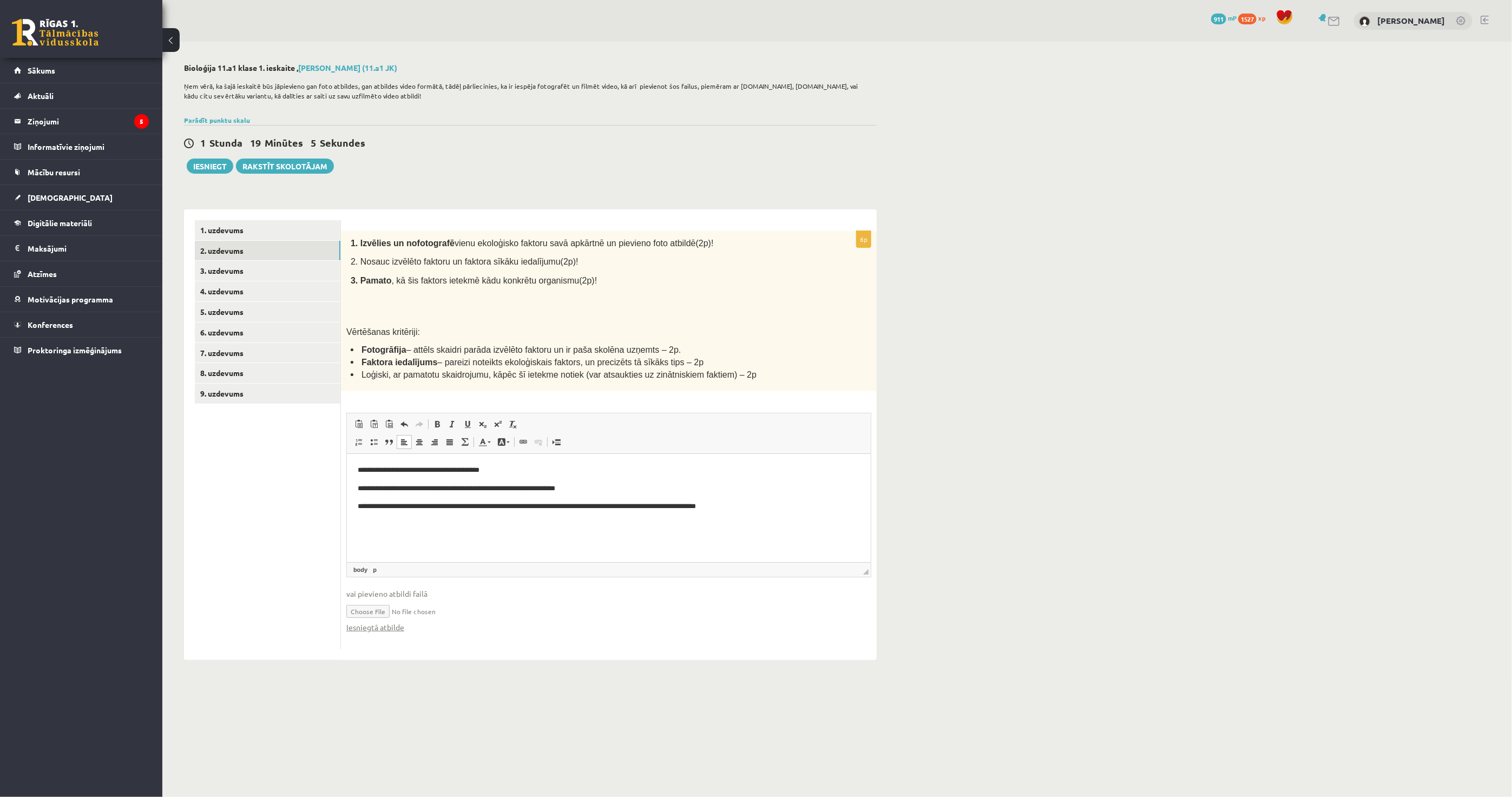
click at [292, 526] on ul "1. uzdevums 2. uzdevums 3. uzdevums 4. uzdevums 5. uzdevums 6. uzdevums 7. uzde…" at bounding box center [268, 434] width 146 height 429
click at [239, 264] on link "3. uzdevums" at bounding box center [268, 271] width 146 height 20
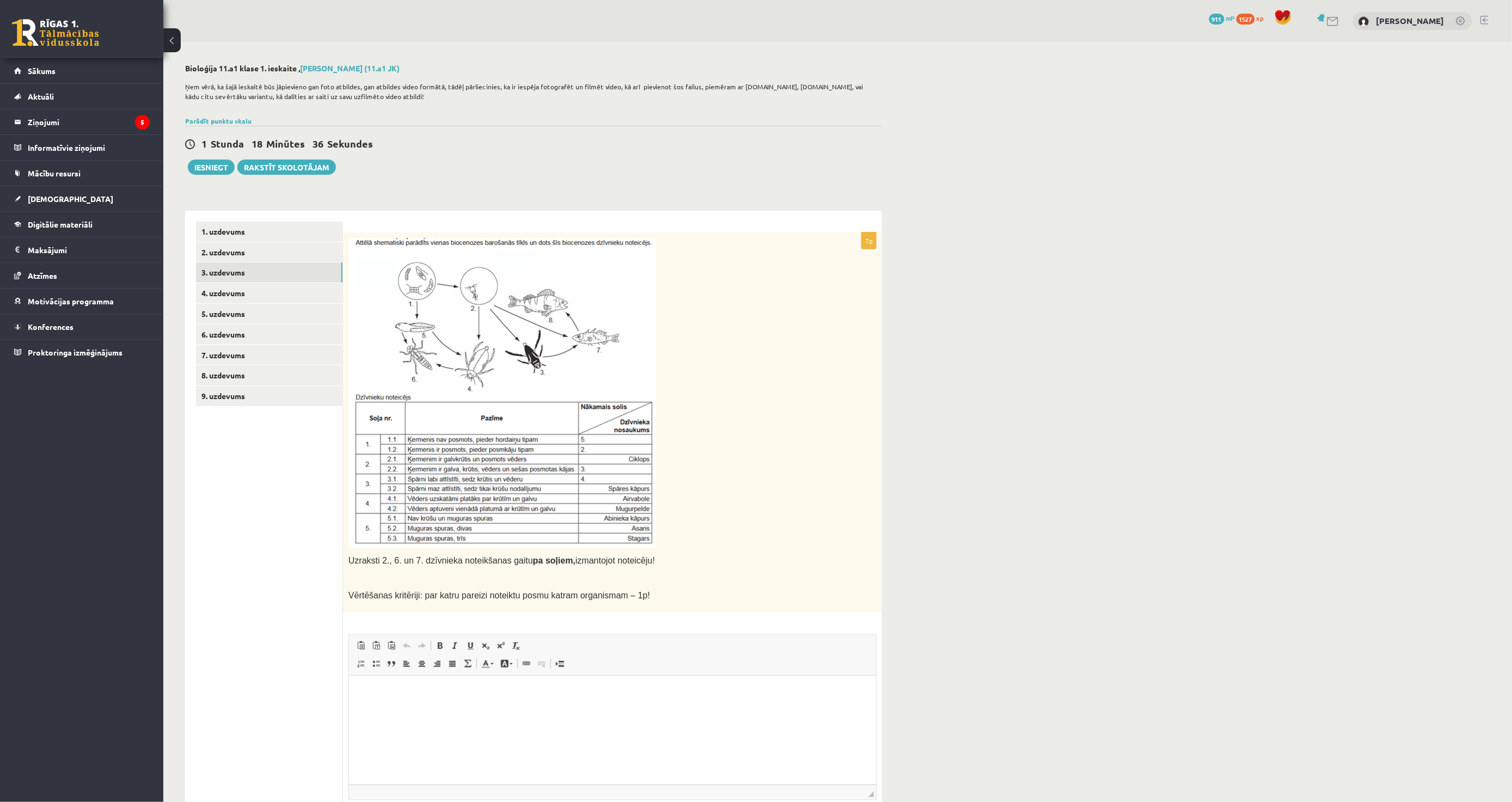
drag, startPoint x: 347, startPoint y: 248, endPoint x: 657, endPoint y: 415, distance: 352.1
click at [605, 405] on div "Uzraksti 2., 6. un 7. dzīvnieka noteikšanas gaitu pa soļiem, izmantojot noteicē…" at bounding box center [612, 423] width 539 height 380
click at [662, 410] on p at bounding box center [585, 393] width 474 height 310
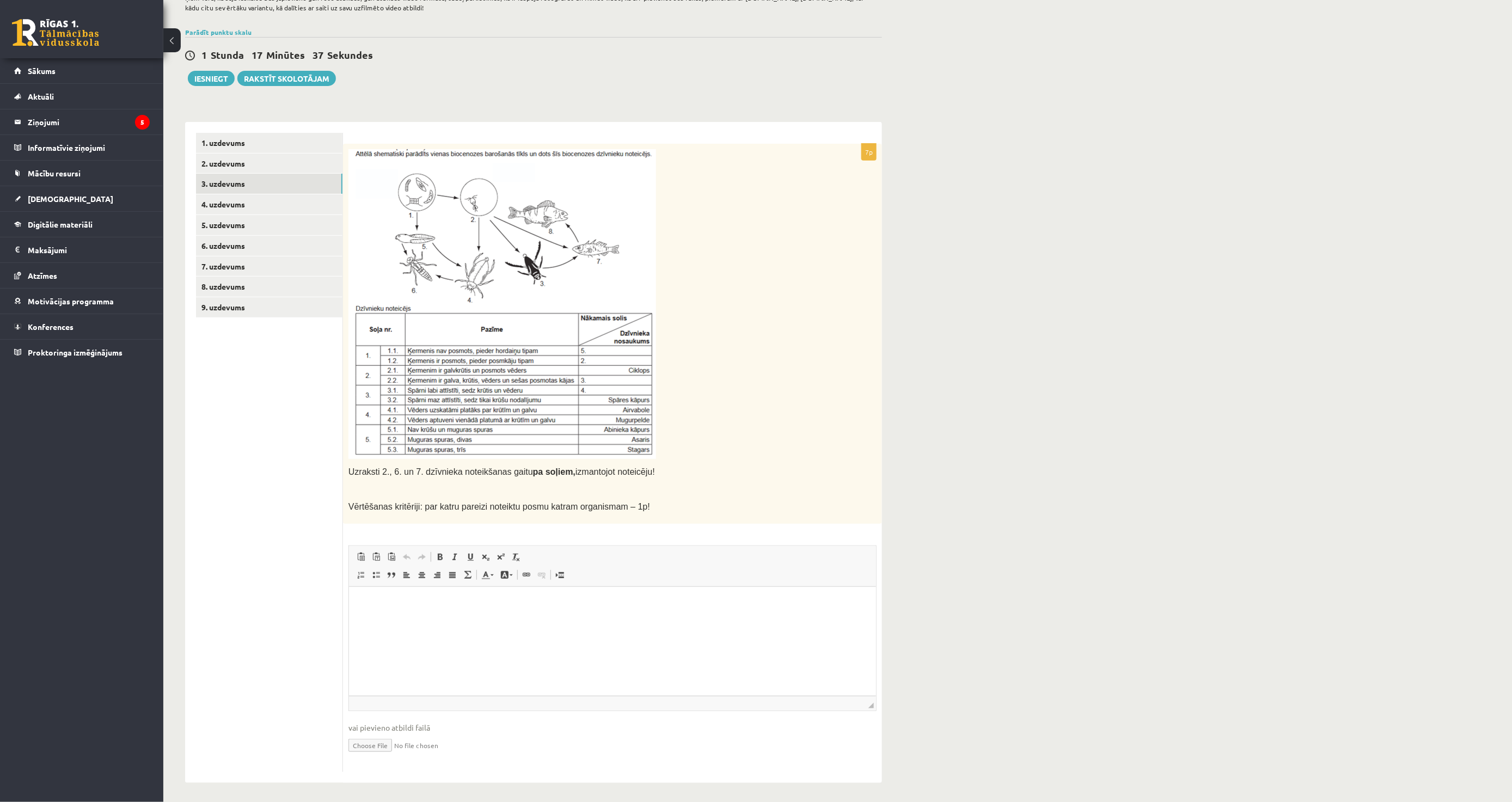
scroll to position [91, 0]
drag, startPoint x: 336, startPoint y: 461, endPoint x: 670, endPoint y: 499, distance: 336.2
click at [670, 499] on div "**********" at bounding box center [533, 451] width 697 height 661
click at [670, 499] on p "Vērtēšanas kritēriji: par katru pareizi noteiktu posmu katram organismam – 1p!" at bounding box center [585, 504] width 474 height 13
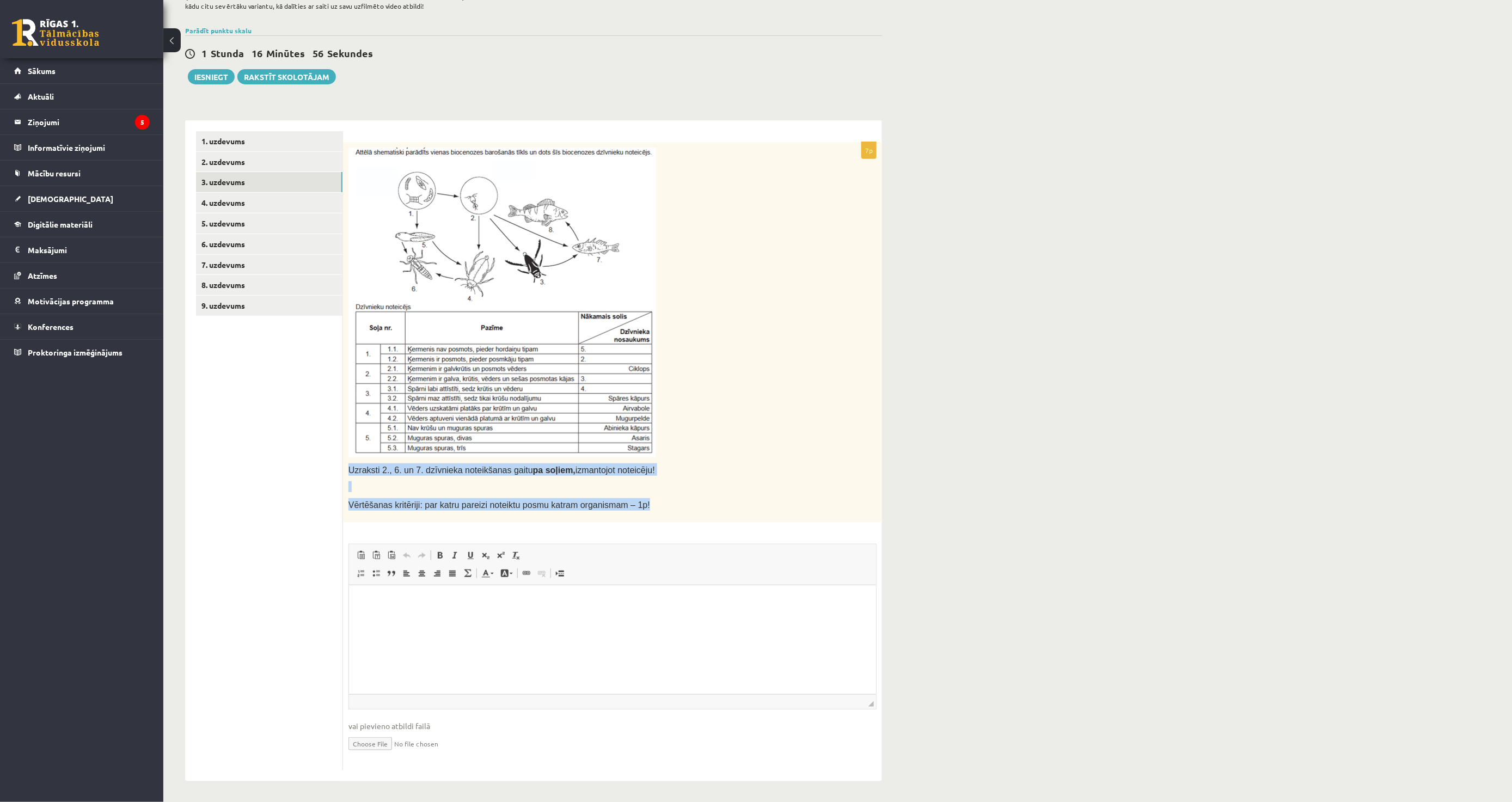
drag, startPoint x: 503, startPoint y: 474, endPoint x: 349, endPoint y: 464, distance: 154.3
click at [349, 464] on div "Uzraksti 2., 6. un 7. dzīvnieka noteikšanas gaitu pa soļiem, izmantojot noteicē…" at bounding box center [612, 332] width 539 height 380
copy div "Uzraksti 2., 6. un 7. dzīvnieka noteikšanas gaitu pa soļiem, izmantojot noteicē…"
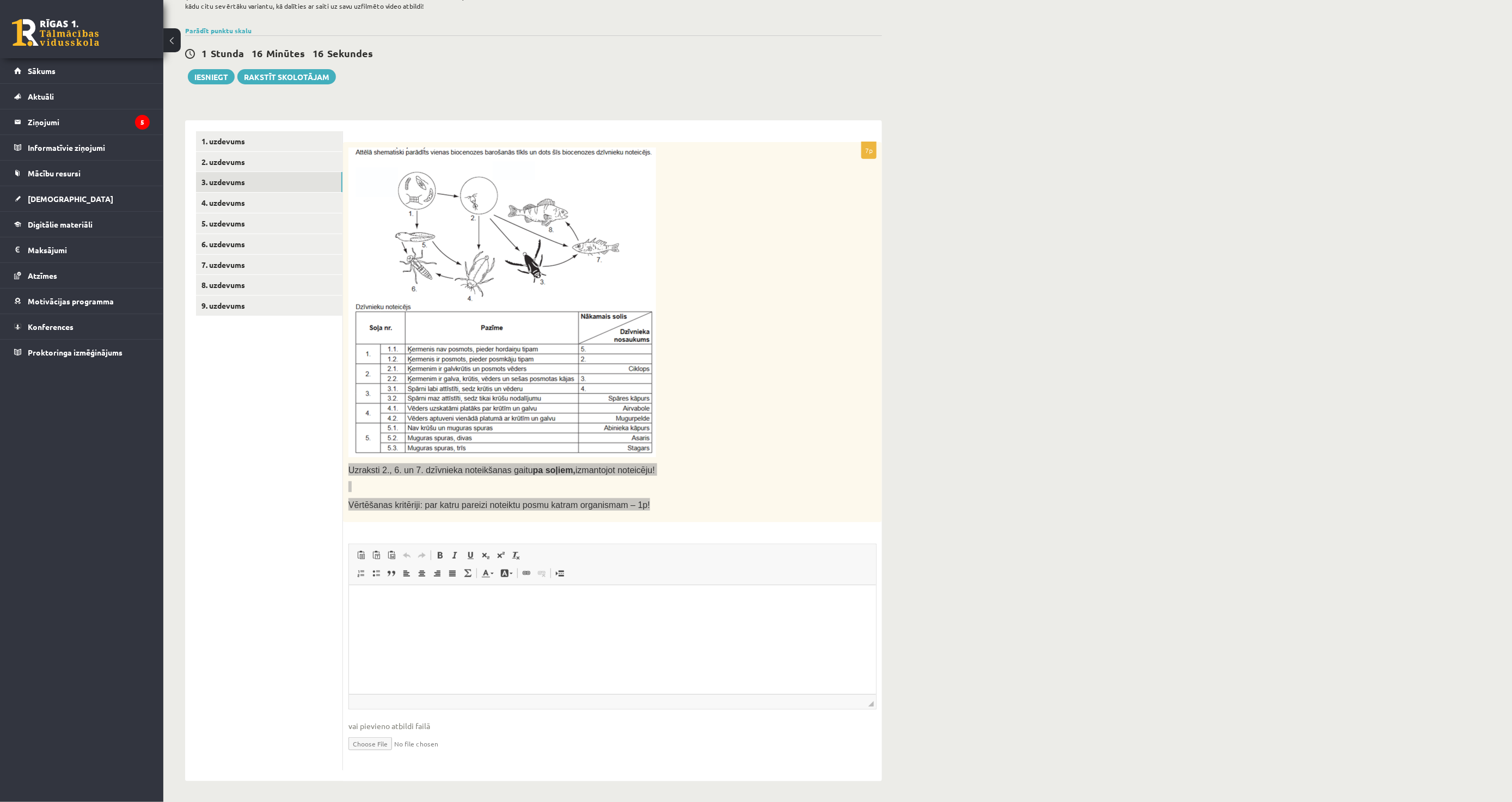
click at [407, 618] on html at bounding box center [612, 601] width 527 height 33
drag, startPoint x: 409, startPoint y: 597, endPoint x: 394, endPoint y: 600, distance: 15.3
click at [394, 600] on h3 "********* *" at bounding box center [608, 600] width 496 height 10
drag, startPoint x: 572, startPoint y: 616, endPoint x: 547, endPoint y: 620, distance: 25.3
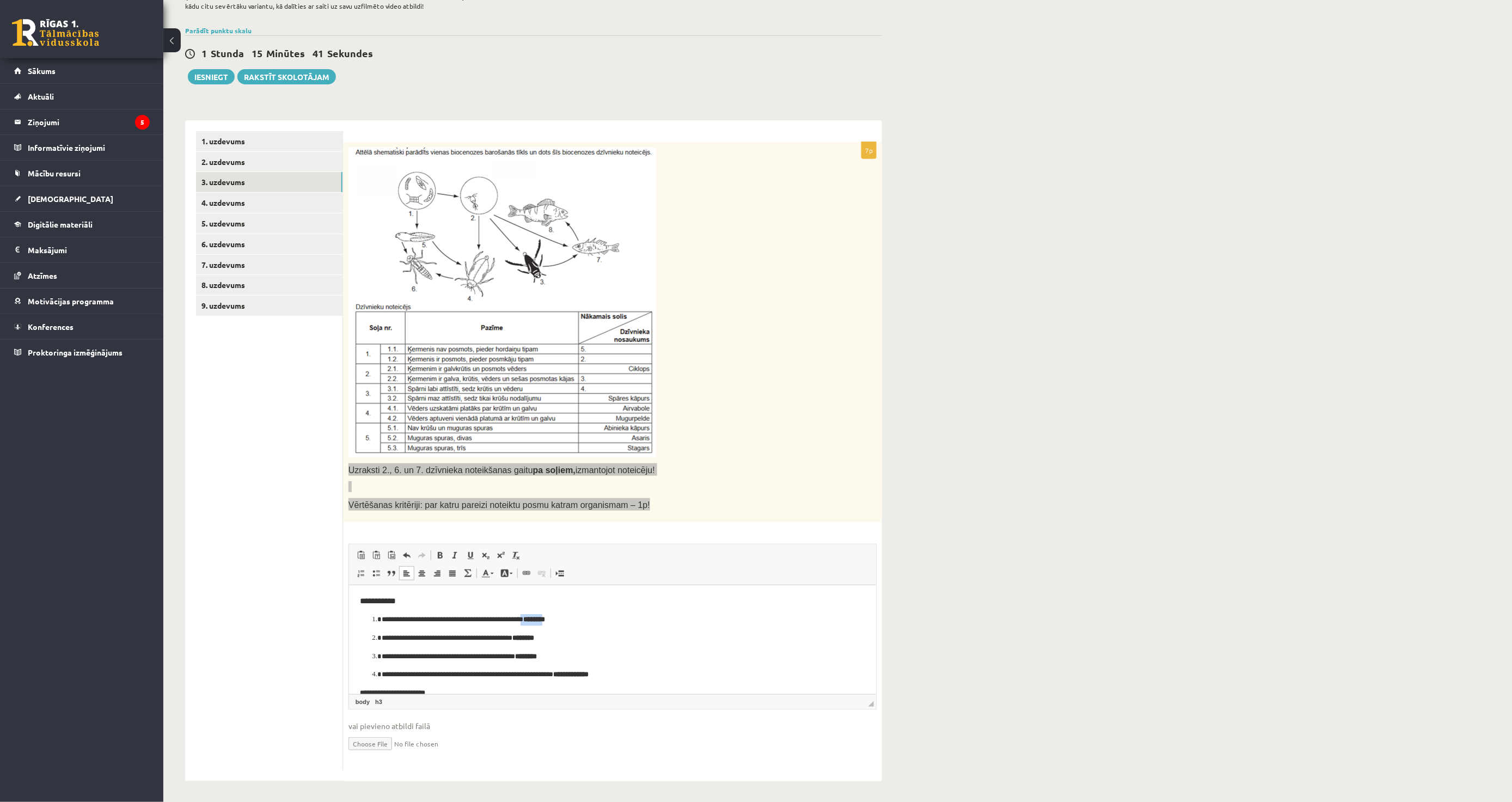
click at [547, 620] on p "**********" at bounding box center [608, 619] width 453 height 12
copy p "*******"
drag, startPoint x: 548, startPoint y: 636, endPoint x: 531, endPoint y: 642, distance: 18.0
click at [531, 642] on ol "**********" at bounding box center [612, 646] width 505 height 66
click at [533, 635] on strong "********" at bounding box center [522, 637] width 22 height 7
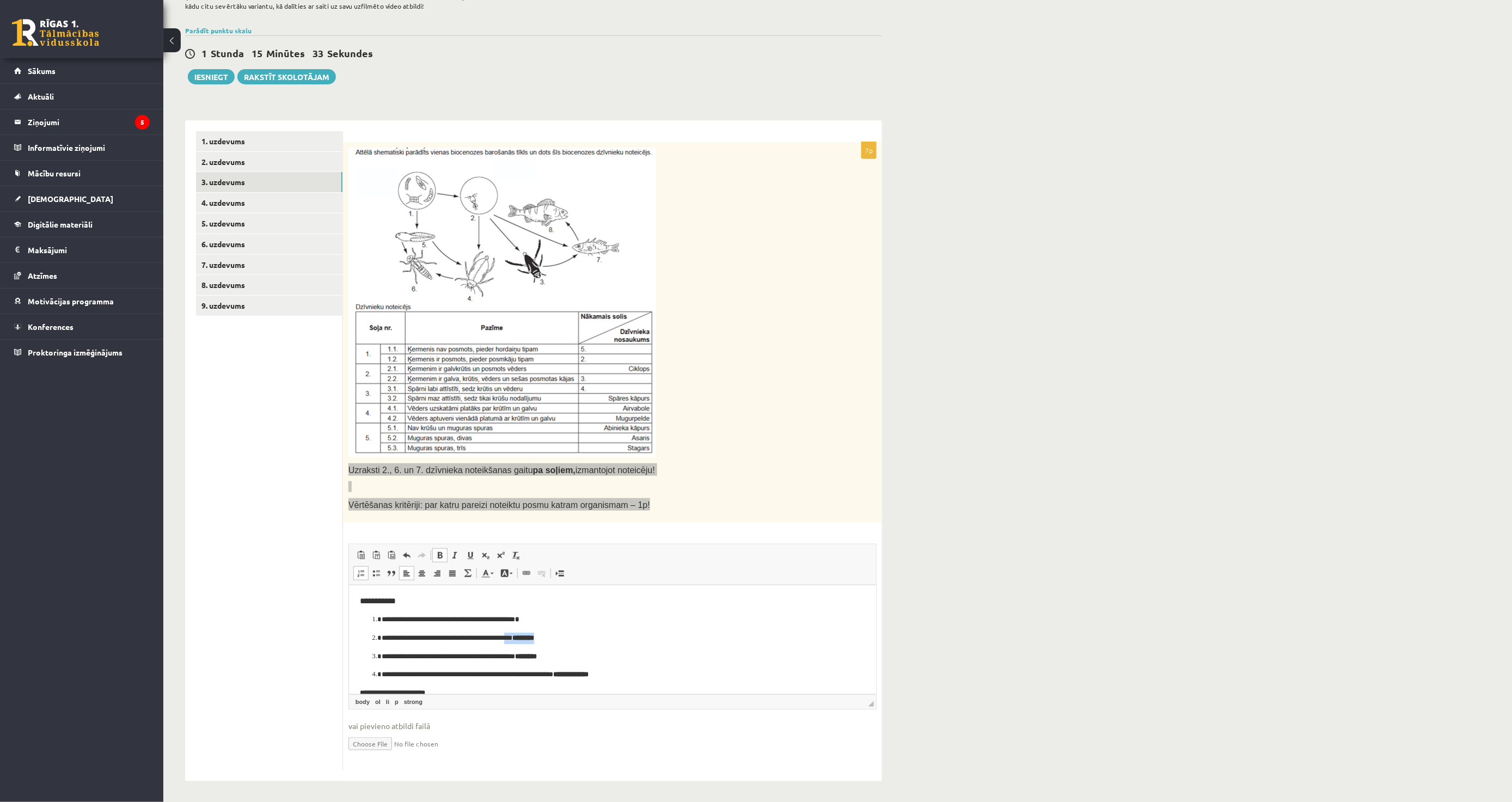
drag, startPoint x: 567, startPoint y: 635, endPoint x: 524, endPoint y: 640, distance: 43.3
click at [524, 640] on p "**********" at bounding box center [608, 637] width 453 height 12
drag, startPoint x: 534, startPoint y: 657, endPoint x: 517, endPoint y: 659, distance: 17.1
click at [517, 659] on p "**********" at bounding box center [608, 656] width 453 height 12
click at [540, 640] on p "**********" at bounding box center [608, 637] width 453 height 12
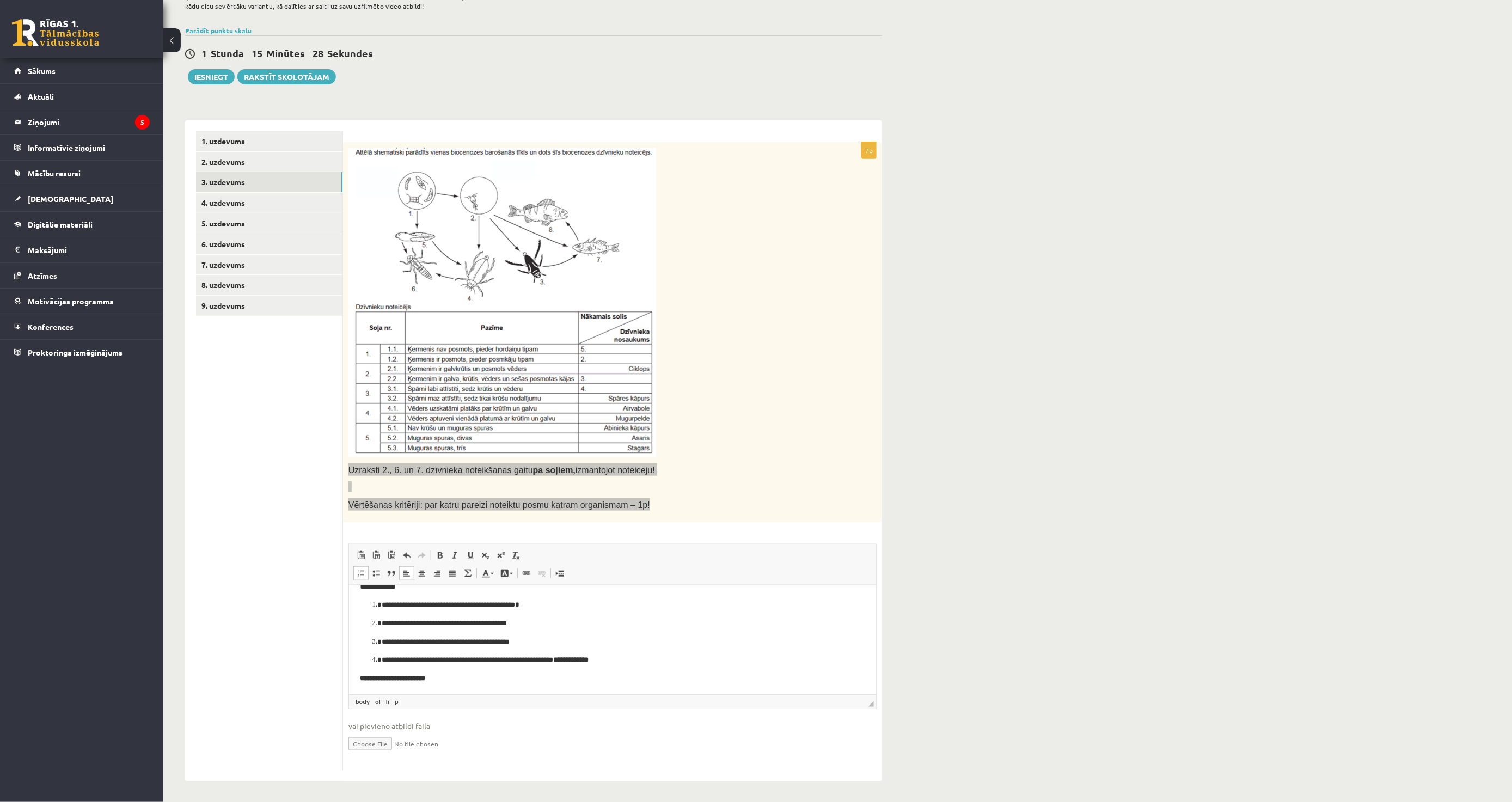
scroll to position [15, 0]
drag, startPoint x: 638, startPoint y: 658, endPoint x: 585, endPoint y: 661, distance: 53.1
click at [585, 661] on p "**********" at bounding box center [608, 659] width 453 height 12
click at [703, 654] on p "**********" at bounding box center [608, 659] width 453 height 12
drag, startPoint x: 648, startPoint y: 660, endPoint x: 579, endPoint y: 661, distance: 69.0
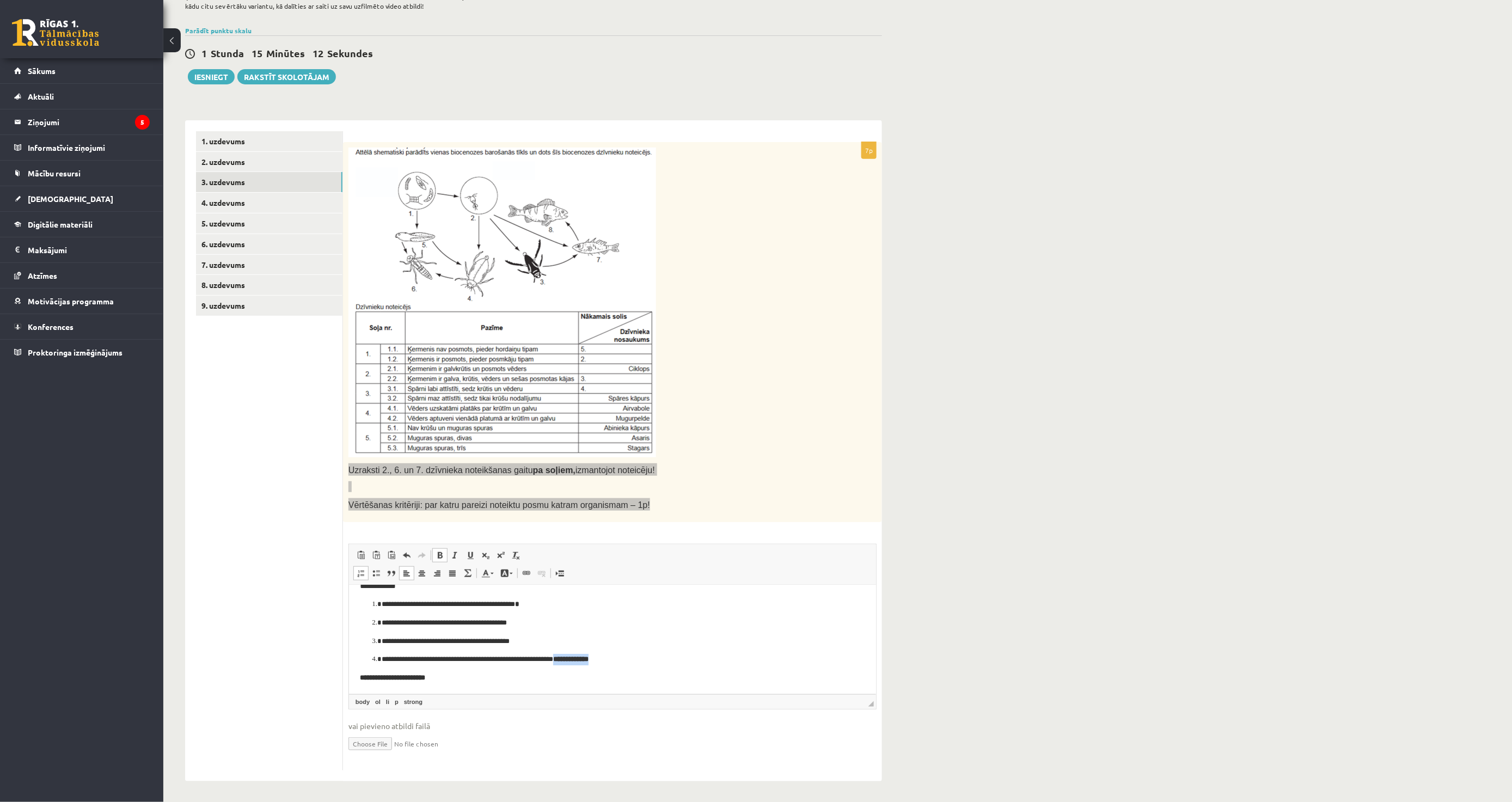
click at [579, 661] on p "**********" at bounding box center [608, 659] width 453 height 12
copy strong "**********"
drag, startPoint x: 477, startPoint y: 664, endPoint x: 356, endPoint y: 675, distance: 121.5
click at [349, 675] on html "**********" at bounding box center [612, 632] width 527 height 125
click at [358, 674] on html "**********" at bounding box center [612, 632] width 527 height 125
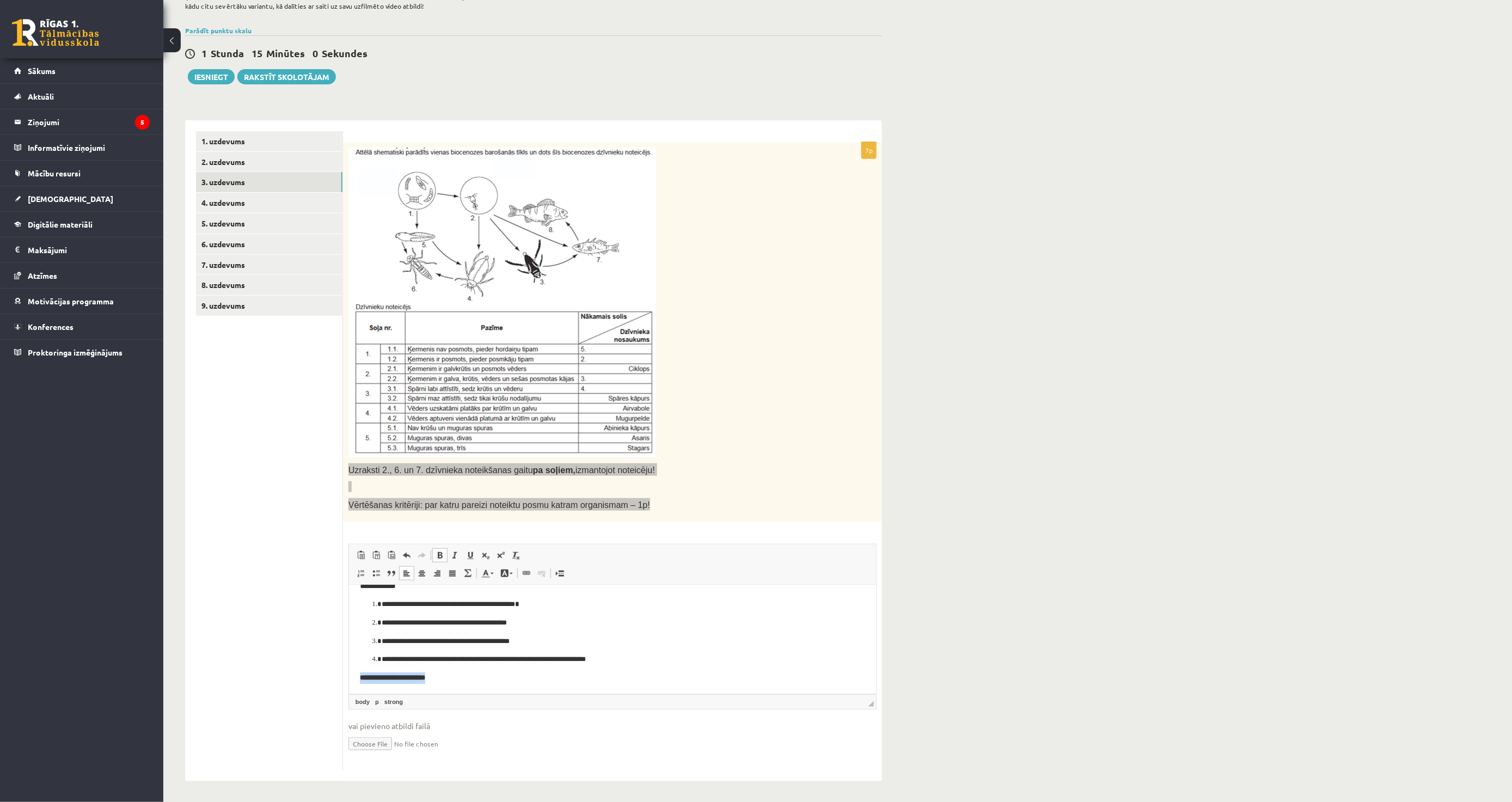
drag, startPoint x: 356, startPoint y: 676, endPoint x: 468, endPoint y: 677, distance: 112.0
click at [468, 677] on html "**********" at bounding box center [612, 632] width 527 height 125
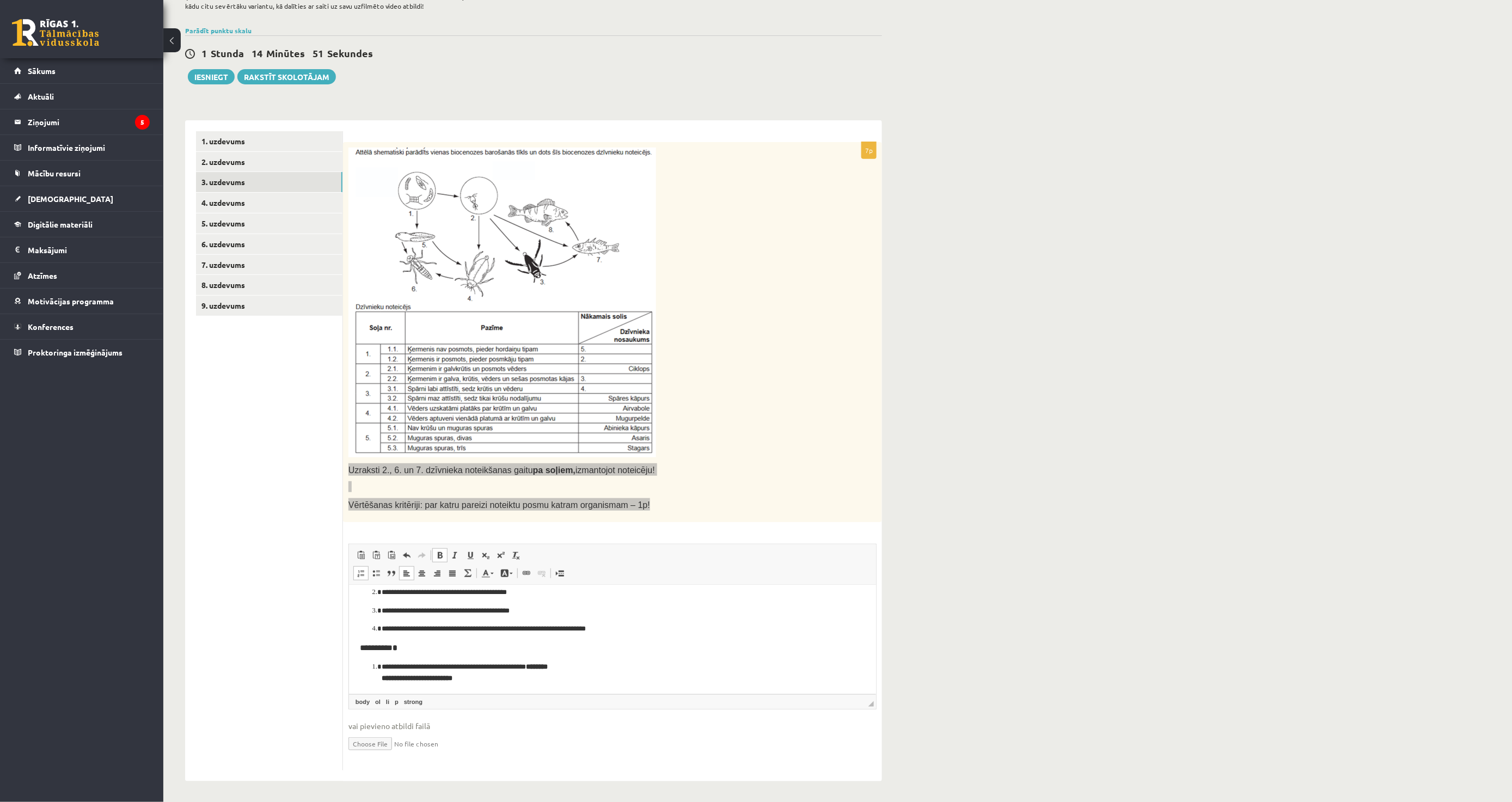
scroll to position [46, 0]
drag, startPoint x: 600, startPoint y: 670, endPoint x: 543, endPoint y: 669, distance: 57.0
click at [543, 669] on p "**********" at bounding box center [608, 671] width 453 height 23
drag, startPoint x: 469, startPoint y: 675, endPoint x: 367, endPoint y: 677, distance: 102.0
click at [367, 677] on ol "**********" at bounding box center [612, 671] width 505 height 23
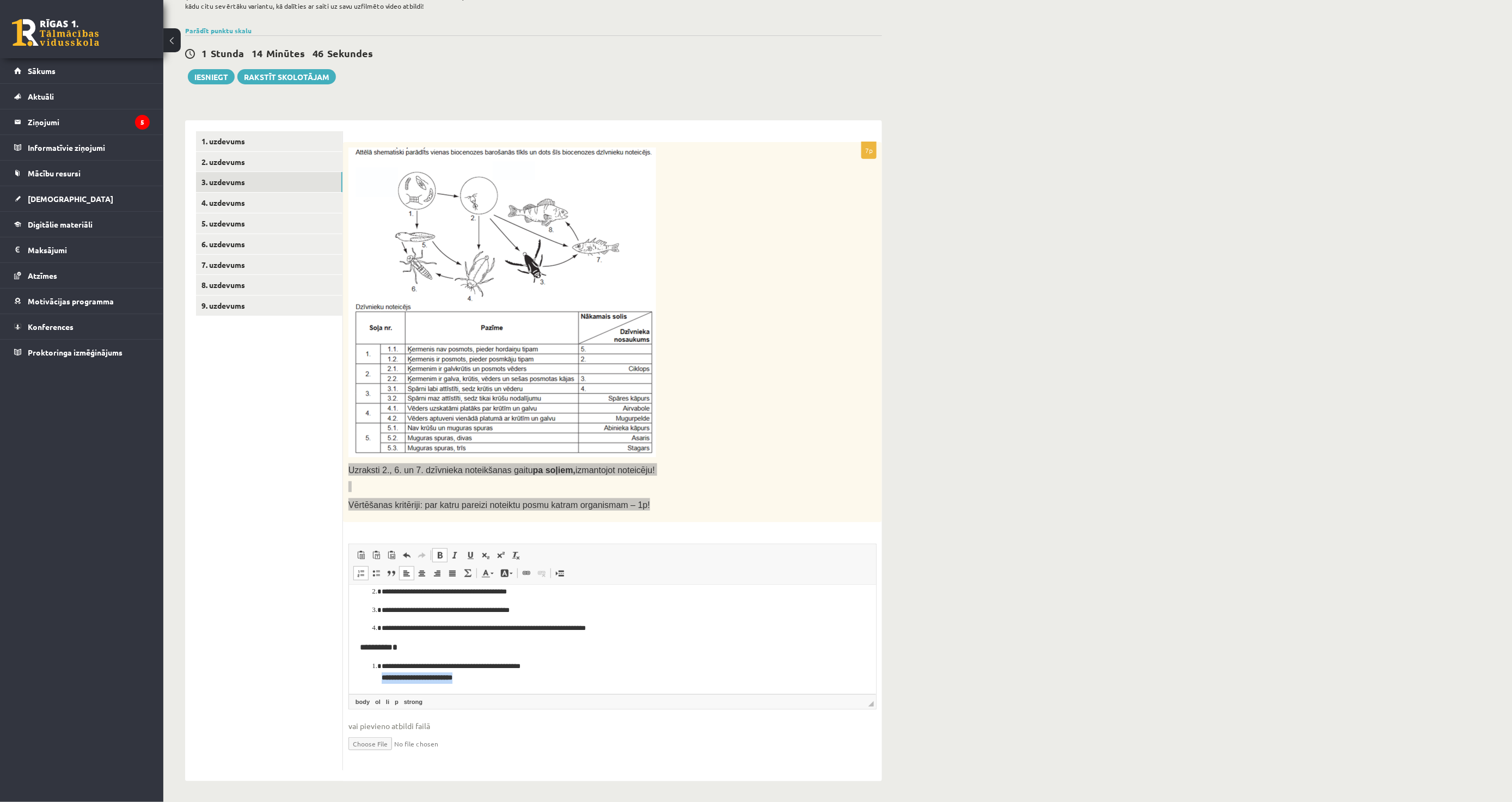
copy strong "**********"
drag, startPoint x: 407, startPoint y: 644, endPoint x: 394, endPoint y: 646, distance: 13.2
click at [394, 646] on h3 "********* *" at bounding box center [608, 646] width 496 height 10
click at [506, 682] on p "**********" at bounding box center [608, 671] width 453 height 23
click at [407, 682] on p "**********" at bounding box center [608, 671] width 453 height 23
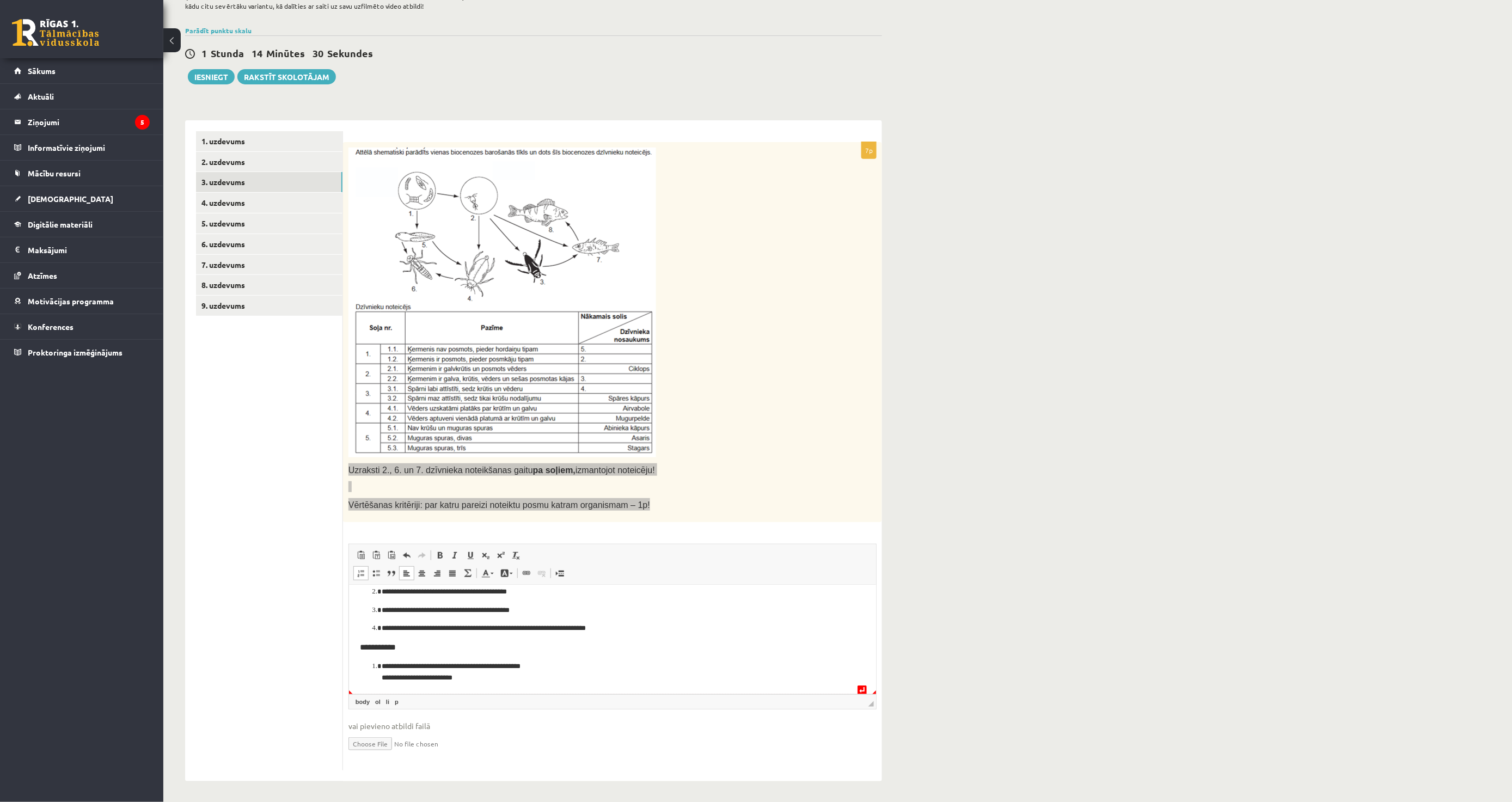
click at [365, 686] on html "**********" at bounding box center [612, 616] width 527 height 155
click at [522, 680] on p "**********" at bounding box center [608, 677] width 453 height 12
click at [546, 674] on p "**********" at bounding box center [608, 677] width 453 height 12
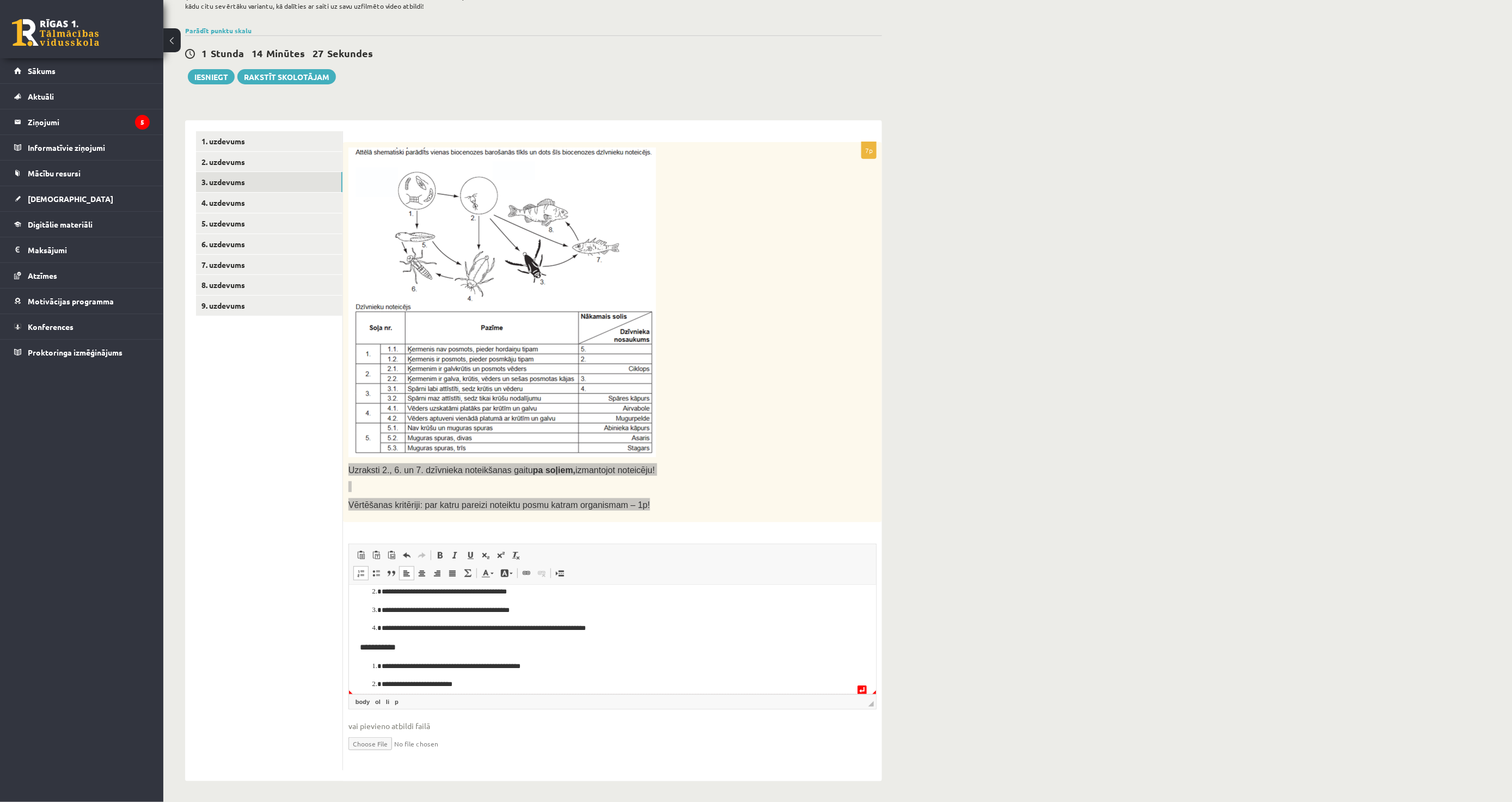
click at [564, 677] on ol "**********" at bounding box center [612, 674] width 505 height 29
click at [381, 683] on li "**********" at bounding box center [612, 683] width 462 height 12
click at [381, 680] on li "**********" at bounding box center [612, 683] width 462 height 12
click at [382, 683] on p "**********" at bounding box center [608, 683] width 453 height 12
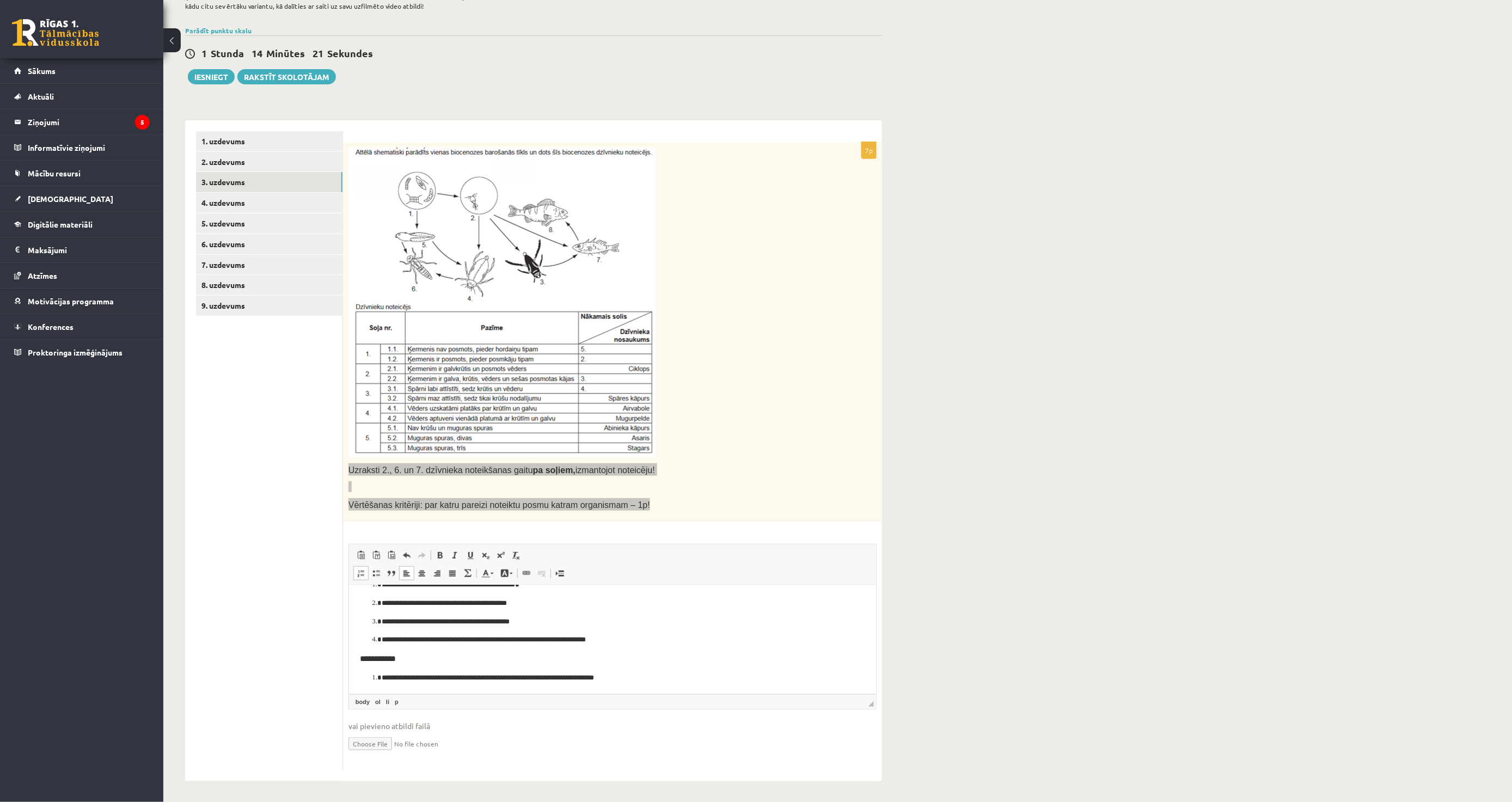
click at [358, 578] on link "Вставить / удалить нумерованный список" at bounding box center [360, 573] width 15 height 14
click at [462, 677] on p "**********" at bounding box center [608, 677] width 496 height 12
click at [412, 656] on h3 "********* *" at bounding box center [608, 659] width 496 height 10
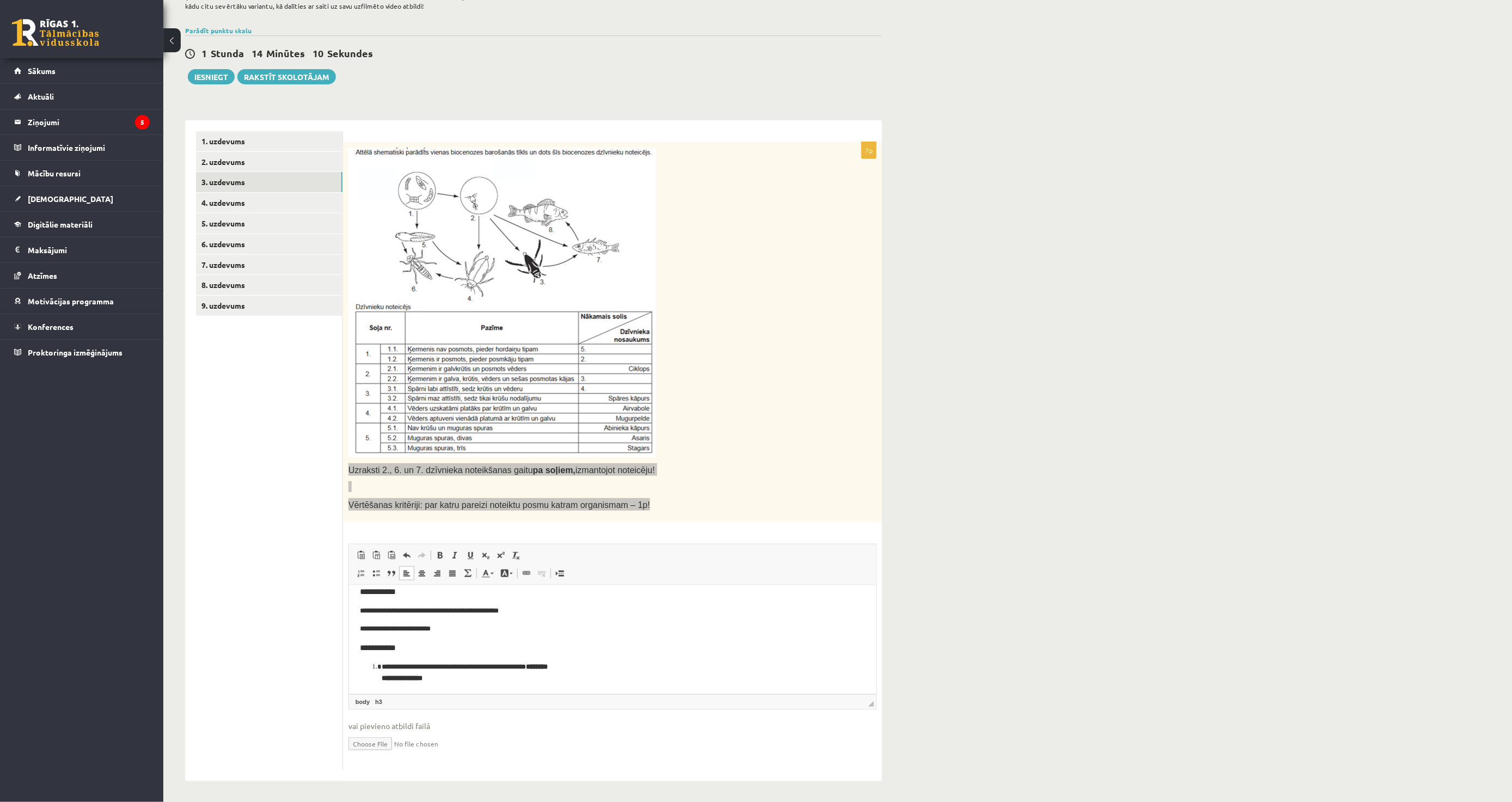
scroll to position [102, 0]
click at [547, 669] on p "**********" at bounding box center [608, 671] width 453 height 23
drag, startPoint x: 445, startPoint y: 677, endPoint x: 651, endPoint y: 1115, distance: 484.0
click at [349, 677] on html "**********" at bounding box center [612, 587] width 527 height 211
copy strong "**********"
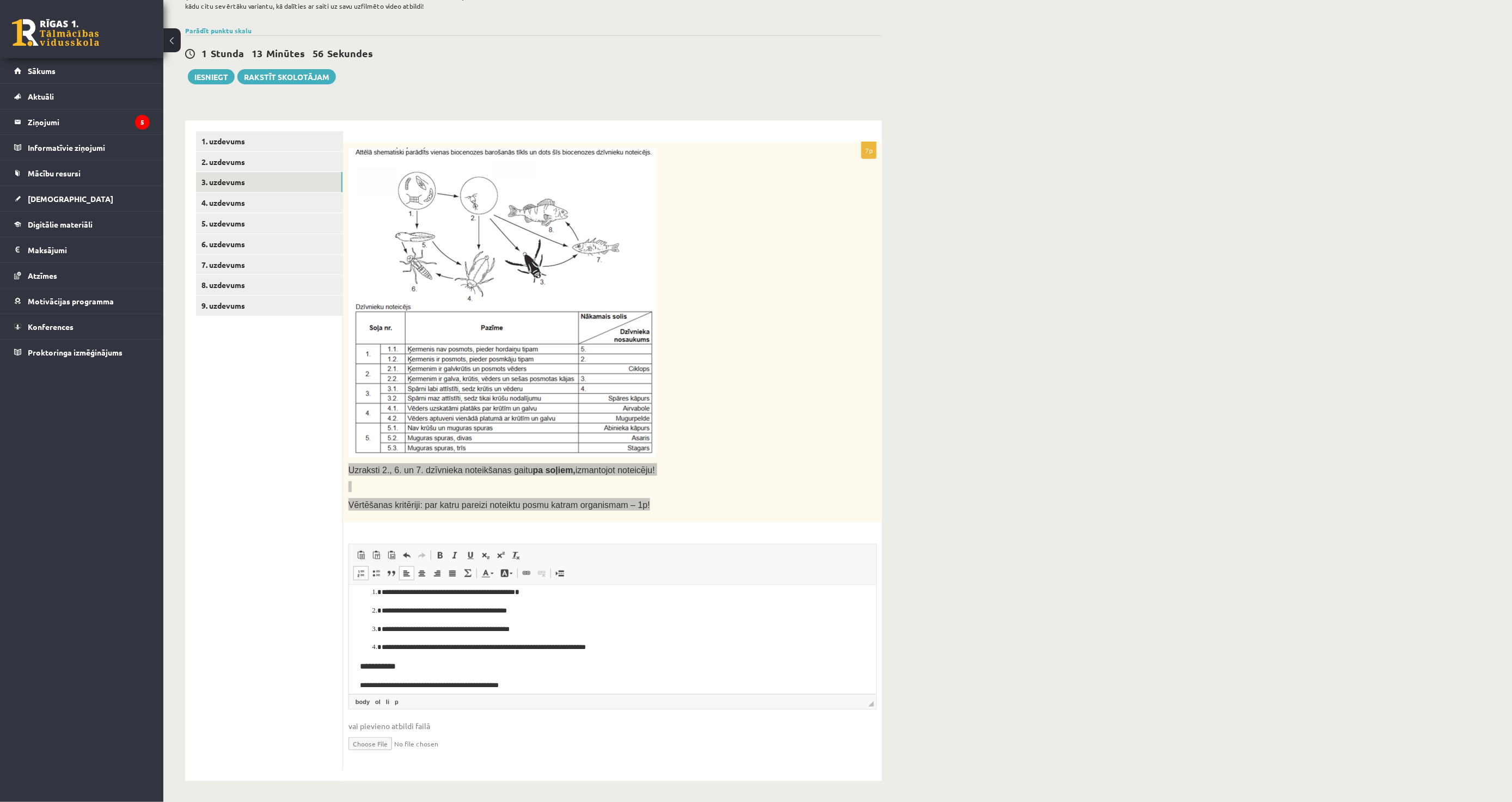
scroll to position [0, 0]
click at [569, 672] on p "**********" at bounding box center [608, 674] width 453 height 12
drag, startPoint x: 629, startPoint y: 677, endPoint x: 572, endPoint y: 677, distance: 57.0
click at [572, 677] on p "**********" at bounding box center [608, 674] width 453 height 12
copy p "**********"
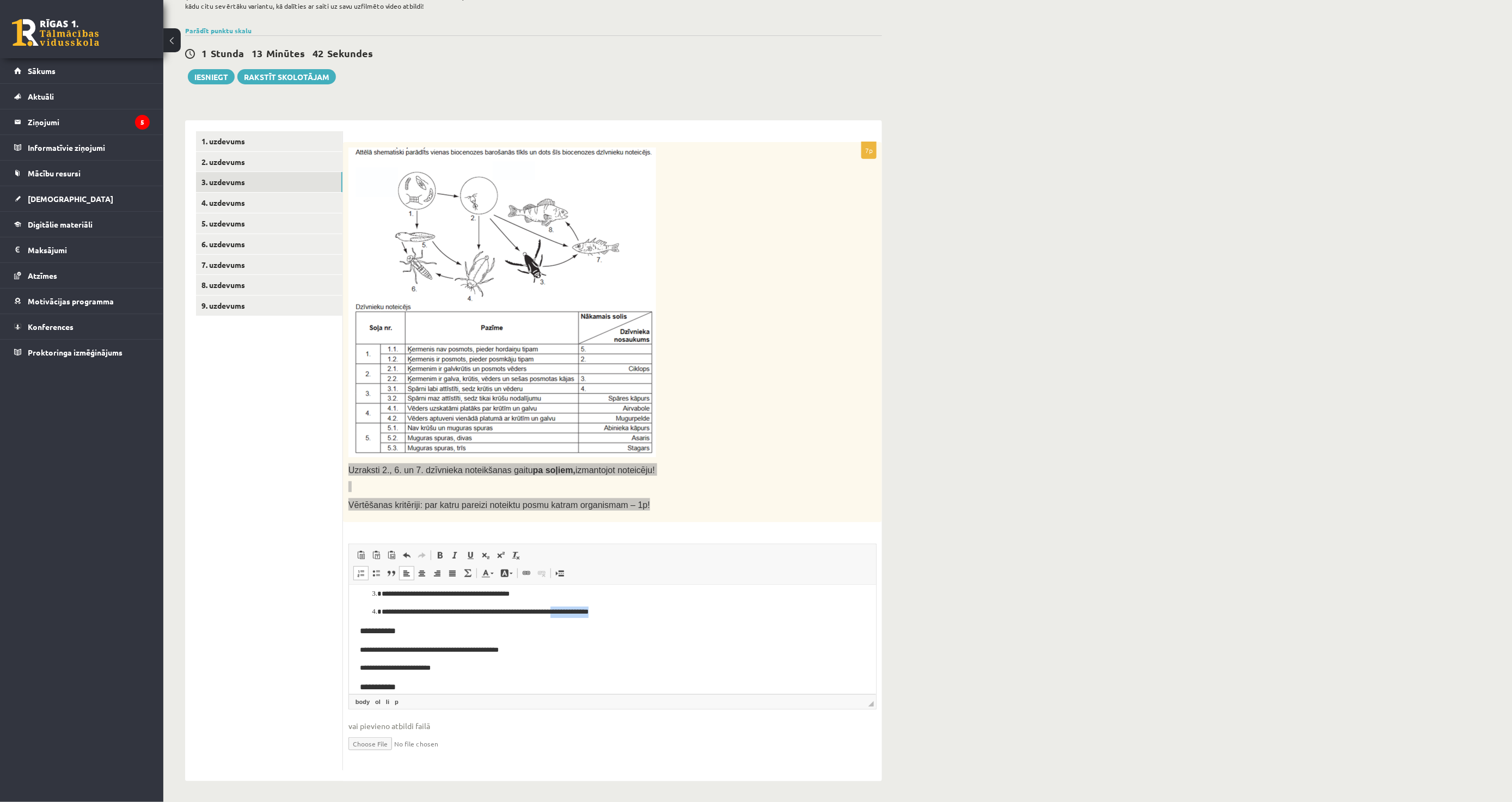
scroll to position [102, 0]
drag, startPoint x: 372, startPoint y: 680, endPoint x: 416, endPoint y: 678, distance: 44.0
click at [416, 678] on ol "**********" at bounding box center [612, 671] width 505 height 23
copy p "**********"
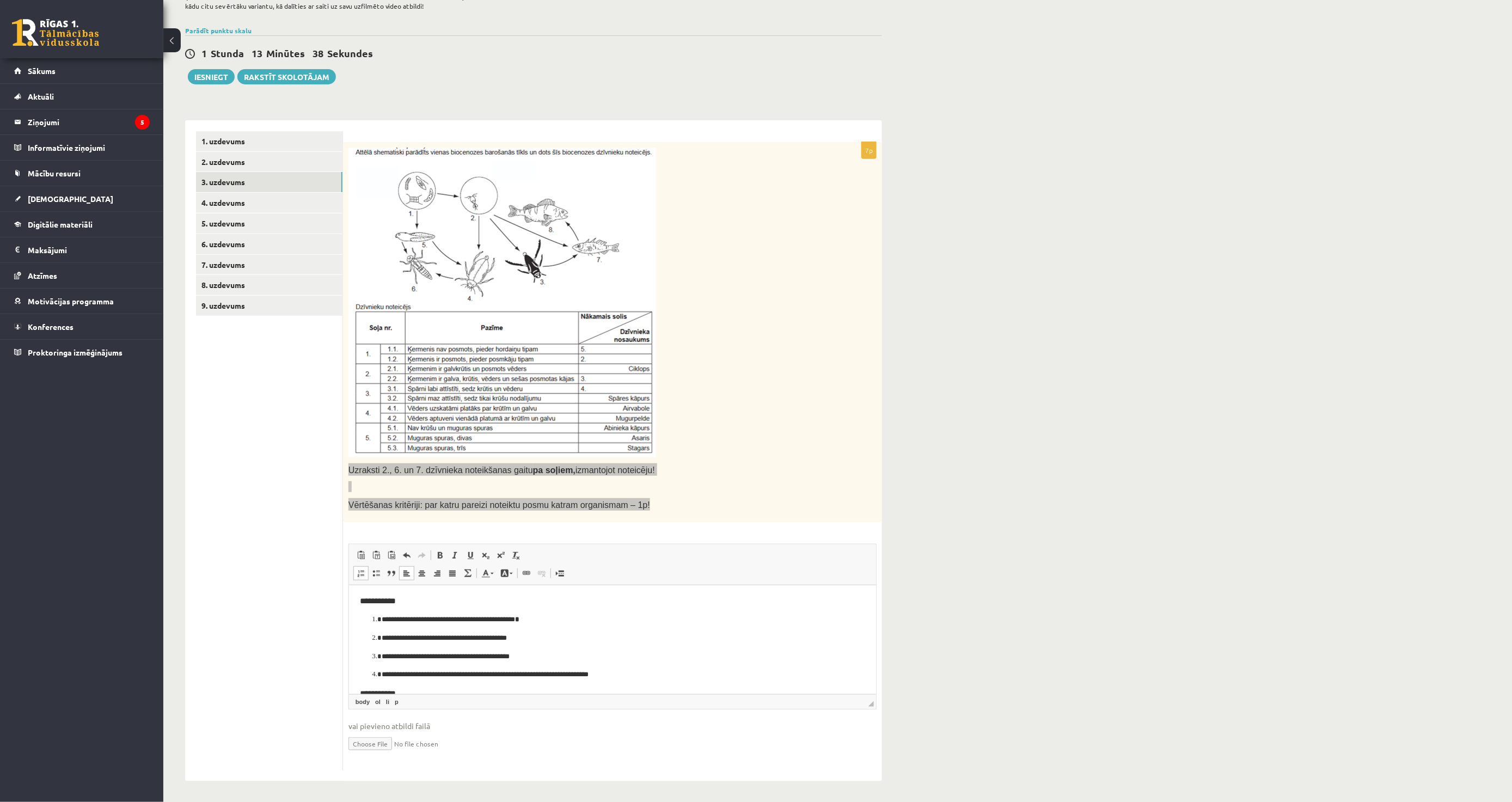
click at [572, 673] on p "**********" at bounding box center [608, 674] width 453 height 12
click at [359, 570] on span at bounding box center [361, 573] width 9 height 9
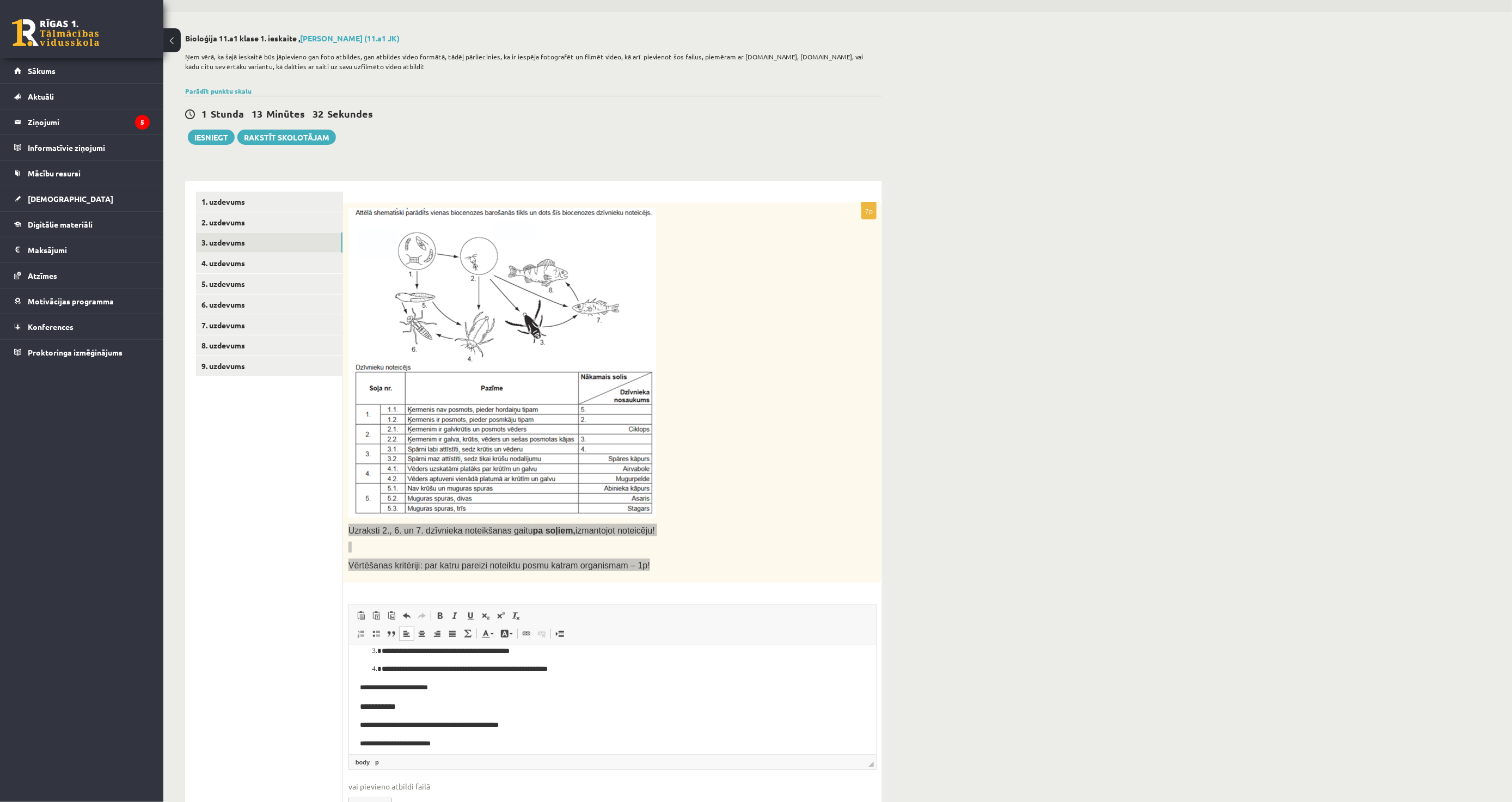
scroll to position [61, 0]
click at [358, 694] on html "**********" at bounding box center [612, 699] width 527 height 230
click at [520, 685] on body "**********" at bounding box center [612, 699] width 505 height 208
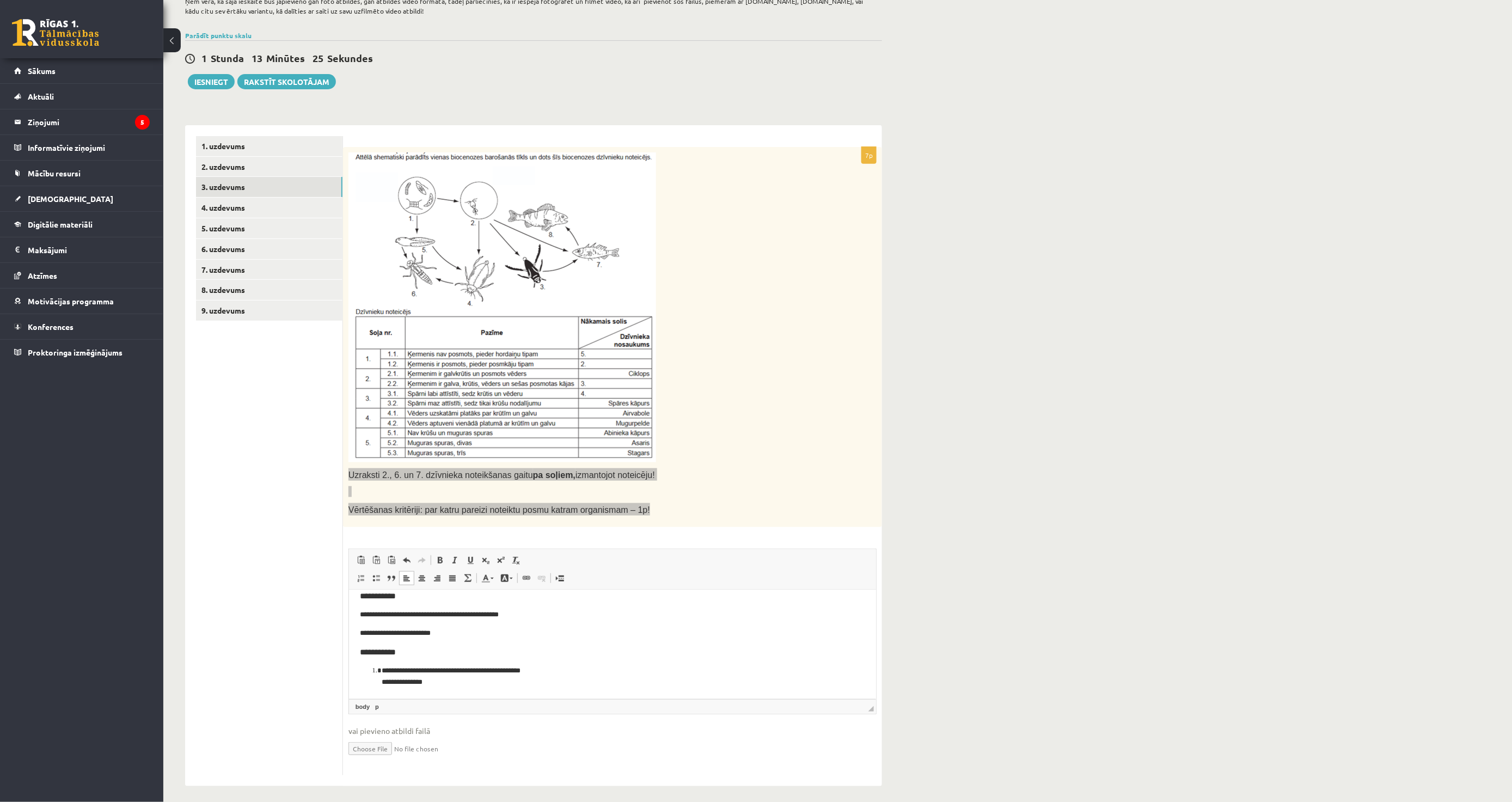
scroll to position [91, 0]
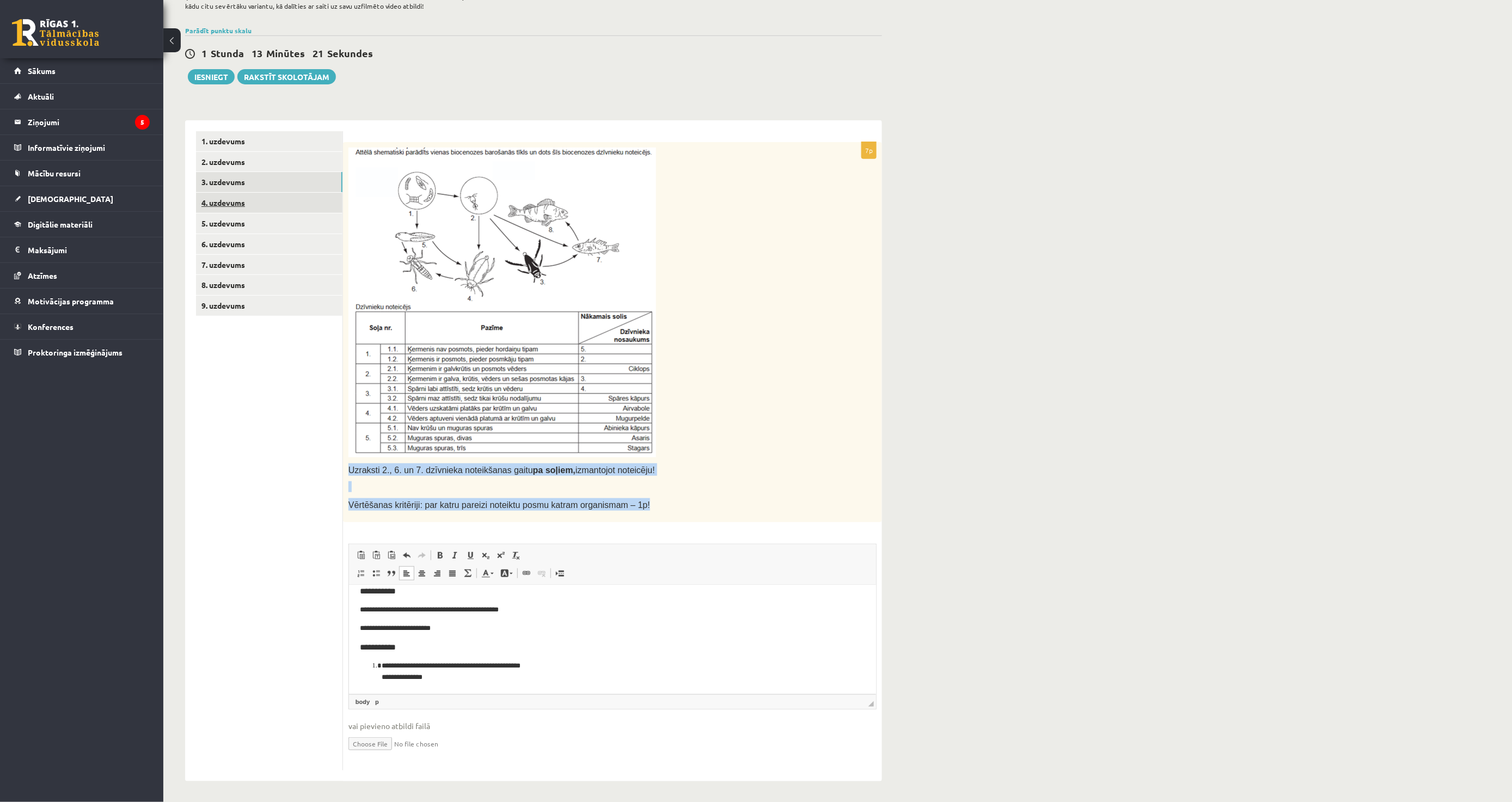
click at [254, 205] on link "4. uzdevums" at bounding box center [270, 203] width 147 height 20
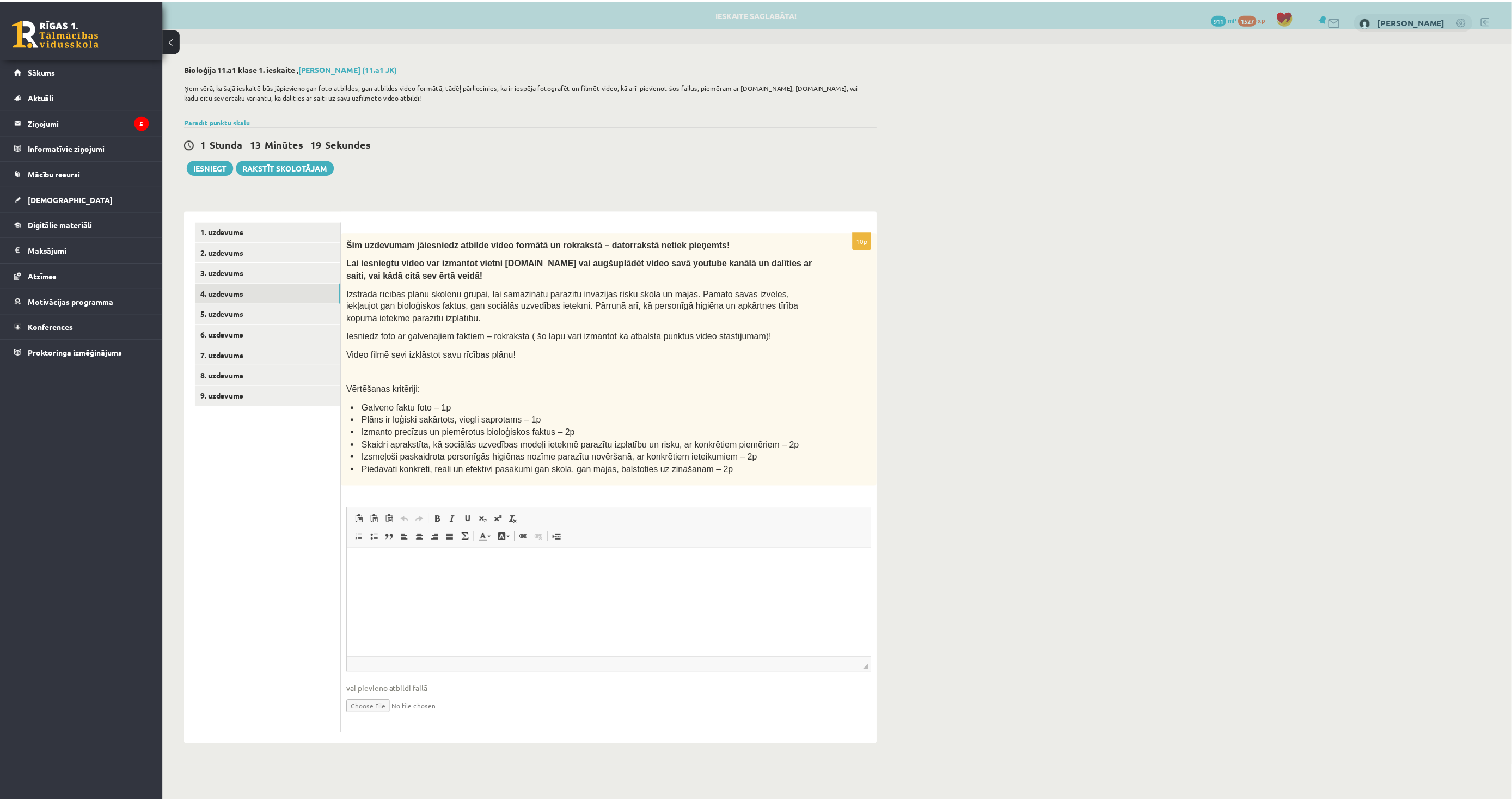
scroll to position [0, 0]
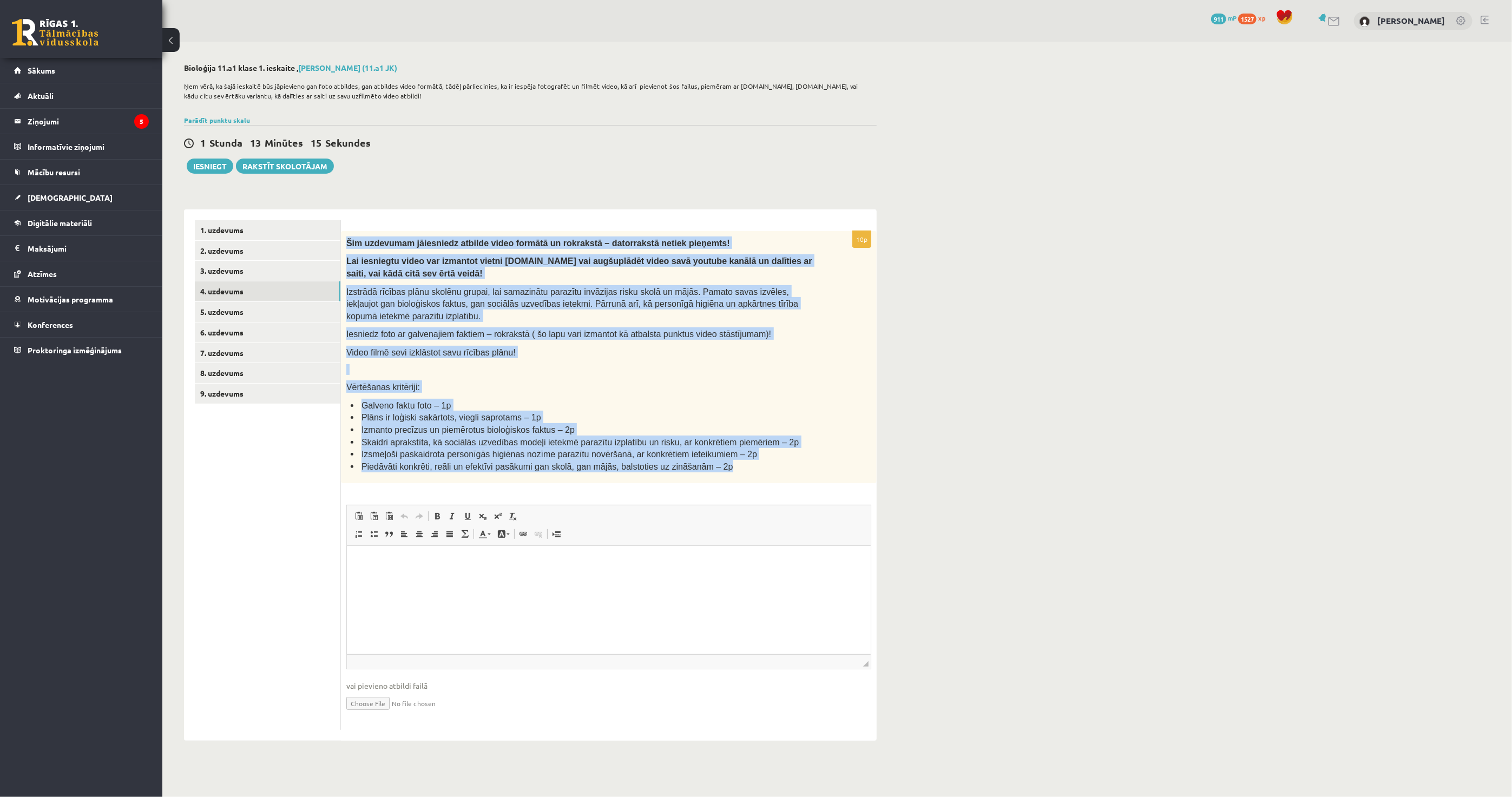
drag, startPoint x: 343, startPoint y: 240, endPoint x: 756, endPoint y: 463, distance: 469.4
click at [756, 463] on div "Šim uzdevumam jāiesniedz atbilde video formātā un rokrakstā – datorrakstā netie…" at bounding box center [608, 357] width 536 height 253
copy div "Šim uzdevumam jāiesniedz atbilde video formātā un rokrakstā – datorrakstā netie…"
click at [527, 389] on p "Vērtēšanas kritēriji:" at bounding box center [581, 387] width 471 height 13
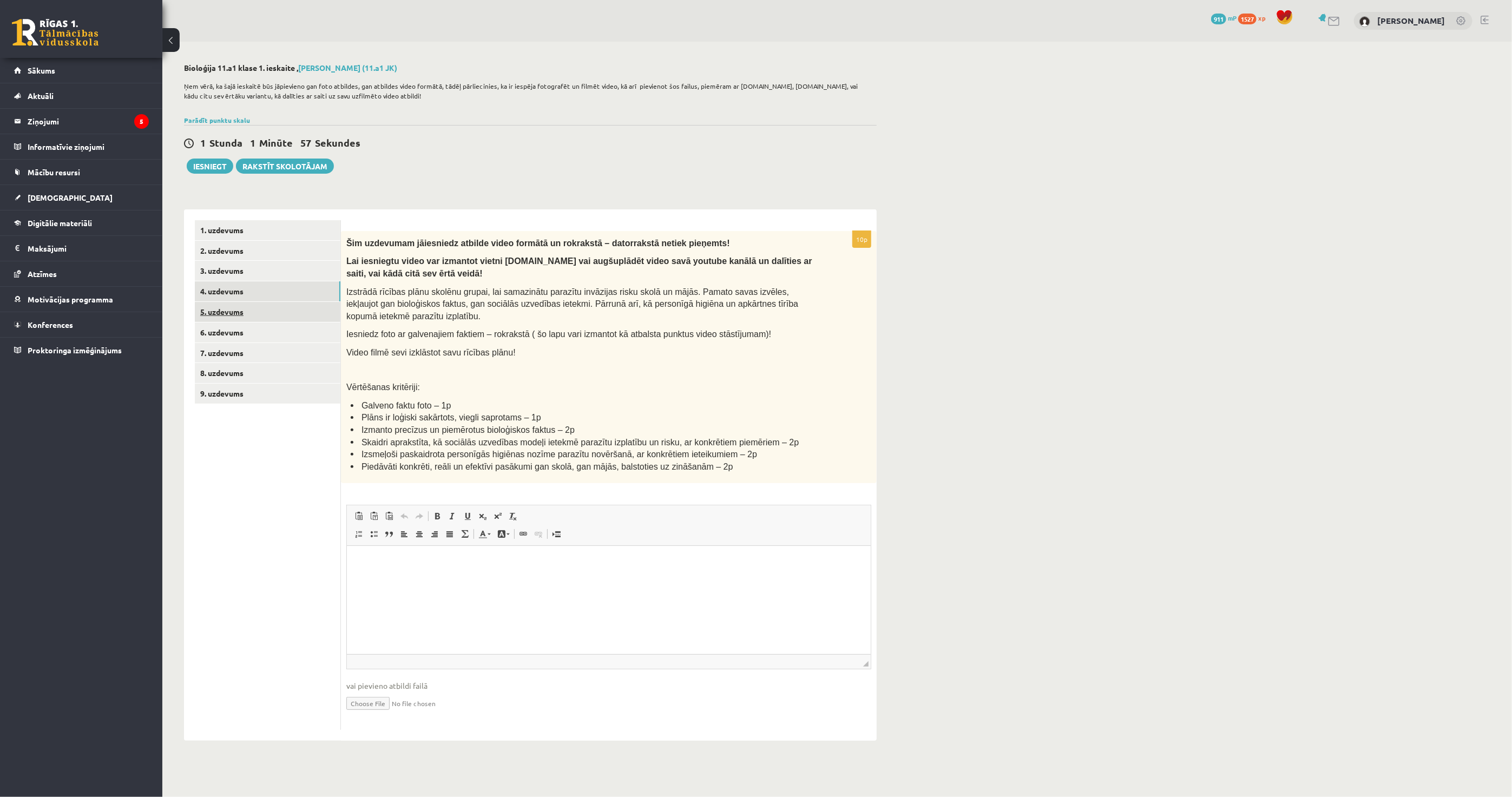
click at [255, 311] on link "5. uzdevums" at bounding box center [268, 312] width 146 height 20
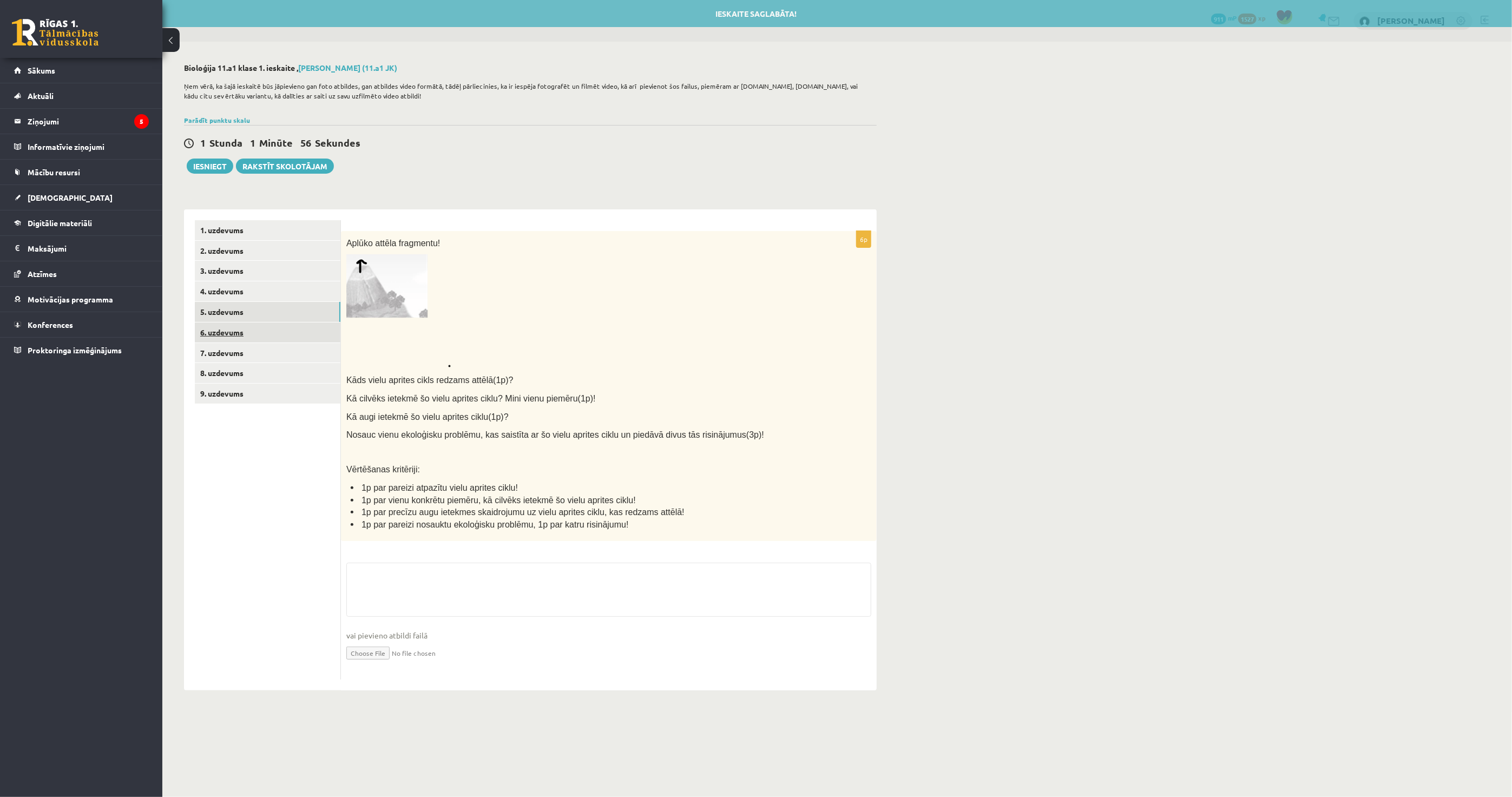
click at [258, 332] on link "6. uzdevums" at bounding box center [268, 332] width 146 height 20
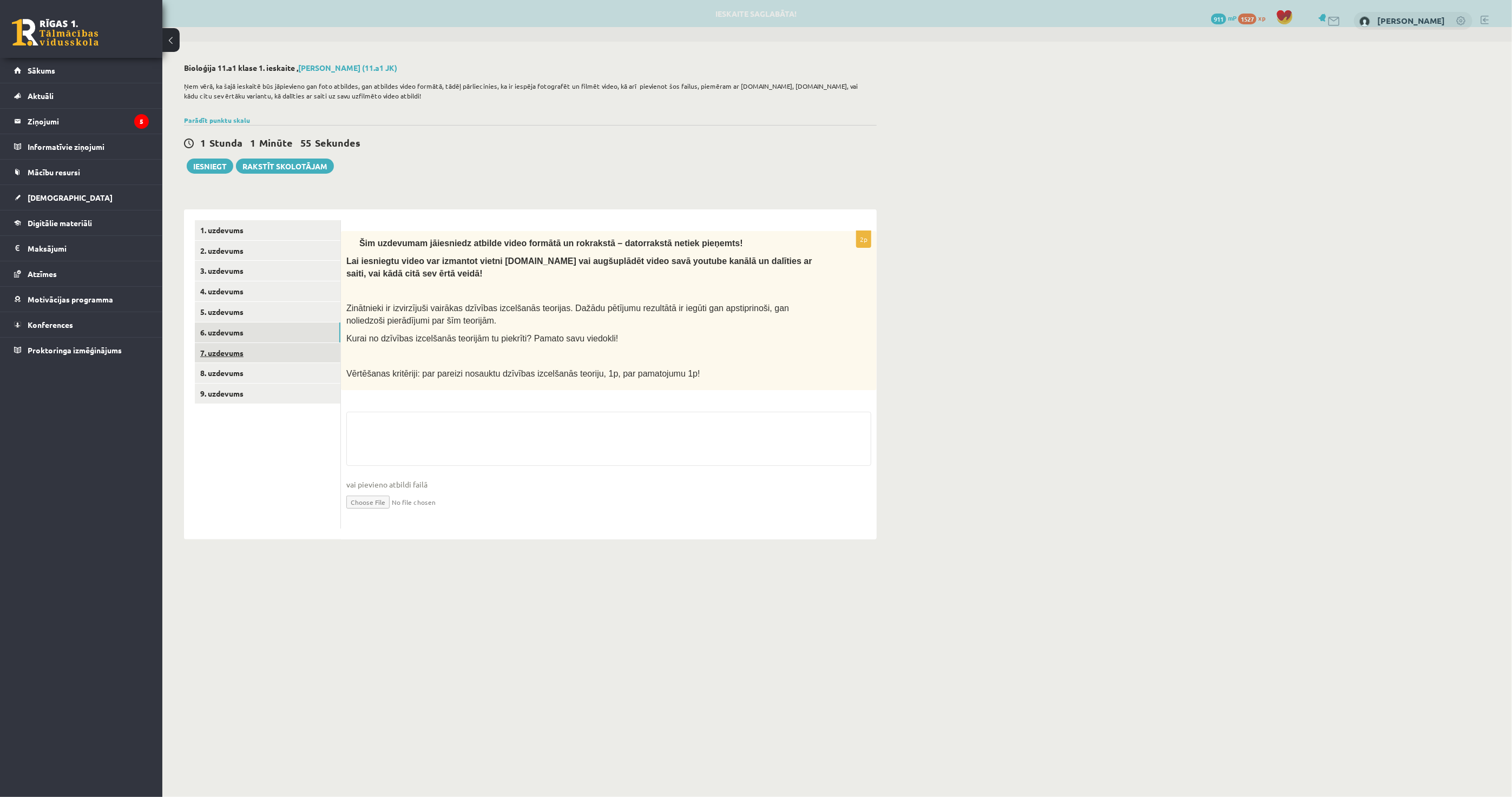
click at [264, 355] on link "7. uzdevums" at bounding box center [268, 353] width 146 height 20
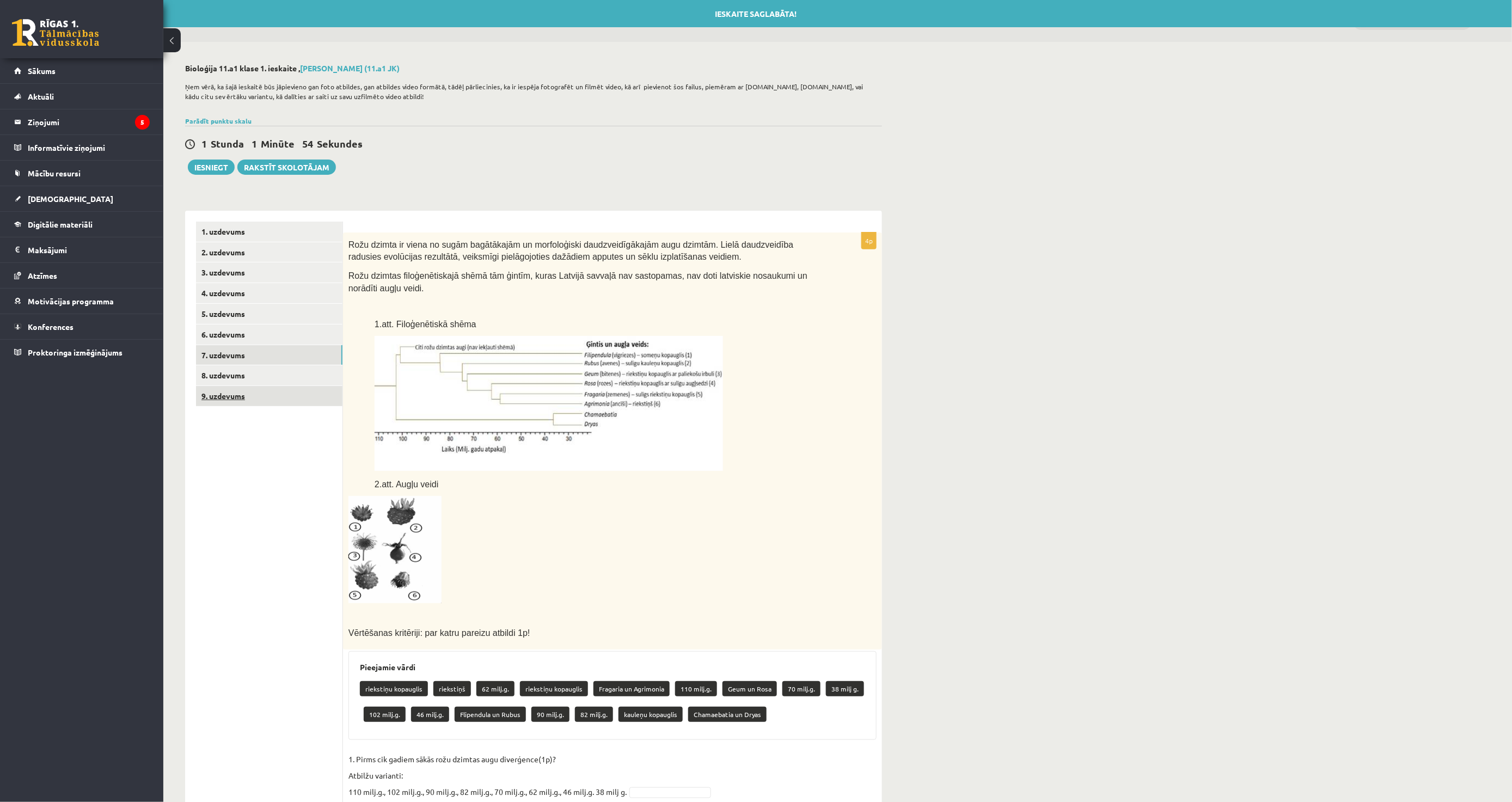
click at [262, 387] on link "9. uzdevums" at bounding box center [270, 396] width 147 height 20
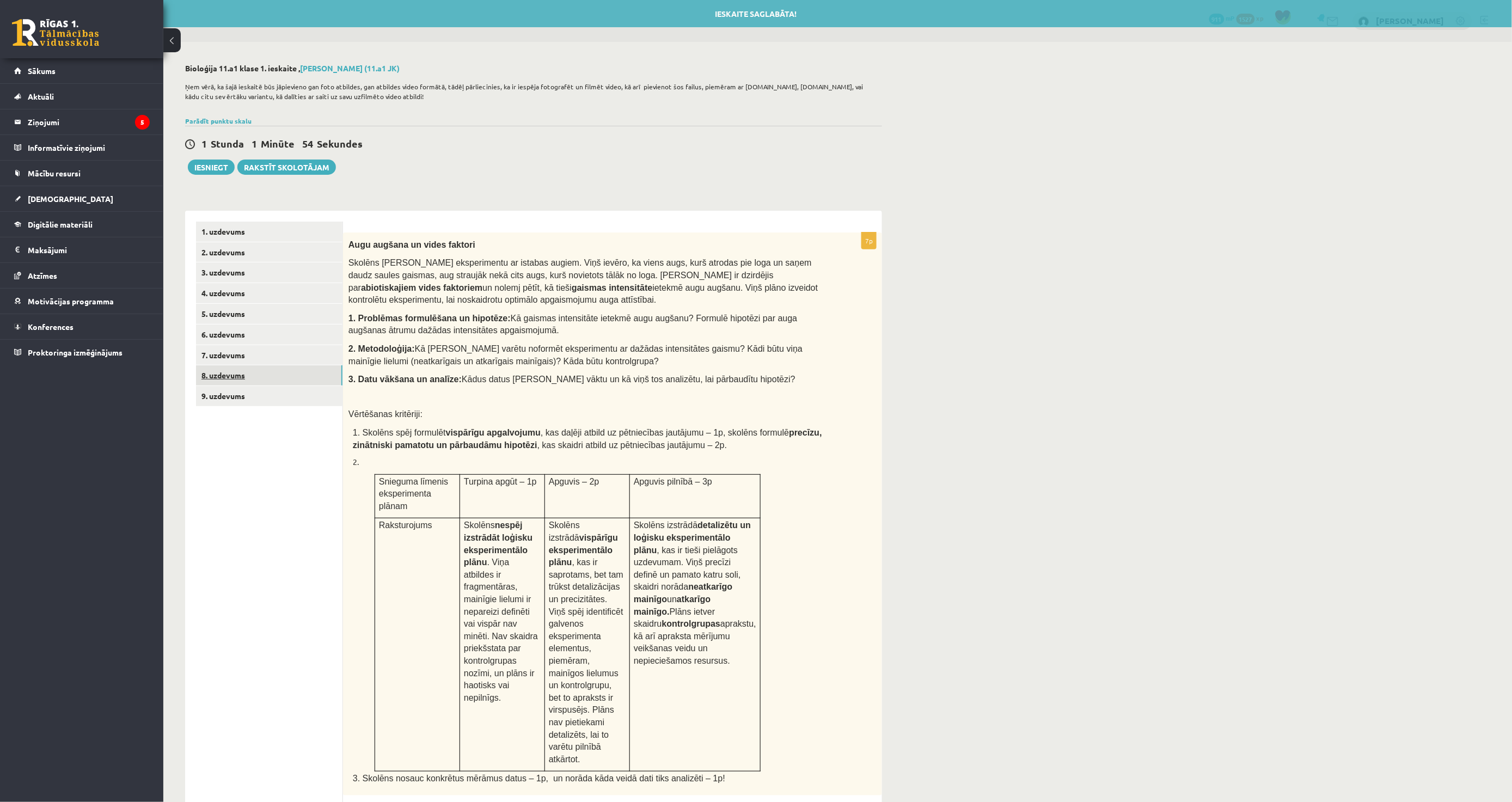
click at [260, 376] on link "8. uzdevums" at bounding box center [270, 376] width 147 height 20
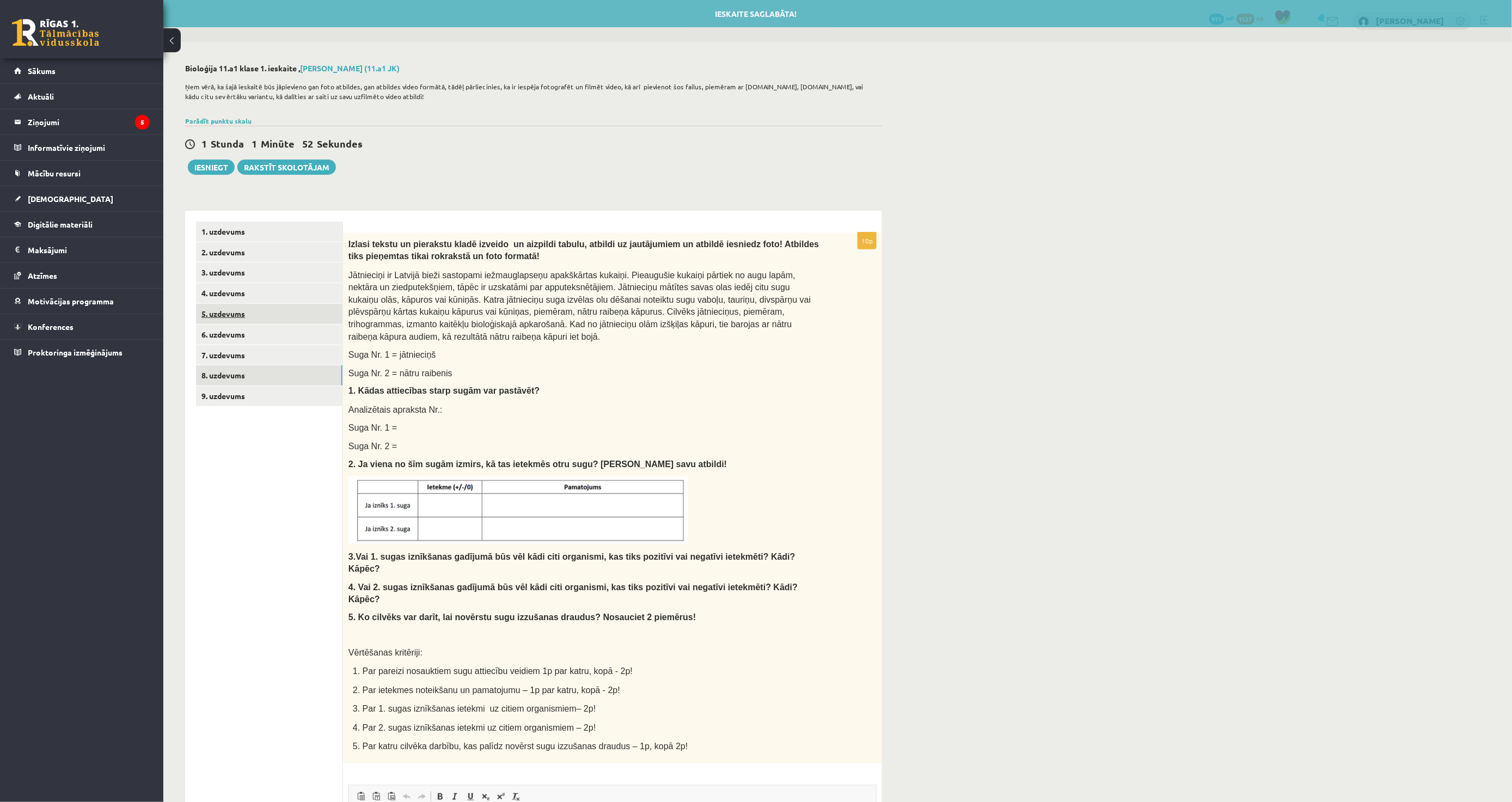
click at [251, 310] on link "5. uzdevums" at bounding box center [270, 314] width 147 height 20
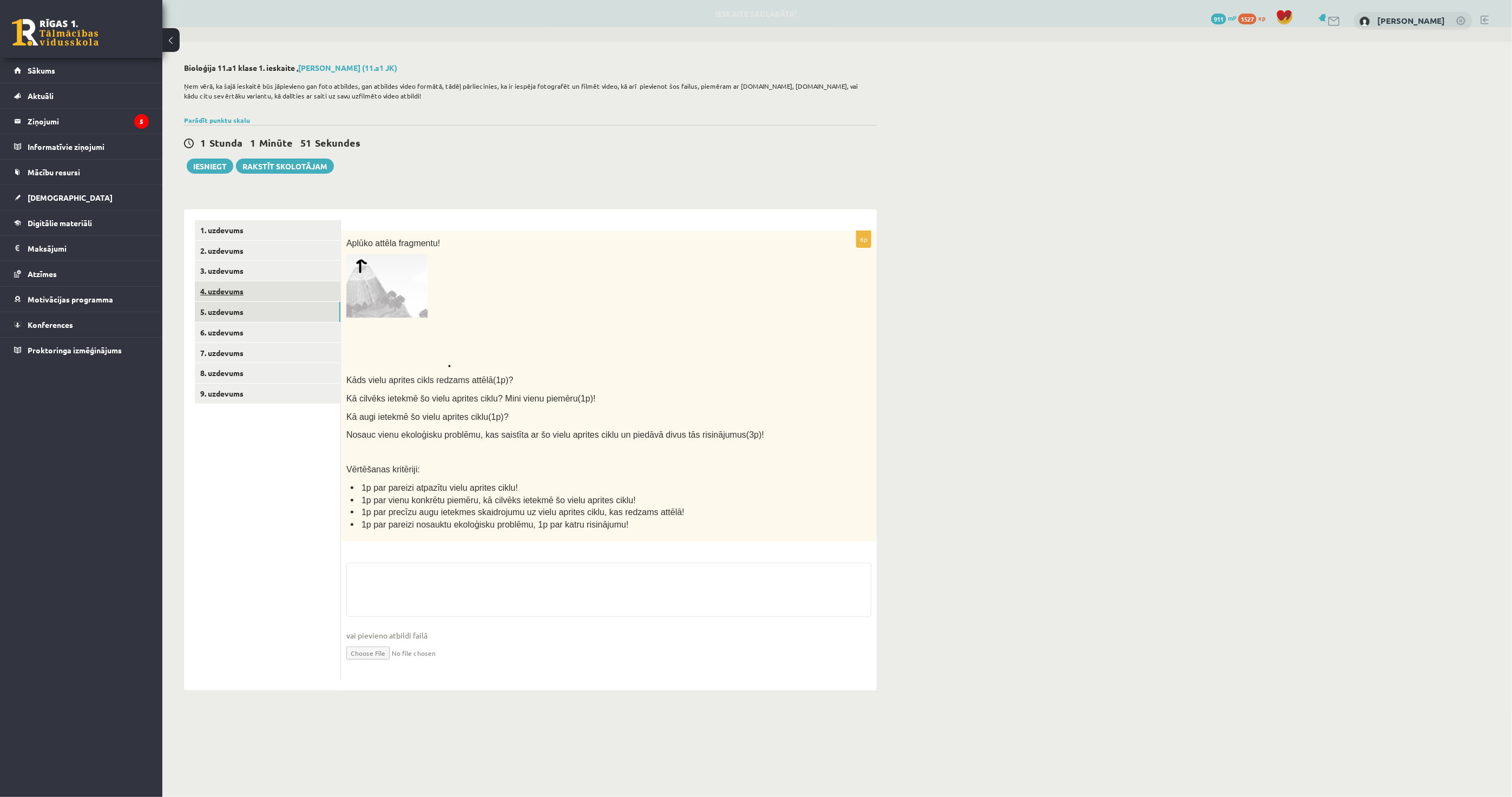
click at [249, 295] on link "4. uzdevums" at bounding box center [268, 291] width 146 height 20
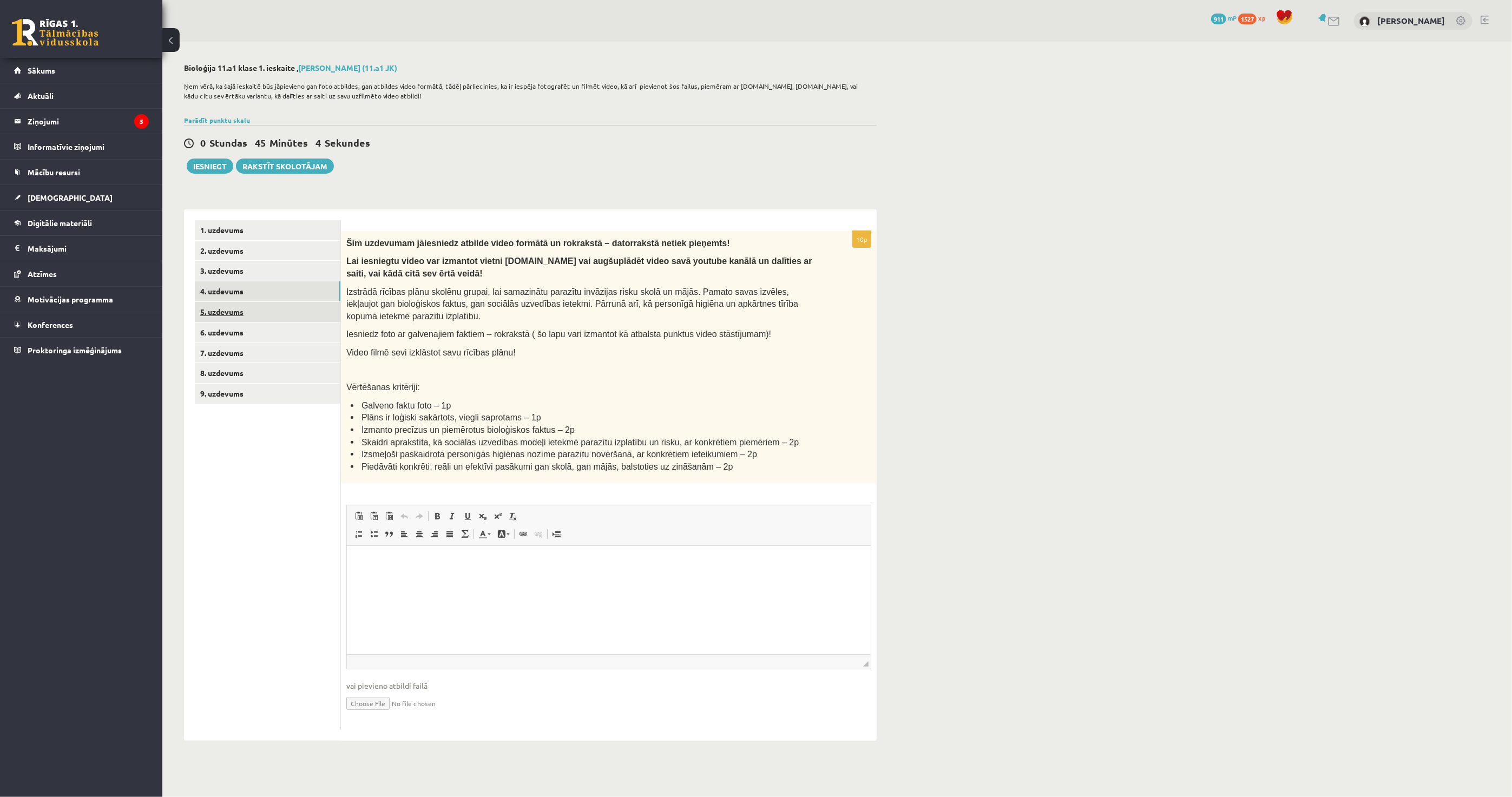
click at [257, 321] on link "5. uzdevums" at bounding box center [268, 312] width 146 height 20
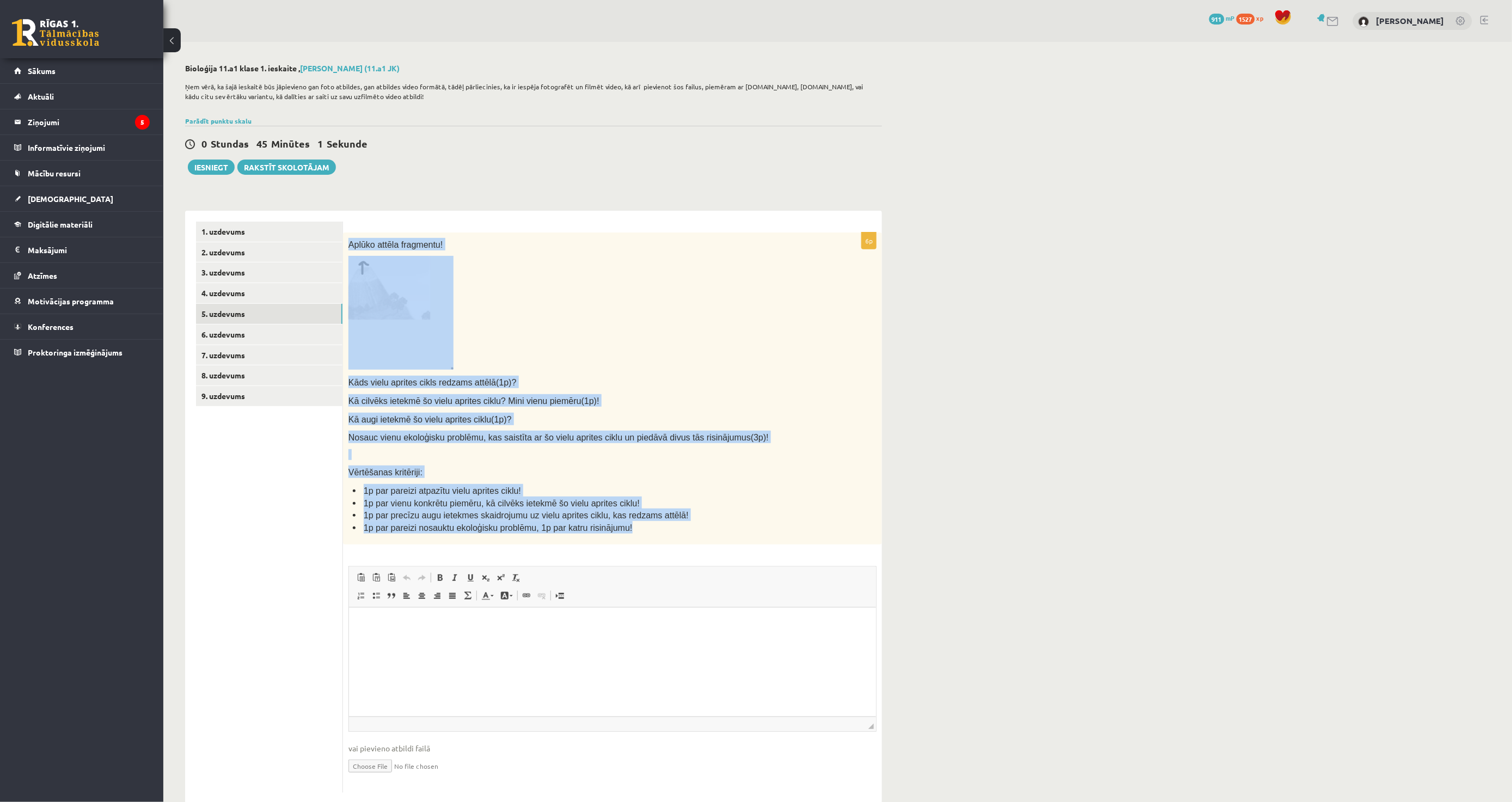
drag, startPoint x: 349, startPoint y: 243, endPoint x: 721, endPoint y: 520, distance: 463.8
click at [721, 520] on div "Aplūko attēla fragmentu! Kāds vielu aprites cikls redzams attēlā(1p)? Kā cilvēk…" at bounding box center [612, 388] width 539 height 312
click at [721, 521] on li "1p par pareizi nosauktu ekoloģisku problēmu, 1p par katru risinājumu!" at bounding box center [588, 528] width 469 height 13
drag, startPoint x: 348, startPoint y: 243, endPoint x: 675, endPoint y: 543, distance: 443.8
click at [672, 549] on div "6p Aplūko attēla fragmentu! Kāds vielu aprites cikls redzams attēlā(1p)? Kā cil…" at bounding box center [612, 512] width 539 height 560
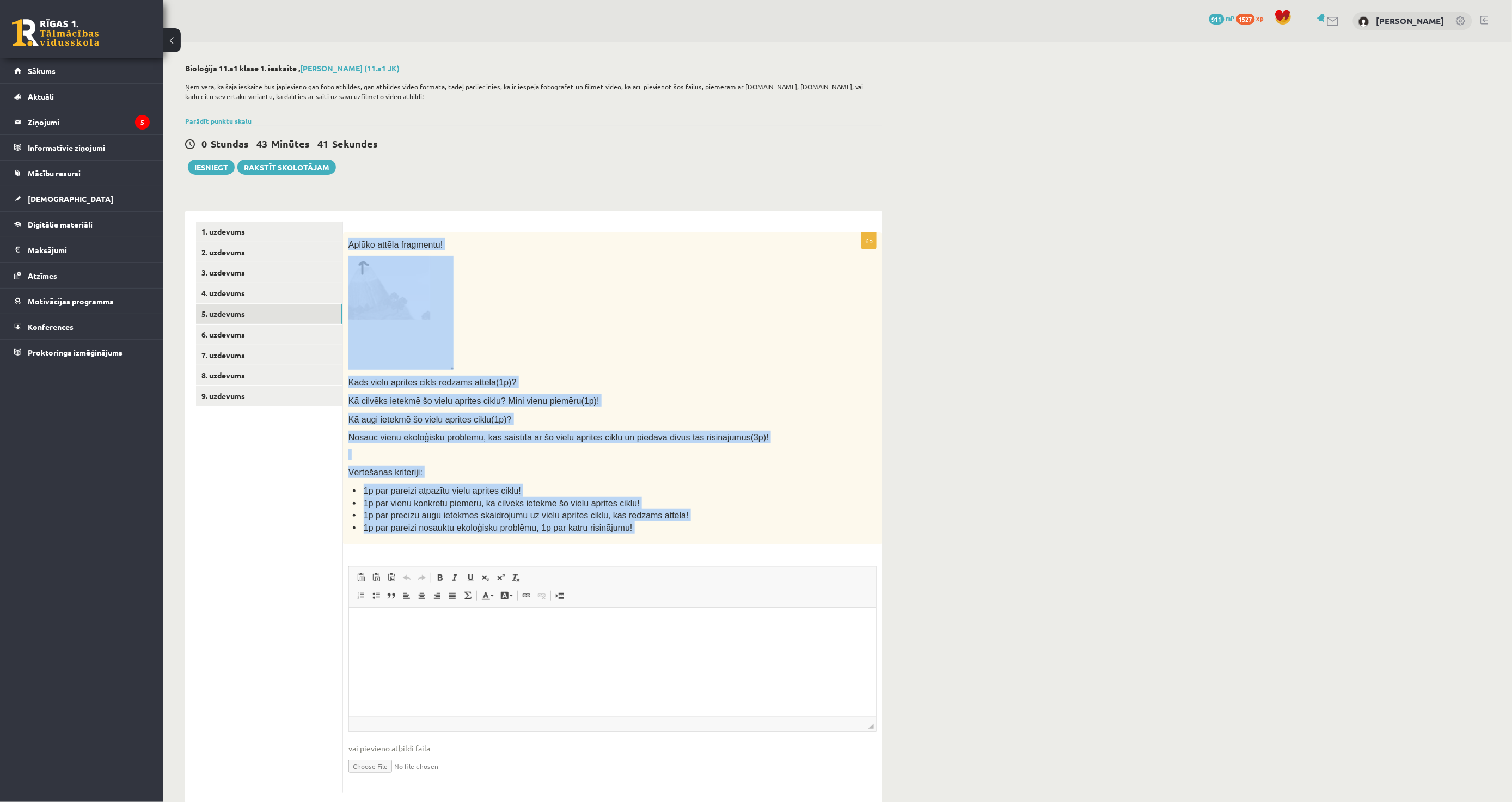
click at [405, 298] on img at bounding box center [401, 313] width 105 height 114
click at [364, 385] on span "Kāds vielu aprites cikls redzams attēlā(1p)?" at bounding box center [433, 382] width 168 height 9
click at [358, 249] on span "Aplūko attēla fragmentu!" at bounding box center [396, 244] width 94 height 9
drag, startPoint x: 347, startPoint y: 243, endPoint x: 665, endPoint y: 525, distance: 425.0
click at [665, 525] on div "Aplūko attēla fragmentu! Kāds vielu aprites cikls redzams attēlā(1p)? Kā cilvēk…" at bounding box center [612, 388] width 539 height 312
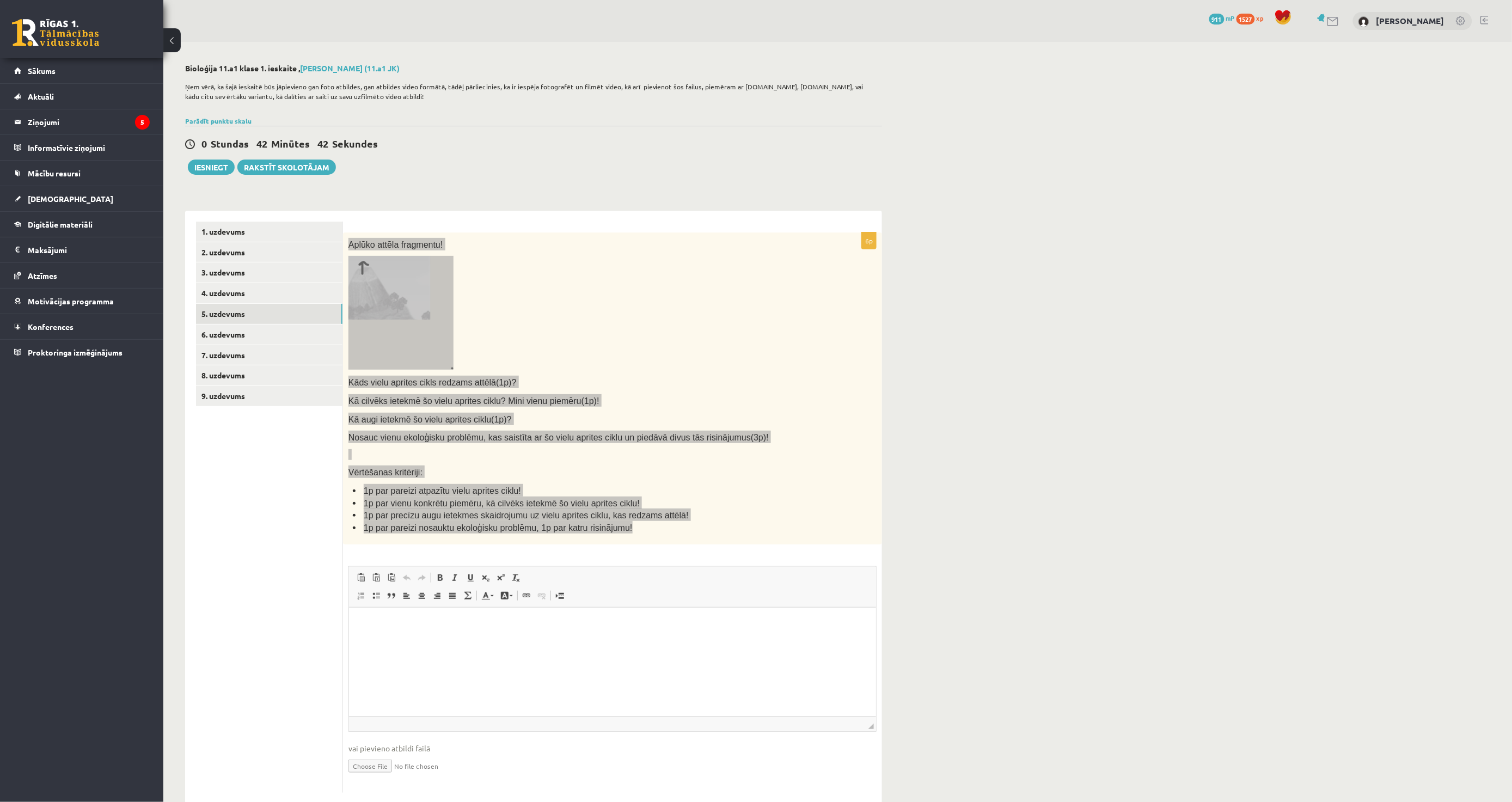
click at [444, 641] on html at bounding box center [612, 624] width 527 height 33
click at [448, 641] on html at bounding box center [612, 624] width 527 height 33
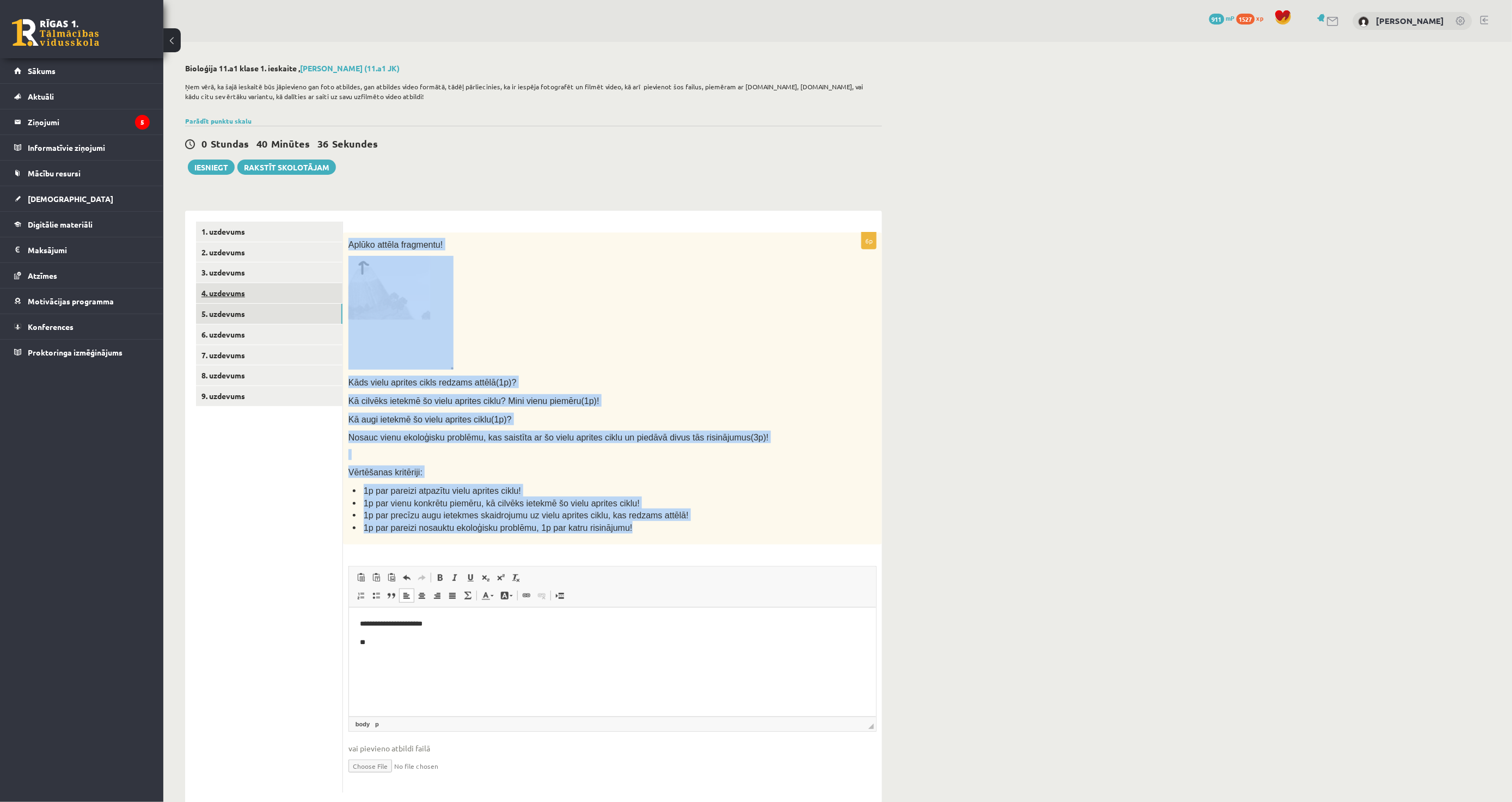
click at [268, 293] on link "4. uzdevums" at bounding box center [270, 293] width 147 height 20
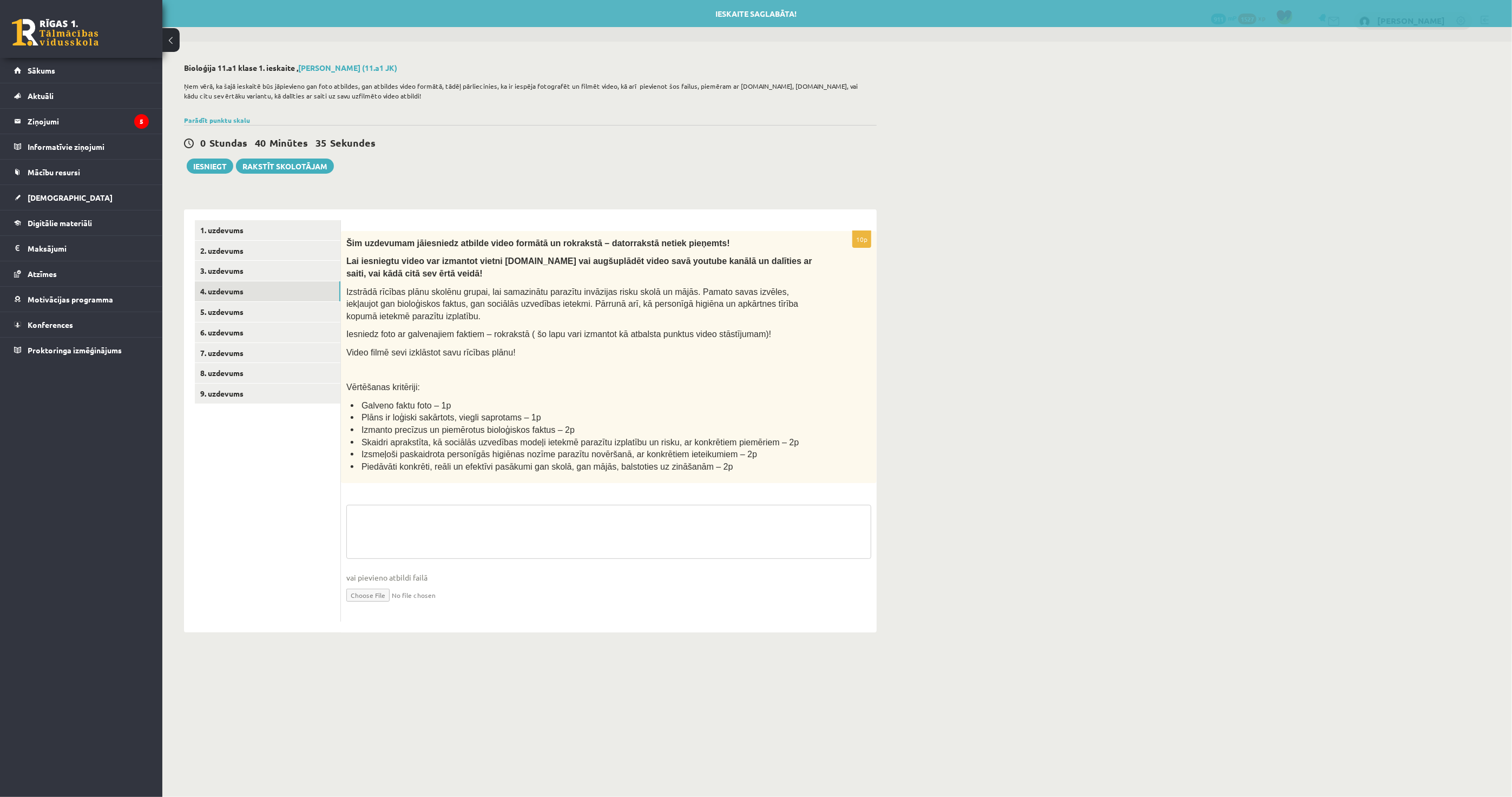
click at [389, 511] on textarea at bounding box center [608, 532] width 525 height 54
paste textarea "**********"
type textarea "**********"
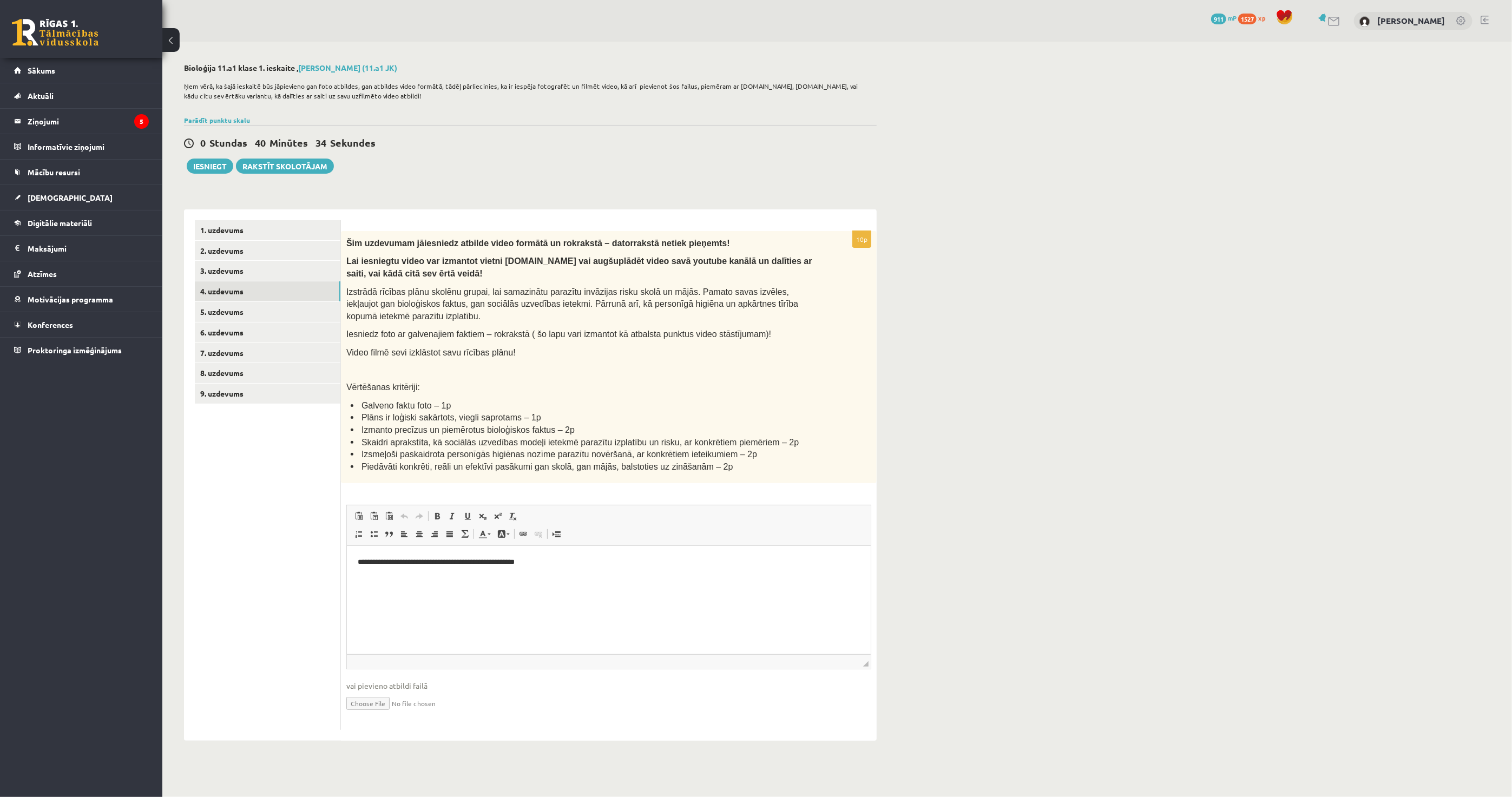
click at [370, 701] on input "file" at bounding box center [608, 703] width 525 height 22
type input "**********"
click at [251, 304] on link "5. uzdevums" at bounding box center [268, 312] width 146 height 20
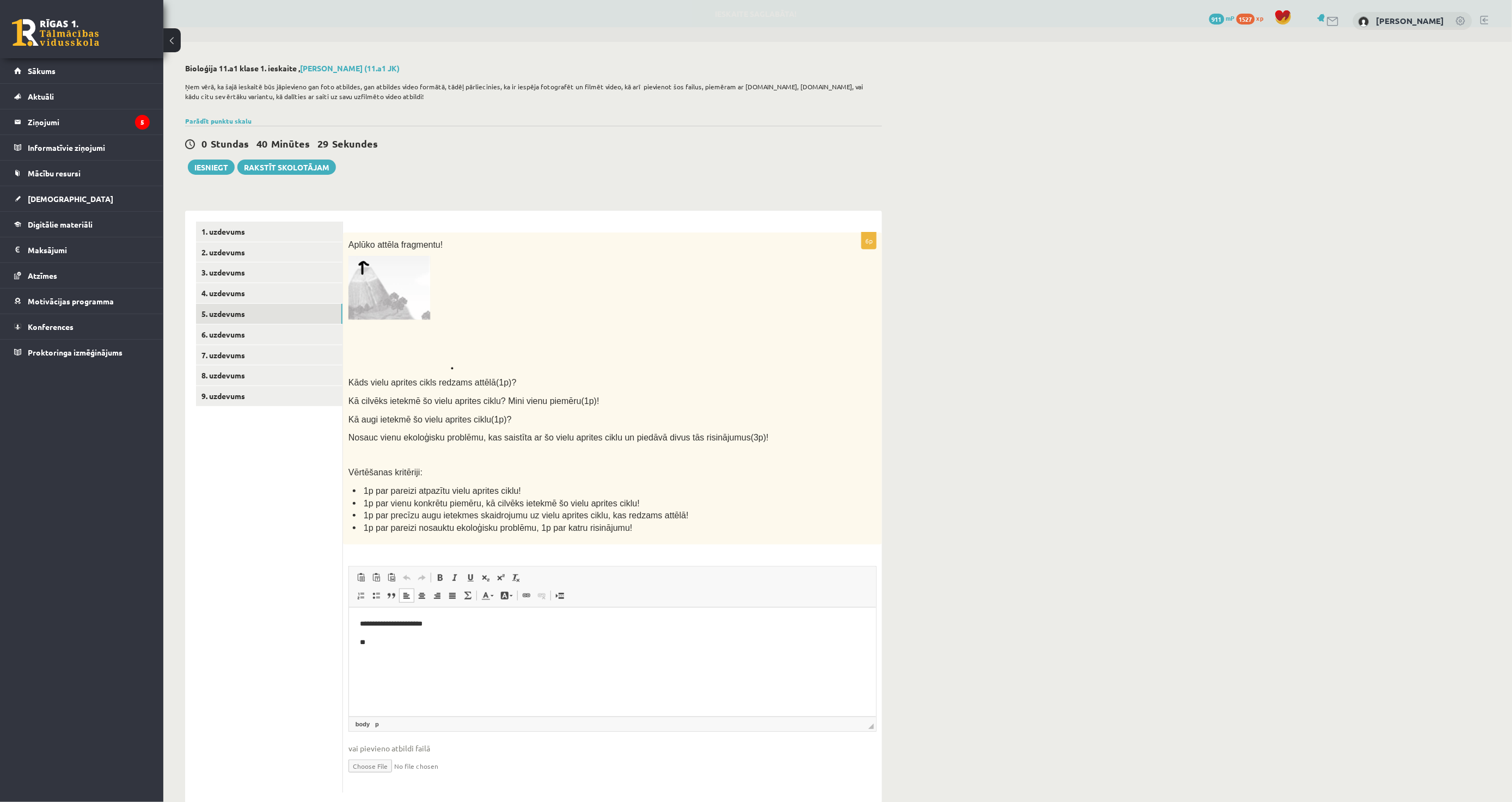
drag, startPoint x: 444, startPoint y: 654, endPoint x: 771, endPoint y: 1098, distance: 551.4
click at [444, 654] on html "**********" at bounding box center [612, 633] width 527 height 52
paste body "Визуальный текстовый редактор, wiswyg-editor-user-answer-47433911929080"
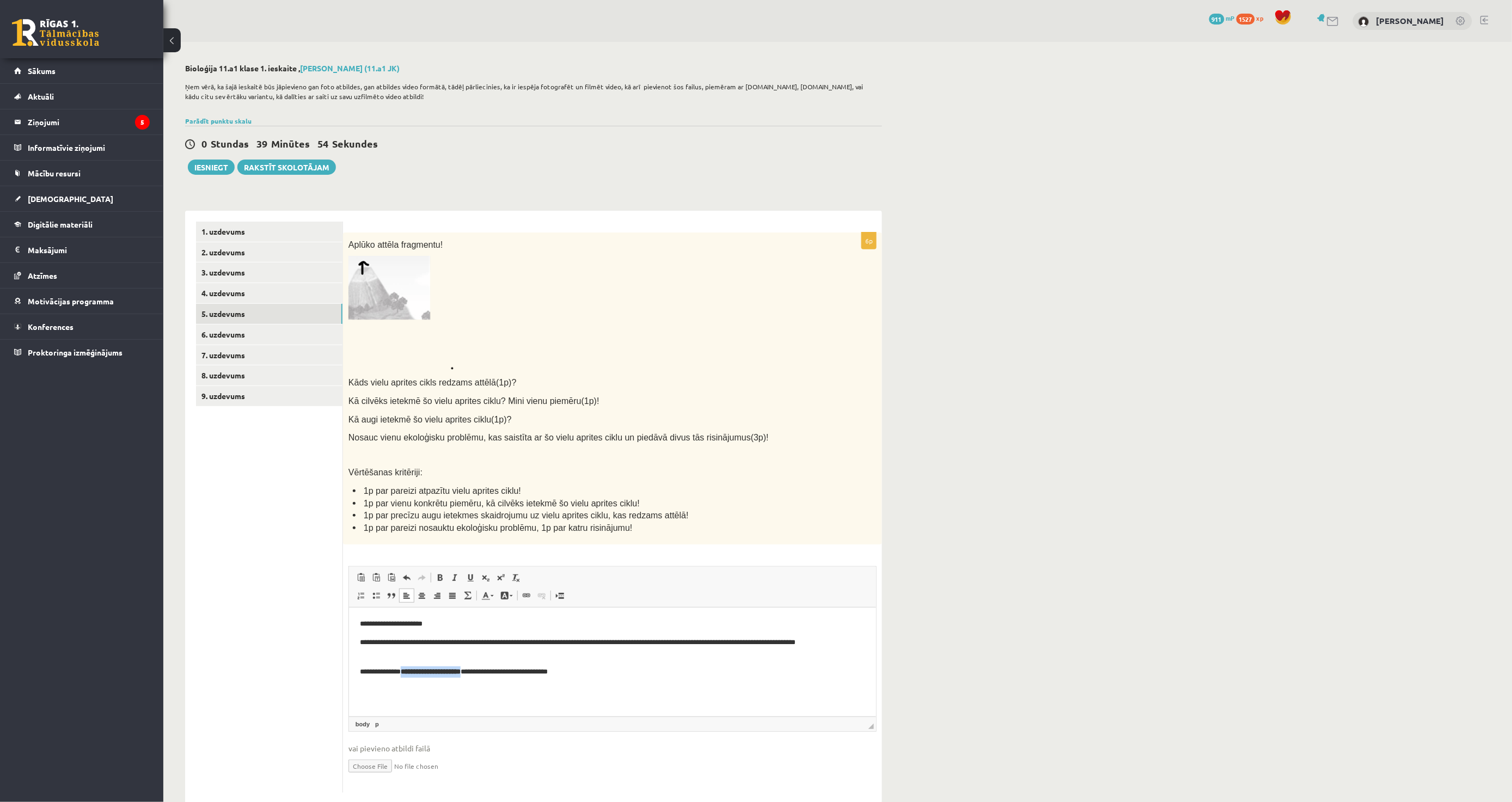
drag, startPoint x: 481, startPoint y: 672, endPoint x: 404, endPoint y: 668, distance: 77.1
click at [404, 668] on strong "**********" at bounding box center [430, 672] width 60 height 7
click at [627, 689] on html "**********" at bounding box center [612, 648] width 527 height 81
drag, startPoint x: 367, startPoint y: 698, endPoint x: 355, endPoint y: 699, distance: 12.0
click at [355, 699] on html "**********" at bounding box center [612, 668] width 527 height 122
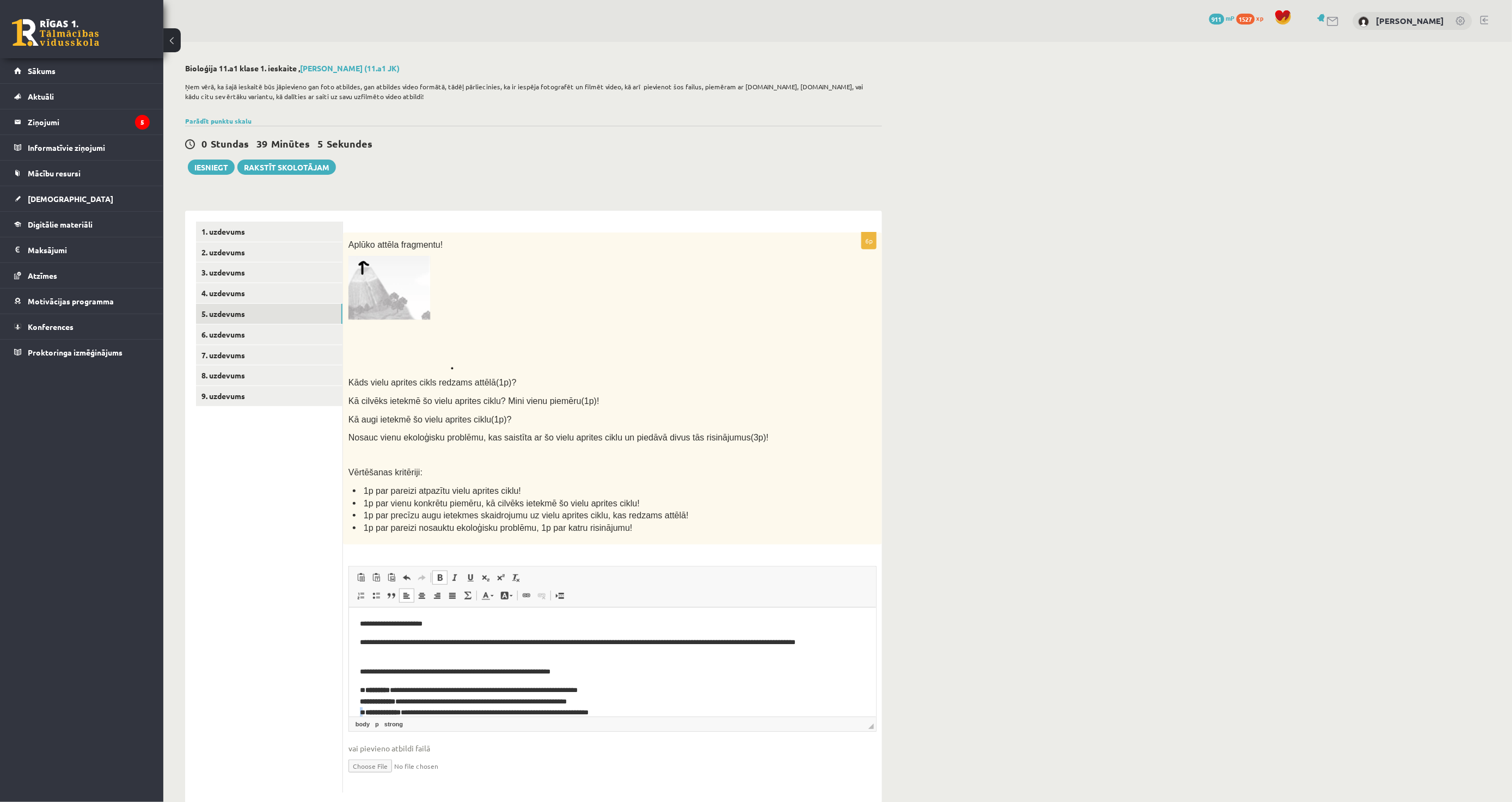
scroll to position [13, 0]
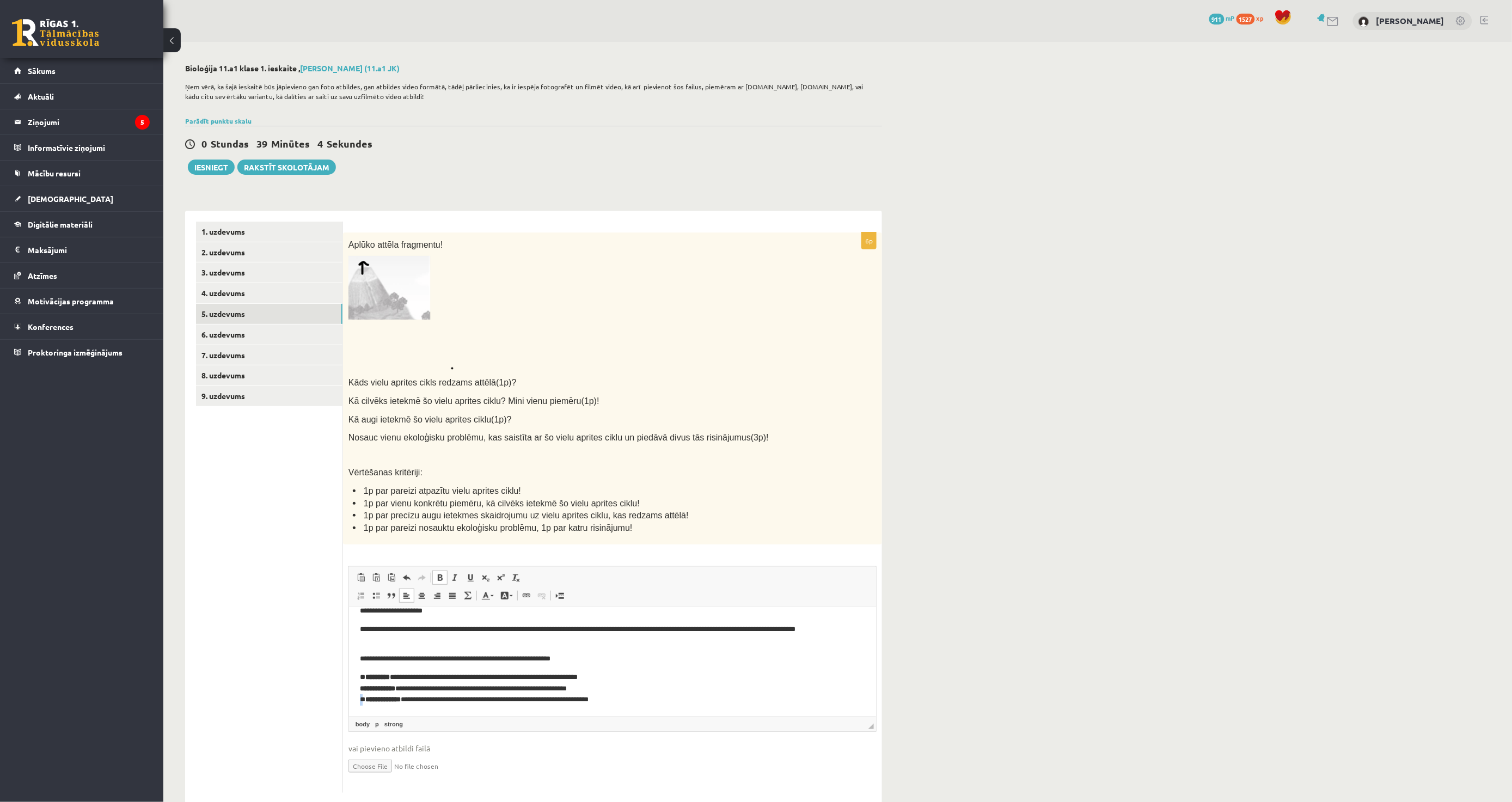
drag, startPoint x: 367, startPoint y: 710, endPoint x: 352, endPoint y: 711, distance: 15.0
click at [352, 711] on html "**********" at bounding box center [612, 655] width 527 height 122
click at [366, 674] on strong "*********" at bounding box center [377, 677] width 24 height 7
drag, startPoint x: 404, startPoint y: 676, endPoint x: 368, endPoint y: 677, distance: 36.0
click at [368, 677] on p "**********" at bounding box center [608, 688] width 496 height 33
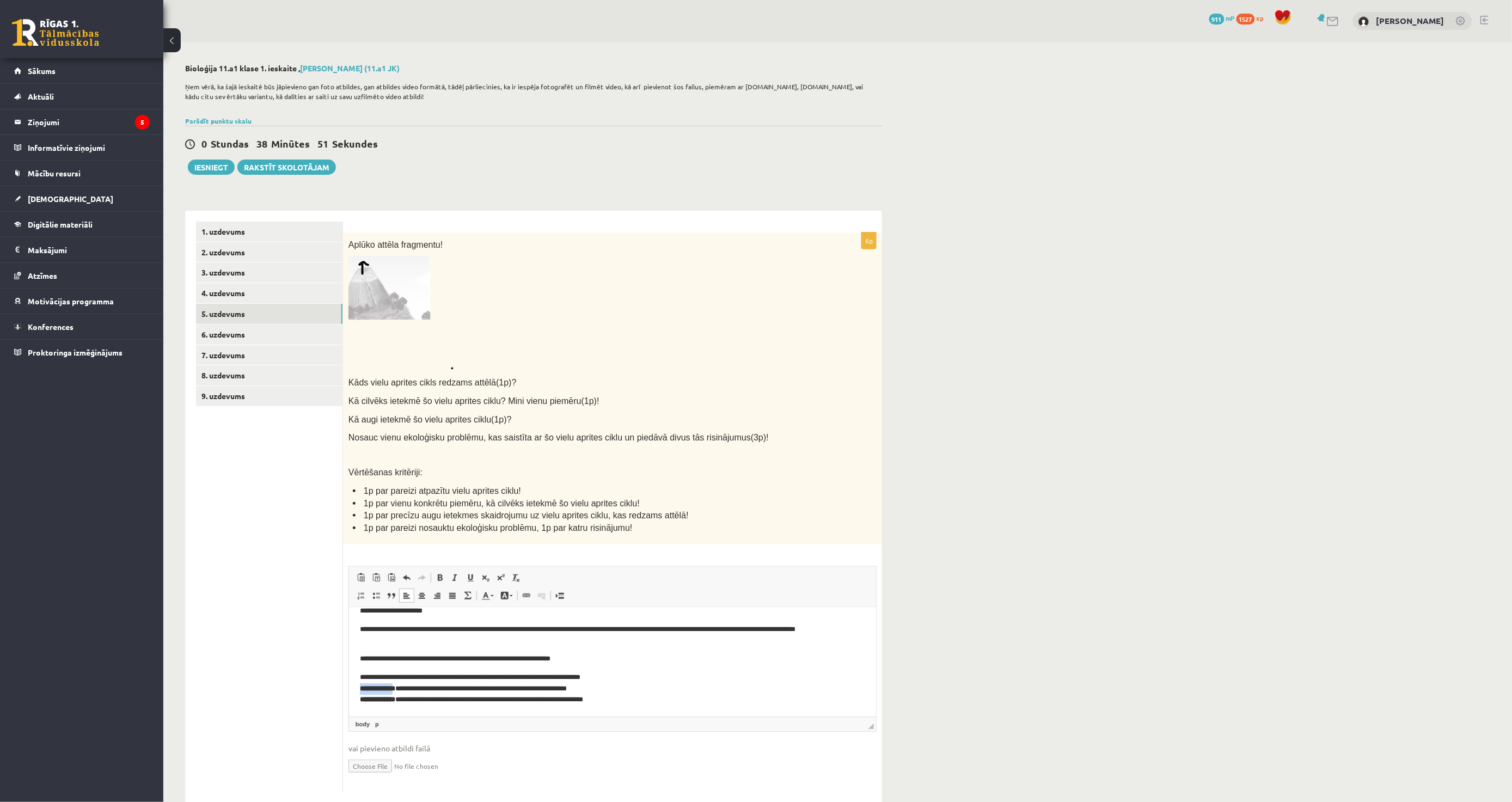
drag, startPoint x: 401, startPoint y: 686, endPoint x: 350, endPoint y: 683, distance: 51.1
click at [350, 683] on html "**********" at bounding box center [612, 655] width 527 height 122
drag, startPoint x: 357, startPoint y: 694, endPoint x: 402, endPoint y: 699, distance: 45.3
click at [402, 699] on html "**********" at bounding box center [612, 659] width 527 height 129
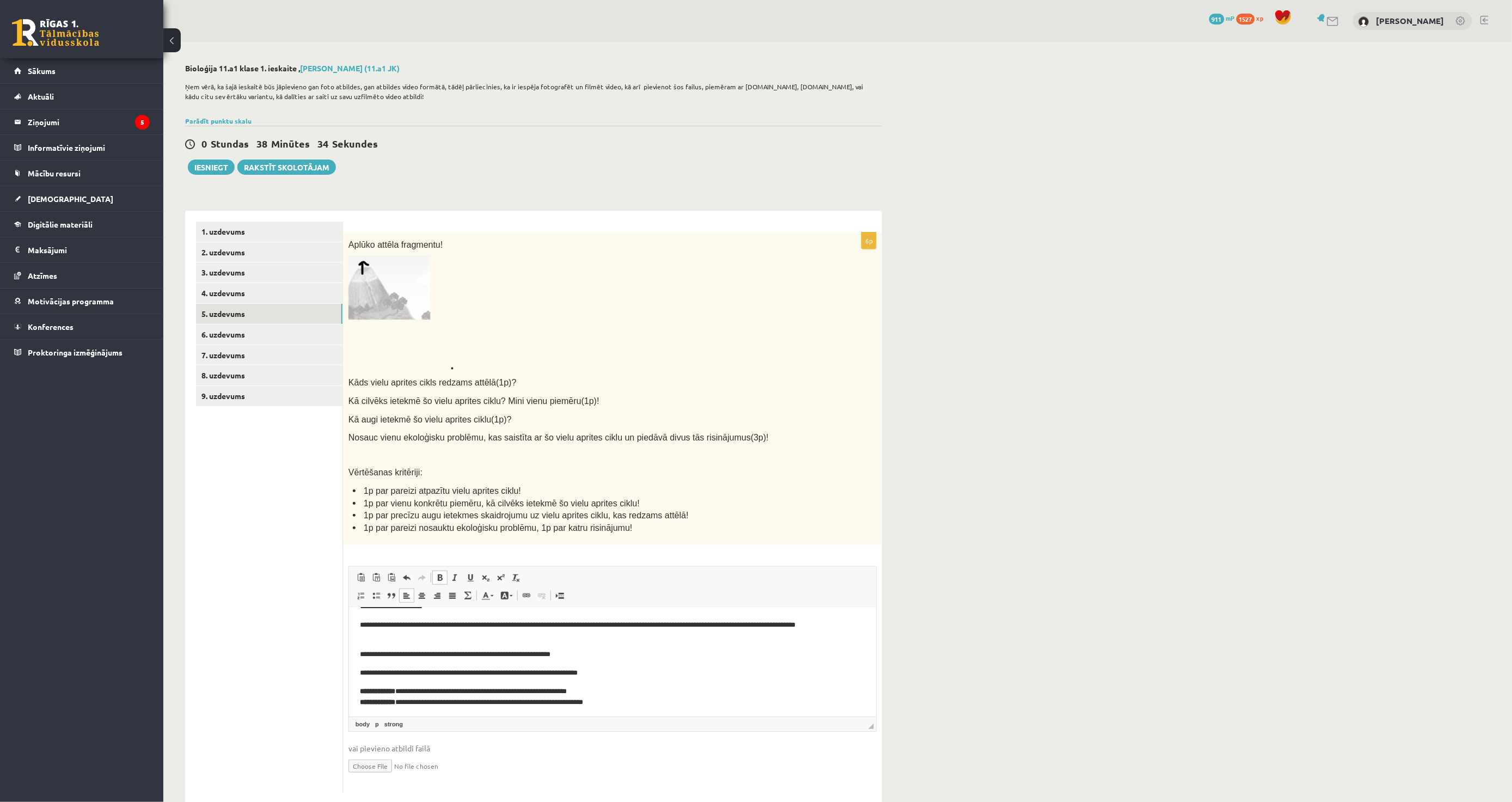
scroll to position [20, 0]
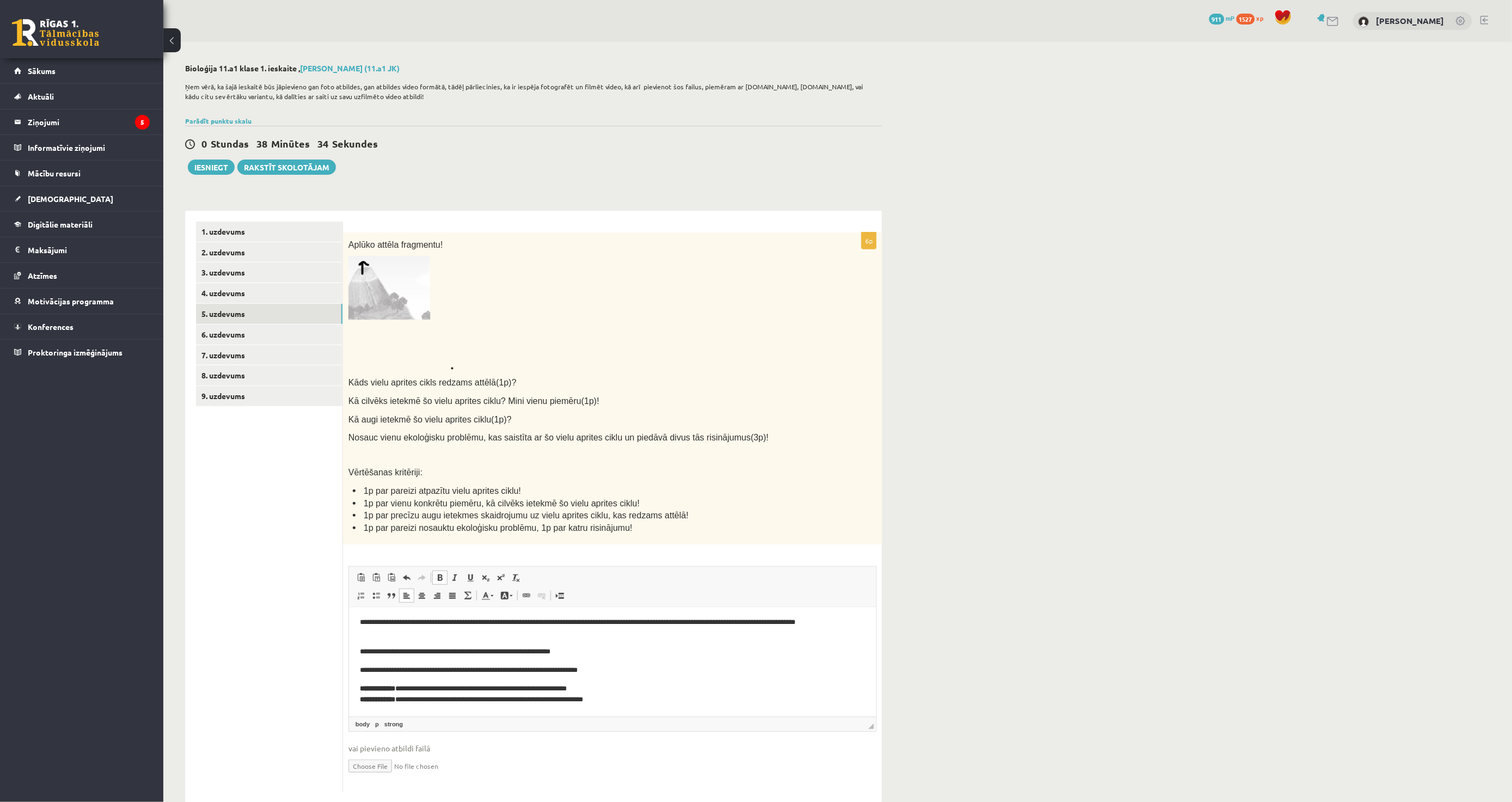
click at [357, 685] on html "**********" at bounding box center [612, 652] width 527 height 129
click at [671, 692] on p "**********" at bounding box center [608, 694] width 496 height 23
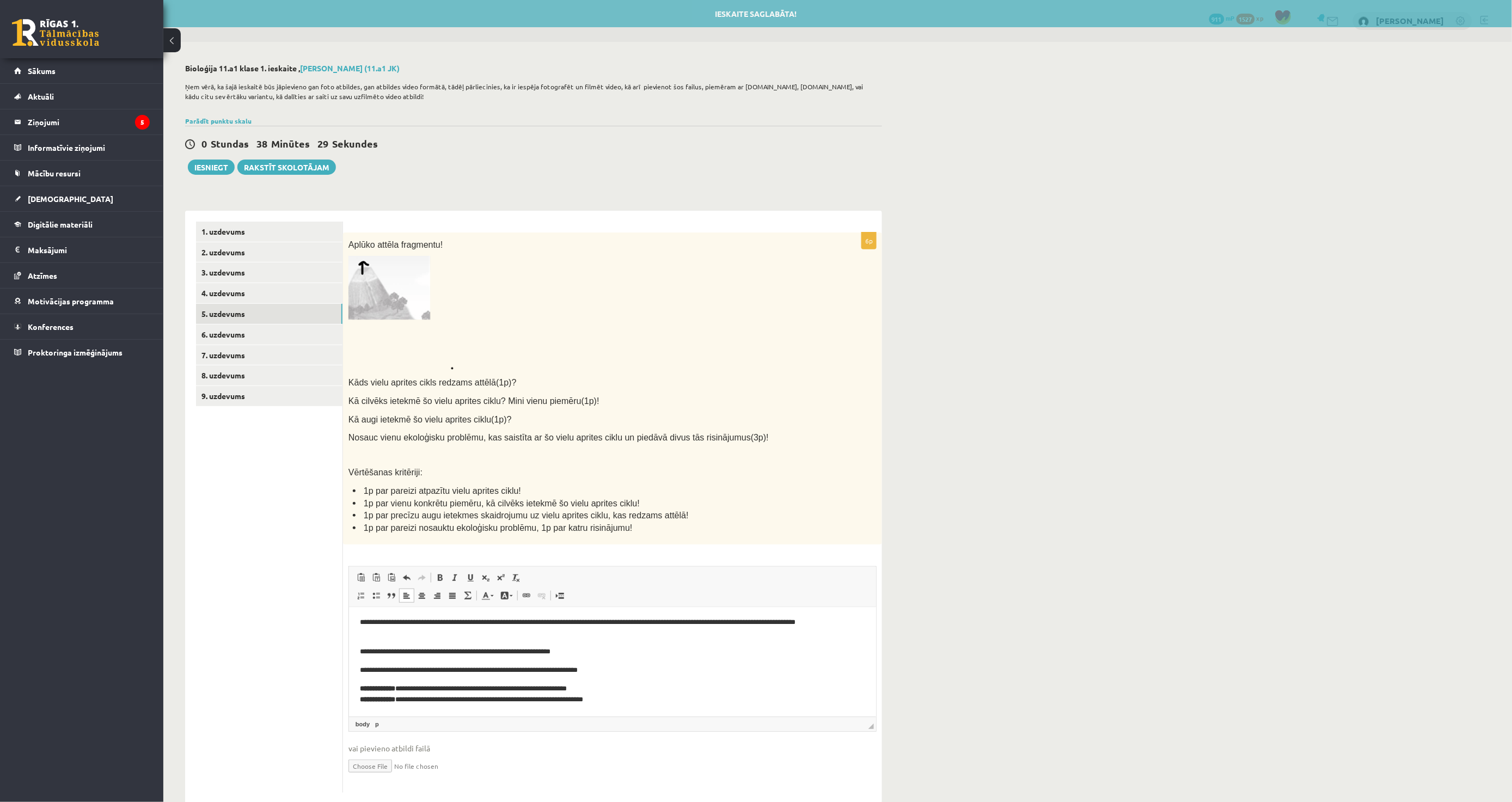
click at [632, 666] on p "**********" at bounding box center [608, 670] width 496 height 12
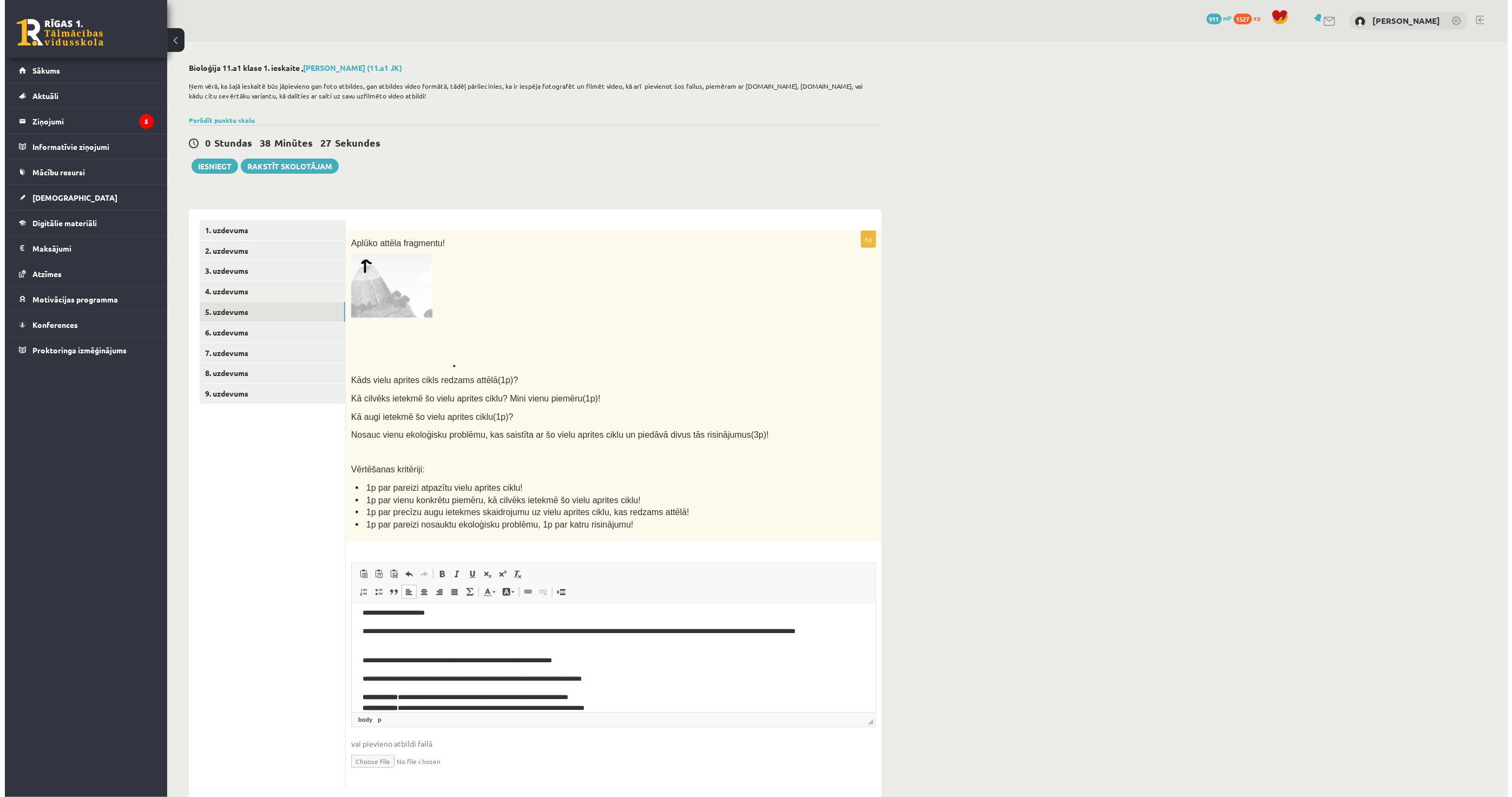
scroll to position [0, 0]
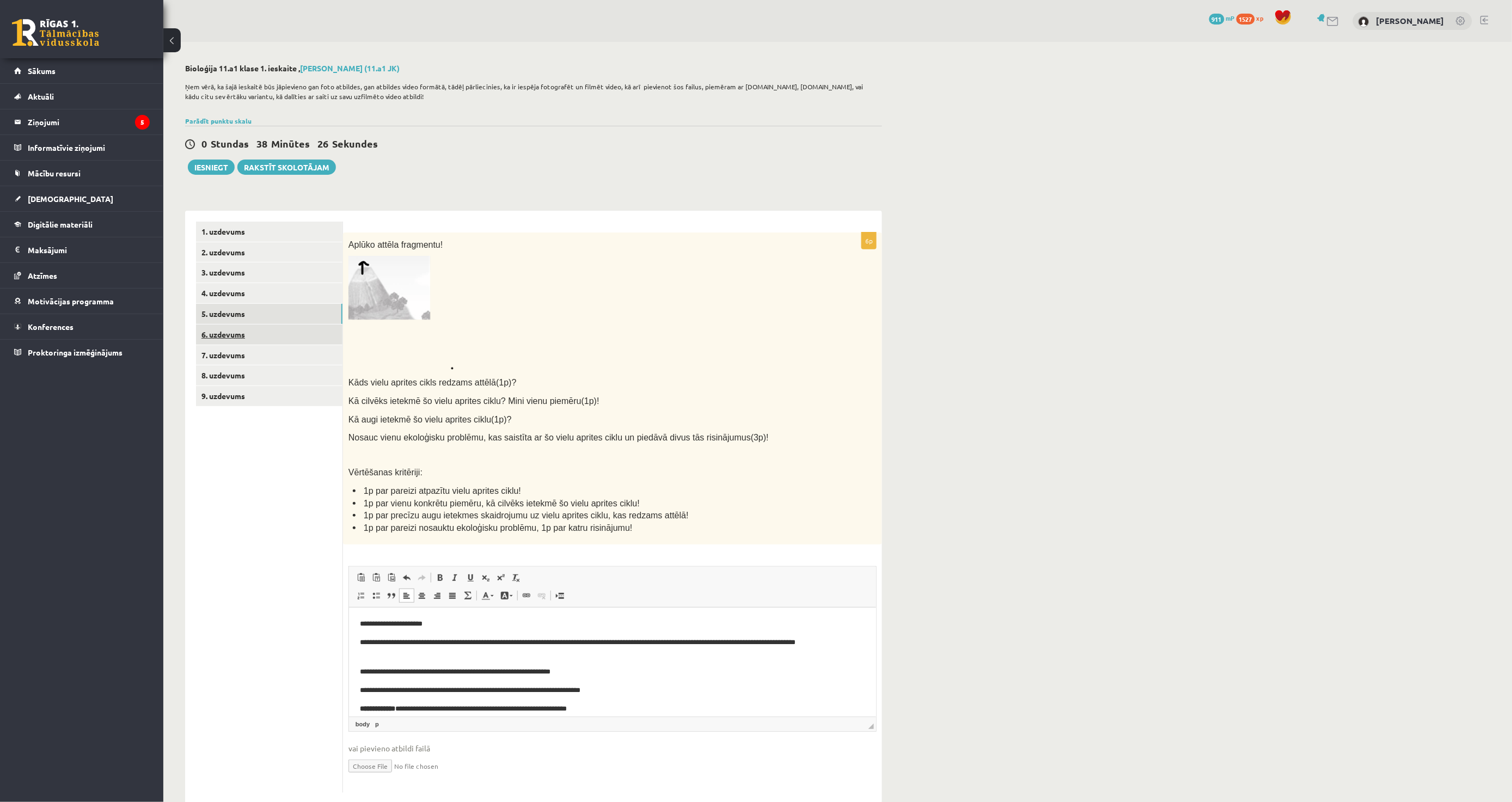
click at [265, 334] on link "6. uzdevums" at bounding box center [270, 334] width 147 height 20
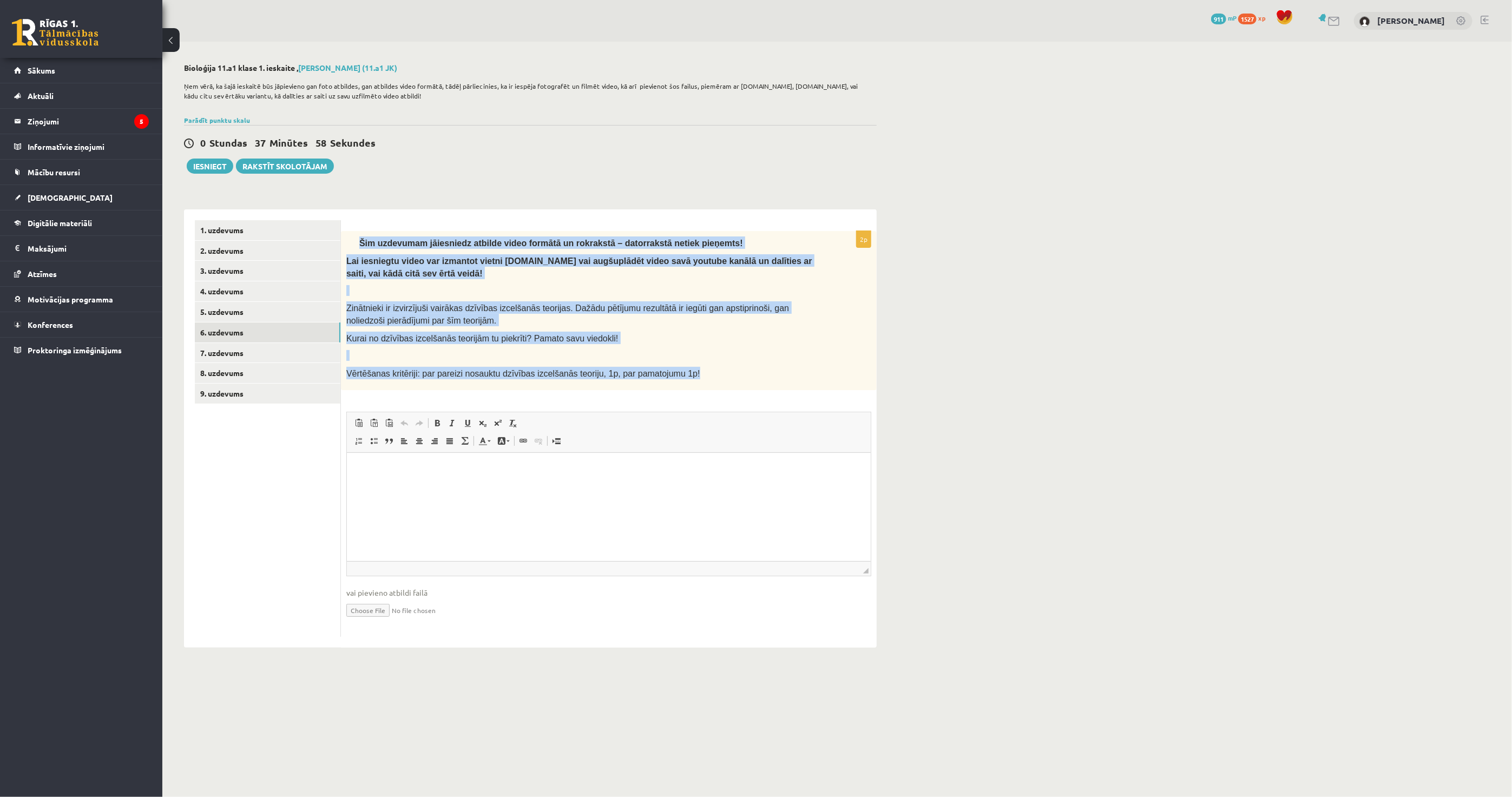
drag, startPoint x: 356, startPoint y: 237, endPoint x: 719, endPoint y: 376, distance: 388.7
click at [719, 376] on div "Šim uzdevumam jāiesniedz atbilde video formātā un rokrakstā – datorrakstā netie…" at bounding box center [608, 310] width 536 height 159
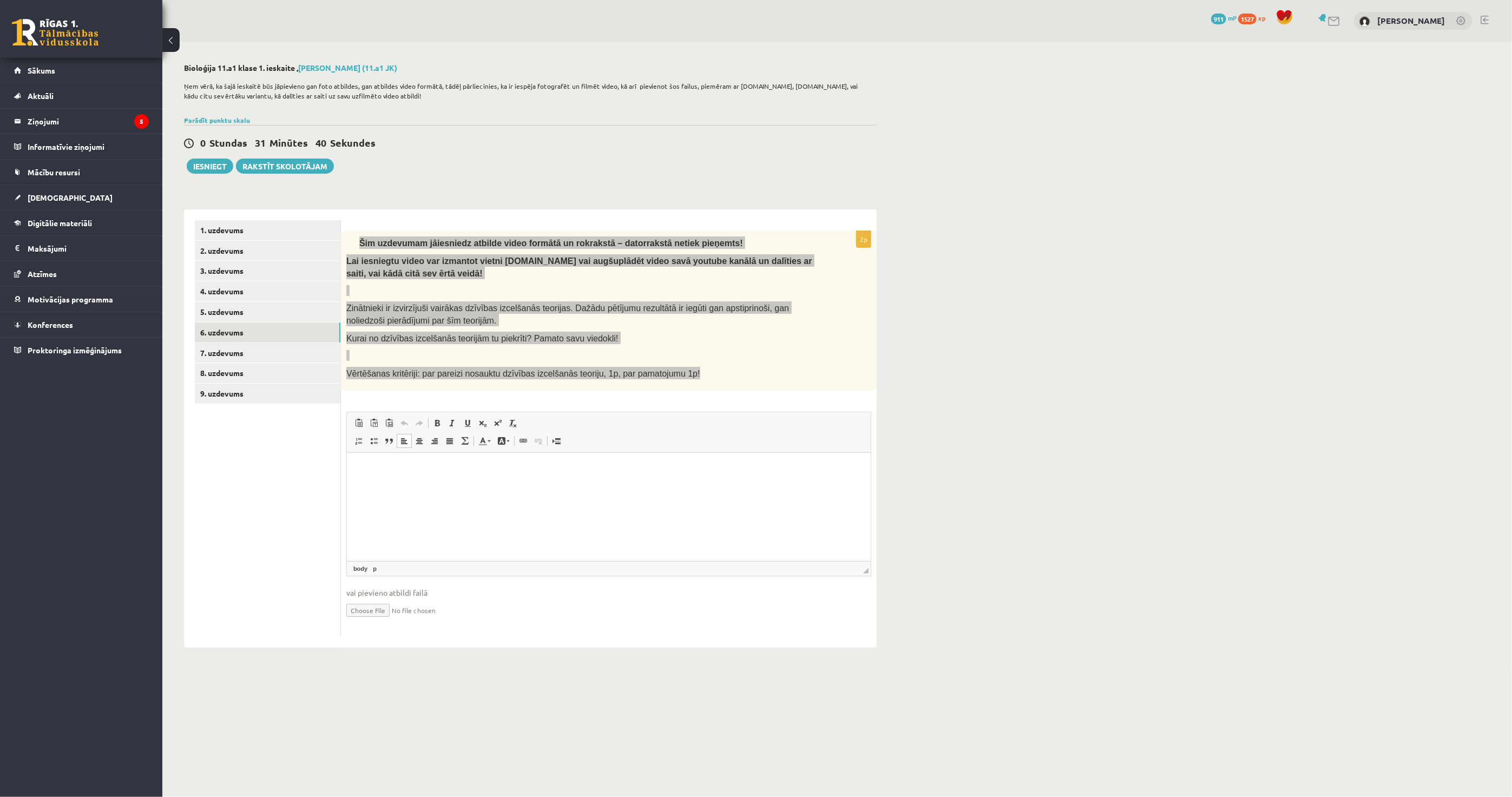
click at [441, 486] on html at bounding box center [608, 469] width 524 height 33
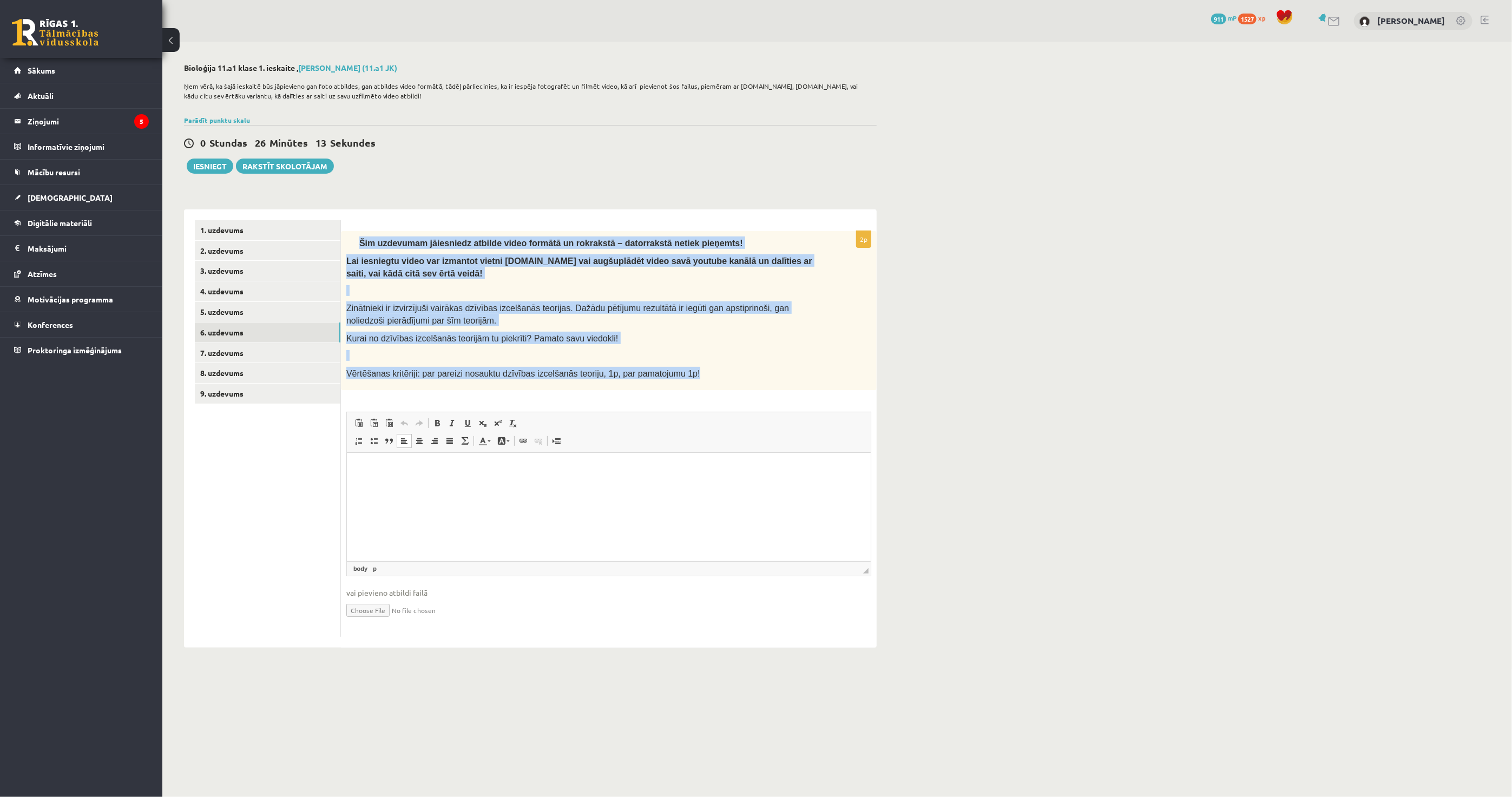
click at [361, 607] on input "file" at bounding box center [608, 609] width 525 height 22
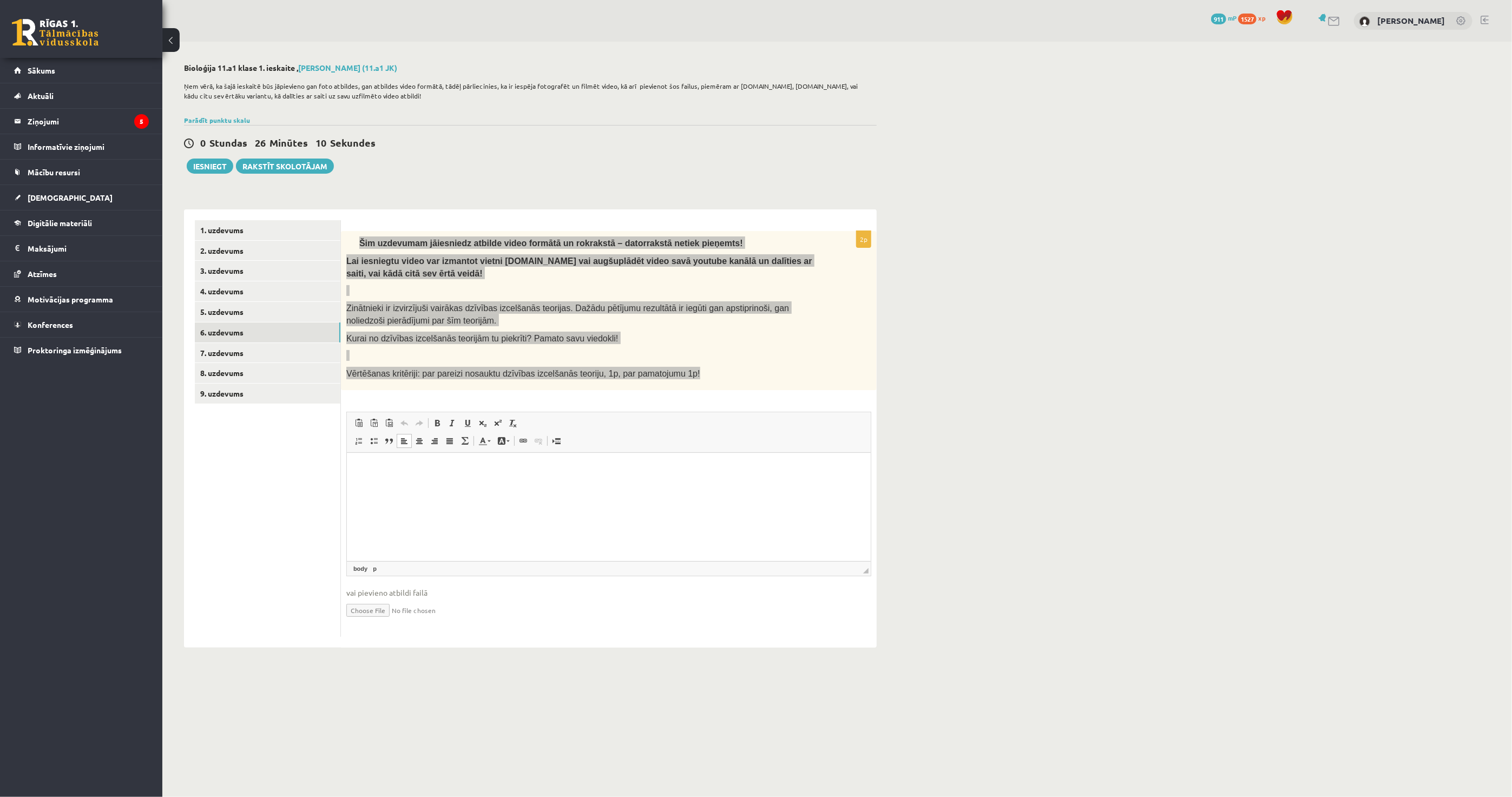
type input "**********"
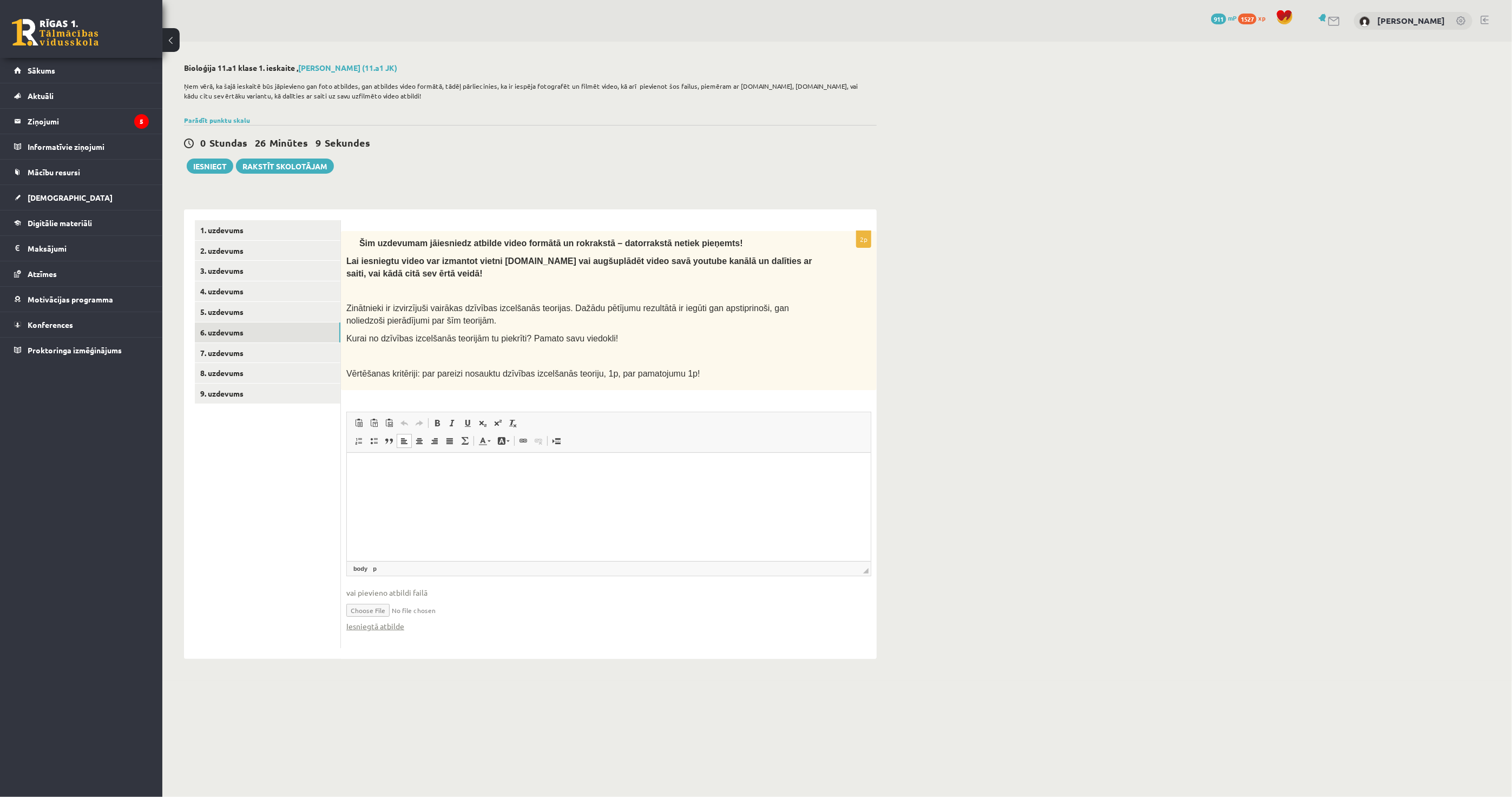
click at [513, 621] on div "Iesniegtā atbilde" at bounding box center [608, 626] width 525 height 12
click at [416, 486] on html at bounding box center [608, 469] width 524 height 33
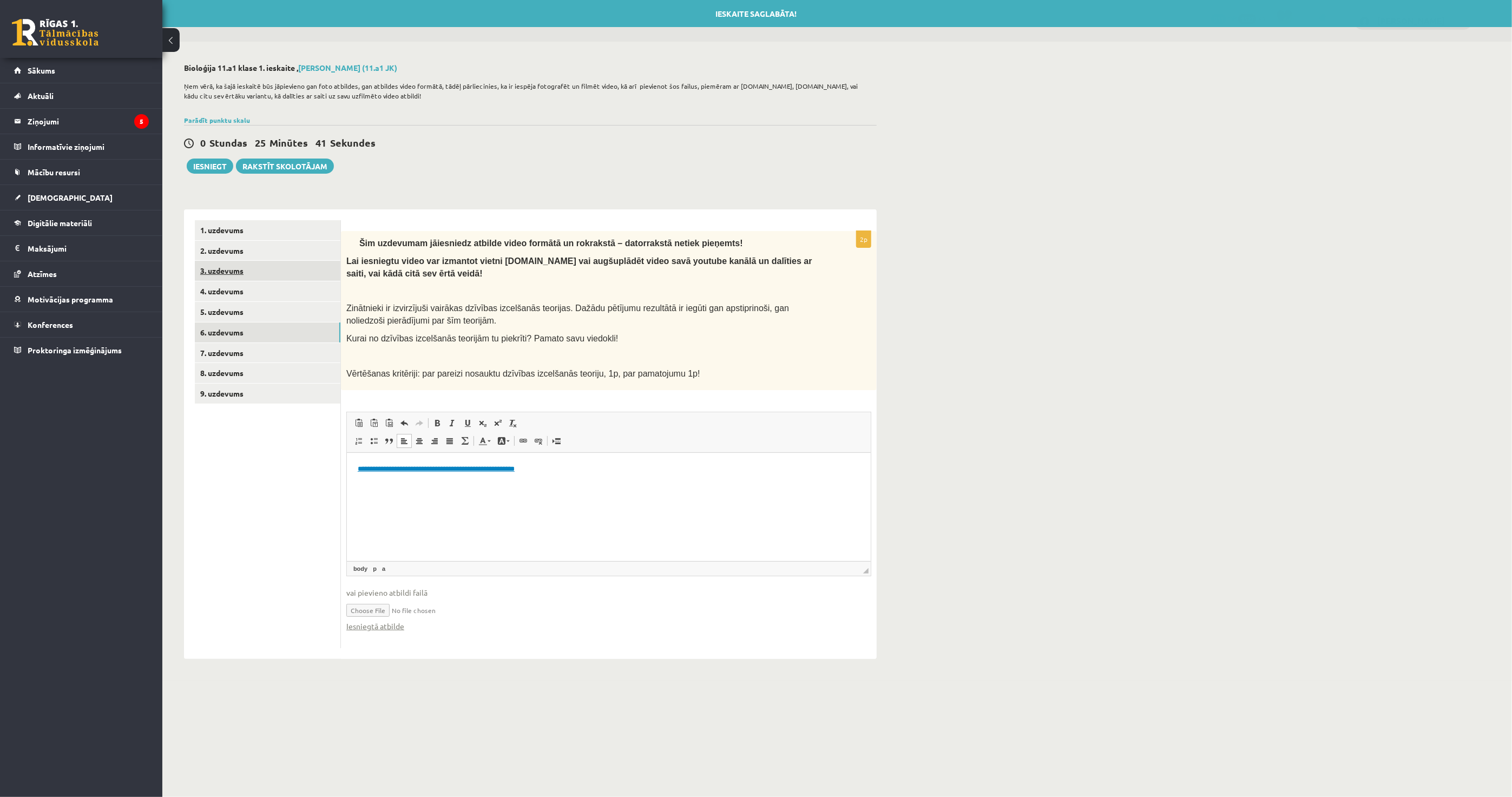
click at [264, 273] on link "3. uzdevums" at bounding box center [268, 271] width 146 height 20
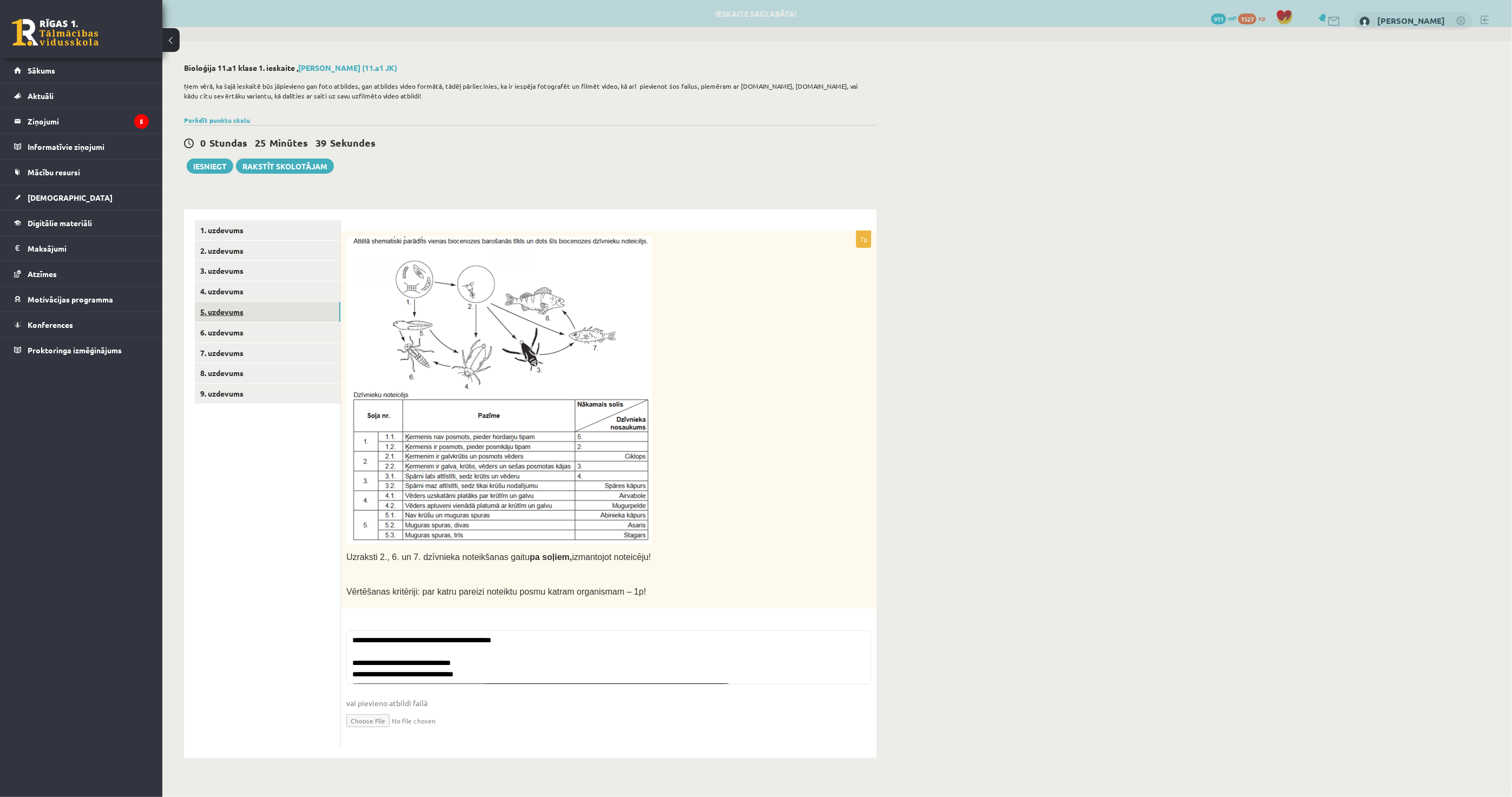
click at [274, 302] on link "5. uzdevums" at bounding box center [268, 312] width 146 height 20
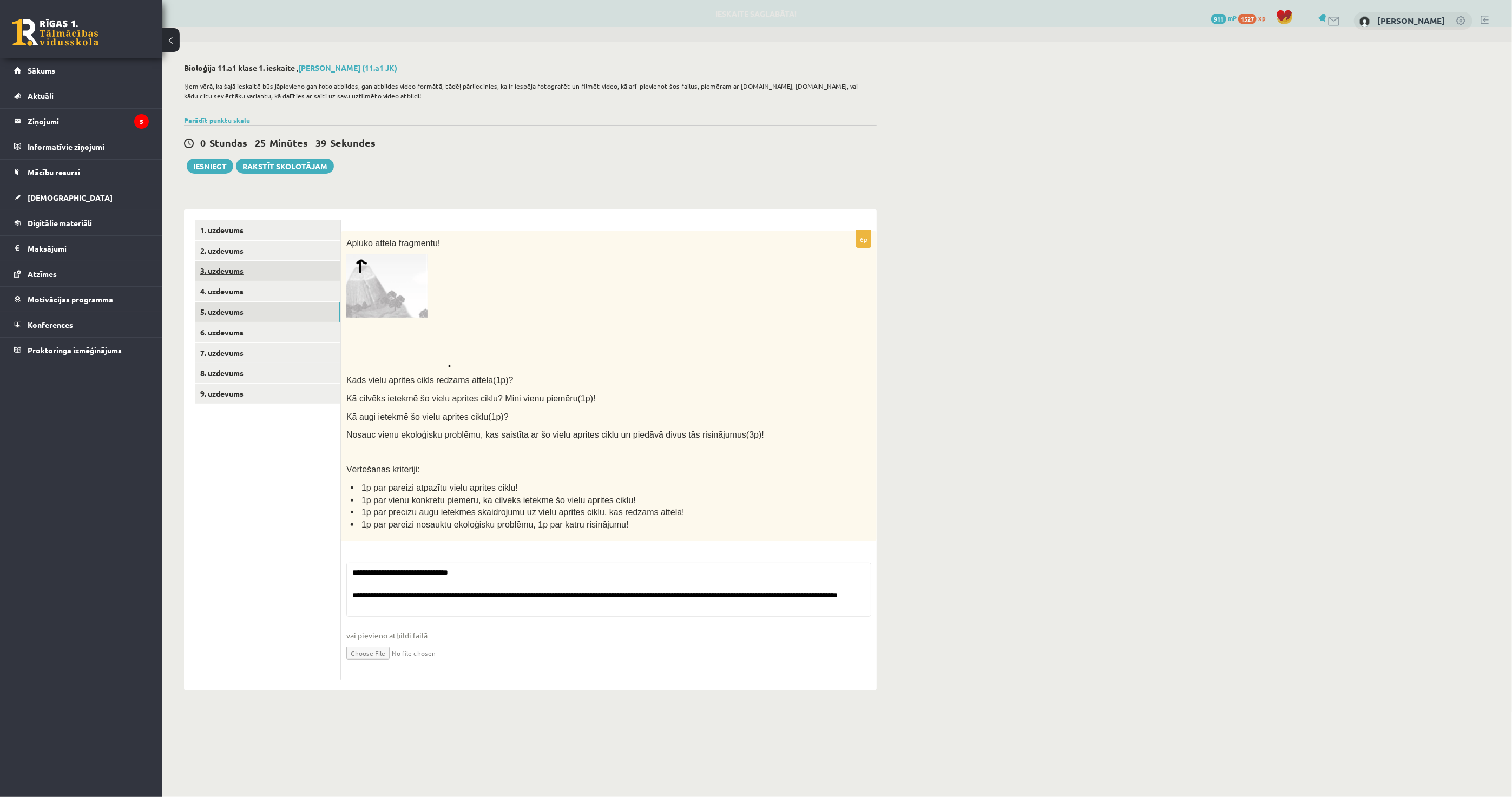
click at [276, 281] on link "3. uzdevums" at bounding box center [268, 271] width 146 height 20
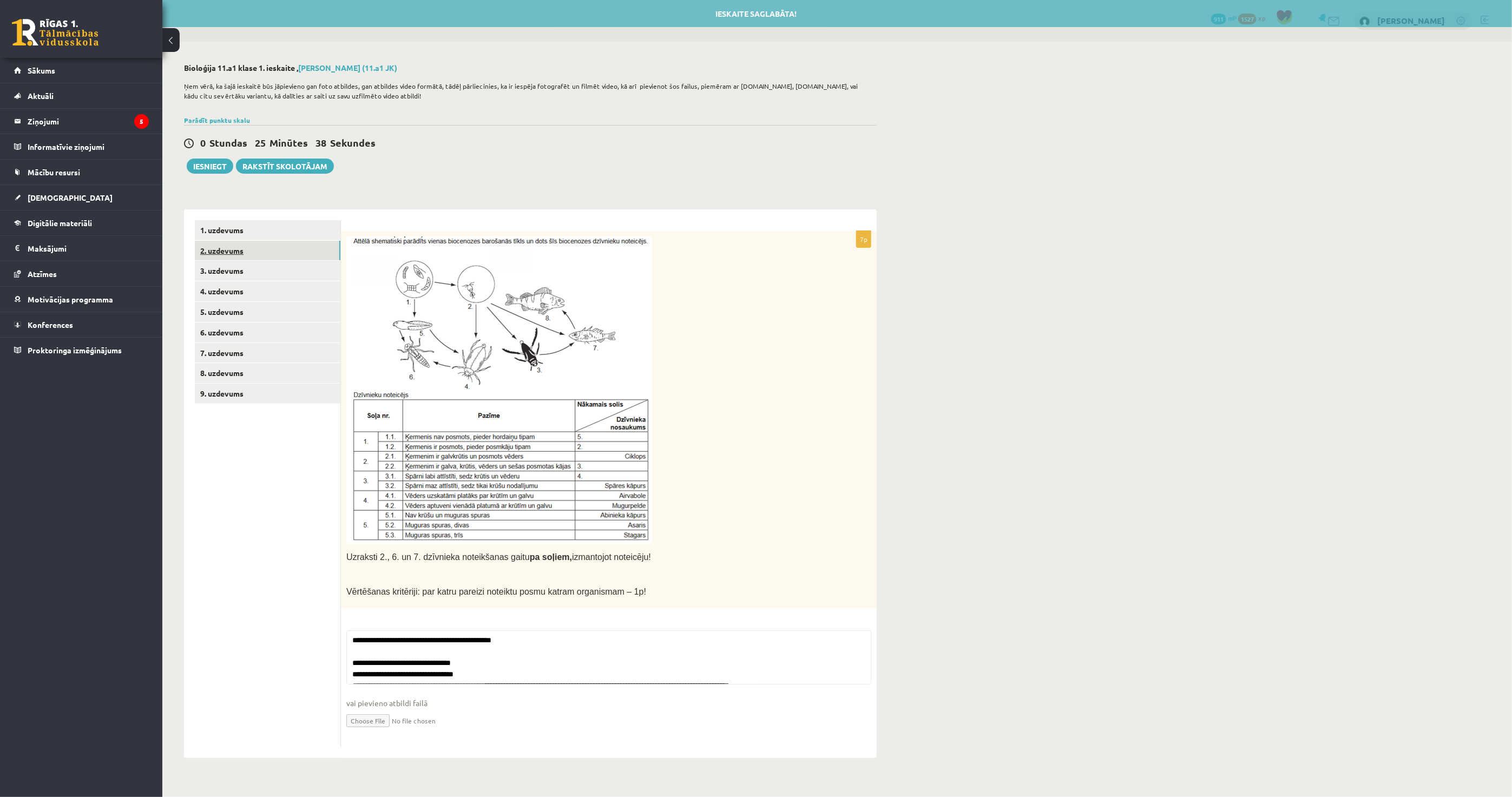
click at [278, 250] on link "2. uzdevums" at bounding box center [268, 251] width 146 height 20
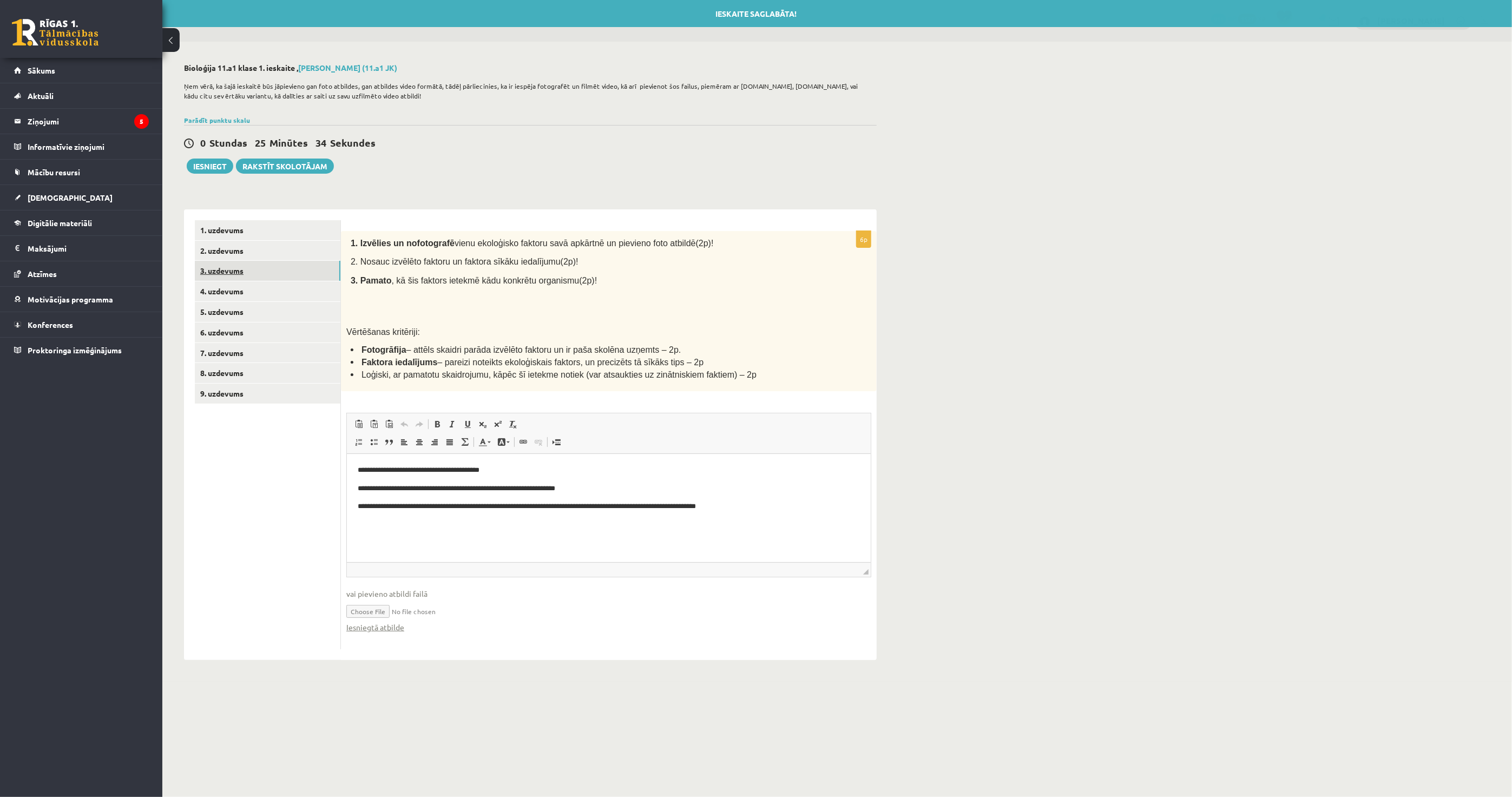
click at [264, 269] on link "3. uzdevums" at bounding box center [268, 271] width 146 height 20
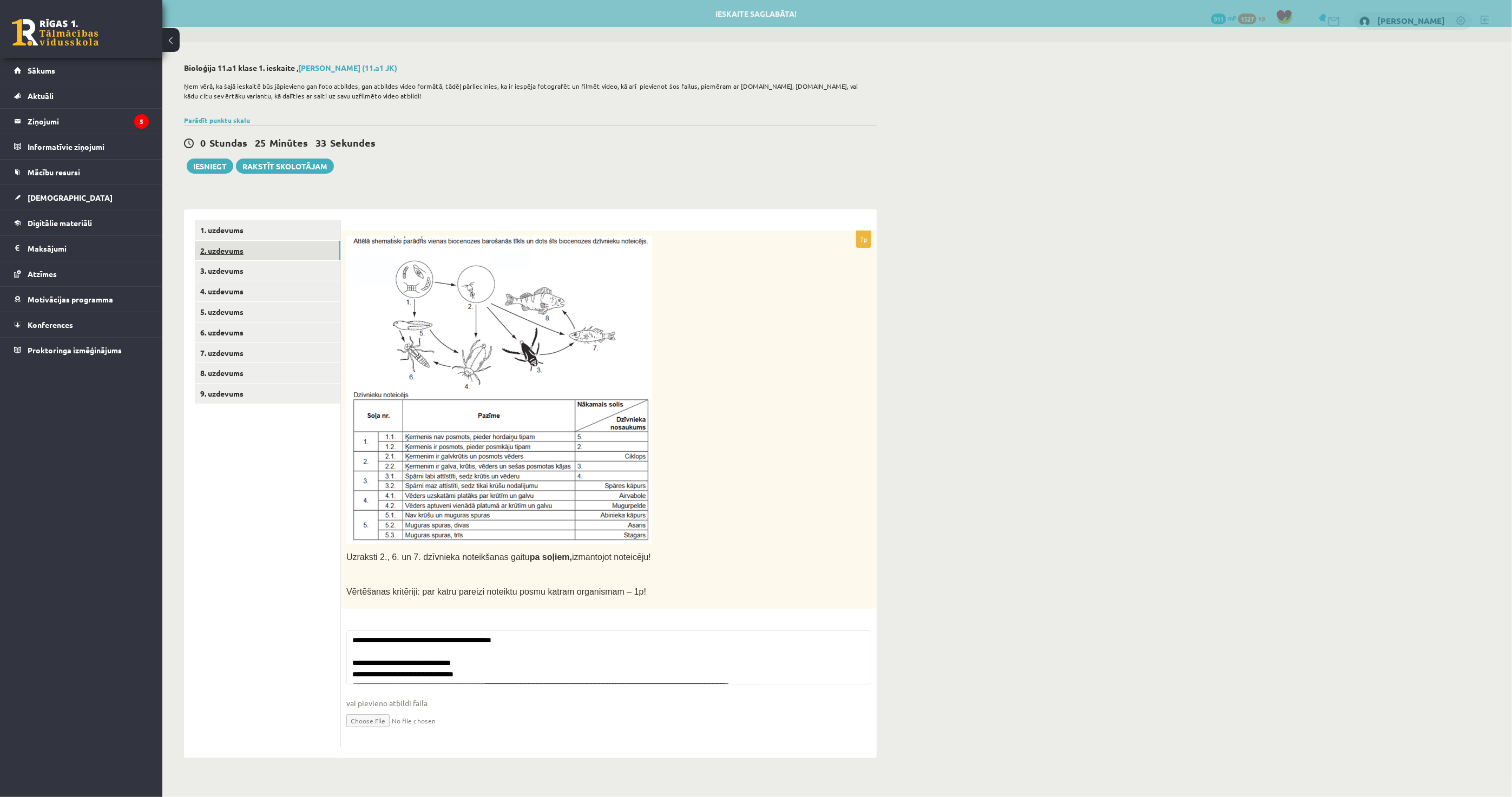
click at [268, 253] on link "2. uzdevums" at bounding box center [268, 251] width 146 height 20
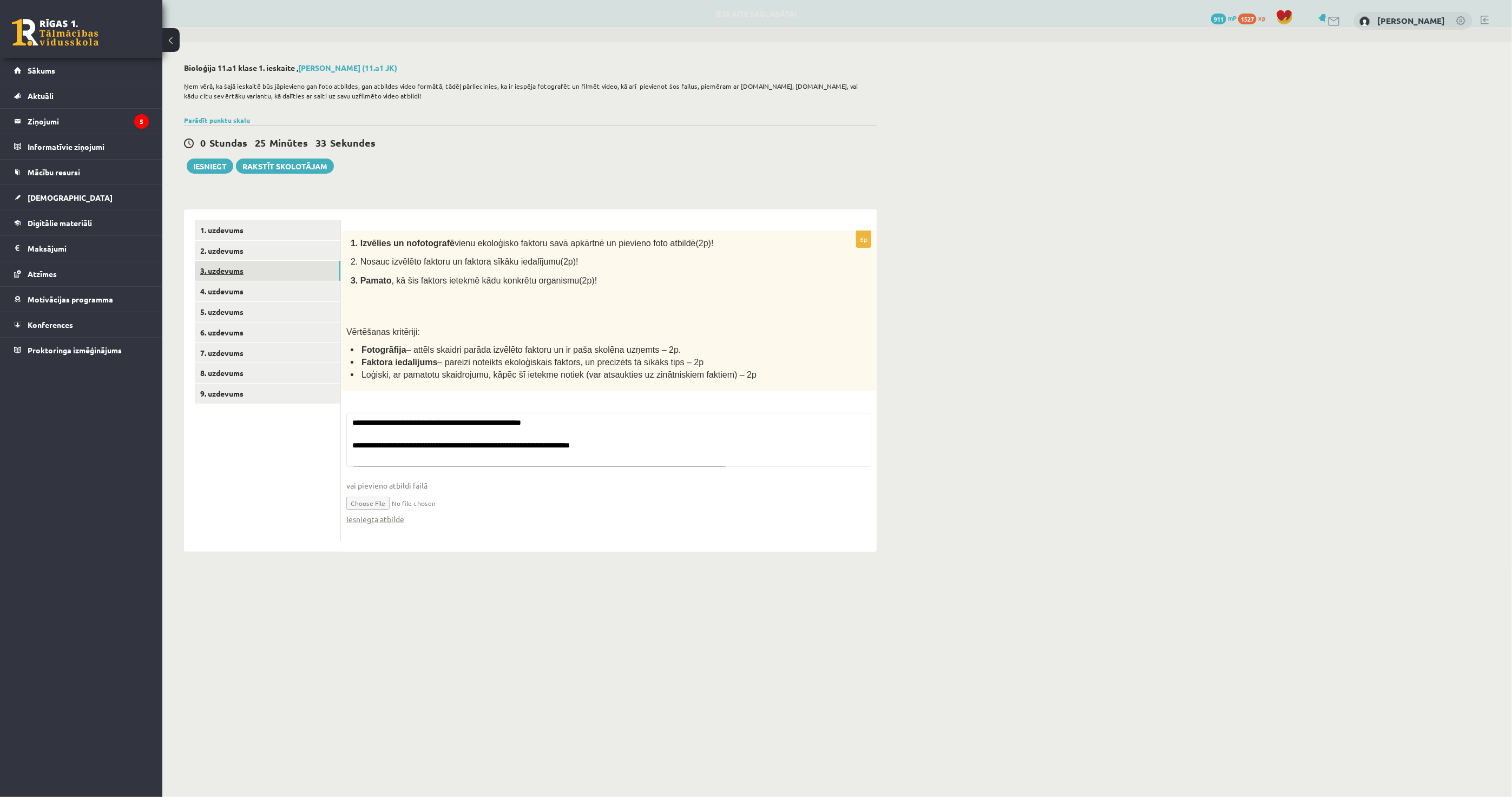
click at [263, 271] on link "3. uzdevums" at bounding box center [268, 271] width 146 height 20
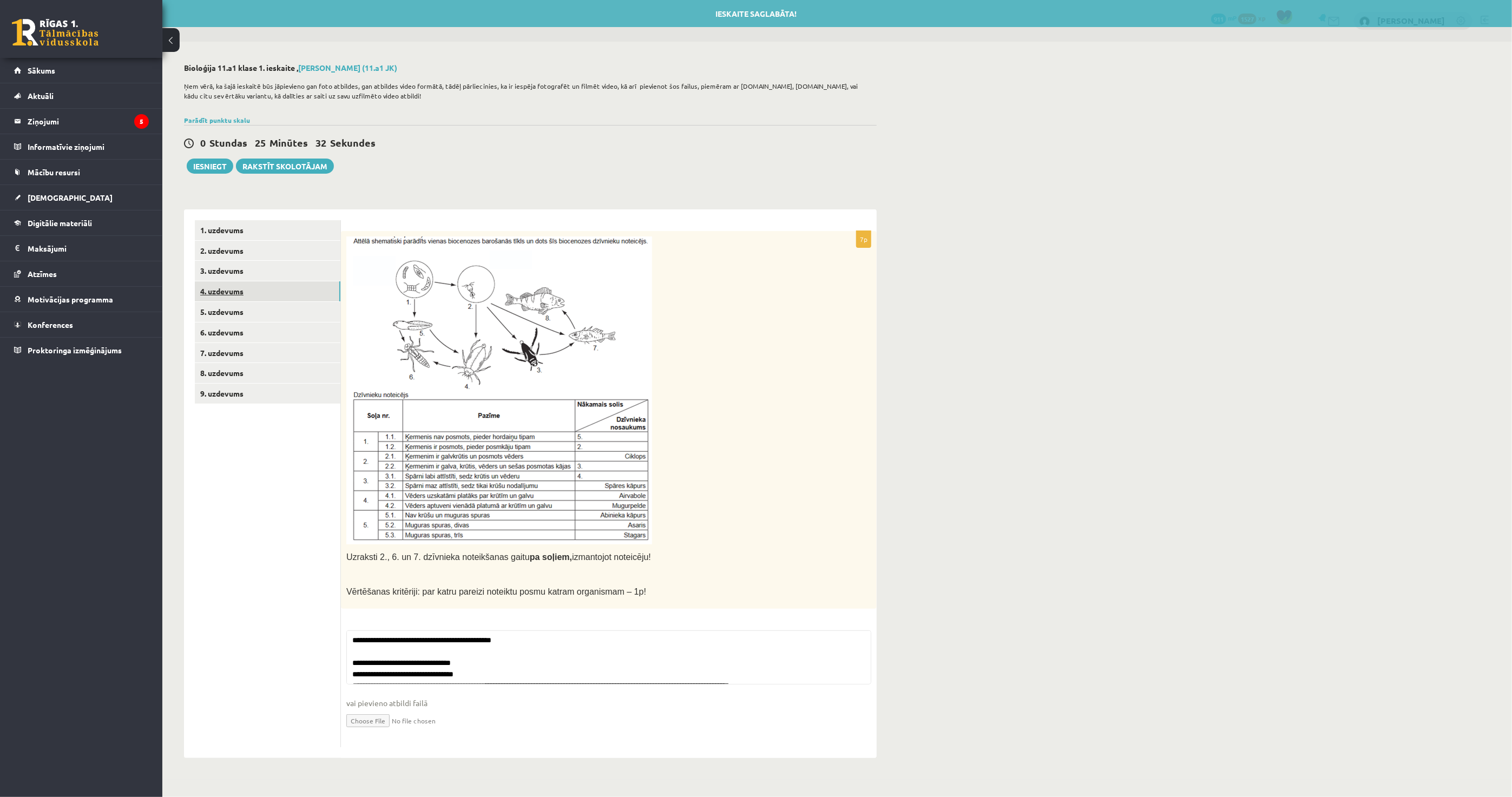
click at [267, 291] on link "4. uzdevums" at bounding box center [268, 291] width 146 height 20
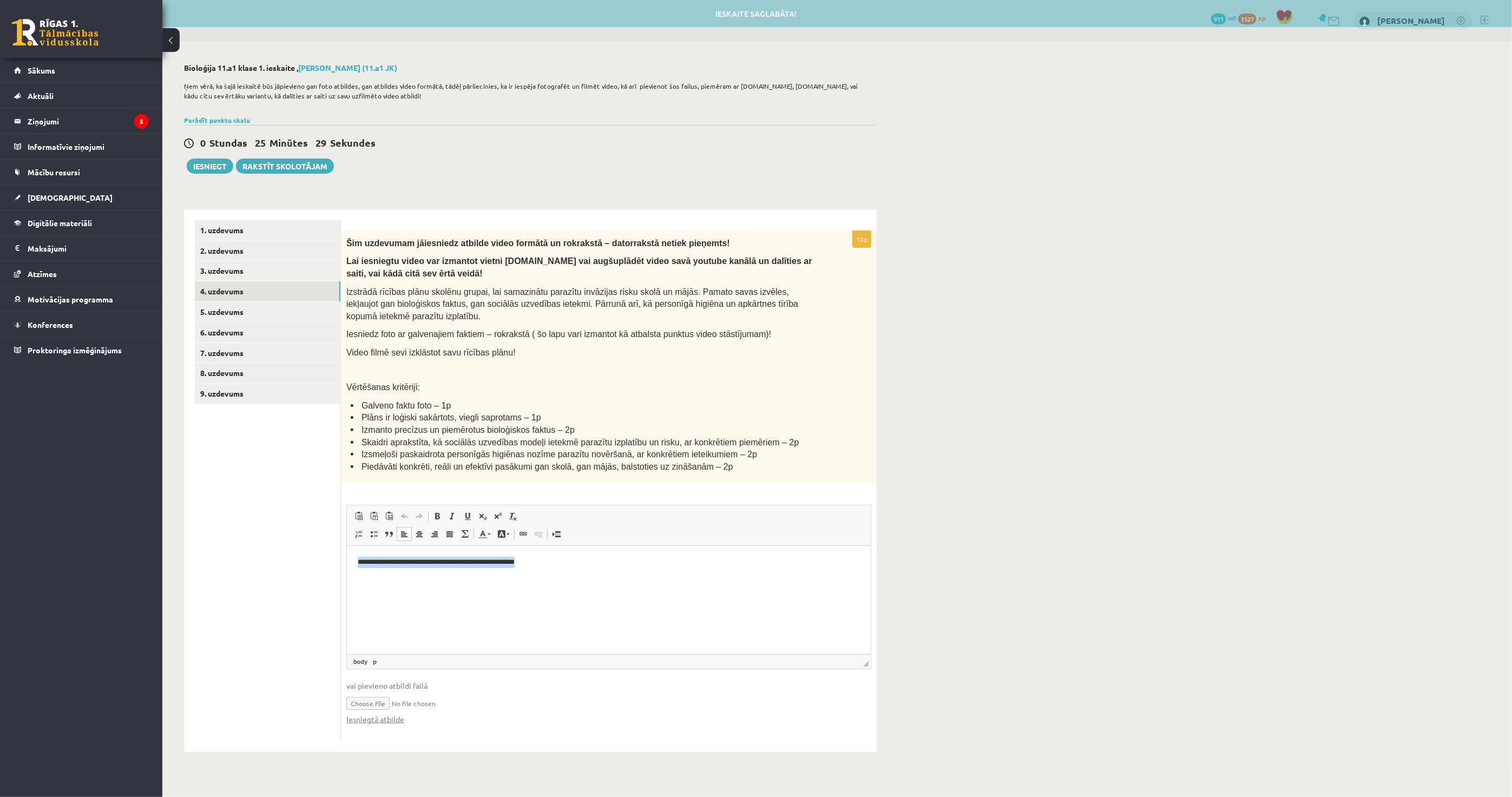
drag, startPoint x: 582, startPoint y: 566, endPoint x: 689, endPoint y: 1111, distance: 555.4
click at [346, 567] on html "**********" at bounding box center [608, 562] width 524 height 33
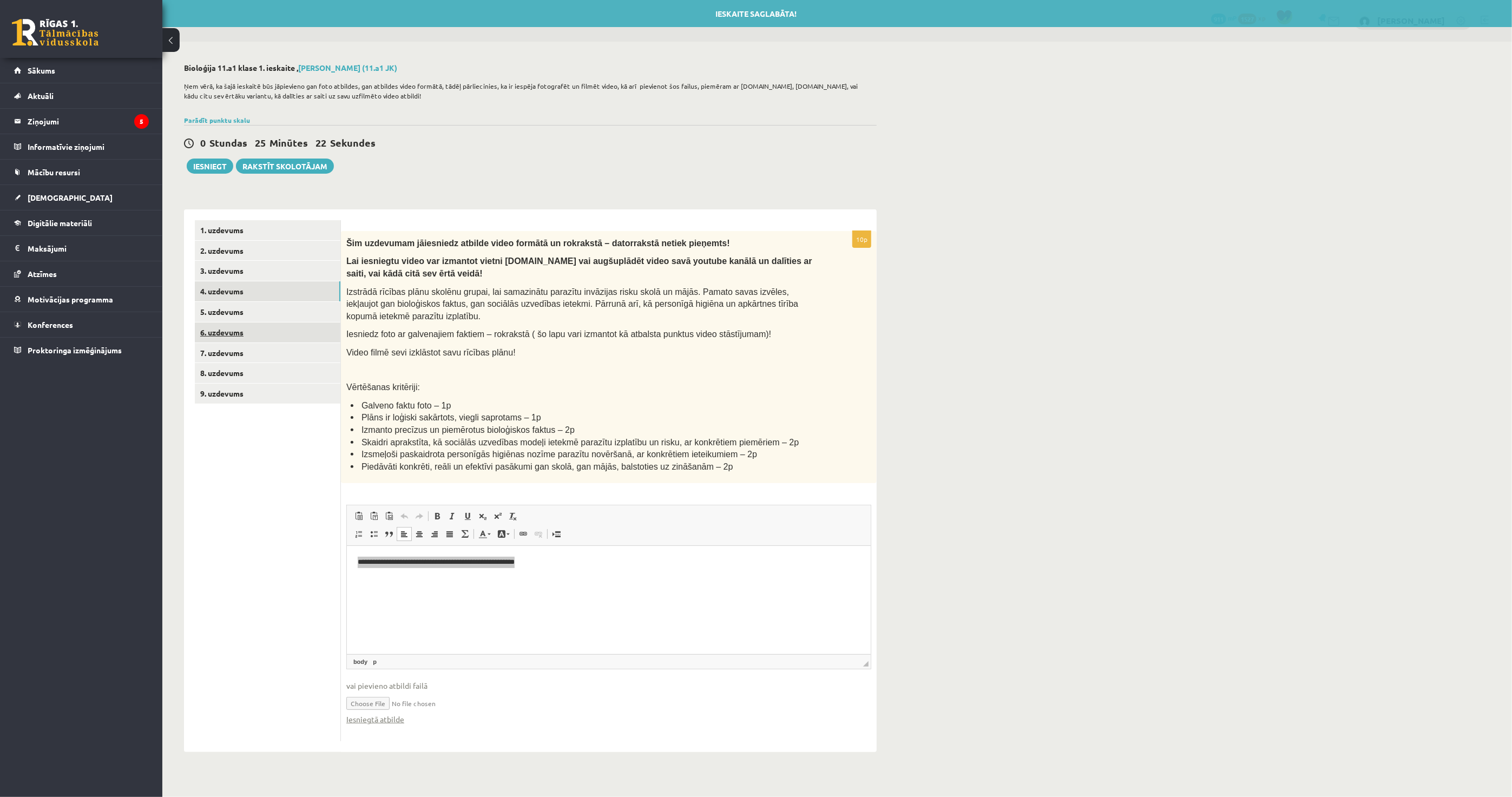
click at [253, 332] on link "6. uzdevums" at bounding box center [268, 332] width 146 height 20
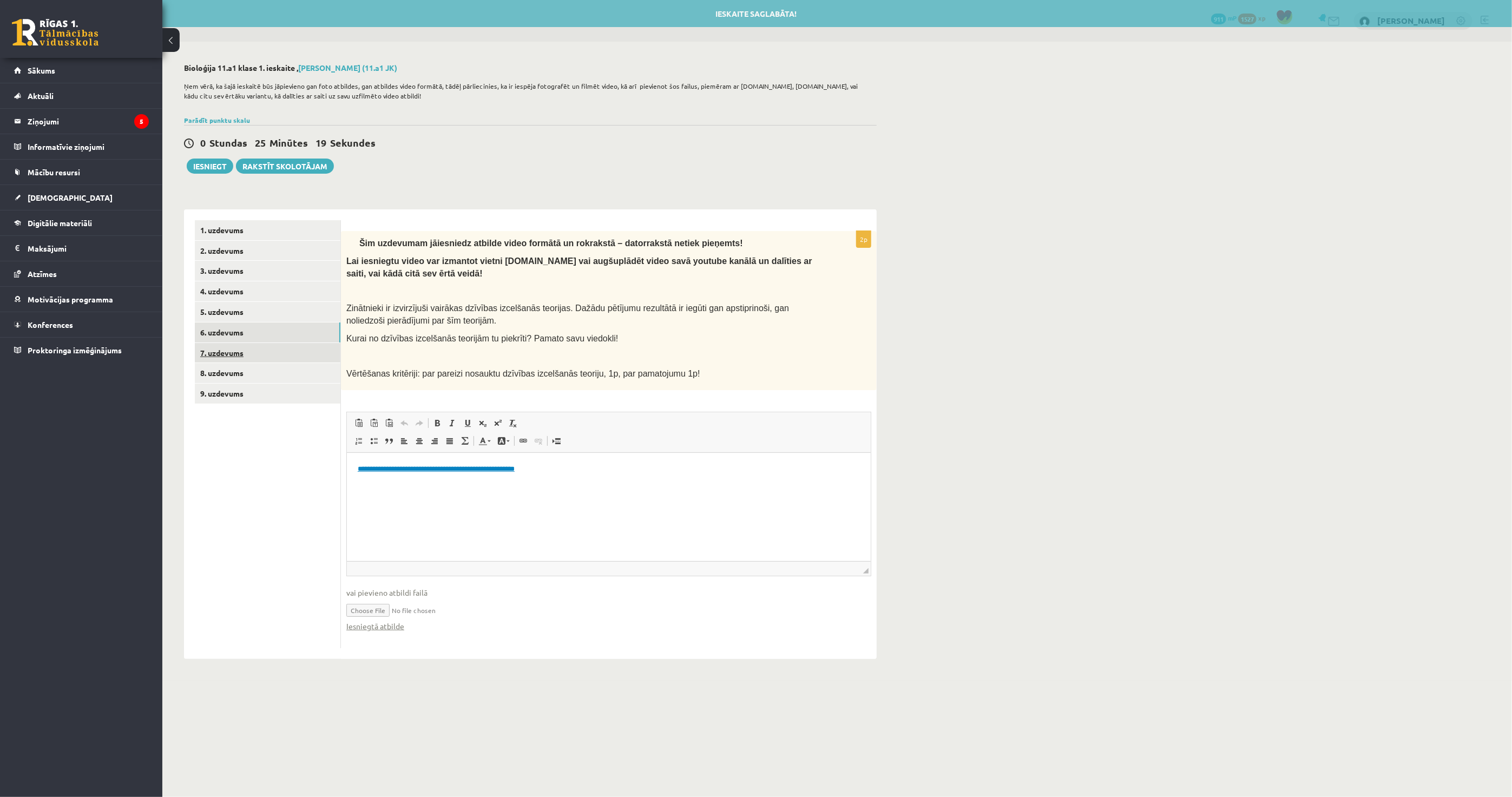
click at [256, 346] on link "7. uzdevums" at bounding box center [268, 353] width 146 height 20
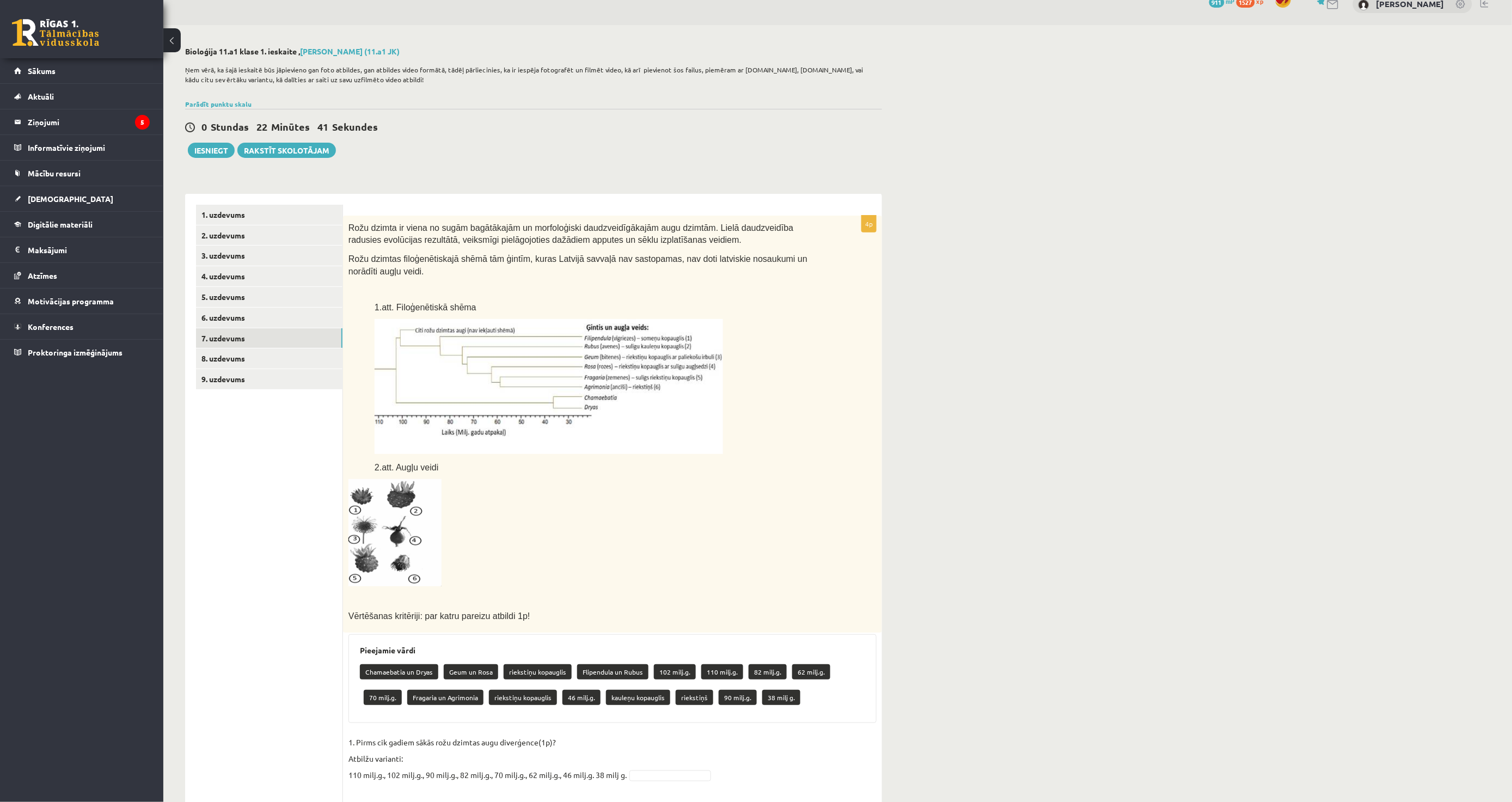
scroll to position [15, 0]
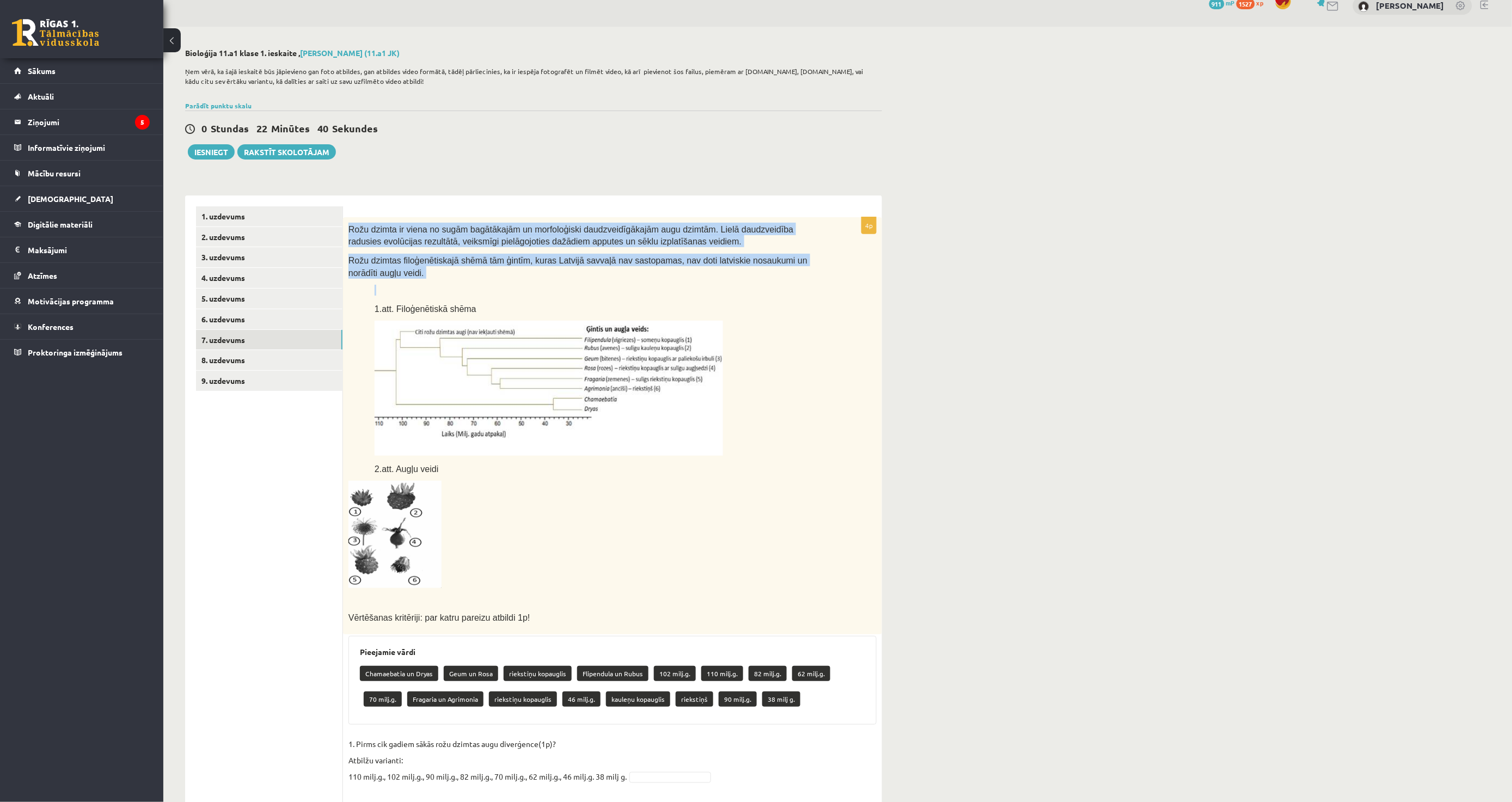
drag, startPoint x: 345, startPoint y: 222, endPoint x: 379, endPoint y: 280, distance: 67.2
click at [379, 280] on div "Rožu dzimta ir viena no sugām bagātākajām un morfoloģiski daudzveidīgākajām aug…" at bounding box center [612, 425] width 539 height 417
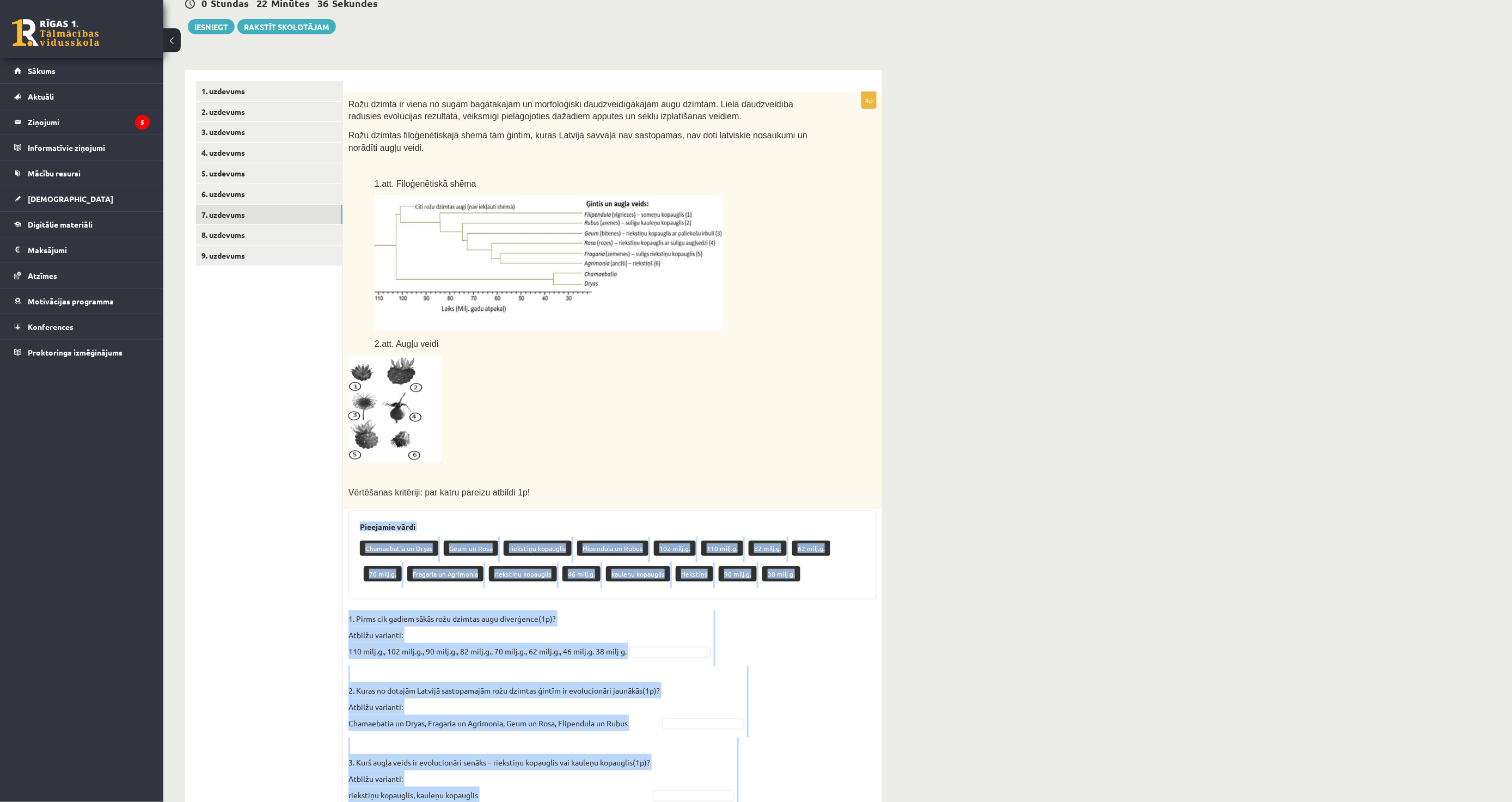
scroll to position [257, 0]
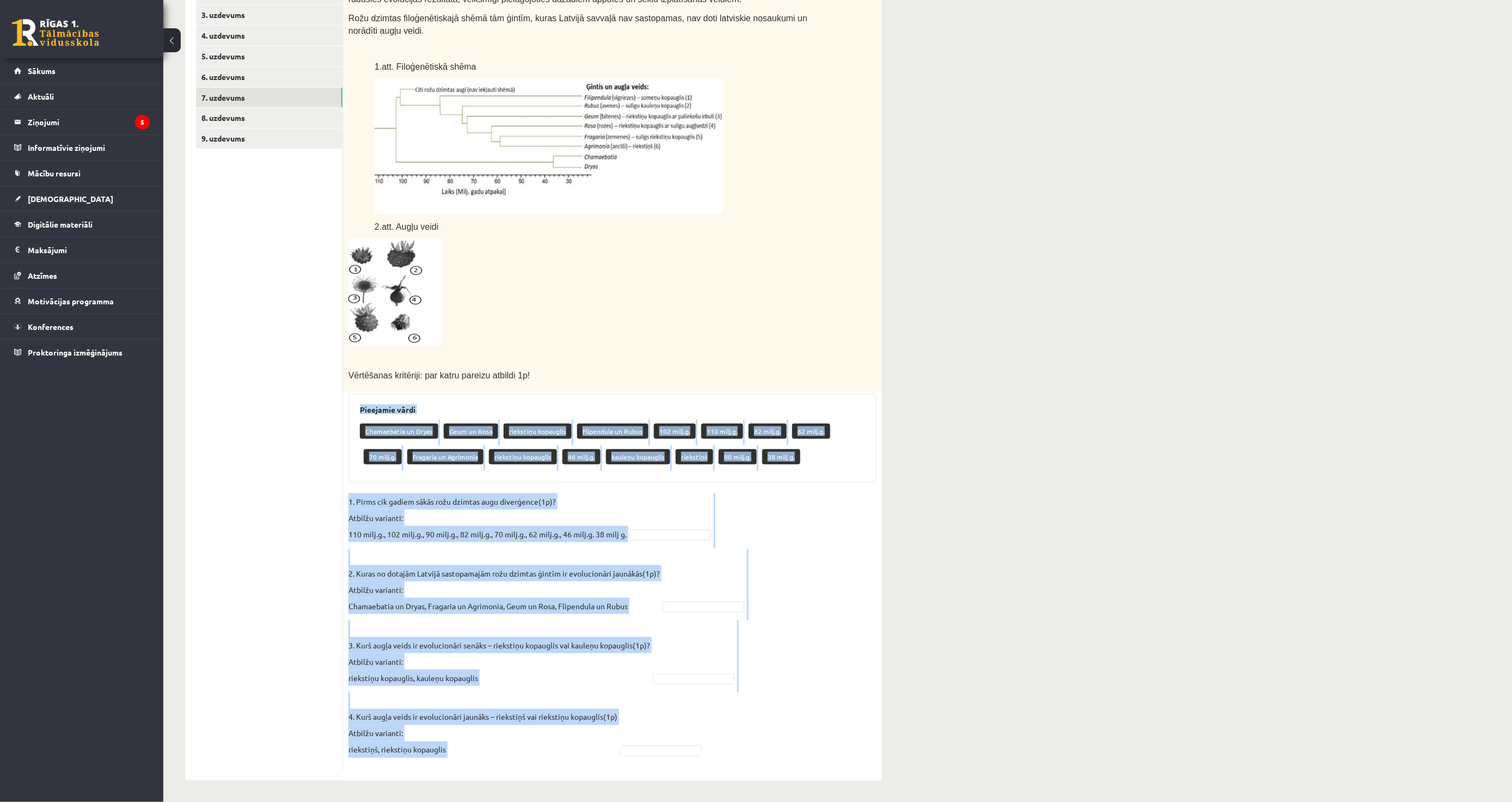
drag, startPoint x: 356, startPoint y: 525, endPoint x: 667, endPoint y: 775, distance: 399.0
click at [667, 775] on div "4p Rožu dzimta ir viena no sugām bagātākajām un morfoloģiski daudzveidīgākajām …" at bounding box center [612, 367] width 539 height 827
click at [846, 551] on fieldset "1. Pirms cik gadiem sākās rožu dzimtas augu diverģence(1p)? Atbilžu varianti: 1…" at bounding box center [612, 628] width 528 height 271
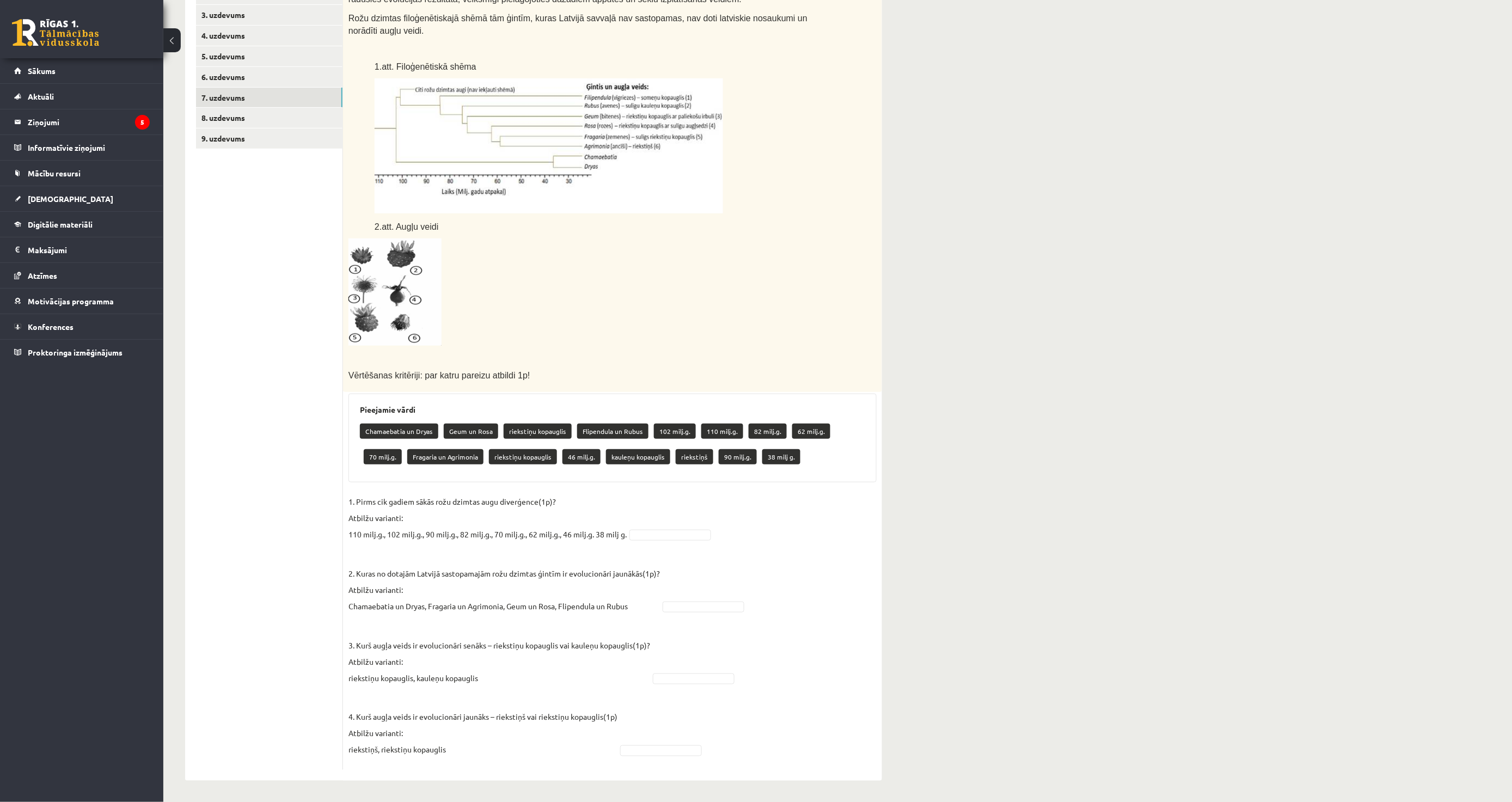
drag, startPoint x: 664, startPoint y: 517, endPoint x: 650, endPoint y: 532, distance: 20.5
click at [652, 530] on fieldset "1. Pirms cik gadiem sākās rožu dzimtas augu diverģence(1p)? Atbilžu varianti: 1…" at bounding box center [612, 628] width 528 height 271
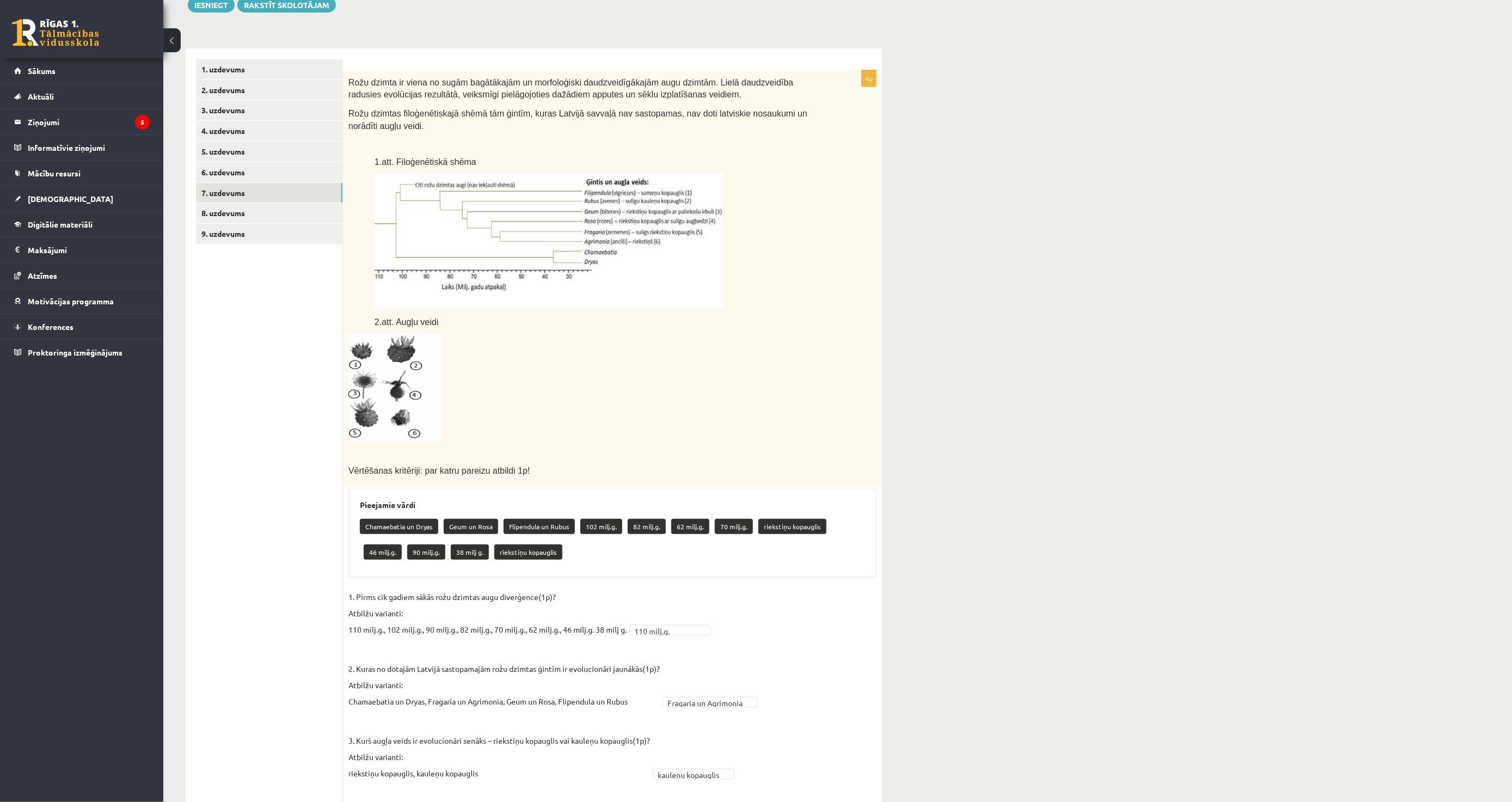
scroll to position [137, 0]
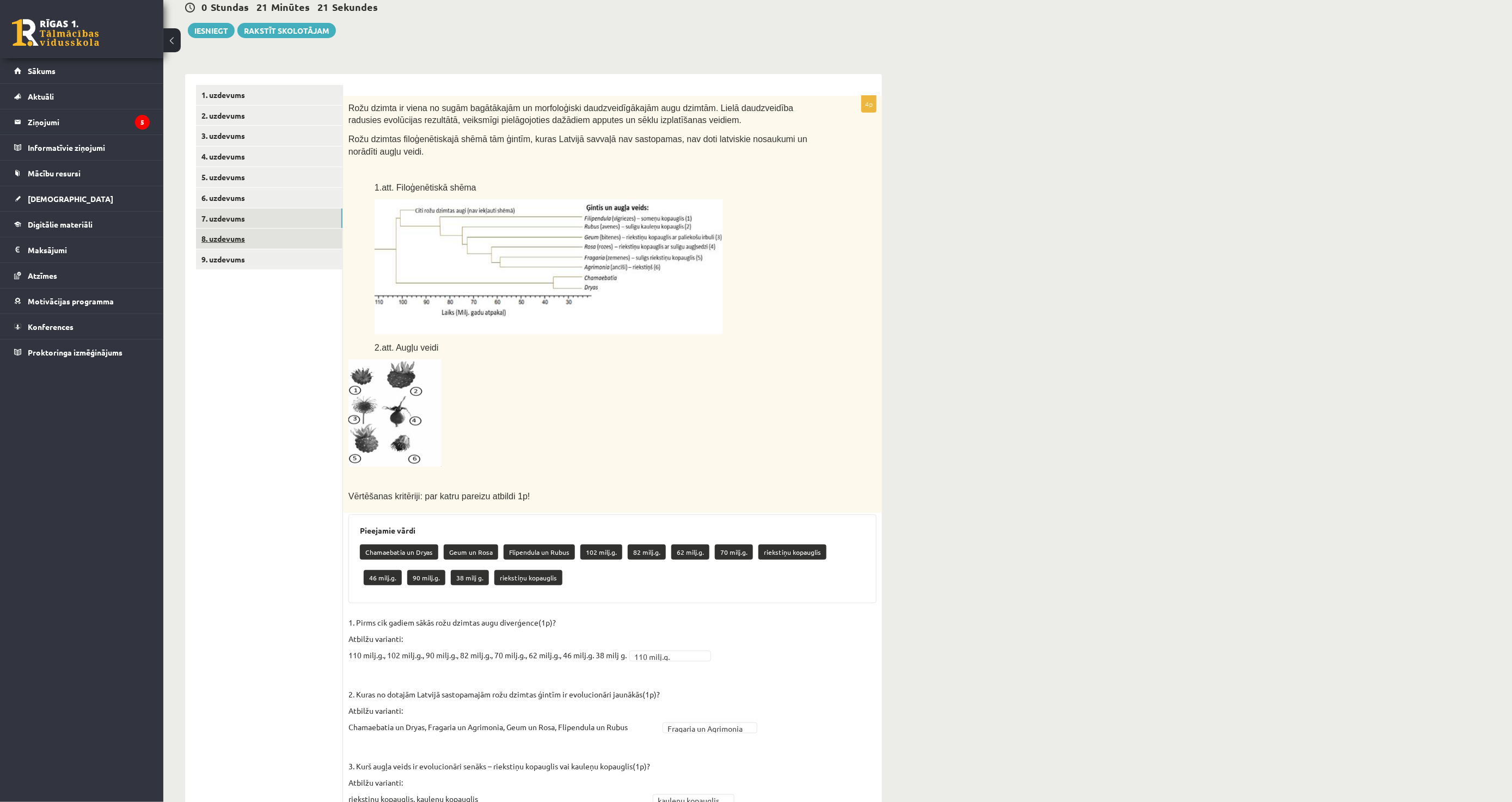
click at [267, 243] on link "8. uzdevums" at bounding box center [270, 239] width 147 height 20
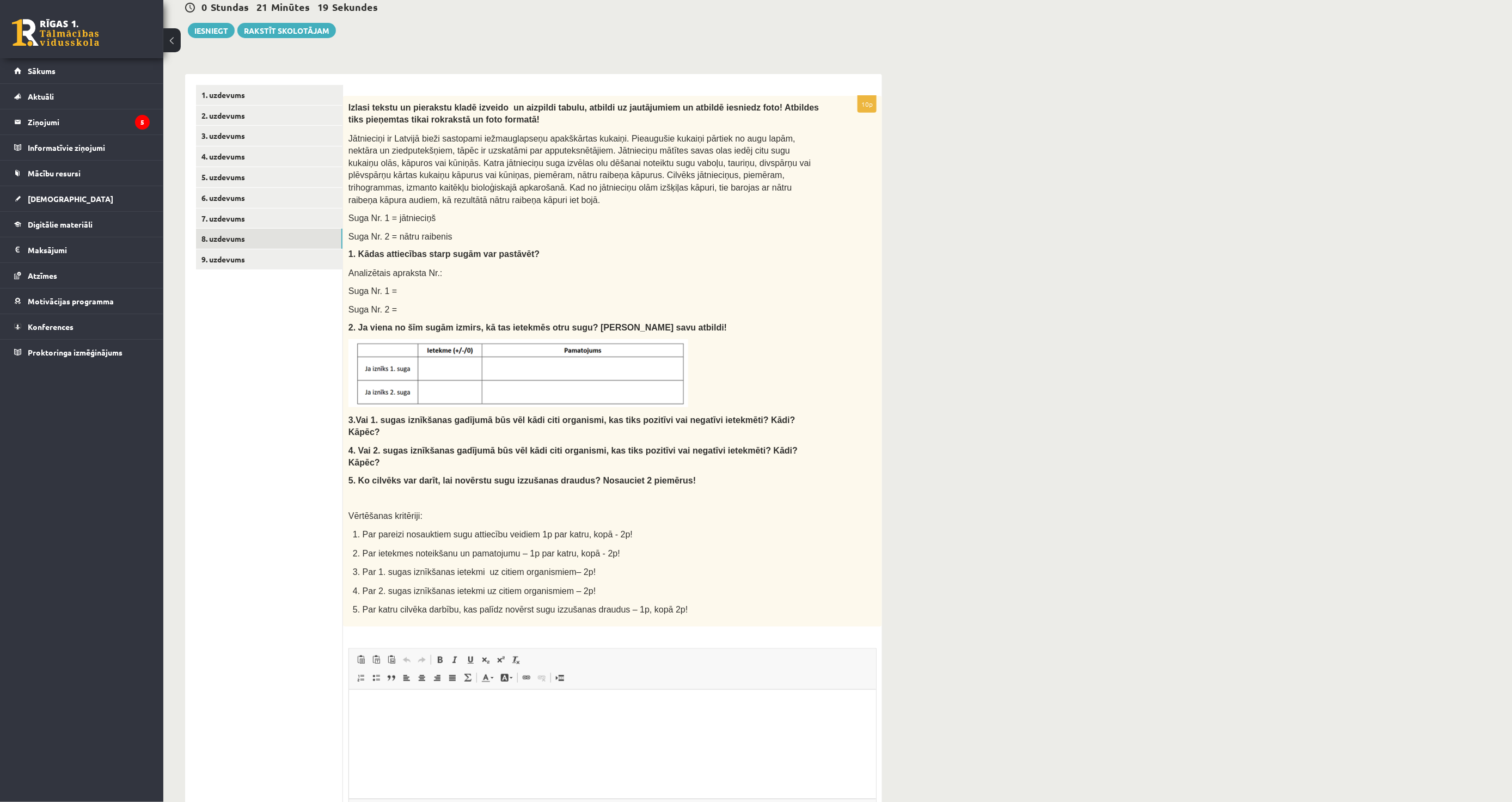
scroll to position [0, 0]
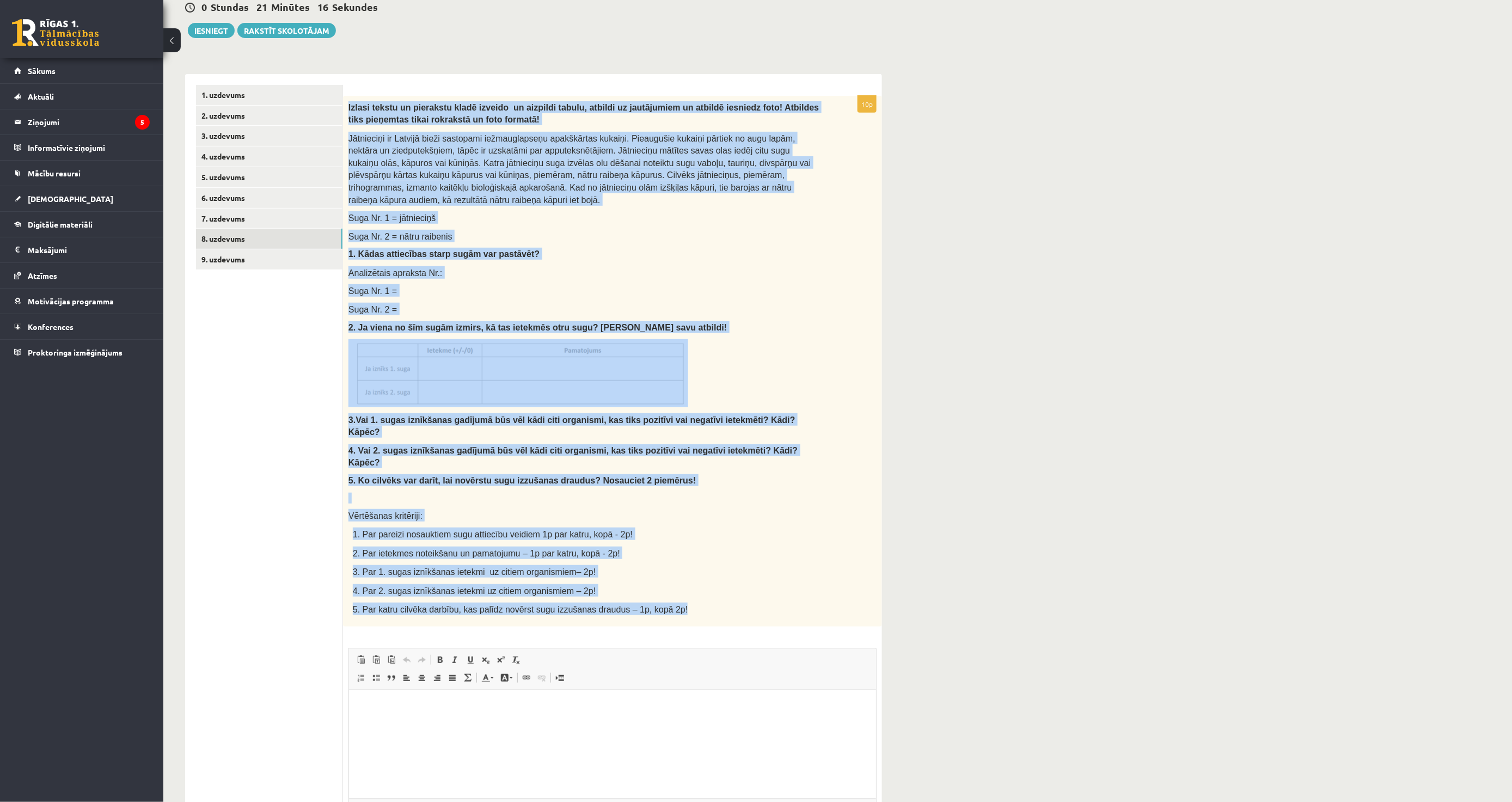
drag, startPoint x: 348, startPoint y: 101, endPoint x: 665, endPoint y: 575, distance: 570.2
click at [665, 575] on div "Izlasi tekstu un pierakstu kladē izveido un aizpildi tabulu, atbildi uz jautāju…" at bounding box center [612, 361] width 539 height 530
click at [755, 521] on div "Izlasi tekstu un pierakstu kladē izveido un aizpildi tabulu, atbildi uz jautāju…" at bounding box center [612, 361] width 539 height 530
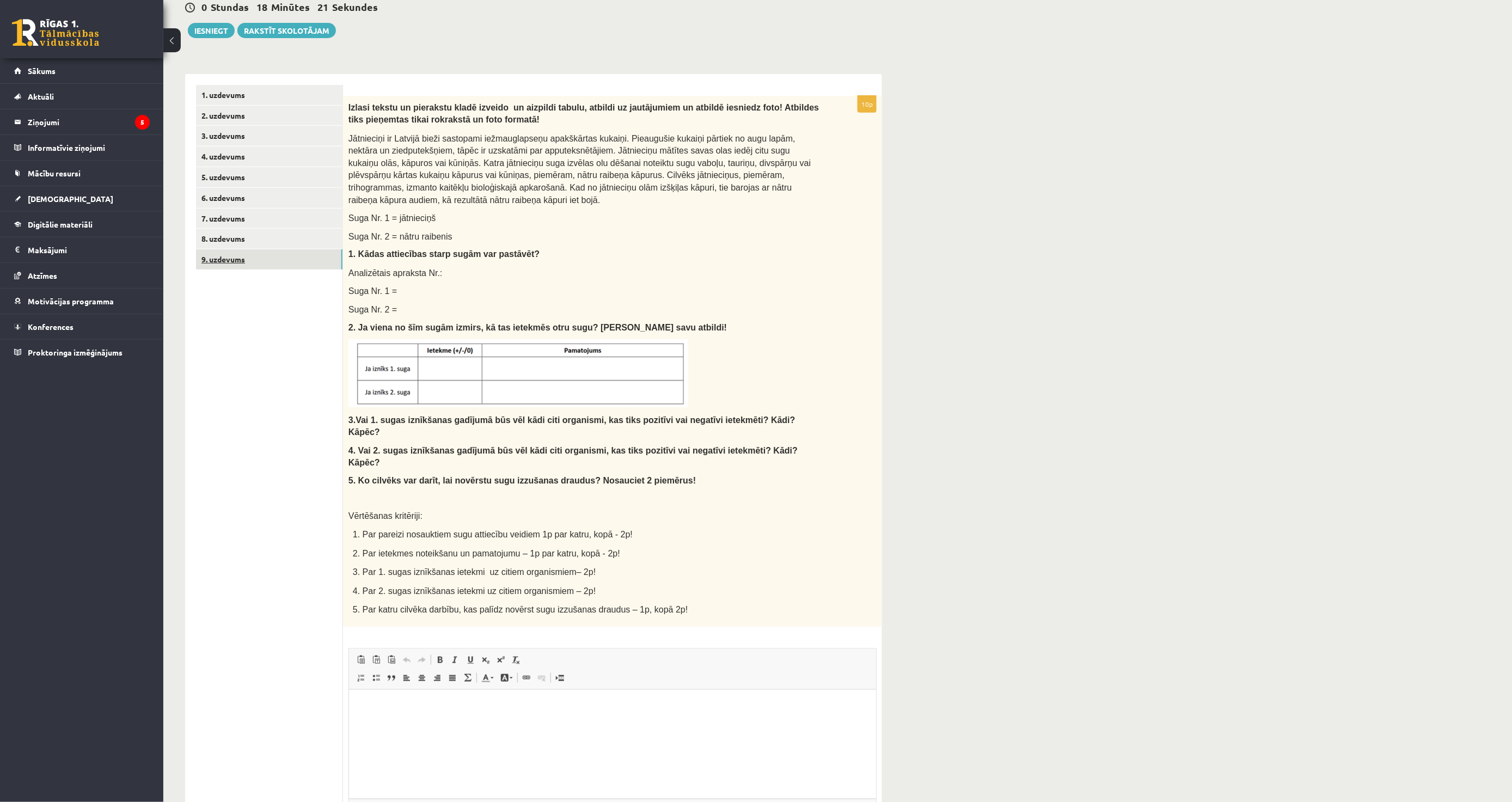
click at [249, 253] on link "9. uzdevums" at bounding box center [270, 259] width 147 height 20
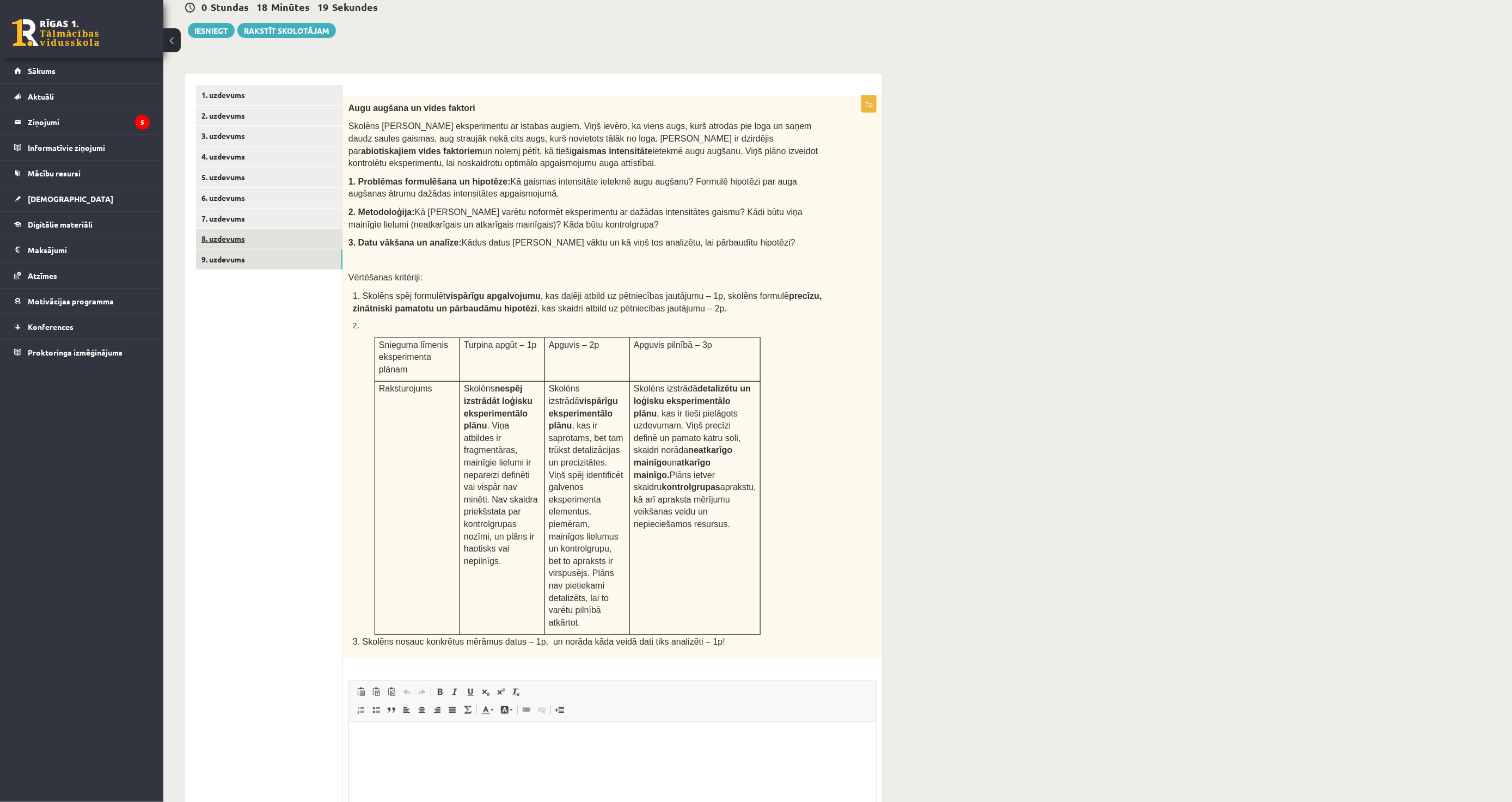
click at [254, 240] on link "8. uzdevums" at bounding box center [270, 239] width 147 height 20
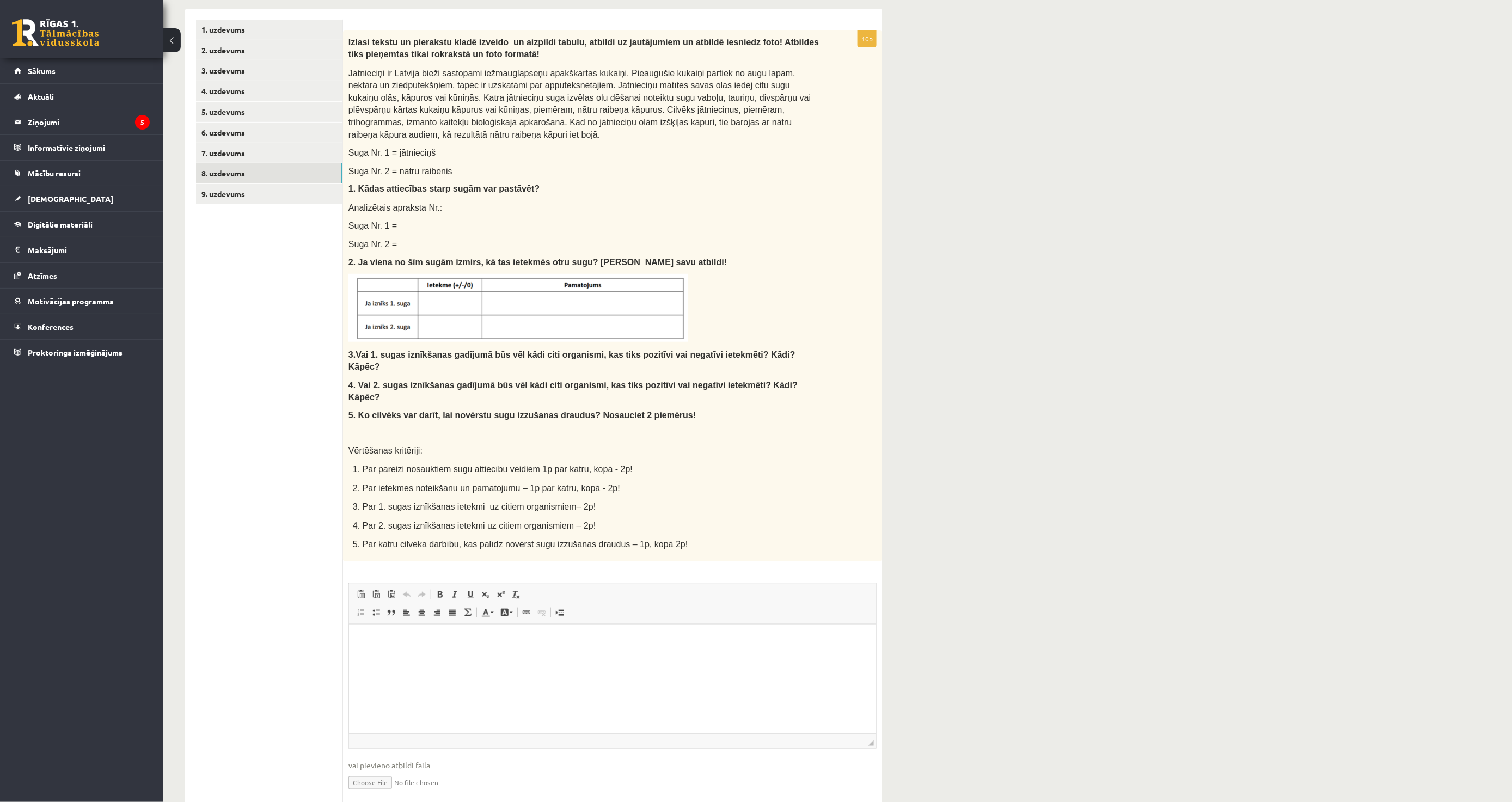
scroll to position [203, 0]
click at [387, 769] on input "file" at bounding box center [612, 780] width 528 height 23
type input "**********"
click at [379, 792] on link "Iesniegtā atbilde" at bounding box center [378, 797] width 58 height 12
click at [256, 197] on link "9. uzdevums" at bounding box center [270, 193] width 147 height 20
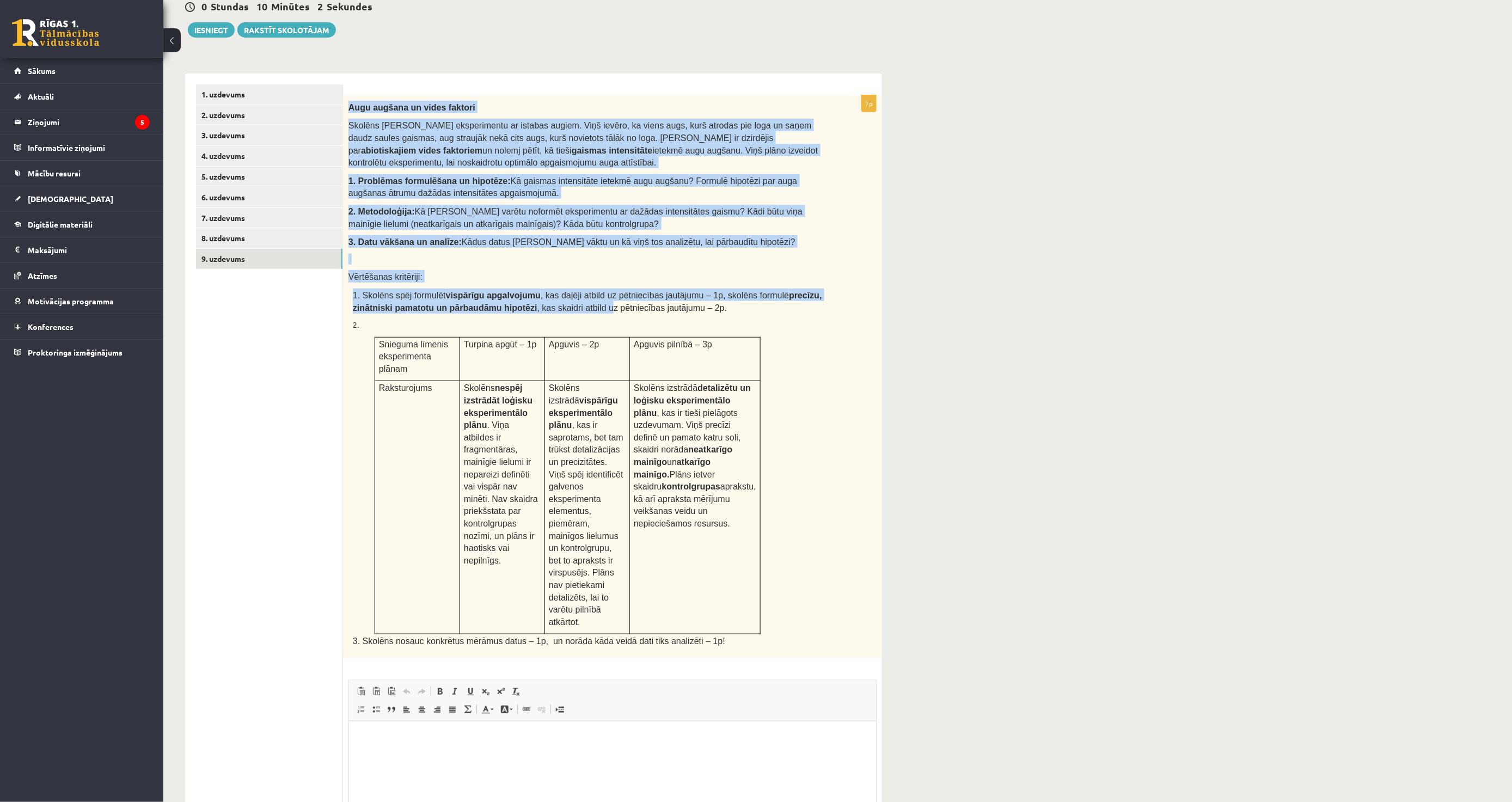
scroll to position [0, 0]
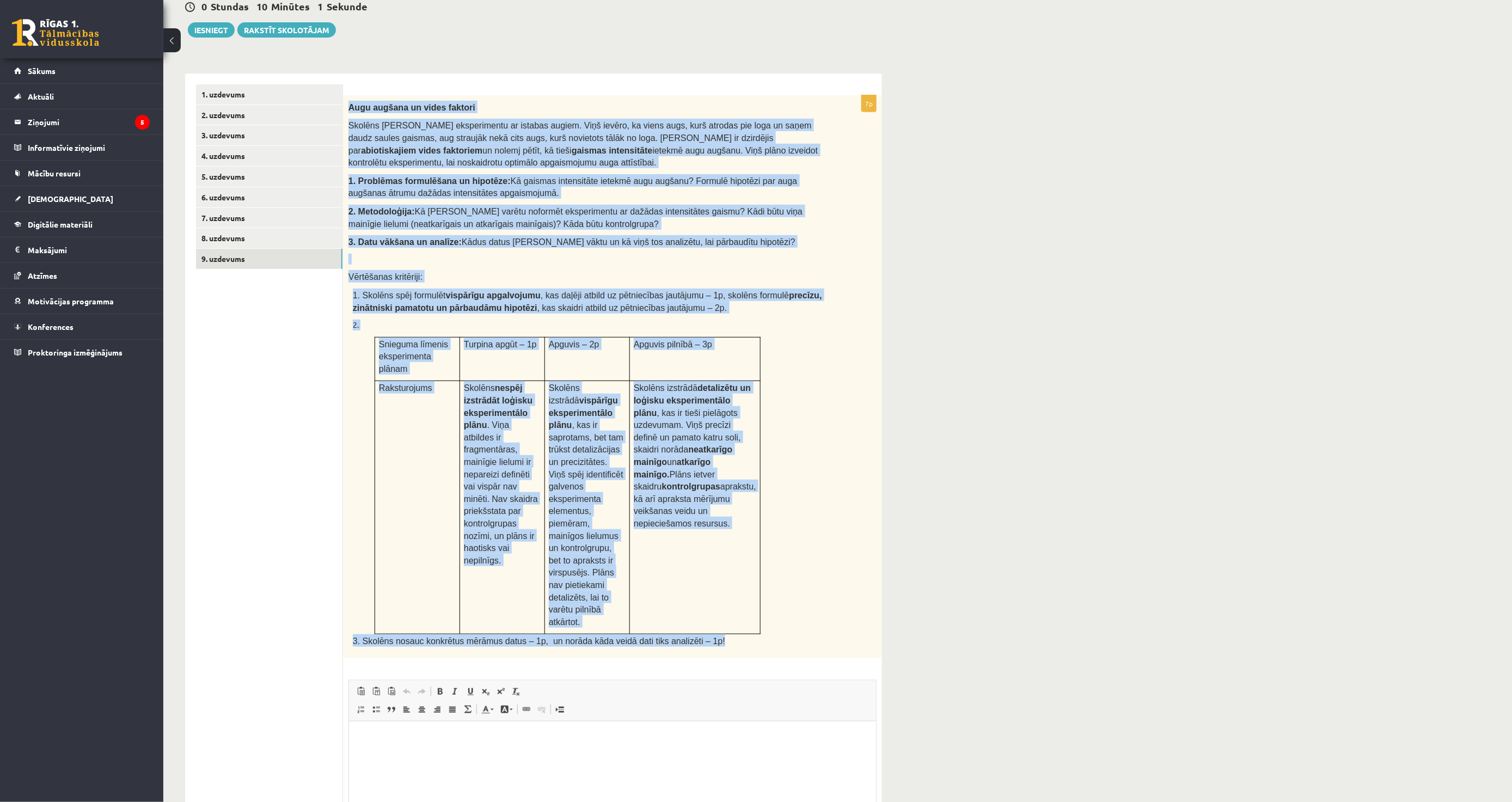
drag, startPoint x: 348, startPoint y: 104, endPoint x: 770, endPoint y: 616, distance: 663.5
click at [770, 616] on div "Augu augšana un vides faktori Skolēns Jānis veic eksperimentu ar istabas augiem…" at bounding box center [612, 377] width 539 height 563
click at [558, 232] on div "Augu augšana un vides faktori Skolēns Jānis veic eksperimentu ar istabas augiem…" at bounding box center [612, 377] width 539 height 563
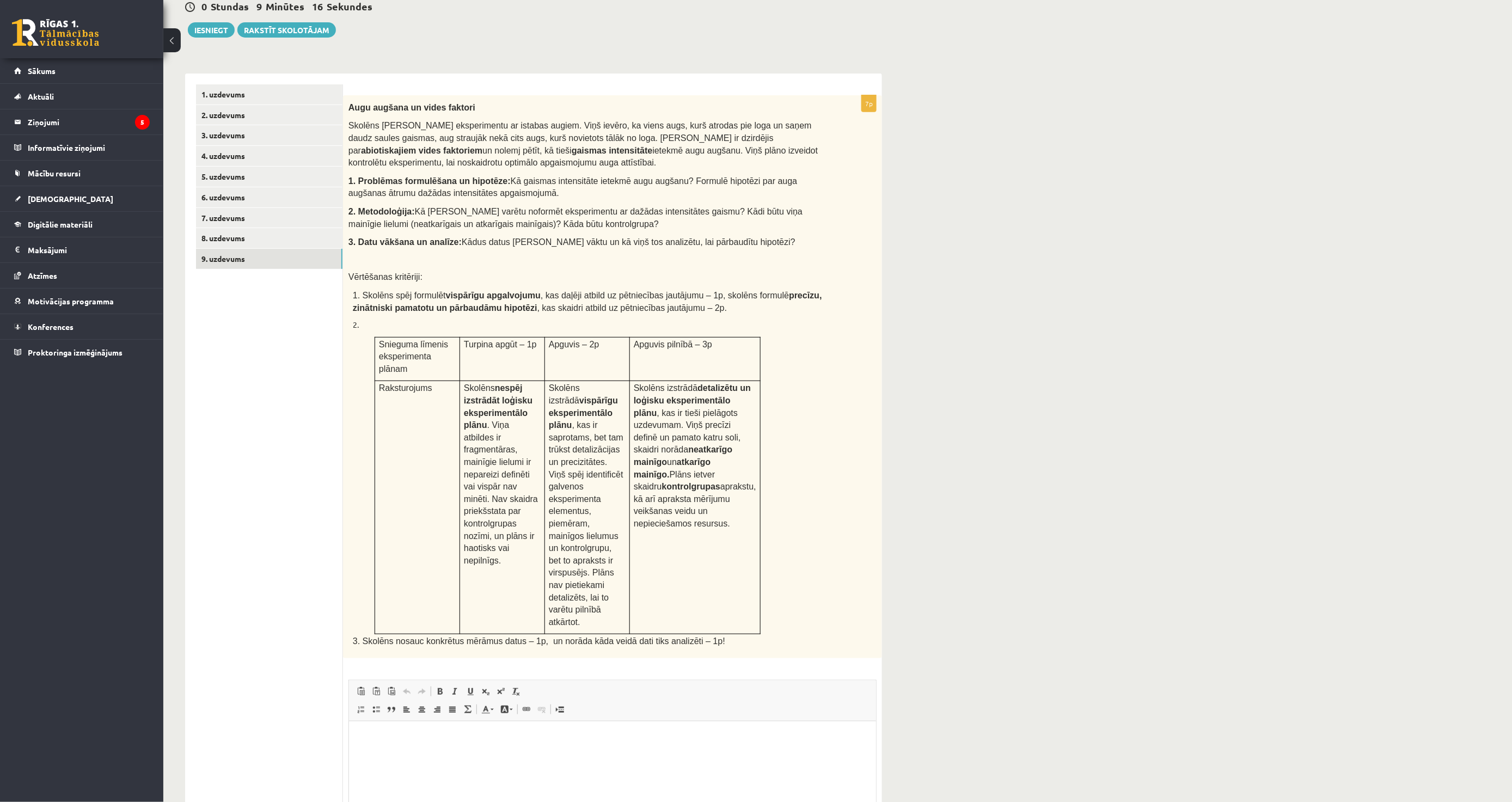
click at [429, 754] on html at bounding box center [612, 737] width 527 height 33
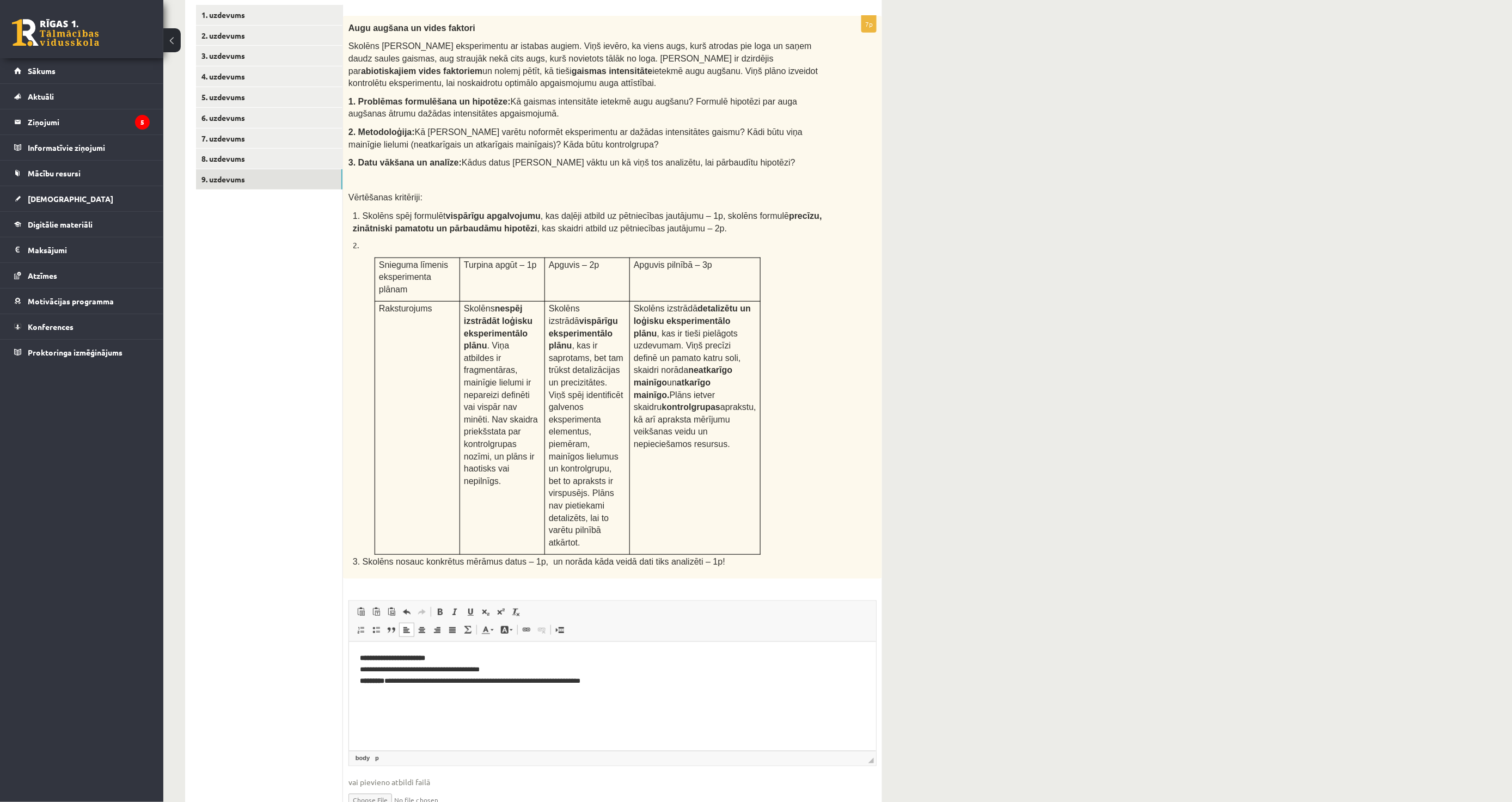
scroll to position [246, 0]
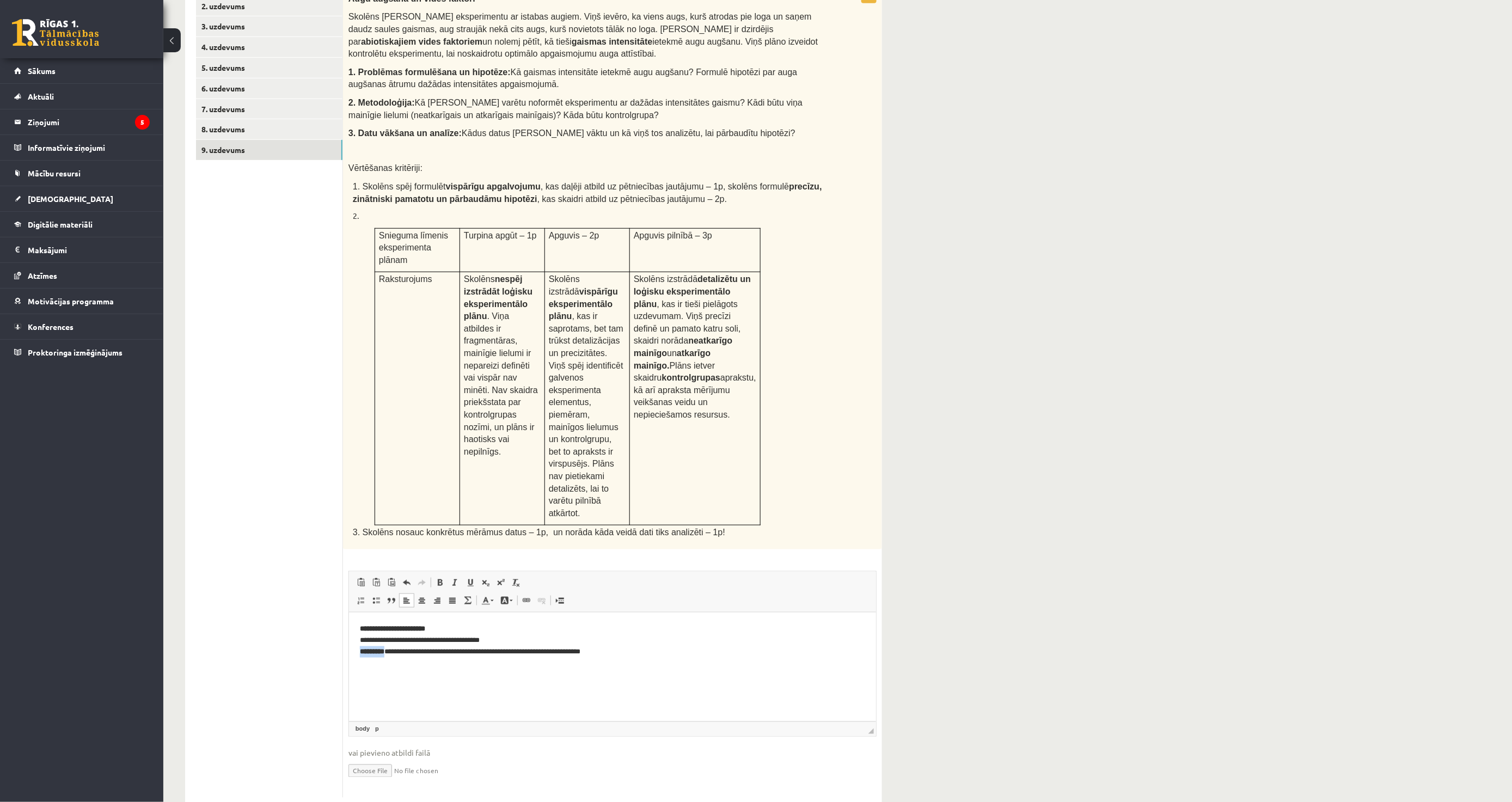
drag, startPoint x: 390, startPoint y: 652, endPoint x: 349, endPoint y: 654, distance: 41.0
click at [349, 654] on html "**********" at bounding box center [612, 639] width 527 height 55
drag, startPoint x: 451, startPoint y: 627, endPoint x: 512, endPoint y: 627, distance: 61.0
click at [368, 627] on p "**********" at bounding box center [612, 634] width 505 height 23
click at [520, 627] on p "**********" at bounding box center [612, 634] width 505 height 23
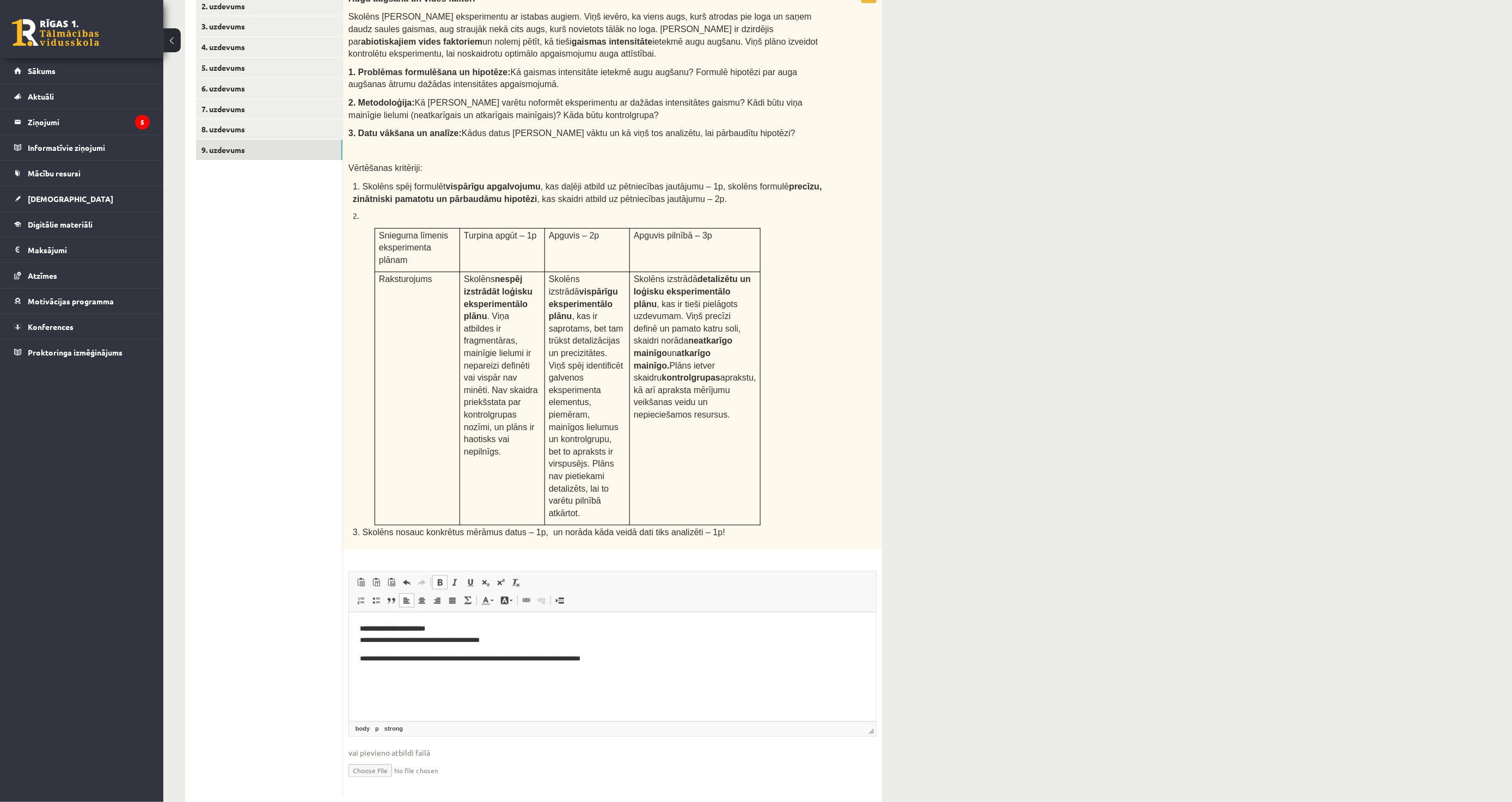
click at [360, 654] on p "**********" at bounding box center [612, 658] width 505 height 12
click at [664, 664] on p "**********" at bounding box center [612, 658] width 505 height 12
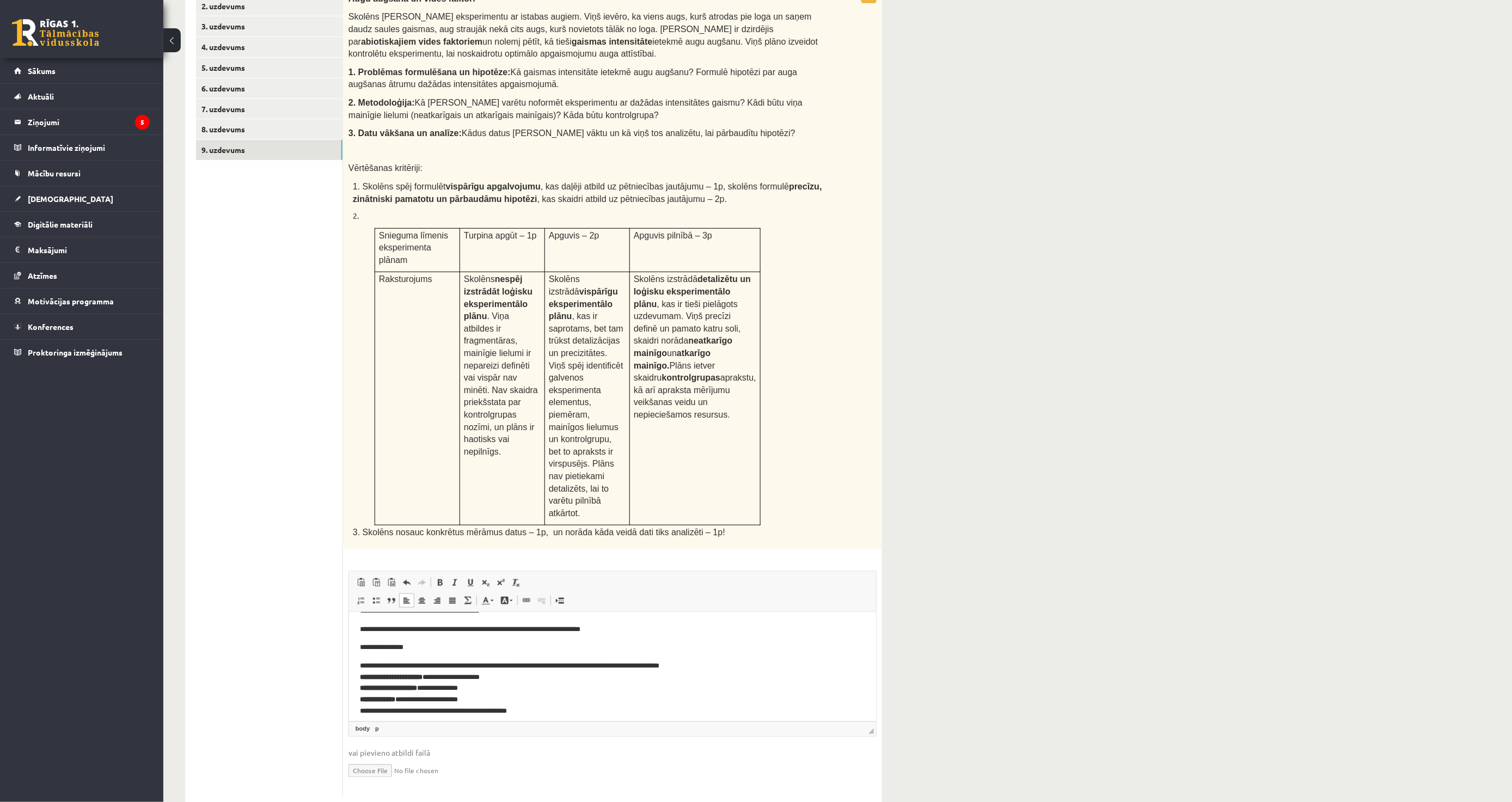
scroll to position [36, 0]
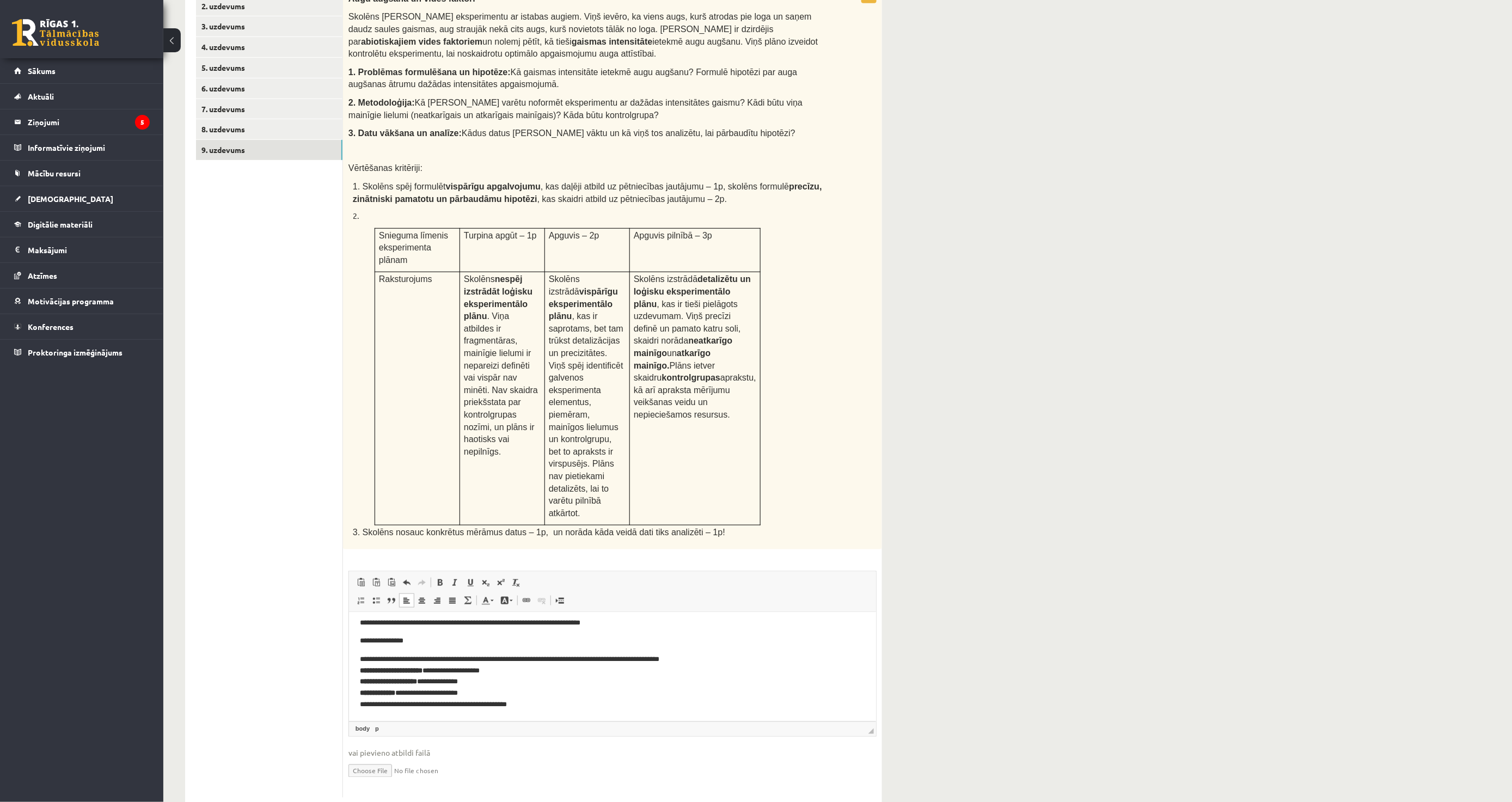
click at [360, 659] on p "**********" at bounding box center [608, 682] width 496 height 57
drag, startPoint x: 438, startPoint y: 670, endPoint x: 688, endPoint y: 1238, distance: 620.6
click at [349, 669] on html "**********" at bounding box center [612, 648] width 527 height 145
drag, startPoint x: 428, startPoint y: 685, endPoint x: 316, endPoint y: 676, distance: 112.4
click at [349, 676] on html "**********" at bounding box center [612, 652] width 527 height 152
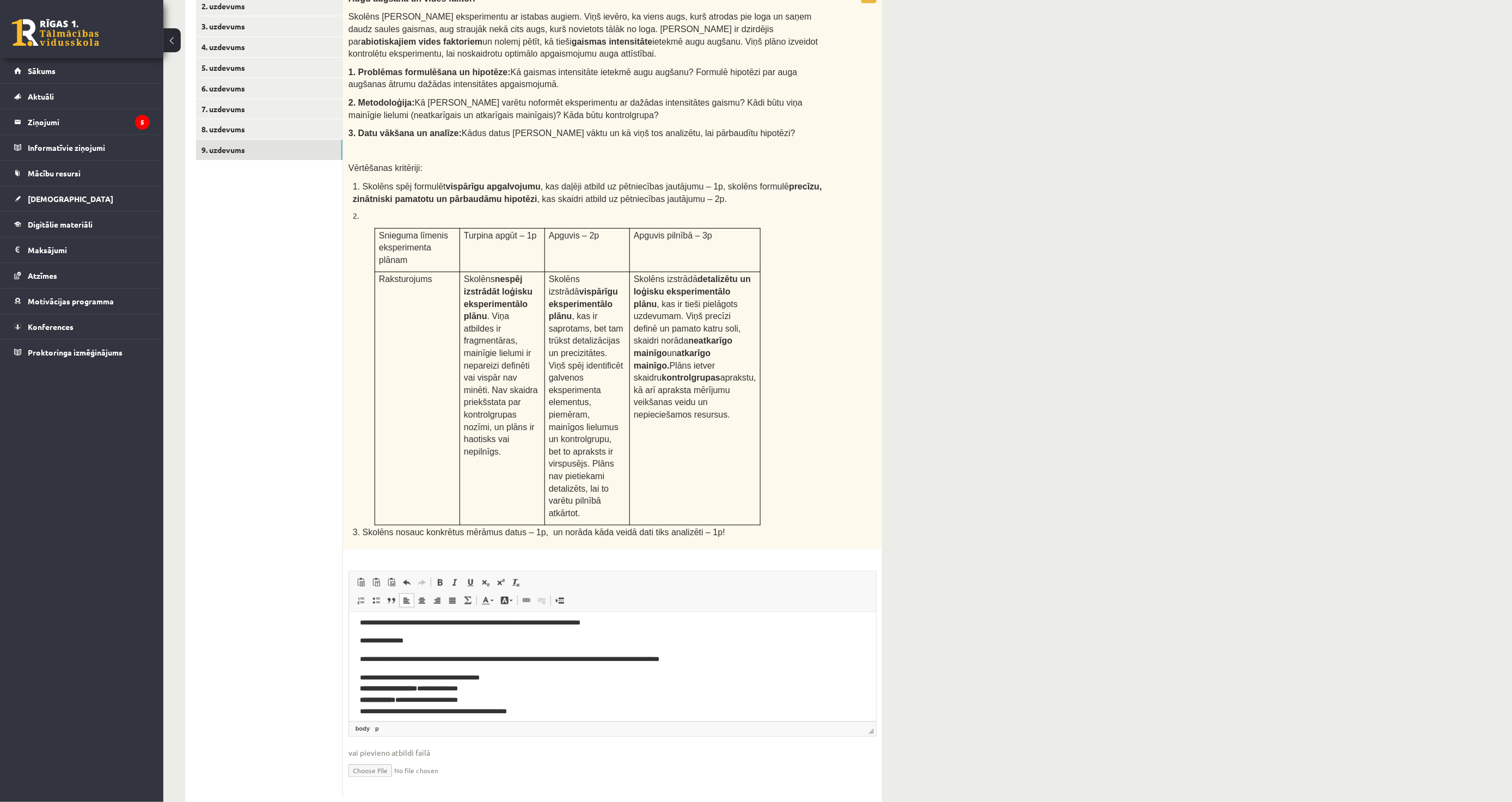
drag, startPoint x: 390, startPoint y: 713, endPoint x: 364, endPoint y: 691, distance: 34.1
click at [389, 712] on p "**********" at bounding box center [608, 694] width 496 height 45
drag, startPoint x: 366, startPoint y: 685, endPoint x: 430, endPoint y: 689, distance: 64.1
click at [430, 689] on html "**********" at bounding box center [612, 652] width 527 height 152
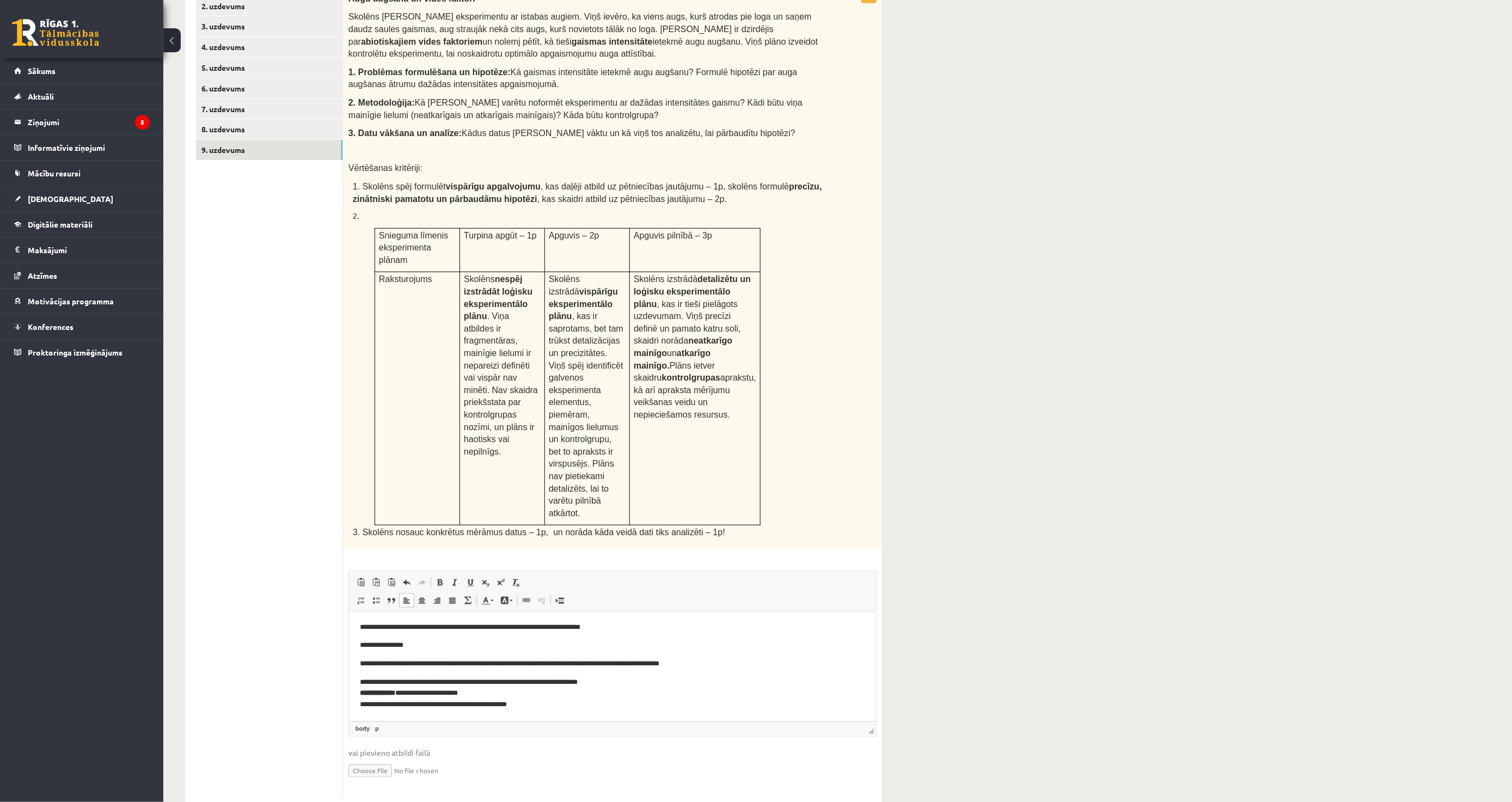
click at [498, 678] on p "**********" at bounding box center [608, 692] width 496 height 33
click at [412, 594] on link "По левому краю" at bounding box center [407, 601] width 15 height 14
click at [410, 597] on span at bounding box center [407, 601] width 9 height 9
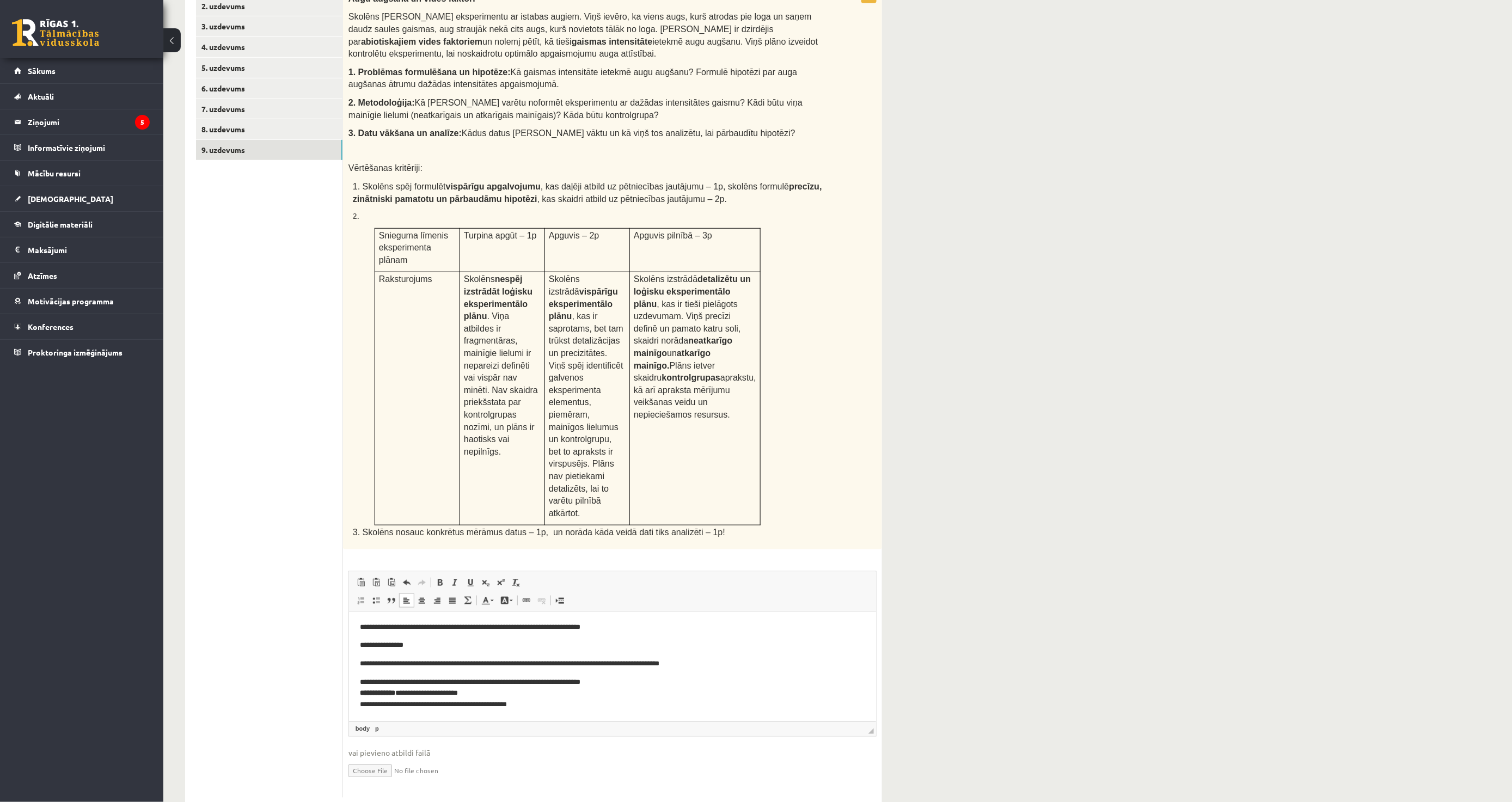
click at [411, 594] on link "По левому краю" at bounding box center [407, 601] width 15 height 14
click at [426, 597] on span at bounding box center [422, 601] width 9 height 9
click at [412, 594] on link "По левому краю" at bounding box center [407, 601] width 15 height 14
click at [358, 685] on html "**********" at bounding box center [612, 642] width 527 height 159
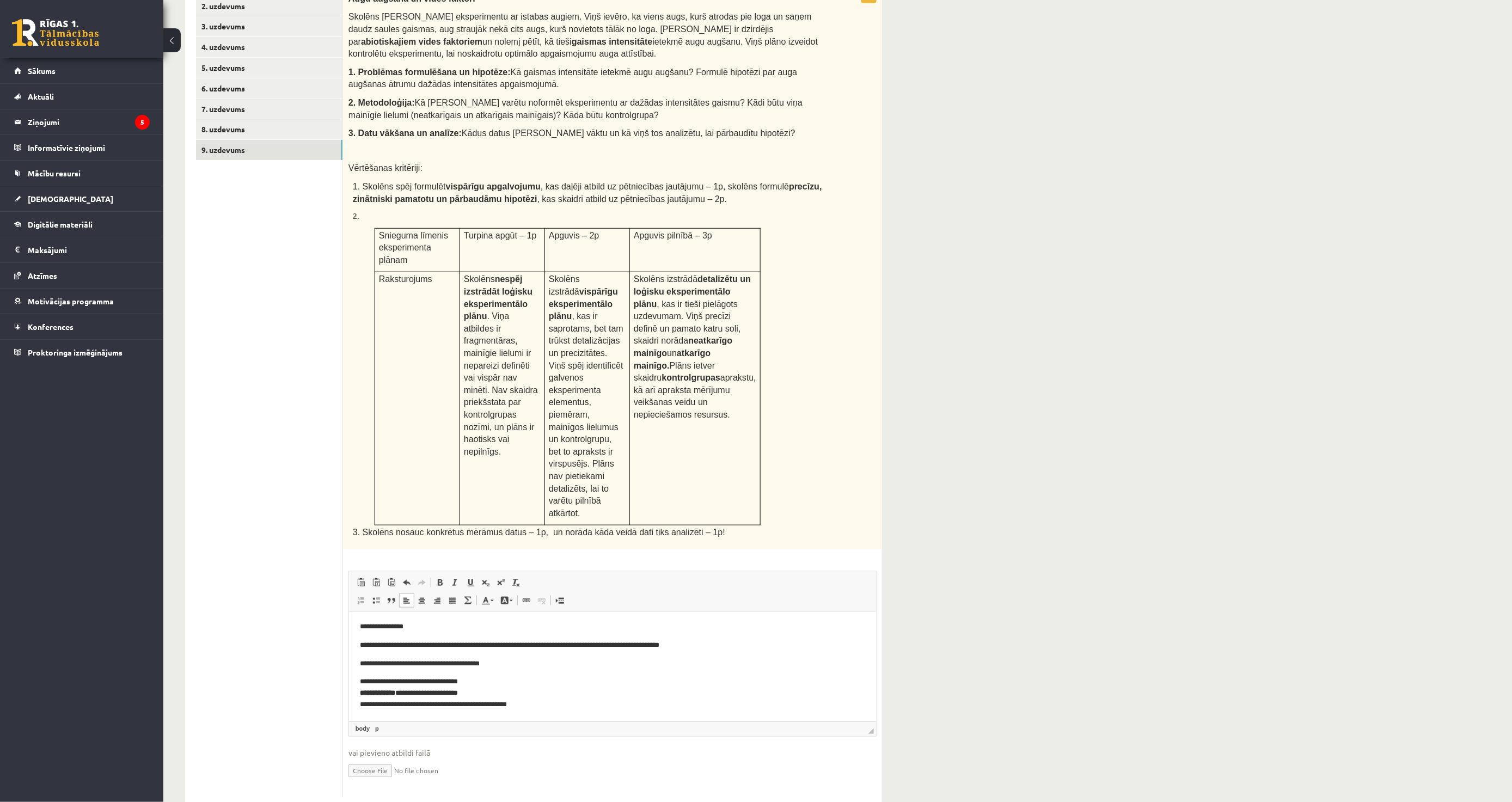
click at [514, 668] on p "**********" at bounding box center [608, 663] width 496 height 12
click at [358, 675] on html "**********" at bounding box center [612, 642] width 527 height 159
click at [358, 687] on html "**********" at bounding box center [612, 642] width 527 height 159
click at [358, 676] on html "**********" at bounding box center [612, 642] width 527 height 159
click at [366, 690] on strong "**********" at bounding box center [377, 692] width 35 height 7
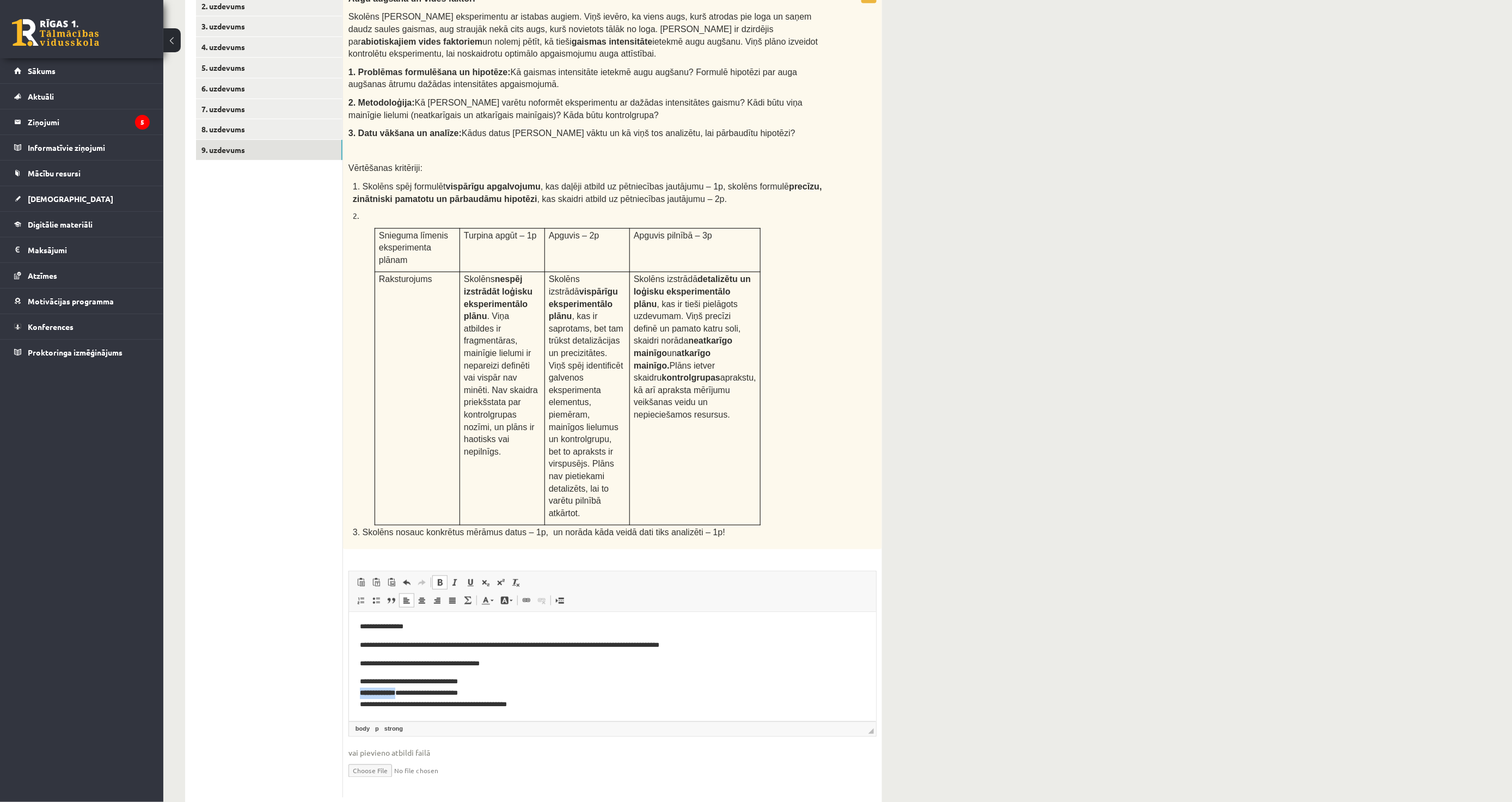
drag, startPoint x: 355, startPoint y: 691, endPoint x: 407, endPoint y: 697, distance: 52.3
click at [407, 697] on html "**********" at bounding box center [612, 642] width 527 height 159
click at [564, 707] on p "**********" at bounding box center [608, 692] width 496 height 33
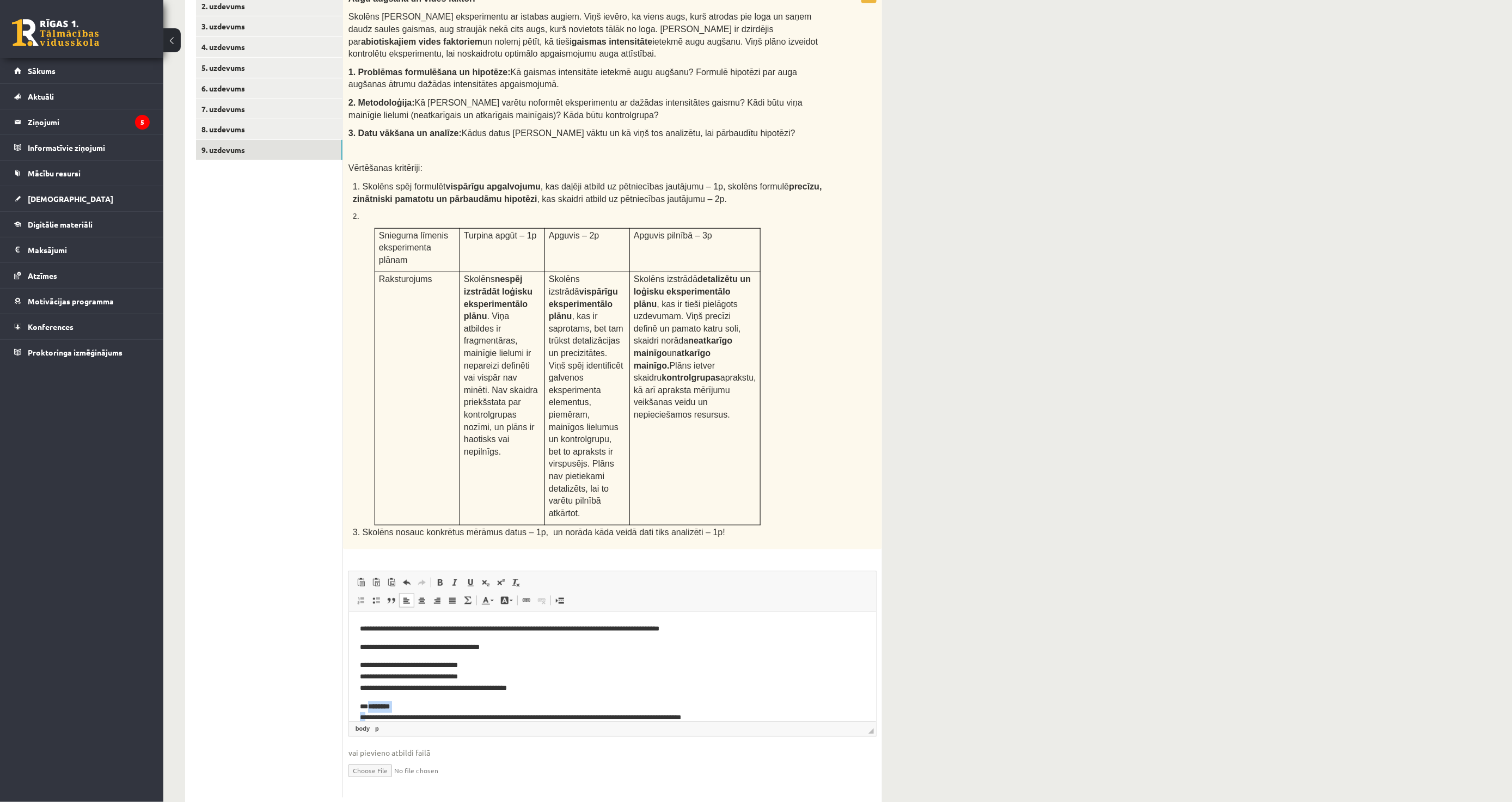
scroll to position [80, 0]
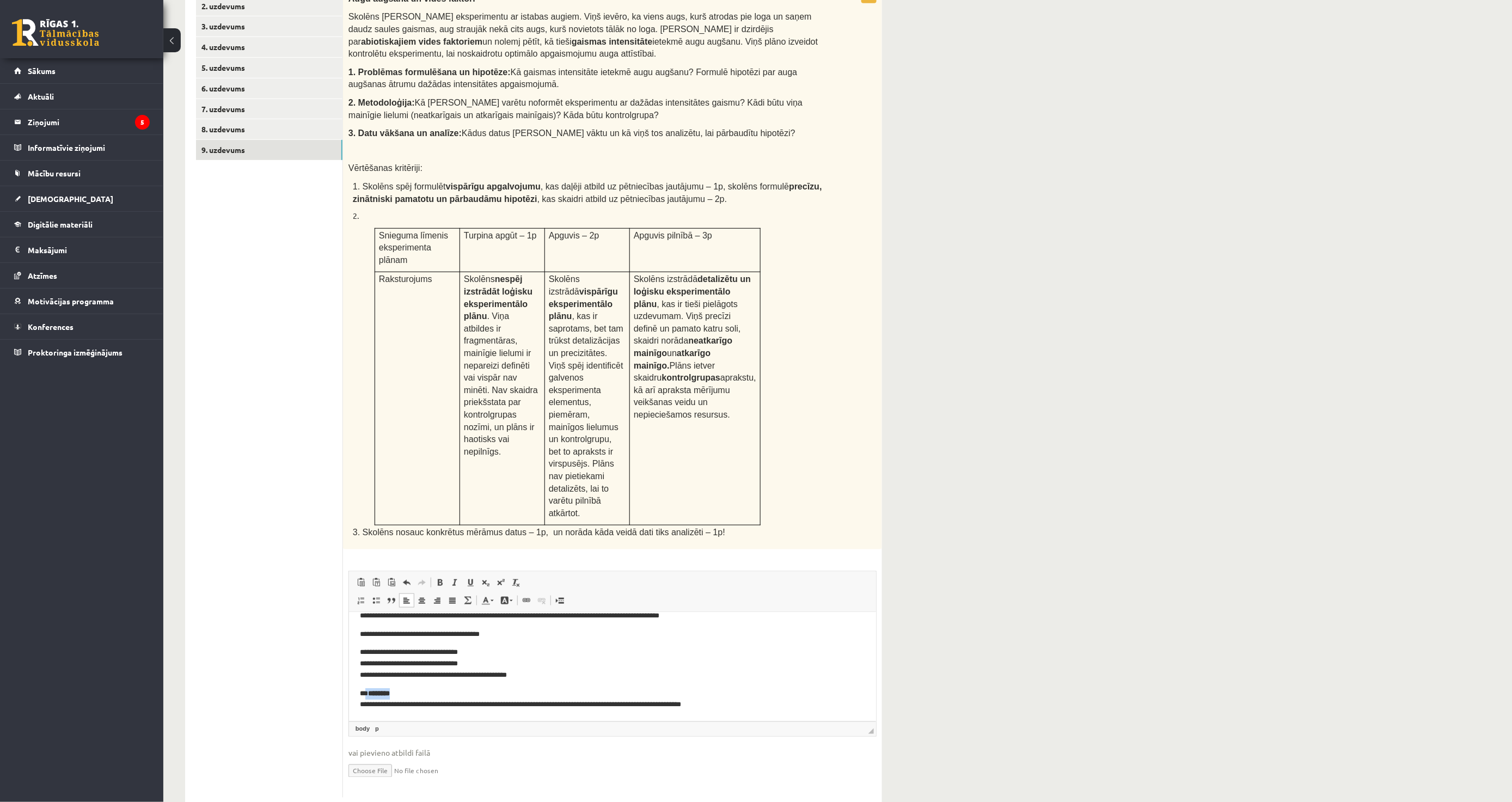
drag, startPoint x: 412, startPoint y: 705, endPoint x: 366, endPoint y: 692, distance: 47.8
click at [366, 692] on p "**********" at bounding box center [608, 699] width 496 height 23
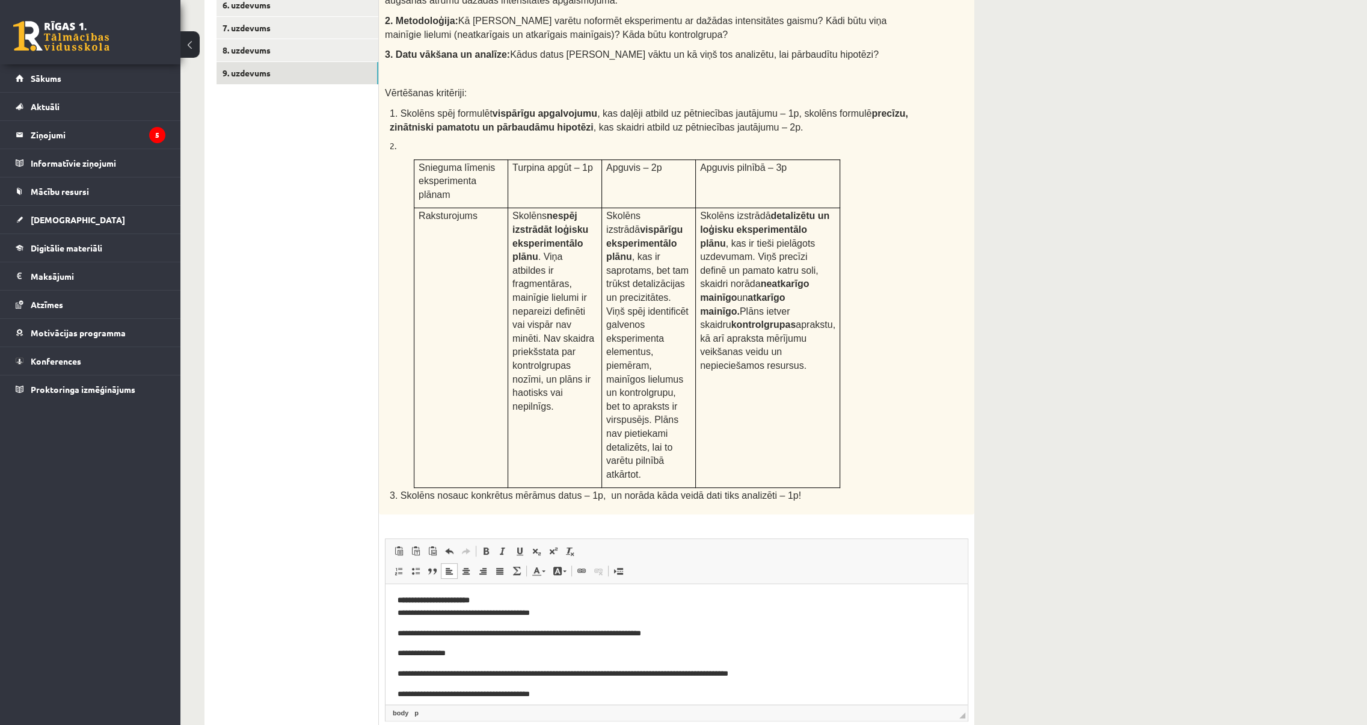
scroll to position [0, 0]
click at [350, 301] on ul "1. uzdevums 2. uzdevums 3. uzdevums 4. uzdevums 5. uzdevums 6. uzdevums 7. uzde…" at bounding box center [298, 334] width 162 height 908
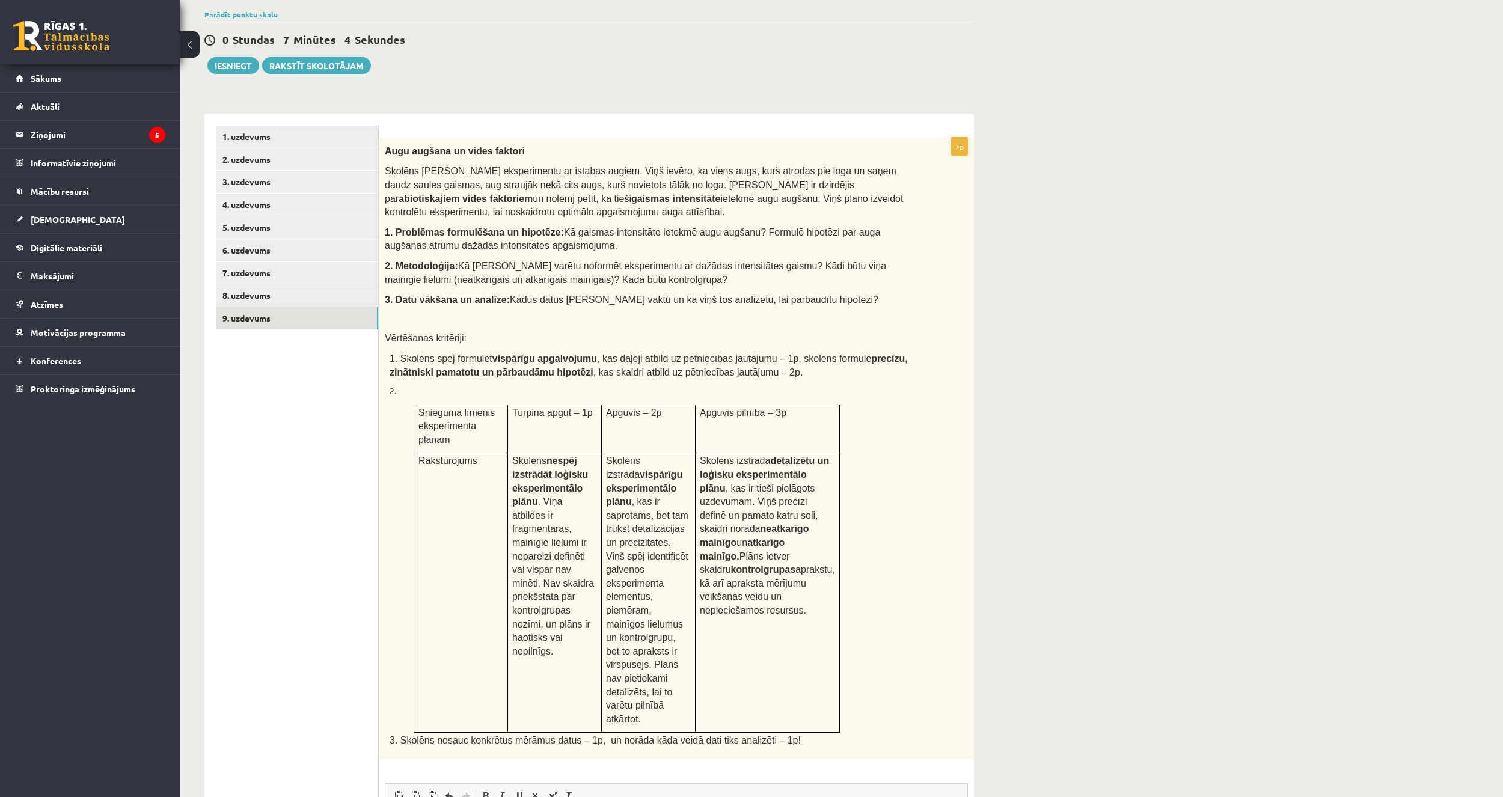
scroll to position [51, 0]
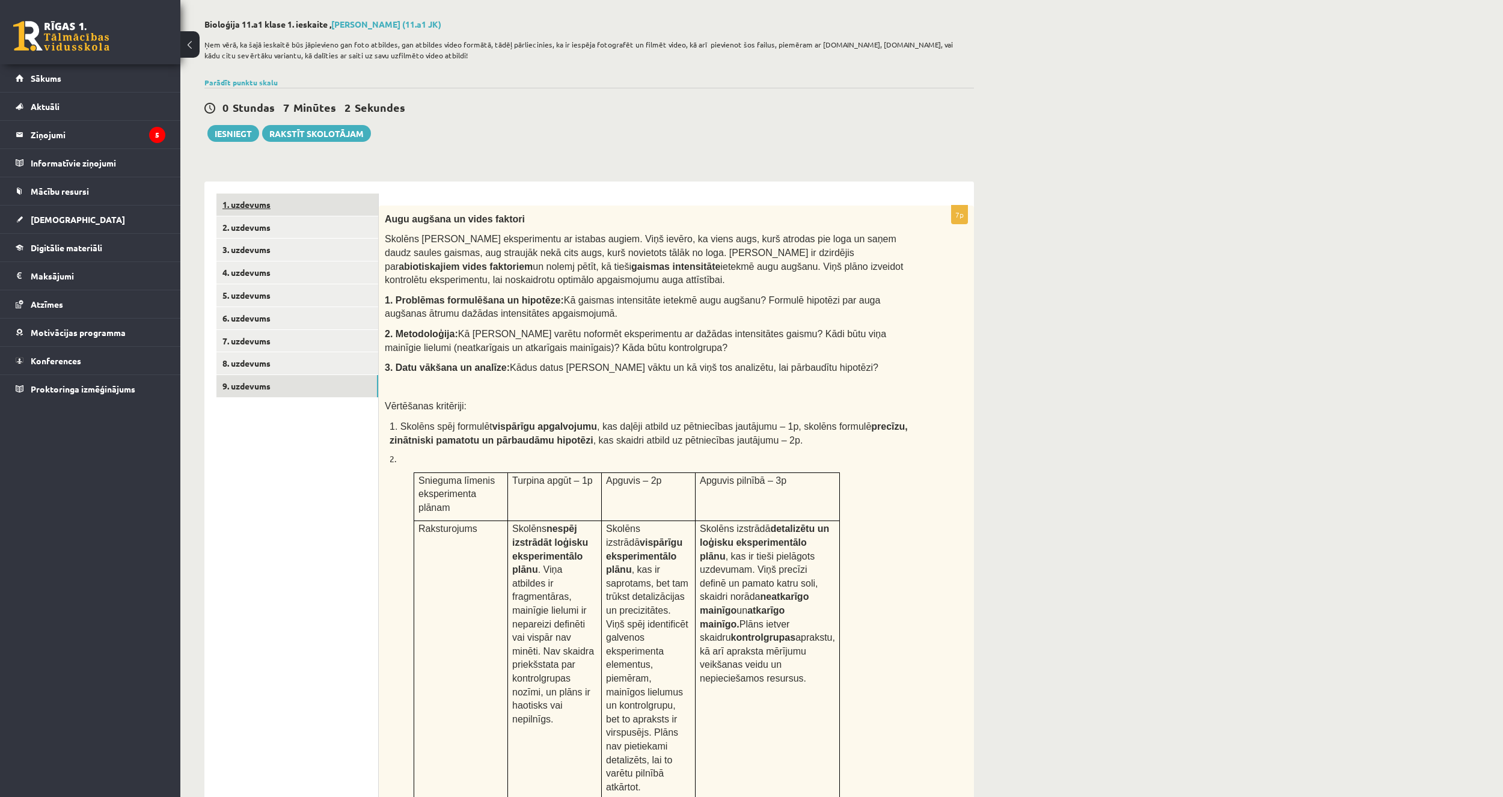
click at [245, 209] on link "1. uzdevums" at bounding box center [298, 205] width 162 height 22
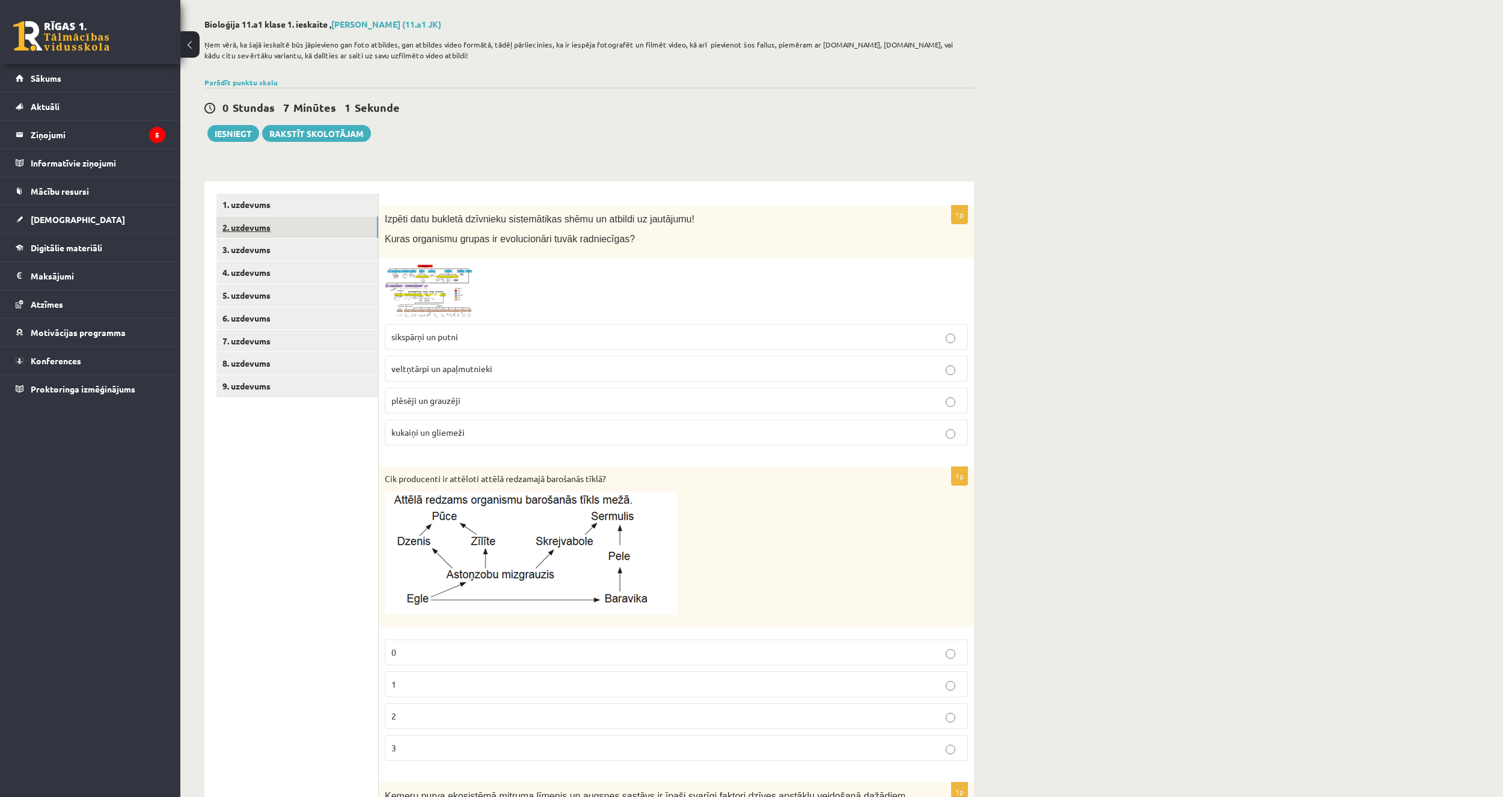
click at [241, 224] on link "2. uzdevums" at bounding box center [298, 228] width 162 height 22
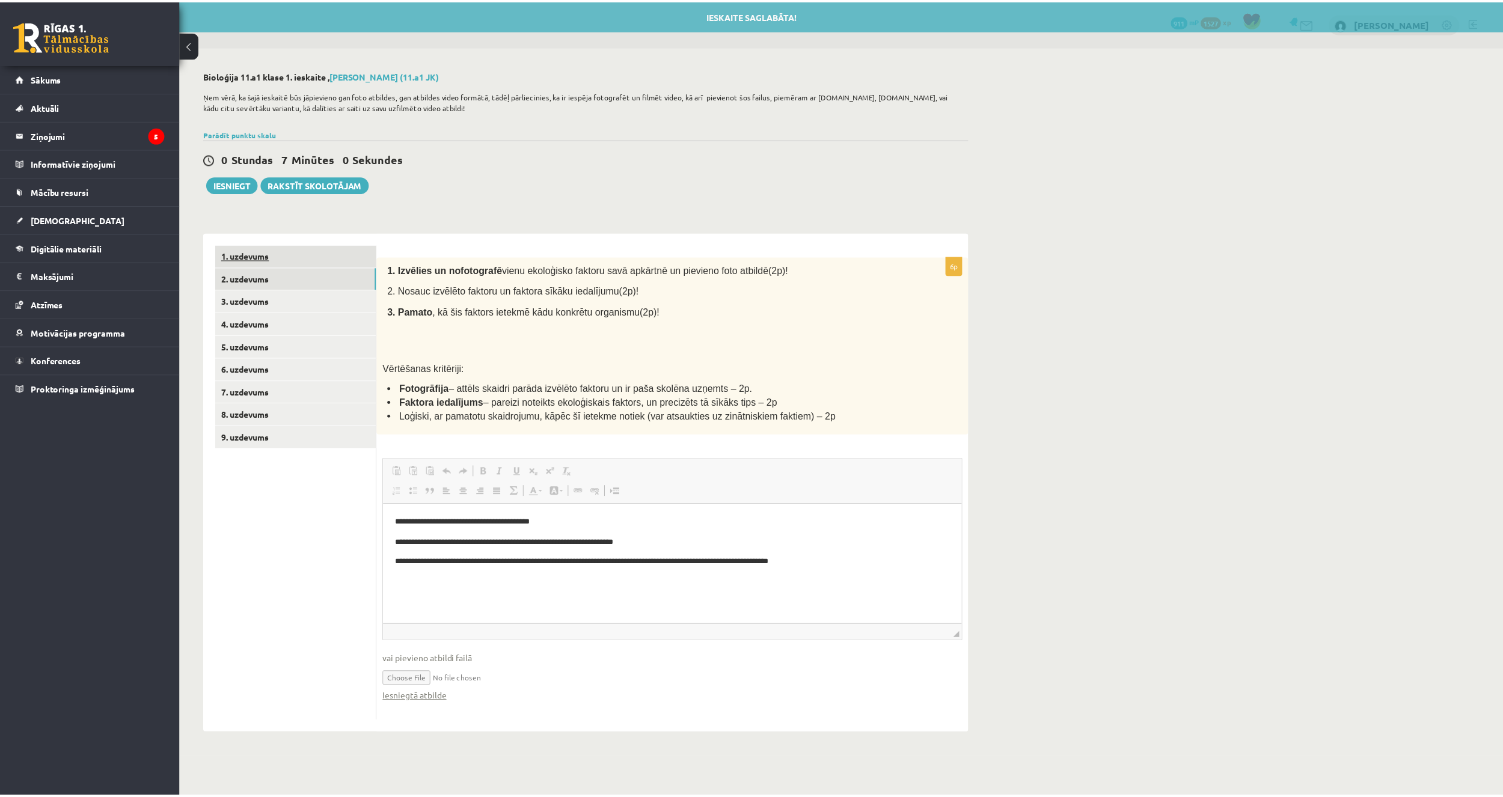
scroll to position [0, 0]
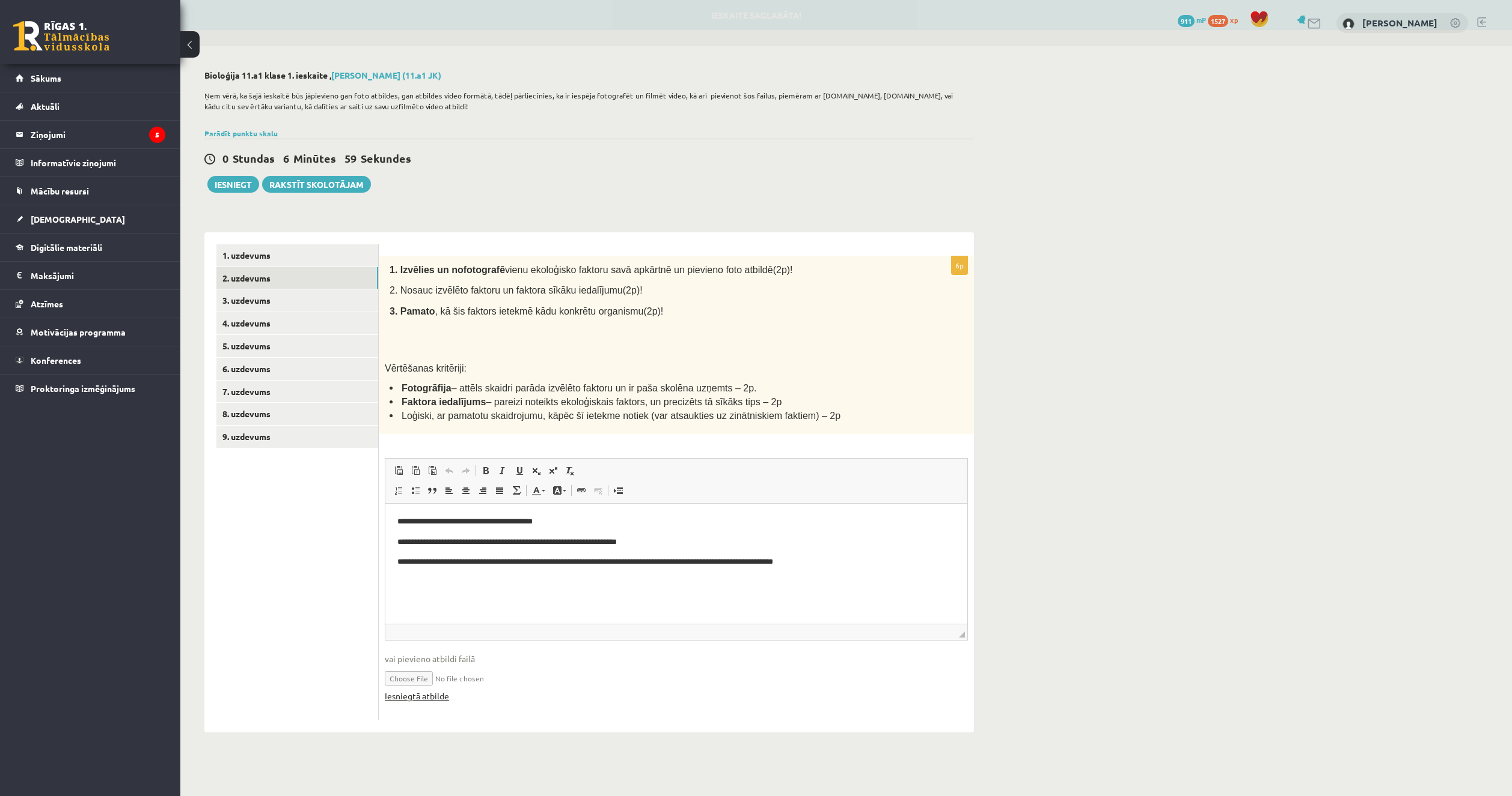
click at [396, 698] on link "Iesniegtā atbilde" at bounding box center [417, 696] width 64 height 13
click at [244, 300] on link "3. uzdevums" at bounding box center [298, 301] width 162 height 22
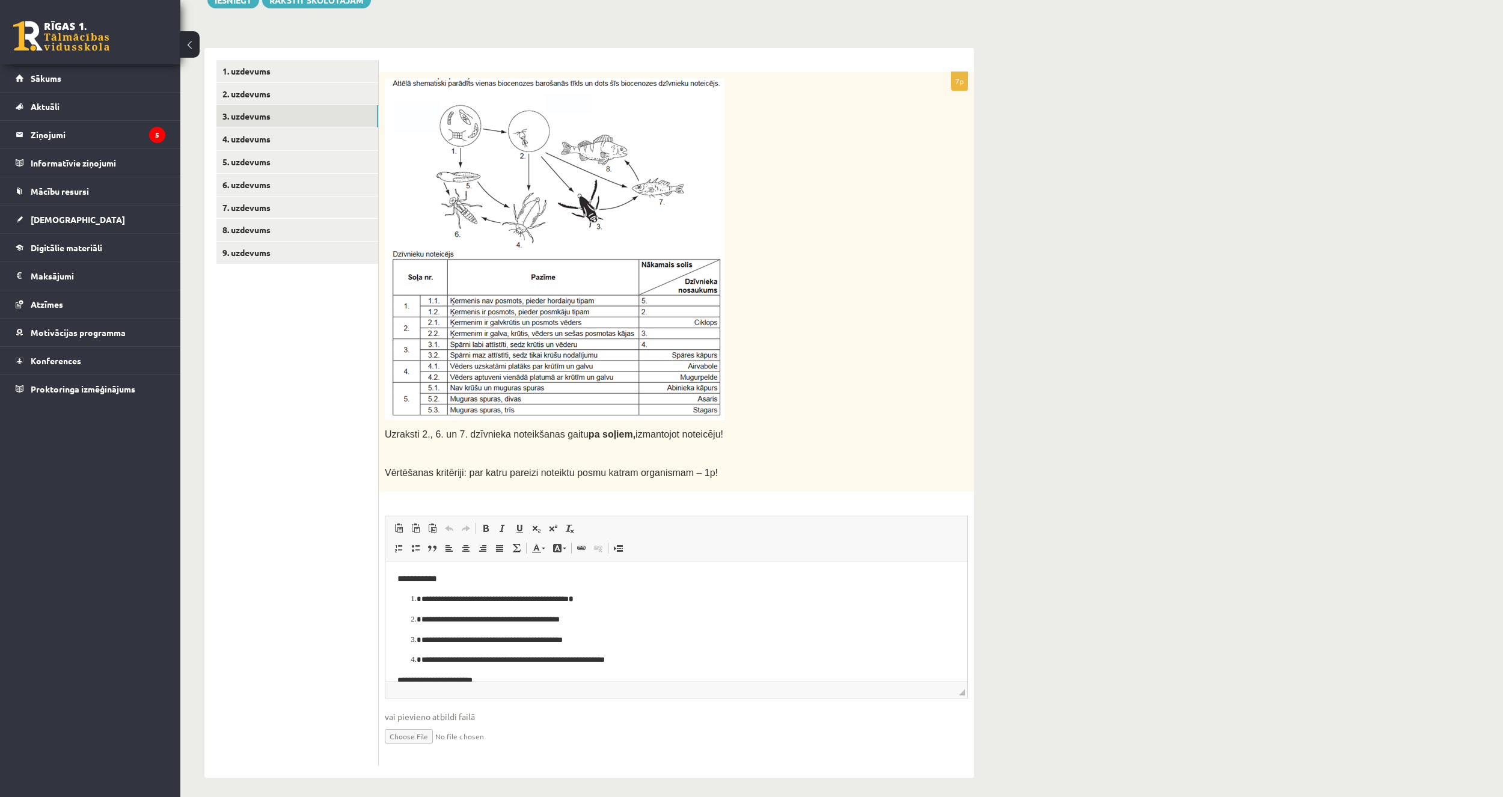
scroll to position [191, 0]
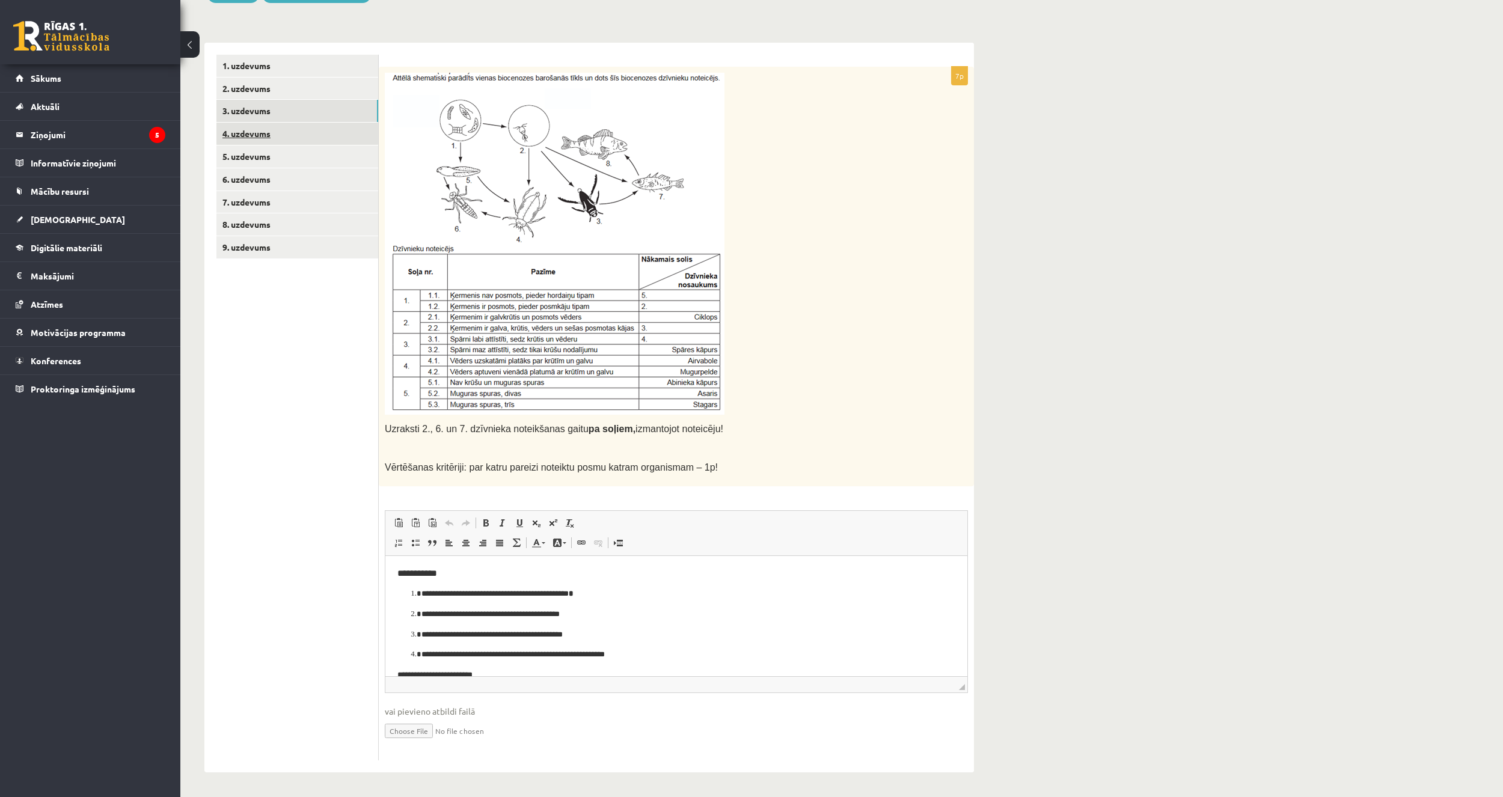
click at [264, 135] on link "4. uzdevums" at bounding box center [298, 134] width 162 height 22
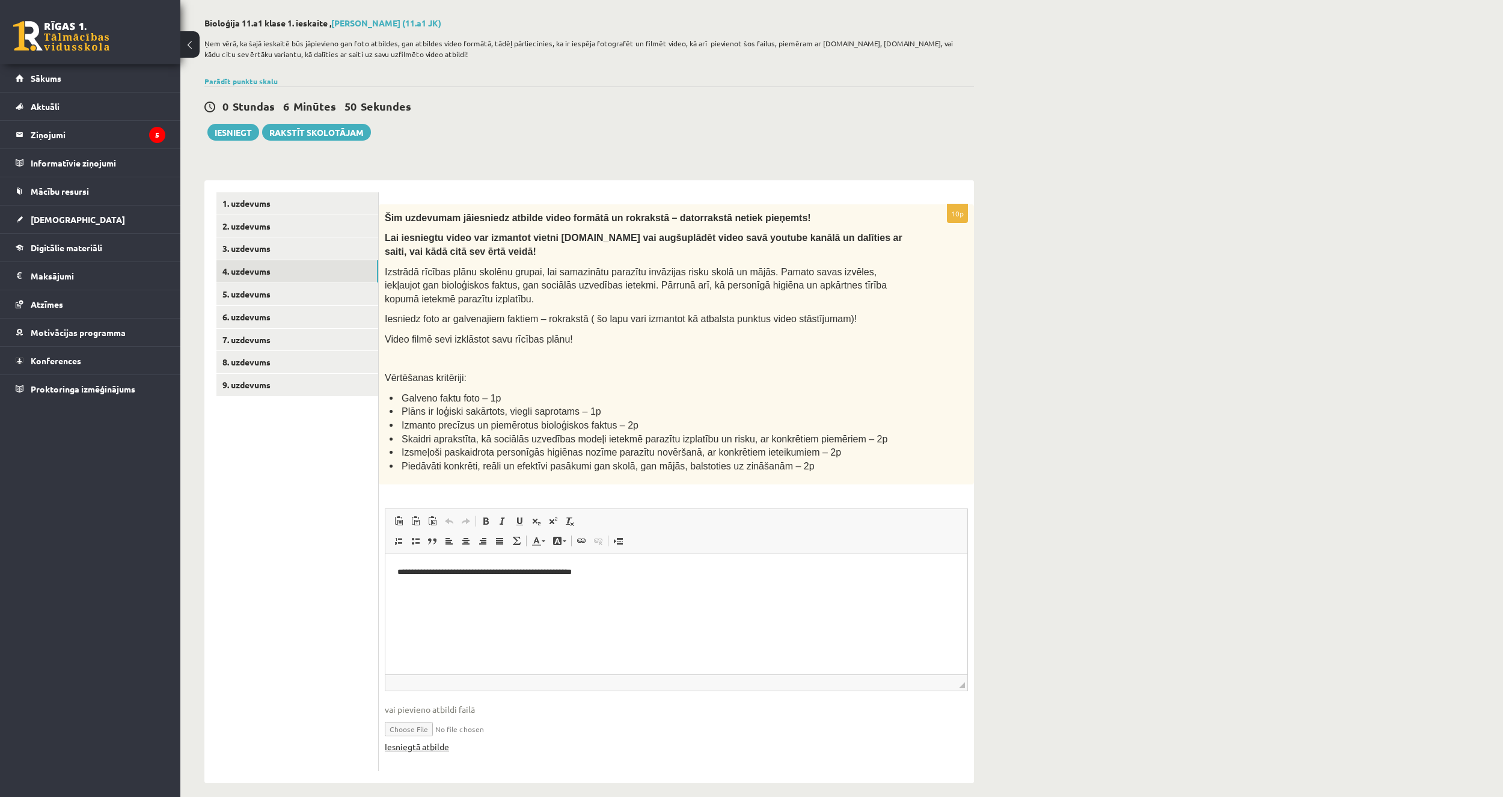
scroll to position [64, 0]
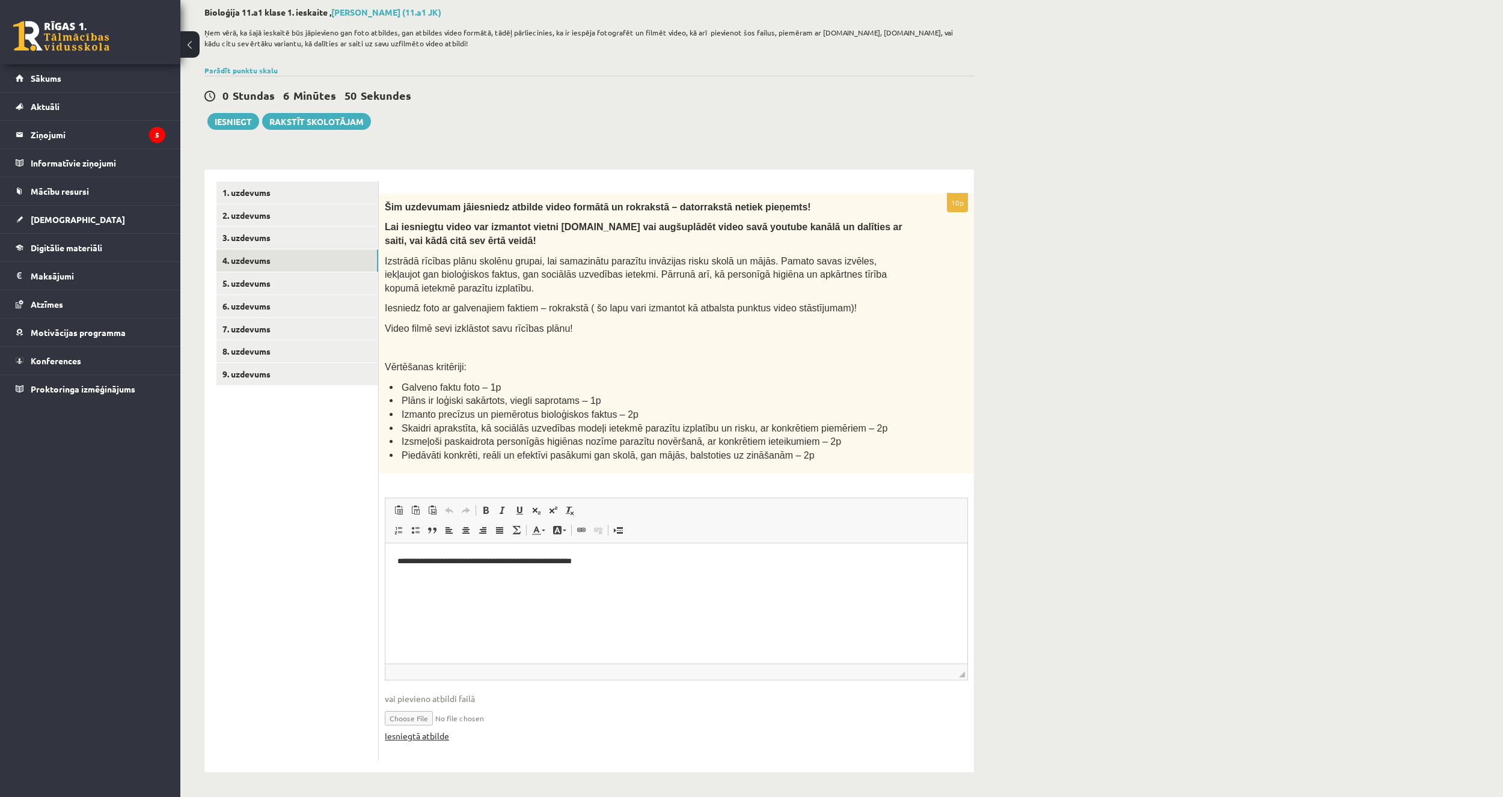
click at [435, 742] on link "Iesniegtā atbilde" at bounding box center [417, 736] width 64 height 13
click at [293, 284] on link "5. uzdevums" at bounding box center [298, 283] width 162 height 22
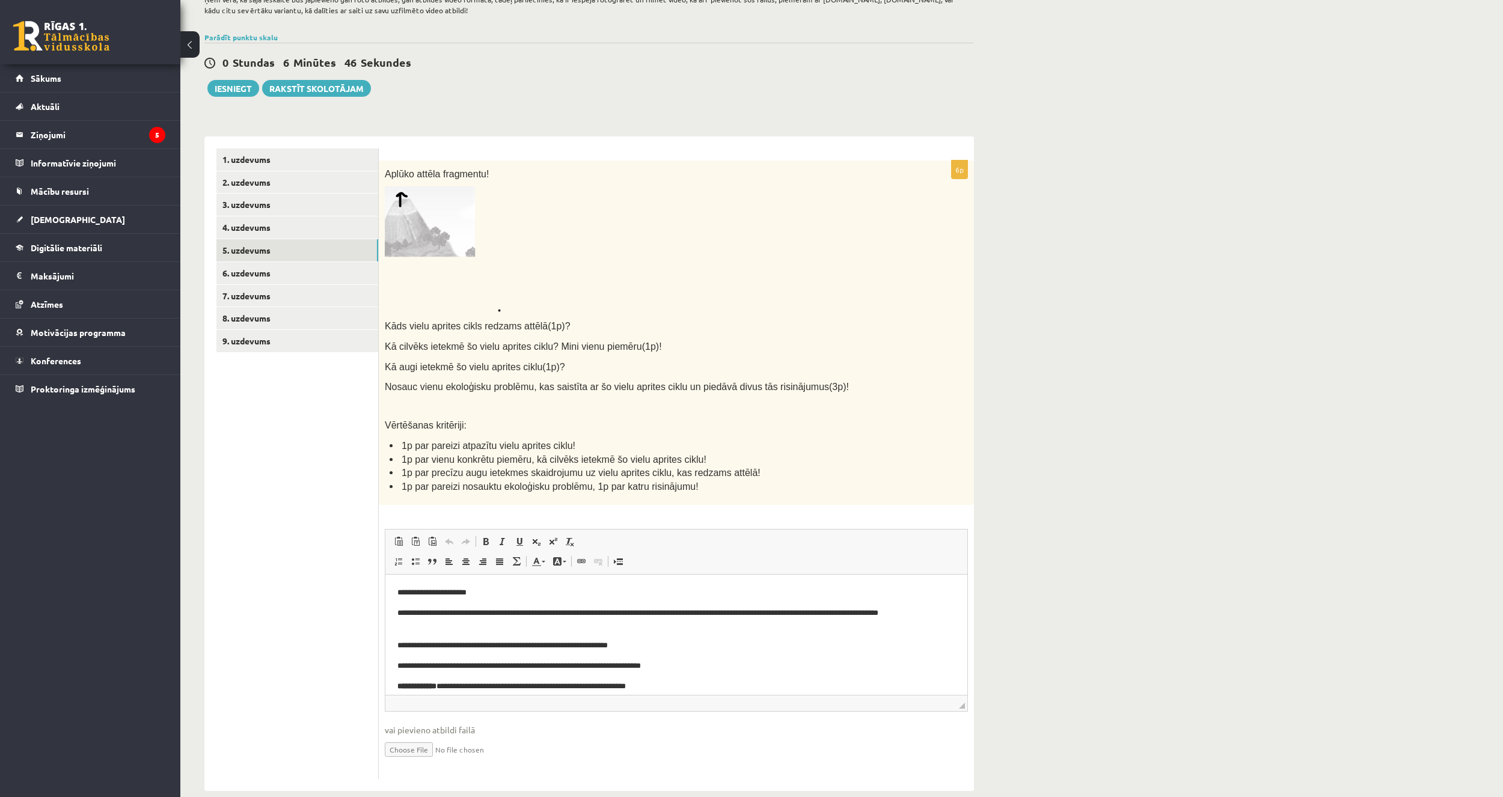
scroll to position [115, 0]
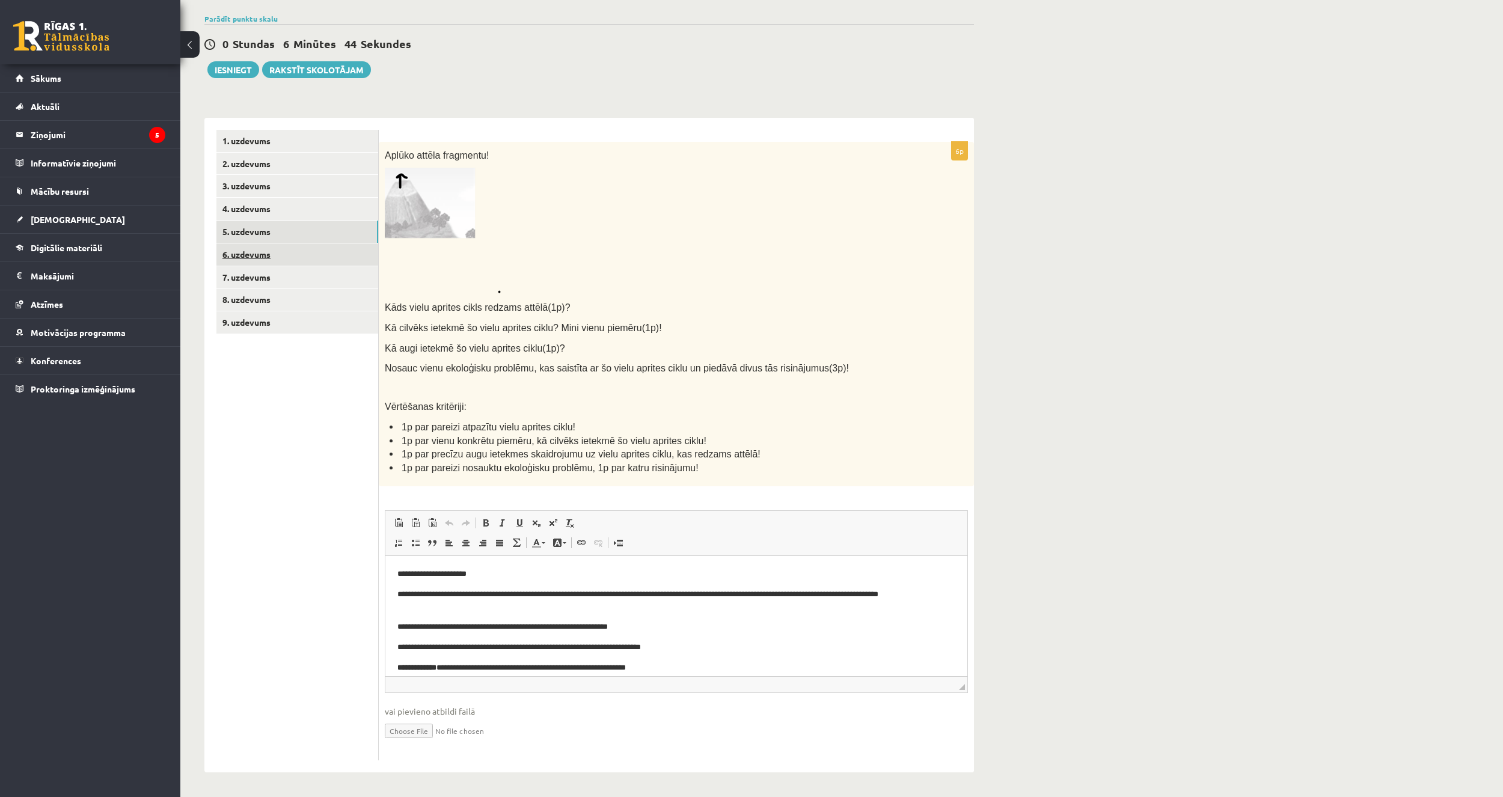
click at [287, 254] on link "6. uzdevums" at bounding box center [298, 255] width 162 height 22
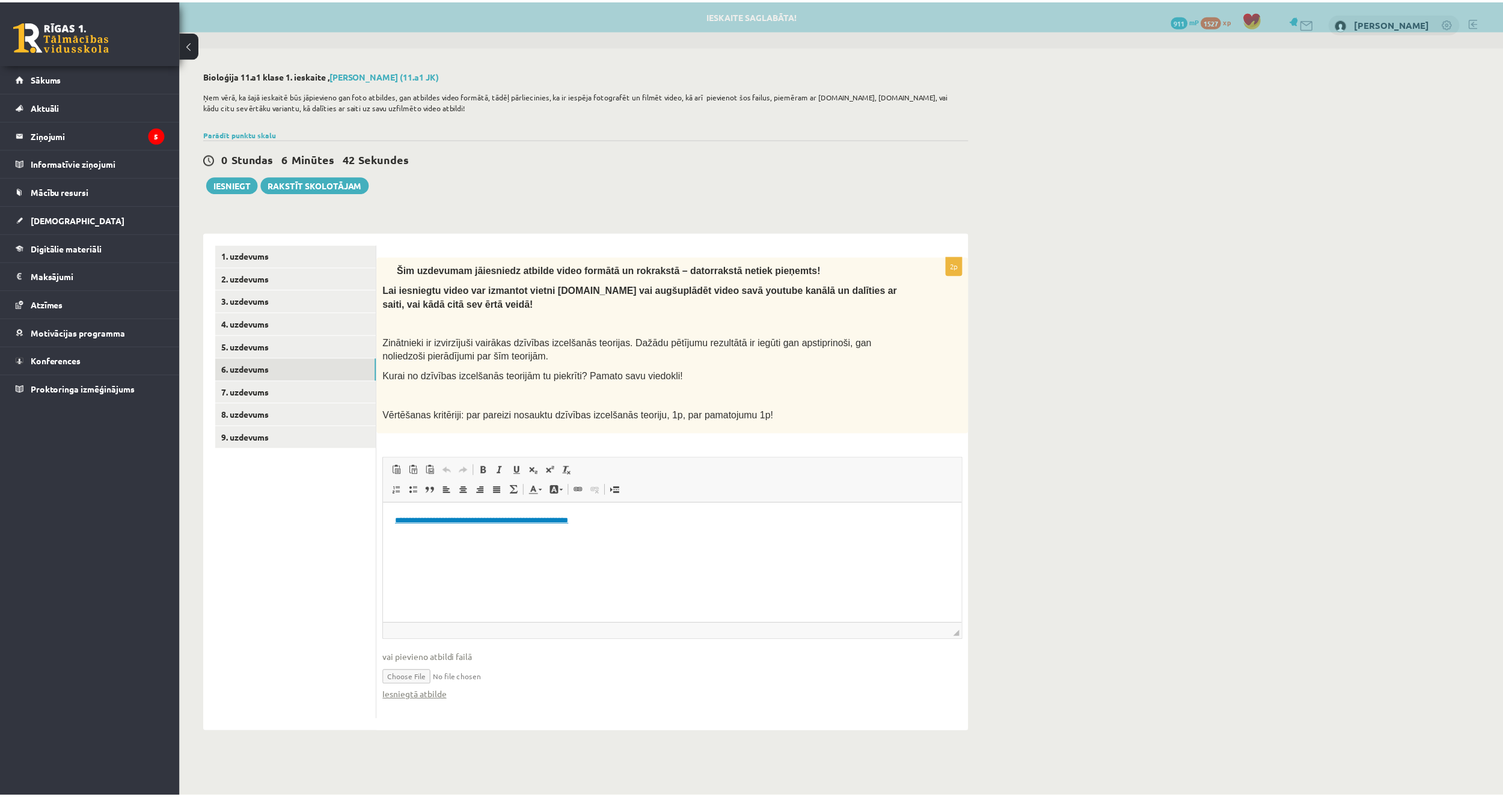
scroll to position [0, 0]
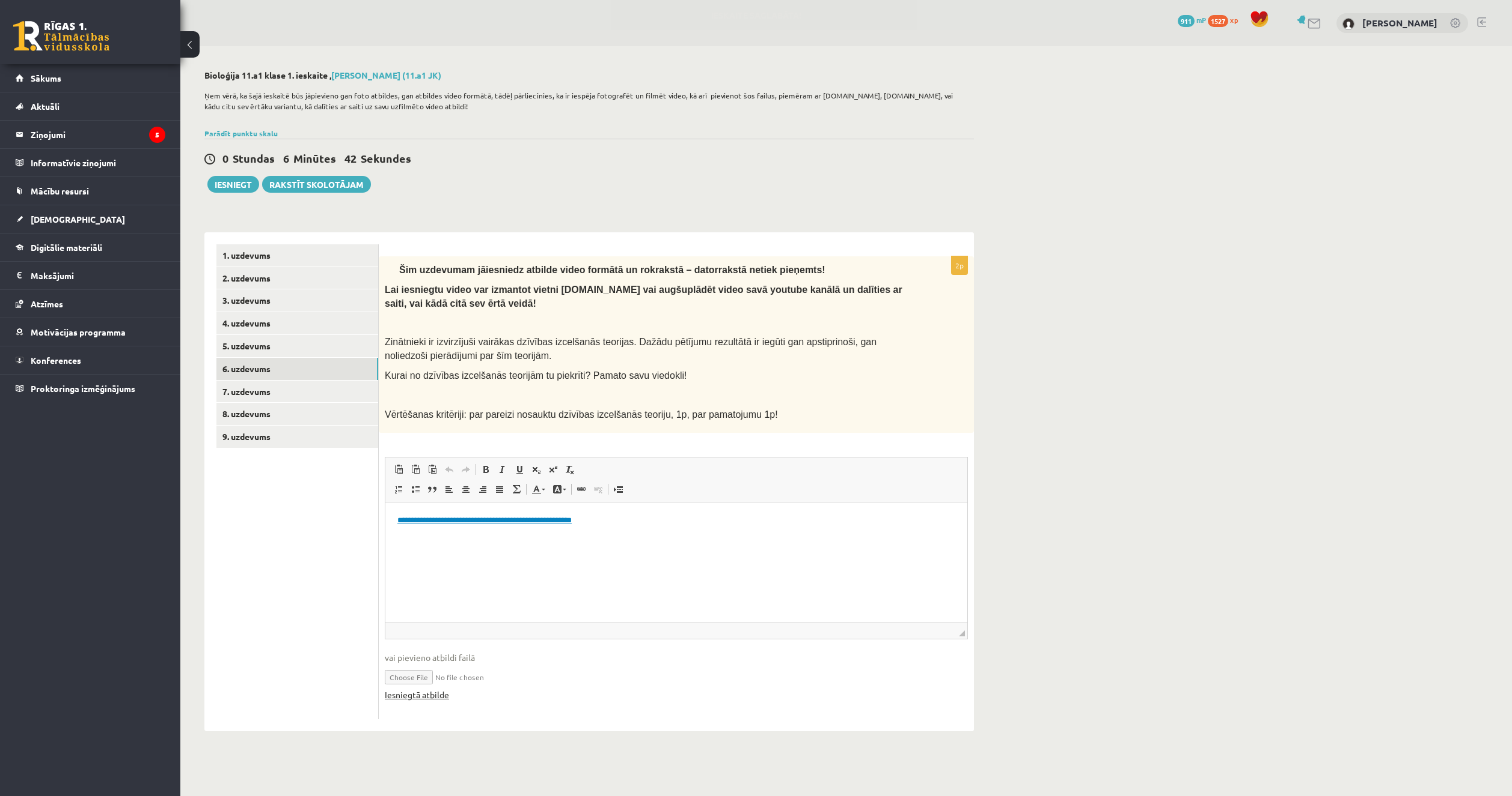
click at [421, 698] on link "Iesniegtā atbilde" at bounding box center [417, 695] width 64 height 13
click at [257, 397] on link "7. uzdevums" at bounding box center [298, 392] width 162 height 22
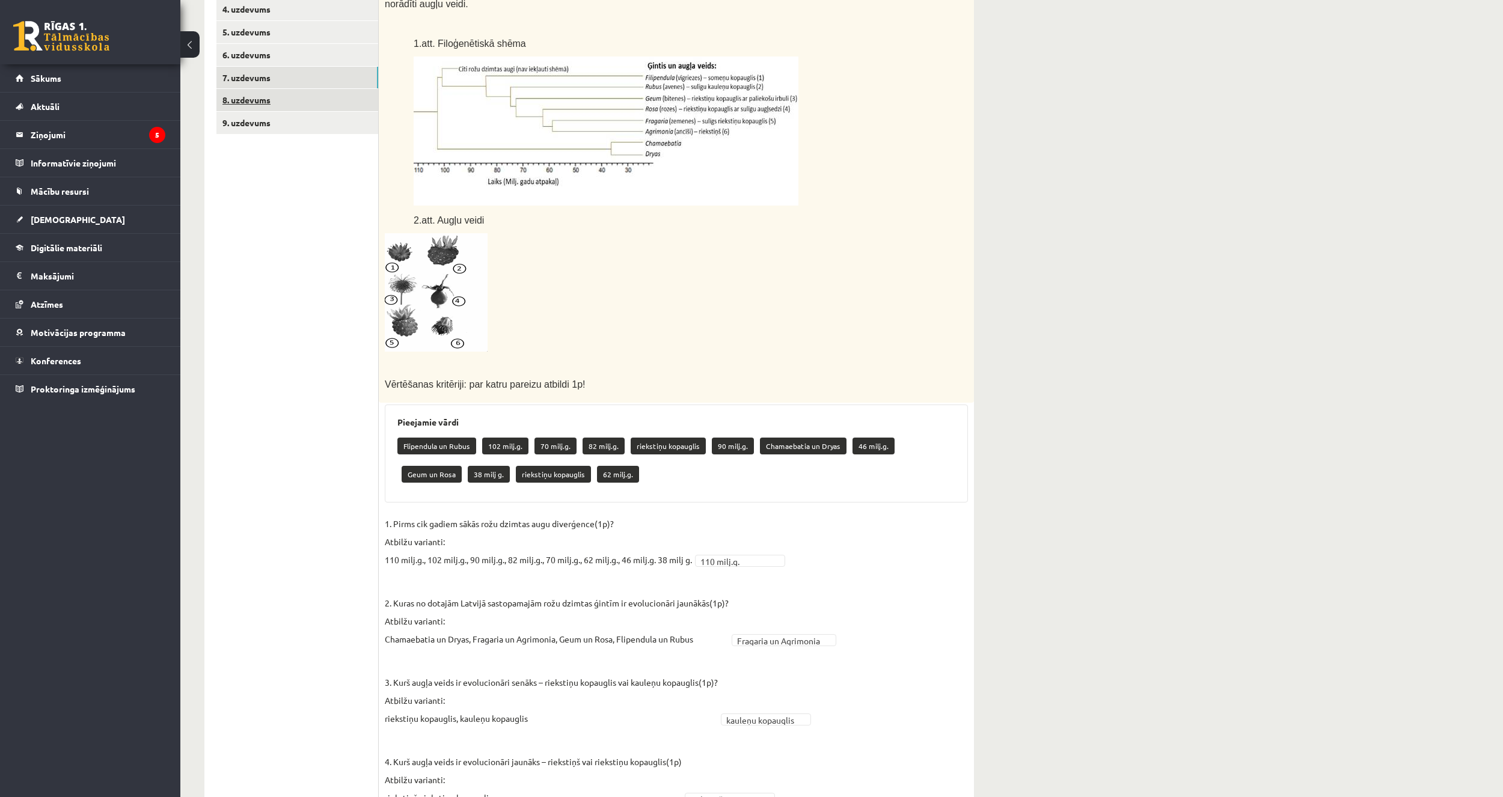
click at [269, 101] on link "8. uzdevums" at bounding box center [298, 100] width 162 height 22
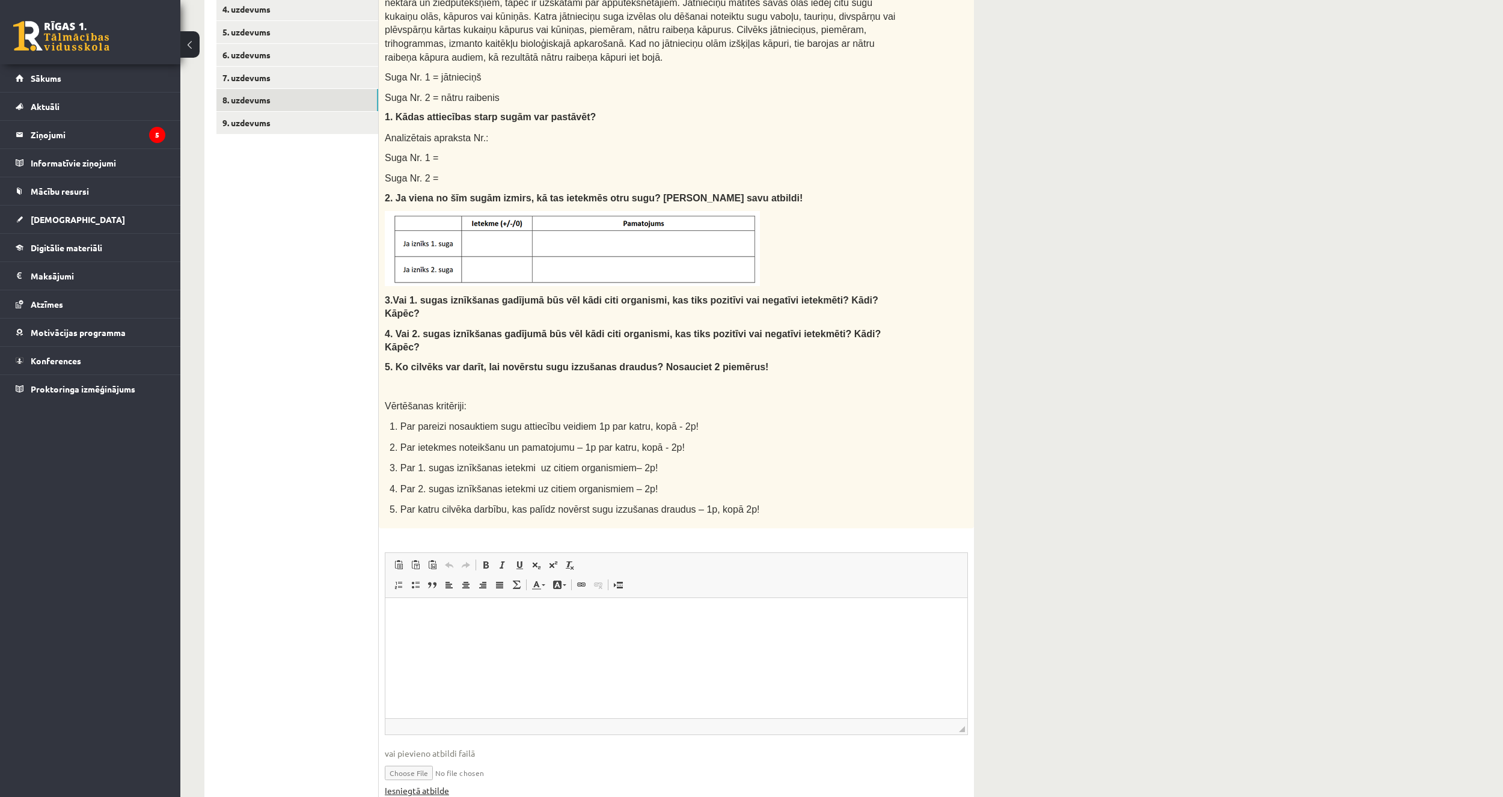
click at [411, 785] on link "Iesniegtā atbilde" at bounding box center [417, 791] width 64 height 13
click at [247, 129] on link "9. uzdevums" at bounding box center [298, 123] width 162 height 22
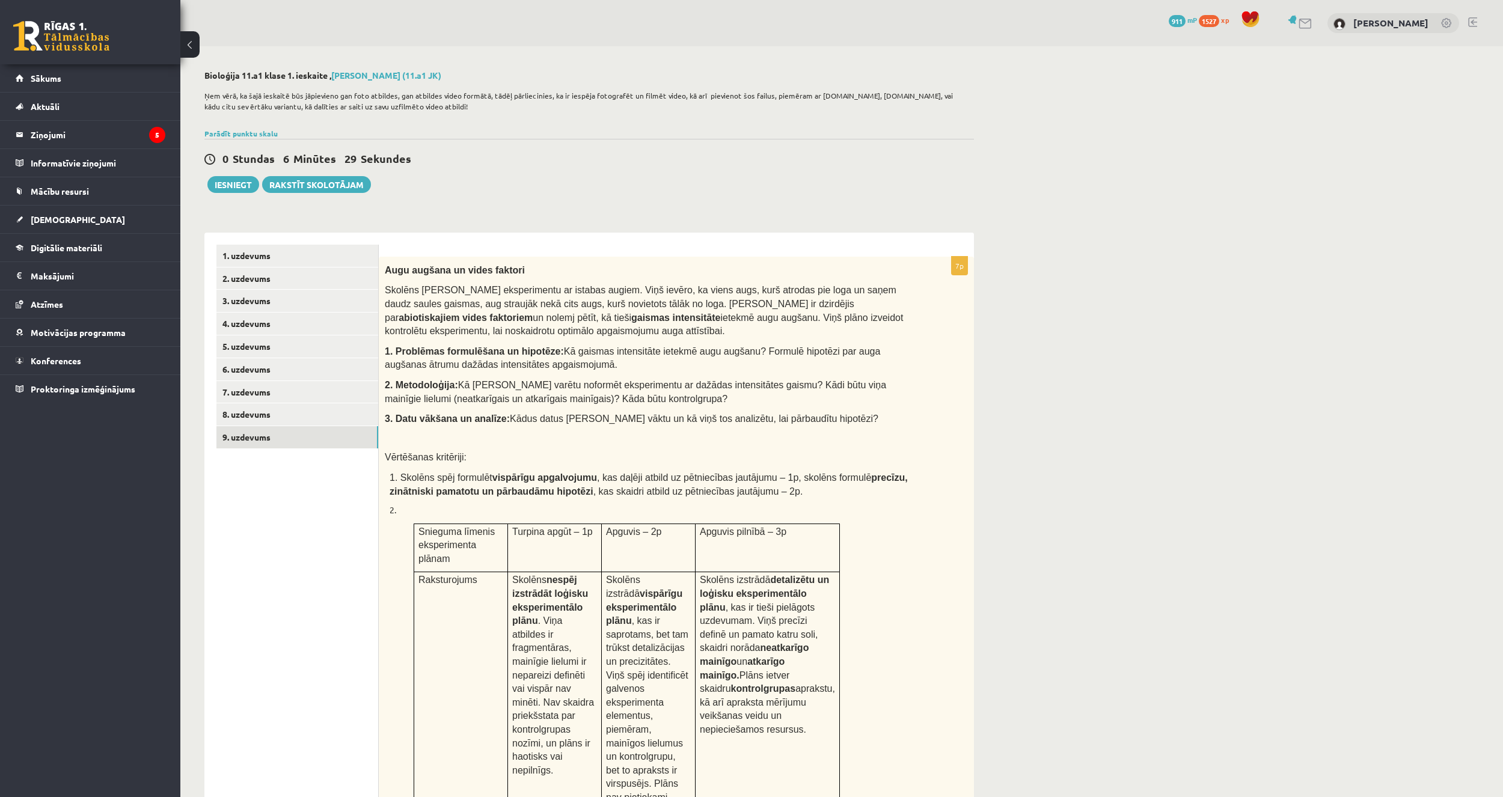
click at [259, 244] on div "1. uzdevums 2. uzdevums 3. uzdevums 4. uzdevums 5. uzdevums 6. uzdevums 7. uzde…" at bounding box center [291, 699] width 174 height 932
click at [272, 265] on link "1. uzdevums" at bounding box center [298, 256] width 162 height 22
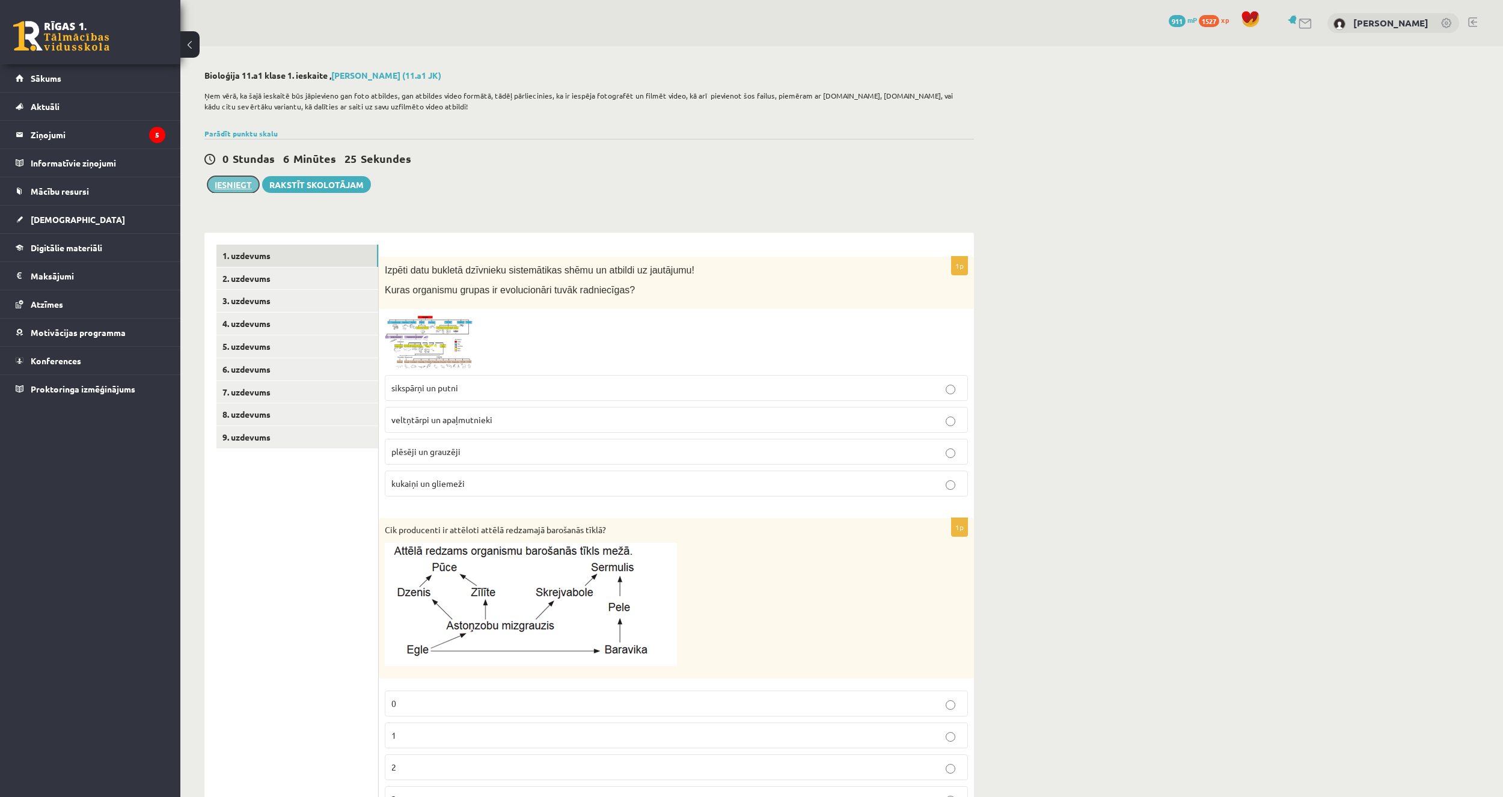
click at [243, 190] on button "Iesniegt" at bounding box center [233, 184] width 52 height 17
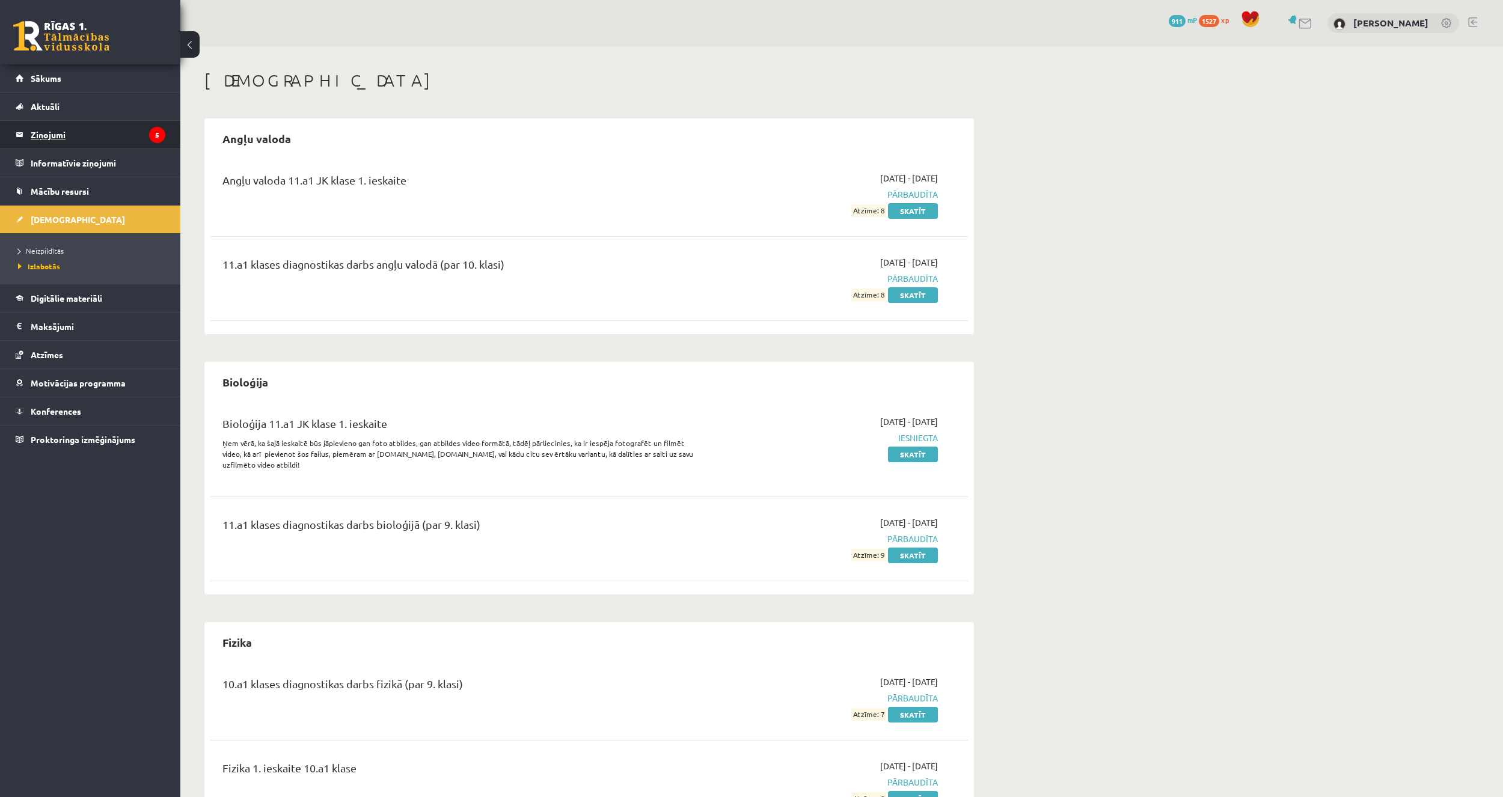
click at [123, 126] on legend "Ziņojumi 5" at bounding box center [98, 135] width 135 height 28
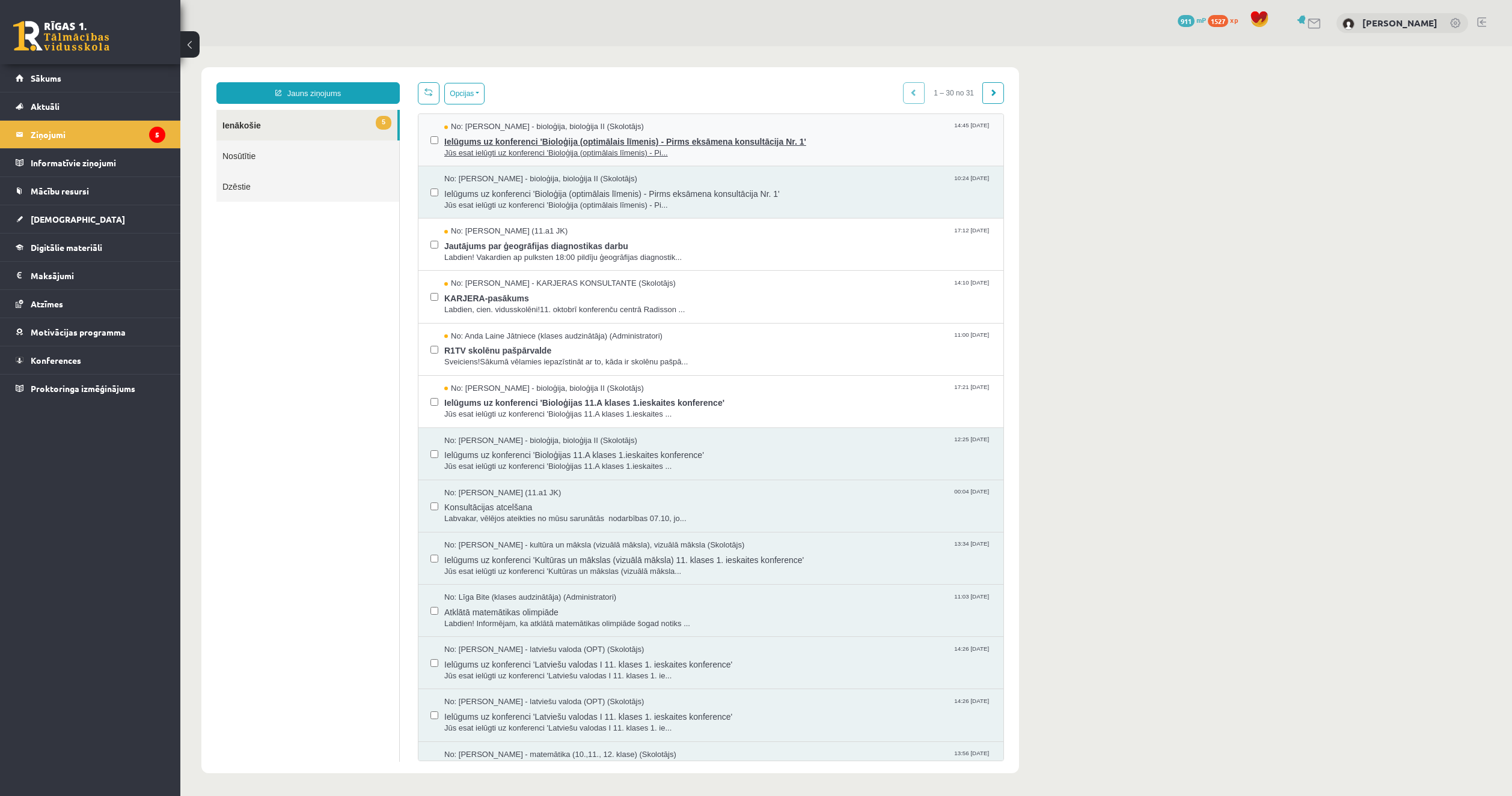
click at [503, 149] on span "Jūs esat ielūgti uz konferenci 'Bioloģija (optimālais līmenis) - Pi..." at bounding box center [717, 153] width 547 height 11
